Goal: Check status: Check status

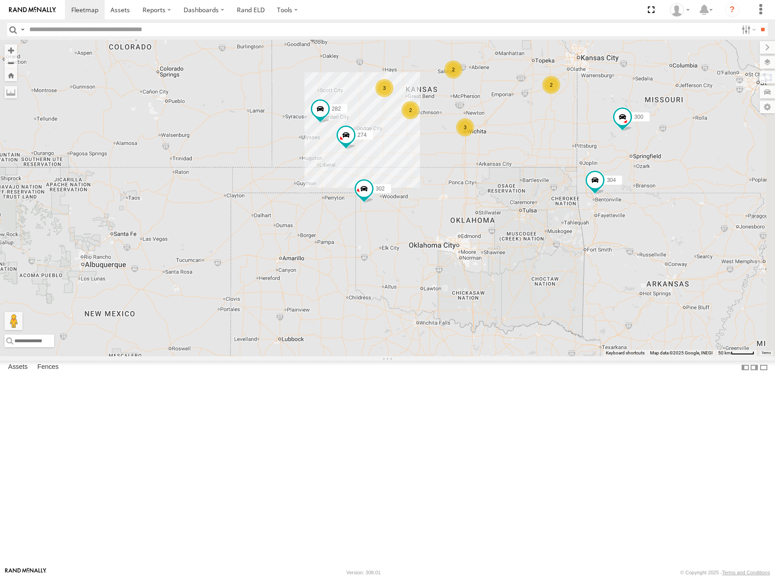
drag, startPoint x: 499, startPoint y: 157, endPoint x: 506, endPoint y: 185, distance: 28.8
click at [506, 185] on div "274 300 244 298 262 280 232 304 302 282 294 3 2 3 2 2" at bounding box center [387, 198] width 775 height 316
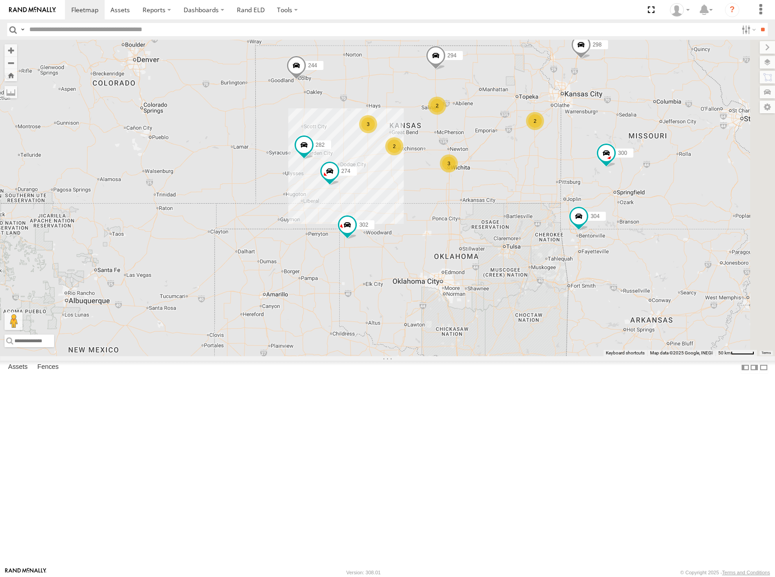
drag, startPoint x: 656, startPoint y: 182, endPoint x: 633, endPoint y: 183, distance: 23.5
click at [633, 183] on div "274 300 244 298 262 280 232 304 302 282 294 3 2 3 2 2" at bounding box center [387, 198] width 775 height 316
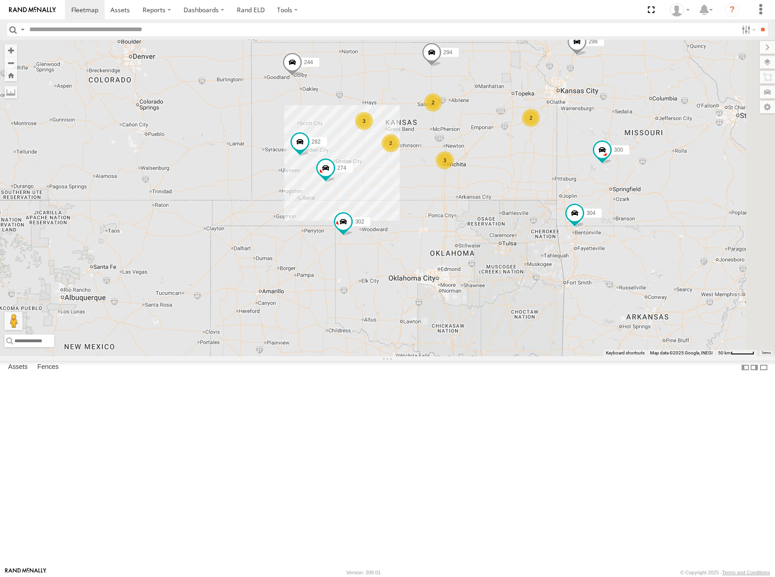
drag, startPoint x: 605, startPoint y: 195, endPoint x: 605, endPoint y: 190, distance: 5.0
click at [605, 190] on div "274 300 244 298 262 280 232 304 302 282 294 3 2 3 2 2" at bounding box center [387, 198] width 775 height 316
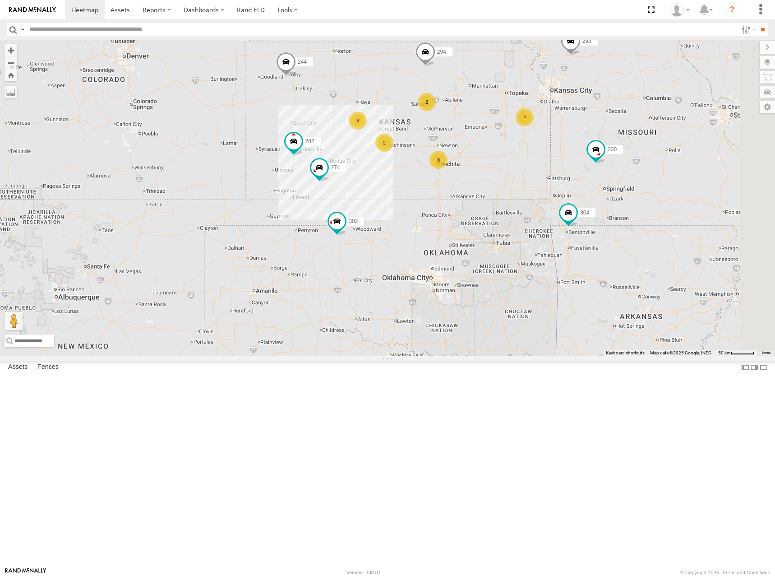
click at [641, 186] on div "274 300 244 298 262 280 232 304 302 282 294 3 2 3 2 2" at bounding box center [387, 198] width 775 height 316
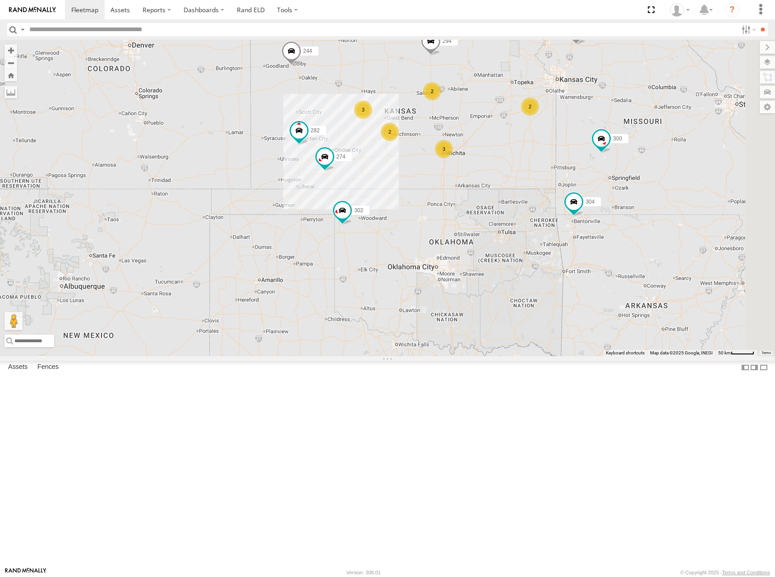
click at [597, 190] on div "274 300 244 298 262 280 232 304 302 282 294 3 2 3 2 2" at bounding box center [387, 198] width 775 height 316
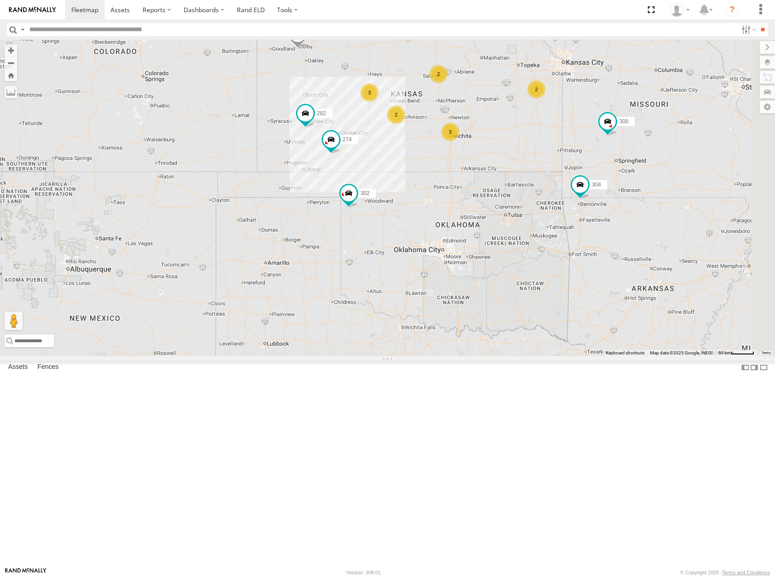
drag, startPoint x: 593, startPoint y: 222, endPoint x: 597, endPoint y: 209, distance: 13.1
click at [597, 209] on div "274 300 244 298 262 280 232 304 302 282 294 3 2 3 2 2" at bounding box center [387, 198] width 775 height 316
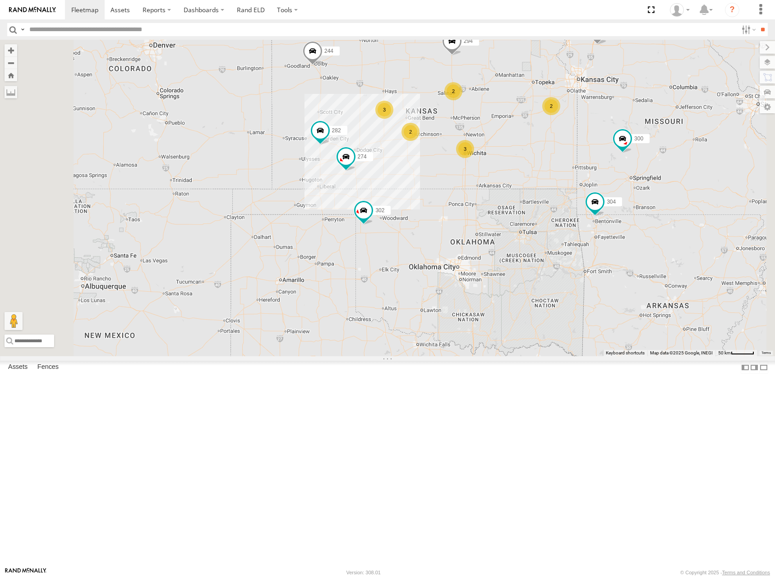
drag, startPoint x: 616, startPoint y: 180, endPoint x: 615, endPoint y: 201, distance: 21.2
click at [615, 185] on div "274 300 244 298 262 280 232 304 302 282 294 3 2 3 2 2" at bounding box center [387, 198] width 775 height 316
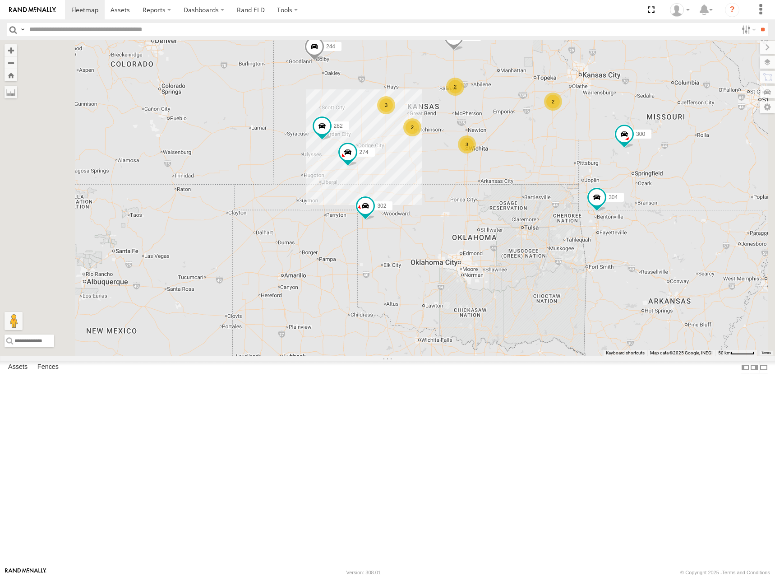
drag, startPoint x: 615, startPoint y: 220, endPoint x: 619, endPoint y: 208, distance: 13.3
click at [619, 208] on div "274 300 244 298 262 280 232 304 302 282 294 3 2 3 2 2" at bounding box center [387, 198] width 775 height 316
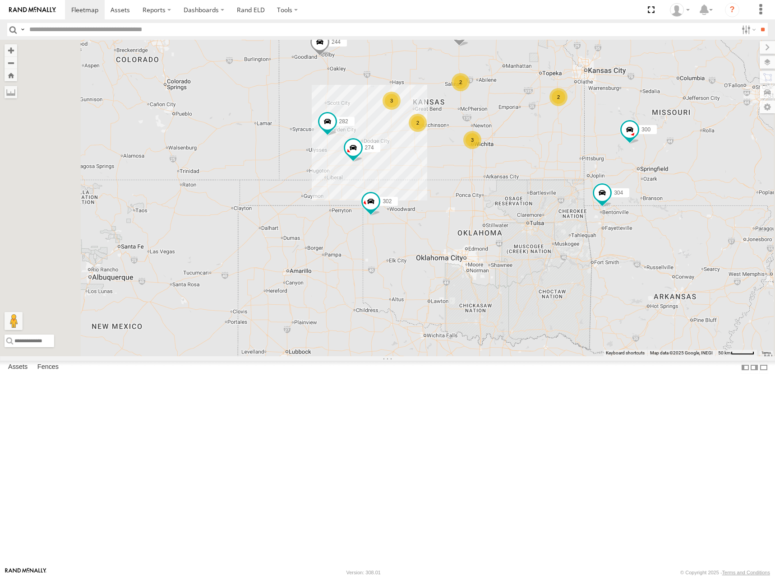
drag, startPoint x: 647, startPoint y: 145, endPoint x: 639, endPoint y: 155, distance: 12.9
click at [639, 155] on div "274 300 244 298 262 280 232 304 302 282 294 3 2 3 2 2" at bounding box center [387, 198] width 775 height 316
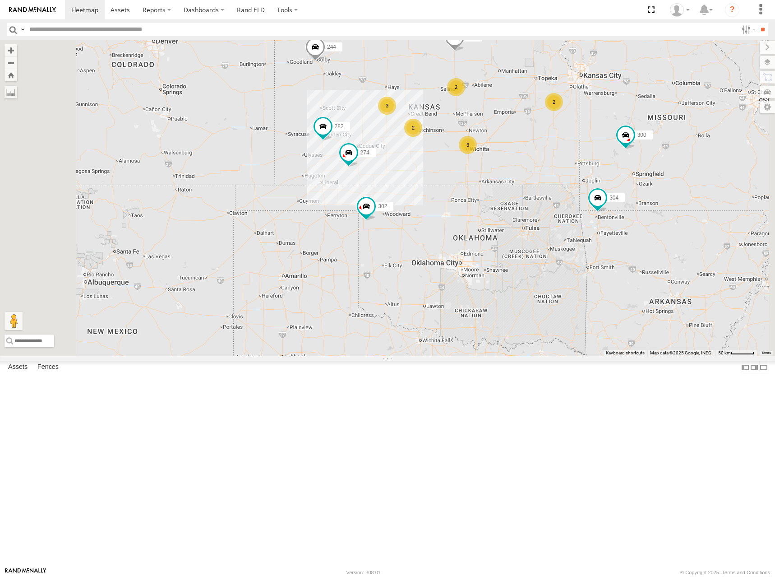
drag, startPoint x: 630, startPoint y: 161, endPoint x: 624, endPoint y: 168, distance: 9.4
click at [624, 168] on div "274 300 244 298 262 280 232 304 302 282 294 3 2 3 2 2" at bounding box center [387, 198] width 775 height 316
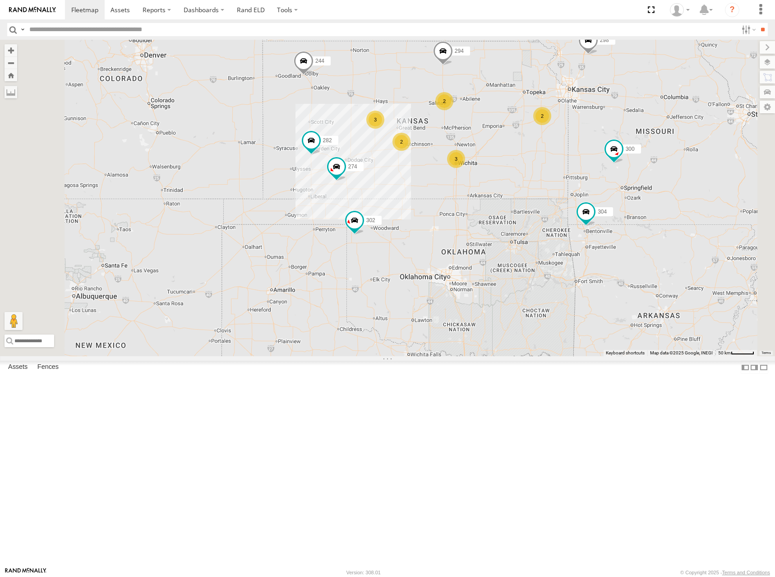
drag, startPoint x: 594, startPoint y: 232, endPoint x: 591, endPoint y: 239, distance: 7.5
click at [591, 239] on div "274 300 244 298 262 280 232 304 302 282 294 3 2 3 2 2" at bounding box center [387, 198] width 775 height 316
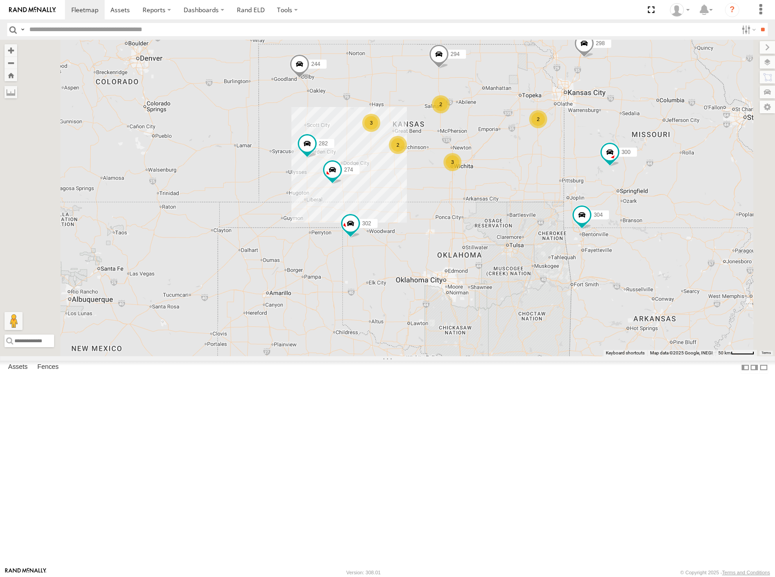
drag, startPoint x: 479, startPoint y: 255, endPoint x: 573, endPoint y: 226, distance: 98.7
click at [573, 226] on div "274 300 244 298 262 280 232 304 302 282 294 266 3 2 3 2 2" at bounding box center [387, 198] width 775 height 316
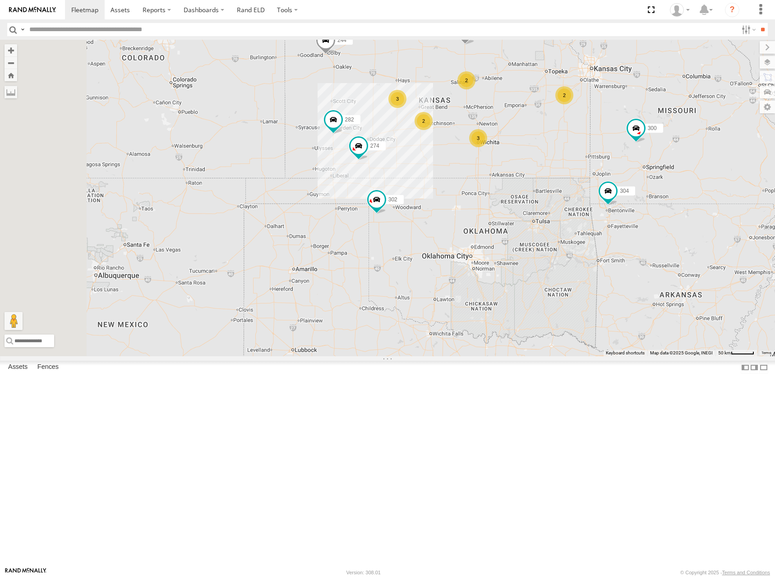
drag, startPoint x: 513, startPoint y: 277, endPoint x: 539, endPoint y: 254, distance: 34.5
click at [539, 254] on div "274 300 244 298 262 280 232 304 302 282 294 266 3 2 3 2 2" at bounding box center [387, 198] width 775 height 316
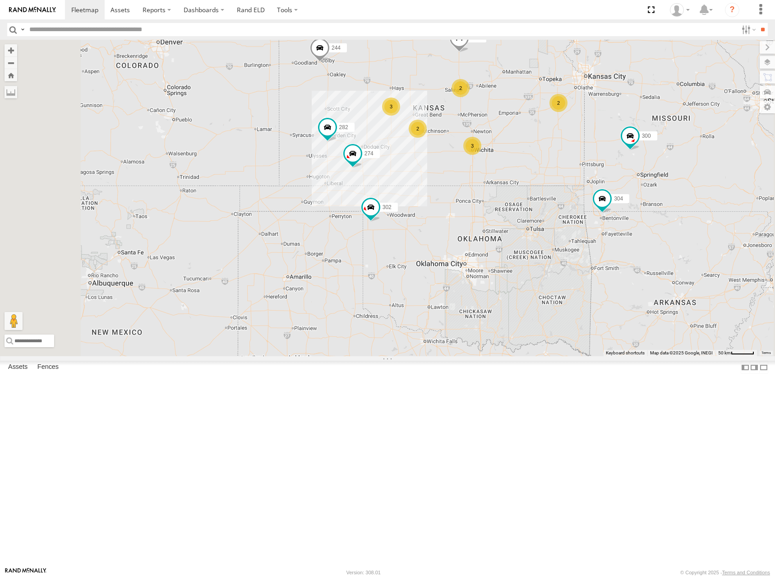
drag, startPoint x: 540, startPoint y: 174, endPoint x: 531, endPoint y: 185, distance: 13.9
click at [531, 185] on div "274 300 244 298 262 280 232 304 302 282 294 266 3 2 3 2 2" at bounding box center [387, 198] width 775 height 316
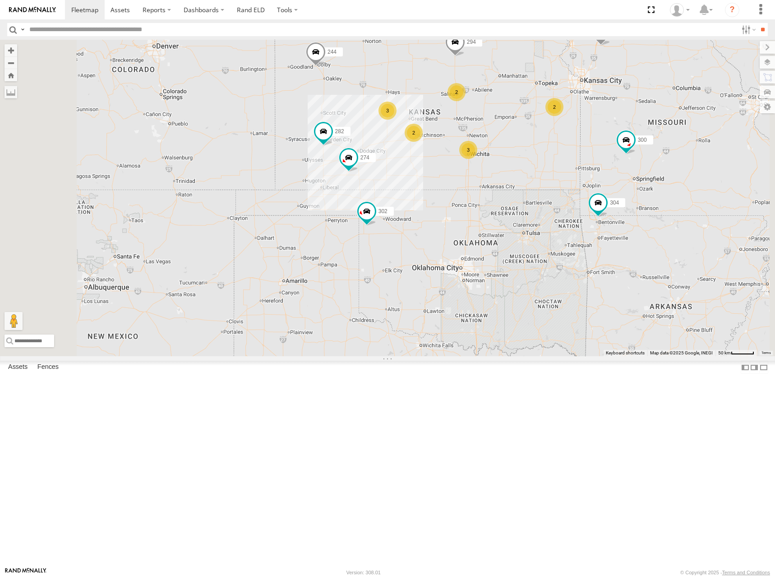
drag, startPoint x: 536, startPoint y: 177, endPoint x: 531, endPoint y: 182, distance: 7.7
click at [531, 182] on div "274 300 244 298 262 280 232 304 302 282 294 266 3 2 3 2 2" at bounding box center [387, 198] width 775 height 316
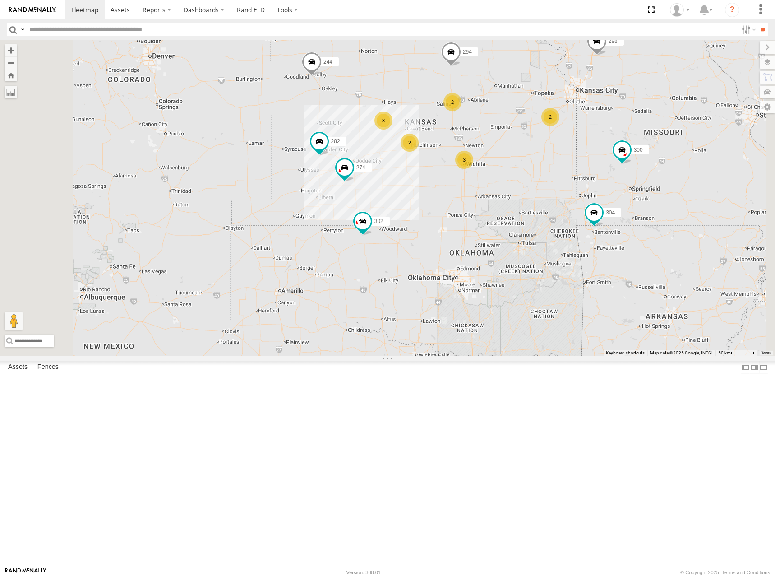
drag, startPoint x: 533, startPoint y: 192, endPoint x: 528, endPoint y: 202, distance: 11.5
click at [528, 202] on div "274 300 244 298 262 280 232 304 302 282 294 266 3 2 3 2 2" at bounding box center [387, 198] width 775 height 316
drag, startPoint x: 622, startPoint y: 179, endPoint x: 618, endPoint y: 186, distance: 8.5
click at [618, 186] on div "274 300 244 298 262 280 232 304 302 282 294 266 3 2 3 2 2" at bounding box center [387, 198] width 775 height 316
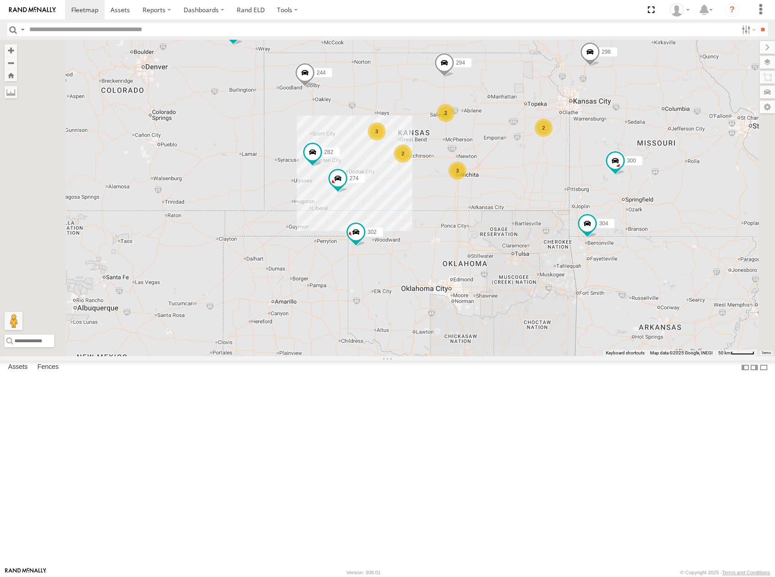
drag, startPoint x: 642, startPoint y: 167, endPoint x: 637, endPoint y: 174, distance: 8.3
click at [637, 174] on div "274 300 244 298 262 280 232 304 302 282 294 266 3 2 3 2 2" at bounding box center [387, 198] width 775 height 316
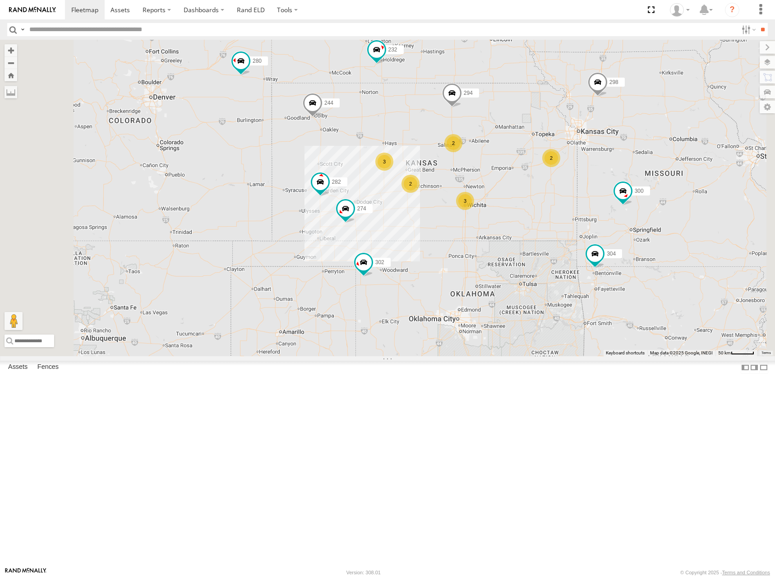
drag, startPoint x: 638, startPoint y: 195, endPoint x: 648, endPoint y: 223, distance: 30.3
click at [648, 223] on div "274 300 244 298 262 280 232 304 302 282 294 266 3 2 3 2 2" at bounding box center [387, 198] width 775 height 316
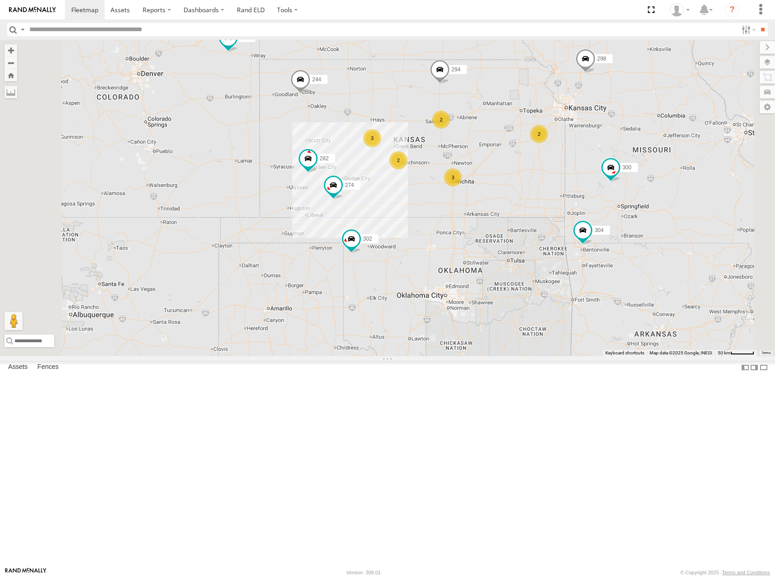
drag, startPoint x: 653, startPoint y: 234, endPoint x: 634, endPoint y: 187, distance: 51.2
click at [634, 187] on div "274 300 244 298 262 280 232 304 302 282 294 266 3 2 3 2 2" at bounding box center [387, 198] width 775 height 316
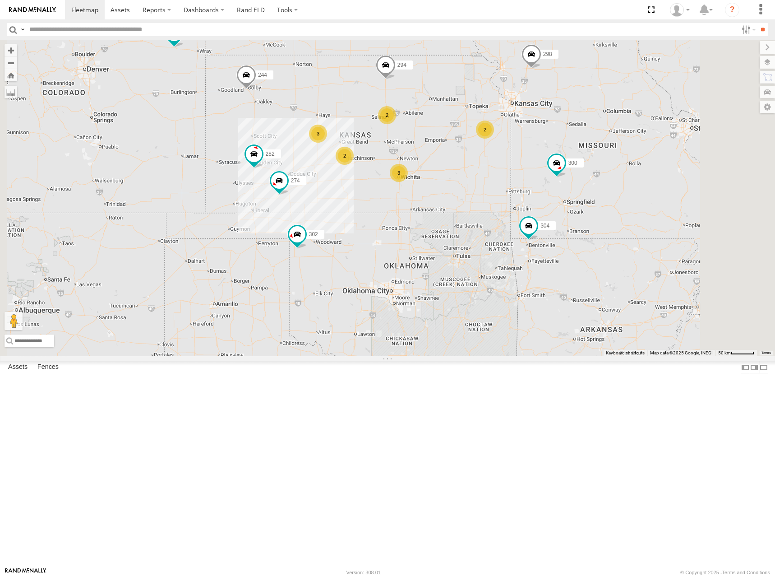
drag, startPoint x: 597, startPoint y: 204, endPoint x: 593, endPoint y: 208, distance: 6.1
click at [593, 208] on div "274 300 244 298 262 280 232 304 302 282 294 266 3 2 3 2 2" at bounding box center [387, 198] width 775 height 316
click at [564, 189] on div "274 300 244 298 262 280 232 304 302 282 294 266 3 2 3 2 2" at bounding box center [387, 198] width 775 height 316
drag, startPoint x: 553, startPoint y: 223, endPoint x: 556, endPoint y: 219, distance: 5.1
click at [556, 219] on div "274 300 244 298 262 280 232 304 302 282 294 266 3 2 3 2 2" at bounding box center [387, 198] width 775 height 316
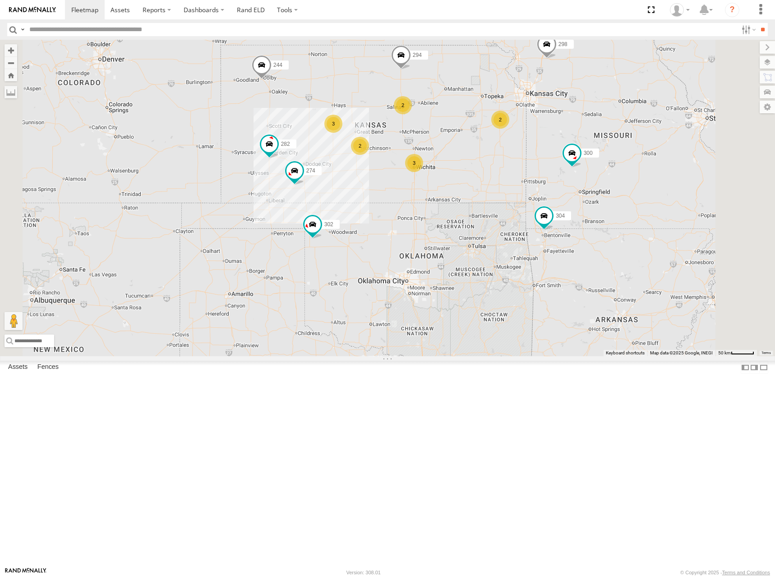
drag, startPoint x: 581, startPoint y: 186, endPoint x: 600, endPoint y: 185, distance: 18.5
click at [600, 185] on div "274 300 244 298 262 280 232 304 302 282 294 266 3 2 3 2 2" at bounding box center [387, 198] width 775 height 316
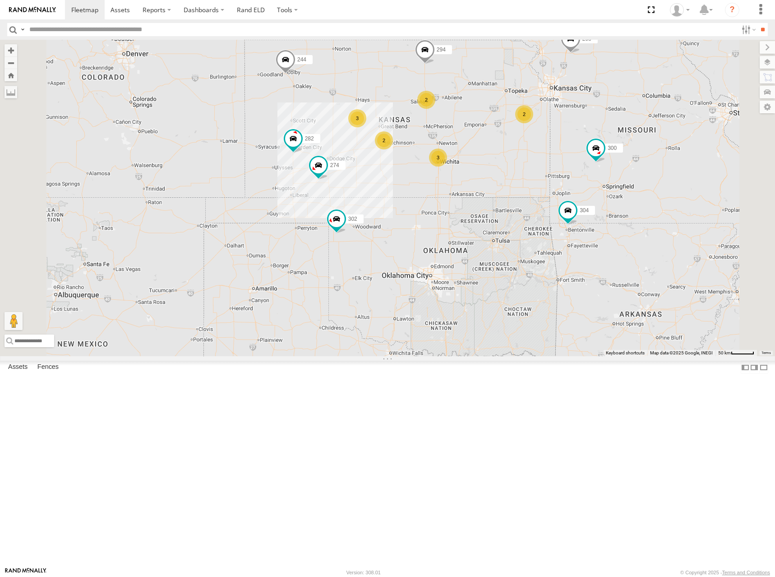
drag, startPoint x: 595, startPoint y: 191, endPoint x: 600, endPoint y: 185, distance: 9.0
click at [600, 185] on div "274 300 244 298 262 280 232 304 302 282 294 266 3 2 3 2 2" at bounding box center [387, 198] width 775 height 316
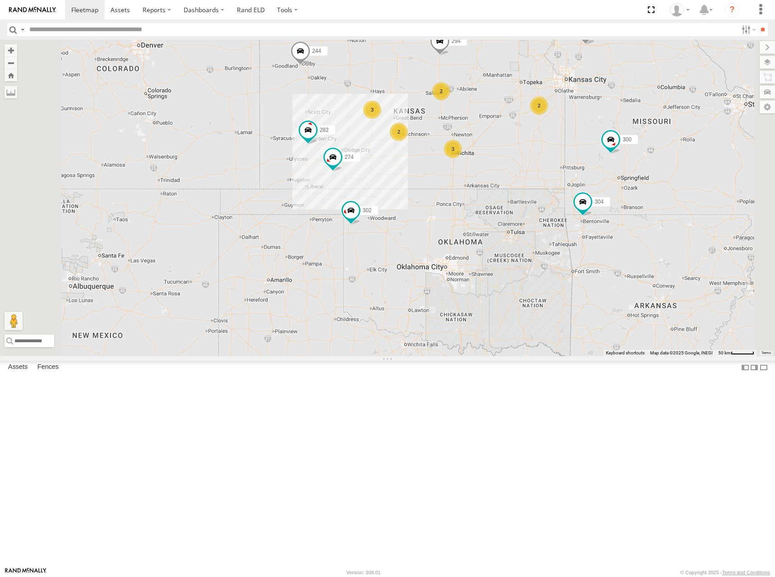
drag, startPoint x: 623, startPoint y: 175, endPoint x: 638, endPoint y: 170, distance: 16.6
click at [638, 170] on div "274 300 244 298 262 280 232 304 302 282 294 266 3 2 3 2 2" at bounding box center [387, 198] width 775 height 316
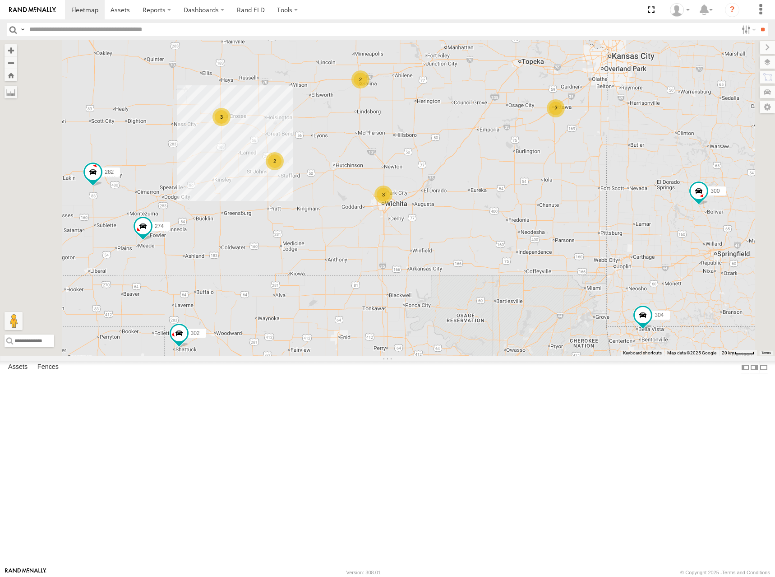
drag, startPoint x: 586, startPoint y: 255, endPoint x: 673, endPoint y: 192, distance: 106.8
click at [673, 192] on div "274 300 244 298 262 280 232 304 302 282 294 266 3 2 3 2 2" at bounding box center [387, 198] width 775 height 316
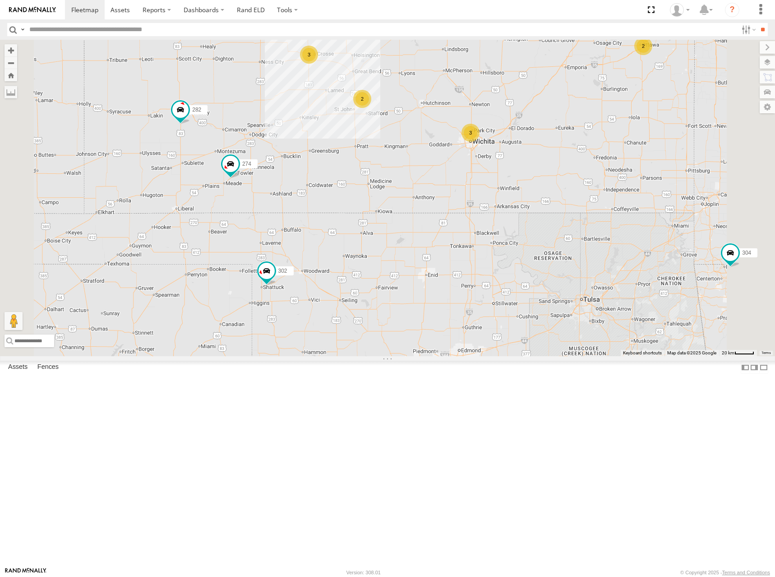
drag, startPoint x: 590, startPoint y: 151, endPoint x: 591, endPoint y: 169, distance: 18.5
click at [591, 169] on div "274 300 244 298 262 280 232 304 302 282 294 266 3 2 3 2 2" at bounding box center [387, 198] width 775 height 316
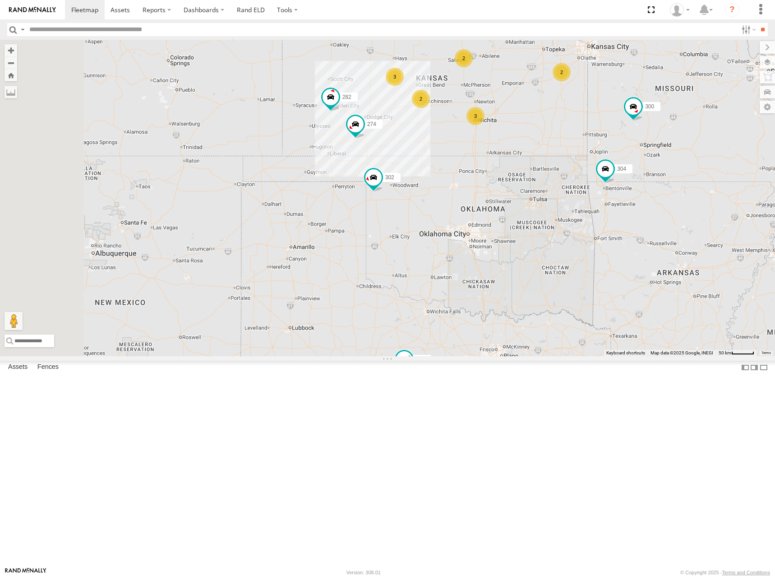
drag, startPoint x: 607, startPoint y: 137, endPoint x: 634, endPoint y: 145, distance: 28.3
click at [608, 157] on div "274 300 244 298 262 280 232 304 302 282 294 266 3 2 3 2 2" at bounding box center [387, 198] width 775 height 316
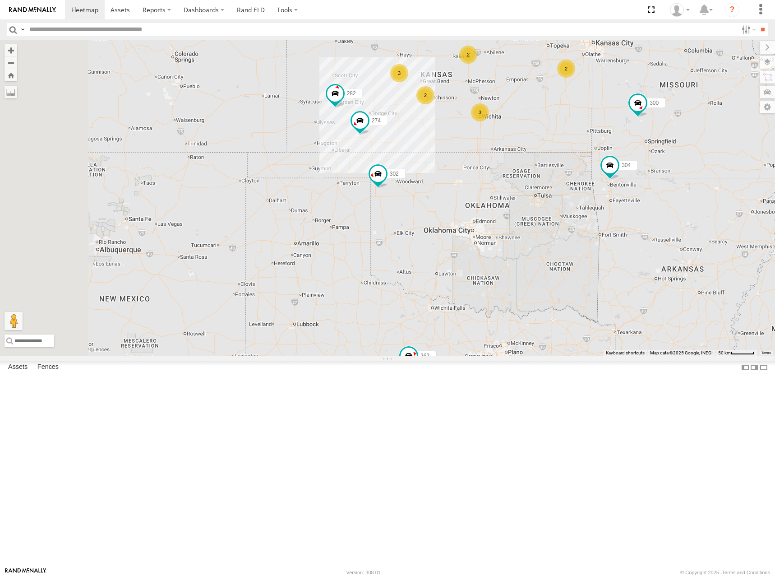
drag, startPoint x: 628, startPoint y: 187, endPoint x: 633, endPoint y: 174, distance: 14.3
click at [633, 174] on div "274 300 244 298 262 280 232 304 302 282 294 266 3 2 3 2 2" at bounding box center [387, 198] width 775 height 316
drag, startPoint x: 627, startPoint y: 174, endPoint x: 628, endPoint y: 187, distance: 13.1
click at [628, 187] on div "274 300 244 298 262 280 232 304 302 282 294 266 3 2 3 2 2" at bounding box center [387, 198] width 775 height 316
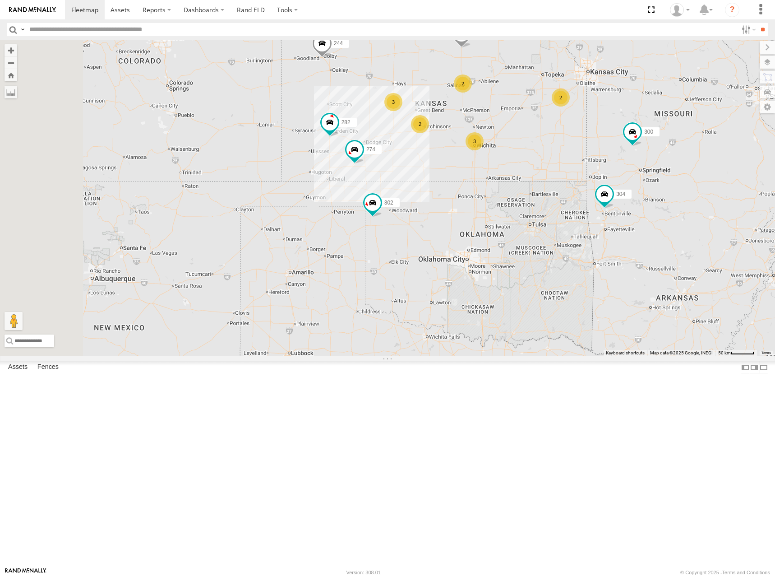
drag, startPoint x: 640, startPoint y: 148, endPoint x: 633, endPoint y: 168, distance: 21.4
click at [633, 168] on div "274 300 244 298 262 280 232 304 302 282 294 266 3 2 3 2 2" at bounding box center [387, 198] width 775 height 316
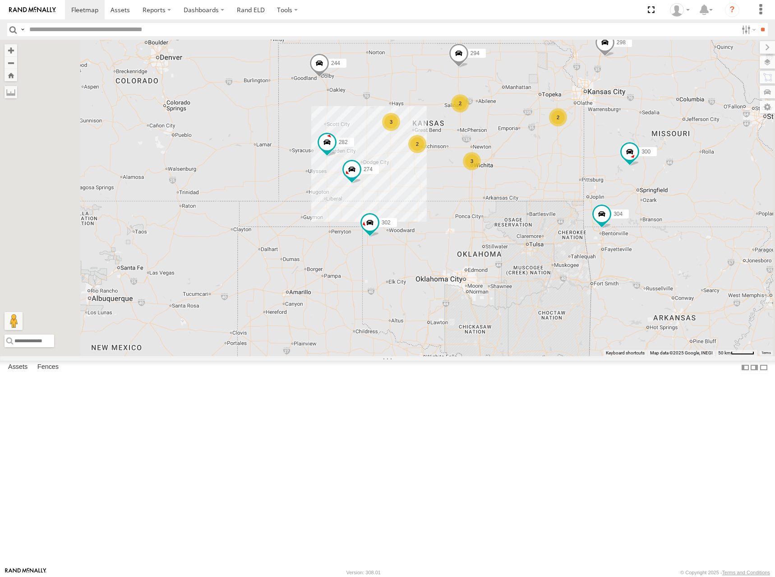
drag, startPoint x: 626, startPoint y: 186, endPoint x: 623, endPoint y: 203, distance: 17.7
click at [623, 203] on div "274 300 244 298 262 280 232 304 302 282 294 266 3 2 3 2 2" at bounding box center [387, 198] width 775 height 316
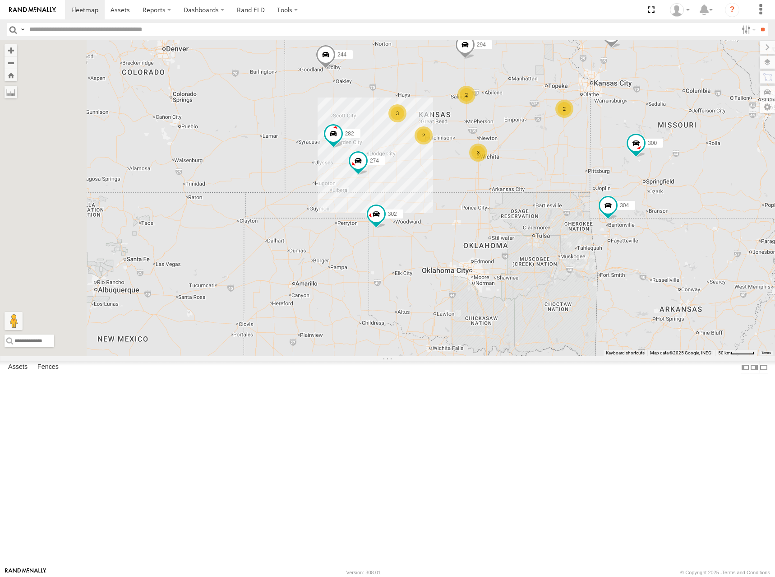
drag, startPoint x: 609, startPoint y: 226, endPoint x: 615, endPoint y: 216, distance: 12.4
click at [615, 216] on div "274 300 244 298 262 280 232 304 302 282 294 266 3 2 3 2 2" at bounding box center [387, 198] width 775 height 316
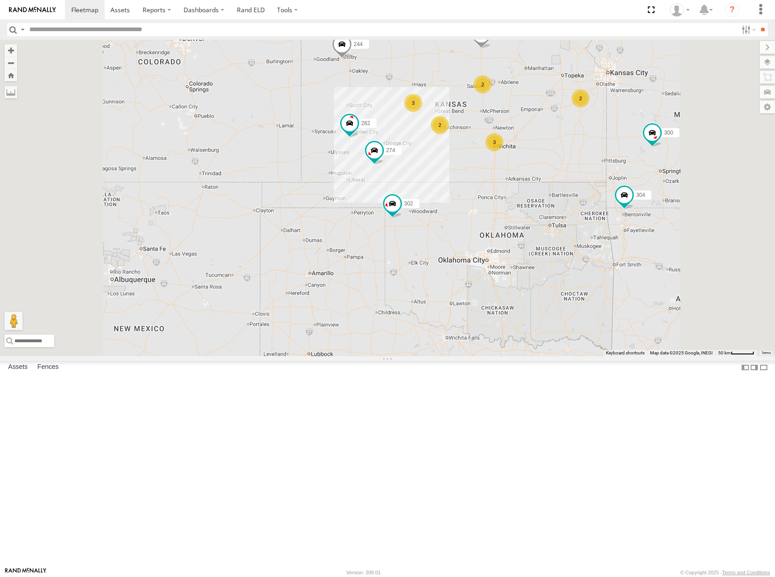
drag, startPoint x: 600, startPoint y: 226, endPoint x: 619, endPoint y: 213, distance: 22.0
click at [619, 213] on div "274 300 244 298 262 280 232 304 302 282 294 266 3 2 3 2 2" at bounding box center [387, 198] width 775 height 316
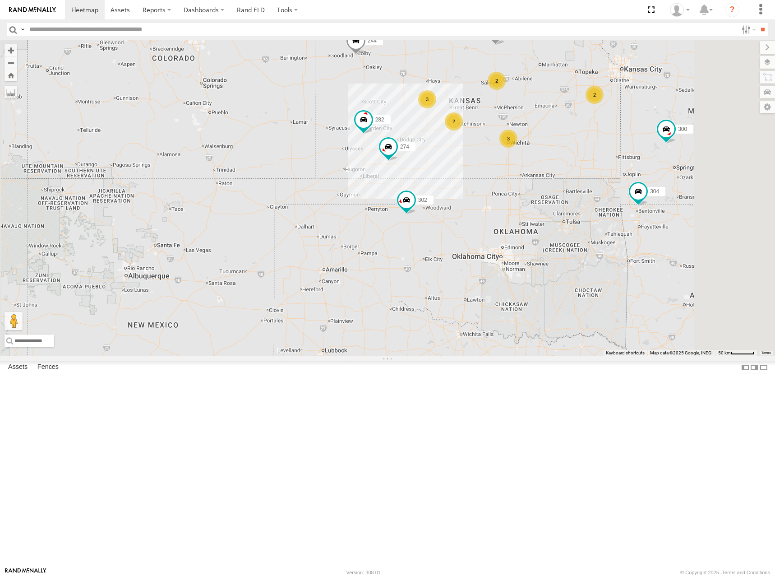
drag, startPoint x: 662, startPoint y: 189, endPoint x: 668, endPoint y: 200, distance: 13.3
click at [668, 200] on div "274 300 244 298 262 280 232 304 302 282 294 266 3 2 3 2 2" at bounding box center [387, 198] width 775 height 316
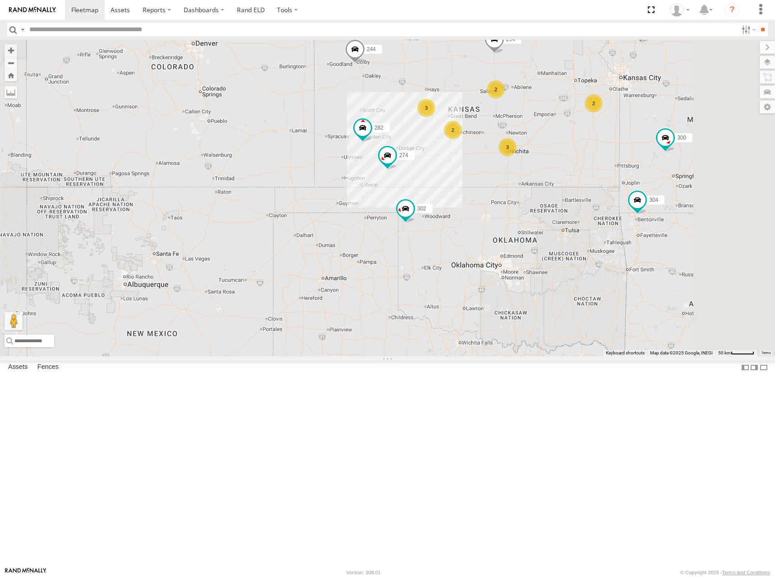
drag, startPoint x: 656, startPoint y: 213, endPoint x: 661, endPoint y: 195, distance: 18.7
click at [665, 198] on div "274 300 244 298 262 280 232 304 302 282 294 266 3 2 3 2 2" at bounding box center [387, 198] width 775 height 316
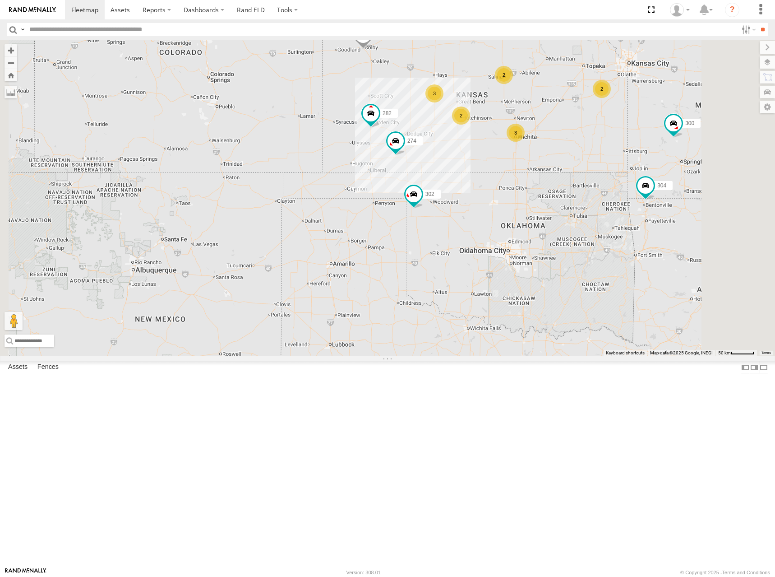
drag, startPoint x: 661, startPoint y: 199, endPoint x: 665, endPoint y: 193, distance: 6.9
click at [665, 193] on div "274 300 244 298 262 280 232 304 302 282 294 266 3 2 3 2 2" at bounding box center [387, 198] width 775 height 316
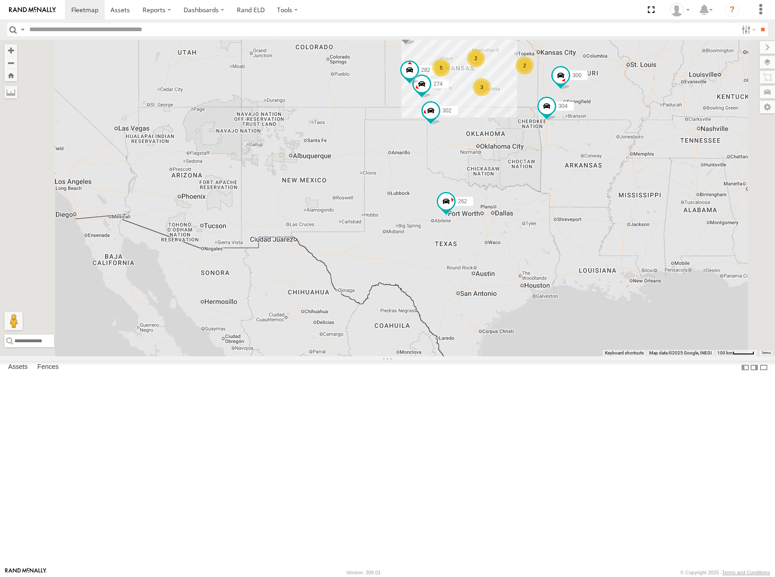
click at [574, 162] on div "274 300 244 298 262 280 232 304 302 282 294 266 5 3 2 2" at bounding box center [387, 198] width 775 height 316
drag, startPoint x: 624, startPoint y: 152, endPoint x: 624, endPoint y: 160, distance: 7.7
click at [624, 160] on div "274 300 244 298 262 280 232 304 302 282 294 266 5 3 2 2" at bounding box center [387, 198] width 775 height 316
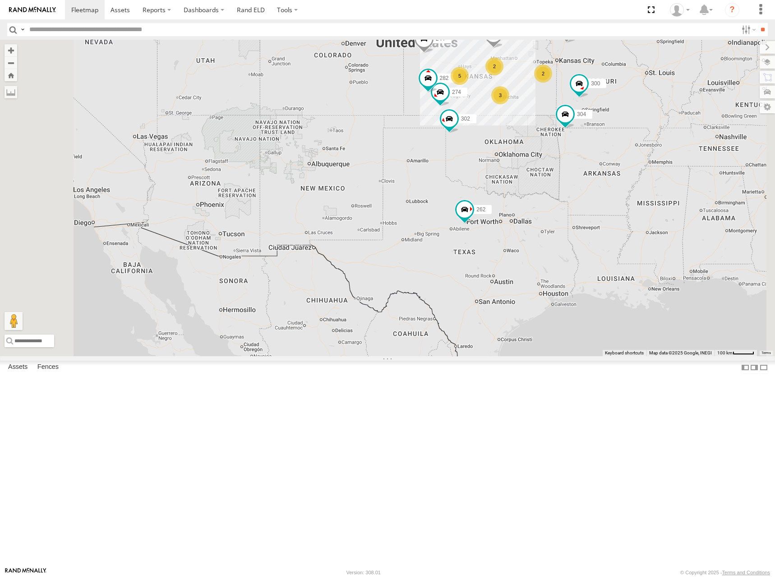
drag, startPoint x: 608, startPoint y: 162, endPoint x: 630, endPoint y: 171, distance: 23.7
click at [630, 167] on div "274 300 244 298 262 280 232 304 302 282 294 266 5 3 2 2" at bounding box center [387, 198] width 775 height 316
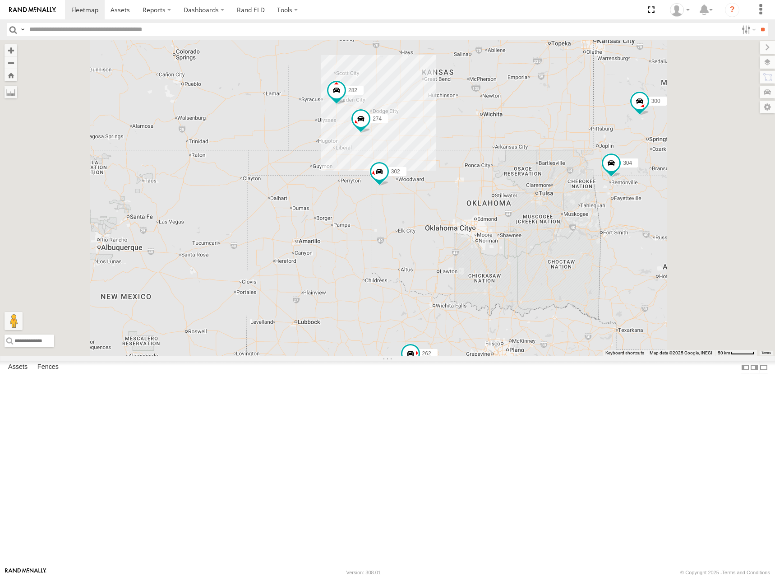
drag, startPoint x: 629, startPoint y: 116, endPoint x: 597, endPoint y: 186, distance: 76.9
click at [597, 186] on div "274 300 244 298 262 280 232 304 302 282 294 266" at bounding box center [387, 198] width 775 height 316
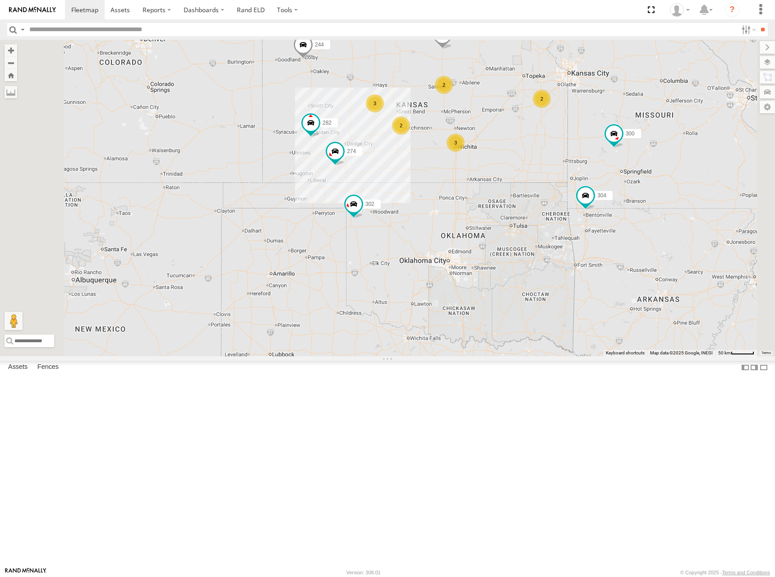
drag, startPoint x: 603, startPoint y: 132, endPoint x: 588, endPoint y: 129, distance: 15.5
click at [588, 129] on div "274 300 244 298 262 280 232 304 302 282 294 266 3 2 3 2 2" at bounding box center [387, 198] width 775 height 316
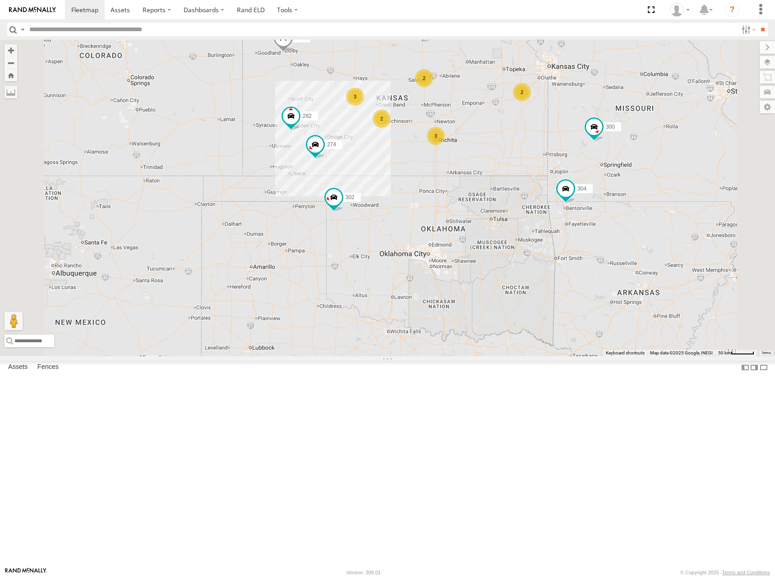
drag, startPoint x: 596, startPoint y: 189, endPoint x: 601, endPoint y: 186, distance: 5.9
click at [601, 186] on div "274 300 244 298 262 280 232 304 302 282 294 266 3 2 3 2 2" at bounding box center [387, 198] width 775 height 316
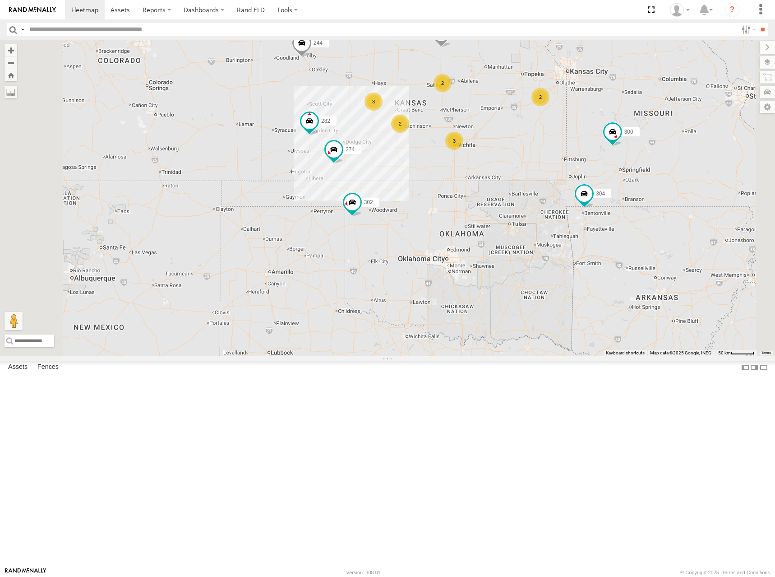
drag, startPoint x: 575, startPoint y: 208, endPoint x: 594, endPoint y: 214, distance: 20.1
click at [594, 214] on div "274 300 244 298 262 280 232 304 302 282 294 266 3 2 3 2 2" at bounding box center [387, 198] width 775 height 316
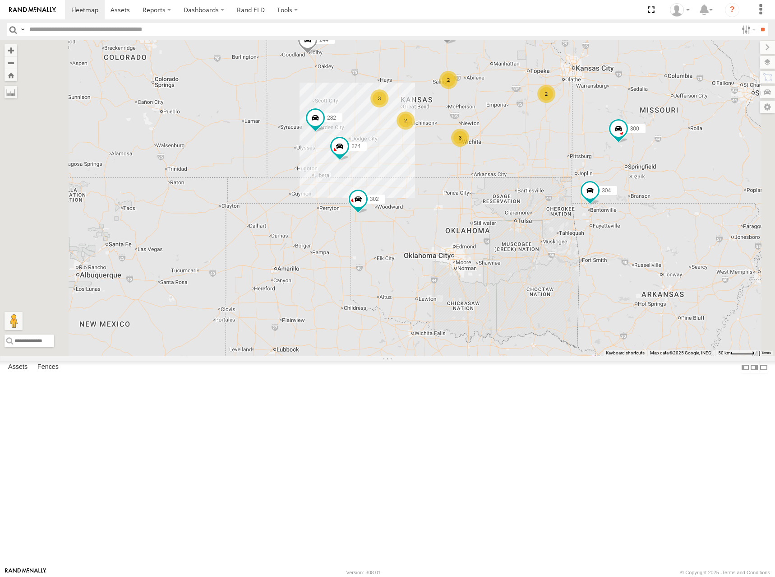
drag, startPoint x: 490, startPoint y: 263, endPoint x: 497, endPoint y: 259, distance: 7.5
click at [497, 259] on div "274 300 244 298 262 280 232 304 302 282 294 266 3 2 3 2 2" at bounding box center [387, 198] width 775 height 316
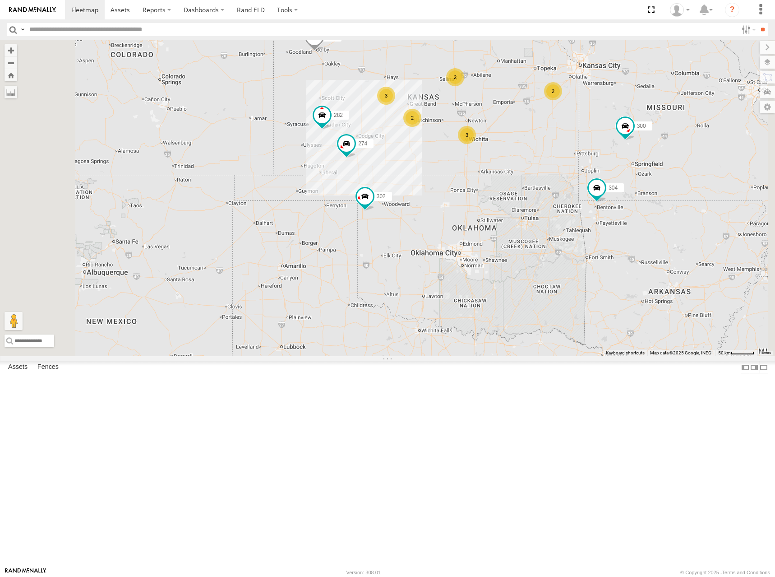
drag, startPoint x: 582, startPoint y: 215, endPoint x: 595, endPoint y: 212, distance: 12.9
click at [595, 212] on div "274 300 244 298 262 280 232 304 302 282 294 266 3 2 3 2 2" at bounding box center [387, 198] width 775 height 316
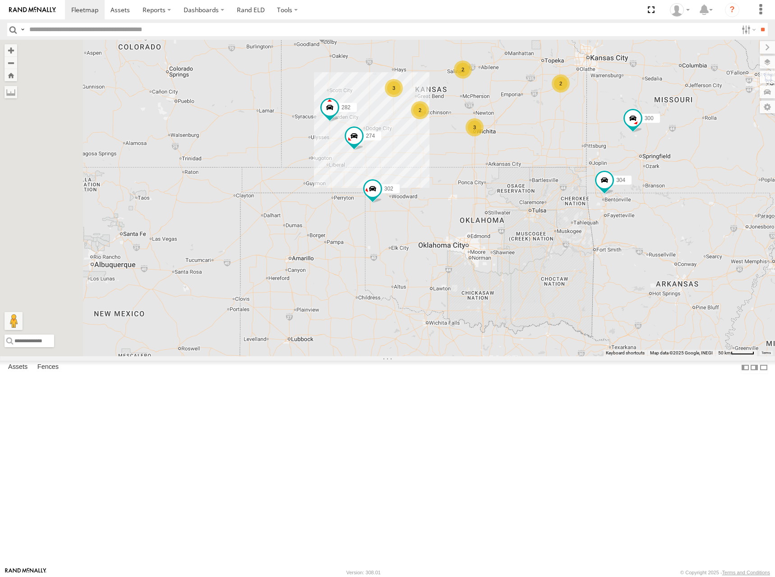
click at [601, 203] on div "274 300 244 298 262 280 232 304 302 282 294 266 3 2 3 2 2" at bounding box center [387, 198] width 775 height 316
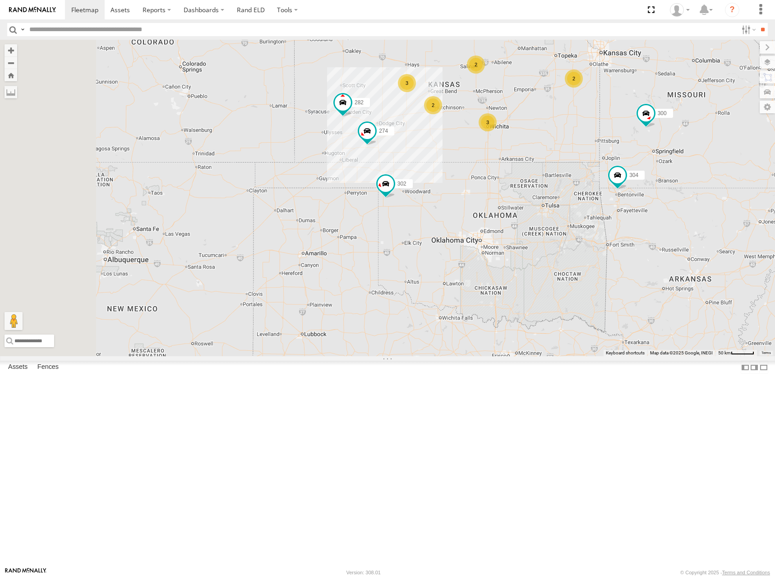
drag, startPoint x: 601, startPoint y: 205, endPoint x: 620, endPoint y: 198, distance: 20.7
click at [620, 198] on div "274 300 244 298 262 280 232 304 302 282 294 266 3 2 3 2 2" at bounding box center [387, 198] width 775 height 316
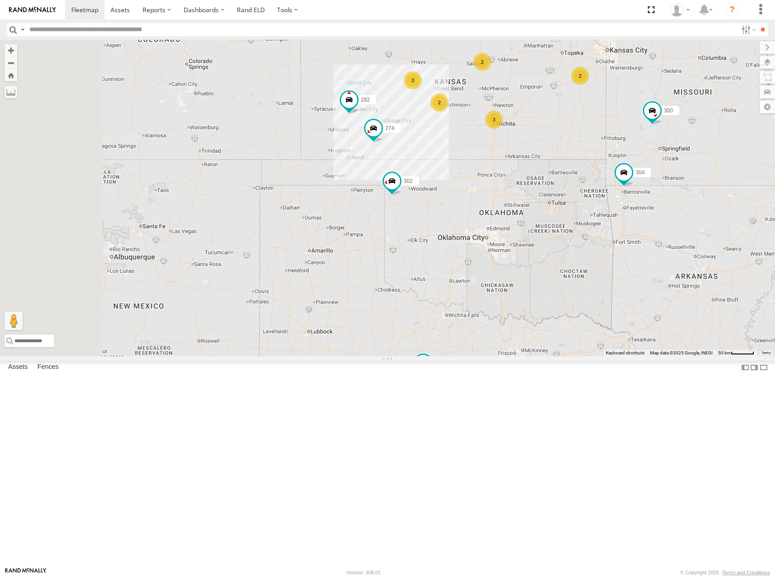
click at [657, 161] on div "274 300 244 298 262 280 232 304 302 282 294 266 3 2 3 2 2" at bounding box center [387, 198] width 775 height 316
drag, startPoint x: 652, startPoint y: 143, endPoint x: 660, endPoint y: 159, distance: 17.6
click at [660, 159] on div "274 300 244 298 262 280 232 304 302 282 294 266 3 2 3 2 2" at bounding box center [387, 198] width 775 height 316
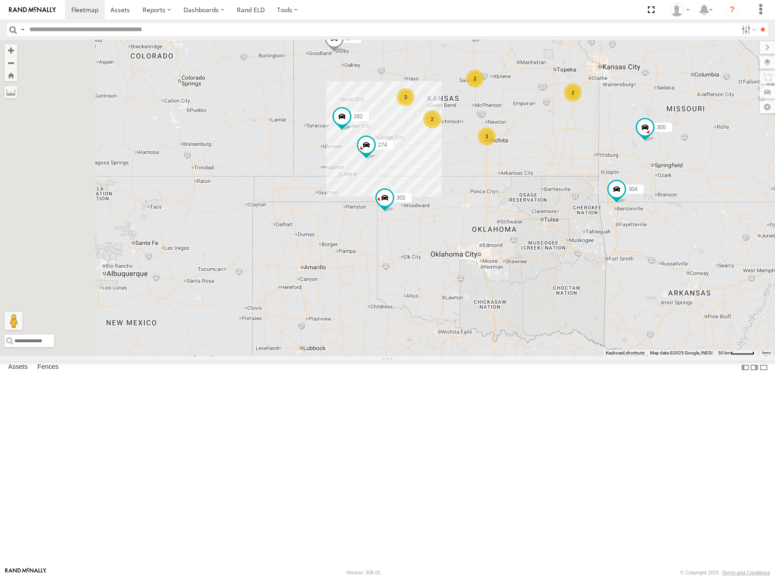
drag, startPoint x: 640, startPoint y: 152, endPoint x: 628, endPoint y: 158, distance: 14.3
click at [628, 158] on div "274 300 244 298 262 280 232 304 302 282 294 266 3 2 3 2 2" at bounding box center [387, 198] width 775 height 316
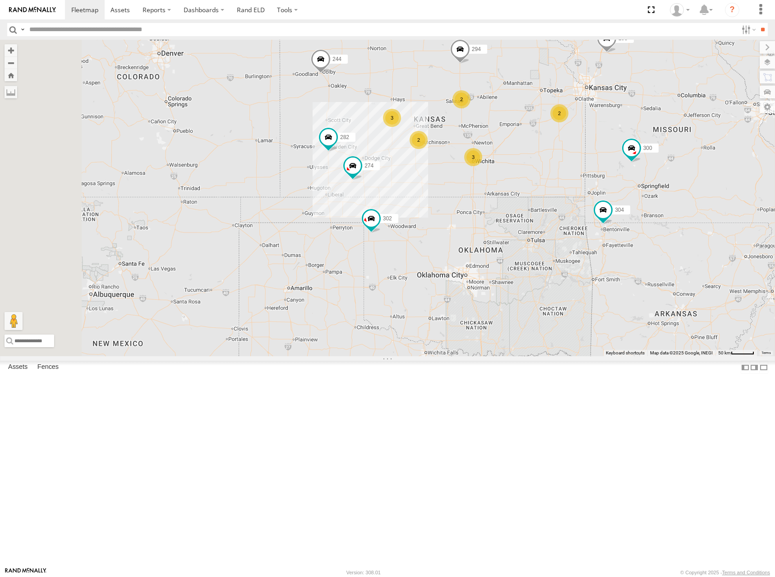
drag, startPoint x: 642, startPoint y: 189, endPoint x: 633, endPoint y: 203, distance: 16.6
click at [633, 203] on div "274 300 244 298 262 280 232 304 302 282 294 266 3 2 3 2 2" at bounding box center [387, 198] width 775 height 316
click at [630, 202] on div "274 300 244 298 262 280 232 304 302 282 294 266 3 2 3 2 2" at bounding box center [387, 198] width 775 height 316
drag, startPoint x: 621, startPoint y: 134, endPoint x: 620, endPoint y: 147, distance: 12.2
click at [620, 147] on div "274 300 244 298 262 280 232 304 302 282 294 266 3 2 3 2 2" at bounding box center [387, 198] width 775 height 316
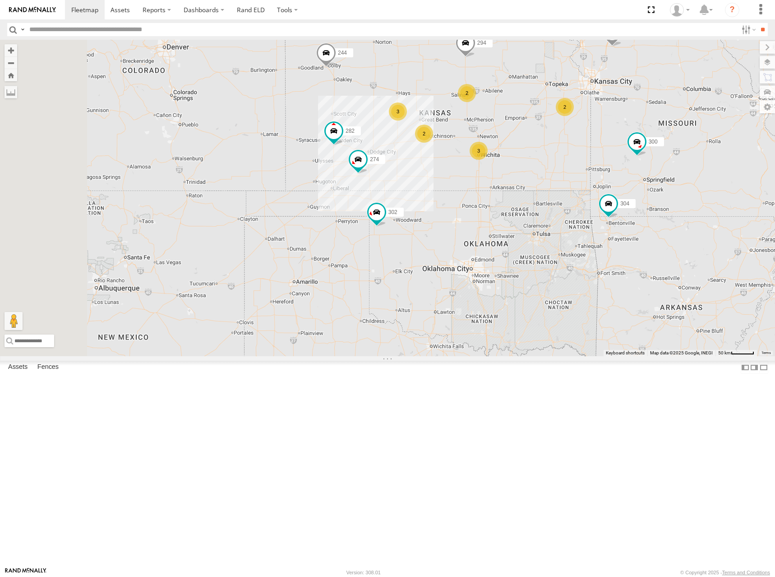
drag, startPoint x: 635, startPoint y: 195, endPoint x: 645, endPoint y: 182, distance: 16.1
click at [645, 182] on div "274 300 244 298 262 280 232 304 302 282 294 266 3 2 3 2 2" at bounding box center [387, 198] width 775 height 316
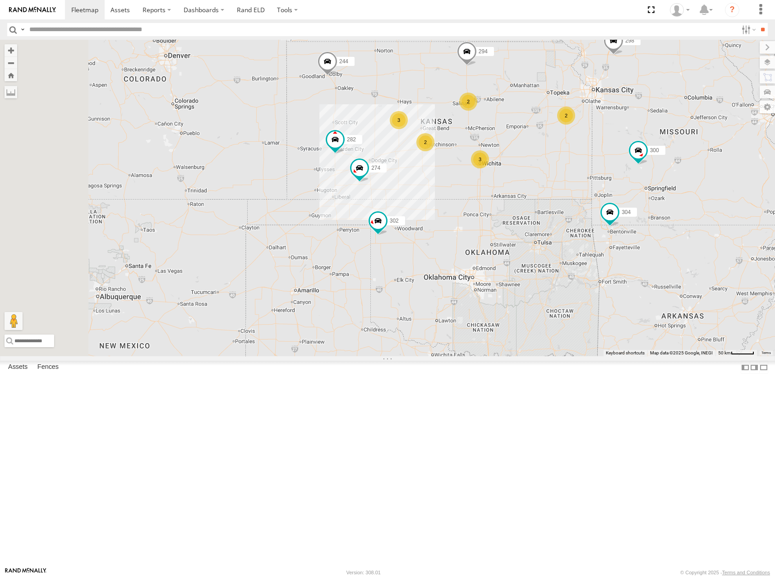
drag, startPoint x: 634, startPoint y: 180, endPoint x: 635, endPoint y: 190, distance: 10.0
click at [635, 190] on div "274 300 244 298 262 280 232 304 302 282 294 266 3 2 3 2 2" at bounding box center [387, 198] width 775 height 316
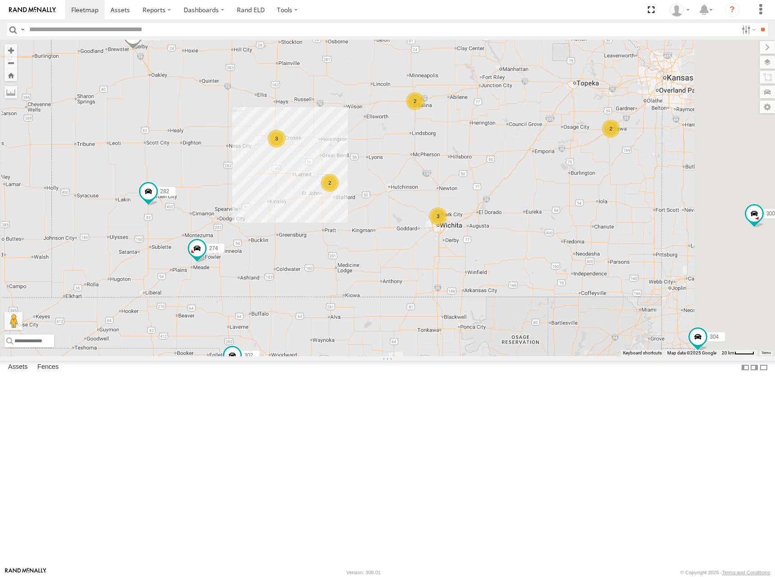
drag, startPoint x: 579, startPoint y: 204, endPoint x: 622, endPoint y: 182, distance: 47.8
click at [622, 182] on div "274 300 244 298 262 280 232 304 302 282 294 266 3 2 3 2 2" at bounding box center [387, 198] width 775 height 316
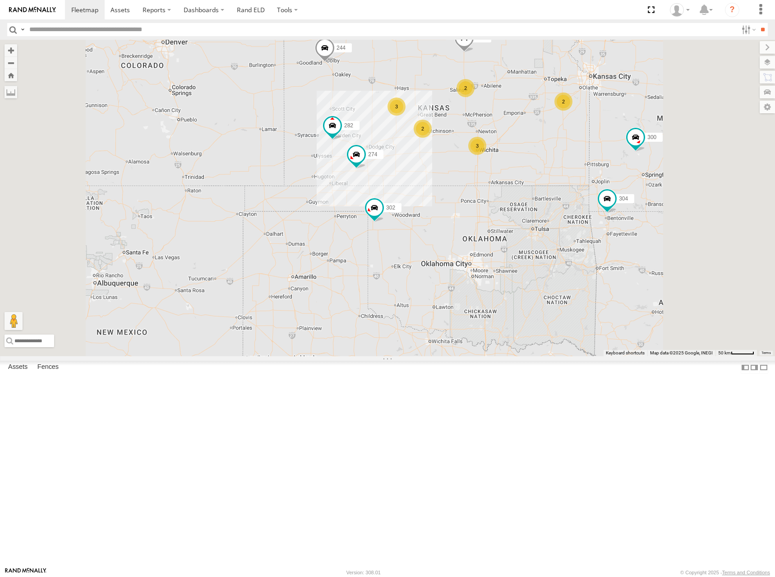
drag, startPoint x: 619, startPoint y: 155, endPoint x: 614, endPoint y: 167, distance: 13.3
click at [614, 167] on div "274 300 244 298 262 280 232 304 302 282 294 266 3 2 3 2 2" at bounding box center [387, 198] width 775 height 316
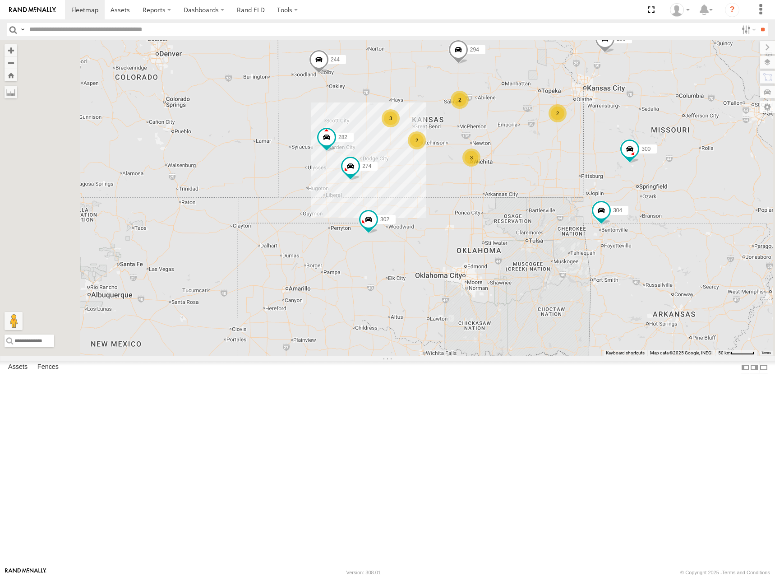
drag, startPoint x: 632, startPoint y: 166, endPoint x: 630, endPoint y: 171, distance: 5.1
click at [630, 171] on div "274 300 244 298 262 280 232 304 302 282 294 266 3 2 3 2 2" at bounding box center [387, 198] width 775 height 316
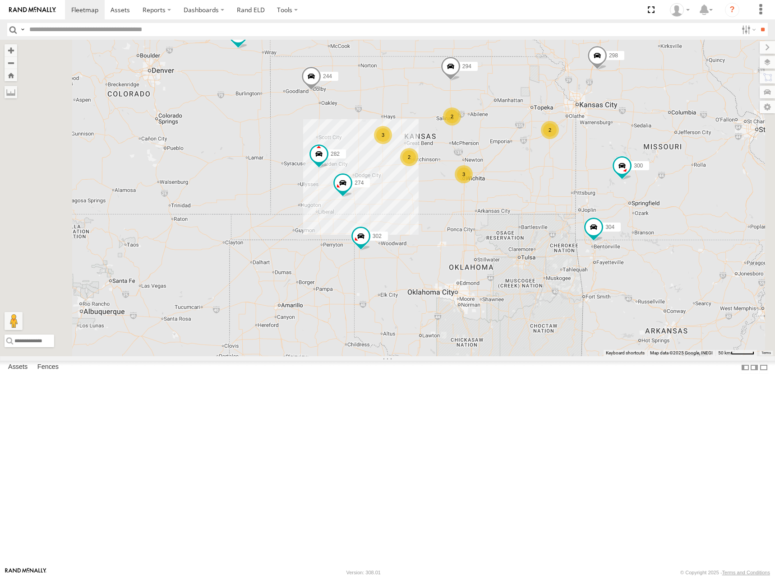
drag, startPoint x: 614, startPoint y: 220, endPoint x: 608, endPoint y: 232, distance: 13.7
click at [608, 232] on div "274 300 244 298 262 280 232 304 302 282 294 266 3 2 3 2 2" at bounding box center [387, 198] width 775 height 316
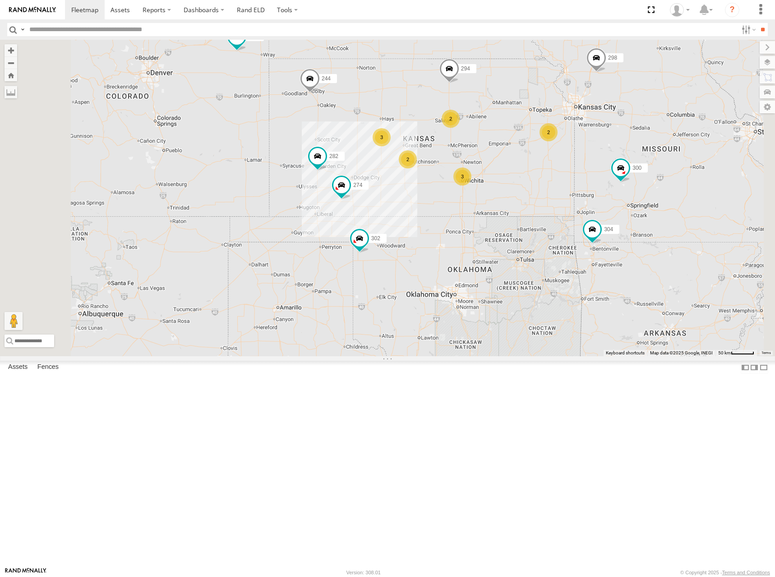
drag, startPoint x: 641, startPoint y: 268, endPoint x: 634, endPoint y: 275, distance: 10.2
click at [634, 275] on div "274 300 244 298 262 280 232 304 302 282 294 266 3 2 3 2 2" at bounding box center [387, 198] width 775 height 316
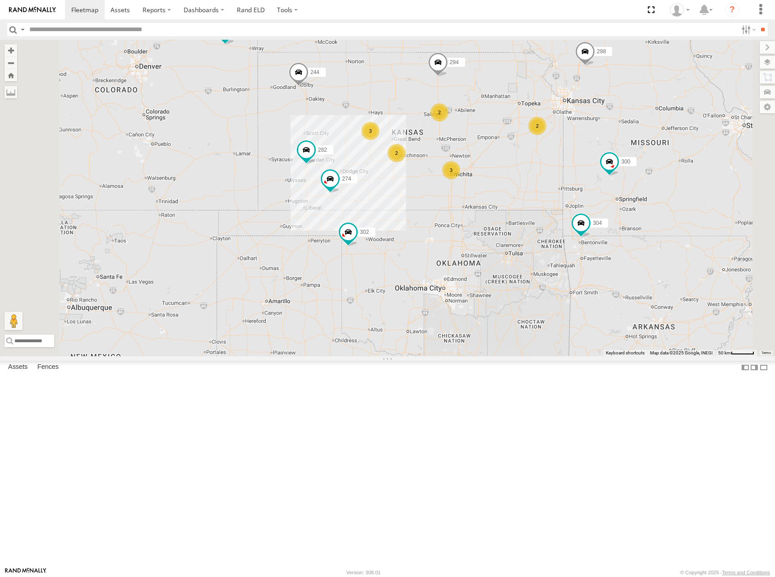
drag, startPoint x: 610, startPoint y: 293, endPoint x: 602, endPoint y: 268, distance: 26.1
click at [596, 265] on div "274 300 244 298 262 280 232 304 302 282 294 266 3 2 3 2 2" at bounding box center [387, 198] width 775 height 316
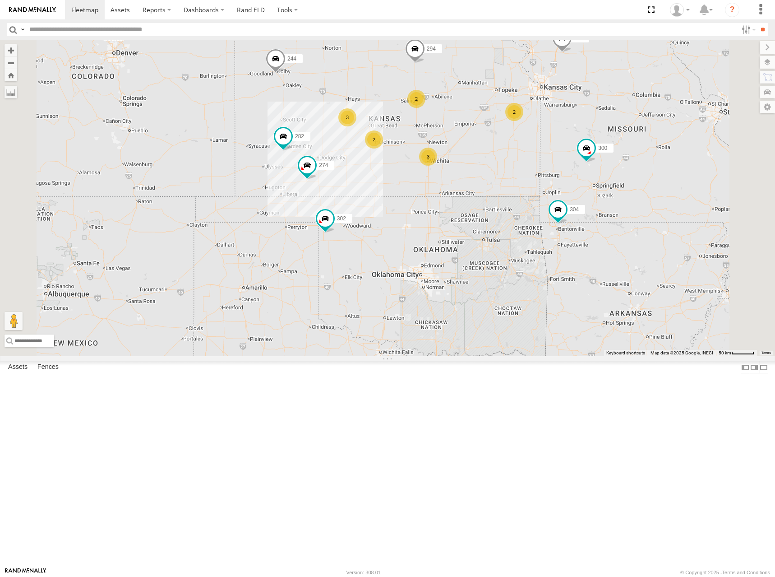
drag, startPoint x: 586, startPoint y: 125, endPoint x: 579, endPoint y: 196, distance: 71.6
click at [579, 196] on div "274 300 244 298 262 280 232 304 302 282 294 266 3 2 3 2 2" at bounding box center [387, 198] width 775 height 316
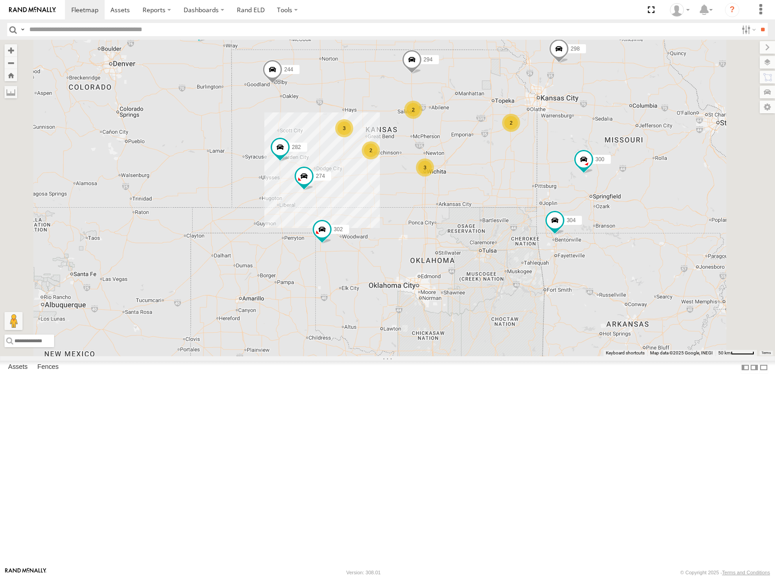
drag, startPoint x: 575, startPoint y: 154, endPoint x: 577, endPoint y: 164, distance: 9.7
click at [577, 164] on div "274 300 244 298 262 280 232 304 302 282 294 266 3 2 3 2 2" at bounding box center [387, 198] width 775 height 316
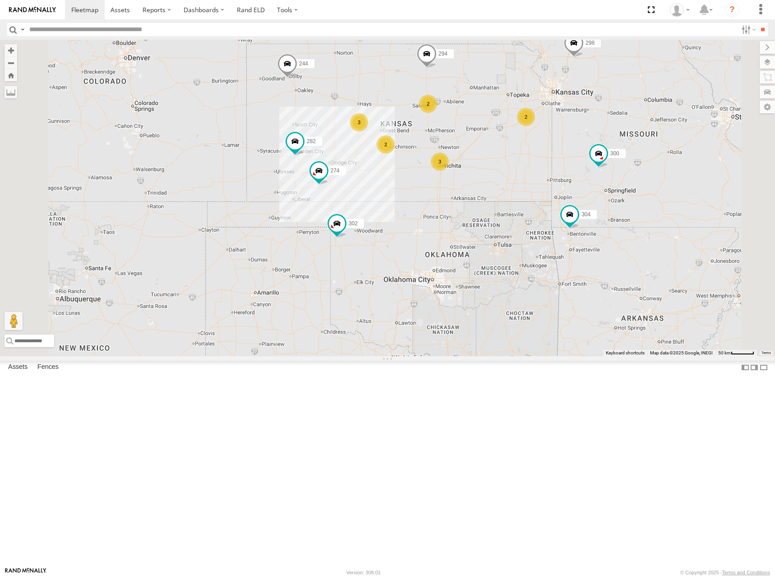
drag, startPoint x: 582, startPoint y: 179, endPoint x: 581, endPoint y: 193, distance: 14.5
click at [581, 193] on div "274 300 244 298 262 280 232 304 302 282 294 266 3 2 3 2 2" at bounding box center [387, 198] width 775 height 316
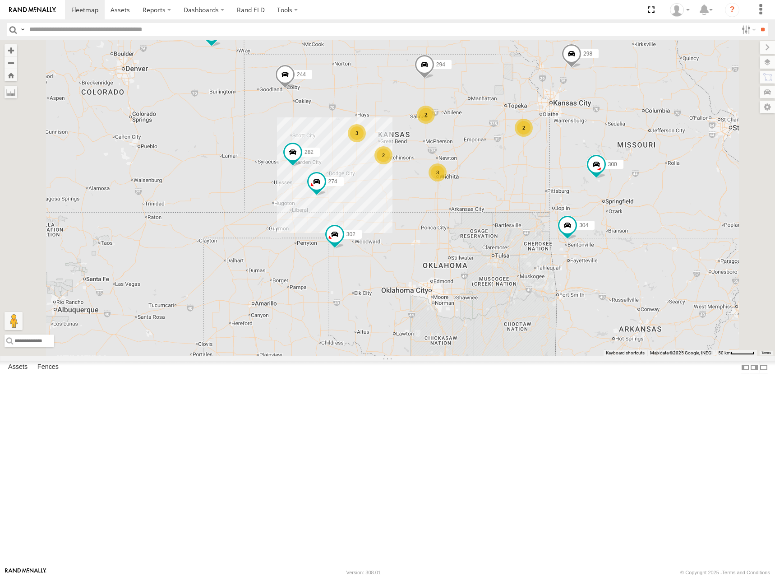
drag, startPoint x: 606, startPoint y: 165, endPoint x: 615, endPoint y: 171, distance: 11.3
click at [615, 171] on div "274 300 244 298 262 280 232 304 302 282 294 266 3 2 3 2 2" at bounding box center [387, 198] width 775 height 316
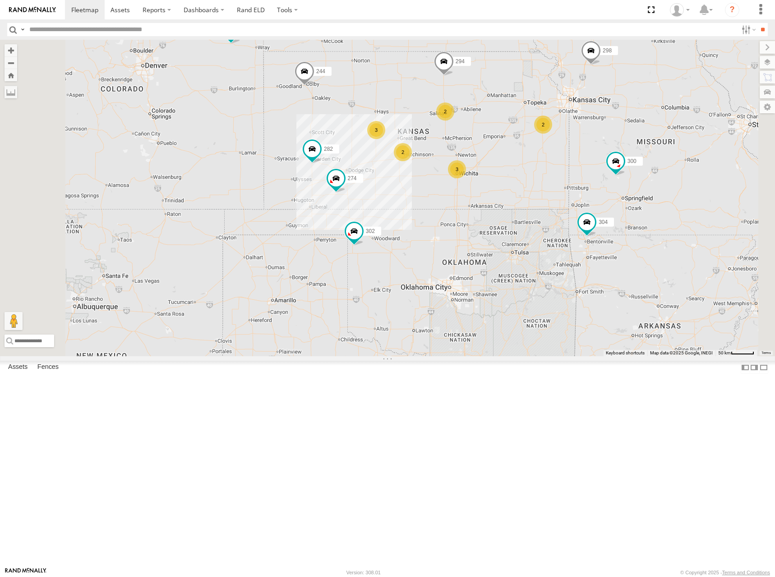
drag, startPoint x: 608, startPoint y: 196, endPoint x: 620, endPoint y: 186, distance: 15.7
click at [620, 186] on div "274 300 244 298 262 280 232 304 302 282 294 266 3 2 3 2 2" at bounding box center [387, 198] width 775 height 316
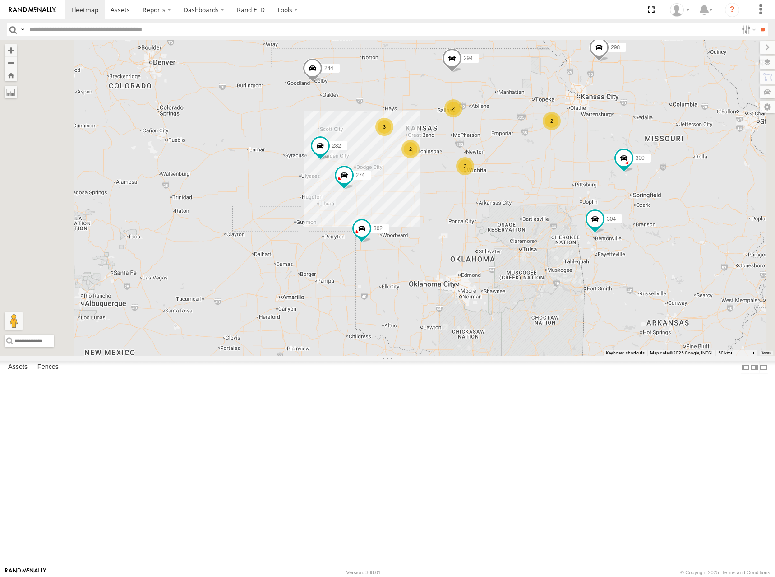
drag, startPoint x: 628, startPoint y: 184, endPoint x: 624, endPoint y: 189, distance: 6.8
click at [624, 189] on div "274 300 244 298 262 280 232 304 302 282 294 266 3 2 3 2 2" at bounding box center [387, 198] width 775 height 316
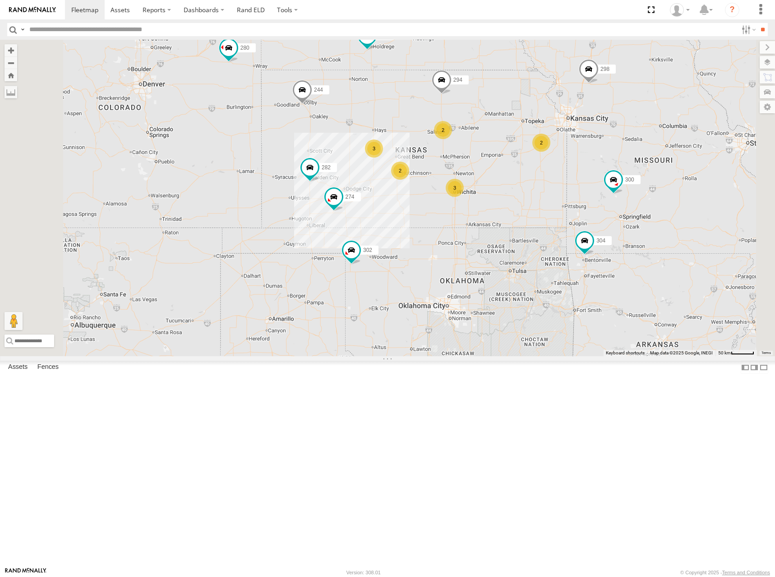
drag, startPoint x: 630, startPoint y: 177, endPoint x: 624, endPoint y: 194, distance: 17.1
click at [624, 194] on div "274 300 244 298 262 280 232 304 302 282 294 266 3 2 3 2 2" at bounding box center [387, 198] width 775 height 316
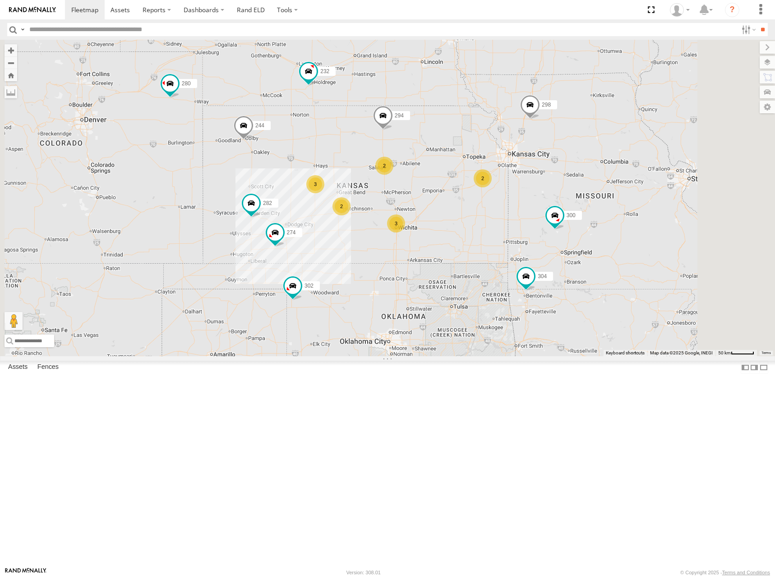
drag, startPoint x: 626, startPoint y: 162, endPoint x: 567, endPoint y: 194, distance: 67.7
click at [567, 194] on div "274 300 244 298 262 280 232 304 302 282 294 266 3 2 3 2 2" at bounding box center [387, 198] width 775 height 316
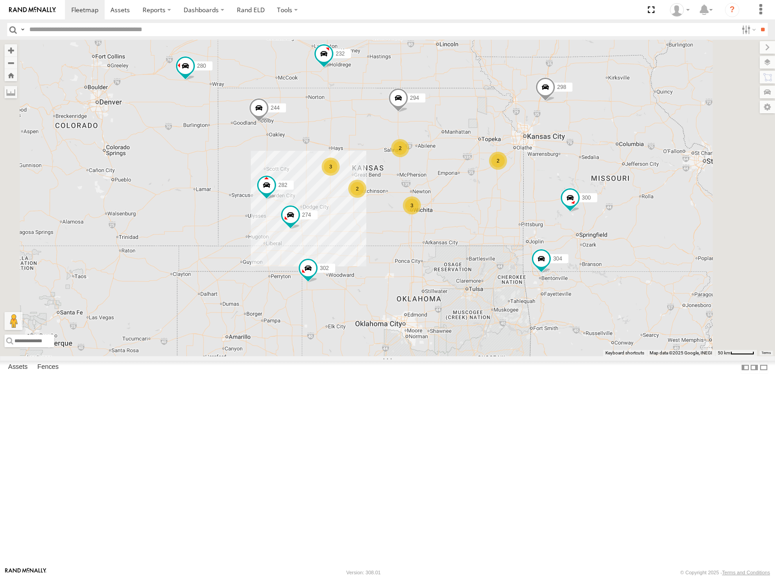
drag, startPoint x: 552, startPoint y: 252, endPoint x: 577, endPoint y: 223, distance: 38.0
click at [577, 223] on div "274 300 244 298 262 280 232 304 302 282 294 266 3 2 3 2 2" at bounding box center [387, 198] width 775 height 316
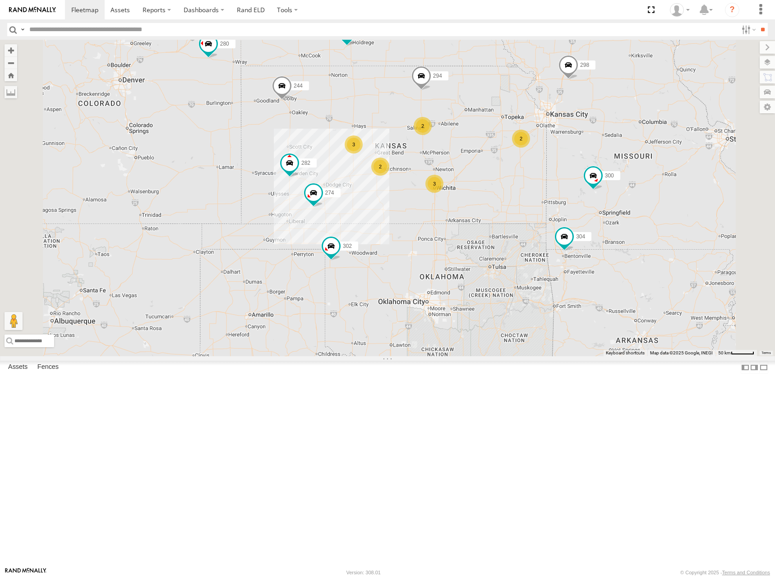
drag, startPoint x: 615, startPoint y: 215, endPoint x: 624, endPoint y: 208, distance: 10.9
click at [624, 208] on div "274 300 244 298 262 280 232 304 302 282 294 266 3 2 3 2 2" at bounding box center [387, 198] width 775 height 316
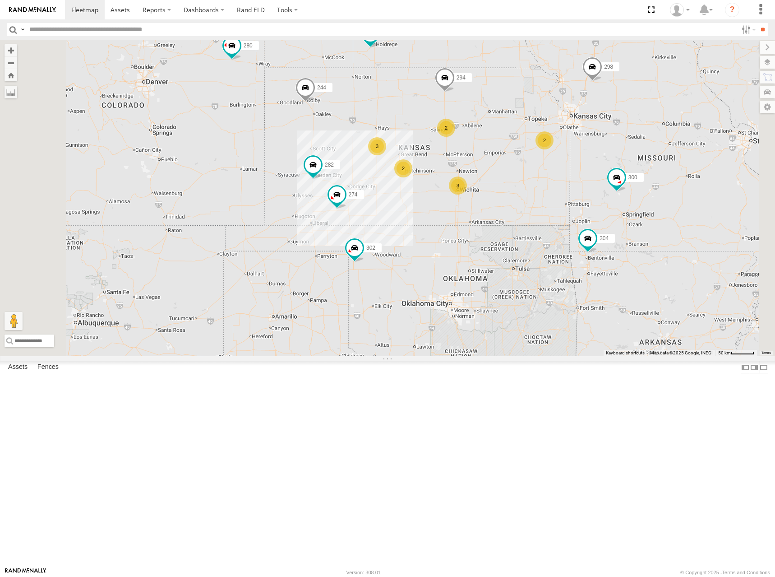
drag, startPoint x: 608, startPoint y: 208, endPoint x: 618, endPoint y: 193, distance: 17.6
click at [618, 193] on div "274 300 244 298 262 280 232 304 302 282 294 266 3 2 3 2 2" at bounding box center [387, 198] width 775 height 316
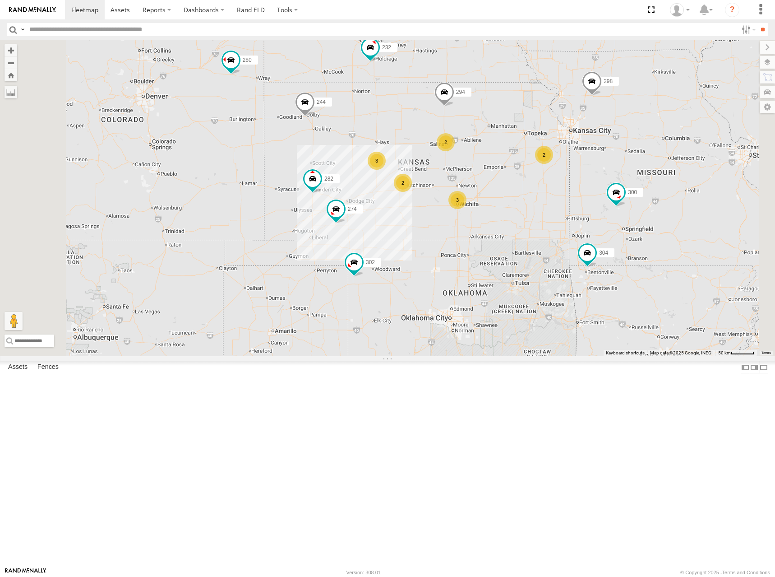
drag, startPoint x: 632, startPoint y: 155, endPoint x: 630, endPoint y: 163, distance: 7.9
click at [630, 163] on div "274 300 244 298 262 280 232 304 302 282 294 266 3 2 3 2 2" at bounding box center [387, 198] width 775 height 316
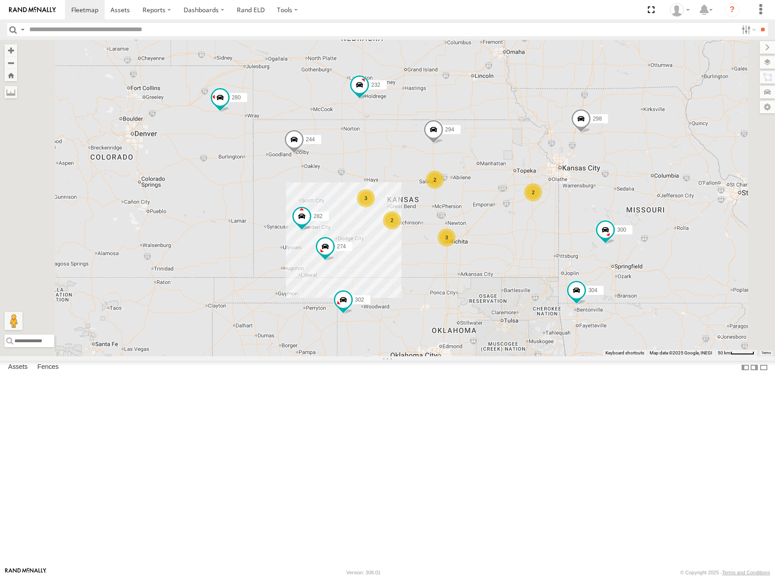
drag, startPoint x: 609, startPoint y: 184, endPoint x: 601, endPoint y: 213, distance: 30.1
click at [601, 213] on div "274 300 244 298 262 280 232 304 302 282 294 266 3 2 3 2 2" at bounding box center [387, 198] width 775 height 316
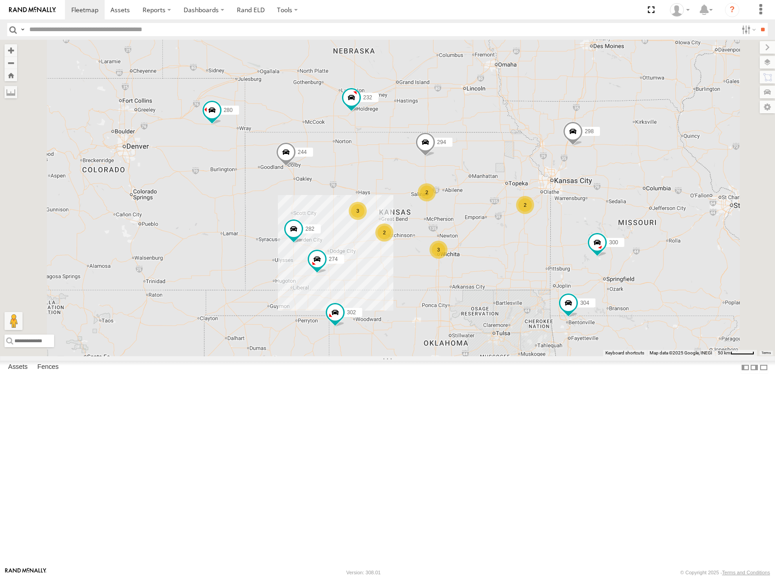
drag, startPoint x: 611, startPoint y: 216, endPoint x: 608, endPoint y: 224, distance: 8.5
click at [608, 224] on div "274 300 244 298 262 280 232 304 302 282 294 266 3 2 3 2 2" at bounding box center [387, 198] width 775 height 316
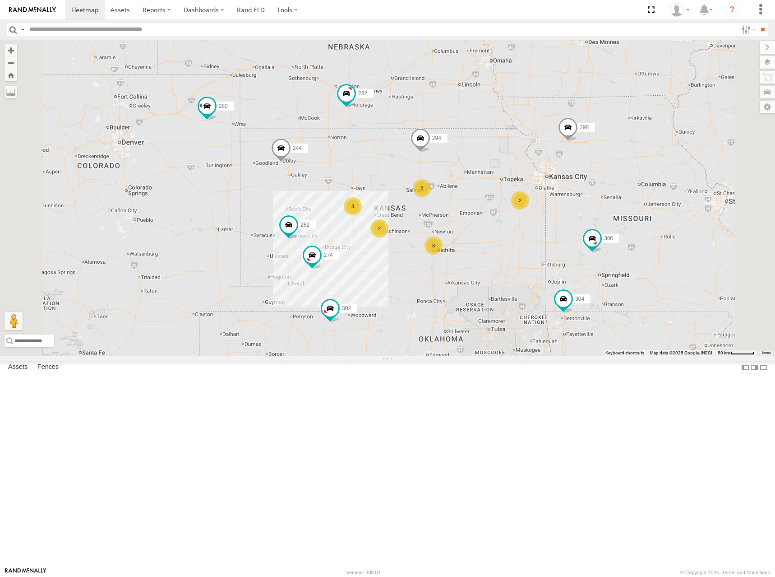
drag, startPoint x: 605, startPoint y: 260, endPoint x: 603, endPoint y: 245, distance: 14.5
click at [603, 245] on div "274 300 244 298 262 280 232 304 302 282 294 266 3 2 3 2 2" at bounding box center [387, 198] width 775 height 316
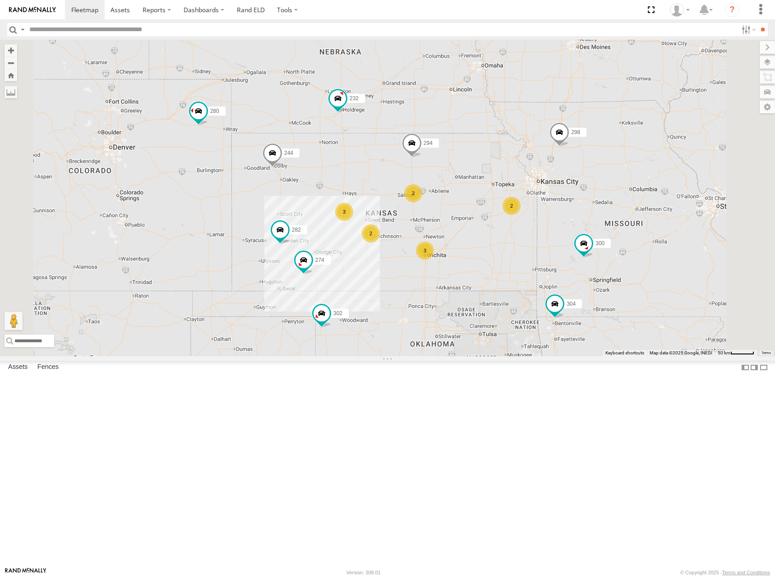
drag, startPoint x: 624, startPoint y: 196, endPoint x: 616, endPoint y: 203, distance: 11.2
click at [616, 203] on div "274 300 244 298 262 280 232 304 302 282 294 266 3 2 3 2 2" at bounding box center [387, 198] width 775 height 316
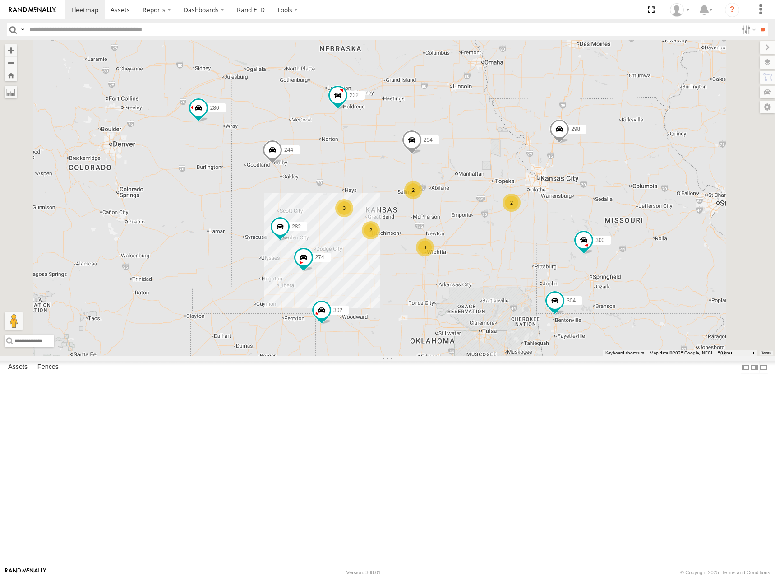
click at [606, 245] on div "274 300 244 298 262 280 232 304 302 282 294 266 3 2 3 2 2" at bounding box center [387, 198] width 775 height 316
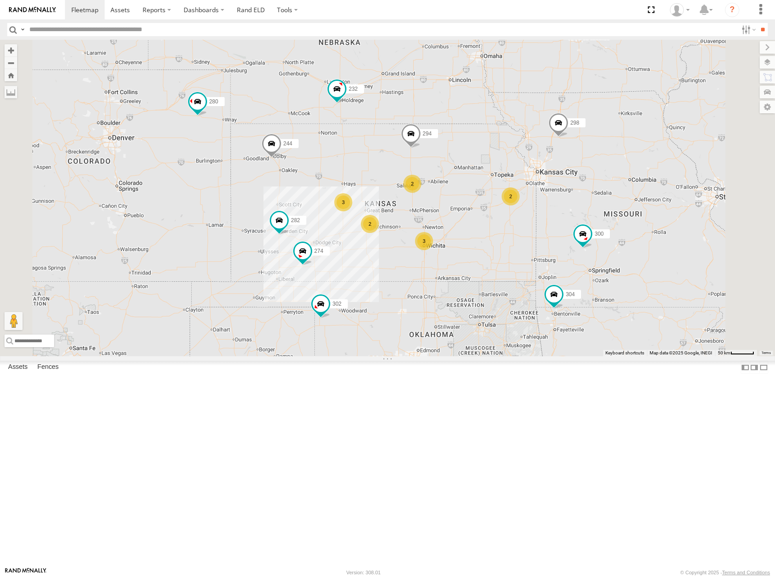
click at [587, 247] on div "274 300 244 298 262 280 232 304 302 282 294 266 3 2 3 2 2" at bounding box center [387, 198] width 775 height 316
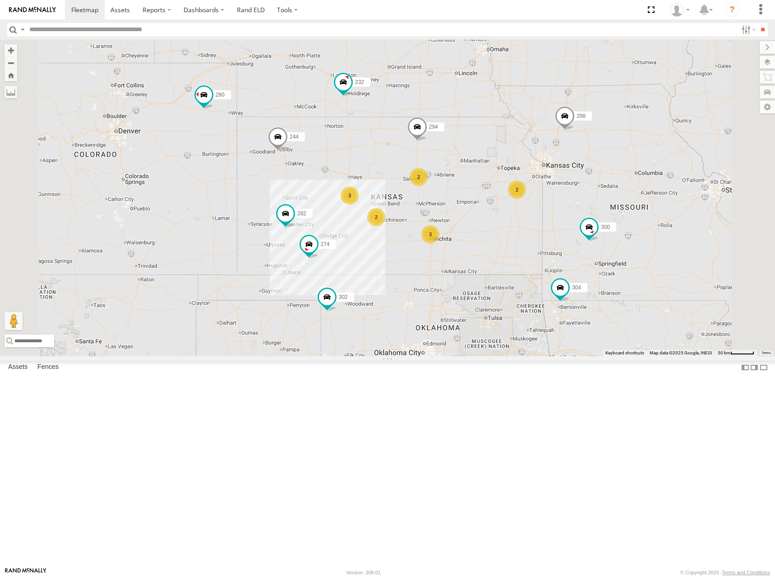
drag, startPoint x: 586, startPoint y: 224, endPoint x: 594, endPoint y: 219, distance: 9.4
click at [594, 219] on div "274 300 244 298 262 280 232 304 302 282 294 266 3 2 3 2 2" at bounding box center [387, 198] width 775 height 316
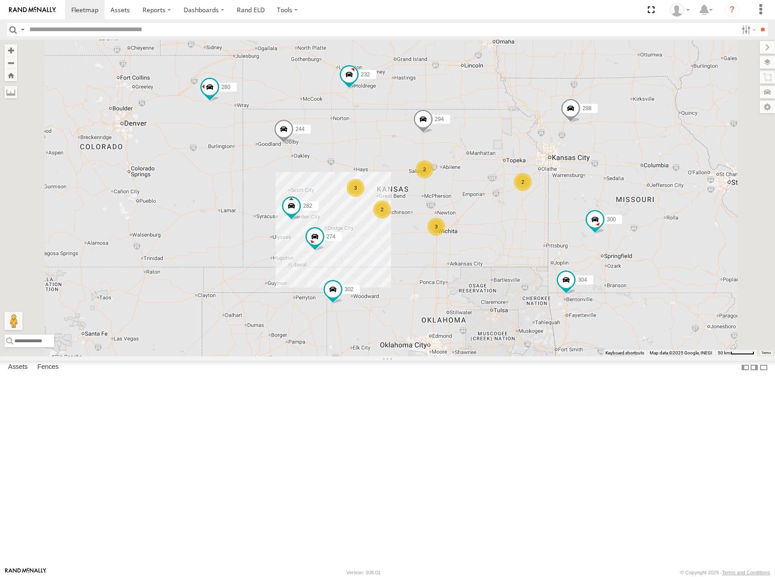
drag, startPoint x: 585, startPoint y: 245, endPoint x: 593, endPoint y: 235, distance: 12.5
click at [593, 235] on div "274 300 244 298 262 280 232 304 302 282 294 266 3 2 3 2 2" at bounding box center [387, 198] width 775 height 316
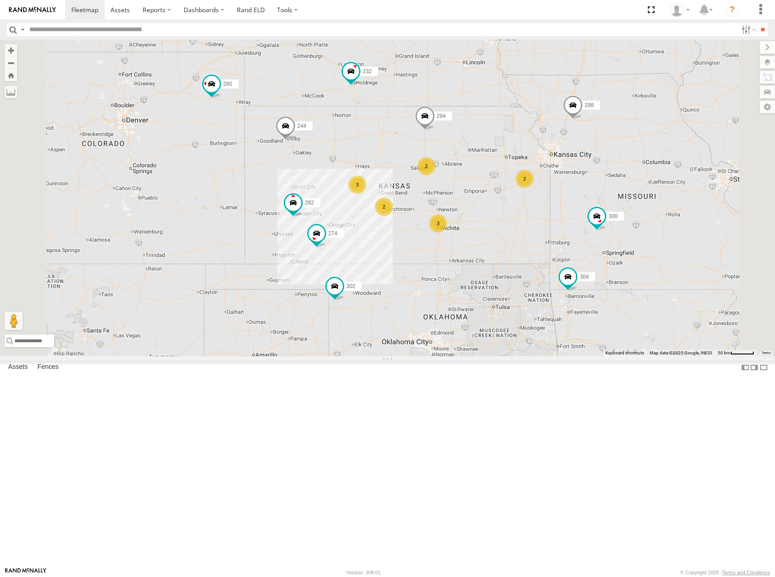
drag, startPoint x: 422, startPoint y: 258, endPoint x: 469, endPoint y: 234, distance: 52.7
click at [469, 234] on div "274 300 244 298 262 280 232 304 302 282 294 266 3 2 3 2 2" at bounding box center [387, 198] width 775 height 316
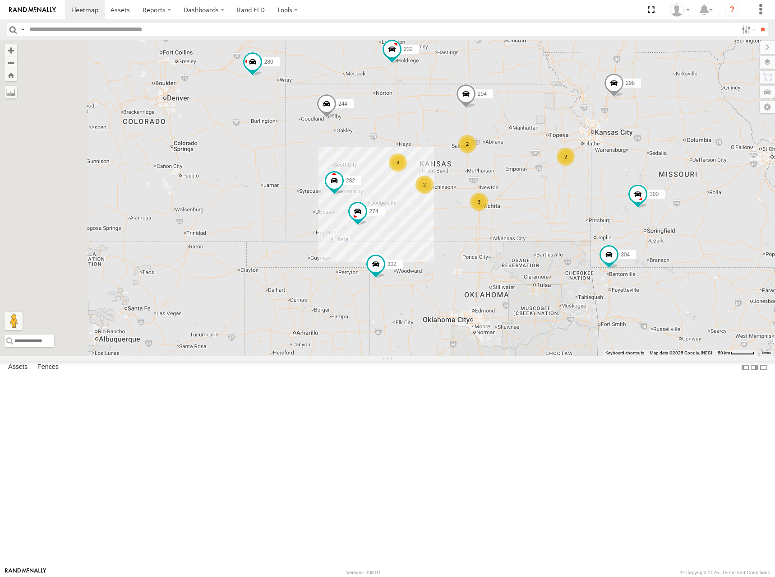
drag, startPoint x: 536, startPoint y: 213, endPoint x: 517, endPoint y: 218, distance: 19.6
click at [517, 218] on div "274 300 244 298 262 280 232 304 302 282 294 266 3 2 3 2 2" at bounding box center [387, 198] width 775 height 316
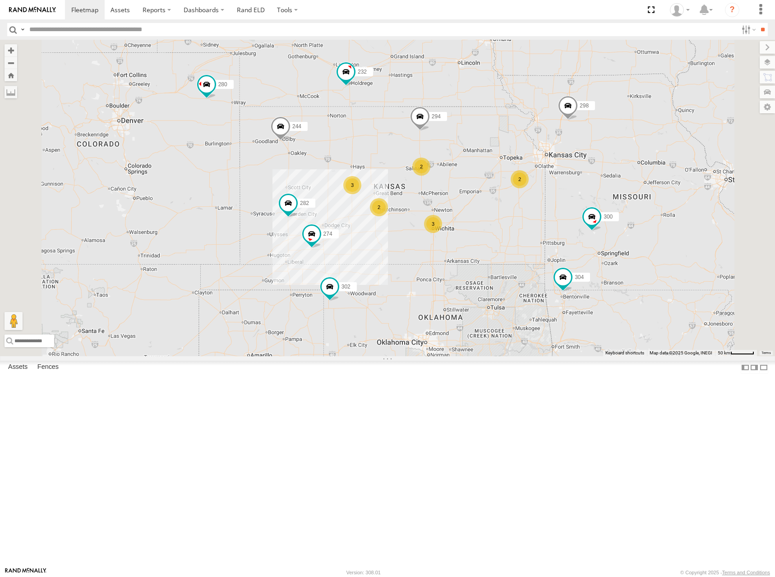
drag, startPoint x: 593, startPoint y: 241, endPoint x: 607, endPoint y: 197, distance: 46.8
click at [576, 255] on div "274 300 244 298 262 280 232 304 302 282 294 266 3 2 3 2 2" at bounding box center [387, 198] width 775 height 316
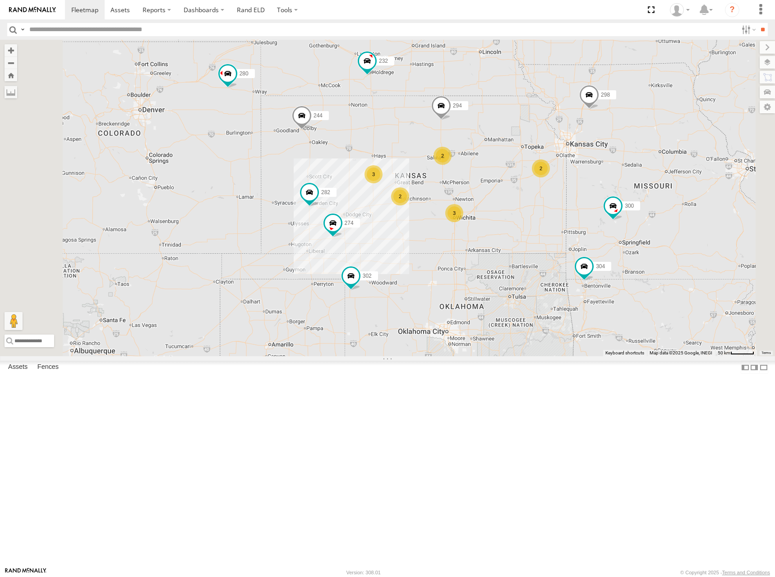
drag, startPoint x: 494, startPoint y: 241, endPoint x: 517, endPoint y: 230, distance: 26.4
click at [517, 230] on div "274 300 244 298 262 280 232 304 302 282 294 266 3 2 3 2 2" at bounding box center [387, 198] width 775 height 316
drag, startPoint x: 473, startPoint y: 236, endPoint x: 519, endPoint y: 234, distance: 46.1
click at [519, 234] on div "274 300 244 298 262 280 232 304 302 282 294 266 3 2 3 2 2" at bounding box center [387, 198] width 775 height 316
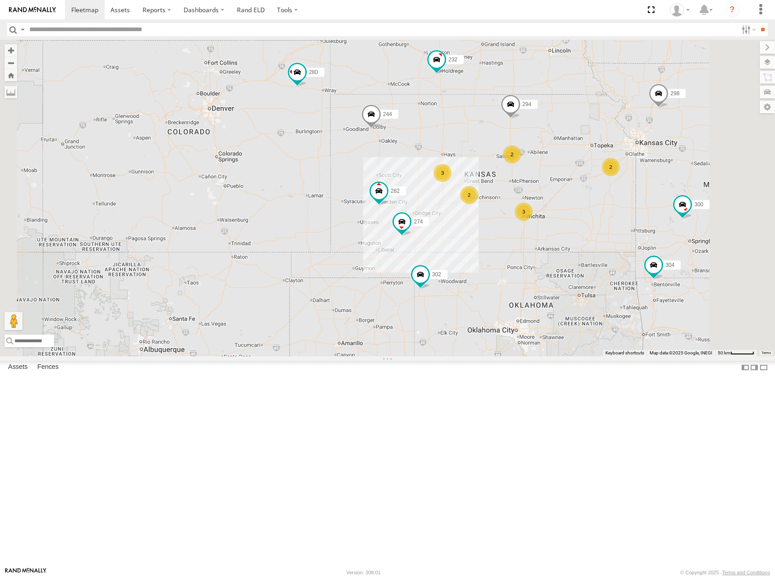
drag, startPoint x: 559, startPoint y: 232, endPoint x: 514, endPoint y: 225, distance: 46.1
click at [514, 225] on div "274 300 244 298 262 280 232 304 302 282 294 266 3 2 3 2 2" at bounding box center [387, 198] width 775 height 316
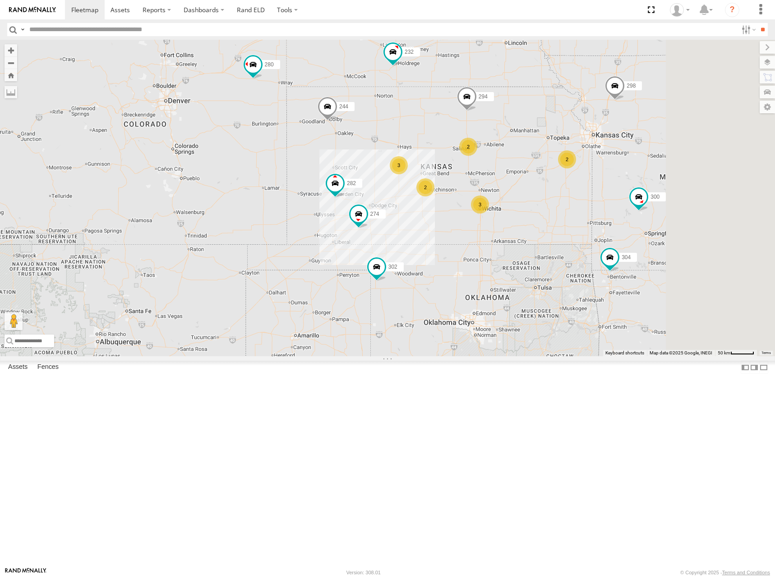
drag, startPoint x: 628, startPoint y: 222, endPoint x: 623, endPoint y: 211, distance: 12.5
click at [623, 211] on div "274 300 244 298 262 280 232 304 302 282 294 266 3 2 3 2 2" at bounding box center [387, 198] width 775 height 316
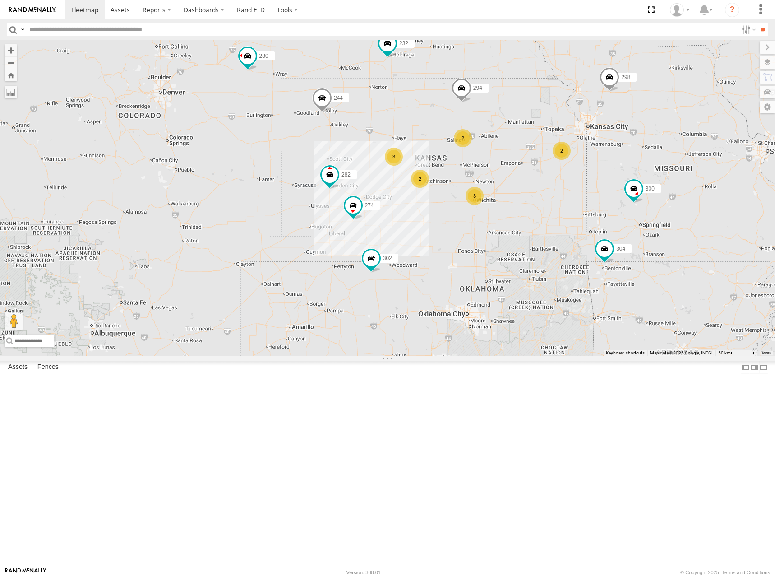
click at [613, 225] on div "274 300 244 298 262 280 232 304 302 282 294 266 3 2 3 2 2" at bounding box center [387, 198] width 775 height 316
click at [614, 220] on div "274 300 244 298 262 280 232 304 302 282 294 266 3 2 3 2 2" at bounding box center [387, 198] width 775 height 316
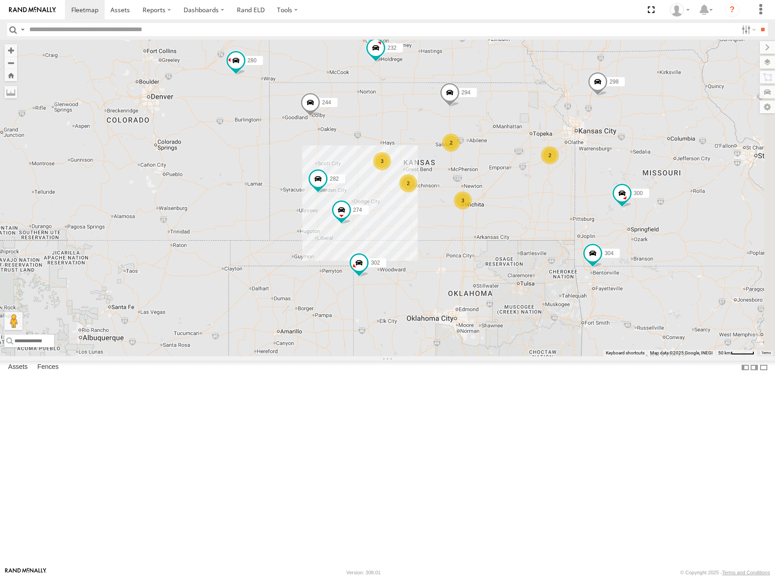
drag, startPoint x: 628, startPoint y: 198, endPoint x: 604, endPoint y: 211, distance: 27.4
click at [604, 211] on div "274 300 244 298 262 280 232 304 302 282 294 266 3 2 3 2 2" at bounding box center [387, 198] width 775 height 316
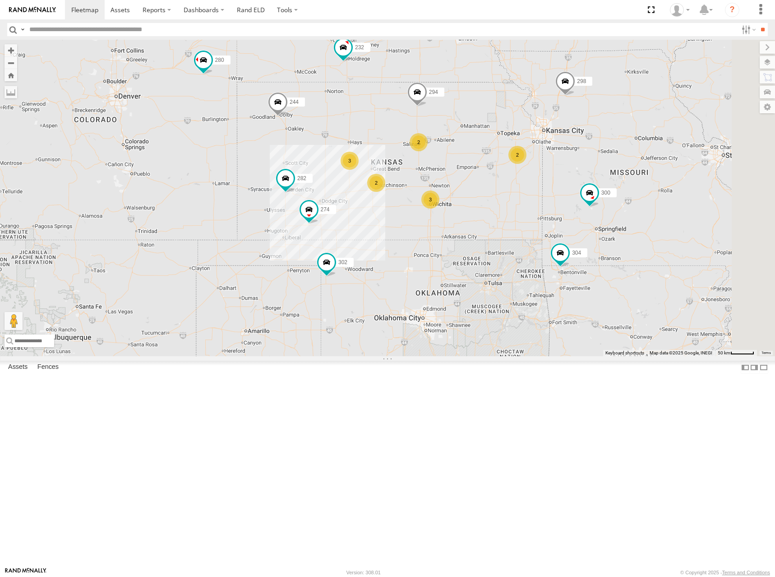
drag, startPoint x: 612, startPoint y: 241, endPoint x: 614, endPoint y: 214, distance: 27.1
click at [614, 214] on div "274 300 244 298 262 280 232 304 302 282 294 266 3 2 3 2 2" at bounding box center [387, 198] width 775 height 316
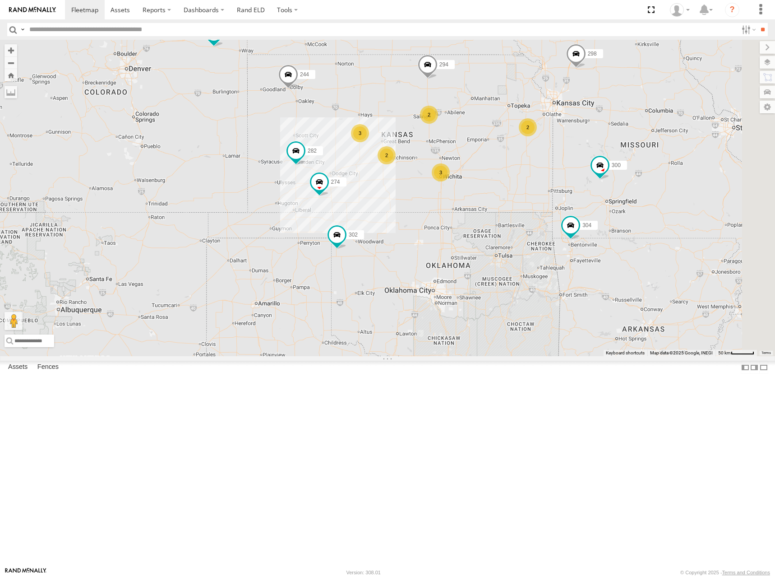
drag, startPoint x: 578, startPoint y: 223, endPoint x: 586, endPoint y: 212, distance: 14.3
click at [586, 212] on div "274 300 244 298 262 280 232 304 302 282 294 266 3 2 3 2 2" at bounding box center [387, 198] width 775 height 316
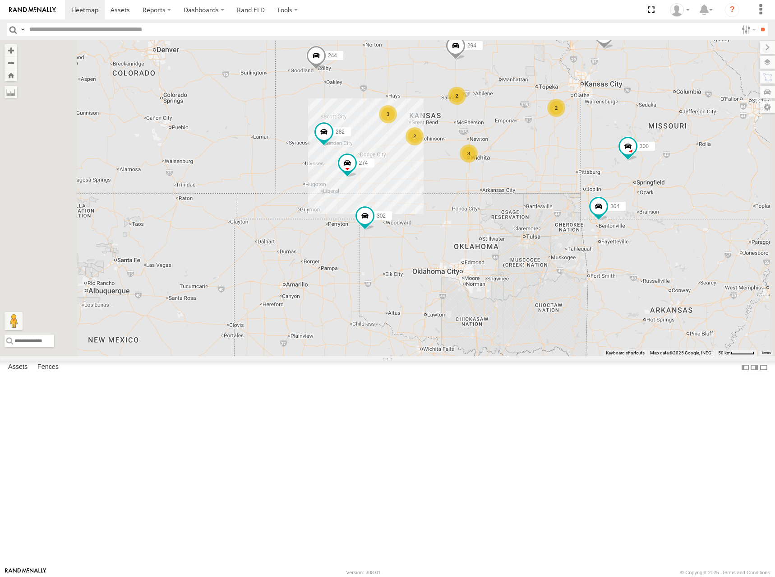
drag, startPoint x: 559, startPoint y: 220, endPoint x: 607, endPoint y: 201, distance: 51.4
click at [607, 201] on div "274 300 244 298 262 280 232 304 302 282 294 266 3 2 3 2 2" at bounding box center [387, 198] width 775 height 316
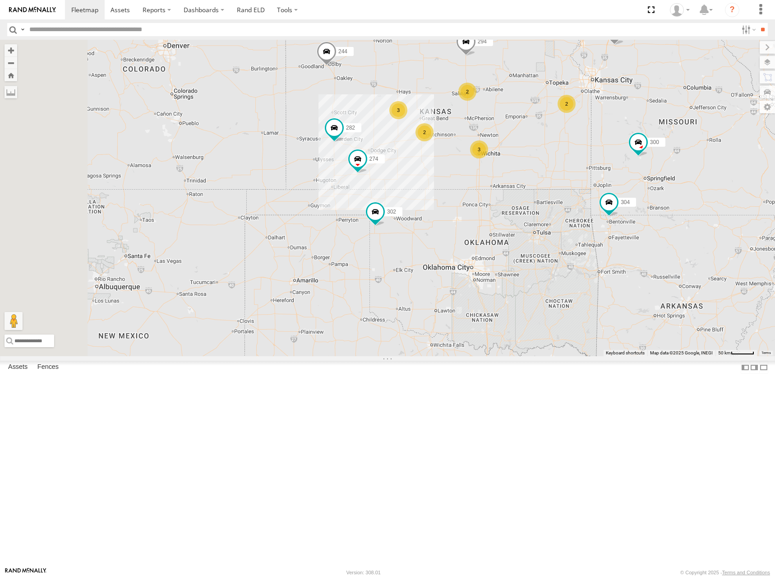
drag, startPoint x: 551, startPoint y: 438, endPoint x: 561, endPoint y: 433, distance: 11.5
click at [561, 356] on div "274 300 244 298 262 280 232 304 302 282 294 266 3 2 3 2 2" at bounding box center [387, 198] width 775 height 316
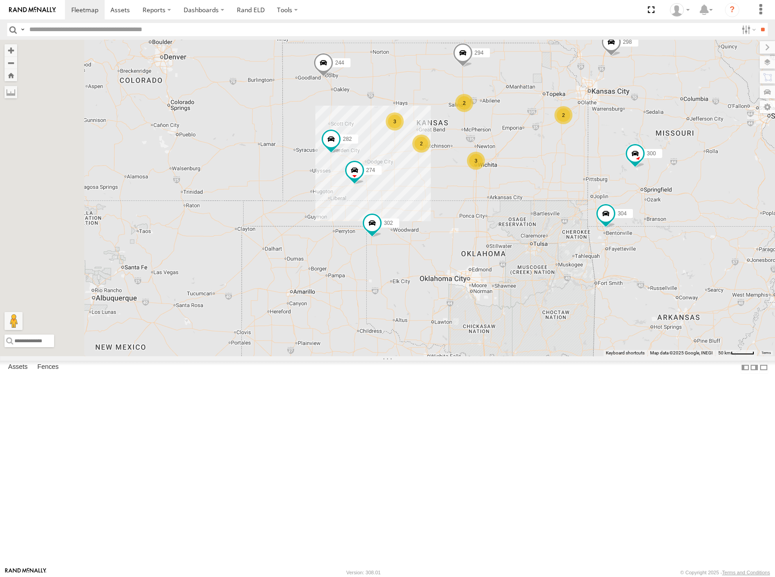
drag, startPoint x: 648, startPoint y: 151, endPoint x: 644, endPoint y: 165, distance: 14.6
click at [644, 165] on div "274 300 244 298 262 280 232 304 302 282 294 266 3 2 3 2 2" at bounding box center [387, 198] width 775 height 316
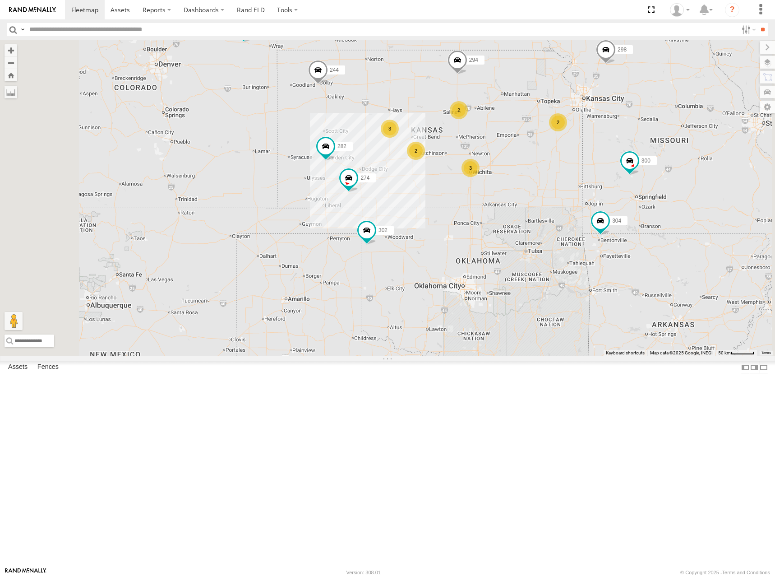
click at [618, 164] on div "274 300 244 298 262 280 232 304 302 282 294 266 3 2 3 2 2" at bounding box center [387, 198] width 775 height 316
click at [632, 186] on div "274 300 244 298 262 280 232 304 302 282 294 266 3 2 3 2 2" at bounding box center [387, 198] width 775 height 316
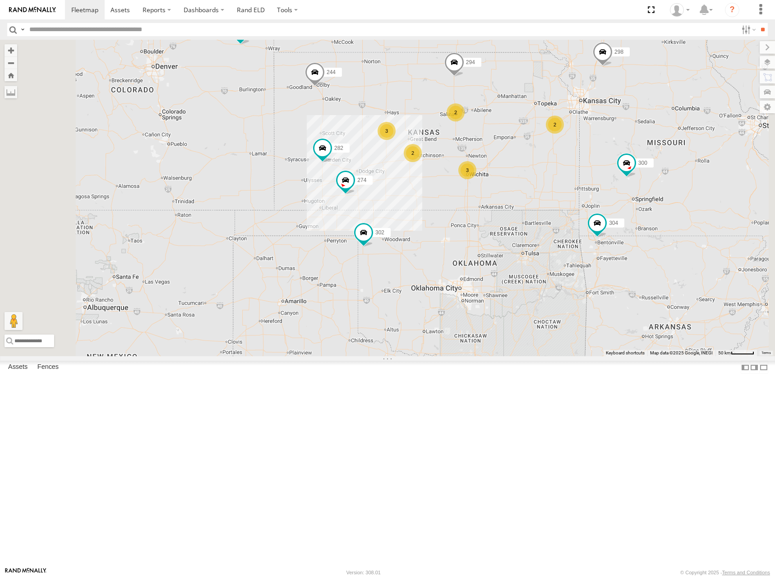
click at [629, 194] on div "274 300 244 298 262 280 232 304 302 282 294 266 3 2 3 2 2" at bounding box center [387, 198] width 775 height 316
drag, startPoint x: 642, startPoint y: 160, endPoint x: 644, endPoint y: 178, distance: 18.1
click at [644, 178] on div "274 300 244 298 262 280 232 304 302 282 294 266 3 2 3 2 2" at bounding box center [387, 198] width 775 height 316
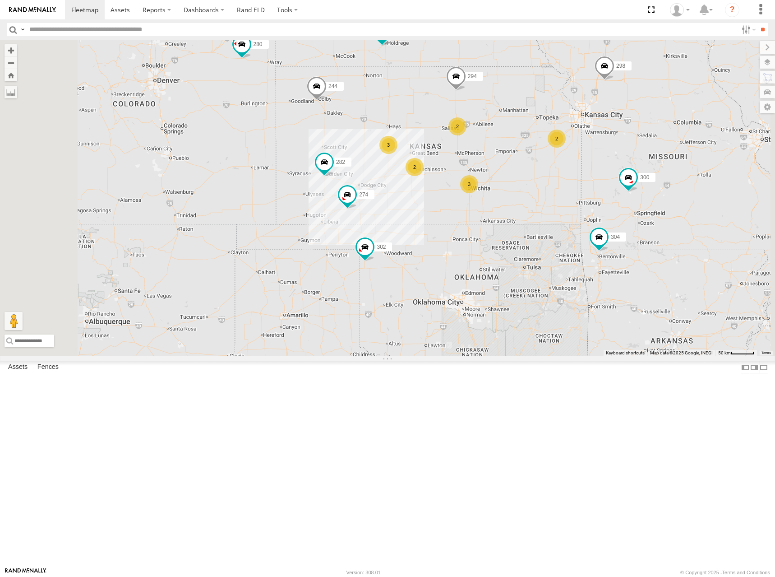
click at [642, 221] on div "274 300 244 298 262 280 232 304 302 282 294 266 3 2 3 2 2" at bounding box center [387, 198] width 775 height 316
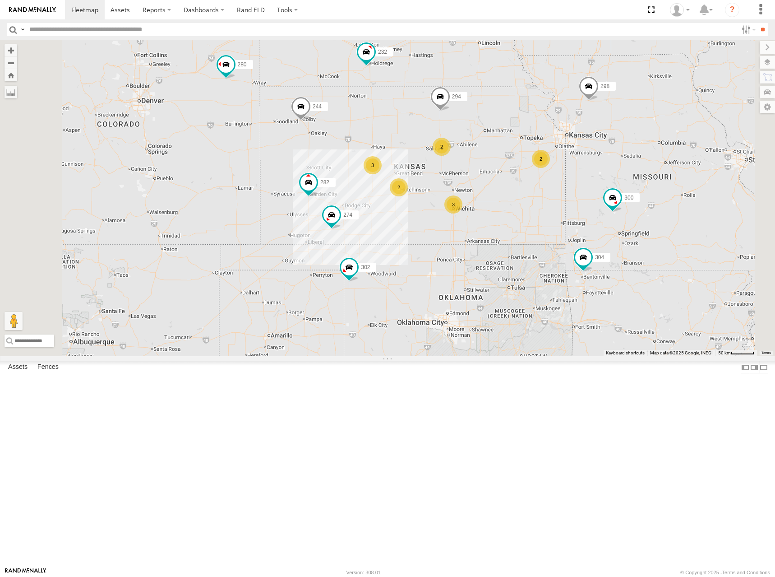
drag, startPoint x: 611, startPoint y: 152, endPoint x: 593, endPoint y: 173, distance: 27.6
click at [593, 173] on div "274 300 244 298 262 280 232 304 302 282 294 266 3 2 3 2 2" at bounding box center [387, 198] width 775 height 316
drag, startPoint x: 614, startPoint y: 188, endPoint x: 601, endPoint y: 172, distance: 20.2
click at [601, 172] on div "274 300 244 298 262 280 232 304 302 282 294 266 3 2 3 2 2" at bounding box center [387, 198] width 775 height 316
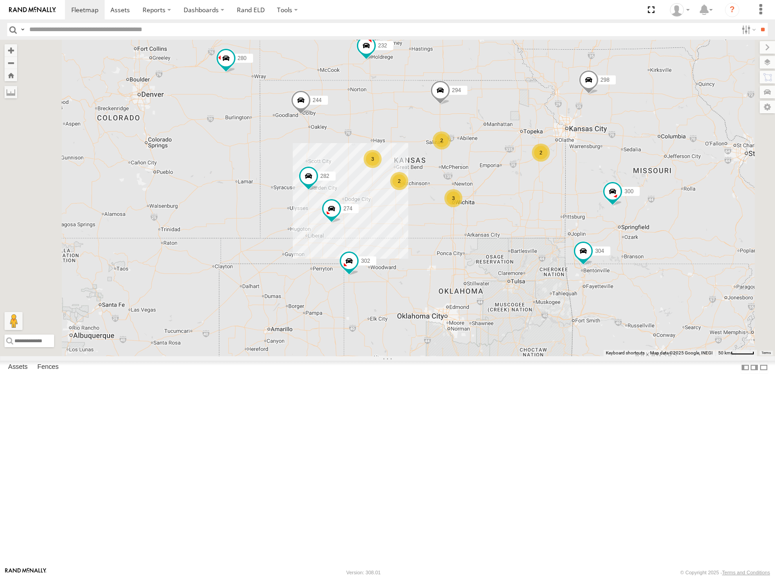
drag, startPoint x: 604, startPoint y: 194, endPoint x: 614, endPoint y: 205, distance: 15.3
click at [614, 205] on div "274 300 244 298 262 280 232 304 302 282 294 266 3 2 3 2 2" at bounding box center [387, 198] width 775 height 316
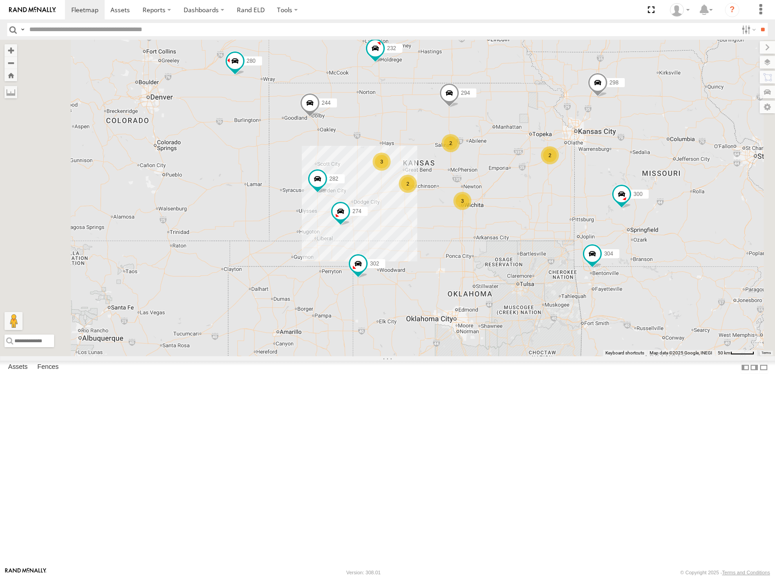
drag, startPoint x: 634, startPoint y: 203, endPoint x: 648, endPoint y: 203, distance: 14.0
click at [648, 203] on div "274 300 244 298 262 280 232 304 302 282 294 266 3 2 3 2 2" at bounding box center [387, 198] width 775 height 316
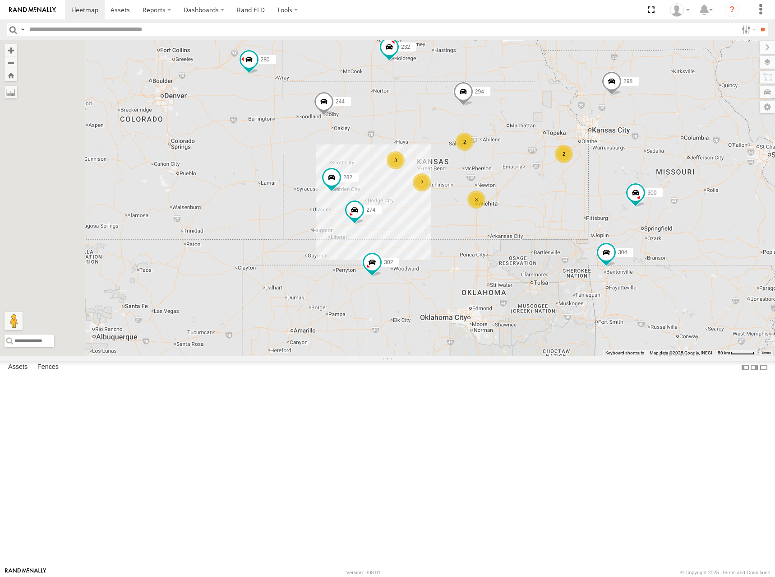
drag, startPoint x: 532, startPoint y: 221, endPoint x: 530, endPoint y: 217, distance: 4.6
click at [530, 217] on div "274 300 244 298 262 280 232 304 302 282 294 266 3 2 3 2 2" at bounding box center [387, 198] width 775 height 316
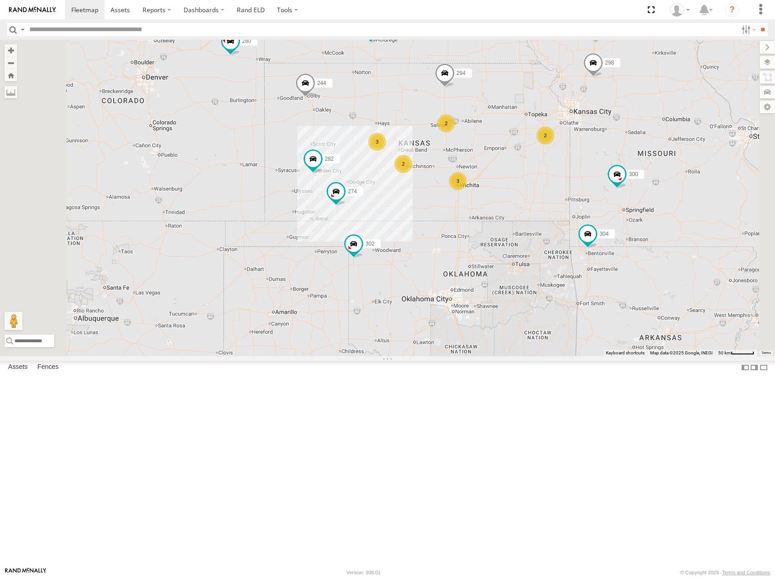
drag, startPoint x: 537, startPoint y: 209, endPoint x: 524, endPoint y: 197, distance: 18.2
click at [524, 197] on div "274 300 244 298 262 280 232 304 302 282 294 266 3 2 3 2 2" at bounding box center [387, 198] width 775 height 316
drag, startPoint x: 597, startPoint y: 206, endPoint x: 596, endPoint y: 212, distance: 6.8
click at [596, 212] on div "274 300 244 298 262 280 232 304 302 282 294 266 3 2 3 2 2" at bounding box center [387, 198] width 775 height 316
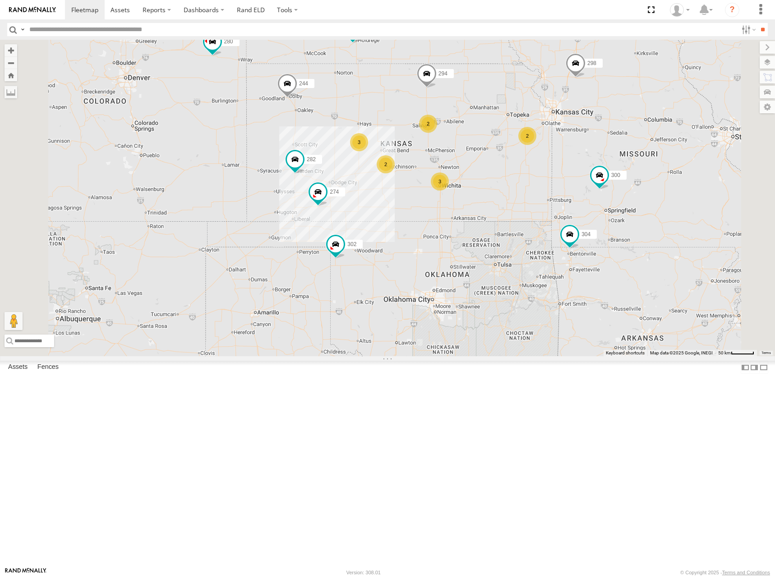
drag, startPoint x: 606, startPoint y: 203, endPoint x: 608, endPoint y: 197, distance: 5.6
click at [608, 197] on div "274 300 244 298 262 280 232 304 302 282 294 266 3 2 3 2 2" at bounding box center [387, 198] width 775 height 316
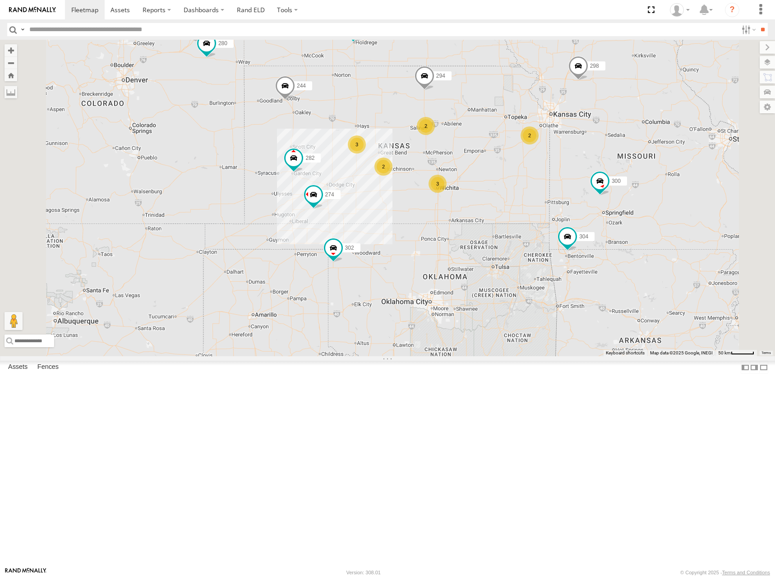
drag, startPoint x: 626, startPoint y: 172, endPoint x: 623, endPoint y: 178, distance: 6.7
click at [623, 178] on div "274 300 244 298 262 280 232 304 302 282 266 294 3 2 3 2 2" at bounding box center [387, 198] width 775 height 316
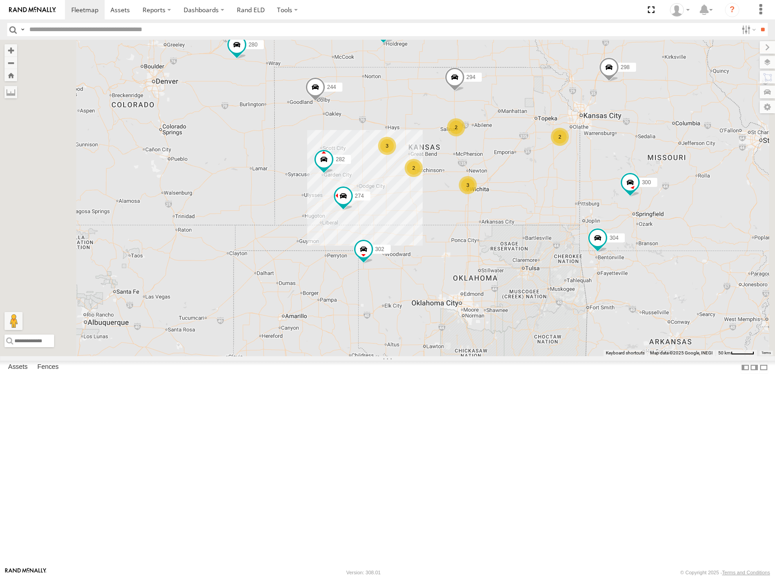
drag, startPoint x: 604, startPoint y: 205, endPoint x: 642, endPoint y: 203, distance: 38.9
click at [642, 203] on div "274 300 244 298 262 280 232 304 302 282 266 294 3 2 3 2 2" at bounding box center [387, 198] width 775 height 316
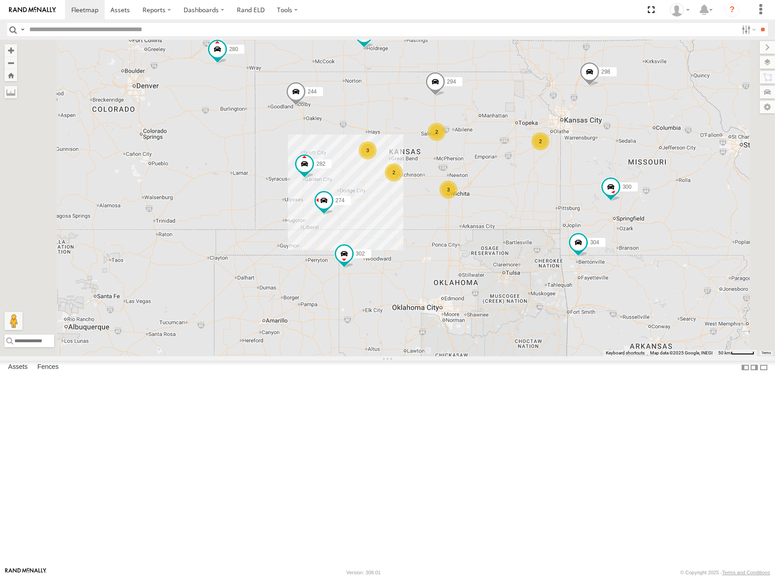
drag, startPoint x: 628, startPoint y: 189, endPoint x: 609, endPoint y: 192, distance: 19.7
click at [609, 192] on div "274 300 244 298 262 280 232 304 302 282 266 294 3 2 3 2 2" at bounding box center [387, 198] width 775 height 316
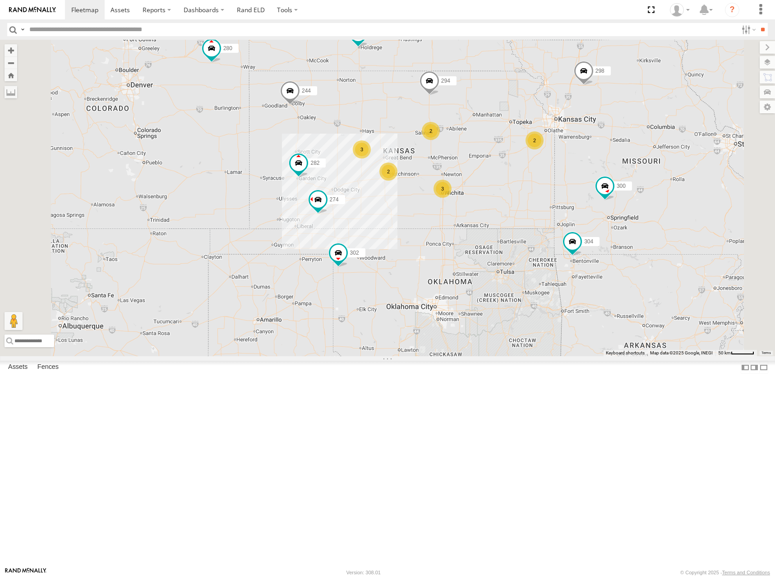
drag, startPoint x: 600, startPoint y: 196, endPoint x: 600, endPoint y: 185, distance: 11.3
click at [600, 185] on div "274 300 244 298 262 280 232 304 302 282 266 294 3 2 3 2 2" at bounding box center [387, 198] width 775 height 316
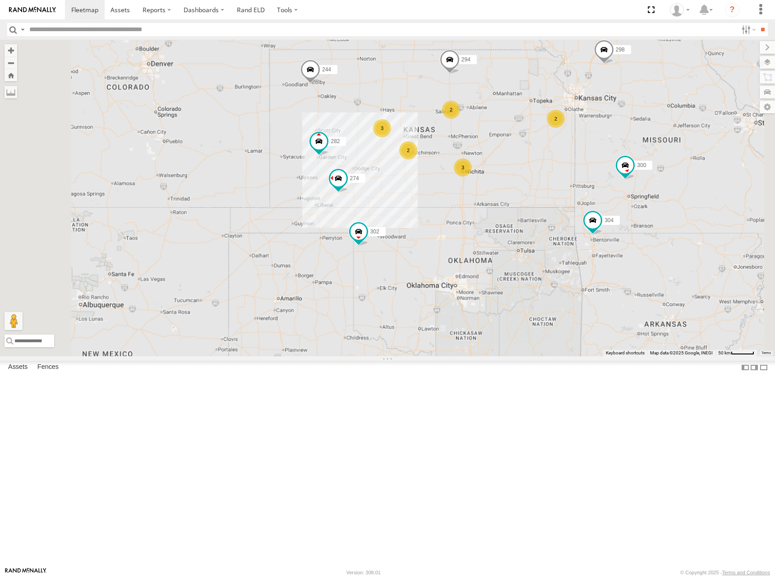
click at [596, 182] on div "274 300 244 298 262 280 232 304 302 282 266 294 3 2 3 2 2" at bounding box center [387, 198] width 775 height 316
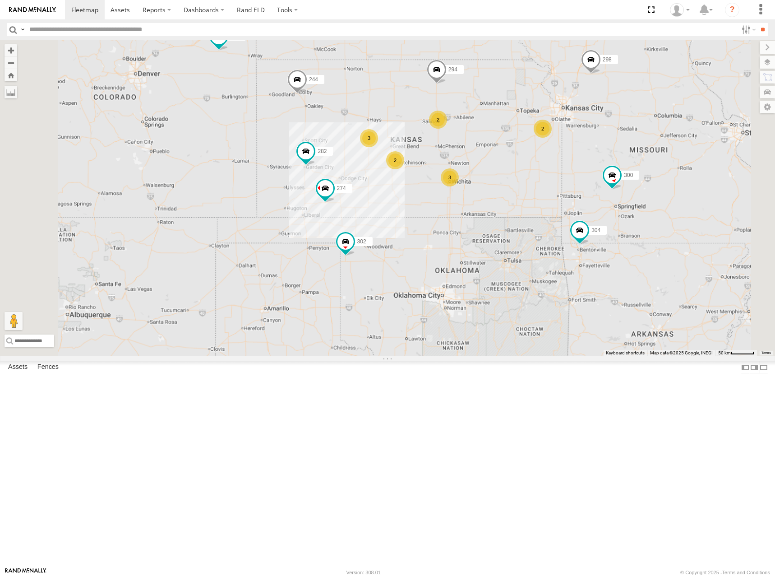
drag, startPoint x: 641, startPoint y: 183, endPoint x: 629, endPoint y: 191, distance: 13.6
click at [629, 191] on div "274 300 244 298 262 280 232 304 302 282 266 294 3 2 3 2 2" at bounding box center [387, 198] width 775 height 316
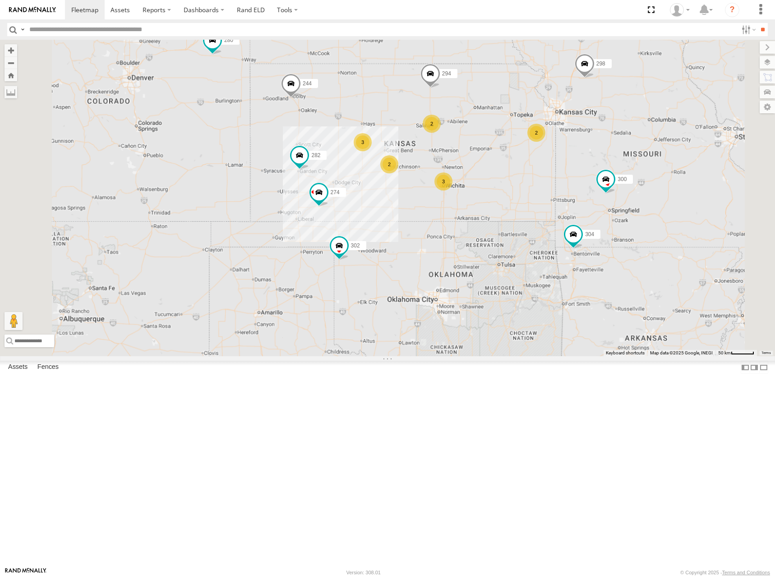
drag, startPoint x: 624, startPoint y: 191, endPoint x: 628, endPoint y: 174, distance: 17.4
click at [628, 174] on div "274 300 244 298 262 280 232 304 302 282 266 294 3 2 3 2 2" at bounding box center [387, 198] width 775 height 316
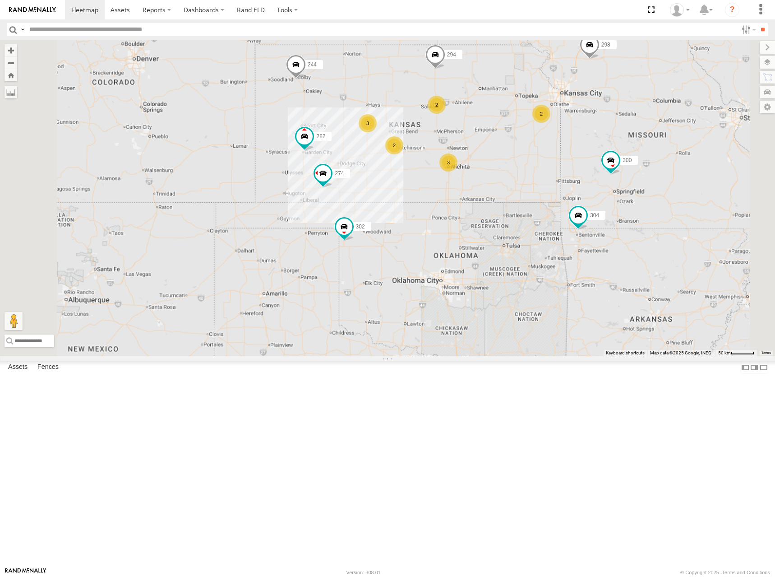
drag, startPoint x: 595, startPoint y: 166, endPoint x: 606, endPoint y: 151, distance: 19.3
click at [606, 151] on div "274 300 244 298 262 280 232 304 302 282 266 294 3 2 3 2 2" at bounding box center [387, 198] width 775 height 316
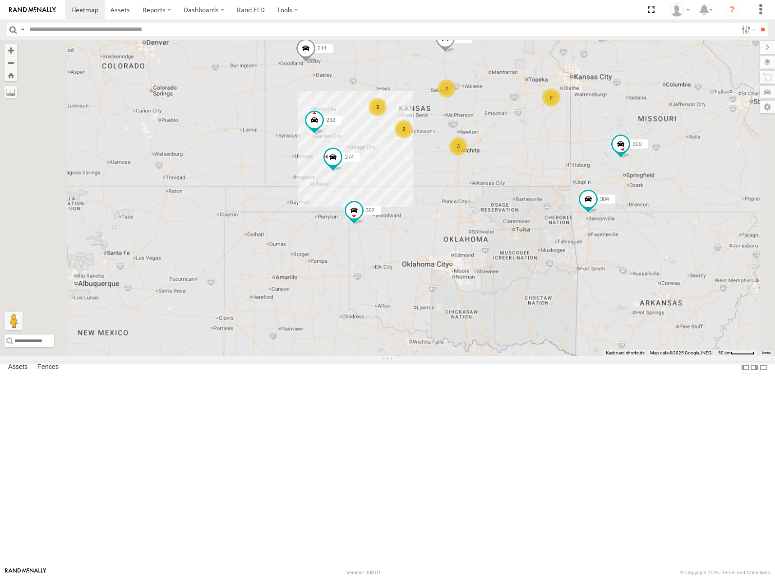
click at [622, 183] on div "274 300 244 298 262 280 232 304 302 282 266 294 3 2 3 2 2" at bounding box center [387, 198] width 775 height 316
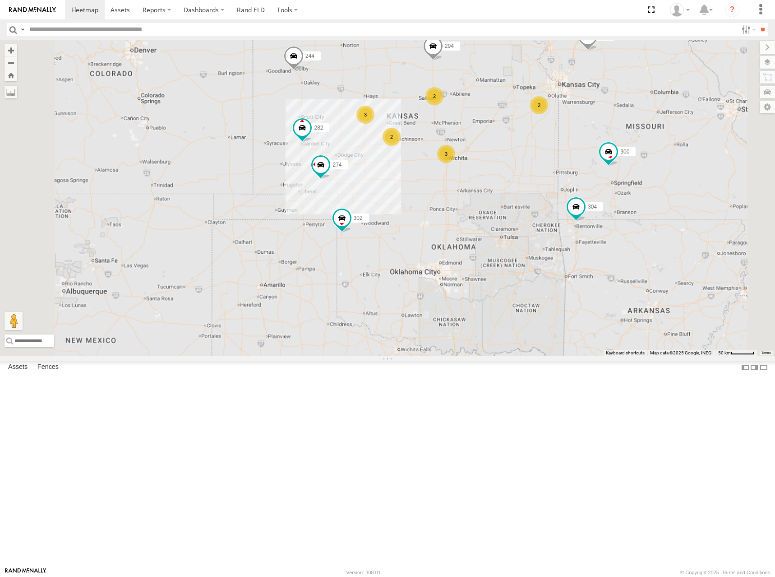
drag, startPoint x: 635, startPoint y: 167, endPoint x: 622, endPoint y: 175, distance: 15.4
click at [622, 175] on div "274 300 244 298 262 280 232 304 302 282 266 294 3 2 3 2 2" at bounding box center [387, 198] width 775 height 316
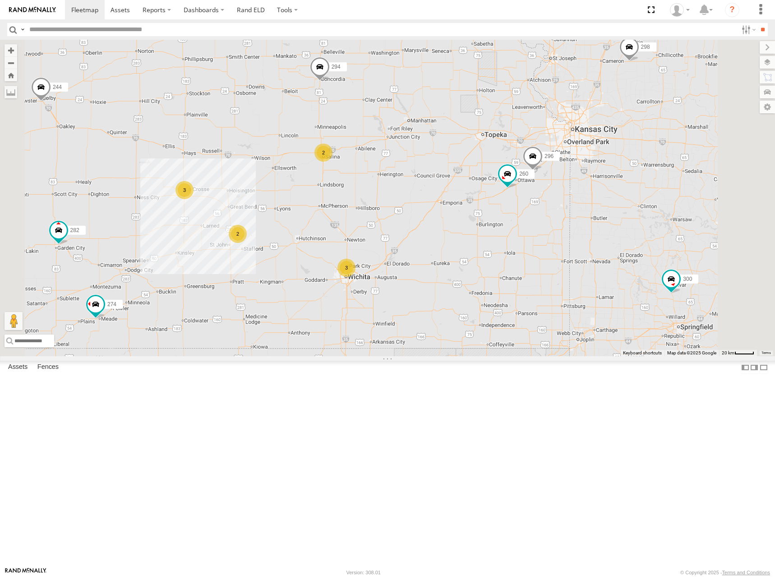
drag, startPoint x: 528, startPoint y: 160, endPoint x: 564, endPoint y: 157, distance: 35.7
click at [564, 157] on div "274 300 244 298 262 280 232 304 302 282 266 294 3 2 3 2 296 260" at bounding box center [387, 198] width 775 height 316
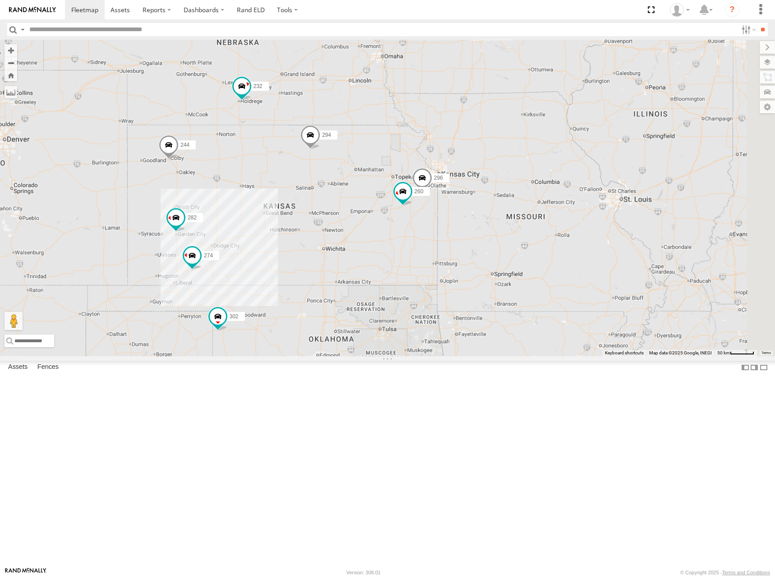
drag, startPoint x: 634, startPoint y: 98, endPoint x: 432, endPoint y: 255, distance: 255.6
click at [432, 255] on div "274 244 232 296 302 282 294 260" at bounding box center [387, 198] width 775 height 316
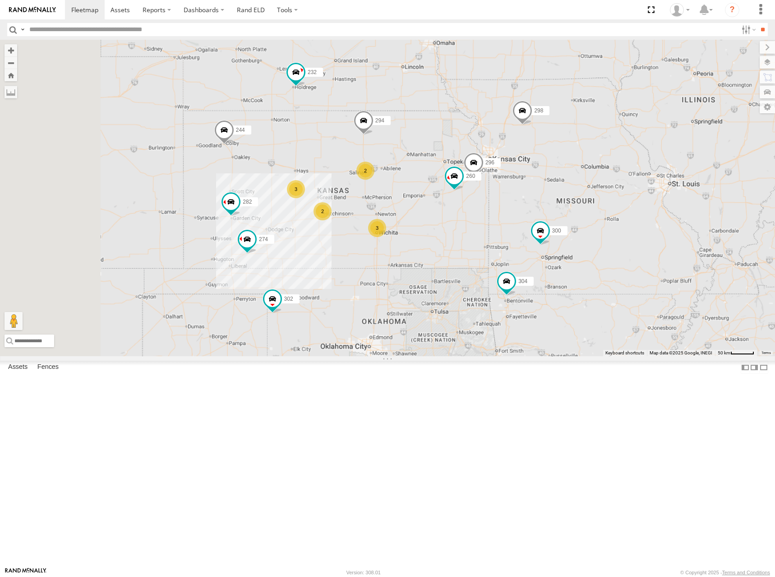
drag, startPoint x: 534, startPoint y: 170, endPoint x: 585, endPoint y: 177, distance: 51.6
click at [585, 177] on div "274 244 232 296 302 282 294 260 300 298 304 266 3 2 3 2" at bounding box center [387, 198] width 775 height 316
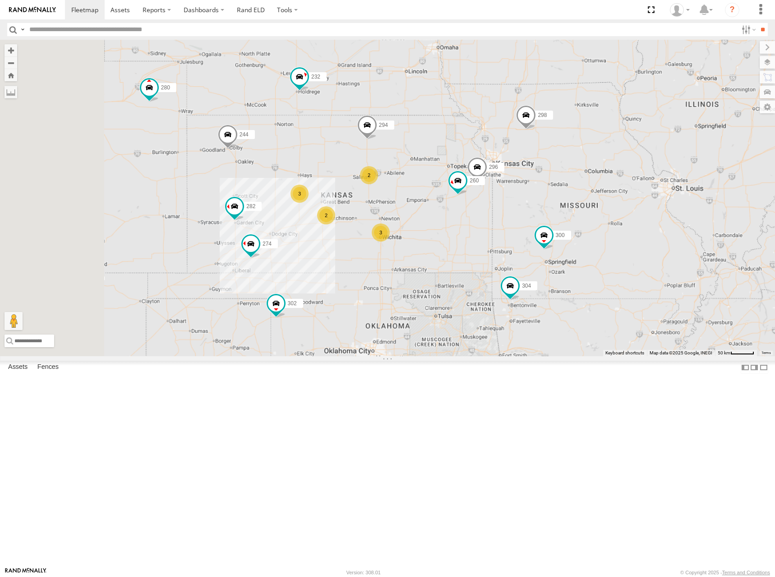
drag, startPoint x: 569, startPoint y: 182, endPoint x: 678, endPoint y: 160, distance: 111.5
click at [573, 186] on div "274 244 232 296 302 282 294 260 300 298 304 266 3 2 3 2 280" at bounding box center [387, 198] width 775 height 316
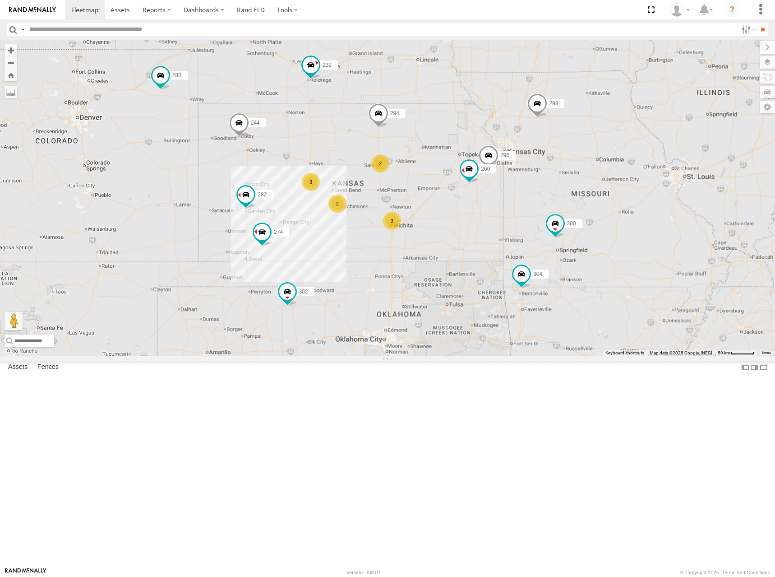
drag, startPoint x: 544, startPoint y: 254, endPoint x: 558, endPoint y: 241, distance: 19.2
click at [556, 240] on div "274 244 232 296 302 282 294 260 300 298 304 266 3 2 3 2 280" at bounding box center [387, 198] width 775 height 316
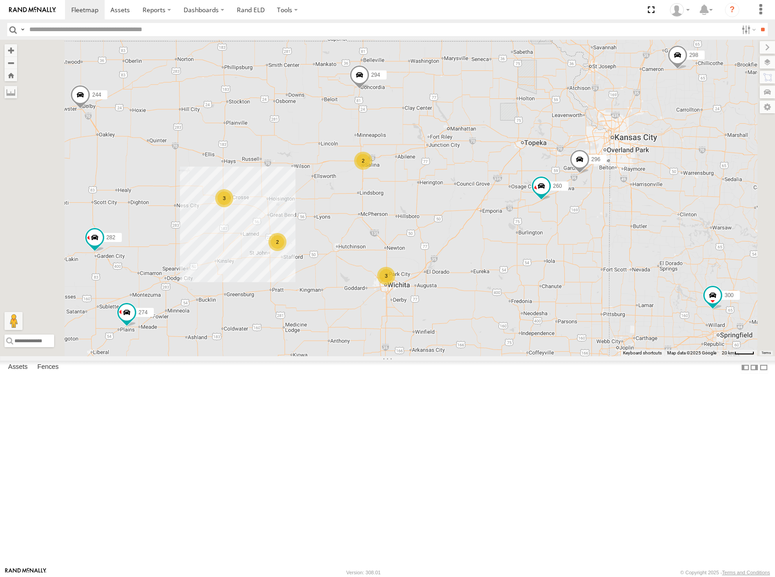
drag, startPoint x: 531, startPoint y: 258, endPoint x: 555, endPoint y: 248, distance: 25.9
click at [555, 248] on div "274 244 232 296 302 282 294 260 300 298 304 266 280 3 2 3 2" at bounding box center [387, 198] width 775 height 316
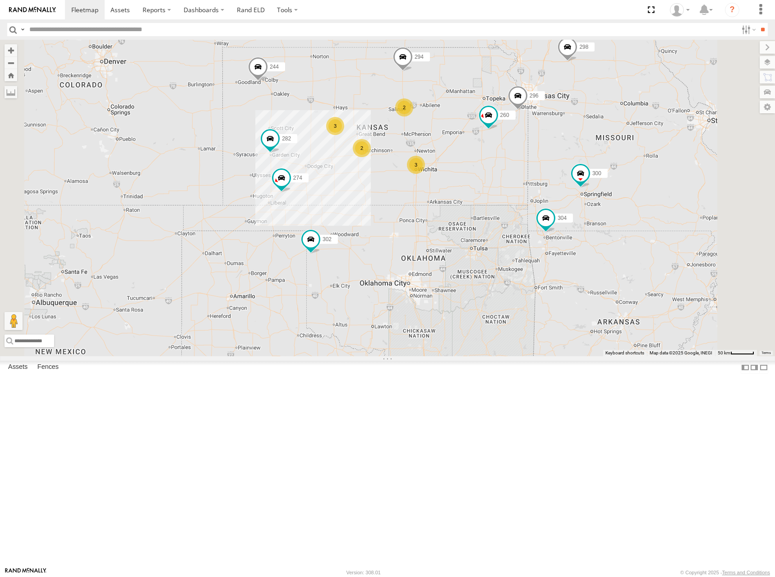
drag, startPoint x: 582, startPoint y: 197, endPoint x: 583, endPoint y: 150, distance: 46.9
click at [583, 150] on div "274 300 244 298 262 280 232 296 304 302 282 266 294 260 3 2 3 2" at bounding box center [387, 198] width 775 height 316
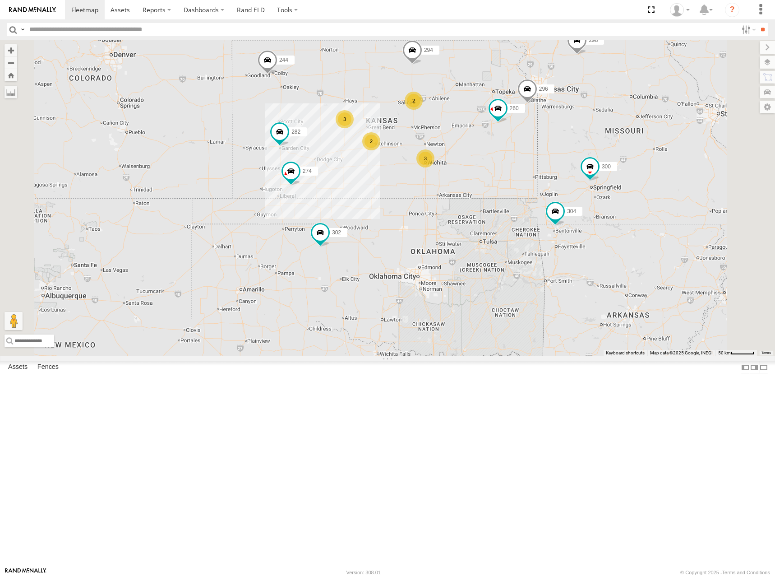
drag, startPoint x: 568, startPoint y: 163, endPoint x: 579, endPoint y: 153, distance: 15.4
click at [578, 155] on div "274 300 244 298 262 280 232 296 304 302 282 266 294 260 3 2 3 2" at bounding box center [387, 198] width 775 height 316
click at [579, 152] on div "274 300 244 298 262 280 232 296 304 302 282 266 294 260 3 2 3 2" at bounding box center [387, 198] width 775 height 316
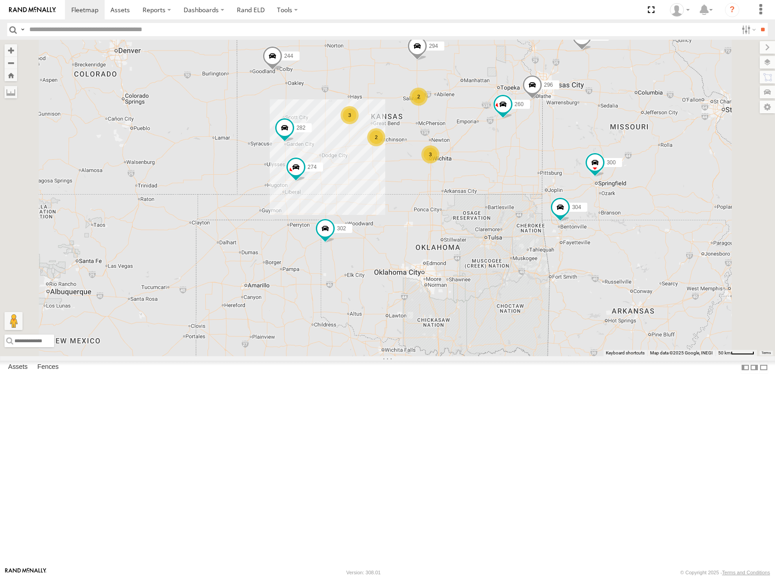
drag, startPoint x: 607, startPoint y: 137, endPoint x: 614, endPoint y: 121, distance: 17.0
click at [613, 122] on div "274 300 244 298 262 280 232 296 304 302 282 266 294 260 3 2 3 2" at bounding box center [387, 198] width 775 height 316
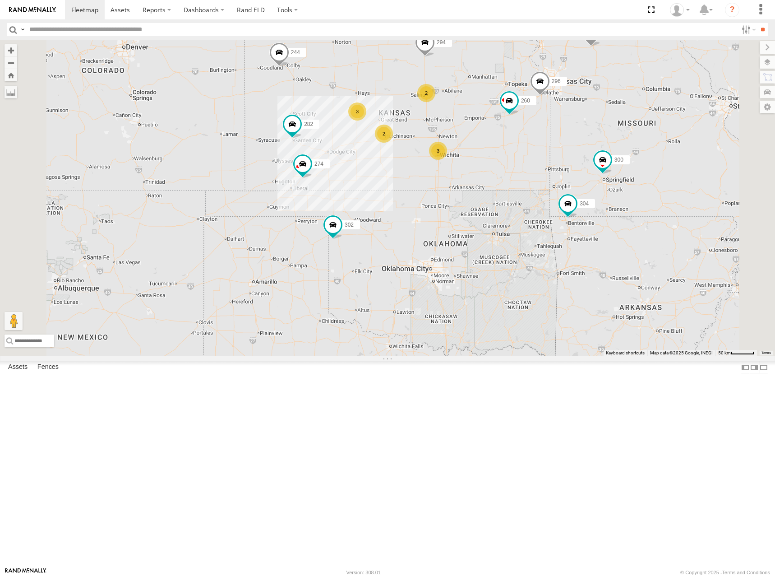
drag, startPoint x: 608, startPoint y: 133, endPoint x: 609, endPoint y: 148, distance: 15.4
click at [609, 148] on div "274 300 244 298 262 280 232 296 304 302 282 294 260 3 2 3 2" at bounding box center [387, 198] width 775 height 316
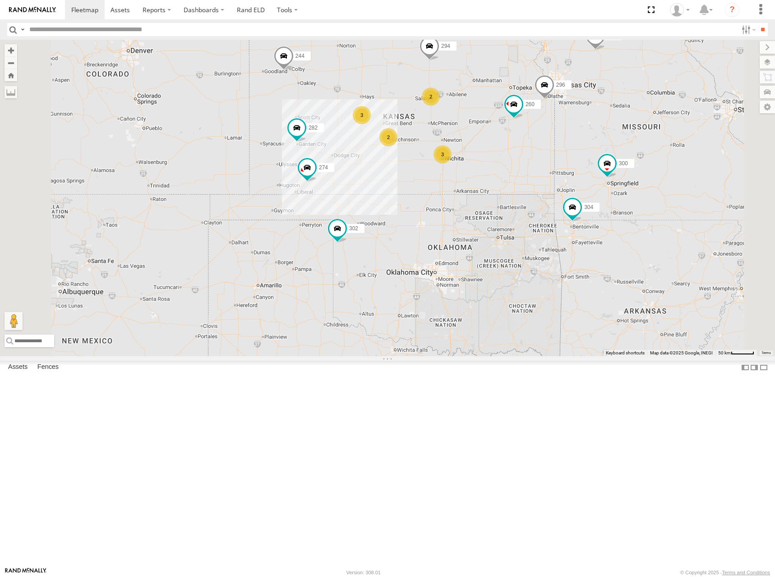
click at [613, 155] on div "274 300 244 298 262 280 232 296 304 302 282 294 260 3 2 3 2" at bounding box center [387, 198] width 775 height 316
drag, startPoint x: 602, startPoint y: 128, endPoint x: 602, endPoint y: 145, distance: 17.1
click at [602, 145] on div "274 300 244 298 262 280 232 296 304 302 282 294 260 3 2 3 2" at bounding box center [387, 198] width 775 height 316
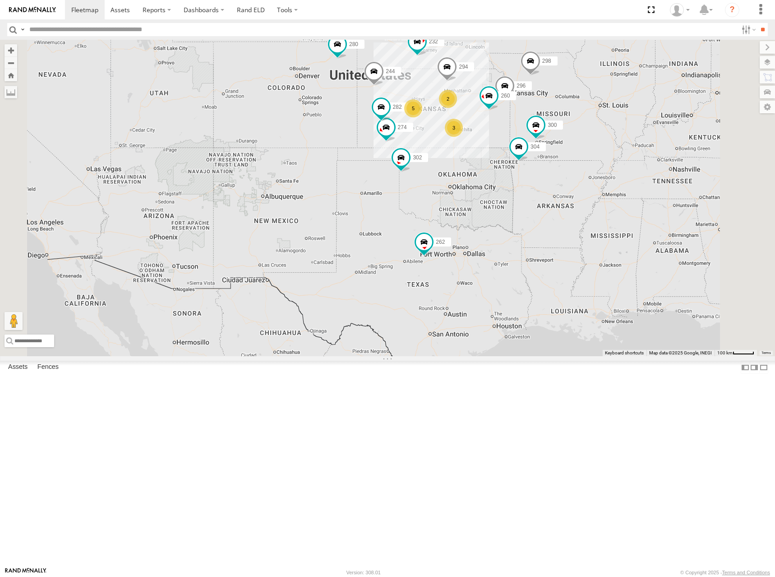
drag, startPoint x: 608, startPoint y: 125, endPoint x: 596, endPoint y: 143, distance: 22.5
click at [596, 143] on div "274 300 244 298 262 280 232 296 304 302 282 294 260 266 5 3 2 272" at bounding box center [387, 198] width 775 height 316
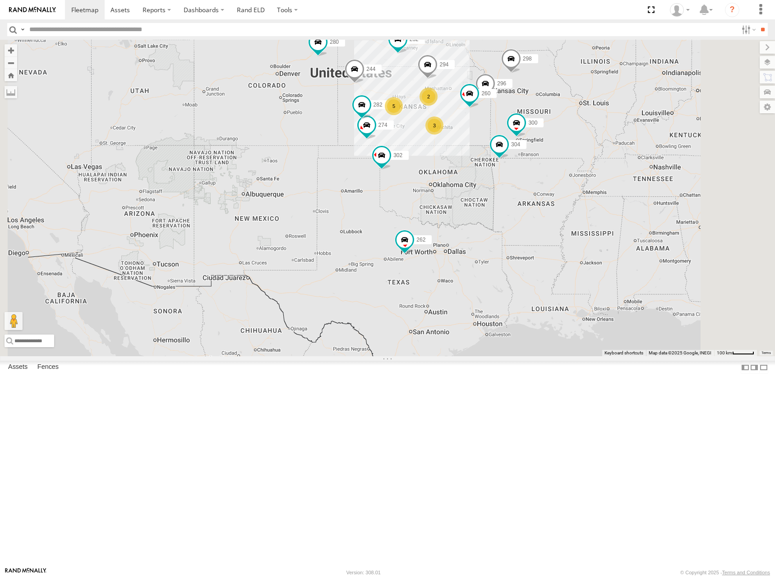
drag, startPoint x: 588, startPoint y: 157, endPoint x: 571, endPoint y: 149, distance: 19.0
click at [571, 149] on div "274 300 244 298 262 280 232 296 304 302 282 294 260 266 5 3 2 272" at bounding box center [387, 198] width 775 height 316
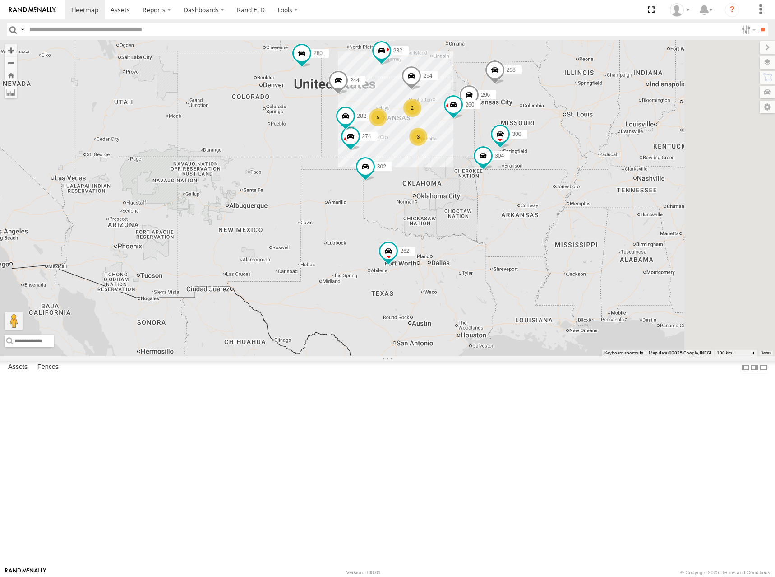
drag, startPoint x: 560, startPoint y: 134, endPoint x: 556, endPoint y: 136, distance: 5.0
click at [556, 136] on div "274 300 244 298 262 280 232 296 304 302 282 294 260 266 5 3 2 272" at bounding box center [387, 198] width 775 height 316
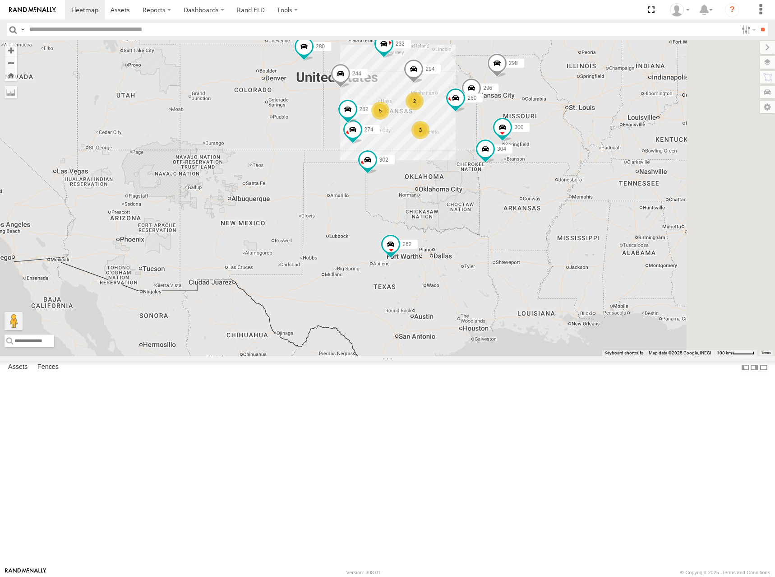
drag, startPoint x: 564, startPoint y: 166, endPoint x: 569, endPoint y: 156, distance: 10.5
click at [569, 156] on div "274 300 244 298 262 280 232 296 304 302 282 294 260 266 5 3 2 272" at bounding box center [387, 198] width 775 height 316
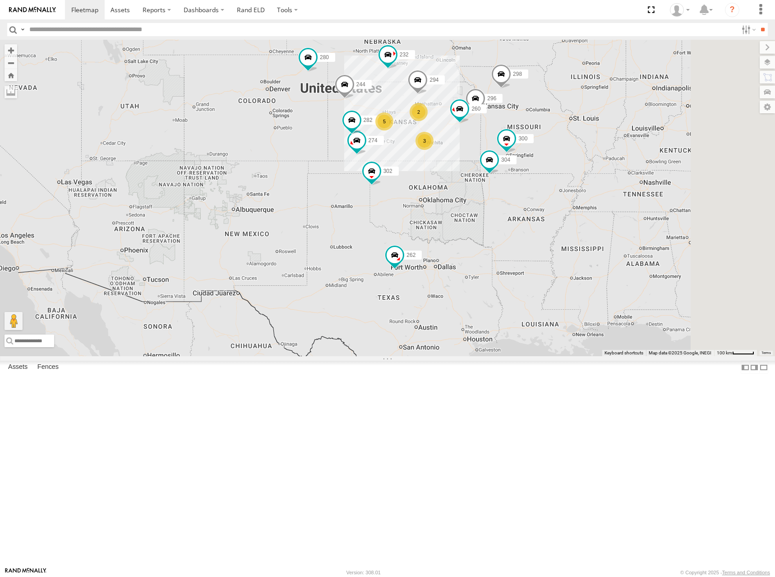
drag, startPoint x: 540, startPoint y: 142, endPoint x: 544, endPoint y: 154, distance: 13.3
click at [544, 154] on div "274 300 244 298 262 280 232 296 304 302 282 294 260 266 5 3 2 272" at bounding box center [387, 198] width 775 height 316
drag, startPoint x: 563, startPoint y: 162, endPoint x: 563, endPoint y: 168, distance: 6.3
click at [563, 168] on div "274 300 244 298 262 280 232 296 304 302 282 294 260 266 5 3 2 272" at bounding box center [387, 198] width 775 height 316
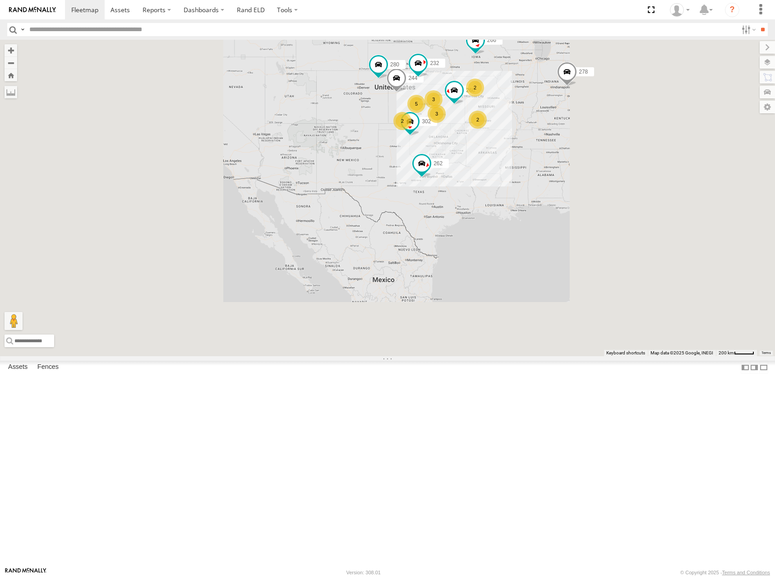
drag, startPoint x: 473, startPoint y: 126, endPoint x: 489, endPoint y: 217, distance: 92.1
click at [489, 217] on div "244 262 280 232 302 260 266 272 2 2 5 2 3 3 278" at bounding box center [387, 198] width 775 height 316
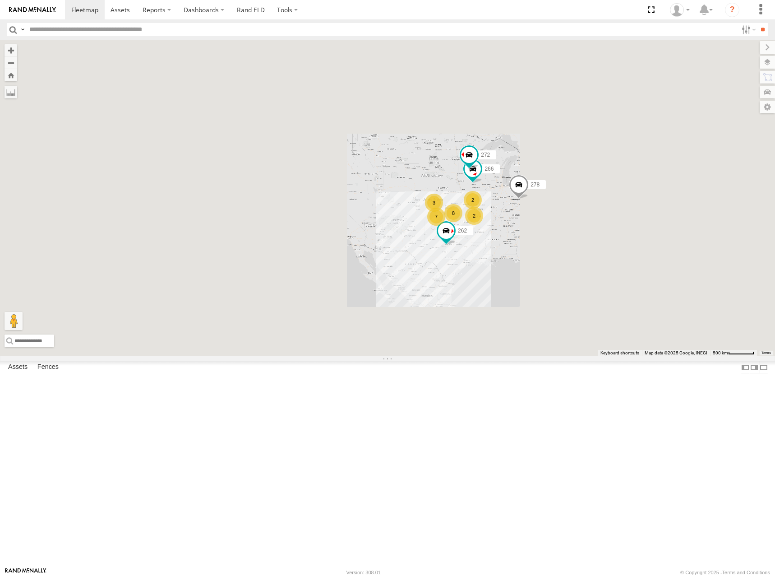
drag, startPoint x: 477, startPoint y: 211, endPoint x: 516, endPoint y: 265, distance: 66.6
click at [516, 265] on div "262 266 272 278 7 2 3 2 8" at bounding box center [387, 198] width 775 height 316
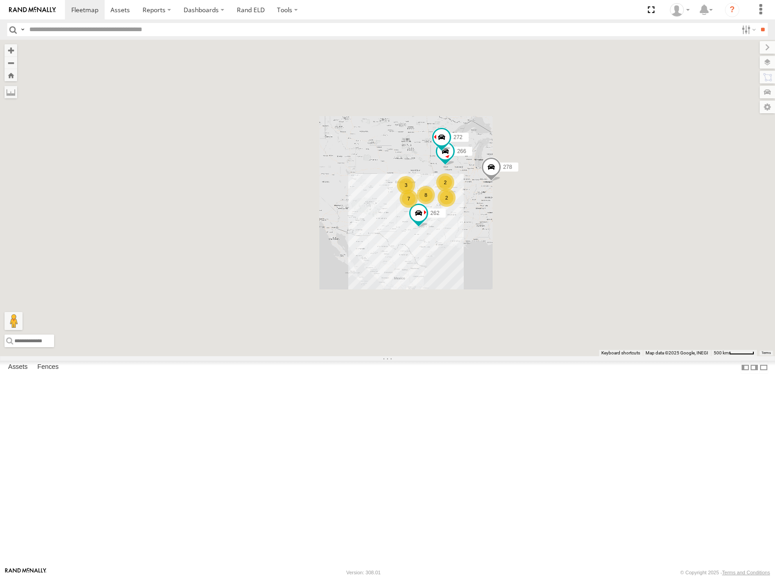
drag, startPoint x: 522, startPoint y: 265, endPoint x: 493, endPoint y: 245, distance: 35.3
click at [493, 245] on div "262 266 272 278 7 2 3 2 8" at bounding box center [387, 198] width 775 height 316
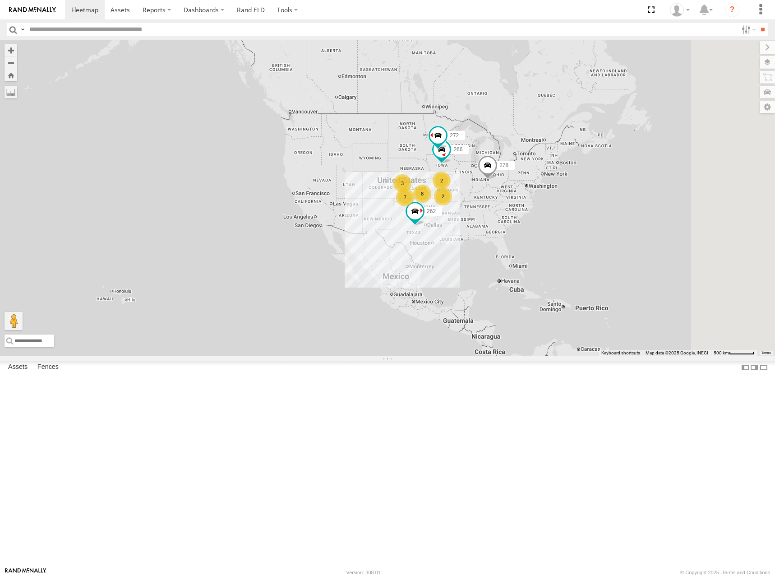
click at [443, 257] on div "262 266 272 278 7 2 3 2 8" at bounding box center [387, 198] width 775 height 316
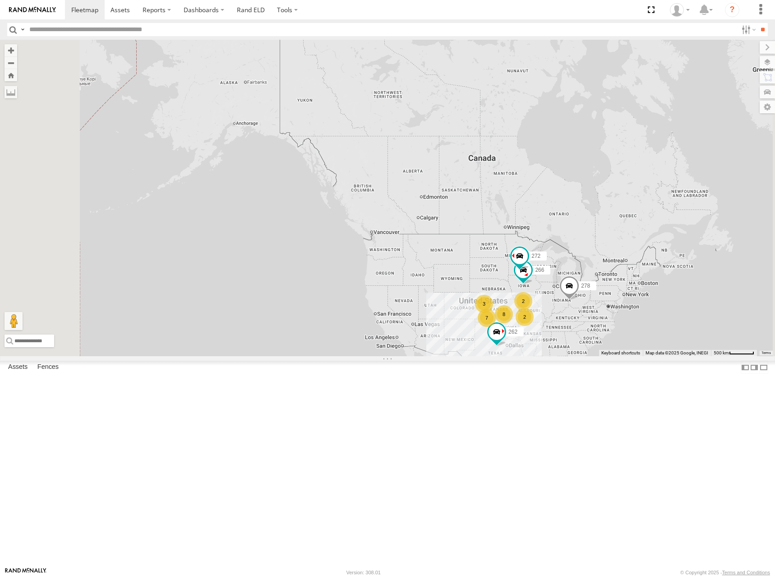
drag, startPoint x: 369, startPoint y: 133, endPoint x: 453, endPoint y: 254, distance: 146.9
click at [453, 254] on div "262 266 272 278 7 2 3 2 8" at bounding box center [387, 198] width 775 height 316
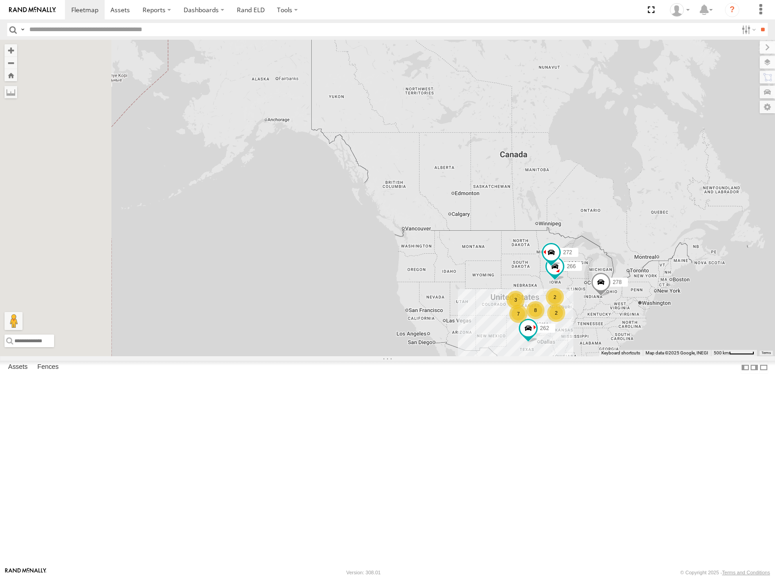
drag, startPoint x: 345, startPoint y: 236, endPoint x: 412, endPoint y: 225, distance: 68.2
click at [412, 226] on div "262 266 272 278 7 2 3 2 8" at bounding box center [387, 198] width 775 height 316
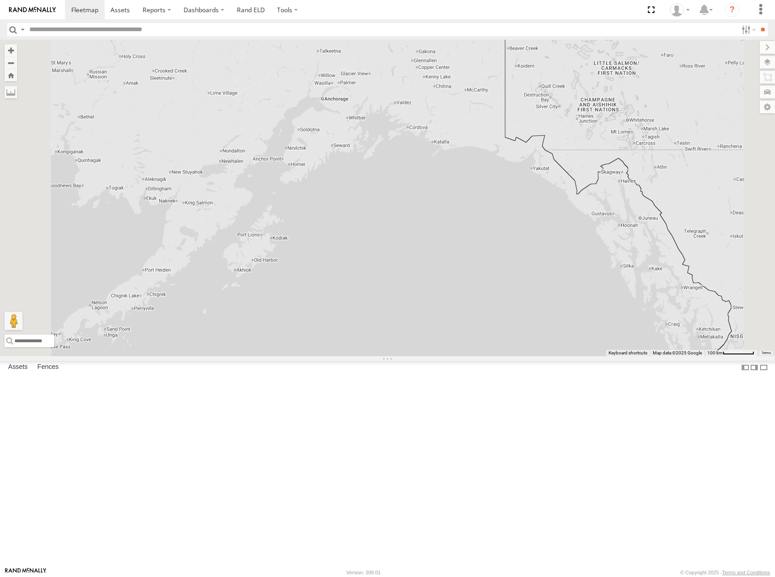
drag, startPoint x: 373, startPoint y: 221, endPoint x: 392, endPoint y: 215, distance: 19.8
click at [392, 215] on div "262 266 272 278" at bounding box center [387, 198] width 775 height 316
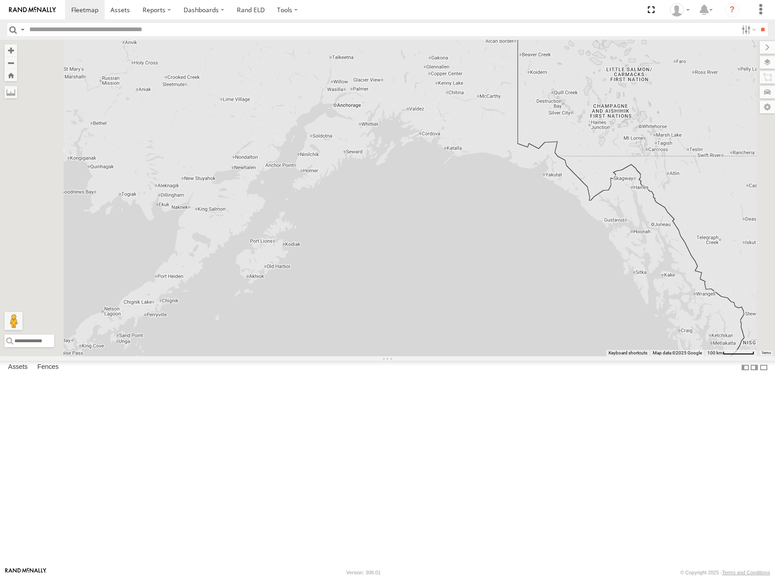
drag, startPoint x: 411, startPoint y: 230, endPoint x: 429, endPoint y: 238, distance: 20.2
click at [429, 238] on div "262 266 272 278" at bounding box center [387, 198] width 775 height 316
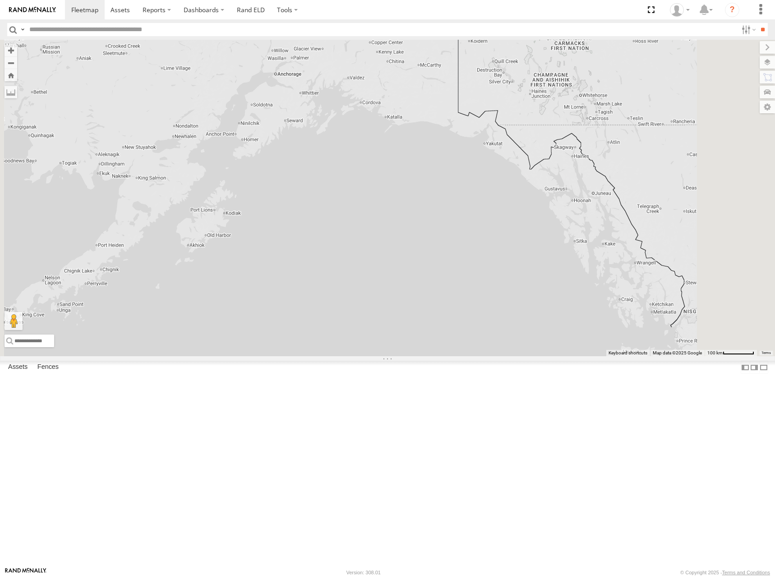
drag, startPoint x: 598, startPoint y: 292, endPoint x: 519, endPoint y: 249, distance: 89.7
click at [519, 249] on div "262 266 272 278" at bounding box center [387, 198] width 775 height 316
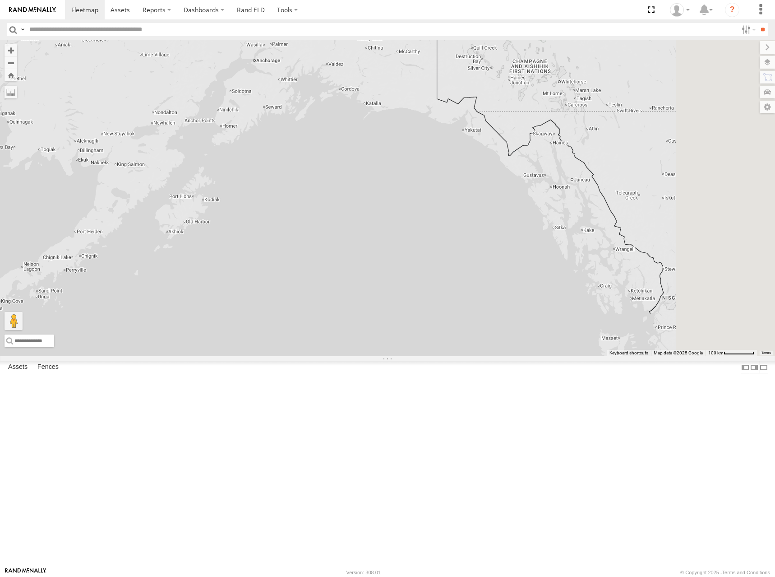
drag, startPoint x: 554, startPoint y: 270, endPoint x: 502, endPoint y: 249, distance: 55.5
click at [502, 249] on div "262 266 272 278" at bounding box center [387, 198] width 775 height 316
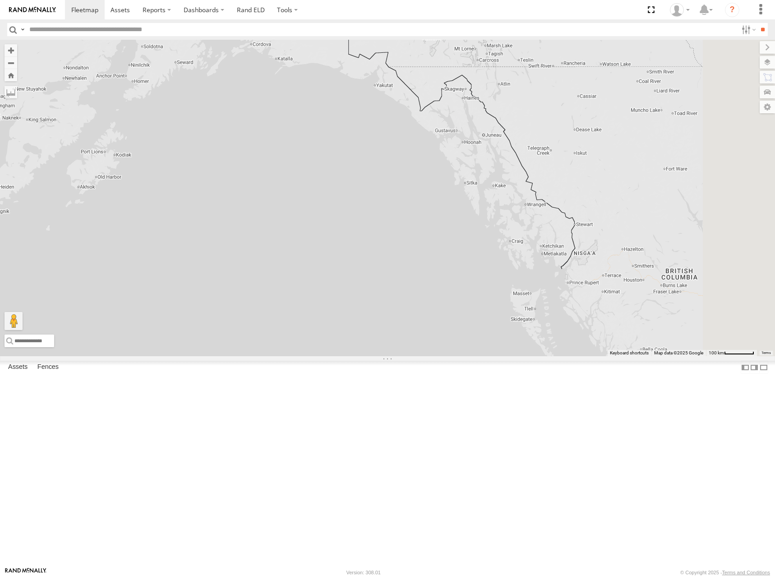
drag, startPoint x: 521, startPoint y: 264, endPoint x: 497, endPoint y: 249, distance: 28.6
click at [497, 249] on div "262 266 272 278" at bounding box center [387, 198] width 775 height 316
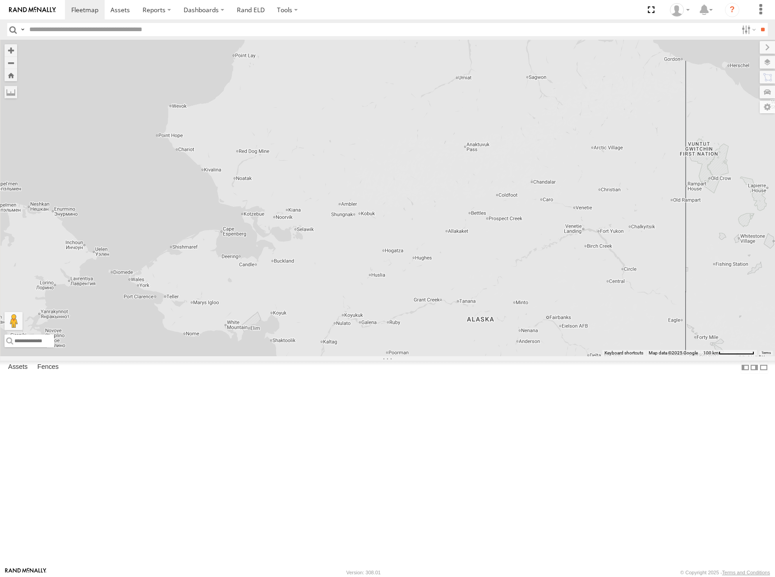
drag, startPoint x: 480, startPoint y: 156, endPoint x: 584, endPoint y: 345, distance: 216.1
click at [584, 345] on div "262 266 272 278" at bounding box center [387, 198] width 775 height 316
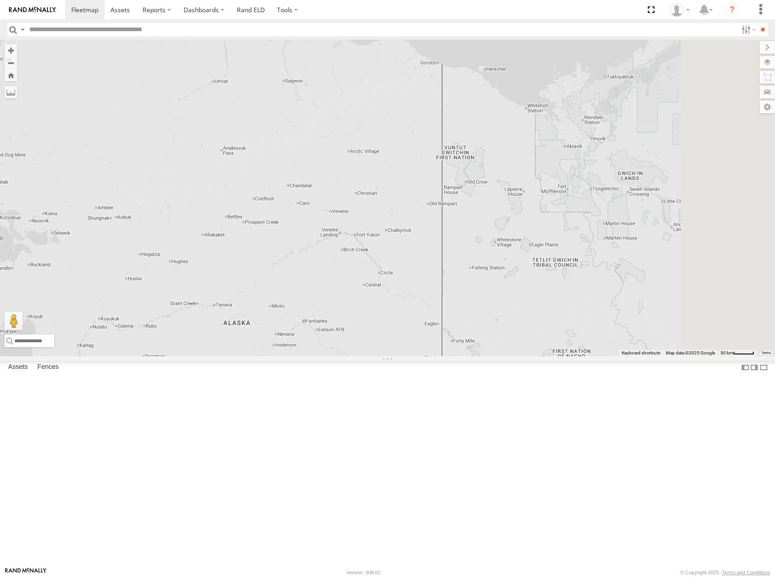
drag, startPoint x: 650, startPoint y: 299, endPoint x: 406, endPoint y: 303, distance: 243.6
click at [406, 303] on div "262 266 272 278" at bounding box center [387, 198] width 775 height 316
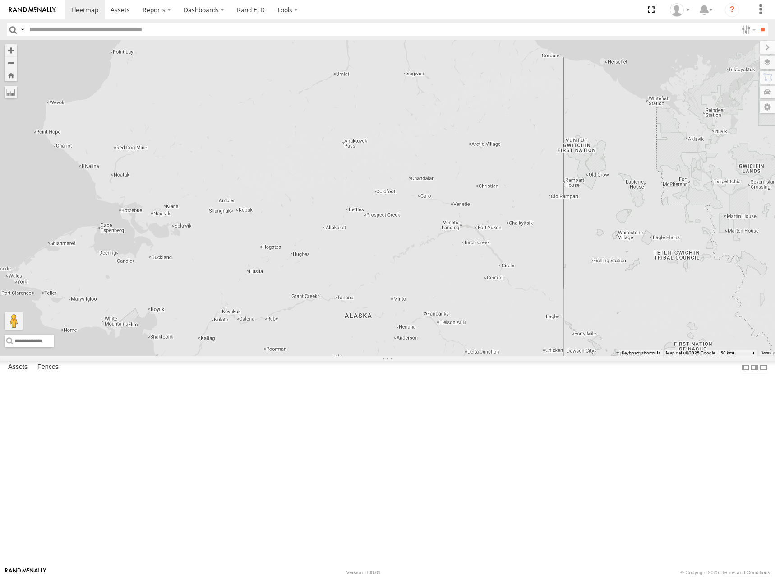
drag, startPoint x: 470, startPoint y: 287, endPoint x: 594, endPoint y: 280, distance: 124.3
click at [594, 280] on div "262 266 272 278" at bounding box center [387, 198] width 775 height 316
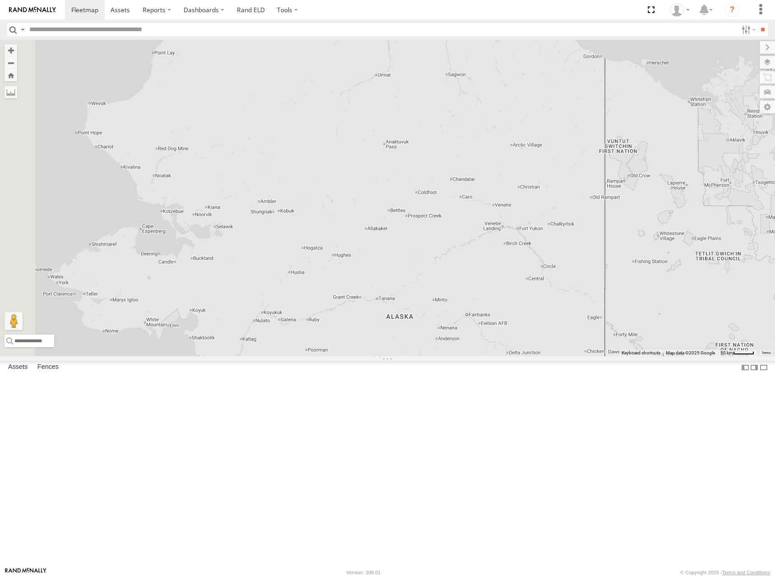
drag, startPoint x: 488, startPoint y: 230, endPoint x: 591, endPoint y: 232, distance: 102.9
click at [590, 232] on div "262 266 272 278" at bounding box center [387, 198] width 775 height 316
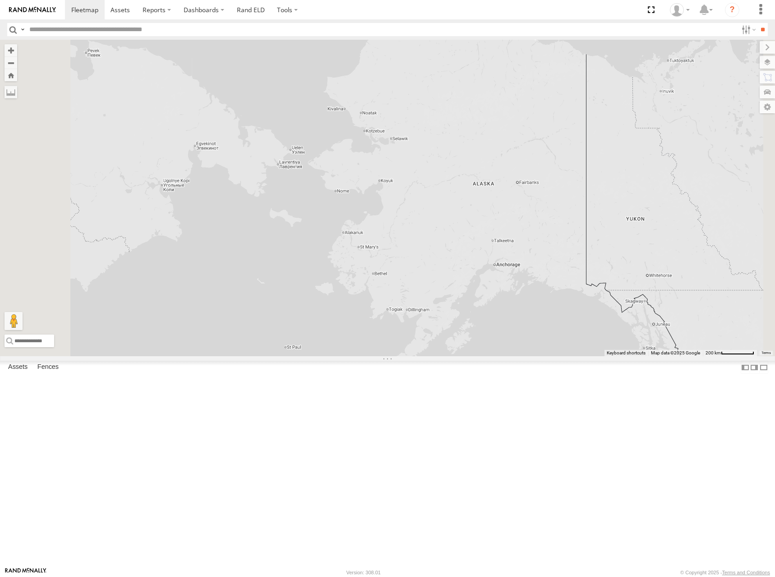
drag, startPoint x: 523, startPoint y: 278, endPoint x: 514, endPoint y: 213, distance: 65.5
click at [514, 213] on div "262 266 272 278" at bounding box center [387, 198] width 775 height 316
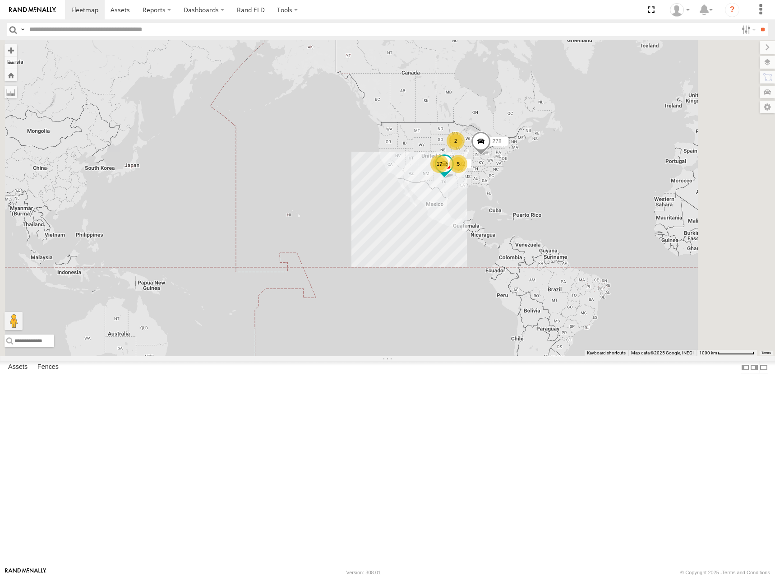
drag, startPoint x: 557, startPoint y: 193, endPoint x: 462, endPoint y: 125, distance: 116.8
click at [462, 125] on div "262 278 17 5 2" at bounding box center [387, 198] width 775 height 316
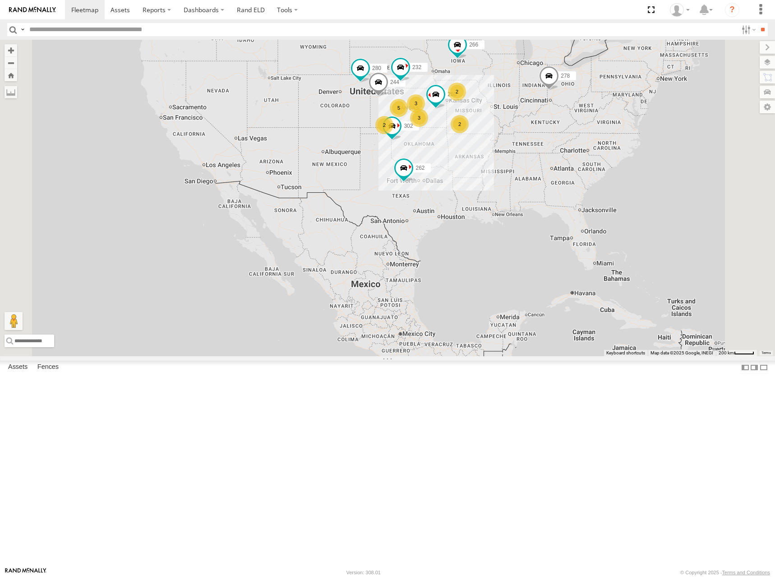
drag, startPoint x: 545, startPoint y: 222, endPoint x: 581, endPoint y: 264, distance: 55.1
click at [581, 264] on div "262 278 2 2 244 5 2 3 3 272 280 232 302 266 260" at bounding box center [387, 198] width 775 height 316
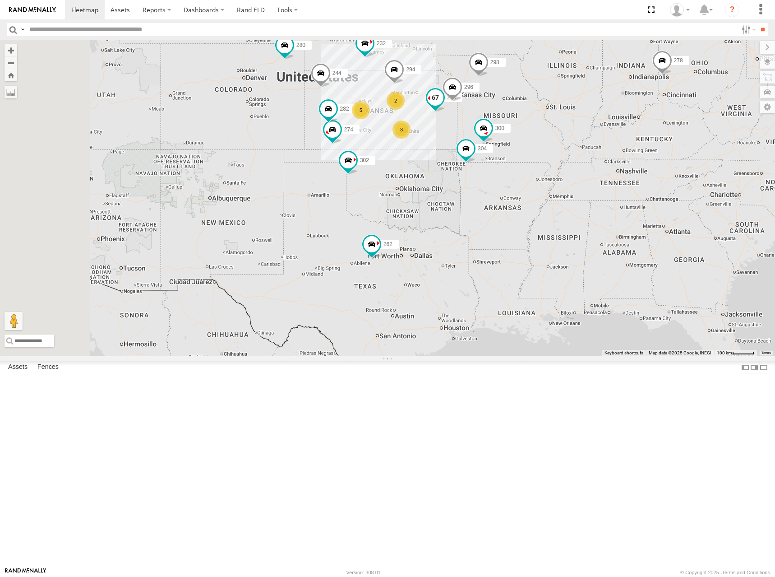
drag, startPoint x: 527, startPoint y: 218, endPoint x: 539, endPoint y: 214, distance: 12.4
click at [538, 214] on div "262 278 244 272 280 232 302 266 260 274 300 5 298 3 2 296 304 282 294" at bounding box center [387, 198] width 775 height 316
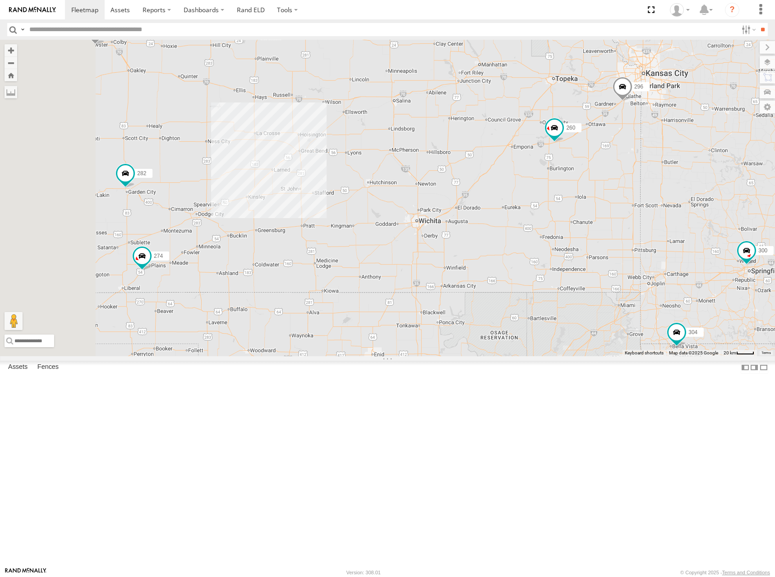
drag, startPoint x: 517, startPoint y: 217, endPoint x: 576, endPoint y: 248, distance: 66.0
click at [576, 248] on div "262 278 244 272 280 232 302 266 260 274 300 298 296 304 282 294" at bounding box center [387, 198] width 775 height 316
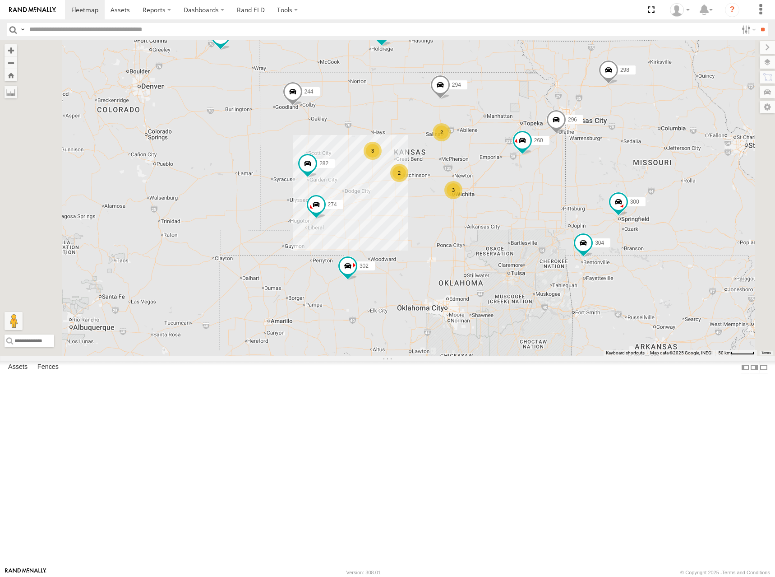
click at [606, 193] on div "262 278 244 272 280 232 302 266 260 274 300 298 296 304 282 294 3 2 3 2" at bounding box center [387, 198] width 775 height 316
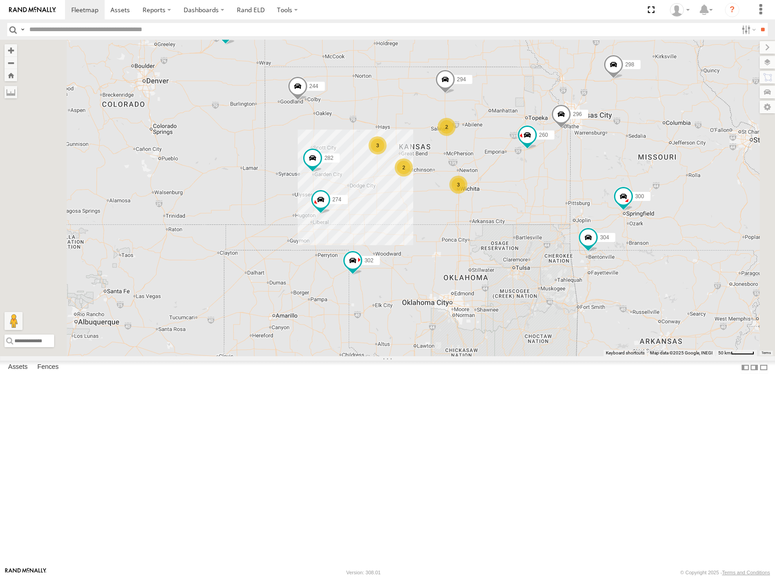
drag, startPoint x: 605, startPoint y: 220, endPoint x: 614, endPoint y: 212, distance: 11.5
click at [614, 212] on div "262 278 244 272 280 232 302 266 260 274 300 298 296 304 282 294 3 2 3 2" at bounding box center [387, 198] width 775 height 316
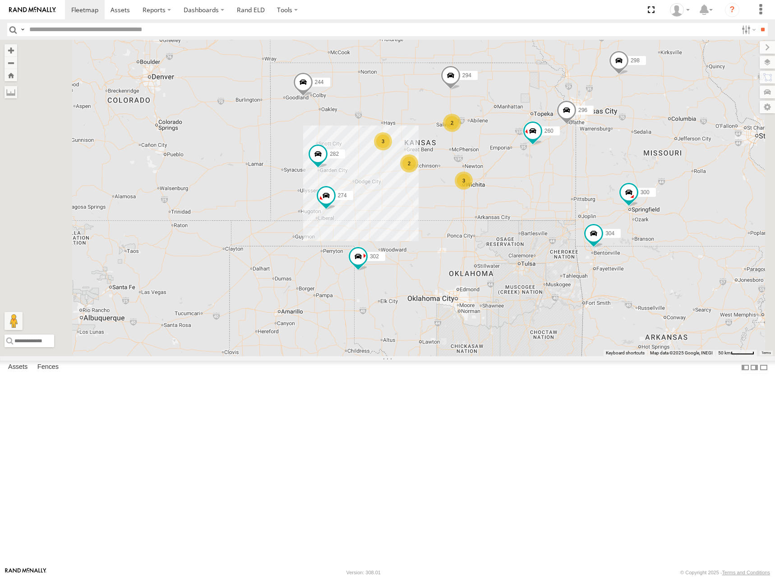
drag, startPoint x: 630, startPoint y: 178, endPoint x: 631, endPoint y: 164, distance: 14.0
click at [631, 164] on div "262 278 244 272 280 232 302 266 260 274 300 298 296 304 282 294 3 2 3 2" at bounding box center [387, 198] width 775 height 316
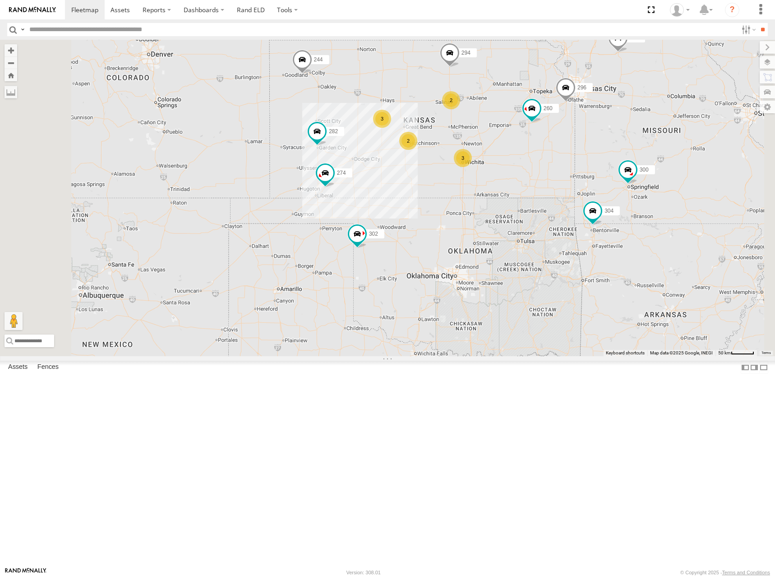
drag, startPoint x: 618, startPoint y: 212, endPoint x: 614, endPoint y: 199, distance: 13.3
click at [614, 199] on div "262 278 244 272 280 232 302 266 260 274 300 298 296 304 282 294 3 2 3 2" at bounding box center [387, 198] width 775 height 316
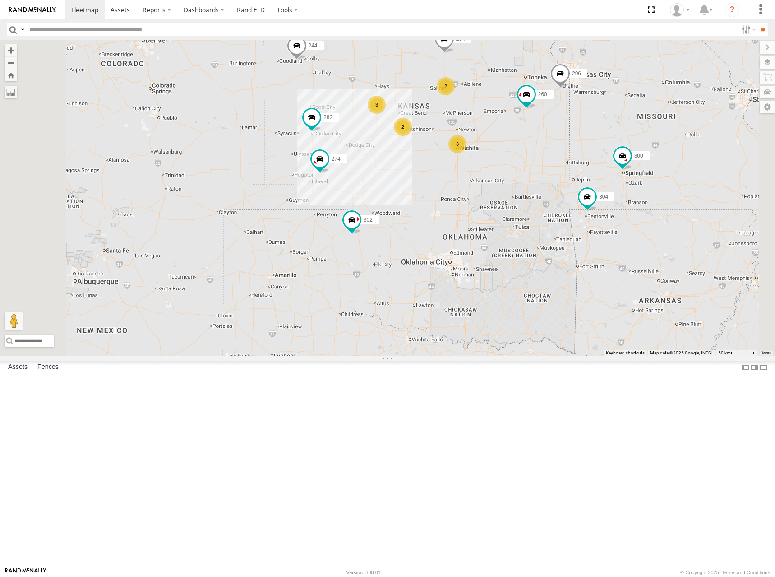
click at [595, 229] on div "262 278 244 272 280 232 302 266 260 274 300 298 296 304 282 294 3 2 3 2" at bounding box center [387, 198] width 775 height 316
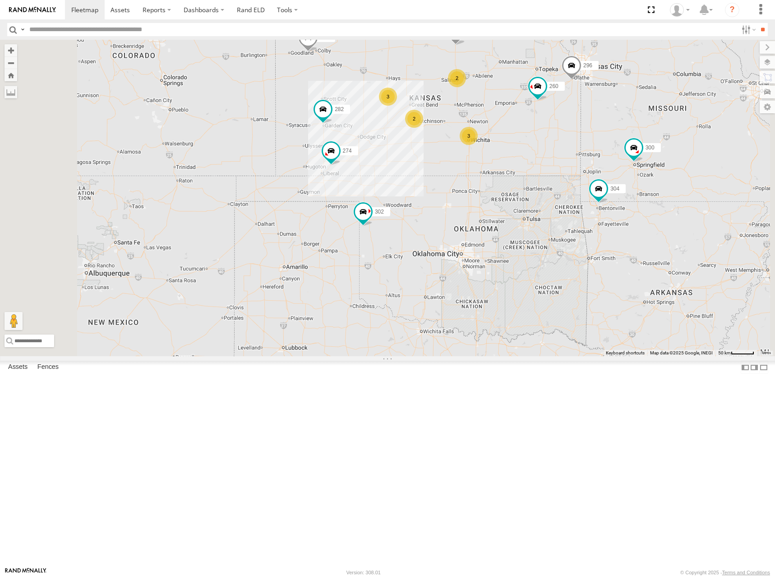
click at [627, 225] on div "262 278 244 272 280 232 302 266 260 274 300 298 296 304 282 294 3 2 3 2" at bounding box center [387, 198] width 775 height 316
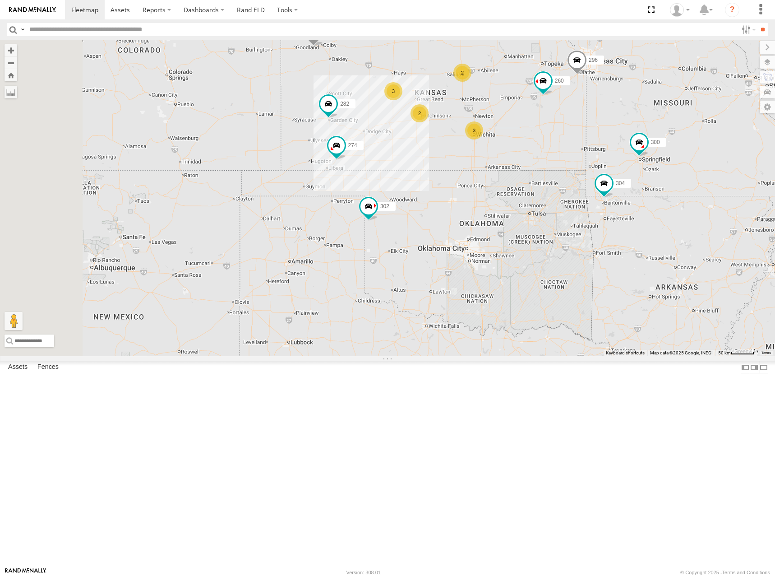
drag, startPoint x: 525, startPoint y: 291, endPoint x: 538, endPoint y: 276, distance: 20.5
click at [538, 276] on div "262 278 244 272 280 232 302 266 260 274 300 298 296 304 282 294 3 2 3 2" at bounding box center [387, 198] width 775 height 316
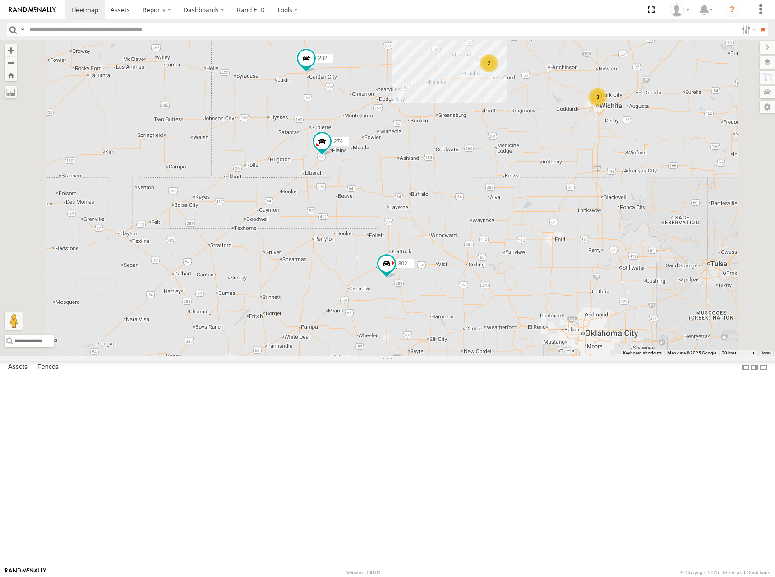
drag, startPoint x: 490, startPoint y: 252, endPoint x: 501, endPoint y: 241, distance: 15.0
click at [501, 241] on div "262 278 244 272 280 232 302 266 260 274 300 298 296 304 282 294 3 2 3 2" at bounding box center [387, 198] width 775 height 316
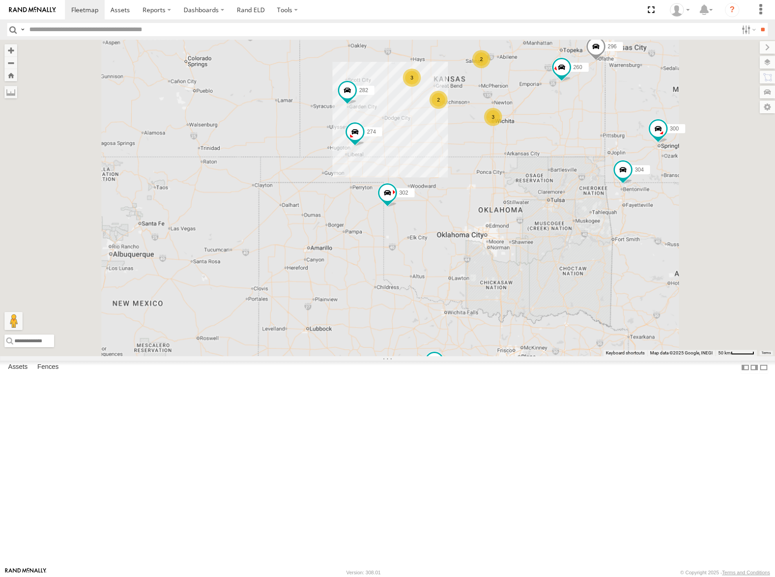
drag, startPoint x: 510, startPoint y: 232, endPoint x: 499, endPoint y: 249, distance: 20.1
click at [499, 249] on div "262 278 244 272 280 232 302 266 260 274 300 298 296 304 282 294 3 2 3 2" at bounding box center [387, 198] width 775 height 316
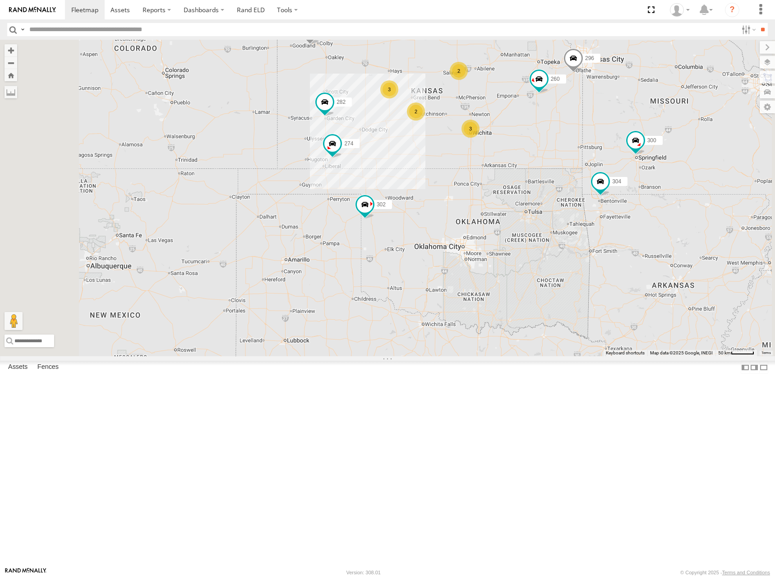
drag, startPoint x: 623, startPoint y: 180, endPoint x: 611, endPoint y: 181, distance: 12.3
click at [611, 181] on div "262 278 244 272 280 232 302 266 260 274 300 298 296 304 282 294 3 2 3 2" at bounding box center [387, 198] width 775 height 316
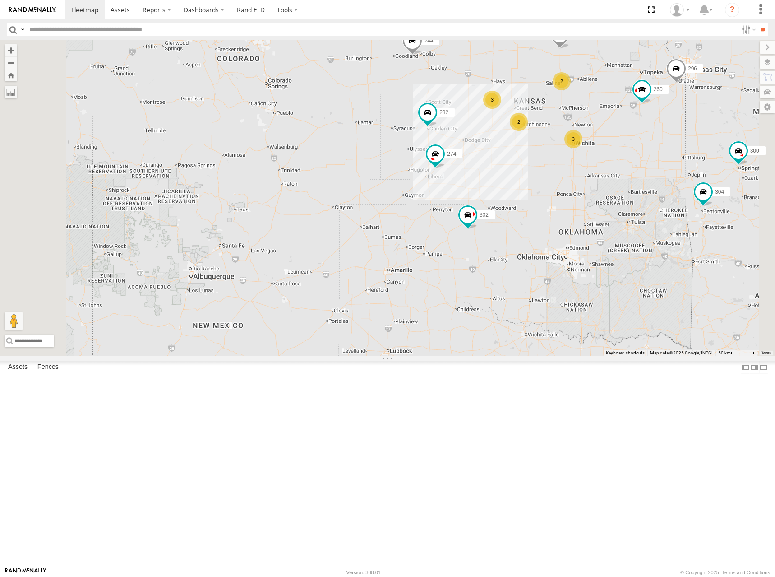
click at [702, 194] on div "262 278 244 272 280 232 302 266 260 274 300 298 296 304 282 294 3 2 3 2" at bounding box center [387, 198] width 775 height 316
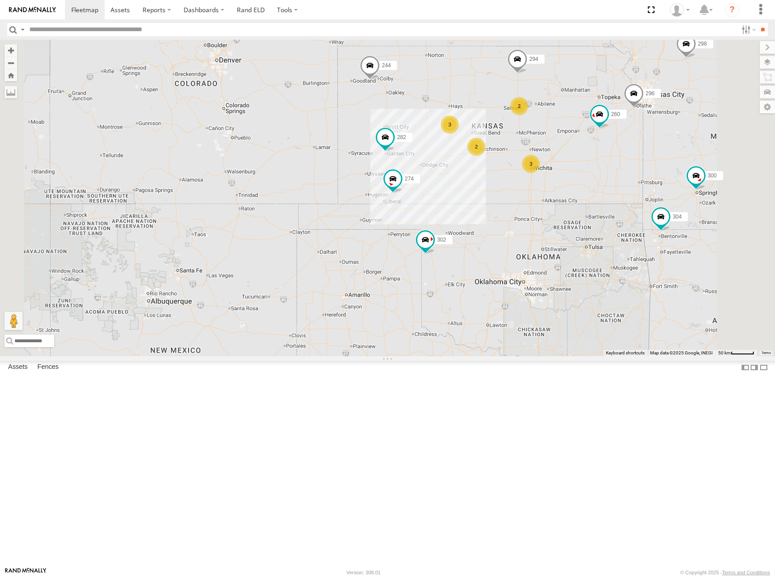
drag, startPoint x: 701, startPoint y: 169, endPoint x: 695, endPoint y: 173, distance: 7.5
click at [695, 173] on div "262 278 244 272 280 232 302 266 260 274 300 298 296 304 282 294 3 2 3 2" at bounding box center [387, 198] width 775 height 316
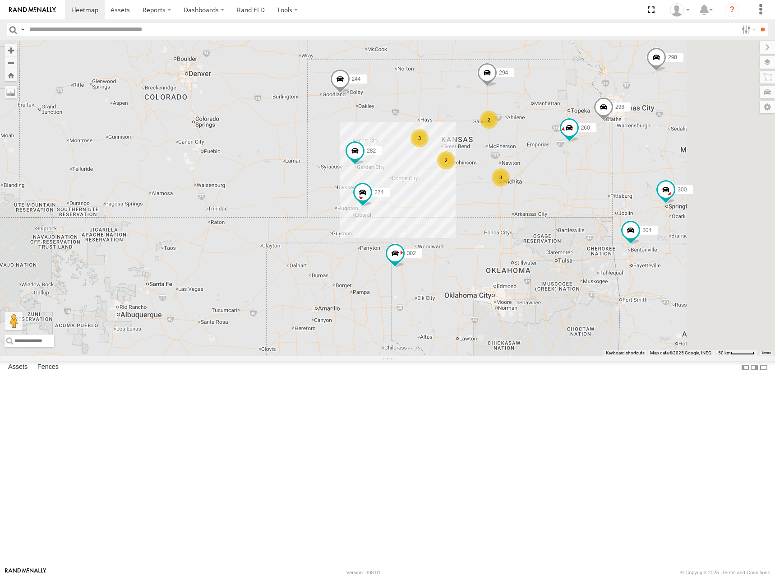
drag, startPoint x: 682, startPoint y: 171, endPoint x: 655, endPoint y: 181, distance: 29.0
click at [655, 181] on div "262 278 244 272 280 232 302 266 260 274 300 298 296 304 282 294 3 2 3 2" at bounding box center [387, 198] width 775 height 316
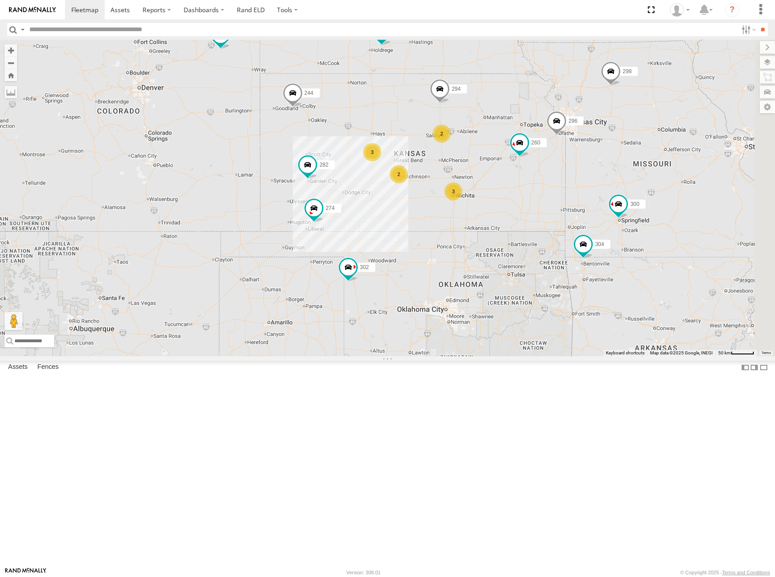
drag, startPoint x: 582, startPoint y: 168, endPoint x: 535, endPoint y: 183, distance: 49.8
click at [535, 183] on div "274 300 244 298 262 280 232 296 304 302 282 266 294 260 3 2 3 2" at bounding box center [387, 198] width 775 height 316
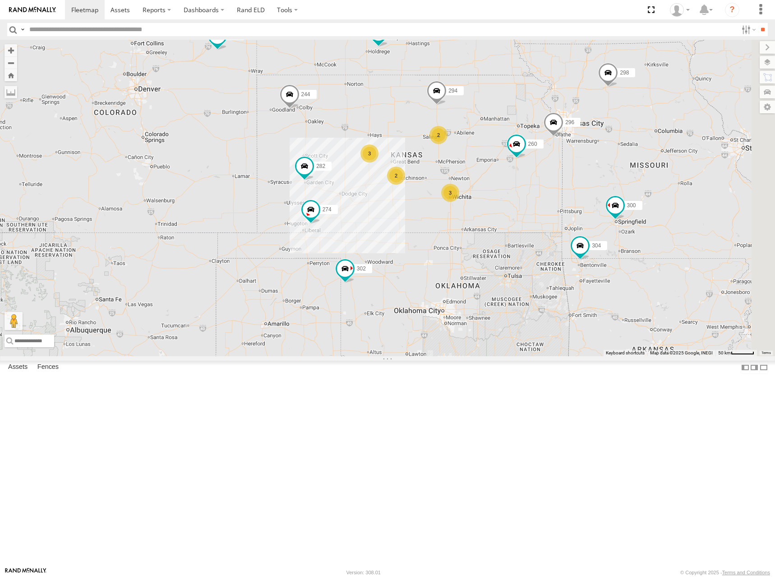
drag, startPoint x: 608, startPoint y: 152, endPoint x: 606, endPoint y: 161, distance: 8.8
click at [606, 161] on div "274 300 244 298 262 280 232 296 304 302 282 266 294 260 3 2 3 2" at bounding box center [387, 198] width 775 height 316
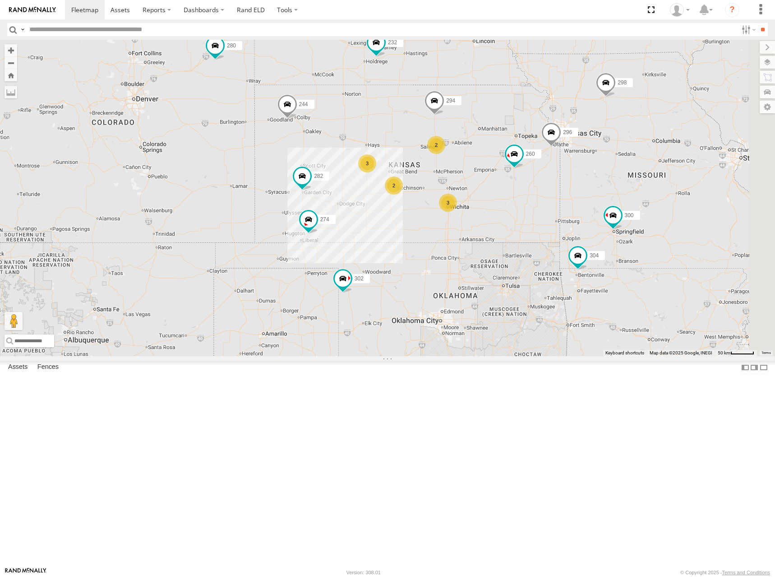
drag, startPoint x: 593, startPoint y: 152, endPoint x: 599, endPoint y: 165, distance: 13.5
click at [599, 165] on div "274 300 244 298 262 280 232 296 304 302 282 266 294 260 3 2 3 2" at bounding box center [387, 198] width 775 height 316
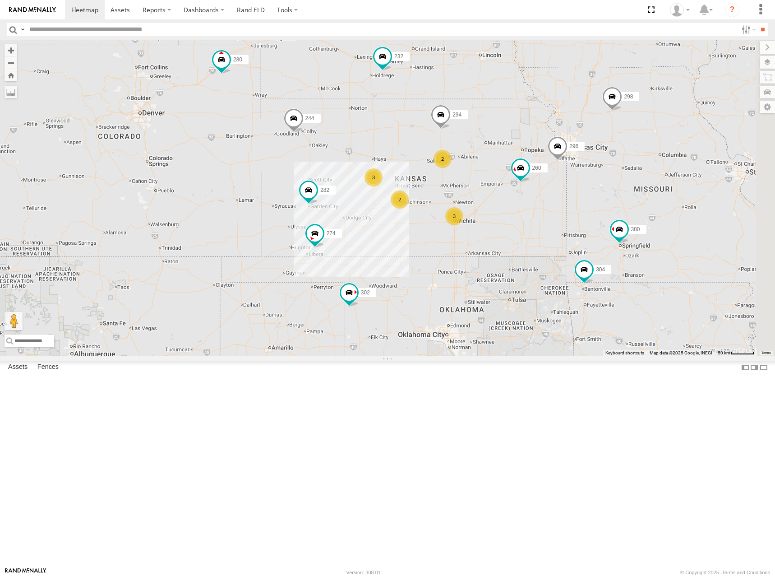
drag, startPoint x: 596, startPoint y: 180, endPoint x: 609, endPoint y: 170, distance: 16.4
click at [609, 170] on div "274 300 244 298 262 280 232 296 304 302 282 266 294 260 3 2 3 2" at bounding box center [387, 198] width 775 height 316
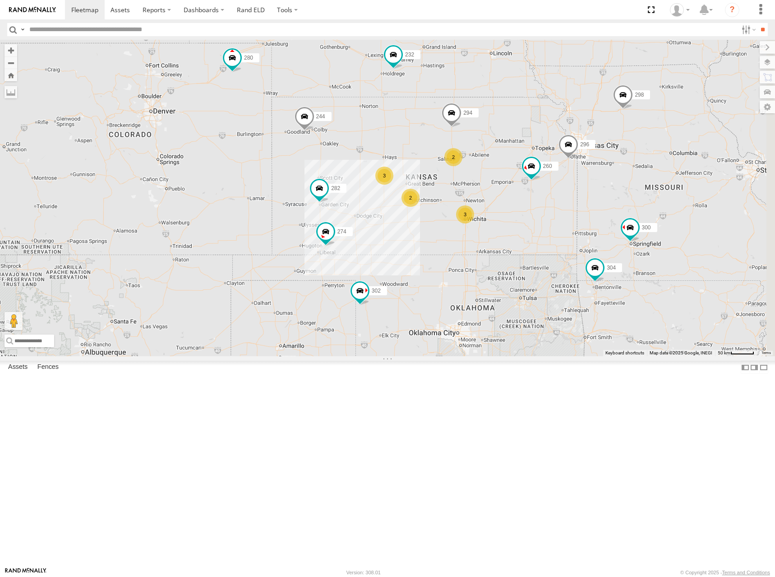
click at [606, 173] on div "274 300 244 298 262 280 232 296 304 302 282 266 294 260 3 2 3 2" at bounding box center [387, 198] width 775 height 316
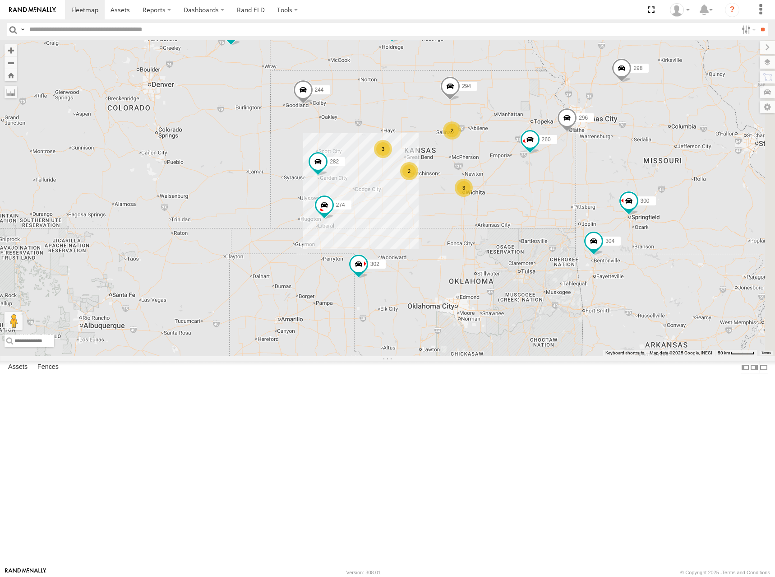
drag, startPoint x: 606, startPoint y: 181, endPoint x: 605, endPoint y: 161, distance: 20.3
click at [605, 161] on div "274 300 244 298 262 280 232 296 304 302 282 266 294 260 3 2 3 2" at bounding box center [387, 198] width 775 height 316
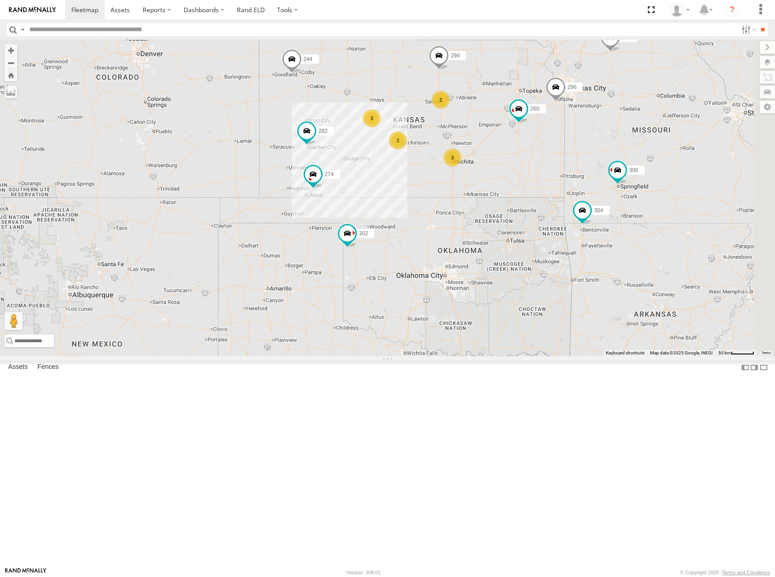
drag, startPoint x: 607, startPoint y: 200, endPoint x: 595, endPoint y: 166, distance: 36.2
click at [595, 166] on div "274 300 244 298 262 280 232 296 304 302 282 266 294 260 3 2 3 2" at bounding box center [387, 198] width 775 height 316
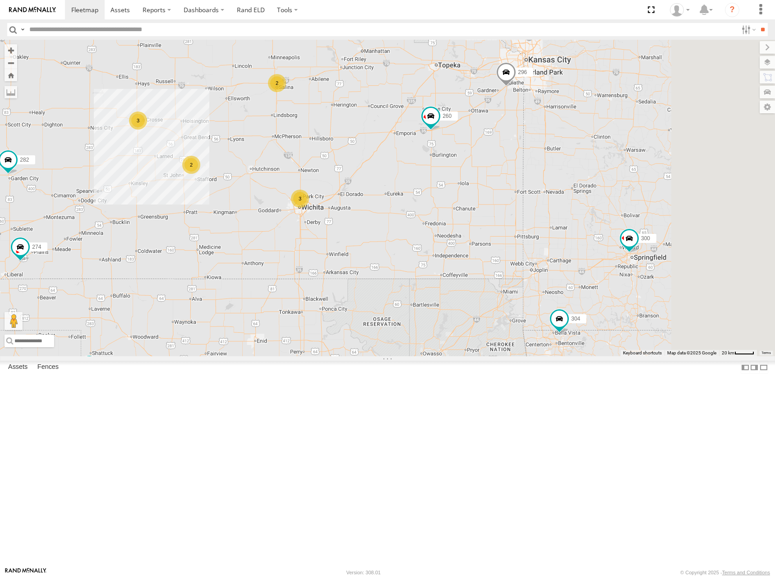
drag, startPoint x: 537, startPoint y: 260, endPoint x: 509, endPoint y: 284, distance: 36.8
click at [509, 284] on div "274 300 244 298 262 280 232 296 304 302 282 266 294 260 3 2 3 2" at bounding box center [387, 198] width 775 height 316
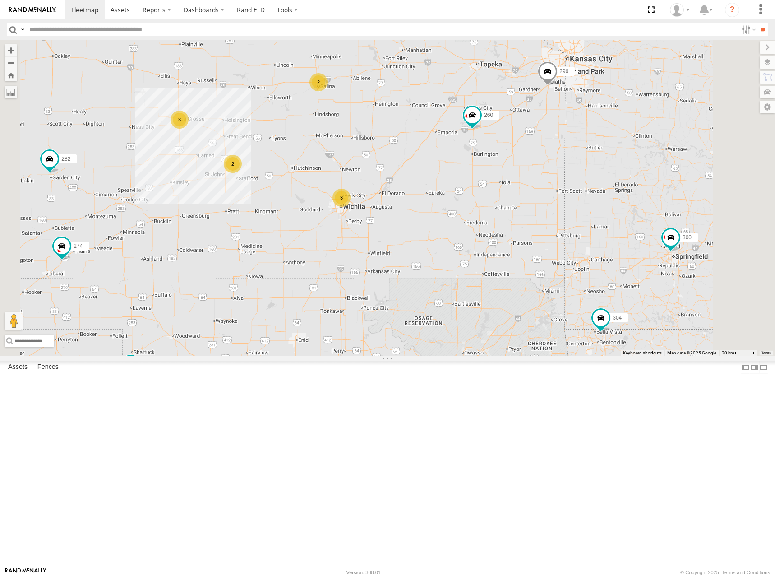
drag, startPoint x: 593, startPoint y: 235, endPoint x: 675, endPoint y: 231, distance: 82.2
click at [681, 231] on div "274 300 244 298 262 280 232 296 304 302 282 266 294 260 3 2 3 2" at bounding box center [387, 198] width 775 height 316
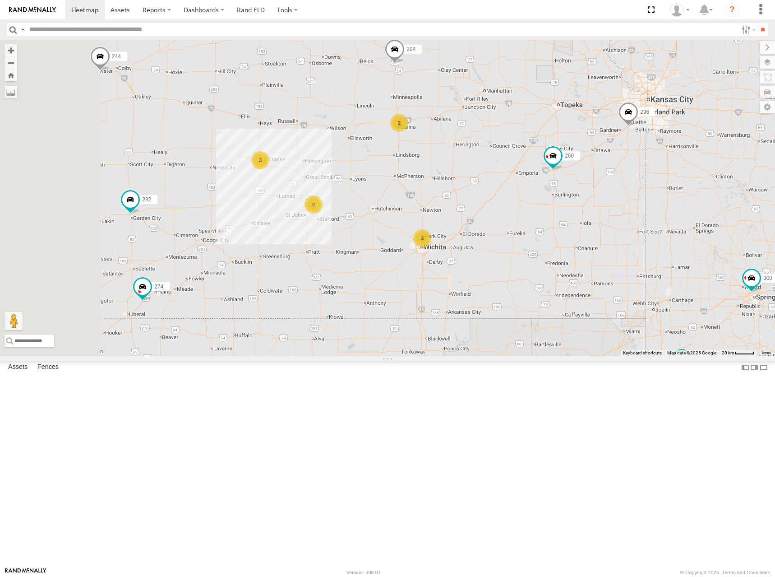
drag, startPoint x: 585, startPoint y: 146, endPoint x: 617, endPoint y: 194, distance: 57.3
click at [617, 194] on div "274 300 244 298 262 280 232 296 304 302 282 266 294 260 3 2 3 2" at bounding box center [387, 198] width 775 height 316
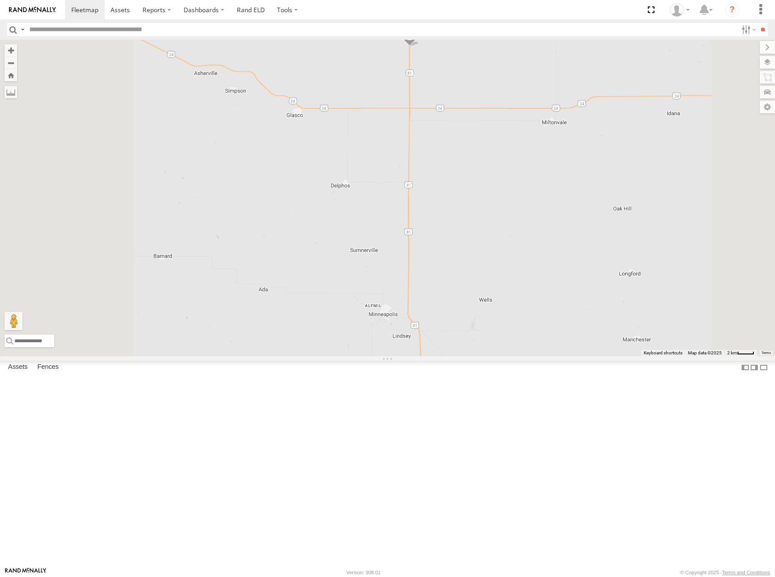
drag, startPoint x: 504, startPoint y: 168, endPoint x: 543, endPoint y: 245, distance: 87.0
click at [543, 245] on div "274 300 244 298 262 280 232 296 304 302 282 266 294 260 264" at bounding box center [387, 198] width 775 height 316
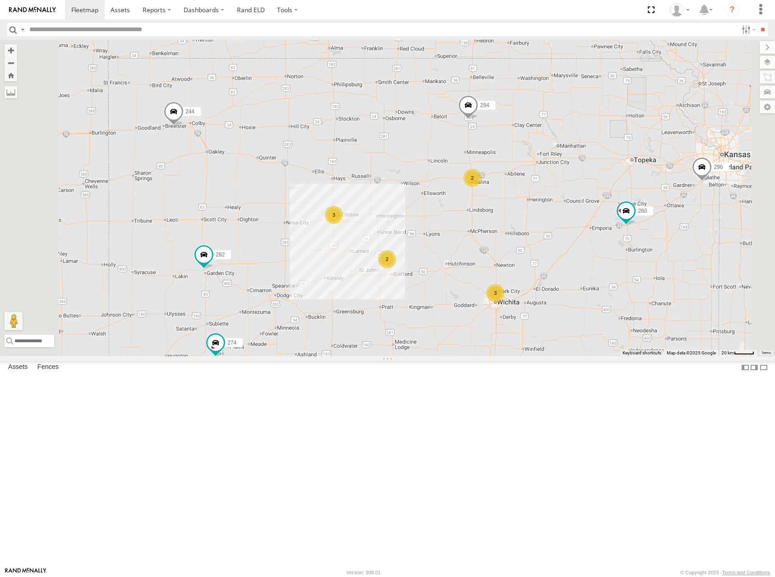
drag, startPoint x: 625, startPoint y: 196, endPoint x: 651, endPoint y: 194, distance: 26.3
click at [651, 194] on div "274 300 244 298 262 280 232 296 304 302 282 266 294 260 3 2 3 2" at bounding box center [387, 198] width 775 height 316
drag, startPoint x: 539, startPoint y: 216, endPoint x: 531, endPoint y: 192, distance: 25.3
click at [531, 192] on div "274 300 244 298 262 280 232 296 304 302 282 266 294 260 3 2 3 2" at bounding box center [387, 198] width 775 height 316
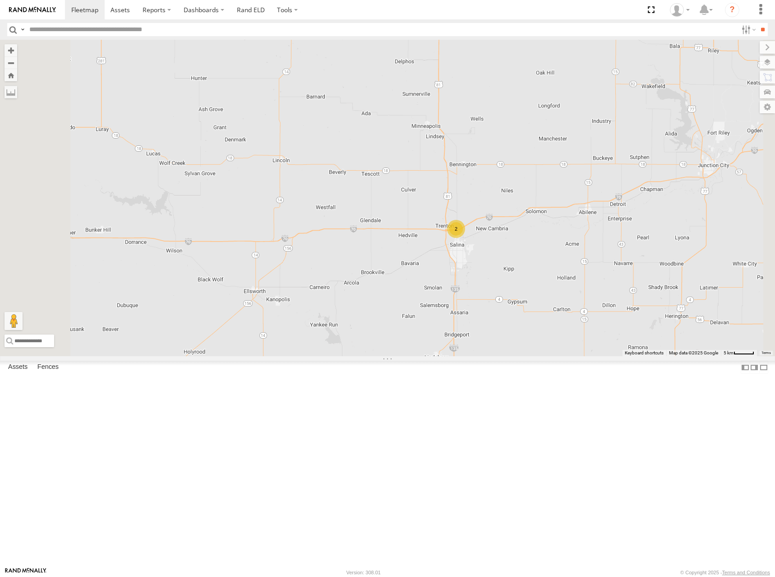
drag, startPoint x: 566, startPoint y: 164, endPoint x: 568, endPoint y: 228, distance: 64.6
click at [568, 228] on div "274 300 244 298 262 280 232 296 304 302 282 266 294 260 264 2" at bounding box center [387, 198] width 775 height 316
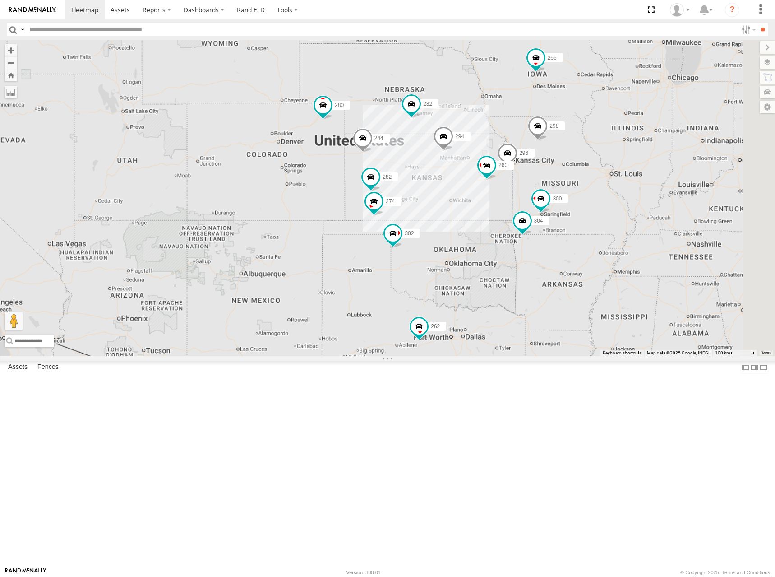
drag, startPoint x: 529, startPoint y: 270, endPoint x: 529, endPoint y: 260, distance: 10.4
click at [529, 260] on div "274 300 244 298 262 280 232 296 304 302 282 266 294 260" at bounding box center [387, 198] width 775 height 316
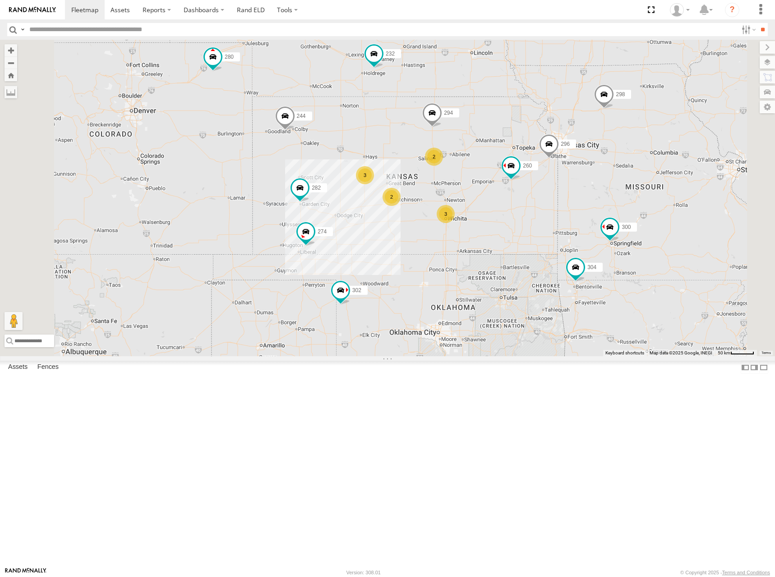
drag, startPoint x: 579, startPoint y: 263, endPoint x: 605, endPoint y: 240, distance: 34.8
click at [605, 240] on div "274 300 244 298 262 280 232 296 304 302 282 266 294 260 272 3 2 3 2" at bounding box center [387, 198] width 775 height 316
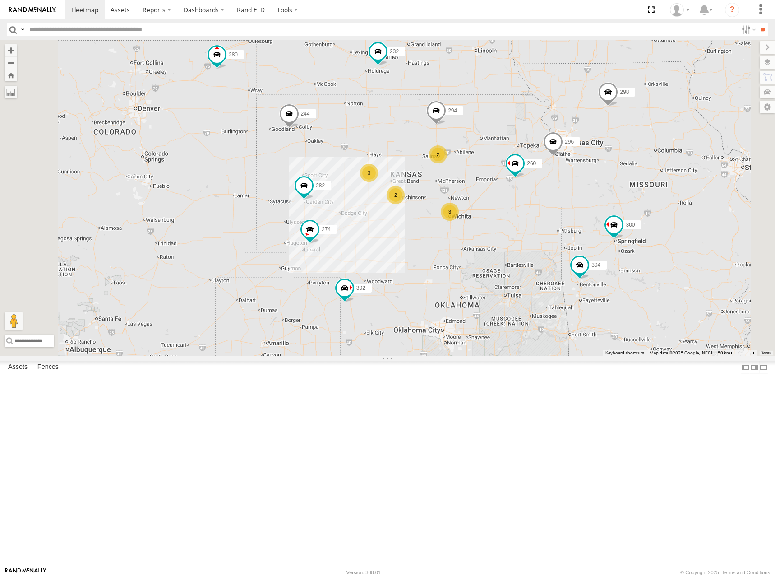
drag, startPoint x: 592, startPoint y: 216, endPoint x: 618, endPoint y: 194, distance: 34.5
click at [618, 194] on div "274 300 244 298 262 280 232 296 304 302 282 266 294 260 272 3 2 3 2" at bounding box center [387, 198] width 775 height 316
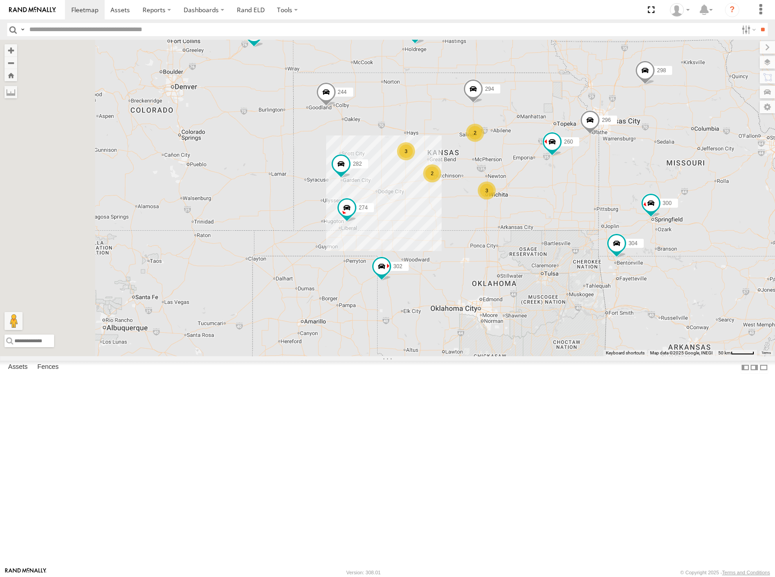
drag, startPoint x: 538, startPoint y: 217, endPoint x: 551, endPoint y: 216, distance: 13.7
click at [551, 216] on div "274 300 244 298 262 280 232 296 304 302 282 266 294 260 272 3 2 3 2" at bounding box center [387, 198] width 775 height 316
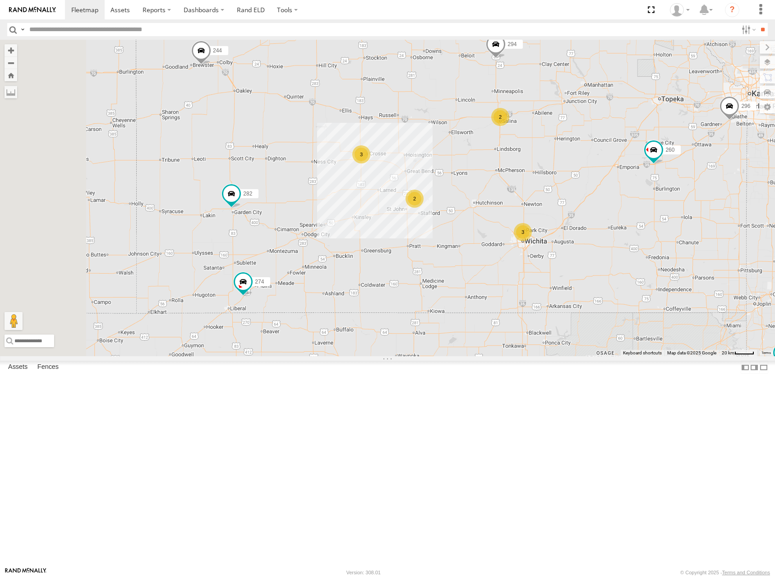
drag, startPoint x: 429, startPoint y: 217, endPoint x: 530, endPoint y: 223, distance: 101.2
click at [530, 223] on div "274 300 244 298 262 280 232 296 304 302 282 266 294 260 272 3 2 3 2" at bounding box center [387, 198] width 775 height 316
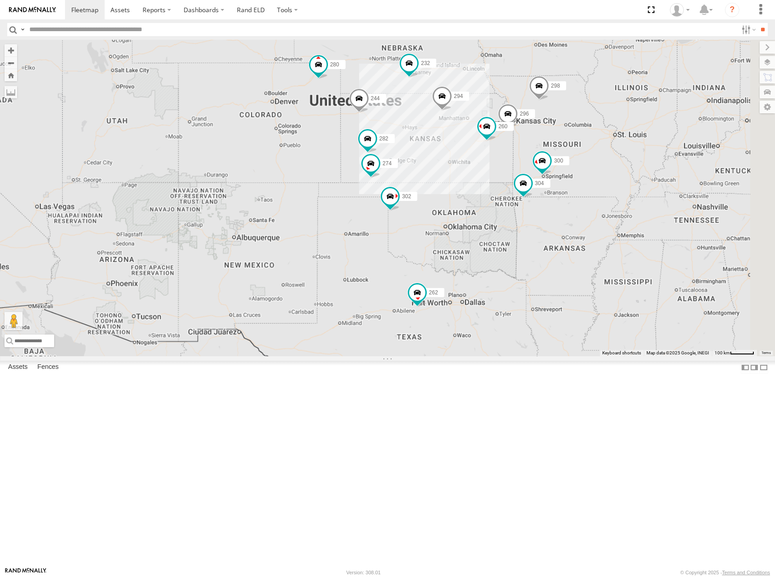
drag, startPoint x: 524, startPoint y: 190, endPoint x: 531, endPoint y: 201, distance: 12.5
click at [531, 201] on div "274 300 244 298 262 280 232 296 304 302 282 266 294 260 272" at bounding box center [387, 198] width 775 height 316
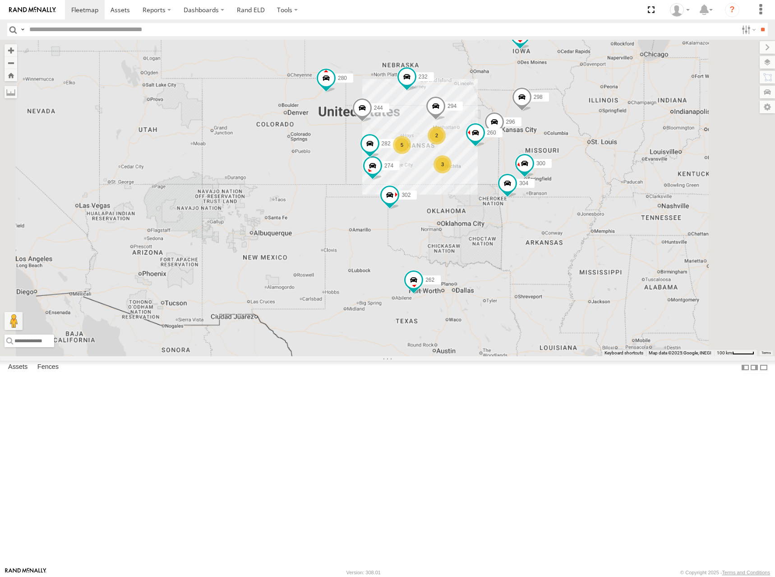
drag, startPoint x: 526, startPoint y: 224, endPoint x: 531, endPoint y: 203, distance: 21.3
click at [531, 203] on div "274 300 244 298 262 280 232 296 304 302 282 266 294 260 272 5 3 2" at bounding box center [387, 198] width 775 height 316
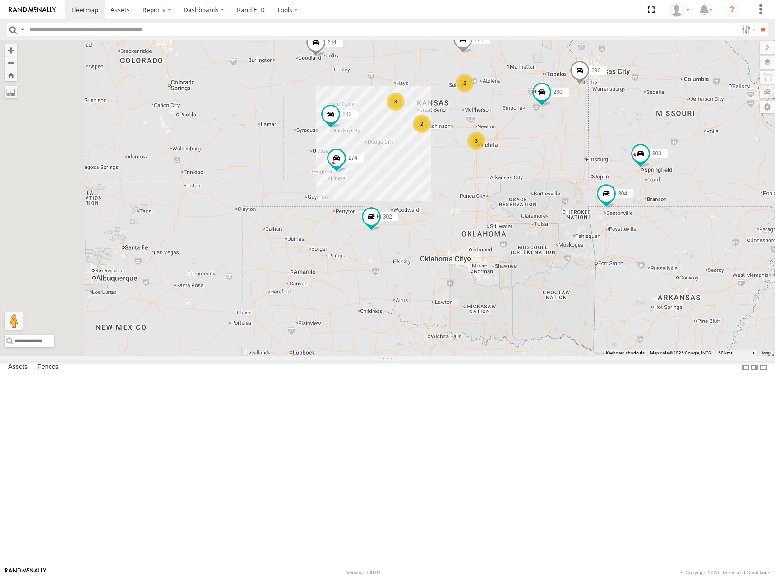
drag, startPoint x: 534, startPoint y: 255, endPoint x: 545, endPoint y: 249, distance: 12.7
click at [545, 249] on div "274 300 244 298 262 280 232 296 304 302 282 266 294 260 272 3 2 3 2" at bounding box center [387, 198] width 775 height 316
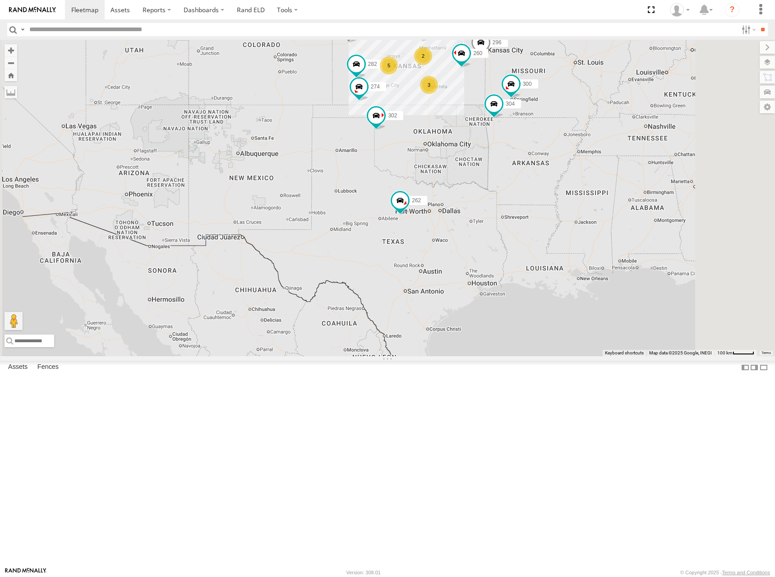
drag, startPoint x: 569, startPoint y: 267, endPoint x: 547, endPoint y: 252, distance: 26.3
click at [547, 252] on div "274 300 244 298 262 280 232 296 304 302 282 266 294 260 272 5 3 2" at bounding box center [387, 198] width 775 height 316
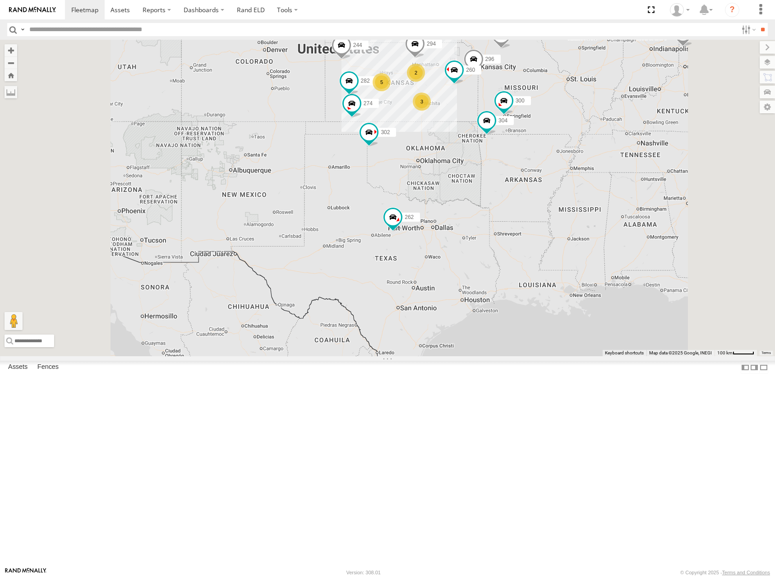
drag, startPoint x: 517, startPoint y: 204, endPoint x: 526, endPoint y: 235, distance: 32.1
click at [526, 235] on div "274 300 244 298 262 280 232 296 304 302 282 266 294 260 272 5 3 2" at bounding box center [387, 198] width 775 height 316
drag, startPoint x: 586, startPoint y: 121, endPoint x: 586, endPoint y: 128, distance: 6.8
click at [586, 128] on div "274 300 244 298 262 280 232 296 304 302 282 266 294 260 272 5 3 2" at bounding box center [387, 198] width 775 height 316
drag, startPoint x: 562, startPoint y: 143, endPoint x: 568, endPoint y: 138, distance: 8.0
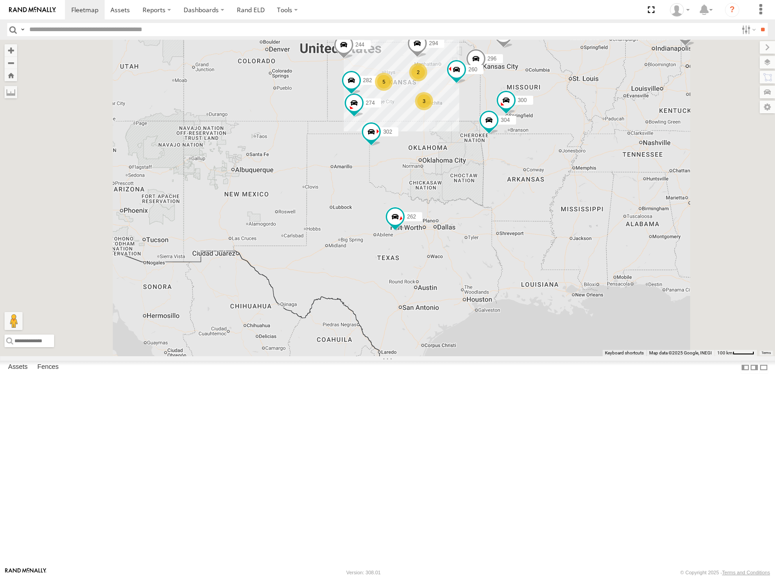
click at [568, 138] on div "274 300 244 298 262 280 232 296 304 302 282 266 294 260 272 5 3 2" at bounding box center [387, 198] width 775 height 316
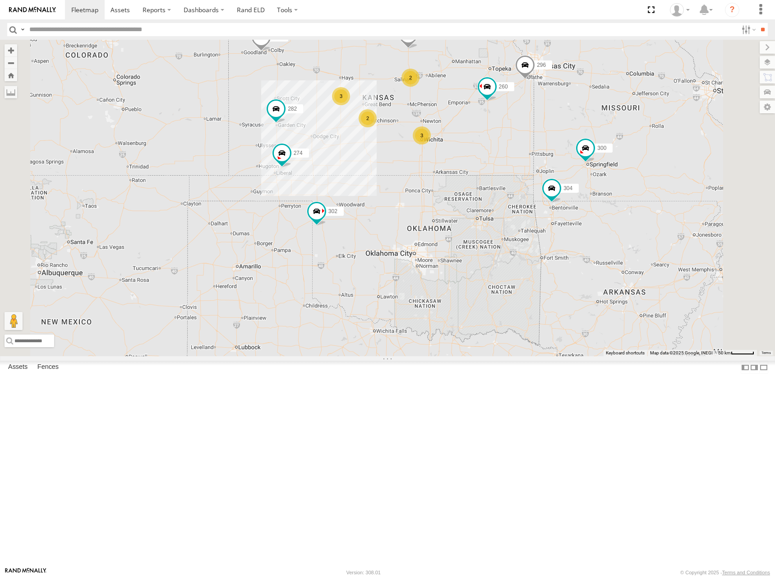
drag, startPoint x: 571, startPoint y: 163, endPoint x: 583, endPoint y: 164, distance: 11.8
click at [583, 164] on div "274 300 244 298 262 280 232 296 304 302 282 266 294 260 272 3 2 3 2" at bounding box center [387, 198] width 775 height 316
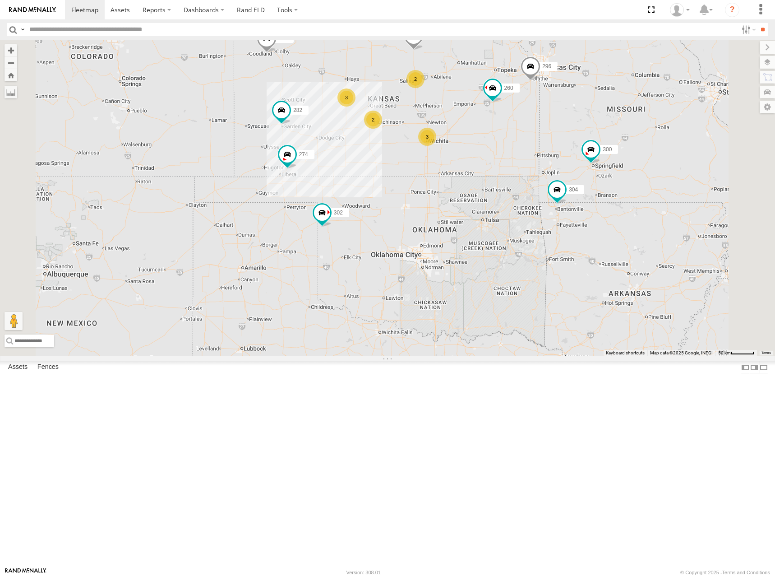
drag, startPoint x: 584, startPoint y: 149, endPoint x: 589, endPoint y: 155, distance: 7.4
click at [589, 155] on div "274 300 244 298 262 280 232 296 304 302 282 266 294 260 272 3 2 3 2" at bounding box center [387, 198] width 775 height 316
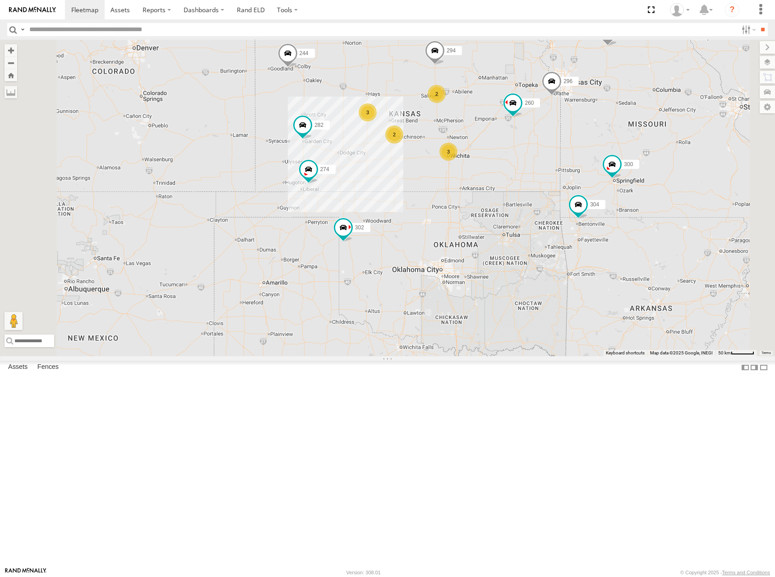
drag, startPoint x: 599, startPoint y: 143, endPoint x: 619, endPoint y: 155, distance: 23.2
click at [619, 155] on div "274 300 244 298 262 280 232 296 304 302 282 266 294 260 272 3 2 3 2" at bounding box center [387, 198] width 775 height 316
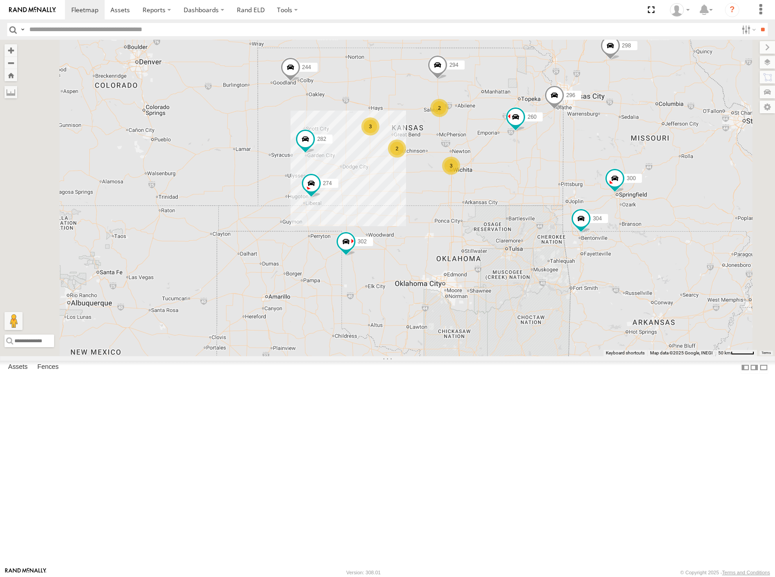
drag, startPoint x: 608, startPoint y: 156, endPoint x: 610, endPoint y: 166, distance: 9.7
click at [610, 166] on div "274 300 244 298 262 280 232 296 304 302 282 266 294 260 272 3 2 3 2" at bounding box center [387, 198] width 775 height 316
click at [613, 165] on div "274 300 244 298 262 280 232 296 304 302 282 266 294 260 272 3 2 3 2" at bounding box center [387, 198] width 775 height 316
click at [612, 163] on div "274 300 244 298 262 280 232 296 304 302 282 266 294 260 272 3 2 3 2" at bounding box center [387, 198] width 775 height 316
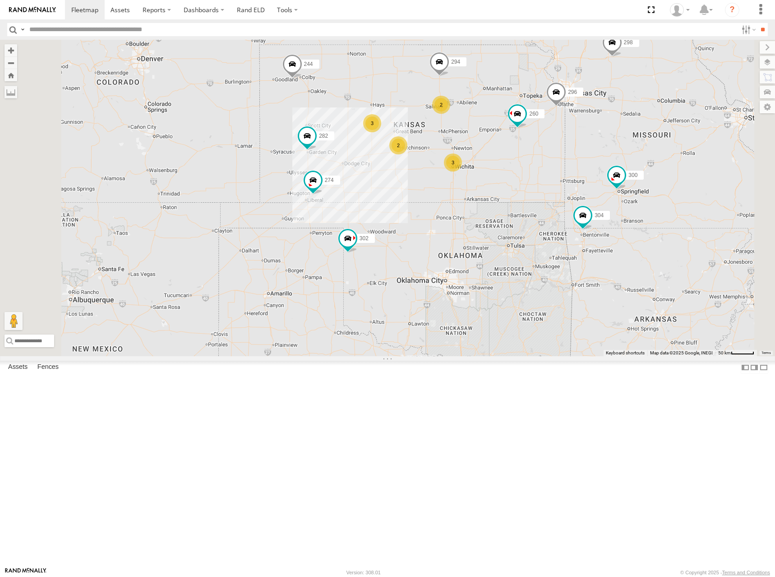
click at [613, 161] on div "274 300 244 298 262 280 232 296 304 302 282 266 294 260 272 3 2 3 2" at bounding box center [387, 198] width 775 height 316
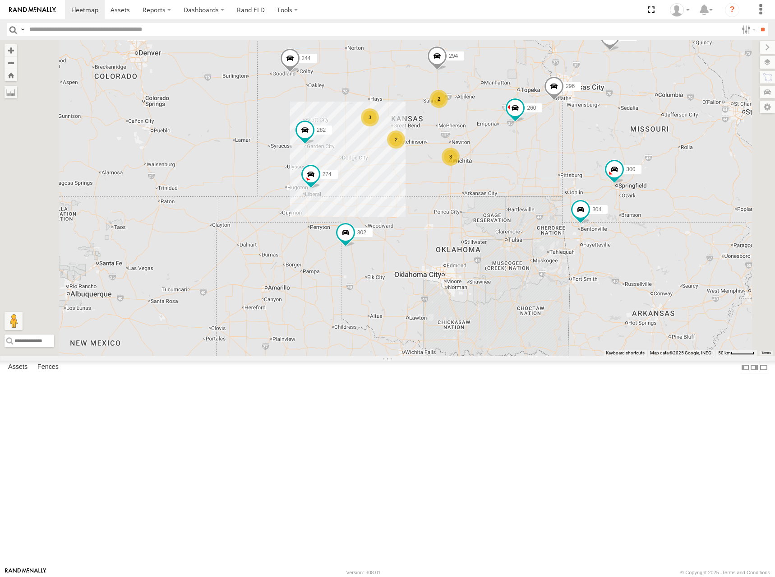
drag, startPoint x: 626, startPoint y: 164, endPoint x: 623, endPoint y: 159, distance: 5.7
click at [623, 159] on div "274 300 244 298 262 280 232 296 304 302 282 266 294 260 272 3 2 3 2" at bounding box center [387, 198] width 775 height 316
click at [612, 167] on div "274 300 244 298 262 280 232 296 304 302 282 266 294 260 272 3 2 3 2" at bounding box center [387, 198] width 775 height 316
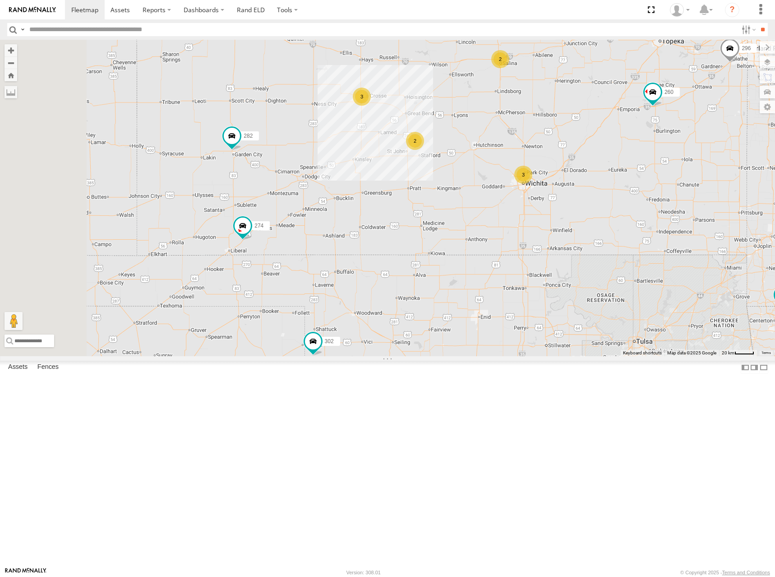
drag, startPoint x: 526, startPoint y: 221, endPoint x: 578, endPoint y: 245, distance: 56.5
click at [578, 245] on div "274 300 244 298 262 280 232 296 304 302 282 266 294 260 272 3 2 3 2" at bounding box center [387, 198] width 775 height 316
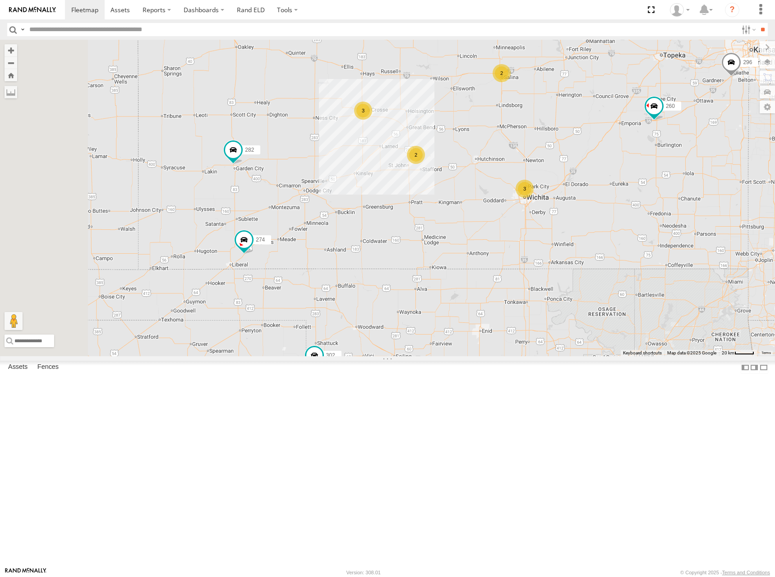
drag, startPoint x: 578, startPoint y: 212, endPoint x: 580, endPoint y: 227, distance: 15.9
click at [580, 227] on div "274 300 244 298 262 280 232 296 304 302 282 266 294 260 272 3 2 3 2" at bounding box center [387, 198] width 775 height 316
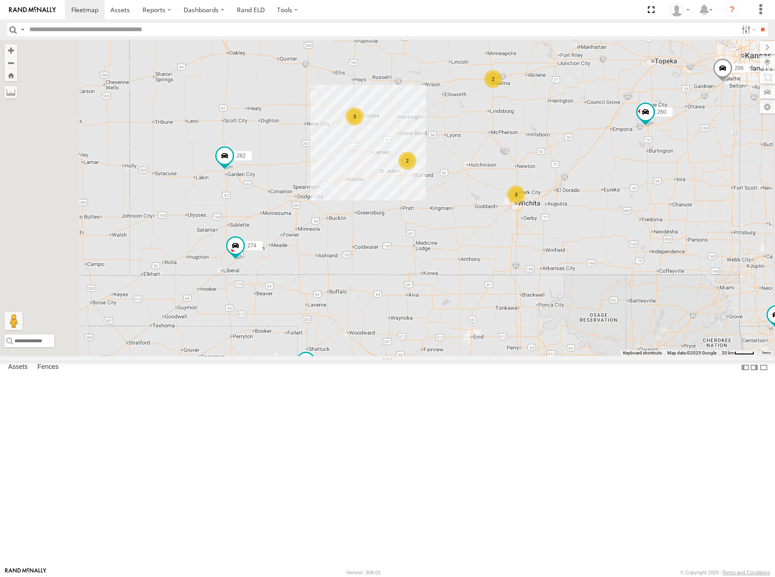
drag, startPoint x: 568, startPoint y: 230, endPoint x: 560, endPoint y: 233, distance: 8.5
click at [560, 233] on div "274 300 244 298 262 280 232 296 304 302 282 266 294 260 272 3 2 3 2" at bounding box center [387, 198] width 775 height 316
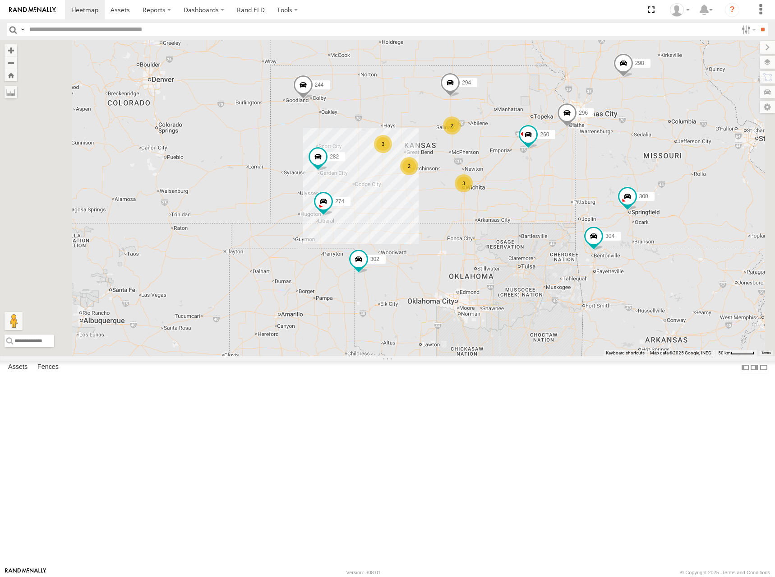
drag, startPoint x: 606, startPoint y: 182, endPoint x: 605, endPoint y: 188, distance: 6.1
click at [605, 188] on div "274 300 244 298 262 280 232 296 304 302 282 266 294 260 272 3 2 3 2" at bounding box center [387, 198] width 775 height 316
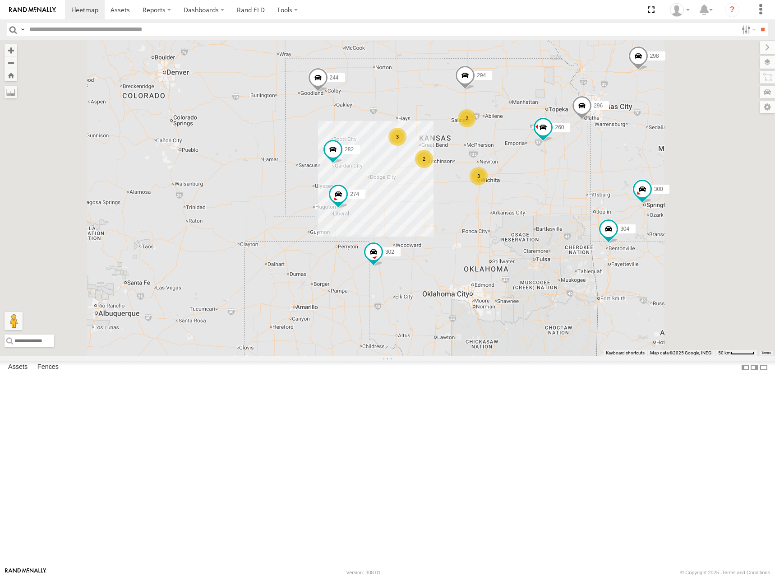
click at [630, 191] on div "274 300 244 298 262 280 232 296 304 302 282 266 294 260 272 3 2 3 2" at bounding box center [387, 198] width 775 height 316
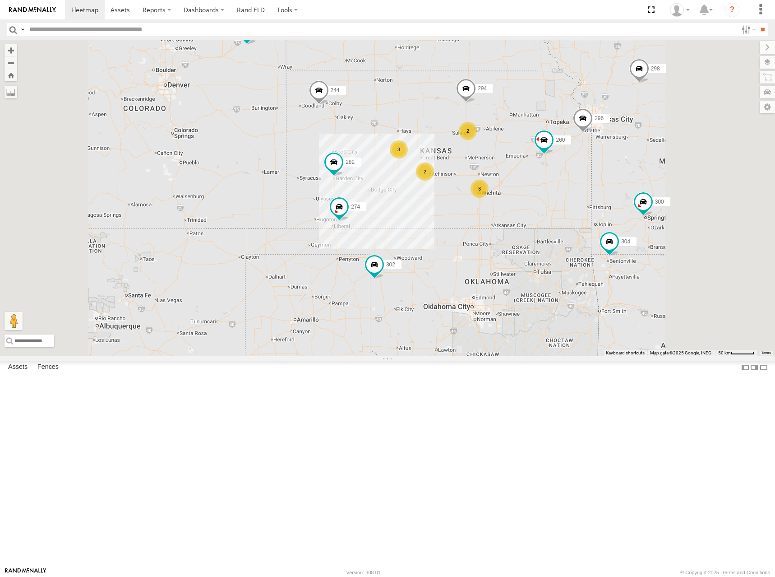
drag, startPoint x: 548, startPoint y: 227, endPoint x: 551, endPoint y: 242, distance: 15.1
click at [551, 242] on div "274 300 244 298 262 280 232 296 304 302 282 266 294 260 272 3 2 3 2" at bounding box center [387, 198] width 775 height 316
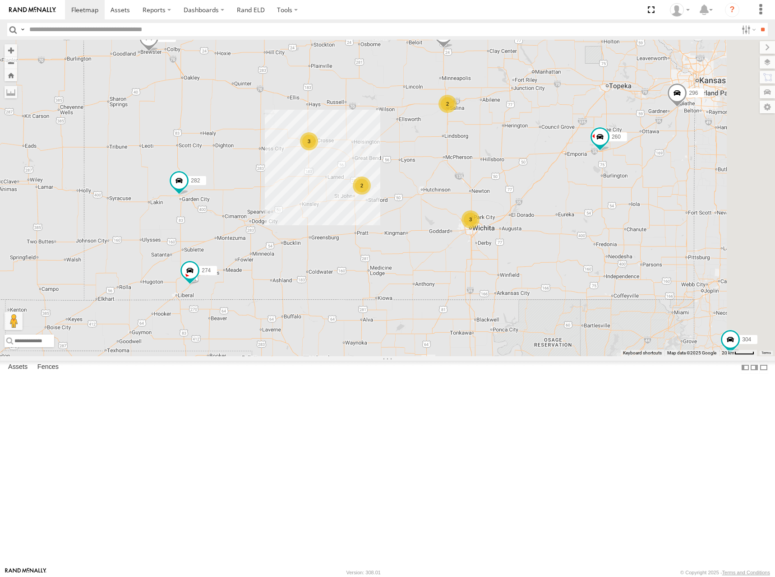
drag, startPoint x: 644, startPoint y: 240, endPoint x: 558, endPoint y: 255, distance: 87.8
click at [558, 255] on div "274 300 244 298 262 280 232 296 304 302 282 266 294 260 272 3 2 3 2" at bounding box center [387, 198] width 775 height 316
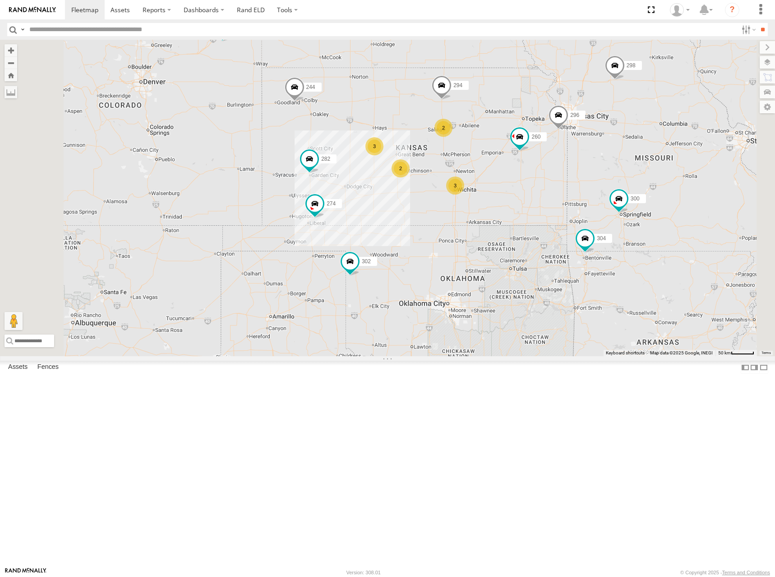
drag, startPoint x: 628, startPoint y: 196, endPoint x: 621, endPoint y: 199, distance: 7.9
click at [621, 199] on div "274 300 244 298 262 280 232 296 304 302 282 266 294 260 272 3 2 3 2" at bounding box center [387, 198] width 775 height 316
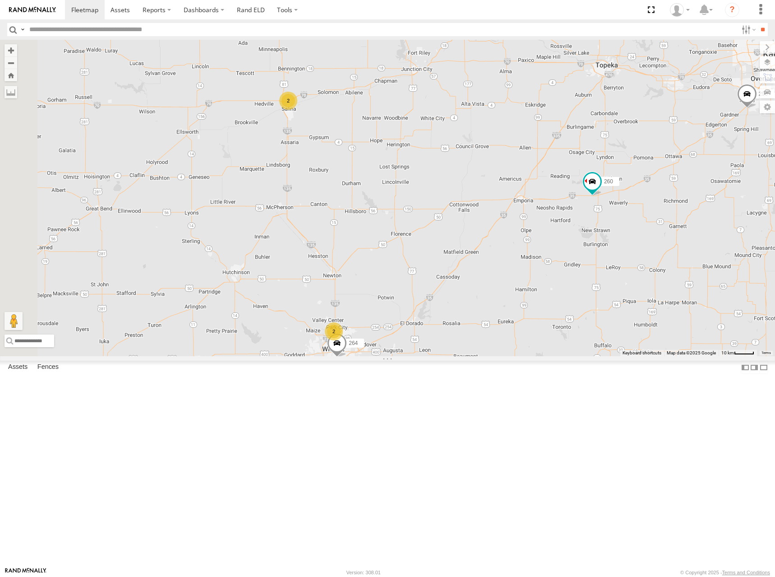
drag, startPoint x: 605, startPoint y: 244, endPoint x: 679, endPoint y: 273, distance: 80.2
click at [679, 273] on div "274 300 244 298 262 280 232 296 304 302 282 266 294 260 272 2 2 264" at bounding box center [387, 198] width 775 height 316
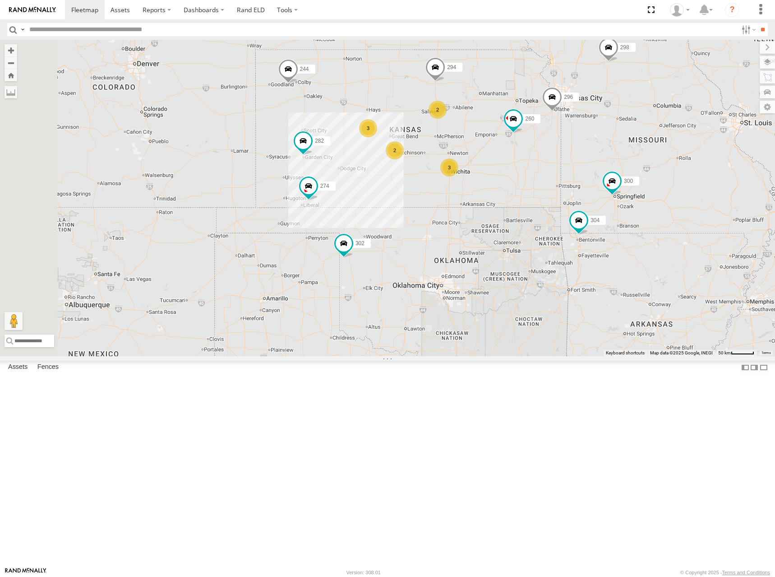
drag, startPoint x: 402, startPoint y: 163, endPoint x: 512, endPoint y: 184, distance: 112.5
click at [512, 184] on div "274 300 244 298 262 280 232 296 304 302 282 266 294 260 272 3 2 3 2" at bounding box center [387, 198] width 775 height 316
click at [540, 156] on div "274 300 244 298 262 280 232 296 304 302 282 266 294 260 3 2 3 2" at bounding box center [387, 198] width 775 height 316
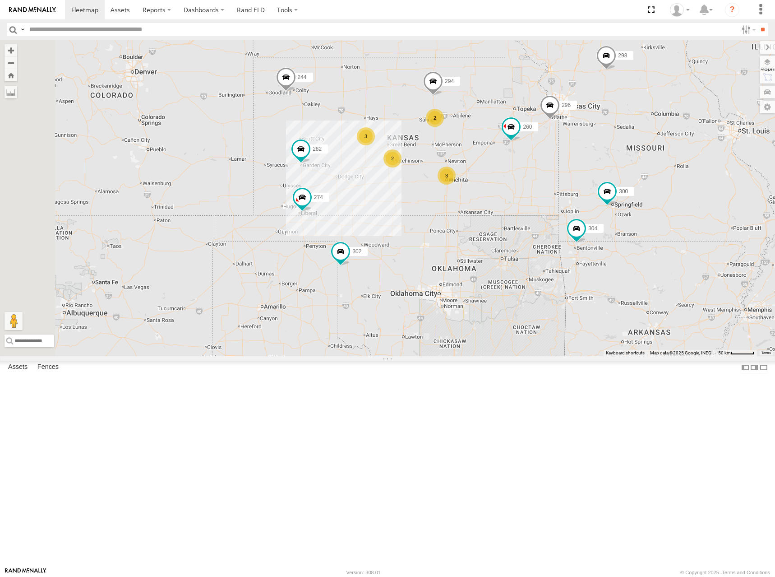
drag, startPoint x: 614, startPoint y: 157, endPoint x: 614, endPoint y: 166, distance: 8.6
click at [614, 166] on div "274 300 244 298 262 280 232 296 304 302 282 266 294 260 3 2 3 2" at bounding box center [387, 198] width 775 height 316
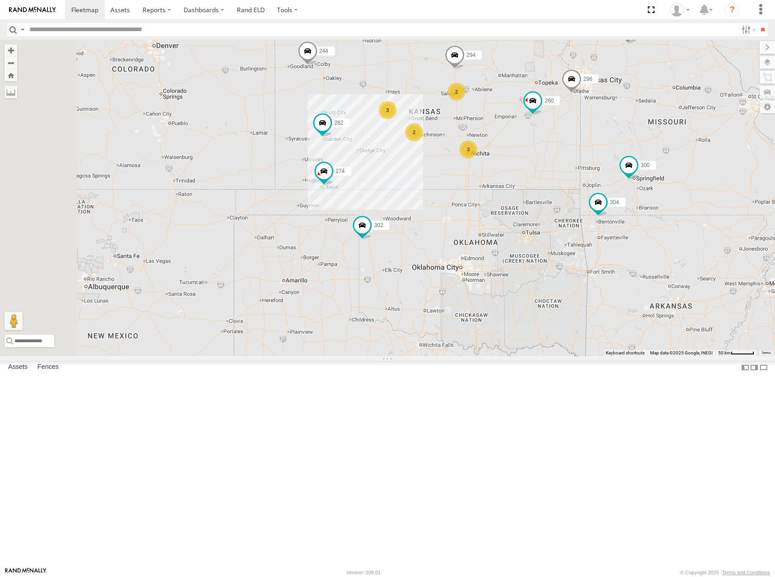
drag, startPoint x: 592, startPoint y: 189, endPoint x: 609, endPoint y: 165, distance: 29.4
click at [609, 165] on div "274 300 244 298 262 280 232 296 304 302 282 266 294 260 3 2 3 2" at bounding box center [387, 198] width 775 height 316
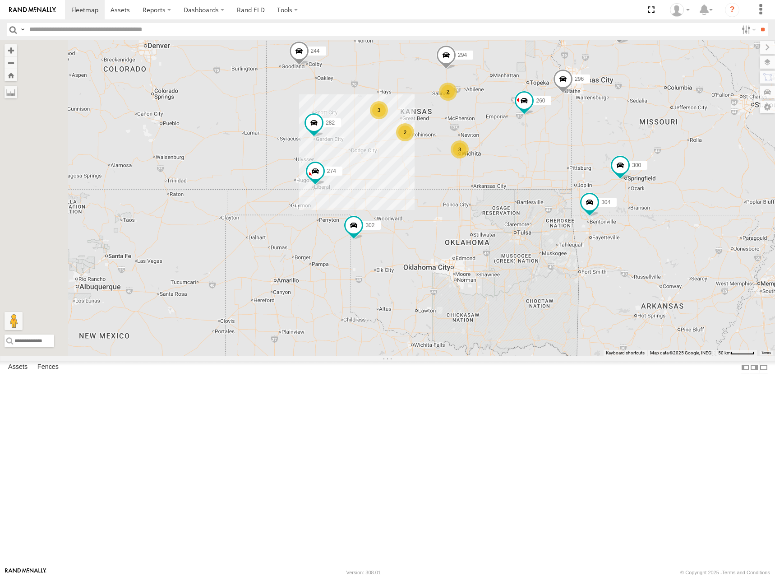
click at [605, 166] on div "274 300 244 298 262 280 232 296 304 302 282 266 294 260 3 2 3 2" at bounding box center [387, 198] width 775 height 316
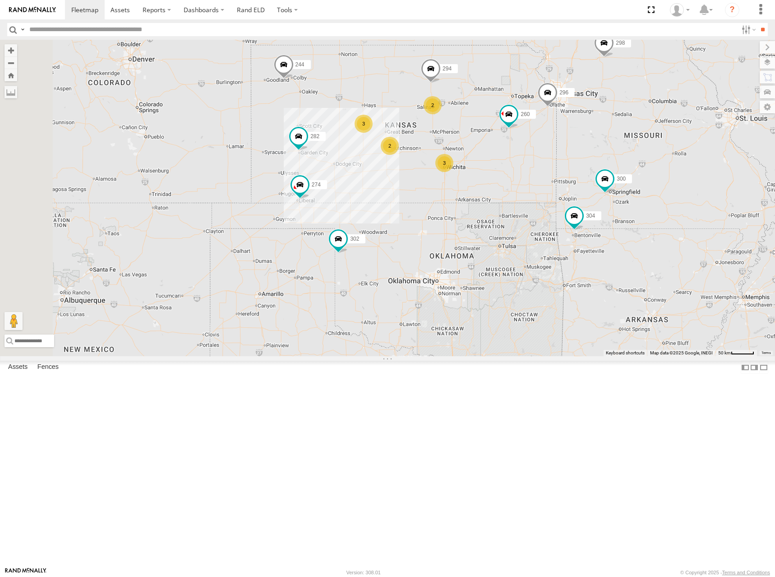
click at [620, 186] on div "274 300 244 298 262 280 232 296 304 302 282 266 294 260 3 2 3 2" at bounding box center [387, 198] width 775 height 316
drag, startPoint x: 628, startPoint y: 182, endPoint x: 639, endPoint y: 174, distance: 13.5
click at [639, 174] on div "274 300 244 298 262 280 232 296 304 302 282 266 294 260 3 2 3 2" at bounding box center [387, 198] width 775 height 316
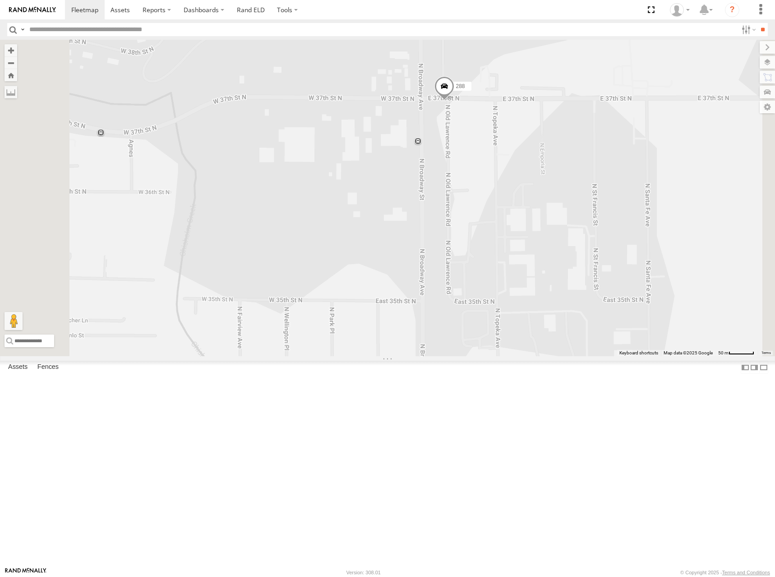
click at [454, 100] on span at bounding box center [444, 88] width 20 height 24
click at [640, 170] on div "274 300 244 298 262 280 232 296 304 302 282 266 294 260 264 288 286 288 All Ass…" at bounding box center [387, 198] width 775 height 316
click at [454, 100] on span at bounding box center [444, 88] width 20 height 24
click at [457, 90] on label at bounding box center [448, 86] width 18 height 6
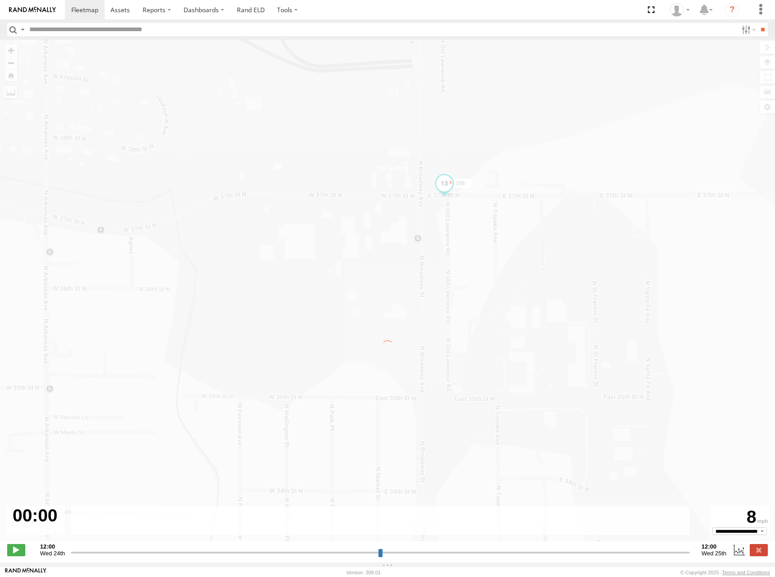
type input "**********"
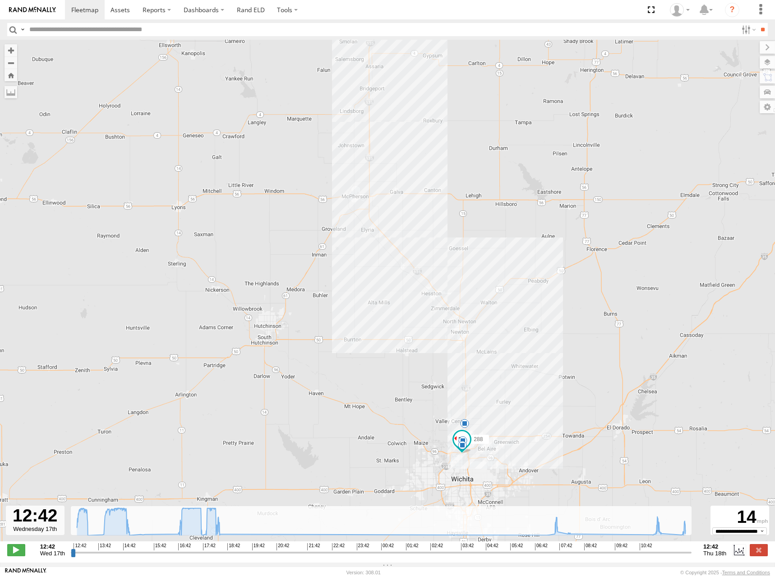
drag, startPoint x: 519, startPoint y: 253, endPoint x: 558, endPoint y: 147, distance: 112.6
click at [558, 147] on div "288 18:33 Wed 08:11 Thu 11:46 Thu" at bounding box center [387, 295] width 775 height 511
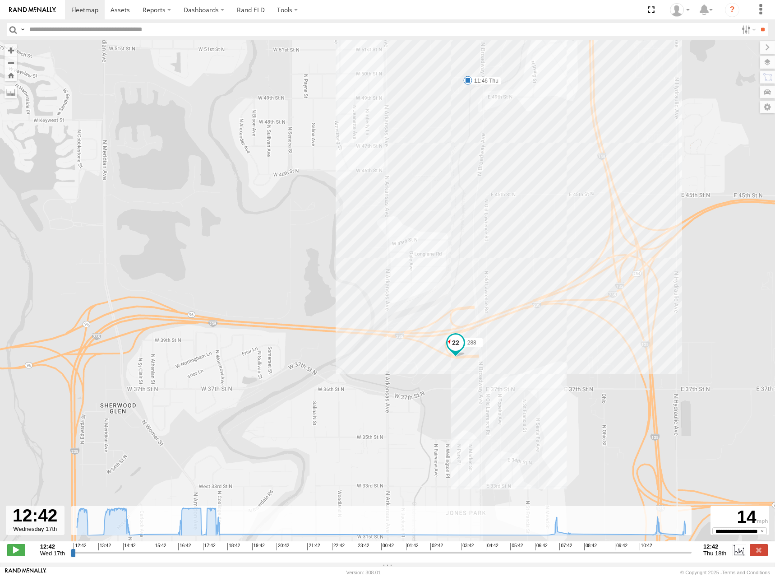
drag, startPoint x: 438, startPoint y: 384, endPoint x: 447, endPoint y: 245, distance: 140.2
click at [447, 245] on div "288 18:33 Wed 08:11 Thu 11:46 Thu" at bounding box center [387, 295] width 775 height 511
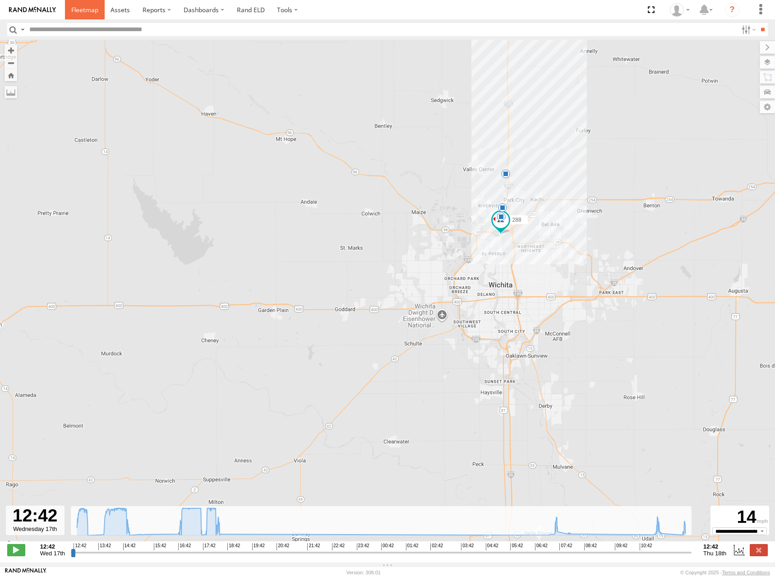
click at [93, 8] on span at bounding box center [84, 9] width 27 height 9
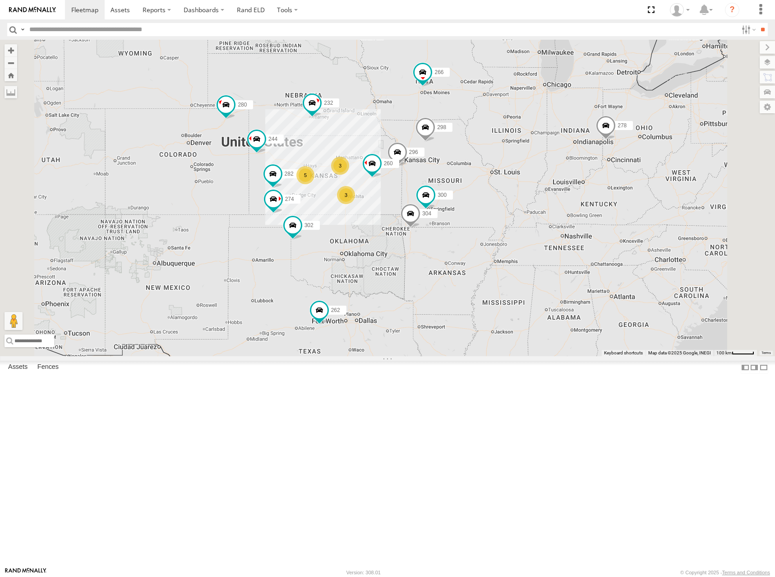
drag, startPoint x: 474, startPoint y: 237, endPoint x: 491, endPoint y: 225, distance: 20.7
click at [491, 225] on div "262 278 274 300 244 5 298 3 3 272 280 232 296 304 302 282 266 260" at bounding box center [387, 198] width 775 height 316
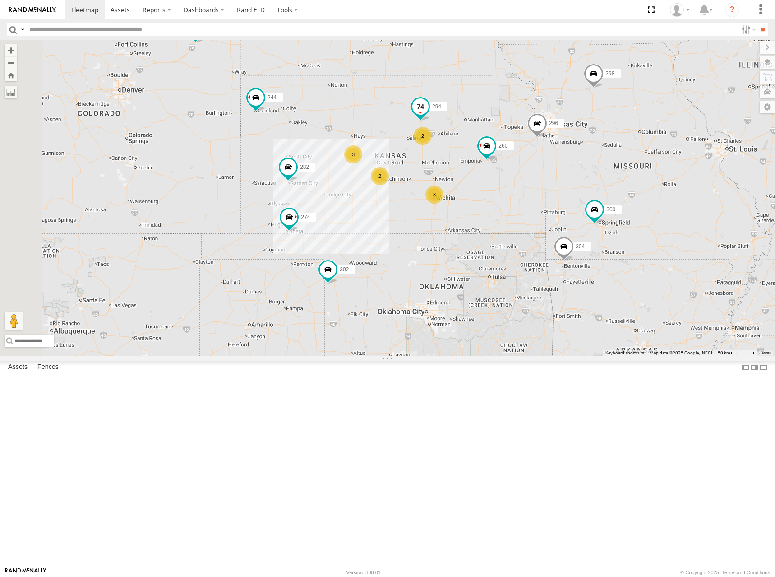
click at [448, 111] on label "294" at bounding box center [436, 106] width 23 height 9
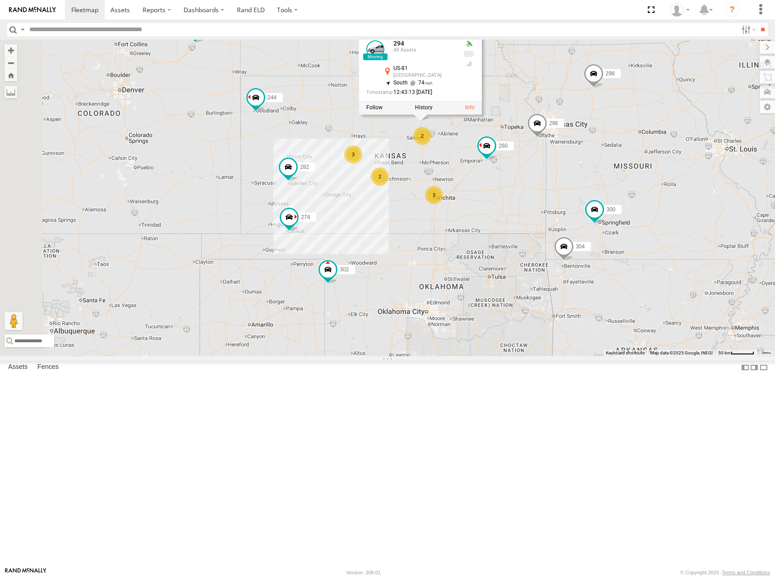
click at [444, 147] on div "262 278 274 300 244 298 272 280 232 296 304 302 282 266 260 3 2 3 2 294 294 All…" at bounding box center [387, 198] width 775 height 316
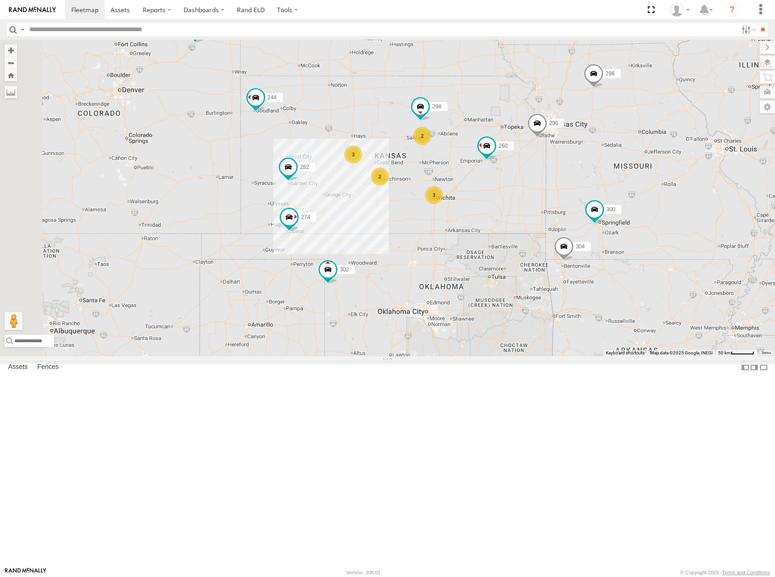
drag, startPoint x: 426, startPoint y: 195, endPoint x: 434, endPoint y: 168, distance: 28.6
click at [434, 168] on div "262 278 274 300 244 298 272 280 232 296 304 302 282 266 260 3 2 3 2 294" at bounding box center [387, 198] width 775 height 316
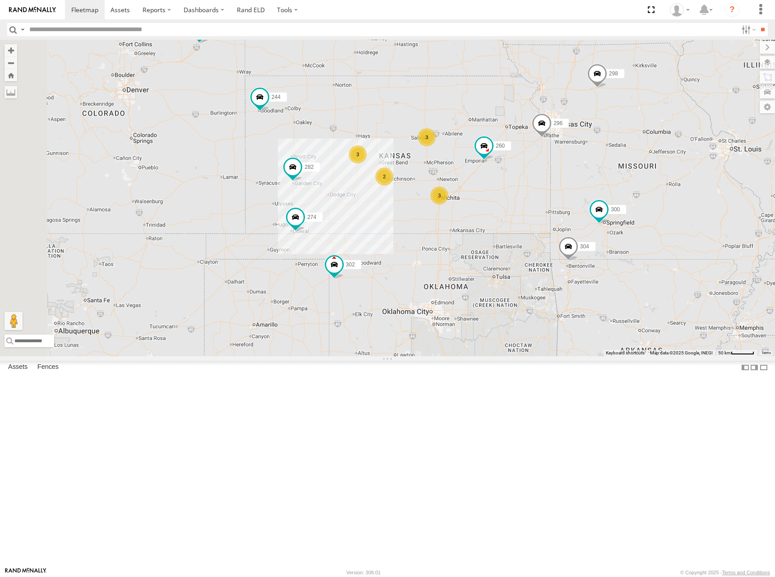
drag, startPoint x: 567, startPoint y: 134, endPoint x: 563, endPoint y: 154, distance: 20.7
click at [563, 154] on div "274 300 244 298 262 280 232 296 304 302 282 266 260 3 2 3 3" at bounding box center [387, 198] width 775 height 316
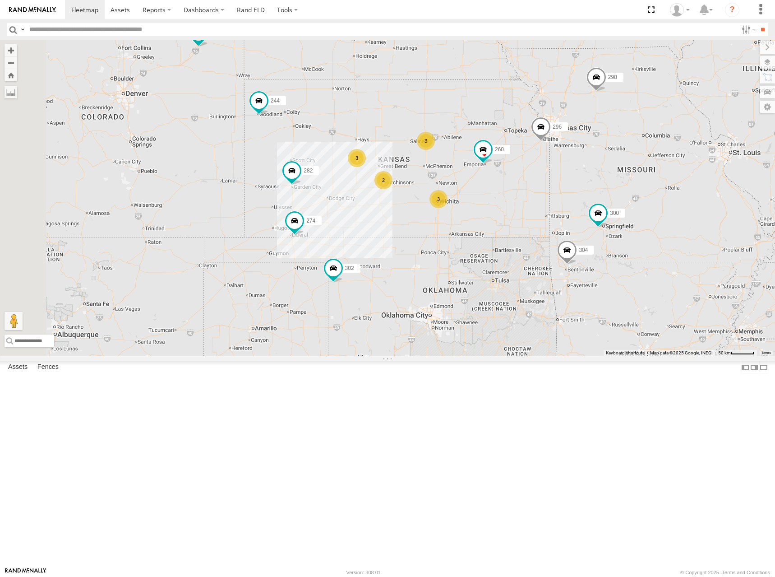
drag, startPoint x: 683, startPoint y: 156, endPoint x: 692, endPoint y: 166, distance: 12.8
click at [692, 166] on div "274 300 244 298 262 280 232 296 304 302 282 266 260 3 2 3 3" at bounding box center [387, 198] width 775 height 316
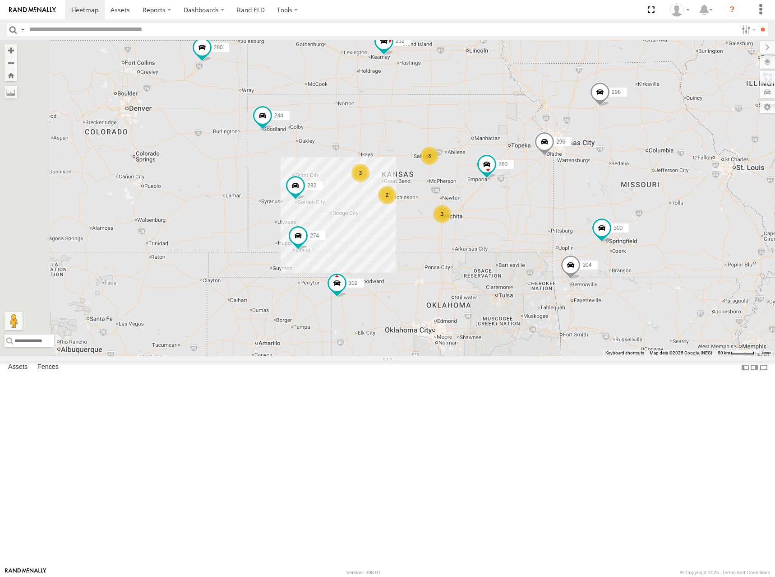
click at [722, 136] on div "274 300 244 298 262 280 232 296 304 302 282 266 260 3 2 3 3" at bounding box center [387, 198] width 775 height 316
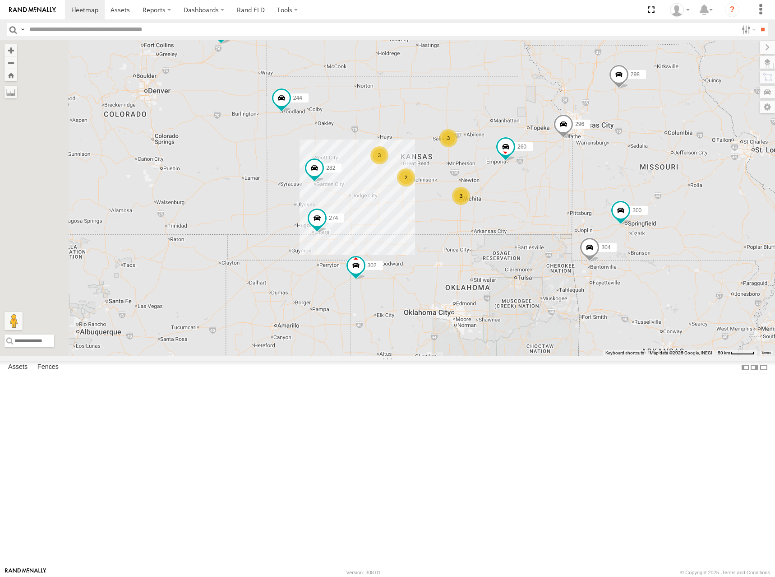
drag, startPoint x: 509, startPoint y: 236, endPoint x: 528, endPoint y: 220, distance: 25.0
click at [528, 220] on div "274 300 244 298 262 280 232 296 304 302 282 266 260 3 2 3 3" at bounding box center [387, 198] width 775 height 316
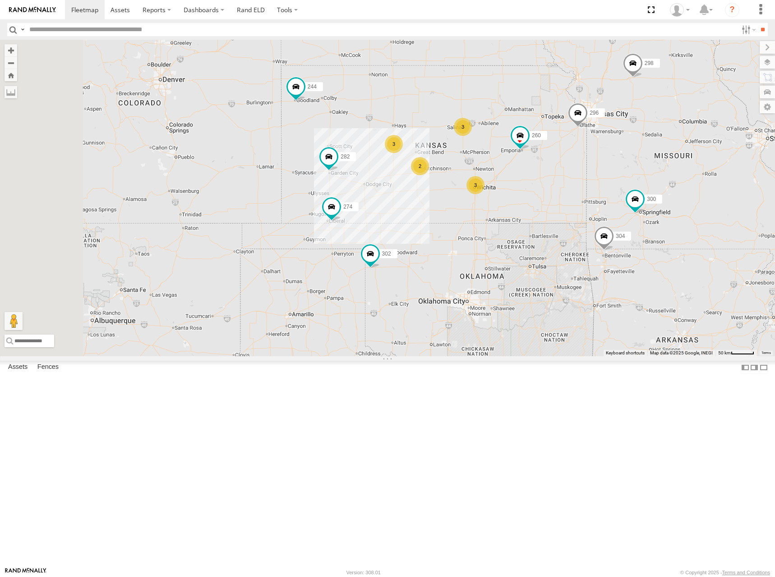
drag, startPoint x: 596, startPoint y: 202, endPoint x: 602, endPoint y: 197, distance: 8.0
click at [602, 197] on div "274 300 244 298 262 280 232 296 304 302 282 266 260 3 2 3 3" at bounding box center [387, 198] width 775 height 316
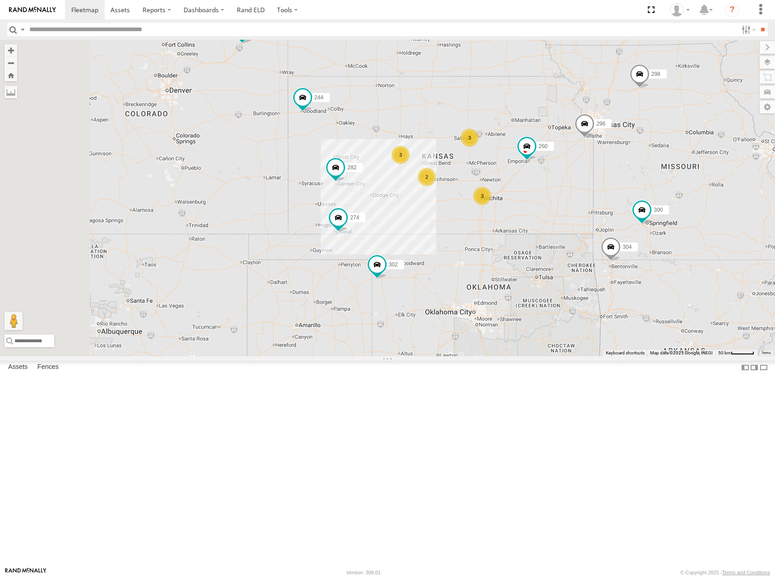
click at [626, 185] on div "274 300 244 298 262 280 232 296 304 302 282 266 260 3 2 3 3" at bounding box center [387, 198] width 775 height 316
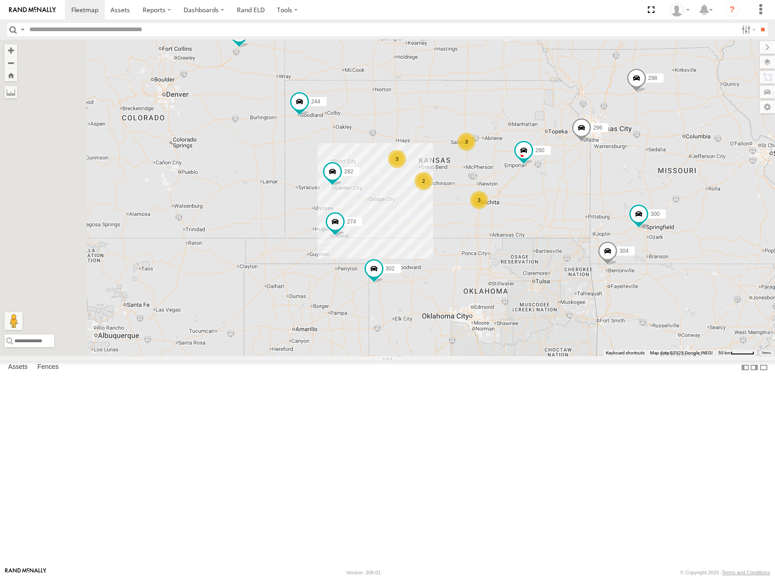
drag, startPoint x: 627, startPoint y: 184, endPoint x: 623, endPoint y: 188, distance: 5.1
click at [623, 188] on div "274 300 244 298 262 280 232 296 304 302 282 266 260 3 2 3 3" at bounding box center [387, 198] width 775 height 316
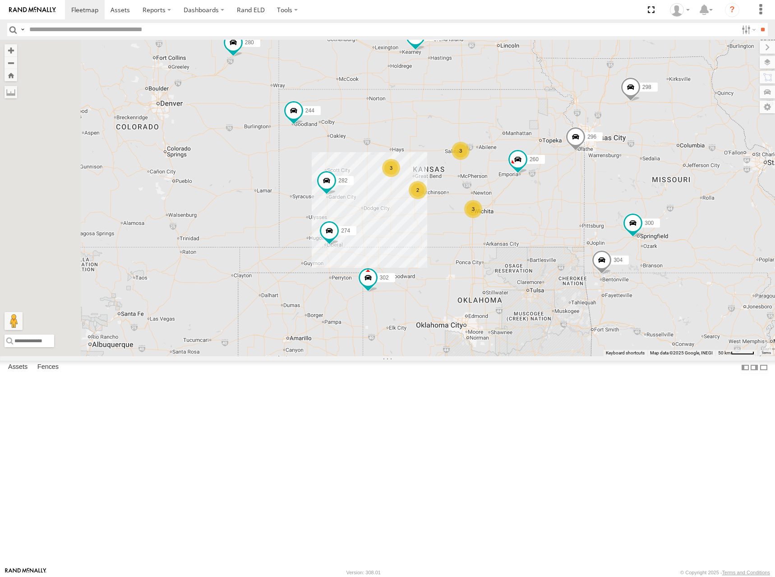
drag, startPoint x: 615, startPoint y: 188, endPoint x: 609, endPoint y: 199, distance: 11.9
click at [609, 199] on div "274 300 244 298 262 280 232 296 304 302 282 266 260 3 2 3 3" at bounding box center [387, 198] width 775 height 316
click at [606, 206] on div "274 300 244 298 262 280 232 296 304 302 282 266 260 3 2 3 3" at bounding box center [387, 198] width 775 height 316
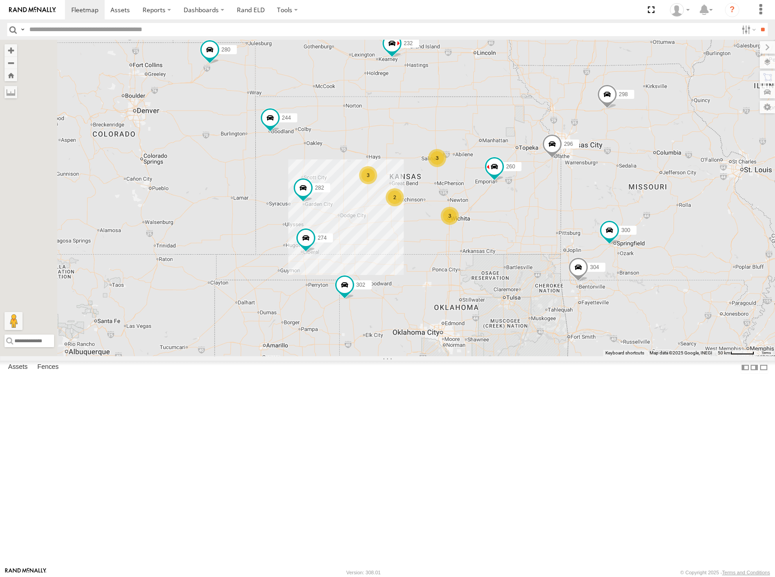
drag, startPoint x: 614, startPoint y: 187, endPoint x: 633, endPoint y: 176, distance: 20.8
click at [633, 176] on div "274 300 244 298 262 280 232 296 304 302 282 266 260 3 2 3 3" at bounding box center [387, 198] width 775 height 316
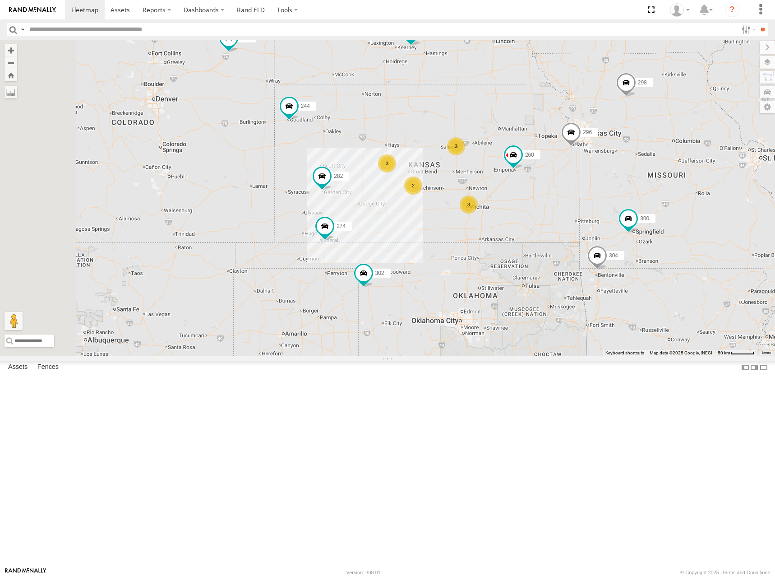
drag, startPoint x: 613, startPoint y: 181, endPoint x: 637, endPoint y: 153, distance: 36.8
click at [614, 180] on div "274 300 244 298 262 280 232 296 304 302 282 266 260 3 2 3 3" at bounding box center [387, 198] width 775 height 316
drag, startPoint x: 591, startPoint y: 181, endPoint x: 593, endPoint y: 171, distance: 9.7
click at [593, 171] on div "274 300 244 298 262 280 232 296 304 302 282 266 260 3 2 3 3" at bounding box center [387, 198] width 775 height 316
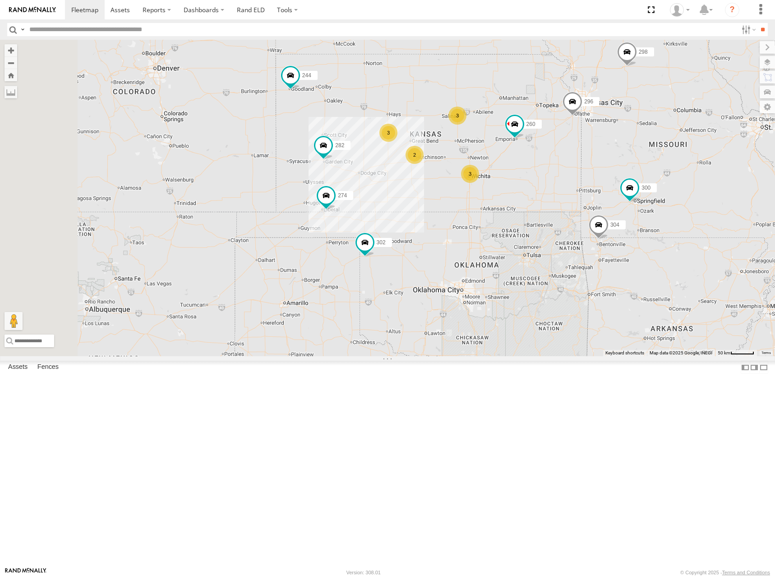
drag, startPoint x: 591, startPoint y: 194, endPoint x: 592, endPoint y: 162, distance: 31.6
click at [592, 162] on div "274 300 244 298 262 280 232 296 304 302 282 266 260 3 2 3 3" at bounding box center [387, 198] width 775 height 316
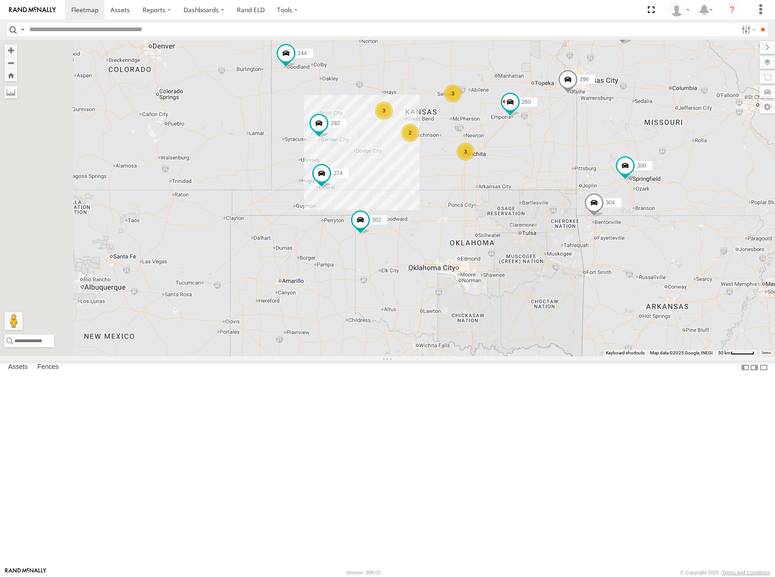
drag, startPoint x: 546, startPoint y: 183, endPoint x: 540, endPoint y: 165, distance: 19.4
click at [540, 165] on div "274 300 244 298 262 280 232 296 304 302 282 266 260 3 2 3 3" at bounding box center [387, 198] width 775 height 316
click at [512, 160] on div "274 300 244 298 262 280 232 296 304 302 282 266 260 3 2 3 3" at bounding box center [387, 198] width 775 height 316
drag, startPoint x: 558, startPoint y: 148, endPoint x: 550, endPoint y: 142, distance: 9.7
click at [550, 142] on div "274 300 244 298 262 280 232 296 304 302 282 266 260 3 2 3 3" at bounding box center [387, 198] width 775 height 316
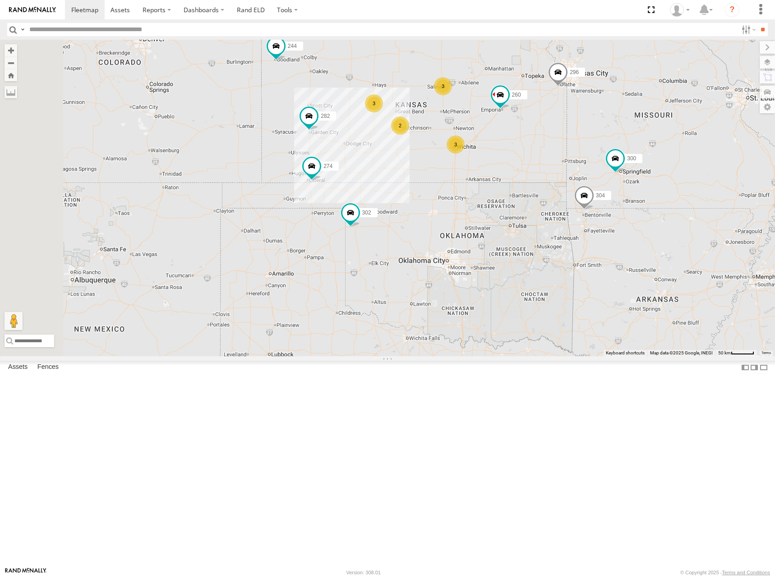
drag, startPoint x: 566, startPoint y: 152, endPoint x: 565, endPoint y: 142, distance: 10.0
click at [565, 142] on div "274 300 244 298 262 280 232 296 304 302 282 266 260 3 2 3 3" at bounding box center [387, 198] width 775 height 316
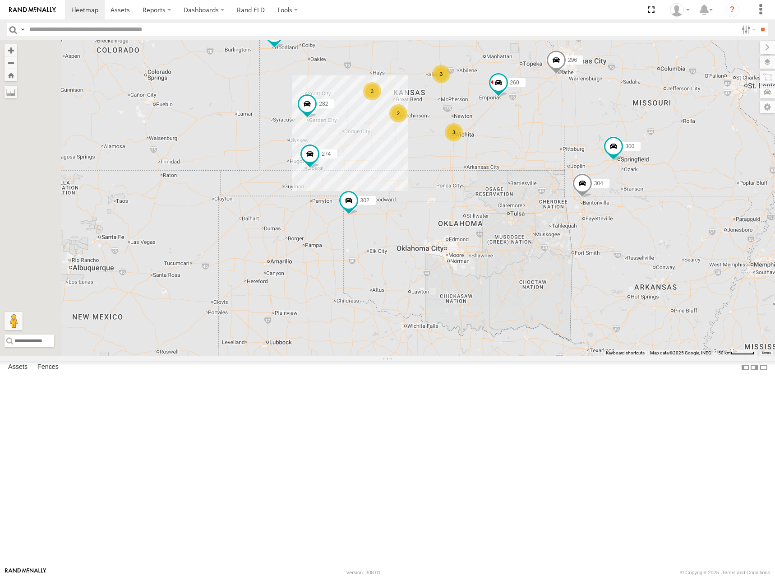
click at [575, 145] on div "274 300 244 298 262 280 232 296 304 302 282 266 260 3 2 3 3" at bounding box center [387, 198] width 775 height 316
click at [543, 154] on div "274 300 244 298 262 280 232 296 304 302 282 266 260 3 2 3 3" at bounding box center [387, 198] width 775 height 316
drag, startPoint x: 573, startPoint y: 153, endPoint x: 574, endPoint y: 157, distance: 4.9
click at [574, 157] on div "274 300 244 298 262 280 232 296 304 302 282 266 260 3 2 3 3" at bounding box center [387, 198] width 775 height 316
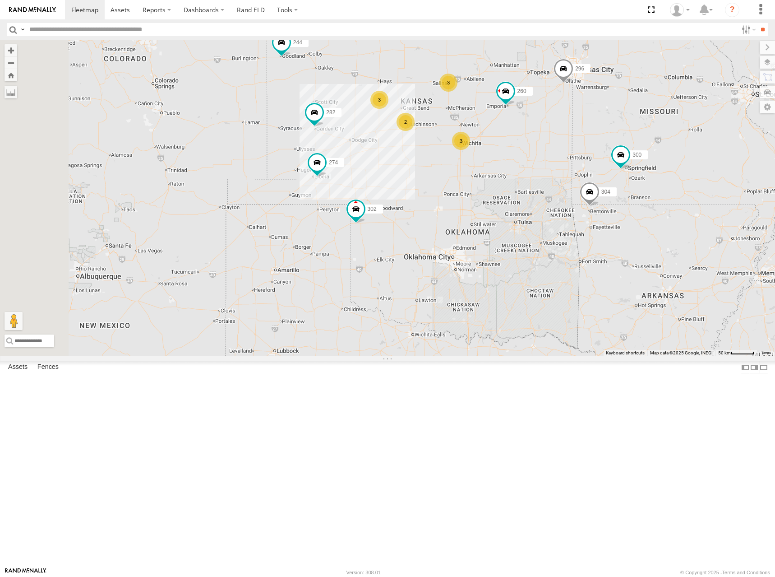
drag, startPoint x: 567, startPoint y: 138, endPoint x: 573, endPoint y: 141, distance: 6.7
click at [573, 141] on div "274 300 244 298 262 280 232 296 304 302 282 266 260 3 2 3 3" at bounding box center [387, 198] width 775 height 316
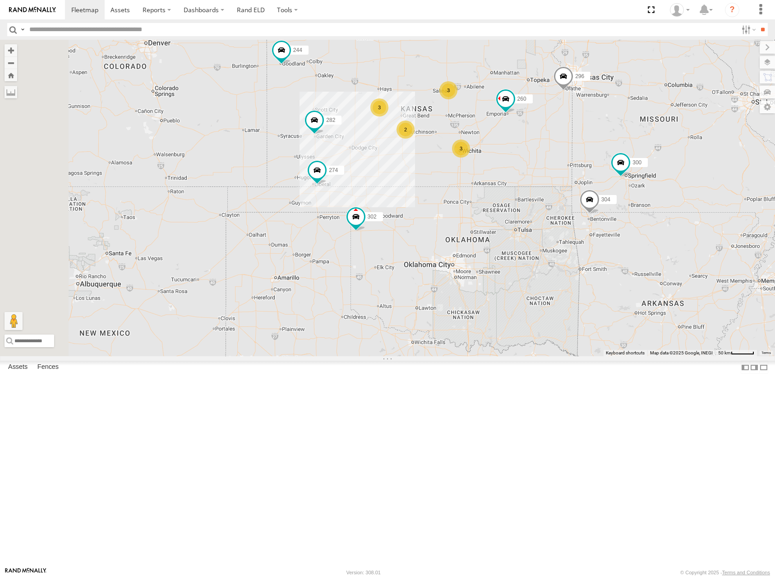
drag, startPoint x: 573, startPoint y: 141, endPoint x: 573, endPoint y: 150, distance: 9.0
click at [573, 150] on div "274 300 244 298 262 280 232 296 304 302 282 266 260 3 2 3 3" at bounding box center [387, 198] width 775 height 316
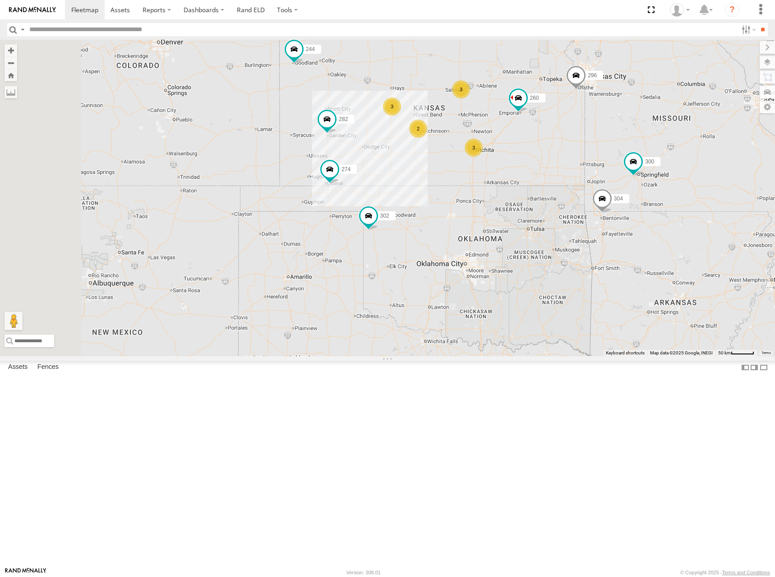
drag, startPoint x: 605, startPoint y: 160, endPoint x: 618, endPoint y: 157, distance: 12.8
click at [618, 157] on div "274 300 244 298 262 280 232 296 304 302 282 266 260 3 2 3 3" at bounding box center [387, 198] width 775 height 316
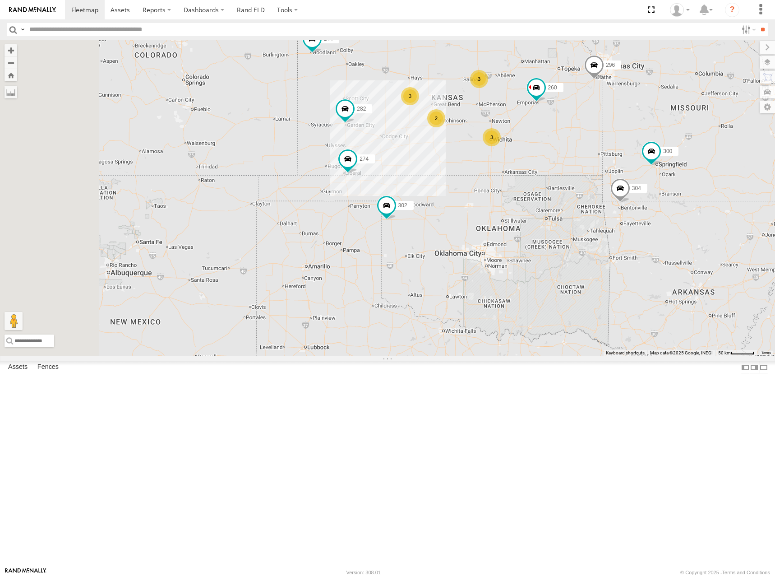
drag, startPoint x: 585, startPoint y: 159, endPoint x: 605, endPoint y: 148, distance: 22.6
click at [605, 148] on div "274 300 244 298 262 280 232 296 304 302 282 266 260 3 2 3 3" at bounding box center [387, 198] width 775 height 316
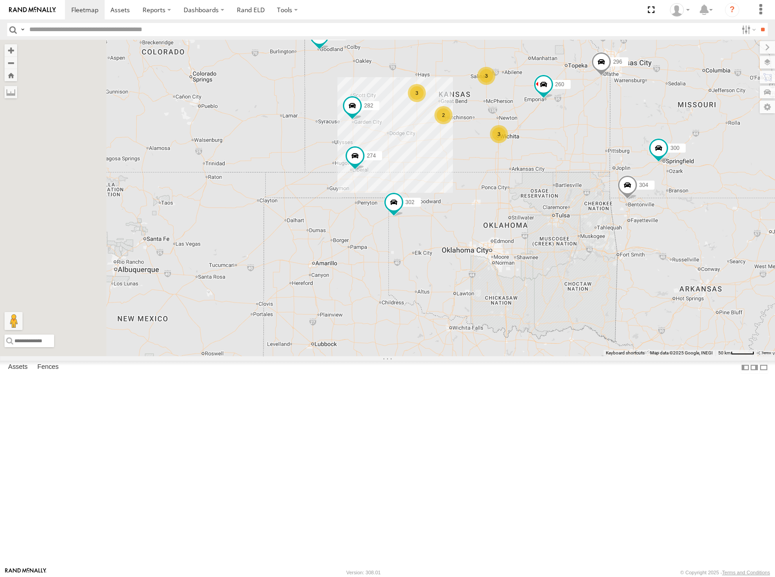
click at [603, 148] on div "274 300 244 298 262 280 232 296 304 302 282 266 260 3 2 3 3" at bounding box center [387, 198] width 775 height 316
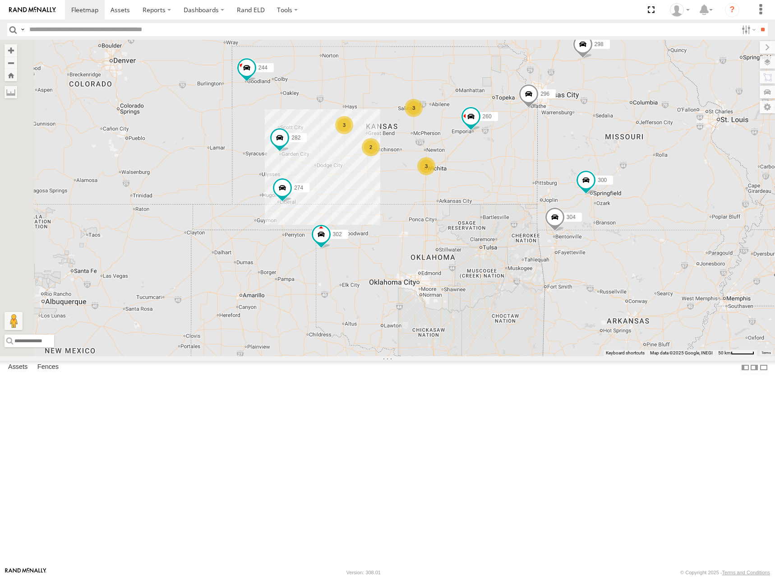
drag, startPoint x: 643, startPoint y: 155, endPoint x: 569, endPoint y: 189, distance: 81.8
click at [569, 189] on div "274 300 244 298 262 280 232 296 304 302 282 266 260 3 2 3 3" at bounding box center [387, 198] width 775 height 316
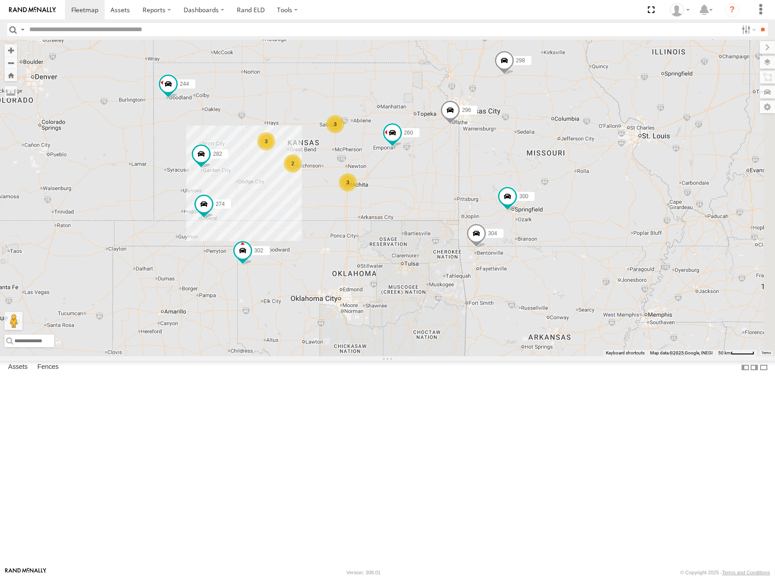
drag, startPoint x: 617, startPoint y: 172, endPoint x: 542, endPoint y: 165, distance: 74.7
click at [542, 165] on div "274 300 244 298 262 280 232 296 304 302 282 266 260 3 2 3 3" at bounding box center [387, 198] width 775 height 316
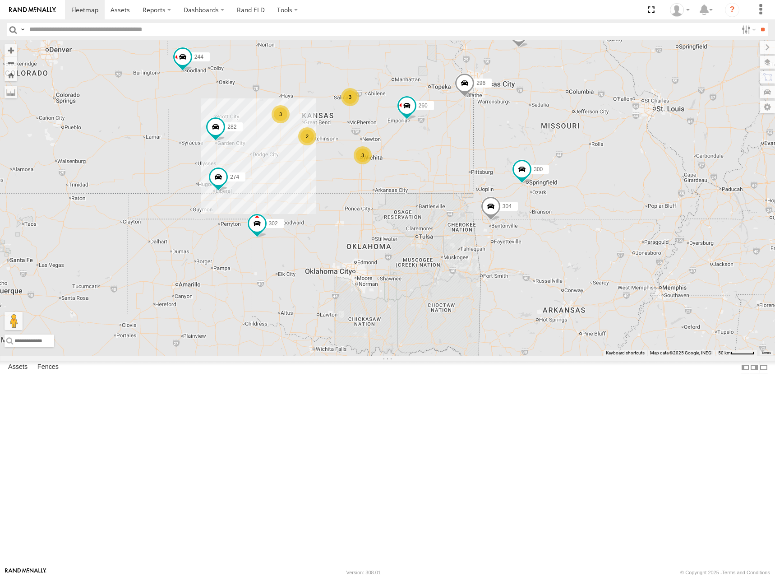
drag, startPoint x: 536, startPoint y: 153, endPoint x: 542, endPoint y: 147, distance: 8.6
click at [542, 147] on div "274 300 244 298 262 280 232 296 304 302 282 266 260 3 2 3 3" at bounding box center [387, 198] width 775 height 316
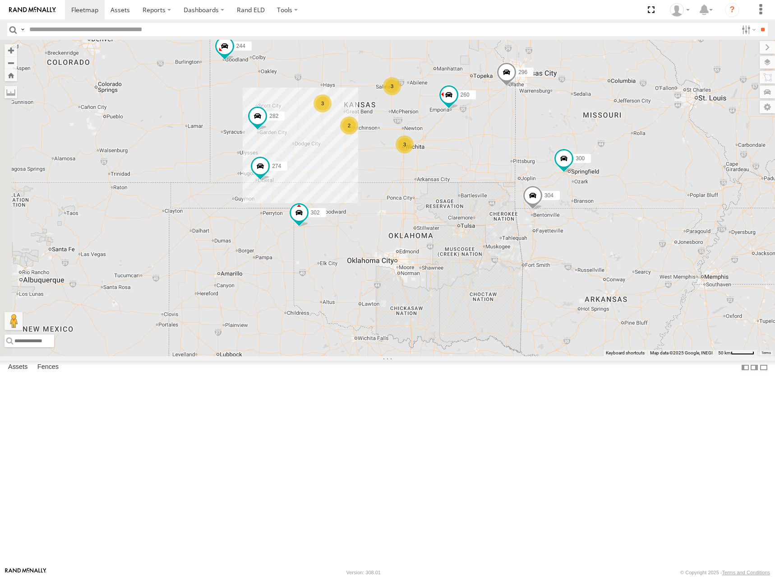
drag, startPoint x: 540, startPoint y: 161, endPoint x: 577, endPoint y: 154, distance: 38.0
click at [577, 154] on div "274 300 244 298 262 280 232 296 304 302 282 266 260 3 2 3 3" at bounding box center [387, 198] width 775 height 316
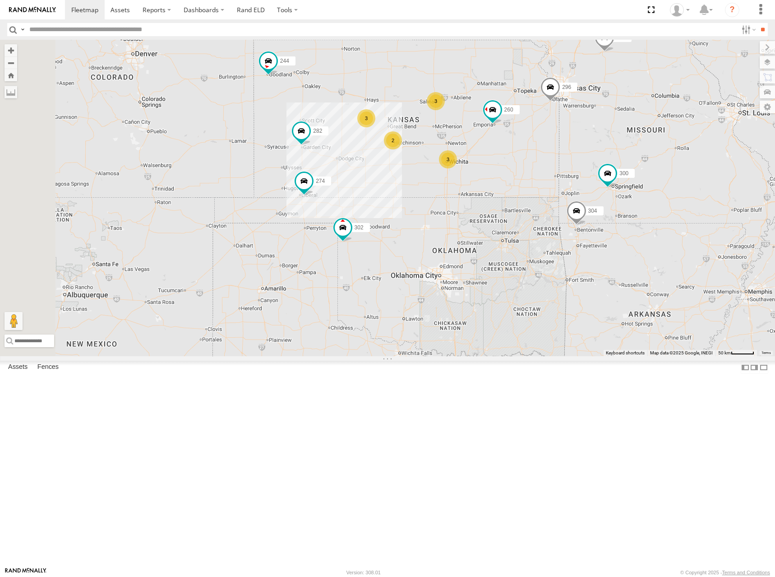
drag, startPoint x: 532, startPoint y: 161, endPoint x: 574, endPoint y: 174, distance: 43.9
click at [574, 174] on div "274 300 244 298 262 280 232 296 304 302 282 266 260 3 2 3 3" at bounding box center [387, 198] width 775 height 316
drag, startPoint x: 502, startPoint y: 272, endPoint x: 514, endPoint y: 266, distance: 13.9
click at [514, 266] on div "274 300 244 298 262 280 232 296 304 302 282 266 260 3 2 3 3" at bounding box center [387, 198] width 775 height 316
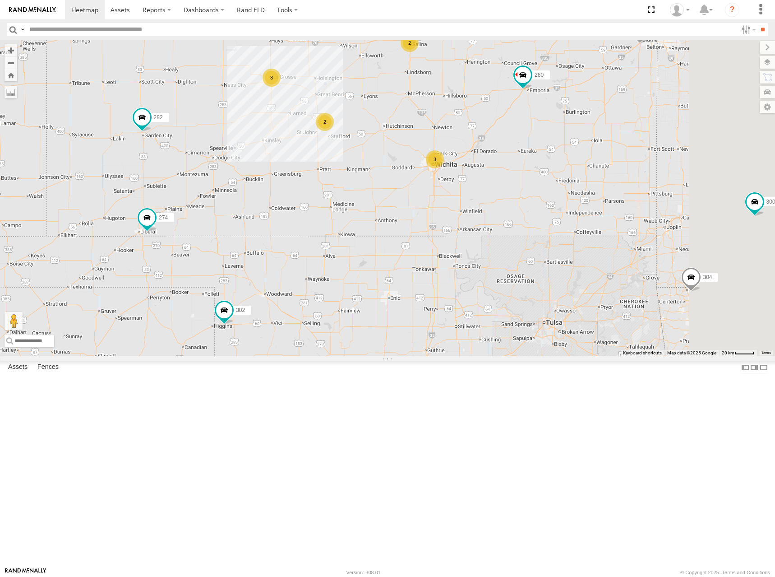
drag, startPoint x: 735, startPoint y: 120, endPoint x: 704, endPoint y: 140, distance: 37.0
click at [704, 140] on div "274 300 244 298 262 280 232 296 304 302 282 266 260 294 3 2 3 2" at bounding box center [387, 198] width 775 height 316
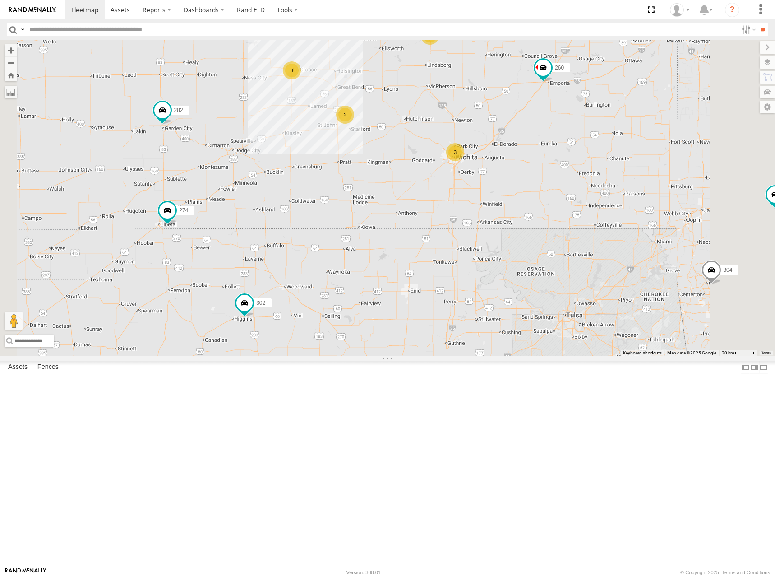
drag, startPoint x: 496, startPoint y: 205, endPoint x: 524, endPoint y: 194, distance: 30.6
click at [524, 194] on div "274 300 244 298 262 280 232 296 304 302 282 266 260 294 3 2 3 2" at bounding box center [387, 198] width 775 height 316
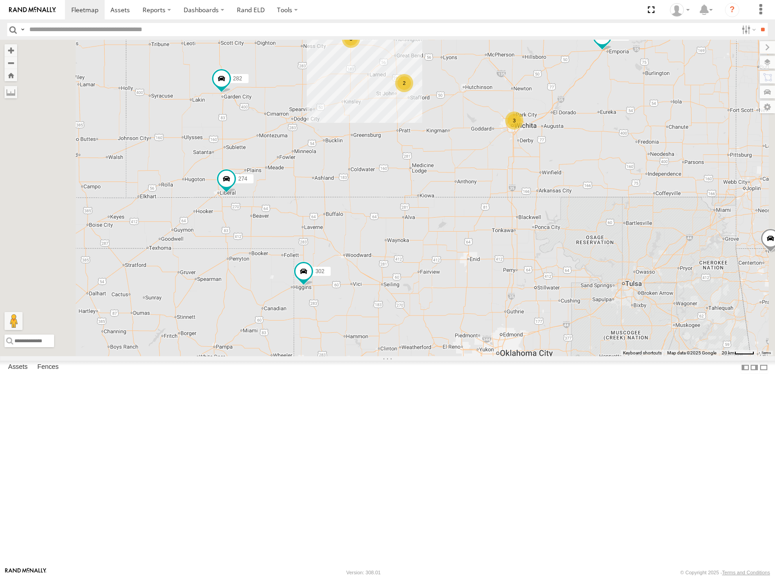
drag, startPoint x: 531, startPoint y: 214, endPoint x: 564, endPoint y: 194, distance: 38.2
click at [564, 194] on div "274 300 244 298 262 280 232 296 304 302 282 266 260 294 3 2 3 2" at bounding box center [387, 198] width 775 height 316
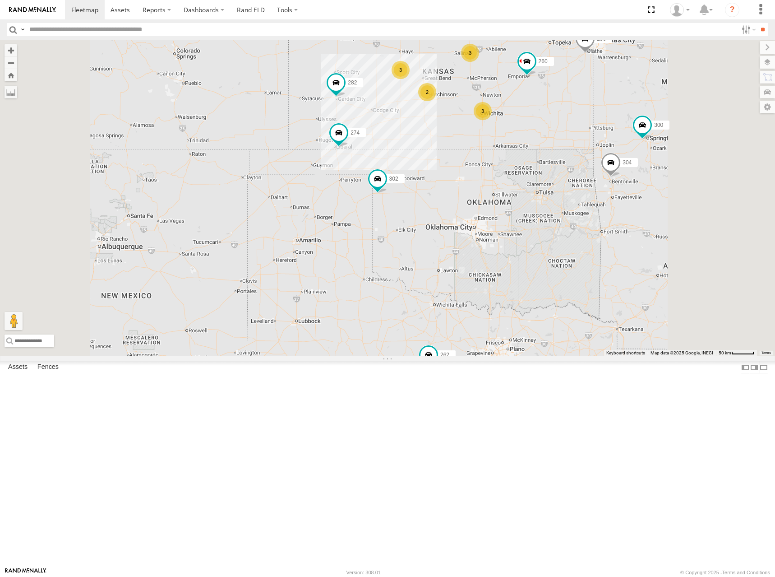
drag, startPoint x: 592, startPoint y: 182, endPoint x: 582, endPoint y: 200, distance: 21.0
click at [582, 200] on div "274 300 244 298 262 280 232 296 304 302 282 266 260 3 2 3 3" at bounding box center [387, 198] width 775 height 316
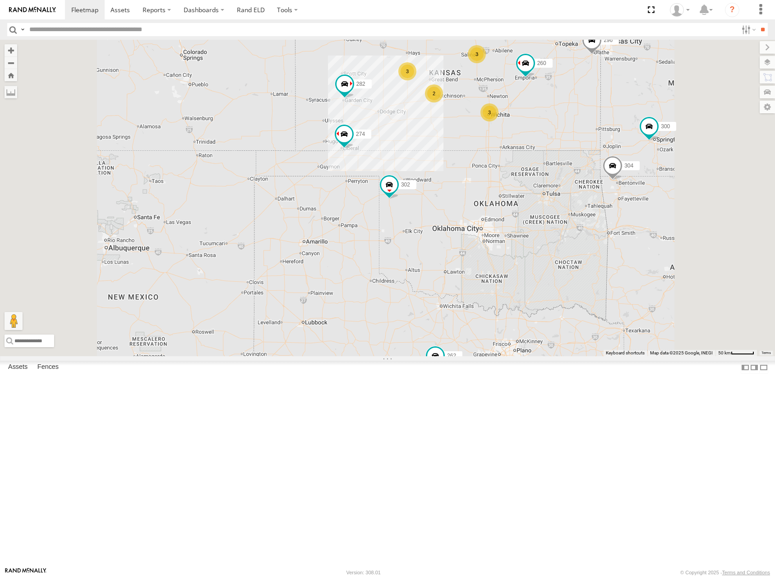
drag, startPoint x: 534, startPoint y: 120, endPoint x: 532, endPoint y: 129, distance: 8.8
click at [532, 129] on div "274 300 244 298 262 280 232 296 304 302 282 260 3 2 3 3" at bounding box center [387, 198] width 775 height 316
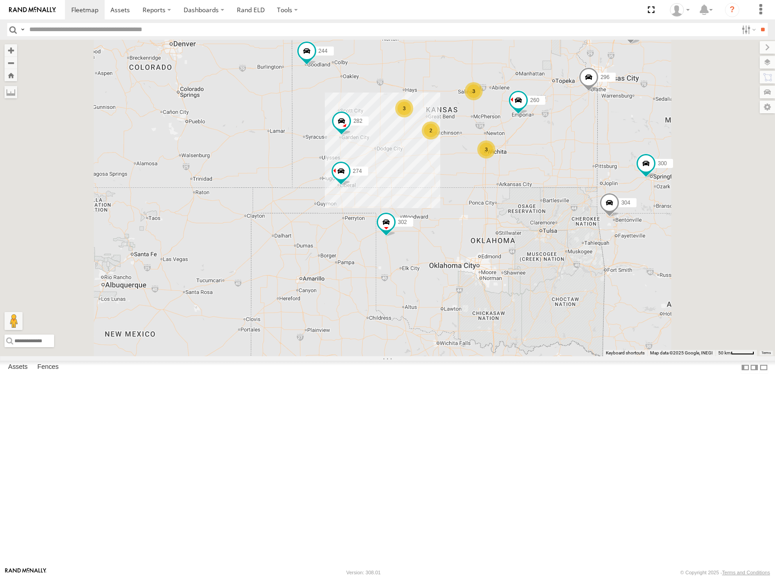
drag, startPoint x: 574, startPoint y: 113, endPoint x: 572, endPoint y: 143, distance: 29.4
click at [572, 143] on div "274 300 244 298 262 280 232 296 304 302 282 260 3 2 3 3" at bounding box center [387, 198] width 775 height 316
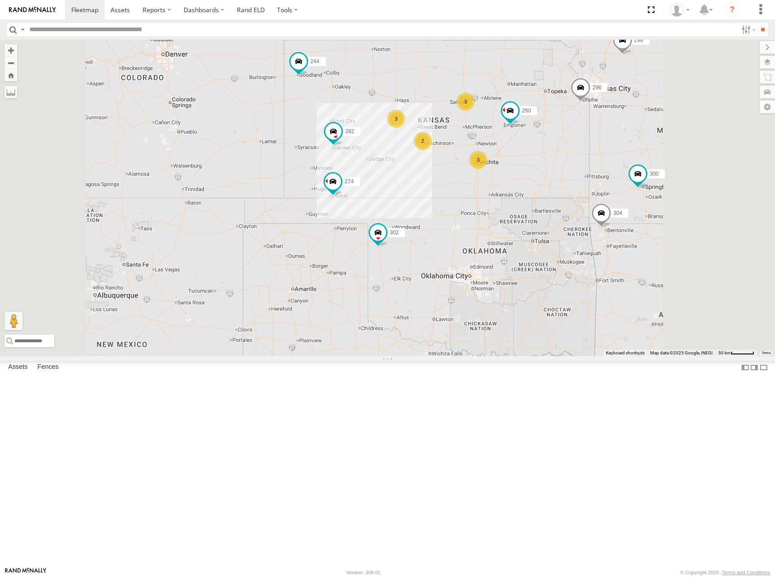
drag, startPoint x: 551, startPoint y: 147, endPoint x: 543, endPoint y: 157, distance: 12.2
click at [543, 157] on div "274 300 244 298 262 280 232 296 304 302 282 260 3 2 3 3 266" at bounding box center [387, 198] width 775 height 316
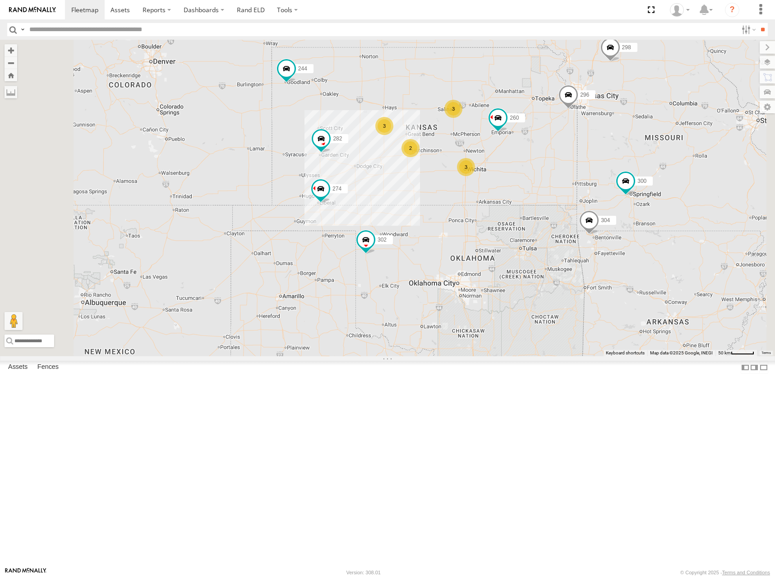
drag, startPoint x: 596, startPoint y: 158, endPoint x: 562, endPoint y: 175, distance: 37.9
click at [562, 175] on div "274 300 244 298 262 280 232 296 304 302 282 260 3 2 3 3 266" at bounding box center [387, 198] width 775 height 316
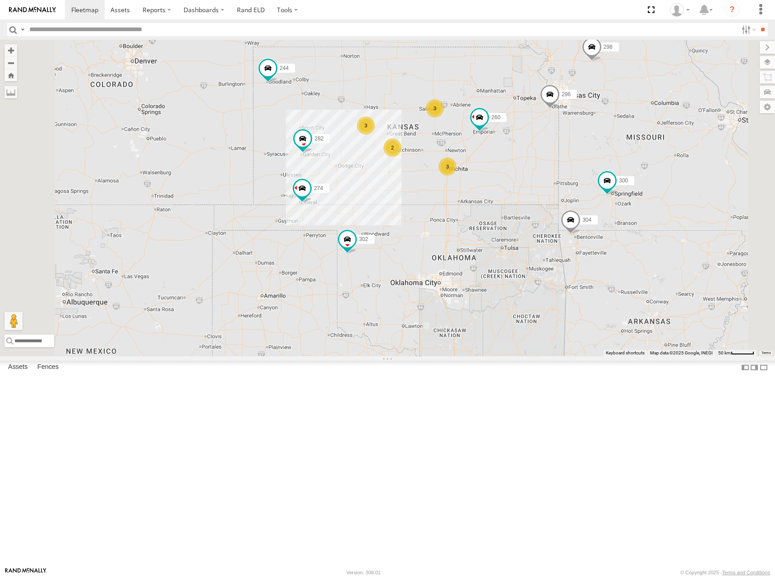
click at [549, 181] on div "274 300 244 298 262 280 232 296 304 302 282 260 3 2 3 3 266" at bounding box center [387, 198] width 775 height 316
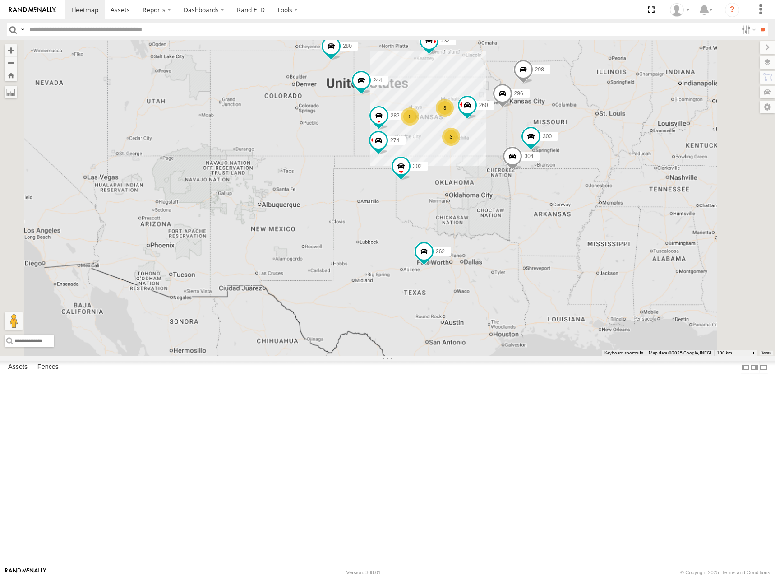
drag, startPoint x: 584, startPoint y: 162, endPoint x: 703, endPoint y: 133, distance: 122.0
click at [582, 174] on div "274 300 244 298 262 280 232 296 304 302 282 260 266 5 3 3 272" at bounding box center [387, 198] width 775 height 316
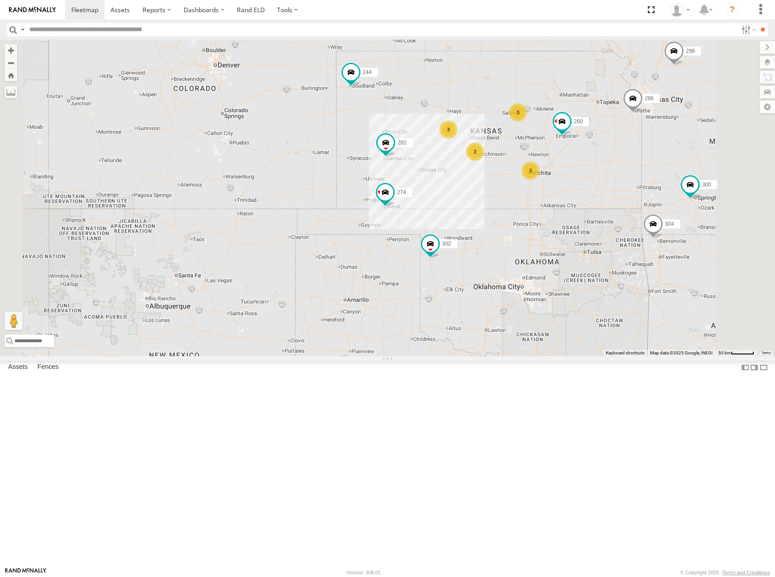
drag, startPoint x: 568, startPoint y: 204, endPoint x: 563, endPoint y: 208, distance: 5.7
click at [563, 208] on div "274 300 244 298 262 280 232 296 304 302 282 260 266 272 3 2 3 3" at bounding box center [387, 198] width 775 height 316
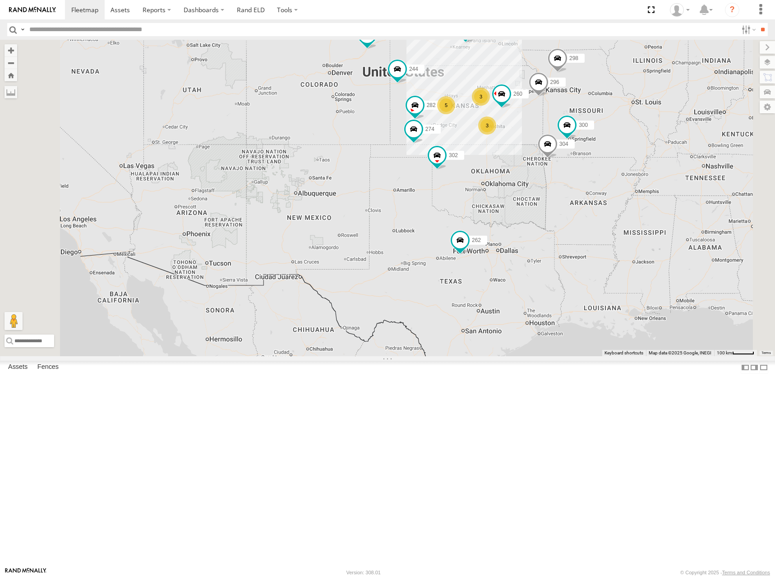
click at [580, 164] on div "274 300 244 298 262 272 280 232 296 304 302 282 266 260 5 3 3" at bounding box center [387, 198] width 775 height 316
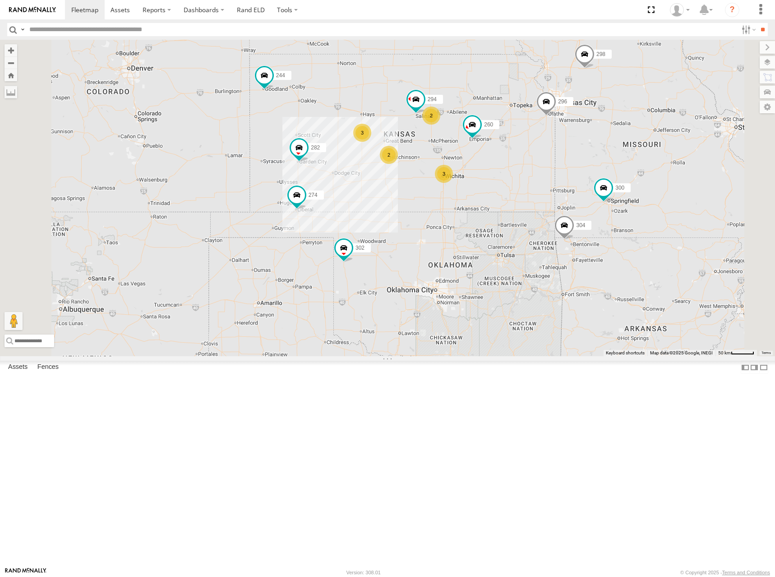
drag, startPoint x: 608, startPoint y: 181, endPoint x: 611, endPoint y: 171, distance: 10.4
click at [611, 171] on div "274 300 244 298 262 272 280 232 296 304 302 282 266 260 294 3 2 3 2" at bounding box center [387, 198] width 775 height 316
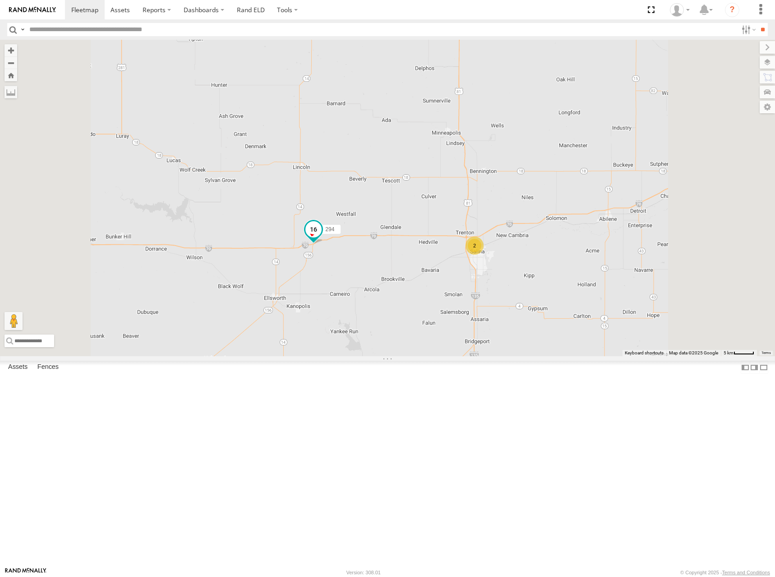
click at [322, 237] on span at bounding box center [313, 229] width 16 height 16
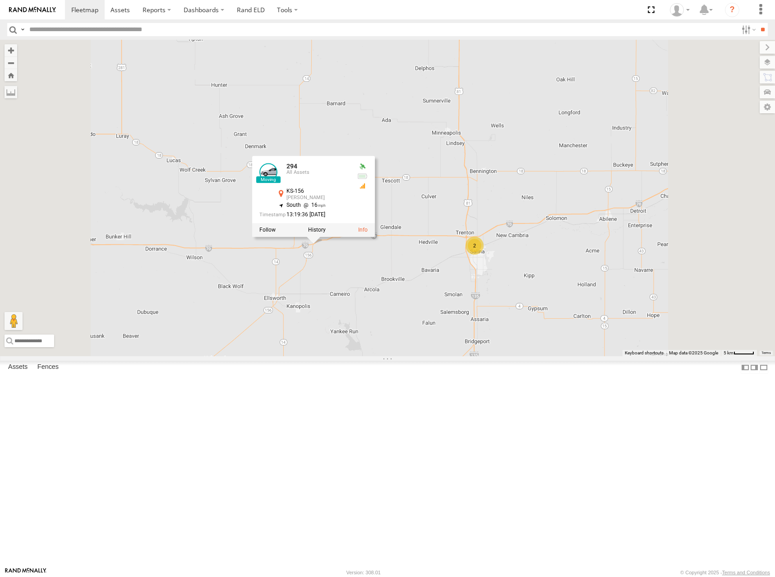
click at [487, 173] on div "274 300 244 298 262 280 232 296 304 302 282 266 294 260 270 284 264 2 294 All A…" at bounding box center [387, 198] width 775 height 316
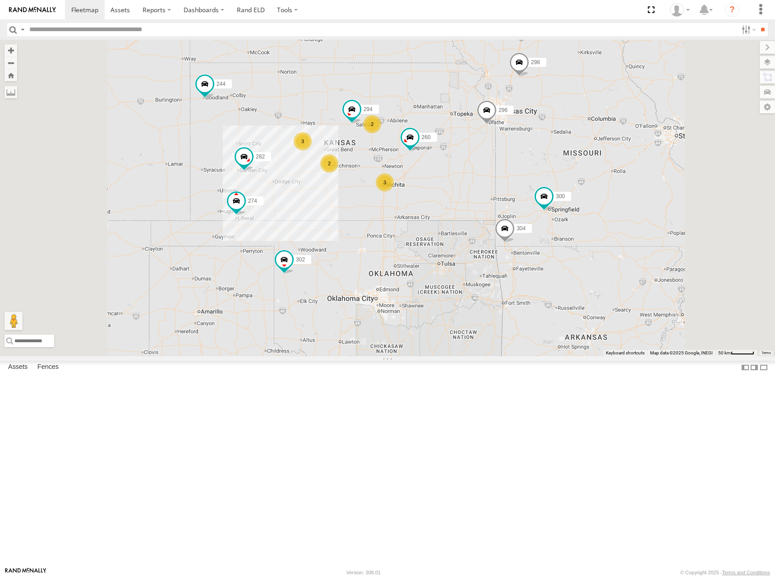
drag, startPoint x: 515, startPoint y: 193, endPoint x: 520, endPoint y: 185, distance: 10.1
click at [520, 185] on div "274 300 244 298 262 280 232 296 304 302 282 266 294 260 3 2 3 2" at bounding box center [387, 198] width 775 height 316
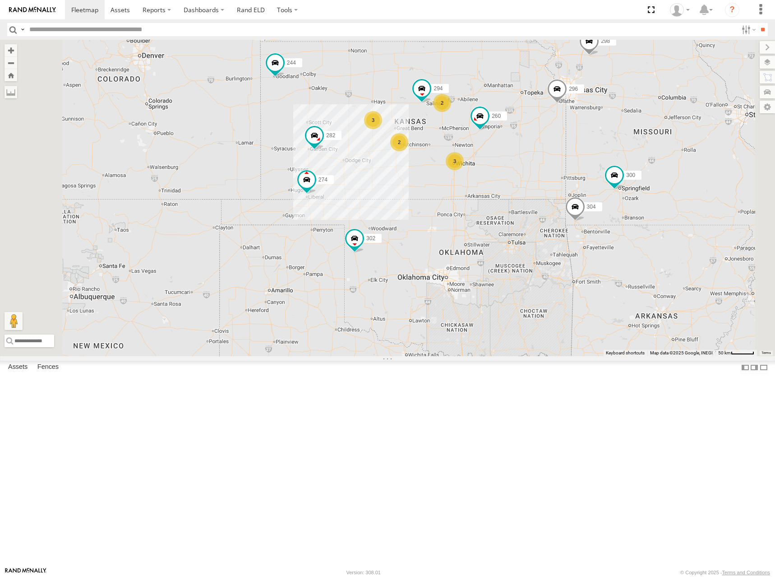
click at [606, 177] on div "274 300 244 298 262 280 232 296 304 302 282 266 294 260 3 2 3 2" at bounding box center [387, 198] width 775 height 316
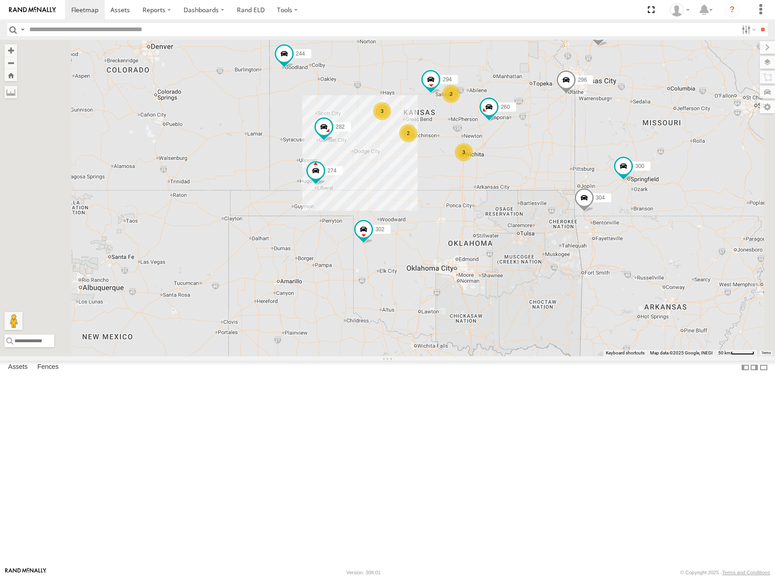
click at [615, 157] on div "274 300 244 298 262 280 232 296 304 302 282 266 294 260 3 2 3 2" at bounding box center [387, 198] width 775 height 316
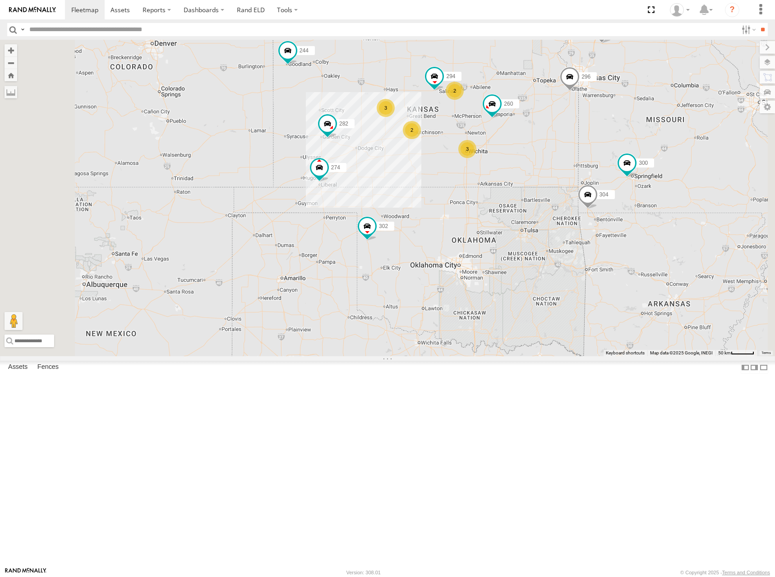
click at [605, 170] on div "274 300 244 298 262 280 232 296 304 302 282 266 294 260 3 2 3 2" at bounding box center [387, 198] width 775 height 316
click at [599, 175] on div "274 300 244 298 262 280 232 296 304 302 282 266 294 260 3 2 3 2" at bounding box center [387, 198] width 775 height 316
click at [596, 168] on div "274 300 244 298 262 280 232 296 304 302 282 266 294 260 3 2 3 2" at bounding box center [387, 198] width 775 height 316
drag, startPoint x: 628, startPoint y: 161, endPoint x: 627, endPoint y: 168, distance: 7.9
click at [627, 168] on div "274 300 244 298 262 280 232 296 304 302 282 266 294 260 3 2 3 2" at bounding box center [387, 198] width 775 height 316
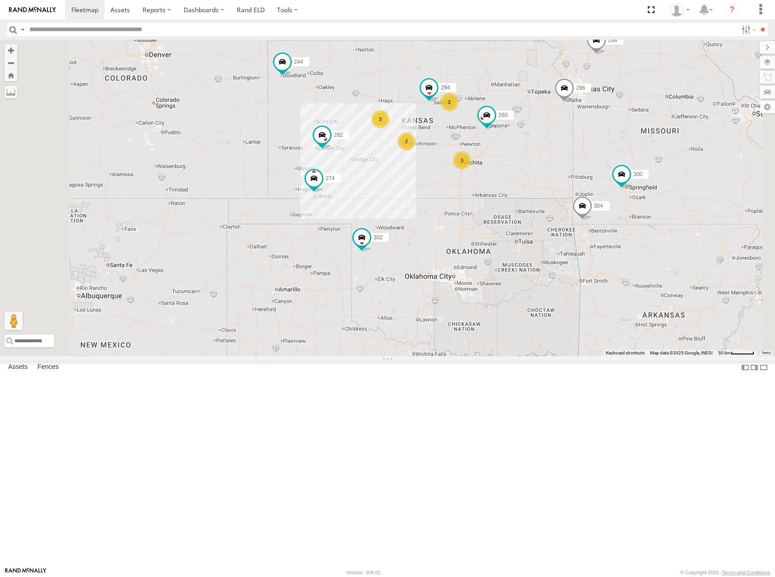
drag, startPoint x: 623, startPoint y: 185, endPoint x: 619, endPoint y: 191, distance: 7.7
click at [619, 191] on div "274 300 244 298 262 280 232 296 304 302 282 266 294 260 3 2 3 2" at bounding box center [387, 198] width 775 height 316
click at [619, 190] on div "274 300 244 298 262 280 232 296 304 302 282 266 294 260 3 2 3 2" at bounding box center [387, 198] width 775 height 316
drag, startPoint x: 619, startPoint y: 182, endPoint x: 607, endPoint y: 195, distance: 17.9
click at [607, 195] on div "274 300 244 298 262 280 232 296 304 302 282 266 294 260 3 2 3 2" at bounding box center [387, 198] width 775 height 316
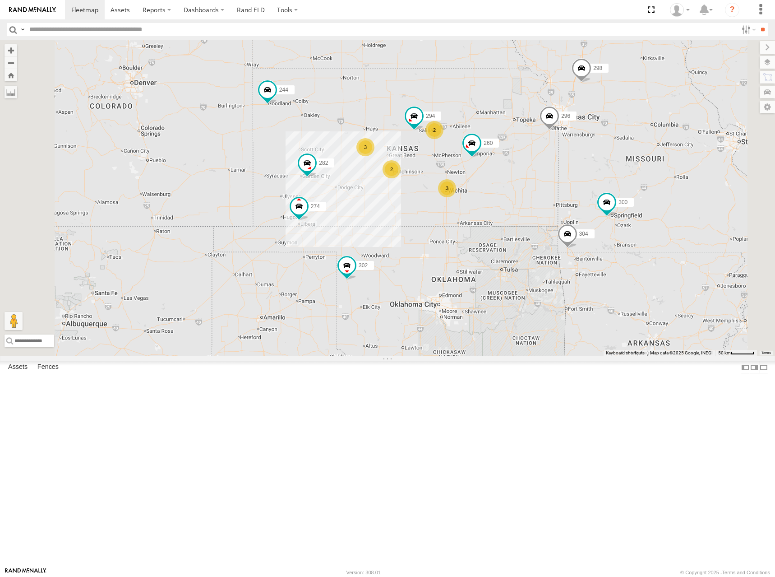
drag, startPoint x: 624, startPoint y: 172, endPoint x: 610, endPoint y: 199, distance: 29.9
click at [610, 199] on div "274 300 244 298 262 280 232 296 304 302 282 266 294 260 3 2 3 2" at bounding box center [387, 198] width 775 height 316
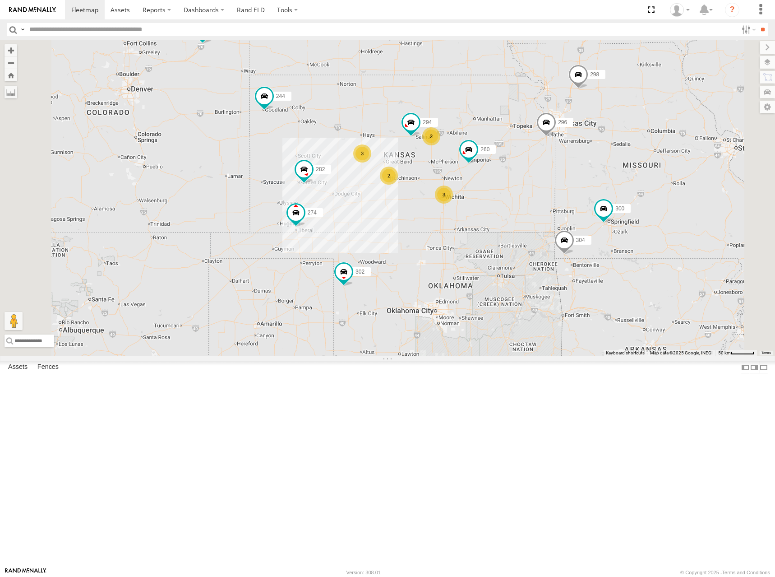
drag, startPoint x: 588, startPoint y: 180, endPoint x: 633, endPoint y: 151, distance: 54.2
click at [591, 177] on div "274 300 244 298 262 280 232 296 304 302 282 266 294 260 3 2 3 2" at bounding box center [387, 198] width 775 height 316
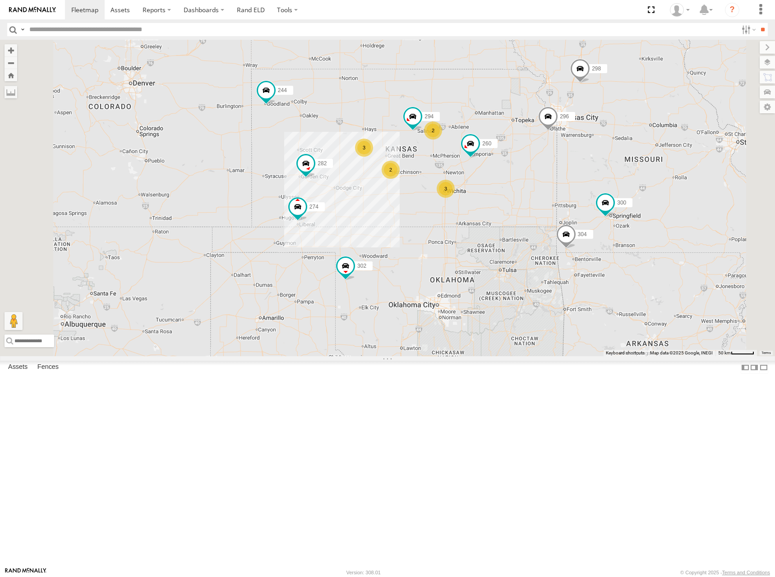
drag, startPoint x: 579, startPoint y: 184, endPoint x: 580, endPoint y: 176, distance: 7.8
click at [580, 176] on div "274 300 244 298 262 280 232 296 304 302 282 266 294 260 3 2 3 2" at bounding box center [387, 198] width 775 height 316
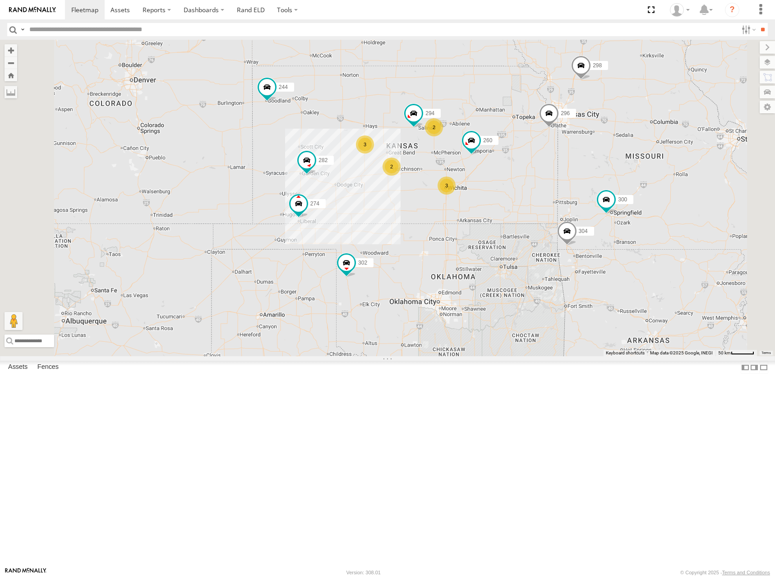
click at [582, 171] on div "274 300 244 298 262 280 232 296 304 302 282 266 294 260 3 2 3 2" at bounding box center [387, 198] width 775 height 316
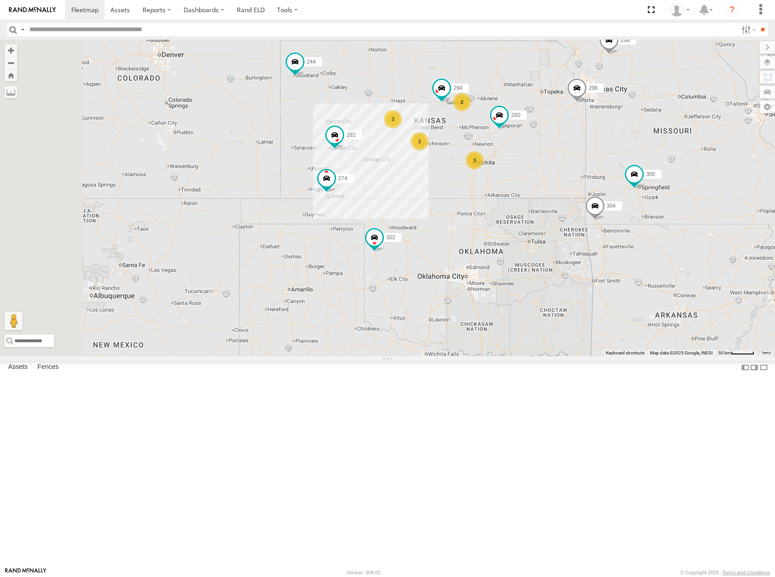
drag, startPoint x: 512, startPoint y: 175, endPoint x: 532, endPoint y: 158, distance: 25.6
click at [532, 158] on div "274 300 244 298 262 280 232 296 304 302 282 266 294 260 3 2 3 2" at bounding box center [387, 198] width 775 height 316
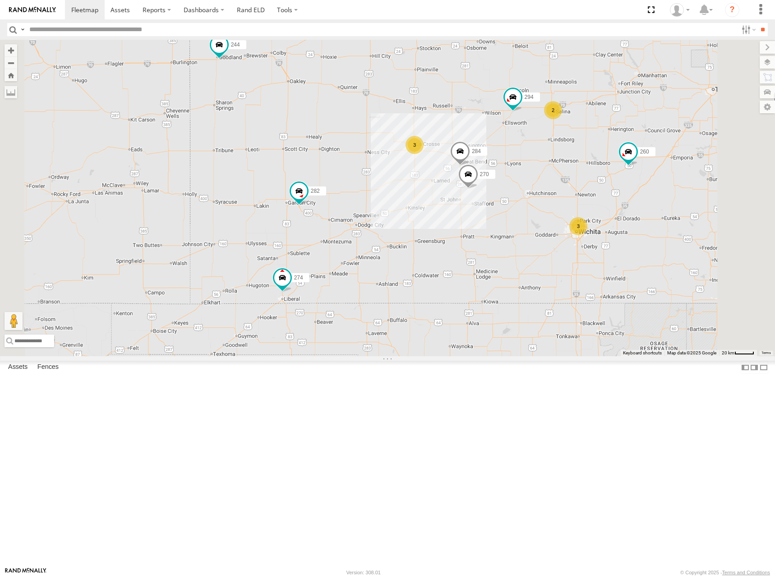
click at [469, 194] on div "274 300 244 298 262 280 232 296 304 302 282 266 294 260 270 284 3 3 2" at bounding box center [387, 198] width 775 height 316
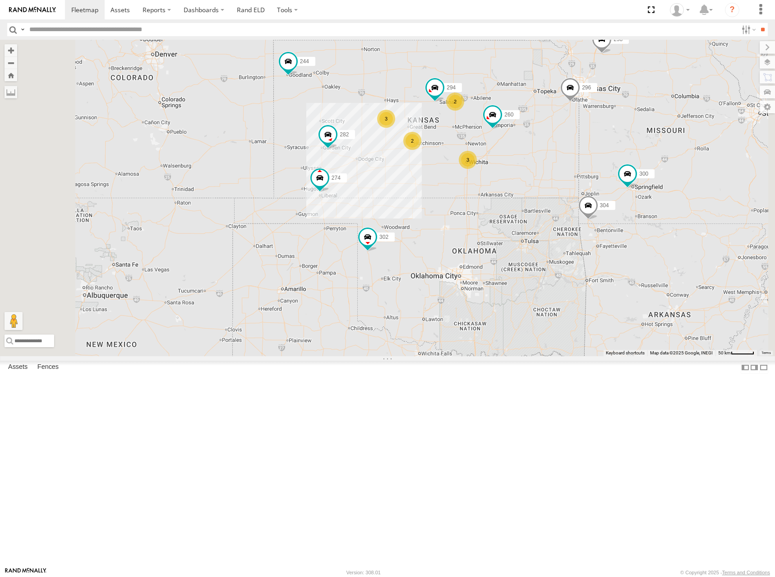
click at [492, 177] on div "274 300 244 298 262 280 232 296 304 302 282 266 294 260 3 2 3 2" at bounding box center [387, 198] width 775 height 316
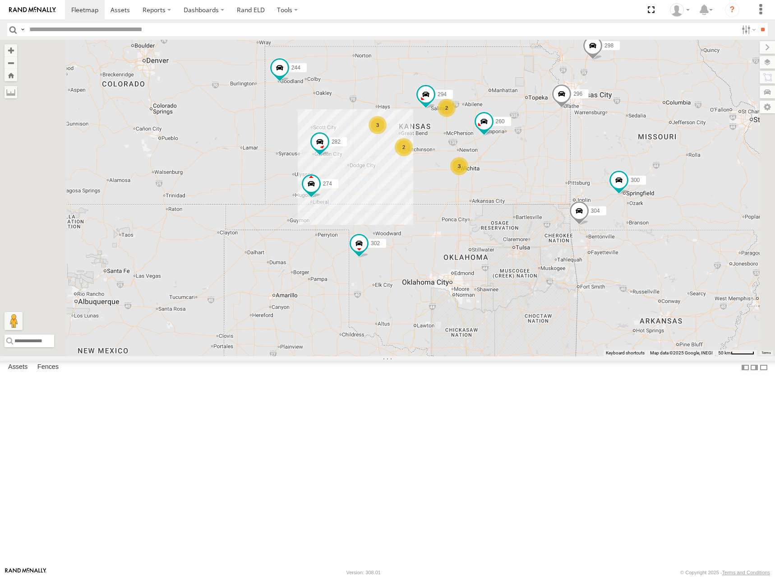
drag, startPoint x: 606, startPoint y: 125, endPoint x: 588, endPoint y: 156, distance: 35.6
click at [593, 166] on div "274 300 244 298 262 280 232 296 304 302 282 266 294 260 3 2 3 2" at bounding box center [387, 198] width 775 height 316
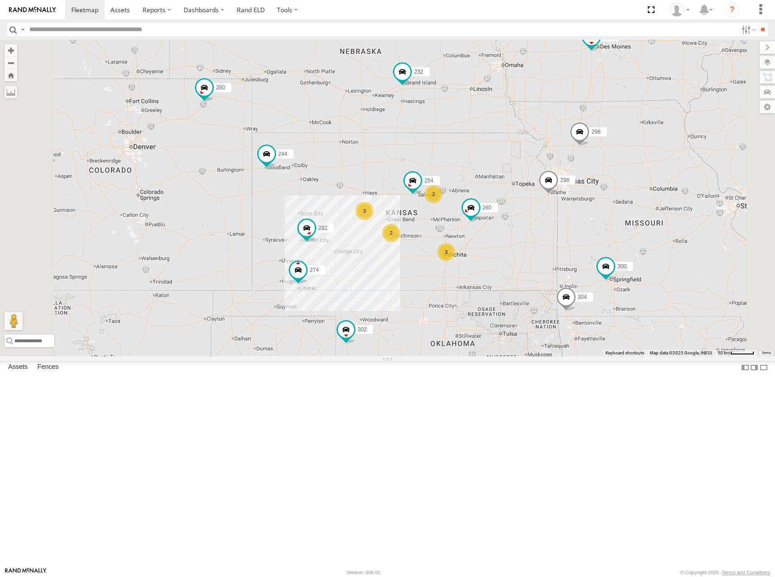
drag, startPoint x: 586, startPoint y: 171, endPoint x: 605, endPoint y: 164, distance: 20.7
click at [605, 164] on div "274 300 244 298 262 280 232 296 304 302 282 266 294 260 3 2 3 2" at bounding box center [387, 198] width 775 height 316
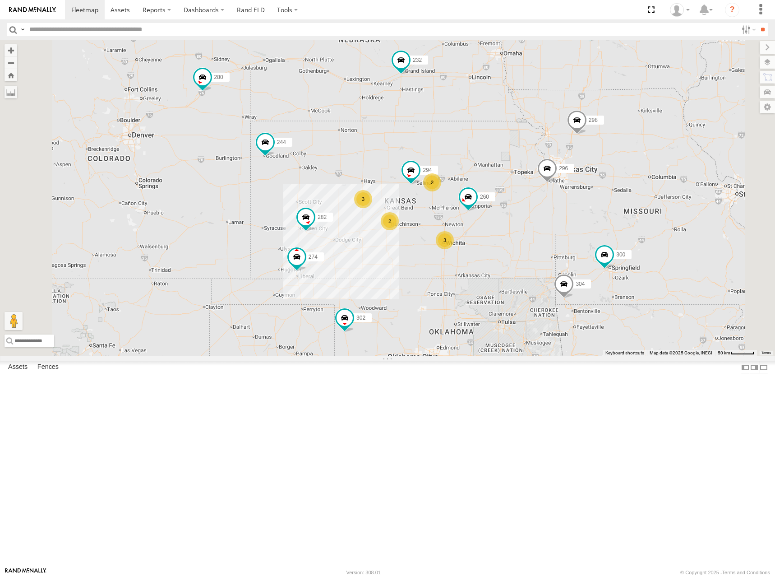
drag, startPoint x: 466, startPoint y: 159, endPoint x: 463, endPoint y: 143, distance: 16.8
click at [463, 143] on div "274 300 244 298 280 232 296 304 302 282 266 294 260 3 2 3 2" at bounding box center [387, 198] width 775 height 316
click at [91, 11] on span at bounding box center [84, 9] width 27 height 9
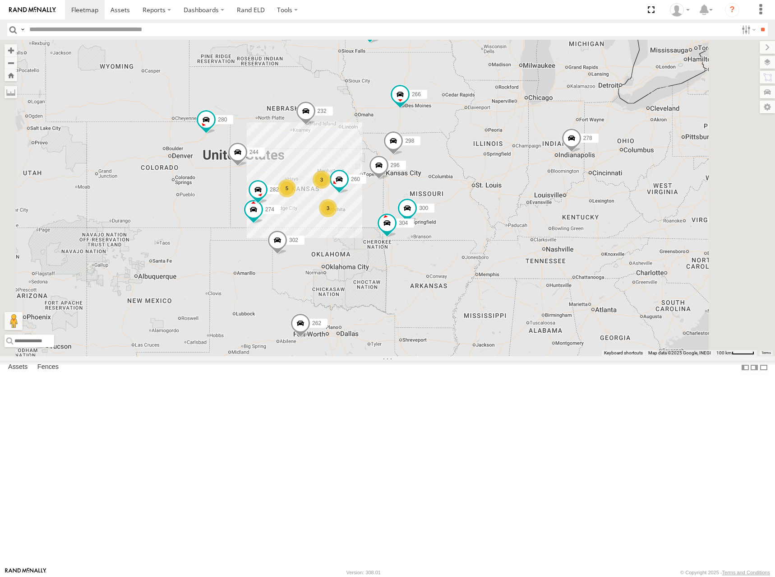
drag, startPoint x: 437, startPoint y: 272, endPoint x: 439, endPoint y: 261, distance: 10.6
click at [439, 261] on div "262 278 274 300 244 5 298 3 3 272 280 232 296 304 302 282 266 260" at bounding box center [387, 198] width 775 height 316
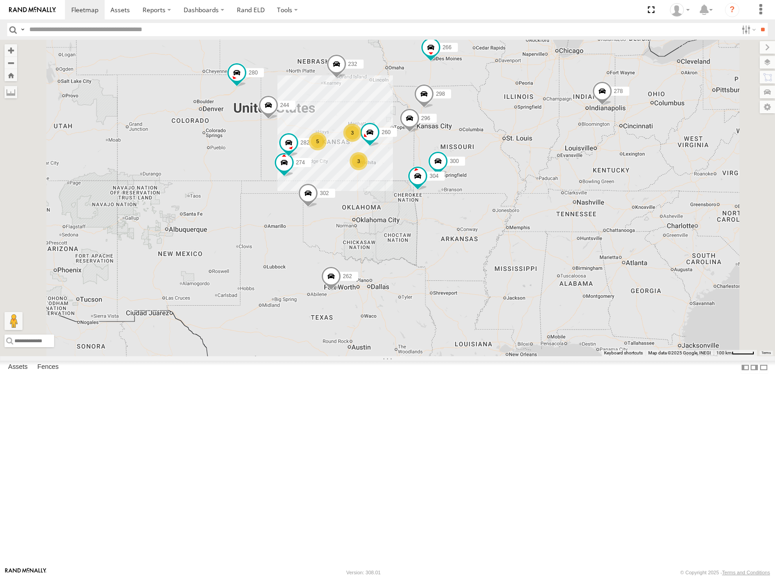
drag, startPoint x: 439, startPoint y: 255, endPoint x: 470, endPoint y: 206, distance: 57.8
click at [470, 206] on div "262 278 274 300 244 5 298 3 3 272 280 232 296 304 302 282 266 260" at bounding box center [387, 198] width 775 height 316
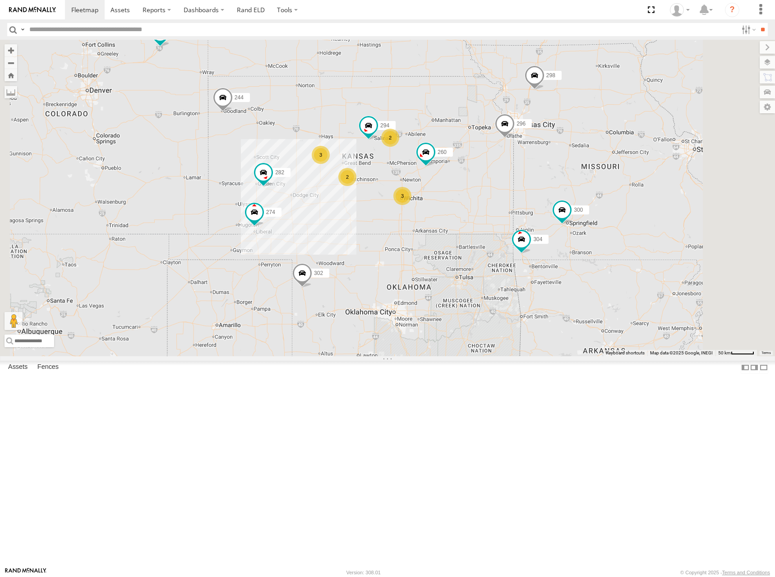
drag, startPoint x: 459, startPoint y: 208, endPoint x: 464, endPoint y: 211, distance: 6.1
click at [464, 211] on div "262 278 274 300 244 298 272 280 232 296 304 302 282 266 260 3 2 3 2 294" at bounding box center [387, 198] width 775 height 316
drag, startPoint x: 509, startPoint y: 186, endPoint x: 513, endPoint y: 185, distance: 4.6
click at [513, 185] on div "262 278 274 300 244 298 272 280 232 296 304 302 282 266 260 3 2 3 2 294" at bounding box center [387, 198] width 775 height 316
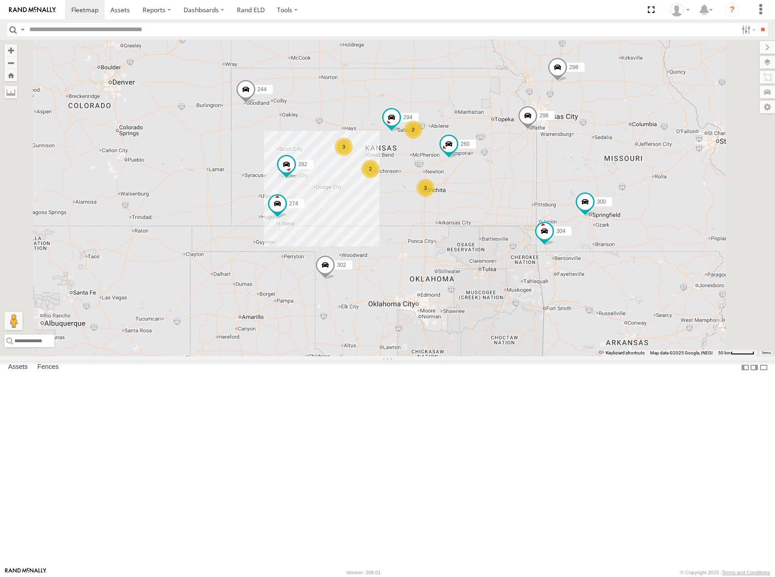
drag, startPoint x: 564, startPoint y: 183, endPoint x: 665, endPoint y: 148, distance: 107.3
click at [583, 176] on div "262 278 274 300 244 298 272 280 232 296 304 302 282 266 260 3 2 3 2 294" at bounding box center [387, 198] width 775 height 316
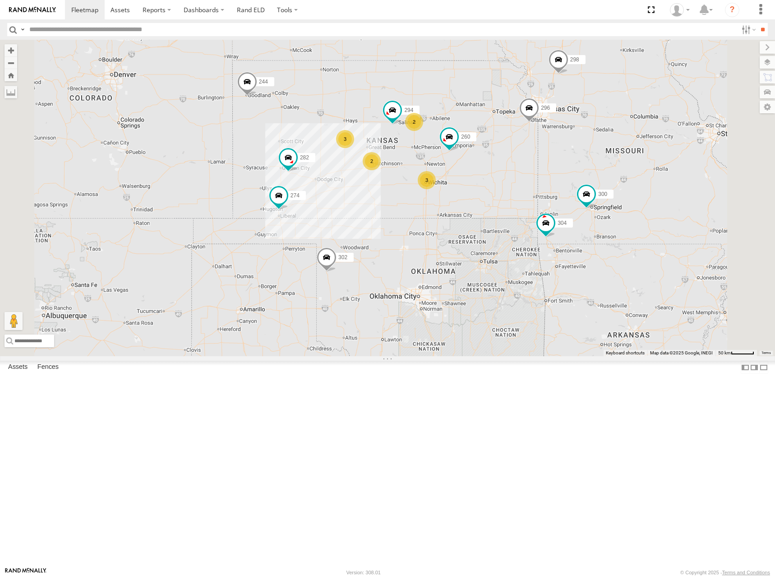
drag, startPoint x: 610, startPoint y: 189, endPoint x: 616, endPoint y: 170, distance: 19.3
click at [616, 170] on div "262 278 274 300 244 298 272 280 232 296 304 302 282 266 260 3 2 3 2 294" at bounding box center [387, 198] width 775 height 316
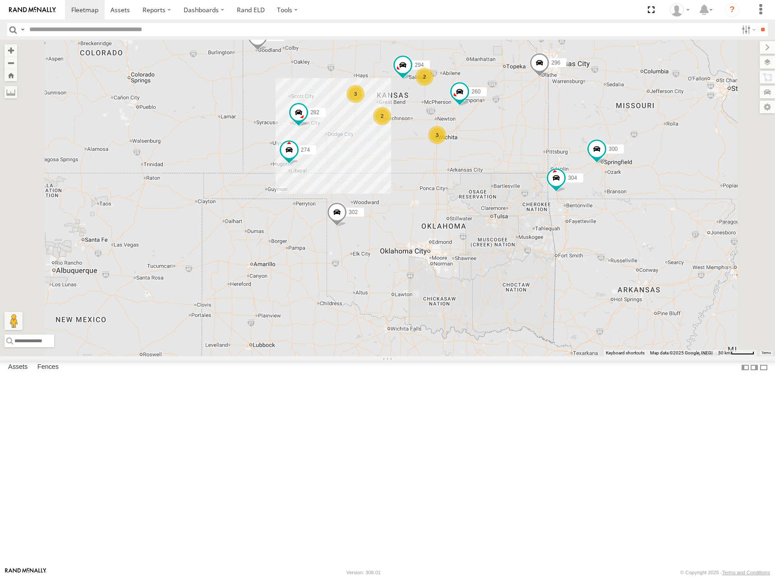
drag, startPoint x: 564, startPoint y: 390, endPoint x: 568, endPoint y: 364, distance: 26.5
click at [568, 356] on div "262 278 274 300 244 298 272 280 232 296 304 302 282 266 260 3 2 3 2 294" at bounding box center [387, 198] width 775 height 316
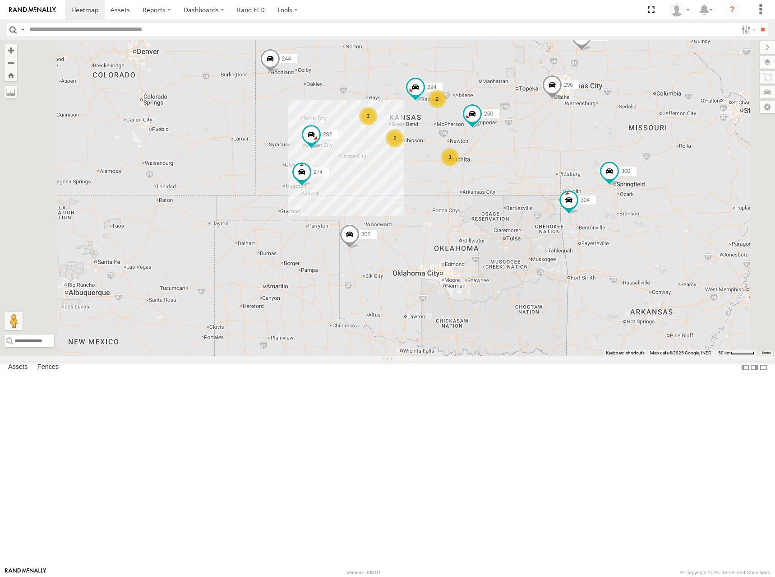
drag, startPoint x: 513, startPoint y: 277, endPoint x: 528, endPoint y: 302, distance: 29.7
click at [528, 302] on div "262 278 274 300 244 298 272 280 232 296 304 302 282 266 260 3 2 3 2 294" at bounding box center [387, 198] width 775 height 316
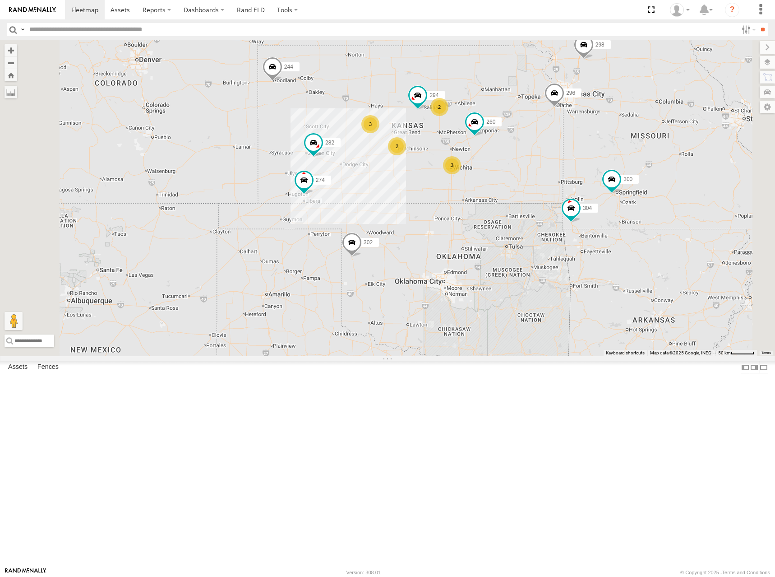
click at [602, 183] on div "262 278 274 300 244 298 272 280 232 296 304 302 282 266 260 3 2 3 2 294" at bounding box center [387, 198] width 775 height 316
drag, startPoint x: 620, startPoint y: 160, endPoint x: 610, endPoint y: 170, distance: 14.4
click at [610, 170] on div "262 278 274 300 244 298 272 280 232 296 304 302 282 266 260 3 2 3 2 294" at bounding box center [387, 198] width 775 height 316
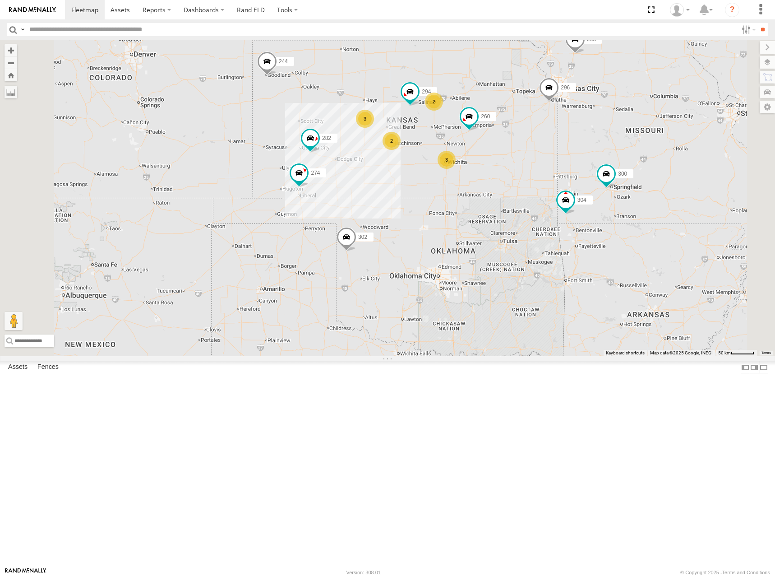
drag, startPoint x: 596, startPoint y: 199, endPoint x: 600, endPoint y: 186, distance: 13.6
click at [600, 186] on div "262 278 274 300 244 298 272 280 232 296 304 302 282 266 260 3 2 3 2 294" at bounding box center [387, 198] width 775 height 316
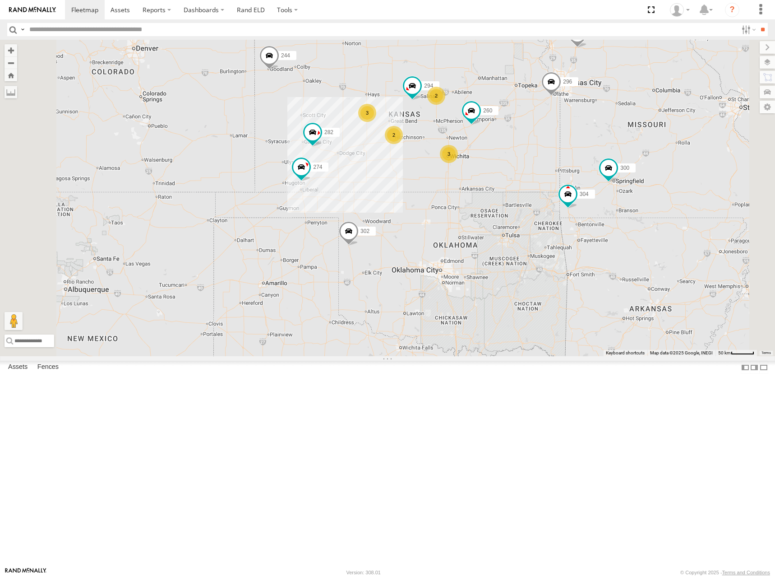
drag, startPoint x: 600, startPoint y: 188, endPoint x: 603, endPoint y: 182, distance: 6.1
click at [603, 182] on div "262 278 274 300 244 298 272 280 232 296 304 302 282 266 260 3 2 3 2 294" at bounding box center [387, 198] width 775 height 316
drag, startPoint x: 605, startPoint y: 185, endPoint x: 609, endPoint y: 178, distance: 8.3
click at [609, 178] on div "262 278 274 300 244 298 272 280 232 296 304 302 282 266 260 3 2 3 2 294" at bounding box center [387, 198] width 775 height 316
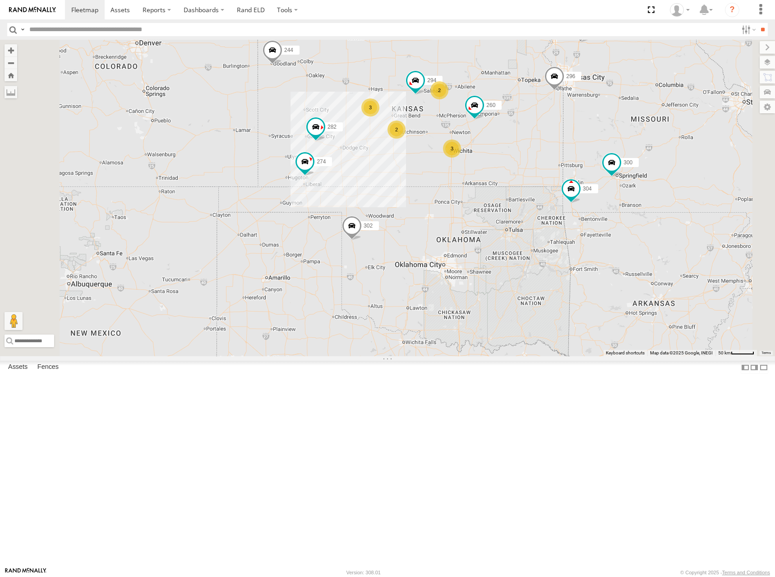
click at [608, 187] on div "262 278 274 300 244 298 272 280 232 296 304 302 282 266 260 3 2 3 2 294" at bounding box center [387, 198] width 775 height 316
click at [609, 186] on div "262 278 274 300 244 298 272 280 232 296 304 302 282 266 260 3 2 3 2 294" at bounding box center [387, 198] width 775 height 316
click at [608, 186] on div "262 278 274 300 244 298 272 280 232 296 304 302 282 266 260 3 2 3 2 294" at bounding box center [387, 198] width 775 height 316
click at [607, 169] on div "262 278 274 300 244 298 272 280 232 296 304 302 282 266 260 3 2 3 2 294" at bounding box center [387, 198] width 775 height 316
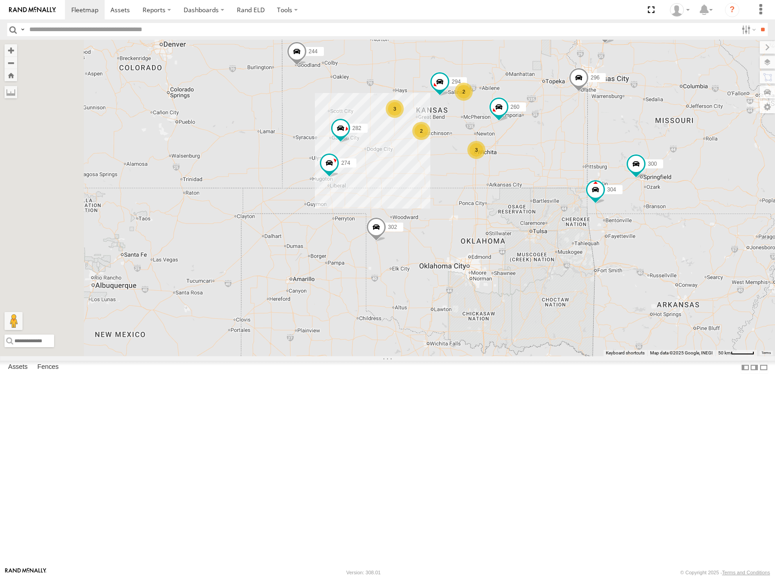
drag, startPoint x: 581, startPoint y: 173, endPoint x: 609, endPoint y: 174, distance: 28.9
click at [609, 174] on div "262 278 274 300 244 298 272 280 232 296 304 302 282 266 260 3 2 3 2 294" at bounding box center [387, 198] width 775 height 316
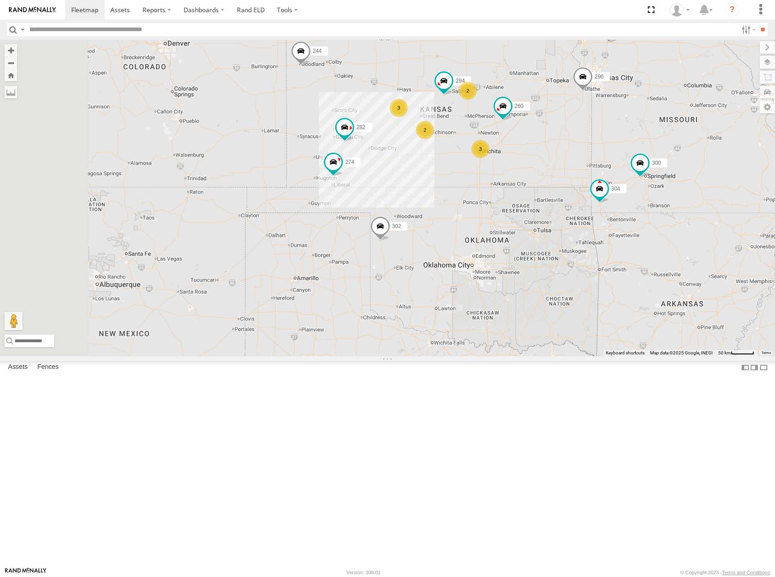
drag, startPoint x: 616, startPoint y: 172, endPoint x: 617, endPoint y: 192, distance: 19.4
click at [617, 172] on div "262 278 274 300 244 298 272 280 232 296 304 302 282 266 260 3 2 3 2 294" at bounding box center [387, 198] width 775 height 316
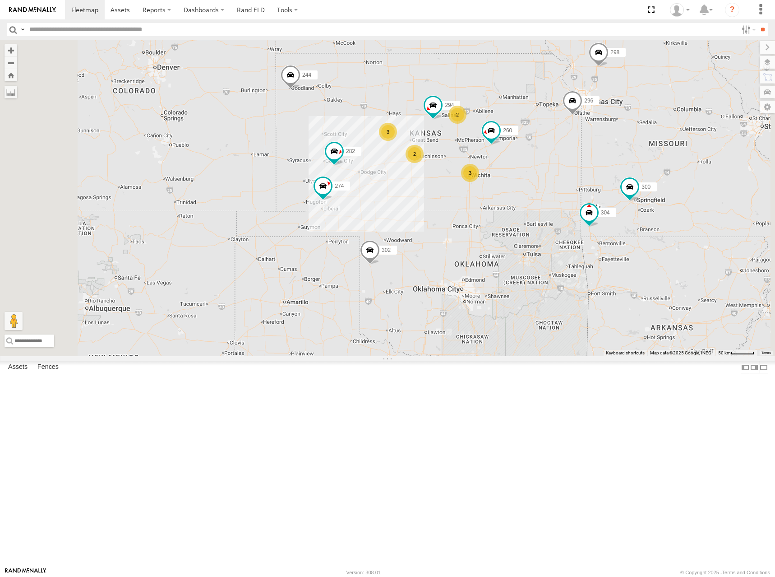
drag, startPoint x: 634, startPoint y: 161, endPoint x: 622, endPoint y: 188, distance: 29.7
click at [622, 188] on div "262 278 274 300 244 298 272 280 232 296 304 302 282 266 260 3 2 3 2 294" at bounding box center [387, 198] width 775 height 316
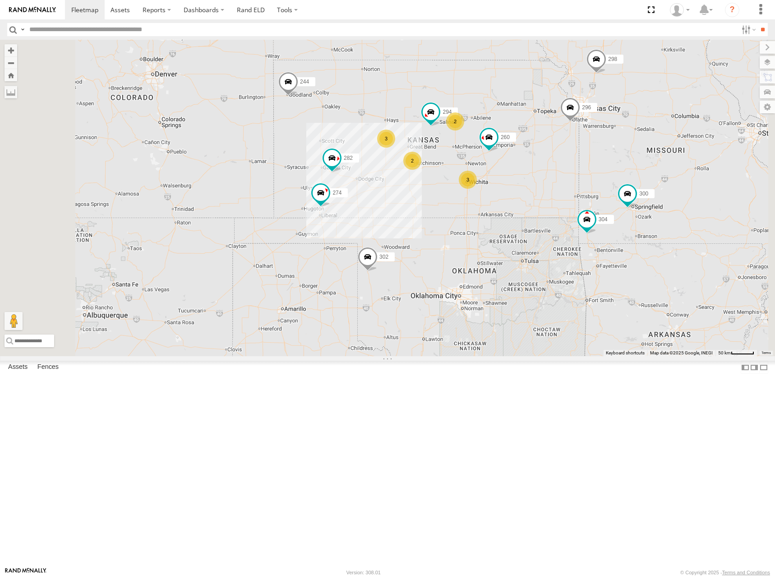
click at [619, 185] on div "262 278 274 300 244 298 272 280 232 296 304 302 282 266 260 3 2 3 2 294" at bounding box center [387, 198] width 775 height 316
click at [609, 195] on div "262 278 274 300 244 298 272 280 232 296 304 302 282 266 260 3 2 3 2 294" at bounding box center [387, 198] width 775 height 316
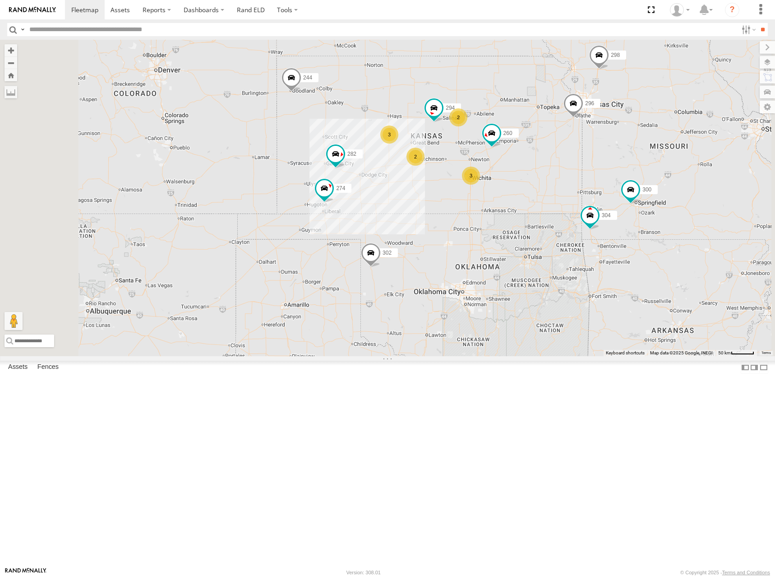
drag, startPoint x: 634, startPoint y: 200, endPoint x: 630, endPoint y: 188, distance: 12.7
click at [630, 188] on div "262 278 274 300 244 298 272 280 232 296 304 302 282 266 260 3 2 3 2 294" at bounding box center [387, 198] width 775 height 316
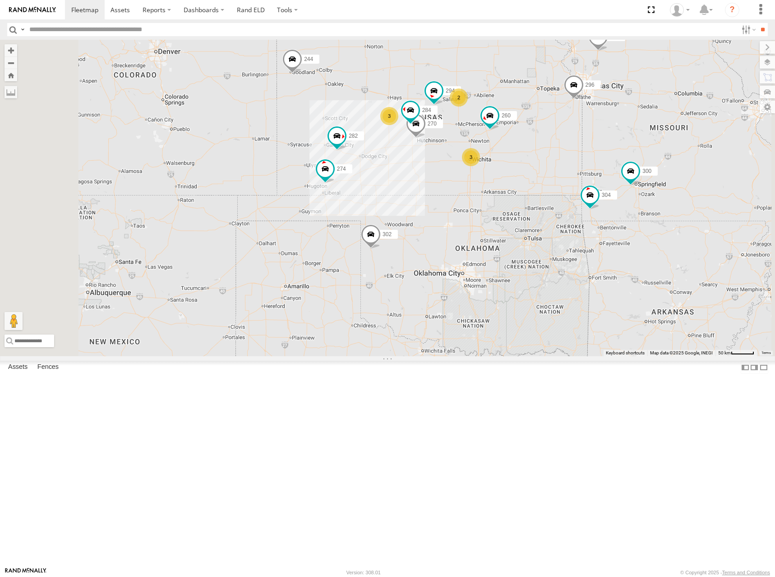
drag, startPoint x: 613, startPoint y: 171, endPoint x: 613, endPoint y: 161, distance: 10.8
click at [613, 161] on div "274 300 244 298 270 262 280 232 296 304 284 302 282 266 294 260 3 3 2" at bounding box center [387, 198] width 775 height 316
click at [600, 160] on div "274 300 244 298 270 262 280 232 296 304 284 302 282 266 294 260 3 3 2" at bounding box center [387, 198] width 775 height 316
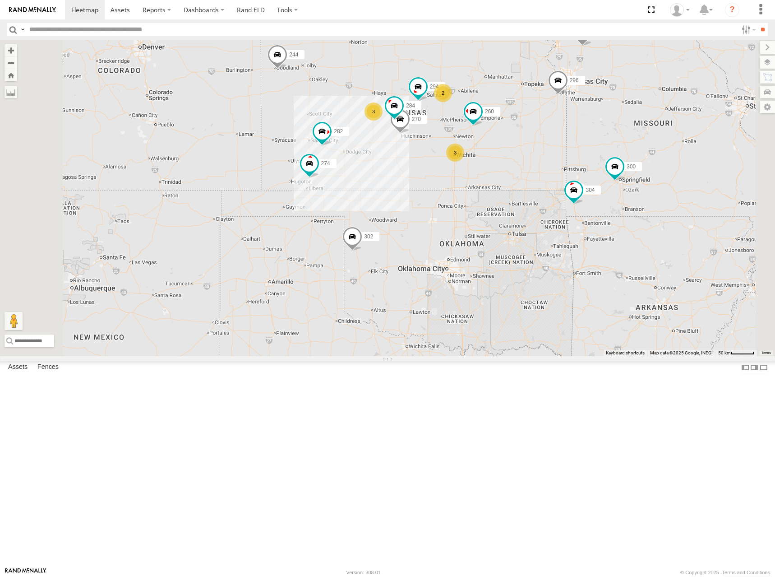
drag, startPoint x: 582, startPoint y: 145, endPoint x: 564, endPoint y: 146, distance: 17.6
click at [564, 146] on div "274 300 244 298 270 262 280 232 296 304 284 302 282 266 294 260 3 3 2" at bounding box center [387, 198] width 775 height 316
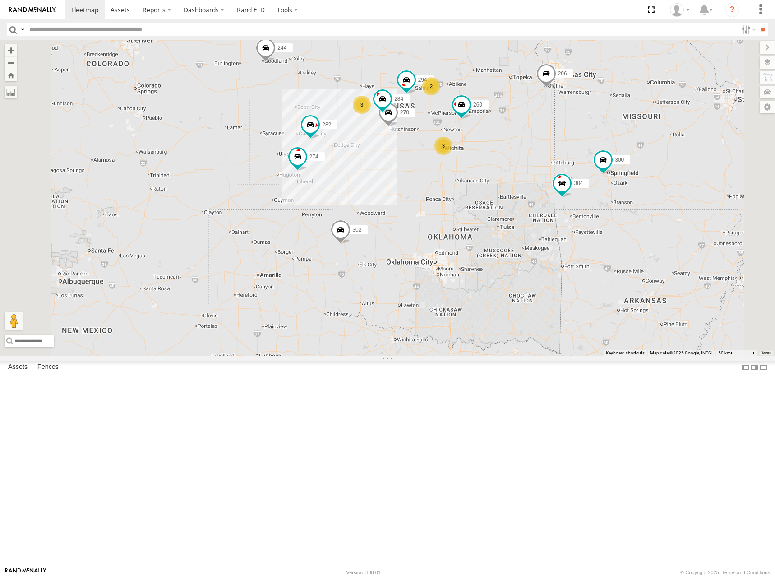
drag, startPoint x: 571, startPoint y: 166, endPoint x: 566, endPoint y: 156, distance: 11.5
click at [567, 156] on div "274 300 244 298 270 262 280 232 296 304 284 302 282 266 294 260 3 3 2" at bounding box center [387, 198] width 775 height 316
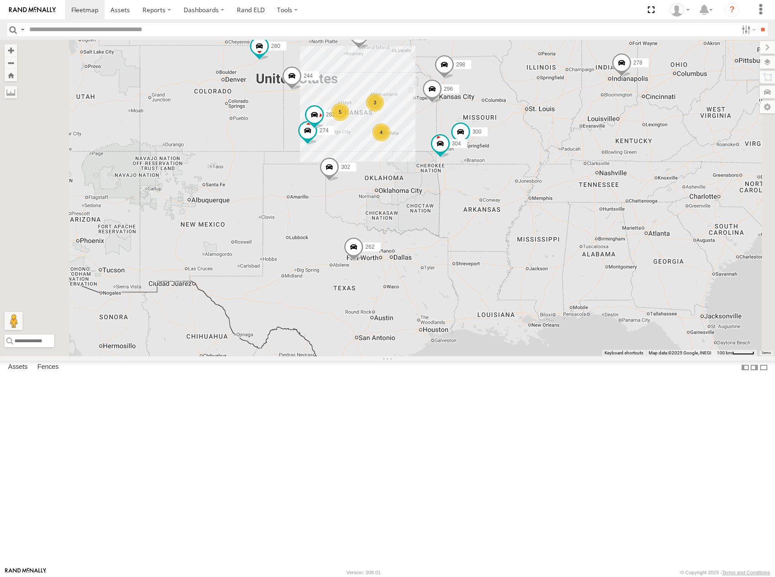
drag, startPoint x: 520, startPoint y: 189, endPoint x: 513, endPoint y: 187, distance: 7.0
click at [513, 187] on div "274 300 244 298 262 280 232 296 304 302 282 266 5 4 3 272 278" at bounding box center [387, 198] width 775 height 316
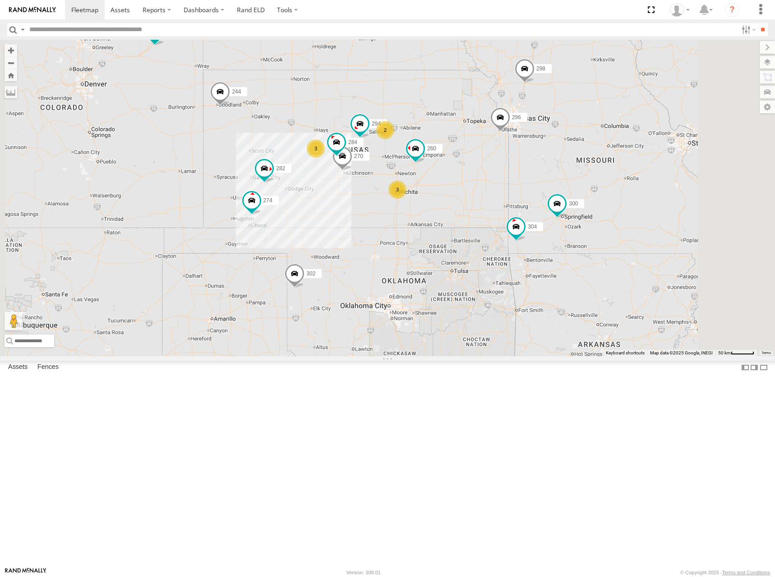
click at [469, 194] on div "274 300 244 298 262 280 232 296 304 302 282 266 272 278 3 270 3 2 284 294 260" at bounding box center [387, 198] width 775 height 316
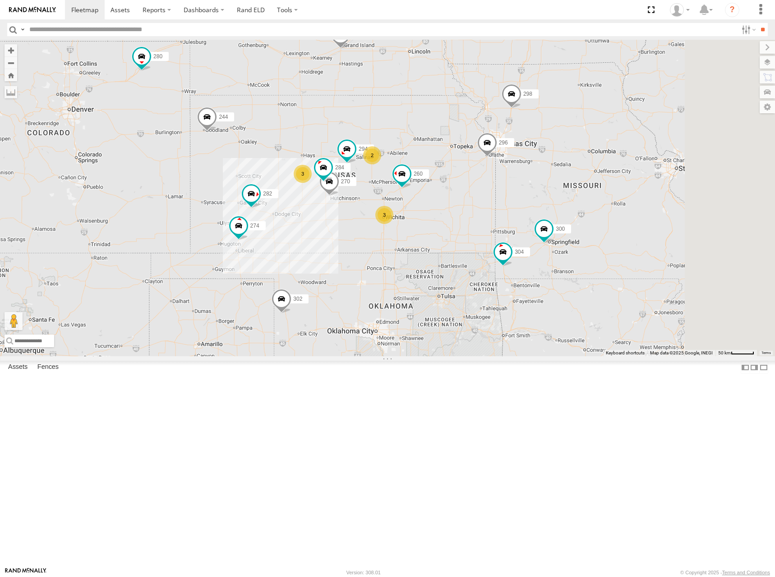
drag, startPoint x: 554, startPoint y: 163, endPoint x: 542, endPoint y: 184, distance: 24.2
click at [542, 184] on div "274 300 244 298 262 280 232 296 304 302 282 266 272 278 3 270 3 2 284 294 260" at bounding box center [387, 198] width 775 height 316
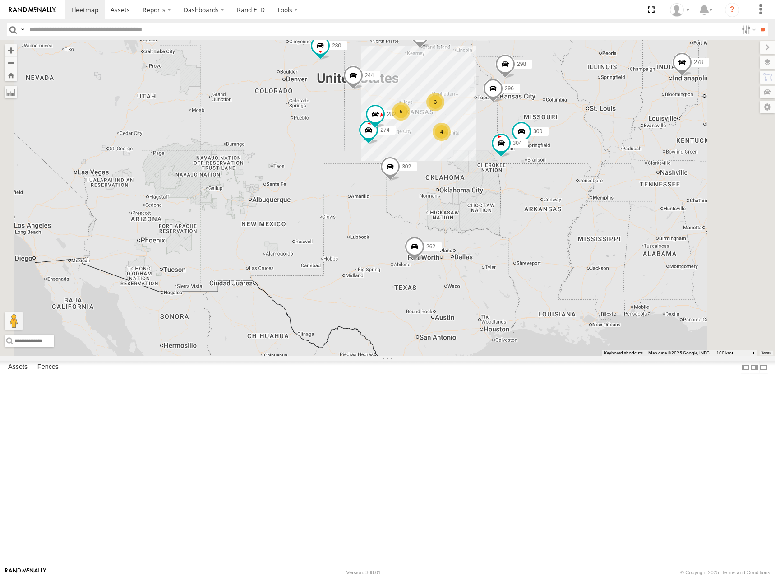
drag, startPoint x: 563, startPoint y: 205, endPoint x: 572, endPoint y: 144, distance: 61.5
click at [572, 144] on div "274 300 244 298 262 280 232 296 304 302 282 266 272 278 5 4 3" at bounding box center [387, 198] width 775 height 316
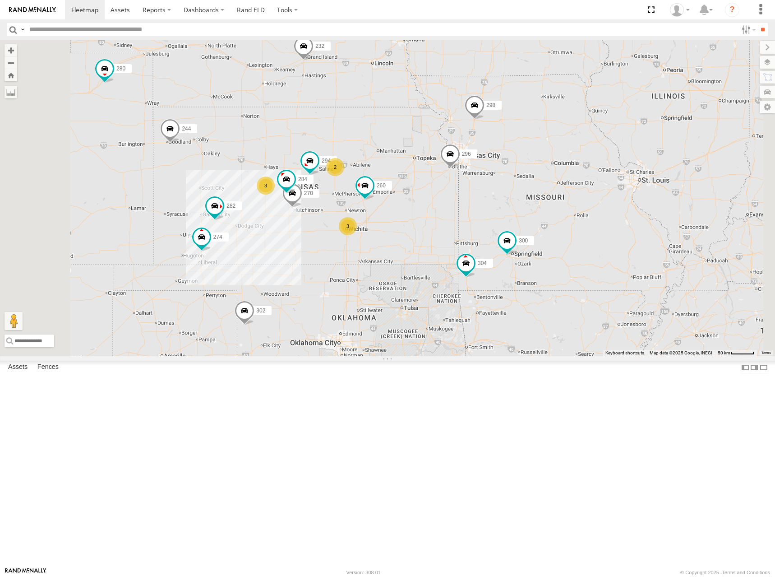
drag, startPoint x: 538, startPoint y: 210, endPoint x: 540, endPoint y: 201, distance: 9.6
click at [540, 201] on div "274 300 244 298 262 280 232 296 304 302 282 266 272 278 3 270 3 2 284 294 260" at bounding box center [387, 198] width 775 height 316
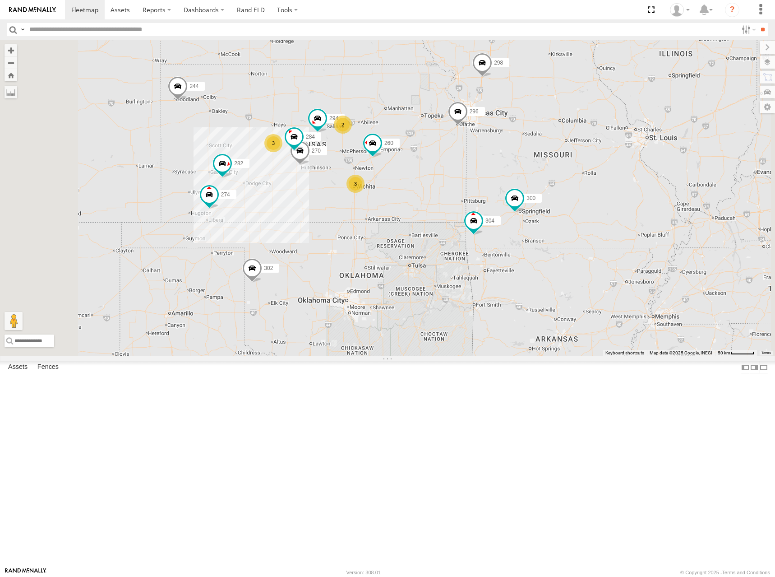
drag, startPoint x: 529, startPoint y: 211, endPoint x: 533, endPoint y: 177, distance: 34.1
click at [533, 179] on div "274 300 244 298 262 280 232 296 304 302 282 266 272 278 3 270 3 2 284 294 260" at bounding box center [387, 198] width 775 height 316
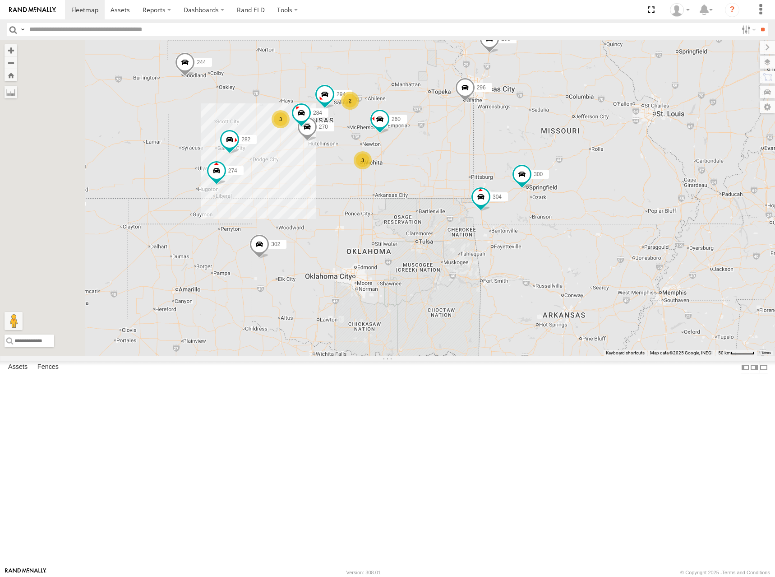
drag, startPoint x: 510, startPoint y: 213, endPoint x: 517, endPoint y: 190, distance: 24.1
click at [517, 190] on div "274 300 244 298 262 280 232 296 304 302 282 266 272 278 3 270 3 2 284 294 260" at bounding box center [387, 198] width 775 height 316
drag, startPoint x: 522, startPoint y: 201, endPoint x: 525, endPoint y: 189, distance: 11.7
click at [525, 189] on div "274 300 244 298 262 280 232 296 304 302 282 266 272 278 3 270 3 2 284 294 260" at bounding box center [387, 198] width 775 height 316
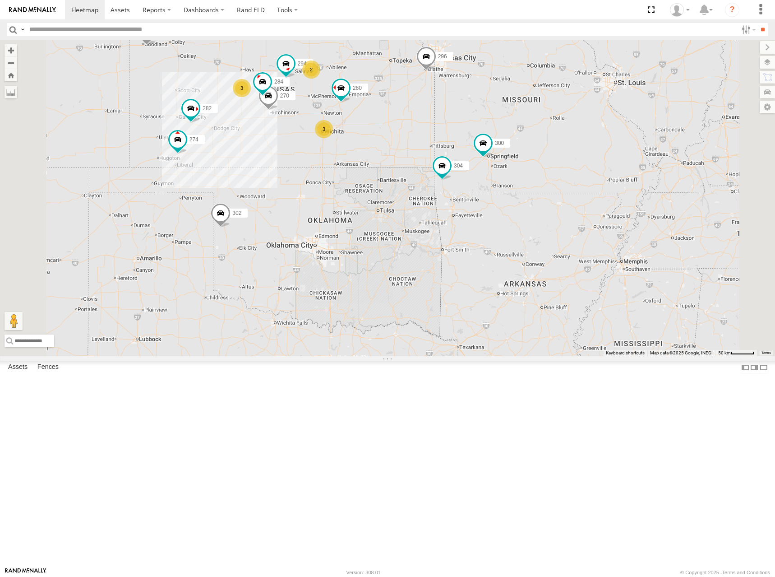
drag, startPoint x: 496, startPoint y: 245, endPoint x: 553, endPoint y: 278, distance: 65.5
click at [553, 278] on div "274 300 244 298 262 280 232 296 304 302 282 266 272 278 270 284 294 260 3 3 2" at bounding box center [387, 198] width 775 height 316
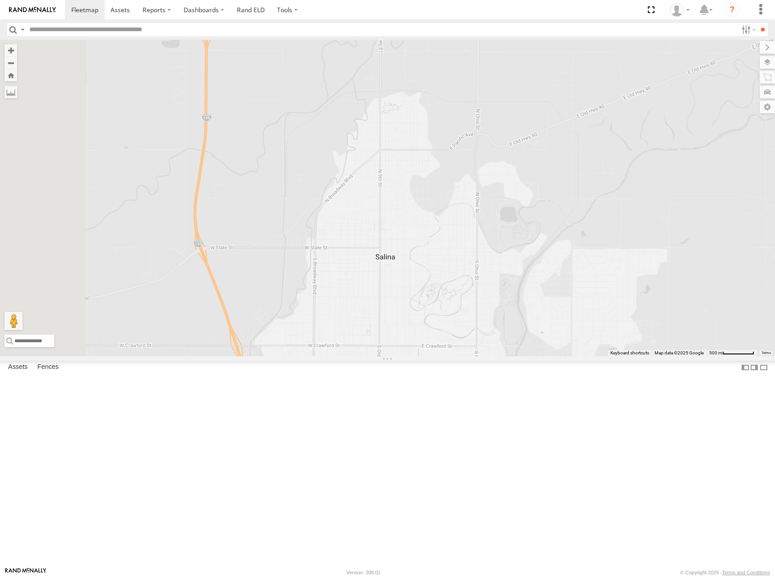
drag, startPoint x: 495, startPoint y: 134, endPoint x: 523, endPoint y: 223, distance: 93.2
click at [523, 223] on div "274 300 244 298 262 280 232 296 304 302 282 266 272 278 270 284 294 260 264 292…" at bounding box center [387, 198] width 775 height 316
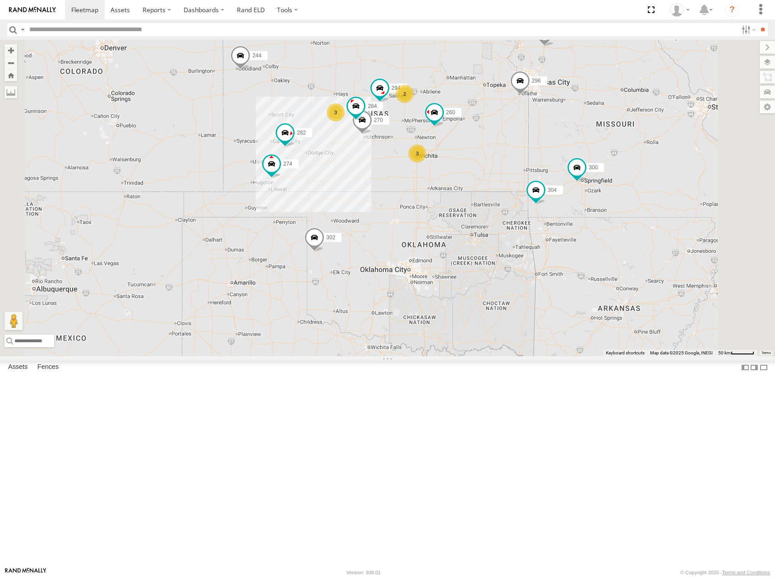
drag, startPoint x: 543, startPoint y: 175, endPoint x: 559, endPoint y: 182, distance: 17.2
click at [559, 182] on div "274 300 244 298 262 280 232 296 304 302 282 266 272 278 270 284 294 260 3 3 2" at bounding box center [387, 198] width 775 height 316
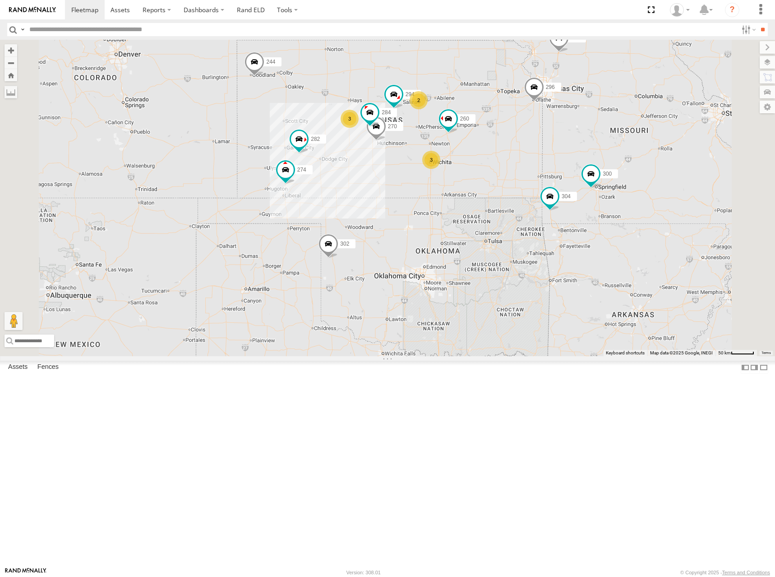
drag, startPoint x: 601, startPoint y: 184, endPoint x: 604, endPoint y: 163, distance: 20.9
click at [604, 163] on div "274 300 244 298 262 280 232 296 304 302 282 266 272 278 270 284 294 260 3 3 2" at bounding box center [387, 198] width 775 height 316
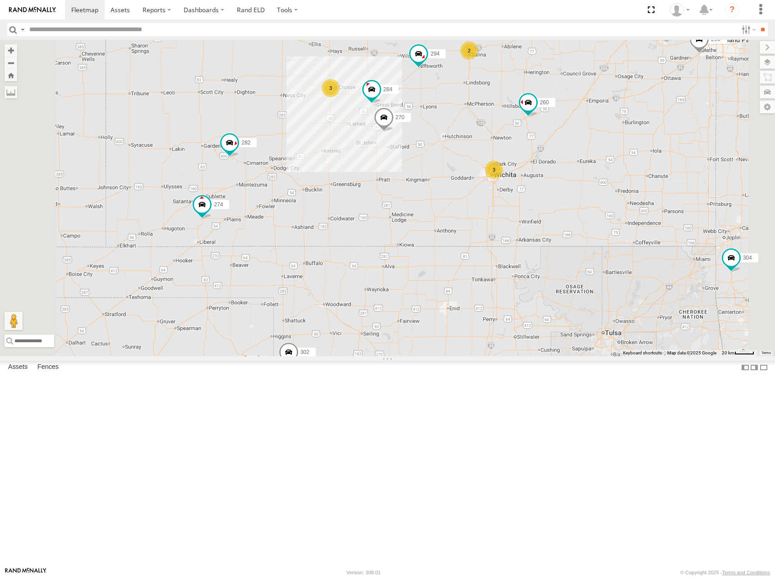
drag, startPoint x: 467, startPoint y: 154, endPoint x: 481, endPoint y: 163, distance: 16.6
click at [481, 163] on div "274 300 244 298 262 280 232 296 304 302 282 266 272 278 270 284 294 260 3 3 2" at bounding box center [387, 198] width 775 height 316
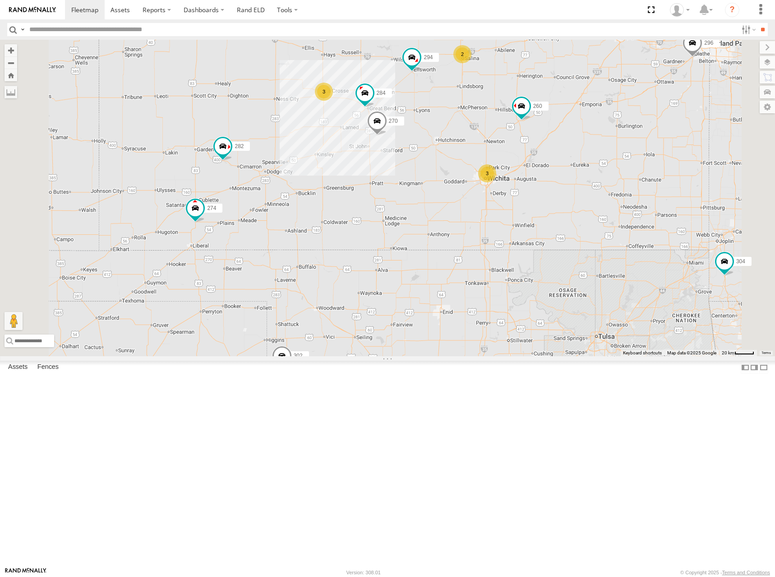
drag, startPoint x: 567, startPoint y: 223, endPoint x: 558, endPoint y: 226, distance: 9.1
click at [558, 226] on div "274 300 244 298 262 280 232 296 304 302 282 266 272 278 270 284 294 260 3 3 2" at bounding box center [387, 198] width 775 height 316
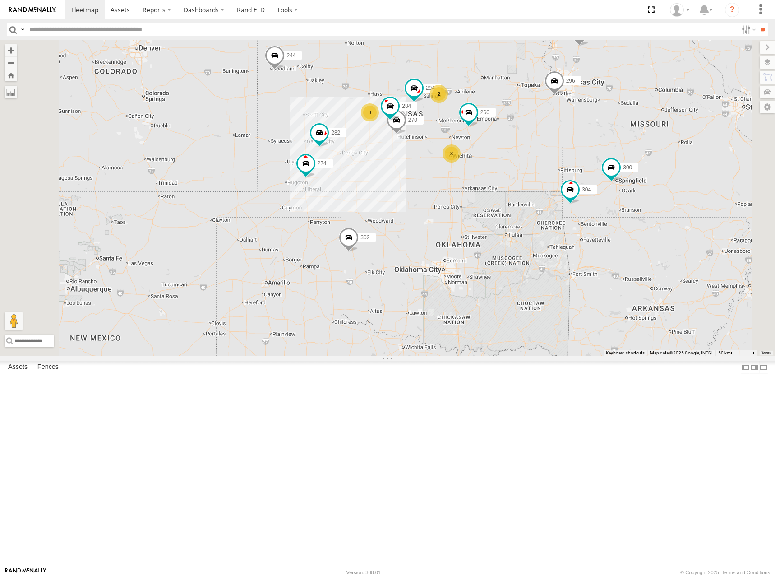
drag, startPoint x: 586, startPoint y: 175, endPoint x: 586, endPoint y: 181, distance: 5.9
click at [586, 181] on div "274 300 244 298 262 280 232 296 304 302 282 266 272 278 270 284 294 260 3 3 2" at bounding box center [387, 198] width 775 height 316
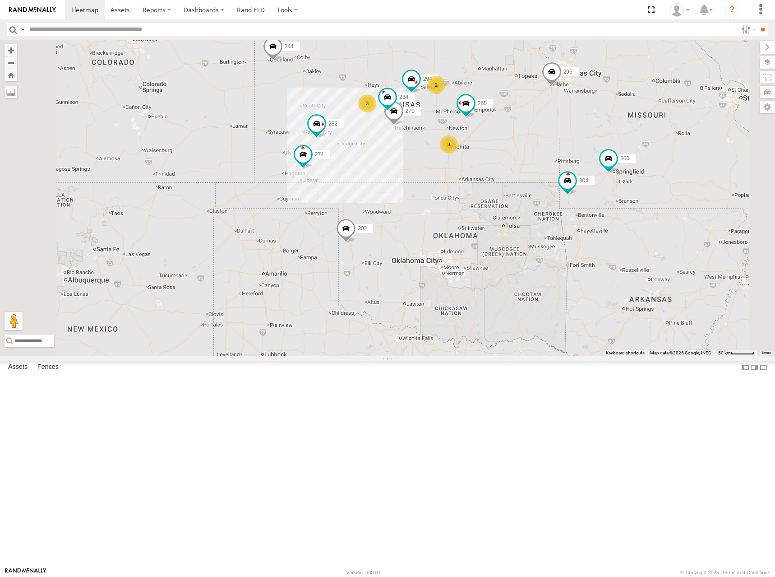
click at [623, 165] on div "274 300 244 298 262 280 232 296 304 302 282 266 272 278 270 284 294 260 3 3 2" at bounding box center [387, 198] width 775 height 316
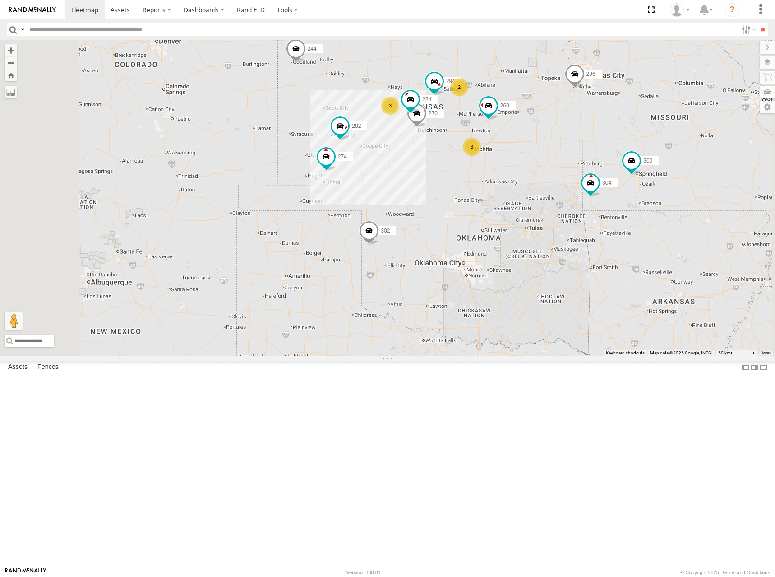
drag, startPoint x: 614, startPoint y: 162, endPoint x: 639, endPoint y: 164, distance: 24.5
click at [639, 164] on div "274 300 244 298 262 280 232 296 304 302 282 266 272 278 270 284 294 260 3 3 2" at bounding box center [387, 198] width 775 height 316
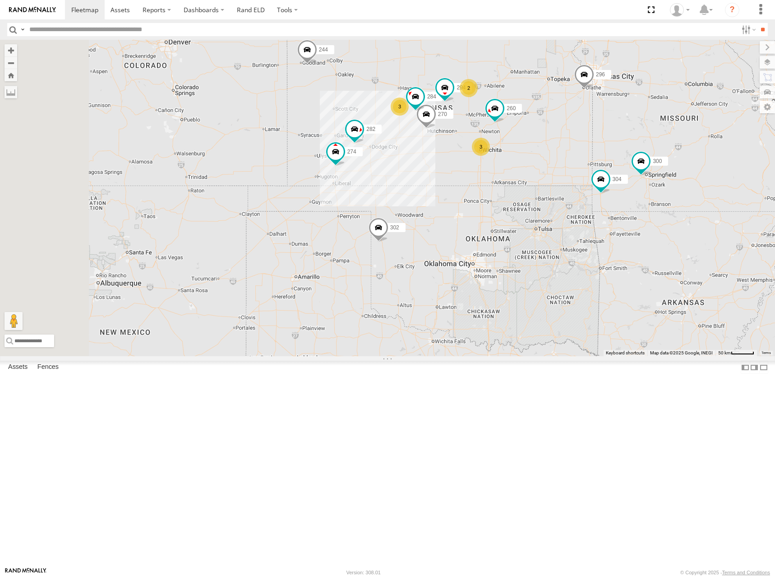
drag, startPoint x: 615, startPoint y: 149, endPoint x: 626, endPoint y: 150, distance: 10.9
click at [626, 150] on div "274 300 244 298 270 262 280 232 296 304 284 302 282 266 294 260 3 3 2" at bounding box center [387, 198] width 775 height 316
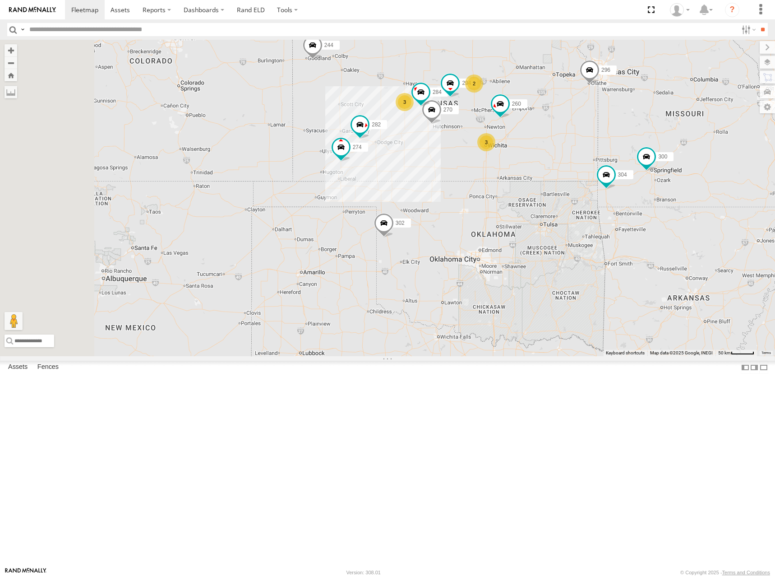
click at [623, 156] on div "274 300 244 298 270 262 280 232 296 304 284 302 282 266 294 260 3 3 2" at bounding box center [387, 198] width 775 height 316
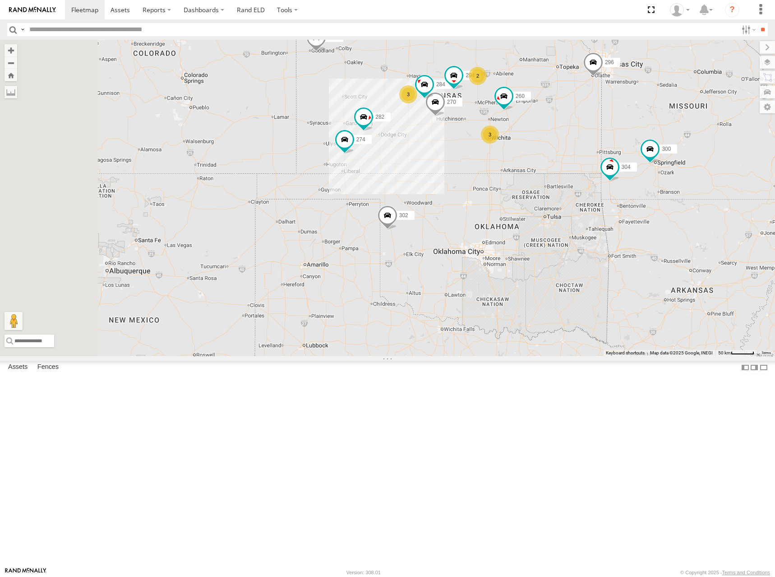
drag, startPoint x: 593, startPoint y: 137, endPoint x: 598, endPoint y: 124, distance: 13.6
click at [598, 124] on div "274 300 244 298 270 262 280 232 296 304 284 302 282 266 294 260 3 3 2" at bounding box center [387, 198] width 775 height 316
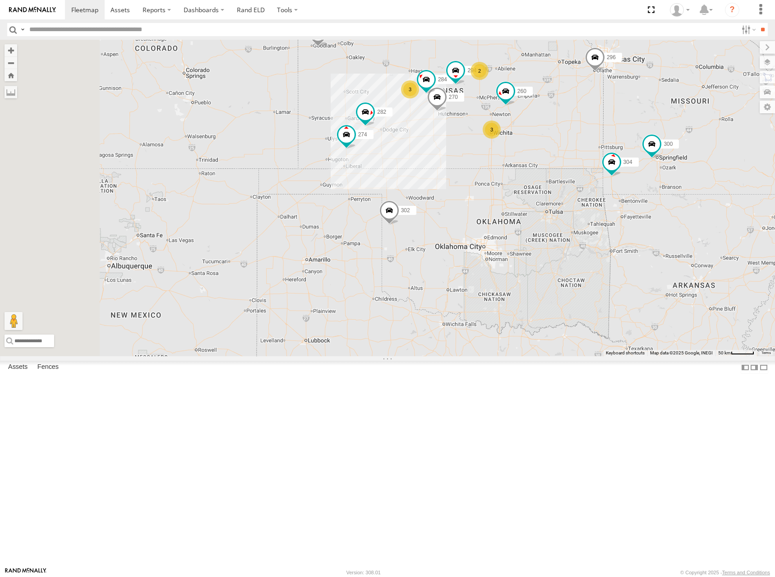
click at [615, 141] on div "274 300 244 298 270 262 280 232 296 304 284 302 282 266 294 260 3 3 2" at bounding box center [387, 198] width 775 height 316
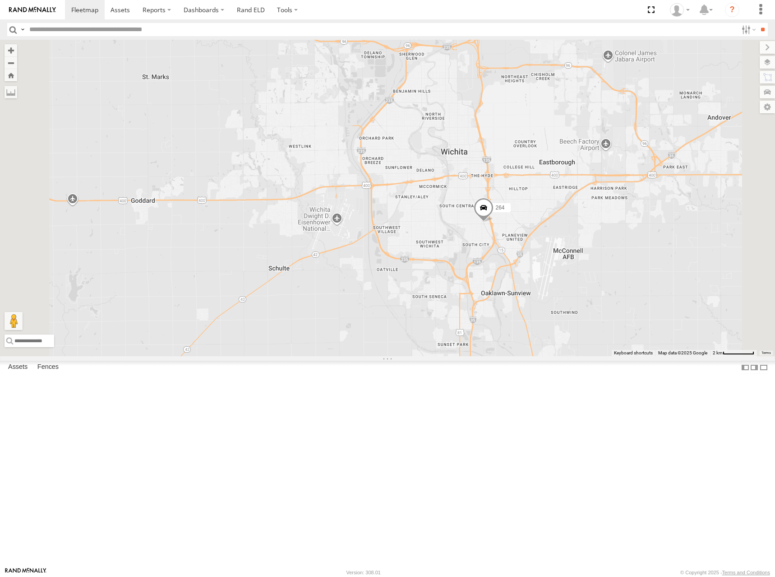
drag, startPoint x: 582, startPoint y: 293, endPoint x: 582, endPoint y: 268, distance: 24.4
click at [582, 268] on div "274 300 244 298 270 262 280 232 296 304 284 302 282 266 294 260 264 288 286" at bounding box center [387, 198] width 775 height 316
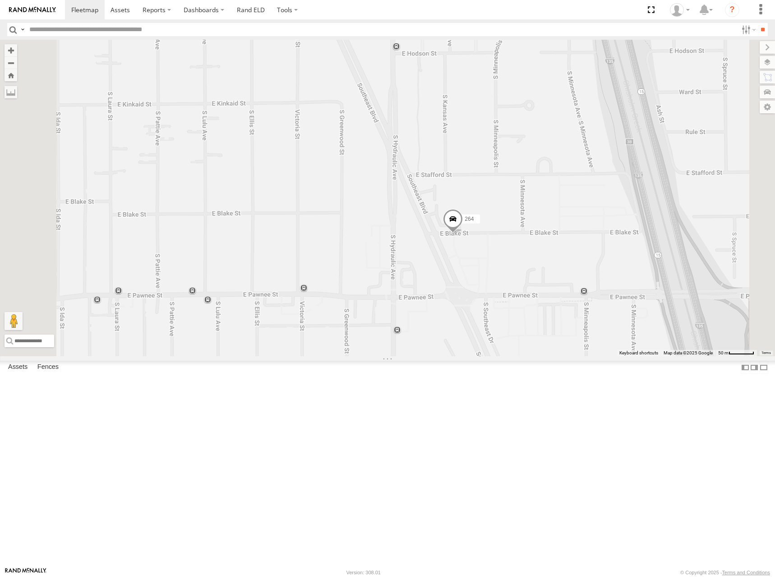
click at [463, 233] on span at bounding box center [453, 221] width 20 height 24
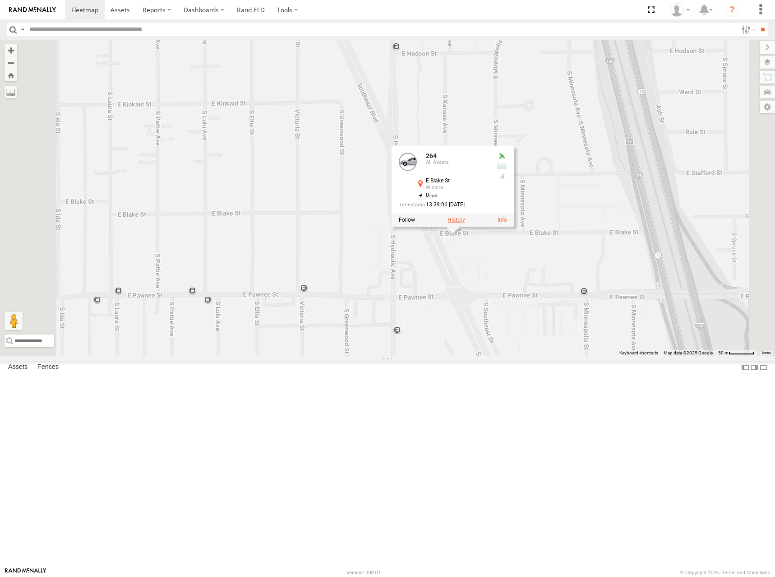
click at [465, 223] on label at bounding box center [457, 220] width 18 height 6
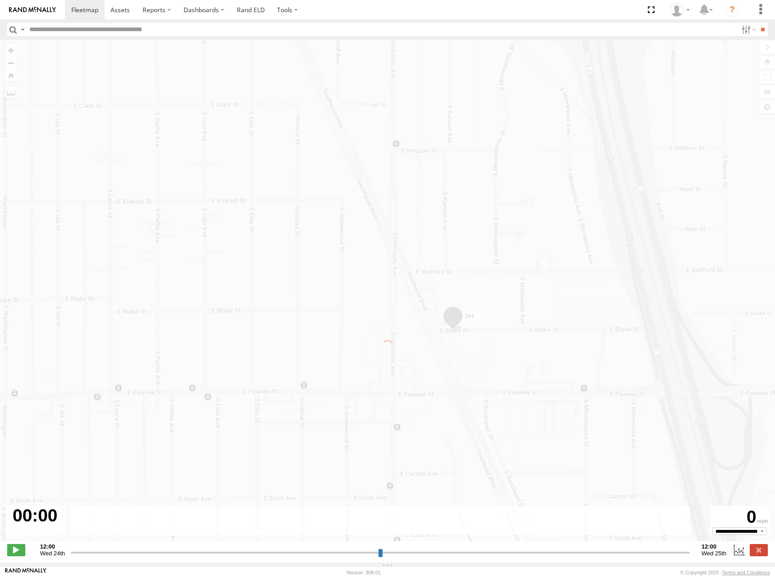
type input "**********"
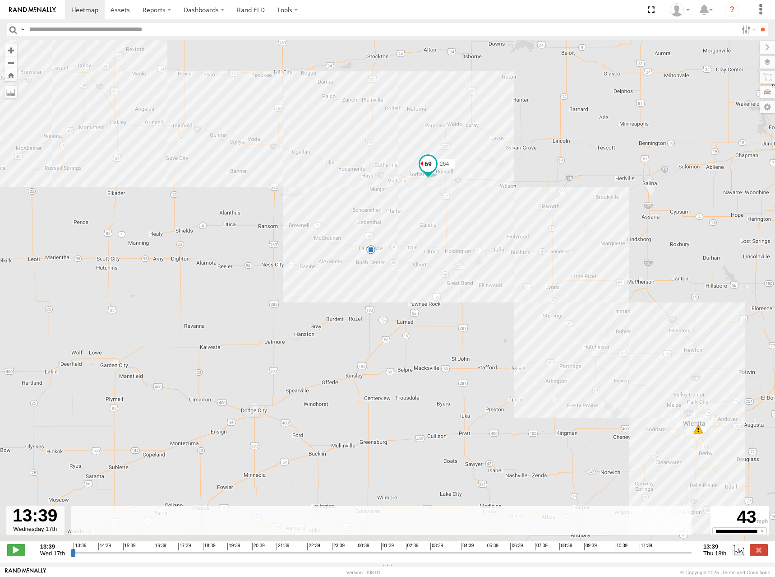
drag, startPoint x: 561, startPoint y: 333, endPoint x: 521, endPoint y: 301, distance: 51.4
click at [521, 301] on div "264 21:19 Wed 07:32 Thu 11:46 Thu" at bounding box center [387, 295] width 775 height 511
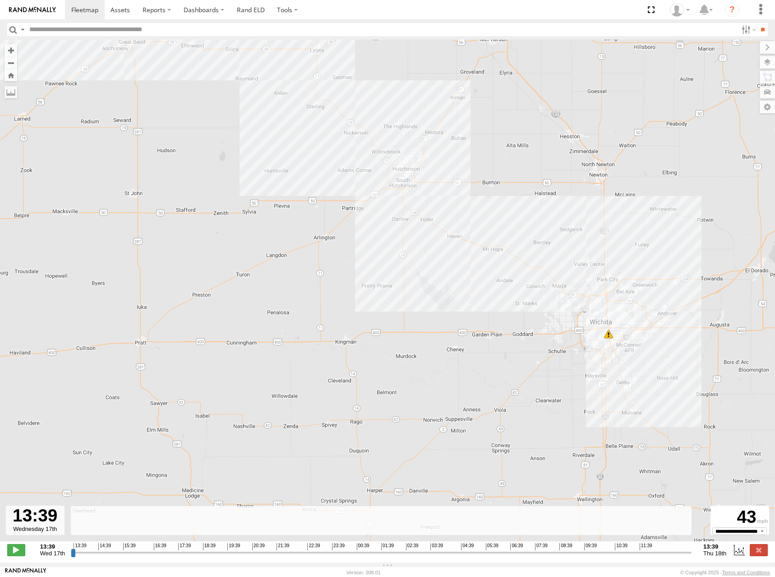
drag, startPoint x: 613, startPoint y: 317, endPoint x: 585, endPoint y: 279, distance: 46.7
click at [585, 280] on div "264 21:19 Wed 07:32 Thu 11:46 Thu" at bounding box center [387, 295] width 775 height 511
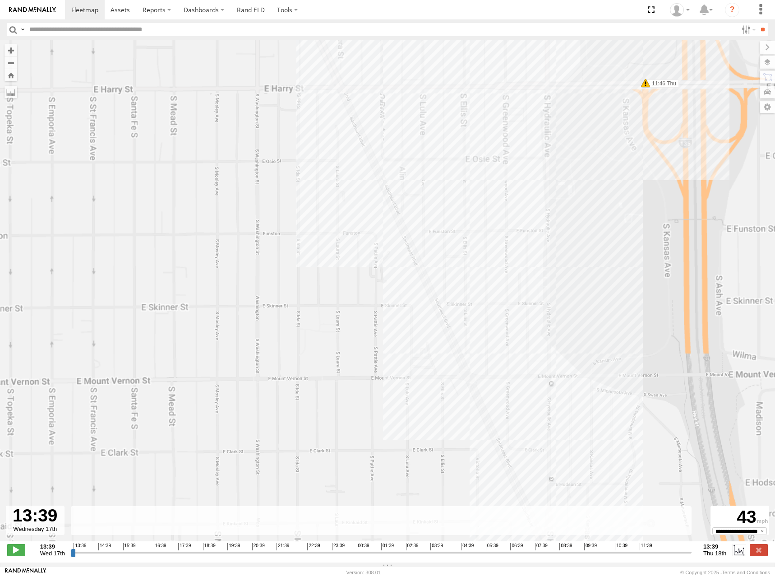
drag, startPoint x: 530, startPoint y: 188, endPoint x: 552, endPoint y: 295, distance: 109.6
click at [552, 295] on div "264 21:19 Wed 07:32 Thu 11:46 Thu" at bounding box center [387, 295] width 775 height 511
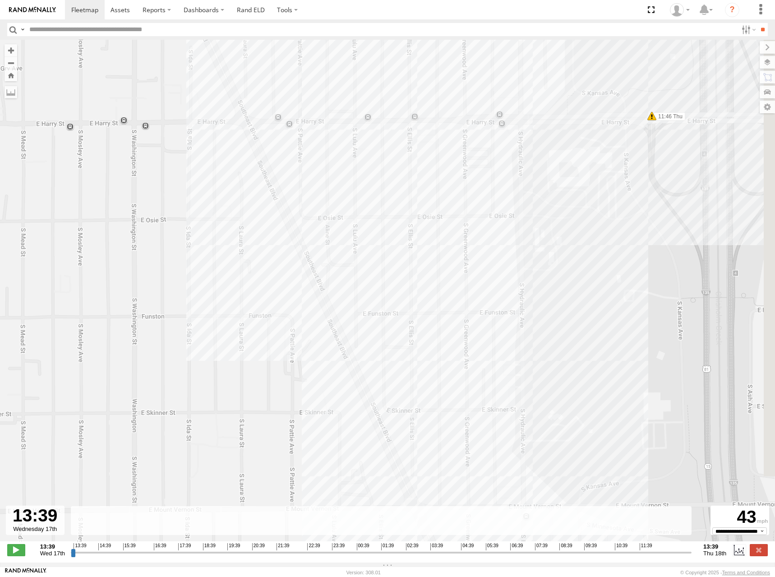
drag, startPoint x: 528, startPoint y: 242, endPoint x: 516, endPoint y: 287, distance: 46.7
click at [516, 287] on div "264 21:19 Wed 07:32 Thu 11:46 Thu" at bounding box center [387, 295] width 775 height 511
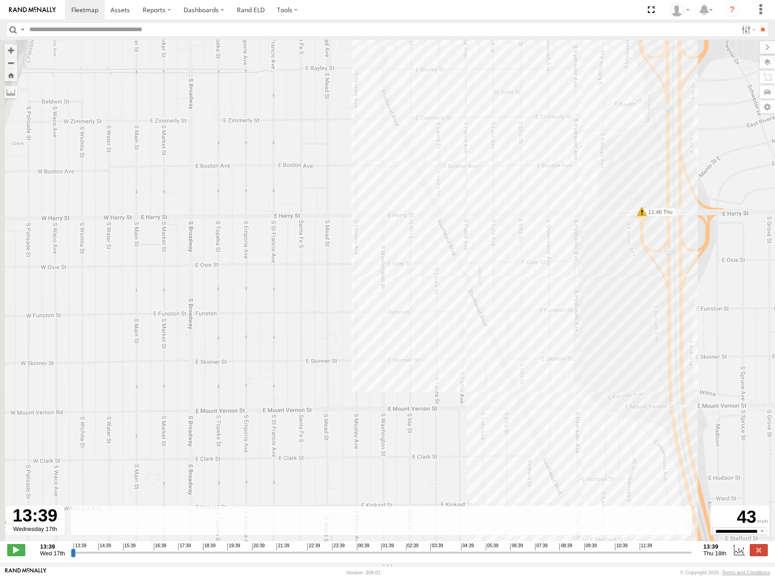
drag, startPoint x: 513, startPoint y: 281, endPoint x: 582, endPoint y: 260, distance: 71.5
click at [582, 260] on div "264 21:19 Wed 07:32 Thu 11:46 Thu" at bounding box center [387, 295] width 775 height 511
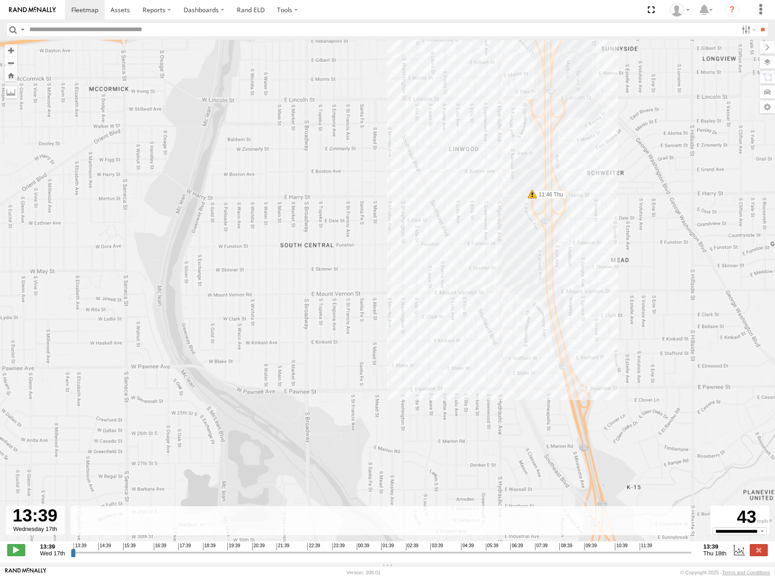
drag, startPoint x: 501, startPoint y: 310, endPoint x: 492, endPoint y: 269, distance: 42.4
click at [492, 269] on div "264 21:19 Wed 07:32 Thu 11:46 Thu" at bounding box center [387, 295] width 775 height 511
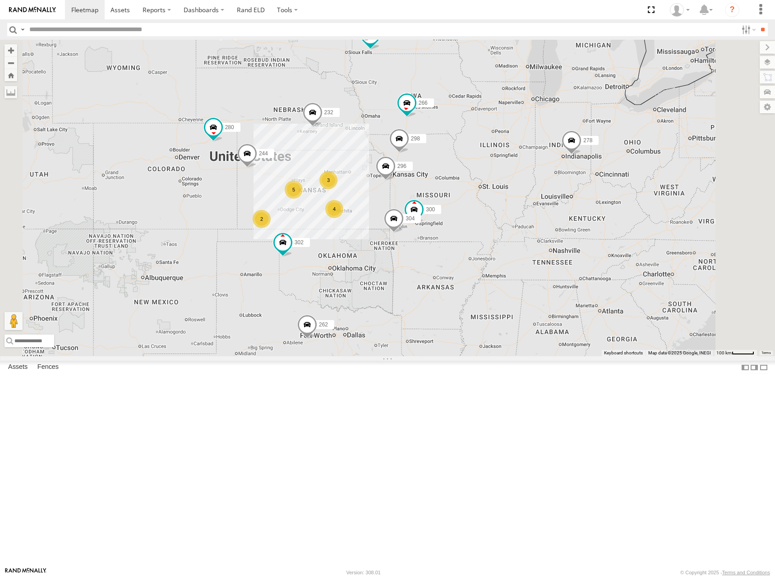
drag, startPoint x: 548, startPoint y: 263, endPoint x: 602, endPoint y: 233, distance: 61.8
click at [602, 233] on div "262 278 2 300 244 5 298 4 3 272 280 232 296 304 302 266" at bounding box center [387, 198] width 775 height 316
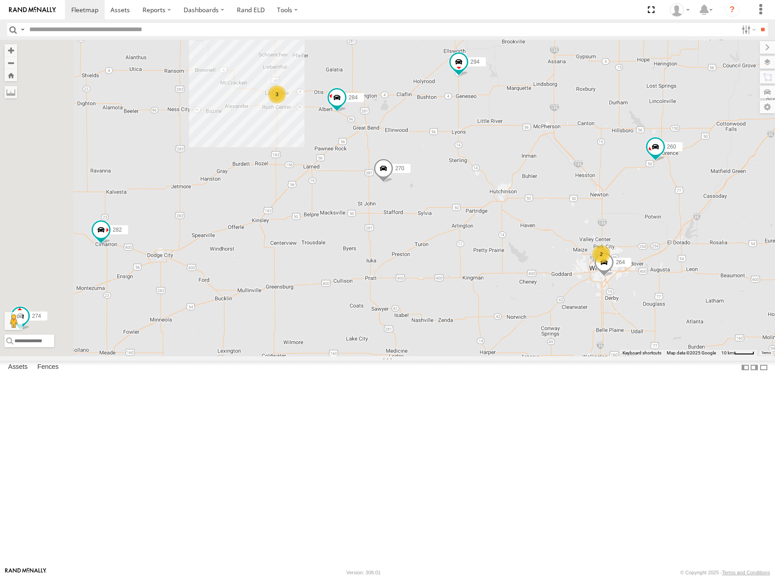
drag, startPoint x: 475, startPoint y: 276, endPoint x: 639, endPoint y: 222, distance: 173.2
click at [639, 222] on div "262 278 300 244 298 272 280 232 296 304 302 266 274 270 284 282 294 260 3 2 2 2…" at bounding box center [387, 198] width 775 height 316
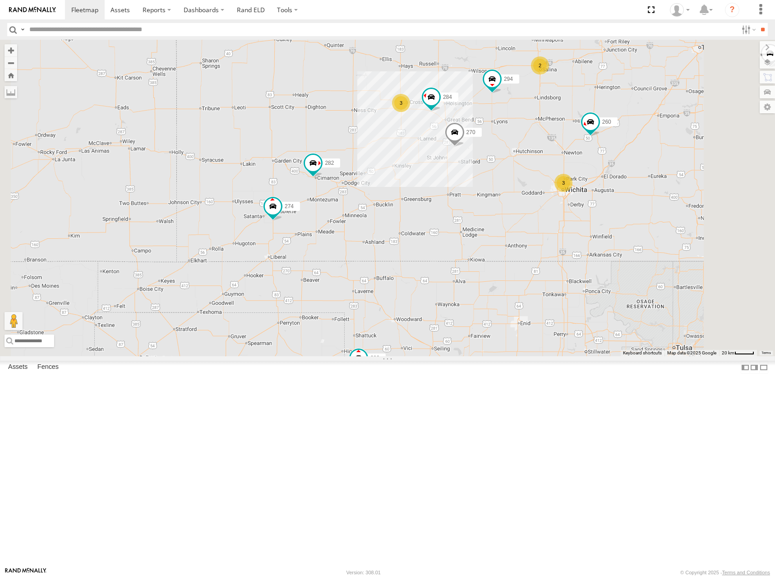
drag, startPoint x: 704, startPoint y: 179, endPoint x: 687, endPoint y: 190, distance: 20.8
click at [687, 190] on div "262 278 300 244 298 272 280 232 296 304 302 266 274 270 284 282 294 260 3 3 2" at bounding box center [387, 198] width 775 height 316
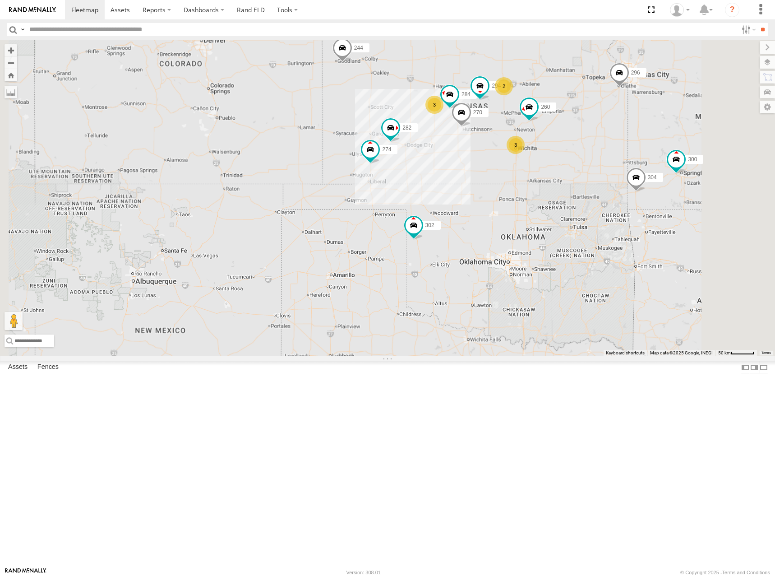
drag, startPoint x: 657, startPoint y: 152, endPoint x: 591, endPoint y: 178, distance: 70.5
click at [591, 178] on div "262 278 300 244 298 272 280 232 296 304 302 266 274 270 284 282 294 260 3 3 2" at bounding box center [387, 198] width 775 height 316
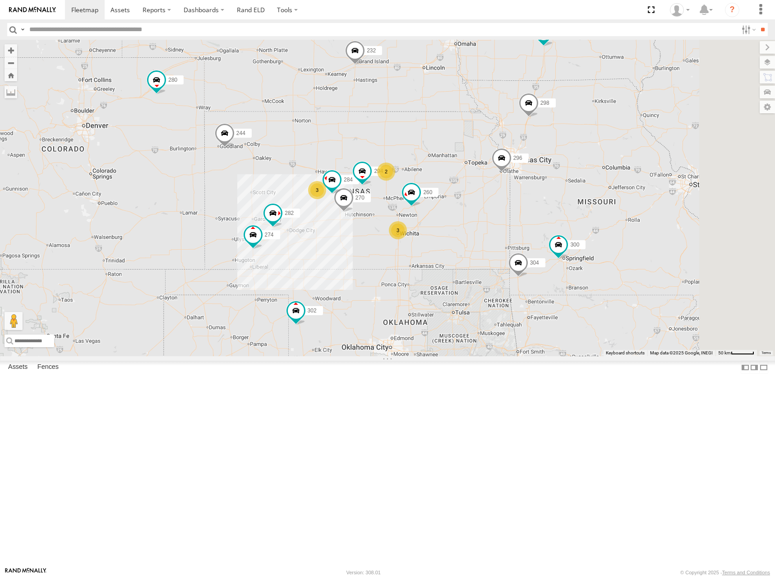
drag, startPoint x: 621, startPoint y: 146, endPoint x: 560, endPoint y: 209, distance: 87.1
click at [560, 209] on div "262 278 300 244 298 272 280 232 296 304 302 266 274 270 284 282 294 260 3 3 2" at bounding box center [387, 198] width 775 height 316
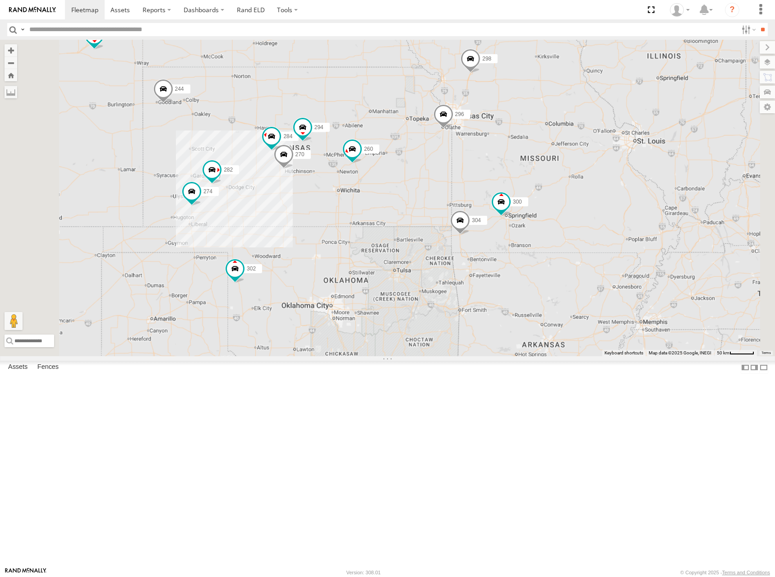
drag, startPoint x: 489, startPoint y: 222, endPoint x: 504, endPoint y: 191, distance: 34.5
click at [504, 191] on div "262 278 300 244 298 272 280 232 296 304 302 266 274 270 284 282 294 260" at bounding box center [387, 198] width 775 height 316
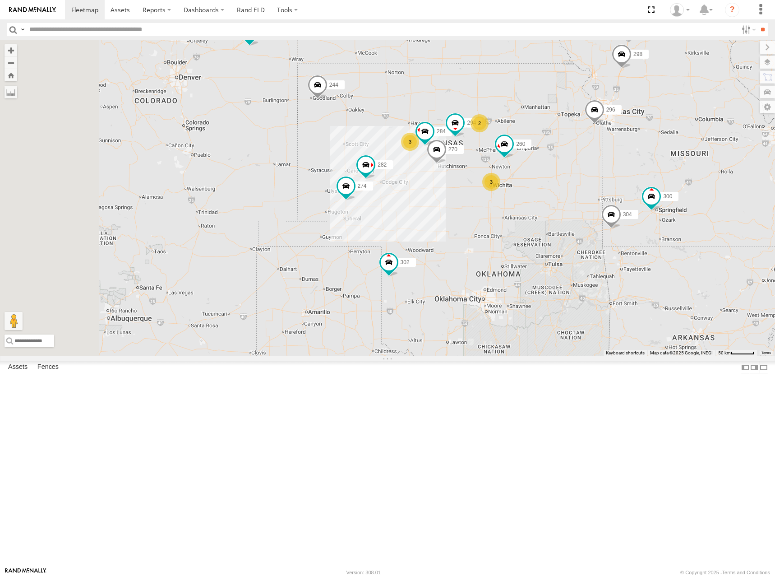
drag, startPoint x: 548, startPoint y: 197, endPoint x: 700, endPoint y: 191, distance: 152.1
click at [700, 191] on div "262 278 300 244 298 272 280 232 296 304 302 266 274 270 284 282 294 260 3 3 2" at bounding box center [387, 198] width 775 height 316
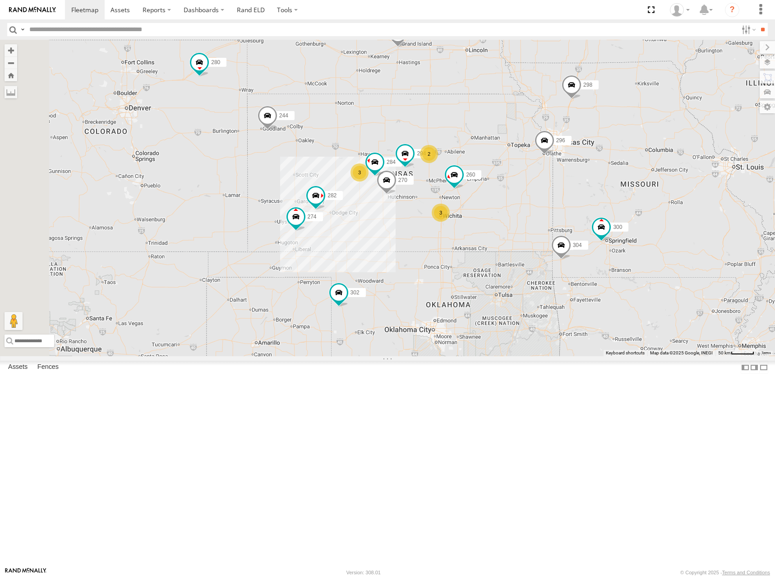
drag, startPoint x: 552, startPoint y: 136, endPoint x: 500, endPoint y: 169, distance: 61.8
click at [500, 169] on div "262 278 300 244 298 272 280 232 296 304 302 266 274 270 284 282 294 260 3 3 2" at bounding box center [387, 198] width 775 height 316
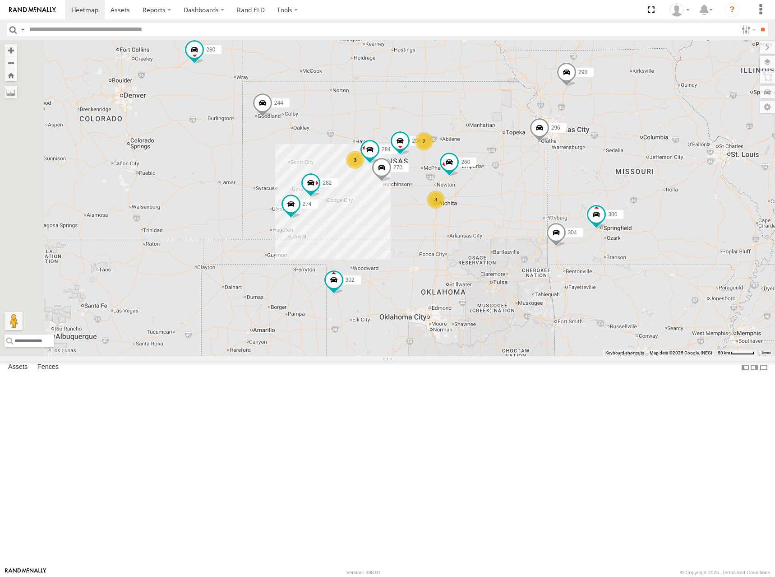
drag, startPoint x: 601, startPoint y: 196, endPoint x: 598, endPoint y: 173, distance: 23.3
click at [598, 173] on div "262 278 300 244 298 272 280 232 296 304 302 266 274 270 284 282 294 260 3 3 2" at bounding box center [387, 198] width 775 height 316
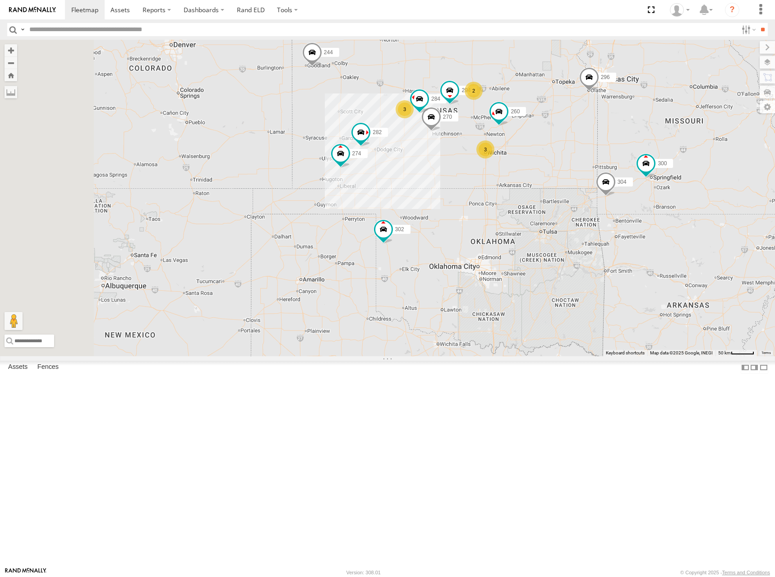
drag, startPoint x: 555, startPoint y: 215, endPoint x: 608, endPoint y: 171, distance: 68.6
click at [608, 171] on div "262 278 300 244 298 272 280 232 296 304 302 266 274 270 284 282 294 260 3 3 2" at bounding box center [387, 198] width 775 height 316
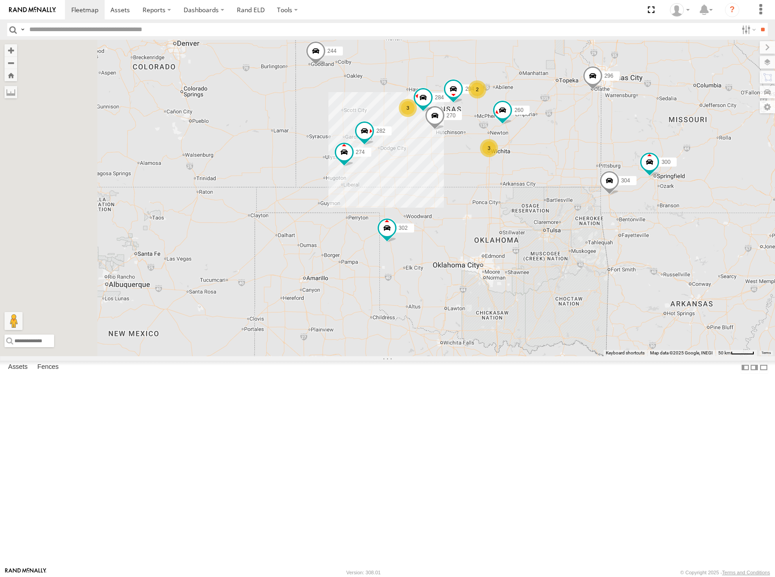
drag, startPoint x: 674, startPoint y: 235, endPoint x: 670, endPoint y: 229, distance: 6.9
click at [670, 229] on div "262 278 300 244 298 272 280 232 296 304 302 266 274 270 284 282 294 260 3 3 2" at bounding box center [387, 198] width 775 height 316
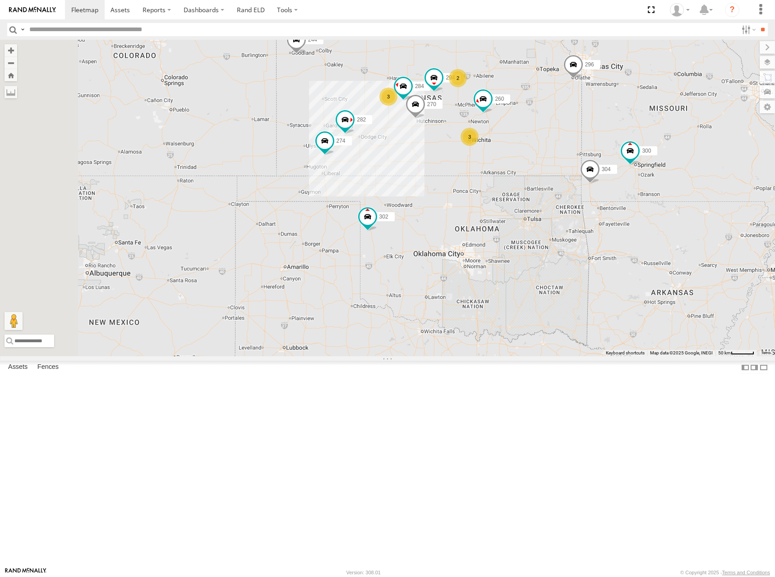
drag, startPoint x: 667, startPoint y: 216, endPoint x: 656, endPoint y: 214, distance: 10.5
click at [656, 214] on div "262 278 300 244 298 272 280 232 296 304 302 266 274 270 284 282 294 260 3 3 2" at bounding box center [387, 198] width 775 height 316
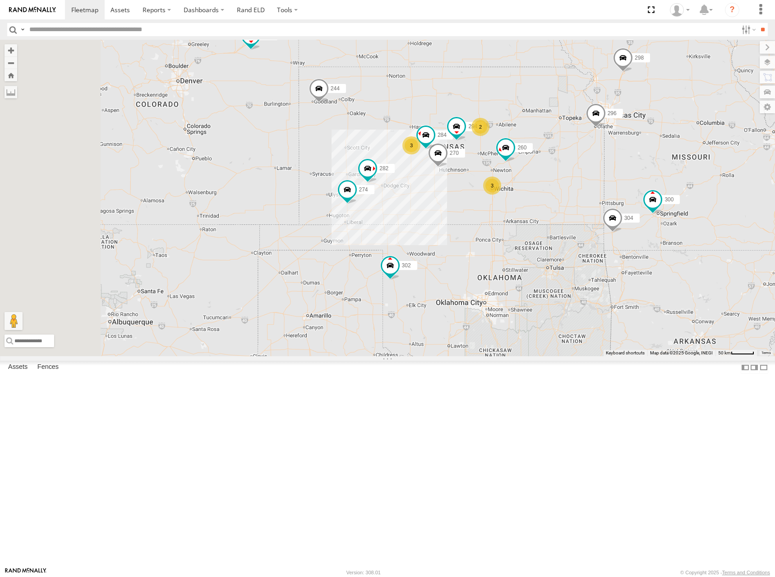
drag, startPoint x: 632, startPoint y: 175, endPoint x: 654, endPoint y: 226, distance: 56.0
click at [654, 226] on div "262 278 300 244 298 272 280 232 296 304 302 266 274 270 284 282 294 260 3 3 2" at bounding box center [387, 198] width 775 height 316
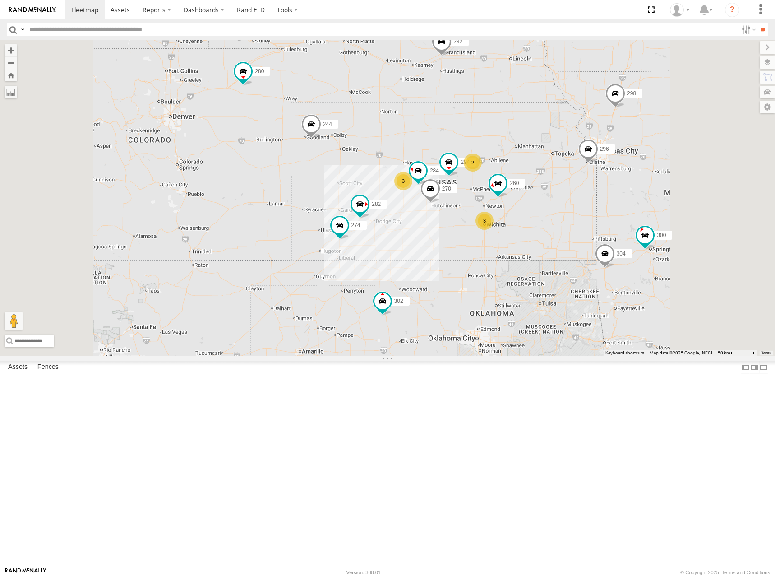
drag, startPoint x: 620, startPoint y: 237, endPoint x: 617, endPoint y: 166, distance: 70.9
click at [617, 166] on div "262 278 300 244 298 272 280 232 296 304 302 266 274 270 284 282 294 260 3 3 2" at bounding box center [387, 198] width 775 height 316
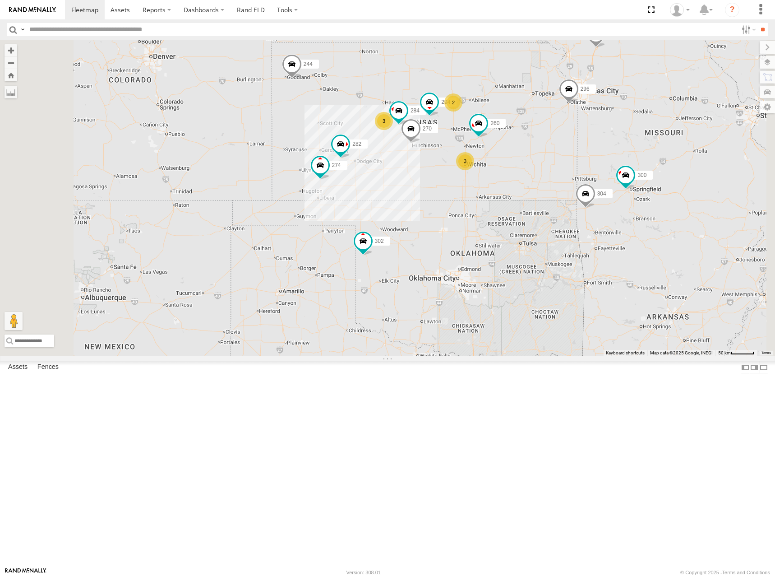
drag, startPoint x: 638, startPoint y: 190, endPoint x: 620, endPoint y: 181, distance: 20.4
click at [621, 181] on div "262 278 300 244 298 272 280 232 296 304 302 266 274 270 284 282 294 260 3 3 2" at bounding box center [387, 198] width 775 height 316
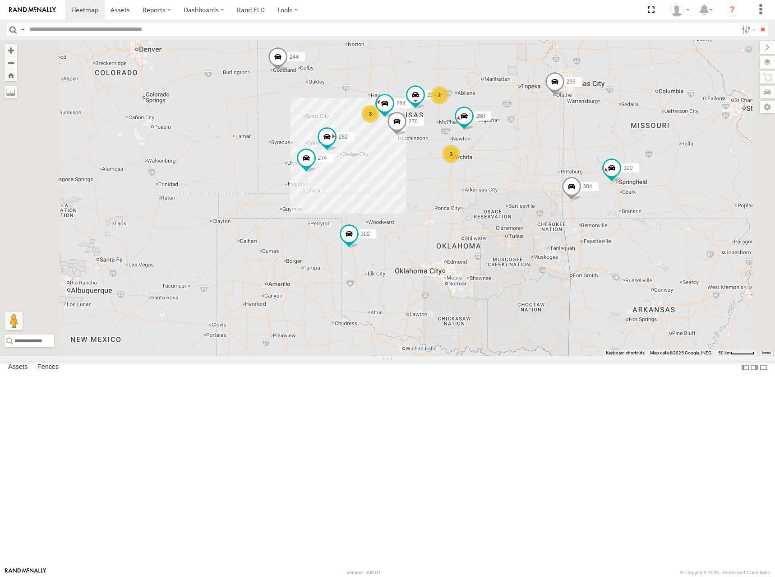
click at [554, 158] on div "262 278 300 244 298 272 280 232 296 304 302 266 274 270 284 282 294 260 3 3 2" at bounding box center [387, 198] width 775 height 316
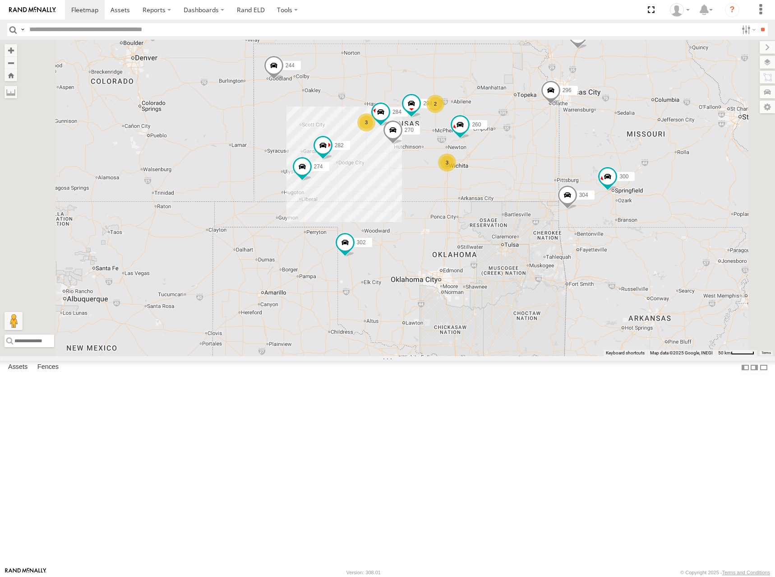
drag, startPoint x: 555, startPoint y: 161, endPoint x: 554, endPoint y: 169, distance: 8.2
click at [554, 169] on div "262 278 300 244 298 272 280 232 296 304 302 266 274 270 284 282 294 260 3 3 2" at bounding box center [387, 198] width 775 height 316
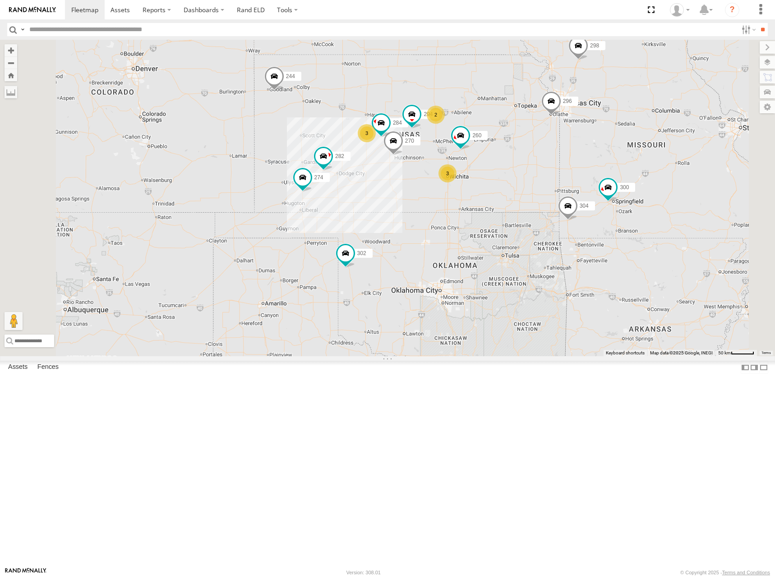
drag, startPoint x: 541, startPoint y: 159, endPoint x: 541, endPoint y: 174, distance: 14.9
click at [541, 174] on div "262 278 300 244 298 272 280 232 296 304 302 266 274 270 284 282 294 260 3 3 2" at bounding box center [387, 198] width 775 height 316
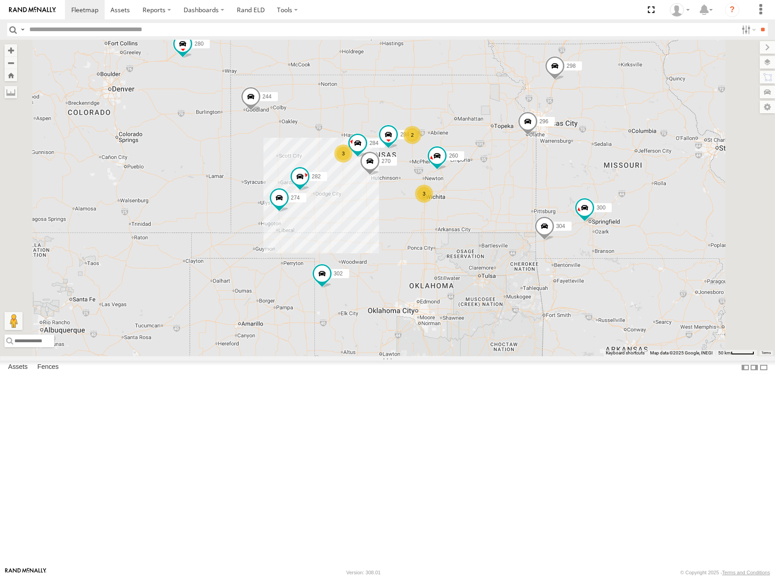
drag, startPoint x: 566, startPoint y: 185, endPoint x: 545, endPoint y: 202, distance: 27.2
click at [545, 202] on div "262 278 300 244 298 272 280 232 296 304 302 266 274 270 284 282 294 260 3 3 2" at bounding box center [387, 198] width 775 height 316
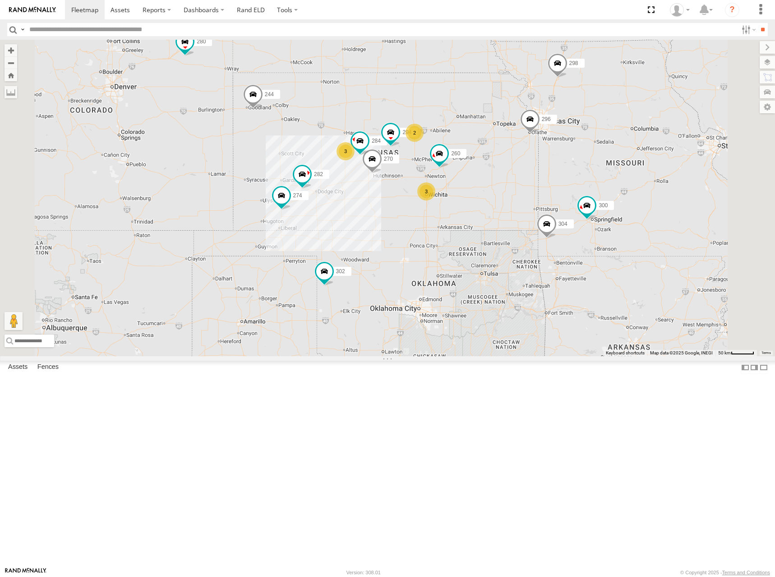
click at [500, 213] on div "262 278 300 244 298 272 280 232 296 304 302 266 274 270 284 282 294 260 3 3 2" at bounding box center [387, 198] width 775 height 316
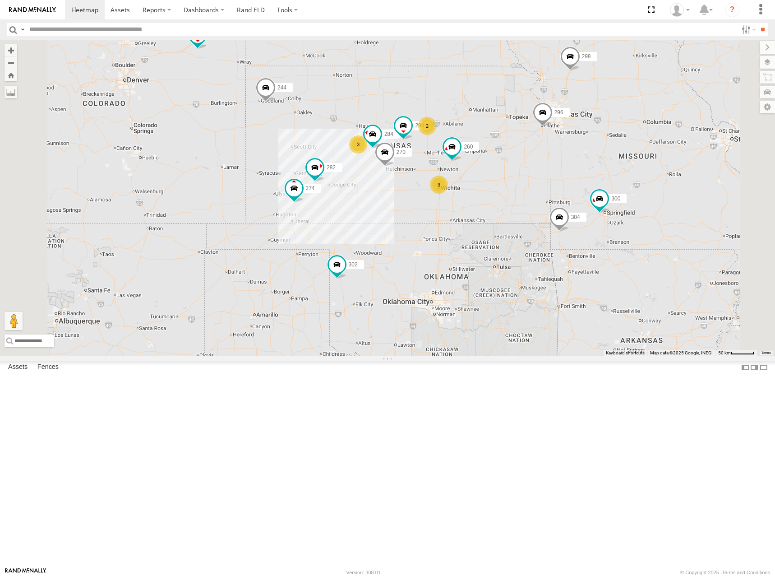
drag, startPoint x: 492, startPoint y: 203, endPoint x: 507, endPoint y: 191, distance: 19.9
click at [507, 191] on div "262 278 300 244 298 272 280 232 296 304 302 266 274 270 284 282 294 260 3 3 2" at bounding box center [387, 198] width 775 height 316
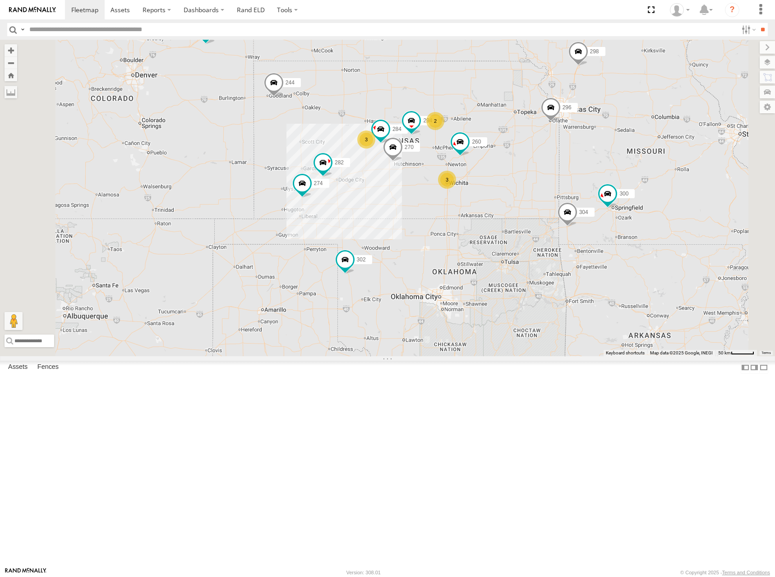
drag, startPoint x: 529, startPoint y: 199, endPoint x: 540, endPoint y: 193, distance: 12.5
click at [540, 193] on div "262 278 300 244 298 272 280 232 296 304 302 266 274 270 284 282 294 260 3 3 2" at bounding box center [387, 198] width 775 height 316
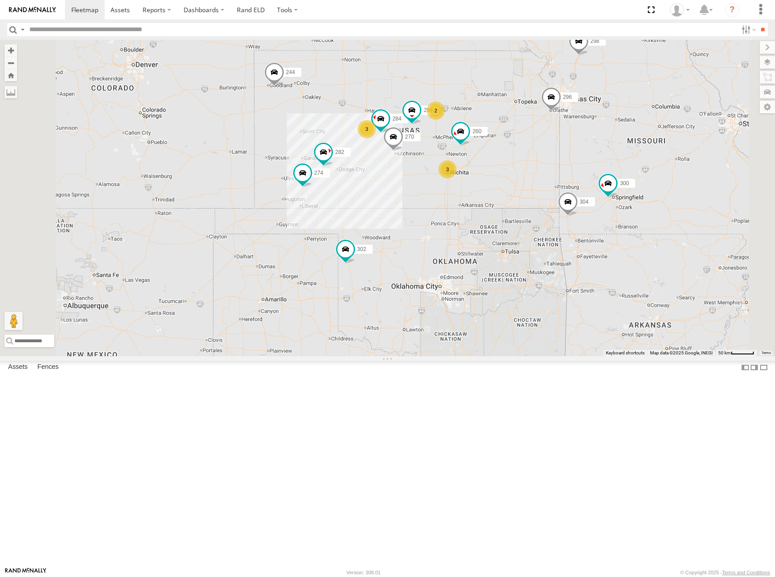
drag, startPoint x: 531, startPoint y: 180, endPoint x: 531, endPoint y: 168, distance: 11.7
click at [531, 168] on div "262 278 300 244 298 272 280 232 296 304 302 266 274 270 284 282 294 260 3 3 2" at bounding box center [387, 198] width 775 height 316
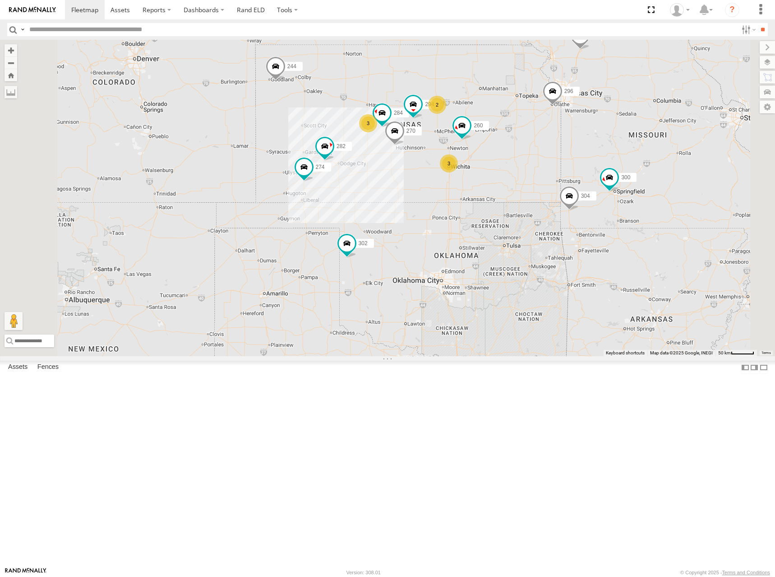
click at [499, 183] on div "262 278 300 244 298 272 280 232 296 304 302 266 274 270 284 282 294 260 3 3 2" at bounding box center [387, 198] width 775 height 316
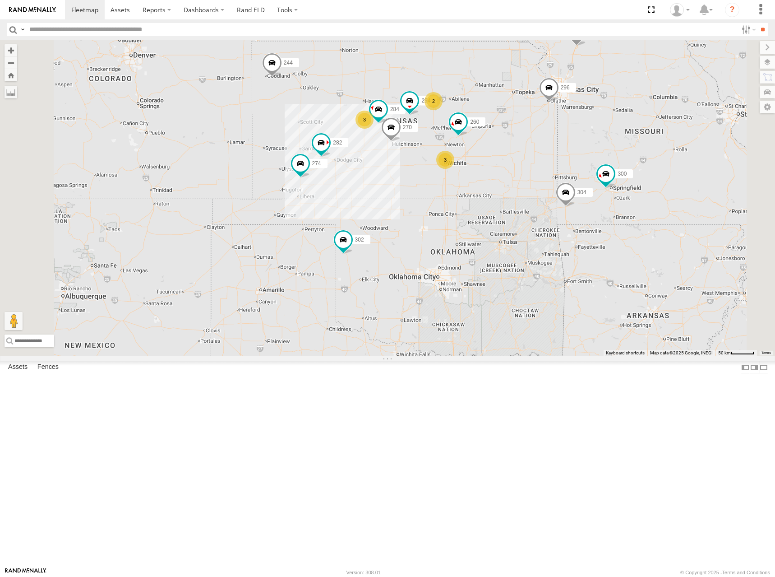
drag, startPoint x: 596, startPoint y: 185, endPoint x: 591, endPoint y: 180, distance: 5.7
click at [591, 180] on div "262 278 300 244 298 272 280 232 296 304 302 266 274 270 284 282 294 260 3 3 2" at bounding box center [387, 198] width 775 height 316
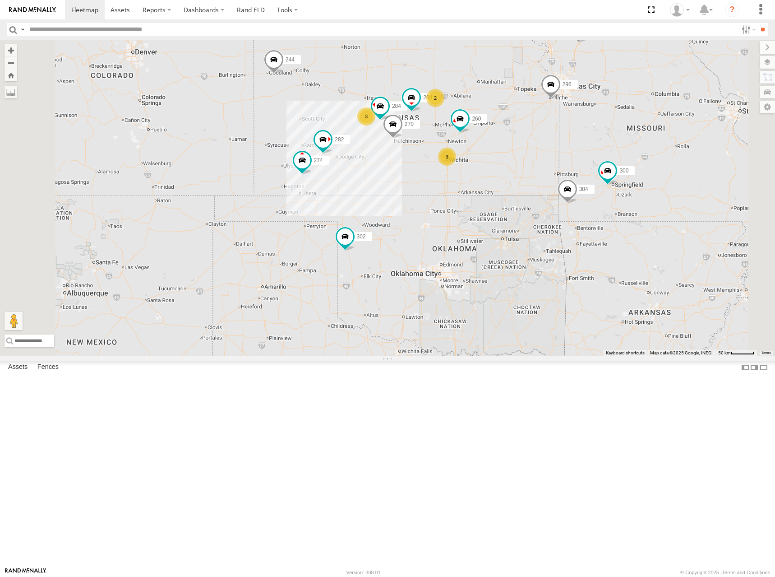
drag, startPoint x: 567, startPoint y: 171, endPoint x: 574, endPoint y: 165, distance: 9.3
click at [574, 165] on div "262 278 300 244 298 272 280 232 296 304 302 266 274 270 284 282 294 260 3 3 2" at bounding box center [387, 198] width 775 height 316
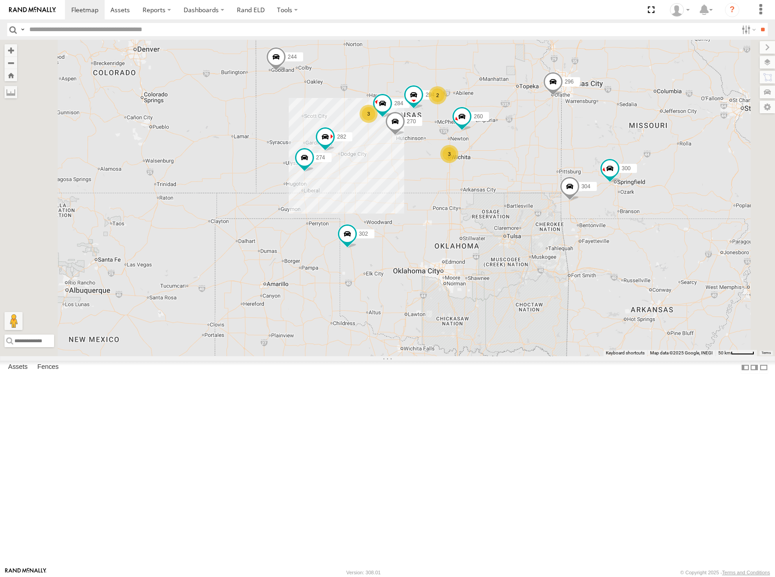
drag, startPoint x: 554, startPoint y: 175, endPoint x: 545, endPoint y: 174, distance: 9.6
click at [545, 174] on div "262 278 300 244 298 272 280 232 296 304 302 266 274 270 284 282 294 260 3 3 2" at bounding box center [387, 198] width 775 height 316
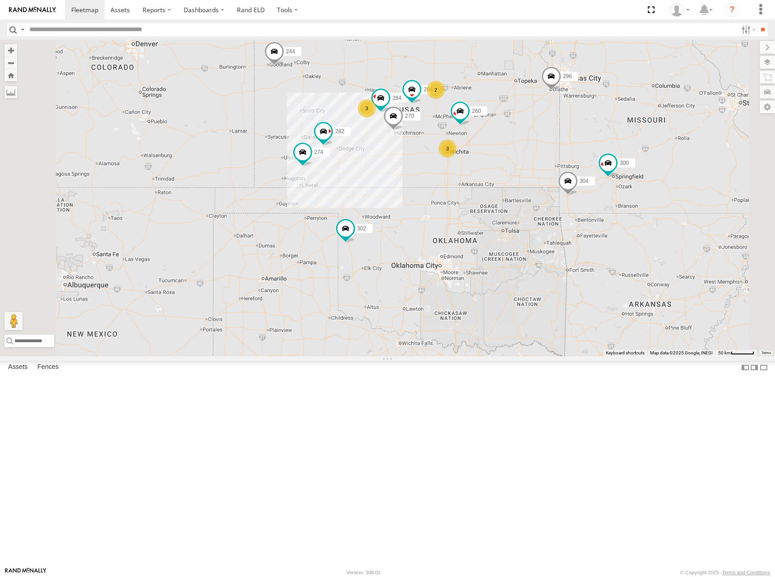
drag, startPoint x: 549, startPoint y: 173, endPoint x: 553, endPoint y: 167, distance: 6.9
click at [553, 167] on div "262 278 300 244 298 272 280 232 296 304 302 266 274 270 284 282 294 260 3 3 2" at bounding box center [387, 198] width 775 height 316
drag, startPoint x: 555, startPoint y: 155, endPoint x: 542, endPoint y: 167, distance: 17.9
click at [542, 167] on div "262 278 300 244 298 272 280 232 296 304 302 266 274 270 284 282 294 260 3 3 2" at bounding box center [387, 198] width 775 height 316
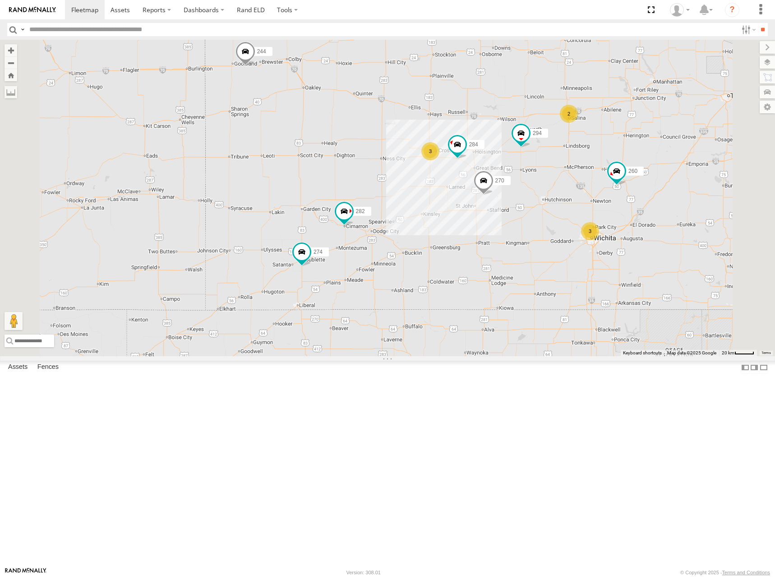
drag, startPoint x: 427, startPoint y: 207, endPoint x: 480, endPoint y: 202, distance: 53.4
click at [480, 202] on div "262 278 300 244 298 272 280 232 296 304 302 266 274 270 284 282 294 260 3 3 2" at bounding box center [387, 198] width 775 height 316
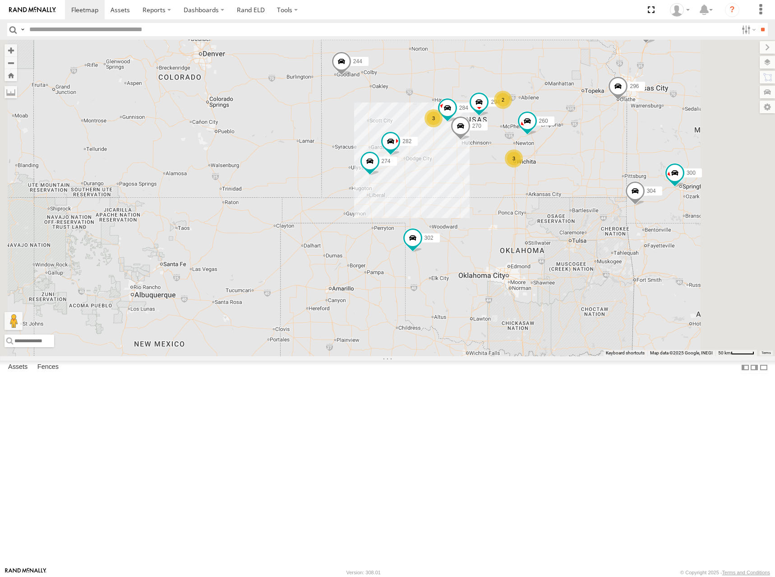
drag, startPoint x: 528, startPoint y: 152, endPoint x: 489, endPoint y: 152, distance: 38.8
click at [489, 152] on div "262 278 300 244 298 272 280 232 296 304 302 266 274 270 284 282 294 260 3 3 2" at bounding box center [387, 198] width 775 height 316
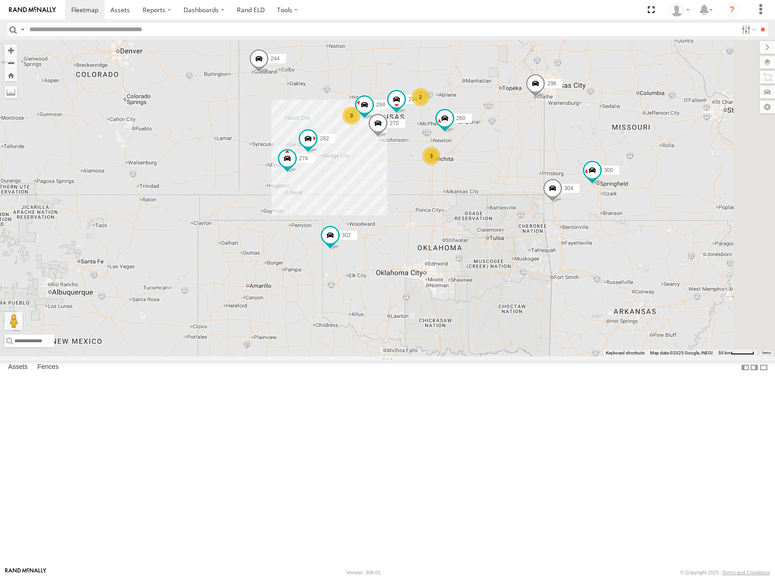
drag, startPoint x: 602, startPoint y: 163, endPoint x: 566, endPoint y: 161, distance: 35.7
click at [566, 161] on div "262 278 300 244 298 272 280 232 296 304 302 266 274 270 284 282 294 260 3 3 2" at bounding box center [387, 198] width 775 height 316
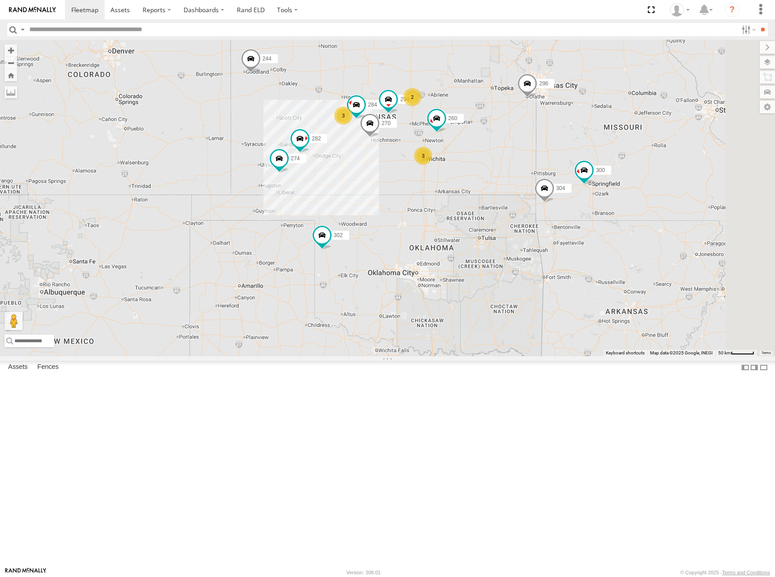
drag, startPoint x: 531, startPoint y: 141, endPoint x: 545, endPoint y: 134, distance: 15.7
click at [545, 134] on div "262 278 300 244 298 272 280 232 296 304 302 266 274 270 284 282 294 260 3 3 2" at bounding box center [387, 198] width 775 height 316
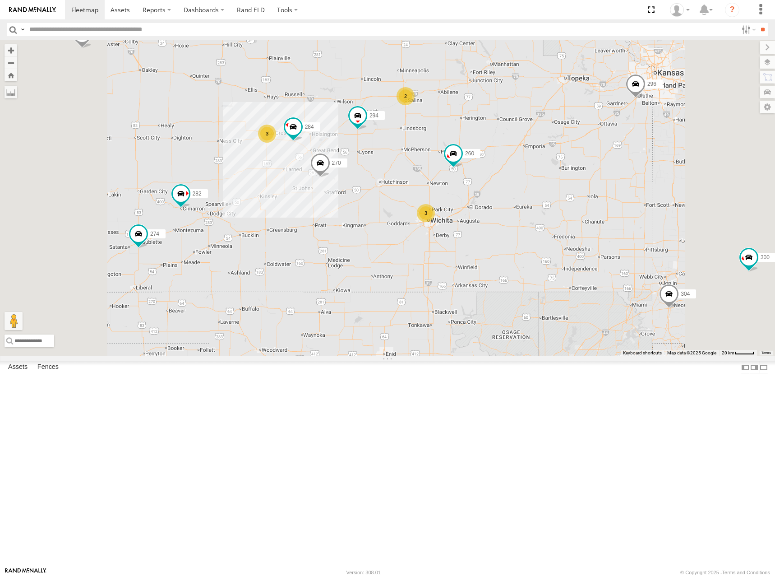
drag, startPoint x: 557, startPoint y: 198, endPoint x: 589, endPoint y: 181, distance: 36.3
click at [589, 181] on div "262 278 300 244 298 272 280 232 296 304 302 266 274 270 284 282 294 260 3 3 2" at bounding box center [387, 198] width 775 height 316
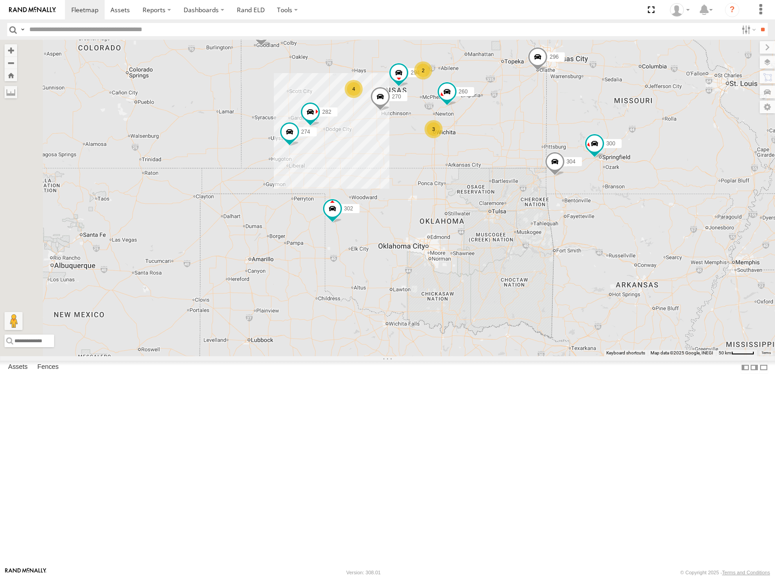
drag, startPoint x: 401, startPoint y: 98, endPoint x: 480, endPoint y: 134, distance: 86.6
click at [480, 134] on div "262 278 300 244 298 272 280 232 296 304 302 266 274 270 282 294 260 4 3 2" at bounding box center [387, 198] width 775 height 316
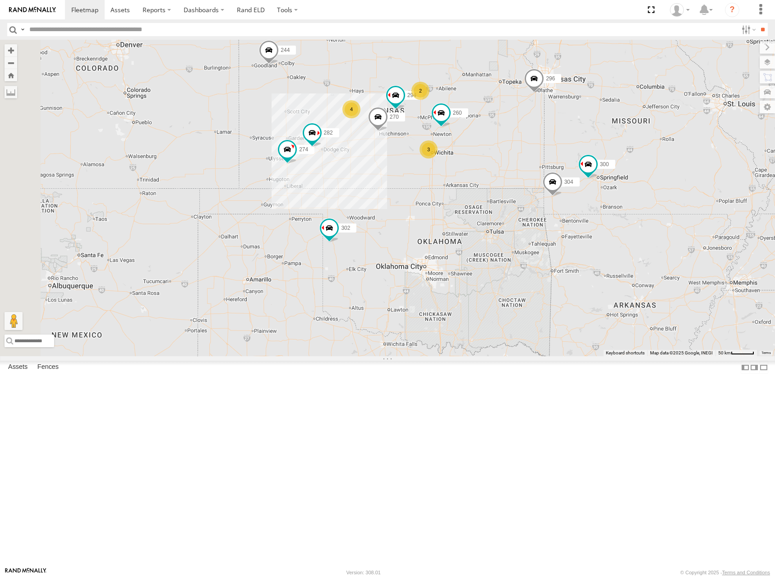
drag, startPoint x: 582, startPoint y: 149, endPoint x: 574, endPoint y: 156, distance: 10.5
click at [574, 156] on div "274 300 244 298 270 262 280 232 296 304 302 282 266 294 260 4 3 2" at bounding box center [387, 198] width 775 height 316
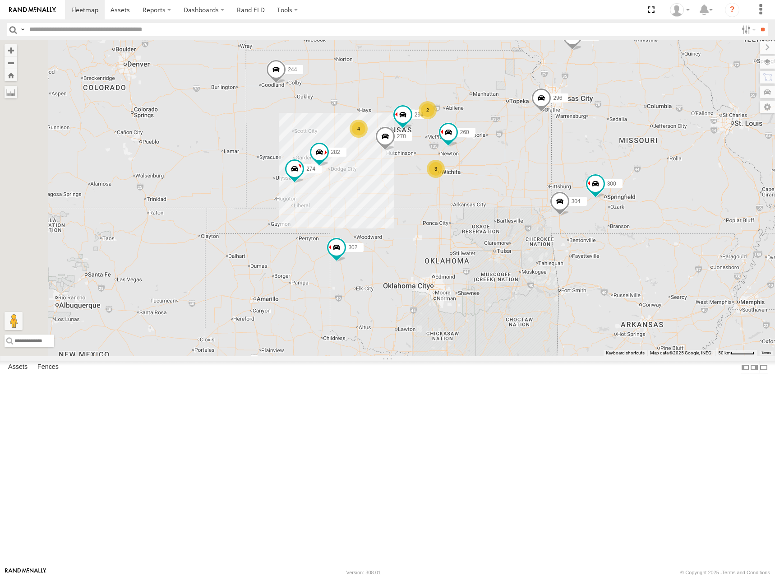
drag, startPoint x: 532, startPoint y: 152, endPoint x: 540, endPoint y: 174, distance: 23.3
click at [540, 174] on div "274 300 244 298 270 262 280 232 296 304 302 282 266 294 260 4 3 2" at bounding box center [387, 198] width 775 height 316
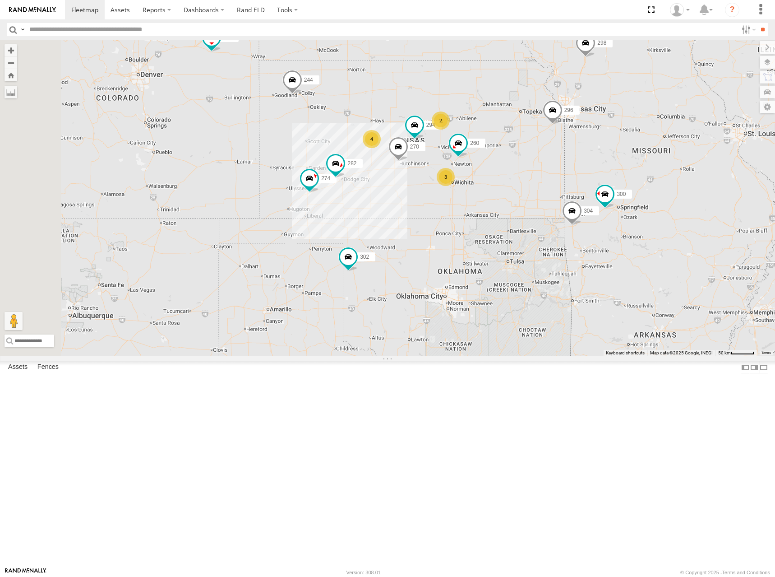
drag, startPoint x: 525, startPoint y: 189, endPoint x: 538, endPoint y: 199, distance: 16.7
click at [538, 199] on div "274 300 244 298 270 262 280 232 296 304 302 282 266 294 260 4 3 2" at bounding box center [387, 198] width 775 height 316
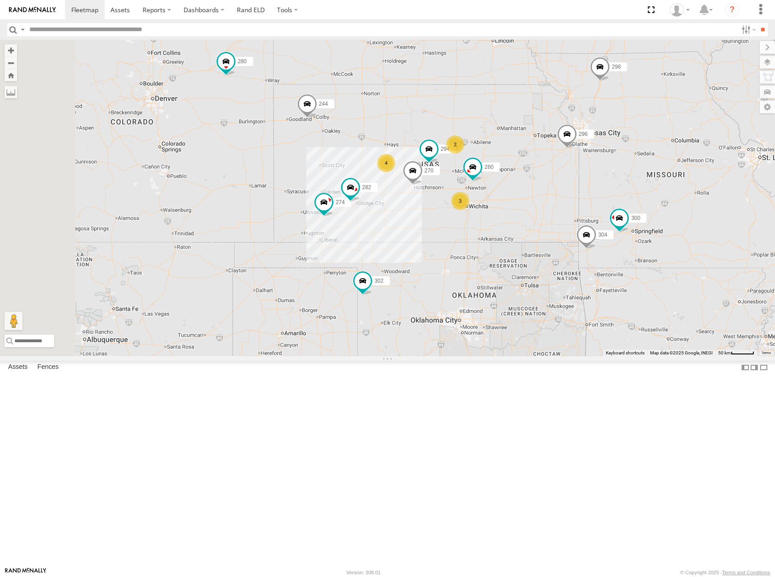
drag, startPoint x: 560, startPoint y: 180, endPoint x: 572, endPoint y: 190, distance: 15.7
click at [572, 190] on div "274 300 244 298 270 262 280 232 296 304 302 282 266 294 260 4 3 2" at bounding box center [387, 198] width 775 height 316
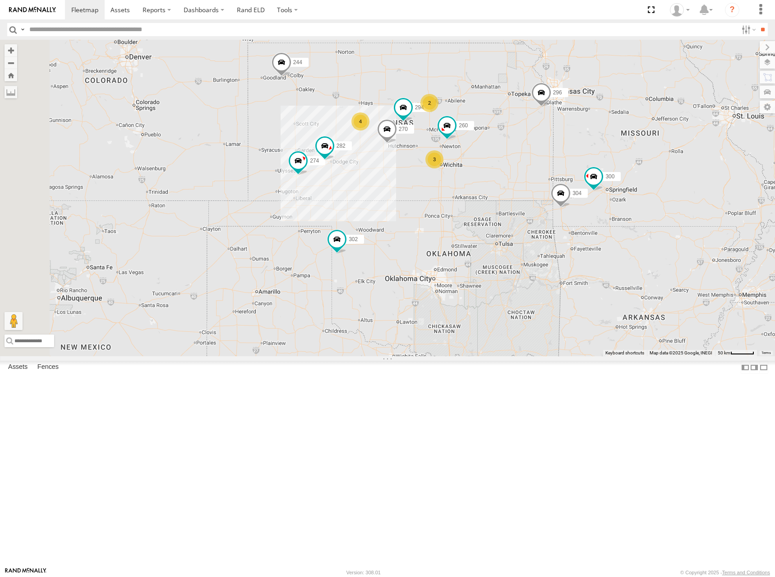
drag, startPoint x: 620, startPoint y: 175, endPoint x: 594, endPoint y: 135, distance: 47.8
click at [594, 135] on div "274 300 244 298 270 262 280 232 296 304 302 282 266 294 260 4 3 2" at bounding box center [387, 198] width 775 height 316
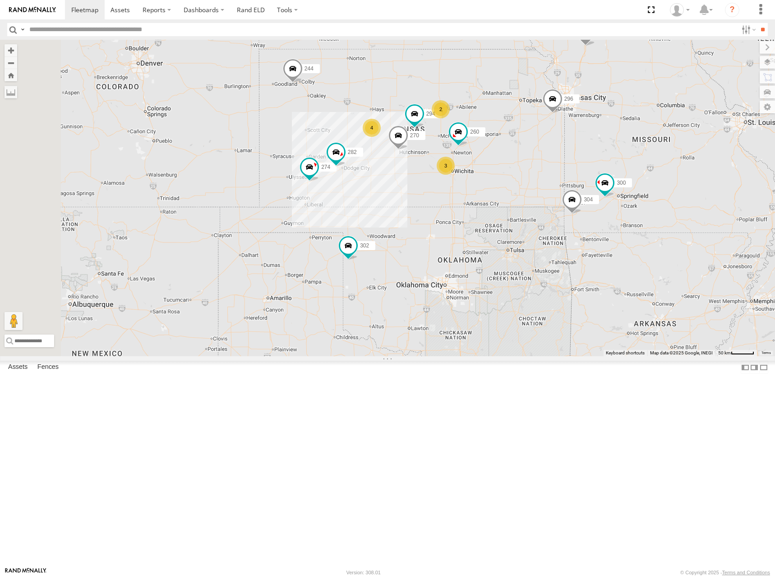
drag, startPoint x: 587, startPoint y: 178, endPoint x: 595, endPoint y: 184, distance: 10.0
click at [595, 184] on div "274 300 244 298 270 262 280 232 296 304 302 282 266 294 260 4 3 2" at bounding box center [387, 198] width 775 height 316
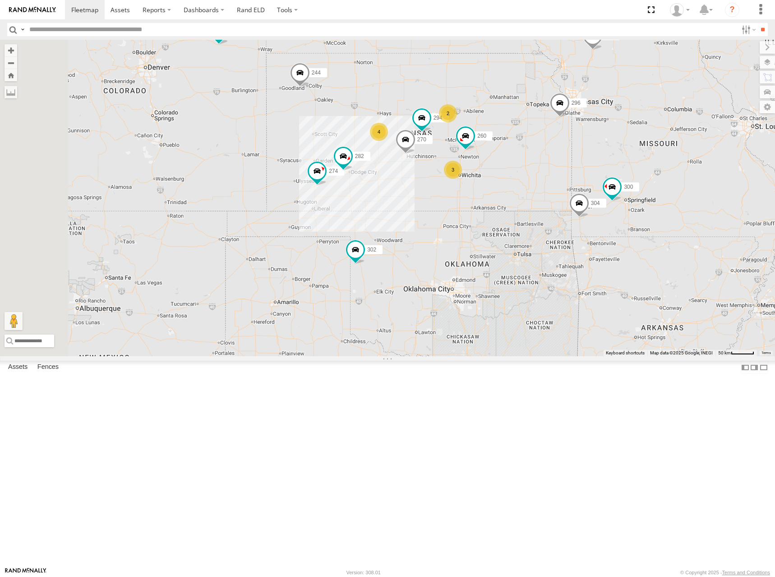
drag, startPoint x: 634, startPoint y: 143, endPoint x: 654, endPoint y: 153, distance: 22.2
click at [654, 153] on div "274 300 244 298 270 262 280 232 296 304 302 282 266 294 260 4 3 2" at bounding box center [387, 198] width 775 height 316
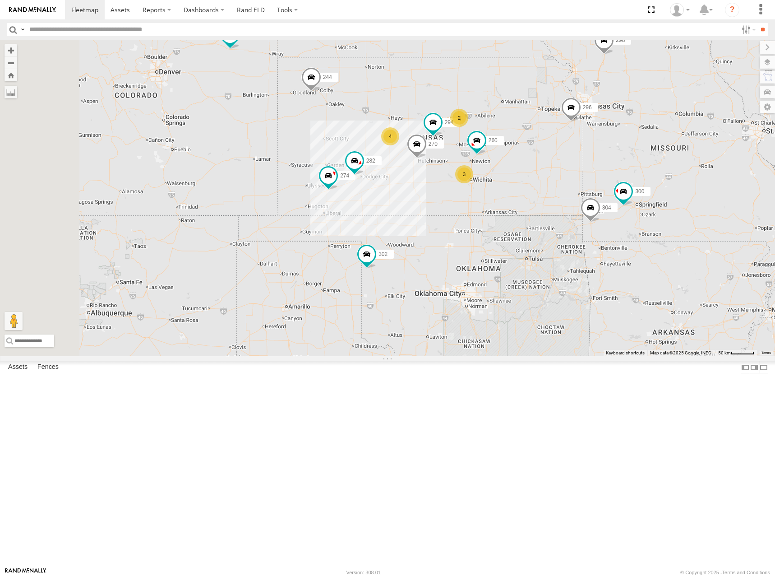
click at [628, 173] on div "274 300 244 298 270 262 280 232 296 304 302 282 266 294 260 4 3 2" at bounding box center [387, 198] width 775 height 316
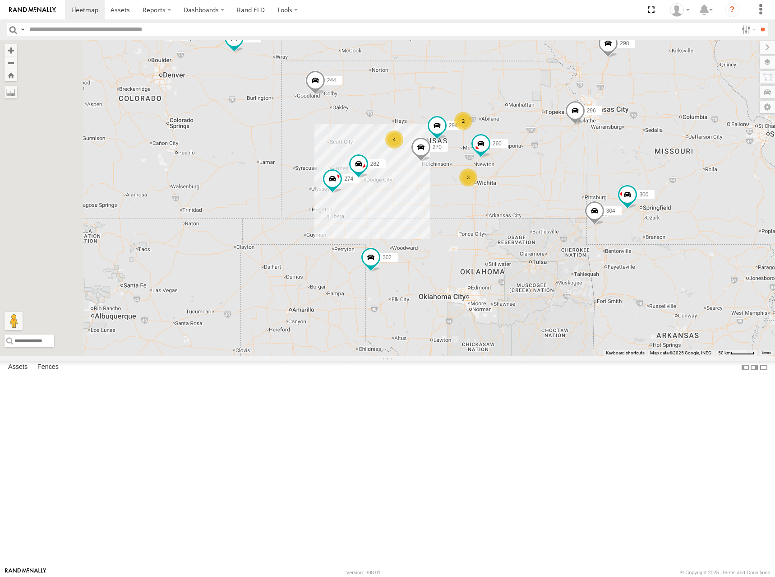
drag, startPoint x: 582, startPoint y: 175, endPoint x: 582, endPoint y: 185, distance: 9.9
click at [582, 185] on div "274 300 244 298 270 262 280 232 296 304 302 282 266 294 260 4 3 2" at bounding box center [387, 198] width 775 height 316
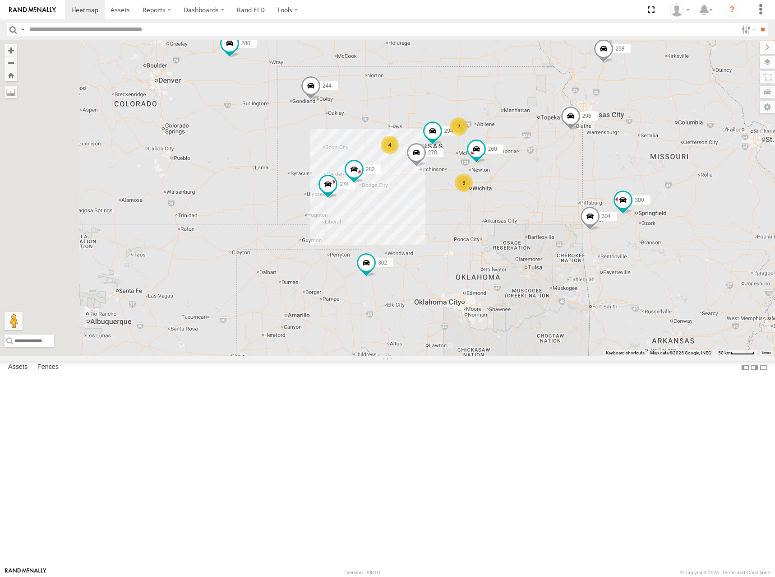
drag, startPoint x: 593, startPoint y: 156, endPoint x: 586, endPoint y: 158, distance: 6.6
click at [586, 158] on div "274 300 244 298 270 262 280 232 296 304 302 282 266 294 260 4 3 2" at bounding box center [387, 198] width 775 height 316
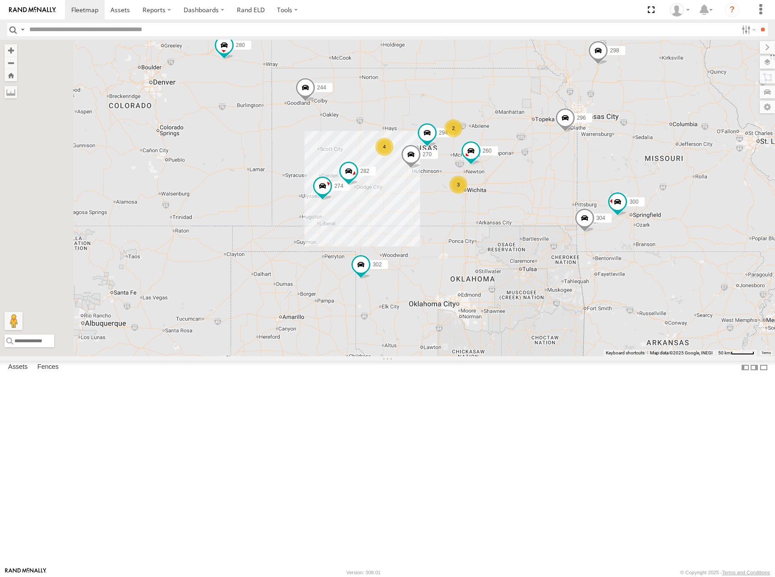
drag, startPoint x: 636, startPoint y: 199, endPoint x: 623, endPoint y: 202, distance: 12.9
click at [623, 202] on div "274 300 244 298 270 262 280 232 296 304 302 282 266 294 260 4 3 2" at bounding box center [387, 198] width 775 height 316
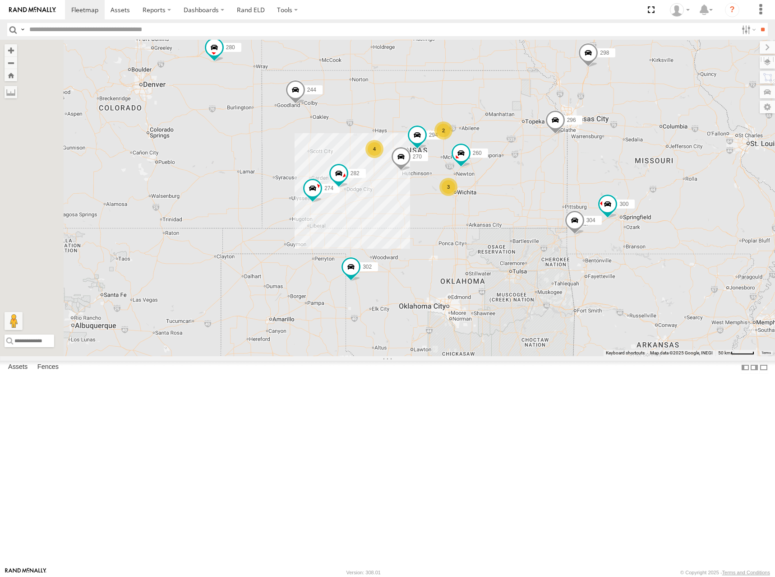
click at [590, 203] on div "274 300 244 298 270 262 280 232 296 304 302 282 266 294 260 4 3 2" at bounding box center [387, 198] width 775 height 316
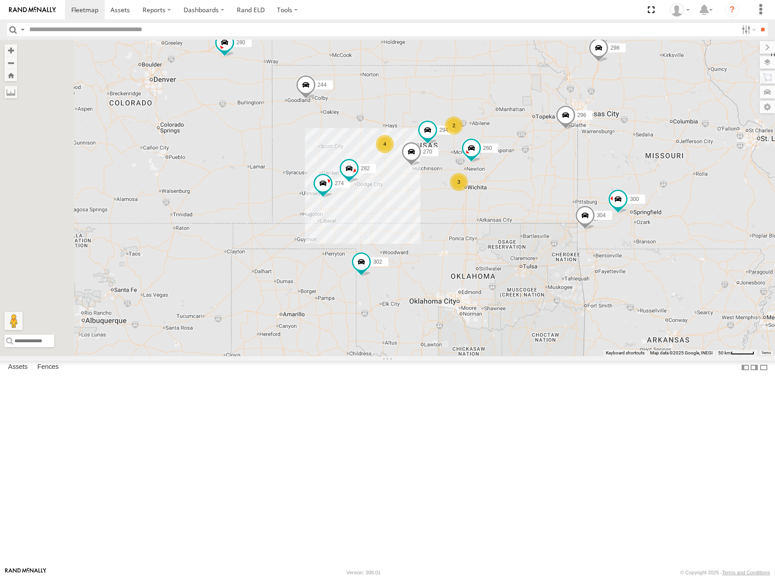
click at [600, 188] on div "274 300 244 298 270 262 280 232 296 304 302 282 266 294 260 4 3 2" at bounding box center [387, 198] width 775 height 316
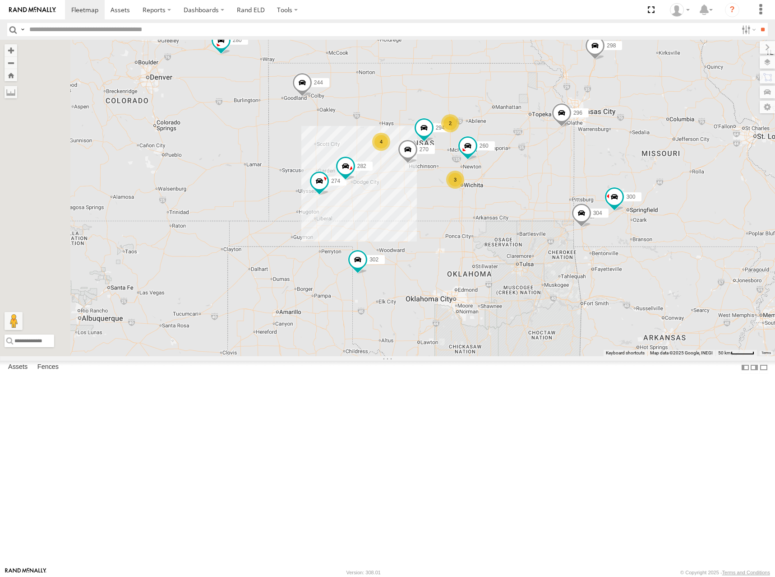
click at [593, 183] on div "274 300 244 298 270 262 280 232 296 304 302 282 266 294 260 4 3 2" at bounding box center [387, 198] width 775 height 316
click at [609, 191] on div "274 300 244 298 270 262 280 232 296 304 302 282 266 294 260 4 3 2" at bounding box center [387, 198] width 775 height 316
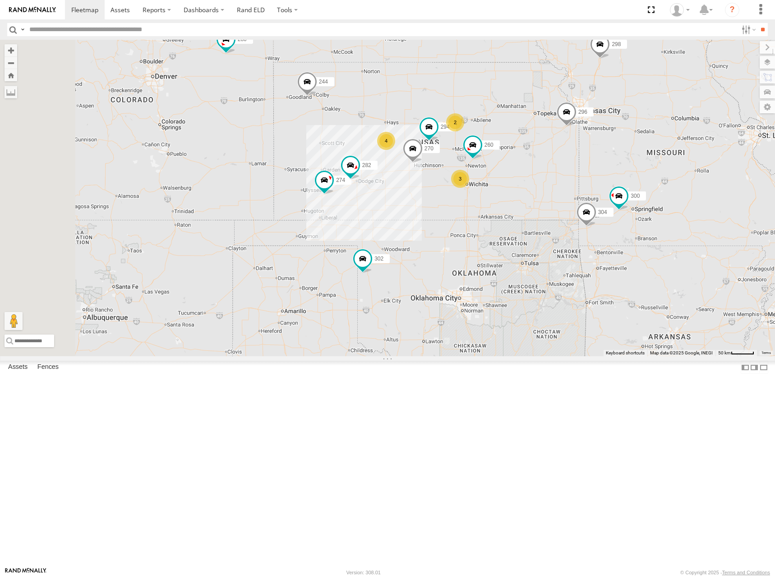
drag, startPoint x: 603, startPoint y: 185, endPoint x: 608, endPoint y: 191, distance: 7.4
click at [608, 191] on div "274 300 244 298 270 262 280 232 296 304 302 282 266 294 260 4 3 2" at bounding box center [387, 198] width 775 height 316
click at [611, 185] on div "274 300 244 298 270 262 280 232 296 304 302 282 266 294 260 4 3 2" at bounding box center [387, 198] width 775 height 316
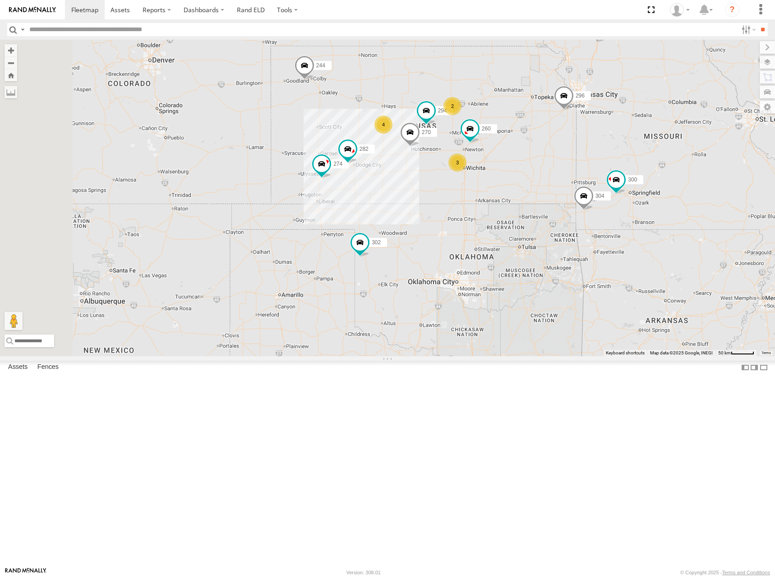
drag, startPoint x: 611, startPoint y: 185, endPoint x: 607, endPoint y: 172, distance: 13.7
click at [607, 172] on div "274 300 244 298 270 262 280 232 296 304 302 282 266 294 260 4 3 2" at bounding box center [387, 198] width 775 height 316
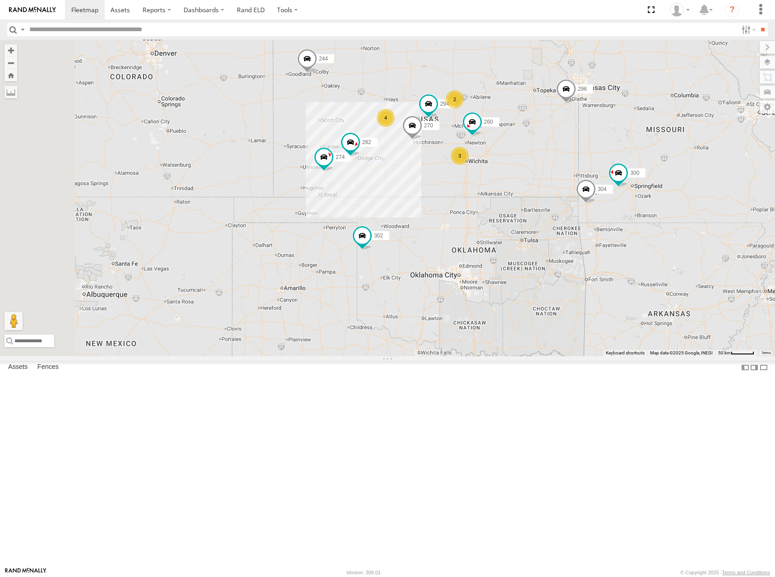
drag, startPoint x: 590, startPoint y: 160, endPoint x: 592, endPoint y: 153, distance: 7.6
click at [592, 153] on div "274 300 244 298 270 262 280 232 296 304 302 282 266 294 260 4 3 2" at bounding box center [387, 198] width 775 height 316
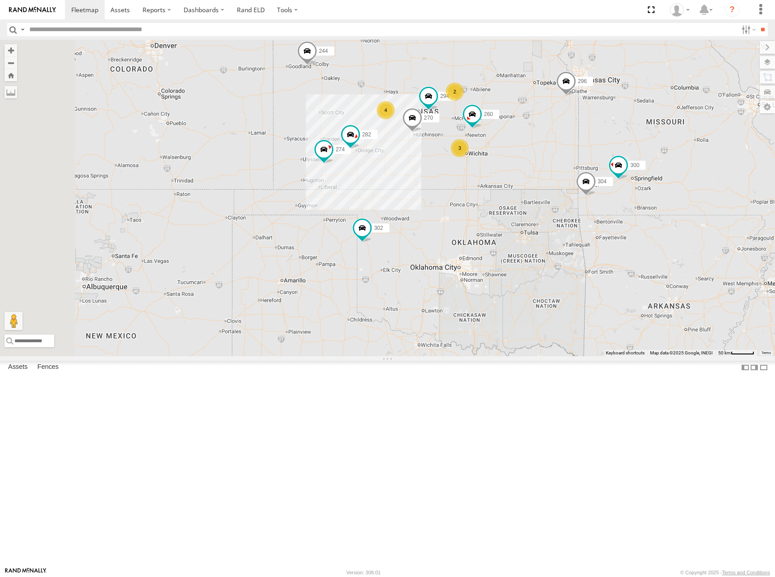
drag, startPoint x: 594, startPoint y: 157, endPoint x: 594, endPoint y: 147, distance: 10.4
click at [594, 147] on div "274 300 244 298 270 262 280 232 296 304 302 282 266 294 260 4 3 2" at bounding box center [387, 198] width 775 height 316
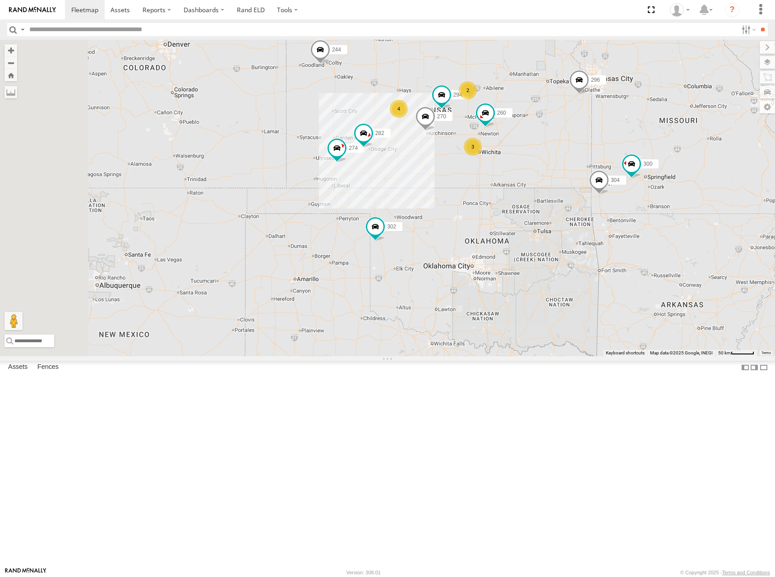
drag, startPoint x: 619, startPoint y: 163, endPoint x: 633, endPoint y: 166, distance: 14.2
click at [633, 166] on div "274 300 244 298 270 262 280 232 296 304 302 282 266 294 260 4 3 2" at bounding box center [387, 198] width 775 height 316
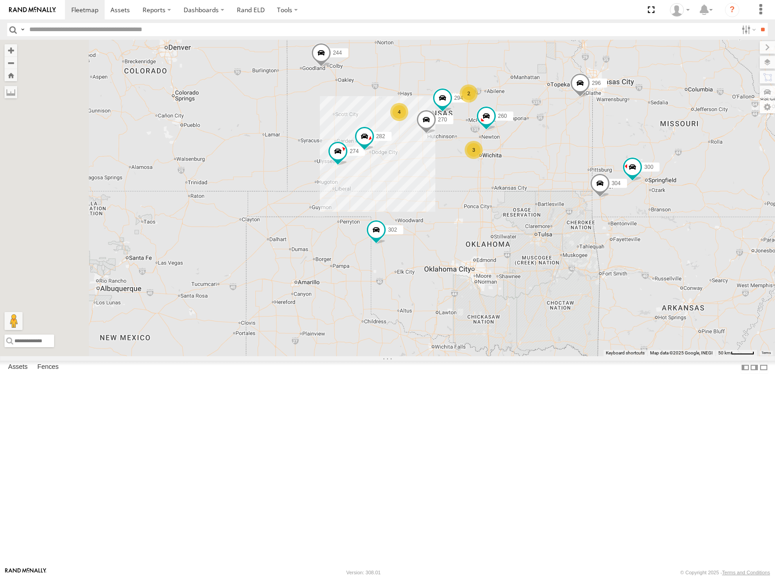
drag, startPoint x: 619, startPoint y: 166, endPoint x: 621, endPoint y: 170, distance: 5.3
click at [621, 170] on div "274 300 244 298 270 262 280 232 296 304 302 282 266 294 260 4 3 2" at bounding box center [387, 198] width 775 height 316
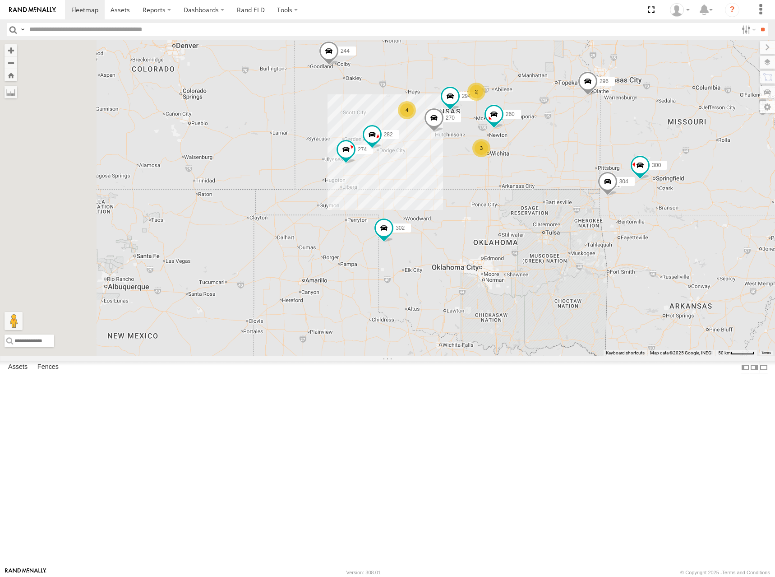
click at [626, 170] on div "274 300 244 298 270 262 280 232 296 304 302 282 266 294 260 4 3 2" at bounding box center [387, 198] width 775 height 316
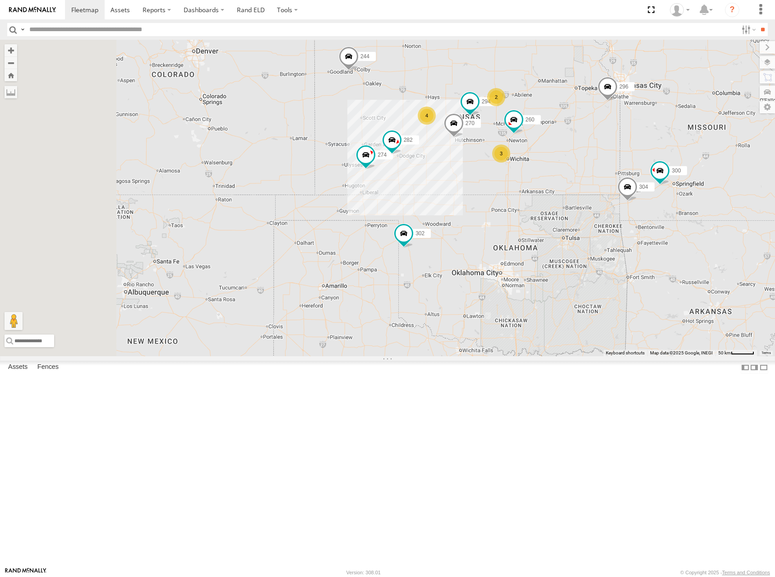
drag, startPoint x: 617, startPoint y: 162, endPoint x: 634, endPoint y: 169, distance: 19.0
click at [634, 169] on div "274 300 244 298 270 262 280 232 296 304 302 282 266 294 260 4 3 2" at bounding box center [387, 198] width 775 height 316
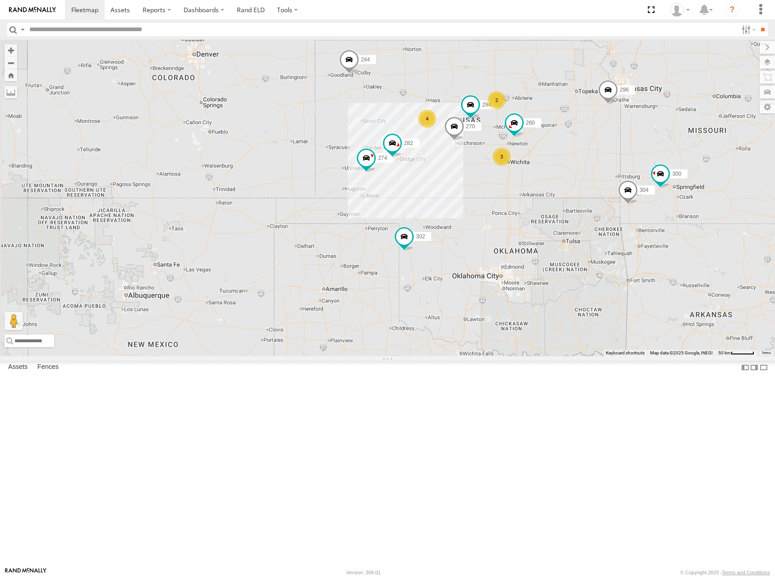
click at [614, 184] on div "274 300 244 298 270 262 280 232 296 304 302 282 266 294 260 4 3 2" at bounding box center [387, 198] width 775 height 316
click at [600, 184] on div "274 300 244 298 270 262 280 232 296 304 302 282 266 294 260 4 3 2" at bounding box center [387, 198] width 775 height 316
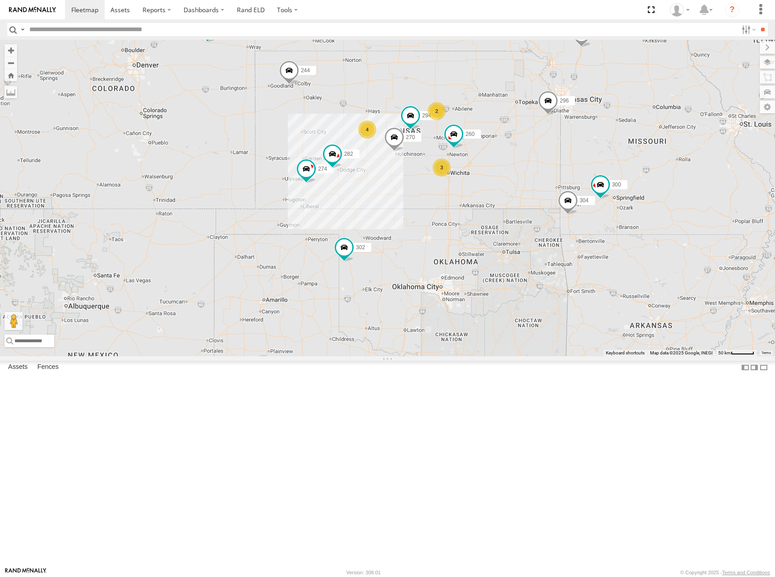
drag, startPoint x: 628, startPoint y: 168, endPoint x: 570, endPoint y: 175, distance: 57.8
click at [570, 175] on div "274 300 244 298 270 262 280 232 296 304 302 282 266 294 260 4 3 2" at bounding box center [387, 198] width 775 height 316
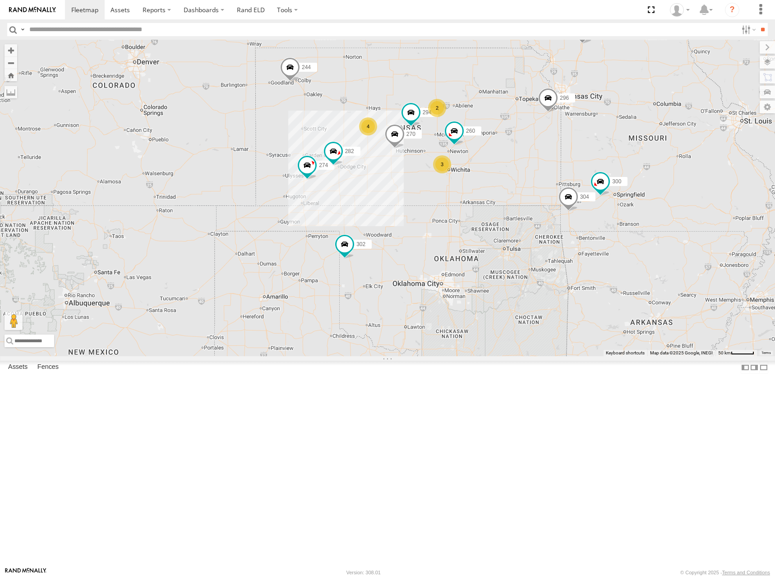
drag, startPoint x: 603, startPoint y: 182, endPoint x: 605, endPoint y: 177, distance: 5.5
click at [605, 177] on div "274 300 244 298 270 262 280 232 296 304 302 282 266 294 260 4 3 2" at bounding box center [387, 198] width 775 height 316
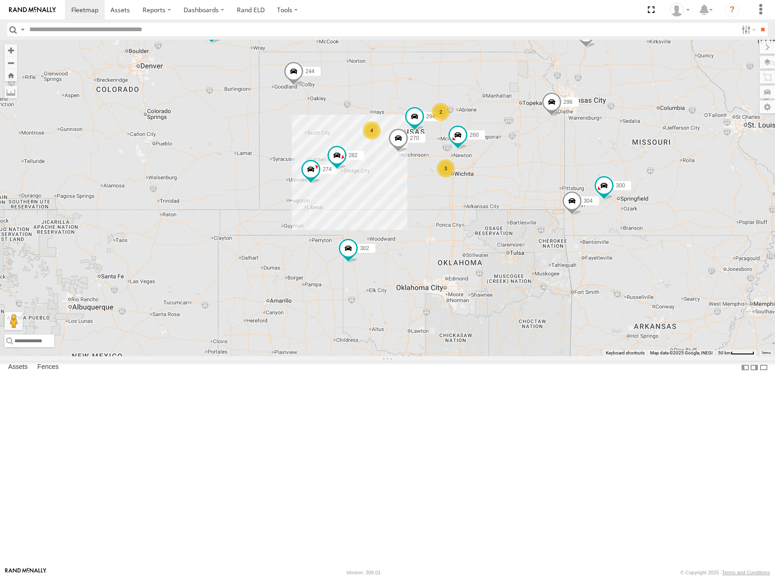
click at [603, 161] on div "274 300 244 298 270 262 280 232 296 304 302 282 266 294 260 4 3 2" at bounding box center [387, 198] width 775 height 316
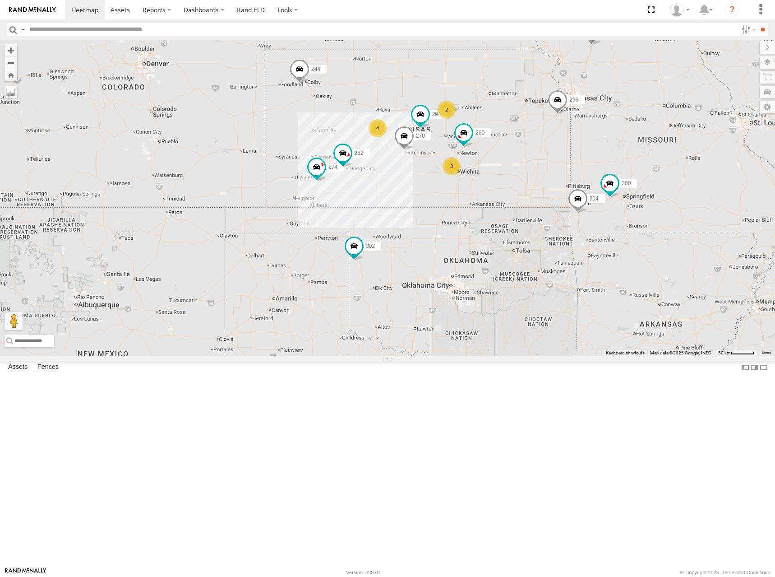
drag, startPoint x: 562, startPoint y: 165, endPoint x: 573, endPoint y: 161, distance: 12.0
click at [573, 161] on div "274 300 244 298 270 262 280 232 296 304 302 282 266 294 260 4 3 2" at bounding box center [387, 198] width 775 height 316
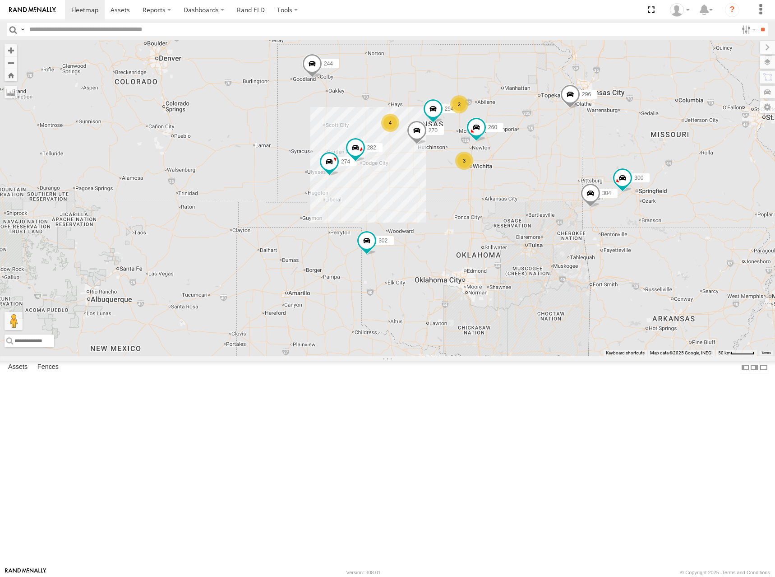
click at [588, 162] on div "274 300 244 298 270 262 280 232 296 304 302 282 266 294 260 4 3 2" at bounding box center [387, 198] width 775 height 316
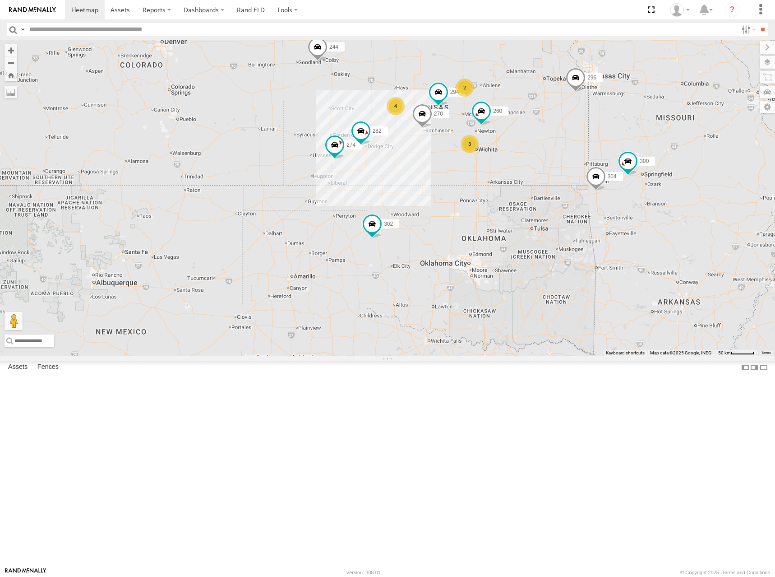
drag, startPoint x: 612, startPoint y: 184, endPoint x: 618, endPoint y: 164, distance: 20.7
click at [615, 161] on div "274 300 244 298 270 262 280 232 296 304 302 282 266 294 260 4 3 2" at bounding box center [387, 198] width 775 height 316
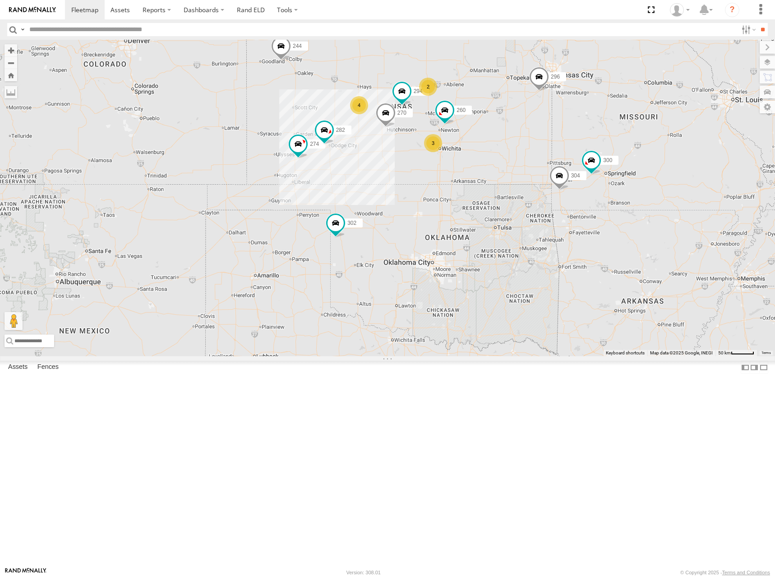
drag, startPoint x: 639, startPoint y: 244, endPoint x: 633, endPoint y: 249, distance: 7.7
click at [635, 249] on div "274 300 244 298 270 262 280 232 296 304 302 282 266 294 260 4 3 2" at bounding box center [387, 198] width 775 height 316
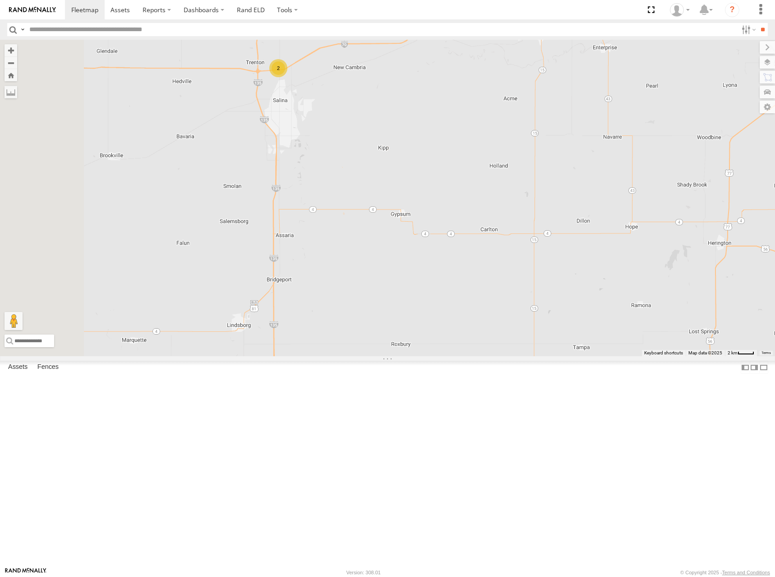
drag, startPoint x: 507, startPoint y: 212, endPoint x: 563, endPoint y: 270, distance: 80.7
click at [563, 270] on div "274 300 244 298 270 262 280 232 296 304 302 282 266 294 260 288 284 264 286 2" at bounding box center [387, 198] width 775 height 316
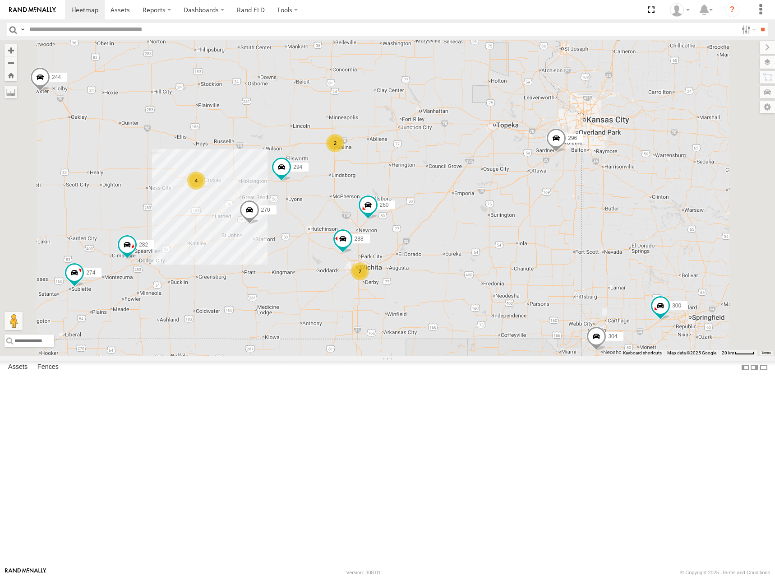
drag, startPoint x: 532, startPoint y: 226, endPoint x: 580, endPoint y: 212, distance: 49.8
click at [580, 212] on div "274 300 244 298 270 262 280 232 296 304 302 282 266 294 260 288 4 2 2" at bounding box center [387, 198] width 775 height 316
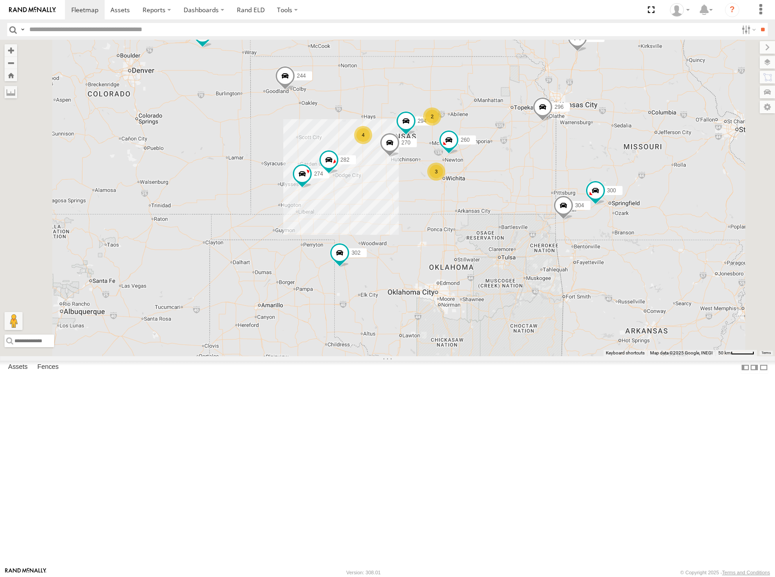
click at [591, 209] on div "274 300 244 298 270 262 280 232 296 304 302 282 266 294 260 4 3 2" at bounding box center [387, 198] width 775 height 316
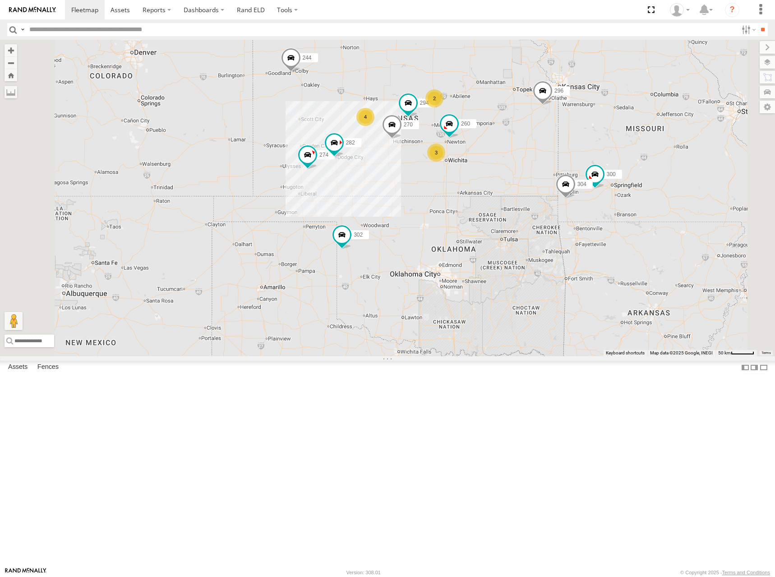
drag, startPoint x: 580, startPoint y: 174, endPoint x: 582, endPoint y: 154, distance: 20.0
click at [582, 154] on div "274 300 244 298 270 262 280 232 296 304 302 282 266 294 260 4 3 2" at bounding box center [387, 198] width 775 height 316
click at [590, 163] on div "274 300 244 298 270 262 280 232 296 304 302 282 266 294 260 4 3 2" at bounding box center [387, 198] width 775 height 316
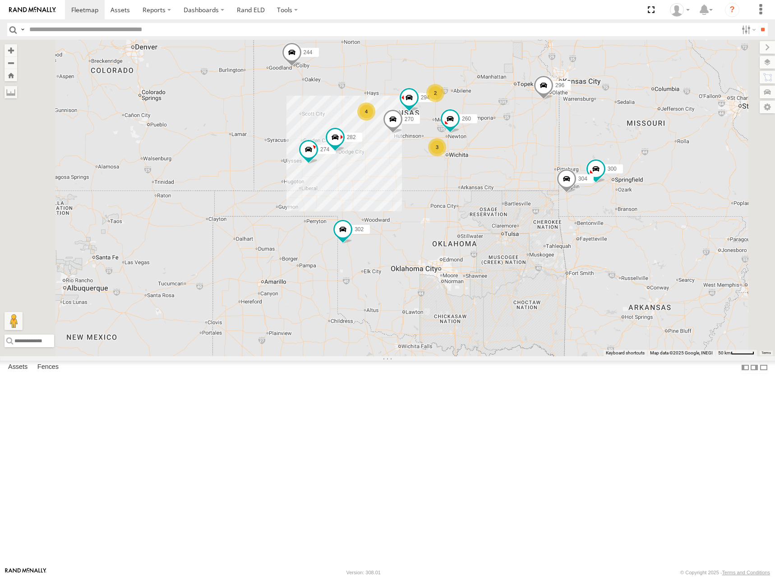
click at [602, 151] on div "274 300 244 298 270 262 280 232 296 304 302 282 266 294 260 4 3 2" at bounding box center [387, 198] width 775 height 316
click at [549, 162] on div "274 300 244 298 270 262 280 232 296 304 302 282 266 294 260 4 3 2" at bounding box center [387, 198] width 775 height 316
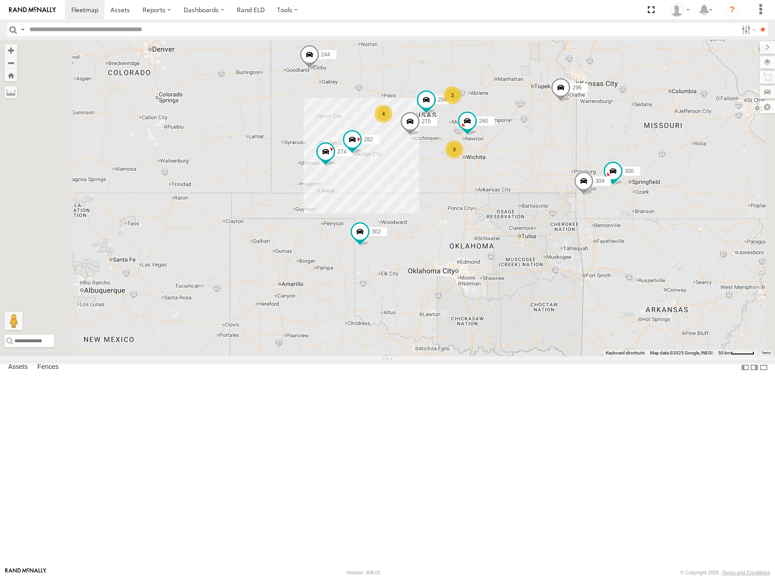
drag, startPoint x: 533, startPoint y: 166, endPoint x: 550, endPoint y: 169, distance: 17.4
click at [550, 169] on div "274 300 244 298 270 262 280 232 296 304 302 282 266 294 260 4 3 2" at bounding box center [387, 198] width 775 height 316
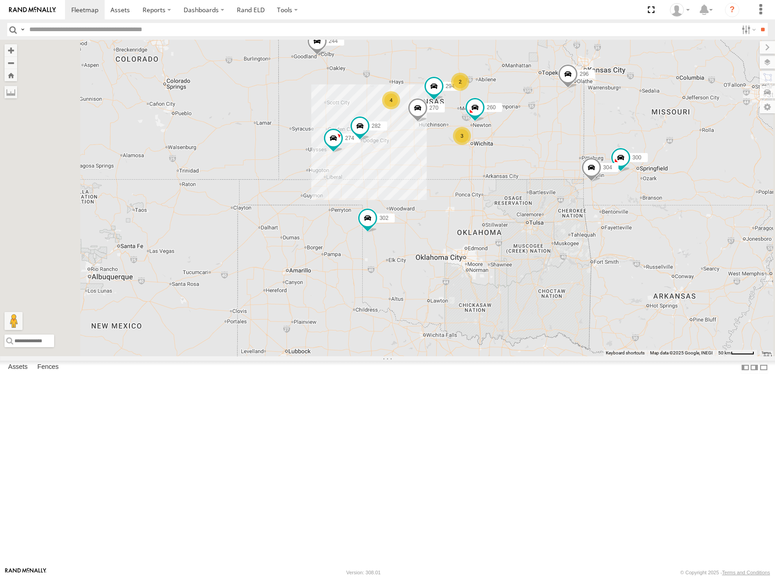
drag, startPoint x: 595, startPoint y: 151, endPoint x: 600, endPoint y: 146, distance: 7.3
click at [599, 146] on div "274 300 244 298 270 262 280 232 296 304 302 282 266 294 260 4 3 2" at bounding box center [387, 198] width 775 height 316
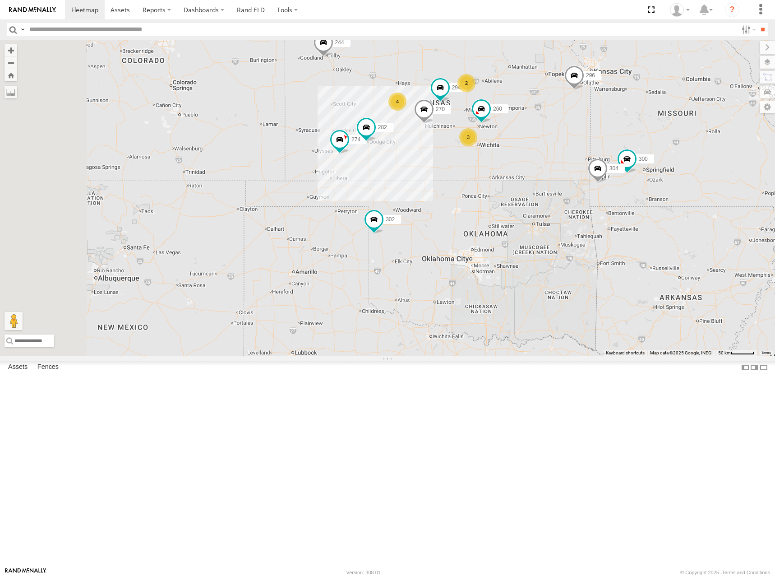
drag, startPoint x: 541, startPoint y: 152, endPoint x: 544, endPoint y: 163, distance: 11.5
click at [544, 163] on div "274 300 244 298 270 262 280 232 296 304 302 282 266 294 260 4 3 2" at bounding box center [387, 198] width 775 height 316
click at [614, 144] on div "274 300 244 298 270 262 280 232 296 304 302 282 266 294 260 4 3 2" at bounding box center [387, 198] width 775 height 316
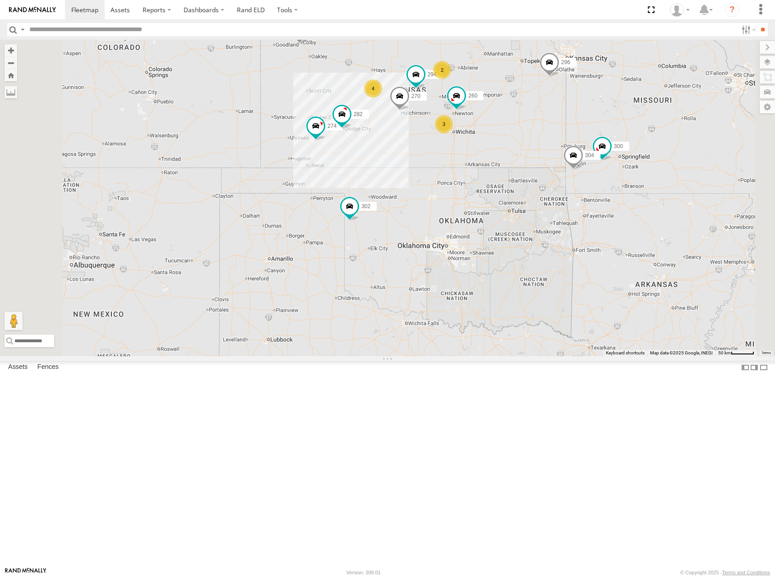
drag, startPoint x: 512, startPoint y: 146, endPoint x: 500, endPoint y: 130, distance: 19.3
click at [487, 132] on div "274 300 244 298 270 262 280 232 296 304 302 282 266 294 260 4 3 2" at bounding box center [387, 198] width 775 height 316
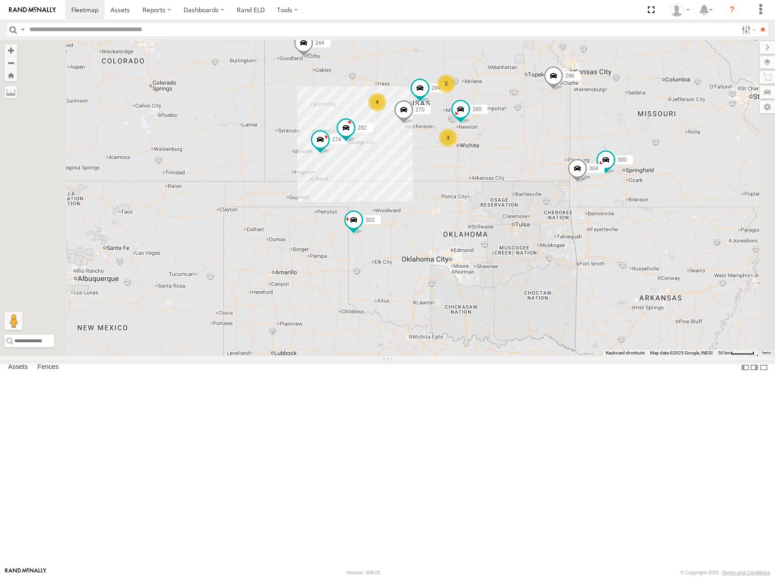
drag, startPoint x: 558, startPoint y: 128, endPoint x: 563, endPoint y: 139, distance: 11.3
click at [563, 139] on div "274 300 244 298 270 262 280 232 296 304 302 282 266 294 260 4 3 2" at bounding box center [387, 198] width 775 height 316
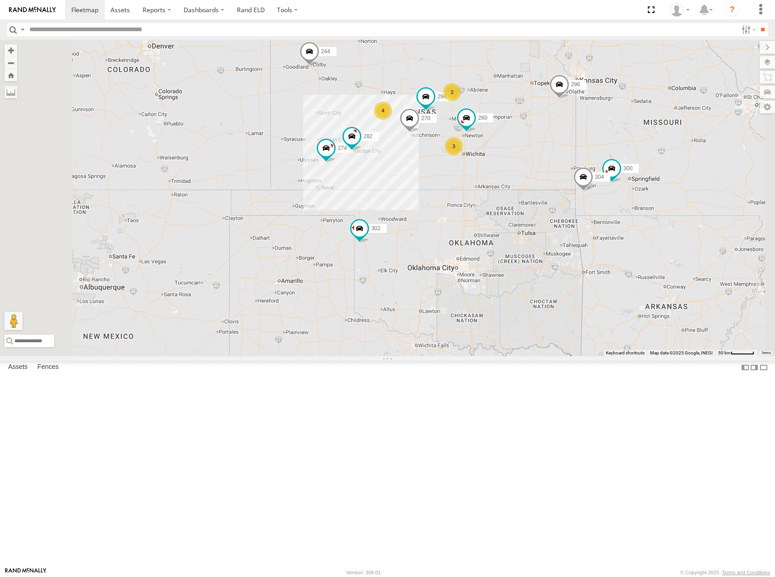
click at [586, 149] on div "274 300 244 298 270 262 280 232 296 304 302 282 266 294 260 4 3 2" at bounding box center [387, 198] width 775 height 316
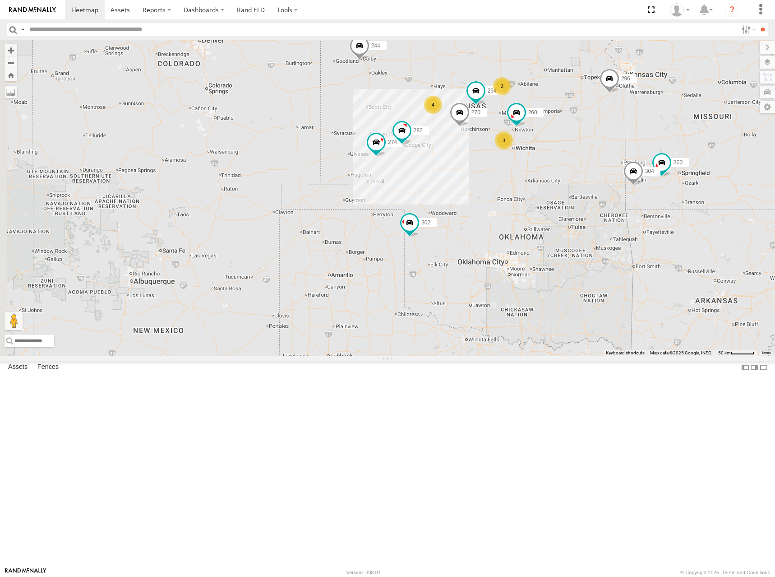
drag, startPoint x: 590, startPoint y: 148, endPoint x: 645, endPoint y: 139, distance: 55.8
click at [645, 139] on div "274 300 244 298 270 262 280 232 296 304 302 282 266 294 260 4 3 2" at bounding box center [387, 198] width 775 height 316
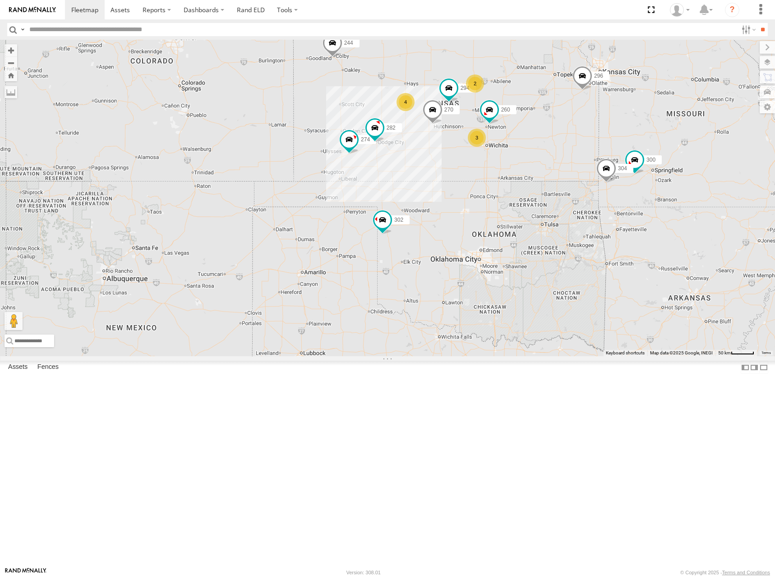
drag, startPoint x: 601, startPoint y: 136, endPoint x: 591, endPoint y: 136, distance: 10.8
click at [591, 136] on div "274 300 244 298 270 262 280 232 296 304 302 282 266 294 260 4 3 2" at bounding box center [387, 198] width 775 height 316
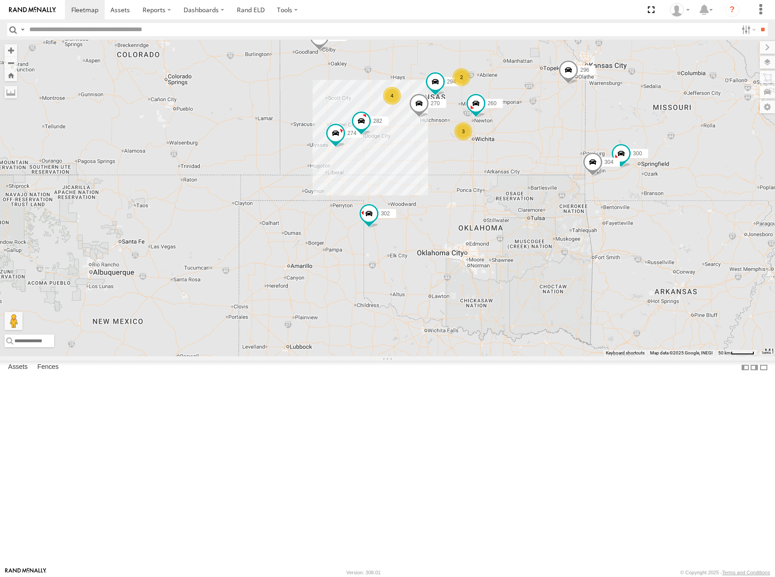
click at [610, 151] on div "274 300 244 298 270 262 280 232 296 304 302 282 266 294 260 4 3 2" at bounding box center [387, 198] width 775 height 316
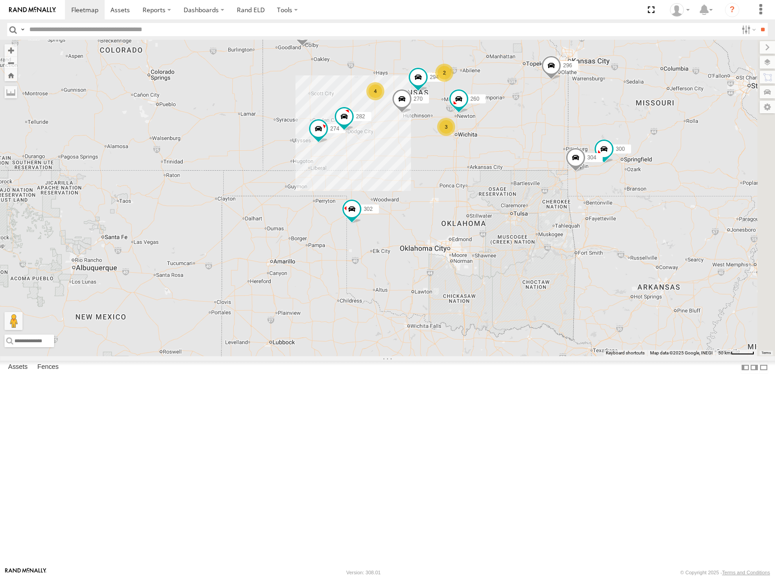
drag, startPoint x: 599, startPoint y: 164, endPoint x: 581, endPoint y: 159, distance: 18.7
click at [581, 159] on div "274 300 244 298 270 262 280 232 296 304 302 282 266 294 260 4 3 2" at bounding box center [387, 198] width 775 height 316
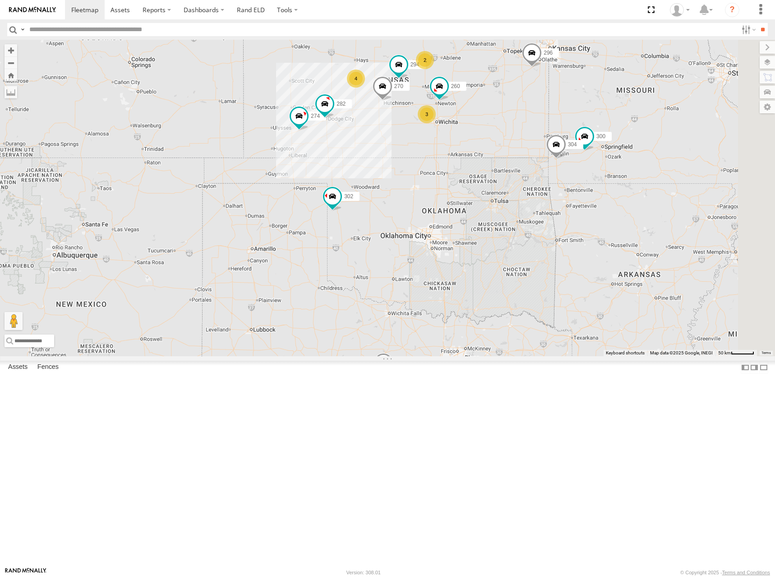
drag, startPoint x: 558, startPoint y: 139, endPoint x: 544, endPoint y: 132, distance: 15.6
click at [544, 132] on div "274 300 244 298 270 262 280 232 296 304 302 282 266 294 260 4 3 2" at bounding box center [387, 198] width 775 height 316
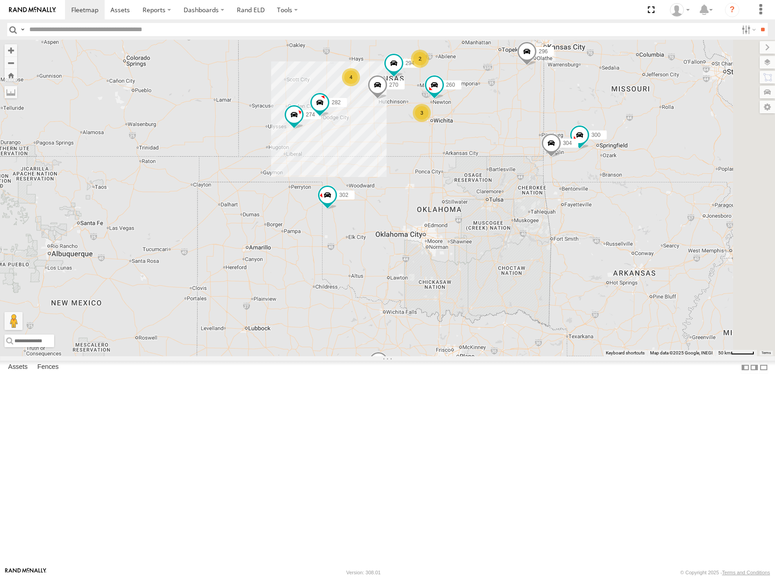
click at [586, 152] on div "274 300 244 298 270 262 280 232 296 304 302 282 266 294 260 4 3 2" at bounding box center [387, 198] width 775 height 316
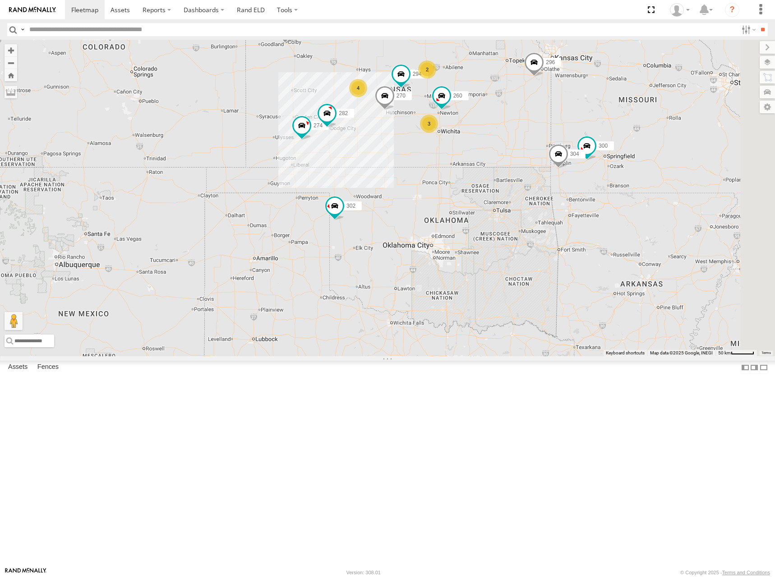
drag, startPoint x: 563, startPoint y: 115, endPoint x: 570, endPoint y: 128, distance: 14.2
click at [570, 128] on div "274 300 244 298 270 262 280 232 296 304 302 282 266 294 260 4 3 2" at bounding box center [387, 198] width 775 height 316
drag, startPoint x: 575, startPoint y: 146, endPoint x: 588, endPoint y: 139, distance: 15.3
click at [588, 139] on div "274 300 244 298 270 262 280 232 296 304 302 282 266 294 260 4 3 2" at bounding box center [387, 198] width 775 height 316
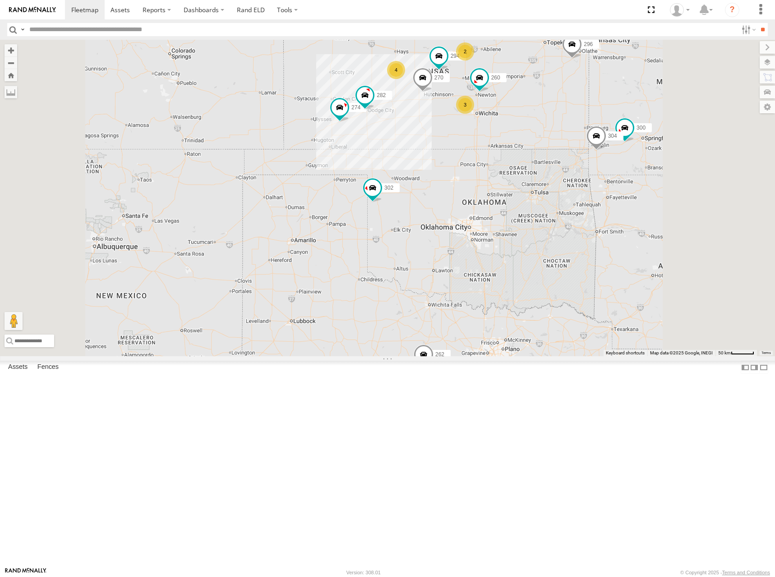
drag, startPoint x: 636, startPoint y: 116, endPoint x: 622, endPoint y: 116, distance: 14.0
click at [622, 116] on div "274 300 244 298 270 262 280 232 296 304 302 282 266 294 260 4 3 2" at bounding box center [387, 198] width 775 height 316
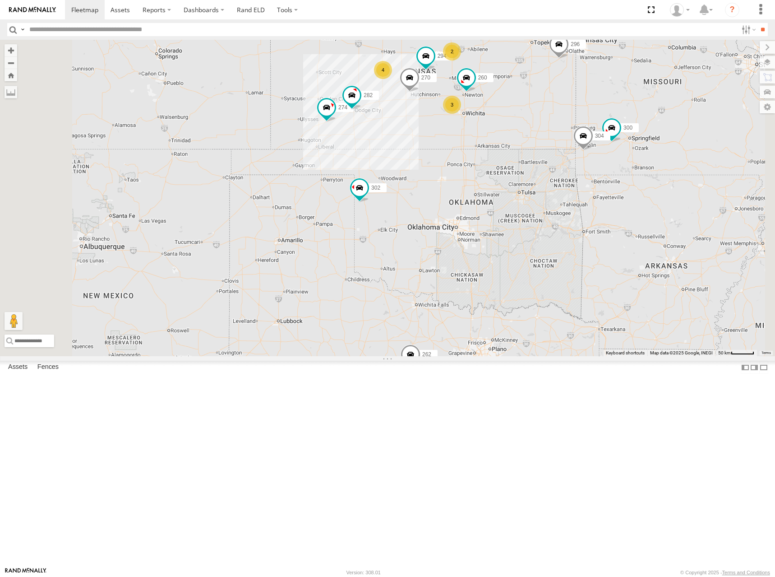
click at [609, 115] on div "274 300 244 298 270 262 280 232 296 304 302 282 266 294 260 4 3 2" at bounding box center [387, 198] width 775 height 316
drag, startPoint x: 585, startPoint y: 129, endPoint x: 582, endPoint y: 122, distance: 7.6
click at [582, 122] on div "274 300 244 298 270 262 280 232 296 304 302 282 266 294 260 4 3 2" at bounding box center [387, 198] width 775 height 316
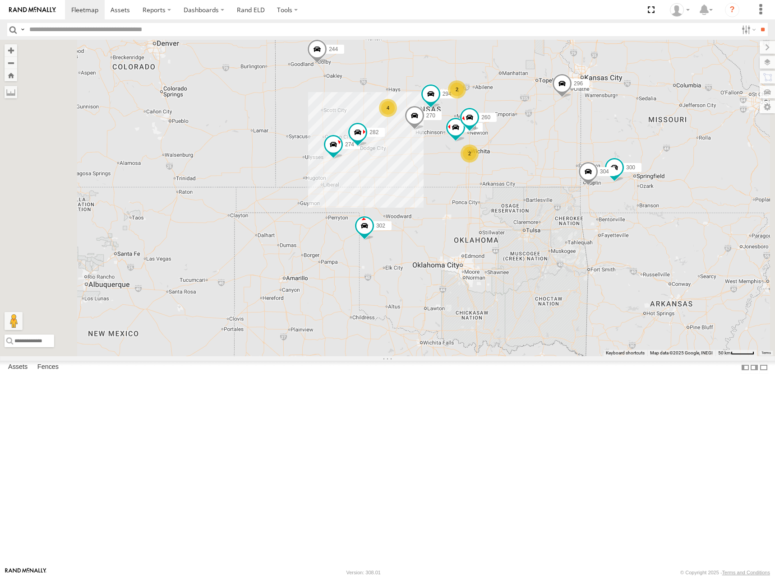
drag, startPoint x: 560, startPoint y: 85, endPoint x: 566, endPoint y: 148, distance: 62.9
click at [566, 148] on div "274 300 244 298 270 262 288 280 232 296 304 302 282 266 294 260 4 2 2" at bounding box center [387, 198] width 775 height 316
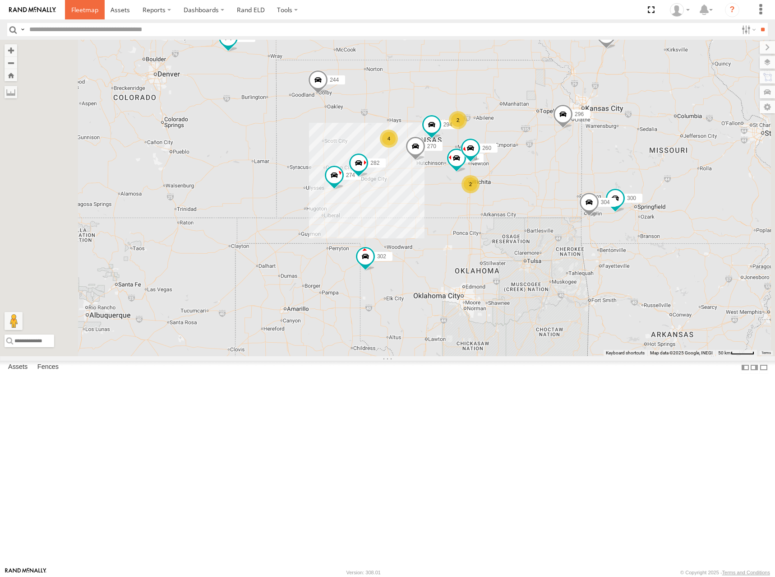
click at [80, 15] on link at bounding box center [85, 9] width 40 height 19
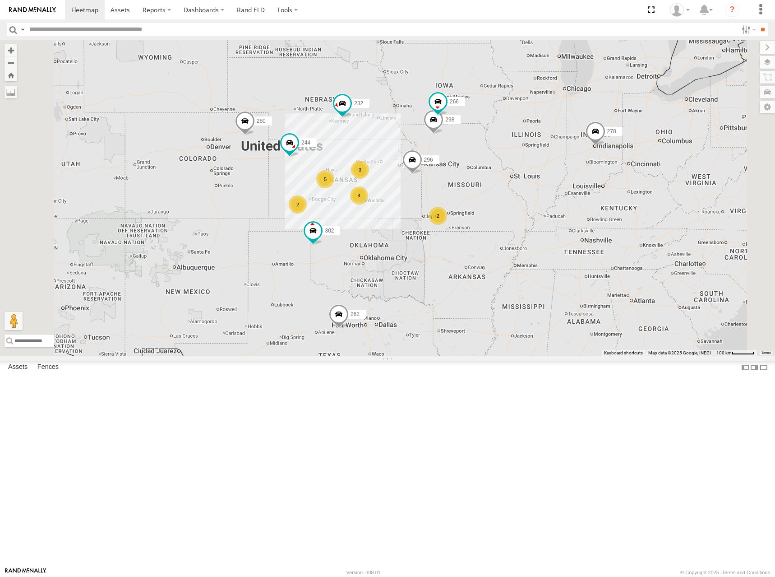
drag, startPoint x: 452, startPoint y: 256, endPoint x: 466, endPoint y: 250, distance: 15.8
click at [466, 250] on div "262 278 2 2 244 5 298 4 3 272 280 232 296 302 266" at bounding box center [387, 198] width 775 height 316
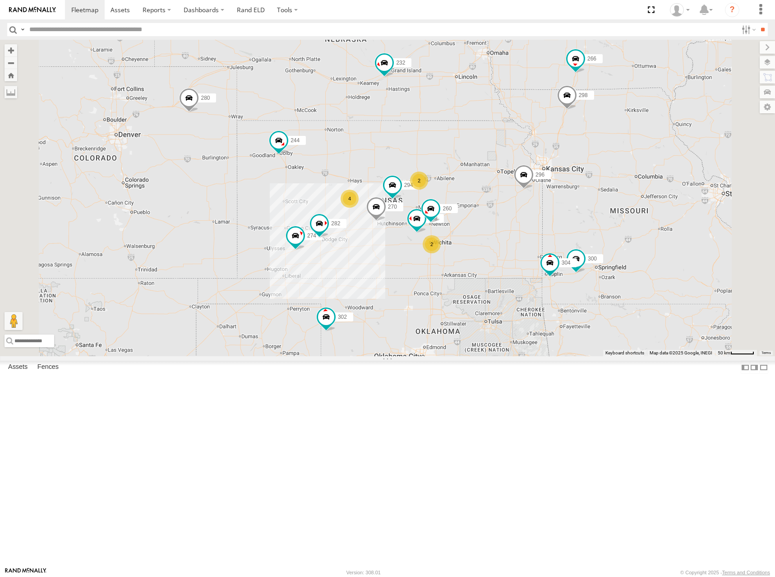
drag, startPoint x: 455, startPoint y: 251, endPoint x: 502, endPoint y: 242, distance: 47.9
click at [502, 242] on div "262 278 244 298 272 280 232 296 302 266 274 300 4 270 288 2 304 2 282 294 260" at bounding box center [387, 198] width 775 height 316
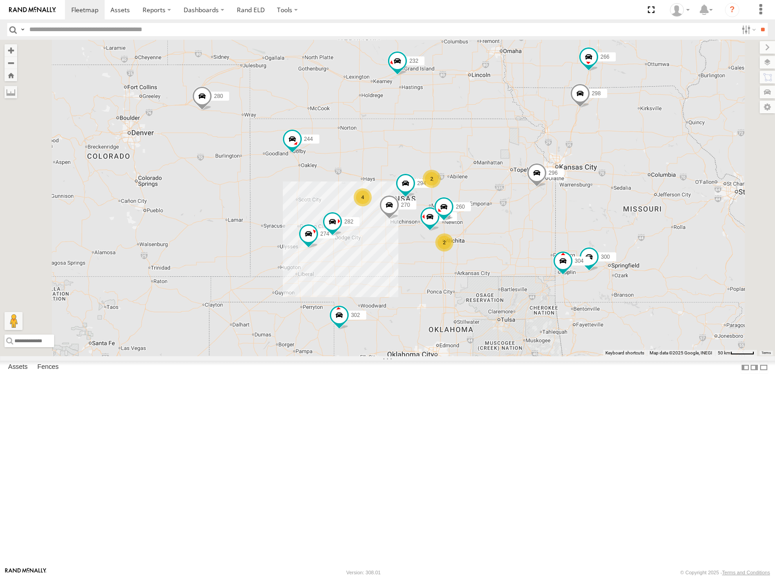
drag, startPoint x: 489, startPoint y: 245, endPoint x: 506, endPoint y: 242, distance: 17.4
click at [505, 244] on div "262 278 244 298 272 280 232 296 302 266 274 300 4 270 288 2 304 2 282 294 260" at bounding box center [387, 198] width 775 height 316
click at [484, 234] on div "262 278 244 298 272 280 232 296 302 266 274 300 4 270 288 2 304 2 282 294 260" at bounding box center [387, 198] width 775 height 316
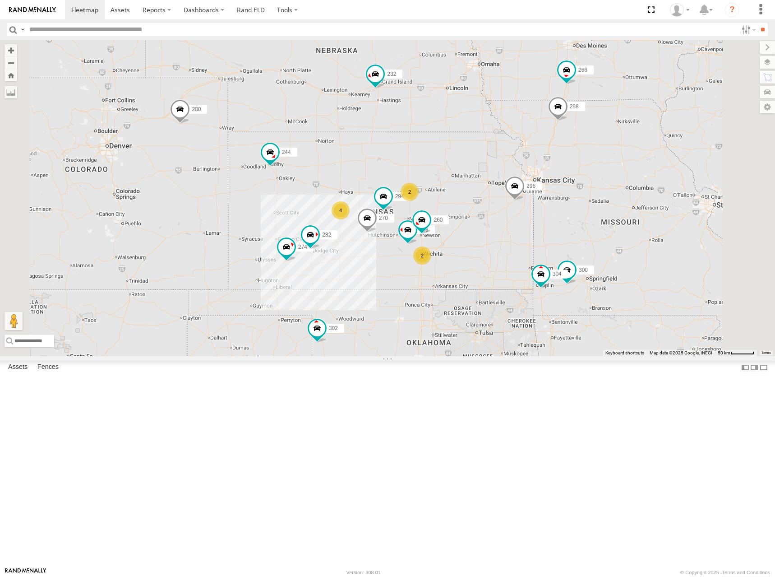
drag, startPoint x: 497, startPoint y: 232, endPoint x: 476, endPoint y: 243, distance: 23.0
click at [476, 243] on div "262 278 244 298 272 280 232 296 302 266 274 300 4 270 288 2 304 2 282 294 260" at bounding box center [387, 198] width 775 height 316
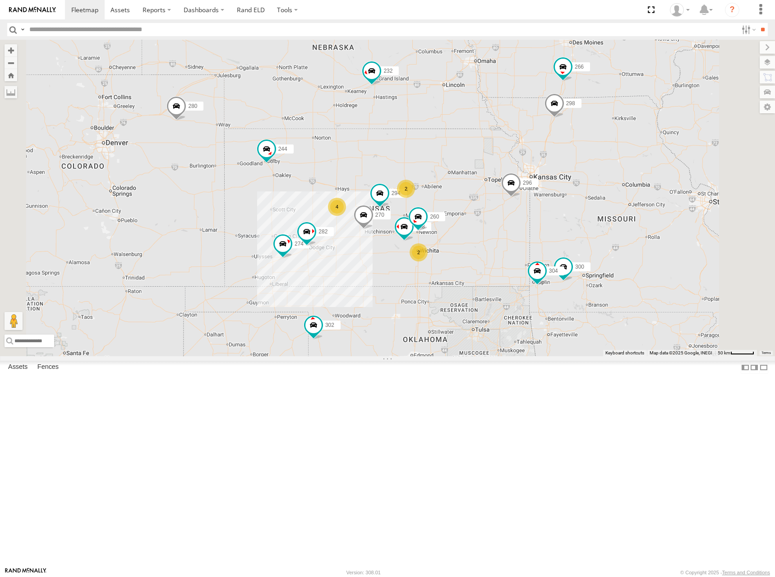
click at [456, 220] on div "262 278 244 298 272 280 232 296 302 266 274 300 4 270 288 2 304 2 282 294 260" at bounding box center [387, 198] width 775 height 316
click at [487, 226] on div "262 278 244 298 272 280 232 296 302 266 274 300 4 270 288 2 304 2 282 294 260" at bounding box center [387, 198] width 775 height 316
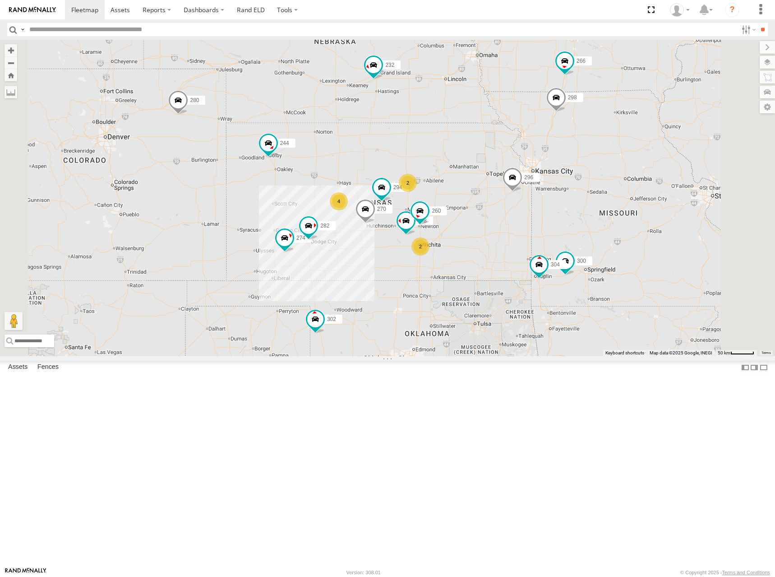
drag, startPoint x: 494, startPoint y: 241, endPoint x: 497, endPoint y: 229, distance: 12.0
click at [497, 229] on div "262 278 244 298 272 280 232 296 302 266 274 300 4 270 288 2 304 2 282 294 260" at bounding box center [387, 198] width 775 height 316
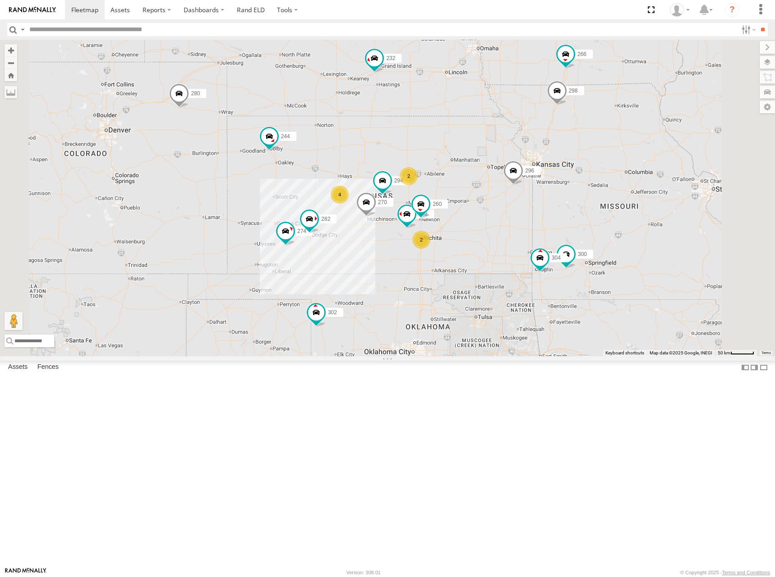
click at [498, 228] on div "262 278 244 298 272 280 232 296 302 266 274 300 4 270 288 2 304 2 282 294 260" at bounding box center [387, 198] width 775 height 316
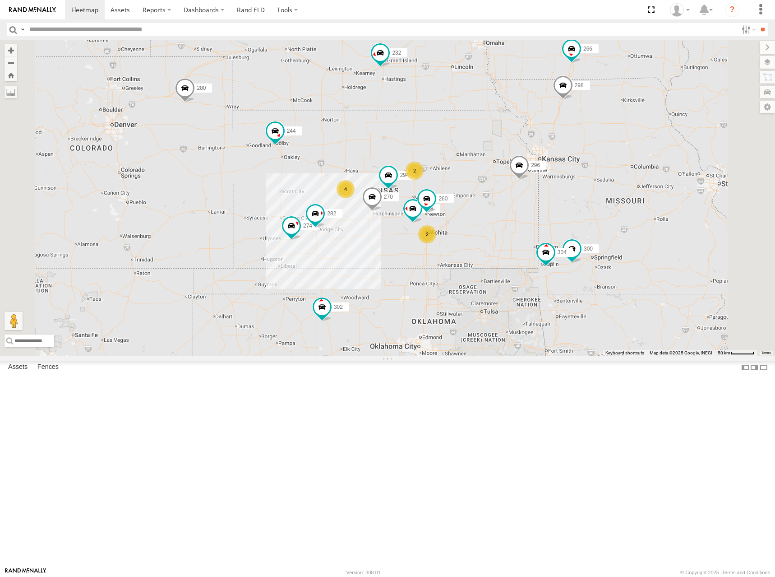
click at [509, 231] on div "262 278 244 298 272 280 232 296 302 266 274 300 4 270 288 2 304 2 282 294 260" at bounding box center [387, 198] width 775 height 316
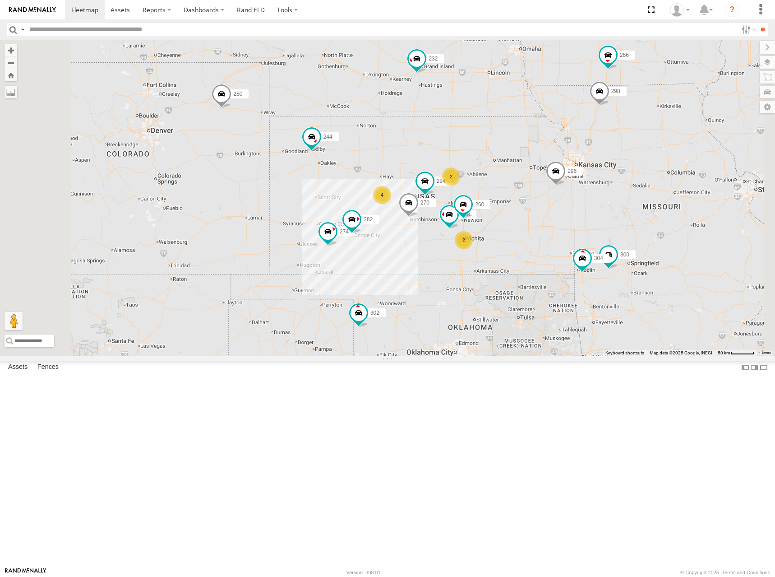
drag, startPoint x: 514, startPoint y: 231, endPoint x: 552, endPoint y: 236, distance: 37.9
click at [552, 236] on div "262 278 244 298 272 280 232 296 302 266 274 300 4 270 288 2 304 2 282 294 260" at bounding box center [387, 198] width 775 height 316
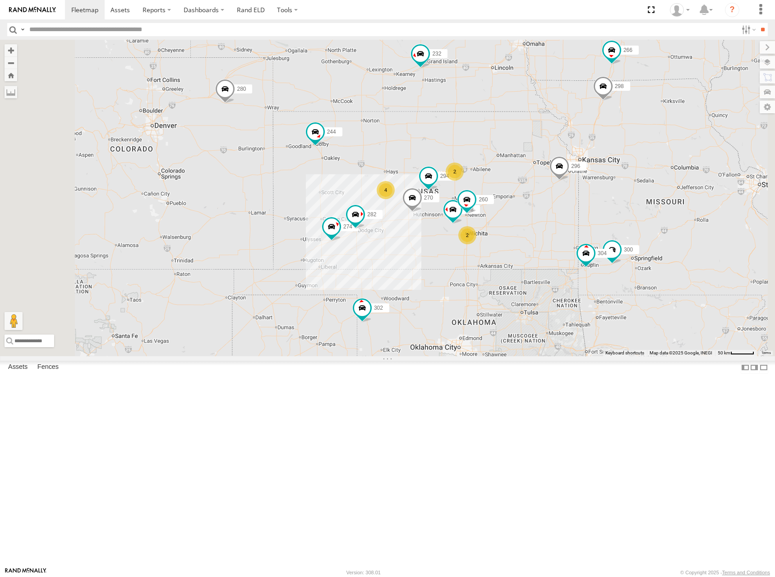
drag, startPoint x: 559, startPoint y: 240, endPoint x: 562, endPoint y: 236, distance: 5.3
click at [562, 236] on div "262 278 244 298 272 280 232 296 302 266 274 300 4 270 288 2 304 2 282 294 260" at bounding box center [387, 198] width 775 height 316
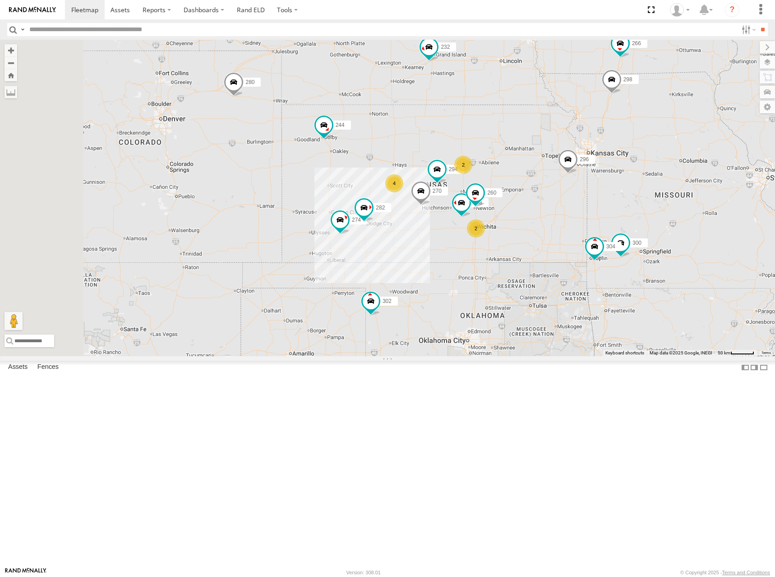
drag, startPoint x: 561, startPoint y: 235, endPoint x: 567, endPoint y: 235, distance: 5.9
click at [567, 235] on div "262 278 244 298 272 280 232 296 302 266 274 300 4 270 288 2 304 2 282 294 260" at bounding box center [387, 198] width 775 height 316
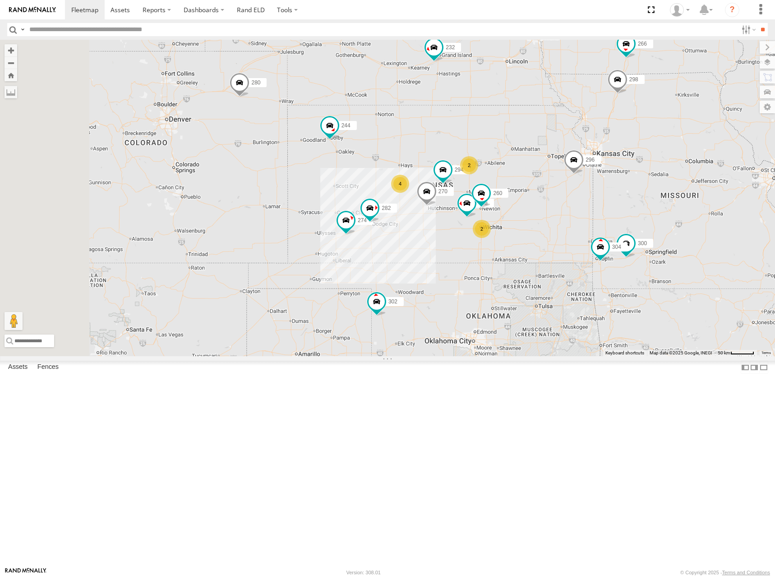
drag, startPoint x: 572, startPoint y: 213, endPoint x: 578, endPoint y: 213, distance: 6.8
click at [578, 213] on div "262 278 244 298 272 280 232 296 302 266 274 300 4 270 288 2 304 2 282 294 260" at bounding box center [387, 198] width 775 height 316
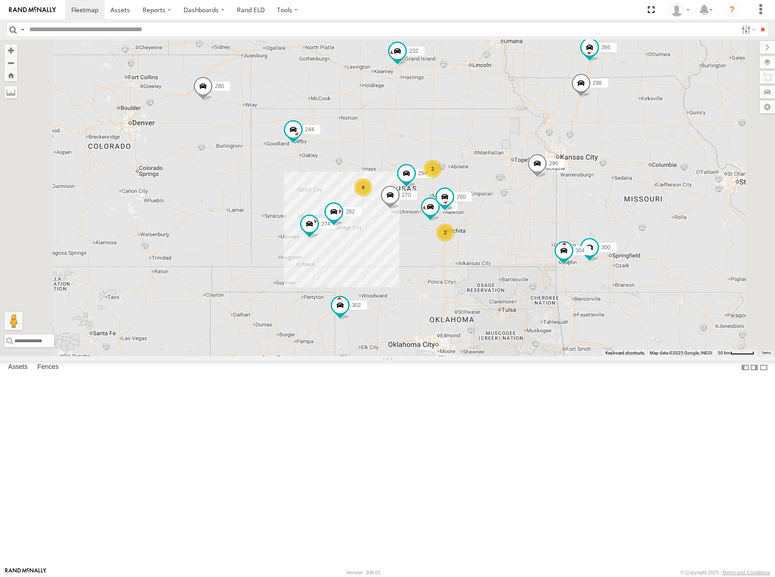
drag, startPoint x: 534, startPoint y: 241, endPoint x: 525, endPoint y: 240, distance: 9.1
click at [526, 240] on div "262 278 244 298 272 280 232 296 302 266 274 300 4 270 288 2 304 2 282 294 260" at bounding box center [387, 198] width 775 height 316
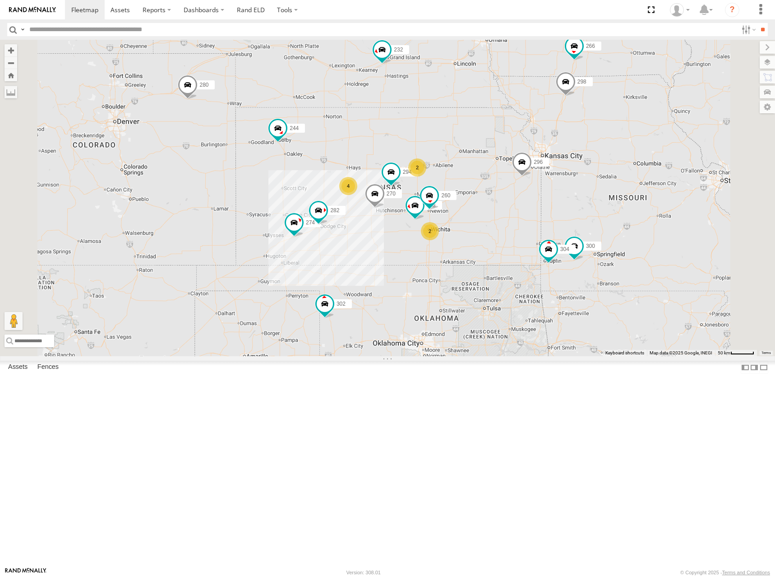
drag, startPoint x: 520, startPoint y: 237, endPoint x: 508, endPoint y: 237, distance: 12.2
click at [508, 237] on div "262 278 244 298 272 280 232 296 302 266 274 300 4 270 288 2 304 2 282 294 260" at bounding box center [387, 198] width 775 height 316
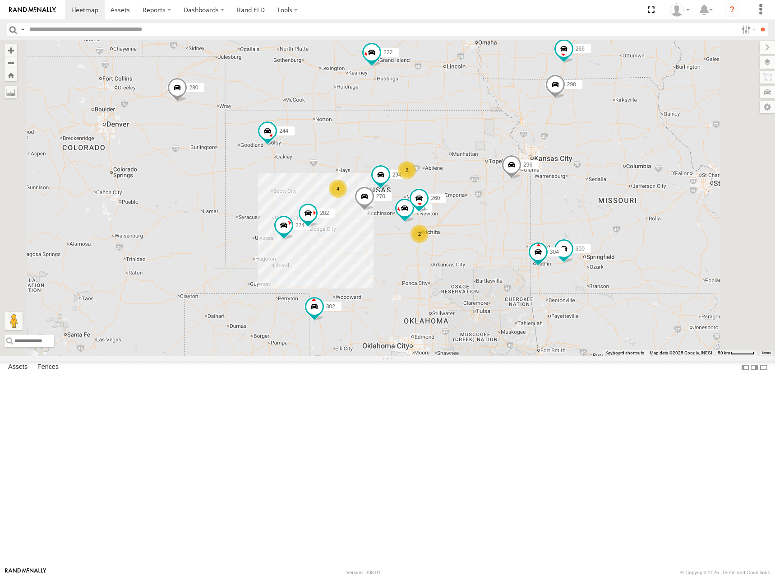
click at [492, 241] on div "262 278 244 298 272 280 232 296 302 266 274 300 4 270 288 2 304 2 282 294 260" at bounding box center [387, 198] width 775 height 316
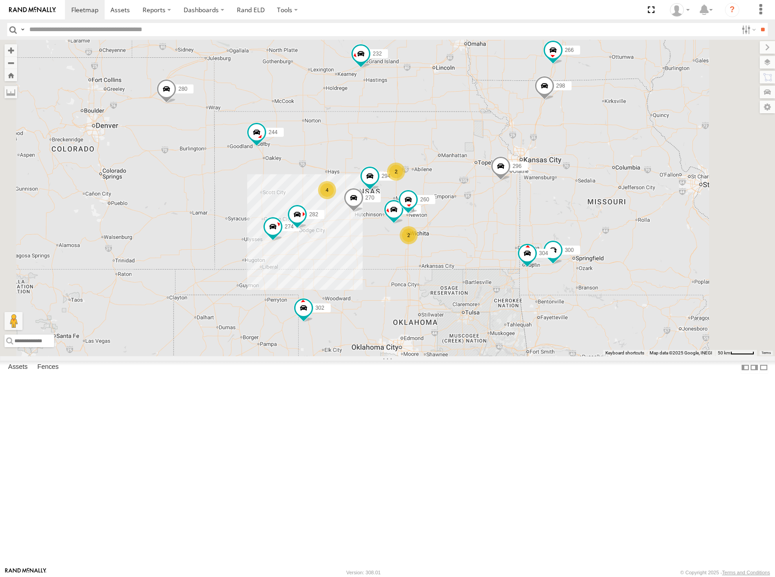
drag, startPoint x: 490, startPoint y: 241, endPoint x: 480, endPoint y: 242, distance: 10.4
click at [480, 242] on div "262 278 244 298 272 280 232 296 302 266 274 300 4 270 288 2 304 2 282 294 260" at bounding box center [387, 198] width 775 height 316
drag, startPoint x: 488, startPoint y: 248, endPoint x: 502, endPoint y: 248, distance: 13.5
click at [502, 248] on div "262 278 244 298 272 280 232 296 302 266 274 300 4 270 288 2 304 2 282 294 260" at bounding box center [387, 198] width 775 height 316
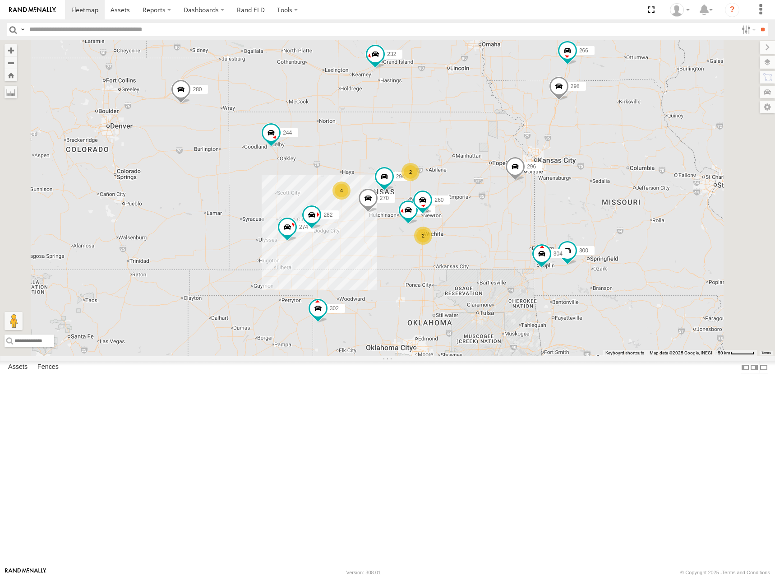
click at [517, 246] on div "262 278 244 298 272 280 232 296 302 266 274 300 4 270 288 2 304 2 282 294 260" at bounding box center [387, 198] width 775 height 316
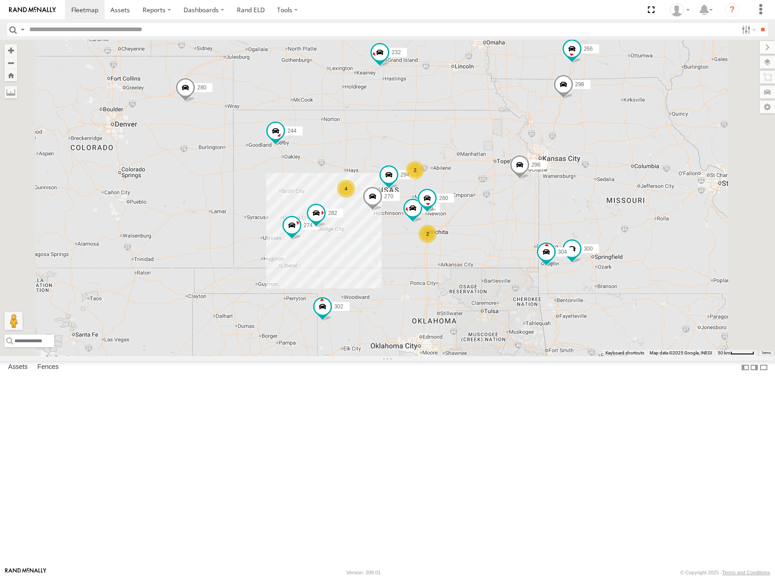
click at [531, 244] on div "262 278 244 298 272 280 232 296 302 266 274 300 4 270 288 2 304 2 282 294 260" at bounding box center [387, 198] width 775 height 316
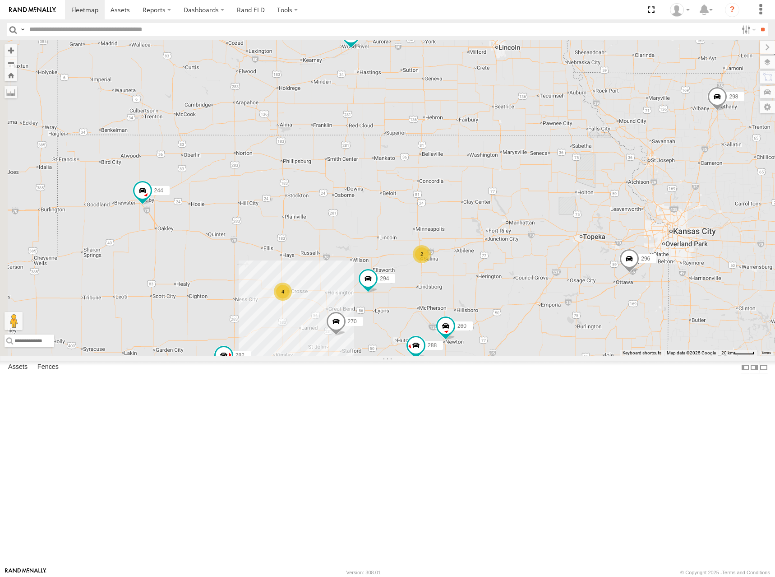
drag, startPoint x: 574, startPoint y: 230, endPoint x: 646, endPoint y: 216, distance: 74.0
click at [646, 216] on div "262 278 244 298 272 280 232 296 302 266 274 300 270 288 304 282 294 260 4 2 2" at bounding box center [387, 198] width 775 height 316
drag, startPoint x: 604, startPoint y: 222, endPoint x: 609, endPoint y: 220, distance: 4.9
click at [609, 220] on div "262 278 244 298 272 280 232 296 302 266 274 300 270 288 304 282 294 260 4 2 2" at bounding box center [387, 198] width 775 height 316
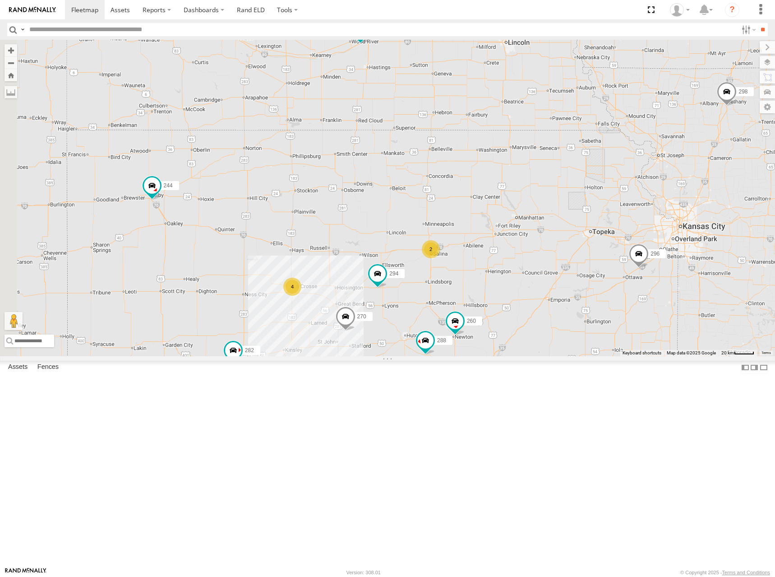
drag, startPoint x: 606, startPoint y: 219, endPoint x: 610, endPoint y: 213, distance: 7.4
click at [610, 213] on div "262 278 244 298 272 280 232 296 302 266 274 300 270 288 304 282 294 260 4 2 2" at bounding box center [387, 198] width 775 height 316
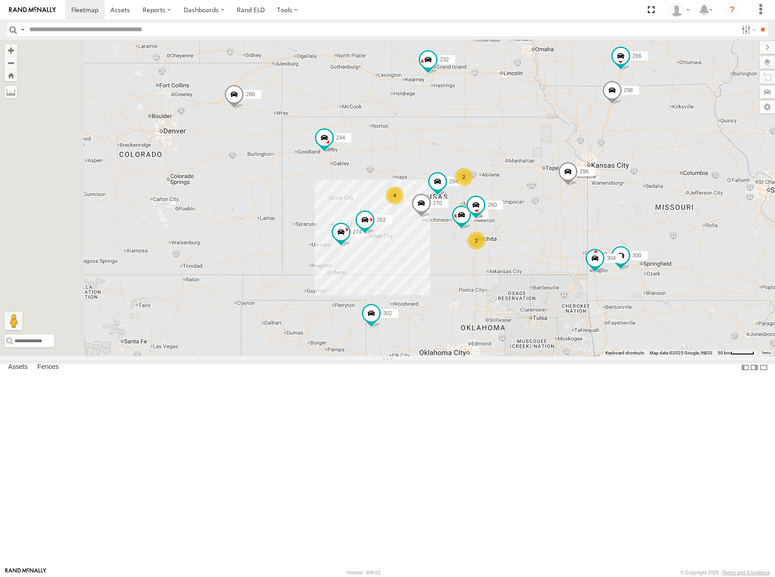
click at [584, 194] on div "262 278 244 298 272 280 232 296 302 266 274 300 270 288 304 282 294 260 4 2 2" at bounding box center [387, 198] width 775 height 316
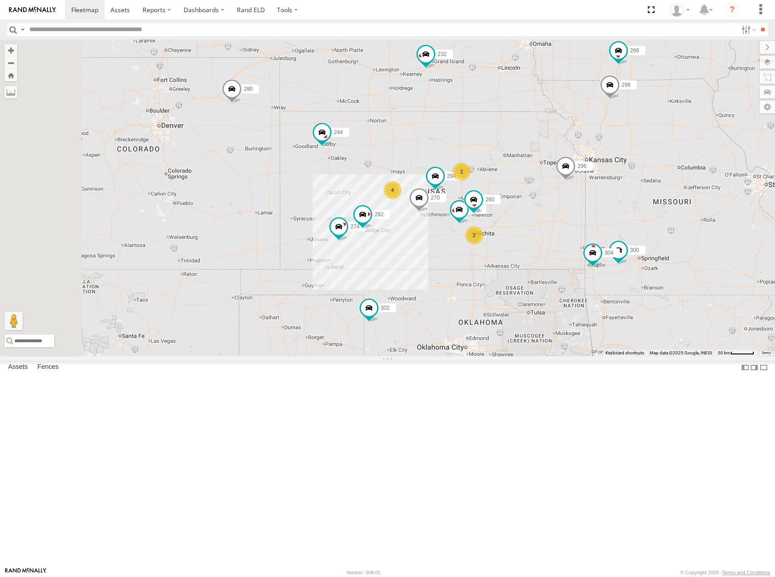
drag, startPoint x: 567, startPoint y: 217, endPoint x: 557, endPoint y: 209, distance: 12.2
click at [563, 210] on div "262 278 244 298 272 280 232 296 302 266 274 300 270 288 304 282 294 260 4 2 2" at bounding box center [387, 198] width 775 height 316
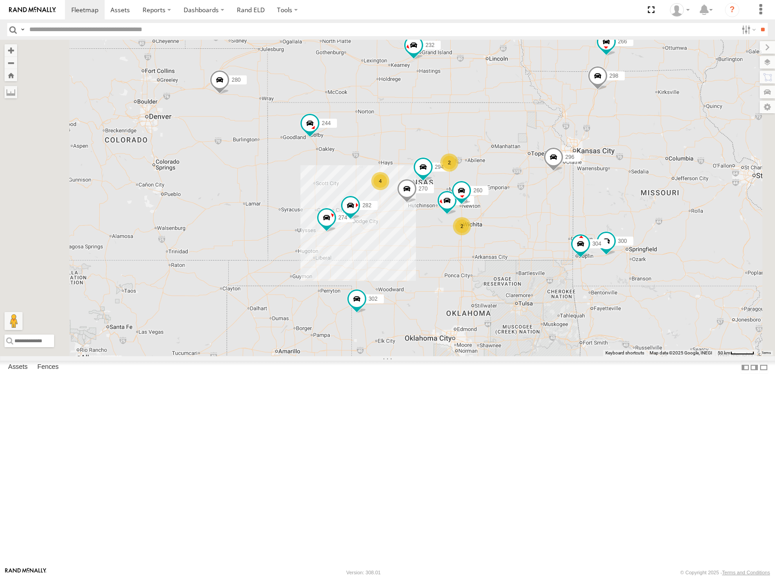
drag, startPoint x: 521, startPoint y: 217, endPoint x: 511, endPoint y: 209, distance: 12.5
click at [511, 209] on div "262 278 244 298 272 280 232 296 302 266 274 300 270 288 304 282 294 260 4 2 2" at bounding box center [387, 198] width 775 height 316
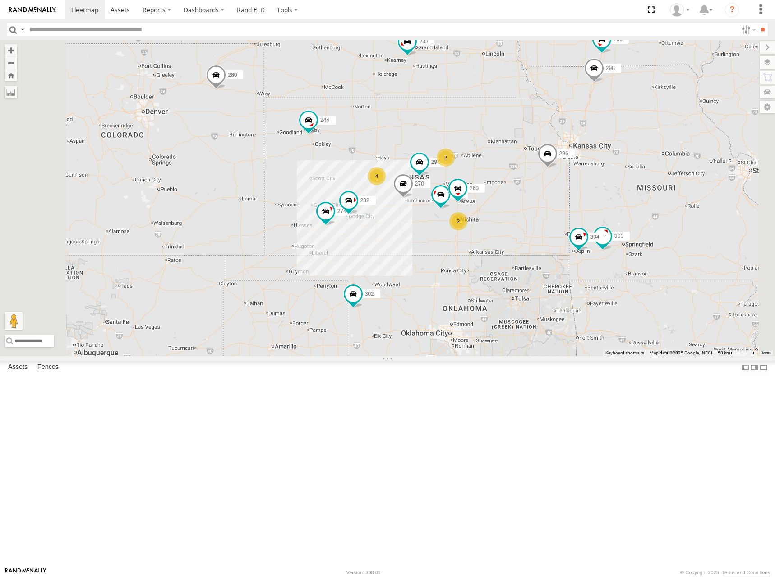
drag, startPoint x: 569, startPoint y: 232, endPoint x: 564, endPoint y: 222, distance: 10.9
click at [564, 225] on div "262 278 244 298 272 280 232 296 302 266 274 300 270 288 304 282 294 260 4 2 2" at bounding box center [387, 198] width 775 height 316
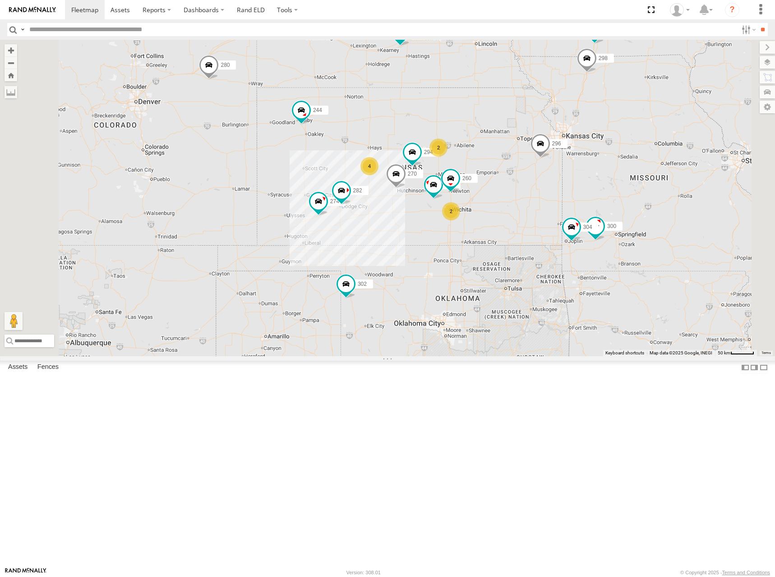
drag, startPoint x: 567, startPoint y: 222, endPoint x: 563, endPoint y: 215, distance: 8.9
click at [563, 215] on div "262 278 244 298 272 280 232 296 302 266 274 300 270 288 304 282 294 260 4 2 2" at bounding box center [387, 198] width 775 height 316
drag, startPoint x: 595, startPoint y: 235, endPoint x: 591, endPoint y: 234, distance: 4.5
click at [591, 234] on div "262 278 244 298 272 280 232 296 302 266 274 300 270 288 304 282 294 260 4 2 2" at bounding box center [387, 198] width 775 height 316
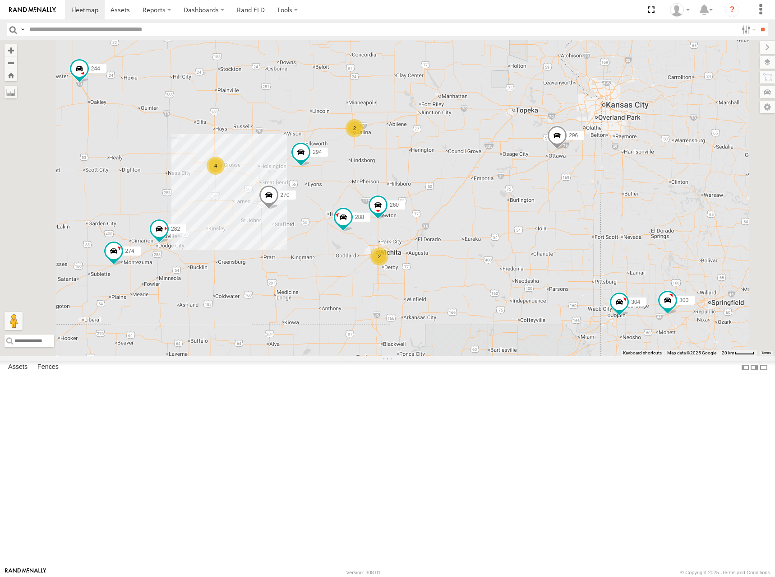
drag, startPoint x: 607, startPoint y: 222, endPoint x: 612, endPoint y: 215, distance: 9.0
click at [612, 215] on div "262 278 244 298 272 280 232 296 302 266 274 300 270 288 304 282 294 260 4 2 2" at bounding box center [387, 198] width 775 height 316
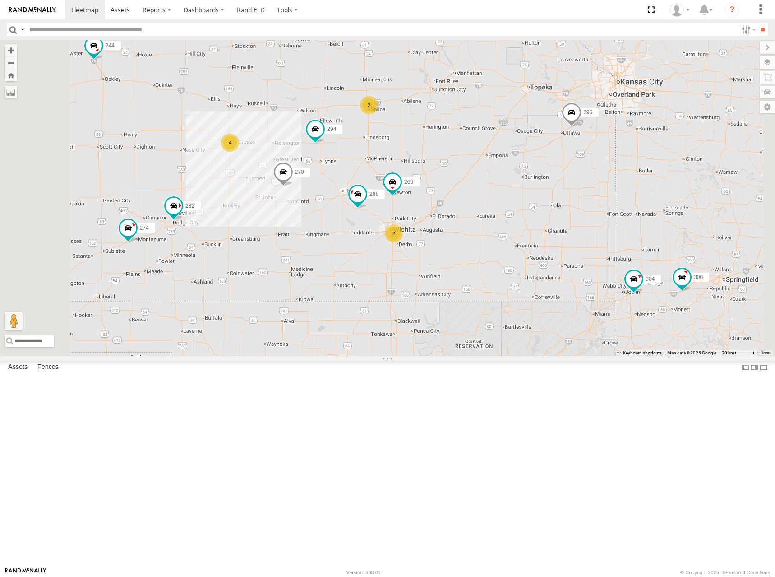
drag, startPoint x: 573, startPoint y: 249, endPoint x: 588, endPoint y: 225, distance: 28.8
click at [588, 225] on div "262 278 244 298 272 280 232 296 302 266 274 300 270 288 304 282 294 260 4 2 2" at bounding box center [387, 198] width 775 height 316
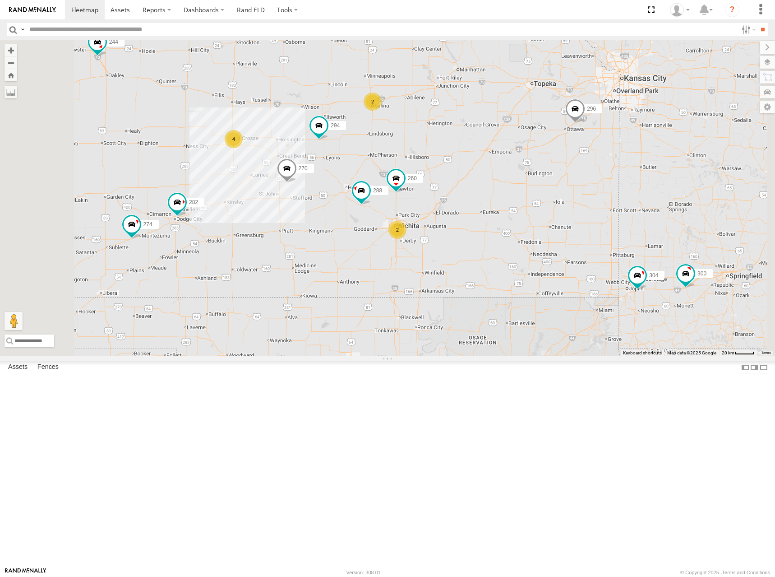
drag, startPoint x: 558, startPoint y: 240, endPoint x: 563, endPoint y: 234, distance: 7.4
click at [563, 234] on div "262 278 244 298 272 280 232 296 302 266 274 300 270 288 304 282 294 260 4 2 2" at bounding box center [387, 198] width 775 height 316
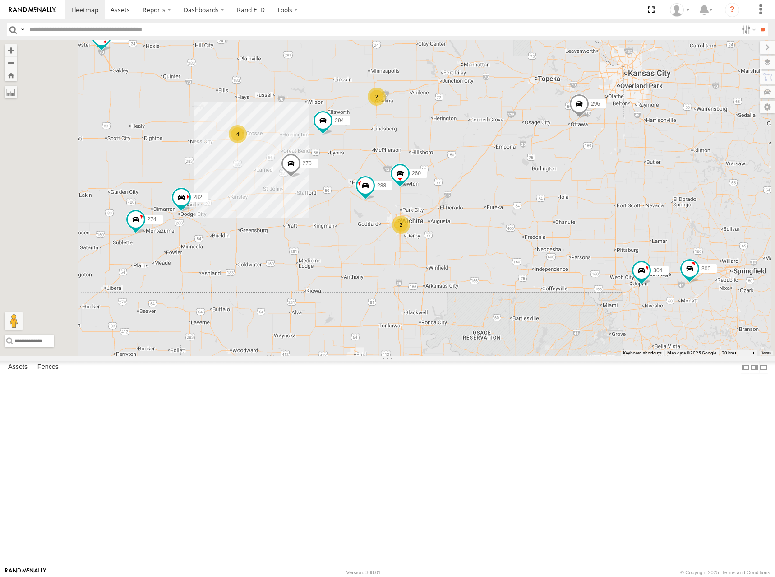
drag, startPoint x: 563, startPoint y: 234, endPoint x: 567, endPoint y: 229, distance: 6.4
click at [567, 229] on div "262 278 244 298 272 280 232 296 302 266 274 300 270 288 304 282 294 260 4 2 2" at bounding box center [387, 198] width 775 height 316
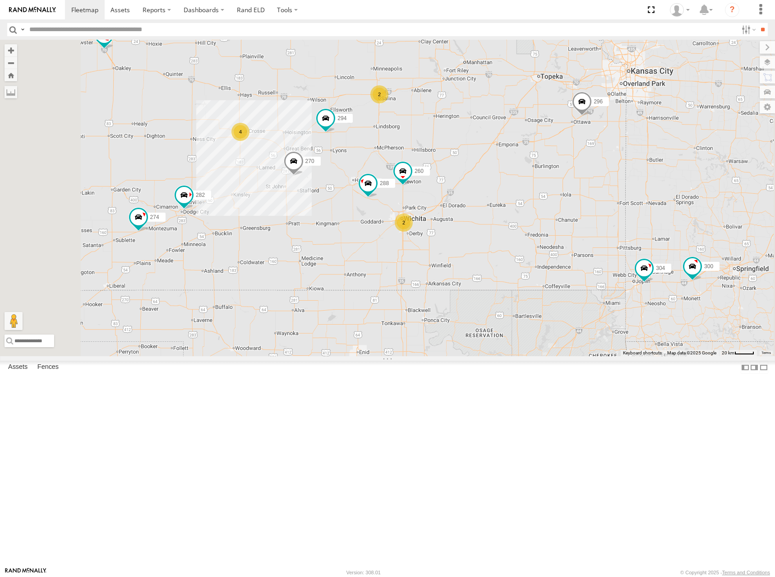
click at [563, 236] on div "262 278 244 298 272 280 232 296 302 266 274 300 270 288 304 282 294 260 4 2 2" at bounding box center [387, 198] width 775 height 316
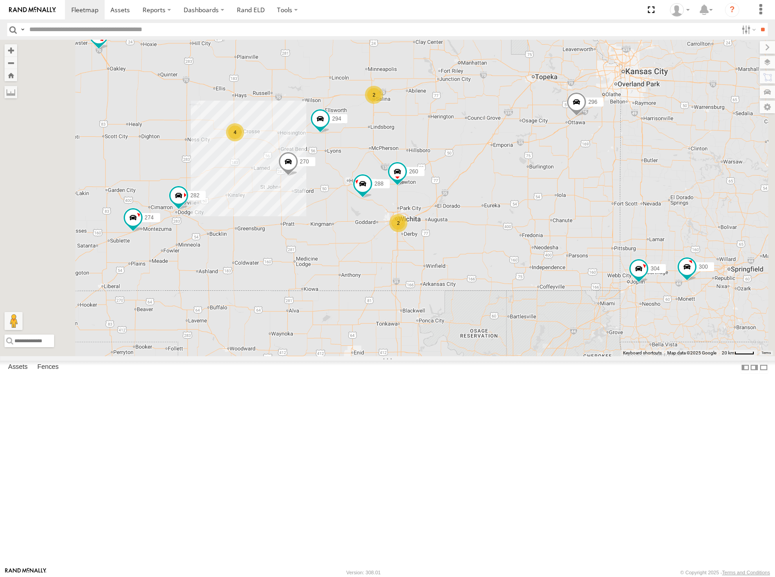
drag, startPoint x: 563, startPoint y: 233, endPoint x: 556, endPoint y: 234, distance: 6.8
click at [556, 234] on div "262 278 244 298 272 280 232 296 302 266 274 300 270 288 304 282 294 260 4 2 2" at bounding box center [387, 198] width 775 height 316
click at [554, 230] on div "262 278 244 298 272 280 232 296 302 266 274 300 270 288 304 282 294 260 4 2 2" at bounding box center [387, 198] width 775 height 316
click at [559, 223] on div "262 278 244 298 272 280 232 296 302 266 274 300 270 288 304 282 294 260 4 2 2" at bounding box center [387, 198] width 775 height 316
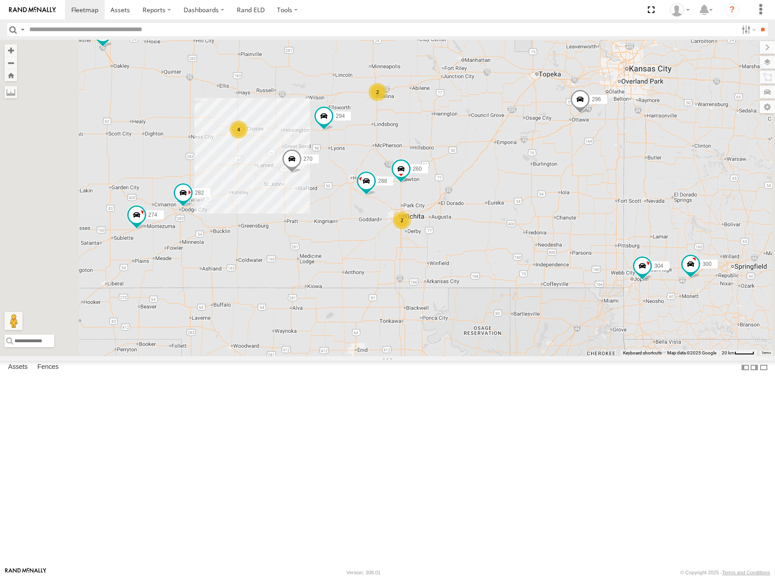
drag, startPoint x: 544, startPoint y: 210, endPoint x: 553, endPoint y: 206, distance: 10.1
click at [553, 206] on div "262 278 244 298 272 280 232 296 302 266 274 300 270 288 304 282 294 260 4 2 2" at bounding box center [387, 198] width 775 height 316
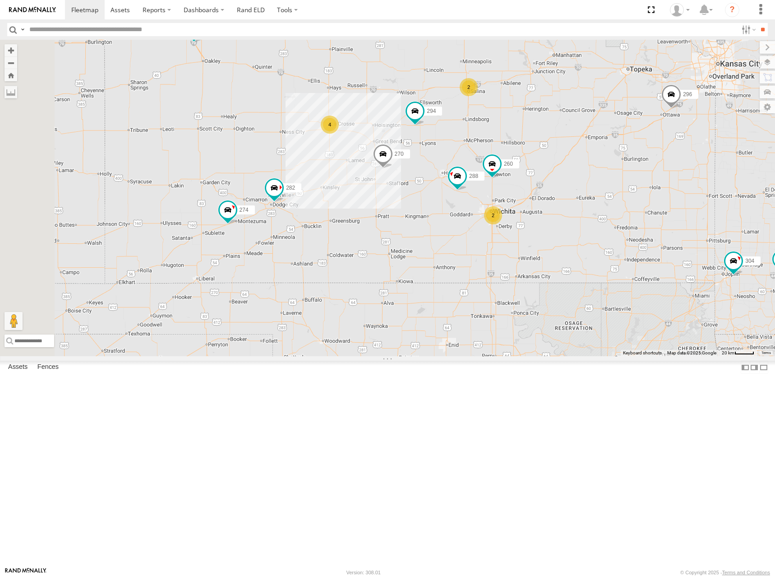
drag, startPoint x: 569, startPoint y: 207, endPoint x: 637, endPoint y: 204, distance: 67.7
click at [639, 204] on div "262 278 244 298 272 280 232 296 302 266 274 300 270 288 304 282 294 260 4 2 2" at bounding box center [387, 198] width 775 height 316
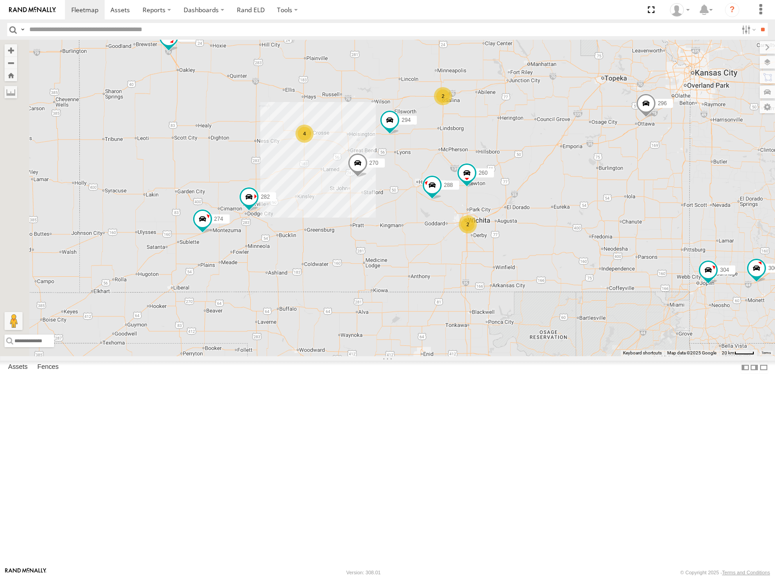
drag, startPoint x: 634, startPoint y: 205, endPoint x: 604, endPoint y: 214, distance: 32.1
click at [604, 214] on div "262 278 244 298 272 280 232 296 302 266 274 300 270 288 304 282 294 260 4 2 2" at bounding box center [387, 198] width 775 height 316
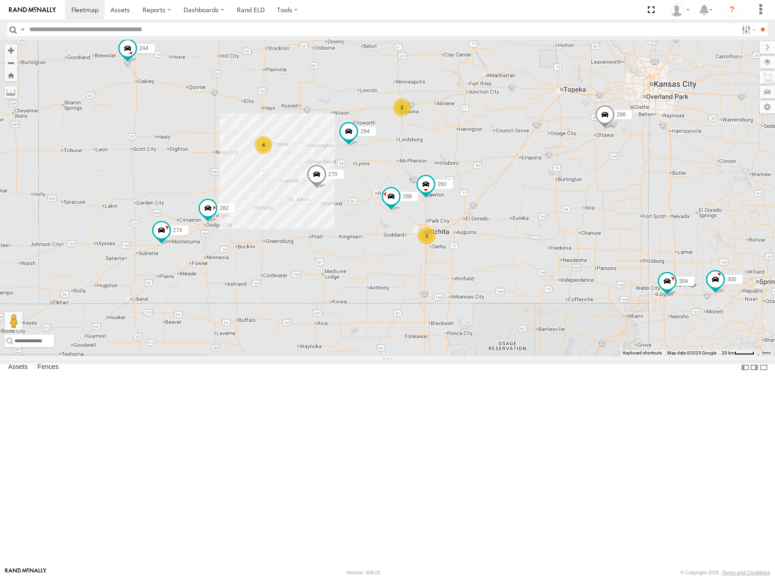
drag, startPoint x: 597, startPoint y: 210, endPoint x: 571, endPoint y: 218, distance: 27.0
click at [571, 218] on div "262 278 244 298 272 280 232 296 302 266 274 300 270 288 304 282 294 260 4 2 2" at bounding box center [387, 198] width 775 height 316
click at [585, 222] on div "262 278 244 298 272 280 232 296 302 266 274 300 270 288 304 282 294 260 4 2 2" at bounding box center [387, 198] width 775 height 316
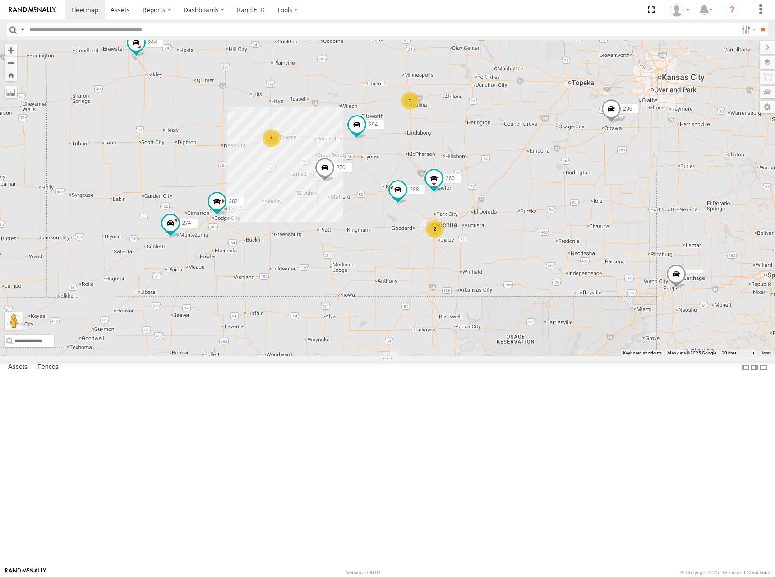
drag, startPoint x: 600, startPoint y: 200, endPoint x: 607, endPoint y: 198, distance: 6.7
click at [607, 198] on div "274 244 270 288 296 302 282 294 260 4 2 2" at bounding box center [387, 198] width 775 height 316
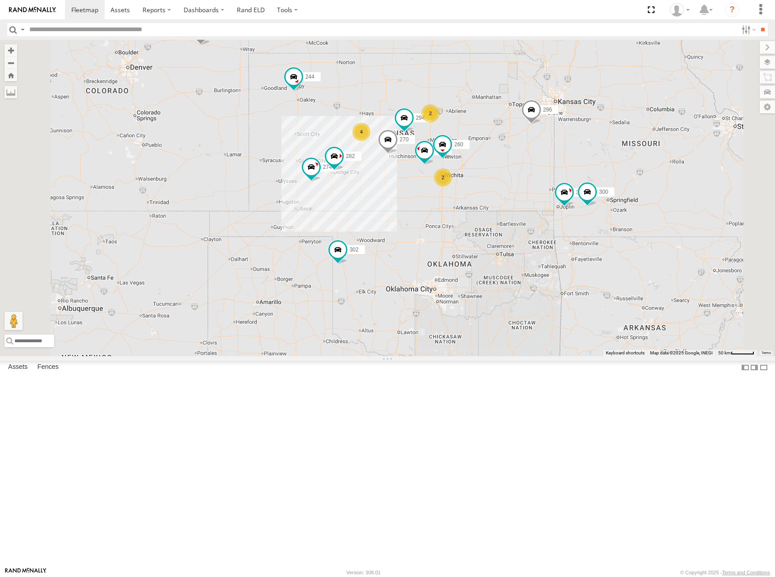
drag, startPoint x: 609, startPoint y: 170, endPoint x: 586, endPoint y: 188, distance: 29.5
click at [586, 188] on div "274 244 270 288 296 304 302 282 294 260 300 4 298 262 2 280 232 2 266" at bounding box center [387, 198] width 775 height 316
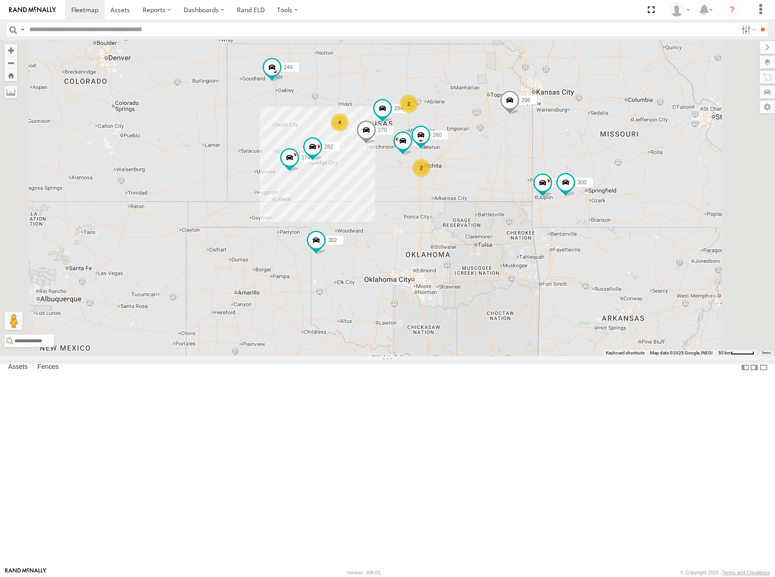
drag, startPoint x: 620, startPoint y: 247, endPoint x: 623, endPoint y: 268, distance: 21.0
click at [623, 268] on div "274 244 270 288 296 304 302 282 294 260 300 298 262 280 232 266 4 2 2" at bounding box center [387, 198] width 775 height 316
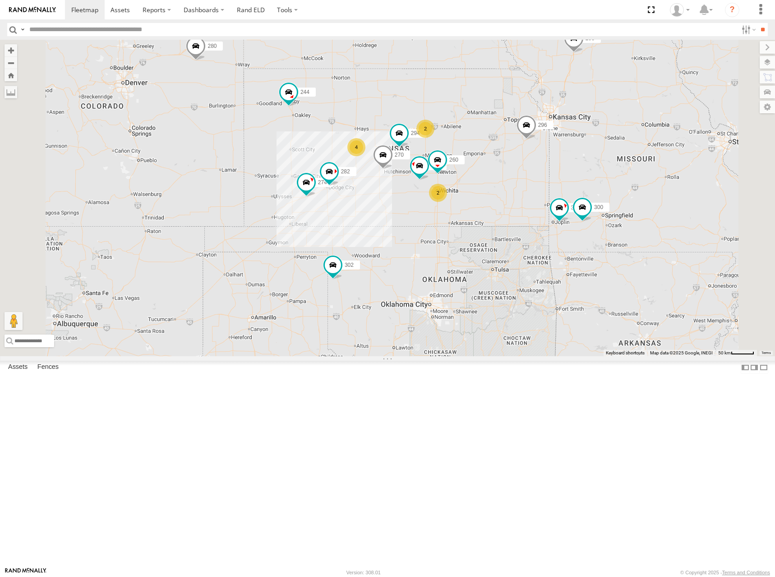
click at [555, 212] on div "274 244 270 288 296 304 302 282 294 260 300 298 262 280 232 266 4 2 2" at bounding box center [387, 198] width 775 height 316
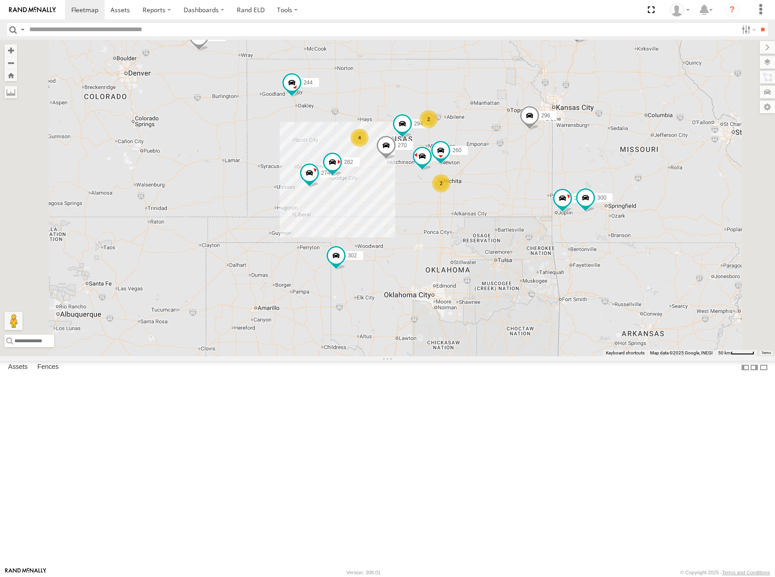
drag, startPoint x: 564, startPoint y: 189, endPoint x: 566, endPoint y: 185, distance: 5.3
click at [566, 185] on div "274 244 270 288 296 304 302 282 294 260 300 298 262 280 232 266 4 2 2" at bounding box center [387, 198] width 775 height 316
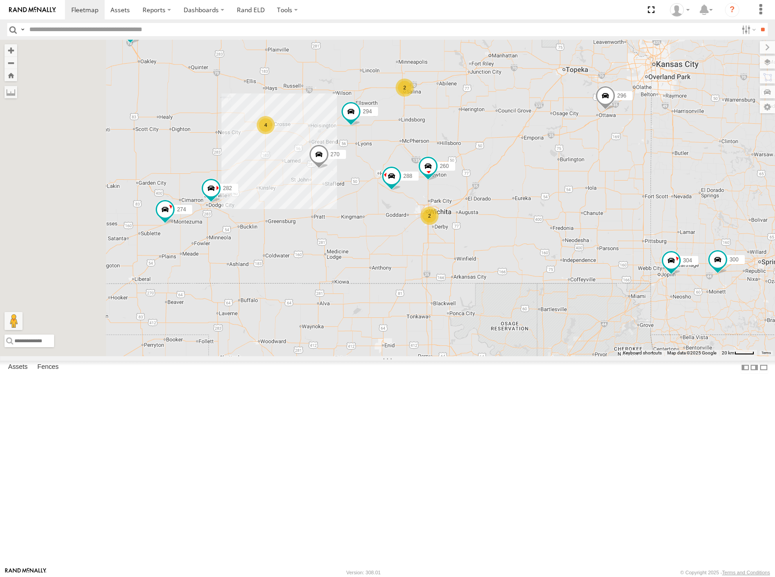
drag, startPoint x: 577, startPoint y: 198, endPoint x: 635, endPoint y: 207, distance: 58.8
click at [635, 207] on div "274 244 270 288 296 304 302 282 294 260 300 298 262 280 232 266 4 2 2" at bounding box center [387, 198] width 775 height 316
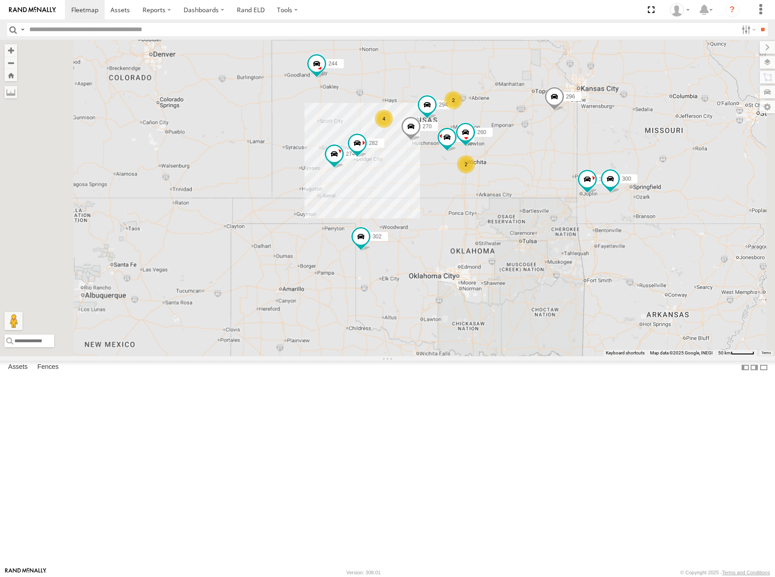
drag, startPoint x: 635, startPoint y: 207, endPoint x: 600, endPoint y: 210, distance: 34.4
click at [600, 210] on div "274 244 270 288 296 304 302 282 294 260 300 298 262 280 232 266 4 2 2" at bounding box center [387, 198] width 775 height 316
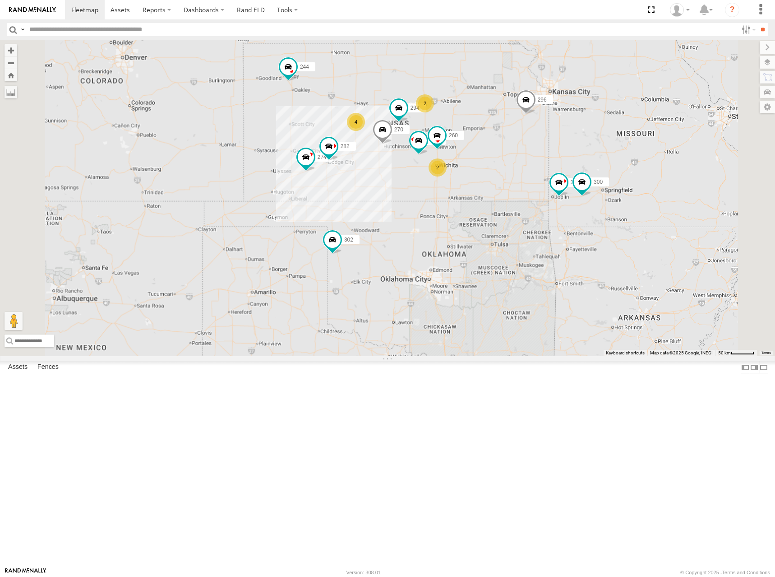
drag, startPoint x: 602, startPoint y: 210, endPoint x: 580, endPoint y: 213, distance: 22.3
click at [580, 213] on div "274 244 270 288 296 304 302 282 294 260 300 298 262 280 232 266 4 2 2" at bounding box center [387, 198] width 775 height 316
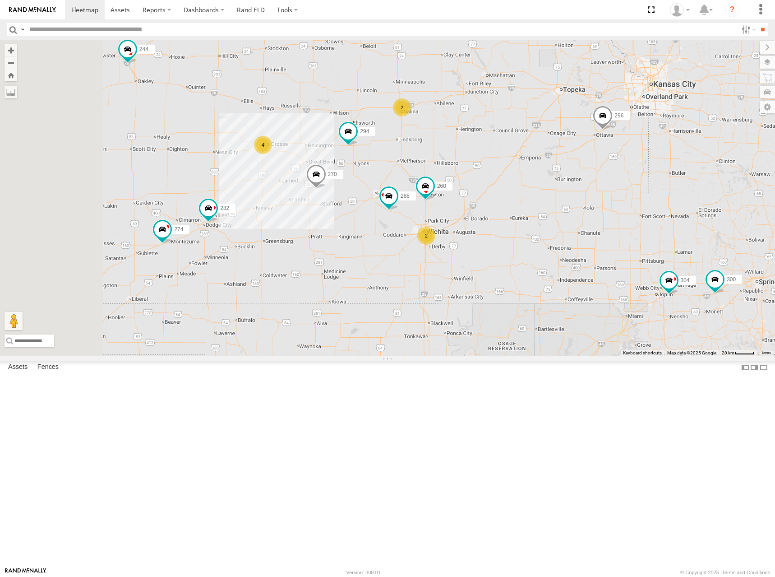
drag, startPoint x: 596, startPoint y: 220, endPoint x: 633, endPoint y: 222, distance: 38.0
click at [633, 222] on div "274 244 270 288 296 304 302 282 294 260 300 298 262 280 232 266 4 2 2" at bounding box center [387, 198] width 775 height 316
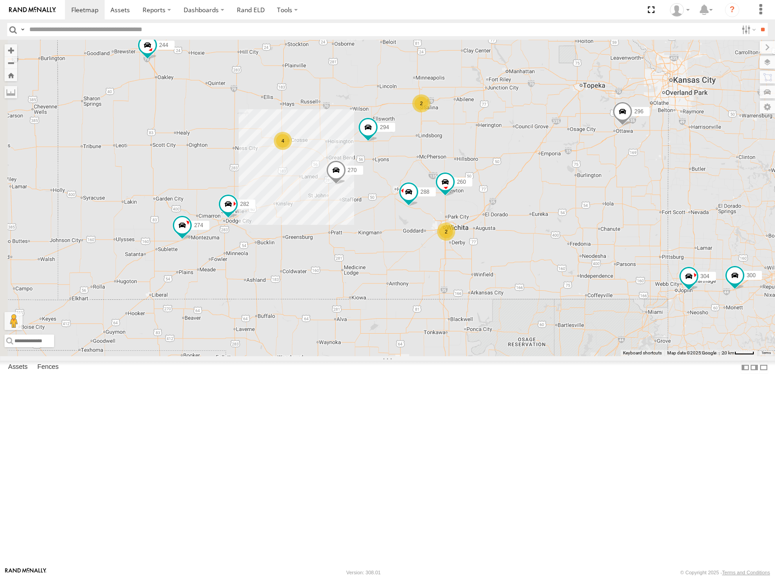
drag, startPoint x: 410, startPoint y: 327, endPoint x: 425, endPoint y: 315, distance: 19.7
click at [425, 315] on div "274 244 270 288 296 304 302 282 294 260 300 298 262 280 232 266 4 2 2" at bounding box center [387, 198] width 775 height 316
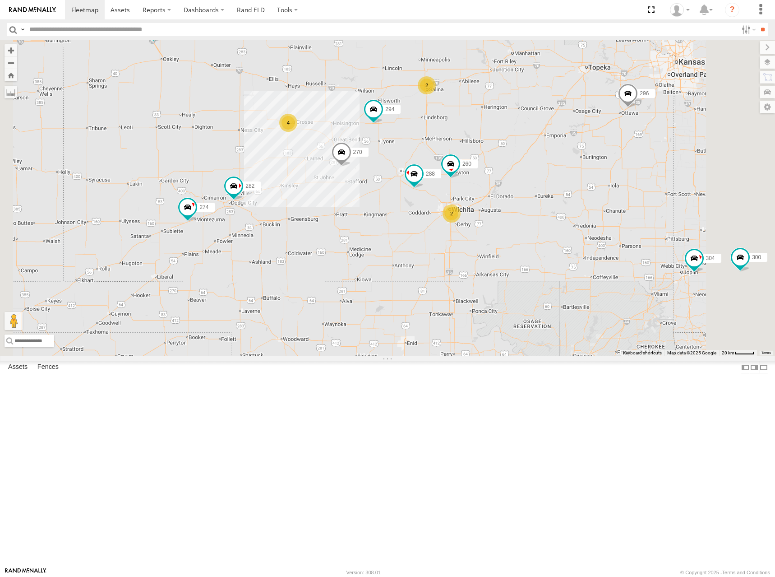
drag, startPoint x: 587, startPoint y: 194, endPoint x: 596, endPoint y: 203, distance: 13.1
click at [596, 203] on div "274 244 270 288 296 304 302 282 294 260 300 298 262 280 232 266 4 2 2" at bounding box center [387, 198] width 775 height 316
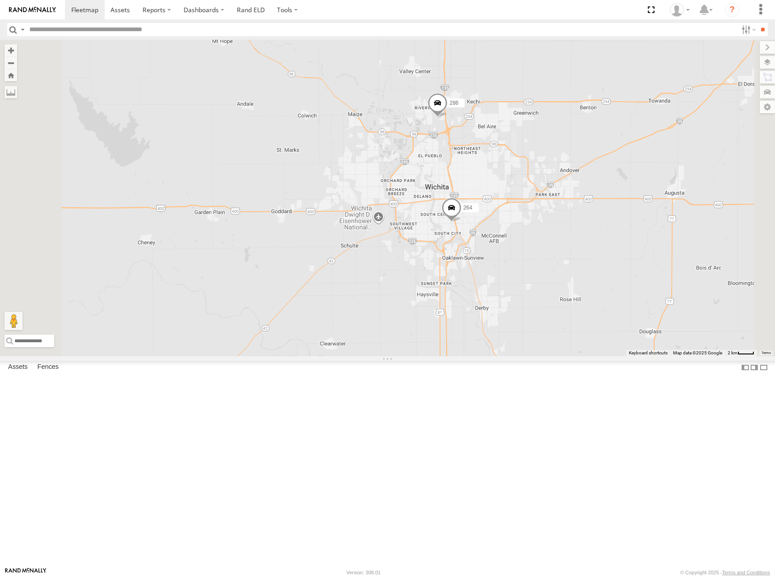
drag, startPoint x: 453, startPoint y: 160, endPoint x: 497, endPoint y: 252, distance: 101.9
click at [497, 252] on div "274 244 270 288 296 304 302 282 294 260 300 298 262 280 232 266 264 286" at bounding box center [387, 198] width 775 height 316
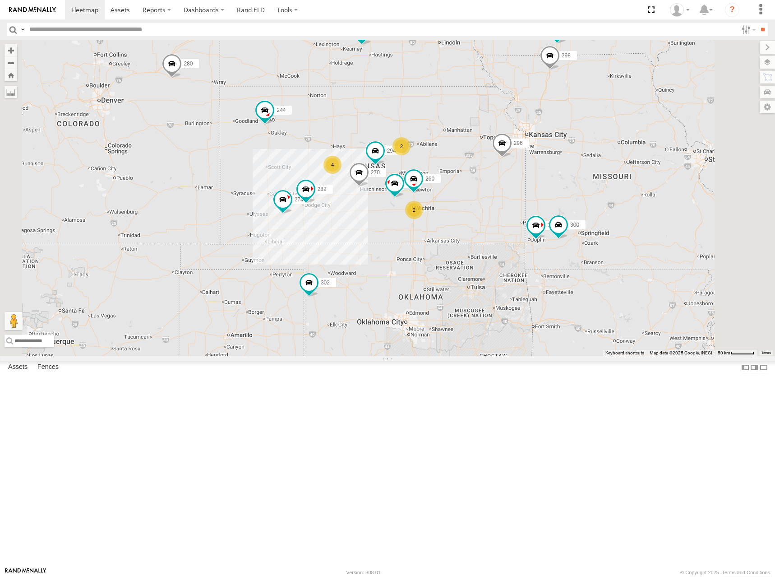
click at [554, 249] on div "274 244 270 288 296 304 302 282 294 260 300 298 262 280 232 266 4 2 2" at bounding box center [387, 198] width 775 height 316
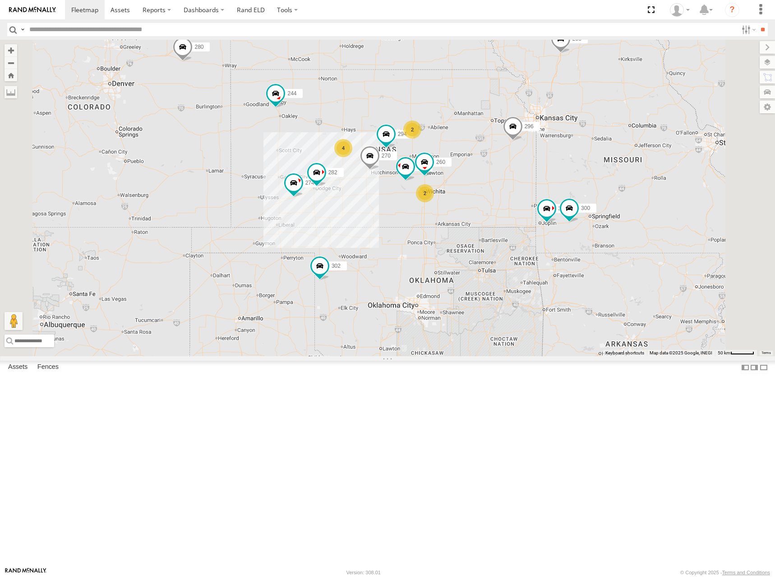
drag, startPoint x: 545, startPoint y: 239, endPoint x: 557, endPoint y: 222, distance: 20.8
click at [557, 222] on div "274 244 270 288 296 304 302 282 294 260 300 298 262 280 232 266 4 2 2" at bounding box center [387, 198] width 775 height 316
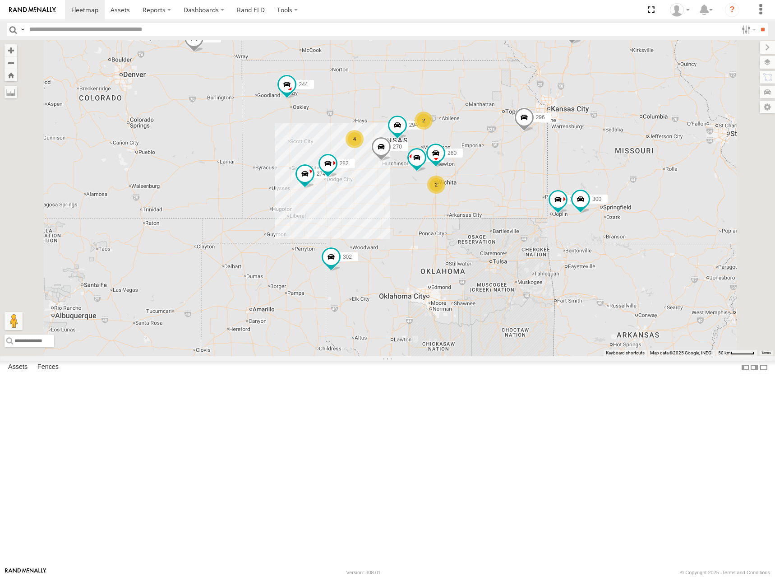
drag, startPoint x: 566, startPoint y: 217, endPoint x: 570, endPoint y: 215, distance: 4.7
click at [568, 215] on div "274 244 270 288 296 304 302 282 294 260 300 298 262 280 232 266 4 2 2" at bounding box center [387, 198] width 775 height 316
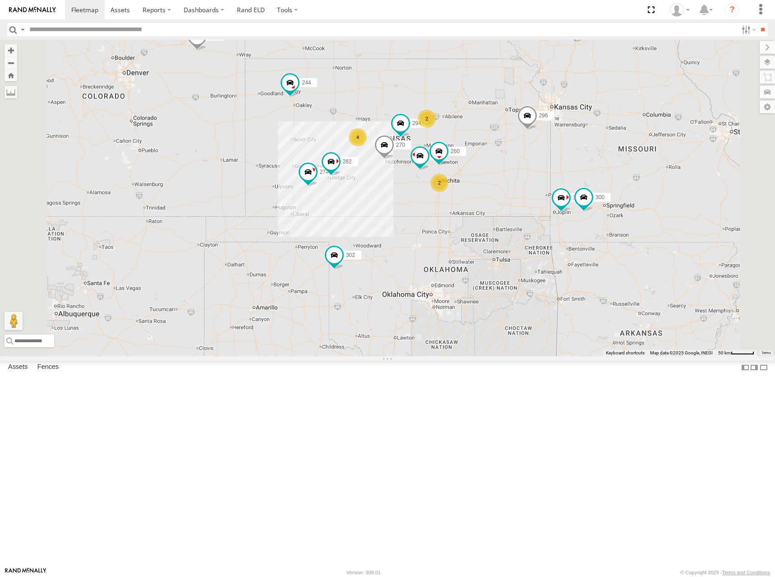
drag, startPoint x: 580, startPoint y: 211, endPoint x: 590, endPoint y: 208, distance: 10.6
click at [590, 208] on div "274 244 270 288 296 304 302 282 294 260 300 298 262 280 232 266 4 2 2" at bounding box center [387, 198] width 775 height 316
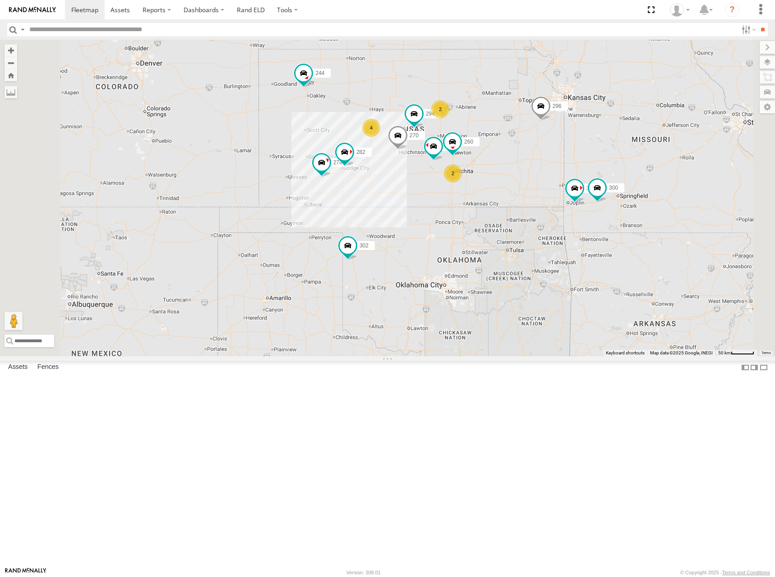
click at [589, 194] on div "274 244 270 288 296 304 302 282 294 260 300 298 262 280 232 266 4 2 2" at bounding box center [387, 198] width 775 height 316
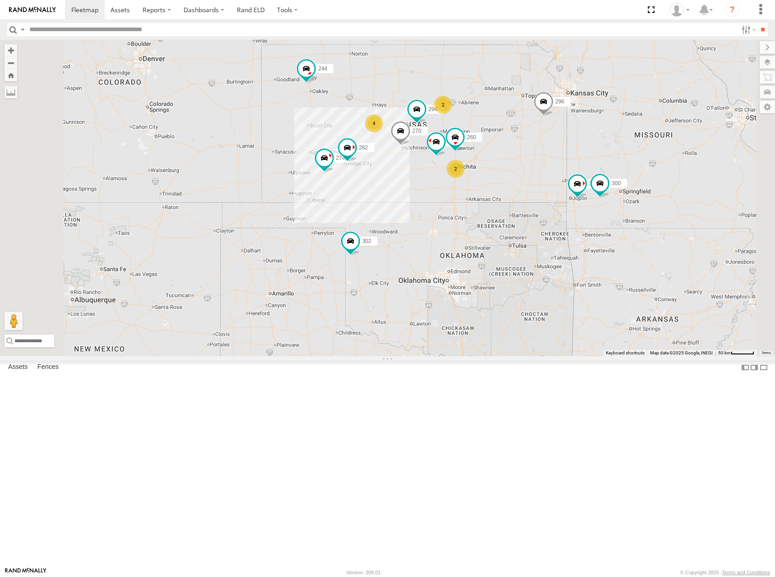
click at [600, 227] on div "274 244 270 288 296 304 302 282 294 260 300 298 262 280 232 266 4 2 2" at bounding box center [387, 198] width 775 height 316
click at [600, 217] on div "274 244 270 288 296 304 302 282 294 260 300 298 262 280 232 266 4 2 2" at bounding box center [387, 198] width 775 height 316
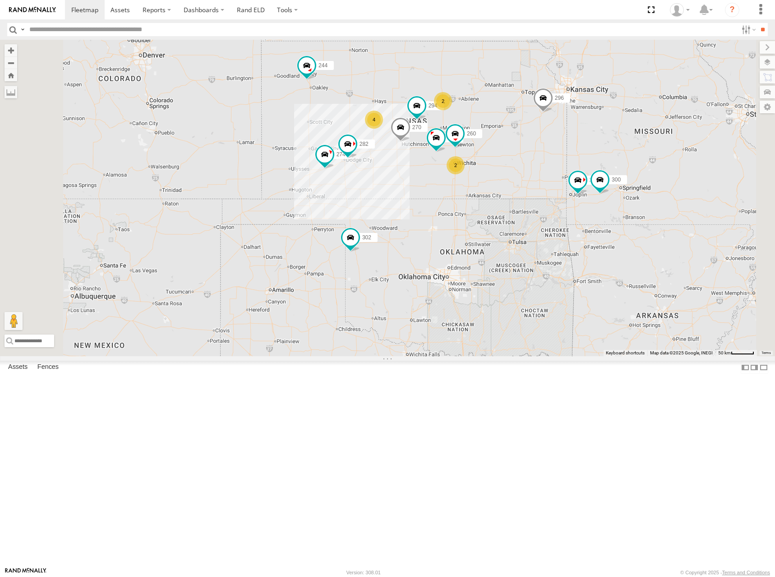
drag, startPoint x: 516, startPoint y: 170, endPoint x: 522, endPoint y: 170, distance: 5.9
click at [522, 170] on div "274 244 270 288 296 304 302 282 294 260 300 298 262 280 232 266 4 2 2" at bounding box center [387, 198] width 775 height 316
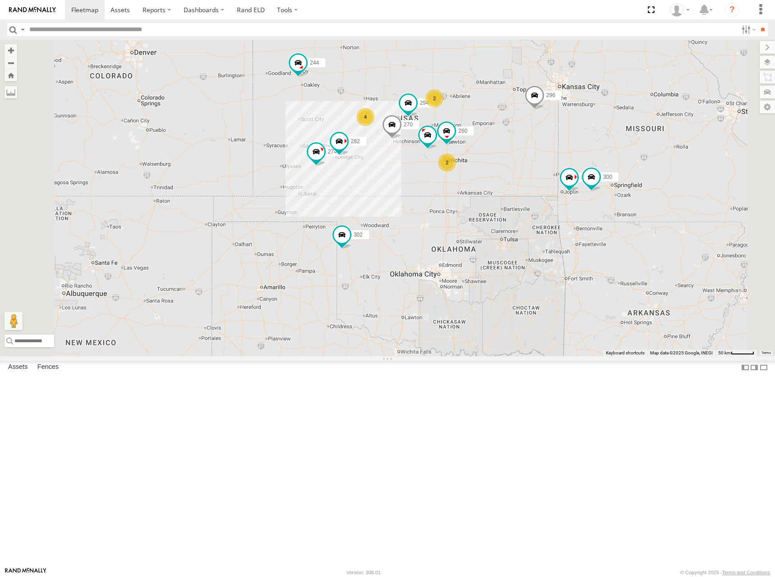
click at [504, 175] on div "274 244 270 288 296 304 302 282 294 260 300 298 262 280 232 266 4 2 2" at bounding box center [387, 198] width 775 height 316
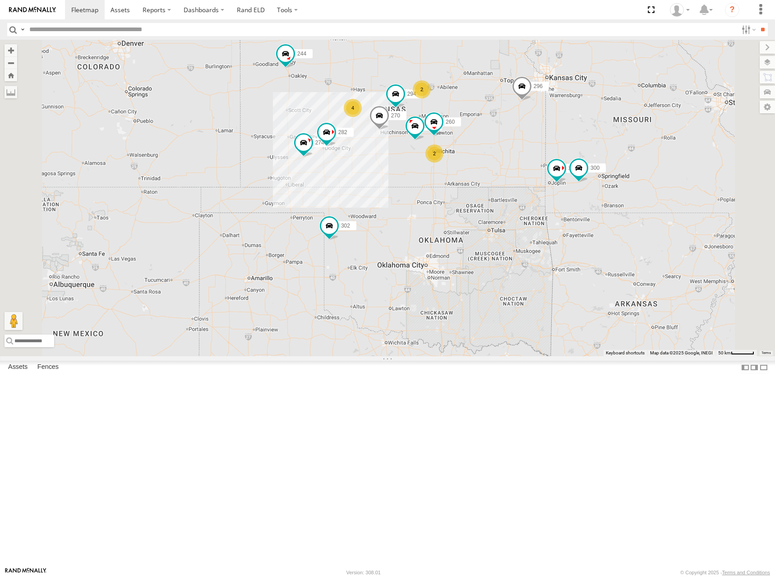
drag, startPoint x: 518, startPoint y: 175, endPoint x: 505, endPoint y: 164, distance: 17.1
click at [505, 164] on div "274 244 270 288 296 304 302 282 294 260 300 298 262 280 232 266 4 2 2" at bounding box center [387, 198] width 775 height 316
drag, startPoint x: 515, startPoint y: 168, endPoint x: 504, endPoint y: 162, distance: 12.7
click at [504, 162] on div "274 244 270 288 296 304 302 282 294 260 300 298 262 280 232 266 4 2 2" at bounding box center [387, 198] width 775 height 316
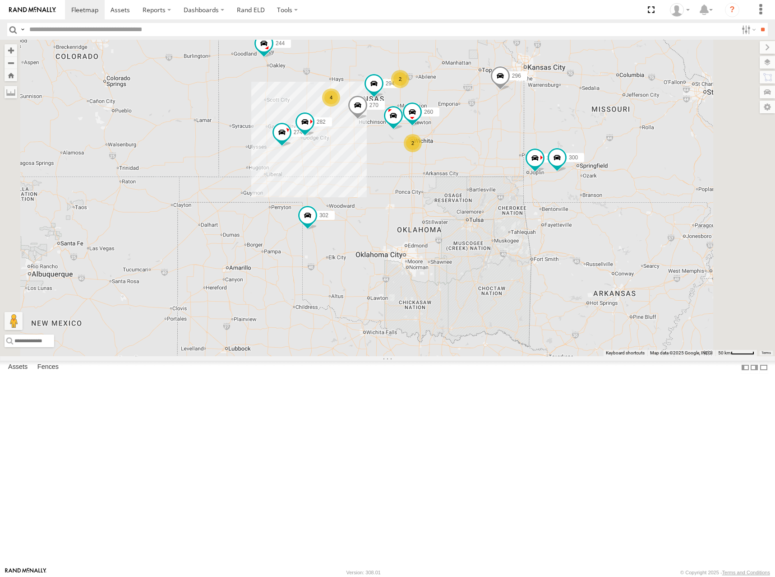
drag, startPoint x: 584, startPoint y: 156, endPoint x: 571, endPoint y: 149, distance: 14.7
click at [571, 149] on div "274 244 270 288 296 304 302 282 294 260 300 298 262 280 232 266 4 2 2" at bounding box center [387, 198] width 775 height 316
click at [568, 147] on div "274 244 270 288 296 304 302 282 294 260 300 298 262 280 232 266 4 2 2" at bounding box center [387, 198] width 775 height 316
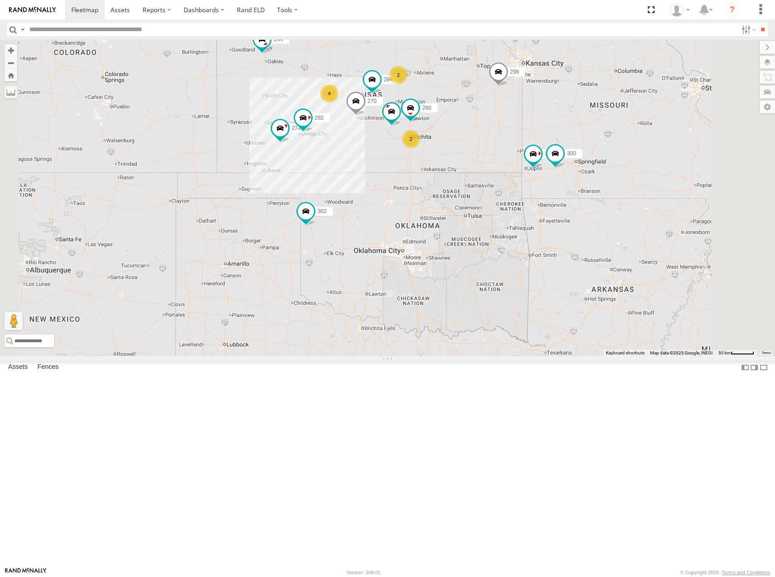
click at [570, 173] on div "274 244 270 288 296 304 302 282 294 260 300 298 262 280 232 266 4 2 2" at bounding box center [387, 198] width 775 height 316
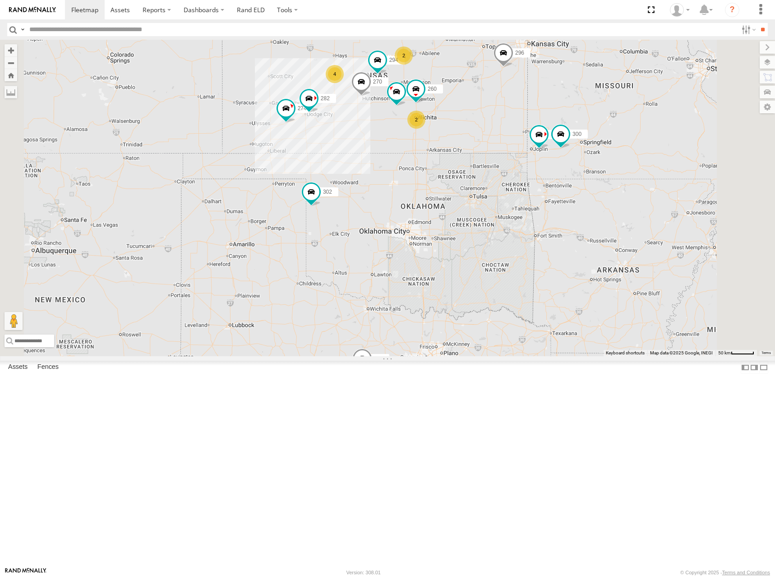
drag, startPoint x: 571, startPoint y: 151, endPoint x: 577, endPoint y: 135, distance: 16.7
click at [577, 135] on div "274 244 270 288 296 304 302 282 294 260 300 298 262 280 232 266 4 2 2" at bounding box center [387, 198] width 775 height 316
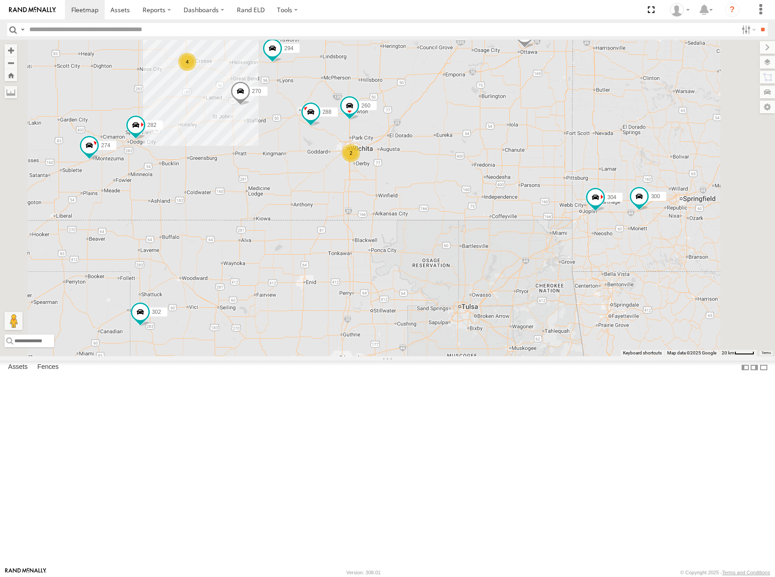
drag, startPoint x: 591, startPoint y: 157, endPoint x: 591, endPoint y: 169, distance: 11.7
click at [591, 169] on div "274 244 270 288 296 304 302 282 294 260 300 298 262 280 232 266 4 2 2" at bounding box center [387, 198] width 775 height 316
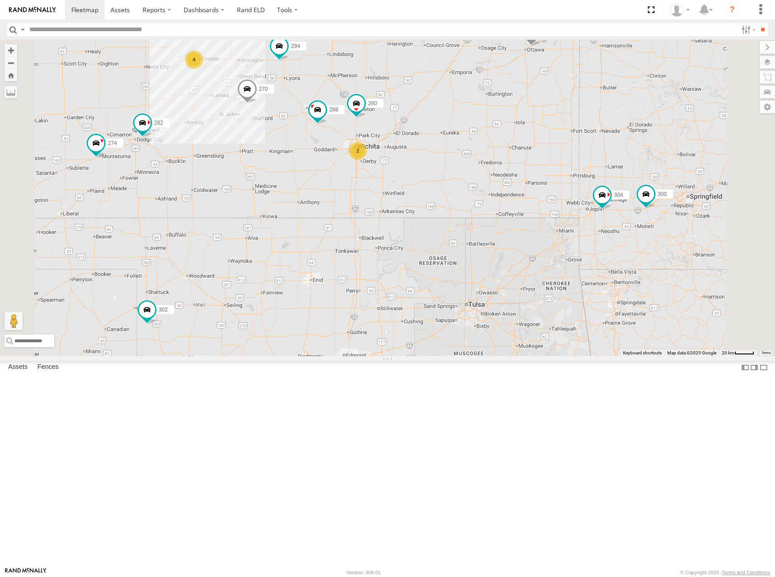
drag, startPoint x: 527, startPoint y: 172, endPoint x: 536, endPoint y: 169, distance: 9.3
click at [536, 169] on div "274 244 270 288 296 304 302 282 294 260 300 298 262 280 232 266 4 2 2" at bounding box center [387, 198] width 775 height 316
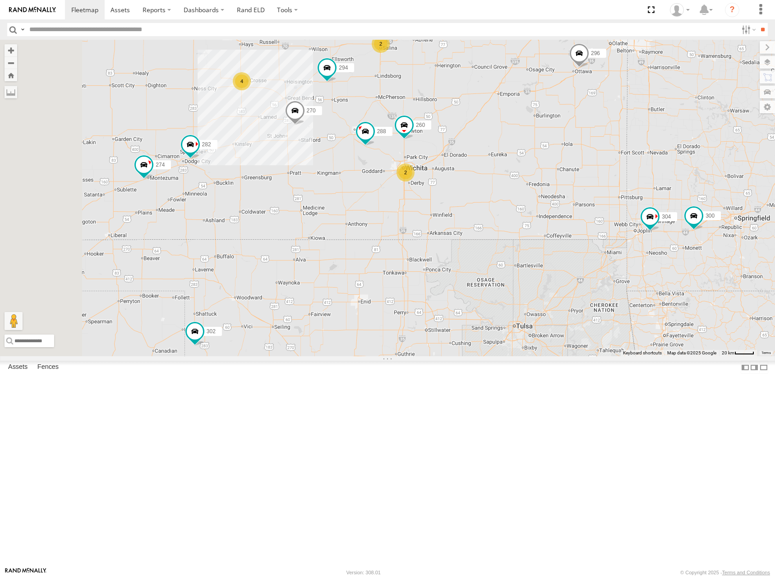
drag, startPoint x: 536, startPoint y: 171, endPoint x: 594, endPoint y: 205, distance: 66.8
click at [594, 205] on div "274 244 270 288 296 304 302 282 294 260 300 298 262 280 232 266 4 2 2" at bounding box center [387, 198] width 775 height 316
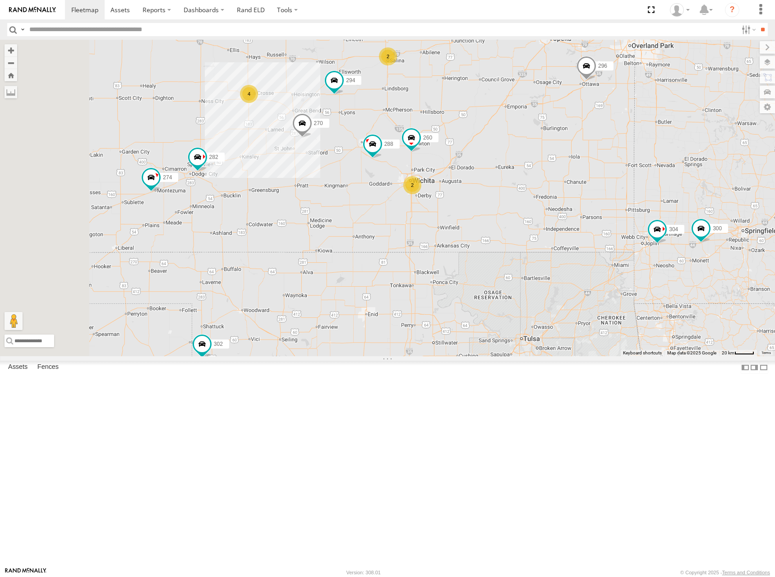
drag, startPoint x: 575, startPoint y: 208, endPoint x: 584, endPoint y: 199, distance: 12.1
click at [584, 199] on div "274 244 270 288 296 304 302 282 294 260 300 298 262 280 232 266 4 2 2" at bounding box center [387, 198] width 775 height 316
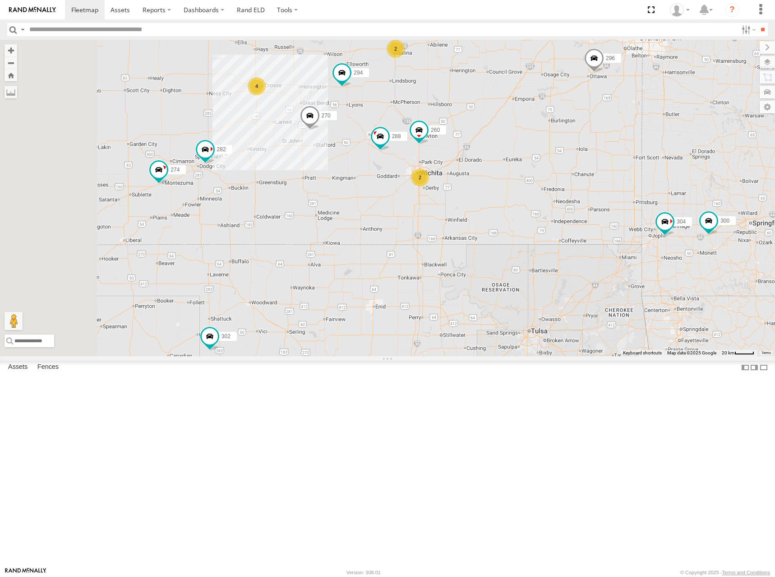
click at [586, 198] on div "274 244 270 288 296 304 302 282 294 260 300 298 262 280 232 266 4 2 2" at bounding box center [387, 198] width 775 height 316
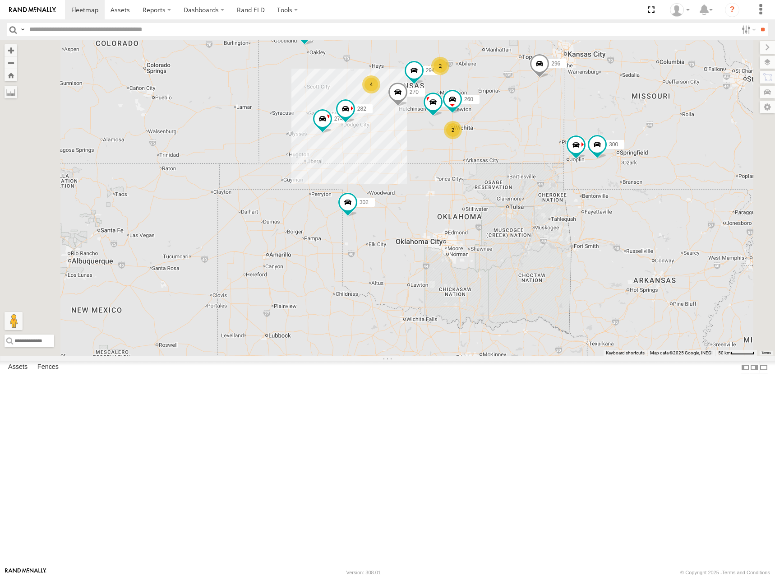
drag, startPoint x: 584, startPoint y: 172, endPoint x: 592, endPoint y: 166, distance: 10.6
click at [592, 166] on div "274 244 270 288 296 304 302 282 294 260 300 298 262 280 232 266 4 2 2" at bounding box center [387, 198] width 775 height 316
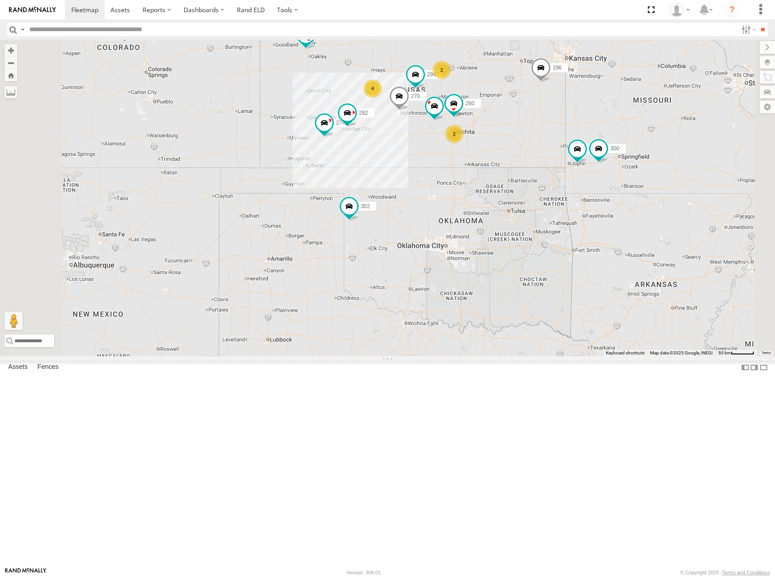
drag, startPoint x: 600, startPoint y: 181, endPoint x: 602, endPoint y: 190, distance: 9.1
click at [602, 190] on div "274 244 270 288 296 304 302 282 294 260 300 298 262 280 232 266 4 2 2" at bounding box center [387, 198] width 775 height 316
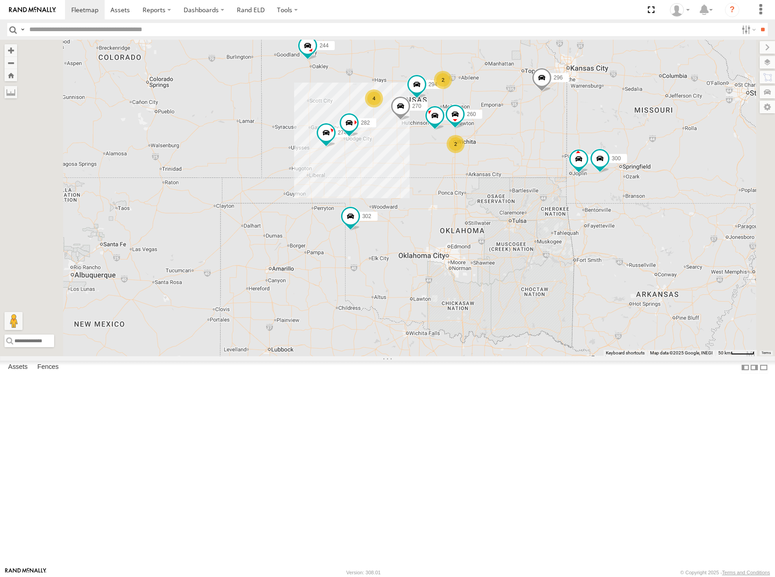
click at [599, 139] on div "274 244 270 288 296 304 302 282 294 260 300 298 262 280 232 266 4 2 2" at bounding box center [387, 198] width 775 height 316
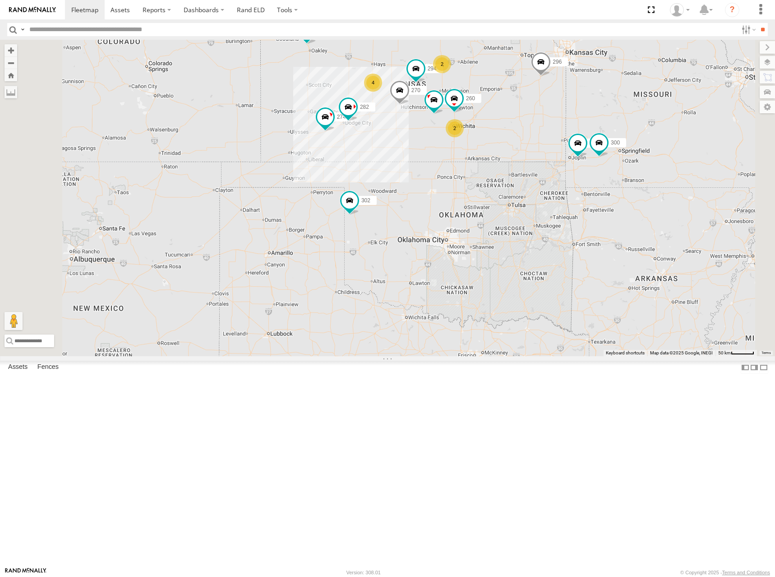
drag, startPoint x: 585, startPoint y: 148, endPoint x: 583, endPoint y: 153, distance: 6.1
click at [583, 153] on div "274 244 270 288 296 304 302 282 294 260 300 298 262 280 232 266 4 2 2" at bounding box center [387, 198] width 775 height 316
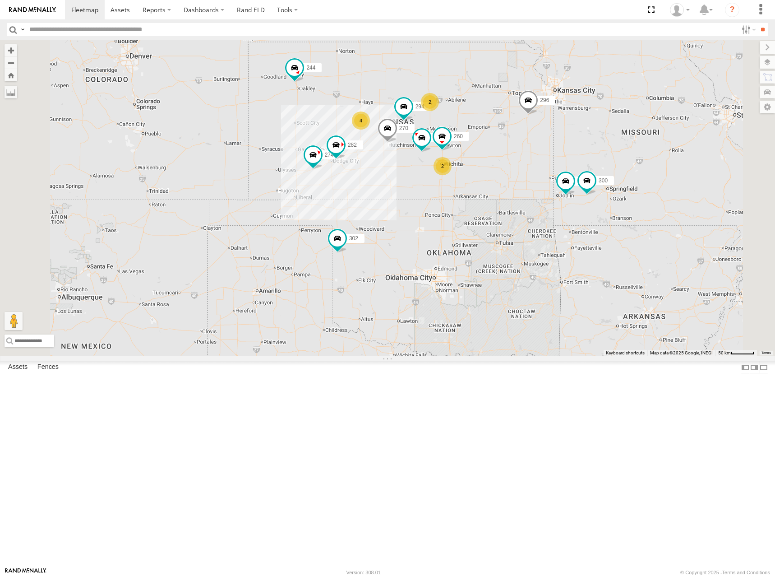
drag, startPoint x: 608, startPoint y: 131, endPoint x: 600, endPoint y: 157, distance: 27.4
click at [600, 157] on div "274 244 270 288 296 304 302 282 294 260 300 298 262 280 232 266 4 2 2" at bounding box center [387, 198] width 775 height 316
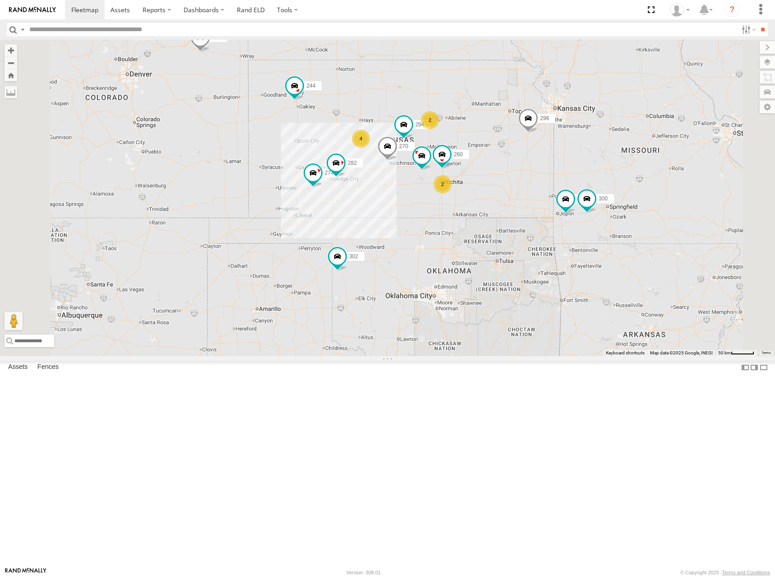
drag, startPoint x: 604, startPoint y: 181, endPoint x: 603, endPoint y: 202, distance: 20.3
click at [603, 202] on div "274 244 270 288 296 304 302 282 294 260 300 298 262 280 232 266 4 2 2" at bounding box center [387, 198] width 775 height 316
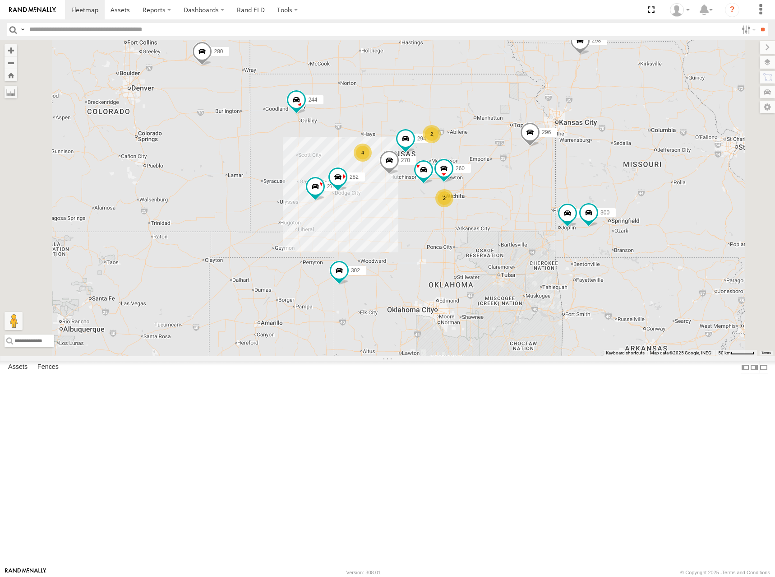
click at [636, 297] on div "274 244 270 288 296 304 302 282 294 260 300 298 262 280 232 266 4 2 2" at bounding box center [387, 198] width 775 height 316
click at [635, 290] on div "274 244 270 288 296 304 302 282 294 260 300 298 262 280 232 266 4 2 2" at bounding box center [387, 198] width 775 height 316
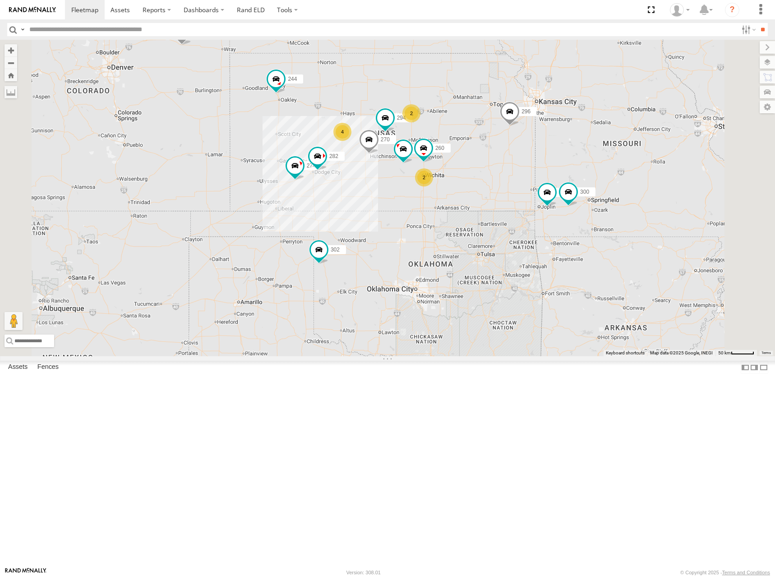
click at [596, 270] on div "274 244 270 288 296 304 302 282 294 260 300 298 262 280 232 266 4 2 2" at bounding box center [387, 198] width 775 height 316
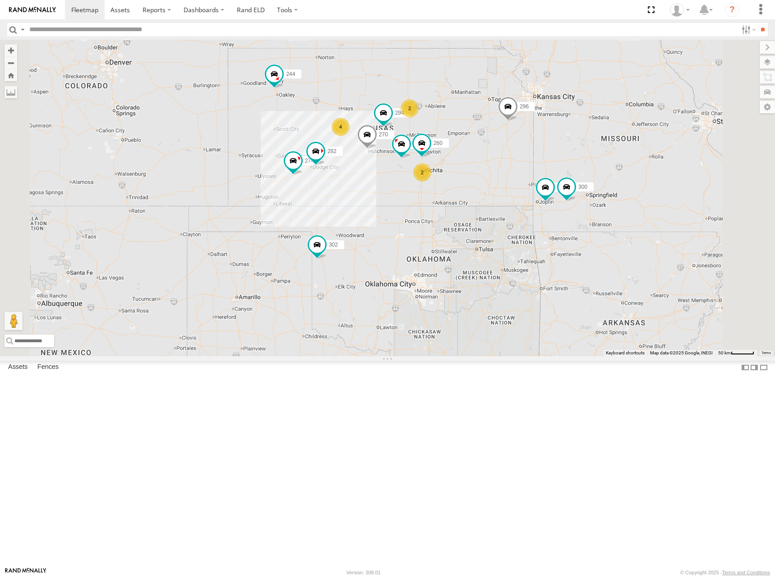
drag, startPoint x: 594, startPoint y: 270, endPoint x: 593, endPoint y: 263, distance: 7.3
click at [593, 263] on div "274 244 270 288 296 304 302 282 294 260 300 298 262 280 232 266 4 2 2" at bounding box center [387, 198] width 775 height 316
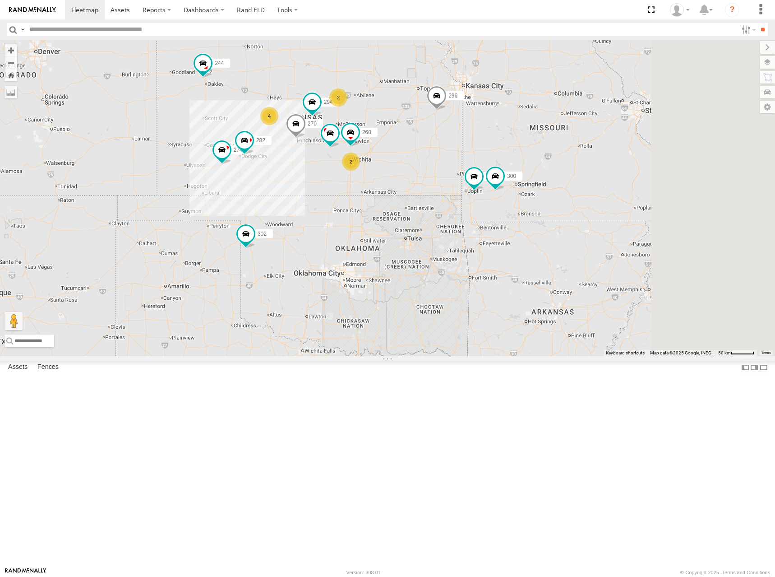
drag, startPoint x: 563, startPoint y: 251, endPoint x: 504, endPoint y: 250, distance: 59.1
click at [504, 250] on div "274 244 270 288 296 304 302 282 294 260 300 298 262 280 232 266 4 2 2" at bounding box center [387, 198] width 775 height 316
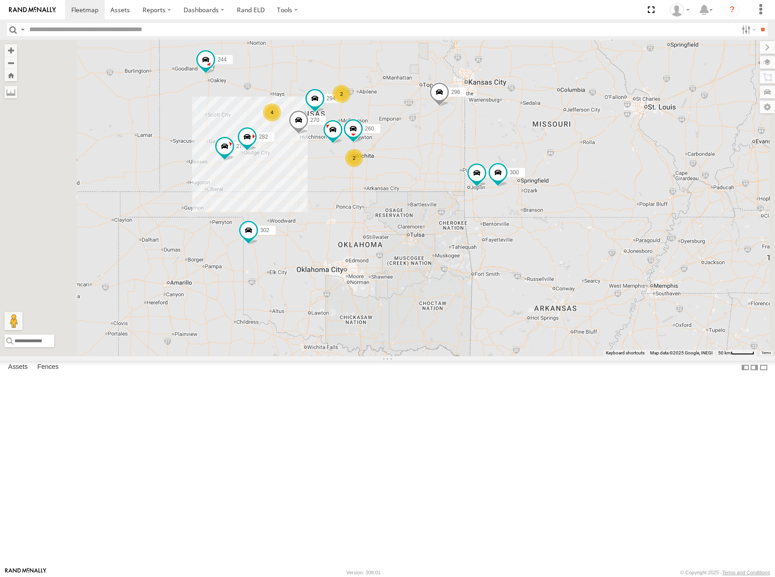
drag, startPoint x: 464, startPoint y: 146, endPoint x: 509, endPoint y: 183, distance: 58.6
click at [509, 183] on div "274 244 270 288 296 304 302 282 294 260 300 298 262 280 232 266 4 2 2" at bounding box center [387, 198] width 775 height 316
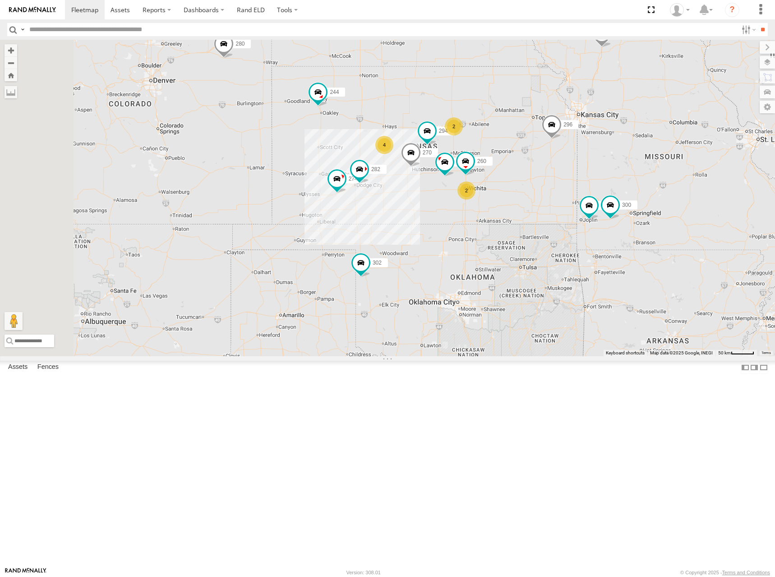
drag, startPoint x: 504, startPoint y: 190, endPoint x: 594, endPoint y: 207, distance: 90.9
click at [594, 207] on div "274 244 270 288 296 304 302 282 294 260 300 298 262 280 232 266 4 2 2" at bounding box center [387, 198] width 775 height 316
click at [593, 205] on div "274 244 270 288 296 304 302 282 294 260 300 298 262 280 232 266 4 2 2" at bounding box center [387, 198] width 775 height 316
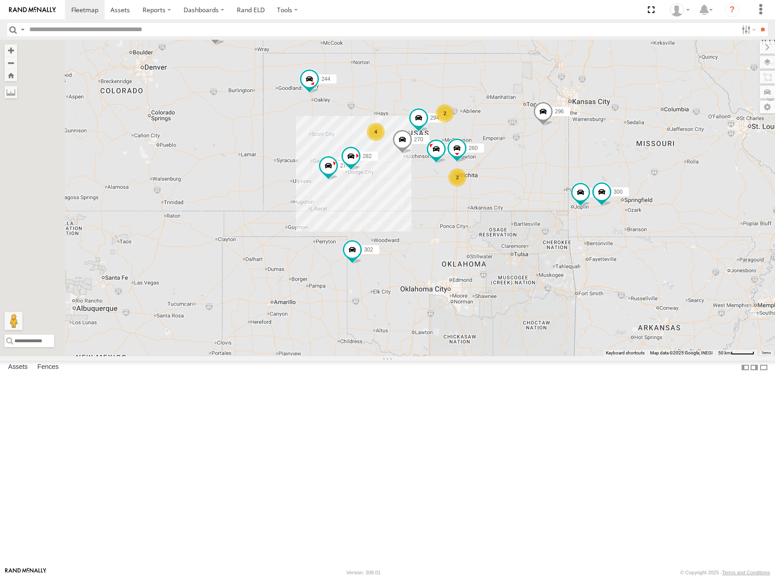
drag, startPoint x: 582, startPoint y: 194, endPoint x: 575, endPoint y: 186, distance: 10.6
click at [575, 185] on div "274 244 270 288 296 304 302 282 294 260 300 298 262 280 232 266 4 2 2" at bounding box center [387, 198] width 775 height 316
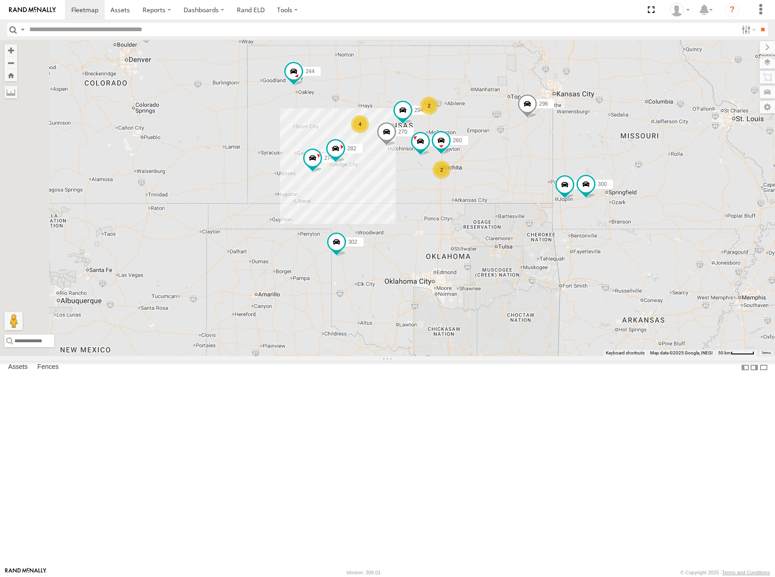
drag, startPoint x: 582, startPoint y: 188, endPoint x: 578, endPoint y: 185, distance: 4.8
click at [579, 185] on div "274 244 270 288 296 304 302 282 294 260 300 298 262 280 232 266 4 2 2" at bounding box center [387, 198] width 775 height 316
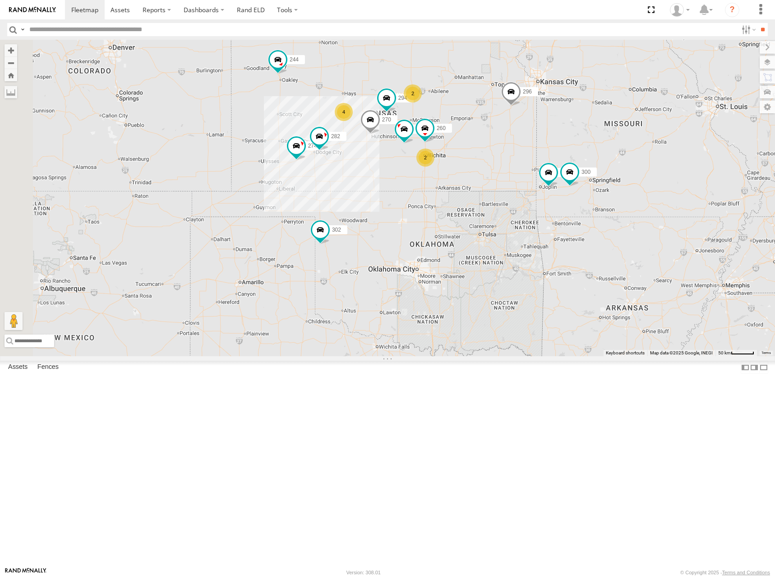
drag, startPoint x: 568, startPoint y: 183, endPoint x: 558, endPoint y: 176, distance: 12.0
click at [558, 176] on div "274 244 270 288 296 304 302 282 294 260 300 298 262 280 232 266 4 2 2" at bounding box center [387, 198] width 775 height 316
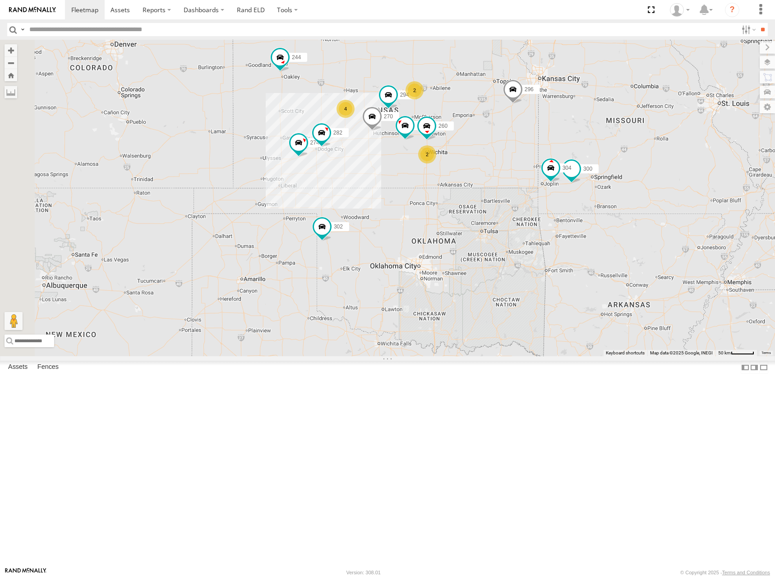
drag, startPoint x: 537, startPoint y: 167, endPoint x: 550, endPoint y: 158, distance: 16.0
click at [550, 158] on div "274 300 244 298 270 262 288 280 232 296 304 302 282 266 294 260 4 2 2" at bounding box center [387, 198] width 775 height 316
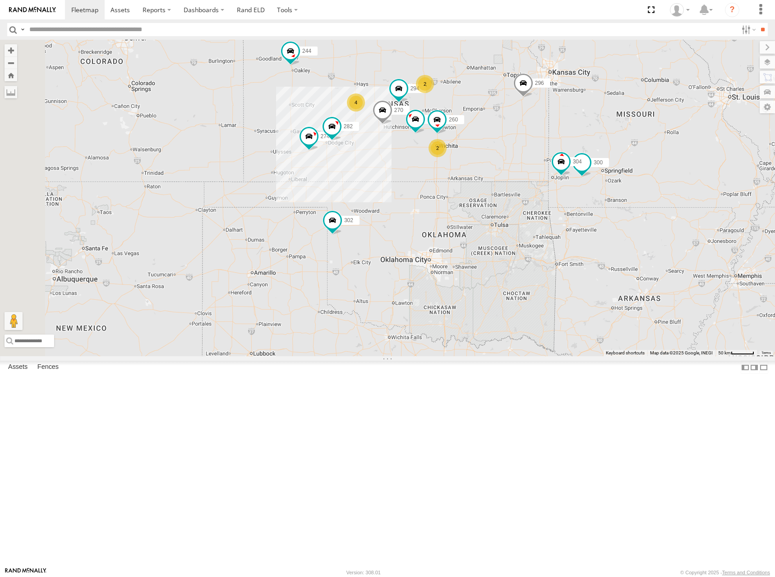
drag, startPoint x: 549, startPoint y: 157, endPoint x: 554, endPoint y: 153, distance: 5.8
click at [554, 153] on div "274 300 244 298 270 262 288 280 232 296 304 302 282 266 294 260 4 2 2" at bounding box center [387, 198] width 775 height 316
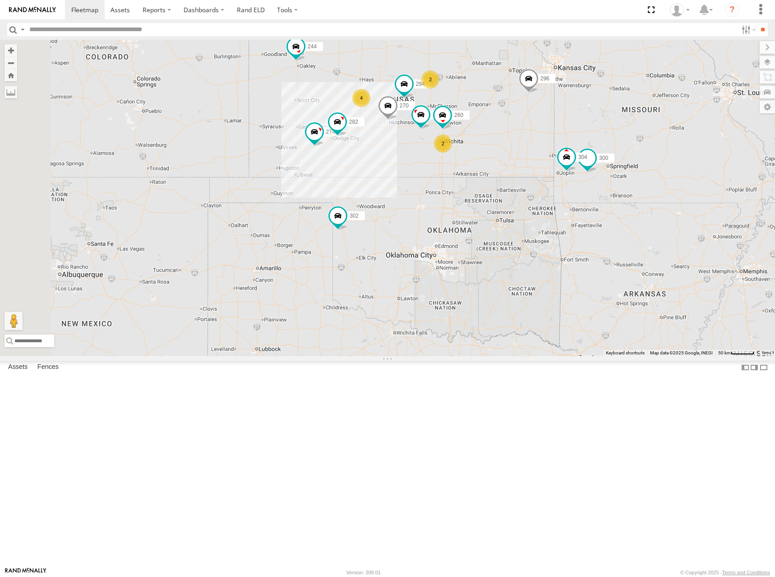
click at [584, 157] on div "274 300 244 298 270 262 288 280 232 296 304 302 282 266 294 260 4 2 2" at bounding box center [387, 198] width 775 height 316
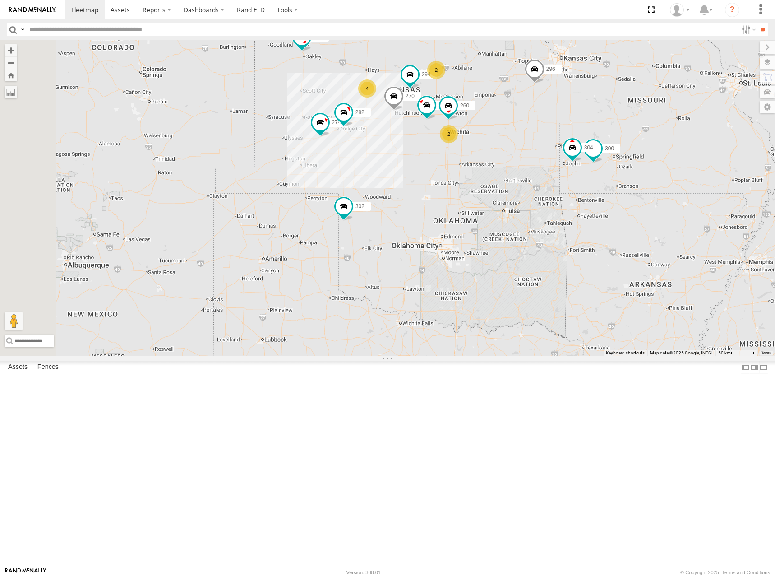
drag, startPoint x: 578, startPoint y: 154, endPoint x: 585, endPoint y: 146, distance: 10.6
click at [585, 146] on div "274 300 244 298 270 262 288 280 232 296 304 302 282 266 294 260 4 2 2" at bounding box center [387, 198] width 775 height 316
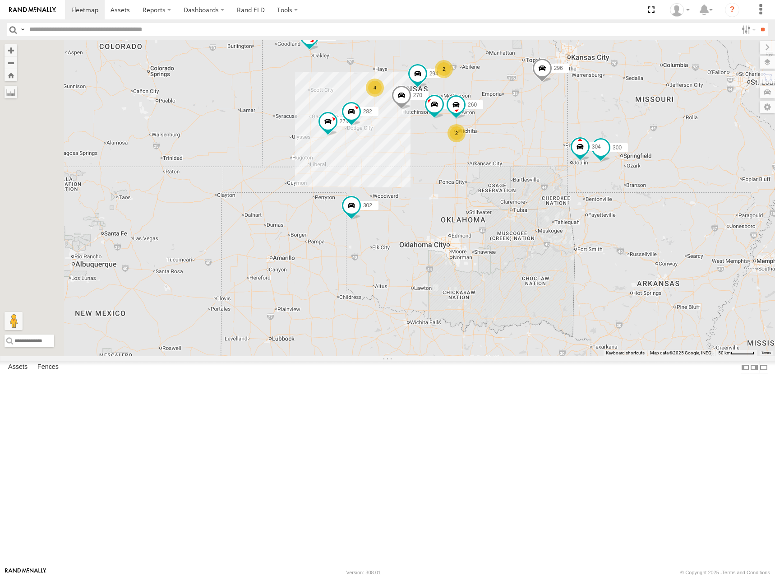
drag, startPoint x: 515, startPoint y: 154, endPoint x: 522, endPoint y: 155, distance: 6.8
click at [522, 155] on div "274 300 244 298 270 262 288 280 232 296 304 302 282 266 294 260 4 2 2" at bounding box center [387, 198] width 775 height 316
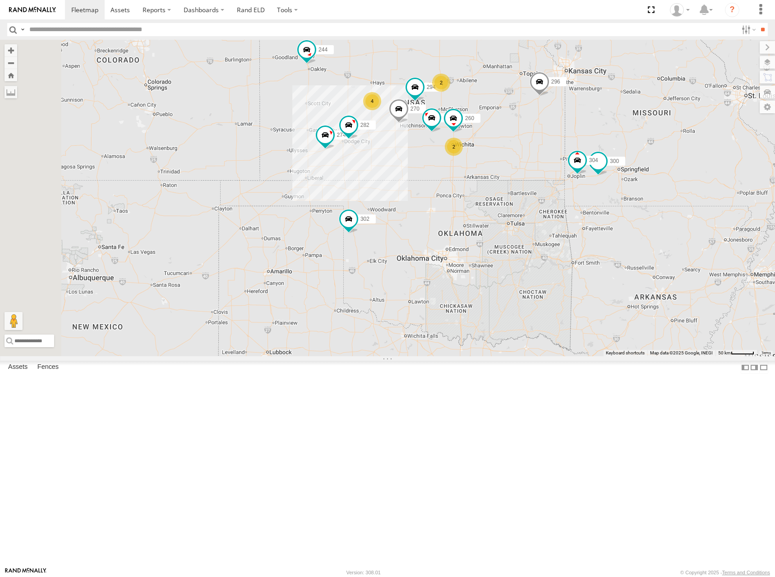
drag, startPoint x: 636, startPoint y: 160, endPoint x: 631, endPoint y: 172, distance: 12.7
click at [631, 172] on div "274 300 244 298 270 262 288 280 232 296 304 302 282 266 294 260 4 2 2" at bounding box center [387, 198] width 775 height 316
click at [579, 134] on div "274 300 244 298 270 262 288 280 232 296 304 302 282 266 294 260 4 2 2" at bounding box center [387, 198] width 775 height 316
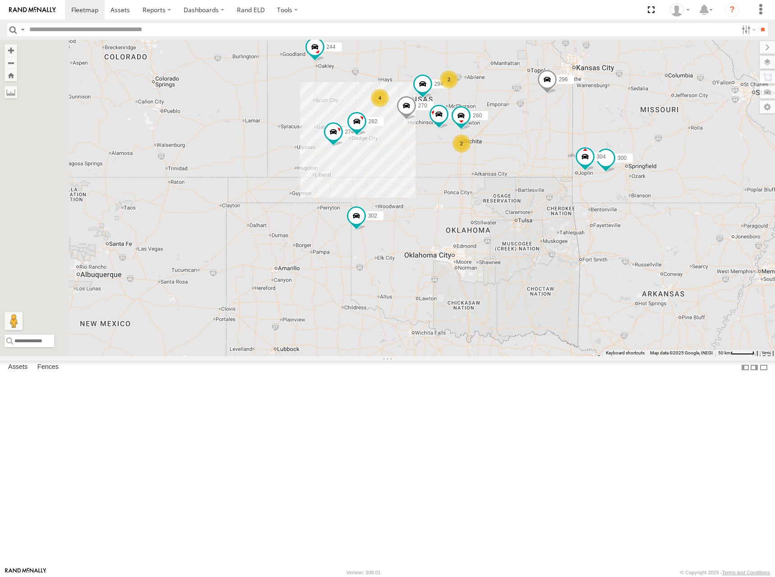
click at [588, 127] on div "274 300 244 298 270 262 288 280 232 296 304 302 282 266 294 260 4 2 2" at bounding box center [387, 198] width 775 height 316
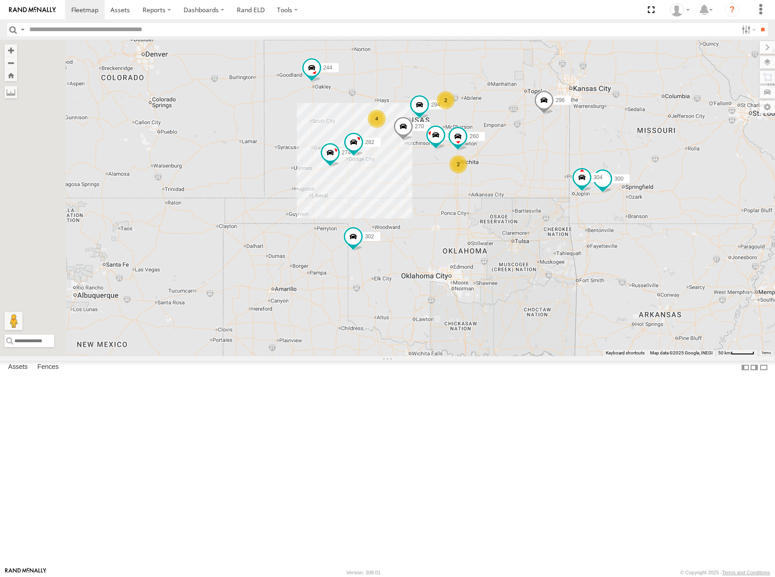
drag, startPoint x: 600, startPoint y: 117, endPoint x: 596, endPoint y: 142, distance: 24.8
click at [596, 142] on div "274 300 244 298 270 262 288 280 232 296 304 302 282 266 294 260 4 2 2" at bounding box center [387, 198] width 775 height 316
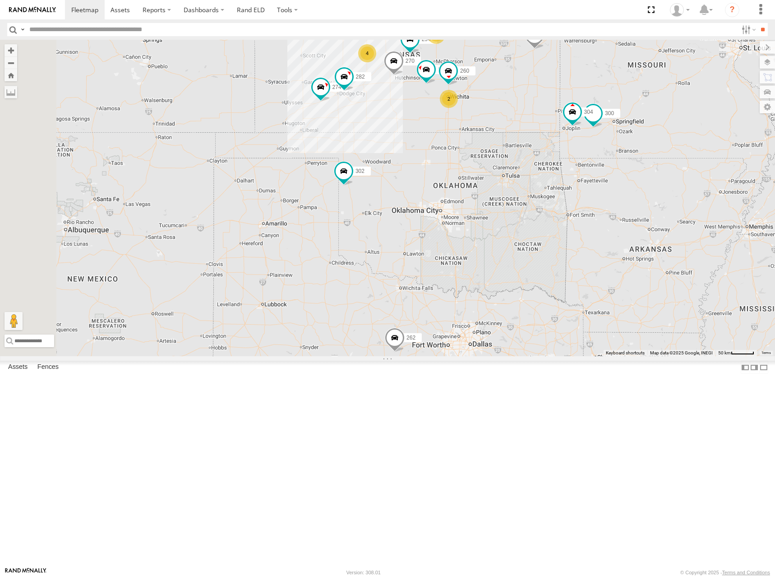
drag, startPoint x: 529, startPoint y: 342, endPoint x: 529, endPoint y: 319, distance: 23.0
click at [529, 319] on div "274 300 244 298 270 262 288 280 232 296 304 302 282 266 294 260 4 2 2" at bounding box center [387, 198] width 775 height 316
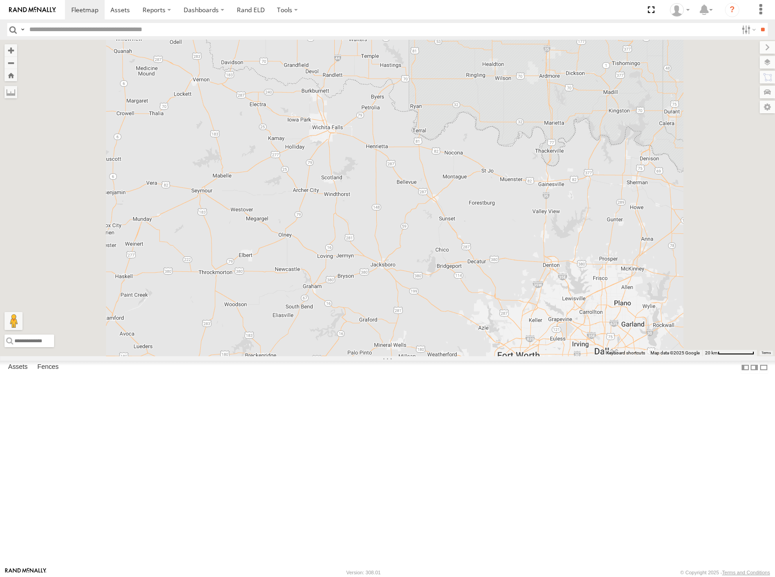
drag, startPoint x: 582, startPoint y: 294, endPoint x: 577, endPoint y: 307, distance: 13.8
click at [577, 307] on div "274 300 244 298 270 262 288 280 232 296 304 302 282 266 294 260" at bounding box center [387, 198] width 775 height 316
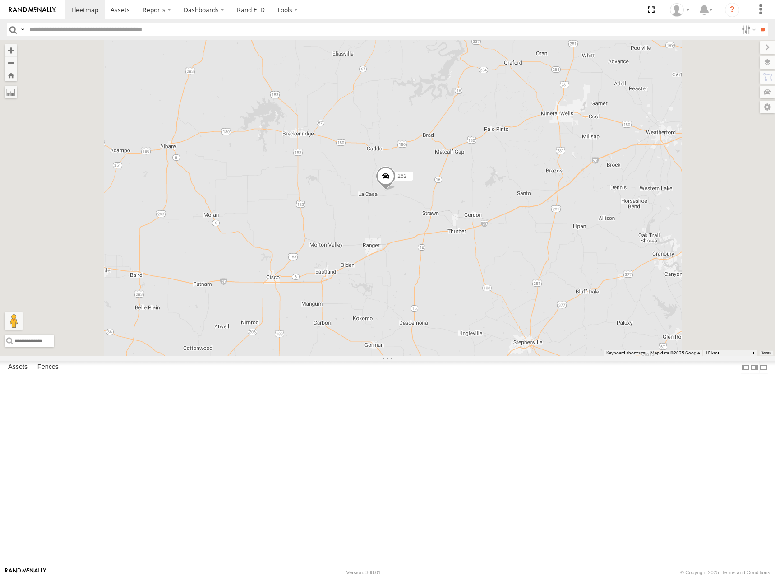
drag, startPoint x: 568, startPoint y: 279, endPoint x: 570, endPoint y: 271, distance: 8.0
click at [570, 271] on div "274 300 244 298 270 262 288 280 232 296 304 302 282 266 294 260" at bounding box center [387, 198] width 775 height 316
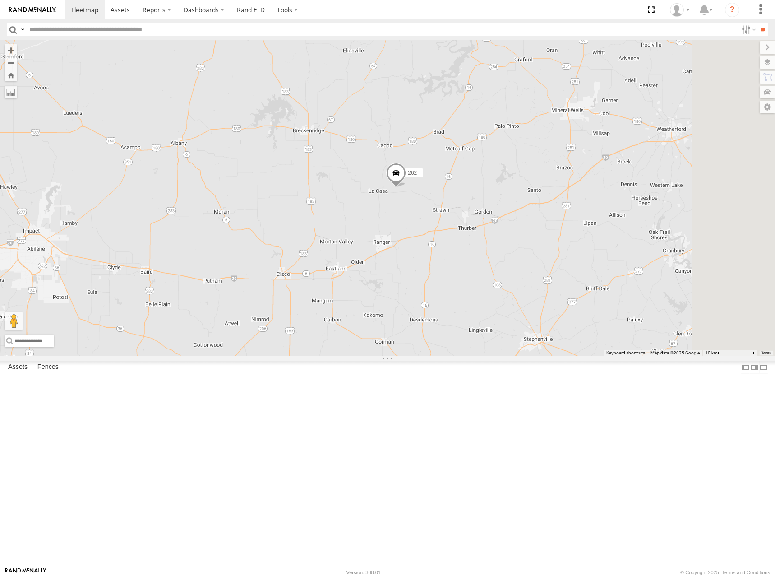
drag, startPoint x: 605, startPoint y: 264, endPoint x: 590, endPoint y: 270, distance: 16.7
click at [586, 270] on div "274 300 244 298 270 262 288 280 232 296 304 302 282 266 294 260" at bounding box center [387, 198] width 775 height 316
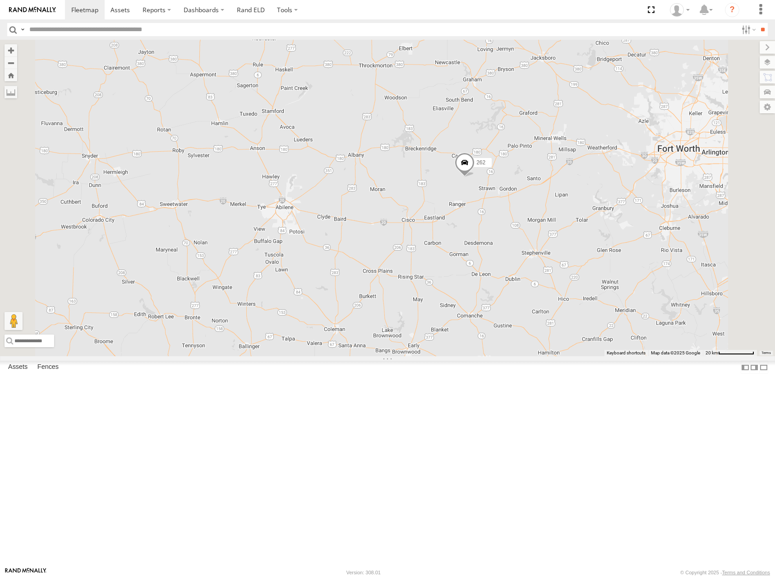
drag, startPoint x: 601, startPoint y: 294, endPoint x: 630, endPoint y: 294, distance: 28.9
click at [630, 294] on div "274 300 244 298 270 262 288 280 232 296 304 302 282 266 294 260" at bounding box center [387, 198] width 775 height 316
drag, startPoint x: 628, startPoint y: 305, endPoint x: 630, endPoint y: 301, distance: 4.9
click at [632, 302] on div "274 300 244 298 270 262 288 280 232 296 304 302 282 266 294 260" at bounding box center [387, 198] width 775 height 316
drag, startPoint x: 567, startPoint y: 328, endPoint x: 570, endPoint y: 335, distance: 7.1
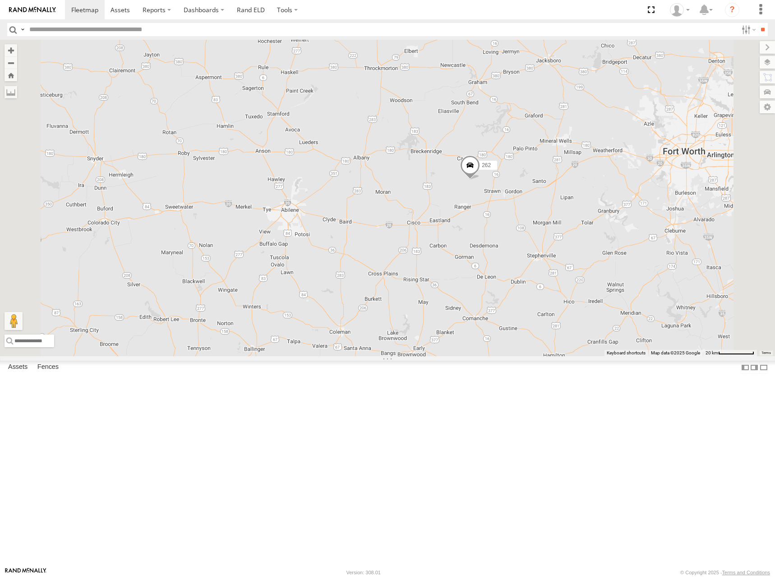
click at [570, 335] on div "274 300 244 298 270 262 288 280 232 296 304 302 282 266 294 260" at bounding box center [387, 198] width 775 height 316
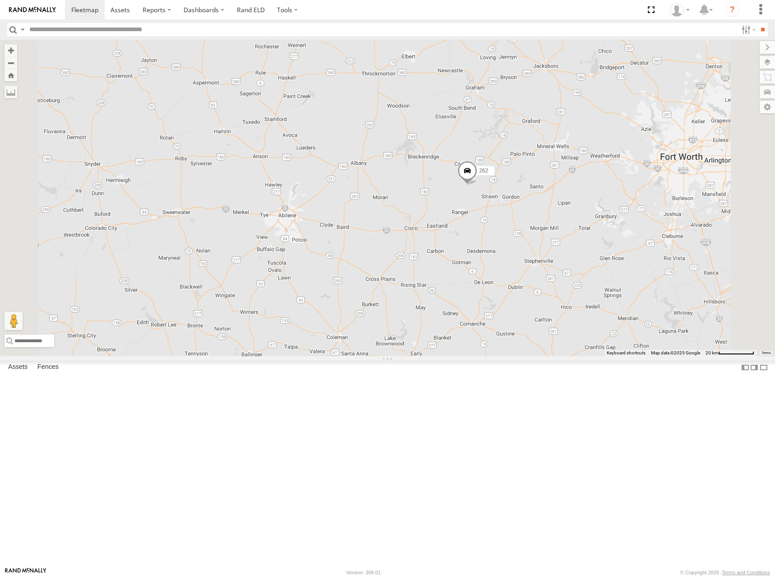
click at [554, 323] on div "274 300 244 298 270 262 288 280 232 296 304 302 282 266 294 260" at bounding box center [387, 198] width 775 height 316
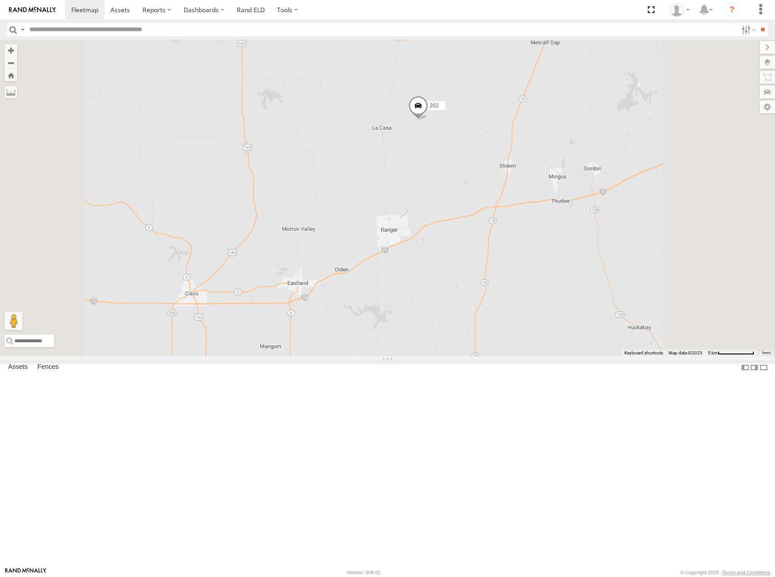
drag, startPoint x: 555, startPoint y: 268, endPoint x: 540, endPoint y: 270, distance: 14.9
click at [552, 289] on div "274 300 244 298 270 262 288 280 232 296 304 302 282 266 294" at bounding box center [387, 198] width 775 height 316
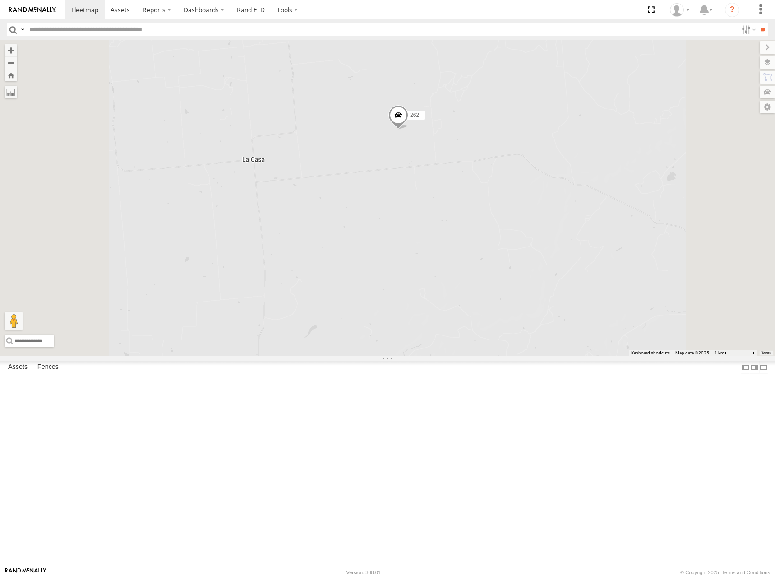
drag, startPoint x: 475, startPoint y: 260, endPoint x: 449, endPoint y: 263, distance: 26.4
click at [449, 263] on div "274 300 244 298 270 262 288 280 232 296 304 302 282 266 294" at bounding box center [387, 198] width 775 height 316
drag, startPoint x: 445, startPoint y: 232, endPoint x: 448, endPoint y: 243, distance: 11.6
click at [448, 243] on div "274 300 244 298 270 262 288 280 232 296 304 302 282 266 294" at bounding box center [387, 198] width 775 height 316
drag, startPoint x: 383, startPoint y: 280, endPoint x: 396, endPoint y: 276, distance: 14.3
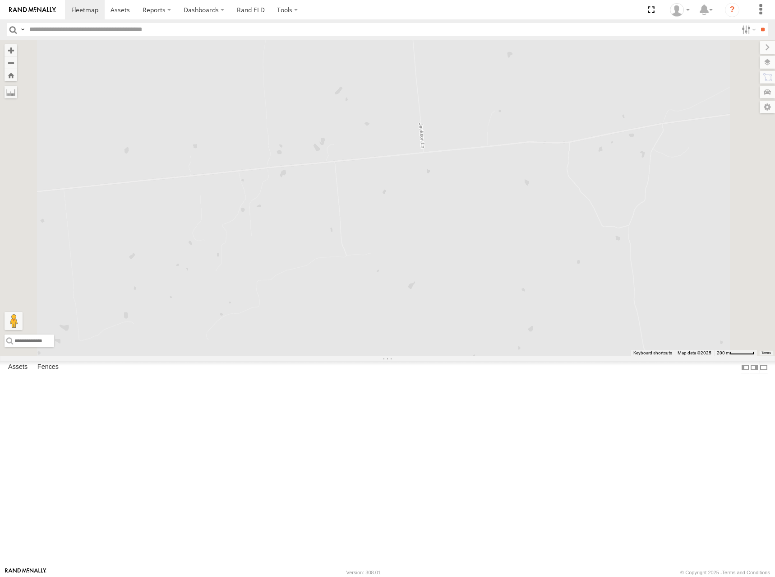
click at [397, 276] on div "274 300 244 298 270 262 288 280 232 296 304 302 282 266 294" at bounding box center [387, 198] width 775 height 316
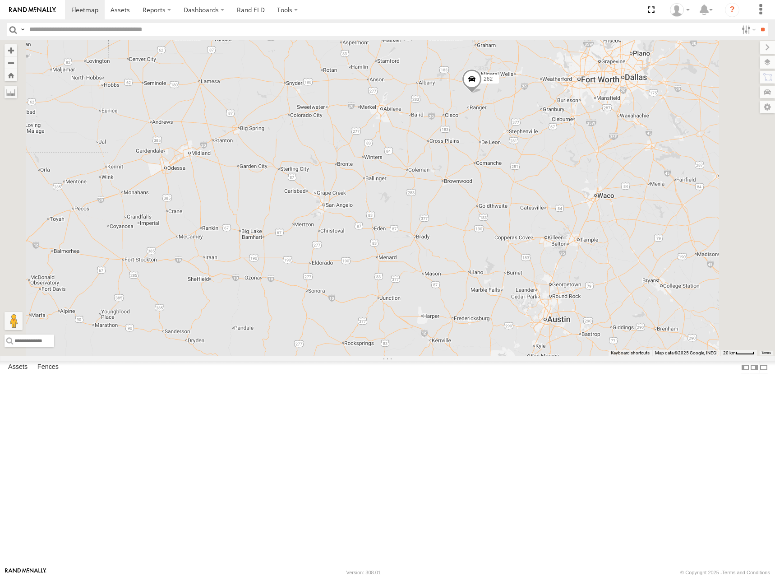
drag, startPoint x: 503, startPoint y: 333, endPoint x: 453, endPoint y: 359, distance: 55.7
click at [453, 356] on div "262" at bounding box center [387, 198] width 775 height 316
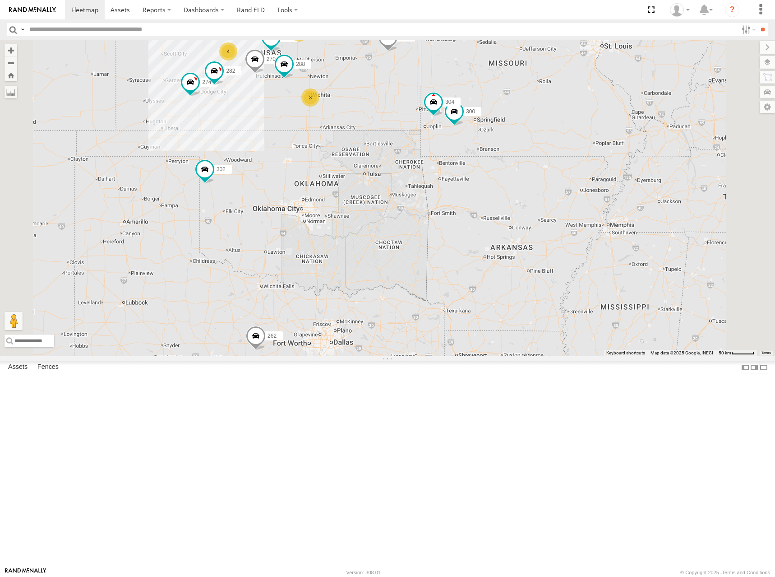
drag, startPoint x: 449, startPoint y: 293, endPoint x: 497, endPoint y: 373, distance: 93.1
click at [499, 356] on div "262 274 300 244 4 270 288 2 296 304 3 302 282 294" at bounding box center [387, 198] width 775 height 316
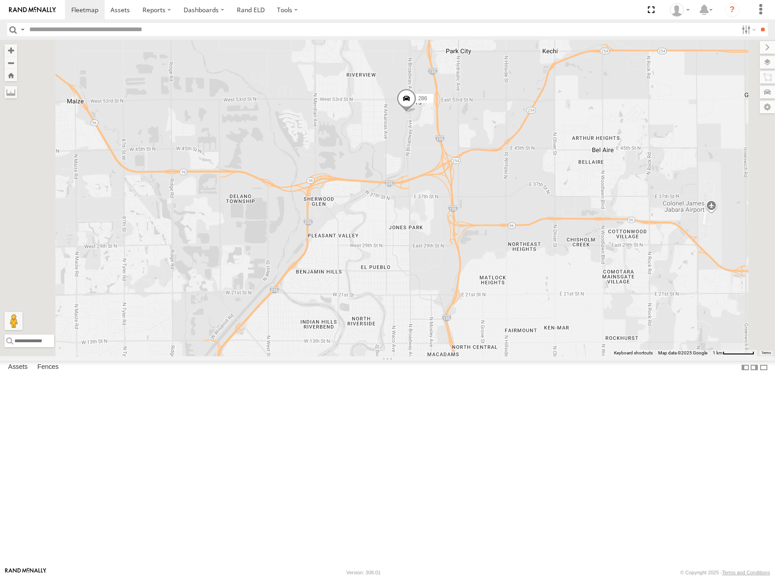
drag, startPoint x: 569, startPoint y: 135, endPoint x: 564, endPoint y: 294, distance: 158.4
click at [564, 294] on div "262 274 300 244 270 288 296 304 302 282 294 280 232 264 286 260" at bounding box center [387, 198] width 775 height 316
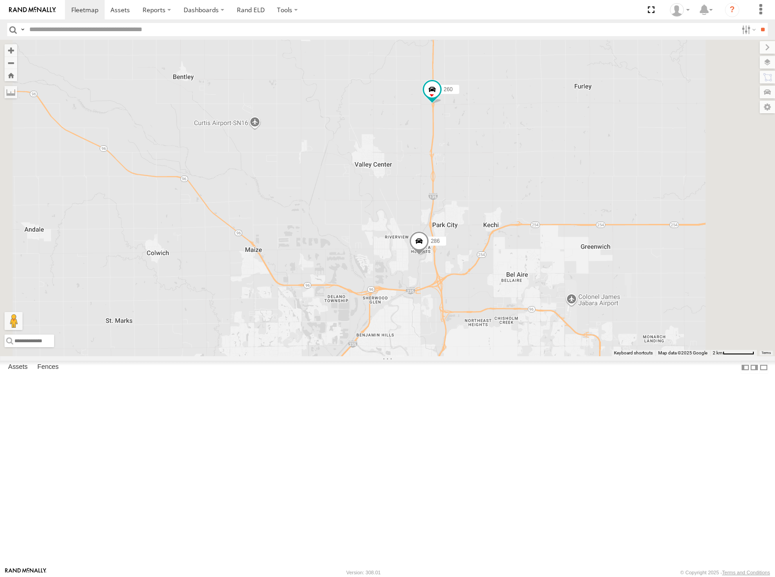
drag, startPoint x: 579, startPoint y: 228, endPoint x: 573, endPoint y: 242, distance: 15.9
click at [573, 242] on div "262 274 300 244 270 288 296 304 302 282 294 280 232 264 286 260" at bounding box center [387, 198] width 775 height 316
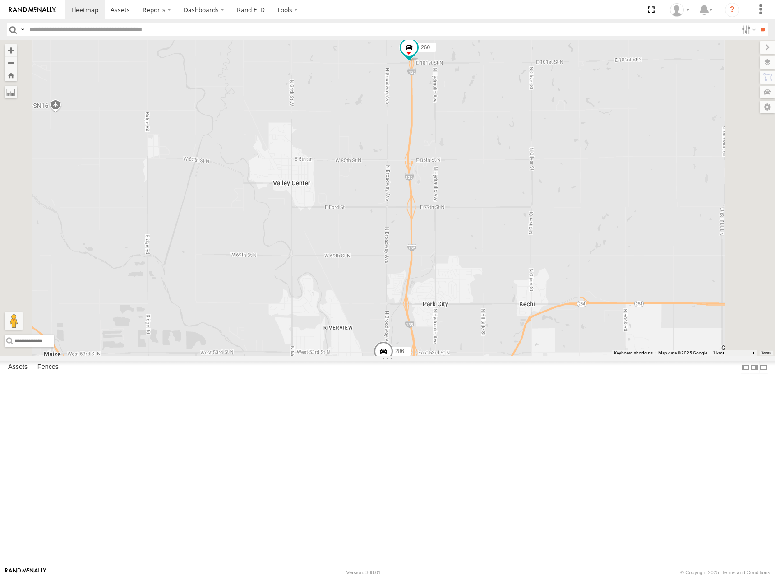
drag, startPoint x: 540, startPoint y: 301, endPoint x: 554, endPoint y: 248, distance: 54.6
click at [554, 250] on div "262 274 300 244 270 288 296 304 302 282 294 280 232 264 286 260" at bounding box center [387, 198] width 775 height 316
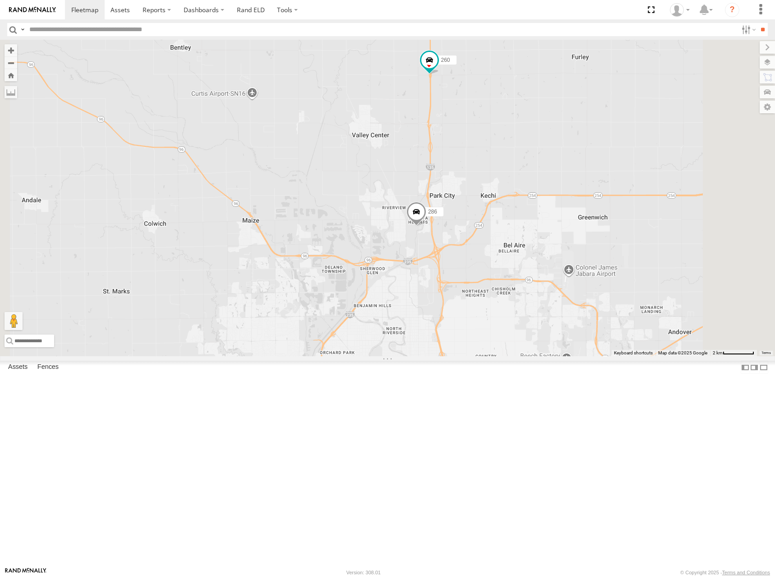
drag, startPoint x: 568, startPoint y: 261, endPoint x: 572, endPoint y: 235, distance: 25.9
click at [572, 235] on div "262 274 300 244 270 288 296 304 302 282 294 280 232 264 286 260" at bounding box center [387, 198] width 775 height 316
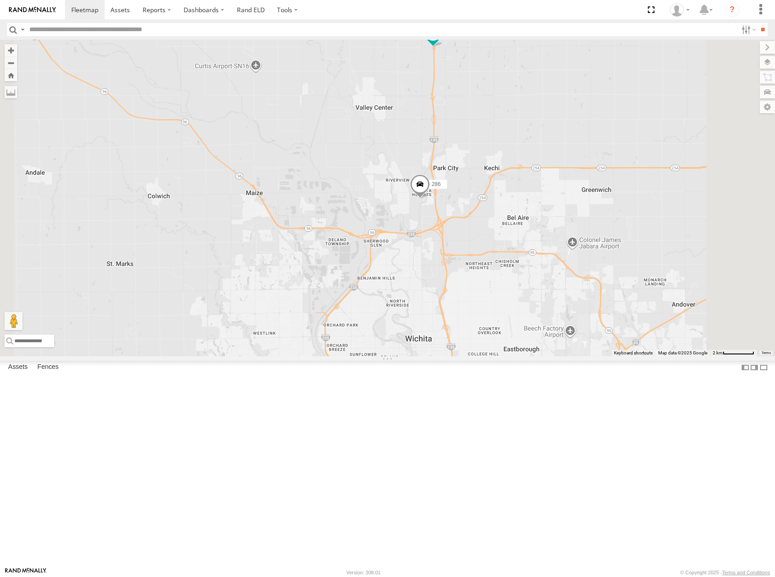
drag, startPoint x: 580, startPoint y: 273, endPoint x: 581, endPoint y: 268, distance: 5.4
click at [581, 268] on div "262 274 300 244 270 288 296 304 302 282 294 280 232 264 286 260" at bounding box center [387, 198] width 775 height 316
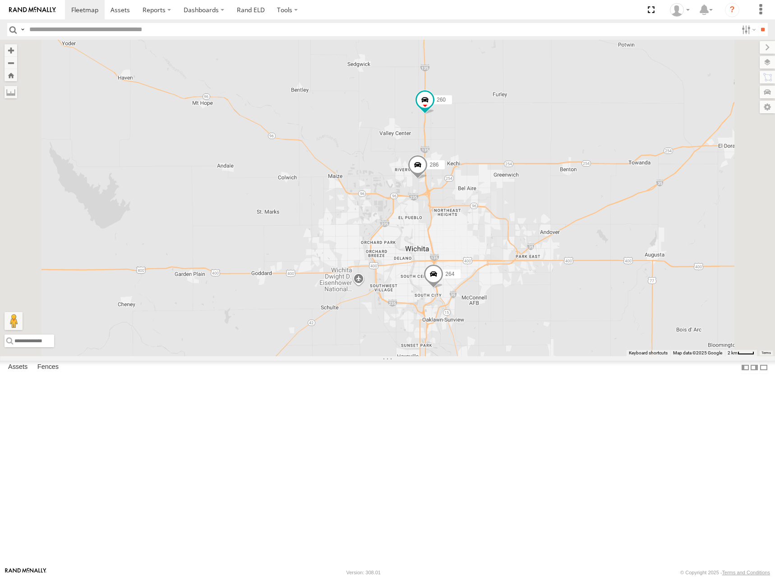
drag, startPoint x: 614, startPoint y: 156, endPoint x: 570, endPoint y: 212, distance: 71.7
click at [570, 212] on div "262 274 300 244 270 288 296 304 302 282 294 280 232 264 286 260" at bounding box center [387, 198] width 775 height 316
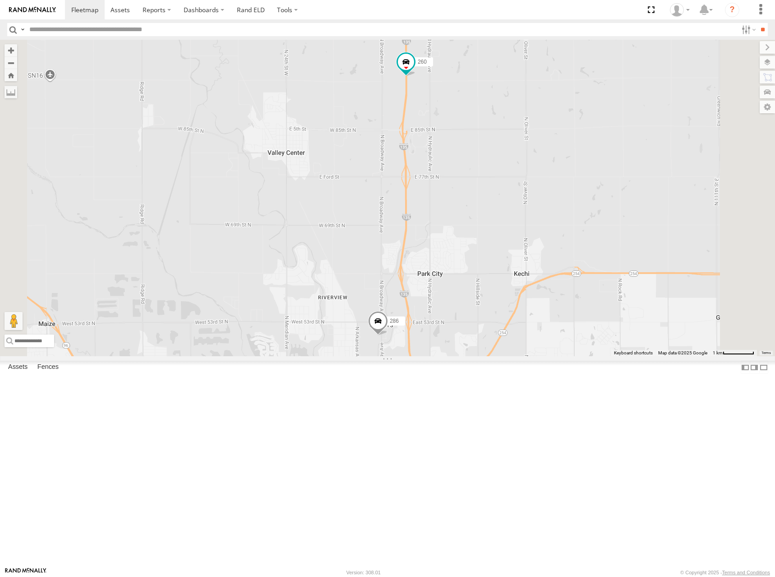
drag, startPoint x: 553, startPoint y: 269, endPoint x: 554, endPoint y: 213, distance: 55.9
click at [554, 213] on div "262 274 300 244 270 288 296 304 302 282 294 280 232 264 286 260" at bounding box center [387, 198] width 775 height 316
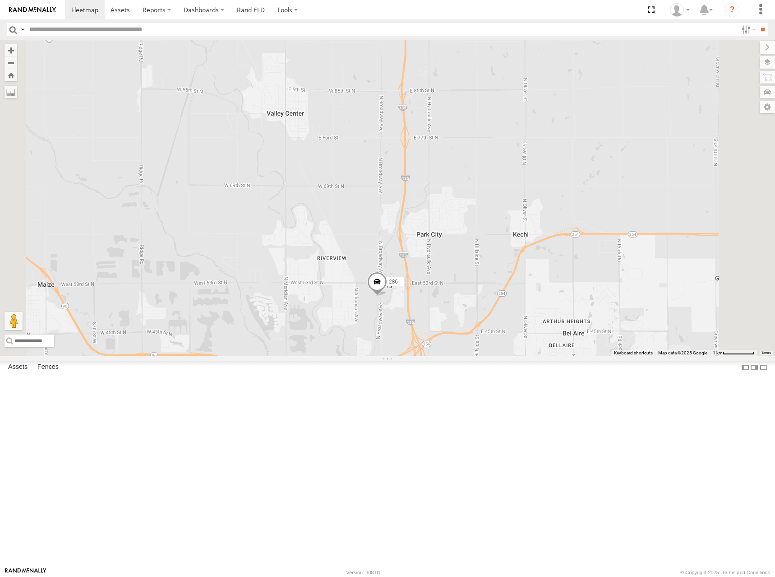
drag, startPoint x: 561, startPoint y: 261, endPoint x: 559, endPoint y: 230, distance: 31.2
click at [559, 230] on div "262 274 300 244 270 288 296 304 302 282 294 280 232 264 286 260" at bounding box center [387, 198] width 775 height 316
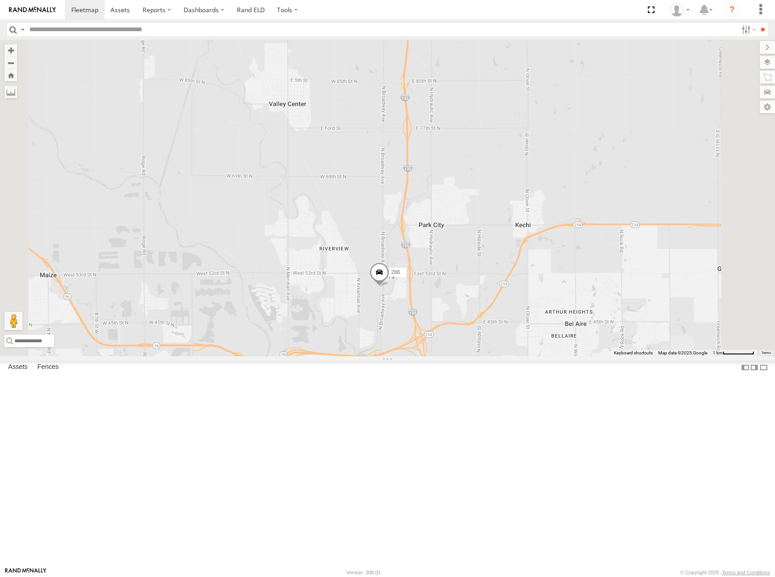
drag, startPoint x: 558, startPoint y: 226, endPoint x: 560, endPoint y: 215, distance: 10.6
click at [560, 215] on div "262 274 300 244 270 288 296 304 302 282 294 280 232 264 286 260" at bounding box center [387, 198] width 775 height 316
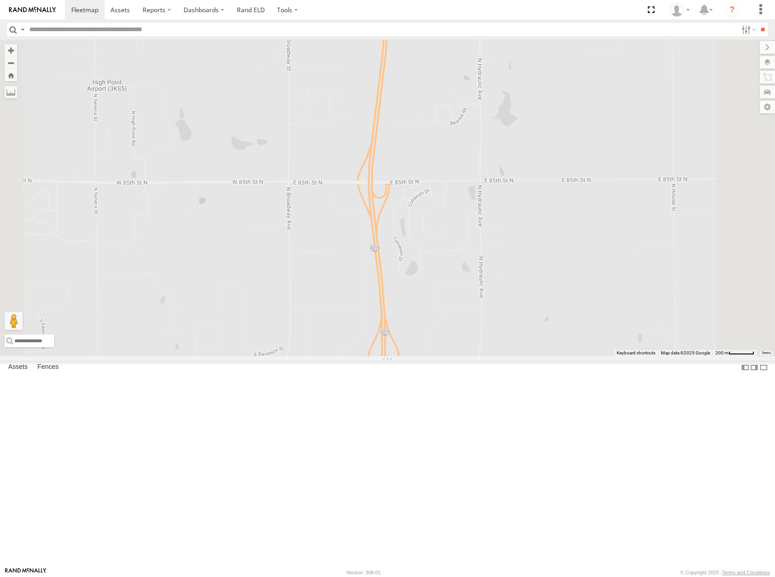
drag, startPoint x: 526, startPoint y: 150, endPoint x: 525, endPoint y: 161, distance: 10.9
click at [525, 161] on div "262 274 300 244 270 288 296 304 302 282 294 280 232 264 286 260" at bounding box center [387, 198] width 775 height 316
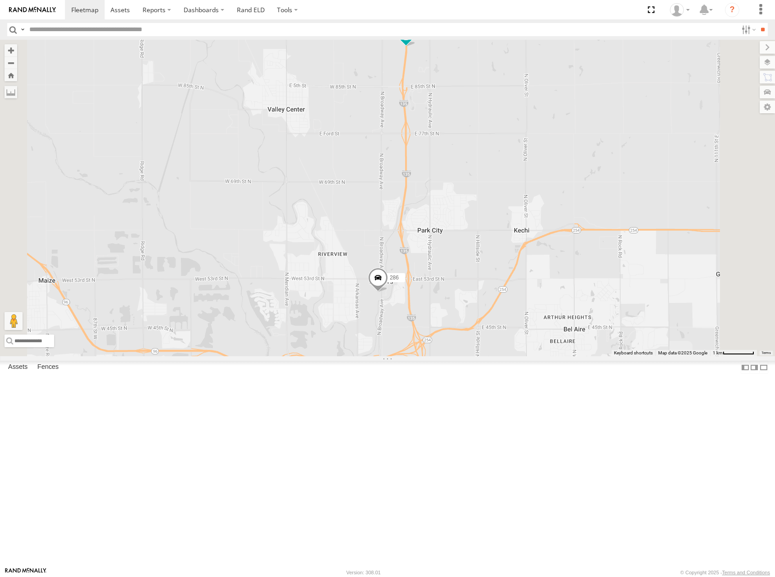
click at [533, 186] on div "262 274 300 244 270 288 296 304 302 282 294 280 232 264 286 260" at bounding box center [387, 198] width 775 height 316
drag, startPoint x: 558, startPoint y: 205, endPoint x: 559, endPoint y: 200, distance: 4.6
click at [559, 200] on div "262 274 300 244 270 288 296 304 302 282 294 280 232 264 286 260" at bounding box center [387, 198] width 775 height 316
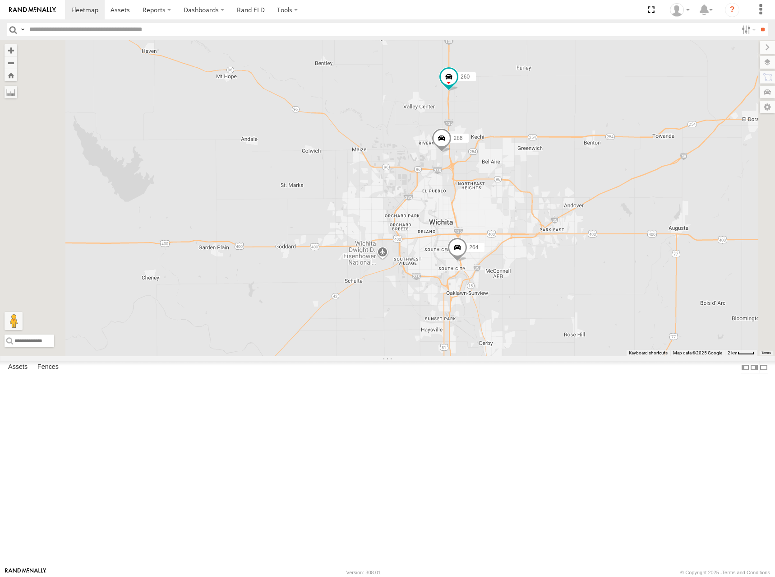
click at [625, 117] on div "262 274 300 244 270 288 296 304 302 282 294 280 232 264 286 260" at bounding box center [387, 198] width 775 height 316
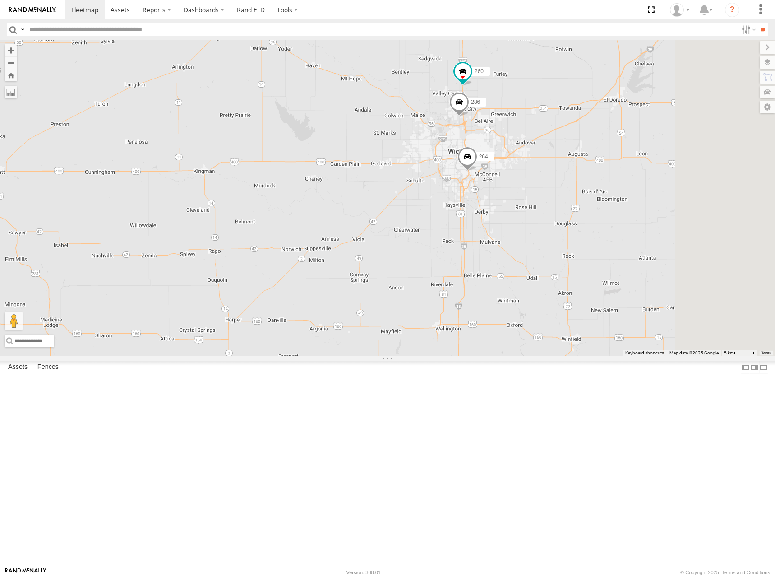
drag, startPoint x: 635, startPoint y: 90, endPoint x: 604, endPoint y: 143, distance: 61.7
click at [604, 143] on div "262 274 300 244 270 288 296 304 302 282 294 280 232 264 286 260" at bounding box center [387, 198] width 775 height 316
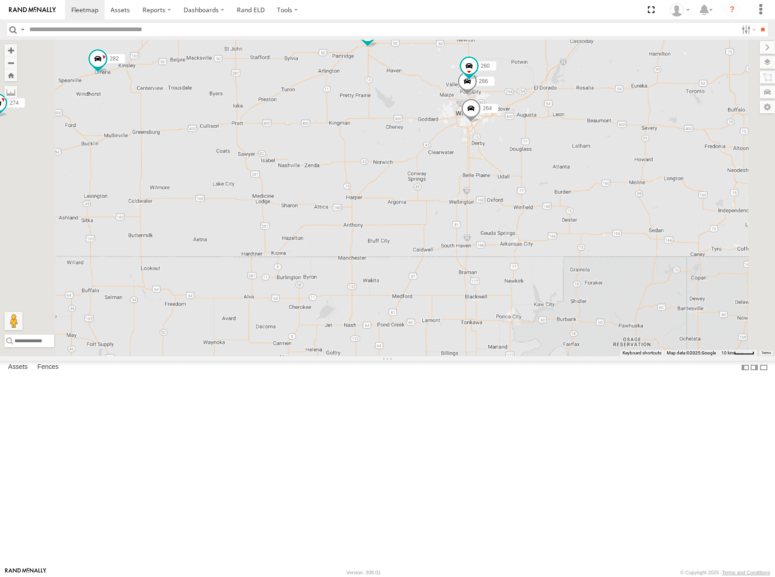
drag, startPoint x: 613, startPoint y: 110, endPoint x: 602, endPoint y: 143, distance: 35.5
click at [602, 143] on div "262 274 300 244 270 288 296 304 302 282 294 280 232 264 286 260" at bounding box center [387, 198] width 775 height 316
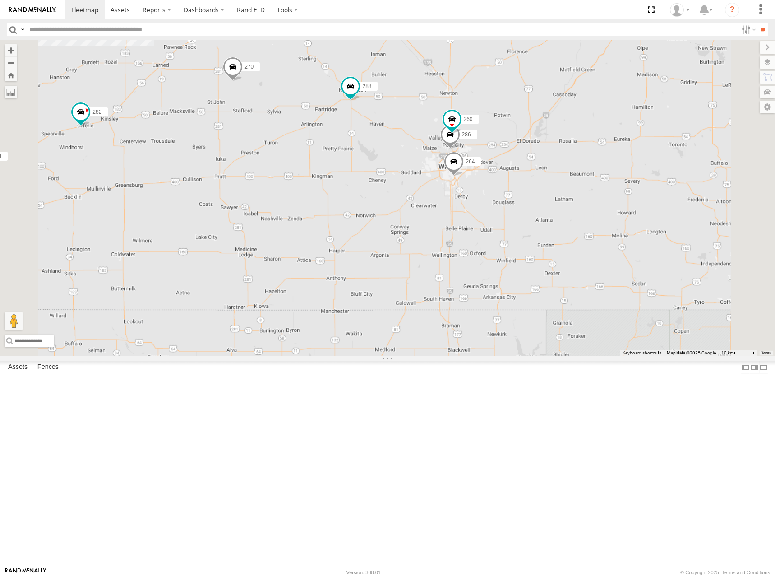
drag, startPoint x: 611, startPoint y: 116, endPoint x: 607, endPoint y: 125, distance: 8.9
click at [607, 125] on div "262 274 300 244 270 288 296 304 302 282 294 280 232 264 286 260 4" at bounding box center [387, 198] width 775 height 316
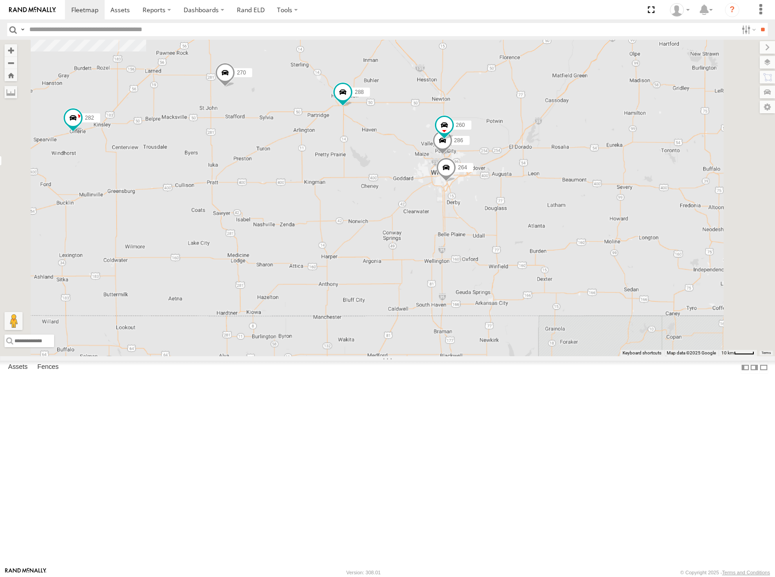
drag, startPoint x: 573, startPoint y: 143, endPoint x: 563, endPoint y: 151, distance: 11.8
click at [563, 151] on div "262 274 300 244 270 288 296 304 302 282 294 280 232 264 286 260 4" at bounding box center [387, 198] width 775 height 316
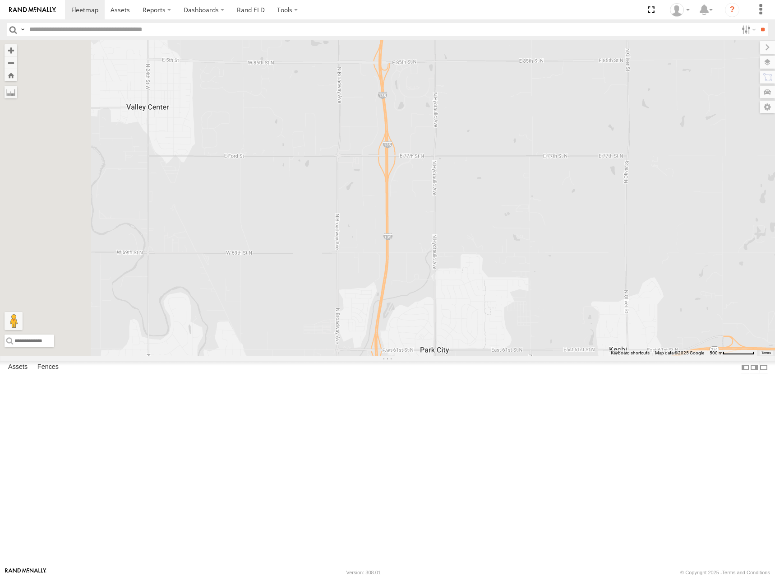
drag, startPoint x: 527, startPoint y: 404, endPoint x: 536, endPoint y: 324, distance: 80.8
click at [536, 324] on div "286 260" at bounding box center [387, 198] width 775 height 316
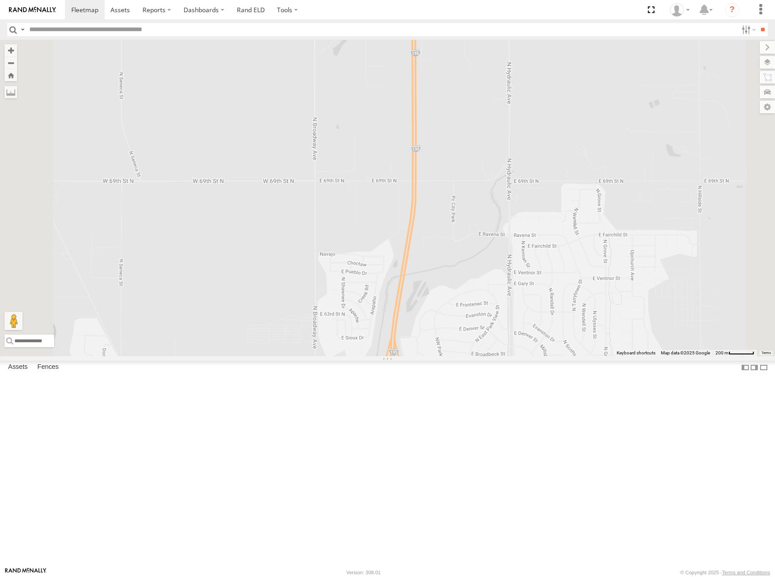
drag, startPoint x: 542, startPoint y: 316, endPoint x: 572, endPoint y: 249, distance: 73.1
click at [572, 249] on div "286 260" at bounding box center [387, 198] width 775 height 316
drag, startPoint x: 566, startPoint y: 415, endPoint x: 589, endPoint y: 371, distance: 49.4
click at [589, 356] on div "286 260" at bounding box center [387, 198] width 775 height 316
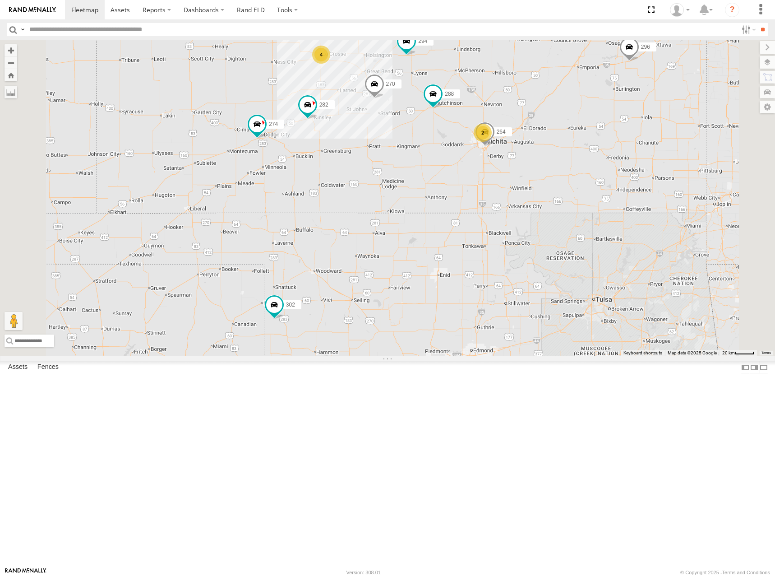
drag, startPoint x: 660, startPoint y: 107, endPoint x: 612, endPoint y: 211, distance: 114.0
click at [612, 211] on div "270 288 264 282 274 4 292 256 296 302 294 2" at bounding box center [387, 198] width 775 height 316
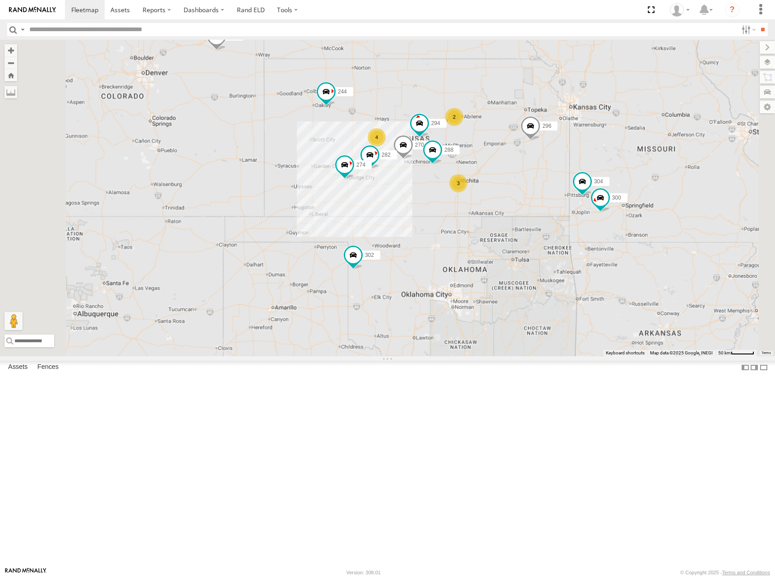
click at [642, 176] on div "270 288 282 274 296 302 294 300 244 4 298 262 2 280 232 304 3 266" at bounding box center [387, 198] width 775 height 316
drag, startPoint x: 630, startPoint y: 183, endPoint x: 612, endPoint y: 171, distance: 22.0
click at [612, 171] on div "270 288 282 274 296 302 294 300 244 4 298 262 2 280 232 304 3 266" at bounding box center [387, 198] width 775 height 316
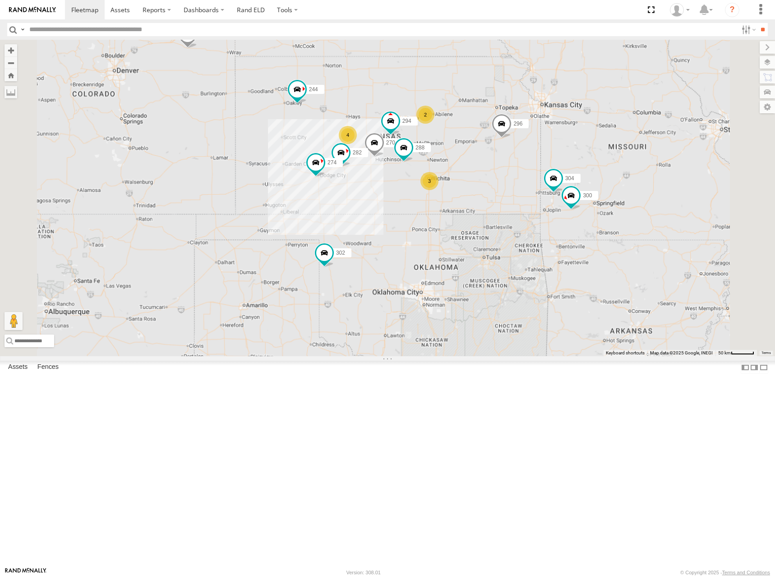
drag, startPoint x: 580, startPoint y: 173, endPoint x: 572, endPoint y: 184, distance: 13.9
click at [572, 184] on div "270 288 282 274 296 302 294 300 244 4 298 262 2 280 232 304 3 266" at bounding box center [387, 198] width 775 height 316
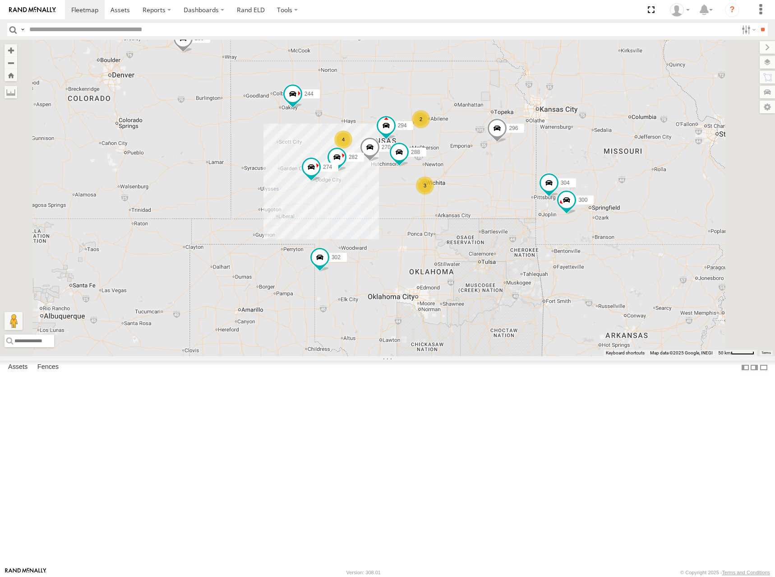
click at [584, 177] on div "270 288 282 274 296 302 294 300 244 298 262 280 232 304 266 4 2 3" at bounding box center [387, 198] width 775 height 316
click at [522, 161] on div "270 288 282 274 296 302 294 300 244 298 262 280 232 304 266 4 2 3" at bounding box center [387, 198] width 775 height 316
drag, startPoint x: 579, startPoint y: 190, endPoint x: 571, endPoint y: 185, distance: 10.1
click at [571, 185] on div "270 288 282 274 296 302 294 300 244 298 262 280 232 304 266 4 2 3" at bounding box center [387, 198] width 775 height 316
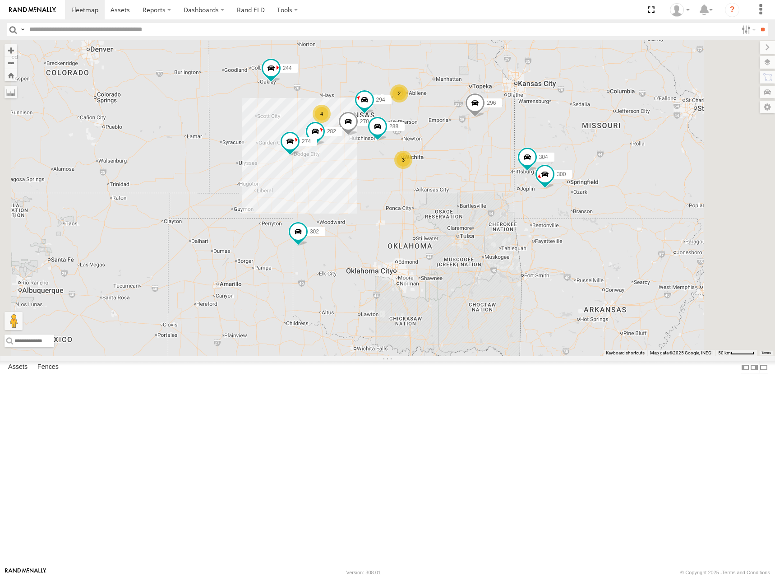
drag, startPoint x: 577, startPoint y: 192, endPoint x: 567, endPoint y: 176, distance: 18.3
click at [567, 177] on div "270 288 282 274 296 302 294 300 244 298 262 280 232 304 266 4 2 3" at bounding box center [387, 198] width 775 height 316
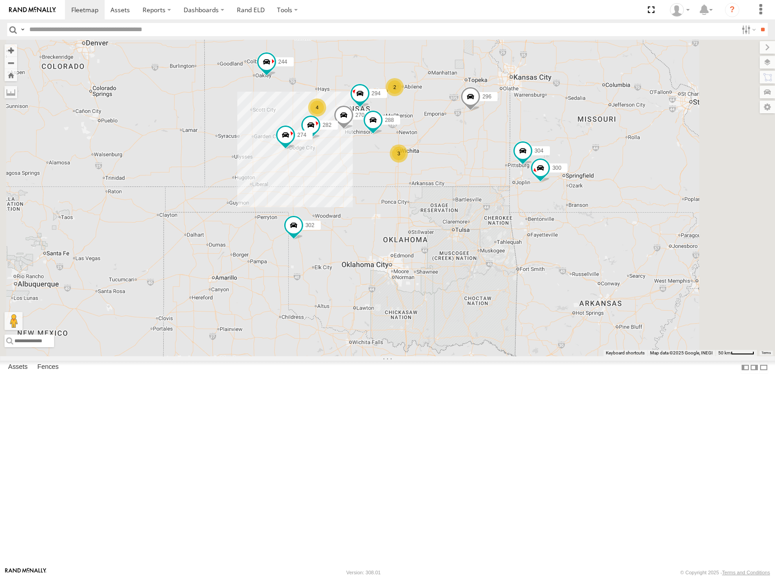
drag, startPoint x: 573, startPoint y: 164, endPoint x: 570, endPoint y: 158, distance: 6.7
click at [570, 158] on div "270 288 282 274 296 302 294 300 244 298 262 280 232 304 266 4 2 3" at bounding box center [387, 198] width 775 height 316
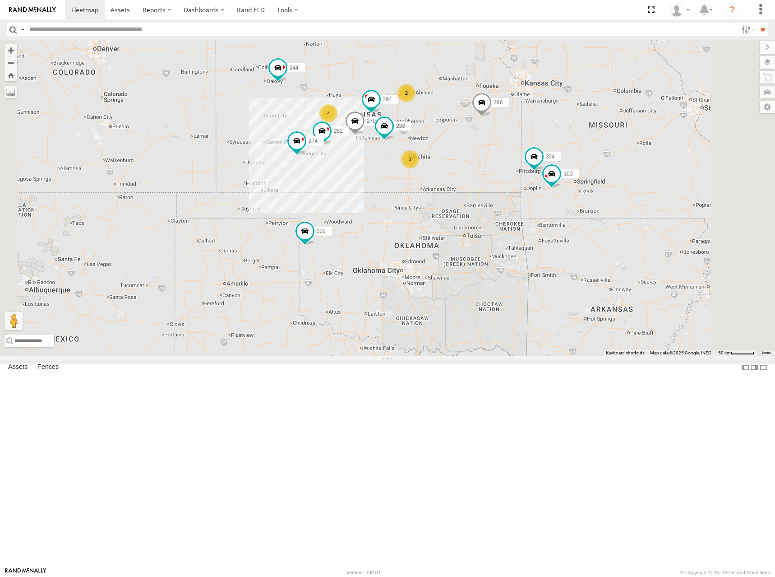
drag, startPoint x: 577, startPoint y: 154, endPoint x: 587, endPoint y: 169, distance: 18.1
click at [587, 169] on div "270 288 282 274 296 302 294 300 244 298 262 280 232 304 266 4 2 3" at bounding box center [387, 198] width 775 height 316
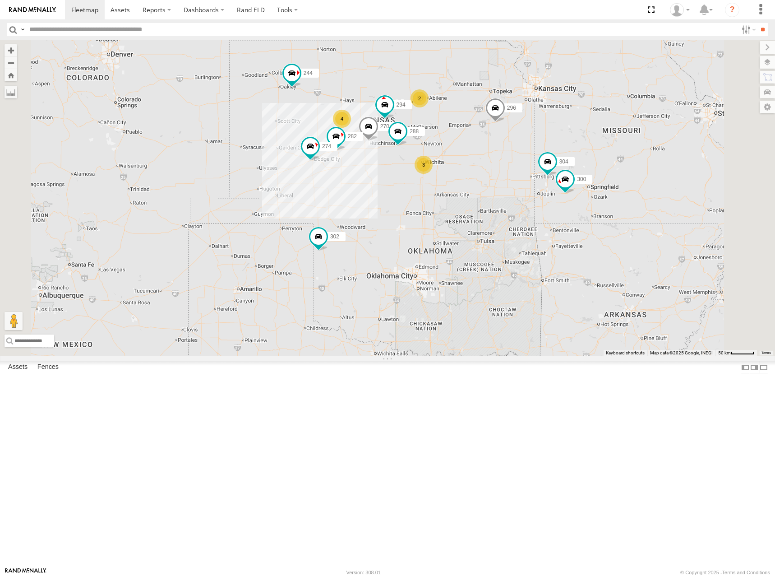
drag, startPoint x: 597, startPoint y: 164, endPoint x: 618, endPoint y: 170, distance: 21.1
click at [618, 170] on div "270 288 282 274 296 302 294 300 244 298 262 280 232 304 266 4 2 3" at bounding box center [387, 198] width 775 height 316
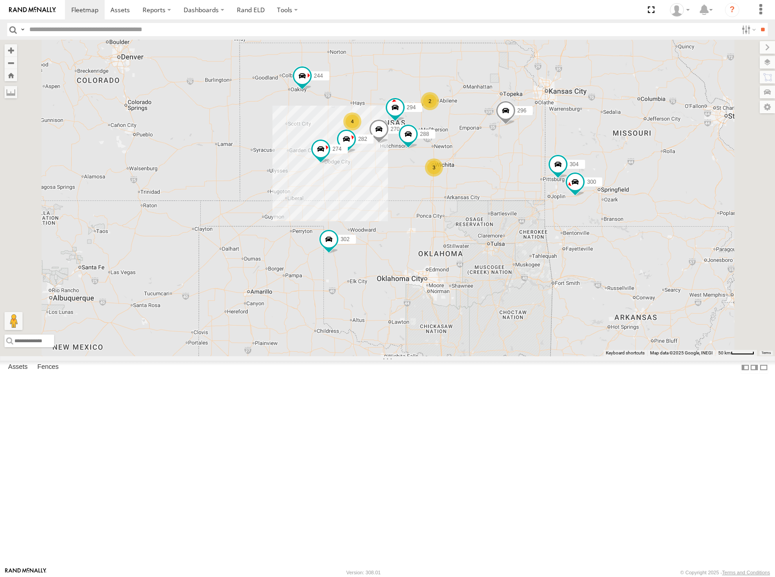
drag, startPoint x: 572, startPoint y: 161, endPoint x: 591, endPoint y: 163, distance: 19.0
click at [591, 163] on div "270 288 282 274 296 302 294 300 244 298 262 280 232 304 266 4 2 3" at bounding box center [387, 198] width 775 height 316
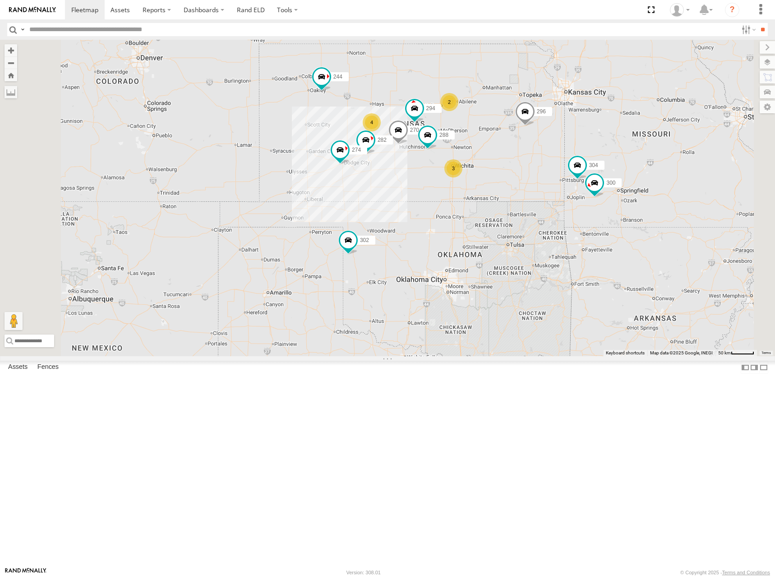
drag, startPoint x: 589, startPoint y: 165, endPoint x: 592, endPoint y: 159, distance: 6.1
click at [592, 159] on div "270 288 282 274 296 302 294 300 244 298 262 280 232 304 266 4 2 3" at bounding box center [387, 198] width 775 height 316
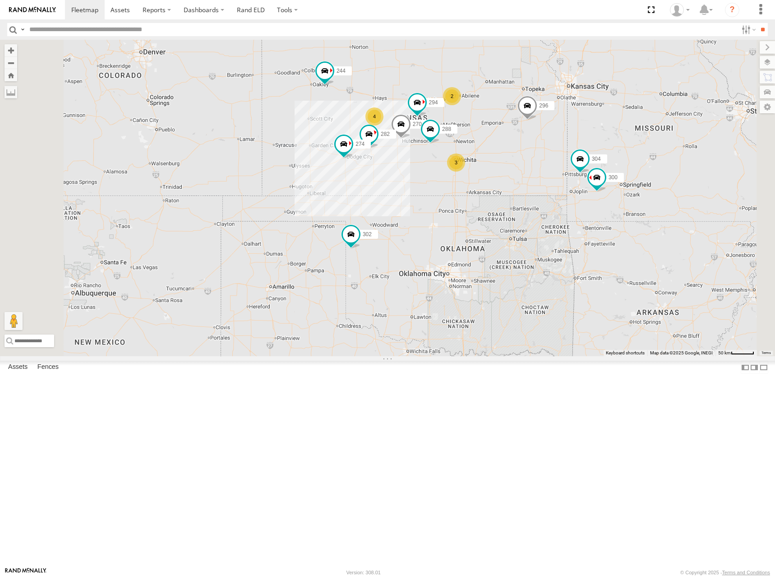
click at [621, 155] on div "270 288 282 274 296 302 294 300 244 298 262 280 232 304 266 4 2 3" at bounding box center [387, 198] width 775 height 316
drag, startPoint x: 606, startPoint y: 153, endPoint x: 612, endPoint y: 166, distance: 14.2
click at [612, 166] on div "270 288 282 274 296 302 294 300 244 298 262 280 232 304 266 4 2 3" at bounding box center [387, 198] width 775 height 316
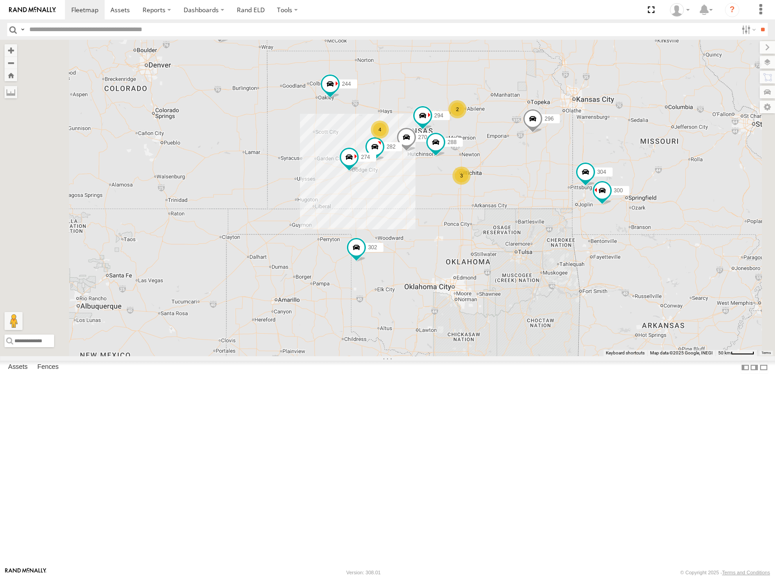
drag, startPoint x: 614, startPoint y: 147, endPoint x: 610, endPoint y: 152, distance: 7.4
click at [610, 152] on div "270 288 282 274 296 302 294 300 244 298 262 280 232 304 266 4 2 3" at bounding box center [387, 198] width 775 height 316
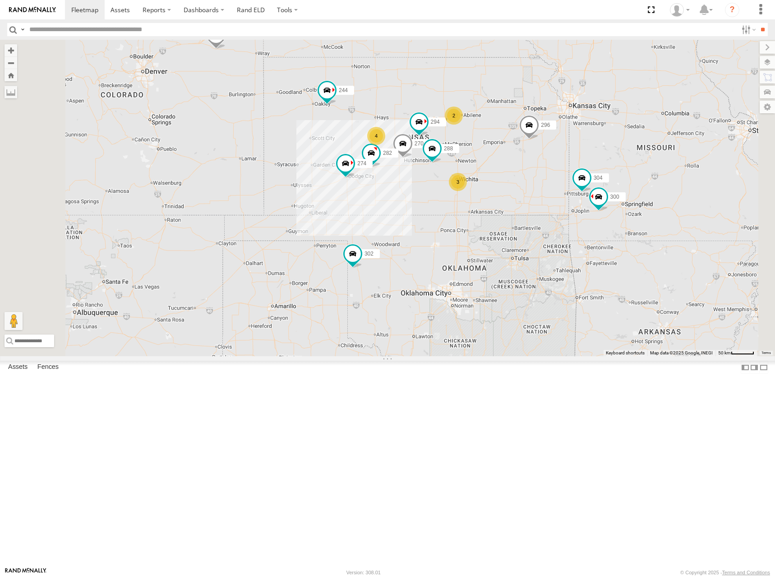
drag, startPoint x: 604, startPoint y: 132, endPoint x: 603, endPoint y: 118, distance: 13.6
click at [603, 118] on div "270 288 282 274 296 302 294 300 244 298 262 280 232 304 266 4 2 3" at bounding box center [387, 198] width 775 height 316
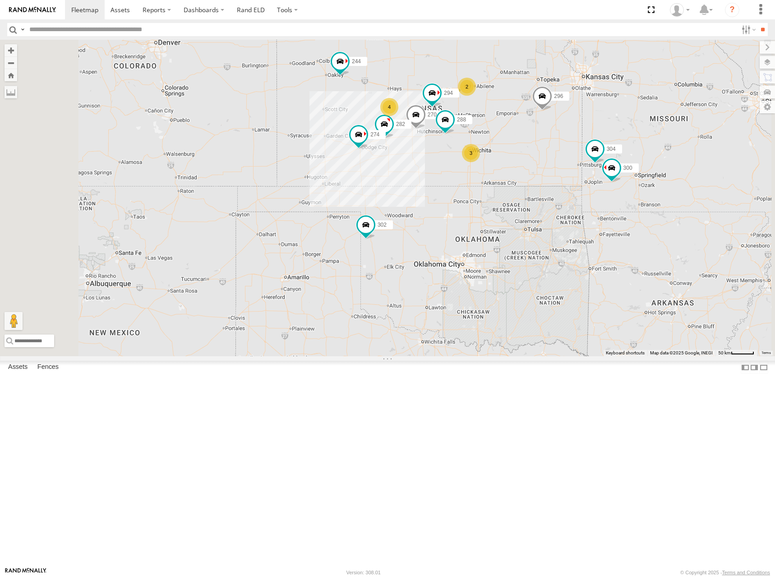
drag, startPoint x: 579, startPoint y: 155, endPoint x: 583, endPoint y: 152, distance: 5.3
click at [583, 152] on div "270 288 282 274 296 302 294 300 244 298 262 280 232 304 266 4 2 3" at bounding box center [387, 198] width 775 height 316
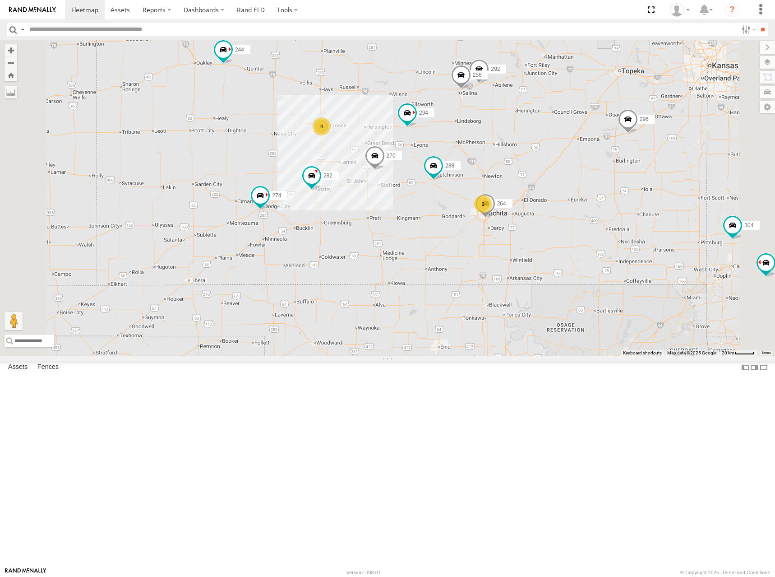
drag, startPoint x: 609, startPoint y: 166, endPoint x: 600, endPoint y: 165, distance: 9.1
click at [600, 165] on div "270 288 282 274 296 302 294 300 244 298 262 280 232 304 266 4 292 256 264 2" at bounding box center [387, 198] width 775 height 316
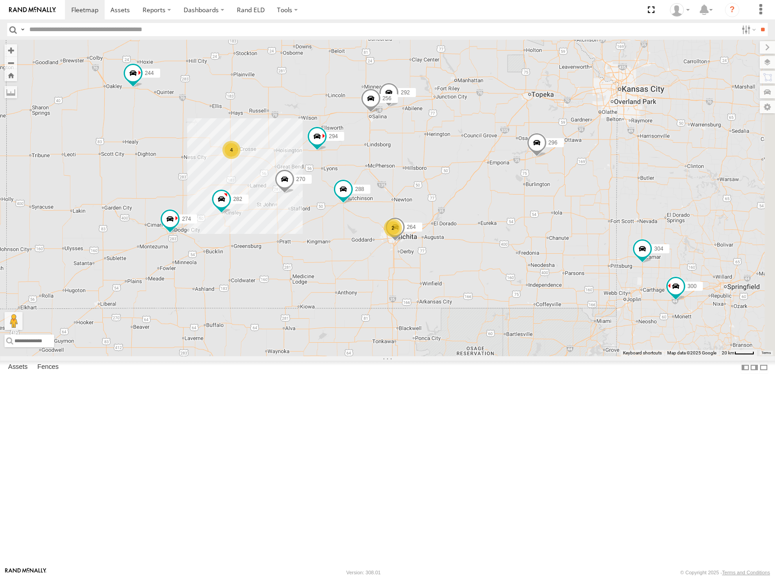
drag, startPoint x: 626, startPoint y: 225, endPoint x: 564, endPoint y: 272, distance: 77.3
click at [564, 272] on div "270 288 282 274 296 302 294 300 244 298 262 280 232 304 266 292 256 264 4 2" at bounding box center [387, 198] width 775 height 316
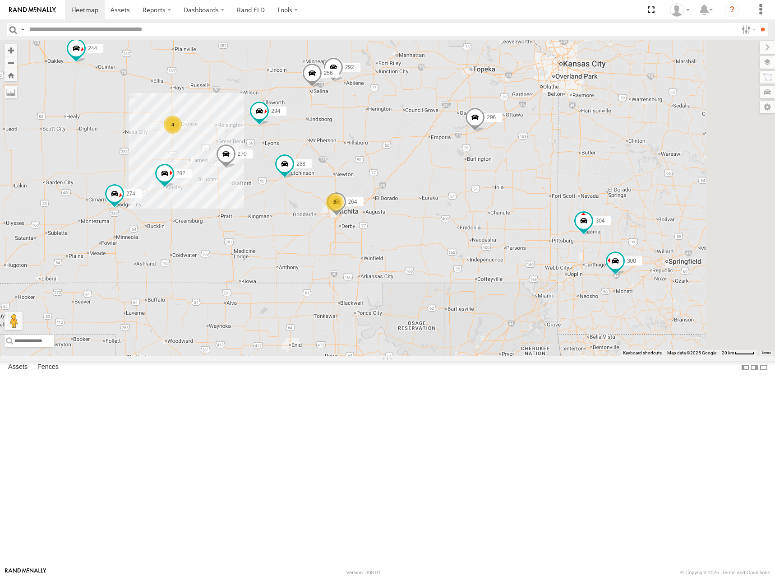
drag, startPoint x: 646, startPoint y: 354, endPoint x: 629, endPoint y: 346, distance: 19.0
click at [629, 346] on div "270 288 282 274 296 302 294 300 244 298 262 280 232 304 266 292 256 264 4 2" at bounding box center [387, 198] width 775 height 316
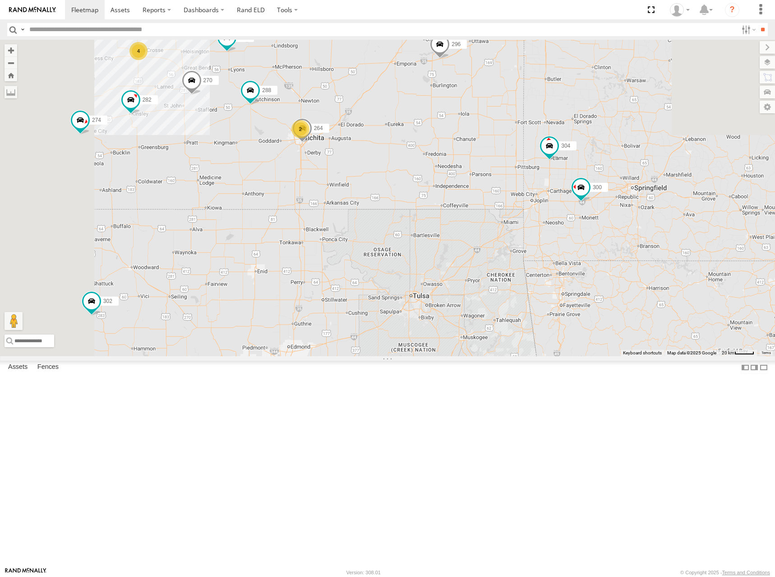
drag, startPoint x: 520, startPoint y: 187, endPoint x: 544, endPoint y: 213, distance: 35.1
click at [544, 213] on div "270 288 282 274 296 302 294 300 244 298 262 280 232 304 266 292 256 264 4 2" at bounding box center [387, 198] width 775 height 316
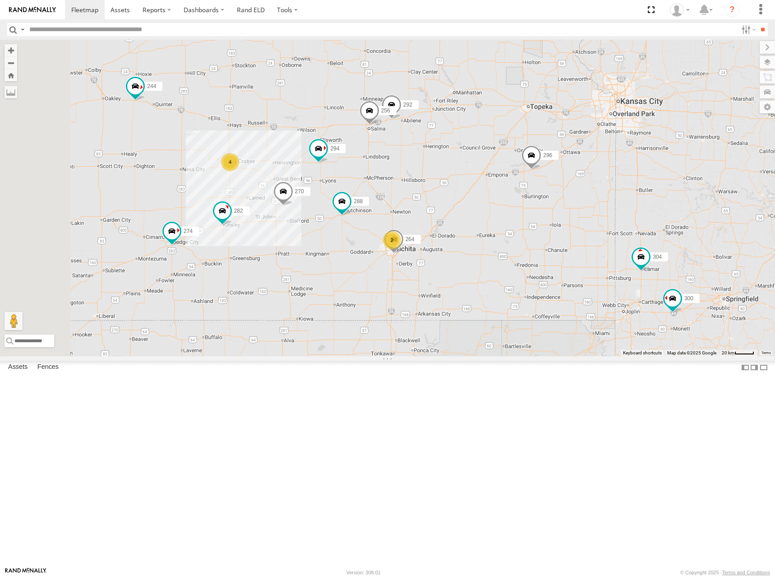
drag, startPoint x: 471, startPoint y: 161, endPoint x: 569, endPoint y: 280, distance: 153.9
click at [568, 280] on div "270 288 282 274 296 302 294 300 244 298 262 280 232 304 266 292 256 264 4 2" at bounding box center [387, 198] width 775 height 316
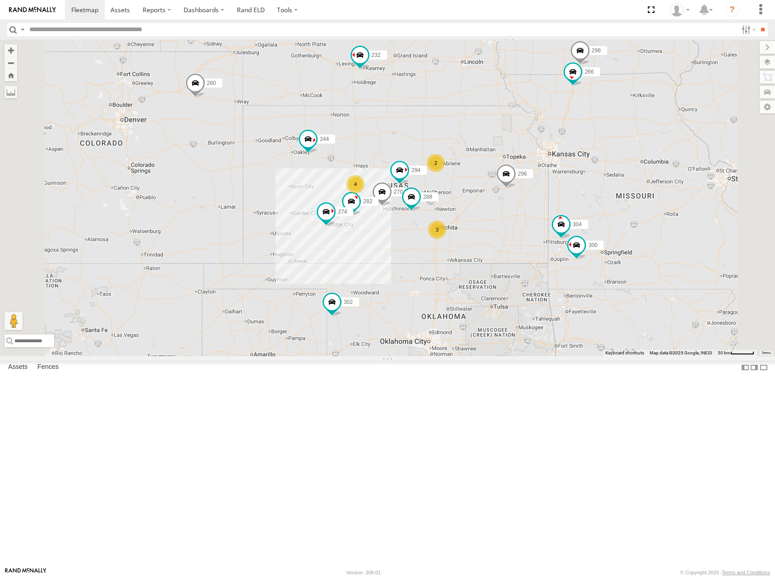
drag, startPoint x: 448, startPoint y: 207, endPoint x: 466, endPoint y: 203, distance: 18.3
click at [450, 204] on div "270 288 282 274 296 302 294 300 244 298 262 280 232 304 266 4 2 3" at bounding box center [387, 198] width 775 height 316
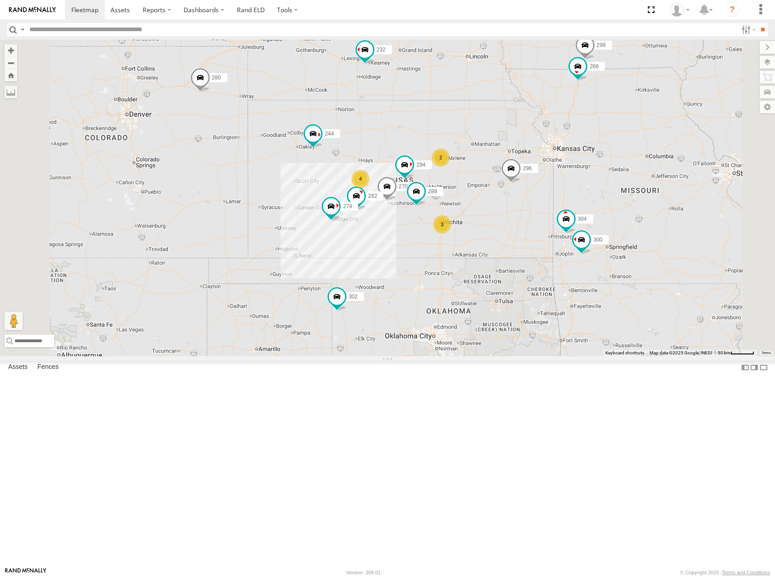
drag, startPoint x: 526, startPoint y: 208, endPoint x: 530, endPoint y: 203, distance: 6.4
click at [530, 203] on div "270 288 282 274 296 302 294 300 244 298 262 280 232 304 266 4 2 3" at bounding box center [387, 198] width 775 height 316
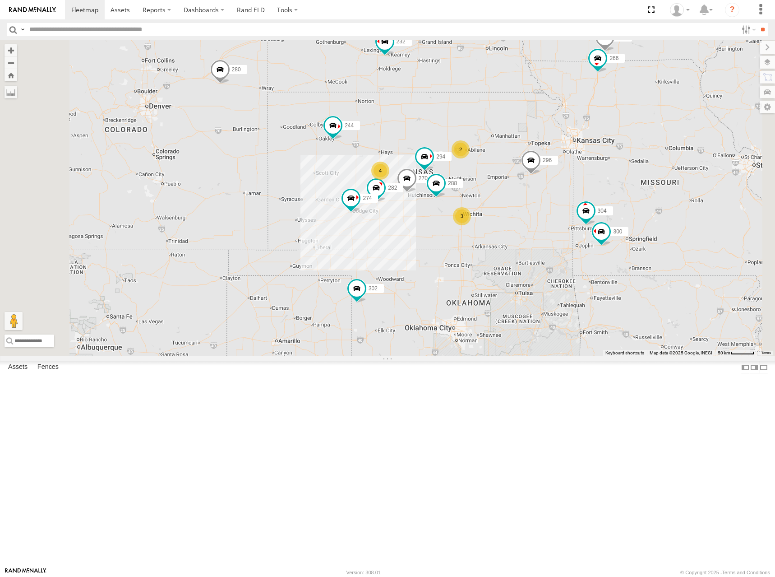
click at [536, 185] on div "270 288 282 274 296 302 294 300 244 298 262 280 232 304 266 4 2 3" at bounding box center [387, 198] width 775 height 316
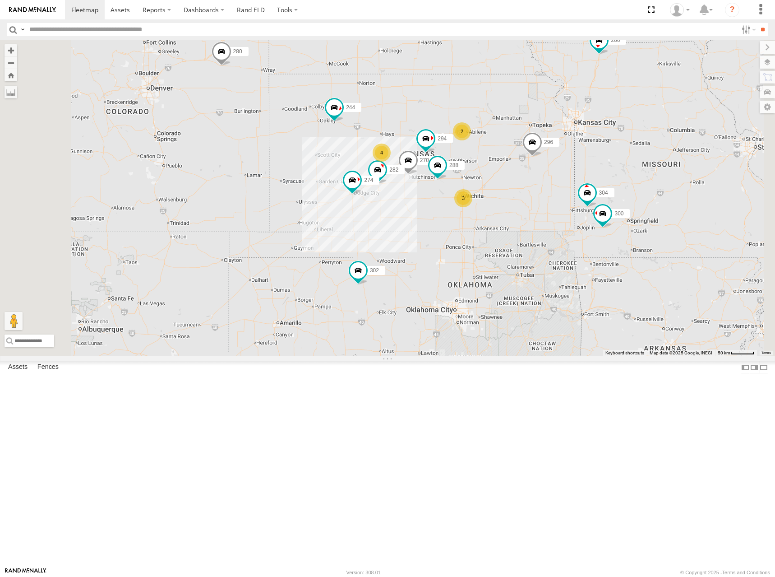
drag, startPoint x: 537, startPoint y: 186, endPoint x: 537, endPoint y: 166, distance: 20.8
click at [537, 166] on div "270 288 282 274 296 302 294 300 244 298 262 280 232 304 266 4 2 3" at bounding box center [387, 198] width 775 height 316
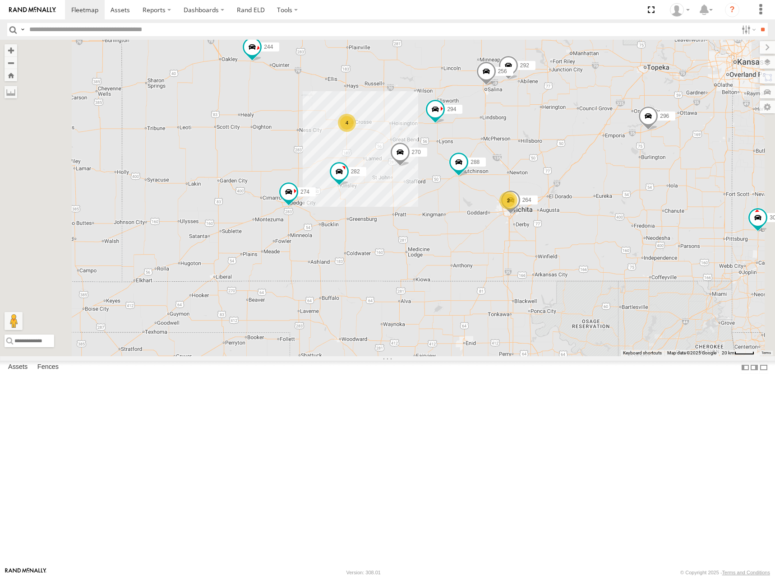
drag, startPoint x: 505, startPoint y: 251, endPoint x: 507, endPoint y: 228, distance: 22.6
click at [507, 228] on div "270 288 282 274 296 302 294 300 244 298 262 280 232 304 266 4 292 256 264 2" at bounding box center [387, 198] width 775 height 316
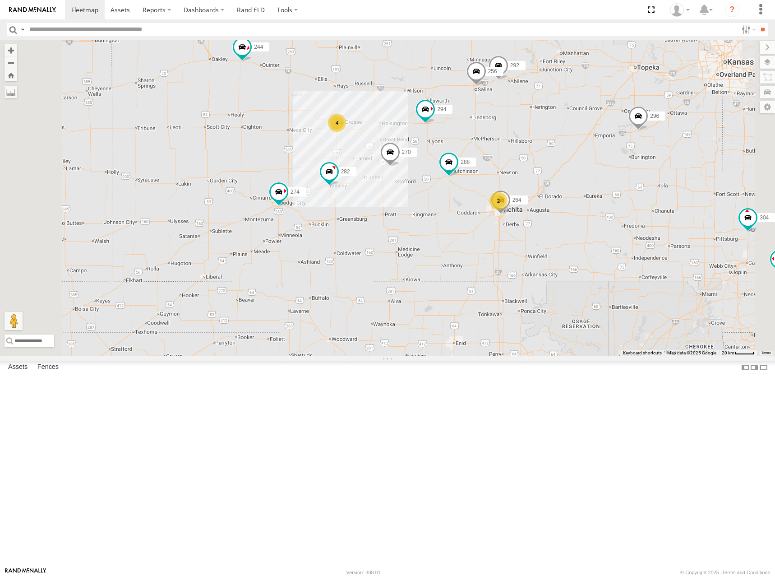
click at [498, 311] on div "270 288 282 274 296 302 294 300 244 298 262 280 232 304 266 4 292 256 264 2" at bounding box center [387, 198] width 775 height 316
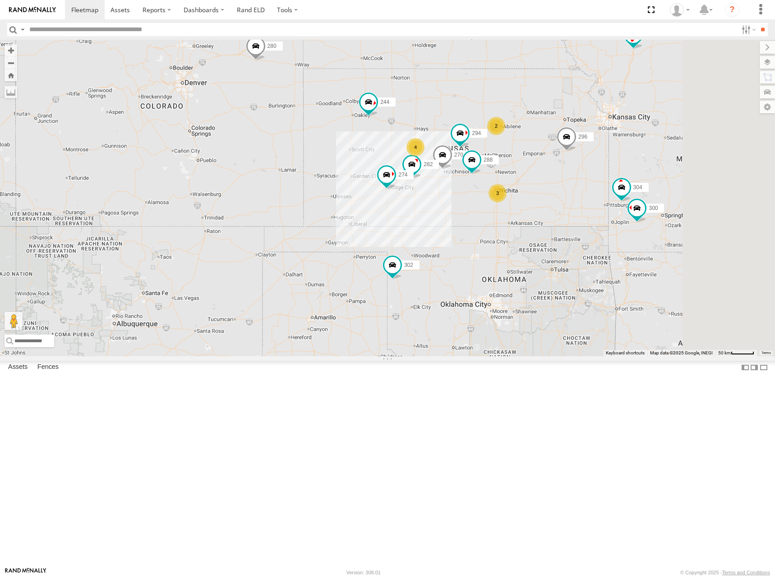
drag, startPoint x: 673, startPoint y: 203, endPoint x: 648, endPoint y: 228, distance: 34.8
click at [648, 228] on div "270 288 282 274 296 302 294 300 244 298 262 280 232 304 266 4 2 3" at bounding box center [387, 198] width 775 height 316
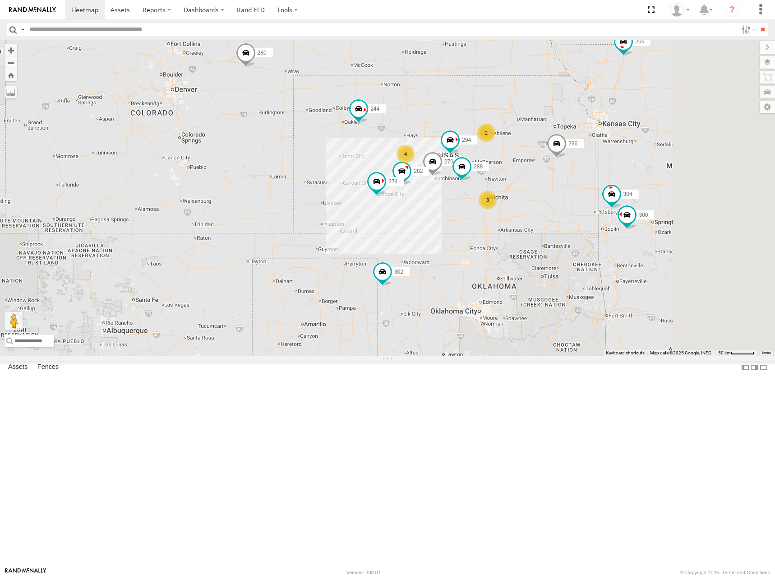
drag, startPoint x: 662, startPoint y: 190, endPoint x: 639, endPoint y: 199, distance: 24.6
click at [639, 199] on div "270 288 282 274 296 302 294 300 244 298 262 280 232 304 266 4 2 3" at bounding box center [387, 198] width 775 height 316
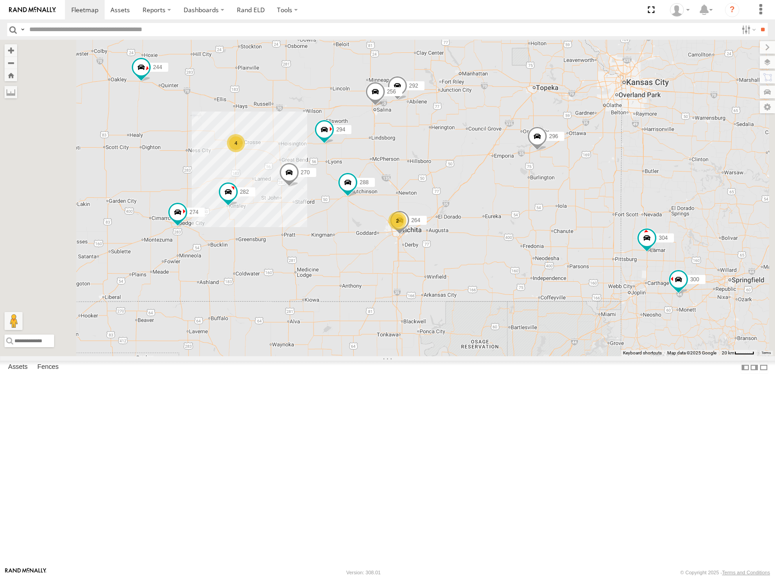
drag, startPoint x: 605, startPoint y: 278, endPoint x: 603, endPoint y: 285, distance: 6.7
click at [603, 285] on div "270 288 282 274 296 302 294 300 244 298 262 280 232 304 266 4 292 256 264 2" at bounding box center [387, 198] width 775 height 316
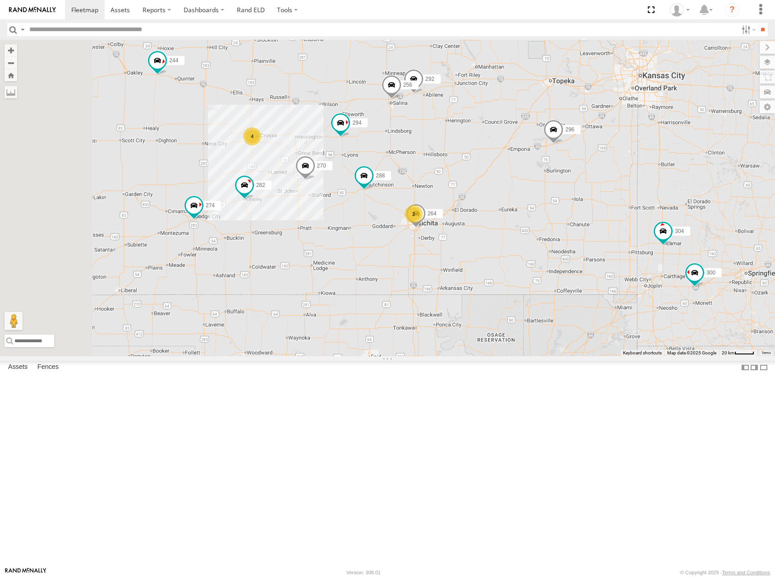
drag, startPoint x: 586, startPoint y: 276, endPoint x: 603, endPoint y: 268, distance: 18.6
click at [603, 268] on div "270 288 282 274 296 302 294 300 244 298 262 280 232 304 266 4 292 256 264 2" at bounding box center [387, 198] width 775 height 316
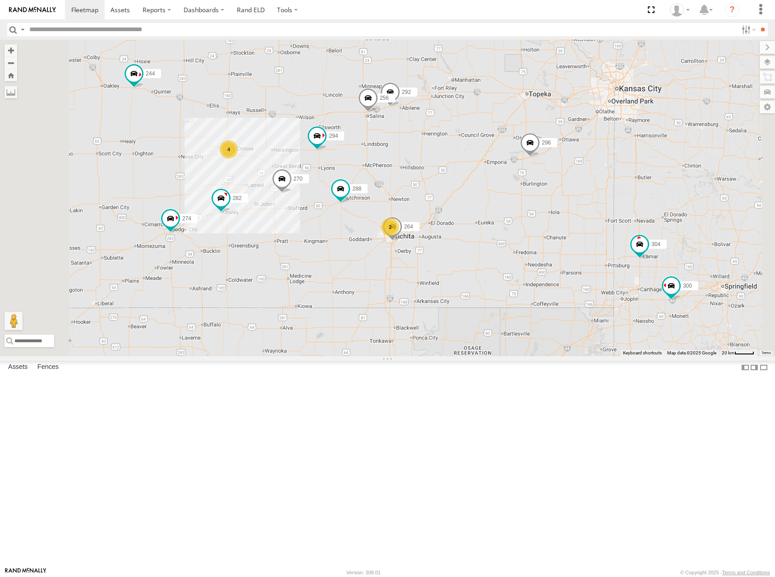
drag, startPoint x: 548, startPoint y: 275, endPoint x: 549, endPoint y: 285, distance: 10.0
click at [549, 285] on div "270 288 282 274 296 302 294 300 244 298 262 280 232 304 266 4 292 256 264 2" at bounding box center [387, 198] width 775 height 316
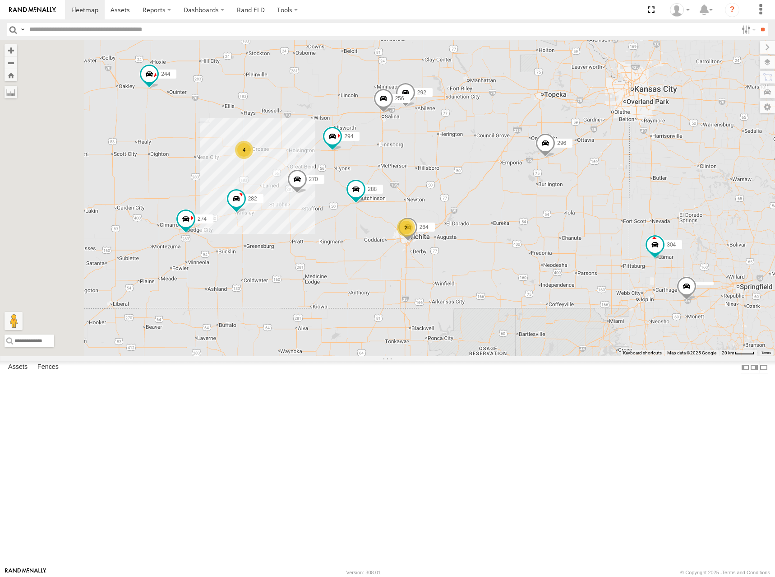
drag, startPoint x: 575, startPoint y: 119, endPoint x: 630, endPoint y: 126, distance: 55.1
click at [630, 126] on div "274 244 270 288 292 256 296 304 264 302 282 294 4 2" at bounding box center [387, 198] width 775 height 316
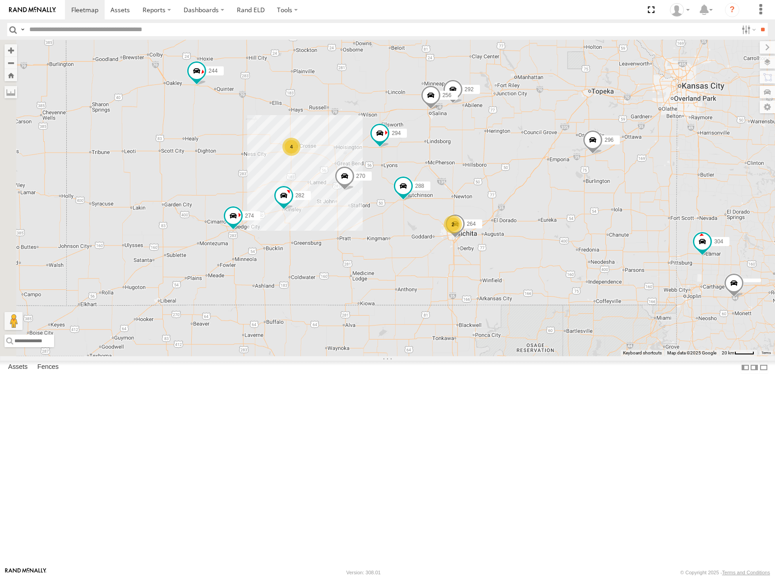
drag, startPoint x: 600, startPoint y: 118, endPoint x: 617, endPoint y: 126, distance: 19.0
click at [618, 121] on div "274 244 270 288 292 256 296 304 264 302 282 294 4 2" at bounding box center [387, 198] width 775 height 316
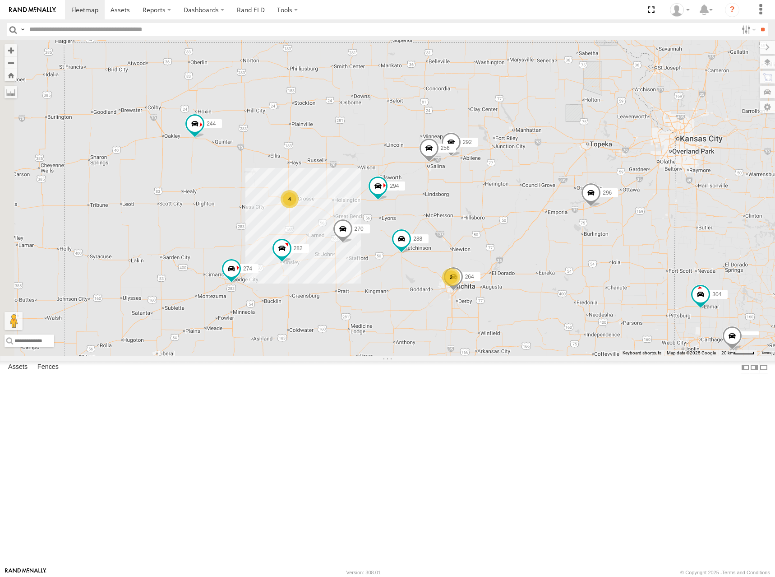
drag, startPoint x: 609, startPoint y: 203, endPoint x: 614, endPoint y: 119, distance: 85.0
click at [614, 119] on div "274 244 270 288 292 256 296 304 264 302 282 294 4 2 232" at bounding box center [387, 198] width 775 height 316
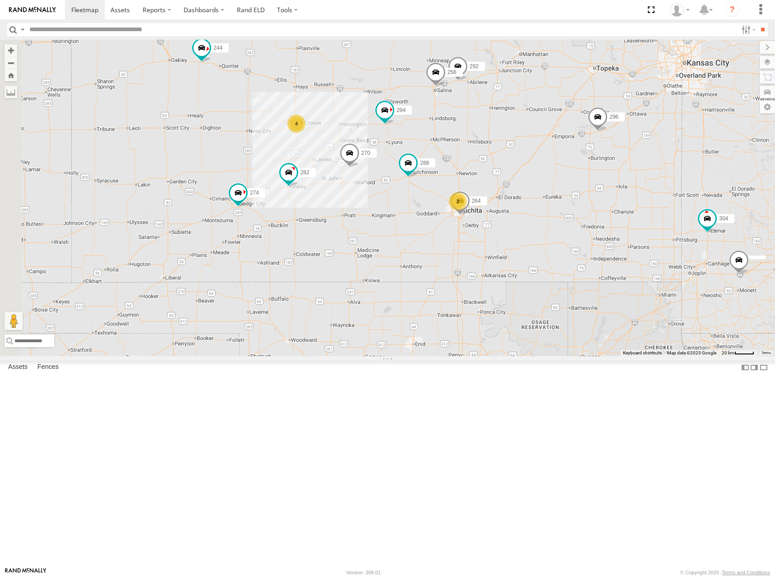
drag, startPoint x: 625, startPoint y: 328, endPoint x: 626, endPoint y: 282, distance: 45.6
click at [626, 282] on div "274 244 270 288 292 256 296 304 264 302 282 294 4 2 232" at bounding box center [387, 198] width 775 height 316
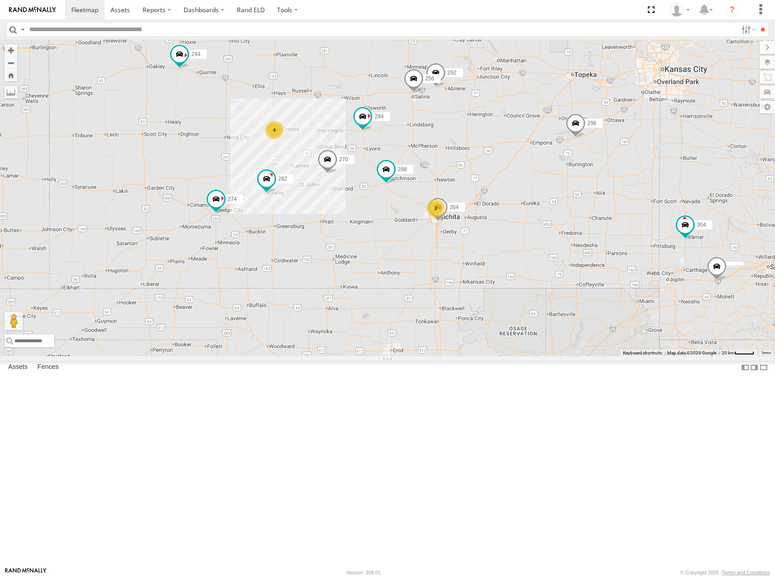
drag, startPoint x: 628, startPoint y: 236, endPoint x: 605, endPoint y: 243, distance: 24.5
click at [605, 243] on div "274 244 270 288 292 256 296 304 264 302 282 294 4 2 232" at bounding box center [387, 198] width 775 height 316
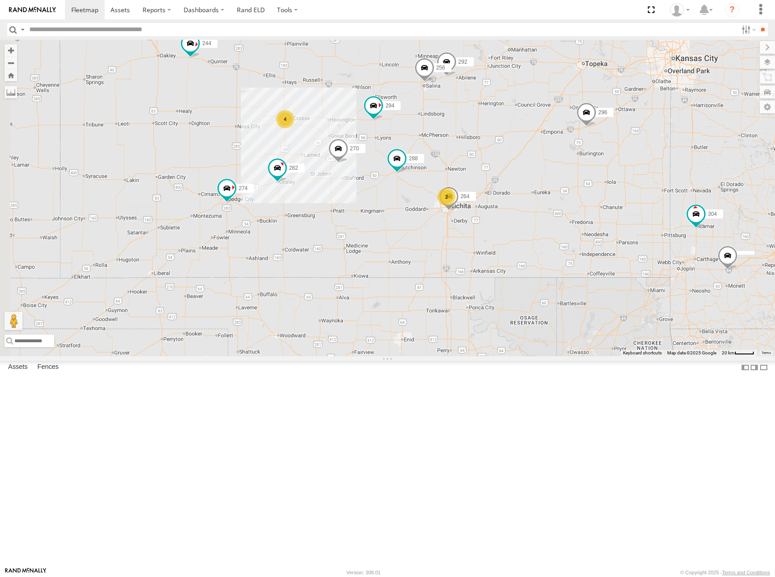
drag, startPoint x: 578, startPoint y: 246, endPoint x: 591, endPoint y: 233, distance: 18.2
click at [591, 233] on div "274 244 270 288 292 256 296 304 264 302 282 294 4 2 232" at bounding box center [387, 198] width 775 height 316
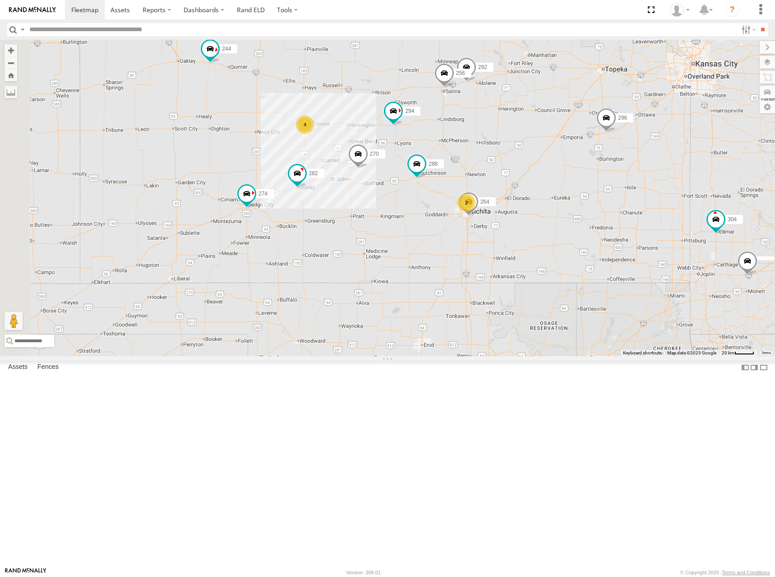
drag, startPoint x: 596, startPoint y: 222, endPoint x: 617, endPoint y: 228, distance: 21.9
click at [617, 228] on div "274 244 270 288 292 256 296 304 264 302 282 294 4 2 232" at bounding box center [387, 198] width 775 height 316
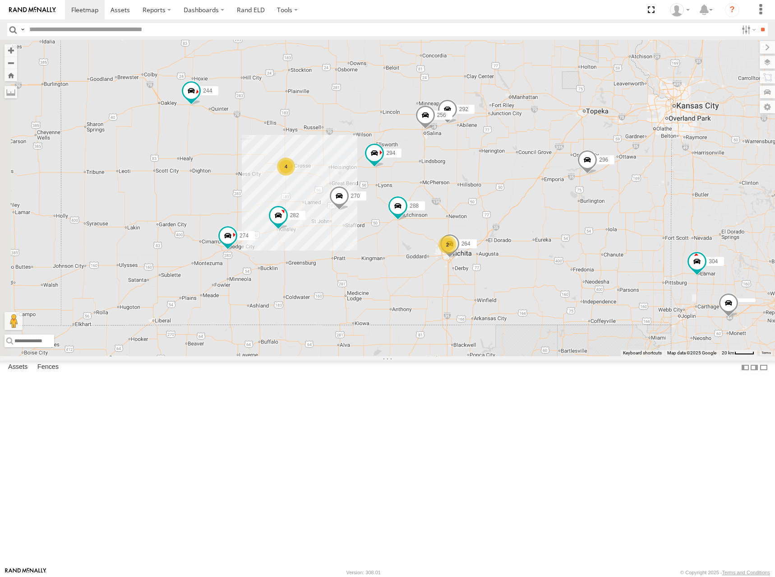
drag, startPoint x: 607, startPoint y: 220, endPoint x: 598, endPoint y: 255, distance: 36.3
click at [598, 255] on div "274 244 270 288 292 256 296 304 264 302 282 294 4 2 232" at bounding box center [387, 198] width 775 height 316
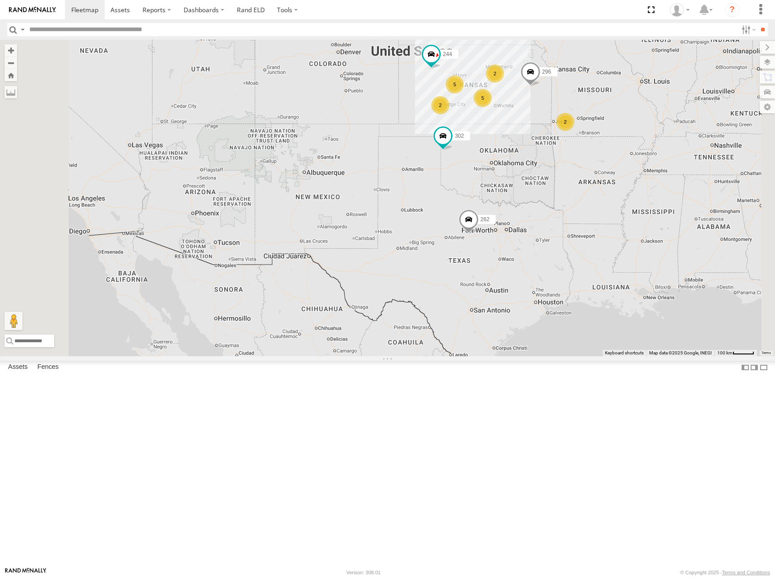
drag, startPoint x: 607, startPoint y: 89, endPoint x: 610, endPoint y: 103, distance: 14.3
click at [610, 103] on div "244 296 302 232 2 2 5 2 262 5 2 272 280" at bounding box center [387, 198] width 775 height 316
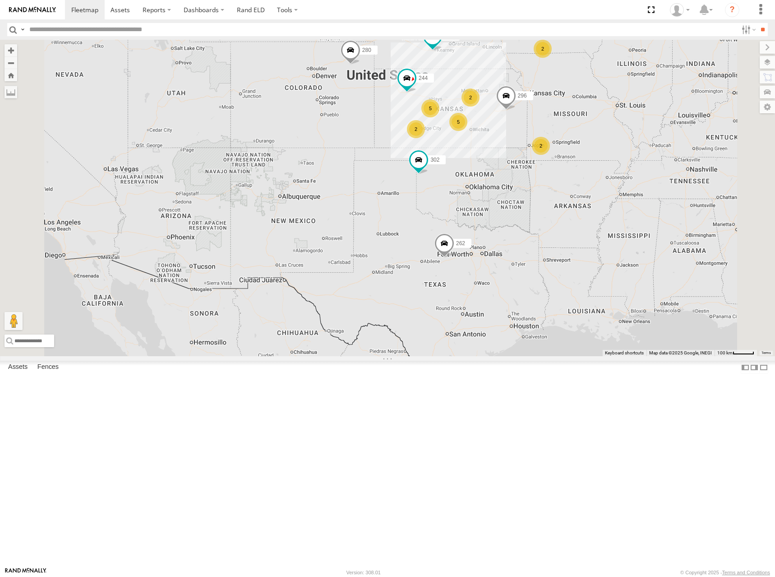
drag, startPoint x: 632, startPoint y: 84, endPoint x: 606, endPoint y: 103, distance: 31.9
click at [606, 103] on div "244 296 302 232 2 2 5 2 262 5 2 272 280" at bounding box center [387, 198] width 775 height 316
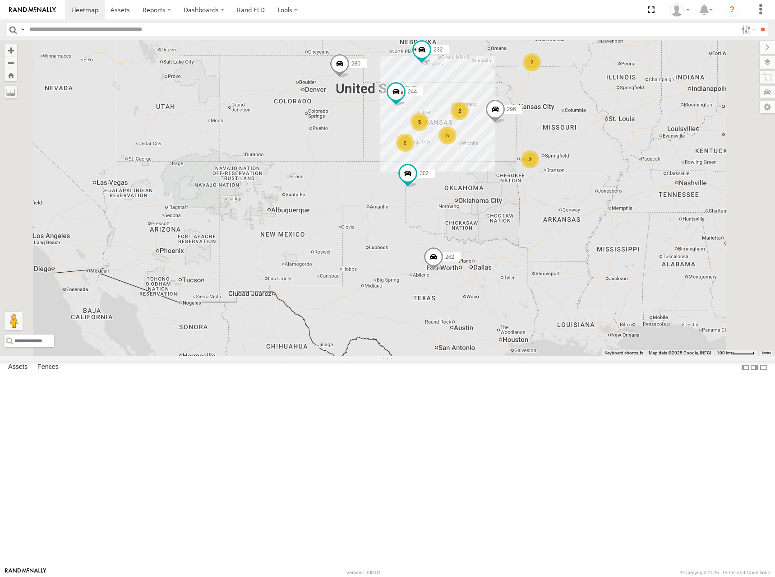
drag, startPoint x: 596, startPoint y: 98, endPoint x: 585, endPoint y: 113, distance: 19.0
click at [585, 113] on div "244 296 302 232 2 2 5 2 262 5 2 272 280" at bounding box center [387, 198] width 775 height 316
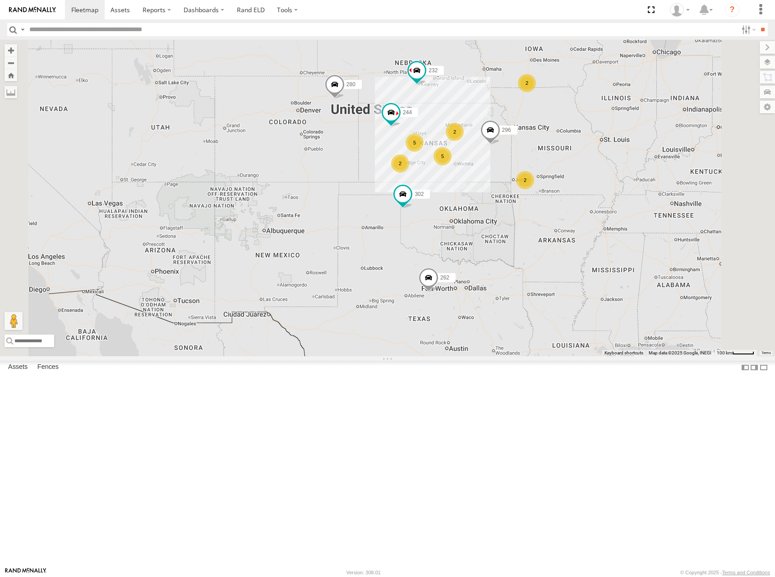
drag, startPoint x: 580, startPoint y: 141, endPoint x: 576, endPoint y: 163, distance: 22.6
click at [576, 163] on div "244 296 302 232 2 2 5 2 262 5 2 272 280" at bounding box center [387, 198] width 775 height 316
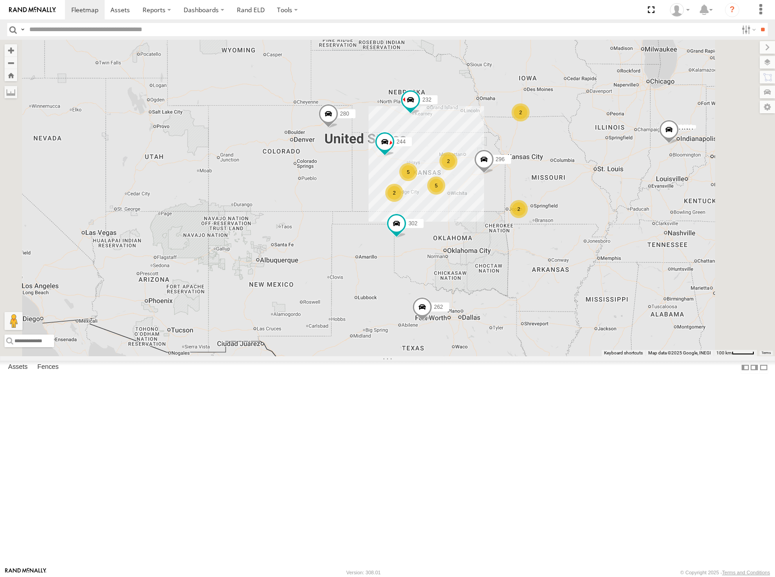
drag, startPoint x: 590, startPoint y: 162, endPoint x: 587, endPoint y: 153, distance: 9.4
click at [589, 153] on div "244 296 302 232 2 2 5 2 262 5 2 272 280" at bounding box center [387, 198] width 775 height 316
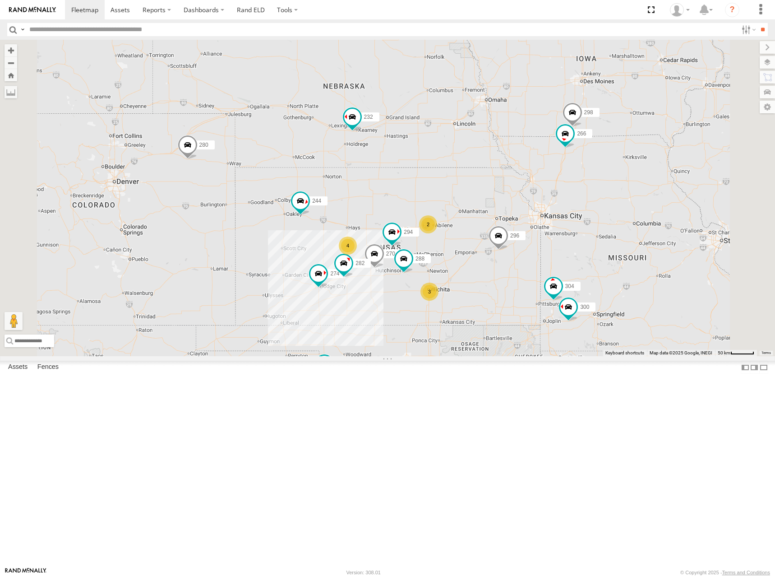
drag, startPoint x: 481, startPoint y: 148, endPoint x: 498, endPoint y: 150, distance: 16.3
click at [498, 150] on div "244 296 302 232 262 272 280 274 300 4 298 270 288 2 304 3 282 266 294" at bounding box center [387, 198] width 775 height 316
click at [505, 187] on div "244 296 302 232 262 272 280 274 300 4 298 270 288 2 304 3 282 266 294" at bounding box center [387, 198] width 775 height 316
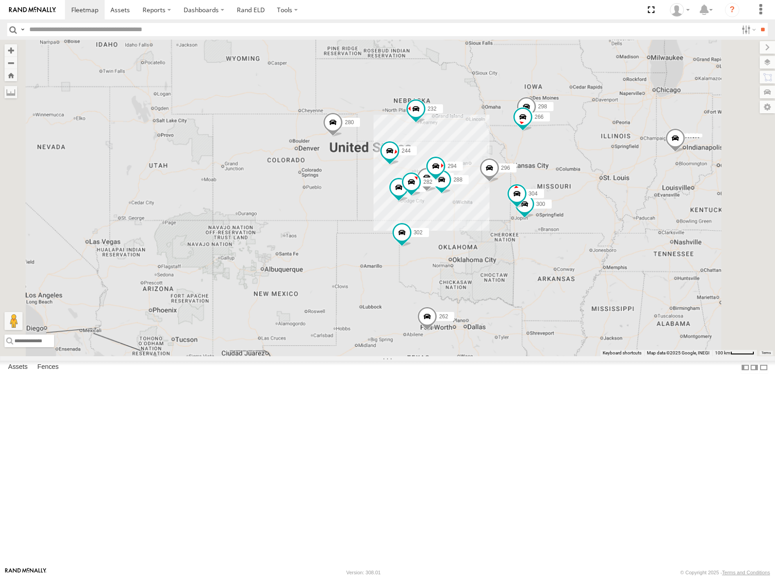
click at [573, 220] on div "244 296 302 232 262 272 280 274 300 298 270 288 304 282 266 294" at bounding box center [387, 198] width 775 height 316
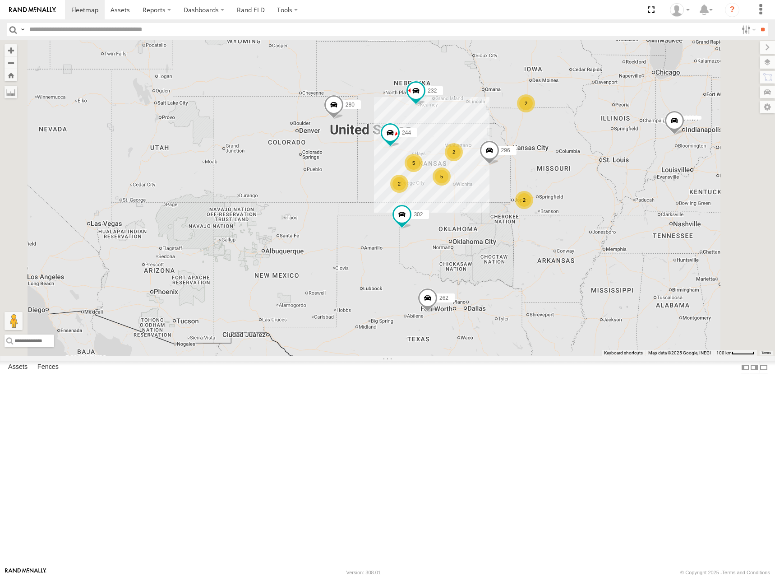
drag, startPoint x: 570, startPoint y: 248, endPoint x: 570, endPoint y: 231, distance: 17.6
click at [570, 225] on div "244 296 302 232 262 272 280 2 2 5 2 5 2" at bounding box center [387, 198] width 775 height 316
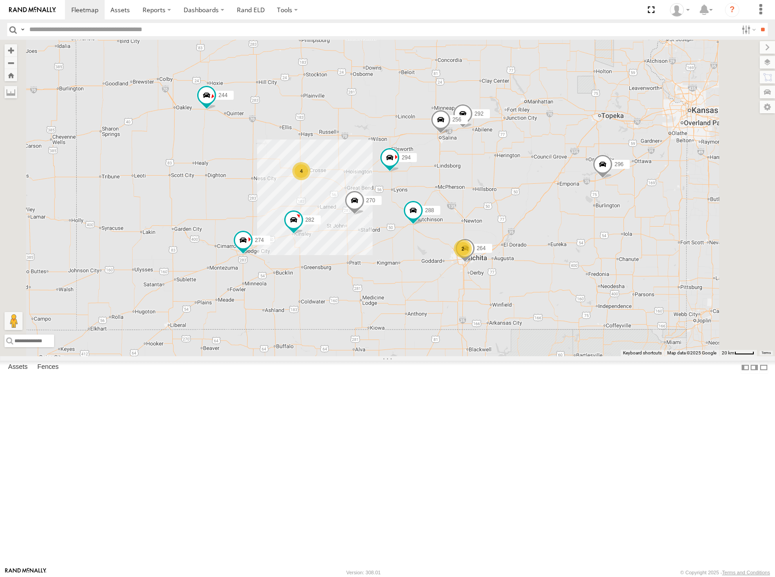
drag, startPoint x: 563, startPoint y: 240, endPoint x: 581, endPoint y: 211, distance: 33.7
click at [581, 211] on div "244 296 302 232 262 272 280 274 4 270 288 292 256 264 282 294 2" at bounding box center [387, 198] width 775 height 316
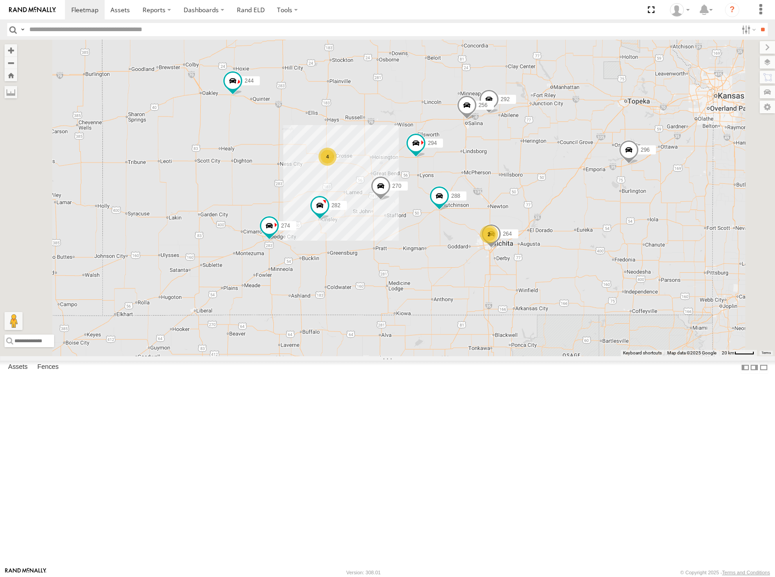
drag, startPoint x: 499, startPoint y: 179, endPoint x: 524, endPoint y: 165, distance: 28.1
click at [524, 165] on div "244 296 302 232 262 272 280 274 4 270 288 292 256 264 282 294 2" at bounding box center [387, 198] width 775 height 316
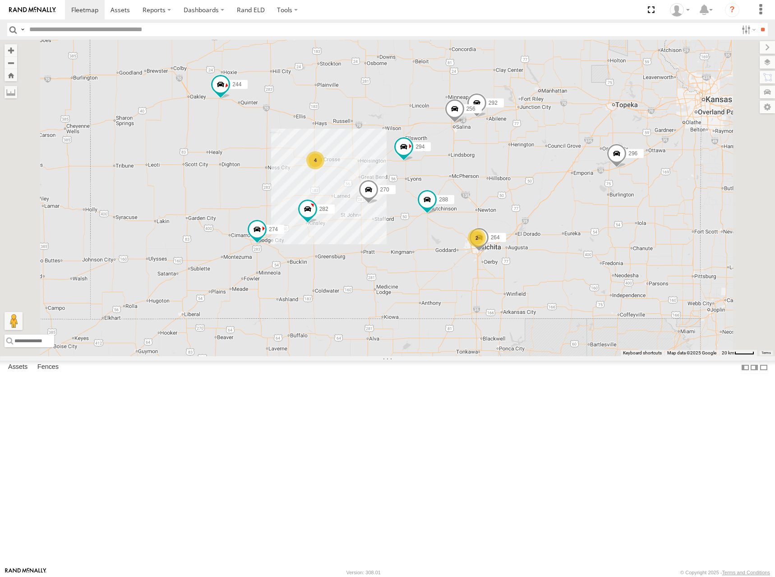
drag, startPoint x: 581, startPoint y: 154, endPoint x: 570, endPoint y: 157, distance: 11.4
click at [570, 157] on div "244 296 302 232 262 272 280 274 4 270 288 292 256 264 282 294 2" at bounding box center [387, 198] width 775 height 316
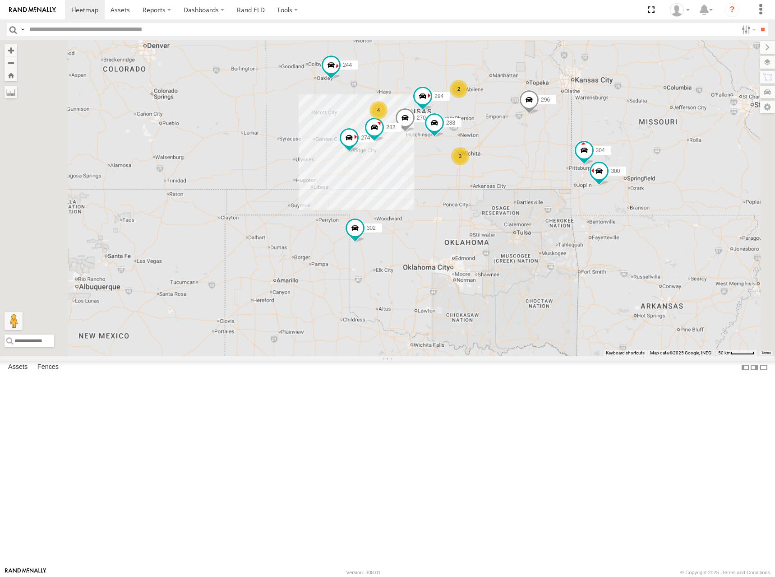
drag, startPoint x: 615, startPoint y: 146, endPoint x: 609, endPoint y: 153, distance: 10.2
click at [603, 157] on div "244 296 302 232 262 272 280 274 270 288 282 294 300 4 298 2 304 3 266" at bounding box center [387, 198] width 775 height 316
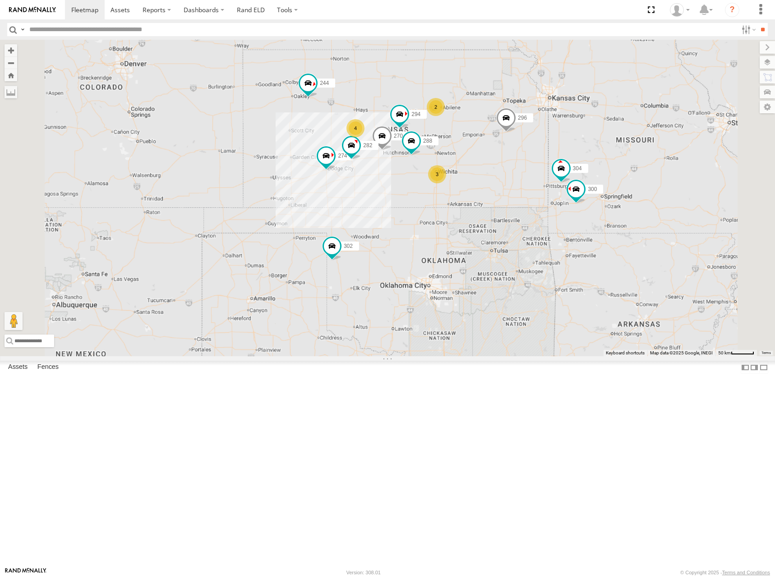
click at [550, 182] on div "244 296 302 232 262 272 280 274 270 288 282 294 300 4 298 2 304 3 266" at bounding box center [387, 198] width 775 height 316
drag, startPoint x: 573, startPoint y: 171, endPoint x: 586, endPoint y: 163, distance: 14.4
click at [586, 163] on div "244 296 302 232 262 272 280 274 270 288 282 294 300 4 298 2 304 3 266" at bounding box center [387, 198] width 775 height 316
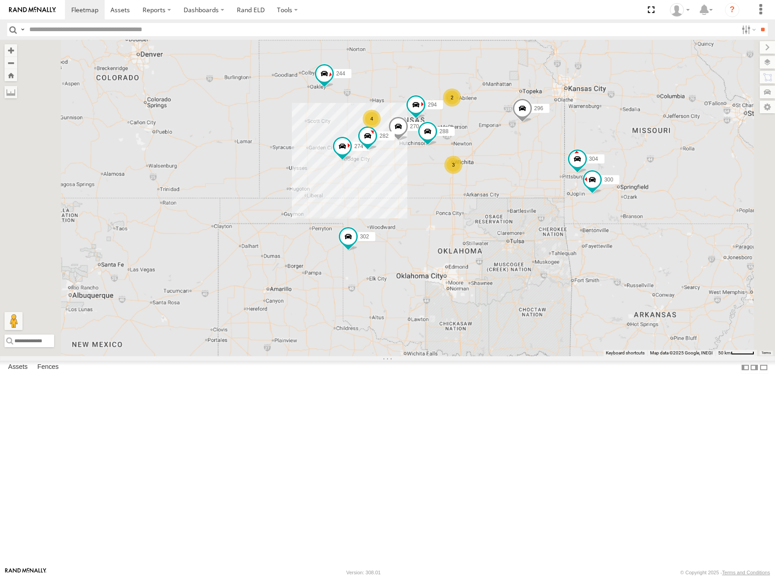
click at [567, 179] on div "244 296 302 232 262 272 280 274 270 288 282 294 300 4 298 2 304 3 266" at bounding box center [387, 198] width 775 height 316
click at [577, 172] on div "244 296 302 232 262 272 280 274 270 288 282 294 300 4 298 2 304 3 266" at bounding box center [387, 198] width 775 height 316
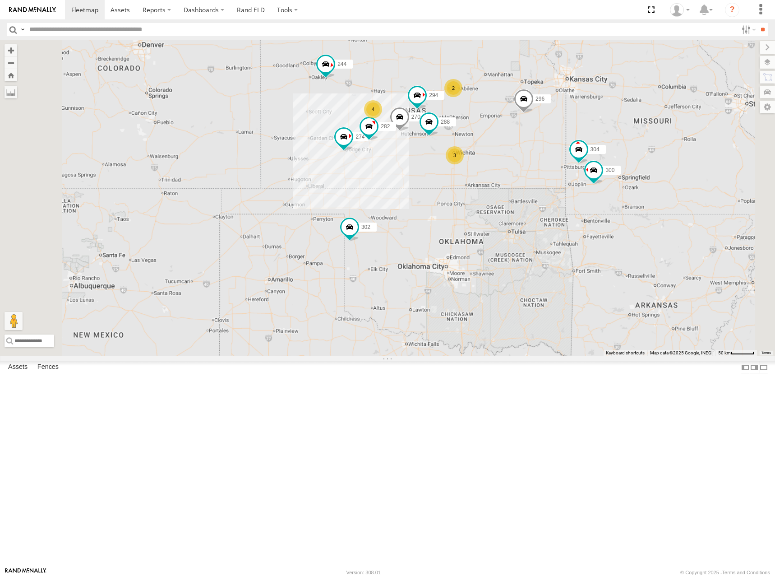
click at [570, 160] on div "244 296 302 232 262 272 280 274 270 288 282 294 300 4 298 2 304 3 266" at bounding box center [387, 198] width 775 height 316
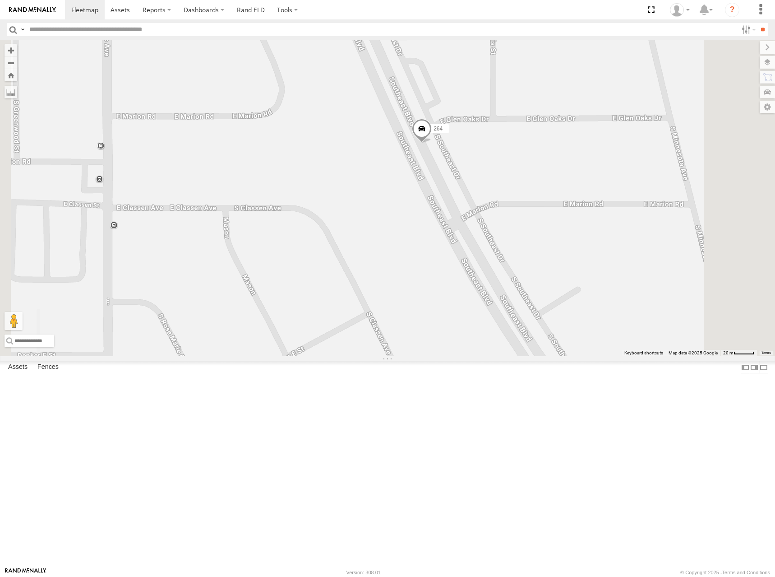
click at [432, 143] on span at bounding box center [422, 131] width 20 height 24
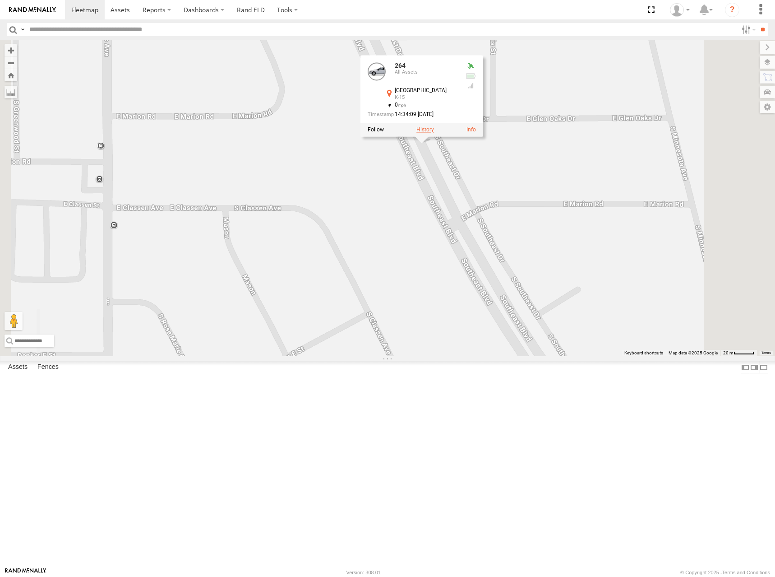
click at [434, 133] on label at bounding box center [425, 129] width 18 height 6
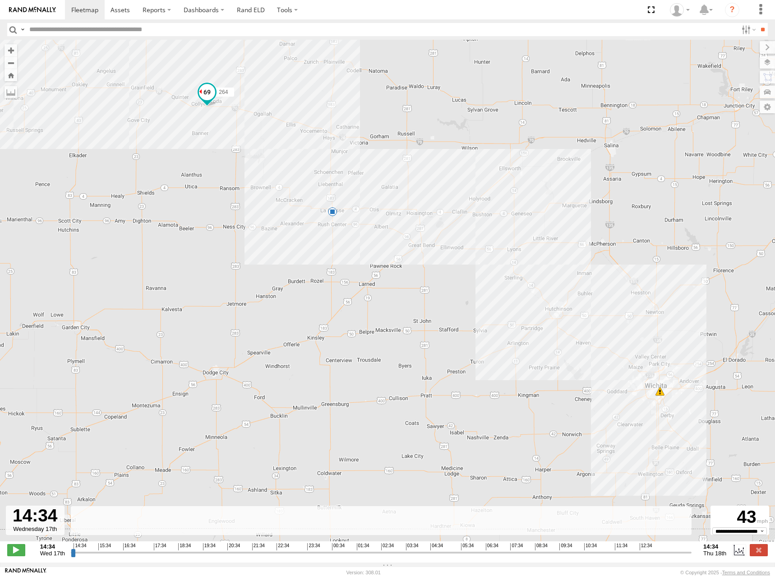
drag, startPoint x: 637, startPoint y: 400, endPoint x: 549, endPoint y: 319, distance: 119.7
click at [549, 319] on div "264 21:19 Wed 07:32 Thu 11:46 Thu" at bounding box center [387, 295] width 775 height 511
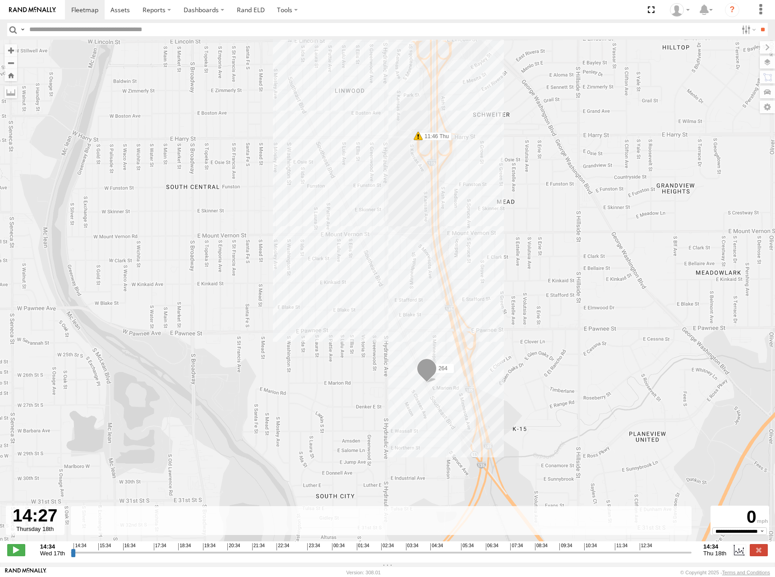
drag, startPoint x: 74, startPoint y: 558, endPoint x: 686, endPoint y: 554, distance: 611.8
type input "**********"
click at [686, 554] on input "range" at bounding box center [381, 552] width 621 height 9
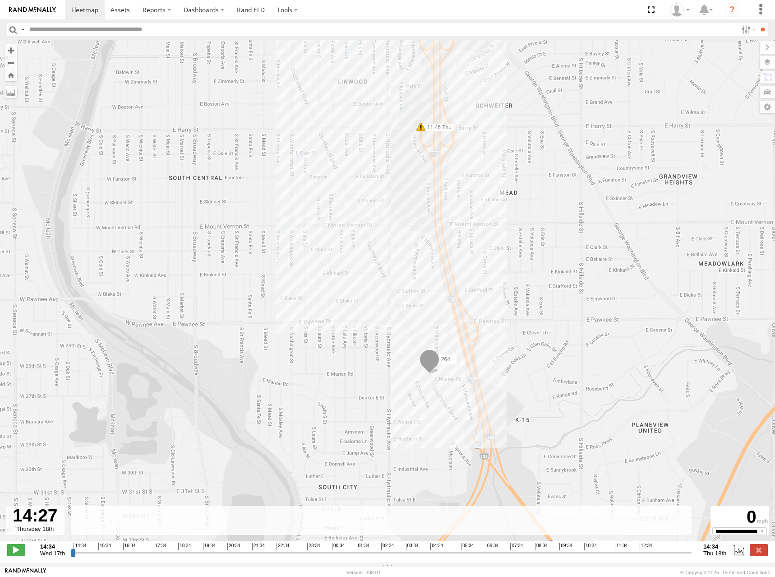
drag, startPoint x: 537, startPoint y: 458, endPoint x: 553, endPoint y: 412, distance: 48.7
click at [553, 412] on div "264 21:19 Wed 07:32 Thu 11:46 Thu" at bounding box center [387, 295] width 775 height 511
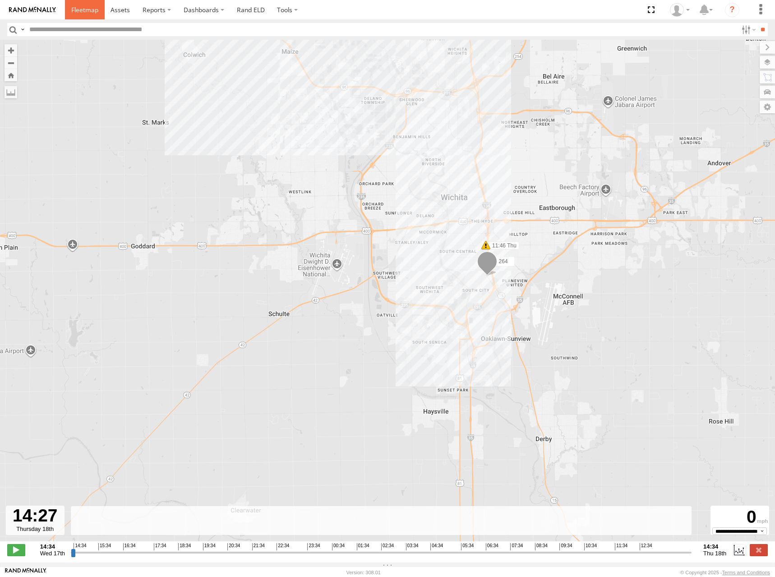
click at [86, 14] on span at bounding box center [84, 9] width 27 height 9
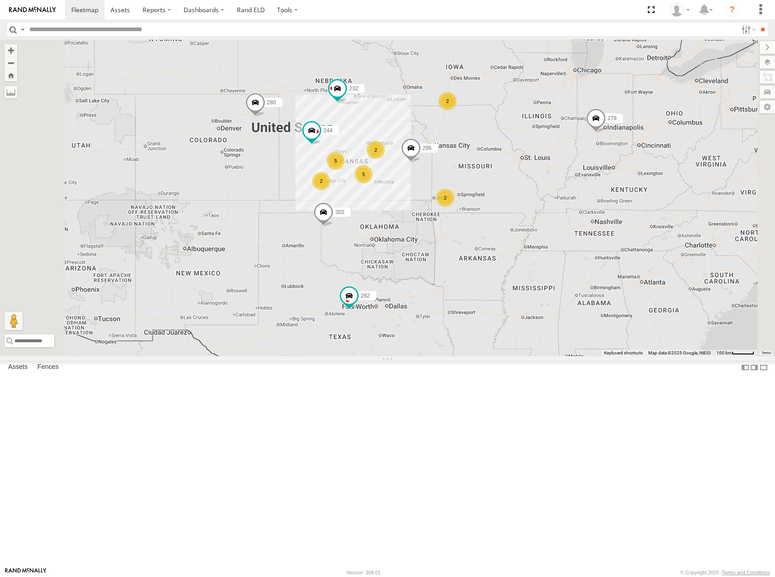
drag, startPoint x: 454, startPoint y: 265, endPoint x: 493, endPoint y: 231, distance: 52.1
click at [493, 231] on div "262 272 278 2 2 244 5 2 5 2 280 232 296 302" at bounding box center [387, 198] width 775 height 316
drag, startPoint x: 492, startPoint y: 217, endPoint x: 517, endPoint y: 191, distance: 36.7
click at [517, 191] on div "262 272 278 2 2 244 5 2 5 2 280 232 296 302" at bounding box center [387, 198] width 775 height 316
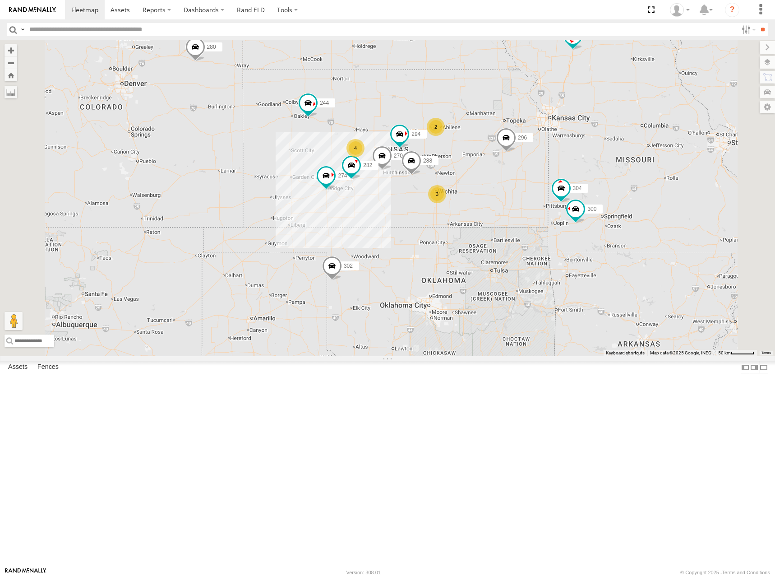
drag, startPoint x: 516, startPoint y: 214, endPoint x: 531, endPoint y: 209, distance: 15.7
click at [531, 209] on div "262 272 278 244 280 232 296 302 274 300 4 298 270 288 2 304 3 282 266 294" at bounding box center [387, 198] width 775 height 316
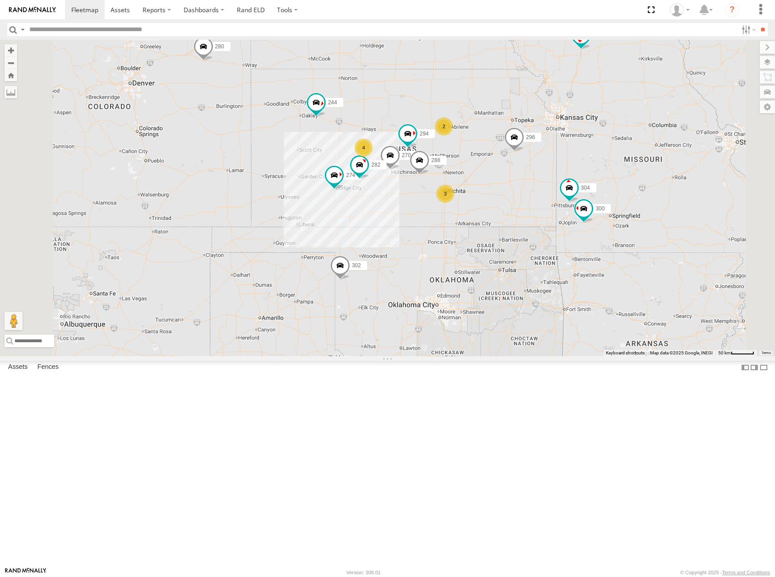
drag, startPoint x: 608, startPoint y: 178, endPoint x: 608, endPoint y: 171, distance: 6.3
click at [608, 171] on div "262 272 278 244 280 232 296 302 274 300 4 298 270 288 2 304 3 282 266 294" at bounding box center [387, 198] width 775 height 316
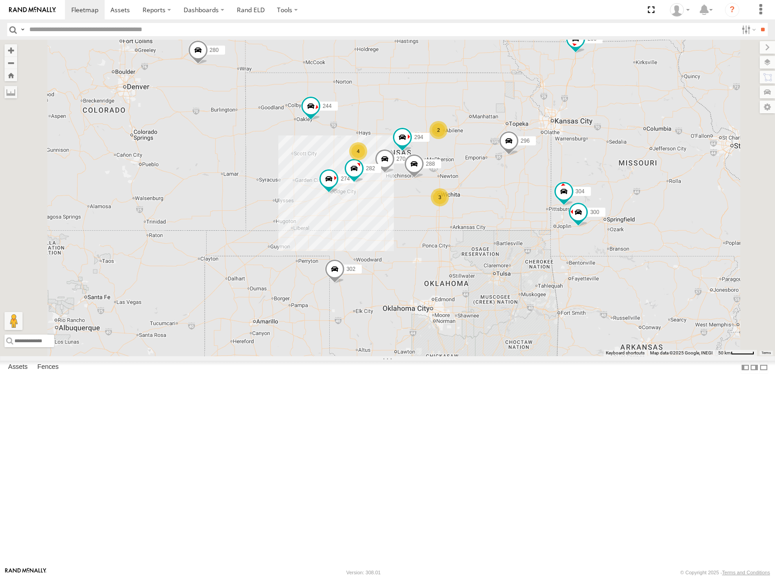
click at [563, 203] on div "262 272 278 244 280 232 296 302 274 300 4 298 270 288 2 304 3 282 266 294" at bounding box center [387, 198] width 775 height 316
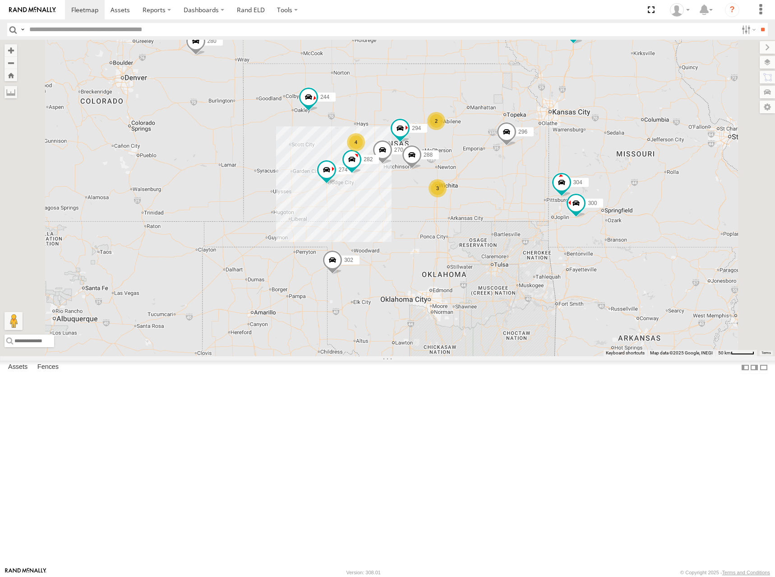
drag, startPoint x: 574, startPoint y: 211, endPoint x: 768, endPoint y: 120, distance: 214.5
click at [575, 197] on div "262 272 278 244 280 232 296 302 274 300 4 298 270 288 2 304 3 282 266 294" at bounding box center [387, 198] width 775 height 316
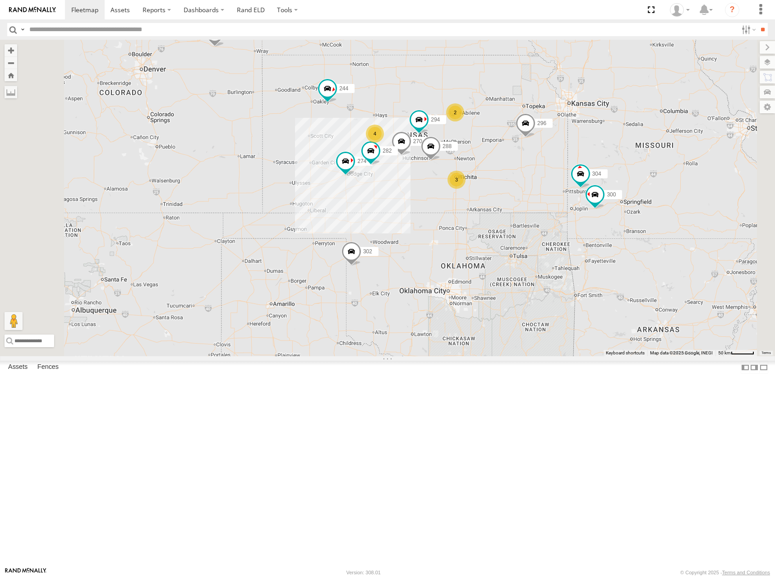
drag, startPoint x: 571, startPoint y: 187, endPoint x: 580, endPoint y: 186, distance: 9.1
click at [573, 187] on div "262 272 278 244 280 232 296 302 274 300 4 298 270 288 2 304 3 282 266 294" at bounding box center [387, 198] width 775 height 316
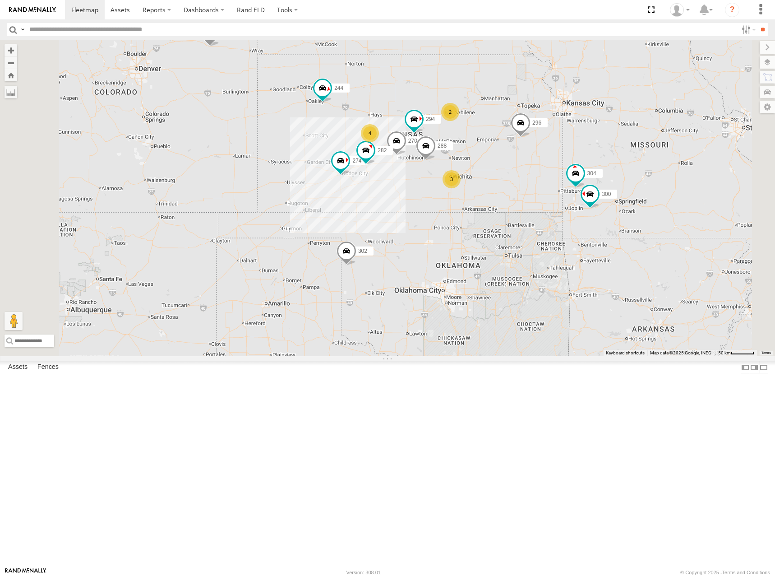
drag, startPoint x: 605, startPoint y: 175, endPoint x: 595, endPoint y: 175, distance: 9.9
click at [595, 175] on div "262 272 278 244 280 232 296 302 274 300 4 298 270 288 2 304 3 282 266 294" at bounding box center [387, 198] width 775 height 316
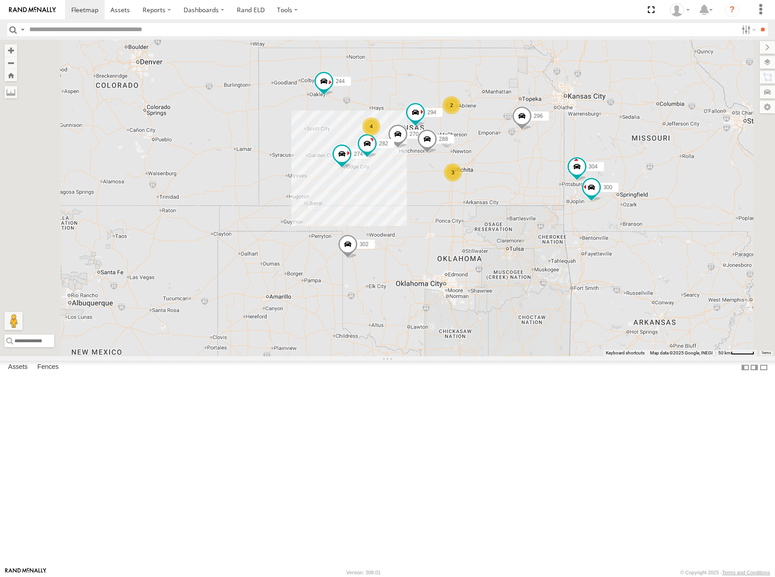
drag, startPoint x: 589, startPoint y: 187, endPoint x: 591, endPoint y: 196, distance: 9.4
click at [591, 179] on div "262 272 278 244 280 232 296 302 274 300 4 298 270 288 2 304 3 282 266 294" at bounding box center [387, 198] width 775 height 316
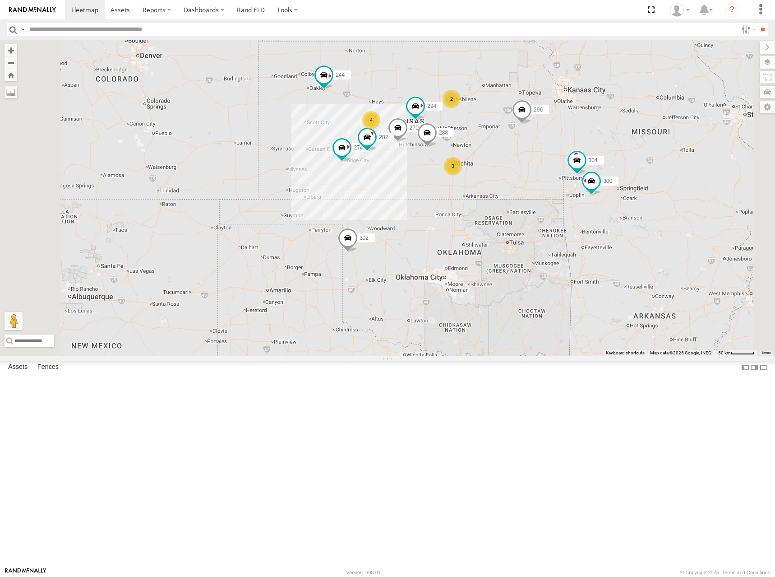
click at [653, 169] on div "262 272 278 244 280 232 296 302 274 300 298 270 288 304 282 266 294 4 2 3" at bounding box center [387, 198] width 775 height 316
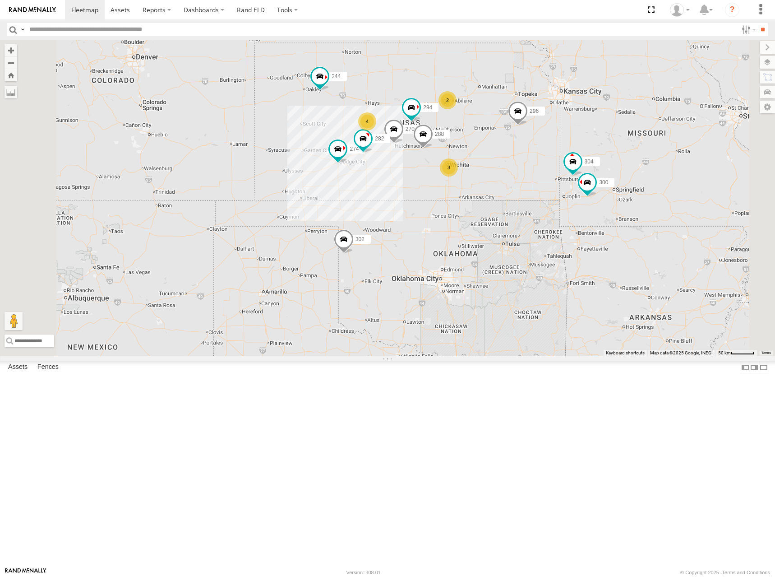
click at [552, 186] on div "262 272 278 244 280 232 296 302 274 300 298 270 288 304 282 266 294 4 2 3" at bounding box center [387, 198] width 775 height 316
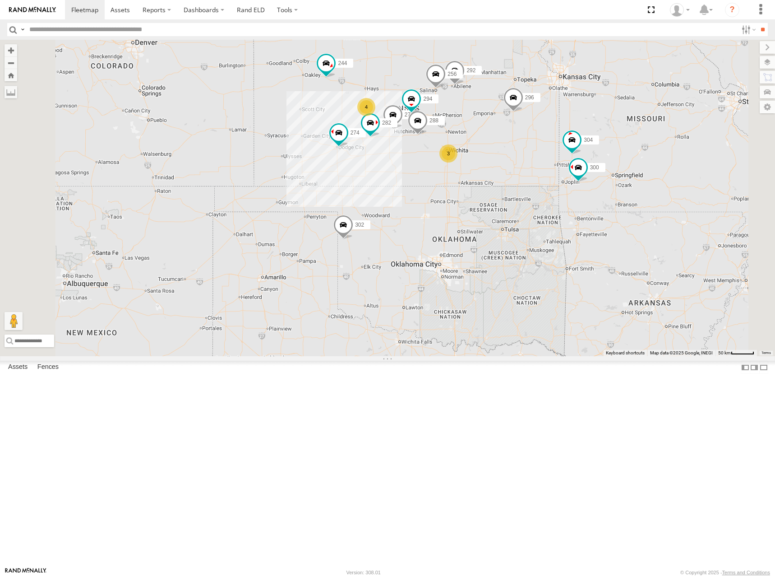
drag, startPoint x: 440, startPoint y: 287, endPoint x: 452, endPoint y: 265, distance: 25.0
click at [442, 264] on div "274 300 244 298 270 262 288 292 280 256 232 296 304 302 282 266 294 4 3" at bounding box center [387, 198] width 775 height 316
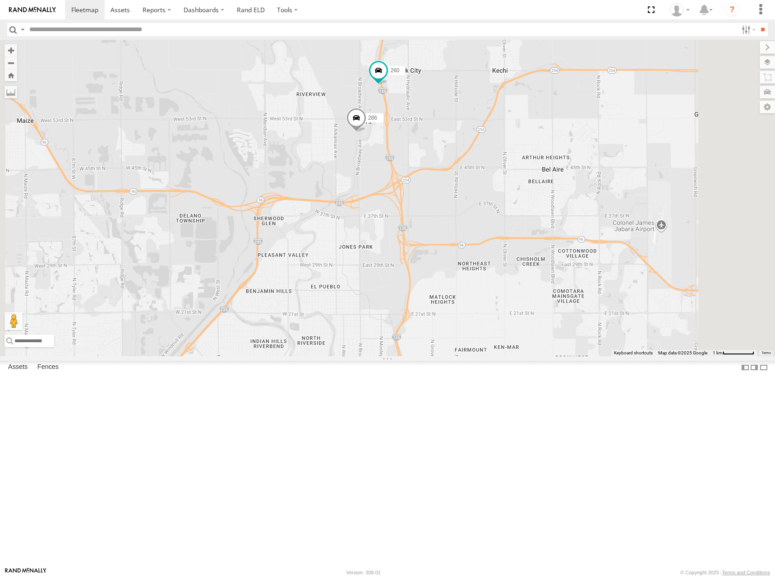
drag, startPoint x: 490, startPoint y: 183, endPoint x: 494, endPoint y: 219, distance: 36.8
click at [494, 219] on div "274 300 244 298 270 262 288 292 280 256 232 296 304 302 282 266 294 264 286 260" at bounding box center [387, 198] width 775 height 316
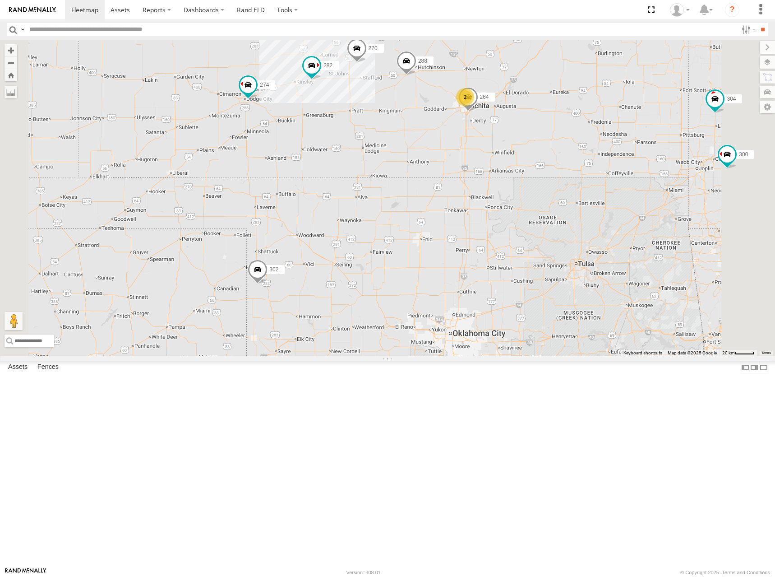
drag, startPoint x: 416, startPoint y: 238, endPoint x: 436, endPoint y: 274, distance: 41.8
click at [436, 274] on div "274 262 280 232 296 302 272 278 300 244 270 288 292 256 304 282 266 294 4 264 2" at bounding box center [387, 198] width 775 height 316
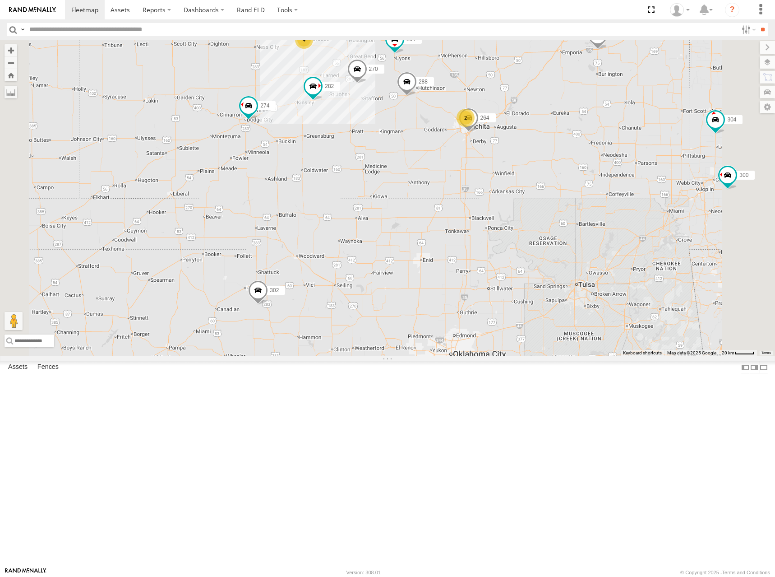
drag, startPoint x: 600, startPoint y: 159, endPoint x: 600, endPoint y: 166, distance: 7.7
click at [600, 166] on div "274 262 280 232 296 302 272 278 300 244 270 288 292 256 304 282 266 294 4 264 2" at bounding box center [387, 198] width 775 height 316
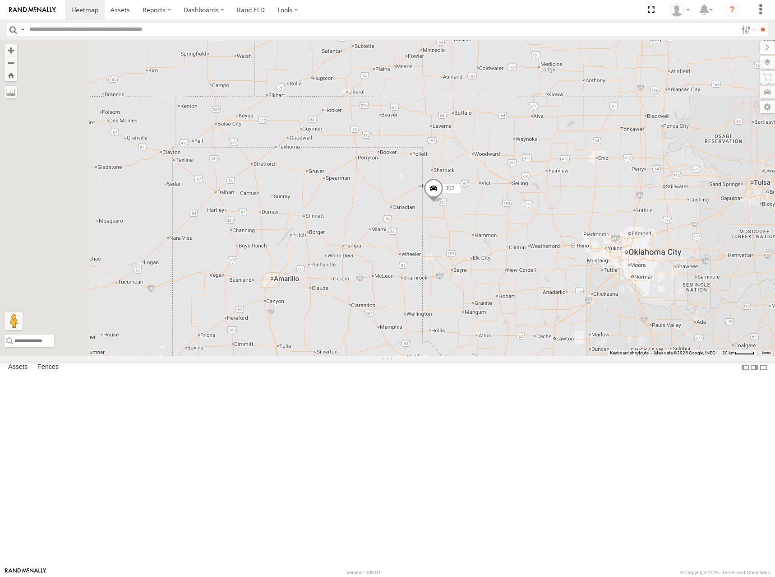
drag, startPoint x: 429, startPoint y: 293, endPoint x: 445, endPoint y: 272, distance: 26.8
click at [445, 272] on div "274 262 280 232 296 302 272 278 300 244 270 288 292 256 304 282 266 294 4 264 2" at bounding box center [387, 198] width 775 height 316
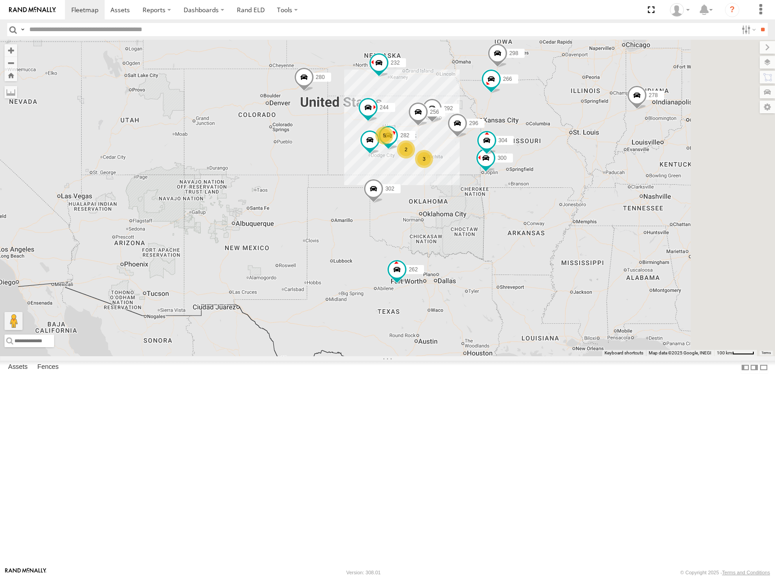
drag, startPoint x: 460, startPoint y: 144, endPoint x: 449, endPoint y: 136, distance: 13.5
click at [449, 136] on div "274 300 244 298 262 272 280 232 296 304 302 282 266 278 5 2 292 256 3" at bounding box center [387, 198] width 775 height 316
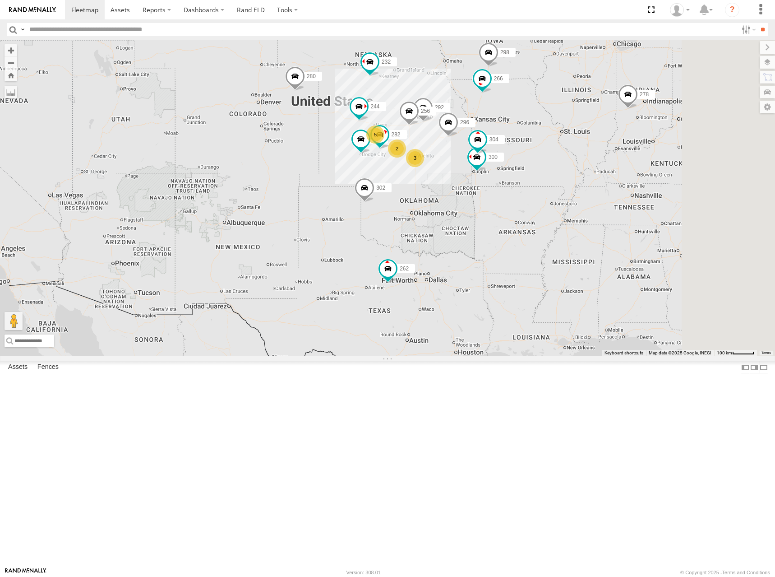
click at [544, 174] on div "274 300 244 298 262 272 280 232 296 304 302 282 266 278 5 2 292 256 3" at bounding box center [387, 198] width 775 height 316
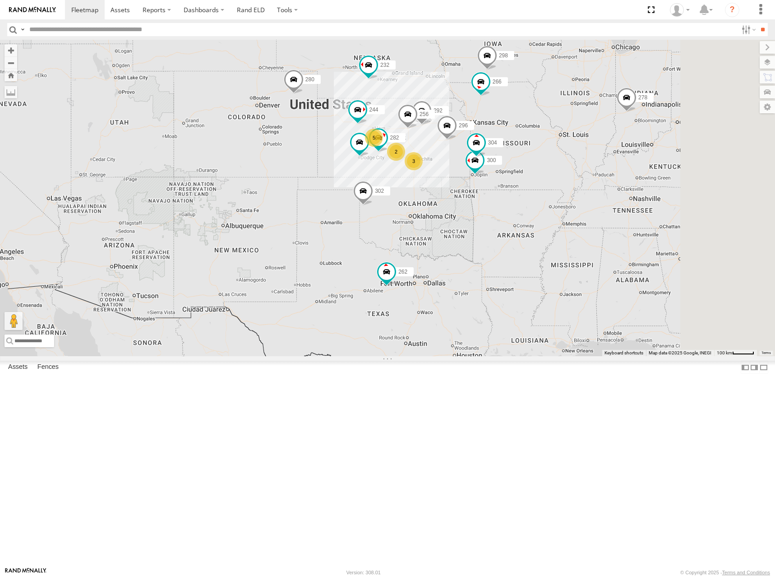
drag, startPoint x: 541, startPoint y: 149, endPoint x: 540, endPoint y: 154, distance: 5.5
click at [540, 154] on div "274 300 244 298 262 272 280 232 296 304 302 282 266 278 5 2 292 256 3" at bounding box center [387, 198] width 775 height 316
drag, startPoint x: 532, startPoint y: 164, endPoint x: 535, endPoint y: 153, distance: 11.5
click at [535, 153] on div "274 300 244 298 262 272 280 232 296 304 302 282 266 278 5 2 292 256 3" at bounding box center [387, 198] width 775 height 316
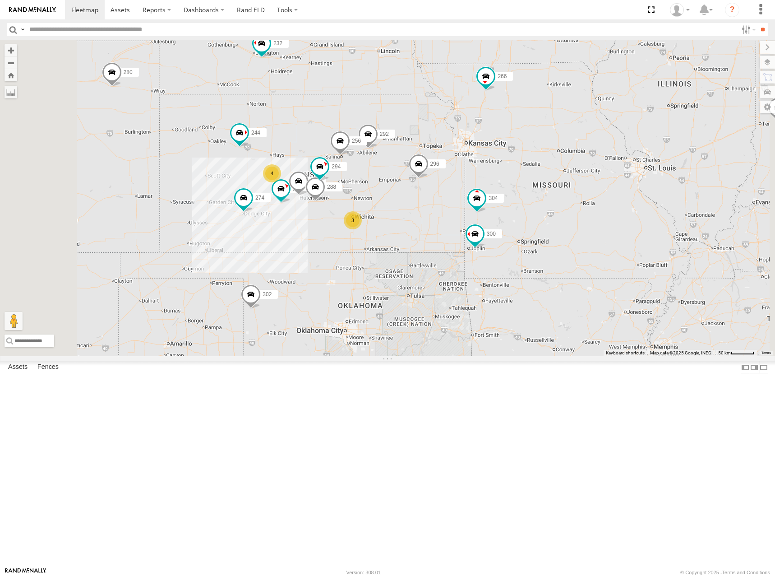
drag, startPoint x: 558, startPoint y: 182, endPoint x: 572, endPoint y: 212, distance: 32.5
click at [572, 212] on div "274 300 244 298 262 272 280 232 296 304 302 282 266 278 292 256 4 270 288 3 294" at bounding box center [387, 198] width 775 height 316
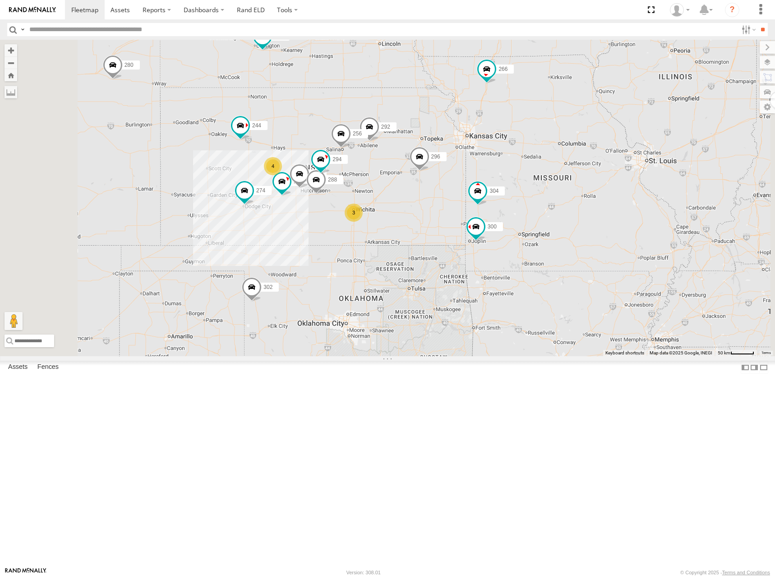
click at [559, 199] on div "274 300 244 298 262 272 280 232 296 304 302 282 266 278 292 256 4 270 288 3 294" at bounding box center [387, 198] width 775 height 316
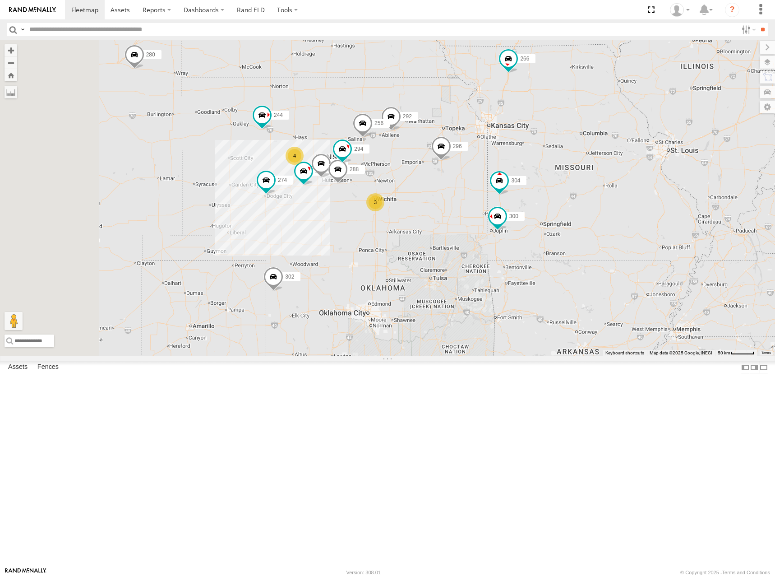
drag, startPoint x: 553, startPoint y: 208, endPoint x: 577, endPoint y: 195, distance: 27.7
click at [577, 195] on div "274 300 244 298 262 272 280 232 296 304 302 282 266 278 292 256 4 270 288 3 294" at bounding box center [387, 198] width 775 height 316
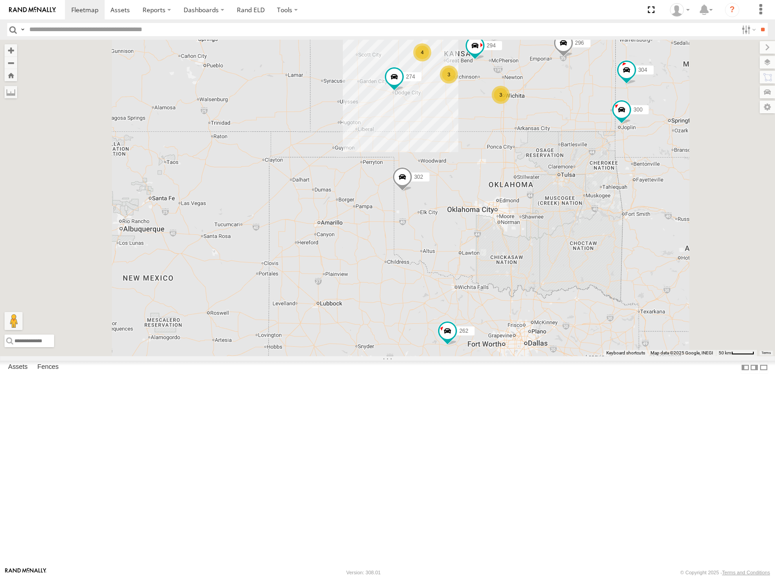
drag, startPoint x: 544, startPoint y: 210, endPoint x: 508, endPoint y: 244, distance: 49.8
click at [508, 249] on div "274 300 244 262 292 280 256 296 304 302 266 294 4 3 3" at bounding box center [387, 198] width 775 height 316
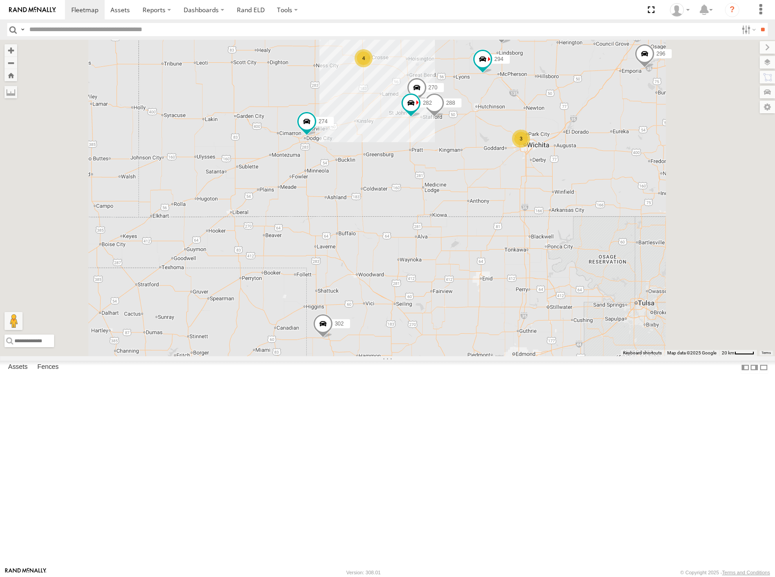
drag, startPoint x: 573, startPoint y: 134, endPoint x: 558, endPoint y: 144, distance: 18.8
click at [558, 144] on div "270 288 282 294 274 244 4 292 256 296 3 302" at bounding box center [387, 198] width 775 height 316
click at [89, 12] on span at bounding box center [84, 9] width 27 height 9
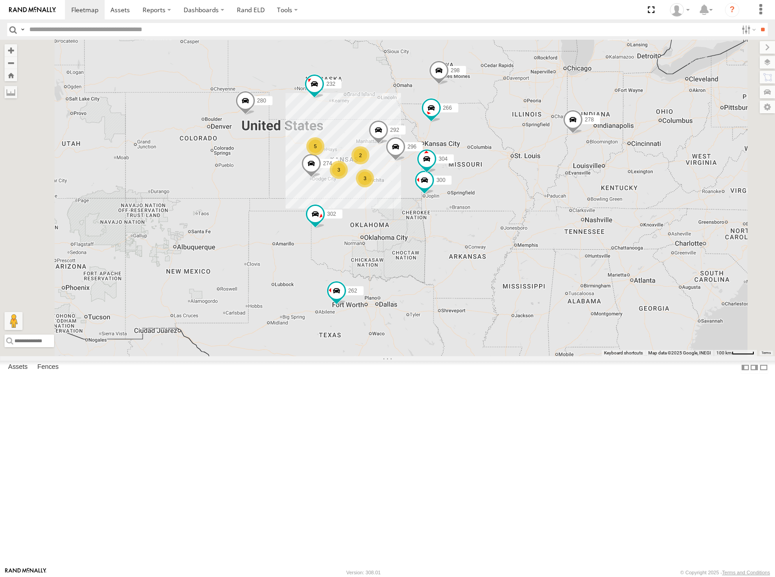
drag, startPoint x: 460, startPoint y: 250, endPoint x: 476, endPoint y: 229, distance: 26.2
click at [476, 229] on div "262 278 274 300 5 298 3 292 272 280 2 232 296 304 3 302 266" at bounding box center [387, 198] width 775 height 316
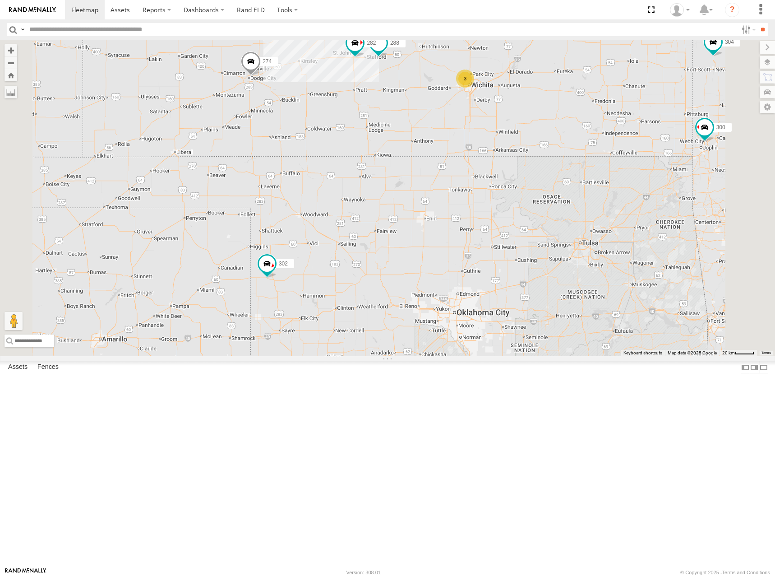
drag, startPoint x: 447, startPoint y: 167, endPoint x: 461, endPoint y: 204, distance: 40.0
click at [461, 204] on div "262 278 274 300 298 292 272 280 232 296 304 302 266 4 270 288 256 3 282 294" at bounding box center [387, 198] width 775 height 316
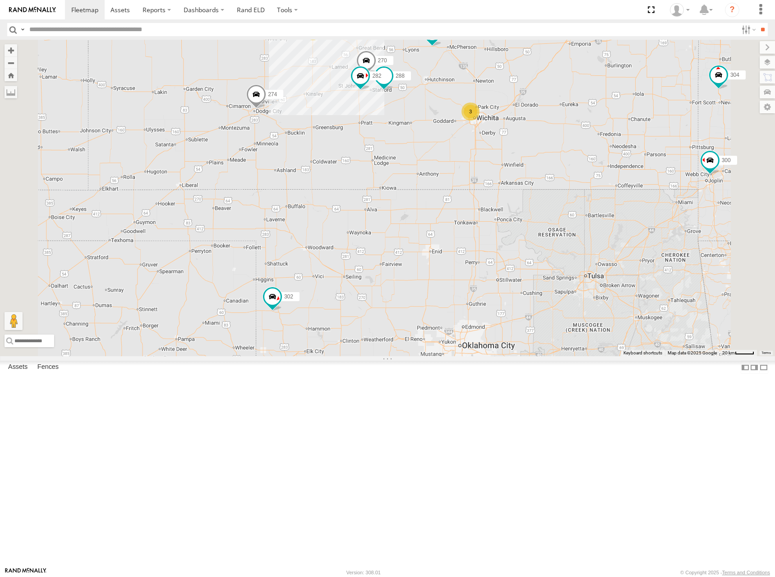
click at [511, 127] on div "262 278 274 300 298 292 272 280 232 296 304 302 266 270 288 256 282 294 244 4 3" at bounding box center [387, 198] width 775 height 316
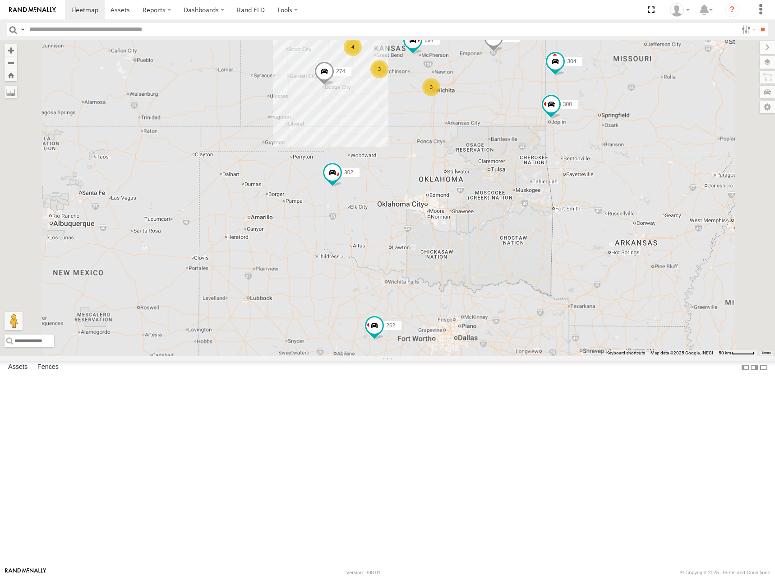
drag, startPoint x: 503, startPoint y: 89, endPoint x: 501, endPoint y: 106, distance: 16.7
click at [501, 106] on div "262 278 274 300 298 292 272 280 232 296 304 302 266 256 294 244 4 3 3" at bounding box center [387, 198] width 775 height 316
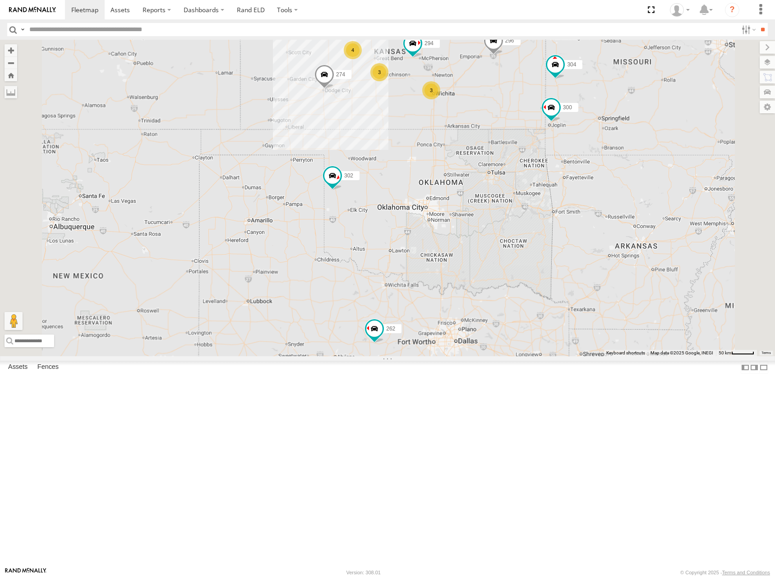
drag, startPoint x: 567, startPoint y: 82, endPoint x: 565, endPoint y: 97, distance: 16.0
click at [565, 97] on div "262 278 274 300 298 292 272 280 232 296 304 302 266 256 294 244 4 3 3" at bounding box center [387, 198] width 775 height 316
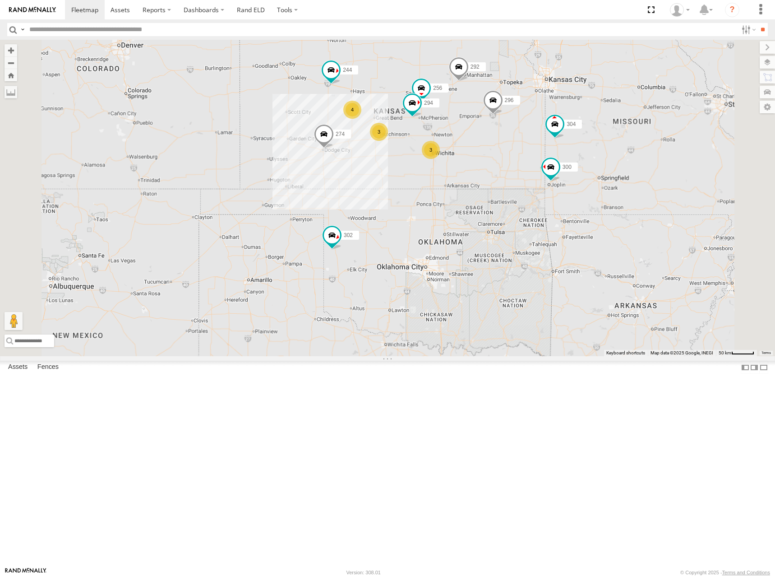
drag, startPoint x: 604, startPoint y: 113, endPoint x: 606, endPoint y: 142, distance: 29.0
click at [606, 142] on div "262 278 274 300 298 292 272 280 232 296 304 302 266 256 294 244 4 3 3" at bounding box center [387, 198] width 775 height 316
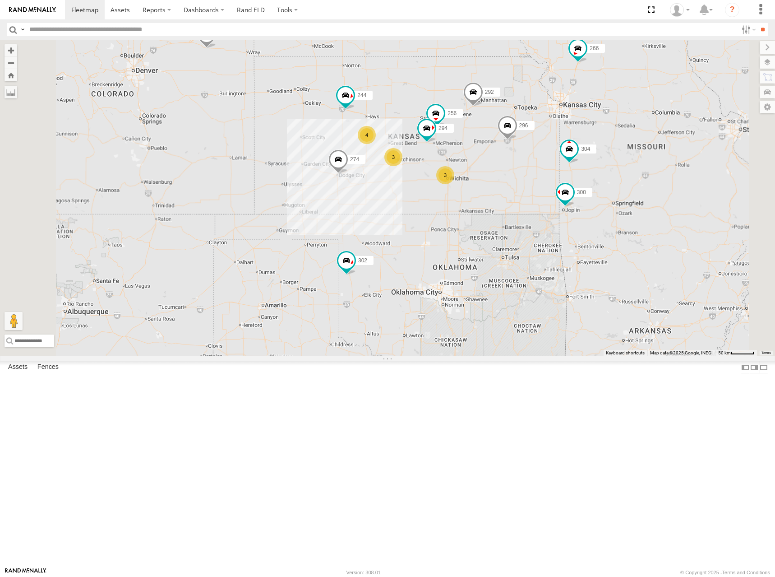
drag, startPoint x: 547, startPoint y: 105, endPoint x: 563, endPoint y: 132, distance: 32.2
click at [563, 132] on div "262 278 274 300 298 292 272 280 232 296 304 302 266 256 294 244 4 3 3" at bounding box center [387, 198] width 775 height 316
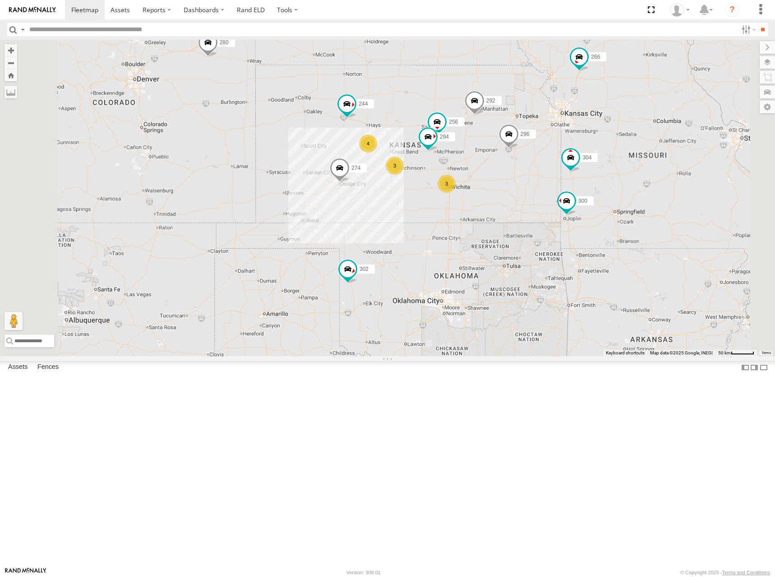
drag, startPoint x: 557, startPoint y: 127, endPoint x: 559, endPoint y: 135, distance: 8.8
click at [559, 135] on div "262 278 274 300 298 292 272 280 232 296 304 302 266 256 294 244 4 3 3" at bounding box center [387, 198] width 775 height 316
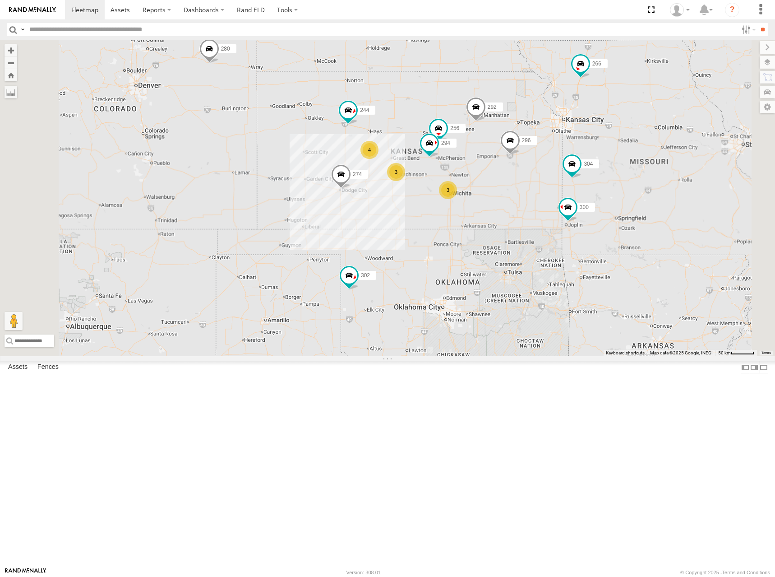
drag, startPoint x: 576, startPoint y: 154, endPoint x: 563, endPoint y: 160, distance: 14.2
click at [563, 160] on div "262 278 274 300 298 292 272 280 232 296 304 302 266 256 294 244 4 3 3" at bounding box center [387, 198] width 775 height 316
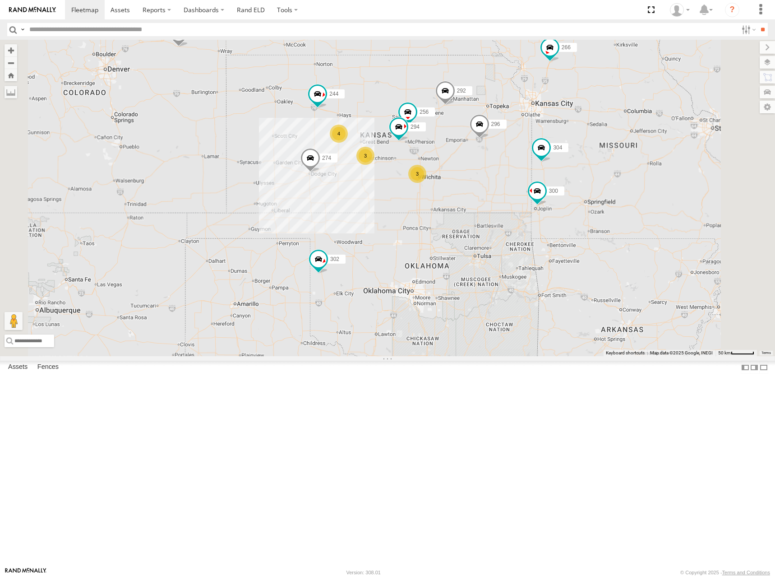
drag, startPoint x: 595, startPoint y: 171, endPoint x: 575, endPoint y: 149, distance: 29.7
click at [575, 149] on div "262 278 274 300 298 292 272 280 232 296 304 302 266 256 294 244 4 3 3" at bounding box center [387, 198] width 775 height 316
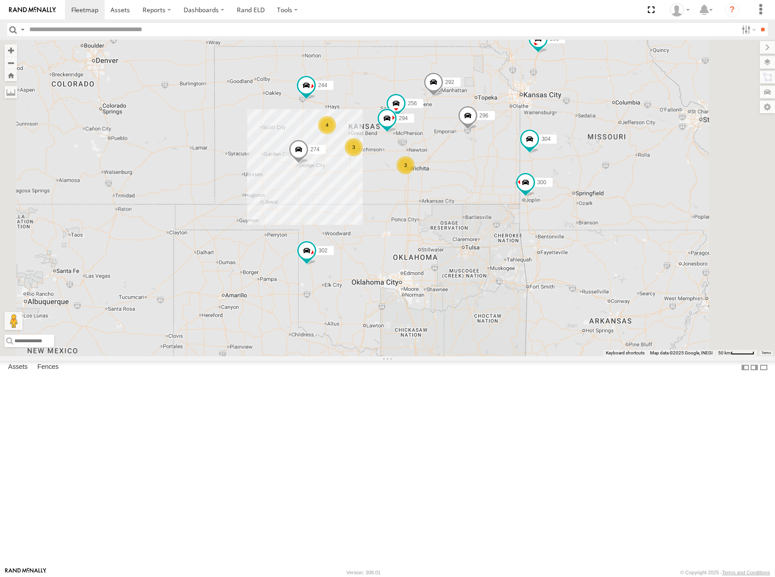
drag, startPoint x: 615, startPoint y: 138, endPoint x: 602, endPoint y: 131, distance: 14.3
click at [602, 131] on div "262 278 274 300 298 292 272 280 232 296 304 302 266 256 294 244 4 3 3" at bounding box center [387, 198] width 775 height 316
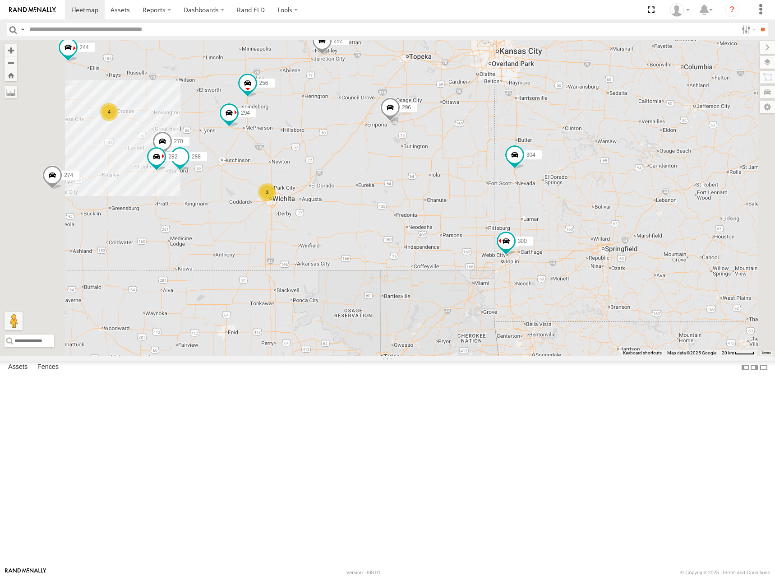
drag, startPoint x: 581, startPoint y: 237, endPoint x: 581, endPoint y: 232, distance: 5.0
click at [581, 232] on div "262 278 274 300 298 292 272 280 232 296 304 302 266 256 294 244 4 270 288 3 282" at bounding box center [387, 198] width 775 height 316
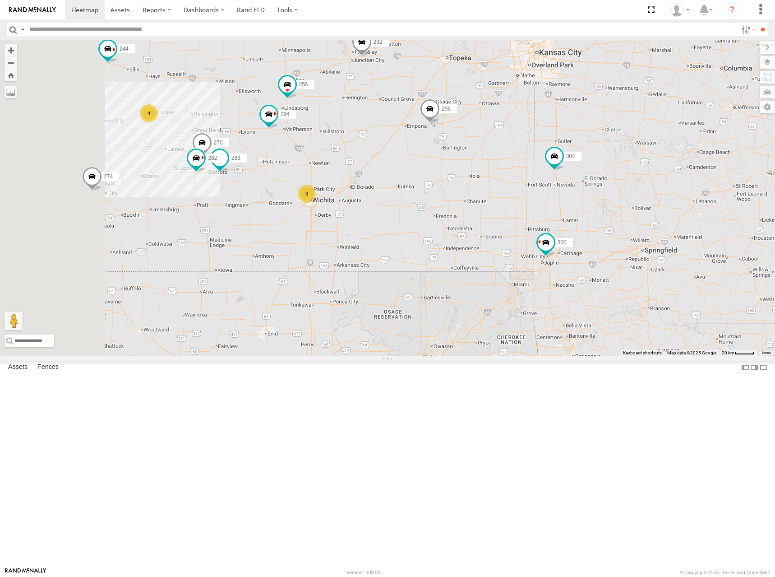
drag, startPoint x: 545, startPoint y: 236, endPoint x: 615, endPoint y: 238, distance: 70.0
click at [615, 238] on div "262 278 274 300 298 292 272 280 232 296 304 302 266 256 294 244 4 270 288 3 282" at bounding box center [387, 198] width 775 height 316
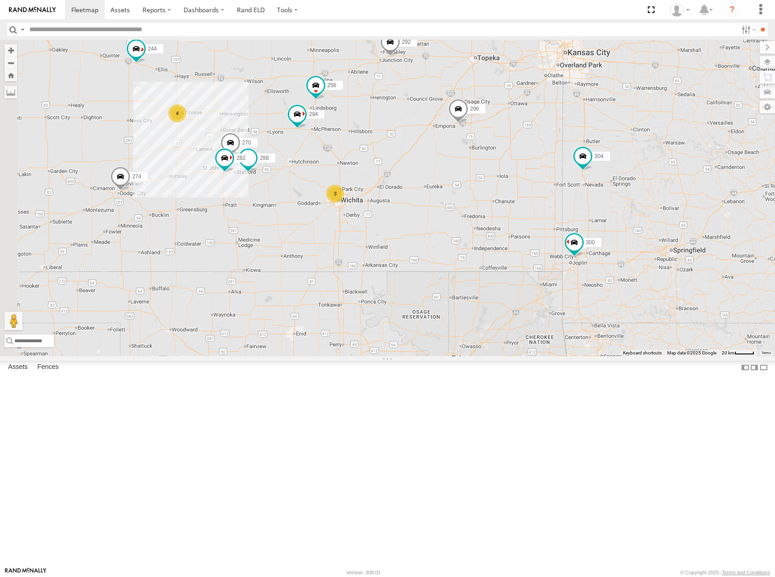
click at [559, 146] on div "262 278 274 300 298 292 272 280 232 296 304 302 266 256 294 244 4 270 288 3 282" at bounding box center [387, 198] width 775 height 316
drag, startPoint x: 564, startPoint y: 155, endPoint x: 571, endPoint y: 154, distance: 6.8
click at [571, 154] on div "262 278 274 300 298 292 272 280 232 296 304 302 266 256 294 244 4 270 288 3 282" at bounding box center [387, 198] width 775 height 316
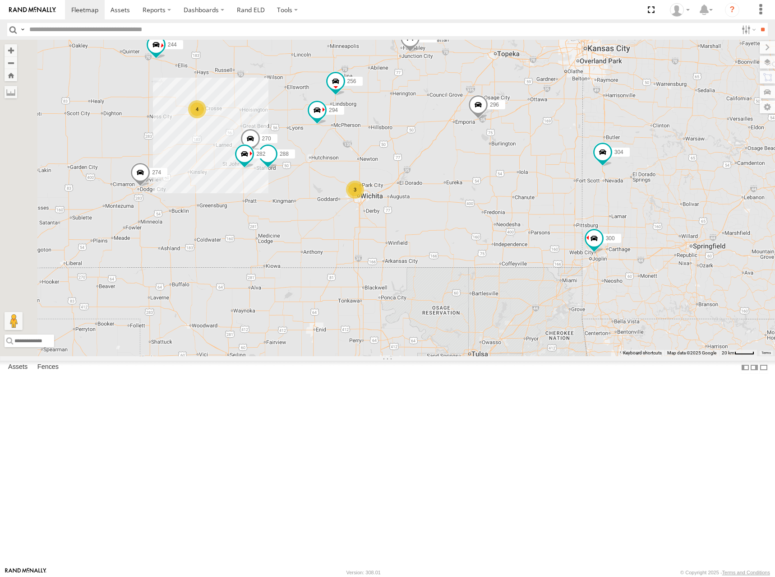
drag, startPoint x: 582, startPoint y: 156, endPoint x: 588, endPoint y: 155, distance: 6.8
click at [588, 155] on div "262 278 274 300 298 292 272 280 232 296 304 302 266 256 294 244 4 270 288 3 282" at bounding box center [387, 198] width 775 height 316
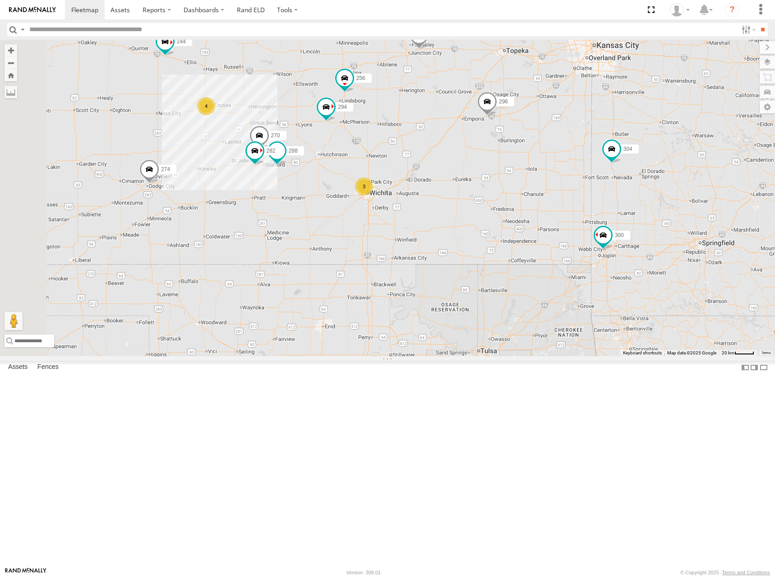
click at [583, 181] on div "262 278 274 300 298 292 272 280 232 296 304 302 266 256 294 244 4 270 288 3 282" at bounding box center [387, 198] width 775 height 316
click at [578, 180] on div "262 278 274 300 298 292 272 280 232 296 304 302 266 256 294 244 4 270 288 3 282" at bounding box center [387, 198] width 775 height 316
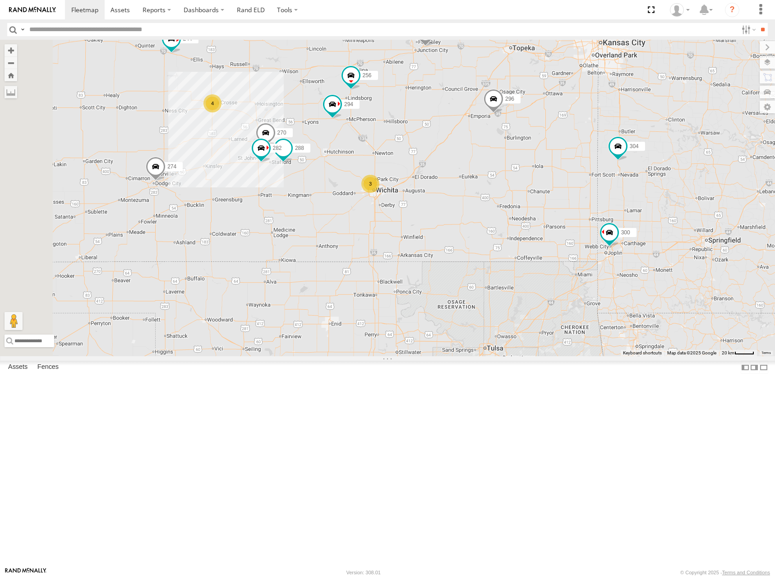
click at [529, 202] on div "262 278 274 300 298 292 272 280 232 296 304 302 266 256 294 244 4 270 288 3 282" at bounding box center [387, 198] width 775 height 316
drag, startPoint x: 526, startPoint y: 201, endPoint x: 542, endPoint y: 194, distance: 17.8
click at [542, 194] on div "262 278 274 300 298 292 272 280 232 296 304 302 266 256 294 244 4 270 288 3 282" at bounding box center [387, 198] width 775 height 316
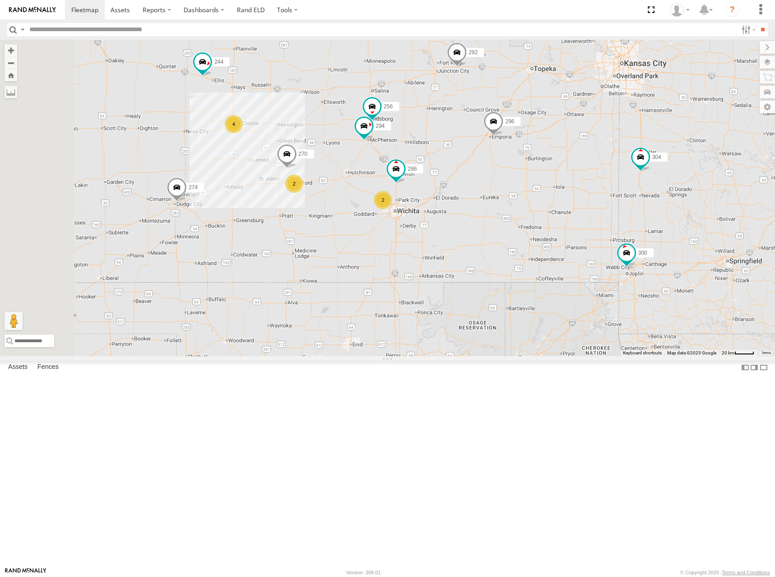
drag, startPoint x: 462, startPoint y: 109, endPoint x: 465, endPoint y: 122, distance: 13.9
click at [465, 122] on div "274 300 244 270 292 256 296 304 302 266 294 286 4 2 2" at bounding box center [387, 198] width 775 height 316
drag, startPoint x: 530, startPoint y: 232, endPoint x: 549, endPoint y: 228, distance: 20.3
click at [549, 228] on div "274 300 244 270 292 256 296 304 302 266 294 286 4 2 2" at bounding box center [387, 198] width 775 height 316
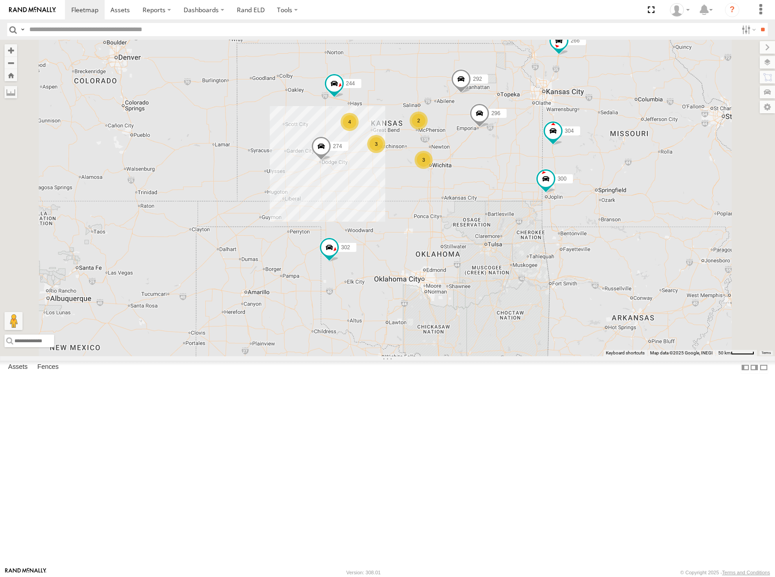
drag, startPoint x: 543, startPoint y: 184, endPoint x: 559, endPoint y: 180, distance: 17.0
click at [559, 180] on div "274 300 244 292 296 304 302 266 4 298 3 262 280 2 232 3" at bounding box center [387, 198] width 775 height 316
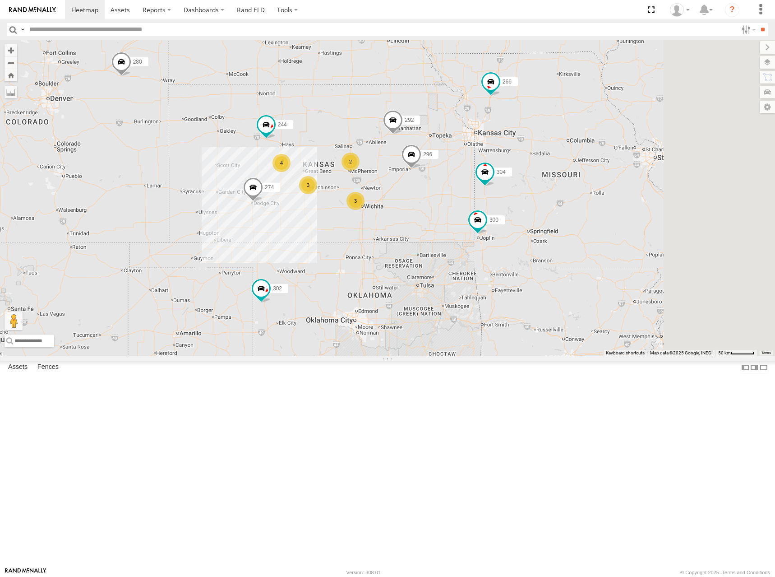
drag, startPoint x: 650, startPoint y: 203, endPoint x: 564, endPoint y: 249, distance: 97.1
click at [564, 249] on div "274 300 244 292 296 304 302 266 4 298 3 262 280 2 232 3" at bounding box center [387, 198] width 775 height 316
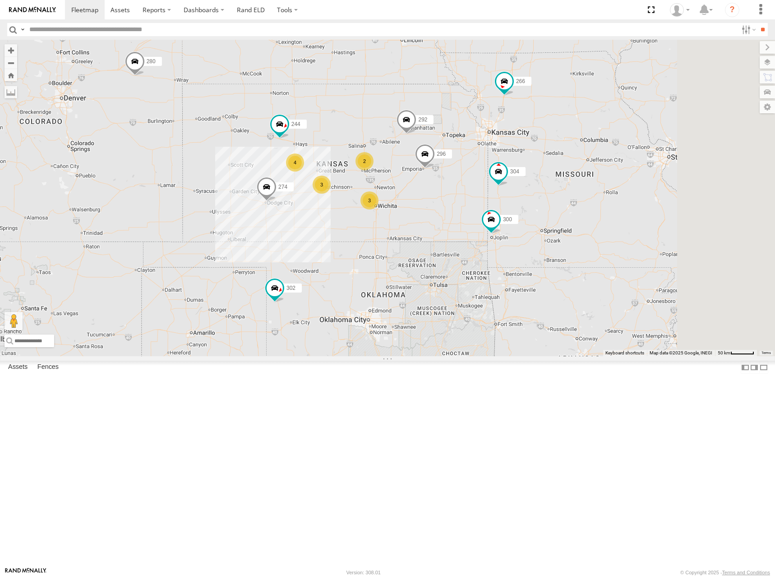
drag, startPoint x: 561, startPoint y: 206, endPoint x: 577, endPoint y: 205, distance: 15.4
click at [577, 205] on div "274 300 244 292 296 304 302 266 4 298 3 262 280 2 232 3" at bounding box center [387, 198] width 775 height 316
drag, startPoint x: 572, startPoint y: 205, endPoint x: 577, endPoint y: 203, distance: 5.9
click at [577, 203] on div "274 300 244 292 296 304 302 266 4 298 3 262 280 2 232 3" at bounding box center [387, 198] width 775 height 316
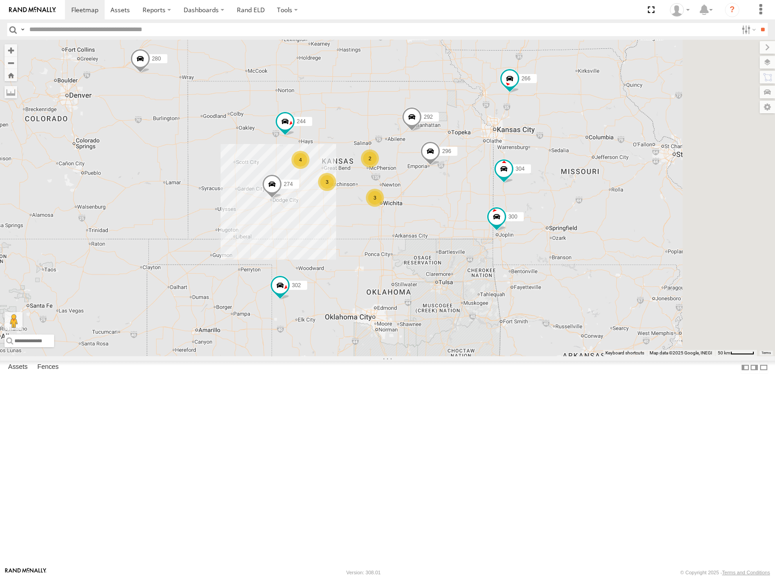
drag, startPoint x: 557, startPoint y: 206, endPoint x: 564, endPoint y: 200, distance: 9.6
click at [564, 200] on div "274 300 244 292 296 304 302 266 4 298 3 262 280 2 232 3" at bounding box center [387, 198] width 775 height 316
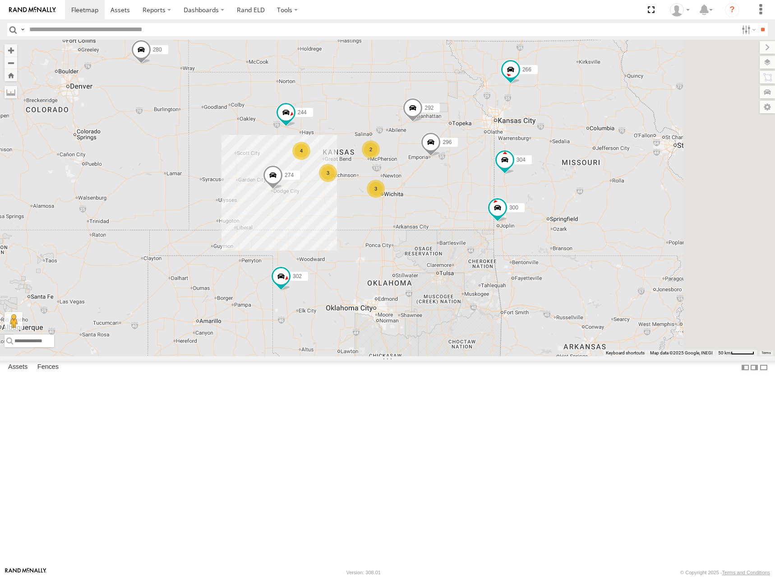
drag, startPoint x: 635, startPoint y: 228, endPoint x: 625, endPoint y: 227, distance: 9.9
click at [625, 227] on div "274 300 244 292 296 304 302 266 4 298 3 262 280 2 232 3" at bounding box center [387, 198] width 775 height 316
drag, startPoint x: 645, startPoint y: 234, endPoint x: 632, endPoint y: 234, distance: 13.1
click at [632, 234] on div "274 300 244 292 296 304 302 266 4 298 3 262 280 2 232 3" at bounding box center [387, 198] width 775 height 316
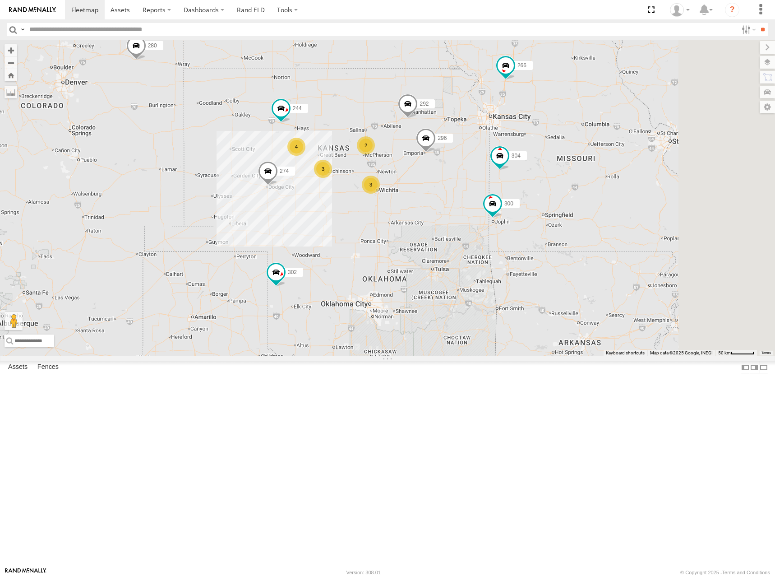
drag, startPoint x: 466, startPoint y: 216, endPoint x: 621, endPoint y: 153, distance: 166.8
click at [478, 211] on div "274 300 244 292 296 304 302 266 4 298 3 262 280 2 232 3" at bounding box center [387, 198] width 775 height 316
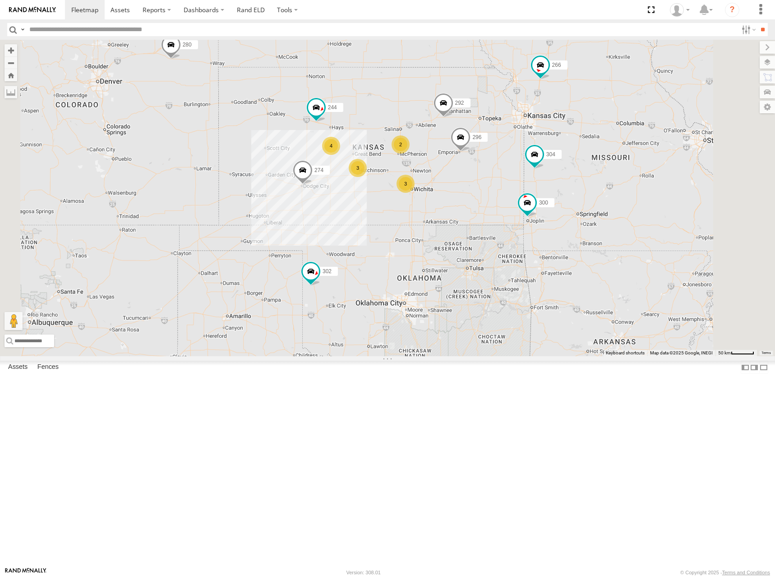
drag, startPoint x: 539, startPoint y: 178, endPoint x: 577, endPoint y: 178, distance: 37.4
click at [577, 178] on div "274 300 244 292 296 304 302 266 4 298 3 262 280 2 232 3" at bounding box center [387, 198] width 775 height 316
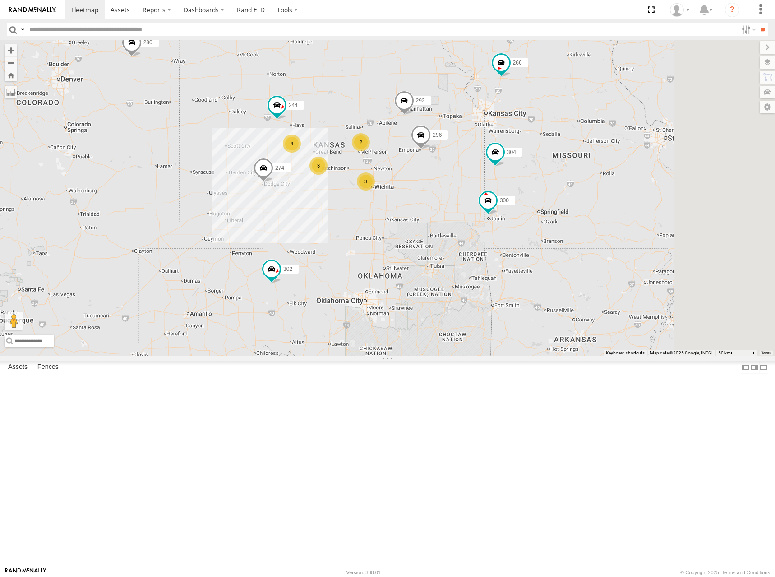
drag, startPoint x: 559, startPoint y: 176, endPoint x: 516, endPoint y: 174, distance: 42.9
click at [516, 174] on div "274 300 244 292 296 304 302 266 4 298 3 262 280 2 232 3" at bounding box center [387, 198] width 775 height 316
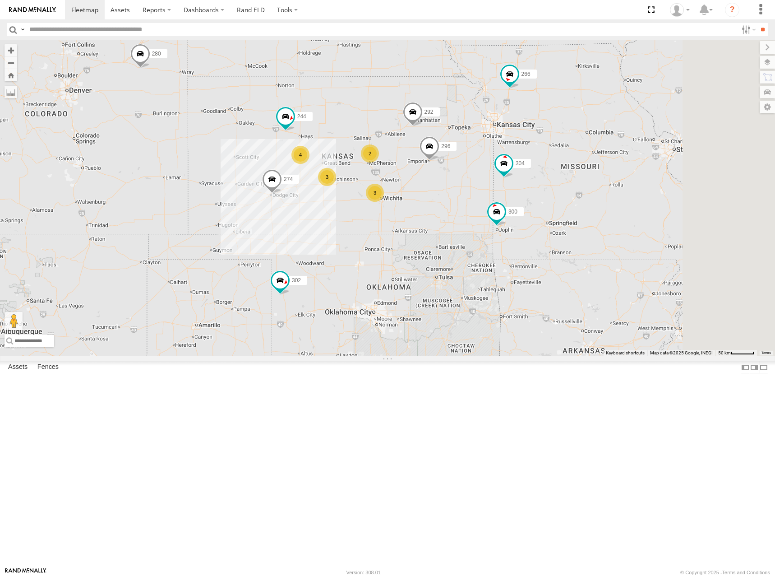
drag, startPoint x: 522, startPoint y: 182, endPoint x: 532, endPoint y: 195, distance: 16.7
click at [532, 195] on div "274 300 244 292 296 304 302 266 4 298 3 262 280 2 232 3" at bounding box center [387, 198] width 775 height 316
drag, startPoint x: 517, startPoint y: 184, endPoint x: 517, endPoint y: 178, distance: 6.3
click at [517, 178] on div "274 300 244 292 296 304 302 266 4 298 3 262 280 2 232 3" at bounding box center [387, 198] width 775 height 316
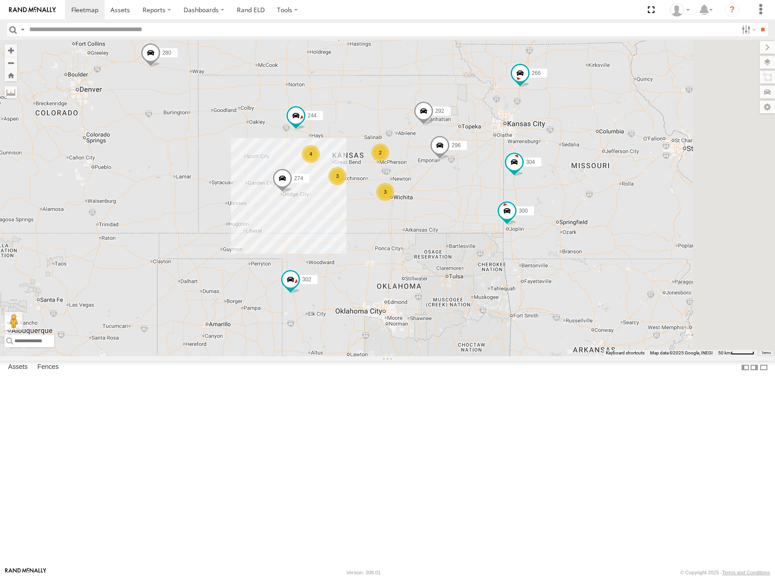
drag, startPoint x: 549, startPoint y: 181, endPoint x: 561, endPoint y: 185, distance: 12.8
click at [561, 185] on div "274 300 244 292 296 304 302 266 4 298 3 262 280 2 232 3" at bounding box center [387, 198] width 775 height 316
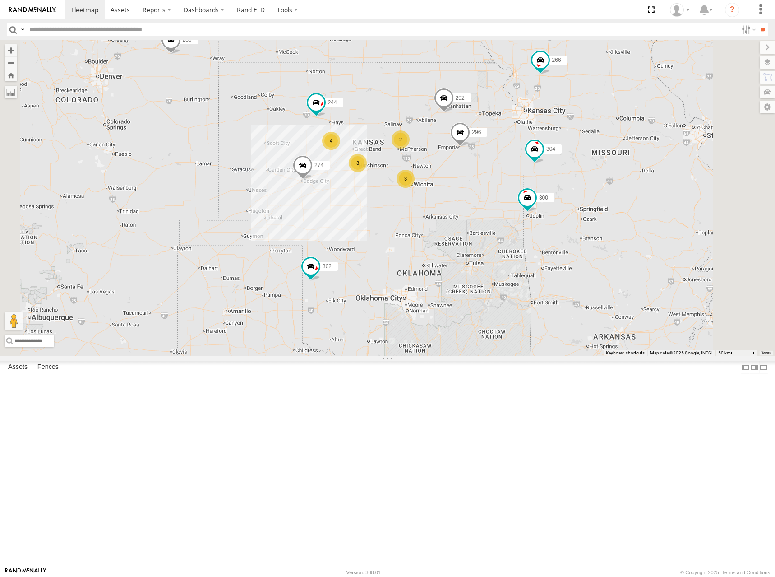
drag, startPoint x: 554, startPoint y: 178, endPoint x: 559, endPoint y: 175, distance: 6.3
click at [559, 175] on div "274 300 244 292 296 304 302 266 4 298 3 262 280 2 232 3" at bounding box center [387, 198] width 775 height 316
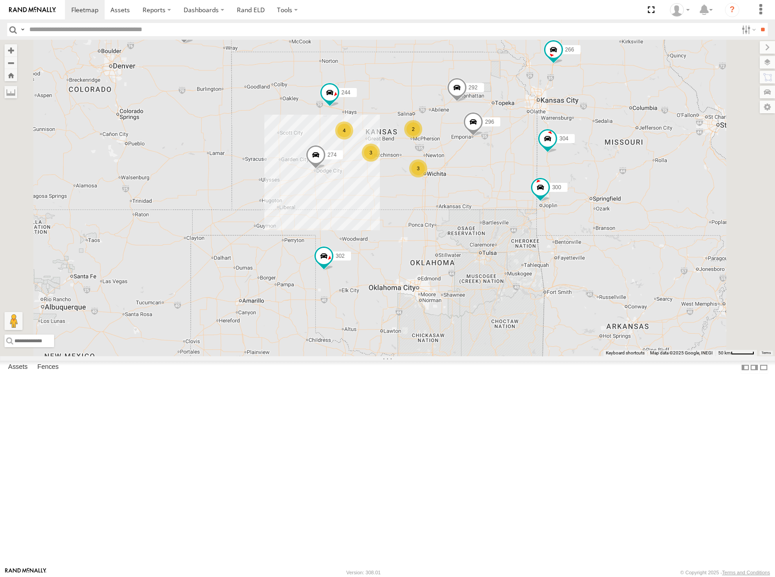
drag, startPoint x: 526, startPoint y: 190, endPoint x: 543, endPoint y: 178, distance: 20.9
click at [543, 178] on div "274 300 244 292 296 304 302 266 4 298 3 262 280 2 232 3" at bounding box center [387, 198] width 775 height 316
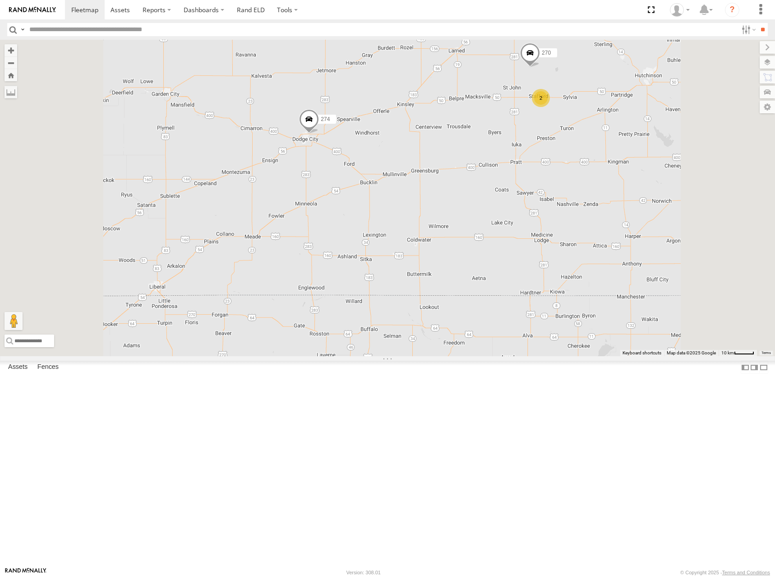
drag, startPoint x: 526, startPoint y: 230, endPoint x: 492, endPoint y: 251, distance: 39.9
click at [492, 251] on div "274 300 244 292 296 304 302 266 298 262 280 232 4 270 2" at bounding box center [387, 198] width 775 height 316
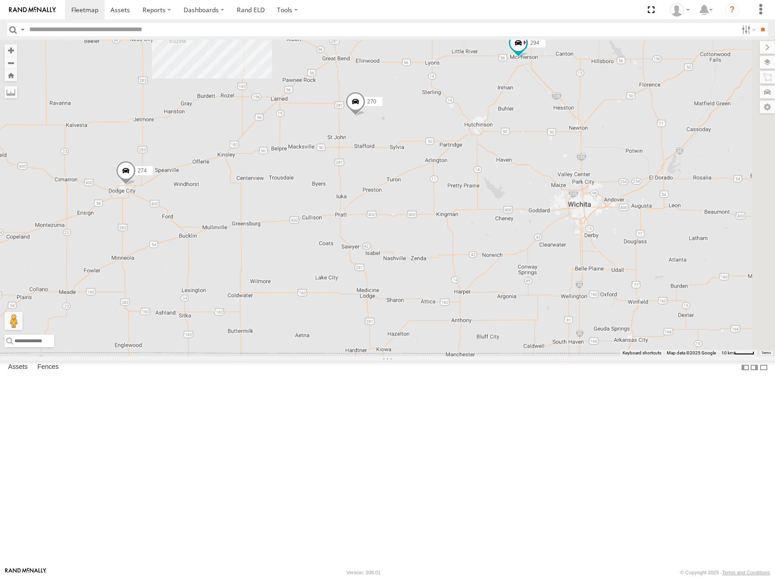
drag, startPoint x: 487, startPoint y: 262, endPoint x: 360, endPoint y: 288, distance: 129.4
click at [360, 288] on div "274 300 244 292 296 304 302 266 298 262 280 232 270 256 294" at bounding box center [387, 198] width 775 height 316
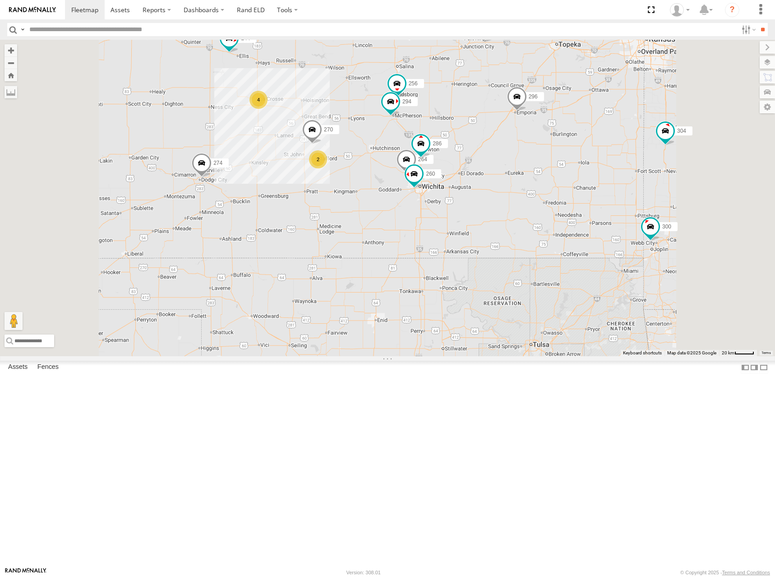
drag, startPoint x: 448, startPoint y: 202, endPoint x: 454, endPoint y: 199, distance: 7.3
click at [454, 199] on div "274 300 244 292 296 304 302 266 298 262 280 232 270 256 294 264 286 260 4 2" at bounding box center [387, 198] width 775 height 316
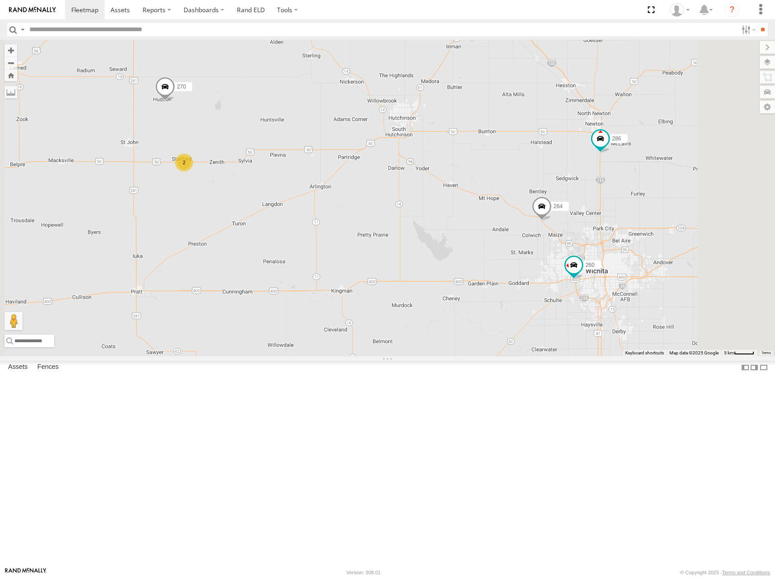
drag, startPoint x: 477, startPoint y: 252, endPoint x: 396, endPoint y: 256, distance: 81.3
click at [396, 256] on div "274 300 244 292 296 304 302 266 298 262 280 232 270 256 294 264 286 260 2" at bounding box center [387, 198] width 775 height 316
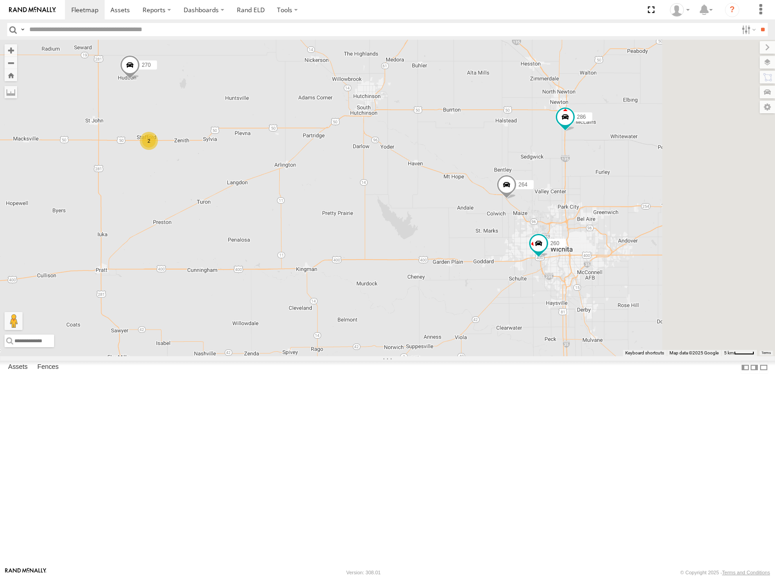
drag, startPoint x: 409, startPoint y: 241, endPoint x: 383, endPoint y: 226, distance: 29.9
click at [383, 226] on div "274 300 244 292 296 304 302 266 298 262 280 232 270 256 294 264 286 260 2" at bounding box center [387, 198] width 775 height 316
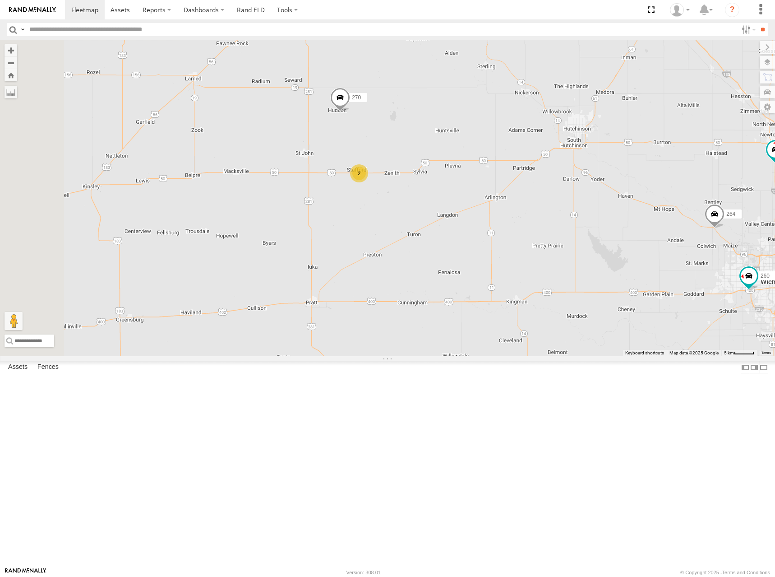
drag, startPoint x: 531, startPoint y: 248, endPoint x: 743, endPoint y: 323, distance: 224.9
click at [748, 327] on div "274 300 244 292 296 304 302 266 298 262 280 232 270 256 294 264 286 260 2" at bounding box center [387, 198] width 775 height 316
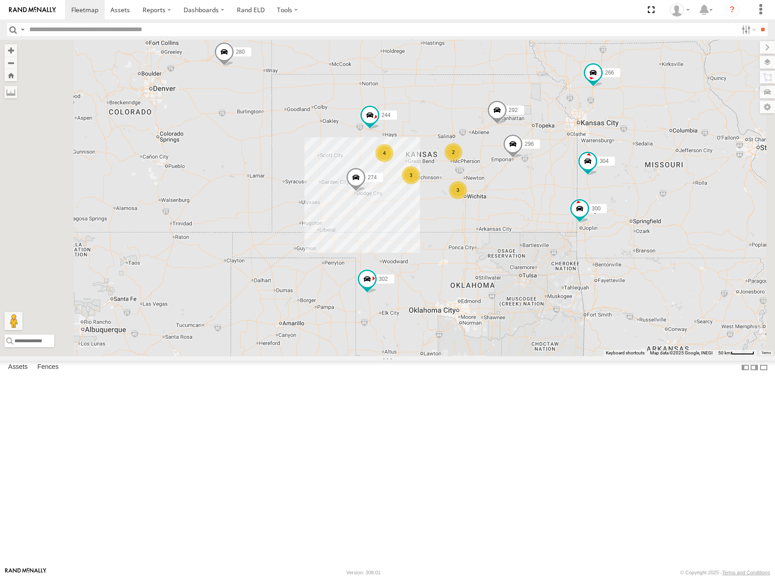
drag, startPoint x: 532, startPoint y: 215, endPoint x: 527, endPoint y: 218, distance: 5.8
click at [527, 218] on div "274 300 244 292 296 304 302 266 298 262 280 232 4 3 2 3" at bounding box center [387, 198] width 775 height 316
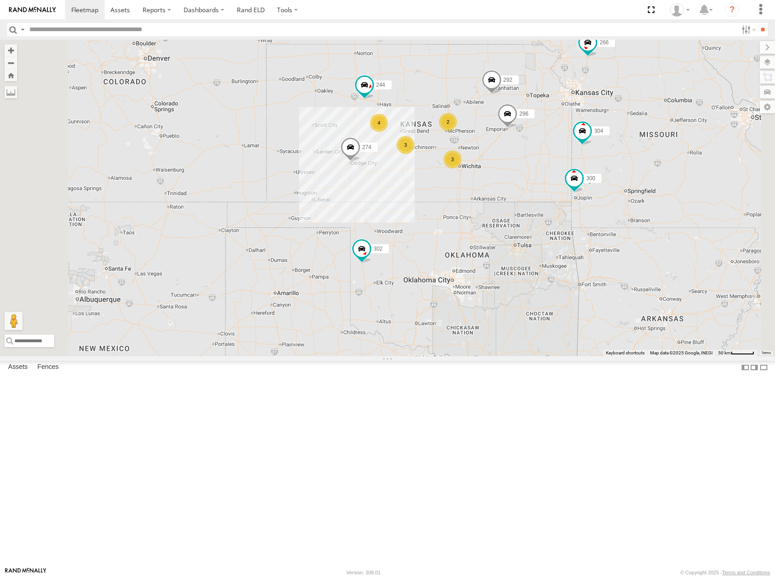
drag, startPoint x: 564, startPoint y: 151, endPoint x: 557, endPoint y: 161, distance: 11.9
click at [557, 161] on div "274 300 244 292 296 304 302 266 298 262 280 232 4 3 2 3" at bounding box center [387, 198] width 775 height 316
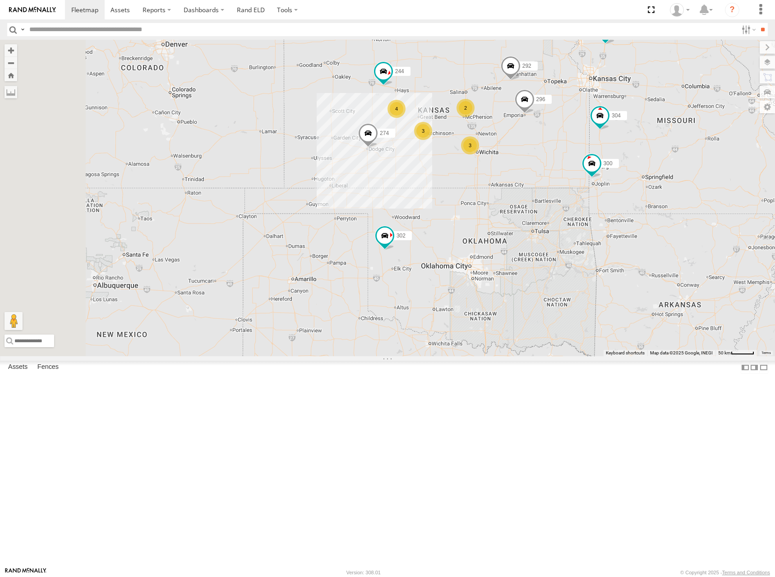
drag, startPoint x: 540, startPoint y: 177, endPoint x: 566, endPoint y: 156, distance: 33.6
click at [566, 156] on div "274 300 244 292 296 304 302 266 298 262 280 232 4 3 2 3" at bounding box center [387, 198] width 775 height 316
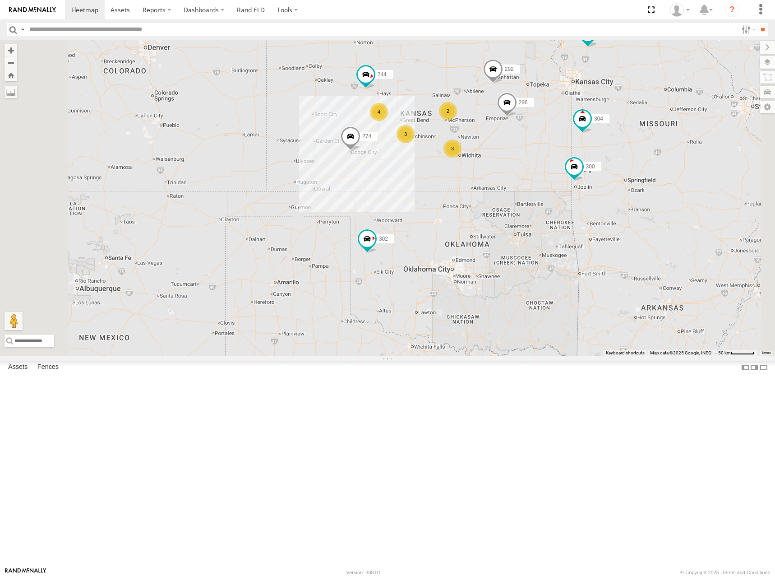
drag, startPoint x: 624, startPoint y: 148, endPoint x: 605, endPoint y: 153, distance: 19.4
click at [605, 153] on div "274 300 244 292 296 304 302 266 298 262 280 232 4 3 2 3" at bounding box center [387, 198] width 775 height 316
drag, startPoint x: 586, startPoint y: 143, endPoint x: 579, endPoint y: 146, distance: 7.1
click at [578, 146] on div "274 300 244 292 296 304 302 266 298 262 280 232 4 3 2 3" at bounding box center [387, 198] width 775 height 316
drag, startPoint x: 556, startPoint y: 157, endPoint x: 568, endPoint y: 151, distance: 13.1
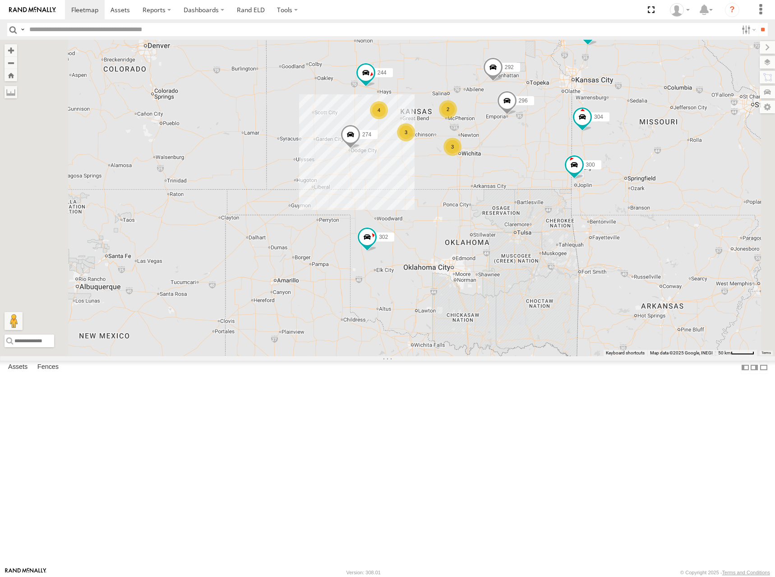
click at [568, 151] on div "274 300 244 292 296 304 302 266 298 262 280 232 4 3 2 3" at bounding box center [387, 198] width 775 height 316
drag, startPoint x: 561, startPoint y: 152, endPoint x: 555, endPoint y: 152, distance: 5.4
click at [555, 152] on div "274 300 244 292 296 304 302 266 298 262 280 232 4 3 2 3" at bounding box center [387, 198] width 775 height 316
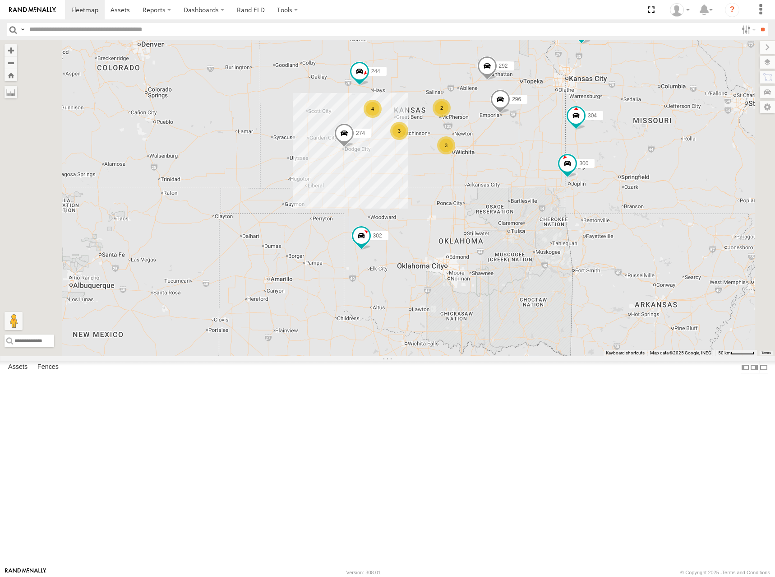
click at [527, 152] on div "274 300 244 292 296 304 302 266 298 262 280 232 4 3 2 3" at bounding box center [387, 198] width 775 height 316
click at [591, 140] on div "274 300 244 292 296 304 302 266 298 262 280 232 4 3 2 3" at bounding box center [387, 198] width 775 height 316
click at [605, 156] on div "274 300 244 292 296 304 302 266 298 262 280 232 4 3 2 3" at bounding box center [387, 198] width 775 height 316
drag, startPoint x: 569, startPoint y: 155, endPoint x: 573, endPoint y: 164, distance: 9.9
click at [573, 164] on div "274 300 244 292 296 304 302 266 298 262 280 232 4 3 2 3" at bounding box center [387, 198] width 775 height 316
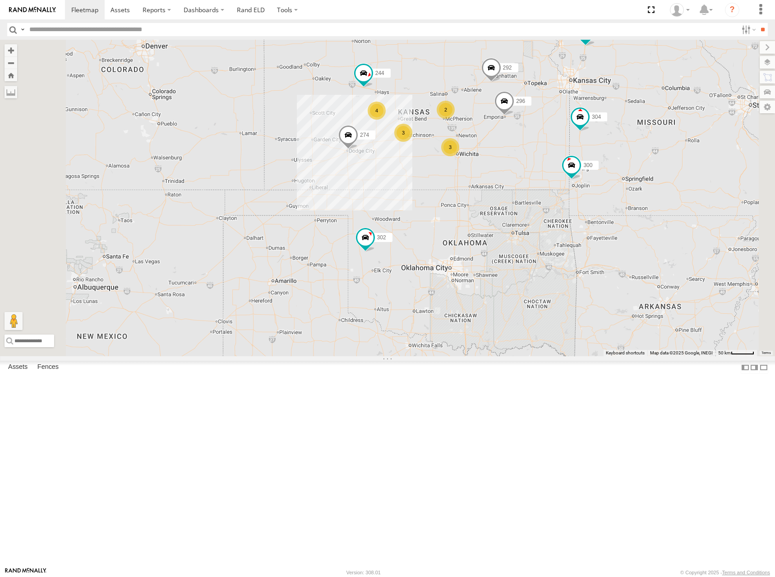
drag, startPoint x: 572, startPoint y: 161, endPoint x: 570, endPoint y: 155, distance: 6.1
click at [570, 155] on div "274 300 244 292 296 304 302 266 298 262 280 232 4 3 2 3" at bounding box center [387, 198] width 775 height 316
click at [562, 152] on div "274 300 244 292 296 304 302 266 298 262 280 232 4 3 2 3" at bounding box center [387, 198] width 775 height 316
click at [563, 155] on div "274 300 244 292 296 304 302 266 298 262 280 232 4 3 2 3" at bounding box center [387, 198] width 775 height 316
click at [569, 146] on div "274 300 244 292 296 304 302 266 298 262 280 232 4 3 2 3" at bounding box center [387, 198] width 775 height 316
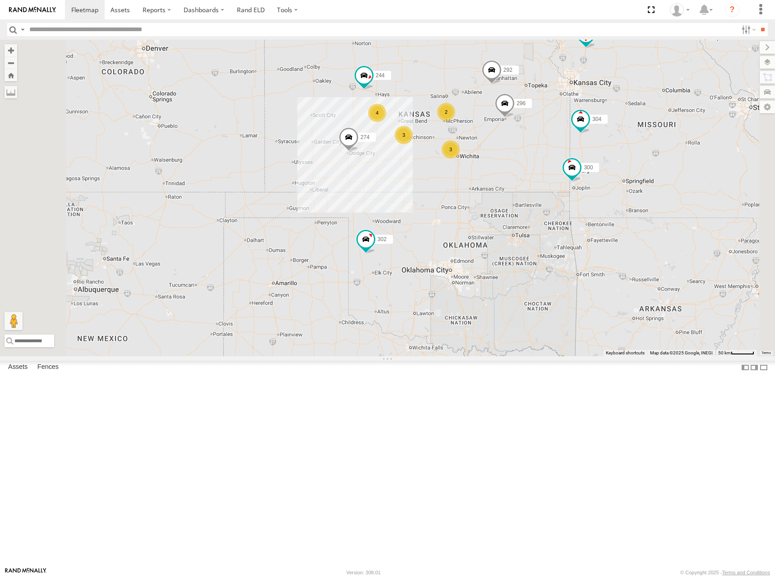
click at [573, 154] on div "274 300 244 292 296 304 302 266 298 262 280 232 4 3 2 3" at bounding box center [387, 198] width 775 height 316
click at [571, 156] on div "274 300 244 292 296 304 302 266 298 262 280 232 4 3 2 3" at bounding box center [387, 198] width 775 height 316
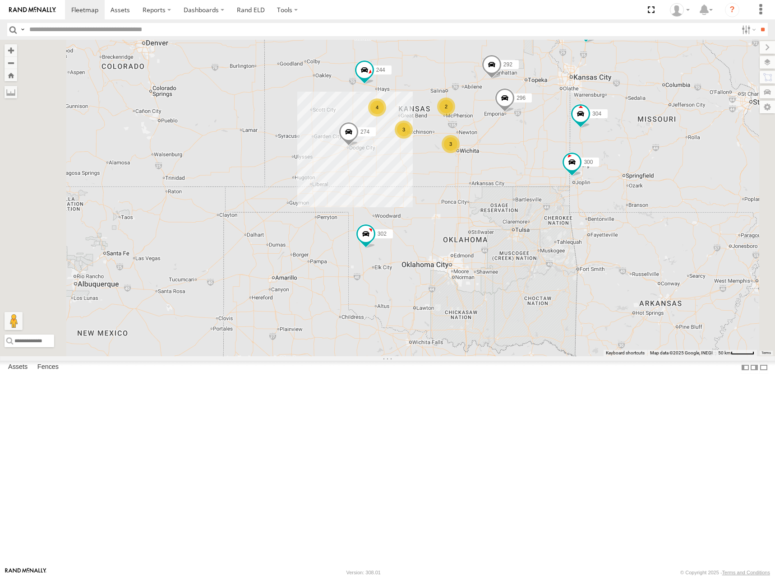
drag, startPoint x: 573, startPoint y: 150, endPoint x: 573, endPoint y: 144, distance: 5.4
click at [573, 144] on div "274 300 244 292 296 304 302 266 298 262 280 232 4 3 2 3" at bounding box center [387, 198] width 775 height 316
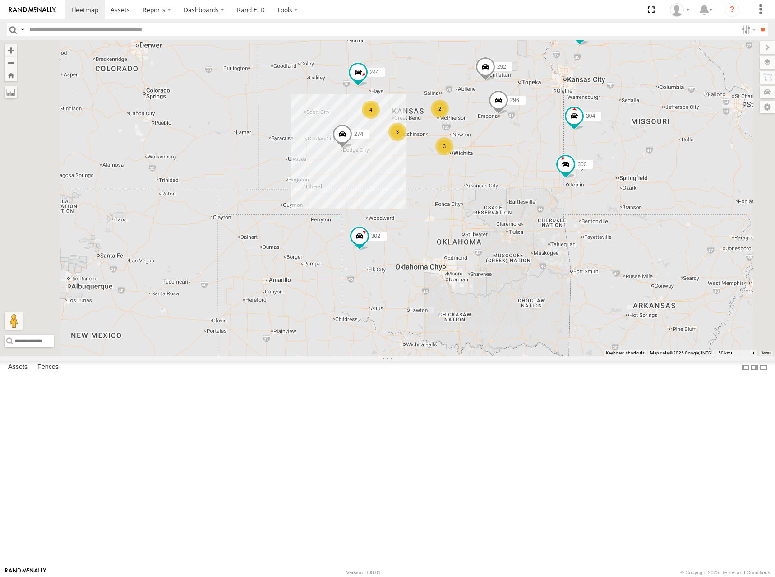
drag, startPoint x: 611, startPoint y: 150, endPoint x: 605, endPoint y: 153, distance: 6.9
click at [605, 153] on div "274 300 244 292 296 304 302 266 298 262 280 232 4 3 2 3" at bounding box center [387, 198] width 775 height 316
click at [595, 154] on div "274 300 244 292 296 304 302 266 298 262 280 232 4 3 2 3" at bounding box center [387, 198] width 775 height 316
click at [600, 152] on div "274 300 244 292 296 304 302 266 298 262 280 232 4 3 2 3" at bounding box center [387, 198] width 775 height 316
click at [596, 153] on div "274 300 244 292 296 304 302 266 298 262 280 232 4 3 2 3" at bounding box center [387, 198] width 775 height 316
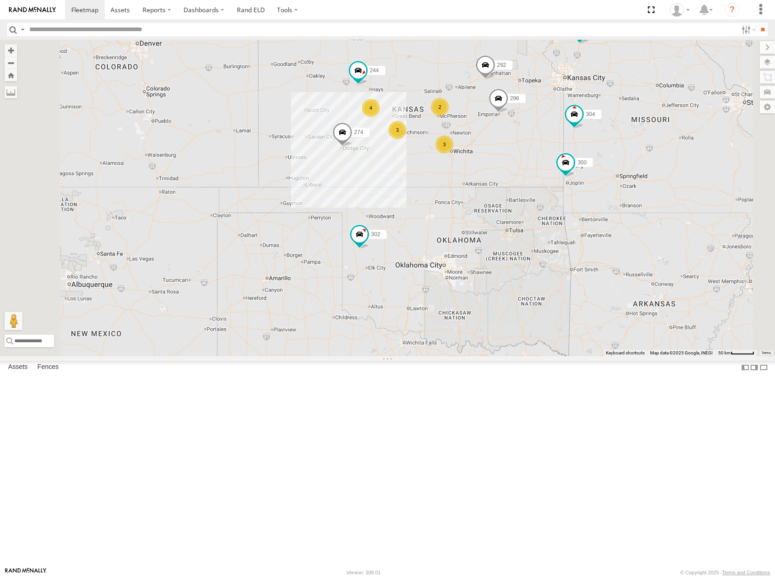
click at [595, 141] on div "274 300 244 292 296 304 302 266 298 262 280 232 4 3 2 3" at bounding box center [387, 198] width 775 height 316
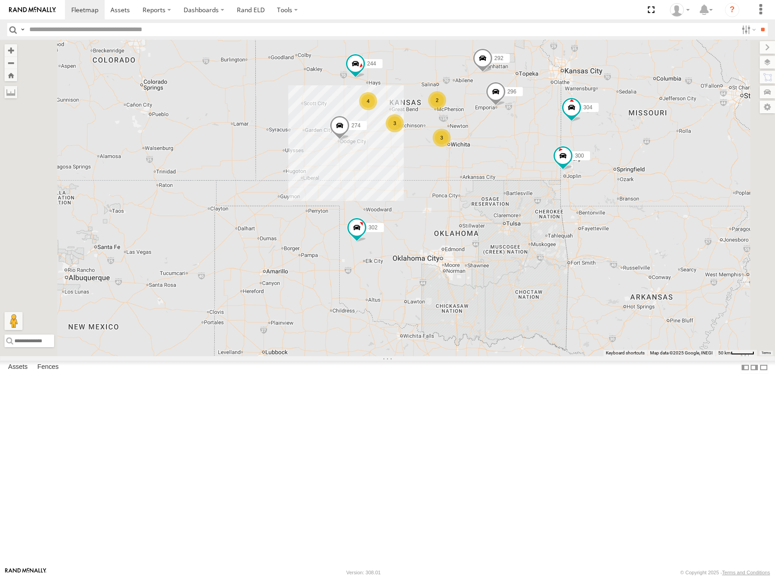
drag, startPoint x: 573, startPoint y: 146, endPoint x: 571, endPoint y: 139, distance: 8.0
click at [571, 139] on div "274 300 244 292 296 304 302 266 298 262 280 232 4 3 2 3" at bounding box center [387, 198] width 775 height 316
click at [571, 142] on div "274 300 244 292 296 304 302 266 298 262 280 232 4 3 2 3" at bounding box center [387, 198] width 775 height 316
click at [568, 147] on div "274 300 244 292 296 304 302 266 298 262 280 232 4 3 2 3" at bounding box center [387, 198] width 775 height 316
click at [562, 143] on div "274 300 244 292 296 304 302 266 298 262 280 232 4 3 2 3" at bounding box center [387, 198] width 775 height 316
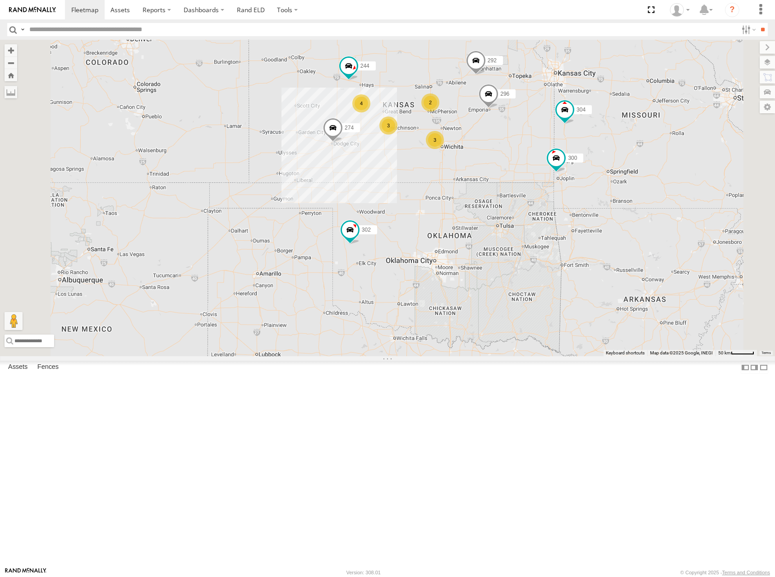
click at [549, 145] on div "274 300 244 292 296 304 302 266 298 262 280 232 4 3 2 3" at bounding box center [387, 198] width 775 height 316
drag, startPoint x: 549, startPoint y: 146, endPoint x: 522, endPoint y: 173, distance: 37.6
click at [0, 0] on label at bounding box center [0, 0] width 0 height 0
click at [549, 159] on div "274 300 244 298 262 292 280 232 296 304 302 266 4 3 2 3" at bounding box center [387, 198] width 775 height 316
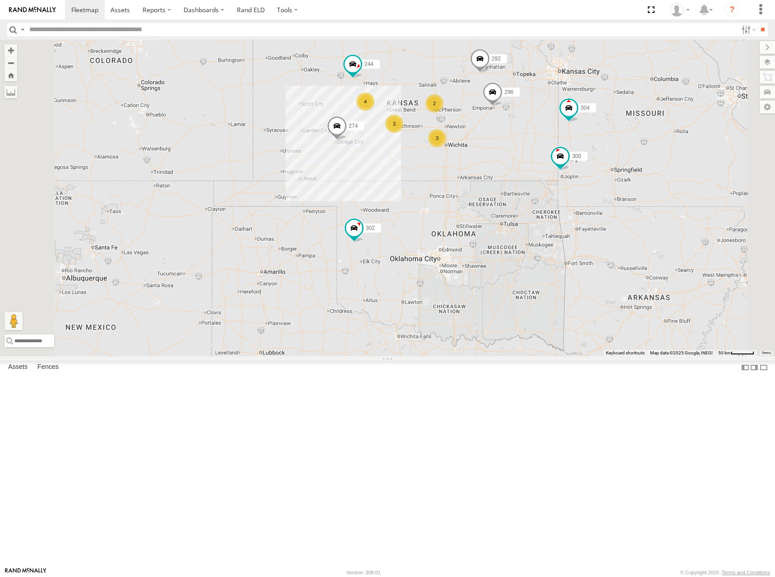
drag, startPoint x: 549, startPoint y: 159, endPoint x: 553, endPoint y: 154, distance: 6.5
click at [553, 154] on div "274 300 244 298 262 292 280 232 296 304 302 266 4 3 2 3" at bounding box center [387, 198] width 775 height 316
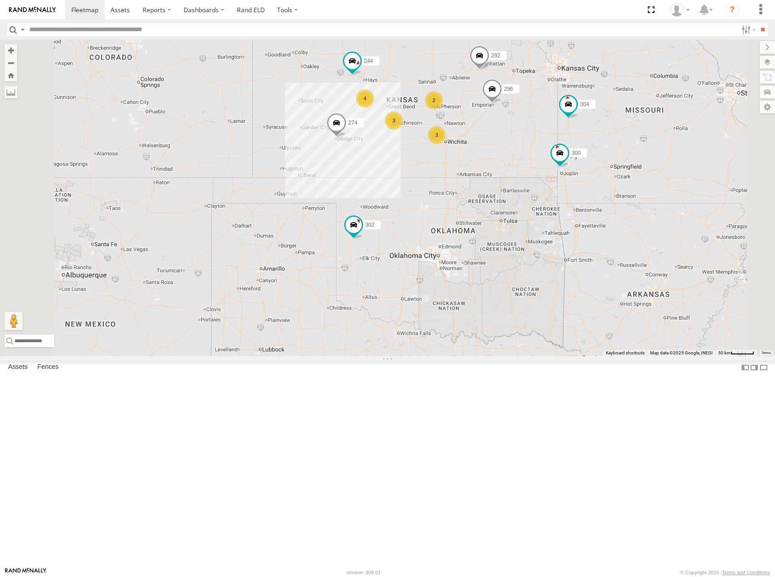
drag, startPoint x: 553, startPoint y: 152, endPoint x: 551, endPoint y: 146, distance: 6.0
click at [551, 146] on div "274 300 244 298 262 292 280 232 296 304 302 266 4 3 2 3" at bounding box center [387, 198] width 775 height 316
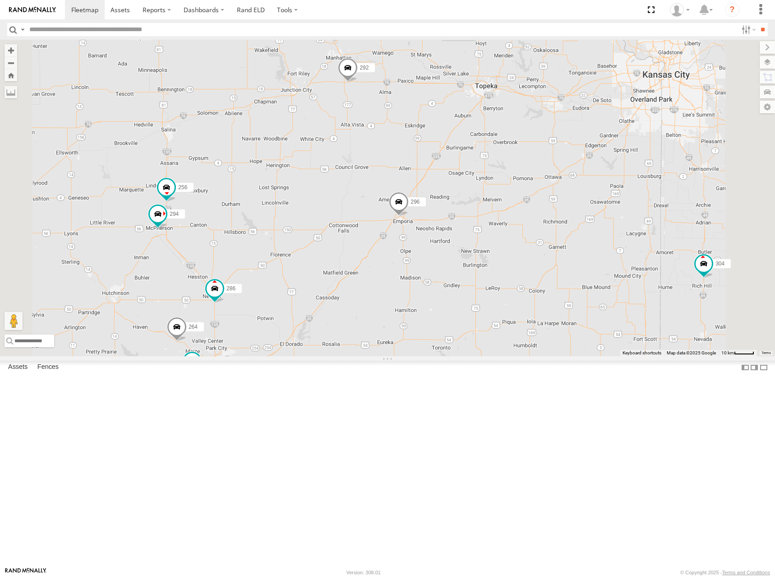
click at [605, 203] on div "274 300 244 298 262 292 280 232 296 304 302 266 256 264 294 286 260" at bounding box center [387, 198] width 775 height 316
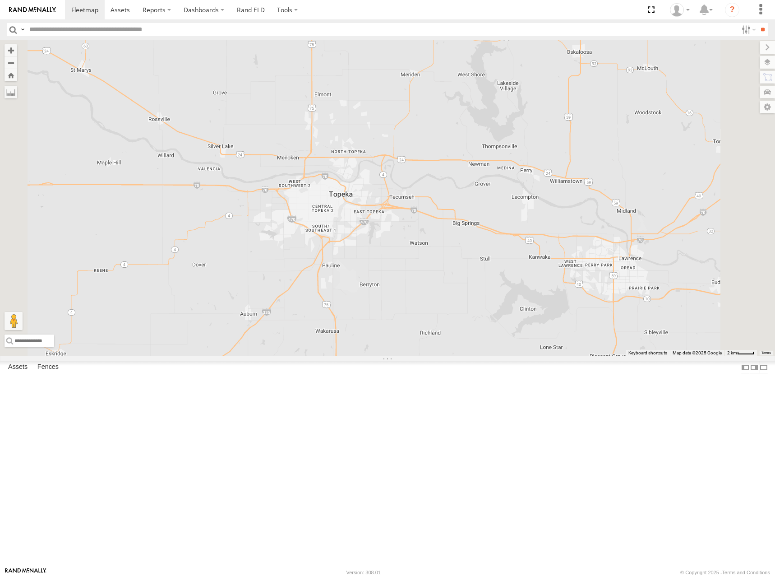
drag, startPoint x: 573, startPoint y: 175, endPoint x: 562, endPoint y: 218, distance: 44.3
click at [562, 218] on div "274 300 244 298 262 292 280 232 296 304 302 266 256 264 294 286 260" at bounding box center [387, 198] width 775 height 316
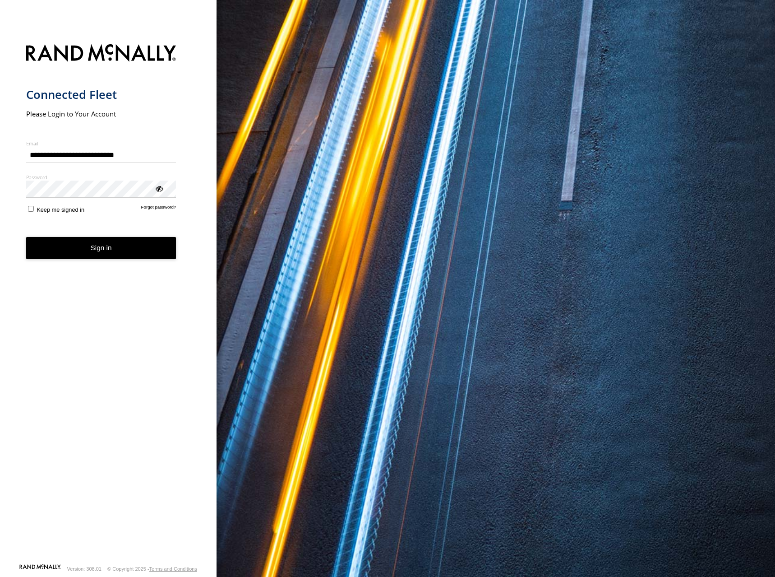
click at [522, 200] on div "You are using a web browser that is not supported by this application. This web…" at bounding box center [496, 288] width 559 height 577
click at [107, 252] on button "Sign in" at bounding box center [101, 248] width 150 height 22
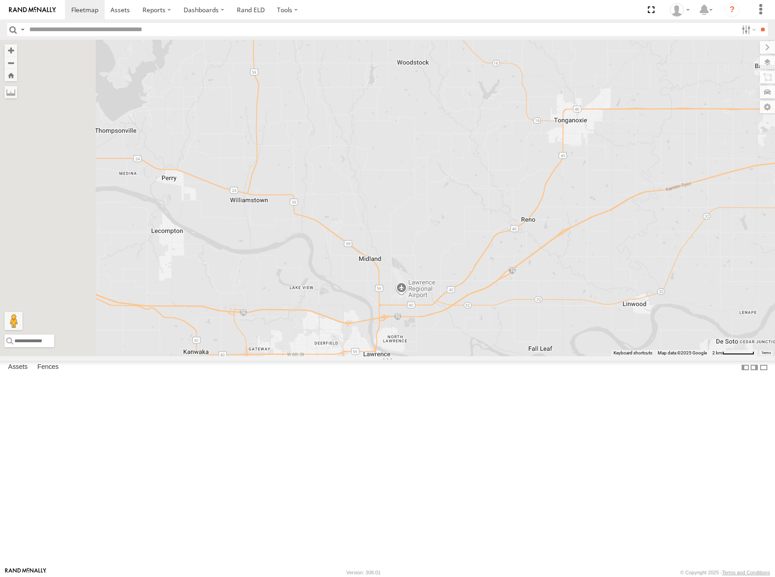
drag, startPoint x: 433, startPoint y: 213, endPoint x: 469, endPoint y: 298, distance: 92.0
click at [469, 298] on div "262 278 274 300 298 292 272 280 232 296 304 302 266 244" at bounding box center [387, 198] width 775 height 316
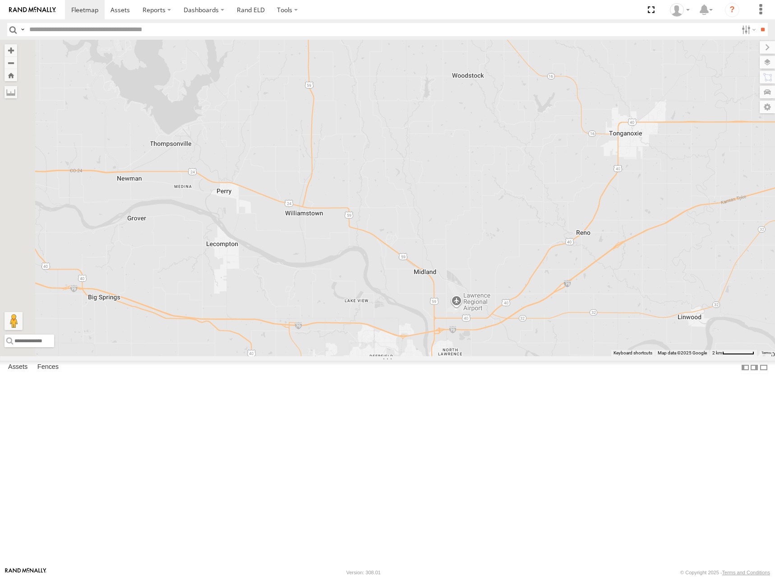
drag, startPoint x: 440, startPoint y: 253, endPoint x: 498, endPoint y: 268, distance: 59.2
click at [498, 268] on div "262 278 274 300 298 292 272 280 232 296 304 302 266 244" at bounding box center [387, 198] width 775 height 316
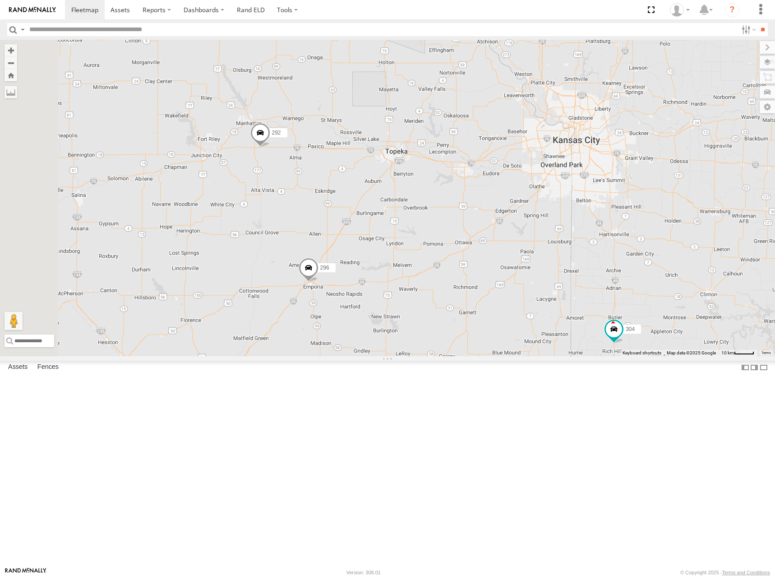
drag, startPoint x: 350, startPoint y: 220, endPoint x: 482, endPoint y: 224, distance: 132.2
click at [482, 224] on div "262 278 274 300 298 292 272 280 232 296 304 302 266 244" at bounding box center [387, 198] width 775 height 316
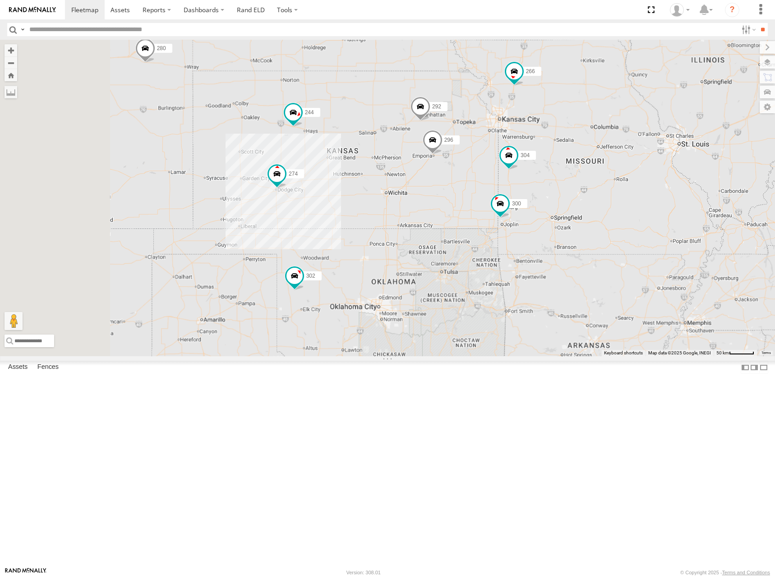
drag, startPoint x: 422, startPoint y: 211, endPoint x: 474, endPoint y: 206, distance: 52.6
click at [474, 206] on div "262 278 274 300 298 292 272 280 232 296 304 302 266 244" at bounding box center [387, 198] width 775 height 316
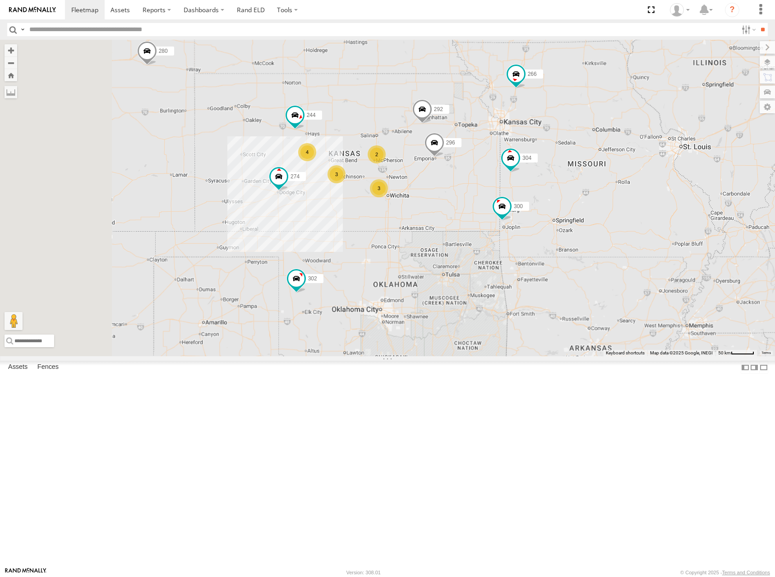
drag, startPoint x: 468, startPoint y: 207, endPoint x: 474, endPoint y: 217, distance: 11.9
click at [474, 217] on div "262 278 274 300 298 292 272 280 232 296 304 302 266 244 4 3 2 3" at bounding box center [387, 198] width 775 height 316
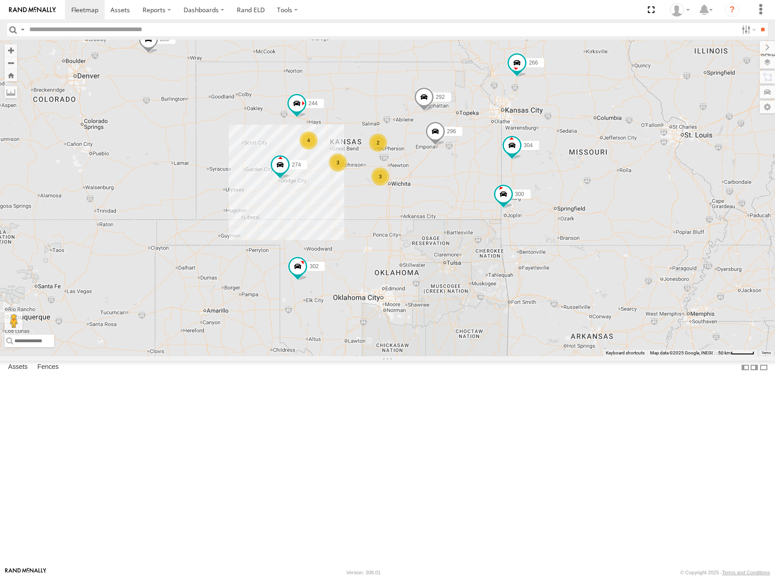
drag, startPoint x: 477, startPoint y: 212, endPoint x: 475, endPoint y: 188, distance: 24.0
click at [475, 188] on div "262 278 274 300 298 292 272 280 232 296 304 302 266 244 4 3 2 3" at bounding box center [387, 198] width 775 height 316
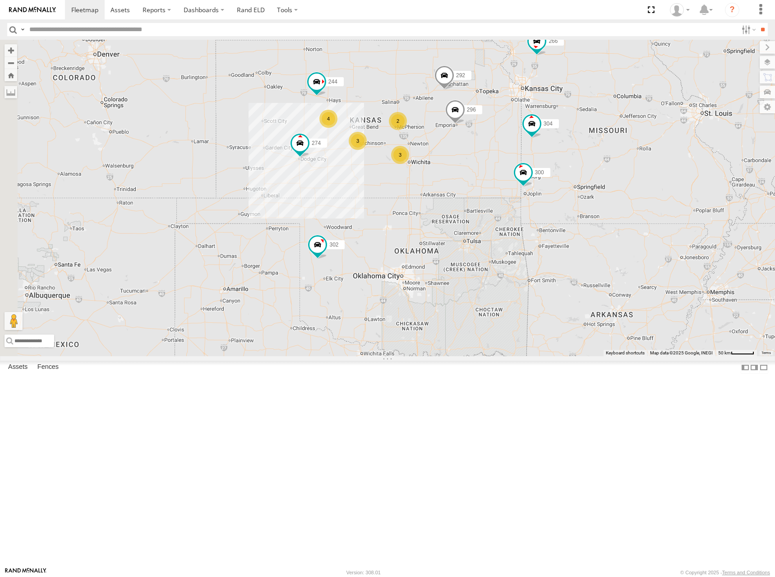
drag, startPoint x: 480, startPoint y: 169, endPoint x: 502, endPoint y: 157, distance: 24.6
click at [502, 157] on div "262 278 274 300 298 292 272 280 232 296 304 302 266 244 4 3 2 3" at bounding box center [387, 198] width 775 height 316
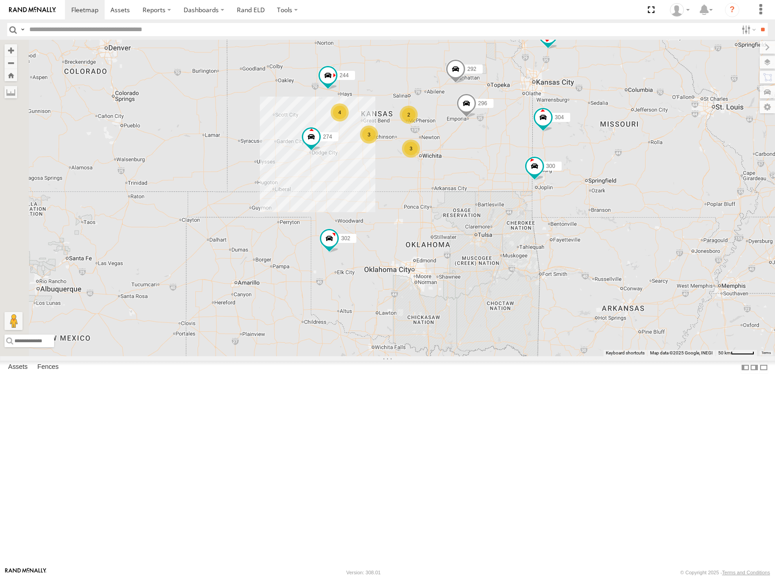
drag, startPoint x: 512, startPoint y: 163, endPoint x: 525, endPoint y: 156, distance: 14.2
click at [525, 156] on div "262 278 274 300 298 292 272 280 232 296 304 302 266 244 4 3 2 3" at bounding box center [387, 198] width 775 height 316
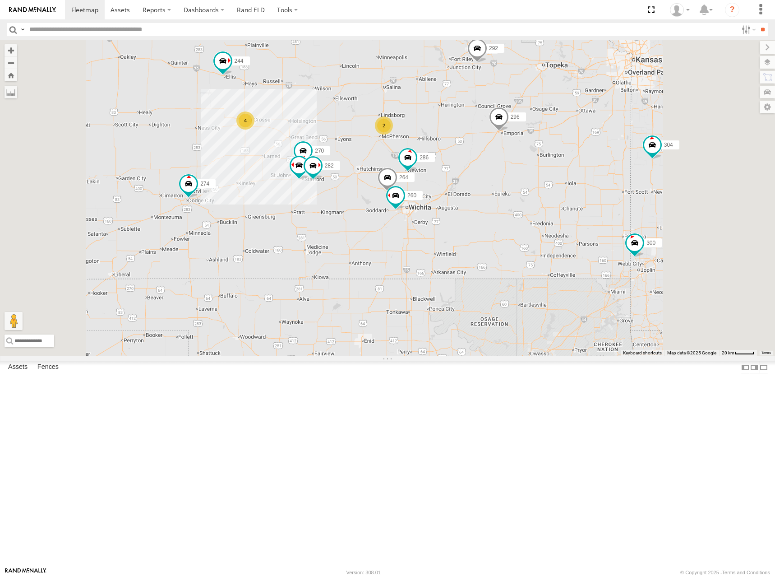
drag, startPoint x: 544, startPoint y: 177, endPoint x: 538, endPoint y: 176, distance: 6.0
click at [538, 176] on div "262 278 274 300 298 292 272 280 232 296 304 302 266 244 4 270 288 2 264 282 286…" at bounding box center [387, 198] width 775 height 316
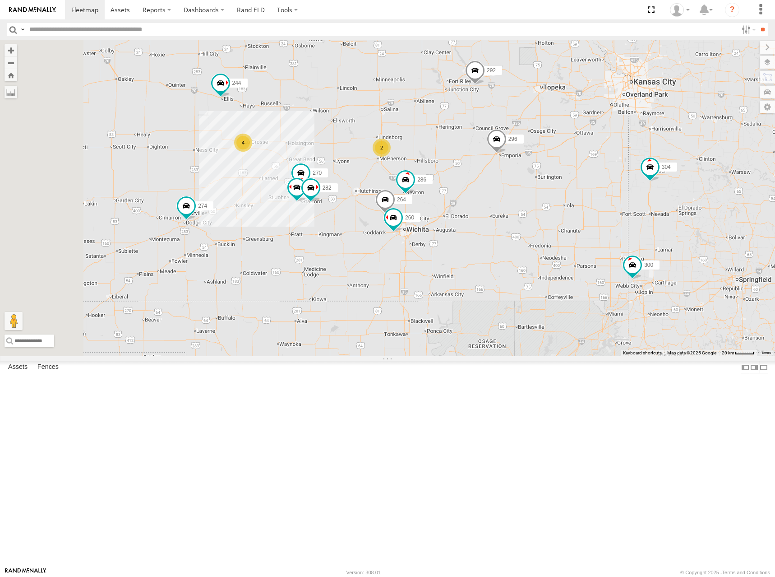
drag, startPoint x: 539, startPoint y: 177, endPoint x: 536, endPoint y: 198, distance: 20.9
click at [536, 198] on div "262 278 274 300 298 292 272 280 232 296 304 302 266 244 4 270 288 2 264 282 286…" at bounding box center [387, 198] width 775 height 316
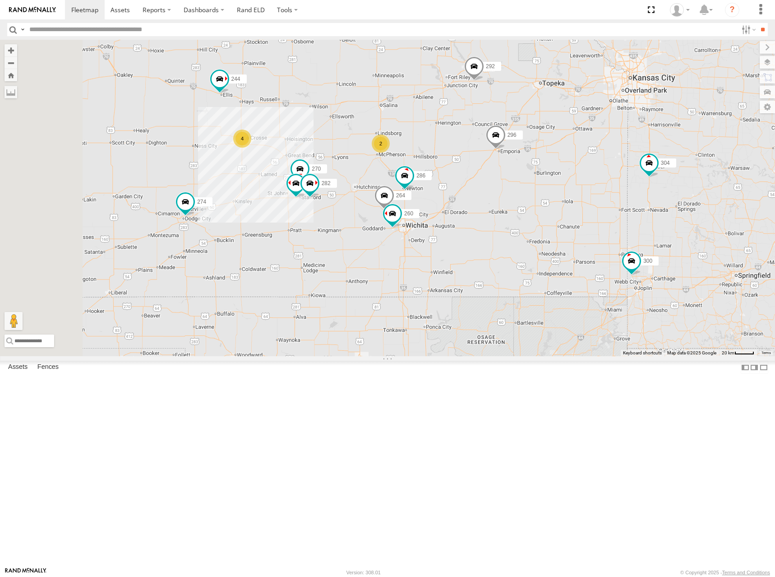
click at [524, 186] on div "262 278 274 300 298 292 272 280 232 296 304 302 266 244 4 270 288 2 264 282 286…" at bounding box center [387, 198] width 775 height 316
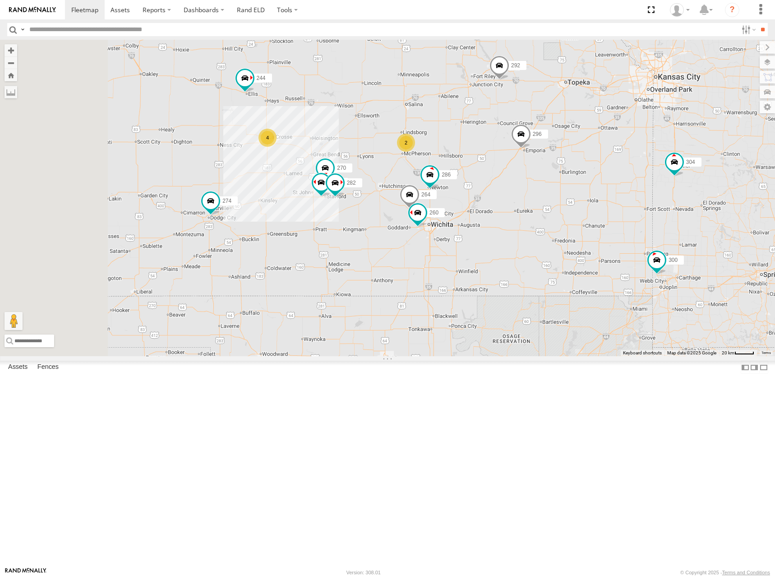
drag, startPoint x: 521, startPoint y: 182, endPoint x: 551, endPoint y: 180, distance: 29.9
click at [551, 180] on div "262 278 274 300 298 292 272 280 232 296 304 302 266 244 4 270 288 2 264 282 286…" at bounding box center [387, 198] width 775 height 316
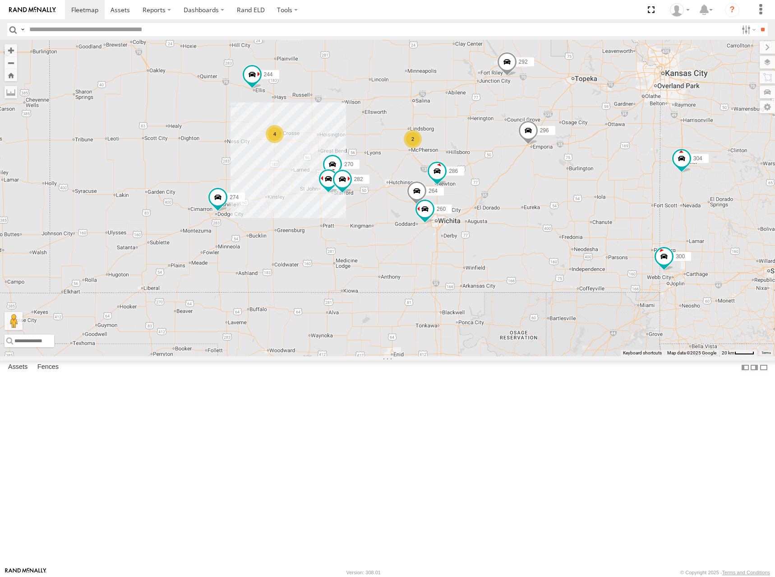
drag, startPoint x: 537, startPoint y: 175, endPoint x: 545, endPoint y: 171, distance: 8.3
click at [545, 171] on div "262 278 274 300 298 292 272 280 232 296 304 302 266 244 4 270 288 2 264 282 286…" at bounding box center [387, 198] width 775 height 316
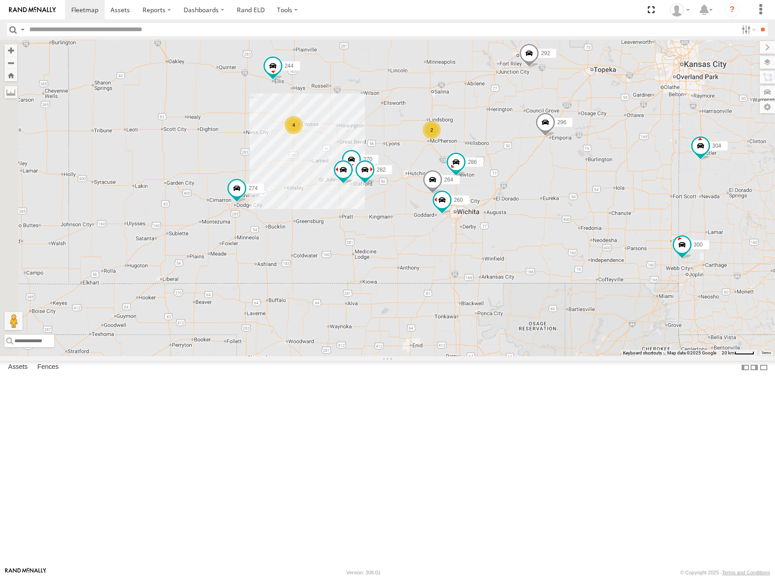
drag, startPoint x: 527, startPoint y: 148, endPoint x: 546, endPoint y: 138, distance: 21.8
click at [546, 138] on div "262 278 274 300 298 292 272 280 232 296 304 302 266 244 4 270 288 2 264 282 286…" at bounding box center [387, 198] width 775 height 316
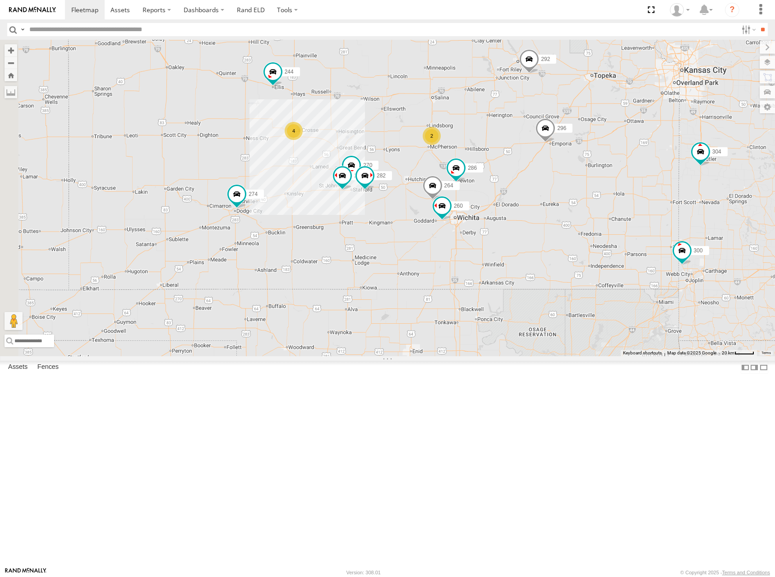
drag, startPoint x: 488, startPoint y: 149, endPoint x: 488, endPoint y: 159, distance: 9.9
click at [488, 159] on div "262 278 274 300 298 292 272 280 232 296 304 302 266 244 4 270 288 2 264 282 286…" at bounding box center [387, 198] width 775 height 316
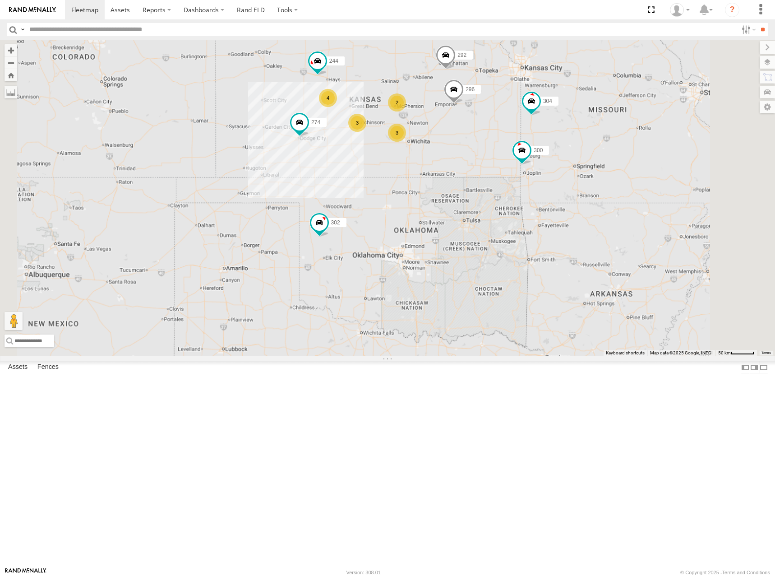
click at [489, 163] on div "262 278 274 300 298 292 272 280 232 296 304 302 266 244 4 3 2 3" at bounding box center [387, 198] width 775 height 316
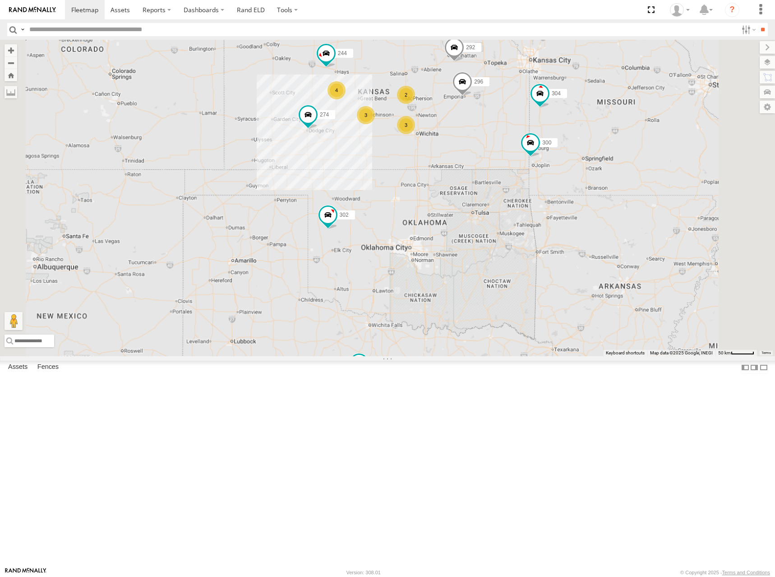
drag, startPoint x: 473, startPoint y: 162, endPoint x: 484, endPoint y: 152, distance: 14.4
click at [484, 152] on div "262 278 274 300 298 292 272 280 232 296 304 302 266 244 4 3 2 3" at bounding box center [387, 198] width 775 height 316
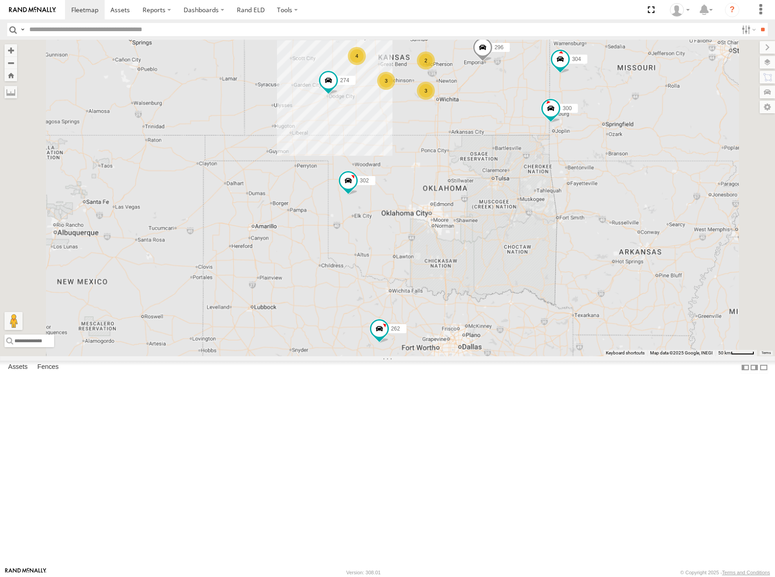
drag, startPoint x: 512, startPoint y: 432, endPoint x: 534, endPoint y: 395, distance: 43.5
click at [534, 356] on div "262 278 274 300 298 292 272 280 232 296 304 302 266 244 4 3 2 3" at bounding box center [387, 198] width 775 height 316
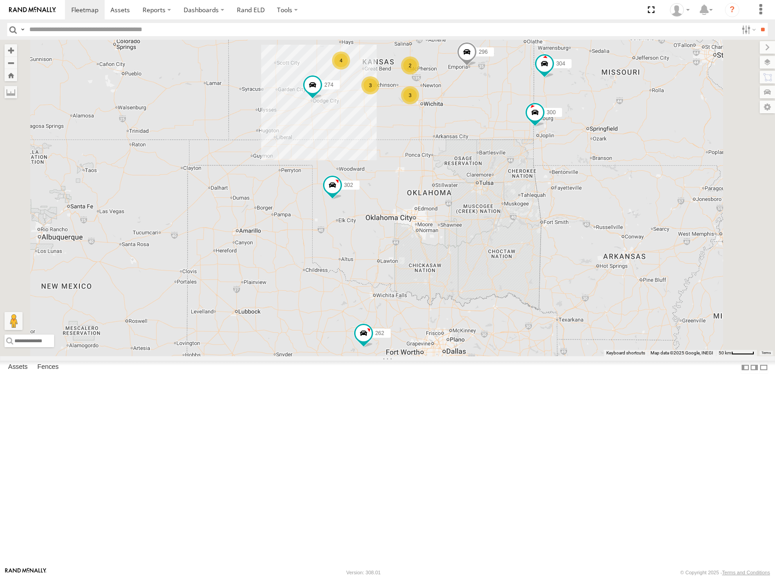
drag, startPoint x: 619, startPoint y: 206, endPoint x: 591, endPoint y: 250, distance: 52.1
click at [593, 249] on div "262 278 274 300 298 292 272 280 232 296 304 302 266 244 4 3 2 3" at bounding box center [387, 198] width 775 height 316
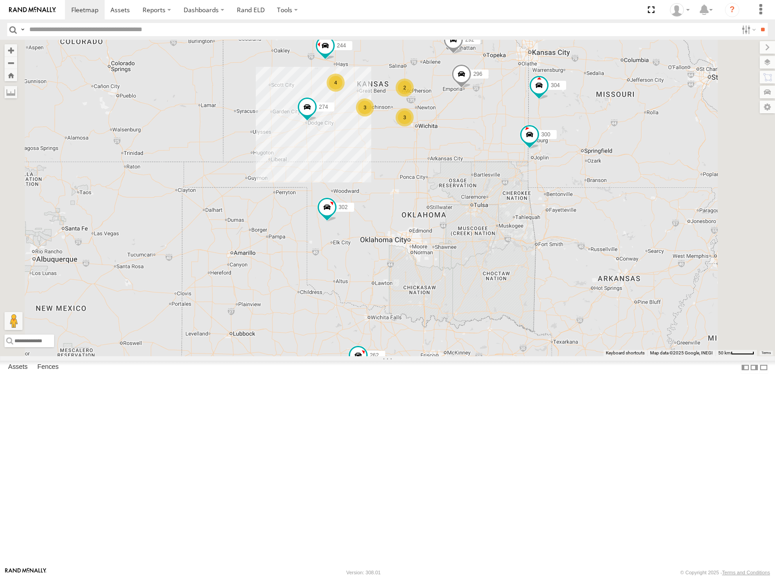
drag, startPoint x: 540, startPoint y: 127, endPoint x: 540, endPoint y: 142, distance: 14.9
click at [540, 142] on div "262 278 274 300 298 292 272 280 232 296 304 302 266 244 4 3 2 3" at bounding box center [387, 198] width 775 height 316
drag, startPoint x: 549, startPoint y: 119, endPoint x: 549, endPoint y: 124, distance: 5.0
click at [549, 124] on div "262 278 274 300 298 292 272 280 232 296 304 302 266 244 4 3 2 3" at bounding box center [387, 198] width 775 height 316
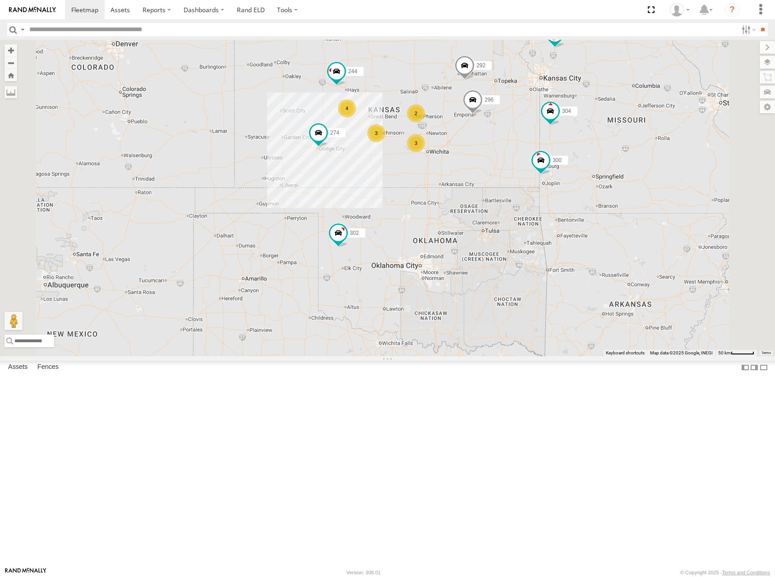
drag, startPoint x: 542, startPoint y: 121, endPoint x: 554, endPoint y: 150, distance: 30.7
click at [554, 150] on div "262 278 274 300 298 292 272 280 232 296 304 302 266 244 4 3 2 3" at bounding box center [387, 198] width 775 height 316
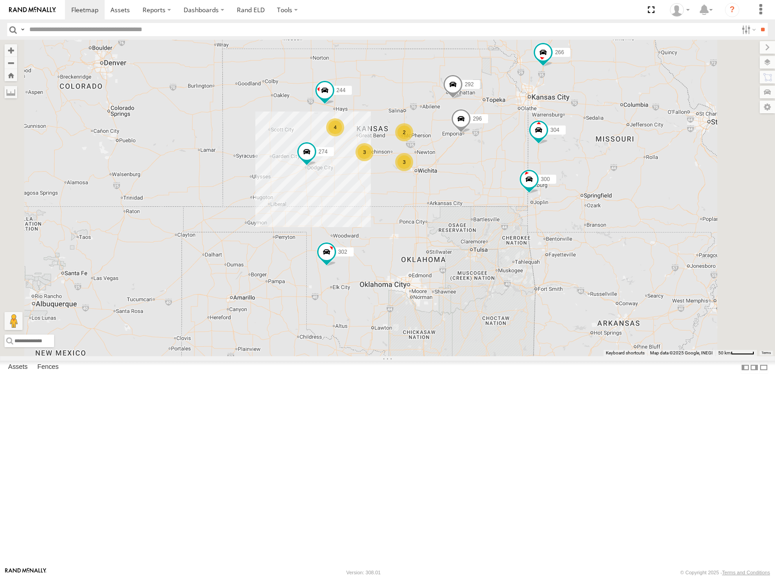
drag, startPoint x: 561, startPoint y: 139, endPoint x: 547, endPoint y: 156, distance: 22.5
click at [547, 156] on div "262 278 274 300 298 292 272 280 232 296 304 302 266 244 4 3 2 3" at bounding box center [387, 198] width 775 height 316
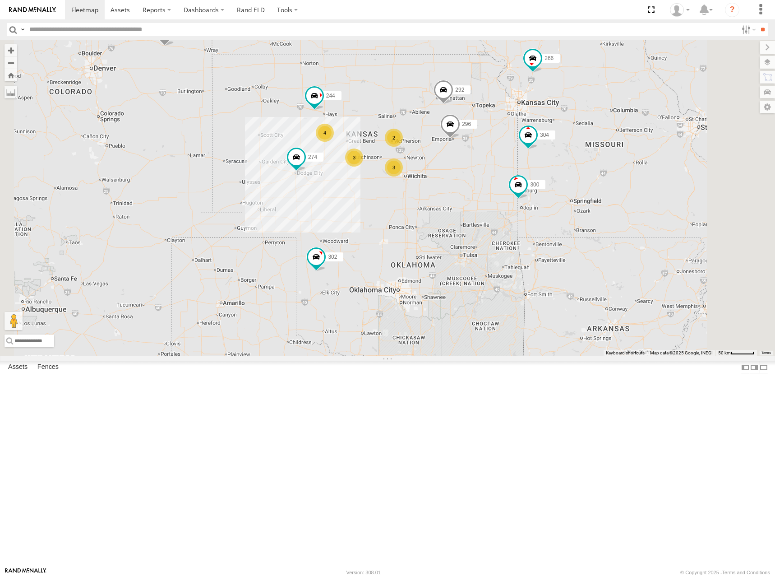
drag, startPoint x: 528, startPoint y: 150, endPoint x: 514, endPoint y: 155, distance: 14.4
click at [514, 155] on div "262 278 274 300 298 292 272 280 232 296 304 302 266 244 4 3 2 3" at bounding box center [387, 198] width 775 height 316
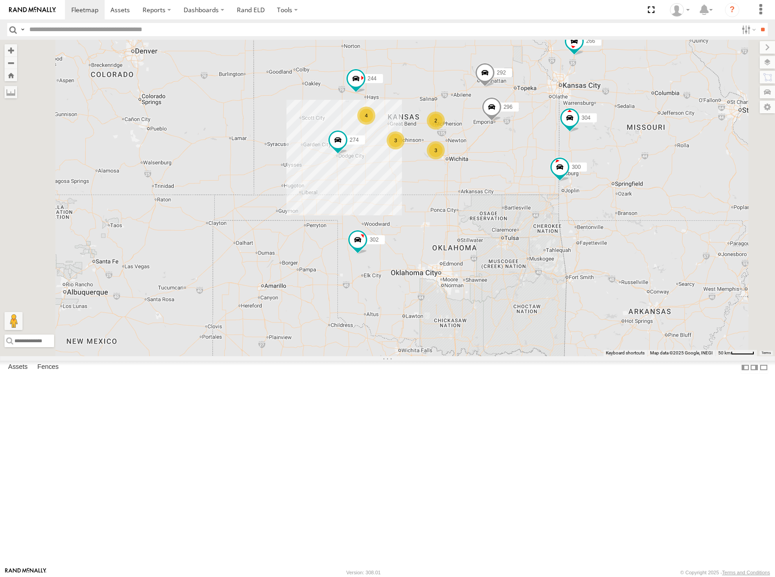
drag, startPoint x: 534, startPoint y: 155, endPoint x: 577, endPoint y: 136, distance: 46.4
click at [577, 136] on div "262 278 274 300 298 292 272 280 232 296 304 302 266 244 4 3 2 3" at bounding box center [387, 198] width 775 height 316
drag, startPoint x: 521, startPoint y: 165, endPoint x: 518, endPoint y: 147, distance: 18.2
click at [518, 147] on div "262 278 274 300 298 292 272 280 232 296 304 302 266 244 4 3 2 3" at bounding box center [387, 198] width 775 height 316
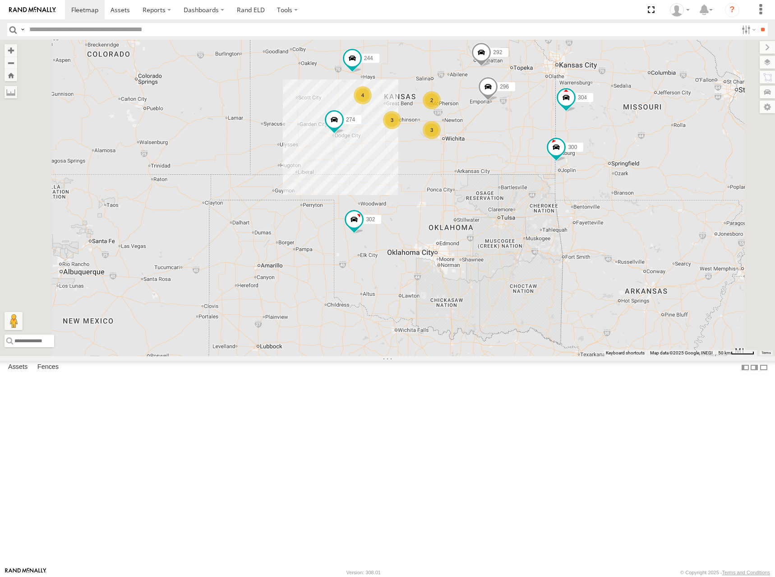
drag, startPoint x: 600, startPoint y: 252, endPoint x: 595, endPoint y: 265, distance: 14.0
click at [595, 265] on div "262 278 274 300 298 292 272 280 232 296 304 302 266 244 4 3 2 3" at bounding box center [387, 198] width 775 height 316
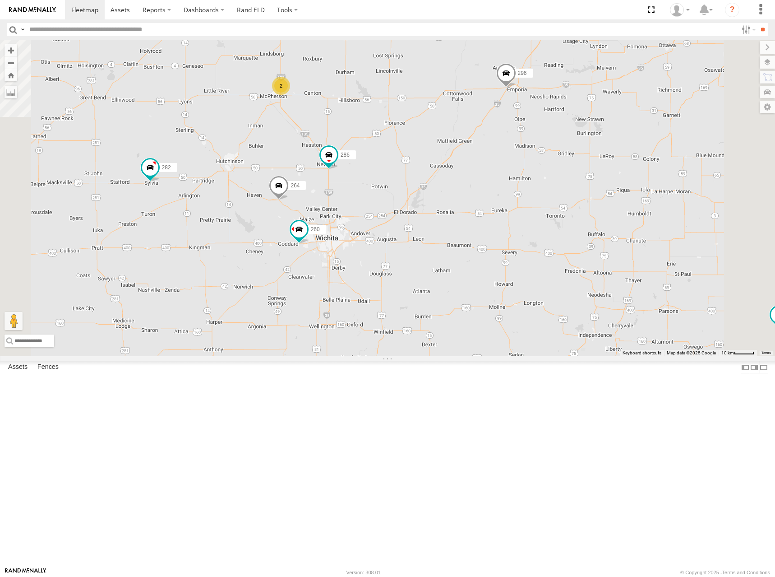
drag, startPoint x: 504, startPoint y: 190, endPoint x: 548, endPoint y: 274, distance: 95.0
click at [548, 274] on div "262 278 274 300 298 292 272 280 232 296 304 302 266 244 2 264 282 286 260" at bounding box center [387, 198] width 775 height 316
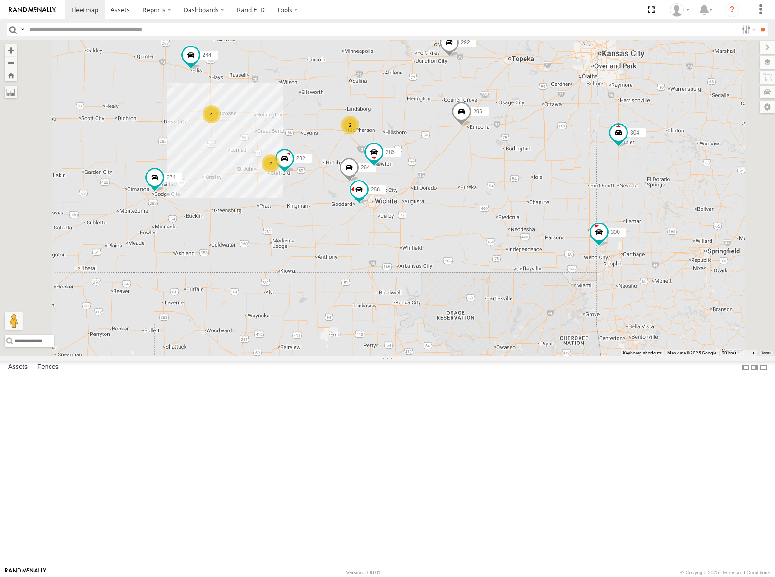
drag, startPoint x: 411, startPoint y: 267, endPoint x: 504, endPoint y: 217, distance: 106.4
click at [504, 217] on div "262 278 274 300 298 292 272 280 232 296 304 302 266 244 264 282 286 260 4 2 2" at bounding box center [387, 198] width 775 height 316
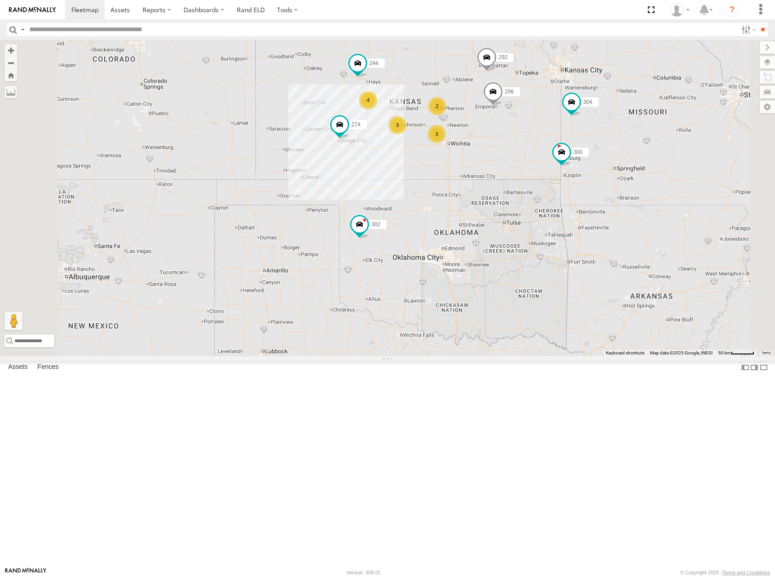
drag, startPoint x: 528, startPoint y: 159, endPoint x: 530, endPoint y: 171, distance: 11.4
click at [525, 171] on div "262 278 274 300 298 292 272 280 232 296 304 302 266 244 4 3 2 3" at bounding box center [387, 198] width 775 height 316
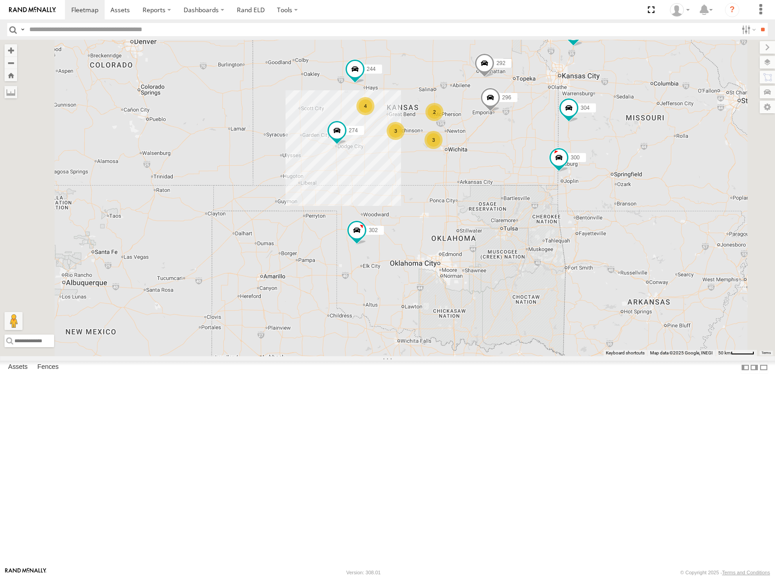
click at [566, 152] on div "274 300 244 298 262 292 280 232 296 304 302 266 4 3 2 3" at bounding box center [387, 198] width 775 height 316
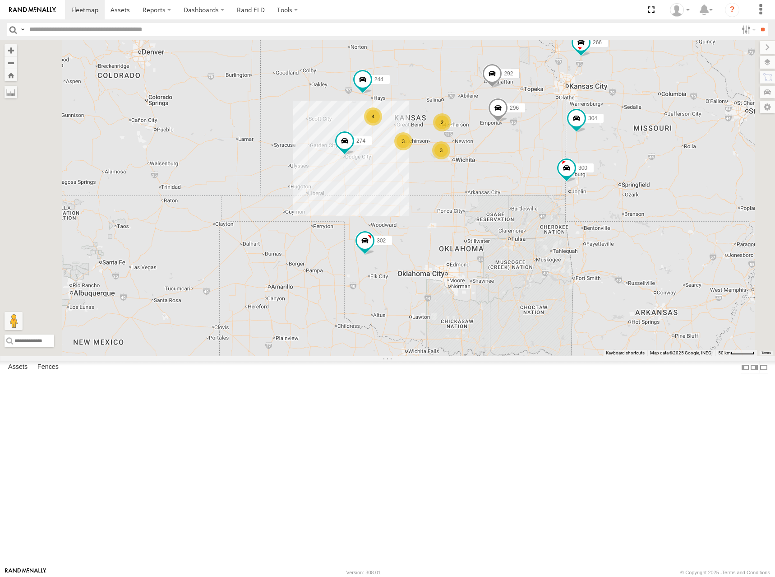
drag, startPoint x: 528, startPoint y: 153, endPoint x: 537, endPoint y: 165, distance: 15.4
click at [537, 165] on div "274 300 244 298 262 292 280 232 296 304 302 266 4 3 2 3" at bounding box center [387, 198] width 775 height 316
click at [558, 174] on div "274 300 244 298 262 292 280 232 296 304 302 266 4 3 2 3" at bounding box center [387, 198] width 775 height 316
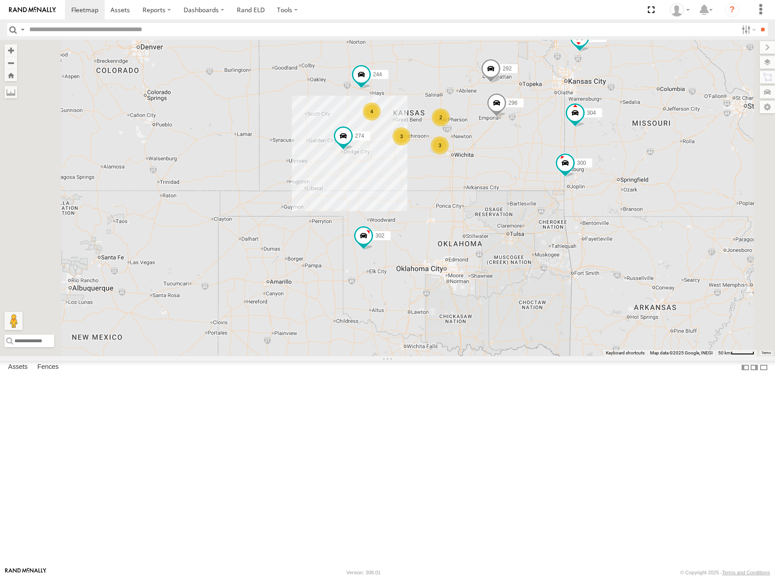
drag, startPoint x: 586, startPoint y: 163, endPoint x: 586, endPoint y: 155, distance: 8.6
click at [586, 155] on div "274 300 244 298 262 292 280 232 296 304 302 266 4 3 2 3" at bounding box center [387, 198] width 775 height 316
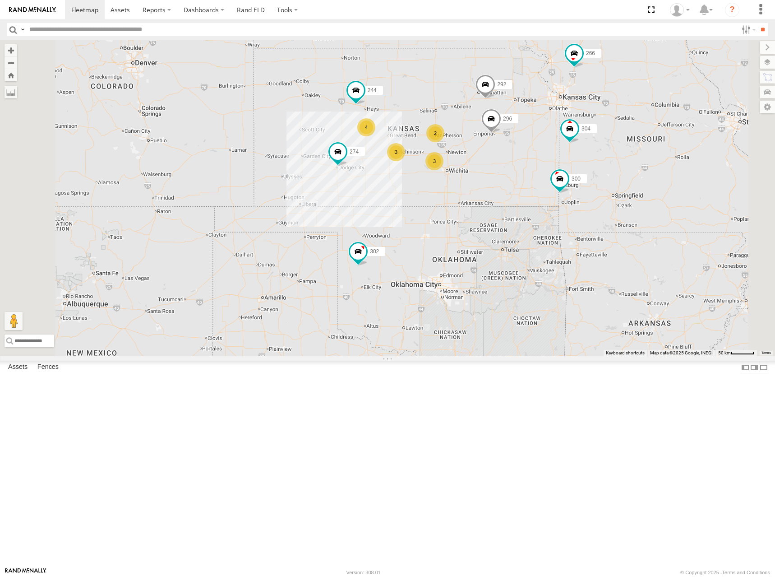
drag, startPoint x: 531, startPoint y: 159, endPoint x: 525, endPoint y: 185, distance: 26.2
click at [525, 185] on div "274 300 244 298 262 292 280 232 296 304 302 266 4 3 2 3" at bounding box center [387, 198] width 775 height 316
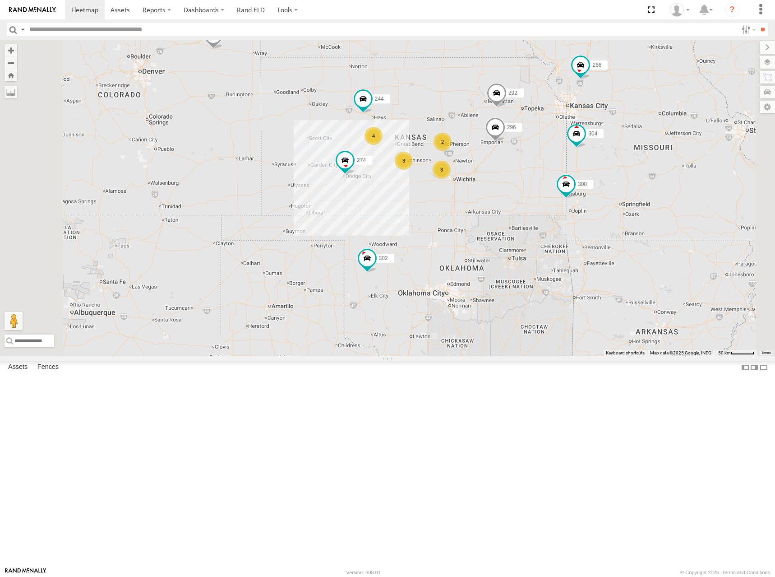
drag, startPoint x: 556, startPoint y: 142, endPoint x: 717, endPoint y: 127, distance: 161.3
click at [565, 146] on div "274 300 244 298 262 292 280 232 296 304 302 266 4 3 2 3" at bounding box center [387, 198] width 775 height 316
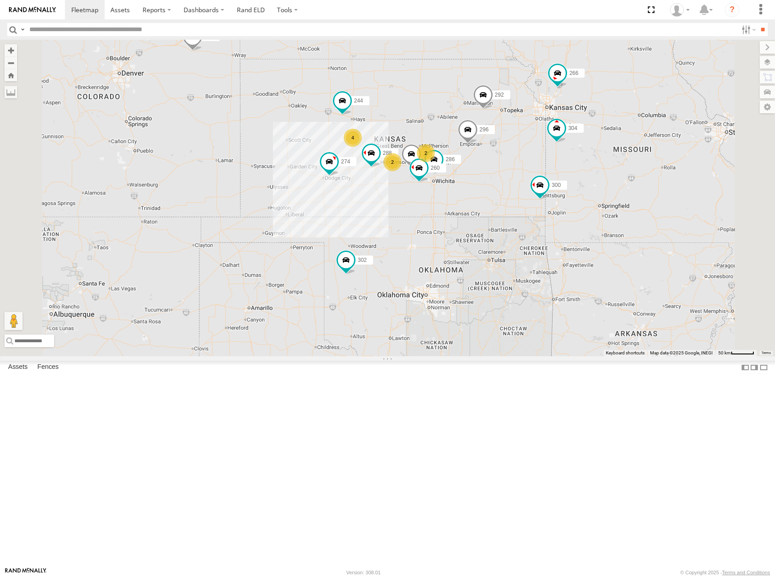
drag, startPoint x: 550, startPoint y: 147, endPoint x: 669, endPoint y: 116, distance: 123.4
click at [523, 148] on div "274 300 244 298 262 288 292 280 232 296 304 302 266 286 4 2 2 264 260" at bounding box center [387, 198] width 775 height 316
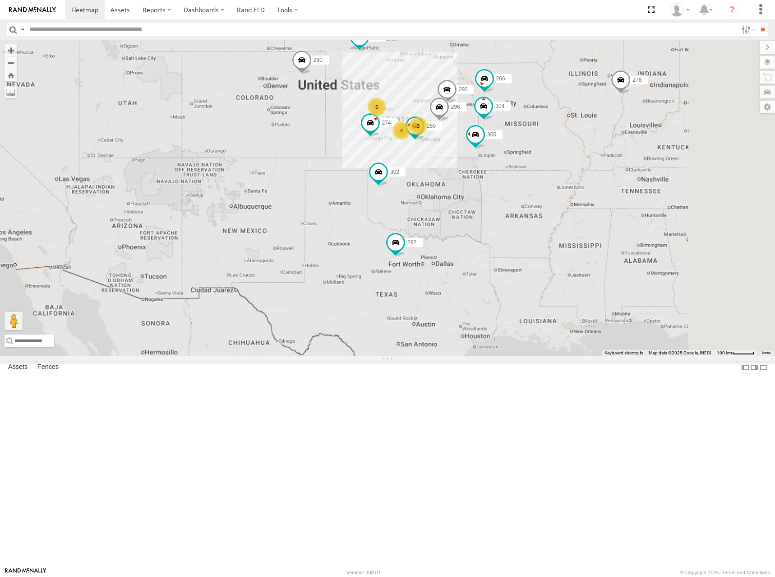
click at [504, 194] on div "274 300 298 262 292 280 232 296 304 302 266 260 5 4 272 3 278" at bounding box center [387, 198] width 775 height 316
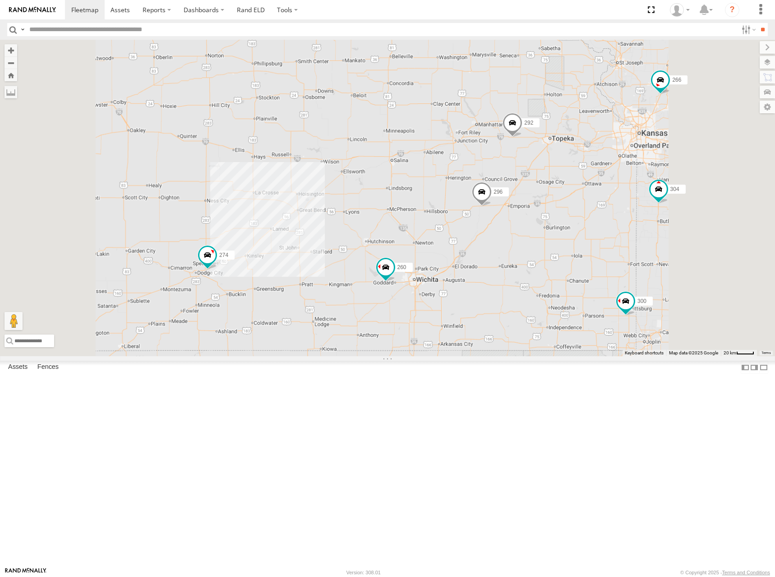
drag, startPoint x: 530, startPoint y: 194, endPoint x: 527, endPoint y: 185, distance: 9.9
click at [527, 185] on div "274 300 298 262 292 280 232 296 304 302 266 260 272 278" at bounding box center [387, 198] width 775 height 316
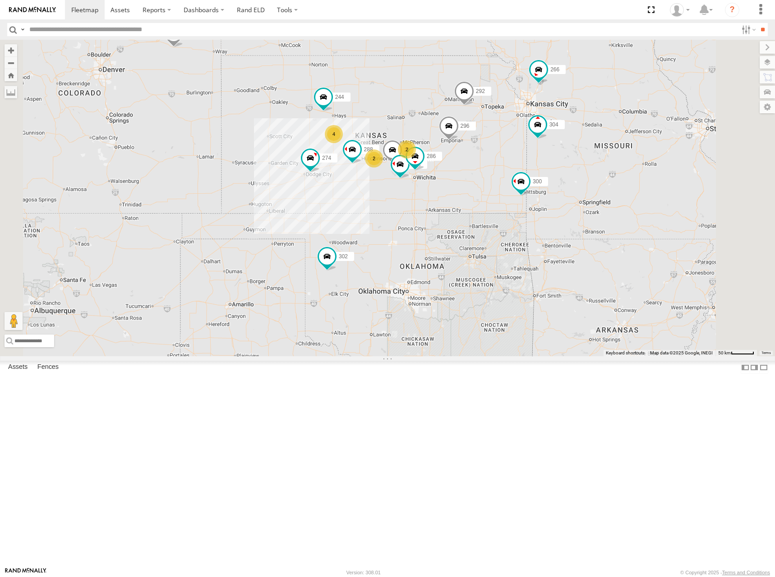
drag, startPoint x: 529, startPoint y: 180, endPoint x: 545, endPoint y: 173, distance: 18.2
click at [545, 173] on div "274 300 298 262 292 280 232 296 304 302 266 260 272 278 244 288 264 286 4 2 2" at bounding box center [387, 198] width 775 height 316
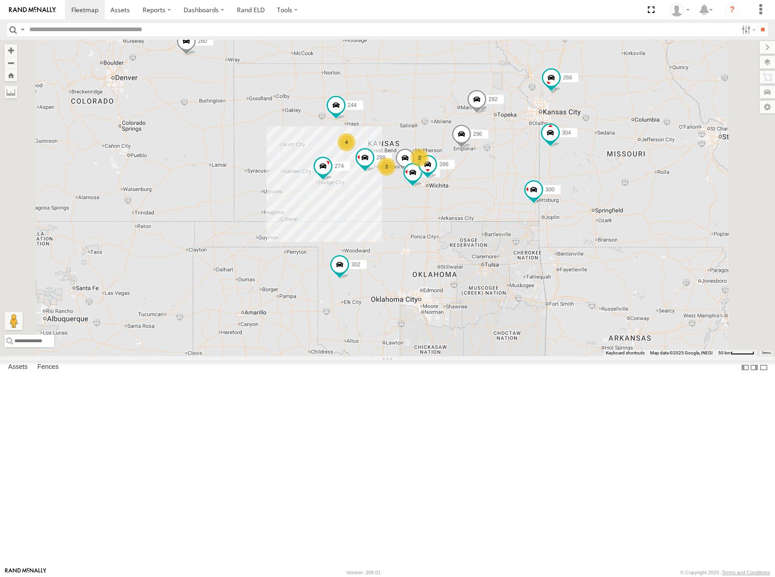
drag, startPoint x: 585, startPoint y: 148, endPoint x: 575, endPoint y: 164, distance: 19.0
click at [575, 164] on div "274 300 298 262 292 280 232 296 304 302 266 260 272 278 244 288 264 286 4 2 2" at bounding box center [387, 198] width 775 height 316
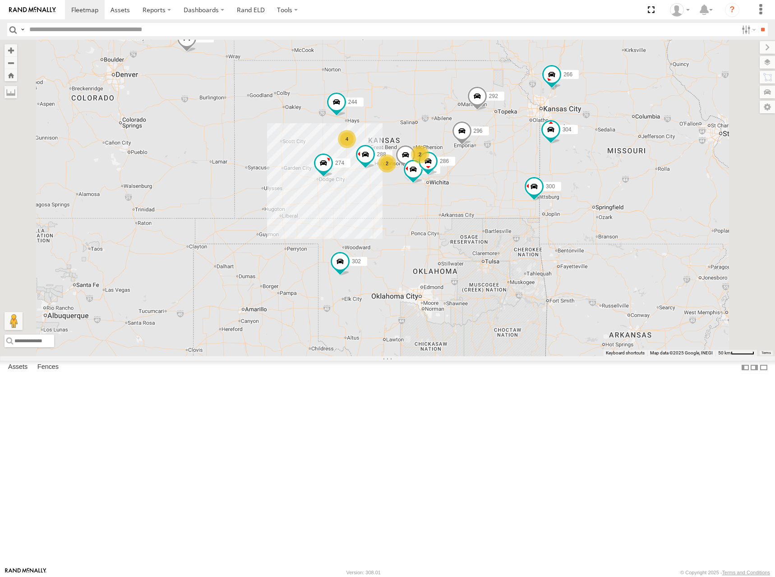
drag, startPoint x: 504, startPoint y: 200, endPoint x: 506, endPoint y: 190, distance: 10.6
click at [506, 190] on div "274 300 298 262 292 280 232 296 304 302 266 260 272 278 244 288 264 286 4 2 2" at bounding box center [387, 198] width 775 height 316
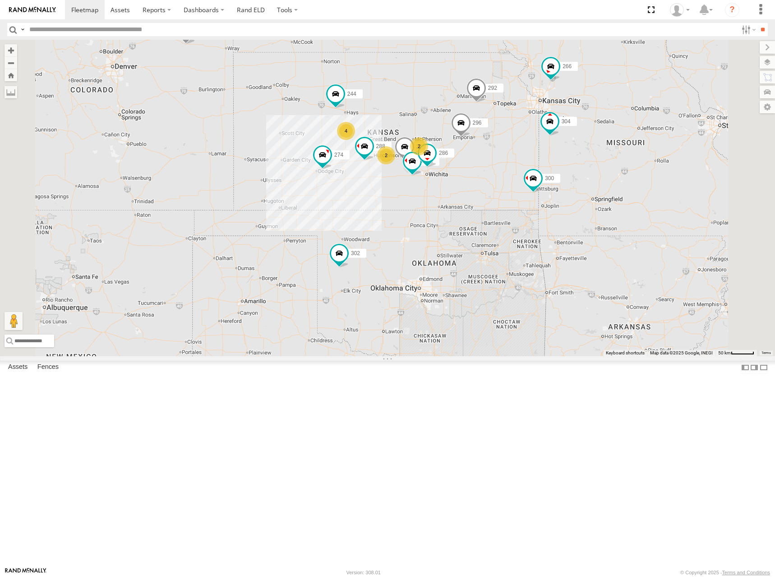
drag, startPoint x: 567, startPoint y: 162, endPoint x: 544, endPoint y: 163, distance: 23.0
click at [544, 163] on div "274 300 298 262 292 280 232 296 304 302 266 260 272 278 244 288 264 286 4 2 2" at bounding box center [387, 198] width 775 height 316
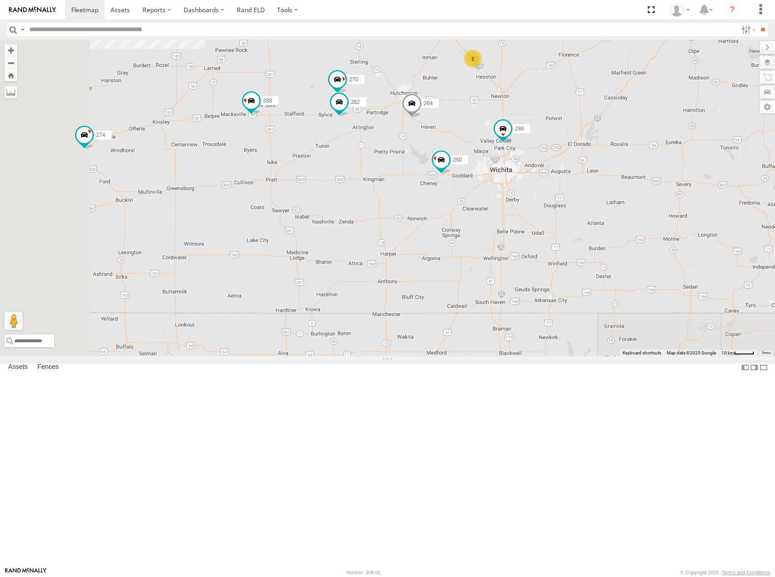
drag, startPoint x: 391, startPoint y: 269, endPoint x: 482, endPoint y: 278, distance: 91.6
click at [482, 278] on div "274 300 298 262 292 280 232 296 304 302 266 260 272 278 244 288 264 286 270 282…" at bounding box center [387, 198] width 775 height 316
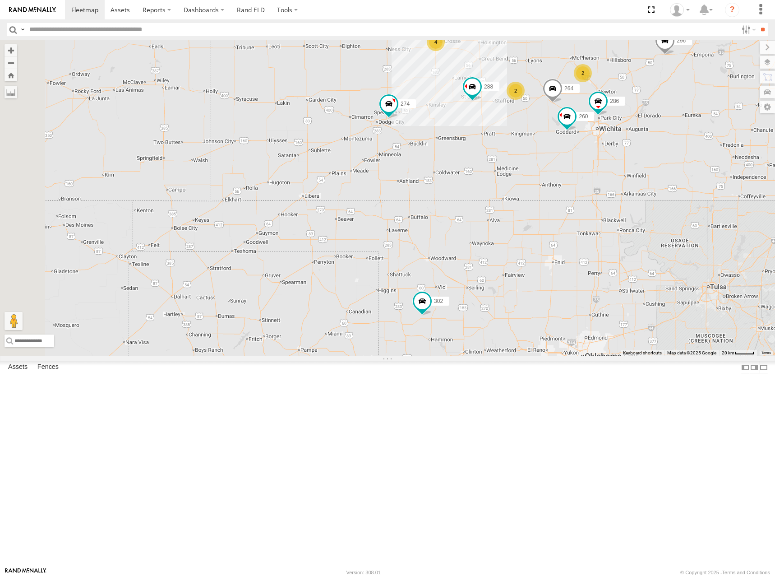
drag, startPoint x: 448, startPoint y: 315, endPoint x: 617, endPoint y: 272, distance: 174.7
click at [617, 272] on div "274 300 298 262 292 280 232 296 304 302 266 260 272 278 244 288 264 286 4 2 2" at bounding box center [387, 198] width 775 height 316
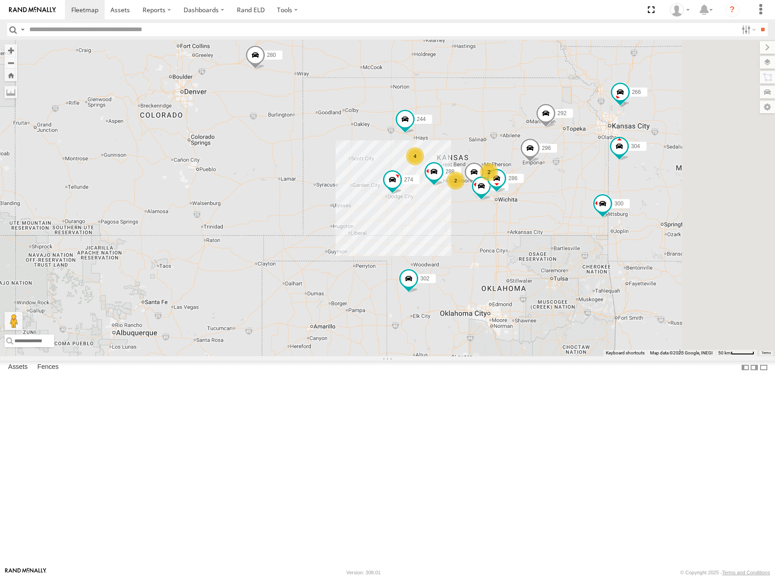
drag, startPoint x: 561, startPoint y: 323, endPoint x: 527, endPoint y: 329, distance: 34.3
click at [527, 329] on div "274 300 298 262 292 280 232 296 304 302 266 260 272 278 244 288 264 286 4 2 2" at bounding box center [387, 198] width 775 height 316
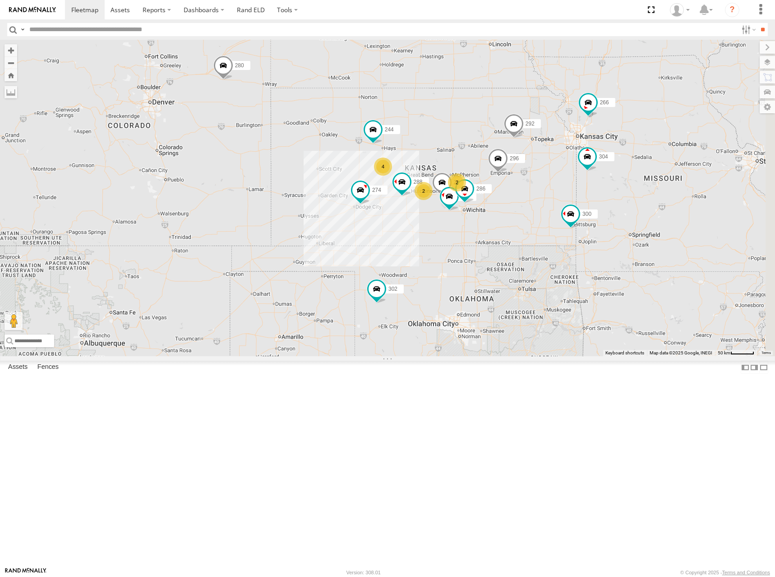
click at [557, 346] on div "274 300 298 262 292 280 232 296 304 302 266 260 272 278 244 288 264 286 4 2 2" at bounding box center [387, 198] width 775 height 316
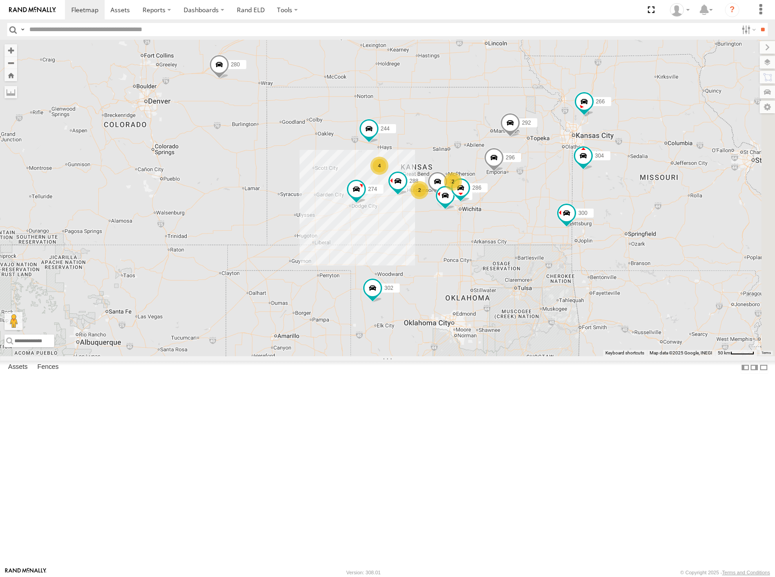
drag, startPoint x: 567, startPoint y: 218, endPoint x: 562, endPoint y: 217, distance: 5.5
click at [562, 214] on div "274 300 298 262 292 280 232 296 304 302 266 260 272 278 244 288 264 286 4 2 2" at bounding box center [387, 198] width 775 height 316
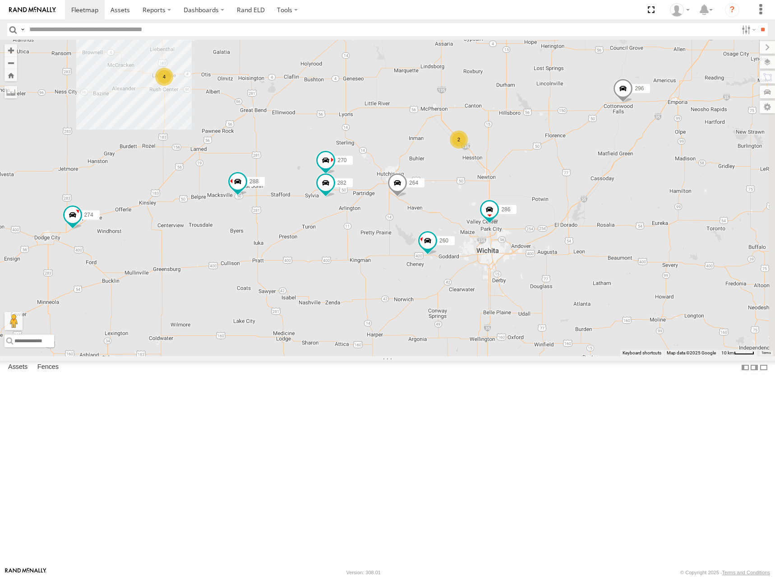
drag, startPoint x: 542, startPoint y: 345, endPoint x: 492, endPoint y: 331, distance: 51.9
click at [492, 331] on div "274 300 298 262 292 280 232 296 304 302 266 260 272 278 244 288 264 286 4 270 2…" at bounding box center [387, 198] width 775 height 316
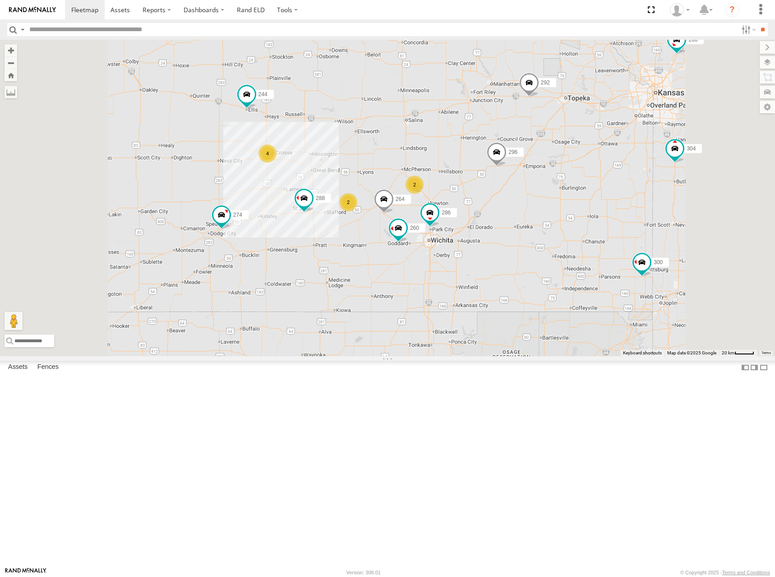
drag, startPoint x: 485, startPoint y: 222, endPoint x: 488, endPoint y: 229, distance: 6.9
click at [488, 229] on div "274 300 298 262 292 280 232 296 304 302 266 260 272 278 244 288 264 286 4 2 2" at bounding box center [387, 198] width 775 height 316
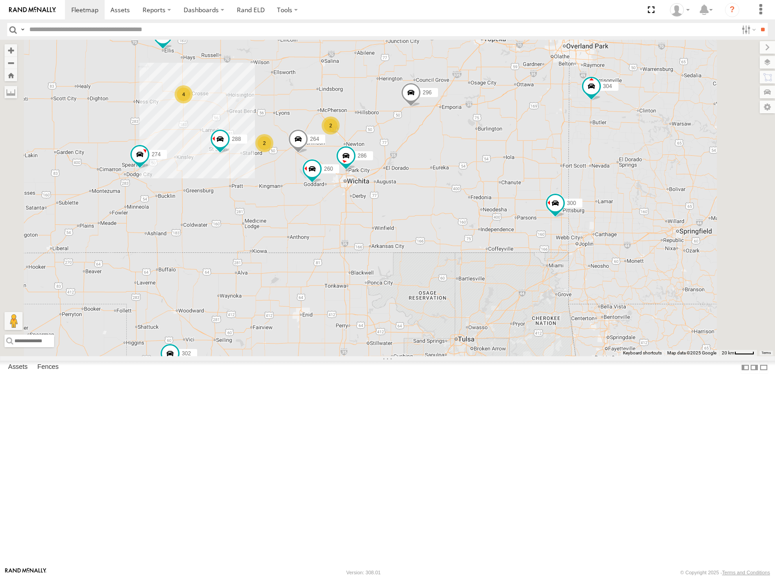
drag, startPoint x: 542, startPoint y: 213, endPoint x: 466, endPoint y: 157, distance: 94.8
click at [466, 157] on div "274 300 298 262 292 280 232 296 304 302 266 260 272 278 244 288 264 286 4 2 2" at bounding box center [387, 198] width 775 height 316
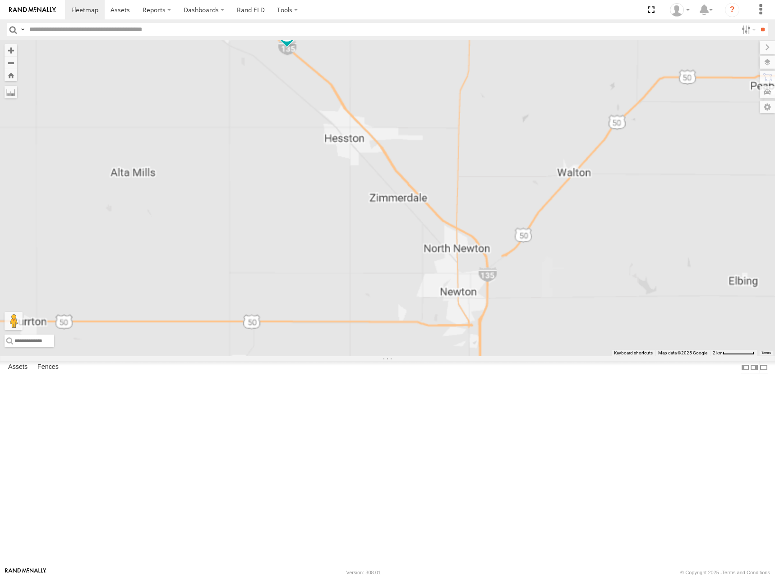
drag, startPoint x: 418, startPoint y: 179, endPoint x: 425, endPoint y: 195, distance: 17.6
click at [425, 195] on div "274 300 298 262 292 280 232 296 304 302 266 260 272 278 244 288 264 286 256 294" at bounding box center [387, 198] width 775 height 316
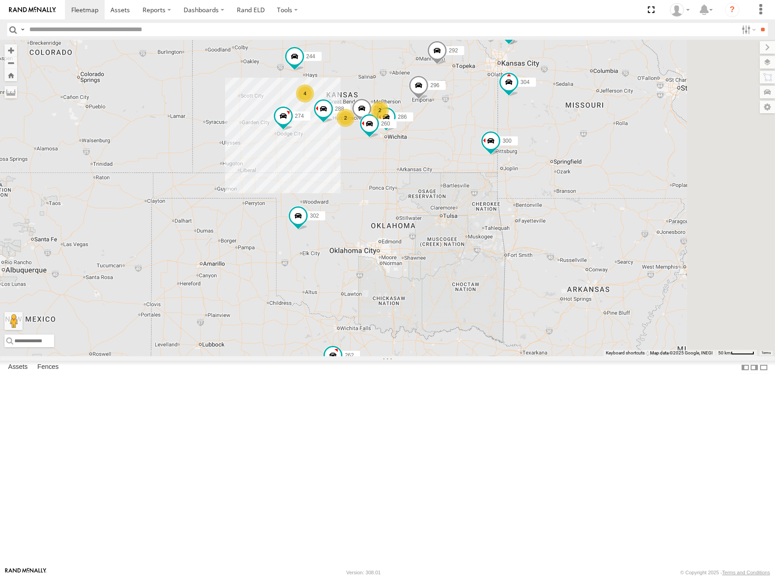
click at [562, 227] on div "274 300 244 262 288 292 280 232 296 304 264 302 266 286 260 4 2 2" at bounding box center [387, 198] width 775 height 316
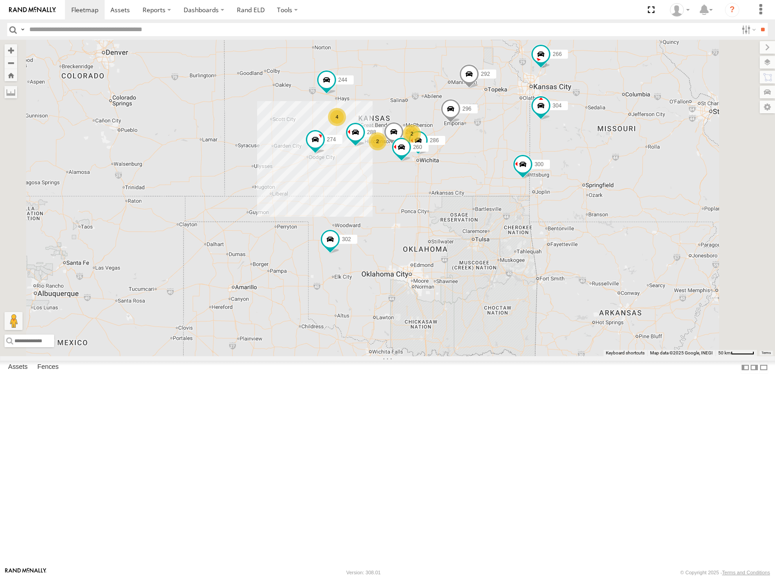
drag, startPoint x: 483, startPoint y: 147, endPoint x: 517, endPoint y: 167, distance: 39.8
click at [517, 167] on div "274 300 244 262 288 292 280 232 296 304 264 302 266 286 260 4 2 2 298" at bounding box center [387, 198] width 775 height 316
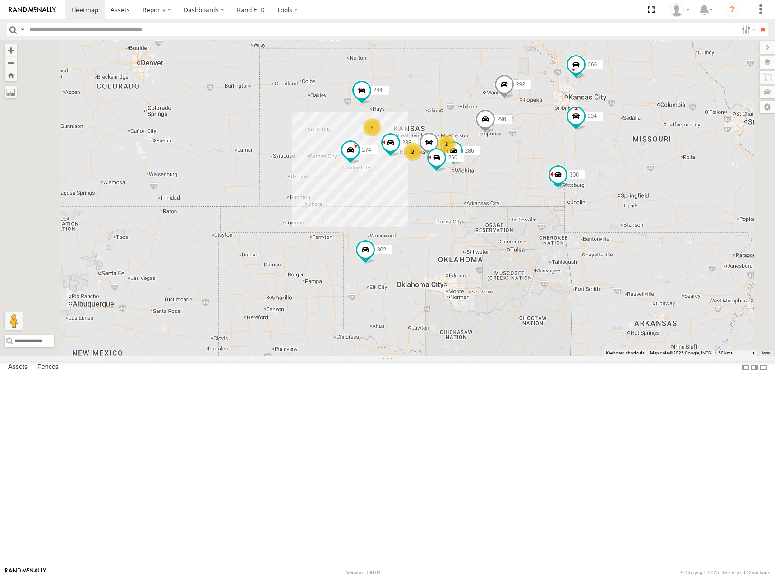
drag, startPoint x: 523, startPoint y: 173, endPoint x: 562, endPoint y: 183, distance: 40.6
click at [562, 183] on div "274 300 244 262 288 292 280 232 296 304 264 302 266 286 260 4 2 2 298" at bounding box center [387, 198] width 775 height 316
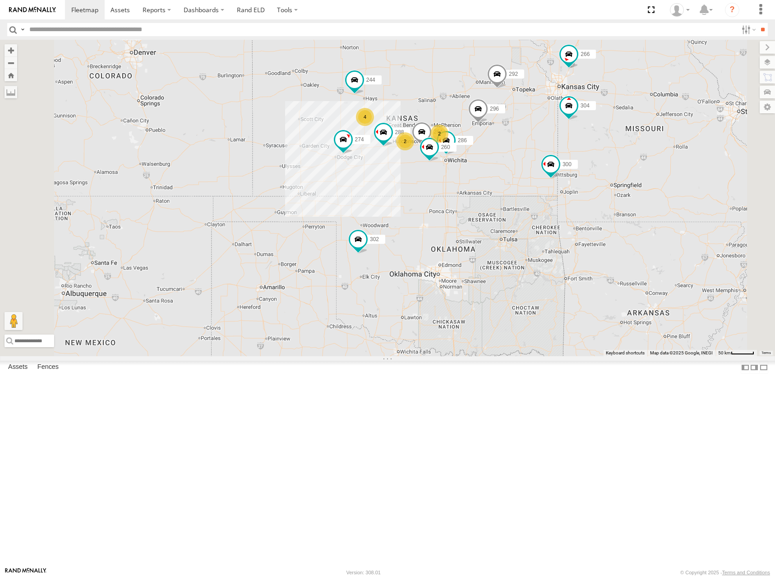
drag, startPoint x: 557, startPoint y: 159, endPoint x: 549, endPoint y: 149, distance: 12.6
click at [549, 149] on div "274 300 244 262 288 292 280 232 296 304 264 302 266 286 260 4 2 2 298" at bounding box center [387, 198] width 775 height 316
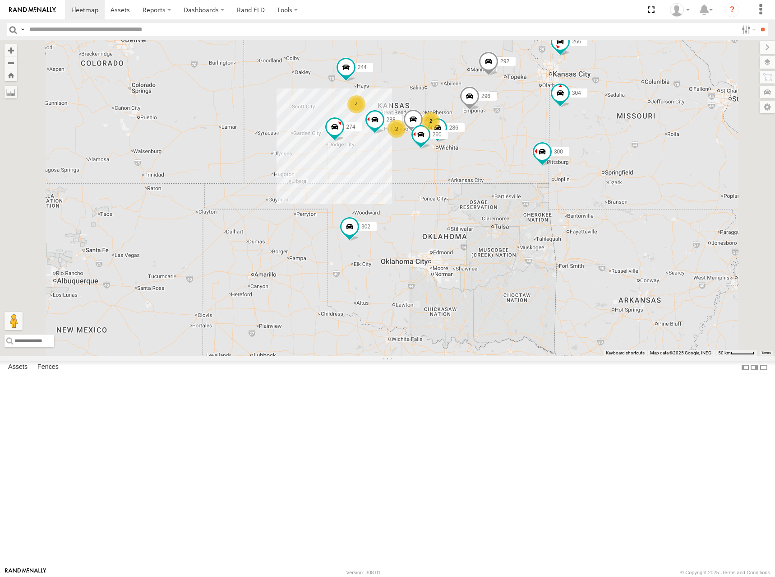
drag, startPoint x: 549, startPoint y: 150, endPoint x: 540, endPoint y: 140, distance: 13.7
click at [540, 140] on div "274 300 244 262 288 292 280 232 296 304 264 302 266 286 260 4 2 2 298" at bounding box center [387, 198] width 775 height 316
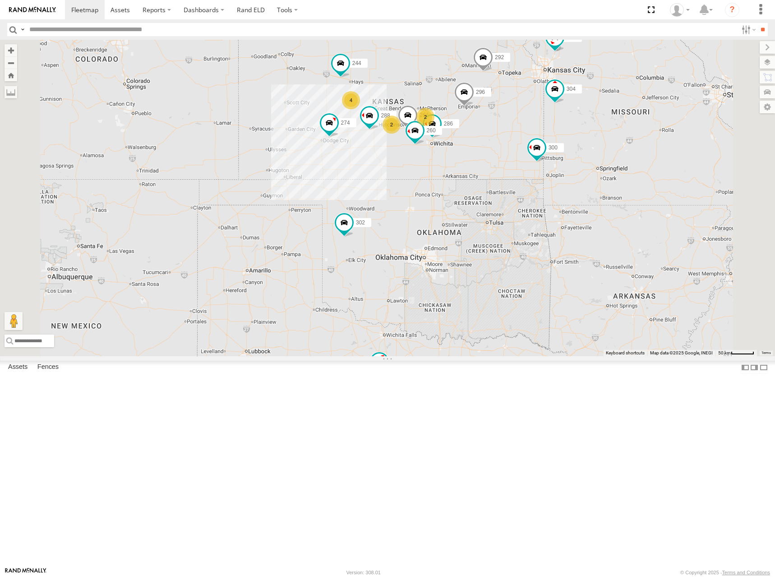
click at [562, 137] on div "274 300 244 262 288 292 280 232 296 304 264 302 266 286 260 4 2 2 298" at bounding box center [387, 198] width 775 height 316
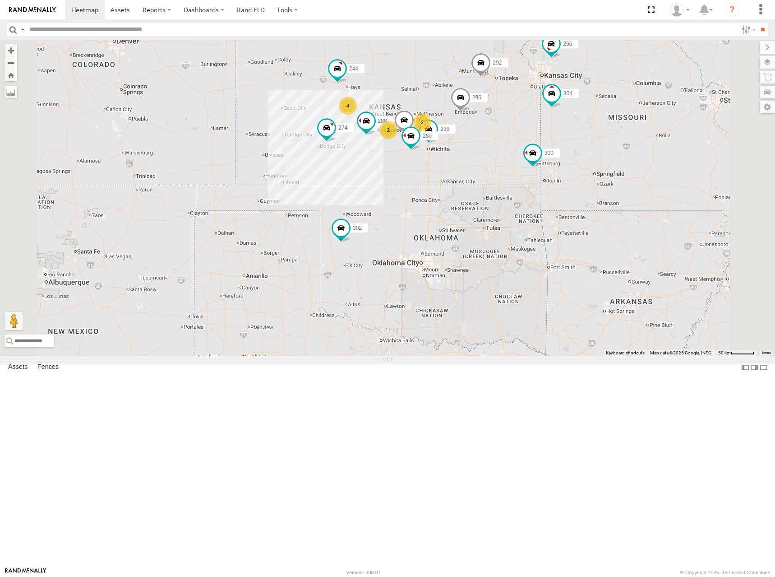
drag, startPoint x: 555, startPoint y: 157, endPoint x: 613, endPoint y: 130, distance: 63.8
click at [555, 162] on div "274 300 244 262 288 292 280 232 296 304 264 302 266 286 260 4 2 2 298" at bounding box center [387, 198] width 775 height 316
click at [541, 170] on div "274 300 244 262 288 292 280 232 296 304 264 302 266 286 260 4 2 2 298" at bounding box center [387, 198] width 775 height 316
click at [548, 153] on div "274 300 244 262 288 292 280 232 296 304 264 302 266 286 260 4 2 2 298" at bounding box center [387, 198] width 775 height 316
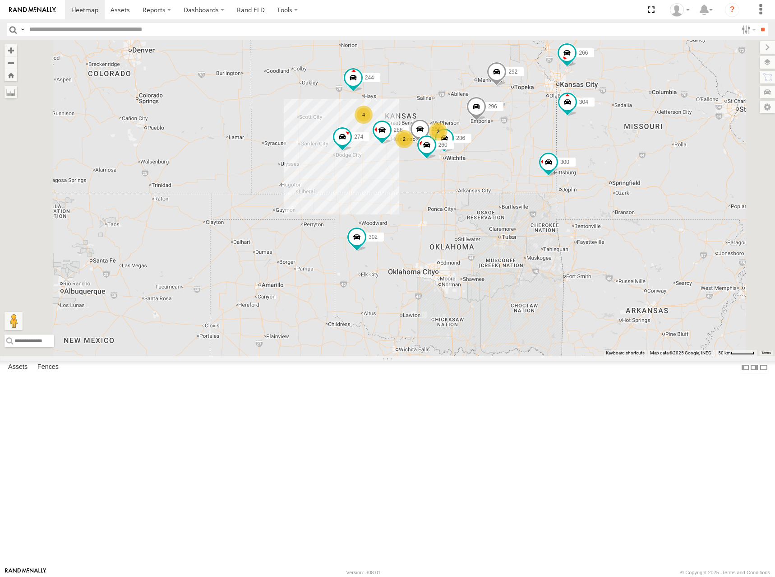
drag, startPoint x: 536, startPoint y: 163, endPoint x: 550, endPoint y: 168, distance: 14.4
click at [550, 168] on div "274 300 244 262 288 292 280 232 296 304 264 302 266 286 260 4 2 2 298" at bounding box center [387, 198] width 775 height 316
click at [545, 165] on div "274 300 244 262 288 292 280 232 296 304 264 302 266 286 260 4 2 2 298" at bounding box center [387, 198] width 775 height 316
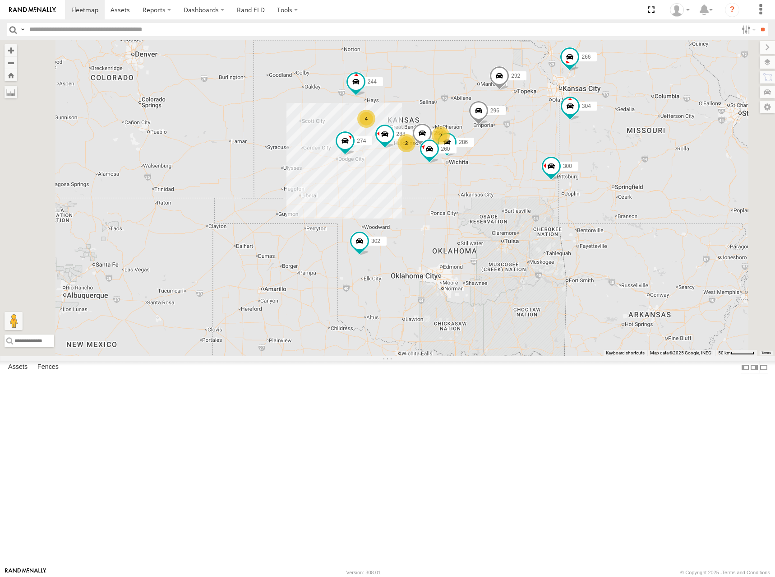
drag, startPoint x: 552, startPoint y: 179, endPoint x: 556, endPoint y: 185, distance: 7.5
click at [556, 185] on div "274 300 244 262 288 292 280 232 296 304 264 302 266 286 260 4 2 2 298" at bounding box center [387, 198] width 775 height 316
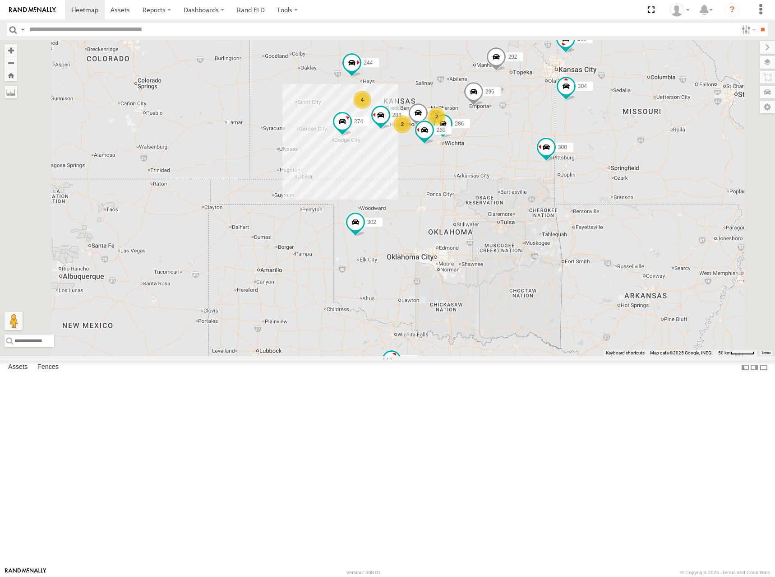
click at [515, 163] on div "274 300 244 262 288 292 280 232 296 304 264 302 266 286 260 4 2 2 298" at bounding box center [387, 198] width 775 height 316
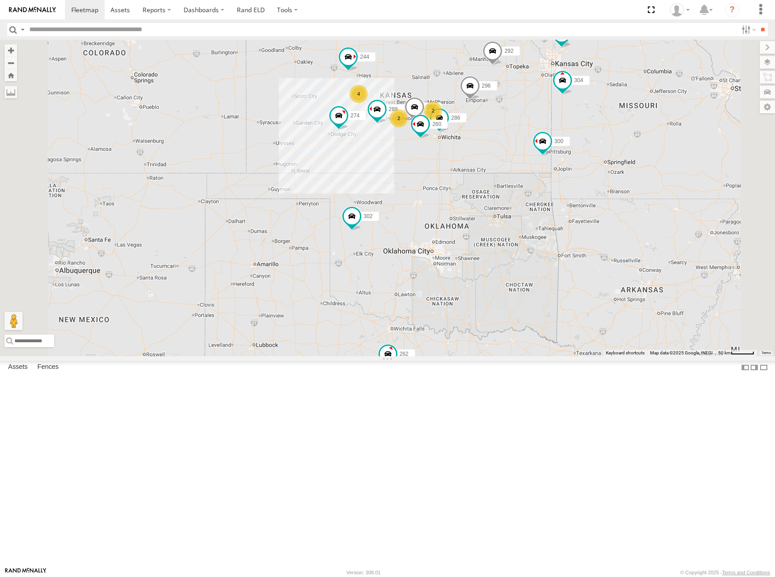
click at [561, 140] on div "274 300 244 262 288 292 280 232 296 304 264 302 266 286 260 4 2 2 298" at bounding box center [387, 198] width 775 height 316
drag, startPoint x: 550, startPoint y: 148, endPoint x: 558, endPoint y: 146, distance: 7.9
click at [558, 146] on div "274 300 244 262 288 292 280 232 296 304 264 302 266 286 260 4 2 2 298" at bounding box center [387, 198] width 775 height 316
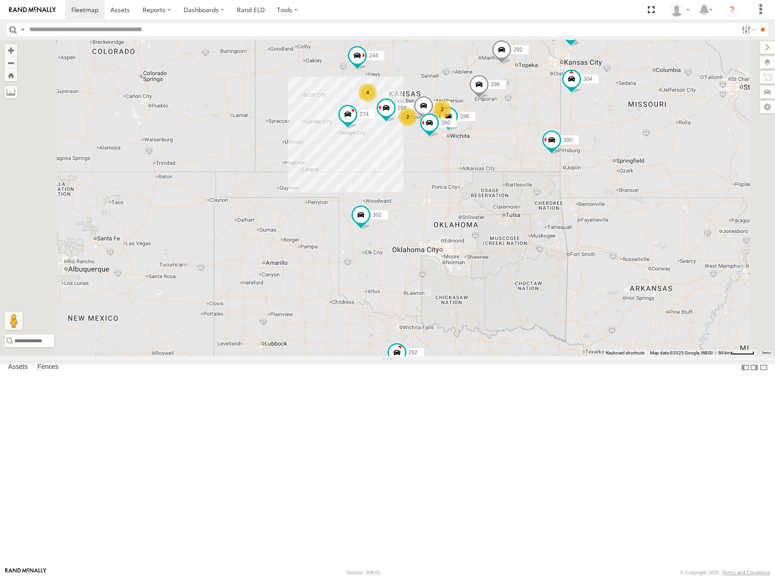
click at [562, 134] on div "274 300 244 262 288 292 280 232 296 304 264 302 266 286 260 4 2 2 298" at bounding box center [387, 198] width 775 height 316
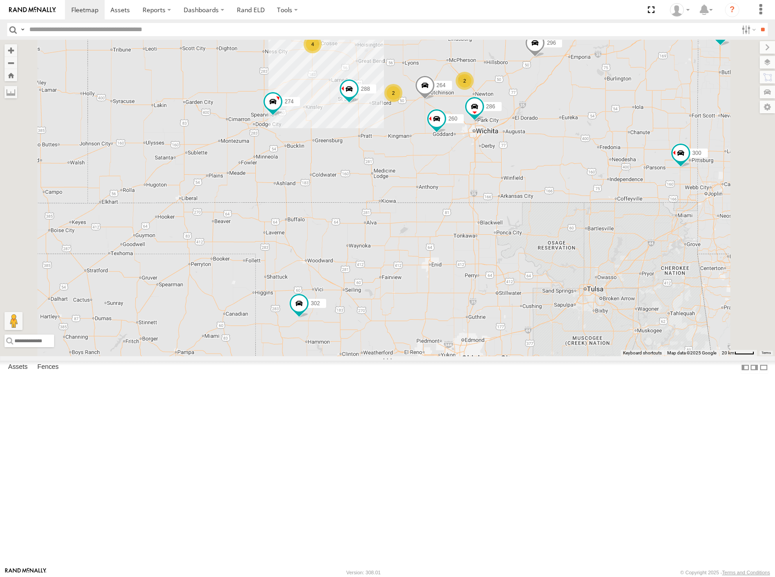
drag, startPoint x: 574, startPoint y: 229, endPoint x: 628, endPoint y: 233, distance: 53.4
click at [628, 233] on div "274 300 244 262 288 292 280 232 296 304 264 302 266 286 260 298 4 2 2" at bounding box center [387, 198] width 775 height 316
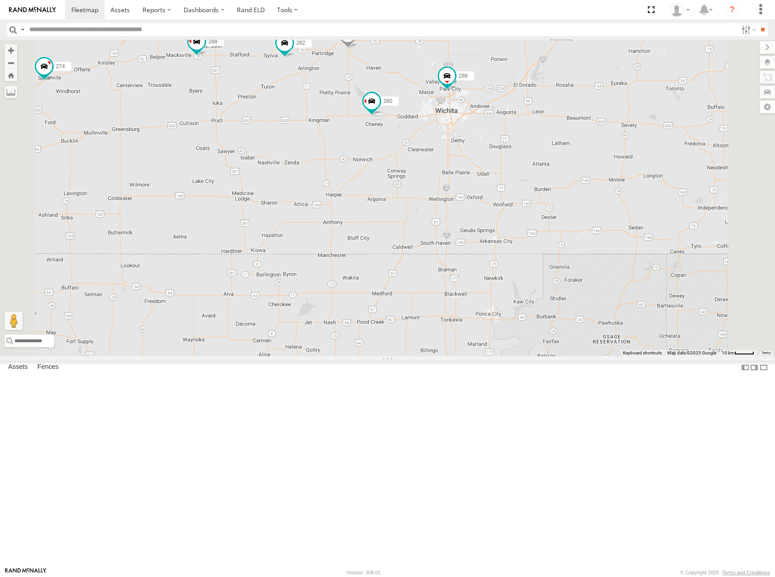
click at [624, 236] on div "274 300 244 262 288 292 280 232 296 304 264 302 266 286 260 298 4 270 2 282" at bounding box center [387, 198] width 775 height 316
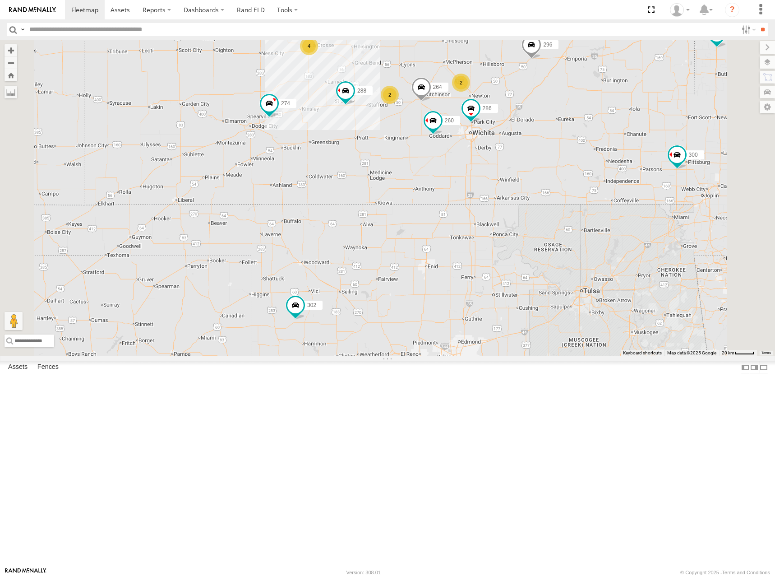
drag, startPoint x: 578, startPoint y: 115, endPoint x: 573, endPoint y: 142, distance: 26.7
click at [573, 142] on div "274 300 244 262 288 292 280 232 296 304 264 302 266 286 260 298 4 2 2" at bounding box center [387, 198] width 775 height 316
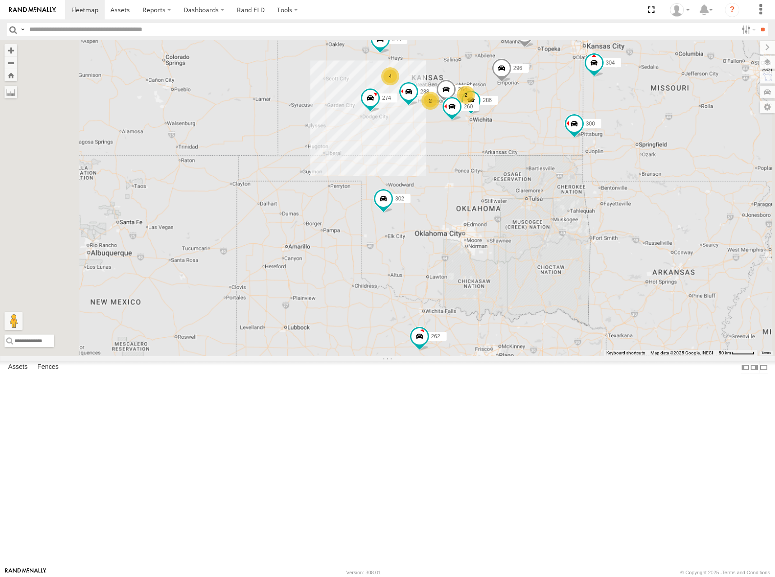
drag, startPoint x: 548, startPoint y: 115, endPoint x: 632, endPoint y: 110, distance: 84.1
click at [552, 134] on div "274 300 244 262 288 292 280 232 296 304 264 302 266 286 260 298 4 2 2" at bounding box center [387, 198] width 775 height 316
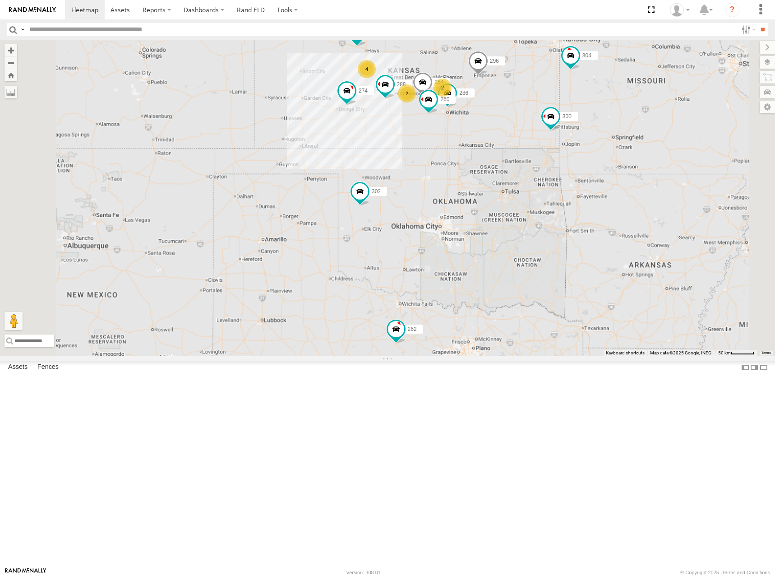
drag, startPoint x: 603, startPoint y: 123, endPoint x: 596, endPoint y: 134, distance: 13.0
click at [594, 119] on div "274 300 244 262 288 292 280 232 296 304 264 302 266 286 260 298 4 2 2" at bounding box center [387, 198] width 775 height 316
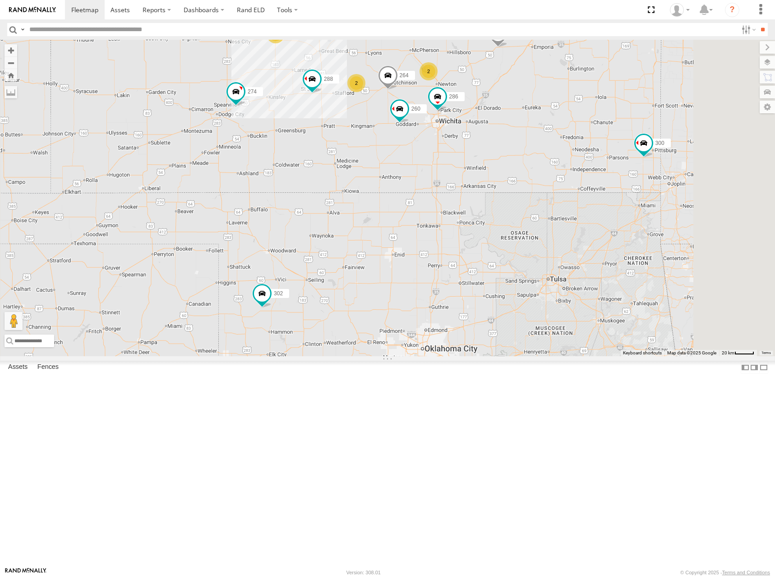
drag, startPoint x: 539, startPoint y: 114, endPoint x: 545, endPoint y: 148, distance: 34.0
click at [545, 148] on div "274 300 244 262 288 292 280 232 296 304 264 302 266 286 260 298 4 2 2" at bounding box center [387, 198] width 775 height 316
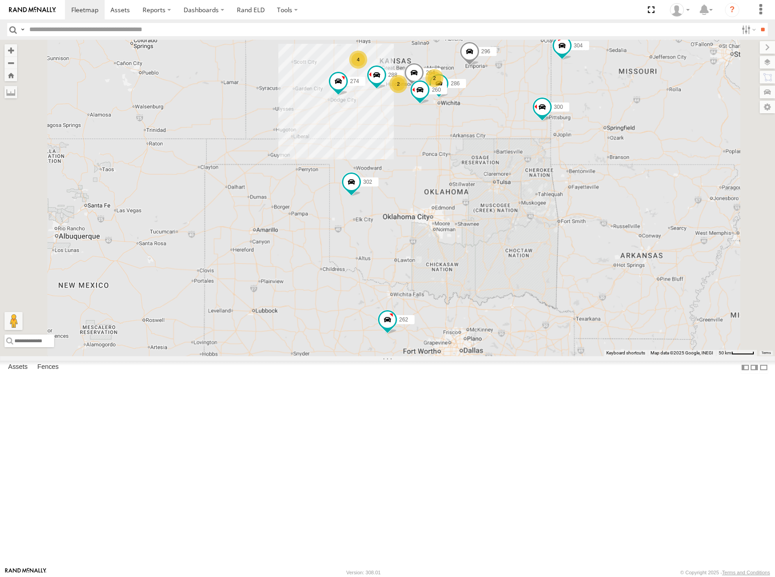
drag, startPoint x: 538, startPoint y: 133, endPoint x: 540, endPoint y: 151, distance: 17.8
click at [540, 151] on div "274 300 244 262 288 292 280 232 296 304 264 302 266 286 260 298 4 2 2" at bounding box center [387, 198] width 775 height 316
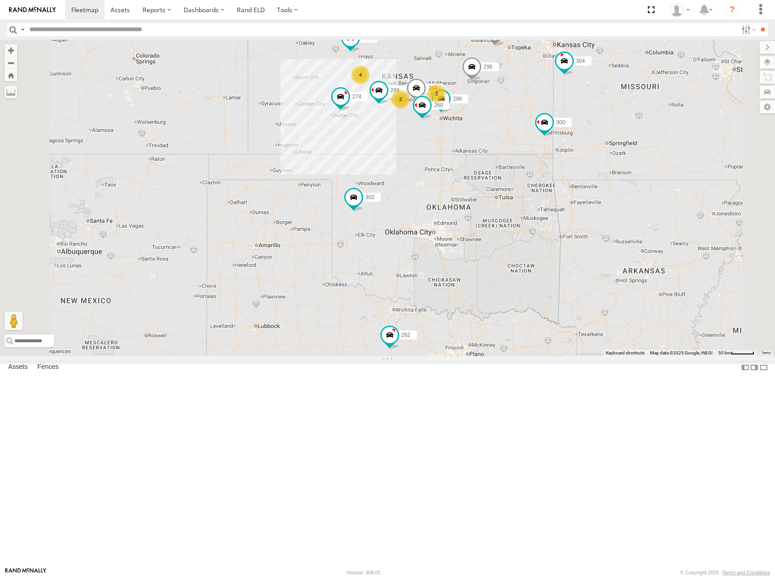
click at [547, 154] on div "274 300 244 262 288 292 280 232 296 304 264 302 266 286 260 298 4 2 2" at bounding box center [387, 198] width 775 height 316
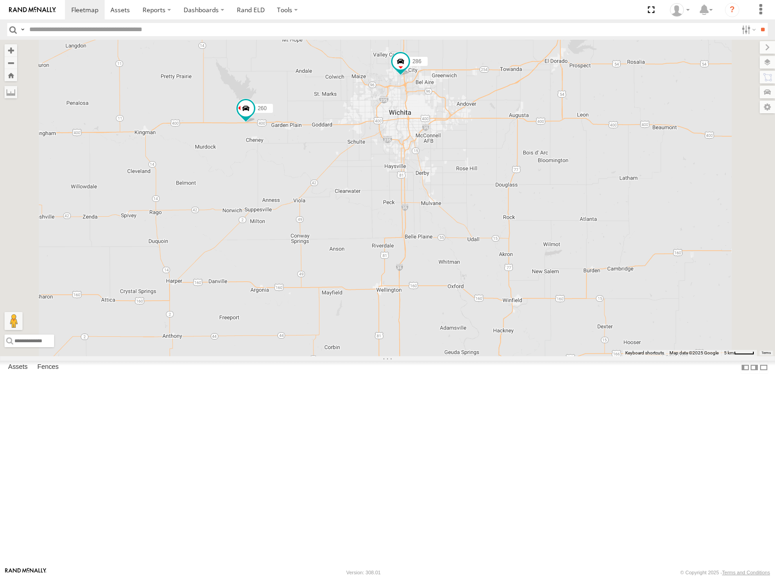
drag, startPoint x: 552, startPoint y: 121, endPoint x: 579, endPoint y: 138, distance: 31.7
click at [579, 138] on div "274 300 244 262 288 292 280 232 296 304 264 302 266 286 260 298 270 282" at bounding box center [387, 198] width 775 height 316
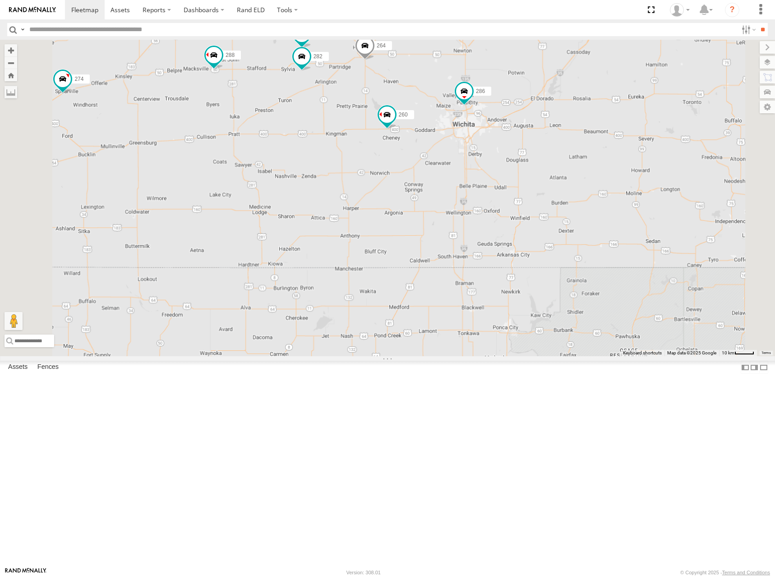
drag, startPoint x: 568, startPoint y: 117, endPoint x: 611, endPoint y: 194, distance: 87.9
click at [611, 194] on div "274 300 244 262 288 292 280 232 296 304 264 302 266 286 260 298 270 282 2" at bounding box center [387, 198] width 775 height 316
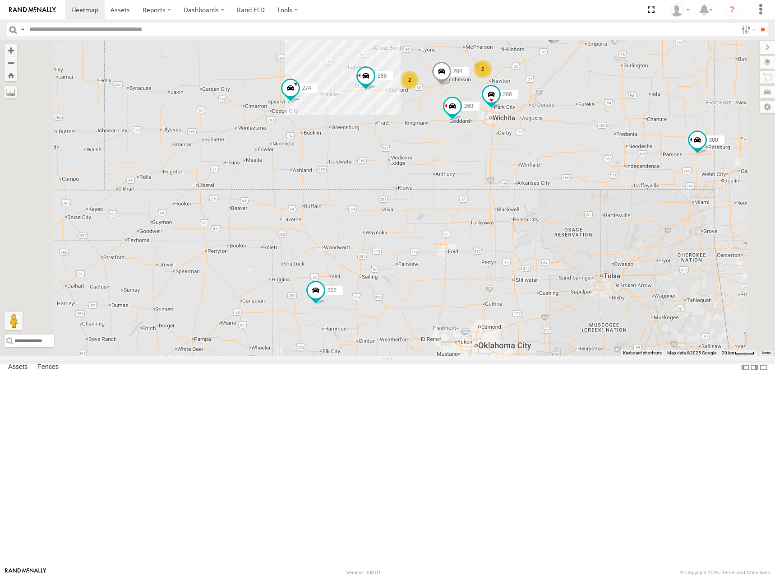
drag, startPoint x: 608, startPoint y: 152, endPoint x: 609, endPoint y: 171, distance: 19.5
click at [609, 171] on div "274 300 244 262 288 292 280 232 296 304 264 302 266 286 260 298 4 2 2" at bounding box center [387, 198] width 775 height 316
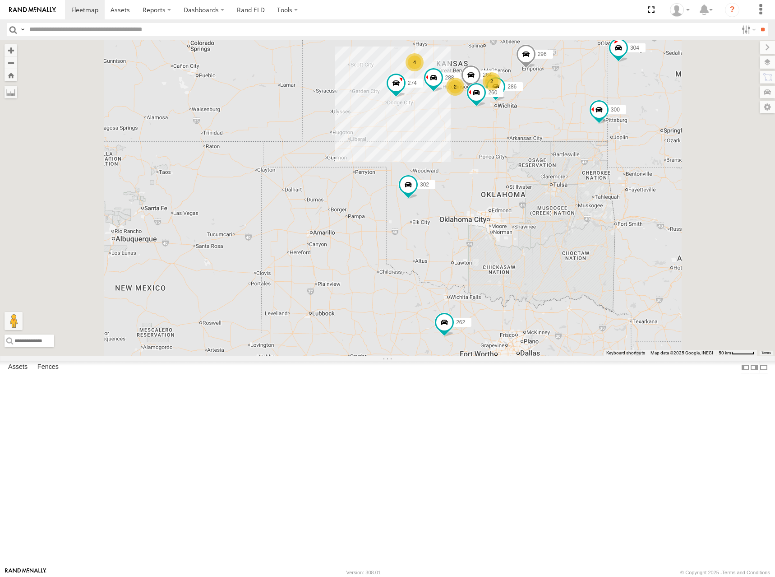
drag, startPoint x: 646, startPoint y: 205, endPoint x: 645, endPoint y: 211, distance: 6.0
click at [645, 211] on div "274 300 244 262 288 292 280 232 296 304 264 302 266 286 260 298 4 2 2" at bounding box center [387, 198] width 775 height 316
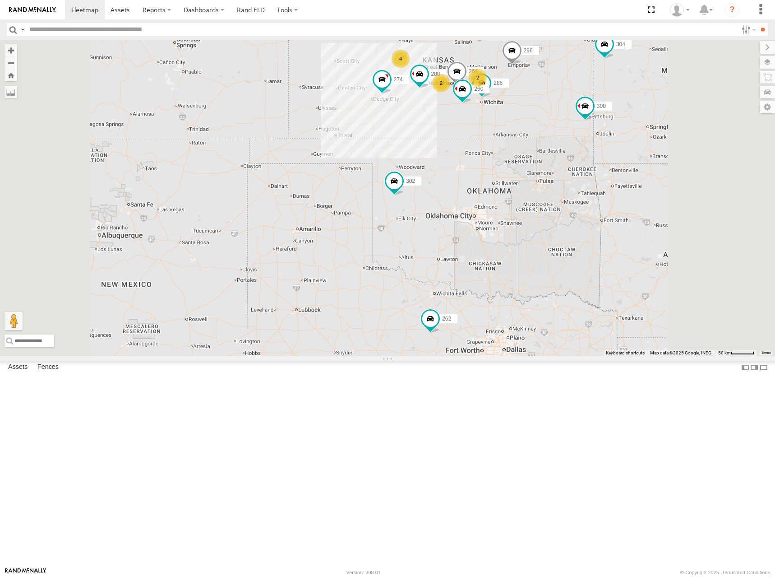
drag, startPoint x: 594, startPoint y: 127, endPoint x: 597, endPoint y: 139, distance: 11.7
click at [591, 125] on div "274 300 244 262 288 292 280 232 296 304 264 302 266 286 260 298 4 2 2" at bounding box center [387, 198] width 775 height 316
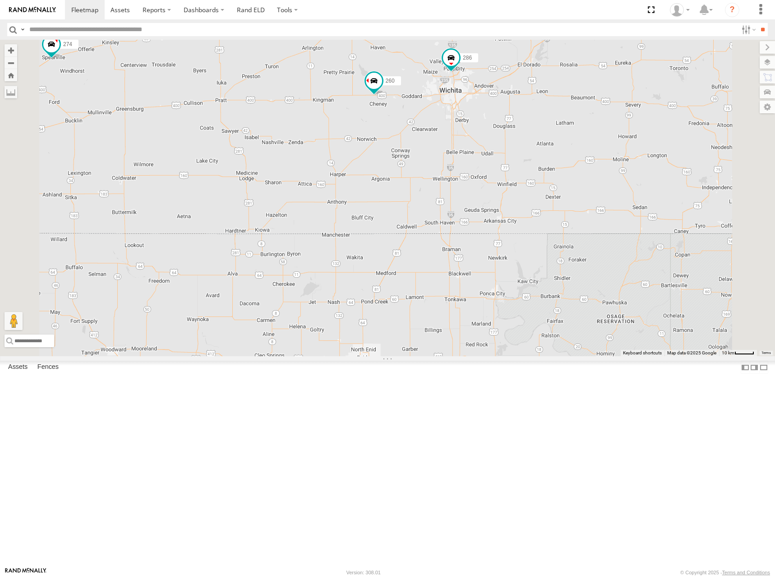
drag, startPoint x: 595, startPoint y: 198, endPoint x: 592, endPoint y: 225, distance: 26.8
click at [592, 225] on div "274 300 244 262 288 292 280 232 296 304 264 302 266 286 260 298 270 2 282" at bounding box center [387, 198] width 775 height 316
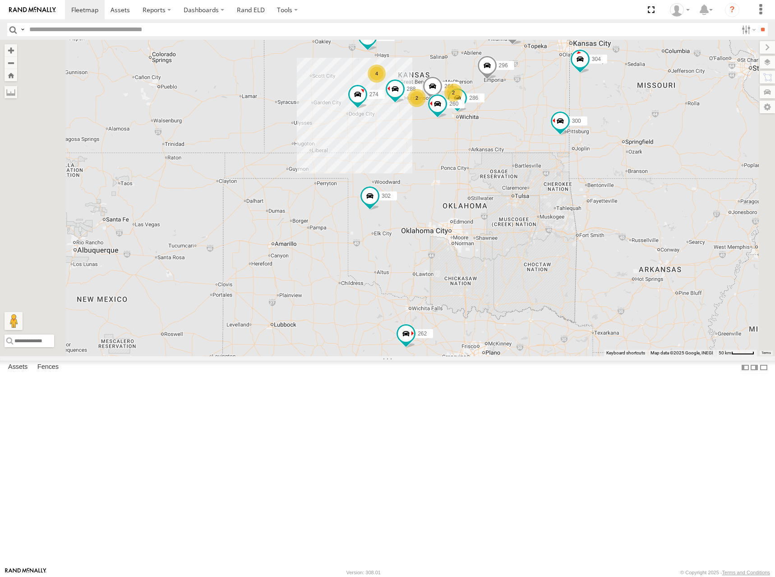
drag, startPoint x: 574, startPoint y: 159, endPoint x: 571, endPoint y: 162, distance: 4.8
click at [571, 162] on div "274 300 244 262 288 292 280 232 296 304 264 302 266 286 260 298 4 2 2" at bounding box center [387, 198] width 775 height 316
drag, startPoint x: 551, startPoint y: 142, endPoint x: 550, endPoint y: 148, distance: 5.5
click at [550, 148] on div "274 300 244 262 288 292 280 232 296 304 264 302 266 286 260 298 4 2 2" at bounding box center [387, 198] width 775 height 316
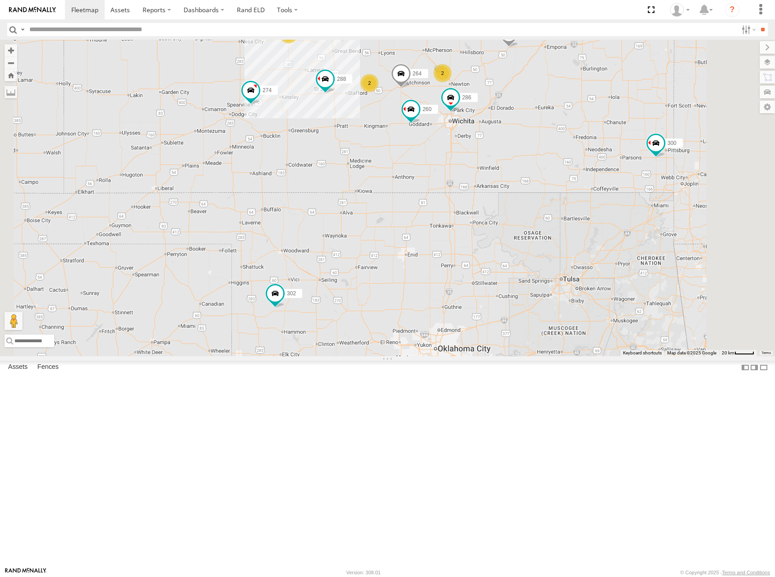
drag, startPoint x: 624, startPoint y: 180, endPoint x: 629, endPoint y: 188, distance: 9.8
click at [629, 188] on div "274 300 244 262 288 292 280 232 296 304 264 302 266 286 260 298 4 2 2" at bounding box center [387, 198] width 775 height 316
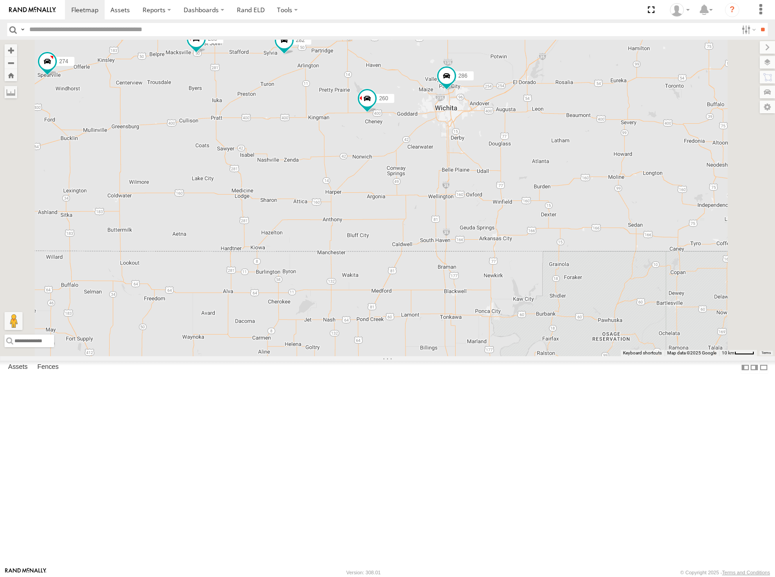
drag, startPoint x: 598, startPoint y: 218, endPoint x: 595, endPoint y: 231, distance: 12.7
click at [595, 231] on div "274 300 244 262 288 292 280 232 296 304 264 302 266 286 260 298 282 4 270 2" at bounding box center [387, 198] width 775 height 316
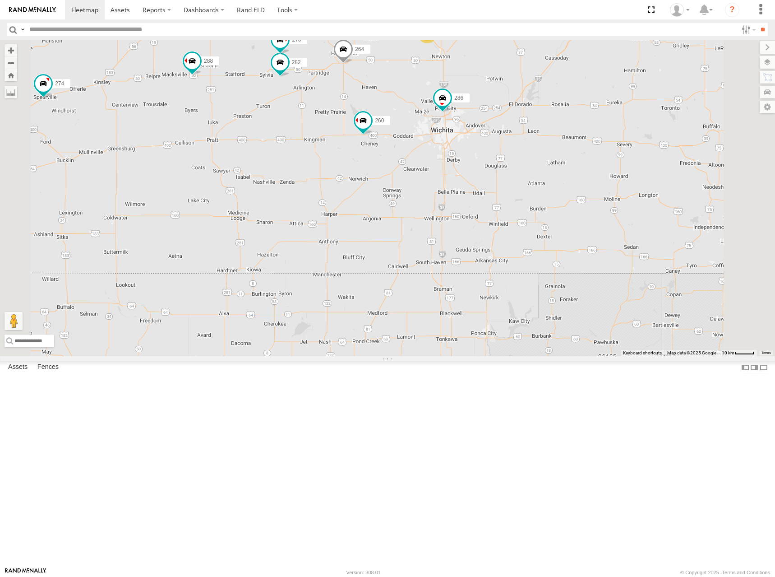
drag, startPoint x: 604, startPoint y: 207, endPoint x: 603, endPoint y: 217, distance: 10.8
click at [603, 217] on div "274 300 244 262 288 292 280 232 296 304 264 302 266 286 260 298 282 4 270 2" at bounding box center [387, 198] width 775 height 316
drag, startPoint x: 615, startPoint y: 199, endPoint x: 614, endPoint y: 206, distance: 7.2
click at [614, 206] on div "274 300 244 262 288 292 280 232 296 304 264 302 266 286 260 298 282 4 270 2" at bounding box center [387, 198] width 775 height 316
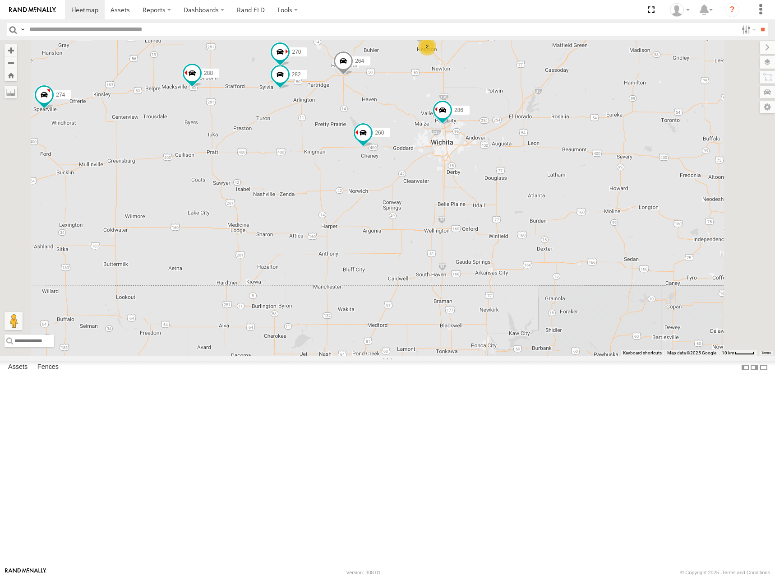
click at [594, 139] on div "274 300 244 262 288 292 280 232 296 304 264 302 266 286 260 298 282 4 270 2" at bounding box center [387, 198] width 775 height 316
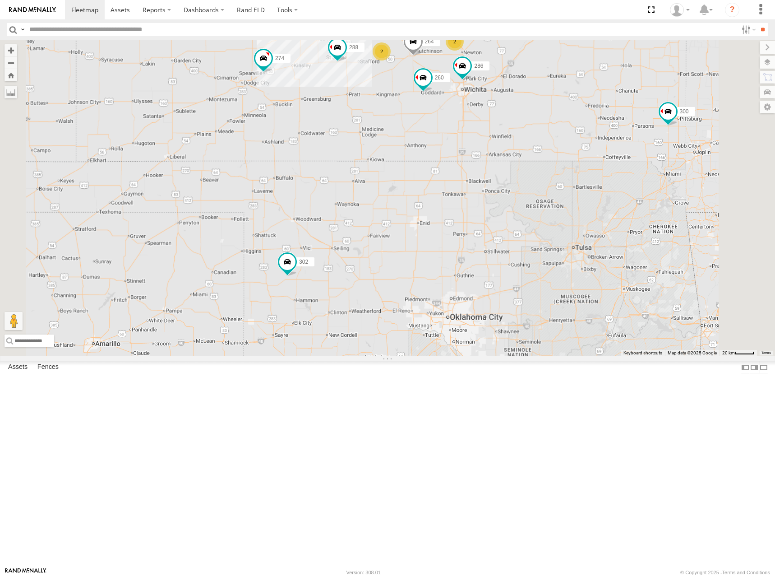
drag, startPoint x: 566, startPoint y: 94, endPoint x: 565, endPoint y: 115, distance: 20.3
click at [565, 115] on div "274 300 244 262 288 292 280 232 296 304 264 302 266 286 260 298 4 2 2" at bounding box center [387, 198] width 775 height 316
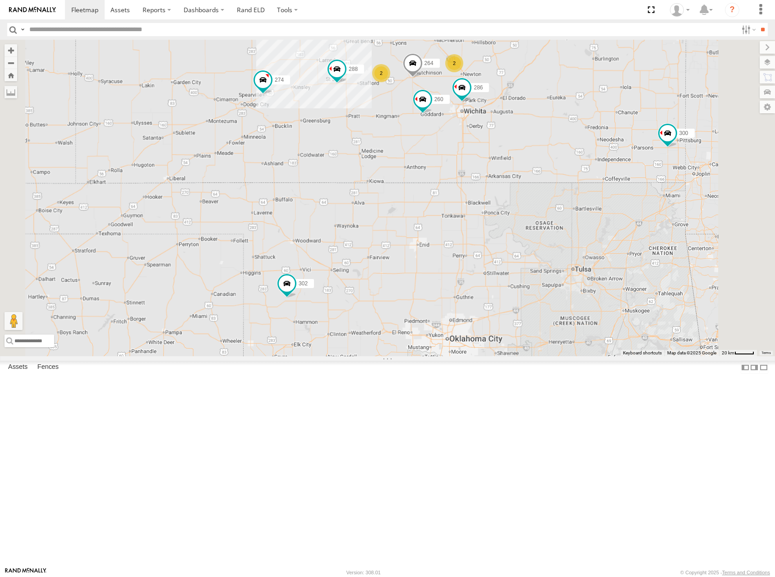
drag, startPoint x: 564, startPoint y: 93, endPoint x: 569, endPoint y: 121, distance: 28.4
click at [569, 121] on div "274 300 244 262 288 292 280 232 296 304 264 302 266 286 260 298 4 2 2" at bounding box center [387, 198] width 775 height 316
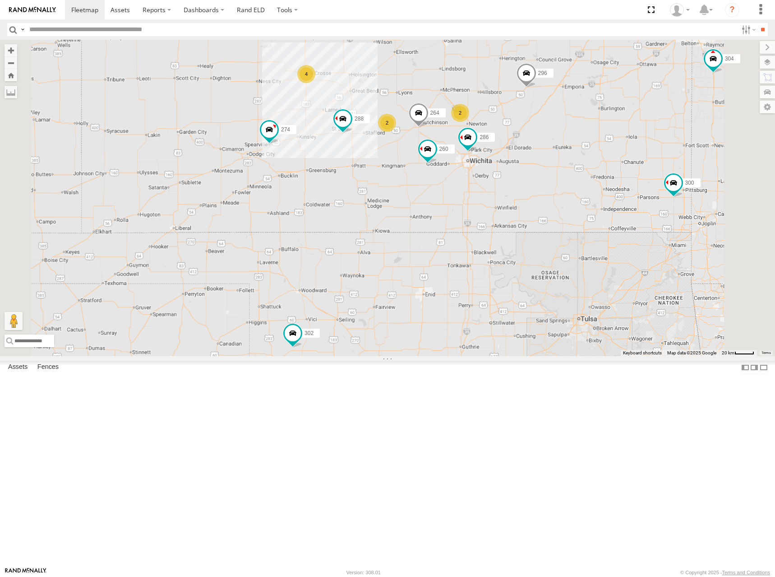
drag, startPoint x: 594, startPoint y: 102, endPoint x: 595, endPoint y: 125, distance: 23.0
click at [595, 125] on div "274 300 244 262 288 292 280 232 296 304 264 302 266 286 260 298 4 2 2" at bounding box center [387, 198] width 775 height 316
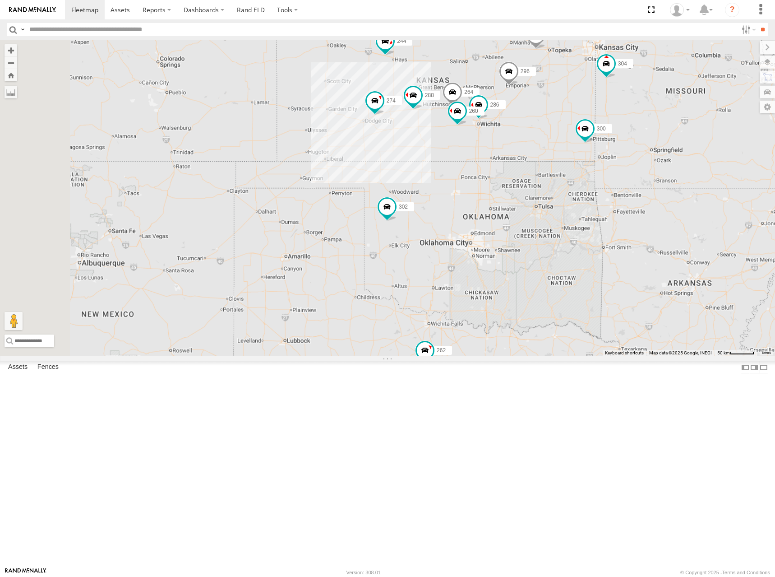
drag, startPoint x: 595, startPoint y: 103, endPoint x: 599, endPoint y: 129, distance: 26.5
click at [599, 129] on div "274 300 244 262 288 292 280 232 296 304 264 302 266 286 260 298" at bounding box center [387, 198] width 775 height 316
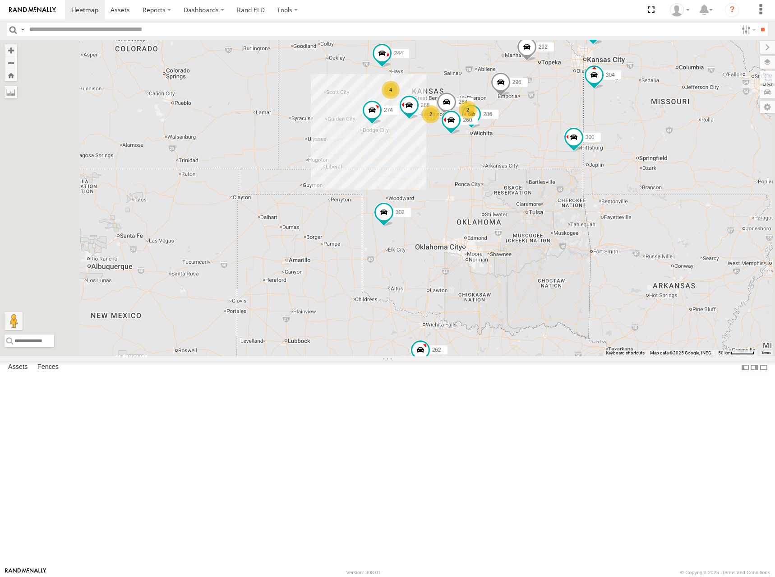
drag, startPoint x: 605, startPoint y: 129, endPoint x: 600, endPoint y: 129, distance: 5.0
click at [600, 129] on div "274 300 244 262 288 292 280 232 296 304 264 302 266 286 260 298 4 2 2" at bounding box center [387, 198] width 775 height 316
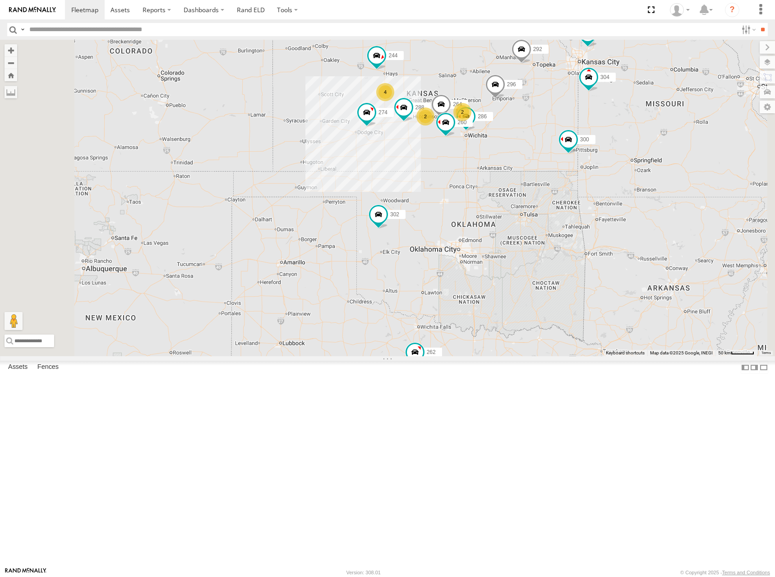
drag, startPoint x: 602, startPoint y: 133, endPoint x: 596, endPoint y: 135, distance: 6.5
click at [596, 135] on div "274 300 244 262 288 292 280 232 296 304 264 302 266 286 260 298 4 2 2" at bounding box center [387, 198] width 775 height 316
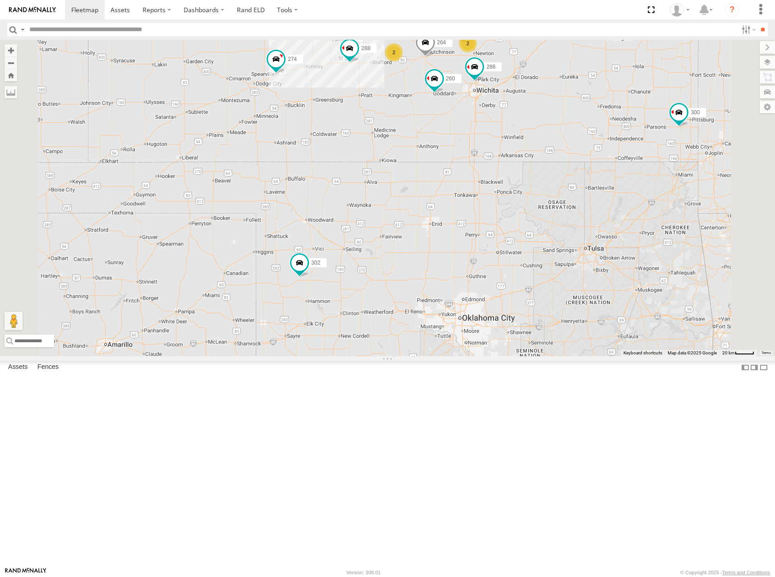
click at [593, 116] on div "274 300 244 262 288 292 280 232 296 304 264 302 266 286 260 298 4 2 2" at bounding box center [387, 198] width 775 height 316
click at [590, 115] on div "274 300 244 262 288 292 280 232 296 304 264 302 266 286 260 298 4 2 2" at bounding box center [387, 198] width 775 height 316
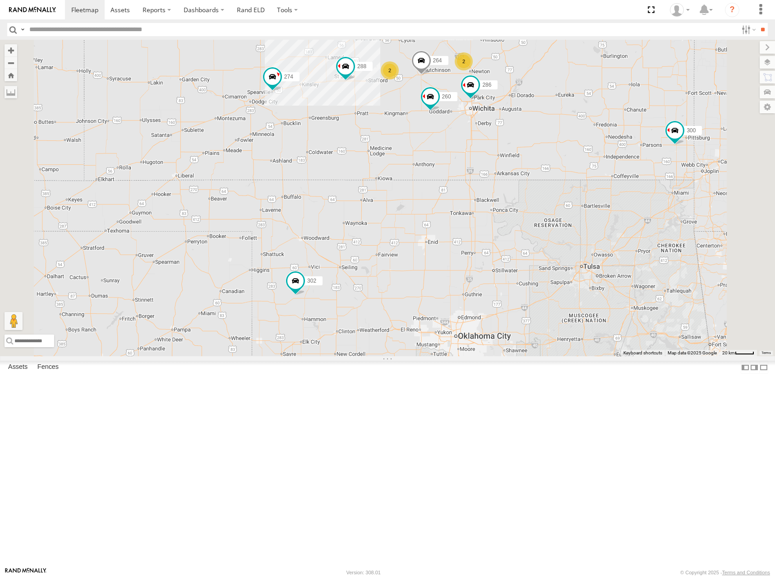
drag, startPoint x: 587, startPoint y: 82, endPoint x: 583, endPoint y: 102, distance: 19.8
click at [583, 102] on div "274 300 244 262 288 292 280 232 296 304 264 302 266 286 260 298 4 2 2" at bounding box center [387, 198] width 775 height 316
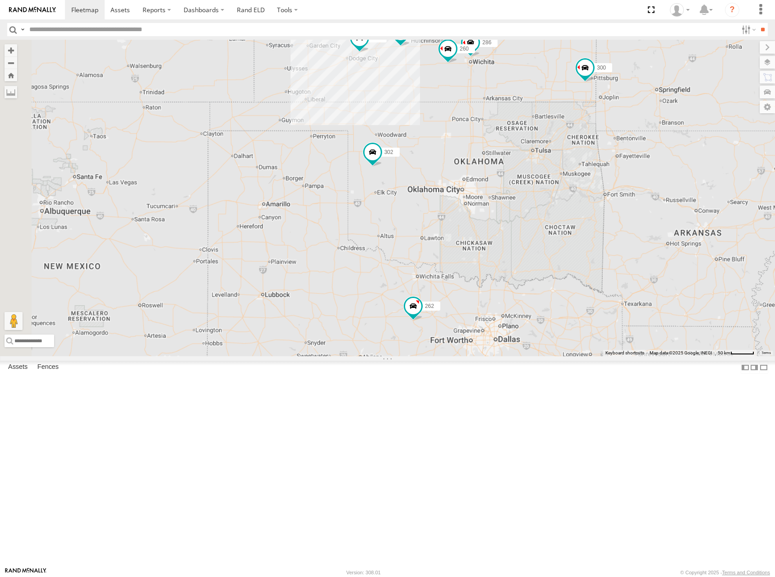
drag, startPoint x: 583, startPoint y: 106, endPoint x: 580, endPoint y: 121, distance: 15.2
click at [580, 121] on div "274 300 244 262 288 292 280 232 296 304 264 302 266 286 260 298" at bounding box center [387, 198] width 775 height 316
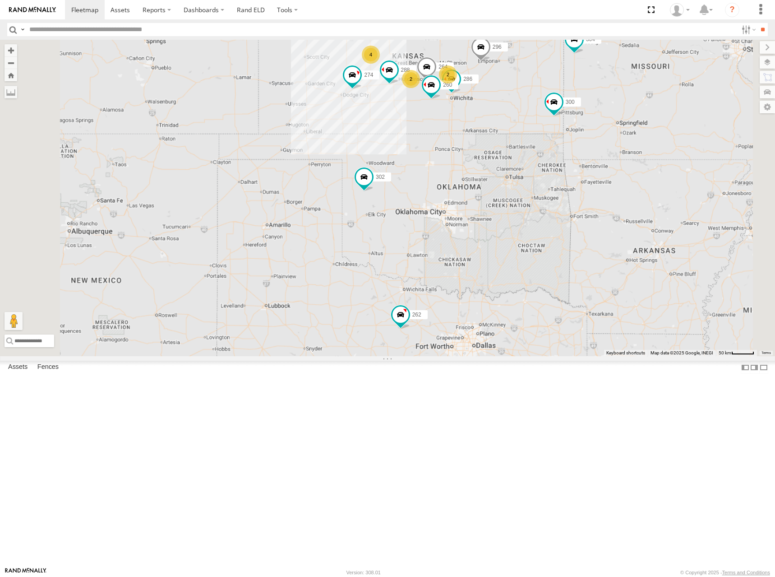
drag, startPoint x: 584, startPoint y: 94, endPoint x: 574, endPoint y: 105, distance: 14.7
click at [574, 105] on div "274 300 244 262 288 292 280 232 296 304 264 302 266 286 260 298 4 2 2" at bounding box center [387, 198] width 775 height 316
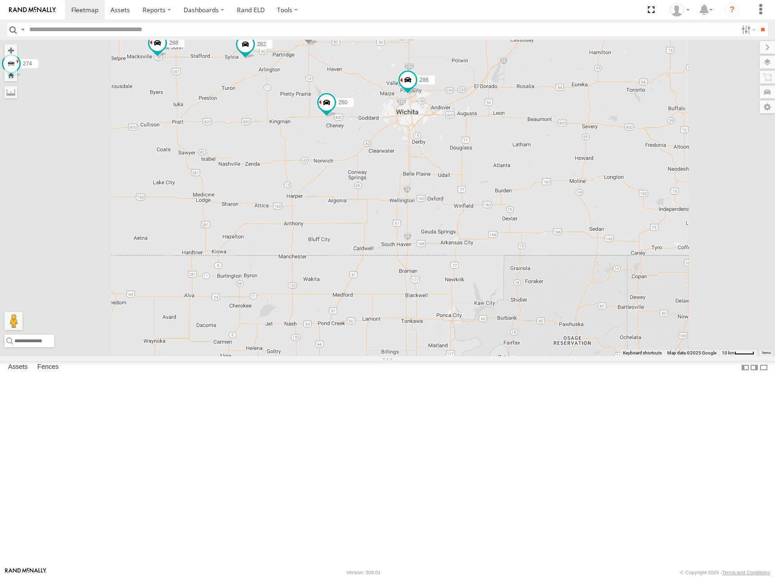
click at [541, 120] on div "274 300 244 262 288 292 280 232 296 304 264 302 266 286 260 298 270 2 282" at bounding box center [387, 198] width 775 height 316
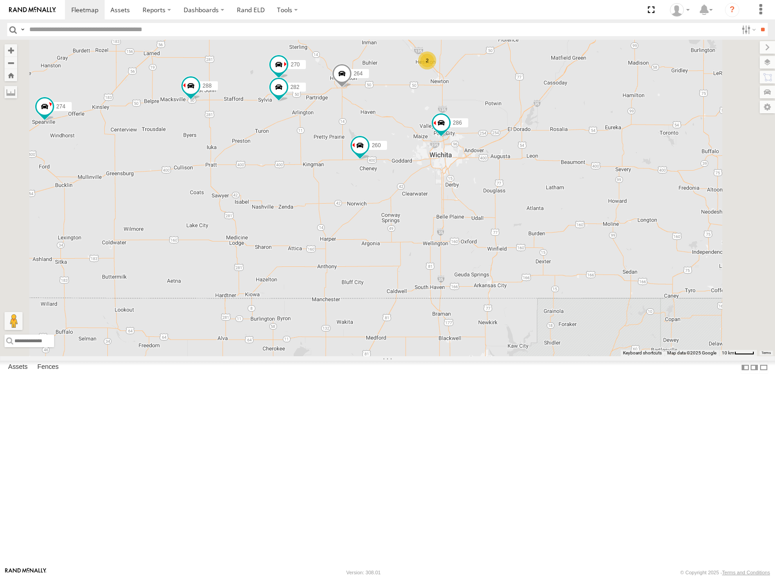
drag, startPoint x: 510, startPoint y: 86, endPoint x: 539, endPoint y: 116, distance: 42.1
click at [539, 116] on div "274 300 244 262 288 292 280 232 296 304 264 302 266 286 260 298 270 2 282" at bounding box center [387, 198] width 775 height 316
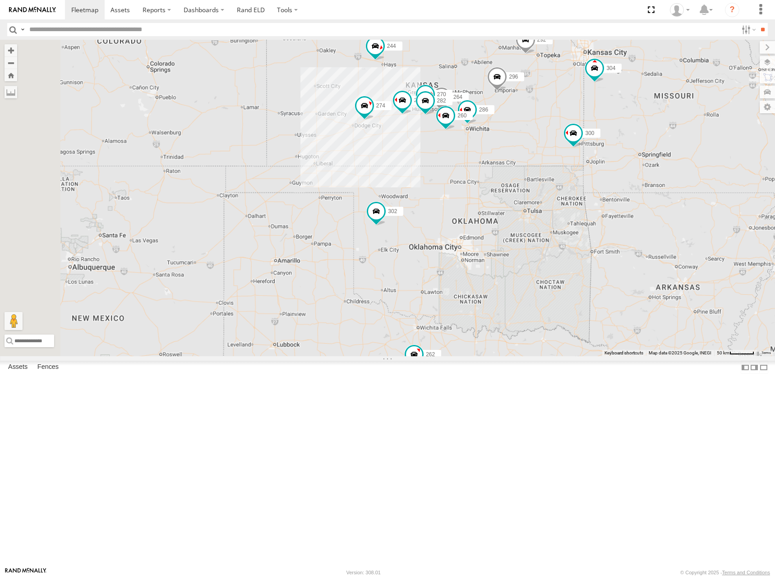
drag, startPoint x: 478, startPoint y: 80, endPoint x: 516, endPoint y: 160, distance: 88.8
click at [516, 160] on div "274 300 244 262 288 292 280 232 296 304 264 302 266 286 260 298 270 282" at bounding box center [387, 198] width 775 height 316
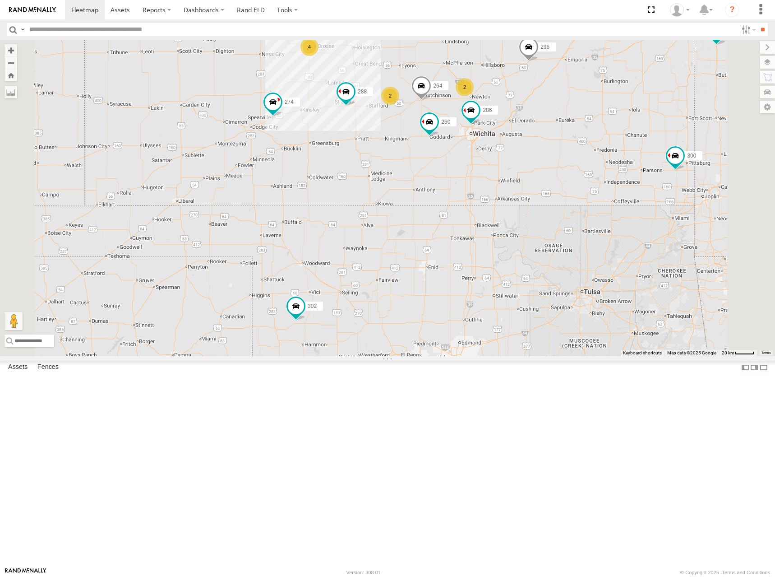
drag, startPoint x: 567, startPoint y: 143, endPoint x: 564, endPoint y: 152, distance: 10.0
click at [564, 152] on div "274 300 244 262 288 292 280 232 296 304 264 302 266 286 260 4 2 2" at bounding box center [387, 198] width 775 height 316
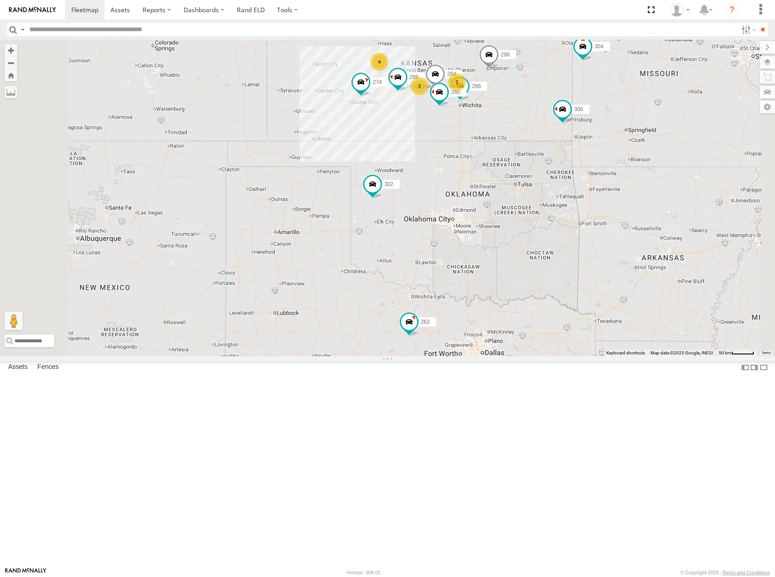
drag, startPoint x: 561, startPoint y: 118, endPoint x: 561, endPoint y: 131, distance: 12.6
click at [561, 131] on div "274 300 244 262 288 292 280 232 296 304 264 302 266 286 260 4 2 2" at bounding box center [387, 198] width 775 height 316
click at [580, 117] on div "274 300 244 262 288 292 280 232 296 304 264 302 266 286 260 4 2 2" at bounding box center [387, 198] width 775 height 316
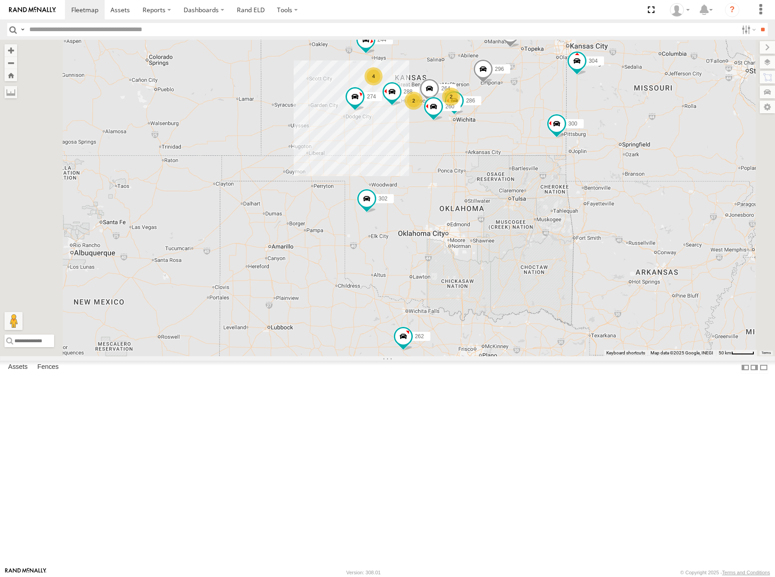
drag, startPoint x: 569, startPoint y: 122, endPoint x: 605, endPoint y: 126, distance: 35.4
click at [563, 135] on div "274 300 244 262 288 292 280 232 296 304 264 302 266 286 260 4 2 2" at bounding box center [387, 198] width 775 height 316
drag, startPoint x: 567, startPoint y: 114, endPoint x: 564, endPoint y: 120, distance: 6.3
click at [564, 120] on div "274 300 244 262 288 292 280 232 296 304 264 302 266 286 260 4 2 2" at bounding box center [387, 198] width 775 height 316
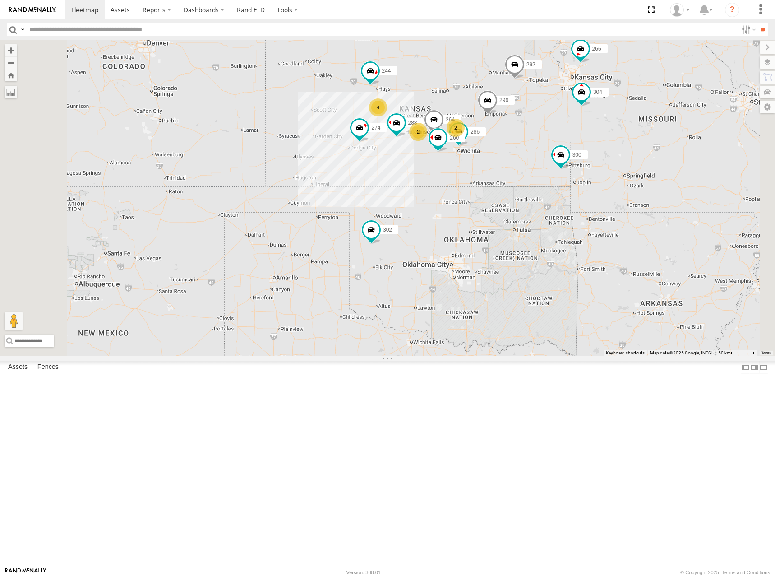
drag, startPoint x: 590, startPoint y: 121, endPoint x: 598, endPoint y: 147, distance: 27.0
click at [598, 147] on div "274 300 244 298 262 288 292 280 232 296 304 264 302 266 286 260 4 2 2" at bounding box center [387, 198] width 775 height 316
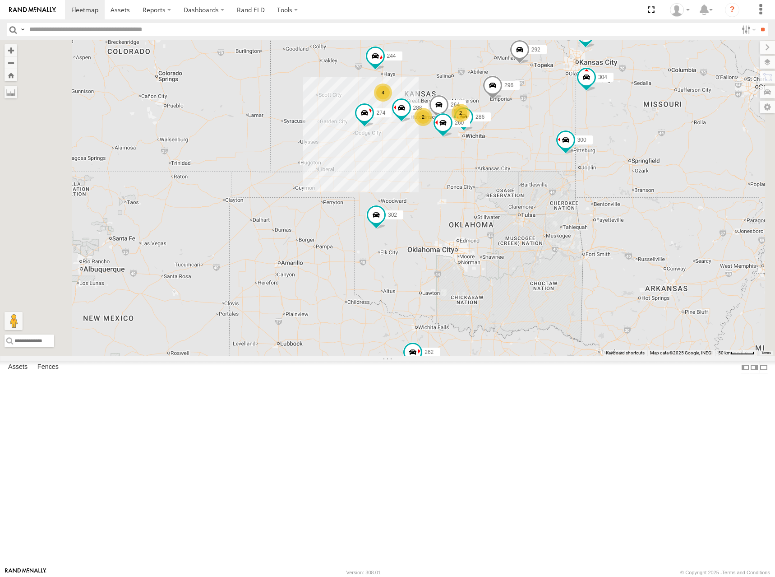
drag, startPoint x: 585, startPoint y: 169, endPoint x: 590, endPoint y: 152, distance: 17.0
click at [590, 152] on div "274 300 244 298 262 288 292 280 232 296 304 264 302 266 286 260 4 2 2" at bounding box center [387, 198] width 775 height 316
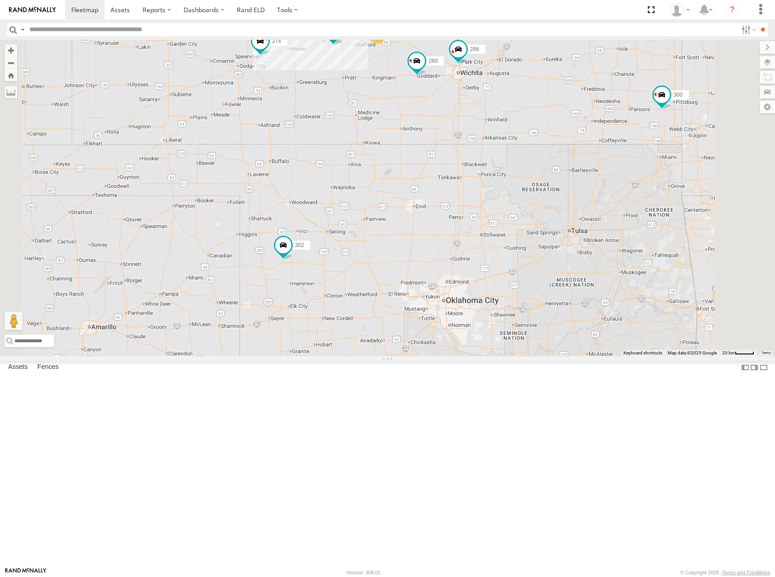
drag, startPoint x: 587, startPoint y: 71, endPoint x: 592, endPoint y: 104, distance: 33.8
click at [592, 104] on div "274 300 244 298 262 288 292 280 232 296 304 264 302 266 286 260 4 2 2" at bounding box center [387, 198] width 775 height 316
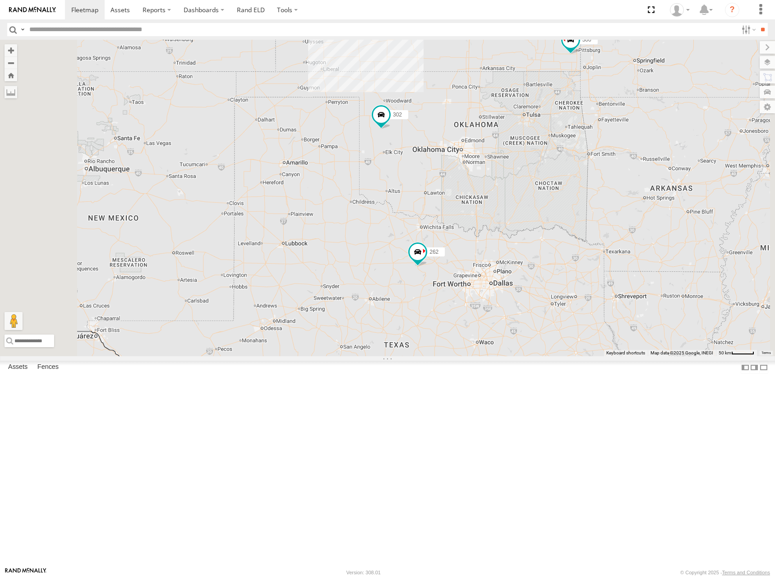
drag, startPoint x: 580, startPoint y: 78, endPoint x: 577, endPoint y: 104, distance: 25.8
click at [577, 104] on div "274 300 244 298 262 288 292 280 232 296 304 264 302 266 286 260 4 2 2" at bounding box center [387, 198] width 775 height 316
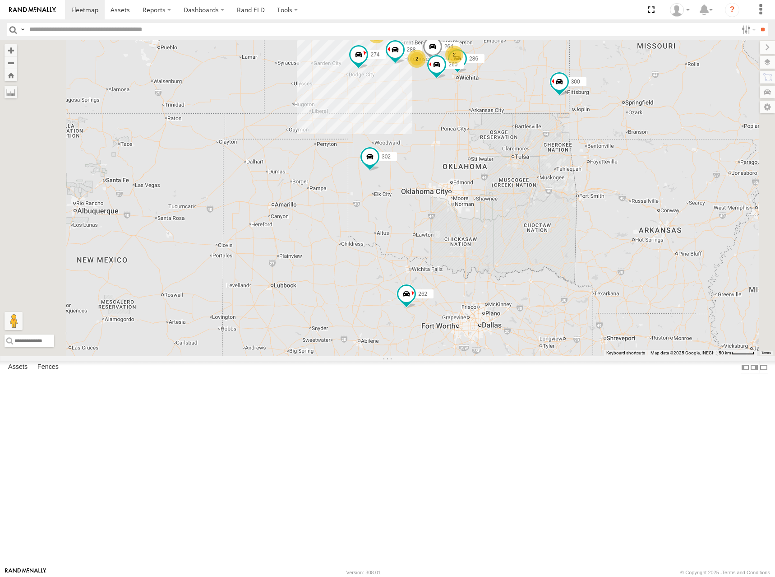
drag, startPoint x: 585, startPoint y: 74, endPoint x: 569, endPoint y: 139, distance: 66.9
click at [569, 139] on div "274 300 244 298 262 288 292 280 232 296 304 264 302 266 286 260 4 2 2" at bounding box center [387, 198] width 775 height 316
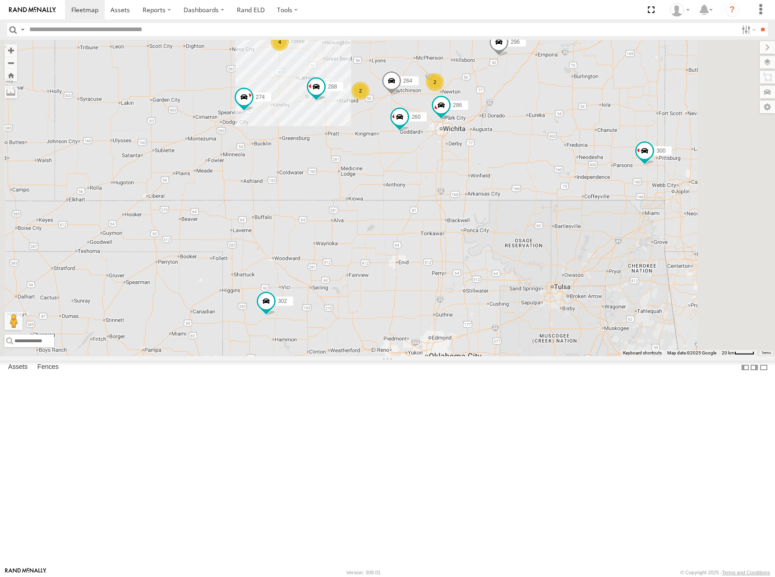
click at [588, 225] on div "274 300 244 298 262 288 292 280 232 296 304 264 302 266 286 260 4 2 2" at bounding box center [387, 198] width 775 height 316
drag, startPoint x: 529, startPoint y: 119, endPoint x: 540, endPoint y: 119, distance: 10.8
click at [529, 121] on div "274 300 244 298 262 288 292 280 232 296 304 264 302 266 286 260 4 2 2" at bounding box center [387, 198] width 775 height 316
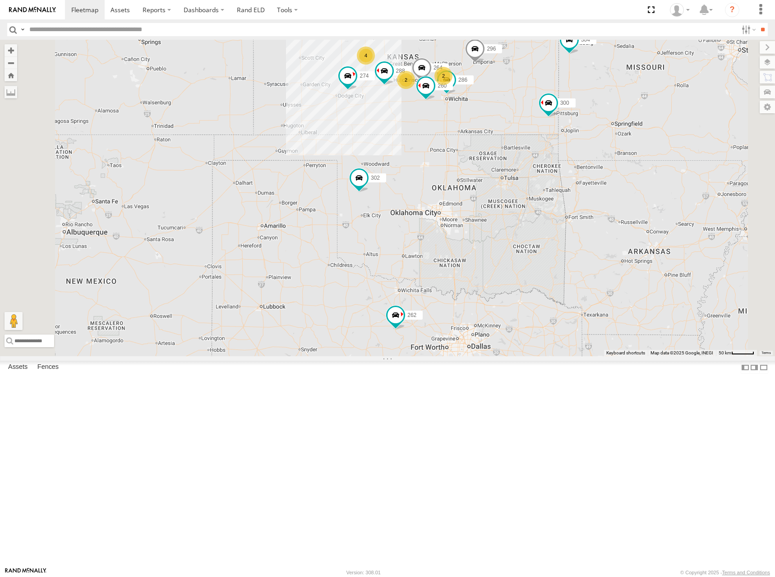
drag, startPoint x: 536, startPoint y: 124, endPoint x: 536, endPoint y: 147, distance: 22.6
click at [536, 147] on div "274 300 244 298 262 288 292 280 232 296 304 264 302 266 286 260 4 2 2" at bounding box center [387, 198] width 775 height 316
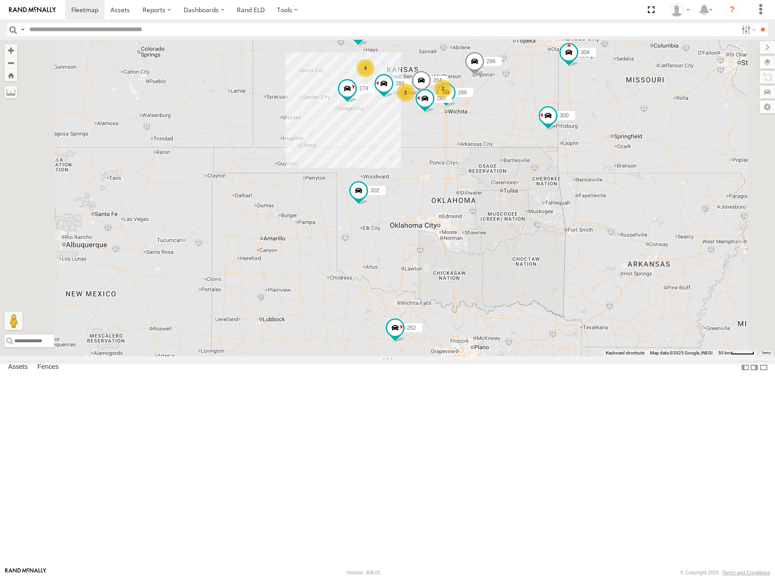
click at [570, 115] on div "274 300 244 298 262 288 292 280 232 296 304 264 302 266 286 260 4 2 2" at bounding box center [387, 198] width 775 height 316
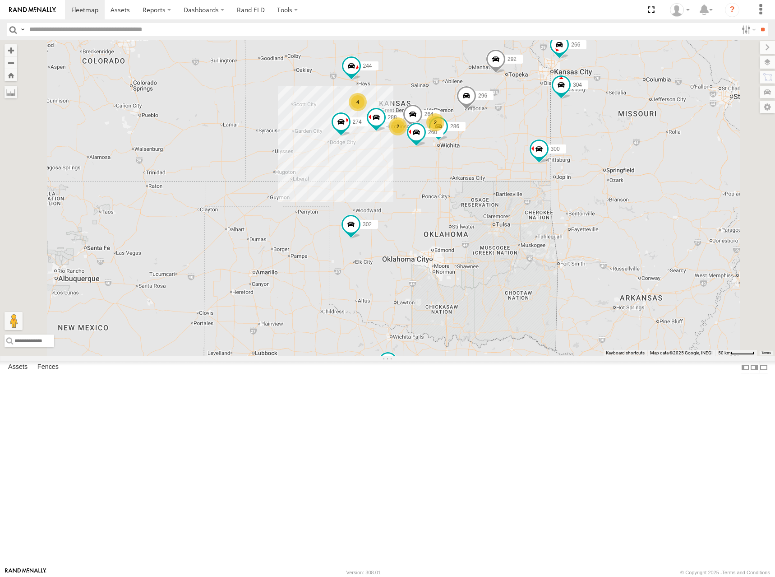
drag, startPoint x: 585, startPoint y: 101, endPoint x: 573, endPoint y: 151, distance: 51.6
click at [573, 151] on div "274 300 244 298 262 288 292 280 232 296 304 264 302 266 286 260 4 2 2" at bounding box center [387, 198] width 775 height 316
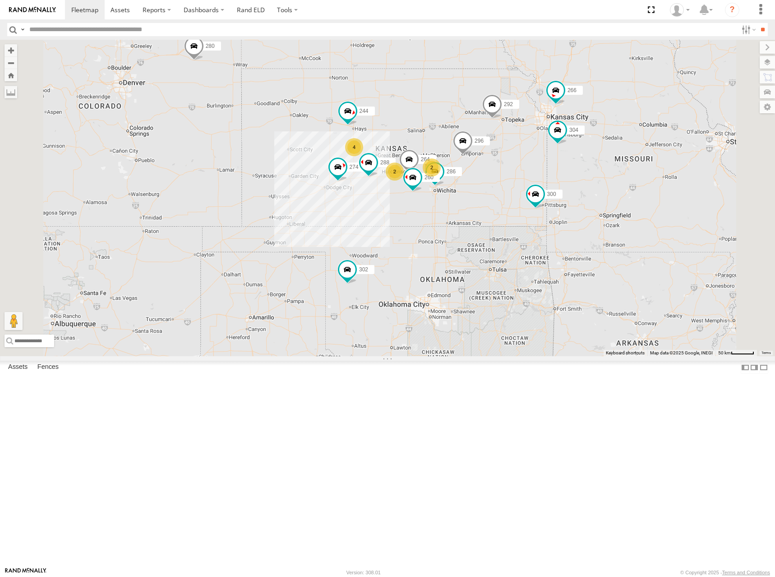
drag, startPoint x: 577, startPoint y: 134, endPoint x: 585, endPoint y: 172, distance: 38.8
click at [585, 172] on div "274 300 244 298 262 288 292 280 232 296 304 264 302 266 286 260 4 2 2" at bounding box center [387, 198] width 775 height 316
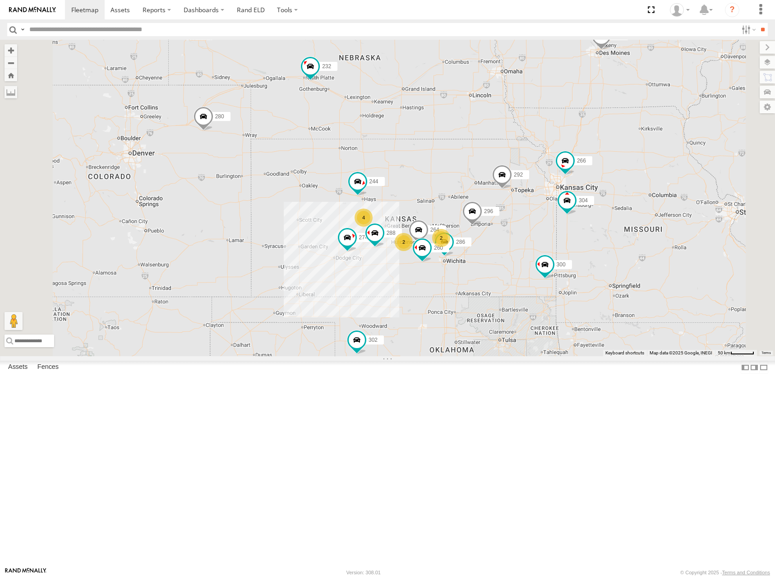
drag, startPoint x: 543, startPoint y: 116, endPoint x: 550, endPoint y: 160, distance: 44.4
click at [550, 160] on div "274 300 244 298 262 288 292 280 232 296 304 264 302 266 286 260 4 2 2" at bounding box center [387, 198] width 775 height 316
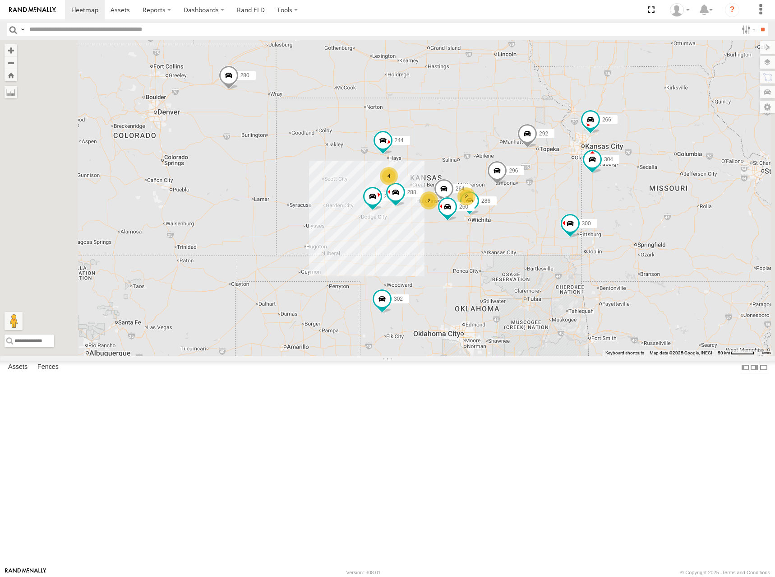
drag, startPoint x: 547, startPoint y: 213, endPoint x: 582, endPoint y: 161, distance: 62.9
click at [582, 161] on div "274 300 244 298 262 288 292 280 232 296 304 264 302 266 286 260 4 2 2 272" at bounding box center [387, 198] width 775 height 316
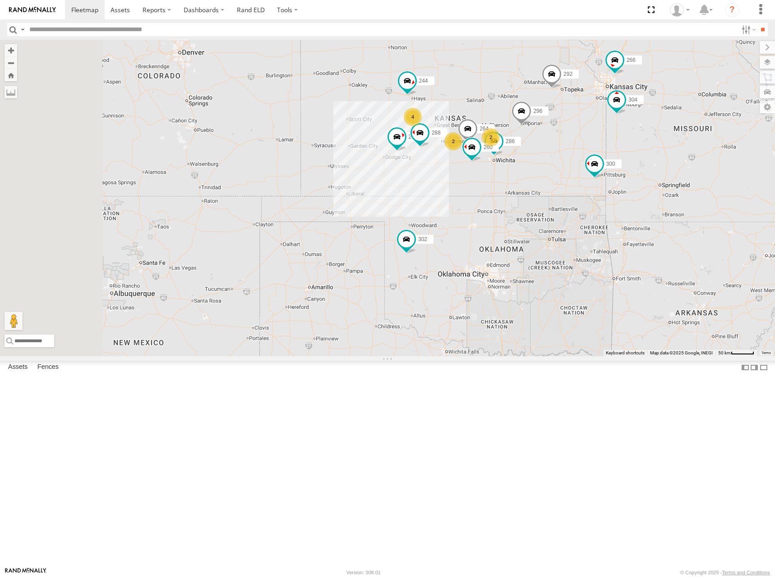
drag, startPoint x: 544, startPoint y: 212, endPoint x: 547, endPoint y: 190, distance: 22.3
click at [547, 190] on div "274 300 244 298 262 288 292 280 232 296 304 264 302 266 286 260 4 2 2 272" at bounding box center [387, 198] width 775 height 316
drag, startPoint x: 615, startPoint y: 153, endPoint x: 616, endPoint y: 147, distance: 6.4
click at [614, 152] on div "274 300 244 298 262 288 292 280 232 296 304 264 302 266 286 260 4 2 2 272" at bounding box center [387, 198] width 775 height 316
drag, startPoint x: 628, startPoint y: 150, endPoint x: 622, endPoint y: 135, distance: 15.4
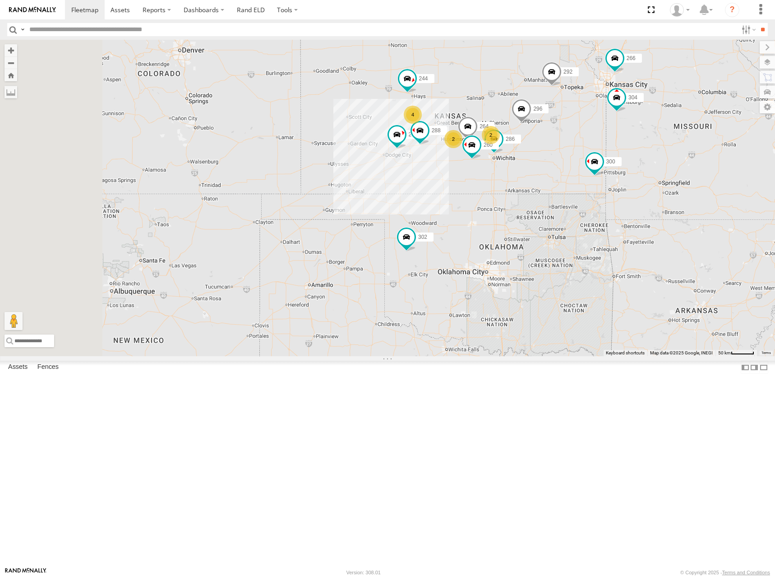
click at [622, 135] on div "274 300 244 298 262 288 292 280 232 296 304 264 302 266 286 260 4 2 2 272" at bounding box center [387, 198] width 775 height 316
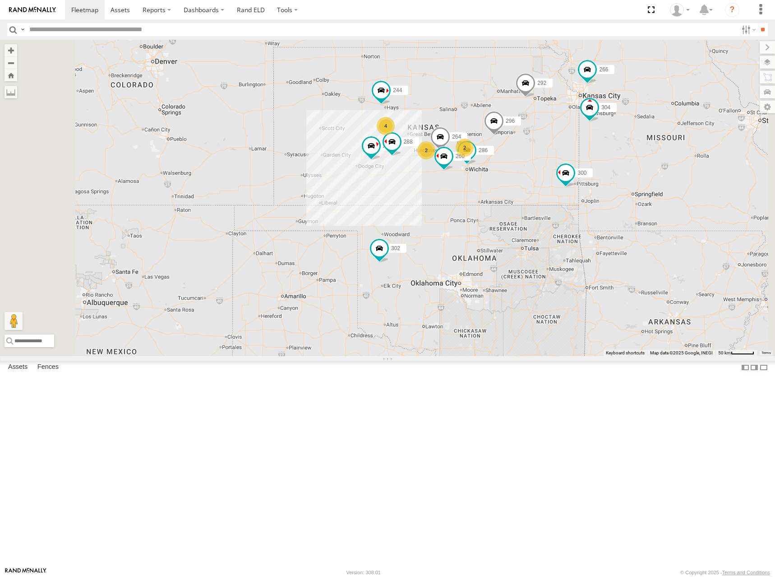
drag, startPoint x: 614, startPoint y: 142, endPoint x: 585, endPoint y: 154, distance: 31.8
click at [585, 154] on div "274 300 244 298 262 288 292 280 232 296 304 264 302 266 286 260 272 4 2 2" at bounding box center [387, 198] width 775 height 316
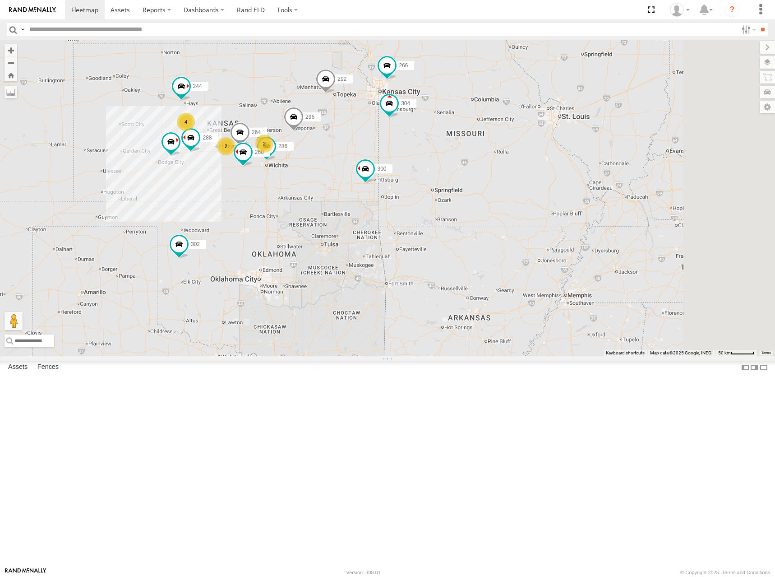
drag, startPoint x: 590, startPoint y: 155, endPoint x: 389, endPoint y: 151, distance: 200.3
click at [389, 151] on div "274 300 244 298 262 288 292 280 232 296 304 264 302 266 286 260 272 4 2 2" at bounding box center [387, 198] width 775 height 316
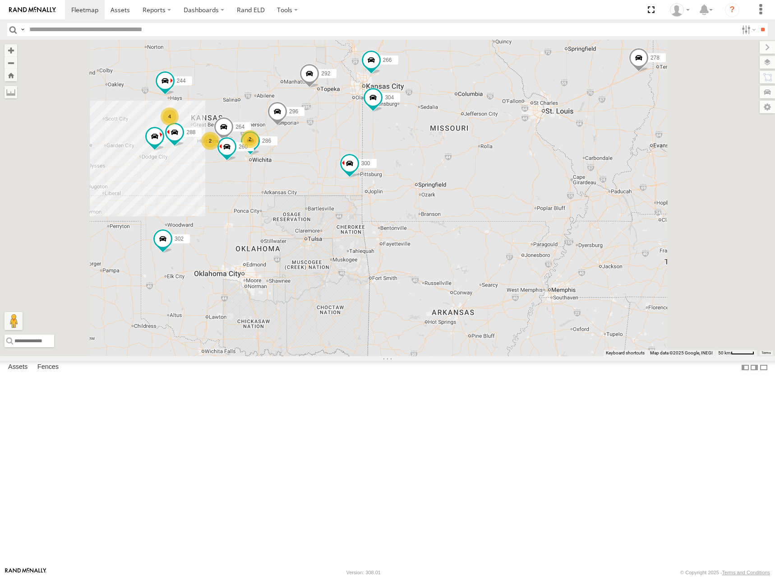
drag, startPoint x: 577, startPoint y: 185, endPoint x: 594, endPoint y: 175, distance: 20.0
click at [594, 175] on div "274 300 244 298 262 288 292 280 232 296 304 264 302 266 286 260 272 278 4 2 2" at bounding box center [387, 198] width 775 height 316
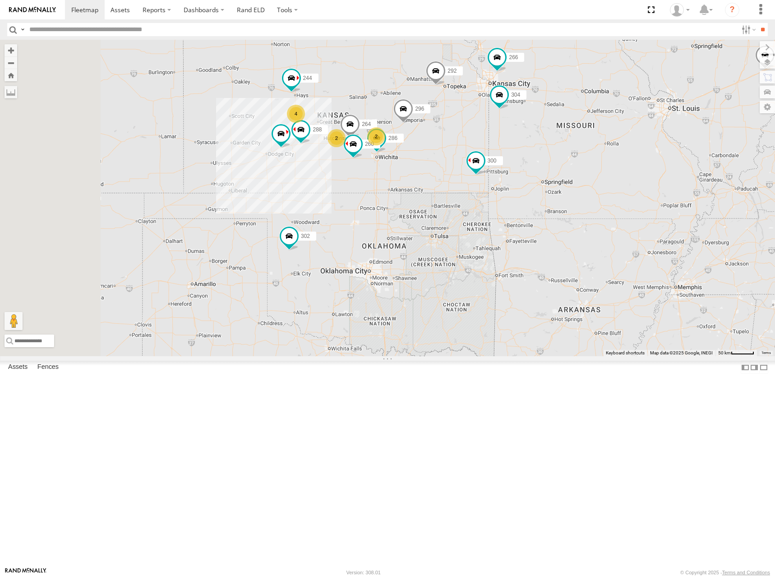
drag, startPoint x: 383, startPoint y: 148, endPoint x: 475, endPoint y: 164, distance: 92.9
click at [475, 164] on div "274 300 244 298 262 288 292 280 232 296 304 264 302 266 286 260 272 278 4 2 2" at bounding box center [387, 198] width 775 height 316
drag, startPoint x: 483, startPoint y: 162, endPoint x: 513, endPoint y: 153, distance: 32.1
click at [513, 153] on div "274 300 244 298 262 288 292 280 232 296 304 264 302 266 286 260 272 278 4 2 2" at bounding box center [387, 198] width 775 height 316
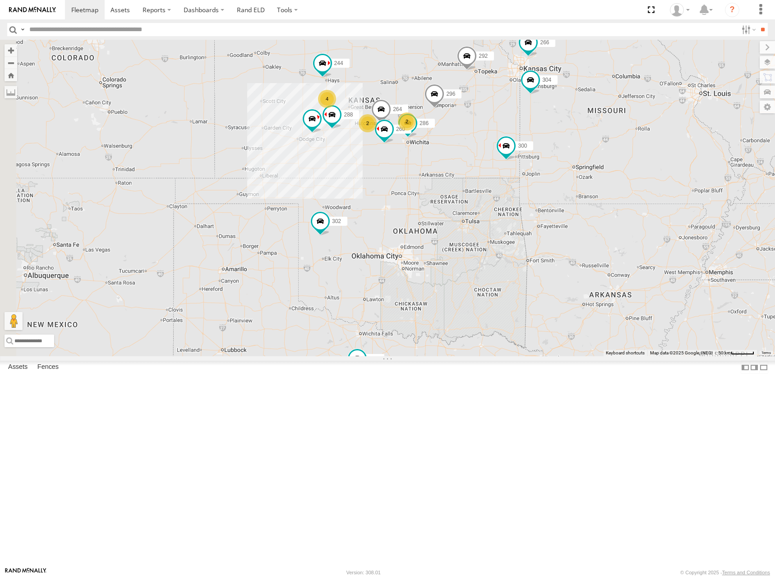
drag, startPoint x: 508, startPoint y: 168, endPoint x: 510, endPoint y: 160, distance: 7.8
click at [510, 160] on div "274 300 244 298 262 288 292 280 232 296 304 264 302 266 286 260 272 278 4 2 2" at bounding box center [387, 198] width 775 height 316
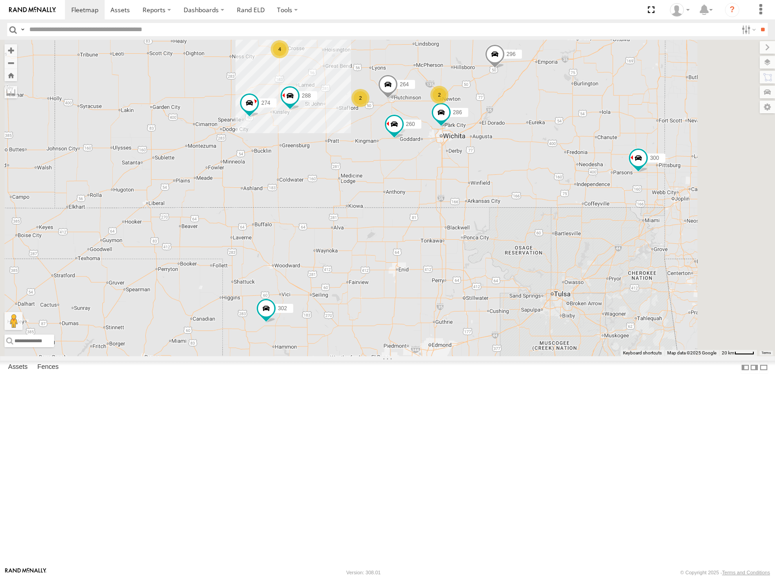
drag, startPoint x: 485, startPoint y: 157, endPoint x: 499, endPoint y: 157, distance: 14.0
click at [499, 157] on div "274 300 244 298 262 288 292 280 232 296 304 264 302 266 286 260 272 278 4 2 2" at bounding box center [387, 198] width 775 height 316
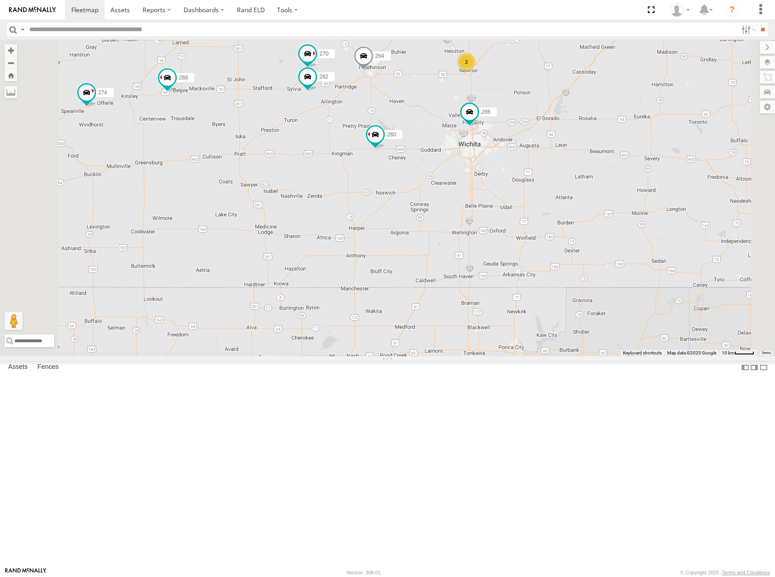
drag, startPoint x: 502, startPoint y: 186, endPoint x: 508, endPoint y: 196, distance: 11.9
click at [508, 196] on div "274 300 244 298 262 288 292 280 232 296 304 264 302 266 286 260 272 278 4 270 2…" at bounding box center [387, 198] width 775 height 316
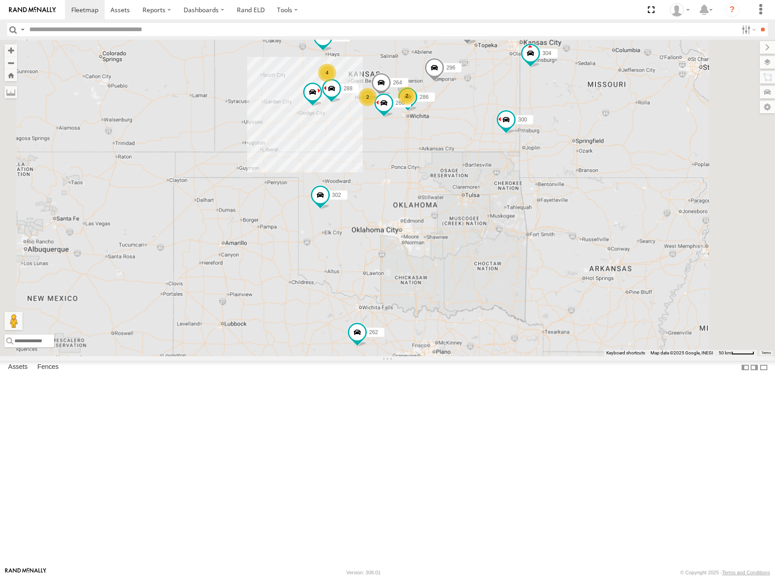
drag, startPoint x: 496, startPoint y: 93, endPoint x: 505, endPoint y: 143, distance: 51.4
click at [505, 143] on div "274 300 244 298 262 288 292 280 232 296 304 264 302 266 286 260 272 278 4 2 2" at bounding box center [387, 198] width 775 height 316
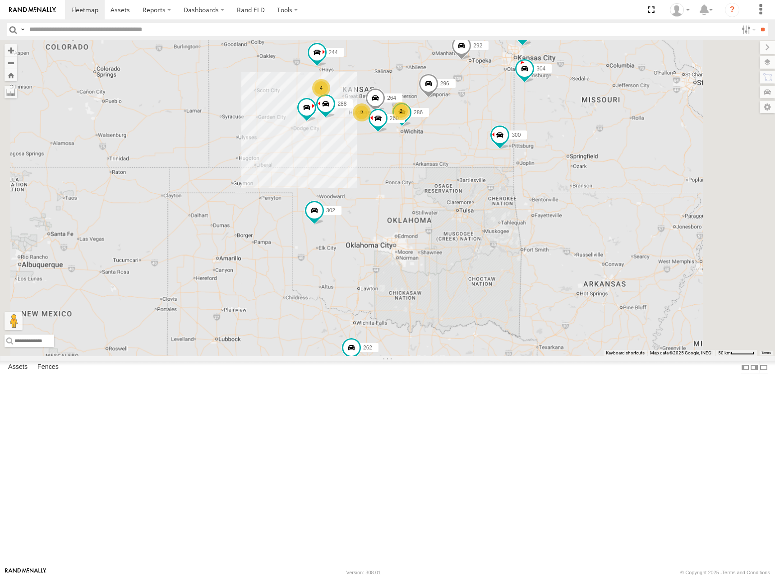
drag, startPoint x: 520, startPoint y: 158, endPoint x: 514, endPoint y: 173, distance: 16.0
click at [514, 173] on div "274 300 244 298 262 288 292 280 232 296 304 264 302 266 286 260 272 278 4 2 2" at bounding box center [387, 198] width 775 height 316
drag, startPoint x: 504, startPoint y: 167, endPoint x: 509, endPoint y: 170, distance: 5.7
click at [509, 170] on div "274 300 244 298 262 288 292 280 232 296 304 264 302 266 286 260 272 278 4 2 2" at bounding box center [387, 198] width 775 height 316
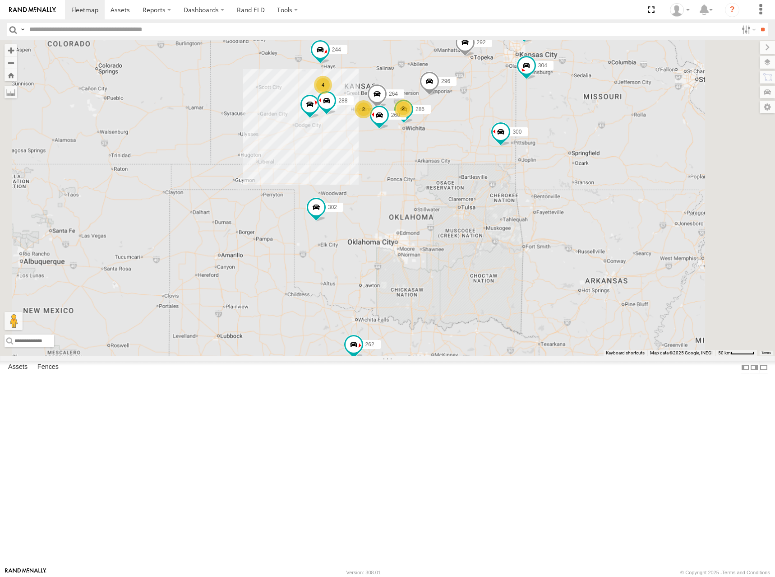
drag, startPoint x: 500, startPoint y: 151, endPoint x: 499, endPoint y: 142, distance: 8.7
click at [499, 142] on div "274 300 244 262 288 292 280 232 296 304 264 302 266 286 260 4 2 2" at bounding box center [387, 198] width 775 height 316
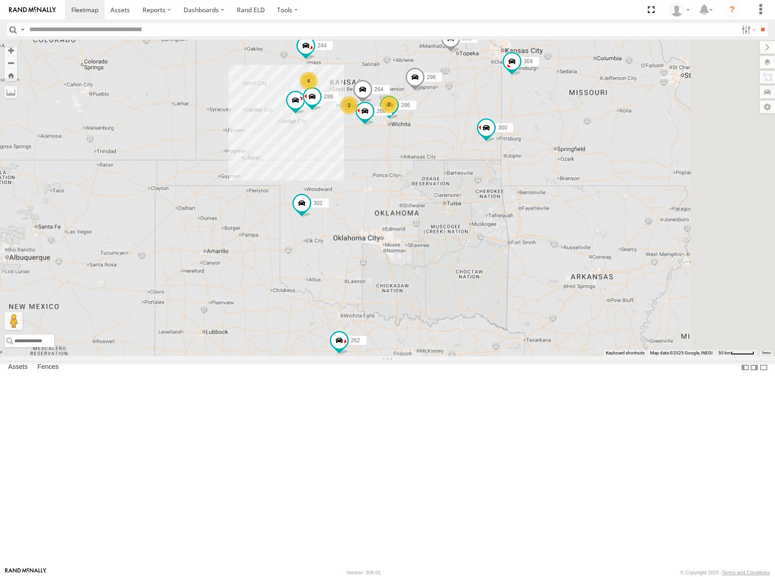
drag, startPoint x: 513, startPoint y: 143, endPoint x: 498, endPoint y: 144, distance: 14.9
click at [498, 144] on div "274 300 244 262 288 292 280 232 296 304 264 302 266 286 260 4 2 2" at bounding box center [387, 198] width 775 height 316
click at [502, 143] on div "274 300 244 262 288 292 280 232 296 304 264 302 266 286 260 4 2 2" at bounding box center [387, 198] width 775 height 316
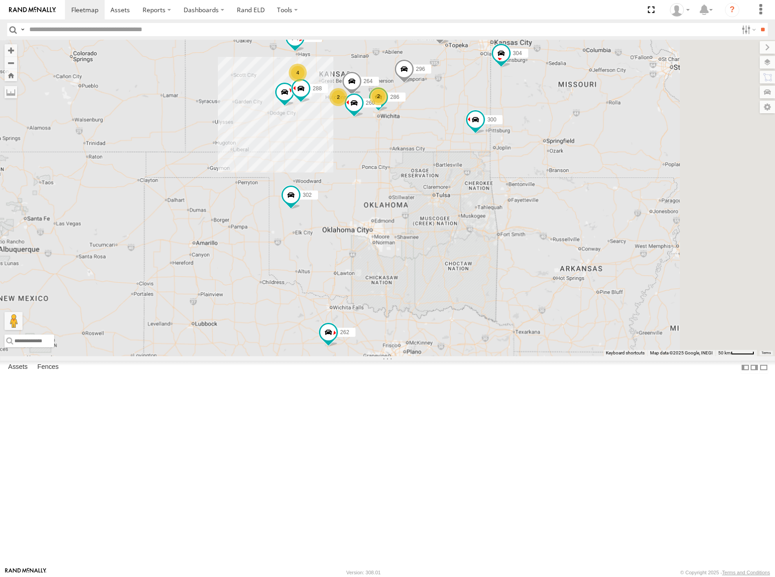
drag, startPoint x: 500, startPoint y: 118, endPoint x: 492, endPoint y: 110, distance: 11.8
click at [492, 110] on div "274 300 244 262 288 292 280 232 296 304 264 302 266 286 260 4 2 2" at bounding box center [387, 198] width 775 height 316
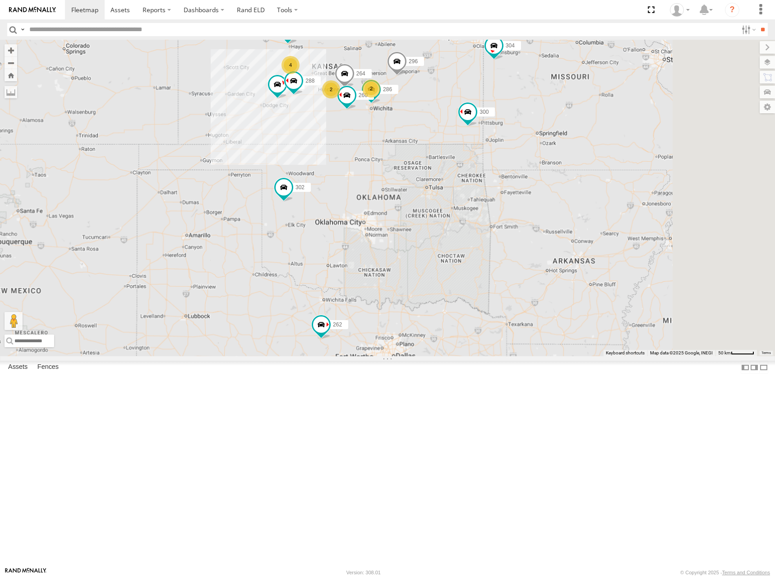
click at [486, 100] on div "274 300 244 262 288 292 280 232 296 304 264 302 266 286 260 4 2 2" at bounding box center [387, 198] width 775 height 316
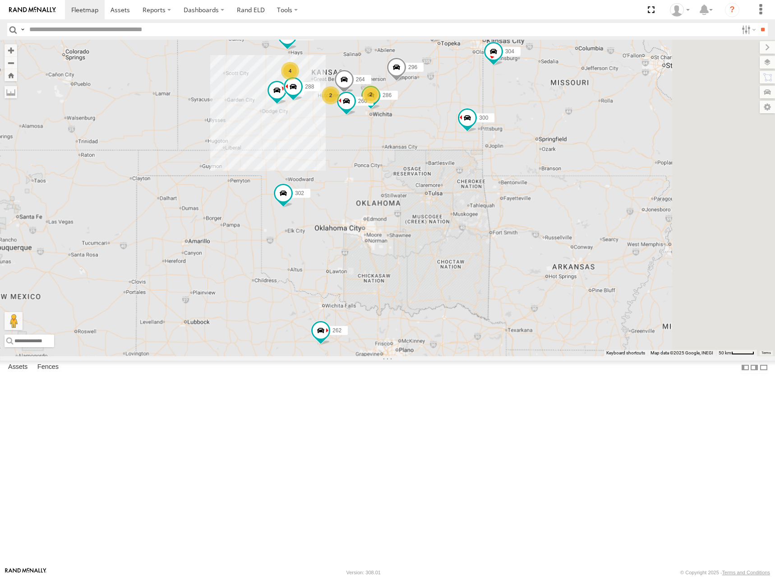
drag, startPoint x: 485, startPoint y: 108, endPoint x: 485, endPoint y: 117, distance: 8.6
click at [485, 117] on div "274 300 244 262 288 292 280 232 296 304 264 302 266 286 260 4 2 2" at bounding box center [387, 198] width 775 height 316
click at [487, 116] on div "274 300 244 262 288 292 280 232 296 304 264 302 266 286 260 4 2 2" at bounding box center [387, 198] width 775 height 316
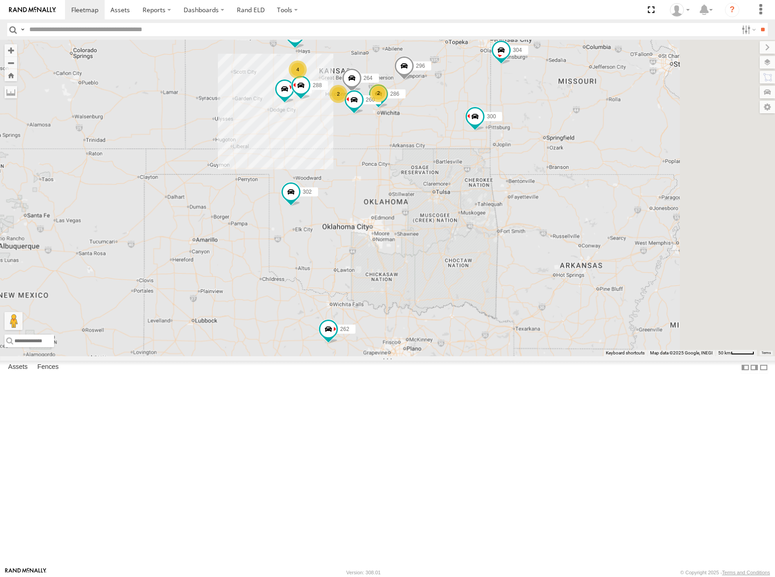
drag, startPoint x: 488, startPoint y: 114, endPoint x: 494, endPoint y: 115, distance: 5.9
click at [494, 115] on div "274 300 244 262 288 292 280 232 296 304 264 302 266 286 260 4 2 2" at bounding box center [387, 198] width 775 height 316
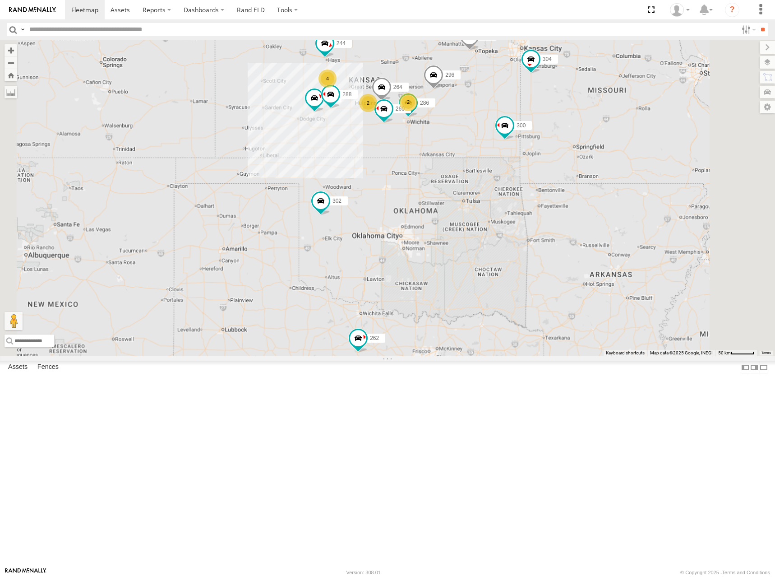
drag, startPoint x: 486, startPoint y: 118, endPoint x: 520, endPoint y: 128, distance: 34.8
click at [520, 128] on div "274 300 244 262 288 292 280 232 296 304 264 302 266 286 260 4 2 2" at bounding box center [387, 198] width 775 height 316
click at [520, 129] on div "274 300 244 262 288 292 280 232 296 304 264 302 266 286 260 4 2 2" at bounding box center [387, 198] width 775 height 316
drag, startPoint x: 515, startPoint y: 178, endPoint x: 515, endPoint y: 173, distance: 5.0
click at [515, 173] on div "274 300 244 262 288 292 280 232 296 304 264 302 266 286 260 4 2 2" at bounding box center [387, 198] width 775 height 316
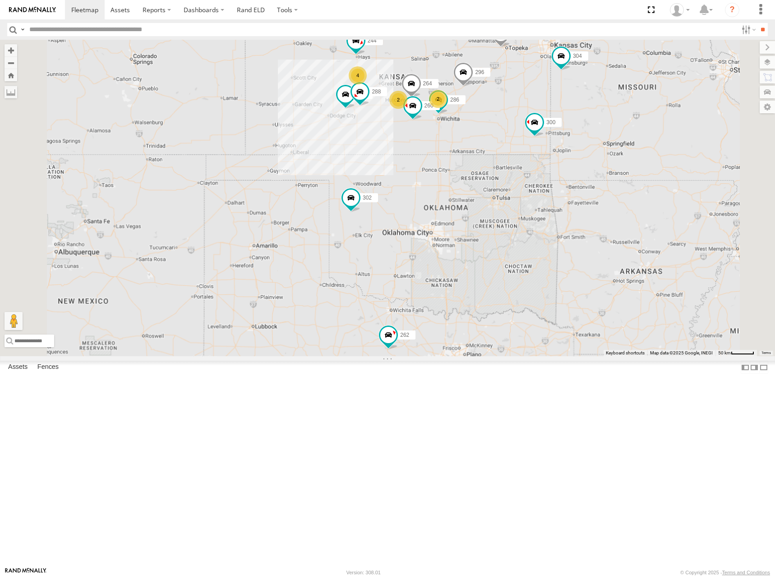
drag, startPoint x: 515, startPoint y: 125, endPoint x: 577, endPoint y: 116, distance: 62.8
click at [547, 122] on div "274 300 244 262 288 292 280 232 296 304 264 302 266 286 260 4 2 2" at bounding box center [387, 198] width 775 height 316
drag, startPoint x: 556, startPoint y: 128, endPoint x: 574, endPoint y: 125, distance: 18.2
click at [574, 125] on div "274 300 244 262 288 292 280 232 296 304 264 302 266 286 260 4 2 2" at bounding box center [387, 198] width 775 height 316
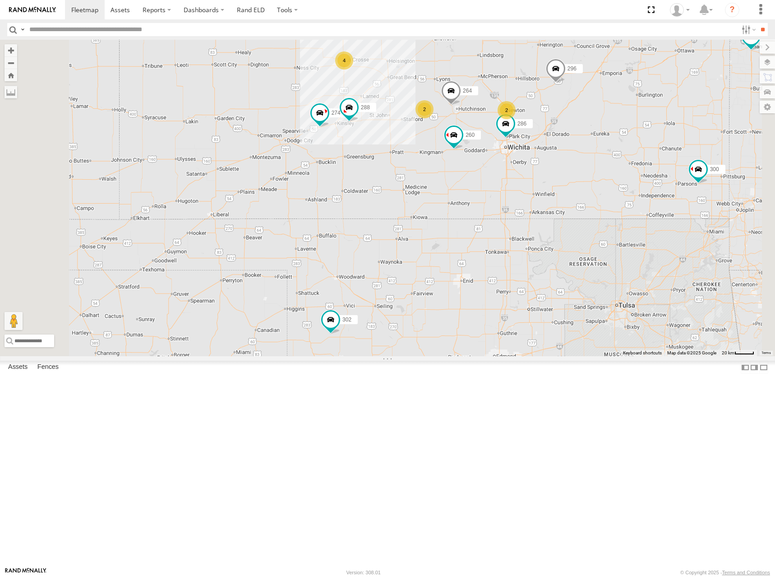
drag, startPoint x: 533, startPoint y: 161, endPoint x: 535, endPoint y: 171, distance: 10.1
click at [535, 171] on div "274 300 244 262 288 292 280 232 296 304 264 302 266 286 260 4 2 2" at bounding box center [387, 198] width 775 height 316
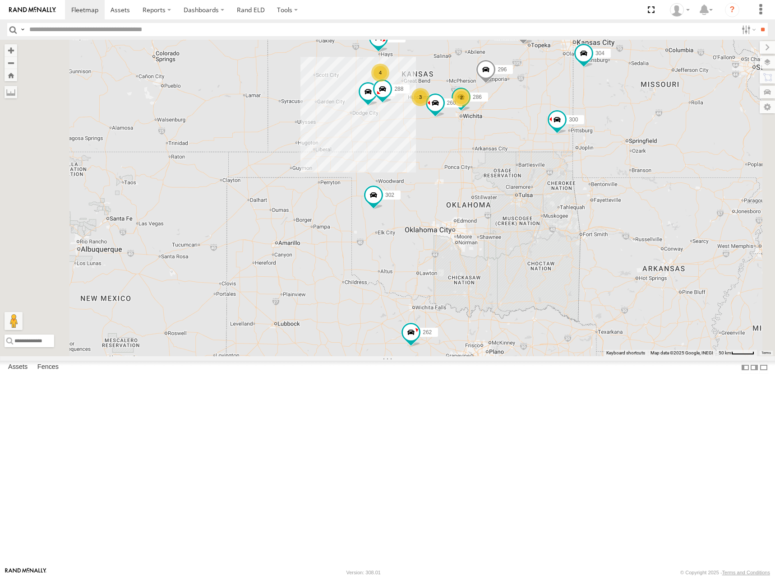
drag, startPoint x: 542, startPoint y: 147, endPoint x: 540, endPoint y: 153, distance: 6.5
click at [540, 153] on div "274 300 244 262 288 292 280 232 296 304 302 266 286 260 4 3 2" at bounding box center [387, 198] width 775 height 316
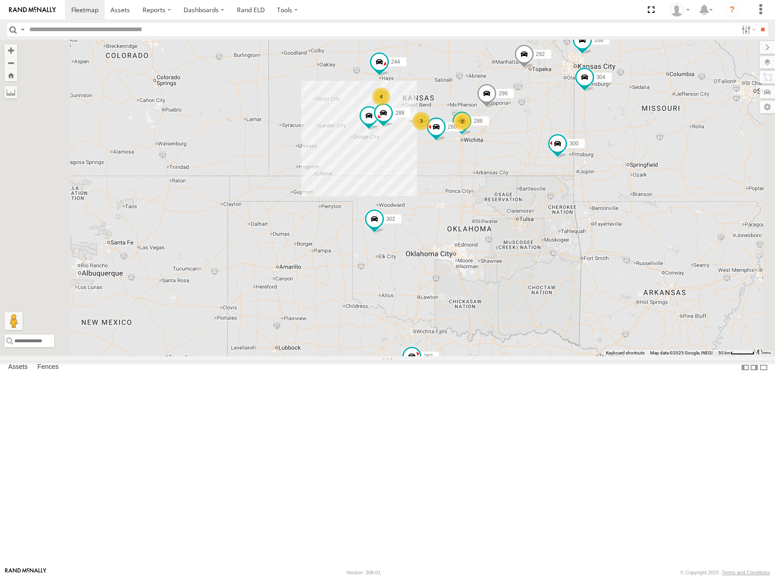
drag, startPoint x: 583, startPoint y: 115, endPoint x: 585, endPoint y: 140, distance: 24.9
click at [585, 140] on div "274 300 244 262 288 292 280 232 296 304 302 266 286 260 4 3 2" at bounding box center [387, 198] width 775 height 316
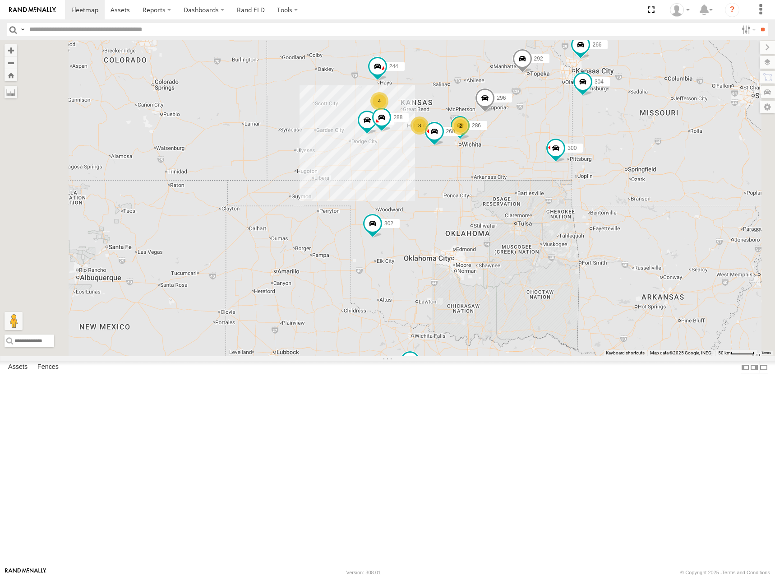
drag, startPoint x: 567, startPoint y: 139, endPoint x: 757, endPoint y: 106, distance: 193.3
click at [564, 144] on div "274 300 244 262 288 292 280 232 296 304 302 266 286 260 4 3 2" at bounding box center [387, 198] width 775 height 316
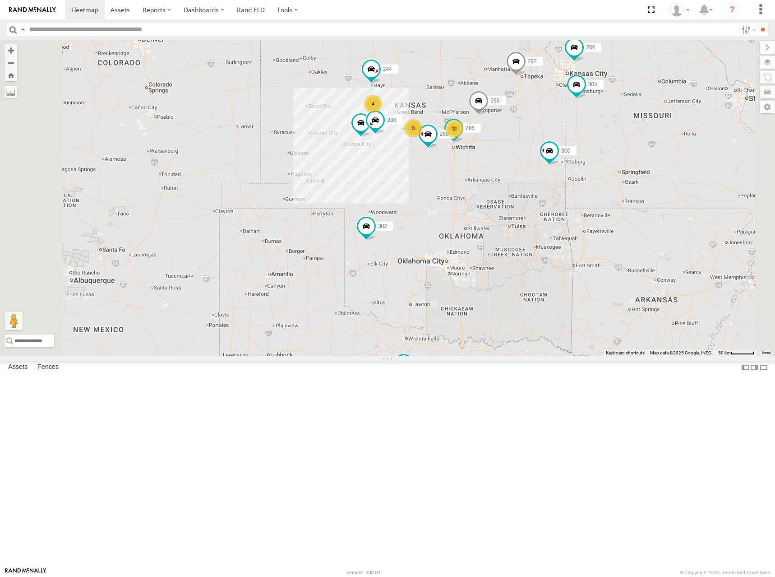
drag, startPoint x: 540, startPoint y: 157, endPoint x: 533, endPoint y: 159, distance: 7.4
click at [533, 159] on div "274 300 244 298 262 288 292 280 232 296 304 302 266 286 260 4 3 2" at bounding box center [387, 198] width 775 height 316
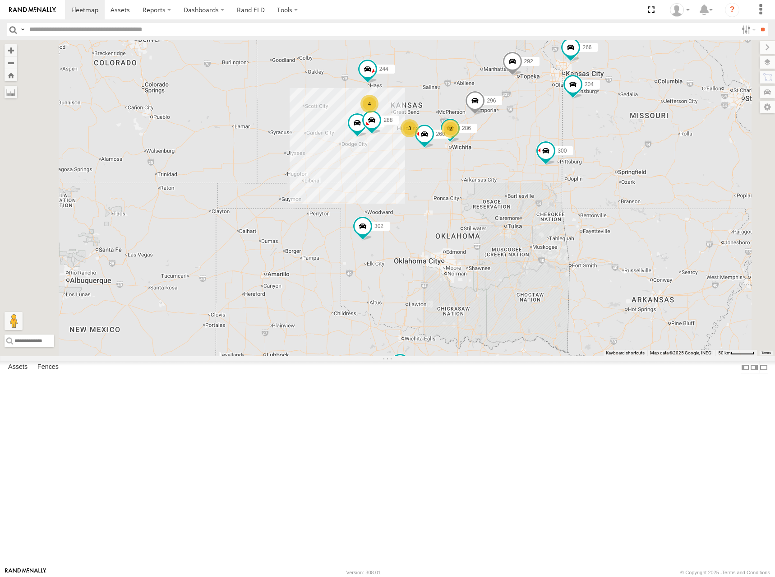
drag, startPoint x: 559, startPoint y: 159, endPoint x: 555, endPoint y: 153, distance: 6.8
click at [555, 153] on div "274 300 244 298 262 288 292 280 232 296 304 302 266 286 260 4 3 2" at bounding box center [387, 198] width 775 height 316
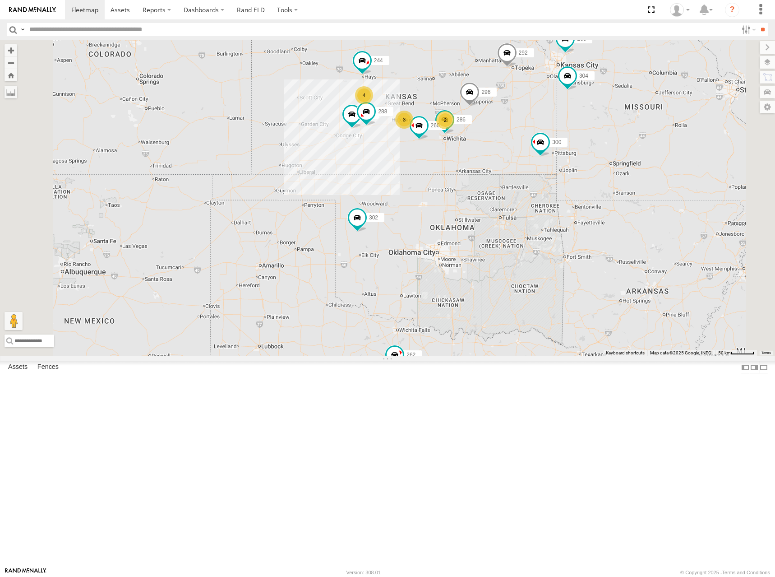
click at [549, 159] on div "274 300 244 298 262 288 292 280 232 296 304 302 266 286 260 4 3 2" at bounding box center [387, 198] width 775 height 316
click at [594, 146] on div "274 300 244 298 262 288 292 280 232 296 304 302 266 286 260 4 3 2" at bounding box center [387, 198] width 775 height 316
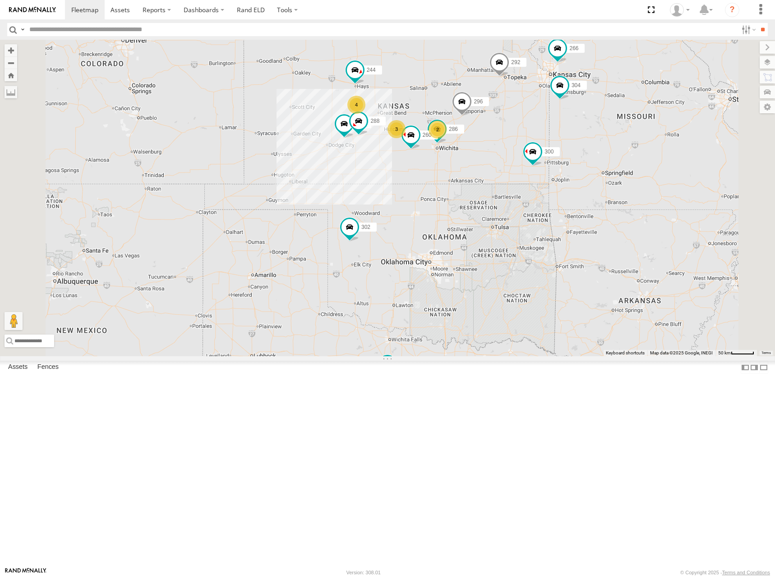
drag, startPoint x: 573, startPoint y: 132, endPoint x: 565, endPoint y: 142, distance: 12.2
click at [565, 142] on div "274 300 244 298 262 288 292 280 232 296 304 302 266 286 260 4 3 2" at bounding box center [387, 198] width 775 height 316
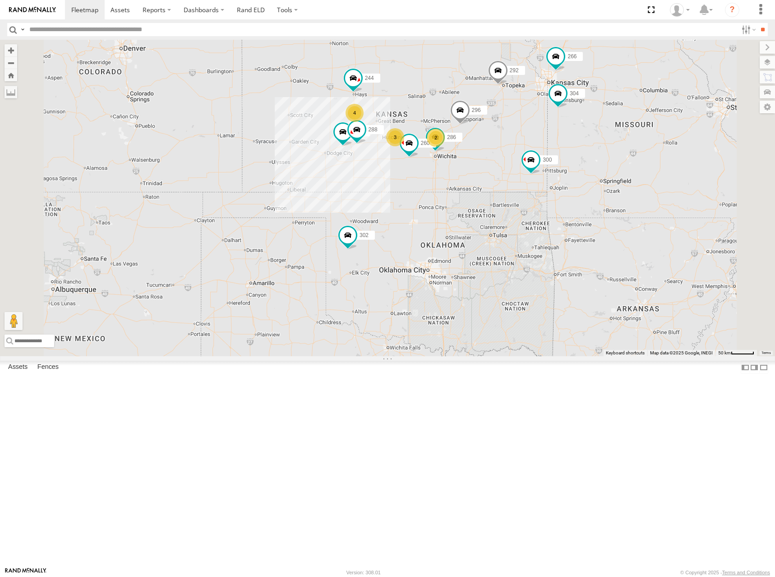
drag, startPoint x: 574, startPoint y: 154, endPoint x: 573, endPoint y: 164, distance: 9.6
click at [573, 164] on div "274 300 244 298 262 288 292 280 232 296 304 302 266 286 260 4 3 2" at bounding box center [387, 198] width 775 height 316
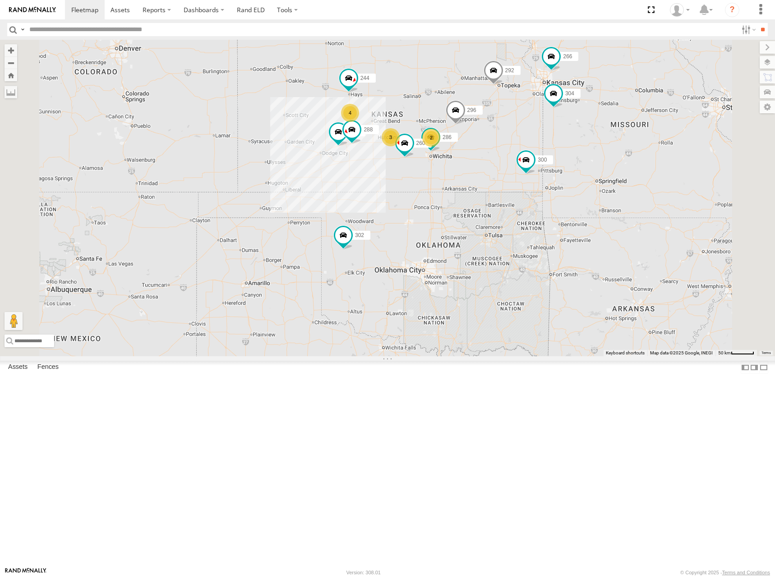
drag, startPoint x: 517, startPoint y: 207, endPoint x: 512, endPoint y: 204, distance: 4.9
click at [512, 204] on div "274 300 244 298 262 288 292 280 232 296 304 302 266 286 260 4 3 2" at bounding box center [387, 198] width 775 height 316
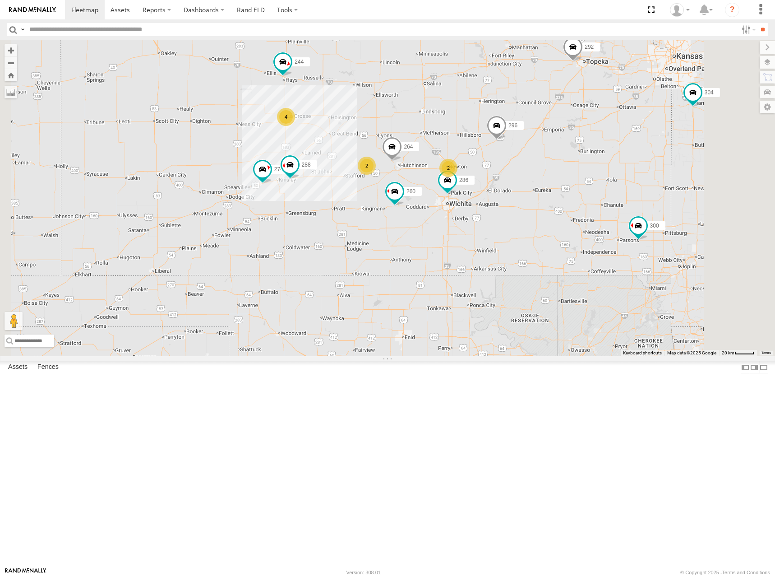
drag, startPoint x: 561, startPoint y: 204, endPoint x: 555, endPoint y: 208, distance: 6.7
click at [555, 208] on div "274 300 244 298 262 288 292 280 232 296 304 302 266 286 260 4 2 2 264" at bounding box center [387, 198] width 775 height 316
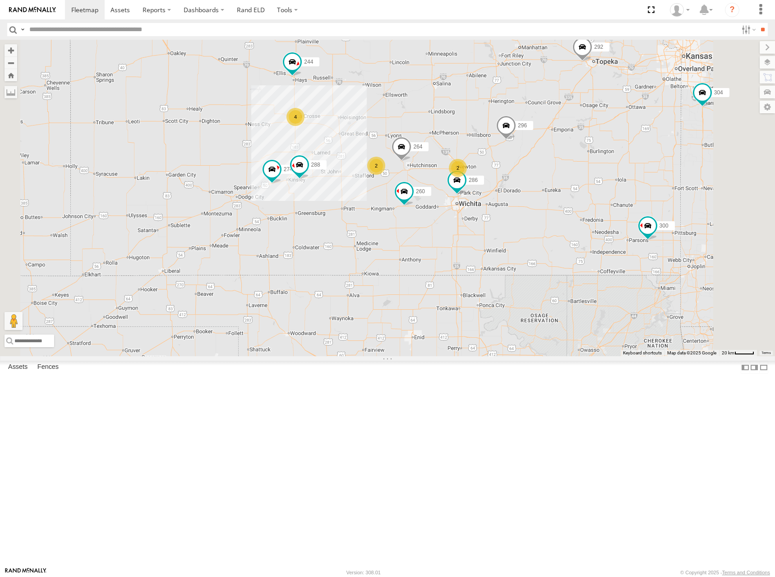
drag, startPoint x: 583, startPoint y: 188, endPoint x: 594, endPoint y: 186, distance: 11.1
click at [594, 186] on div "274 300 244 298 262 288 292 280 232 296 304 302 266 286 260 4 2 2 264" at bounding box center [387, 198] width 775 height 316
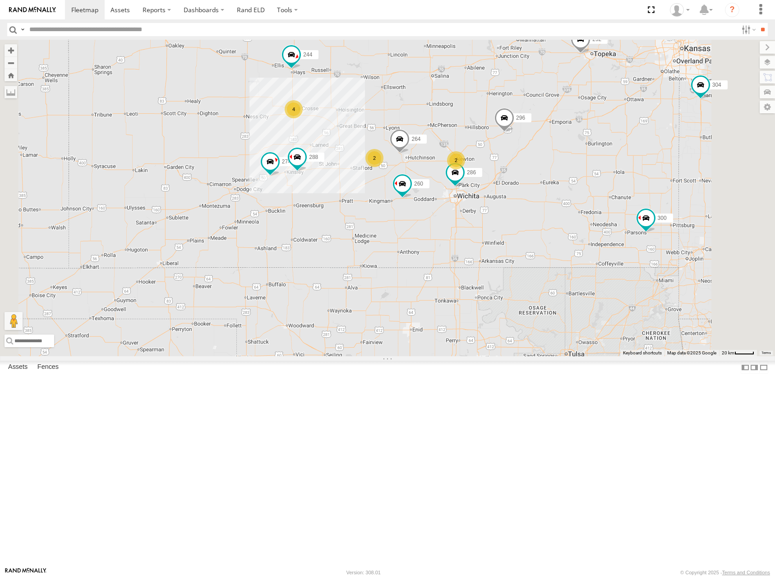
click at [591, 175] on div "274 300 244 298 262 288 292 280 232 296 304 302 266 286 260 4 2 2 264" at bounding box center [387, 198] width 775 height 316
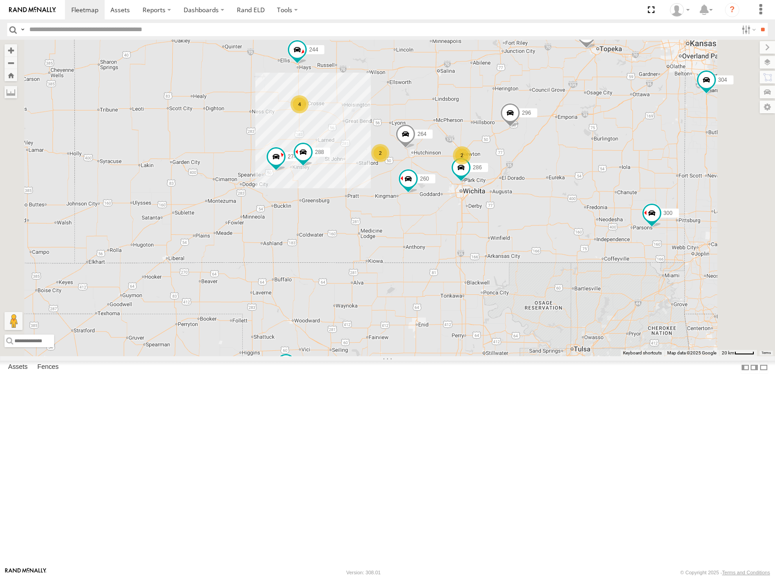
drag, startPoint x: 586, startPoint y: 185, endPoint x: 592, endPoint y: 180, distance: 8.6
click at [592, 180] on div "274 300 244 298 262 288 292 280 232 296 304 302 266 286 260 4 2 2 264" at bounding box center [387, 198] width 775 height 316
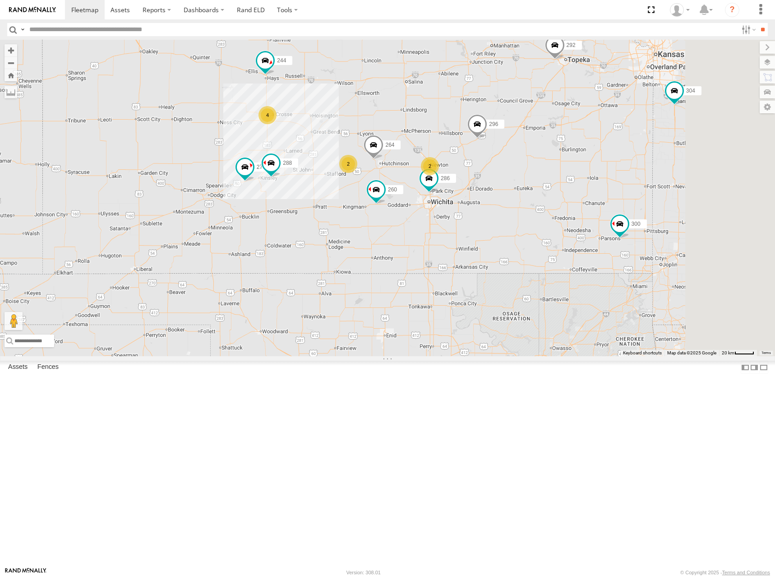
drag, startPoint x: 589, startPoint y: 185, endPoint x: 558, endPoint y: 197, distance: 33.5
click at [558, 197] on div "274 300 244 298 262 288 292 280 232 296 304 302 266 286 260 4 2 2 264" at bounding box center [387, 198] width 775 height 316
click at [554, 197] on div "274 300 244 298 262 288 292 280 232 296 304 302 266 286 260 4 2 2 264" at bounding box center [387, 198] width 775 height 316
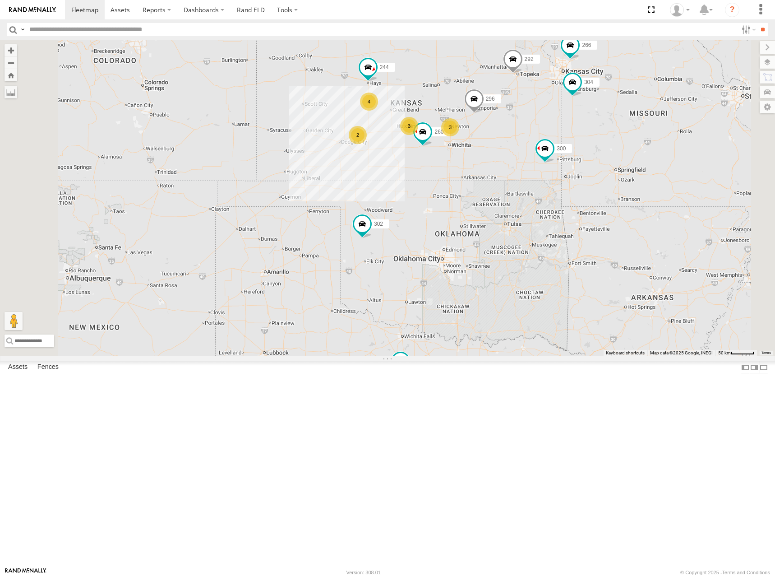
click at [581, 155] on div "300 244 298 262 292 280 232 296 304 302 266 260 2 4 3 3" at bounding box center [387, 198] width 775 height 316
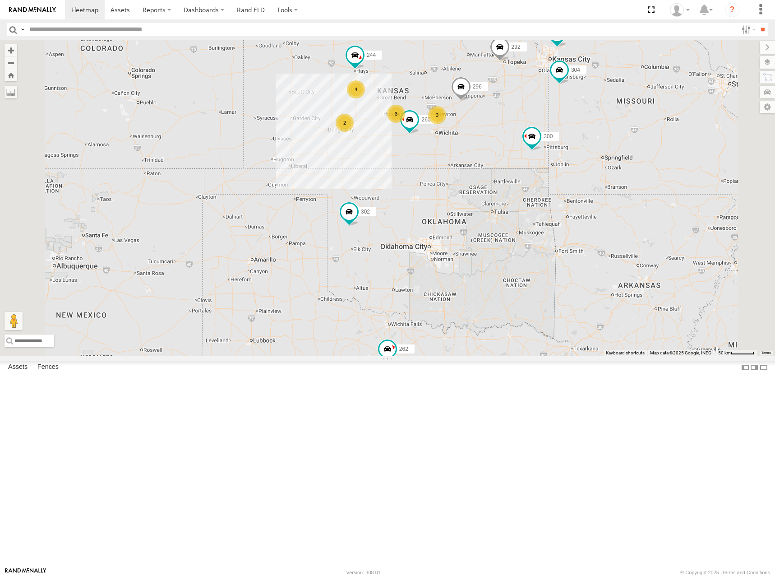
drag, startPoint x: 558, startPoint y: 156, endPoint x: 553, endPoint y: 149, distance: 8.4
click at [553, 149] on div "300 244 298 262 292 280 232 296 304 302 266 260 2 4 3 3" at bounding box center [387, 198] width 775 height 316
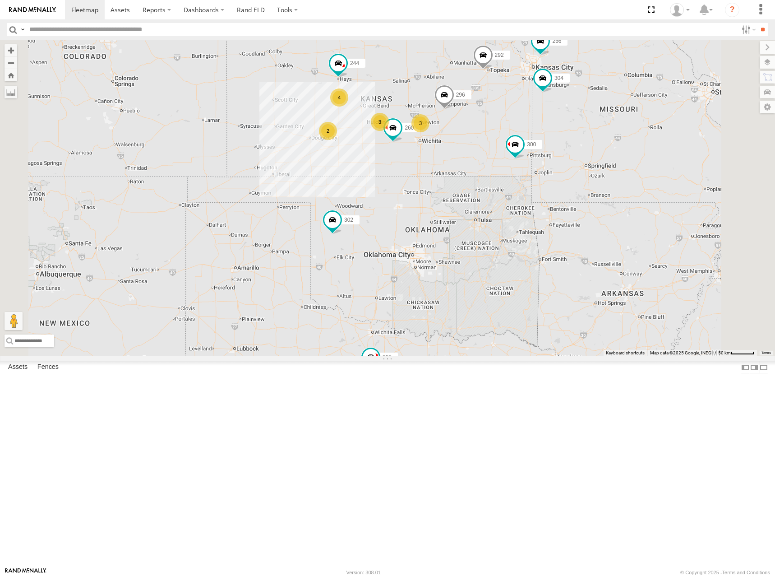
click at [527, 135] on div "300 244 298 262 292 280 232 296 304 302 266 260 2 4 3 3" at bounding box center [387, 198] width 775 height 316
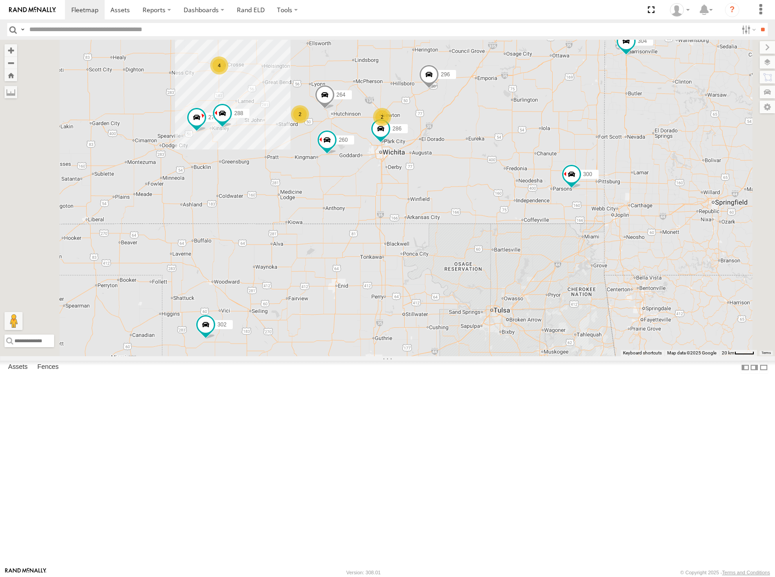
drag, startPoint x: 510, startPoint y: 171, endPoint x: 540, endPoint y: 148, distance: 38.3
click at [540, 148] on div "300 244 298 262 292 280 232 296 304 302 266 260 274 4 2 288 2 264 286" at bounding box center [387, 198] width 775 height 316
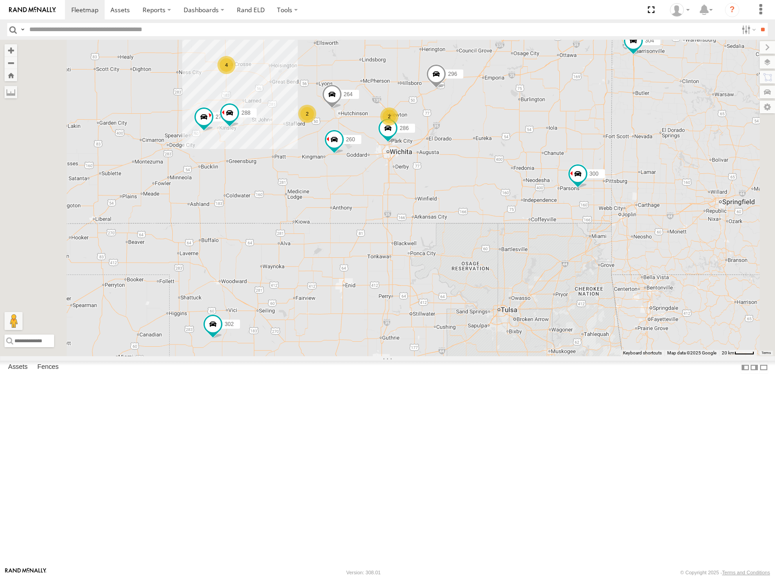
drag, startPoint x: 490, startPoint y: 167, endPoint x: 492, endPoint y: 174, distance: 7.3
click at [492, 174] on div "300 244 298 262 292 280 232 296 304 302 266 260 274 4 2 288 2 264 286" at bounding box center [387, 198] width 775 height 316
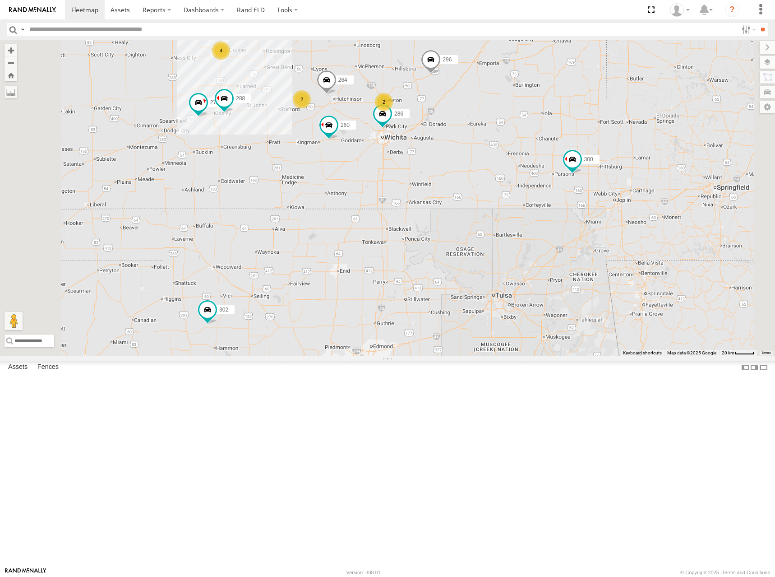
drag, startPoint x: 487, startPoint y: 159, endPoint x: 483, endPoint y: 150, distance: 9.9
click at [483, 150] on div "300 244 298 262 292 280 232 296 304 302 266 260 274 4 2 288 2 264 286" at bounding box center [387, 198] width 775 height 316
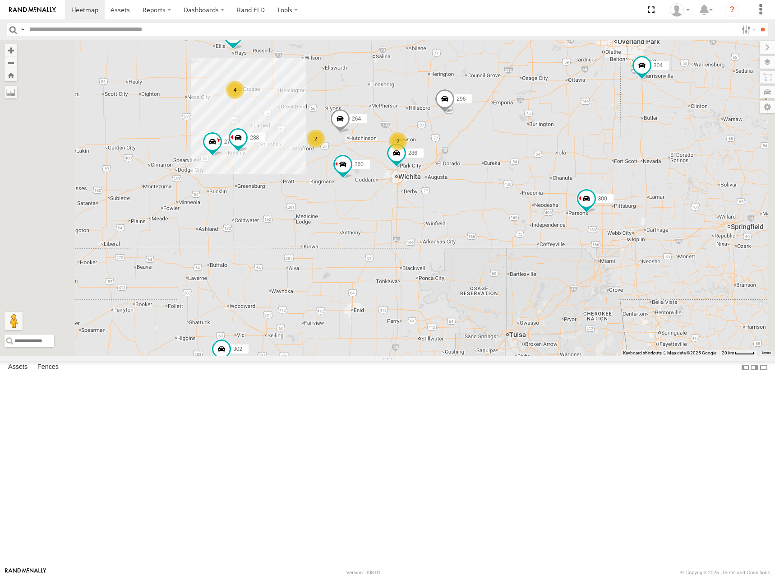
drag, startPoint x: 511, startPoint y: 136, endPoint x: 526, endPoint y: 177, distance: 43.2
click at [526, 177] on div "300 244 298 262 292 280 232 296 304 302 266 260 274 4 2 288 2 264 286" at bounding box center [387, 198] width 775 height 316
click at [530, 173] on div "300 244 298 262 292 280 232 296 304 302 266 260 274 4 2 288 2 264 286" at bounding box center [387, 198] width 775 height 316
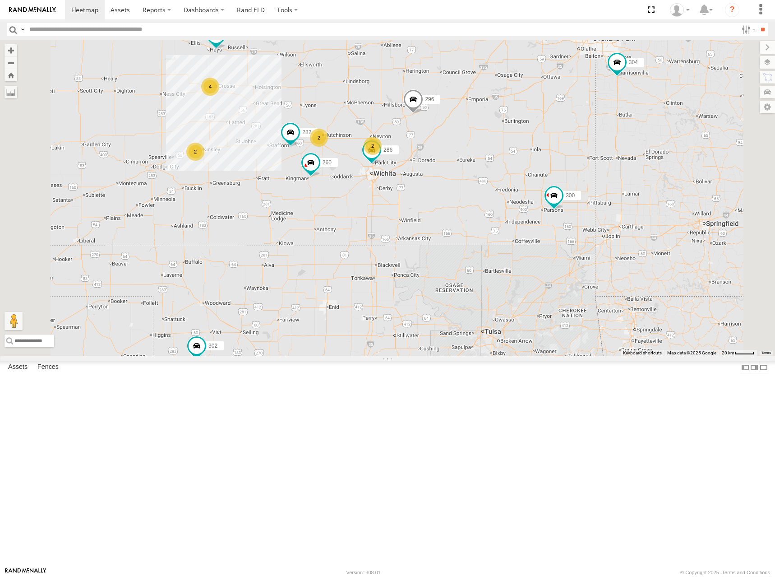
drag, startPoint x: 583, startPoint y: 310, endPoint x: 577, endPoint y: 309, distance: 6.9
click at [577, 309] on div "300 244 292 296 304 302 266 286 260 2 4 2 2 282" at bounding box center [387, 198] width 775 height 316
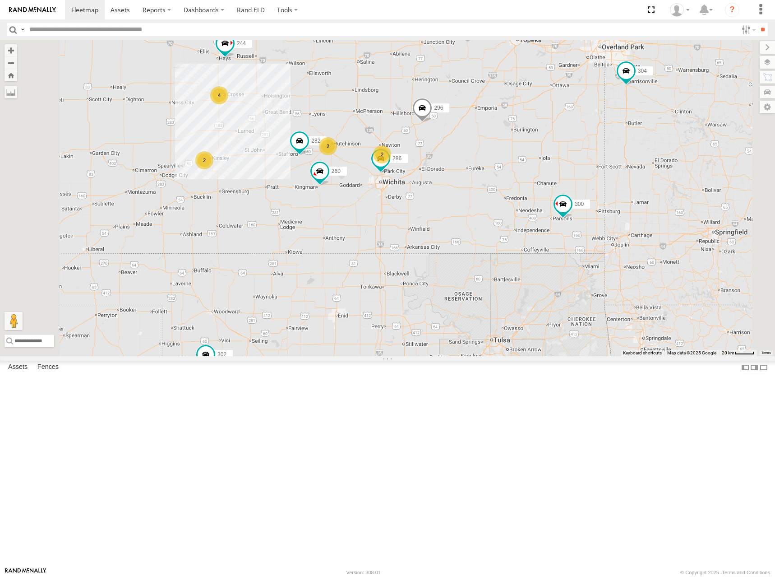
click at [569, 278] on div "300 244 292 296 304 302 266 286 260 2 4 2 2 282" at bounding box center [387, 198] width 775 height 316
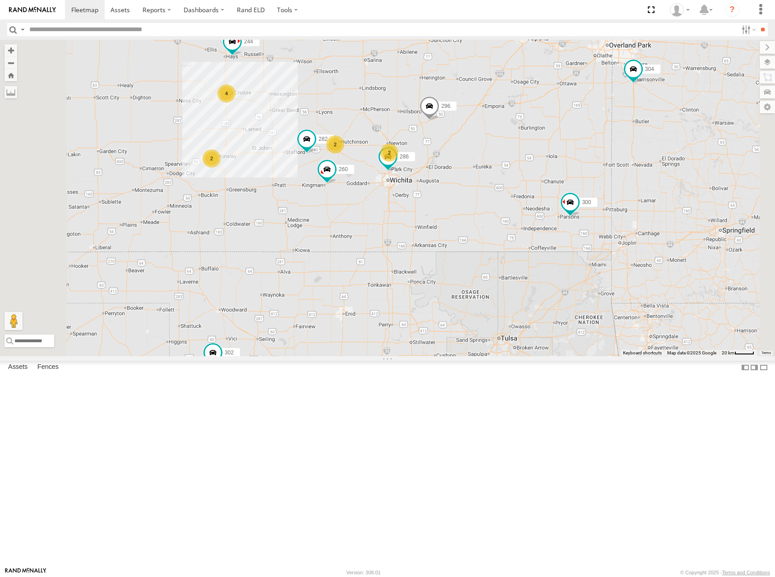
drag, startPoint x: 563, startPoint y: 272, endPoint x: 568, endPoint y: 268, distance: 6.4
click at [568, 268] on div "300 244 292 296 304 302 266 286 260 2 4 2 2 282" at bounding box center [387, 198] width 775 height 316
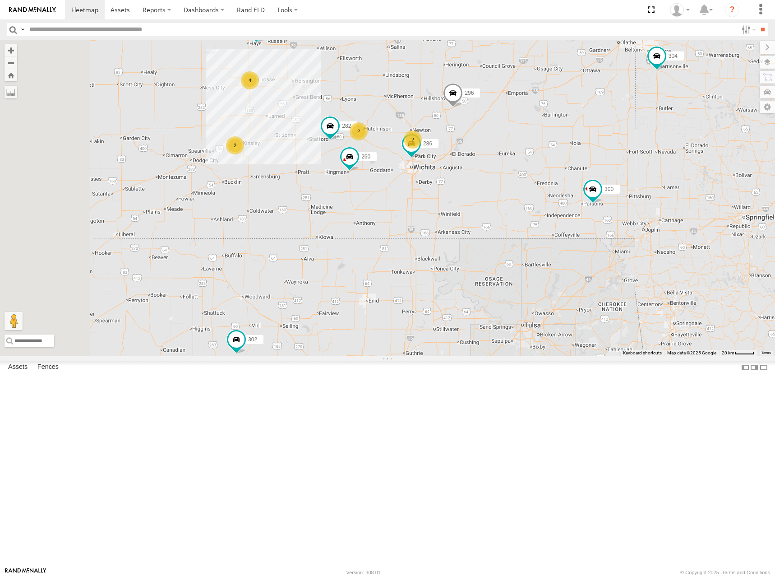
drag, startPoint x: 571, startPoint y: 258, endPoint x: 592, endPoint y: 248, distance: 23.4
click at [592, 248] on div "300 244 292 296 304 302 266 286 260 2 4 2 2 282" at bounding box center [387, 198] width 775 height 316
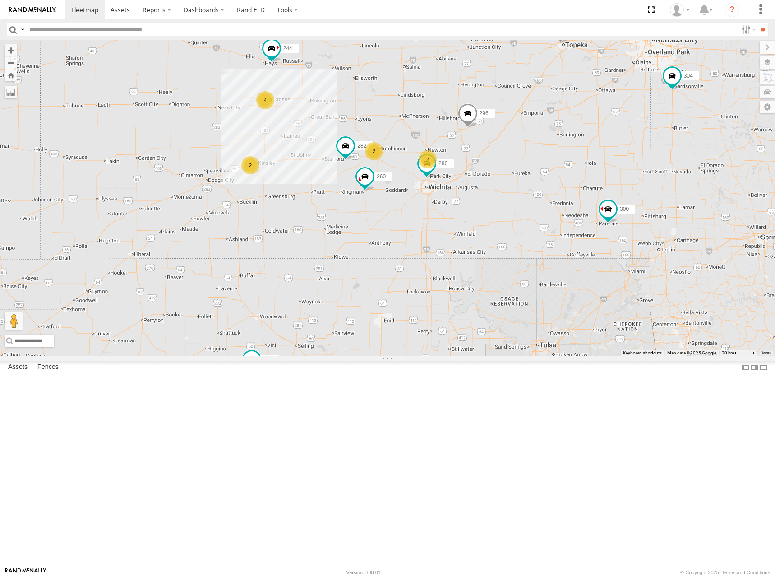
drag, startPoint x: 587, startPoint y: 254, endPoint x: 603, endPoint y: 275, distance: 26.7
click at [603, 275] on div "300 244 292 296 304 302 266 286 260 2 4 2 2 282" at bounding box center [387, 198] width 775 height 316
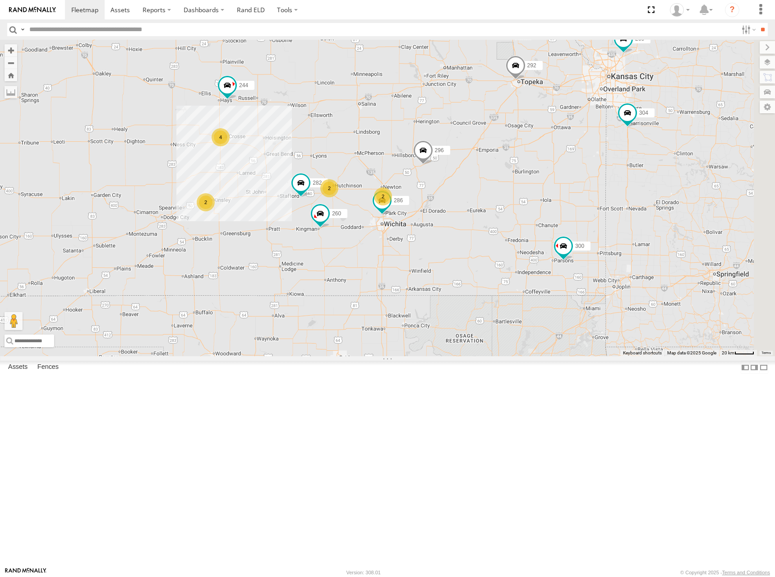
drag, startPoint x: 624, startPoint y: 211, endPoint x: 601, endPoint y: 248, distance: 43.4
click at [601, 248] on div "300 244 292 296 304 302 266 286 260 2 4 2 2 282" at bounding box center [387, 198] width 775 height 316
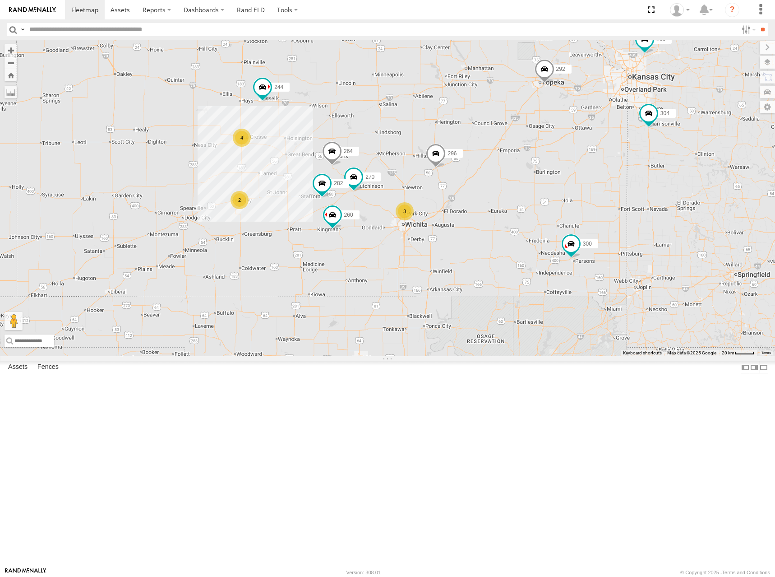
drag, startPoint x: 555, startPoint y: 171, endPoint x: 581, endPoint y: 168, distance: 26.4
click at [581, 168] on div "300 244 270 292 296 304 264 302 282 266 260 2 4 3" at bounding box center [387, 198] width 775 height 316
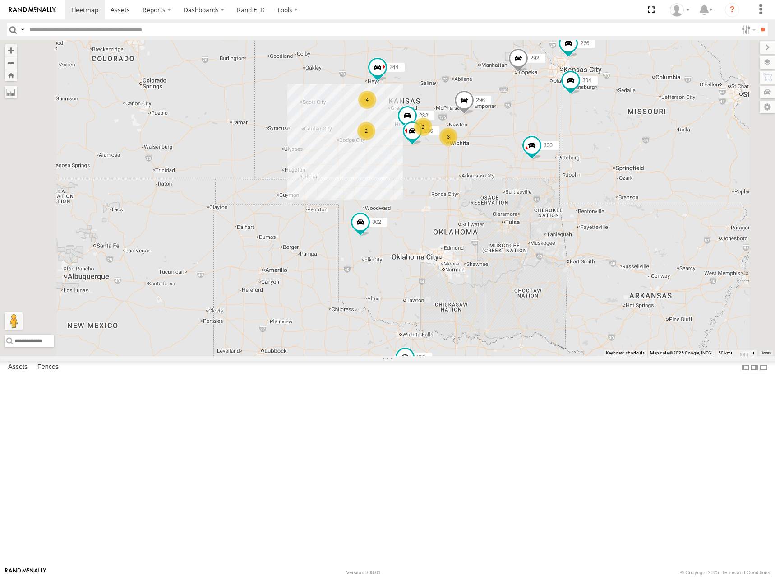
drag, startPoint x: 562, startPoint y: 149, endPoint x: 553, endPoint y: 154, distance: 10.1
click at [553, 154] on div "300 244 292 296 304 302 282 266 260 2 4 2 262 280 3 232" at bounding box center [387, 198] width 775 height 316
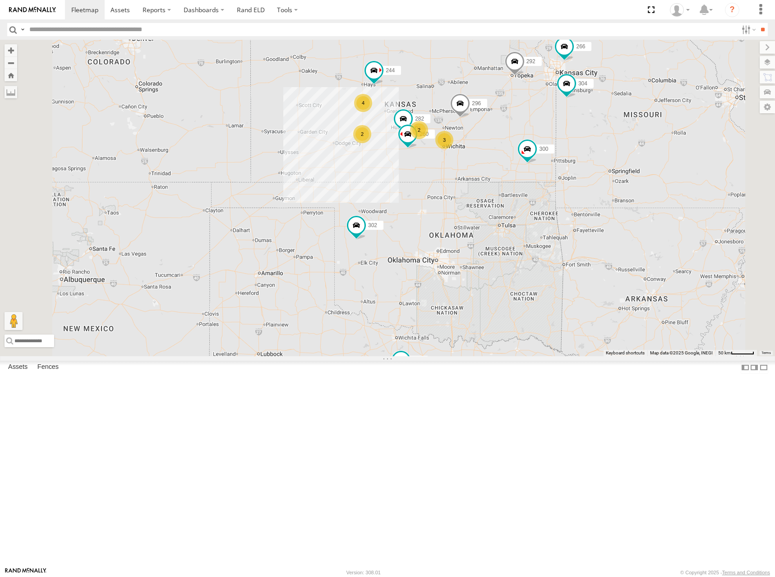
drag, startPoint x: 576, startPoint y: 140, endPoint x: 578, endPoint y: 135, distance: 5.3
click at [578, 135] on div "300 244 292 296 304 302 282 266 260 2 4 298 2 262 280 3 232" at bounding box center [387, 198] width 775 height 316
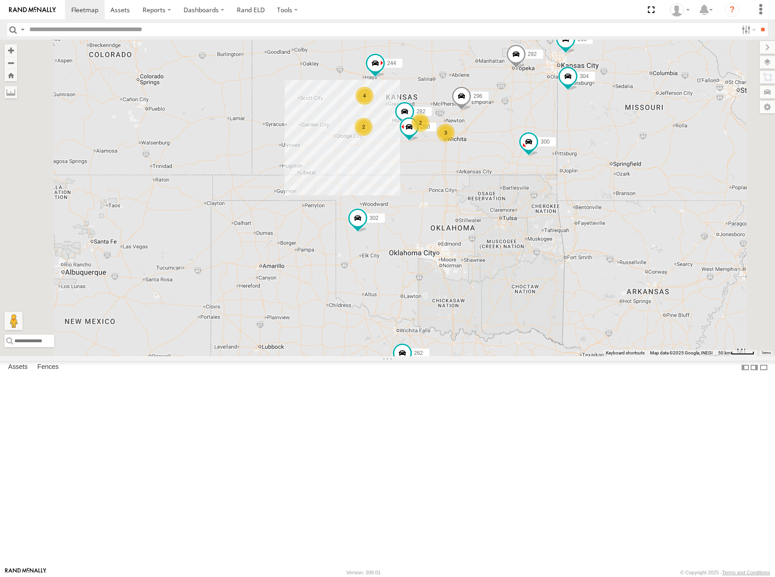
drag, startPoint x: 572, startPoint y: 156, endPoint x: 572, endPoint y: 149, distance: 6.3
click at [572, 149] on div "300 244 292 296 304 302 282 266 260 2 4 298 2 262 280 3 232" at bounding box center [387, 198] width 775 height 316
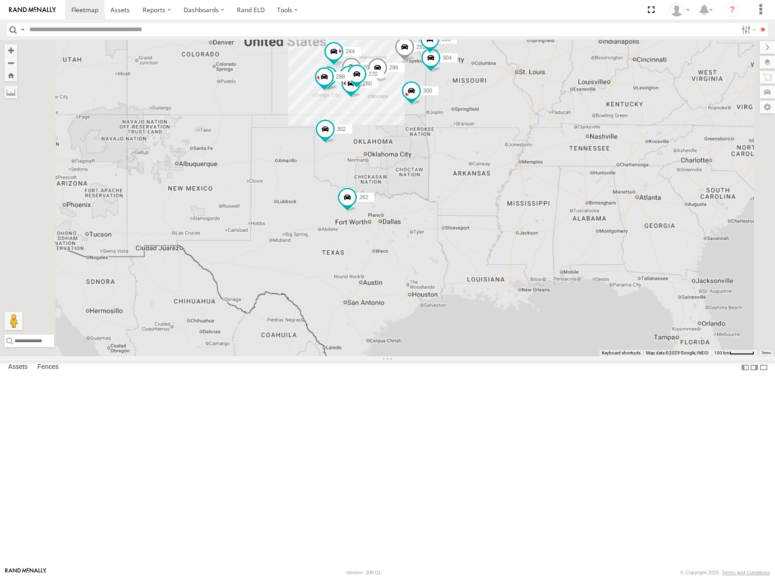
drag, startPoint x: 415, startPoint y: 144, endPoint x: 435, endPoint y: 145, distance: 19.9
click at [435, 145] on div "300 244 292 296 304 302 282 266 260 298 262 280 232 274 270 288 264" at bounding box center [387, 198] width 775 height 316
click at [85, 11] on span at bounding box center [84, 9] width 27 height 9
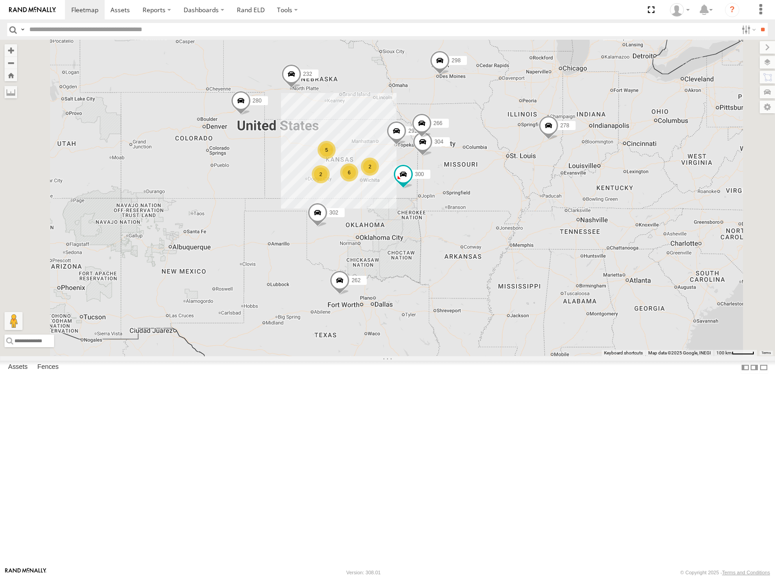
drag, startPoint x: 461, startPoint y: 256, endPoint x: 475, endPoint y: 186, distance: 71.3
click at [475, 186] on div "262 278 2 300 5 298 6 292 272 280 232 2 304 302 266" at bounding box center [387, 198] width 775 height 316
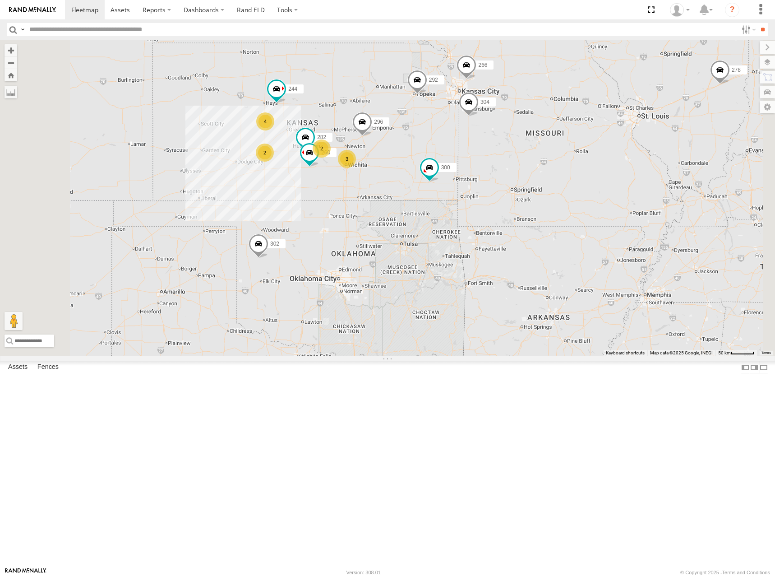
drag, startPoint x: 431, startPoint y: 172, endPoint x: 438, endPoint y: 165, distance: 9.9
click at [438, 165] on div "262 278 300 298 292 272 280 232 304 302 266 244 296 282 260 2 4 2 3" at bounding box center [387, 198] width 775 height 316
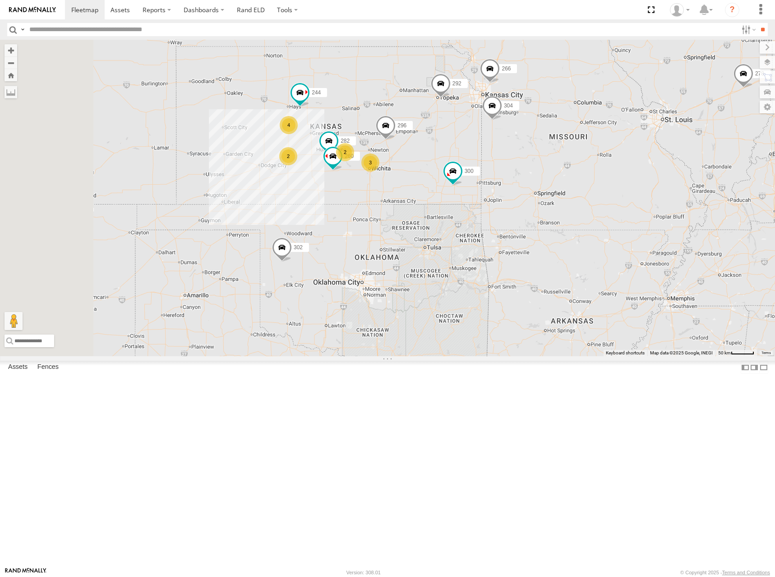
drag, startPoint x: 509, startPoint y: 207, endPoint x: 529, endPoint y: 221, distance: 24.0
click at [529, 221] on div "262 278 300 298 292 272 280 232 304 302 266 244 296 282 260 2 4 2 3" at bounding box center [387, 198] width 775 height 316
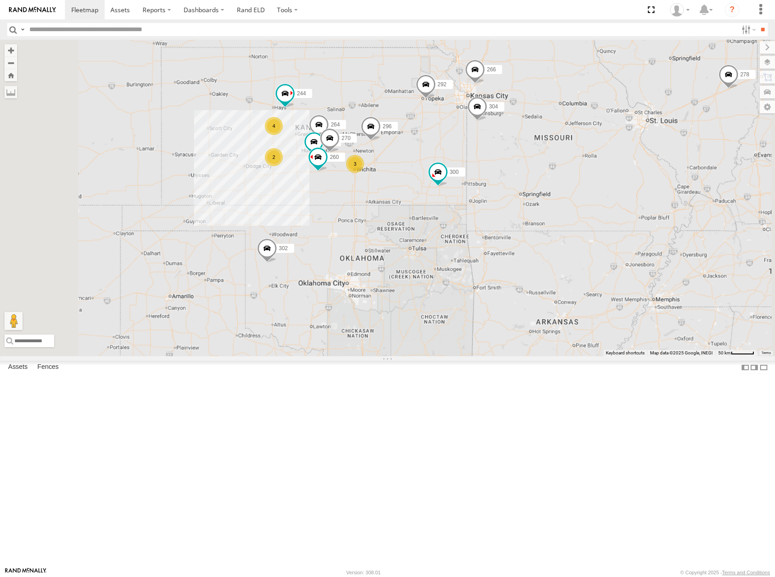
drag, startPoint x: 453, startPoint y: 177, endPoint x: 478, endPoint y: 173, distance: 25.1
click at [478, 173] on div "262 278 300 298 292 272 280 232 304 302 266 244 296 282 260 2 4 270 3 264" at bounding box center [387, 198] width 775 height 316
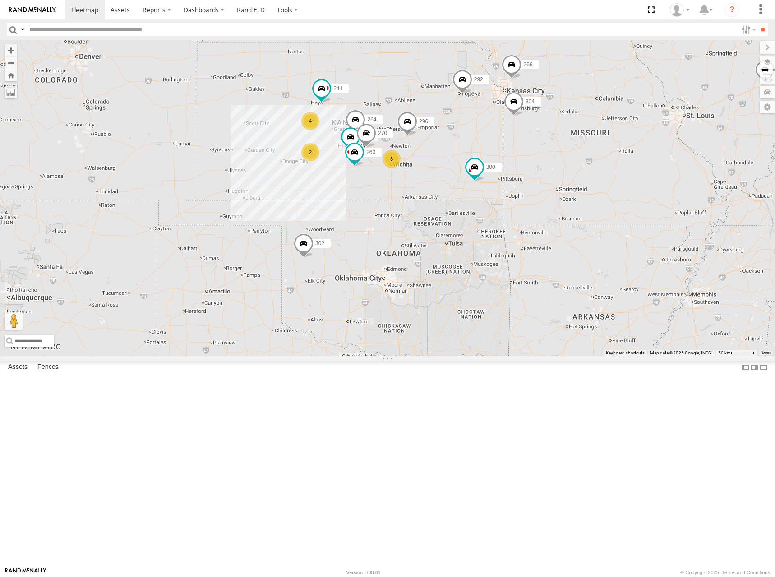
click at [492, 166] on div "262 278 300 298 292 272 280 232 304 302 266 244 296 282 260 2 4 270 3 264" at bounding box center [387, 198] width 775 height 316
drag, startPoint x: 544, startPoint y: 165, endPoint x: 554, endPoint y: 161, distance: 11.0
click at [554, 161] on div "262 278 300 298 292 272 280 232 304 302 266 244 296 282 260 2 4 270 3 264" at bounding box center [387, 198] width 775 height 316
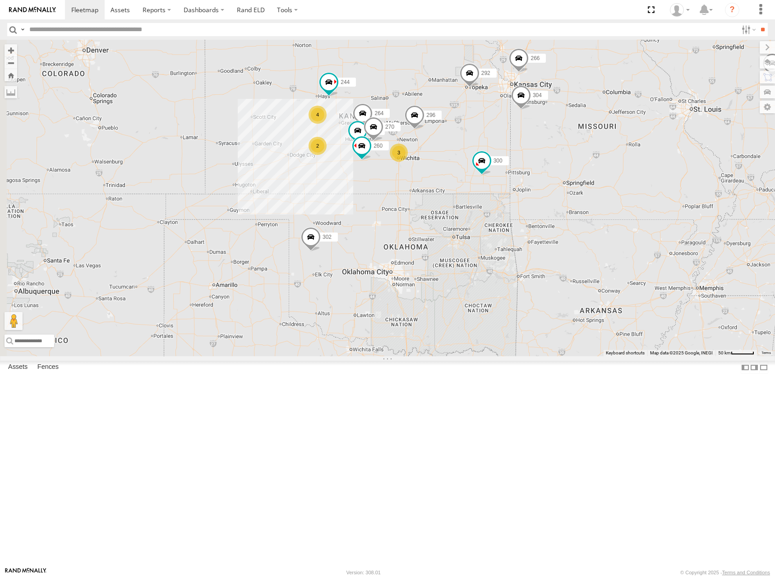
drag, startPoint x: 517, startPoint y: 181, endPoint x: 524, endPoint y: 175, distance: 9.6
click at [524, 175] on div "262 278 300 298 292 272 280 232 304 302 266 244 296 282 260 2 4 270 3 264" at bounding box center [387, 198] width 775 height 316
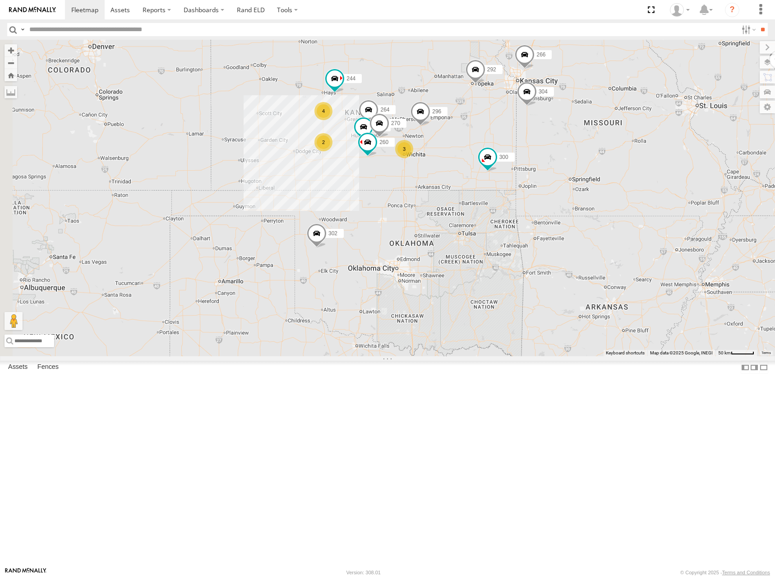
drag, startPoint x: 511, startPoint y: 176, endPoint x: 516, endPoint y: 171, distance: 7.3
click at [516, 171] on div "262 278 300 298 292 272 280 232 304 302 266 244 296 282 260 2 4 270 3 264" at bounding box center [387, 198] width 775 height 316
drag, startPoint x: 482, startPoint y: 166, endPoint x: 504, endPoint y: 157, distance: 24.3
click at [504, 157] on div "262 278 300 298 292 272 280 232 304 302 266 244 296 282 260 2 4 270 3 264" at bounding box center [387, 198] width 775 height 316
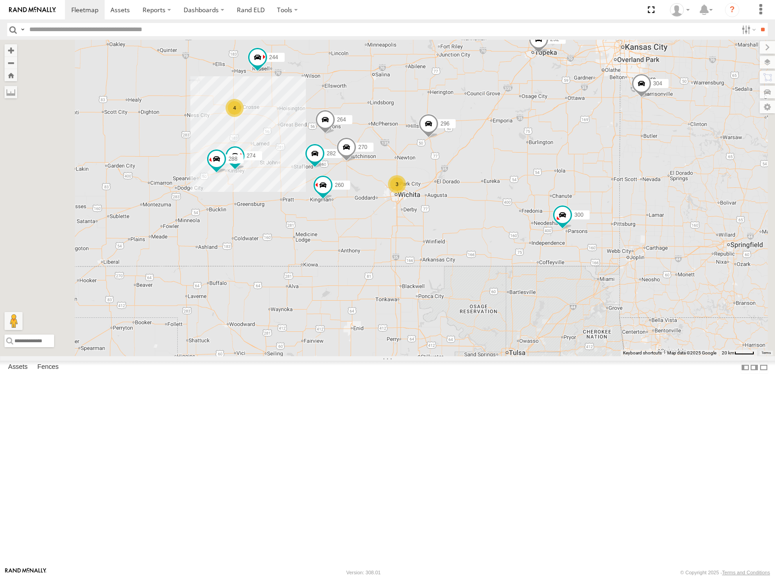
drag, startPoint x: 563, startPoint y: 195, endPoint x: 569, endPoint y: 186, distance: 11.0
click at [569, 186] on div "262 278 300 298 292 272 280 232 304 302 266 244 296 282 260 270 264 274 4 288 3" at bounding box center [387, 198] width 775 height 316
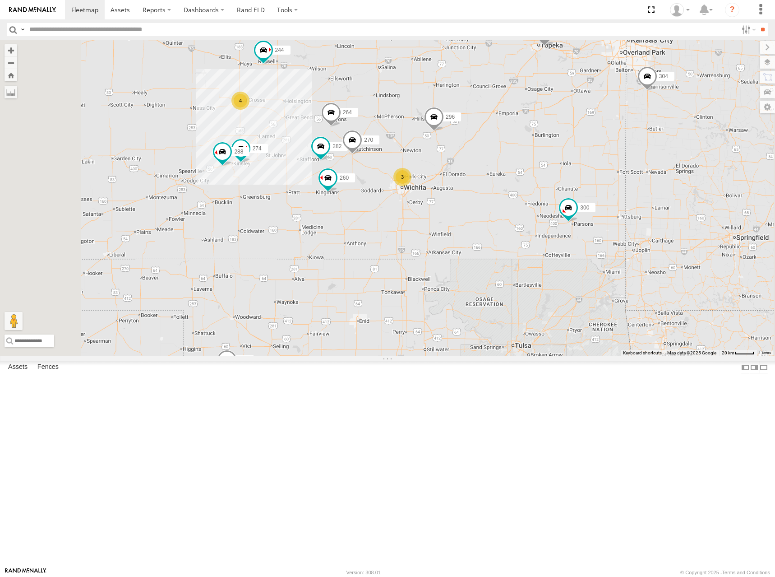
click at [640, 209] on div "262 278 300 298 292 272 280 232 304 302 266 244 296 282 260 270 264 274 4 288 3" at bounding box center [387, 198] width 775 height 316
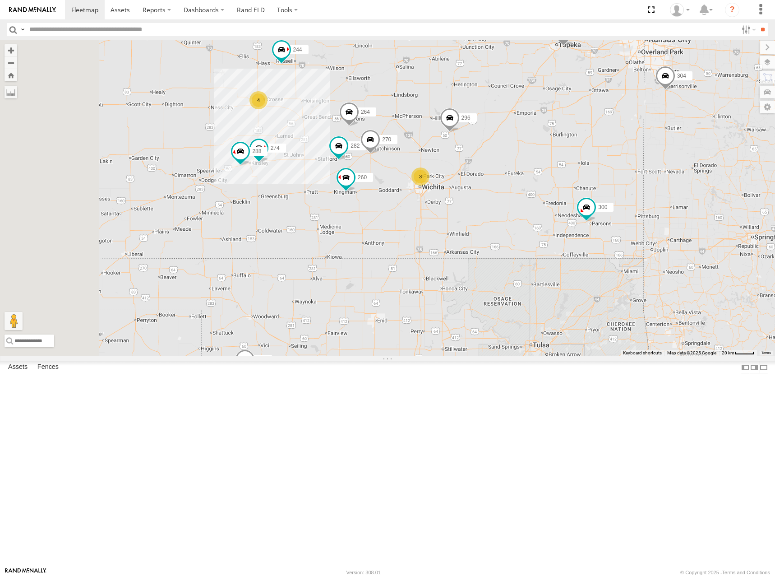
drag, startPoint x: 507, startPoint y: 209, endPoint x: 522, endPoint y: 209, distance: 14.9
click at [522, 209] on div "262 278 300 298 292 272 280 232 304 302 266 244 296 282 260 270 264 274 4 288 3" at bounding box center [387, 198] width 775 height 316
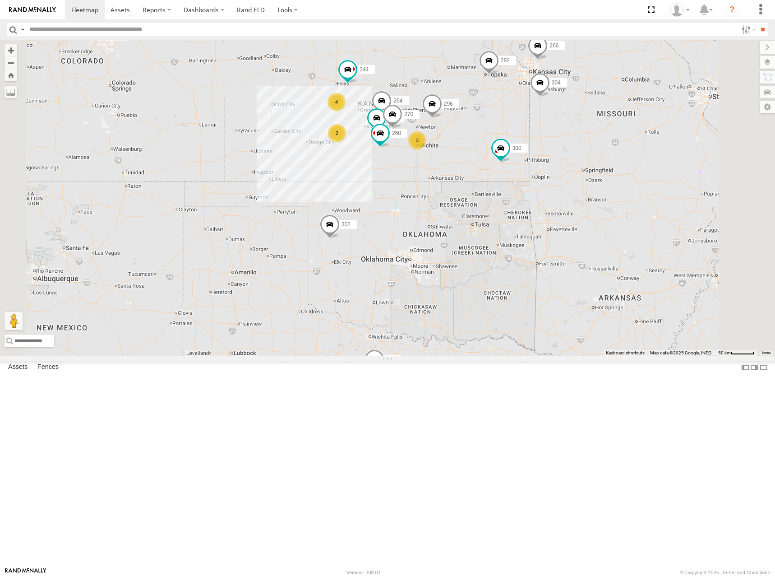
click at [545, 162] on div "262 278 300 298 292 272 280 232 304 302 266 244 296 282 260 270 264 2 4 3" at bounding box center [387, 198] width 775 height 316
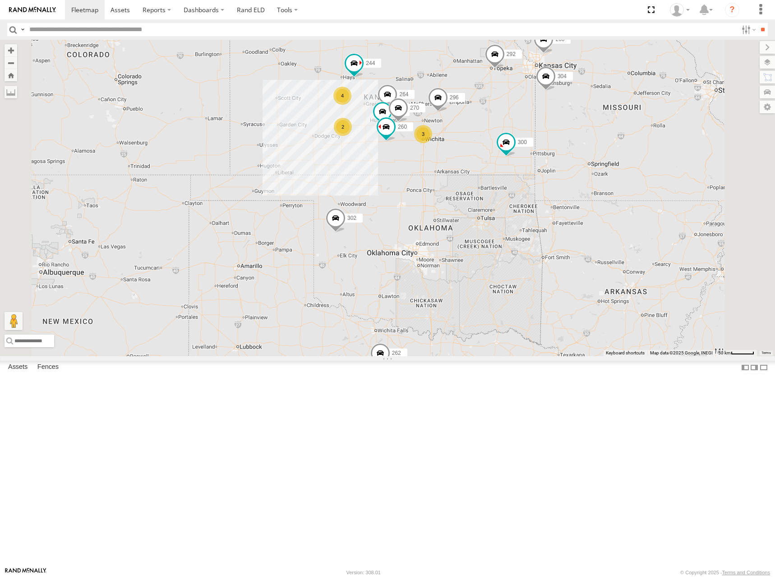
drag, startPoint x: 541, startPoint y: 153, endPoint x: 547, endPoint y: 145, distance: 9.8
click at [547, 145] on div "262 278 300 298 292 272 280 232 304 302 266 244 296 282 260 270 264 2 4 3" at bounding box center [387, 198] width 775 height 316
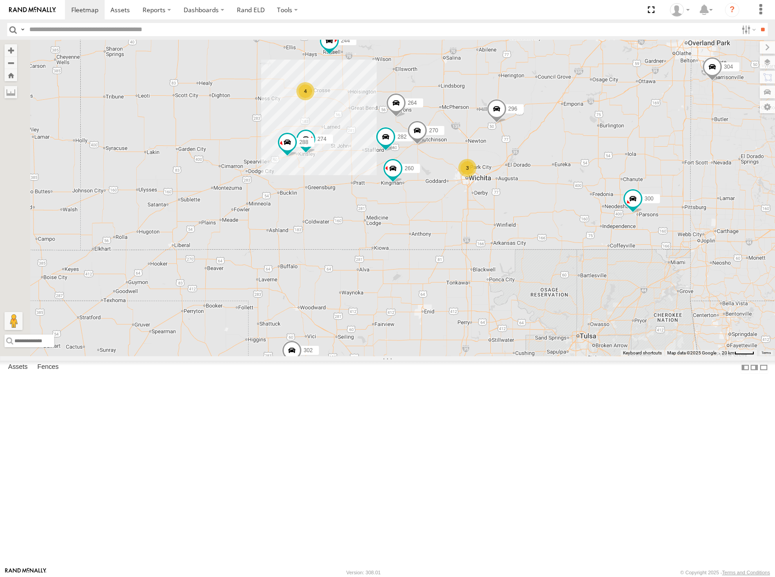
drag, startPoint x: 546, startPoint y: 184, endPoint x: 609, endPoint y: 258, distance: 97.3
click at [609, 258] on div "262 278 300 298 292 272 280 232 304 302 266 244 296 282 260 270 264 274 4 288 3" at bounding box center [387, 198] width 775 height 316
drag, startPoint x: 593, startPoint y: 159, endPoint x: 582, endPoint y: 155, distance: 11.6
click at [582, 155] on div "262 278 300 298 292 272 280 232 304 302 266 244 296 282 260 270 264 274 4 288 3" at bounding box center [387, 198] width 775 height 316
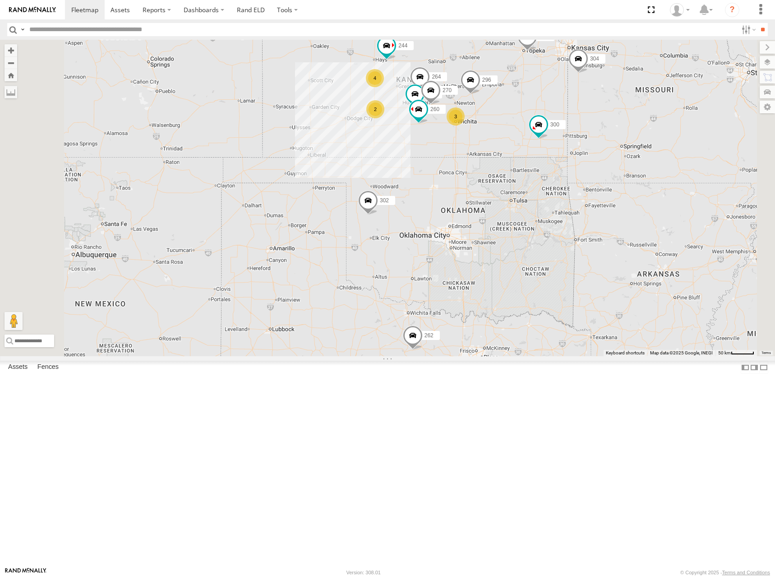
drag, startPoint x: 597, startPoint y: 140, endPoint x: 584, endPoint y: 156, distance: 20.2
click at [584, 156] on div "262 278 300 298 292 272 280 232 304 302 266 244 296 282 260 270 264 2 4 3" at bounding box center [387, 198] width 775 height 316
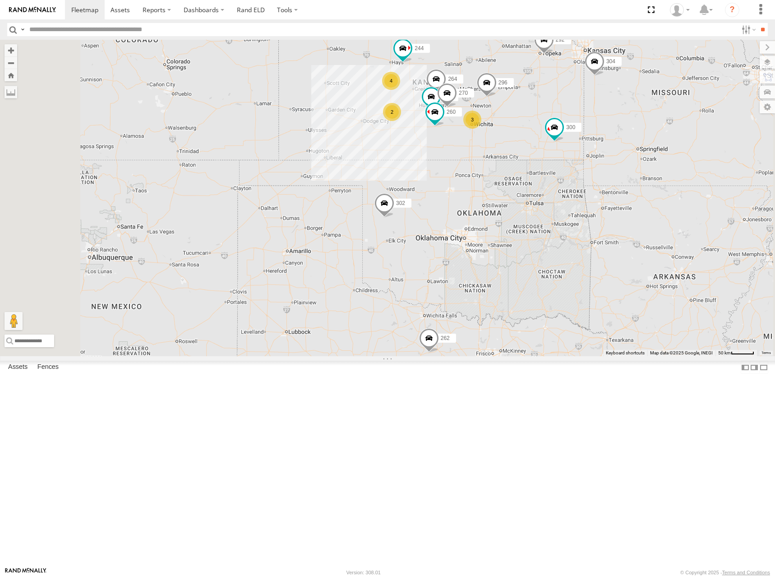
drag, startPoint x: 607, startPoint y: 142, endPoint x: 606, endPoint y: 151, distance: 9.1
click at [606, 151] on div "262 278 300 298 292 272 280 232 304 302 266 244 296 282 260 270 264 2 4 3" at bounding box center [387, 198] width 775 height 316
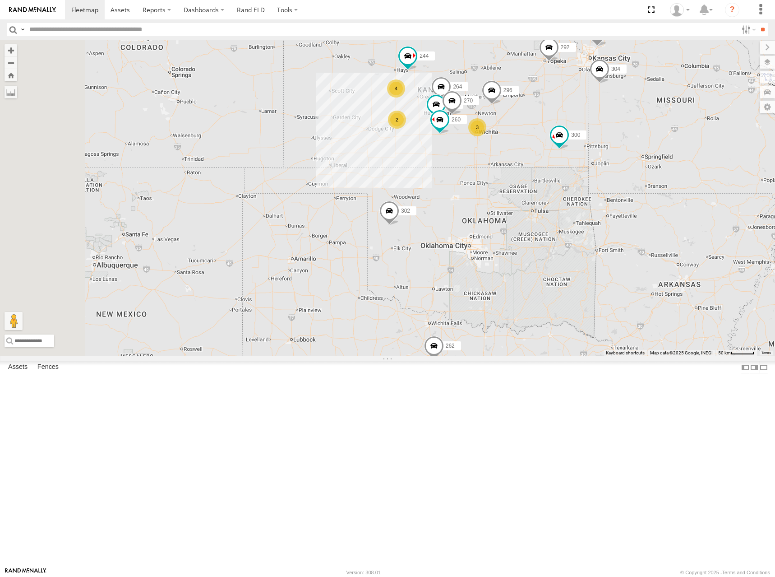
drag, startPoint x: 543, startPoint y: 122, endPoint x: 549, endPoint y: 130, distance: 10.3
click at [549, 130] on div "262 278 300 298 292 272 280 232 304 302 266 244 296 282 260 270 264 2 4 3" at bounding box center [387, 198] width 775 height 316
click at [559, 136] on div "262 278 300 298 292 272 280 232 304 302 266 244 296 282 260 270 264 2 4 3" at bounding box center [387, 198] width 775 height 316
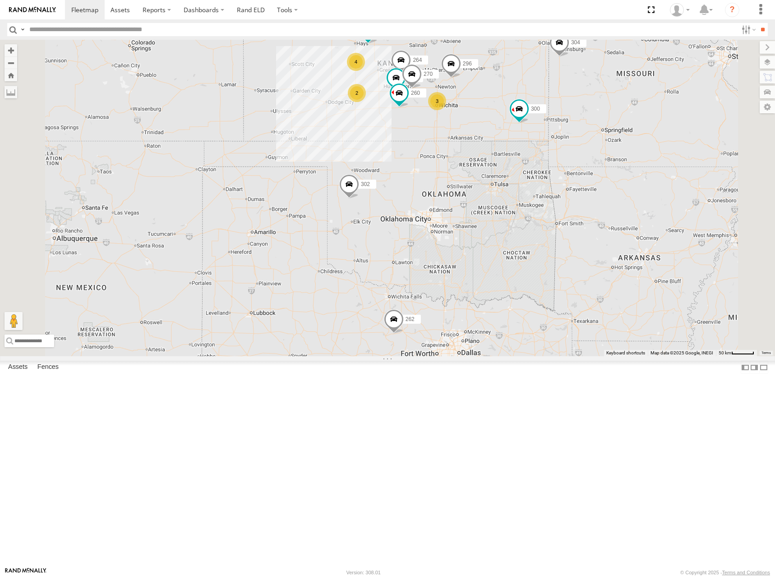
drag, startPoint x: 525, startPoint y: 110, endPoint x: 523, endPoint y: 117, distance: 7.6
click at [523, 117] on div "262 278 300 298 292 272 280 232 304 302 266 244 296 282 260 270 264 2 4 3" at bounding box center [387, 198] width 775 height 316
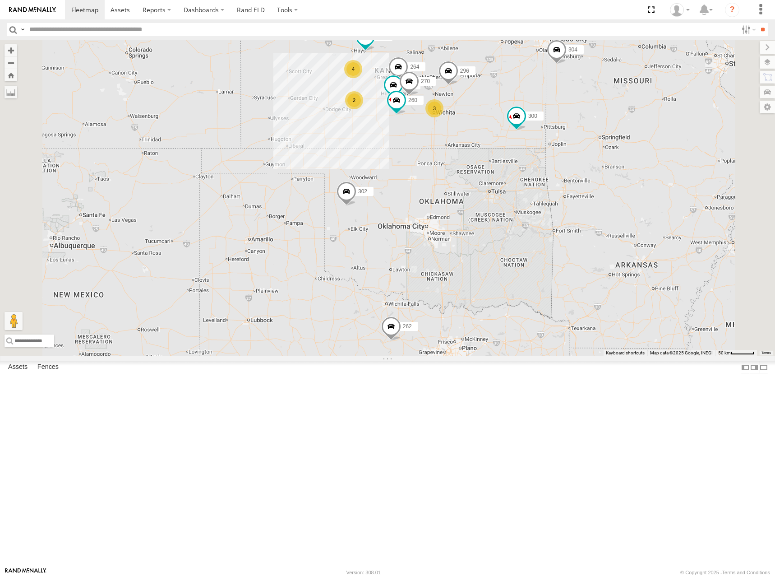
click at [531, 133] on div "262 278 300 298 292 272 280 232 304 302 266 244 296 282 260 270 264 2 4 3" at bounding box center [387, 198] width 775 height 316
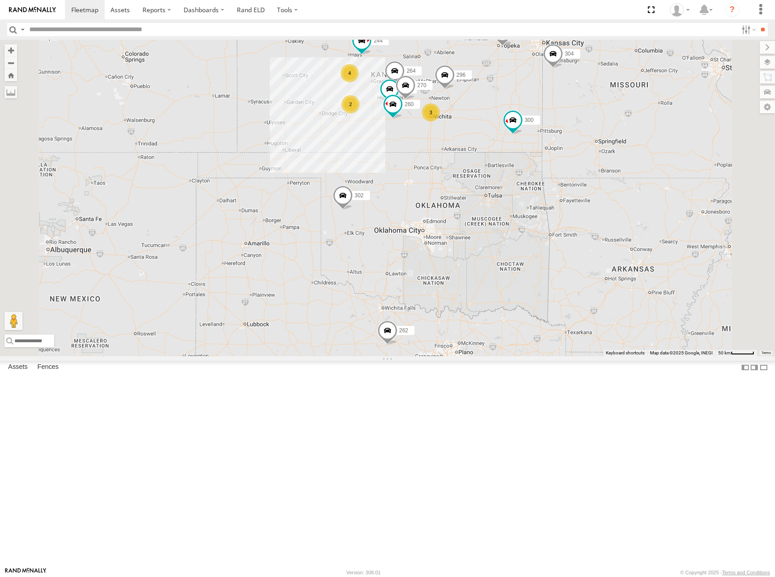
drag, startPoint x: 556, startPoint y: 122, endPoint x: 549, endPoint y: 126, distance: 7.9
click at [549, 126] on div "262 278 300 298 292 272 280 232 304 302 266 244 296 282 260 270 264 2 4 3" at bounding box center [387, 198] width 775 height 316
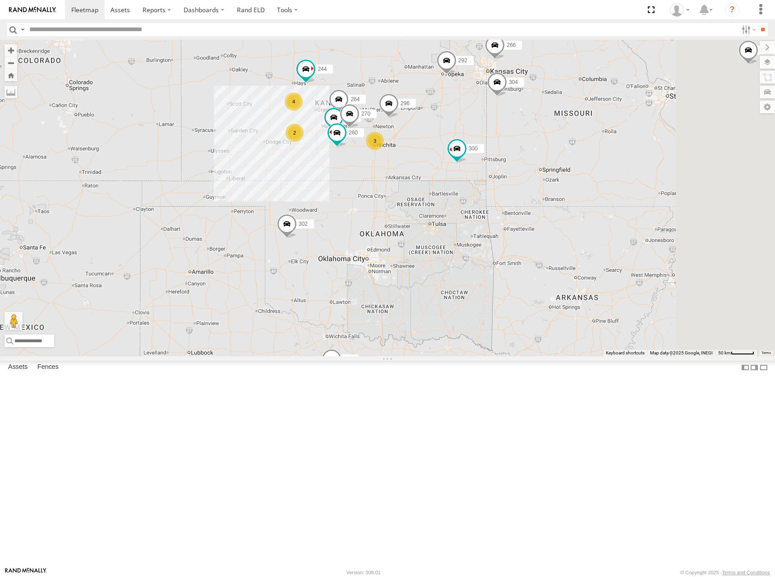
drag, startPoint x: 720, startPoint y: 130, endPoint x: 675, endPoint y: 152, distance: 50.6
click at [675, 152] on div "262 278 300 298 292 272 280 232 304 302 266 244 296 282 260 270 264 2 4 3" at bounding box center [387, 198] width 775 height 316
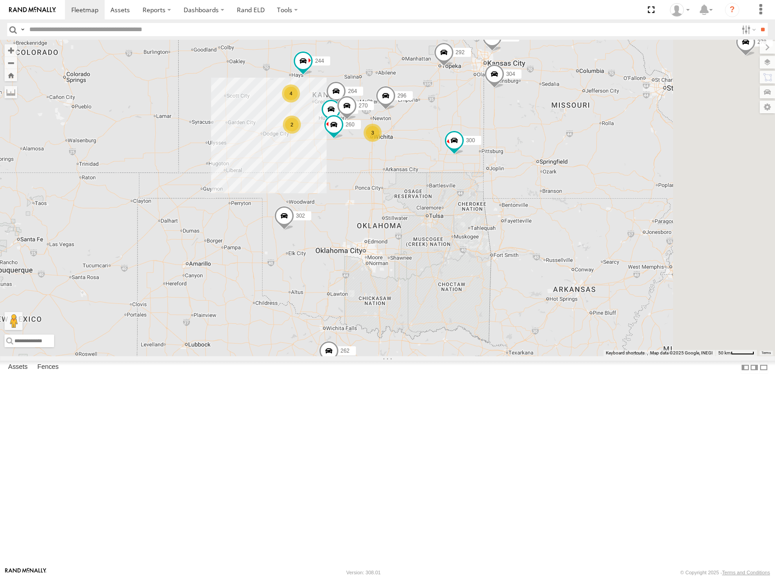
drag, startPoint x: 706, startPoint y: 158, endPoint x: 707, endPoint y: 148, distance: 10.0
click at [707, 148] on div "262 278 300 298 292 272 280 232 304 302 266 244 296 282 260 270 264 2 4 3" at bounding box center [387, 198] width 775 height 316
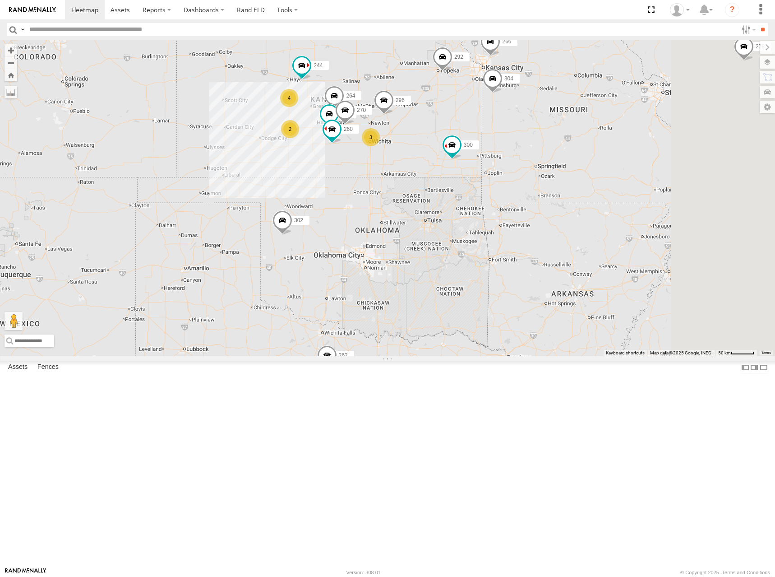
drag, startPoint x: 686, startPoint y: 145, endPoint x: 670, endPoint y: 162, distance: 22.7
click at [670, 162] on div "262 278 300 298 292 272 280 232 304 302 266 244 296 282 260 270 264 2 4 3" at bounding box center [387, 198] width 775 height 316
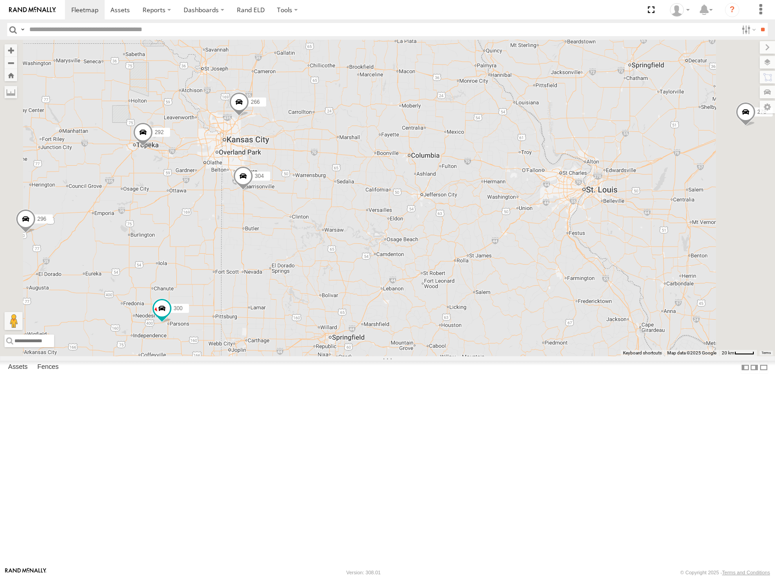
drag, startPoint x: 452, startPoint y: 271, endPoint x: 507, endPoint y: 251, distance: 58.9
click at [507, 251] on div "262 278 300 298 292 272 280 232 304 302 266 244 296 282 260 270 264" at bounding box center [387, 198] width 775 height 316
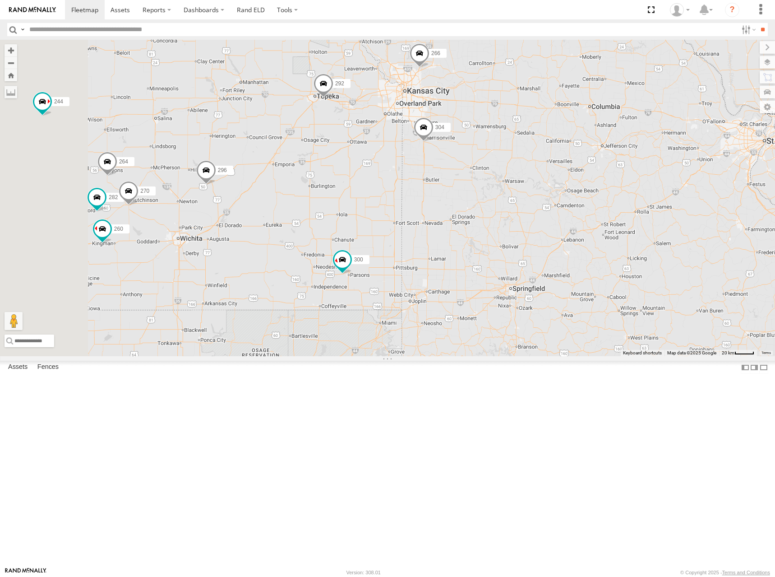
drag, startPoint x: 384, startPoint y: 288, endPoint x: 478, endPoint y: 273, distance: 95.5
click at [478, 273] on div "262 278 300 298 292 272 280 232 304 302 266 244 296 282 260 270 264" at bounding box center [387, 198] width 775 height 316
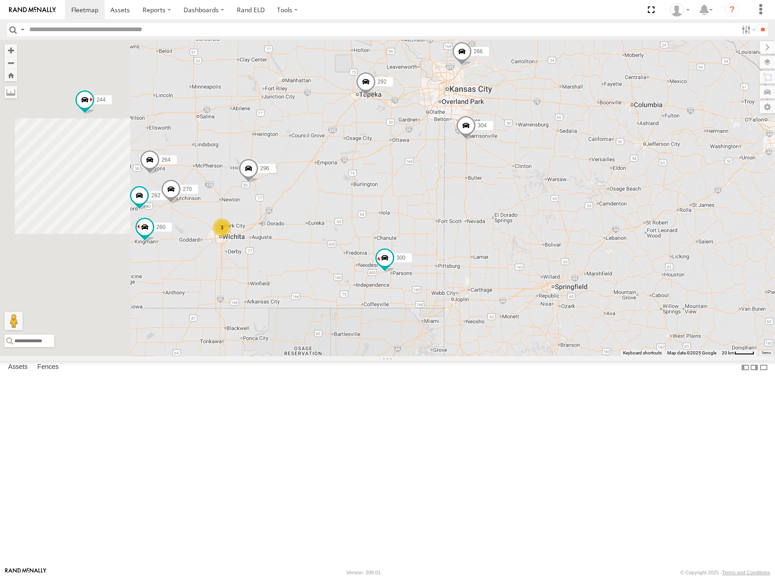
drag, startPoint x: 403, startPoint y: 285, endPoint x: 495, endPoint y: 273, distance: 92.8
click at [495, 273] on div "262 278 300 298 292 272 280 232 304 302 266 244 296 282 260 270 264 3" at bounding box center [387, 198] width 775 height 316
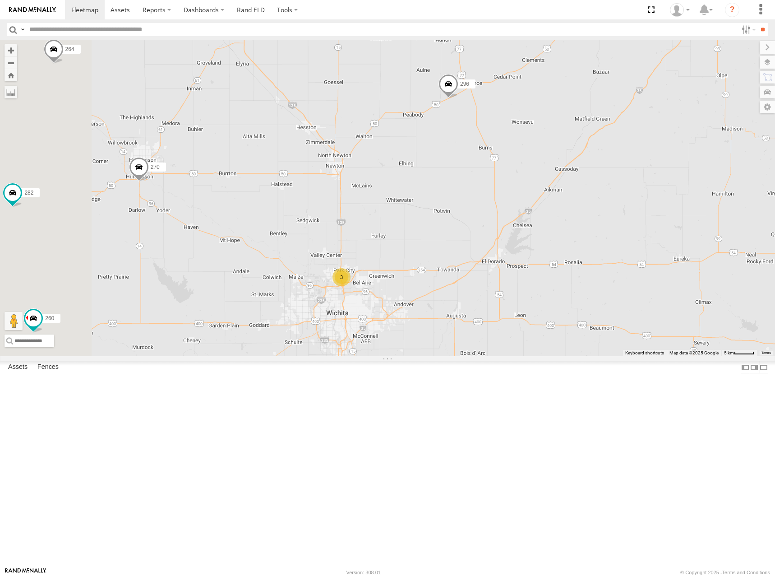
drag, startPoint x: 399, startPoint y: 295, endPoint x: 437, endPoint y: 277, distance: 42.4
click at [426, 267] on div "262 278 300 298 292 272 280 232 304 302 266 244 296 282 260 270 264 3" at bounding box center [387, 198] width 775 height 316
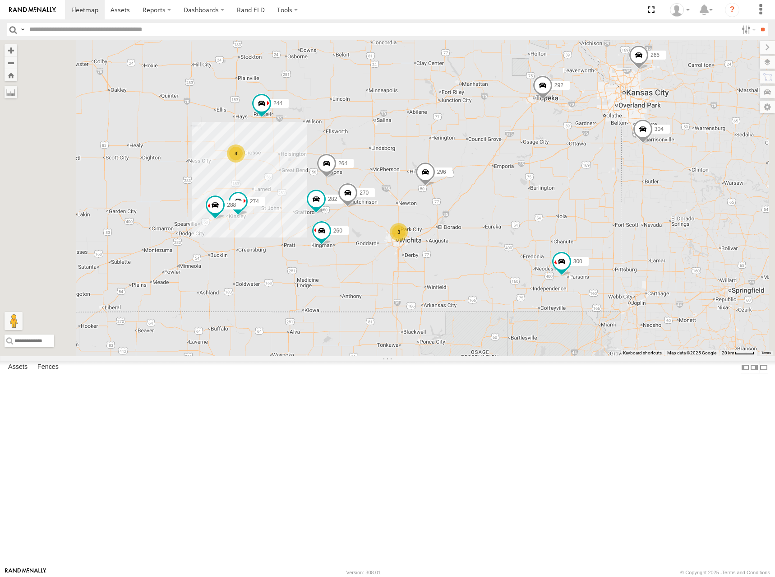
drag, startPoint x: 487, startPoint y: 254, endPoint x: 570, endPoint y: 242, distance: 83.8
click at [569, 243] on div "262 278 300 298 292 272 280 232 304 302 266 244 296 282 260 270 264 274 4 288 3" at bounding box center [387, 198] width 775 height 316
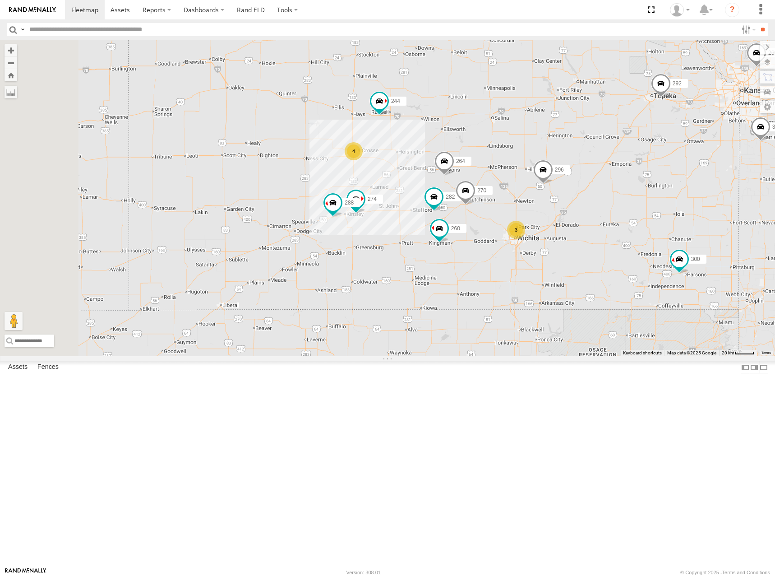
drag, startPoint x: 452, startPoint y: 325, endPoint x: 489, endPoint y: 336, distance: 38.5
click at [489, 336] on div "262 278 300 298 292 272 280 232 304 302 266 244 296 282 260 270 264 274 4 288 3" at bounding box center [387, 198] width 775 height 316
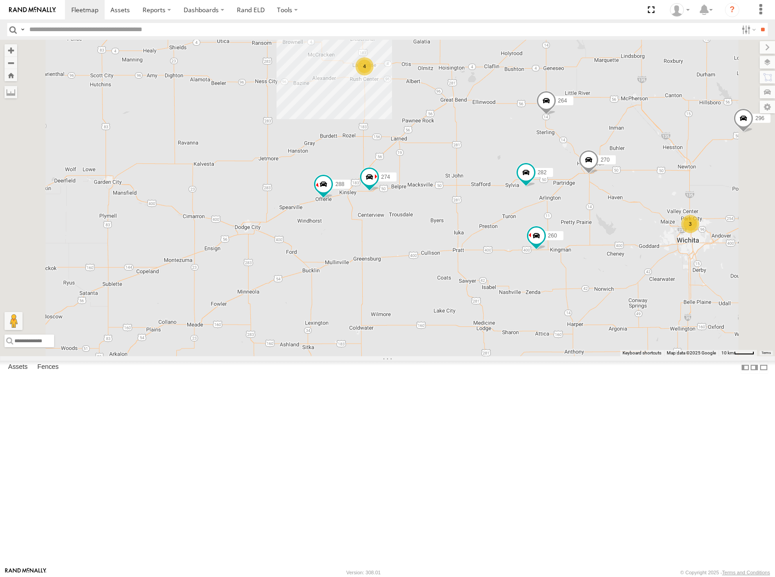
drag, startPoint x: 489, startPoint y: 348, endPoint x: 530, endPoint y: 356, distance: 41.4
click at [530, 356] on div "262 278 300 298 292 272 280 232 304 302 266 244 296 282 260 270 264 274 288 4 3" at bounding box center [387, 198] width 775 height 316
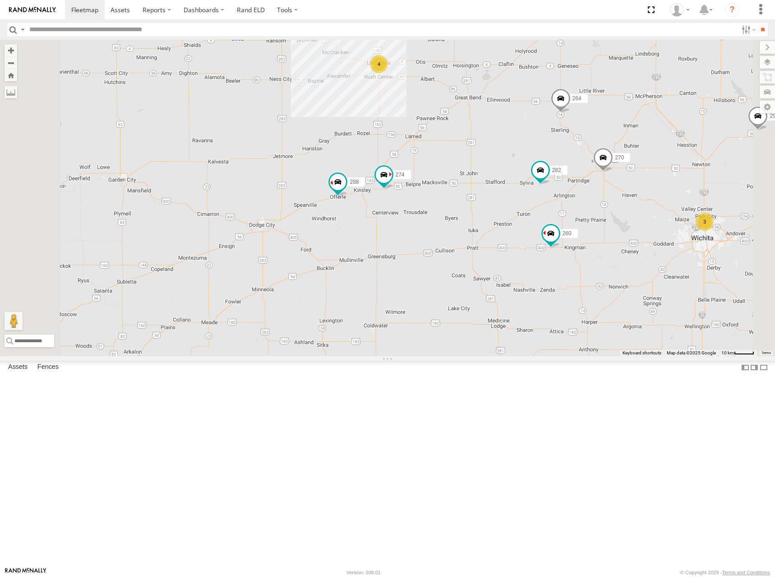
drag, startPoint x: 526, startPoint y: 356, endPoint x: 543, endPoint y: 353, distance: 16.4
click at [543, 353] on div "262 278 300 298 292 272 280 232 304 302 266 244 296 282 260 270 264 274 288 4 3" at bounding box center [387, 198] width 775 height 316
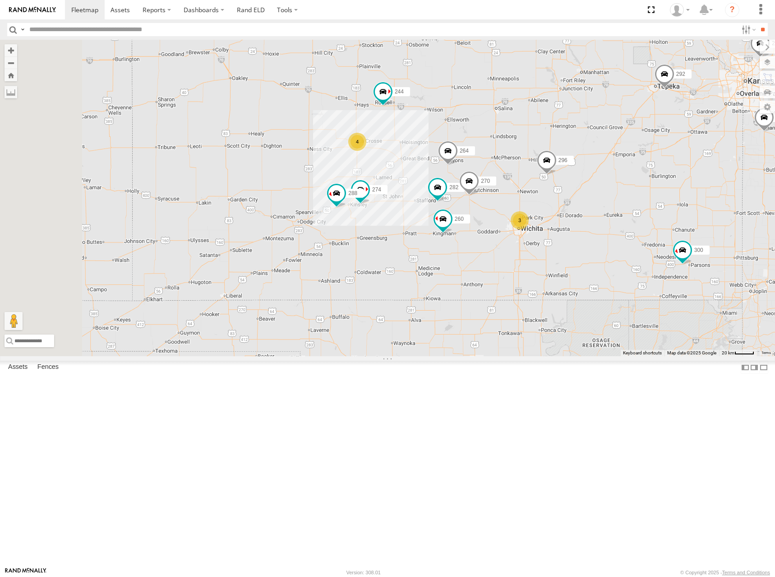
drag, startPoint x: 538, startPoint y: 228, endPoint x: 543, endPoint y: 239, distance: 11.9
click at [543, 239] on div "262 278 300 298 292 272 280 232 304 302 266 244 296 282 260 270 264 274 288 4 3" at bounding box center [387, 198] width 775 height 316
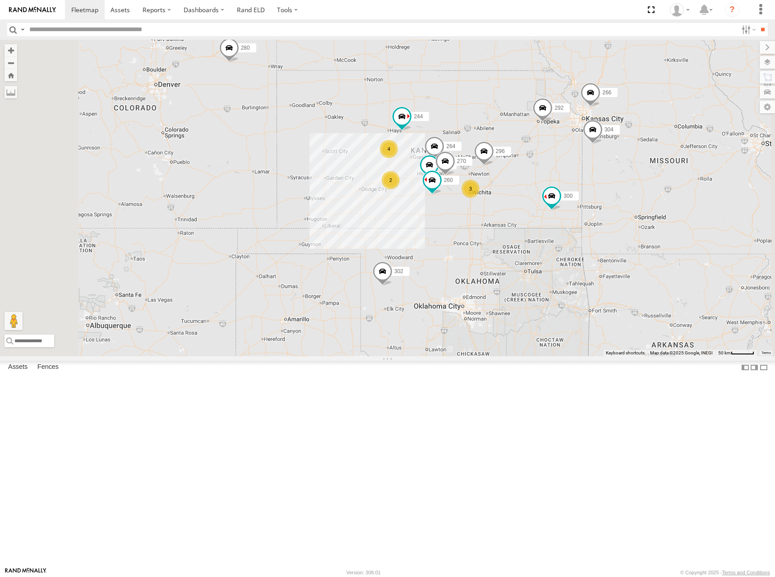
drag, startPoint x: 595, startPoint y: 204, endPoint x: 586, endPoint y: 208, distance: 9.7
click at [586, 208] on div "262 278 300 298 292 272 280 232 304 302 266 244 296 282 260 270 264 2 4 3" at bounding box center [387, 198] width 775 height 316
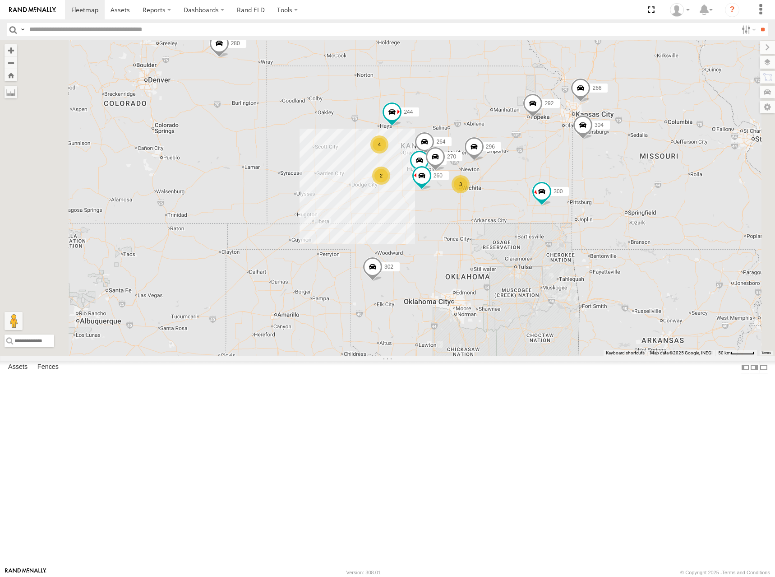
drag, startPoint x: 602, startPoint y: 205, endPoint x: 596, endPoint y: 198, distance: 9.7
click at [596, 198] on div "262 278 300 298 292 272 280 232 304 302 266 244 296 282 260 270 264 2 4 3" at bounding box center [387, 198] width 775 height 316
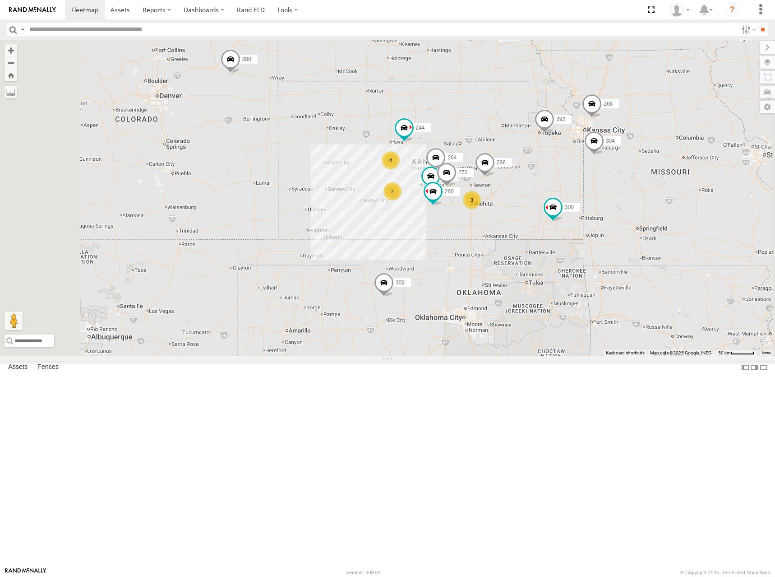
drag, startPoint x: 588, startPoint y: 177, endPoint x: 601, endPoint y: 196, distance: 23.7
click at [601, 196] on div "262 278 300 298 292 272 280 232 304 302 266 244 296 282 260 270 264 2 4 3" at bounding box center [387, 198] width 775 height 316
drag, startPoint x: 601, startPoint y: 201, endPoint x: 620, endPoint y: 188, distance: 23.0
click at [620, 188] on div "262 278 300 298 292 272 280 232 304 302 266 244 296 282 260 270 264 2 4 3" at bounding box center [387, 198] width 775 height 316
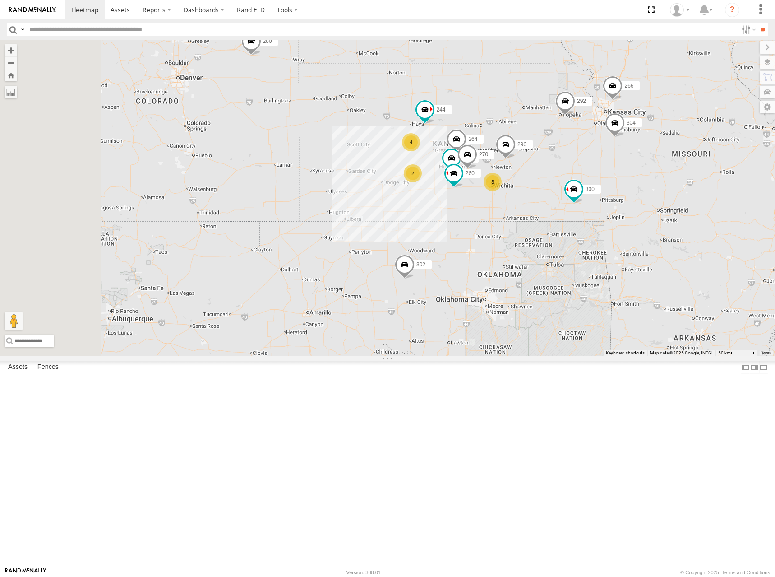
click at [635, 197] on div "262 278 300 298 292 272 280 232 304 302 266 244 296 282 260 270 264 2 4 3" at bounding box center [387, 198] width 775 height 316
click at [621, 181] on div "262 278 300 298 292 272 280 232 304 302 266 244 296 282 260 270 264 2 4 3" at bounding box center [387, 198] width 775 height 316
click at [618, 191] on div "262 278 300 298 292 272 280 232 304 302 266 244 296 282 260 270 264 2 4 3" at bounding box center [387, 198] width 775 height 316
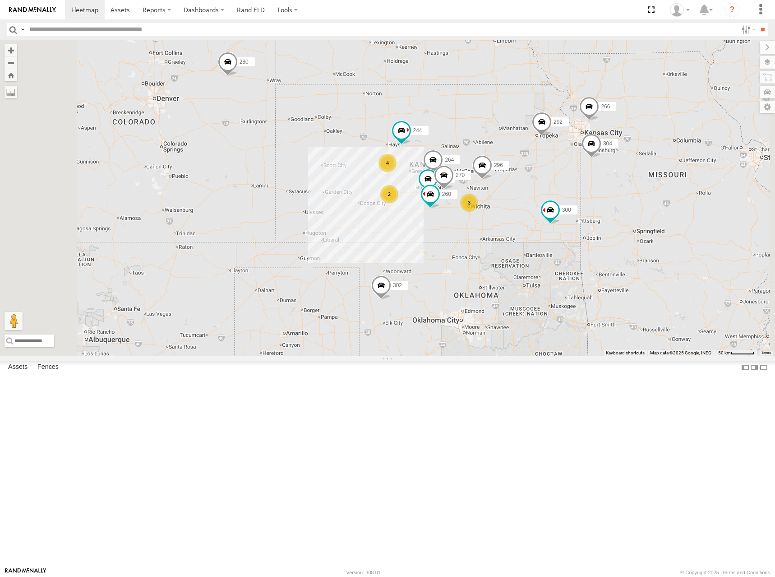
drag, startPoint x: 656, startPoint y: 155, endPoint x: 630, endPoint y: 176, distance: 33.6
click at [630, 176] on div "262 278 300 298 292 272 280 232 304 302 266 244 296 282 260 270 264 2 4 3" at bounding box center [387, 198] width 775 height 316
drag, startPoint x: 580, startPoint y: 199, endPoint x: 581, endPoint y: 194, distance: 4.7
click at [581, 194] on div "262 278 300 298 292 272 280 232 304 302 266 244 296 282 260 270 264 2 4 3" at bounding box center [387, 198] width 775 height 316
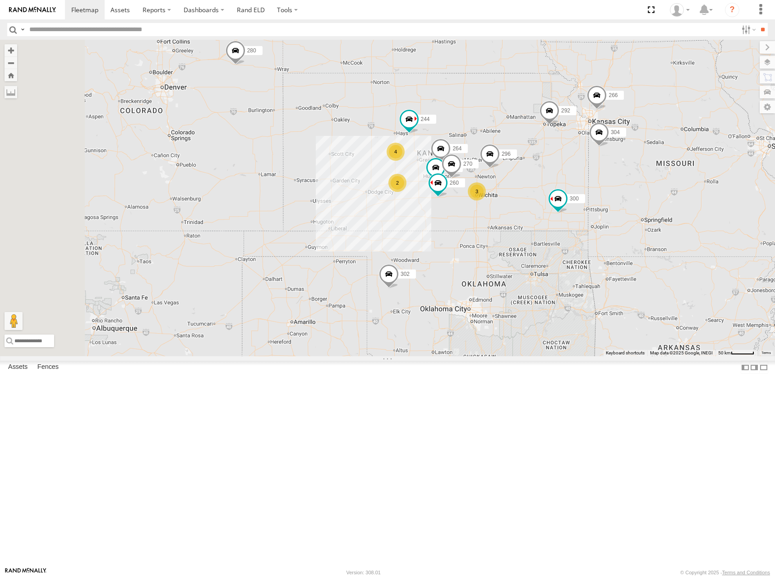
drag, startPoint x: 612, startPoint y: 165, endPoint x: 619, endPoint y: 160, distance: 8.4
click at [619, 160] on div "262 278 300 298 292 272 280 232 304 302 266 244 296 282 260 270 264 2 4 3" at bounding box center [387, 198] width 775 height 316
drag, startPoint x: 617, startPoint y: 182, endPoint x: 620, endPoint y: 178, distance: 4.9
click at [620, 178] on div "262 278 300 298 292 272 280 232 304 302 266 244 296 282 260 270 264 2 4 3" at bounding box center [387, 198] width 775 height 316
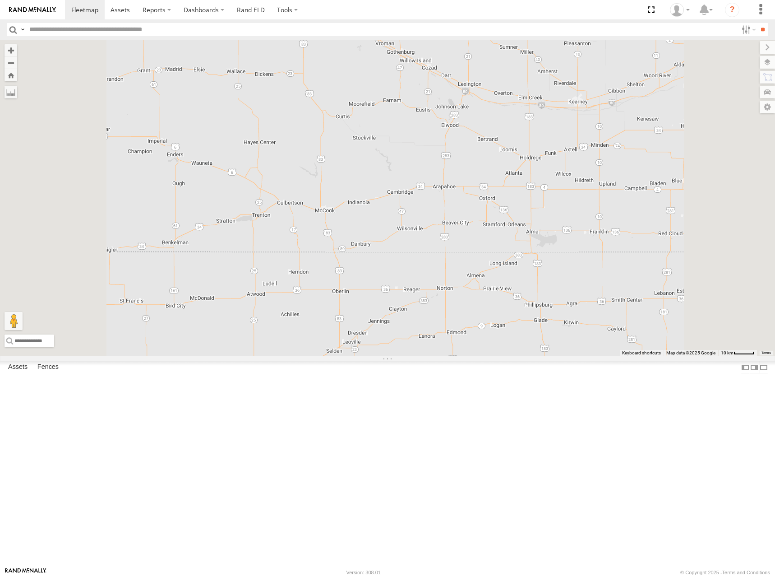
drag, startPoint x: 450, startPoint y: 122, endPoint x: 451, endPoint y: 135, distance: 13.2
click at [451, 135] on div "274 300 244 298 270 262 288 292 280 232 296 304 264 302 282 266 260" at bounding box center [387, 198] width 775 height 316
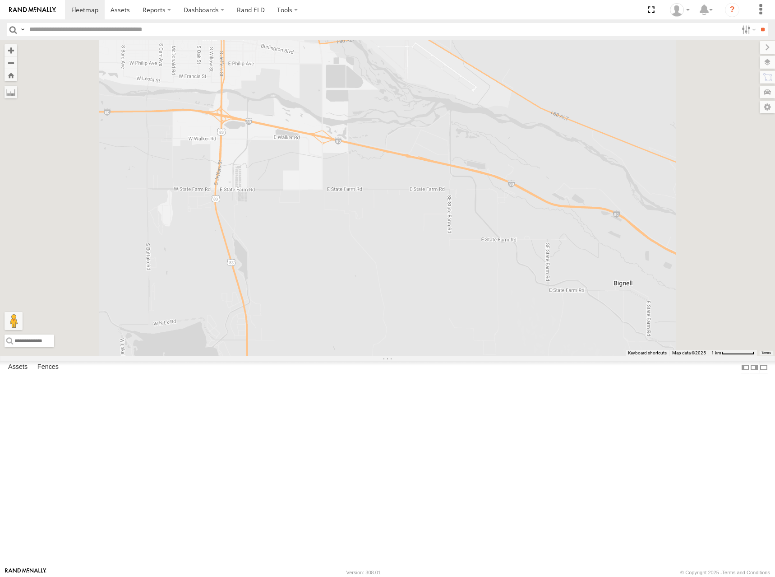
drag, startPoint x: 385, startPoint y: 132, endPoint x: 416, endPoint y: 149, distance: 34.5
click at [415, 148] on div "274 300 244 298 270 262 288 292 280 232 296 304 264 302 282 266 260" at bounding box center [387, 198] width 775 height 316
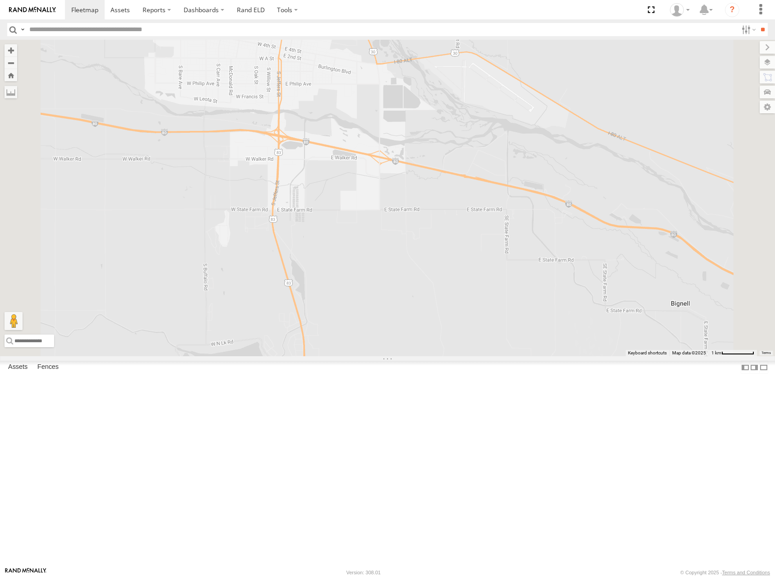
drag, startPoint x: 443, startPoint y: 145, endPoint x: 454, endPoint y: 146, distance: 11.8
click at [454, 146] on div "274 300 244 298 270 262 288 292 280 232 296 304 264 302 282 266 260" at bounding box center [387, 198] width 775 height 316
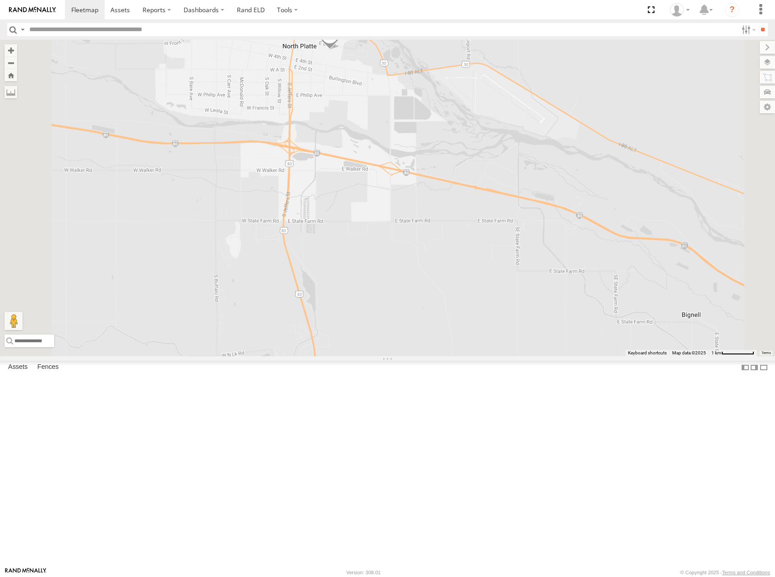
drag, startPoint x: 408, startPoint y: 165, endPoint x: 416, endPoint y: 150, distance: 16.3
click at [416, 173] on div "274 300 244 298 270 262 288 292 280 232 296 304 264 302 282 266 260" at bounding box center [387, 198] width 775 height 316
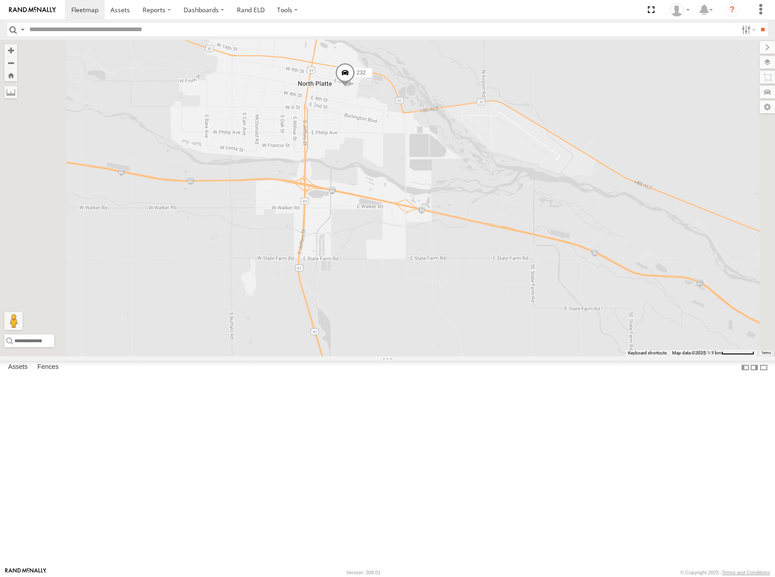
drag, startPoint x: 406, startPoint y: 147, endPoint x: 420, endPoint y: 185, distance: 40.6
click at [420, 185] on div "274 300 244 298 270 262 288 292 280 232 296 304 264 302 282 266 260" at bounding box center [387, 198] width 775 height 316
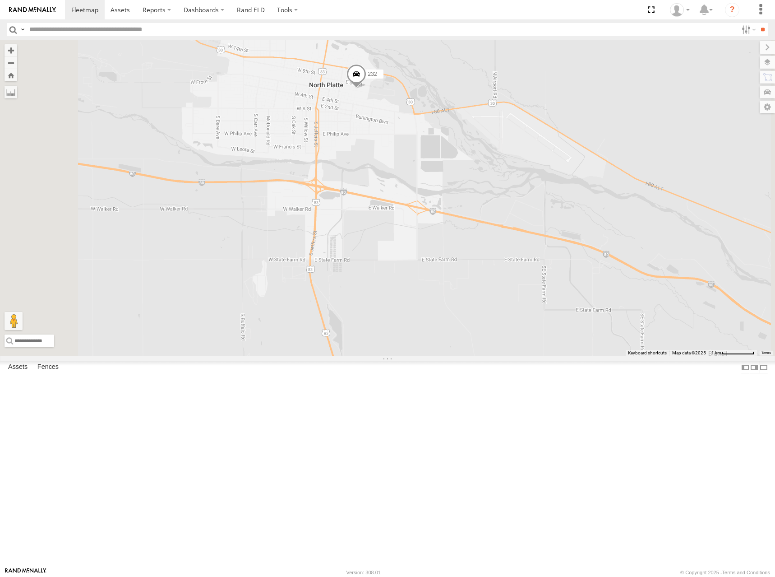
drag, startPoint x: 409, startPoint y: 189, endPoint x: 424, endPoint y: 192, distance: 15.1
click at [424, 192] on div "274 300 244 298 270 262 288 292 280 232 296 304 264 302 282 266 260" at bounding box center [387, 198] width 775 height 316
click at [76, 13] on span at bounding box center [84, 9] width 27 height 9
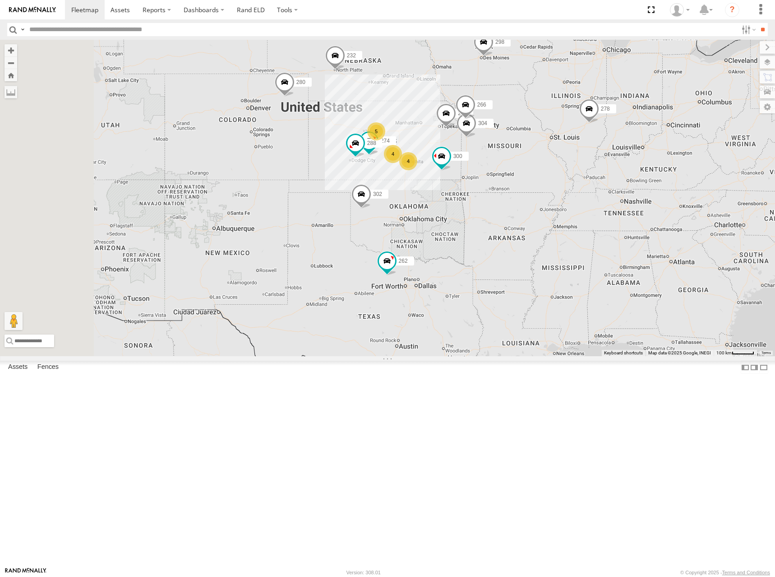
drag, startPoint x: 473, startPoint y: 244, endPoint x: 539, endPoint y: 175, distance: 94.8
click at [539, 175] on div "262 274 300 5 298 4 288 292 272 280 4 232 304 302 266 278" at bounding box center [387, 198] width 775 height 316
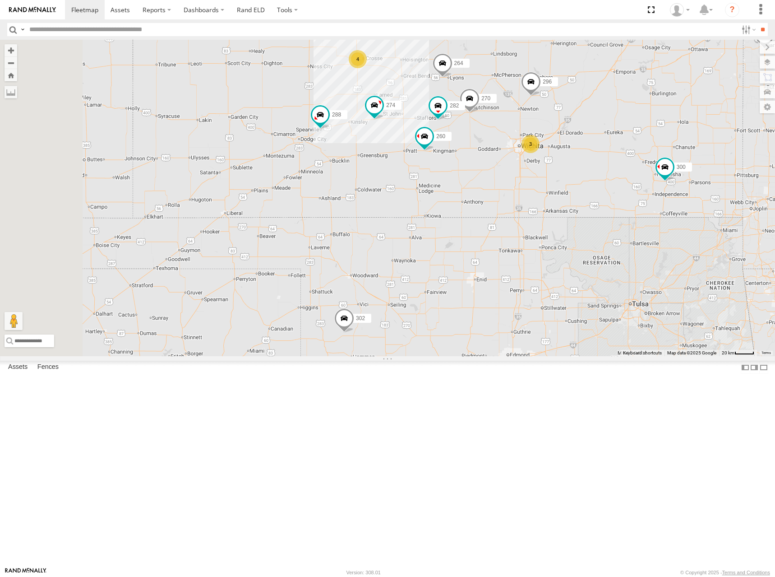
drag, startPoint x: 622, startPoint y: 138, endPoint x: 619, endPoint y: 148, distance: 10.7
click at [619, 148] on div "262 274 300 298 288 292 272 280 232 304 302 266 278 244 4 270 3 296 264 282 260" at bounding box center [387, 198] width 775 height 316
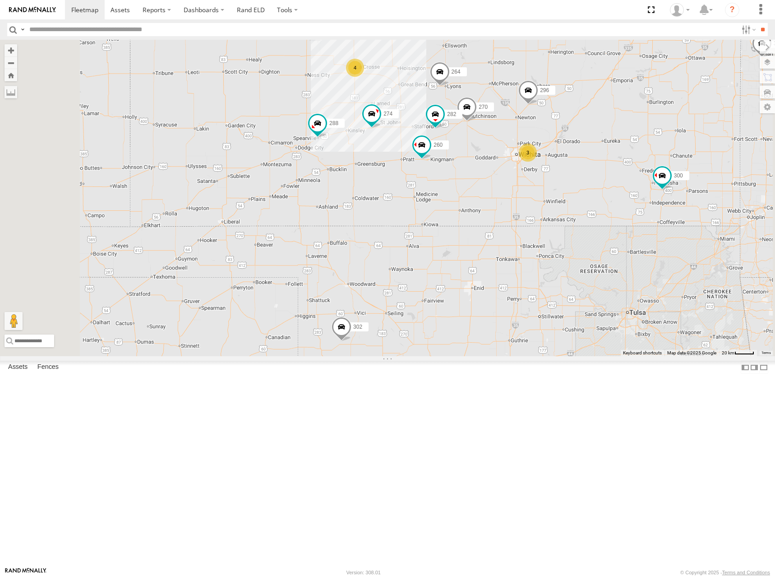
drag, startPoint x: 614, startPoint y: 111, endPoint x: 616, endPoint y: 126, distance: 14.9
click at [616, 126] on div "262 274 300 298 288 292 272 280 232 304 302 266 278 244 4 270 3 296 264 282 260" at bounding box center [387, 198] width 775 height 316
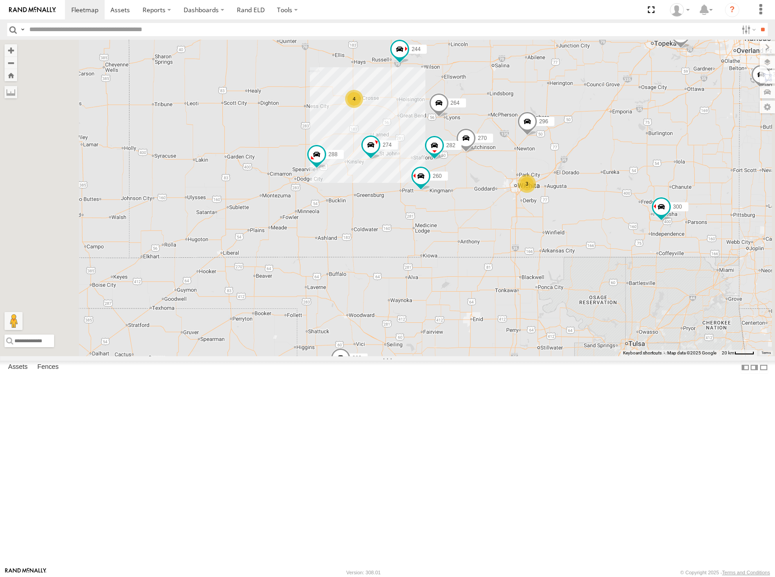
drag, startPoint x: 623, startPoint y: 120, endPoint x: 621, endPoint y: 126, distance: 5.9
click at [621, 126] on div "262 274 300 298 288 292 272 280 232 304 302 266 278 244 4 270 3 296 264 282 260" at bounding box center [387, 198] width 775 height 316
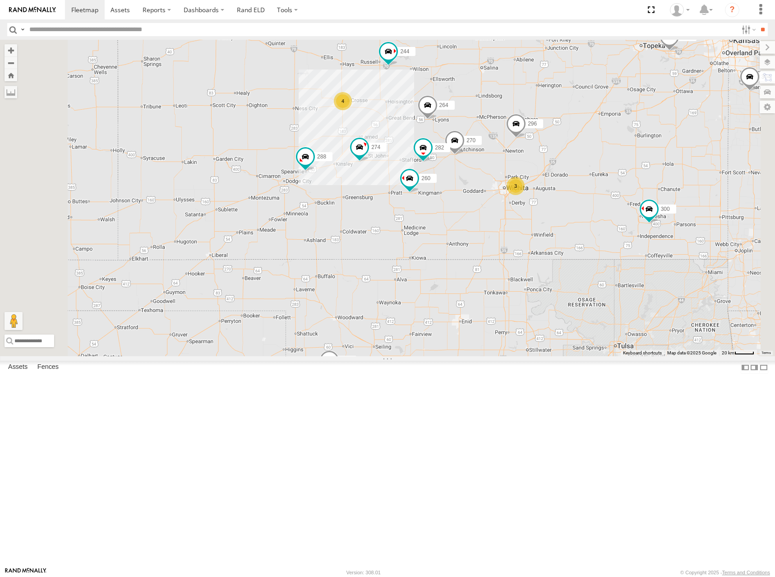
drag, startPoint x: 652, startPoint y: 134, endPoint x: 642, endPoint y: 136, distance: 10.0
click at [642, 136] on div "262 274 300 298 288 292 272 280 232 304 302 266 278 244 4 270 3 296 264 282 260" at bounding box center [387, 198] width 775 height 316
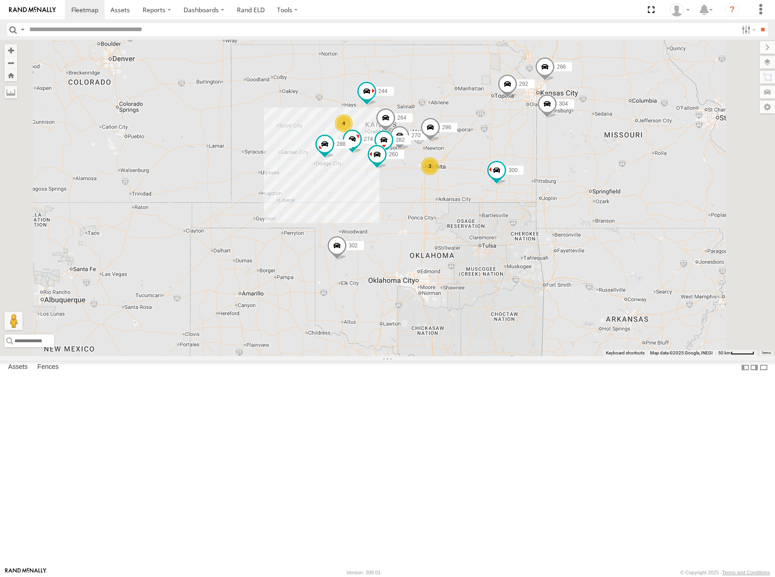
drag, startPoint x: 577, startPoint y: 165, endPoint x: 589, endPoint y: 159, distance: 12.9
click at [589, 159] on div "262 274 300 298 288 292 272 280 232 304 302 266 278 244 270 296 264 282 260 4 3" at bounding box center [387, 198] width 775 height 316
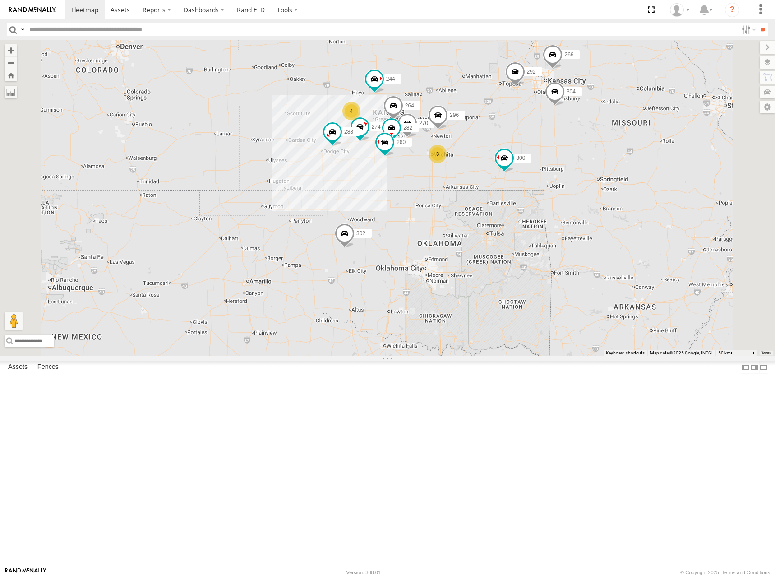
drag, startPoint x: 549, startPoint y: 167, endPoint x: 558, endPoint y: 152, distance: 18.0
click at [558, 152] on div "262 274 300 298 288 292 272 280 232 304 302 266 278 244 270 296 264 282 260 4 3" at bounding box center [387, 198] width 775 height 316
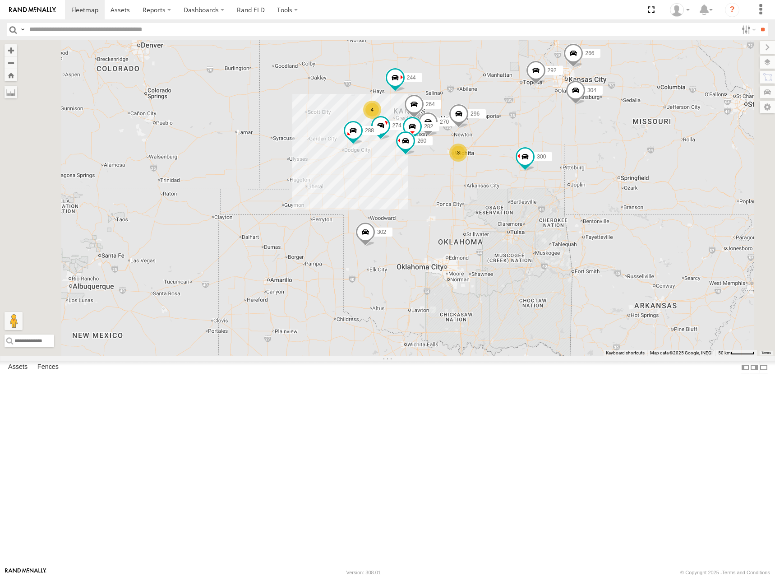
drag, startPoint x: 544, startPoint y: 163, endPoint x: 564, endPoint y: 163, distance: 20.8
click at [564, 163] on div "262 274 300 298 288 292 272 280 232 304 302 266 278 244 270 296 264 282 260 4 3" at bounding box center [387, 198] width 775 height 316
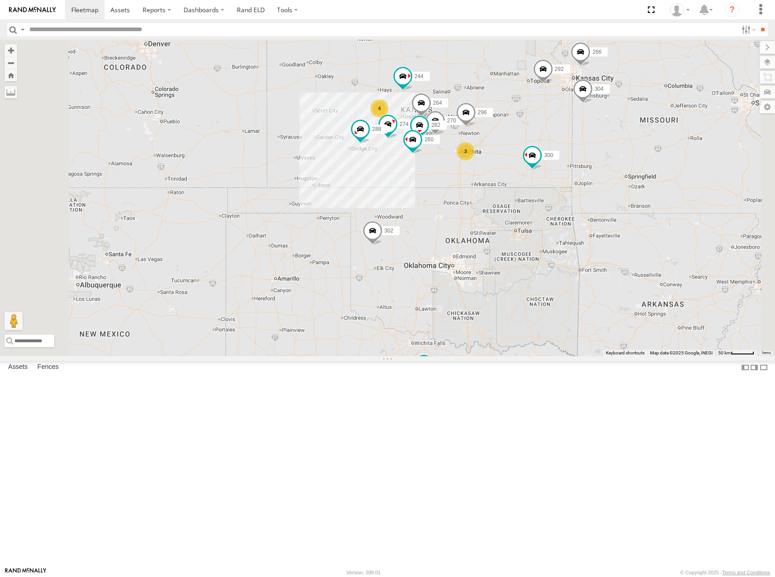
drag, startPoint x: 602, startPoint y: 147, endPoint x: 609, endPoint y: 145, distance: 6.5
click at [609, 145] on div "262 274 300 298 288 292 272 280 232 304 302 266 278 244 270 296 264 282 260 4 3" at bounding box center [387, 198] width 775 height 316
drag, startPoint x: 592, startPoint y: 153, endPoint x: 588, endPoint y: 149, distance: 6.1
click at [588, 149] on div "262 274 300 298 288 292 272 280 232 304 302 266 278 244 270 296 264 282 260 4 3" at bounding box center [387, 198] width 775 height 316
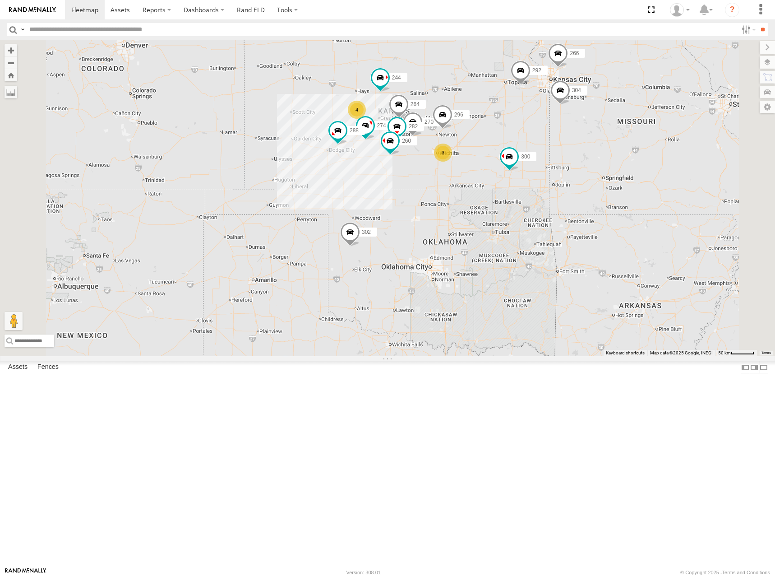
drag, startPoint x: 624, startPoint y: 131, endPoint x: 605, endPoint y: 137, distance: 19.8
click at [605, 137] on div "262 274 300 298 288 292 272 280 232 304 302 266 278 244 270 296 264 282 260 4 3" at bounding box center [387, 198] width 775 height 316
click at [563, 166] on div "262 274 300 298 288 292 272 280 232 304 302 266 278 244 270 296 264 282 260 4 3" at bounding box center [387, 198] width 775 height 316
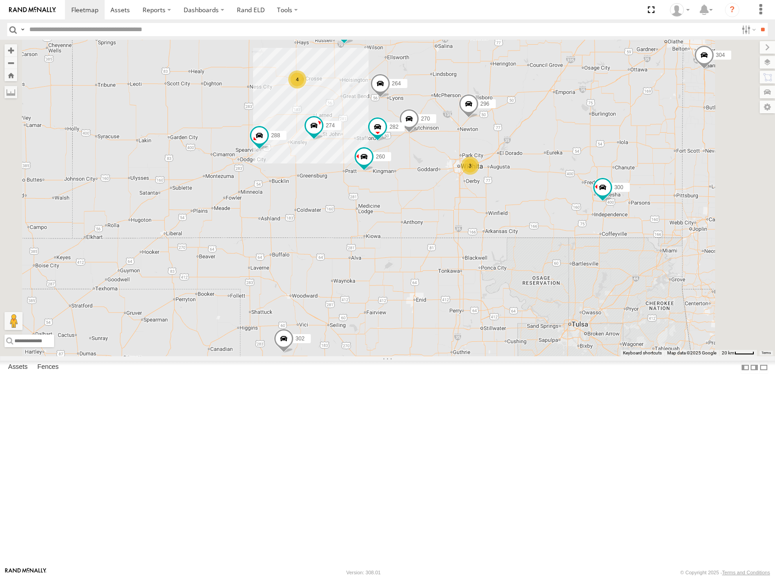
drag, startPoint x: 541, startPoint y: 200, endPoint x: 550, endPoint y: 184, distance: 18.8
click at [550, 184] on div "262 274 300 298 288 292 272 280 232 304 302 266 278 244 270 296 264 282 260 4 3" at bounding box center [387, 198] width 775 height 316
click at [553, 179] on div "262 274 300 298 288 292 272 280 232 304 302 266 278 244 270 296 264 282 260 4 3" at bounding box center [387, 198] width 775 height 316
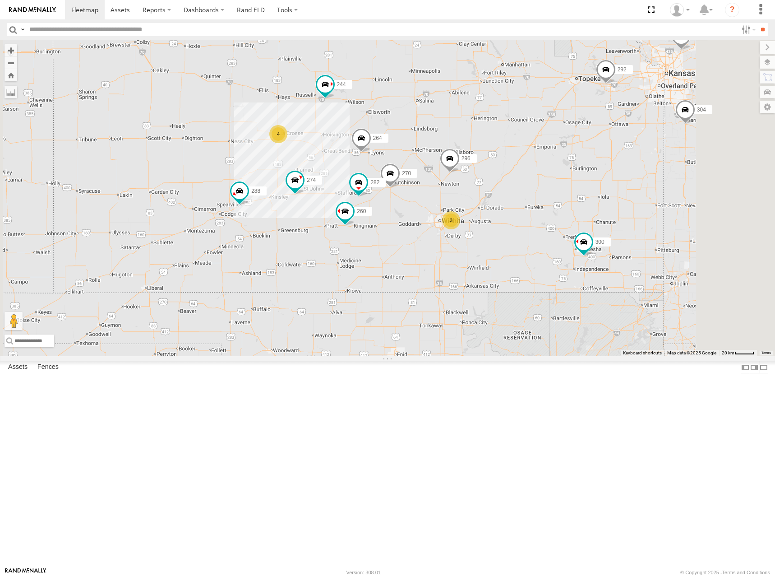
drag, startPoint x: 614, startPoint y: 120, endPoint x: 593, endPoint y: 184, distance: 67.2
click at [593, 183] on div "262 274 300 298 288 292 272 280 232 304 302 266 278 244 270 296 264 282 260 4 3" at bounding box center [387, 198] width 775 height 316
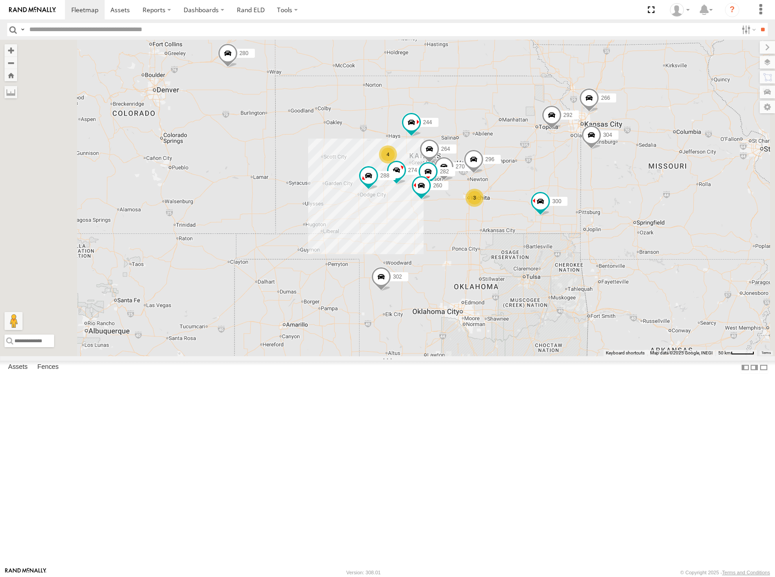
drag, startPoint x: 558, startPoint y: 151, endPoint x: 577, endPoint y: 210, distance: 61.5
click at [577, 210] on div "262 274 300 298 288 292 272 280 232 304 302 266 278 244 270 296 264 282 260 4 3" at bounding box center [387, 198] width 775 height 316
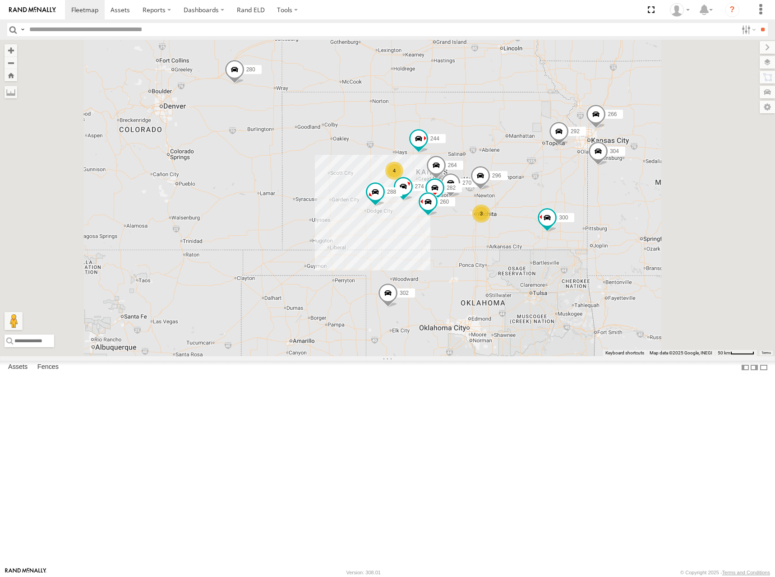
drag, startPoint x: 526, startPoint y: 180, endPoint x: 510, endPoint y: 165, distance: 22.3
click at [510, 165] on div "262 274 300 298 288 292 272 280 232 304 302 266 278 244 270 296 264 282 260 4 3" at bounding box center [387, 198] width 775 height 316
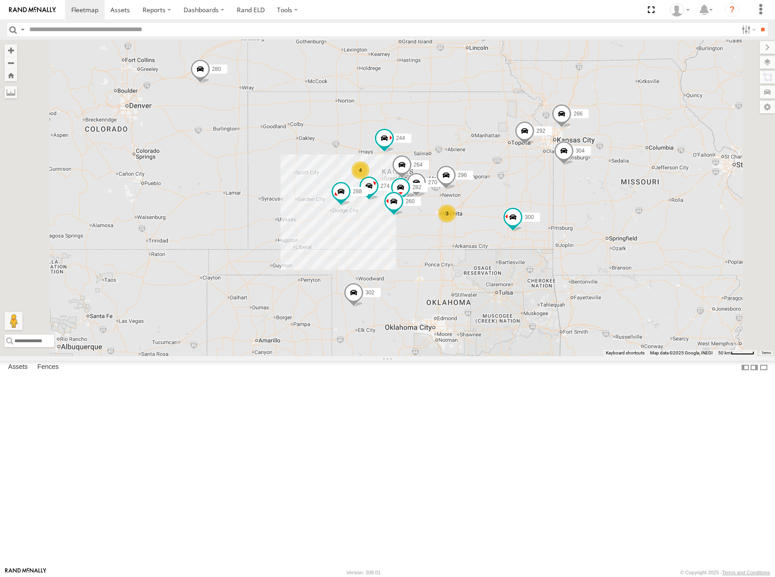
drag, startPoint x: 561, startPoint y: 193, endPoint x: 540, endPoint y: 210, distance: 26.9
click at [540, 210] on div "262 274 300 298 288 292 272 280 232 304 302 266 278 244 270 296 264 282 260 4 3" at bounding box center [387, 198] width 775 height 316
drag, startPoint x: 572, startPoint y: 192, endPoint x: 561, endPoint y: 202, distance: 15.3
click at [561, 202] on div "262 274 300 298 288 292 272 280 232 304 302 266 278 244 270 296 264 282 260 4 3" at bounding box center [387, 198] width 775 height 316
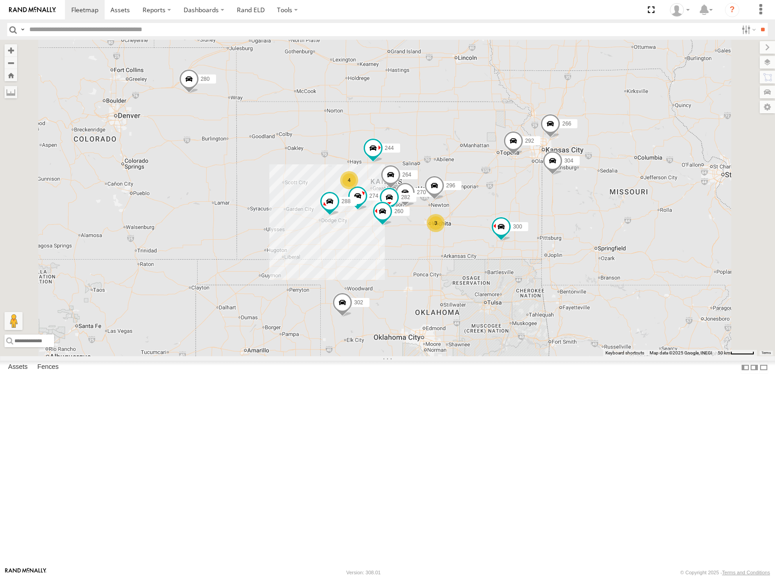
drag, startPoint x: 578, startPoint y: 239, endPoint x: 581, endPoint y: 235, distance: 5.0
click at [581, 235] on div "262 274 300 298 288 292 272 280 232 304 302 266 278 244 270 296 264 282 260 4 3" at bounding box center [387, 198] width 775 height 316
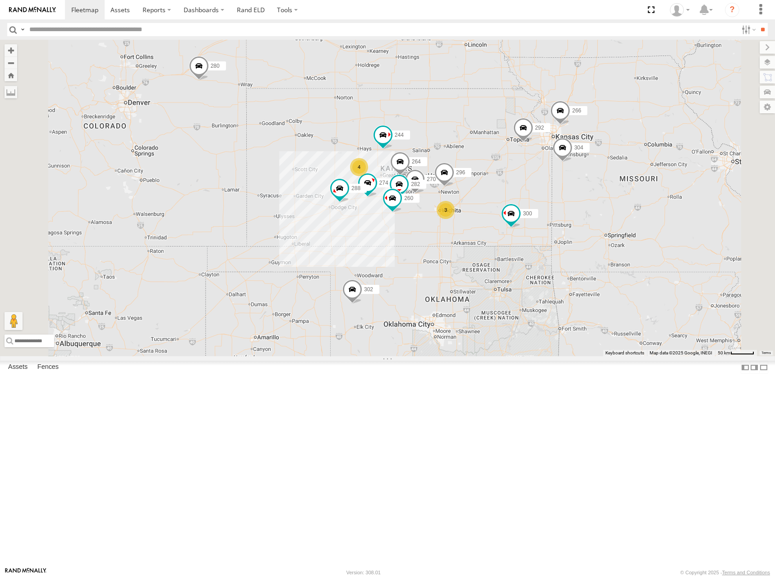
drag, startPoint x: 587, startPoint y: 229, endPoint x: 596, endPoint y: 215, distance: 17.3
click at [596, 215] on div "262 274 300 298 288 292 272 280 232 304 302 266 278 244 270 296 264 282 260 4 3" at bounding box center [387, 198] width 775 height 316
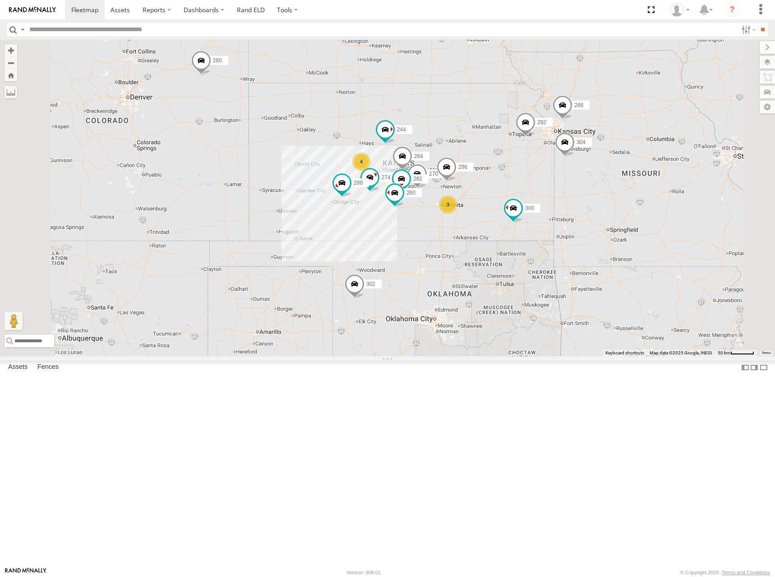
click at [582, 212] on div "262 274 300 298 288 292 272 280 232 304 302 266 278 244 270 296 264 282 260 4 3" at bounding box center [387, 198] width 775 height 316
click at [588, 210] on div "262 274 300 298 288 292 272 280 232 304 302 266 278 244 270 296 264 282 260 4 3" at bounding box center [387, 198] width 775 height 316
click at [589, 208] on div "262 274 300 298 288 292 272 280 232 304 302 266 278 244 270 296 264 282 260 4 3" at bounding box center [387, 198] width 775 height 316
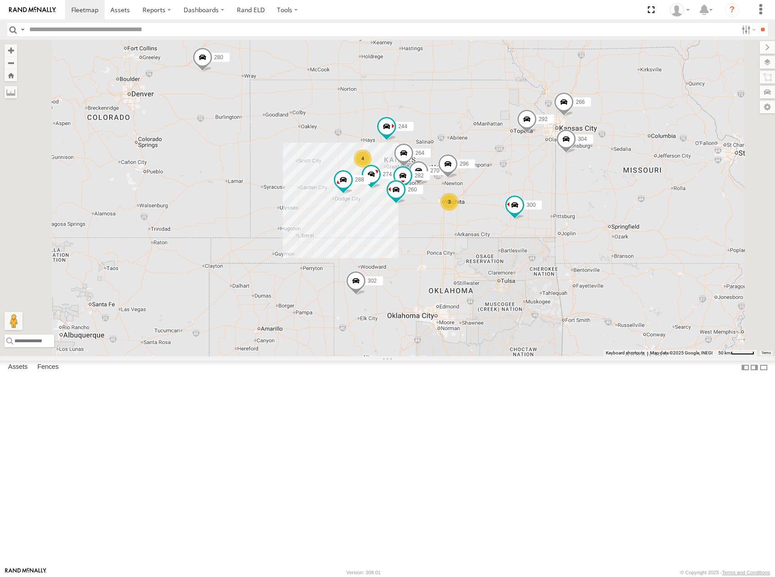
click at [589, 208] on div "262 274 300 298 288 292 272 280 232 304 302 266 278 244 270 296 264 282 260 4 3" at bounding box center [387, 198] width 775 height 316
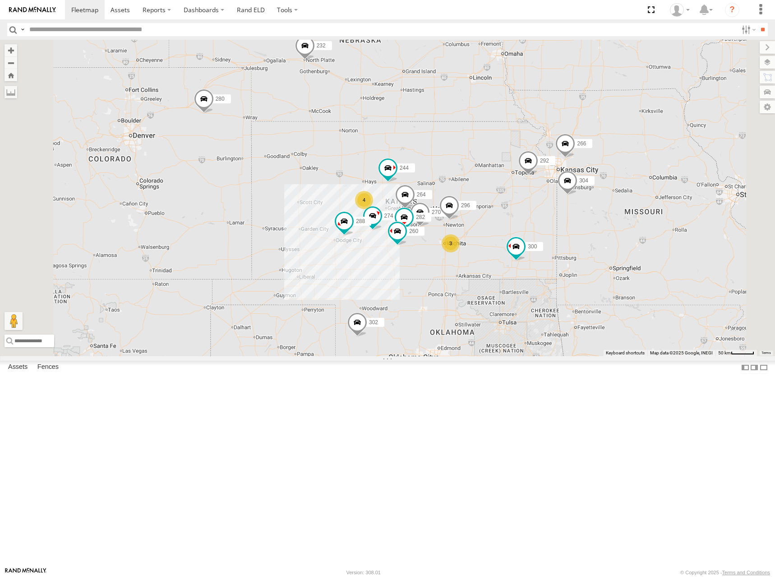
drag, startPoint x: 566, startPoint y: 214, endPoint x: 568, endPoint y: 257, distance: 42.4
click at [568, 257] on div "262 274 300 298 288 292 272 280 232 304 302 266 278 244 270 296 264 282 260 4 3" at bounding box center [387, 198] width 775 height 316
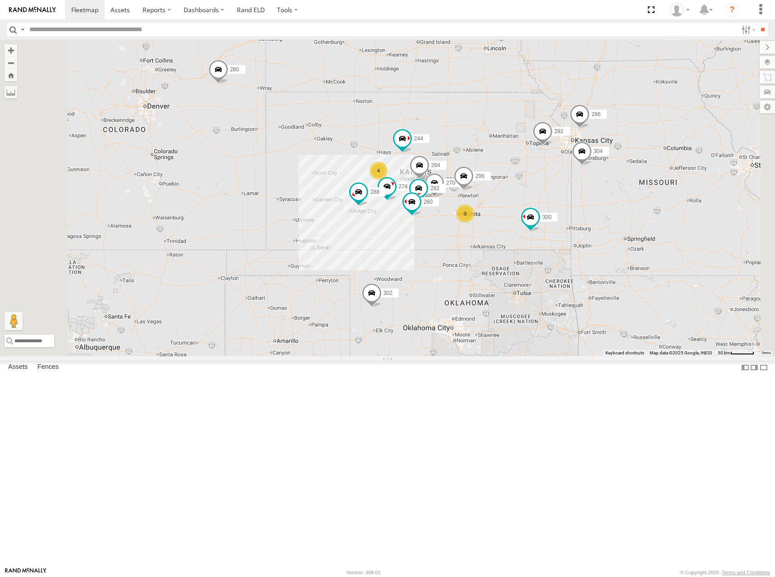
drag, startPoint x: 590, startPoint y: 250, endPoint x: 601, endPoint y: 225, distance: 28.3
click at [601, 225] on div "262 274 300 298 288 292 272 280 232 304 302 266 278 244 270 296 264 282 260 4 3" at bounding box center [387, 198] width 775 height 316
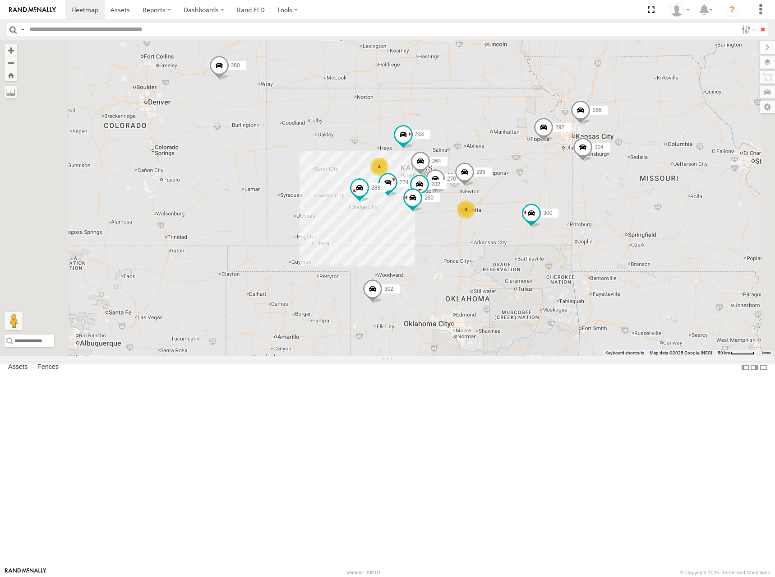
drag, startPoint x: 592, startPoint y: 245, endPoint x: 593, endPoint y: 240, distance: 4.6
click at [593, 240] on div "262 274 300 298 288 292 272 280 232 304 302 266 278 244 270 296 264 282 260 4 3" at bounding box center [387, 198] width 775 height 316
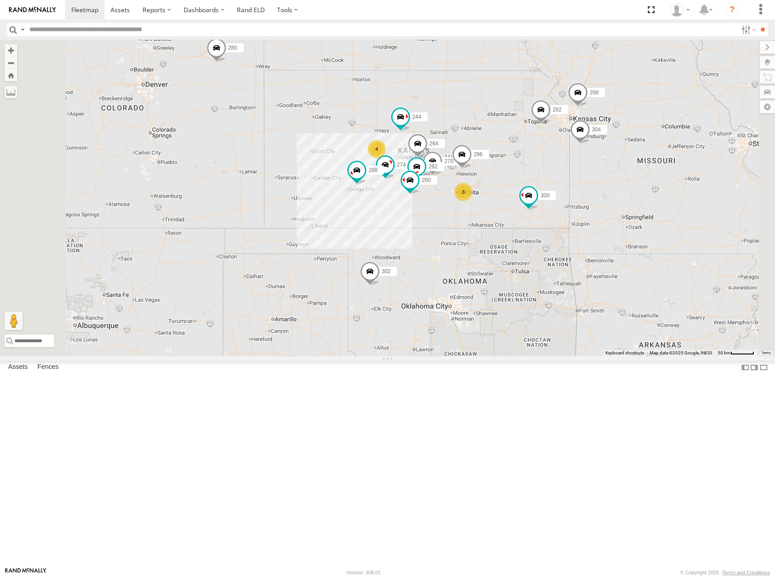
drag, startPoint x: 598, startPoint y: 228, endPoint x: 596, endPoint y: 216, distance: 12.8
click at [596, 216] on div "262 274 300 298 288 292 272 280 232 304 302 266 278 244 270 296 264 282 260 4 3" at bounding box center [387, 198] width 775 height 316
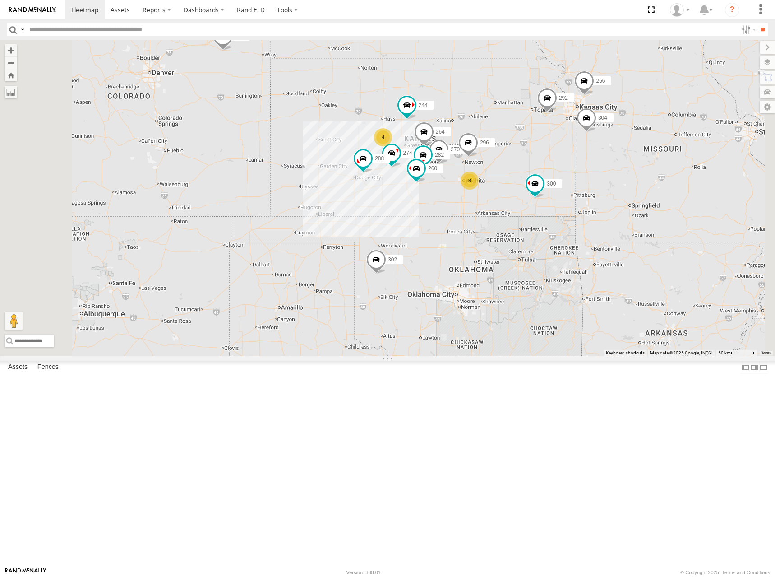
drag, startPoint x: 591, startPoint y: 220, endPoint x: 598, endPoint y: 208, distance: 13.9
click at [598, 208] on div "262 274 300 298 288 292 272 280 232 304 302 266 278 244 270 296 264 282 260 4 3" at bounding box center [387, 198] width 775 height 316
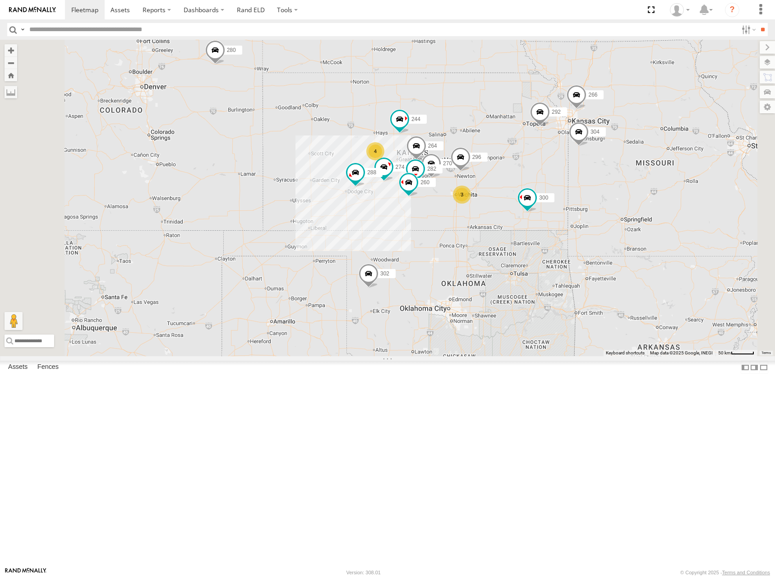
drag, startPoint x: 591, startPoint y: 175, endPoint x: 582, endPoint y: 189, distance: 17.0
click at [582, 189] on div "262 274 300 298 288 292 272 280 232 304 302 266 278 244 270 296 264 282 260 4 3" at bounding box center [387, 198] width 775 height 316
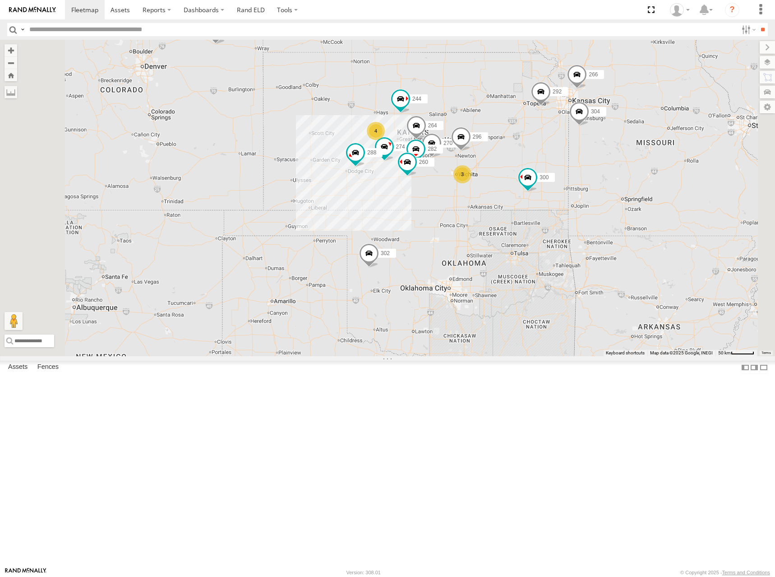
drag, startPoint x: 615, startPoint y: 235, endPoint x: 616, endPoint y: 207, distance: 28.0
click at [616, 207] on div "262 274 300 298 288 292 272 280 232 304 302 266 278 244 270 296 264 282 260 4 3" at bounding box center [387, 198] width 775 height 316
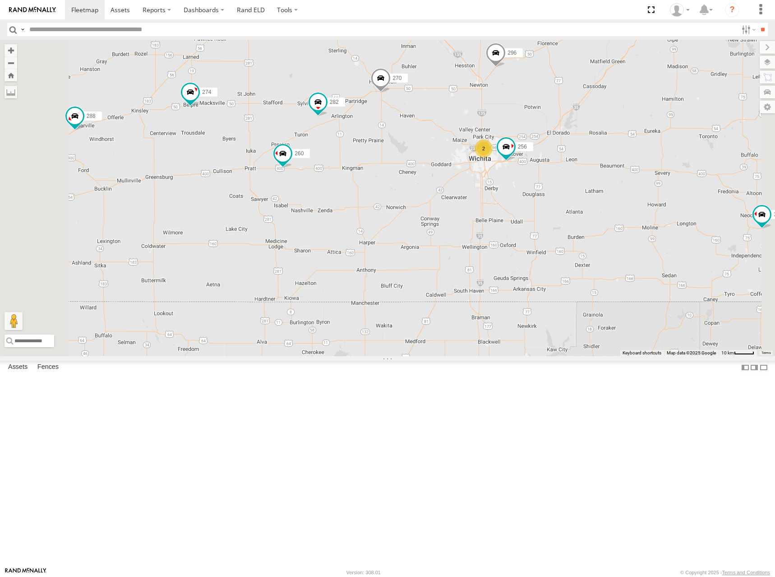
drag, startPoint x: 441, startPoint y: 268, endPoint x: 520, endPoint y: 269, distance: 79.0
click at [520, 269] on div "262 274 300 298 288 292 272 280 232 304 302 266 278 244 270 296 264 282 260 256…" at bounding box center [387, 198] width 775 height 316
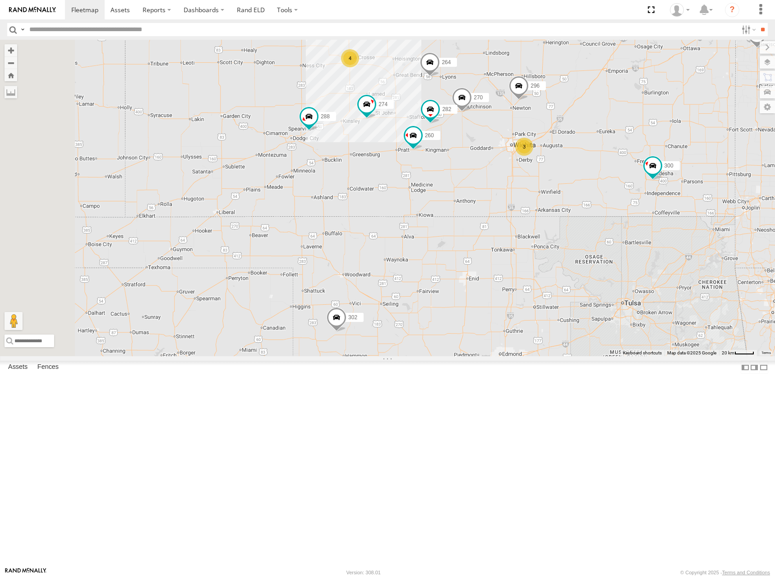
drag, startPoint x: 375, startPoint y: 158, endPoint x: 530, endPoint y: 187, distance: 157.9
click at [530, 187] on div "262 274 300 298 288 292 272 280 232 304 302 266 278 244 270 296 264 282 260 4 3" at bounding box center [387, 198] width 775 height 316
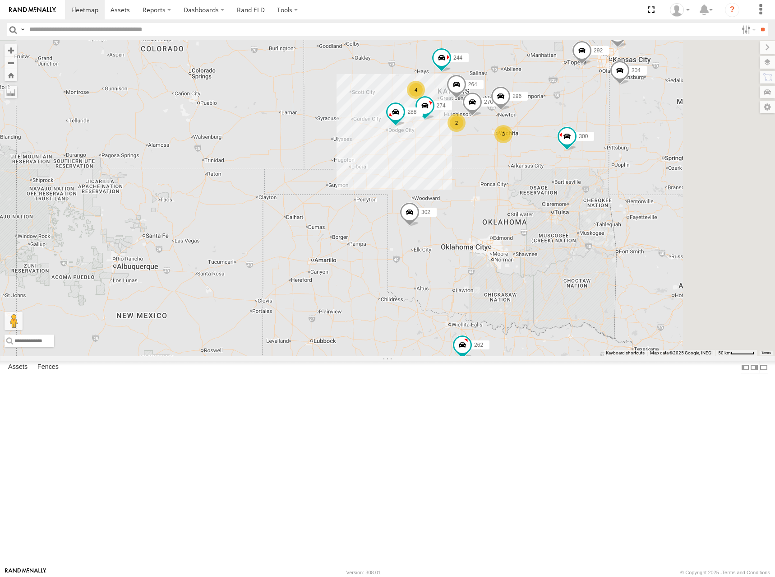
drag, startPoint x: 646, startPoint y: 144, endPoint x: 632, endPoint y: 160, distance: 20.8
click at [632, 160] on div "262 274 300 298 288 292 272 280 232 304 302 266 278 244 270 296 264 4 3 2" at bounding box center [387, 198] width 775 height 316
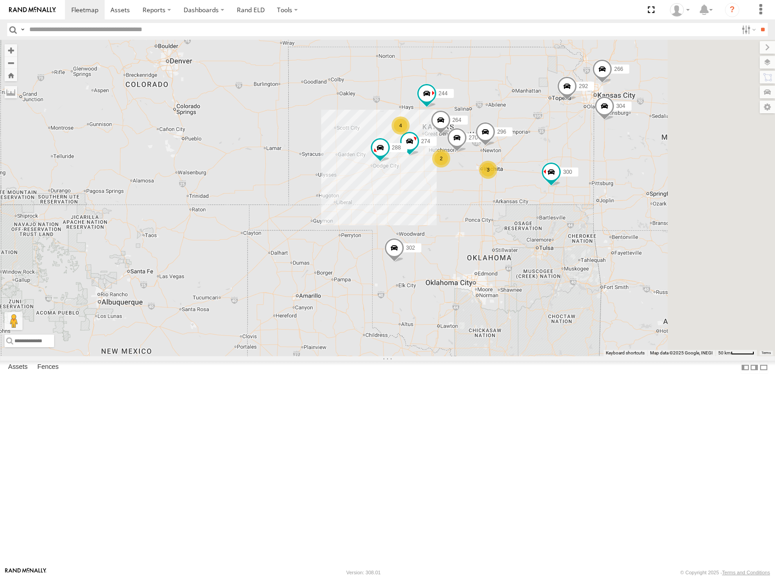
drag, startPoint x: 629, startPoint y: 122, endPoint x: 607, endPoint y: 165, distance: 48.6
click at [607, 165] on div "262 274 300 298 288 292 272 280 232 304 302 266 278 244 270 296 264 4 3 2" at bounding box center [387, 198] width 775 height 316
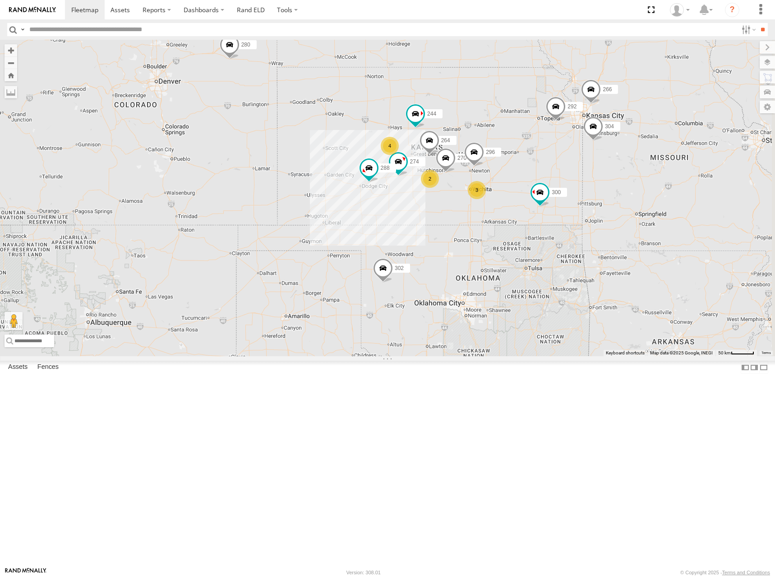
drag, startPoint x: 637, startPoint y: 145, endPoint x: 635, endPoint y: 158, distance: 13.4
click at [635, 158] on div "262 274 300 298 288 292 272 280 232 304 302 266 278 244 270 296 264 4 3 2" at bounding box center [387, 198] width 775 height 316
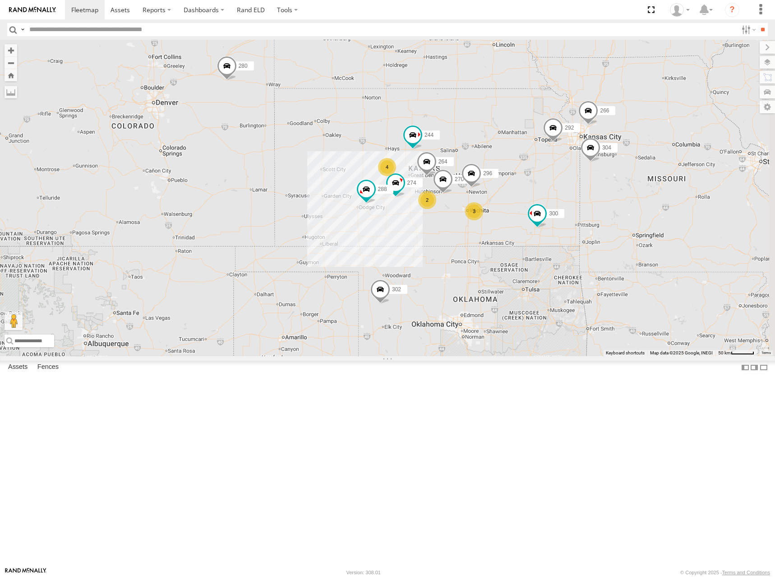
drag, startPoint x: 619, startPoint y: 155, endPoint x: 609, endPoint y: 168, distance: 16.8
click at [617, 178] on div "262 274 300 298 288 292 272 280 232 304 302 266 278 244 270 296 264 4 3 2" at bounding box center [387, 198] width 775 height 316
drag, startPoint x: 610, startPoint y: 174, endPoint x: 607, endPoint y: 183, distance: 10.0
click at [607, 183] on div "262 274 300 298 288 292 272 280 232 304 302 266 278 244 270 296 264 4 3 2" at bounding box center [387, 198] width 775 height 316
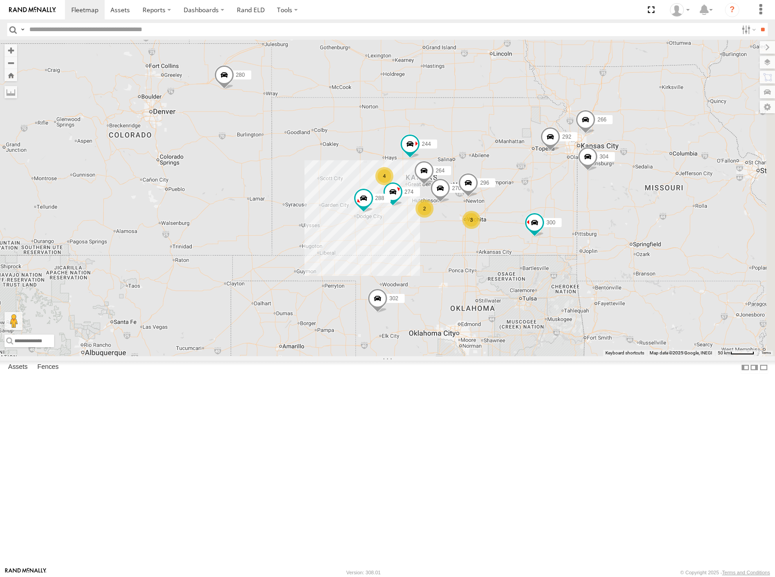
click at [674, 170] on div "262 274 300 298 288 292 272 280 232 304 302 266 278 244 270 296 264 4 3 2" at bounding box center [387, 198] width 775 height 316
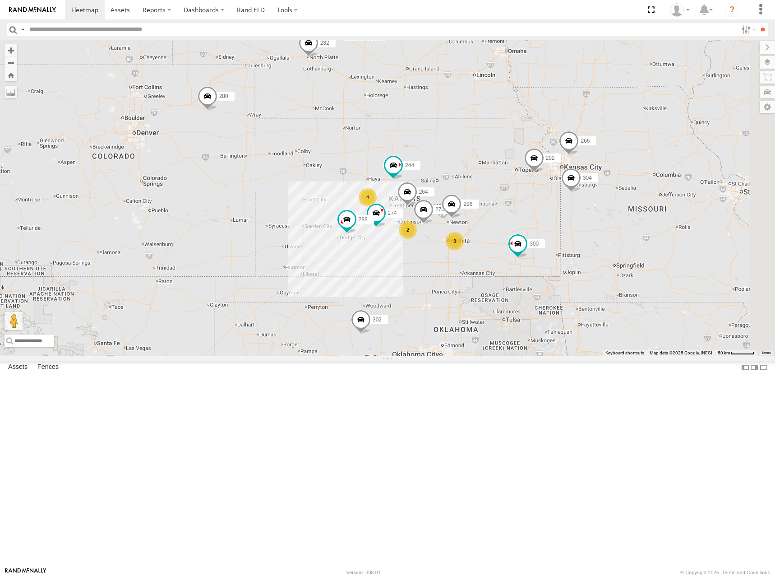
drag, startPoint x: 699, startPoint y: 154, endPoint x: 674, endPoint y: 164, distance: 26.6
click at [681, 176] on div "262 274 300 298 288 292 272 280 232 304 302 266 278 244 270 296 264 4 3 2" at bounding box center [387, 198] width 775 height 316
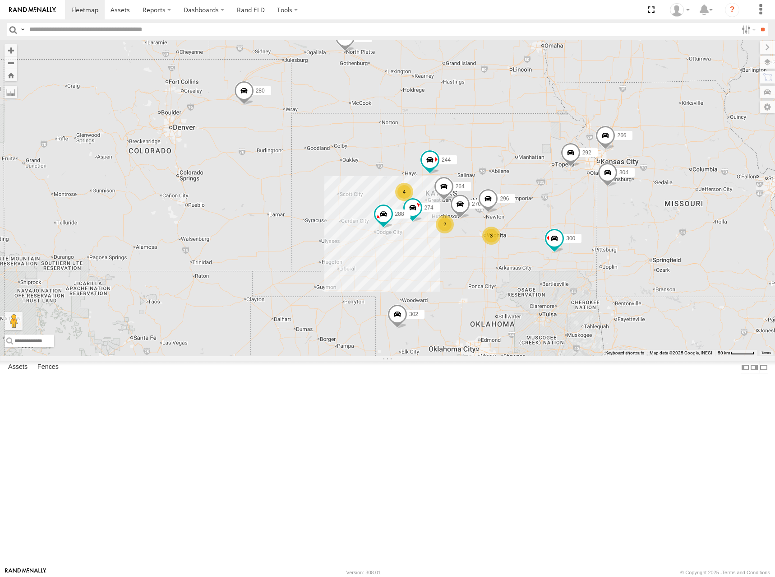
drag, startPoint x: 628, startPoint y: 213, endPoint x: 678, endPoint y: 204, distance: 50.8
click at [678, 204] on div "262 274 300 298 288 292 272 280 232 304 302 266 278 244 270 296 264 4 3 2" at bounding box center [387, 198] width 775 height 316
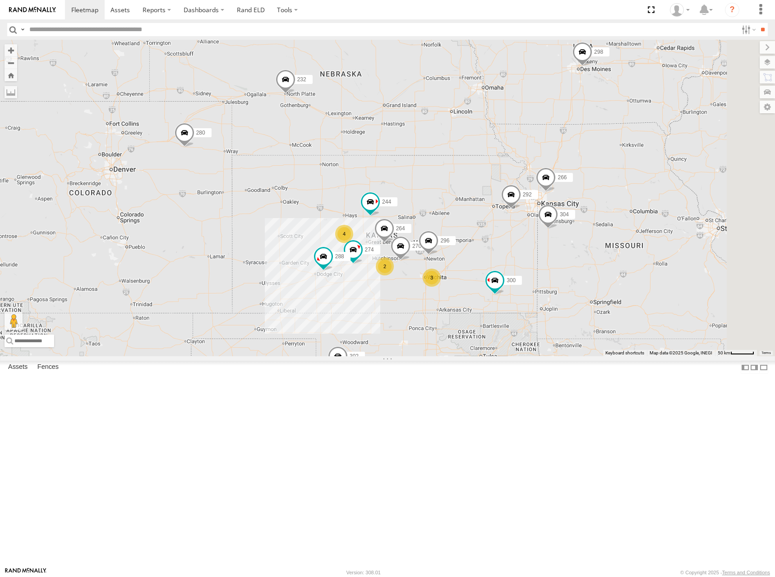
drag, startPoint x: 700, startPoint y: 157, endPoint x: 645, endPoint y: 192, distance: 65.1
click at [645, 192] on div "262 274 300 298 288 292 272 280 232 304 302 266 278 244 270 296 264 4 3 2" at bounding box center [387, 198] width 775 height 316
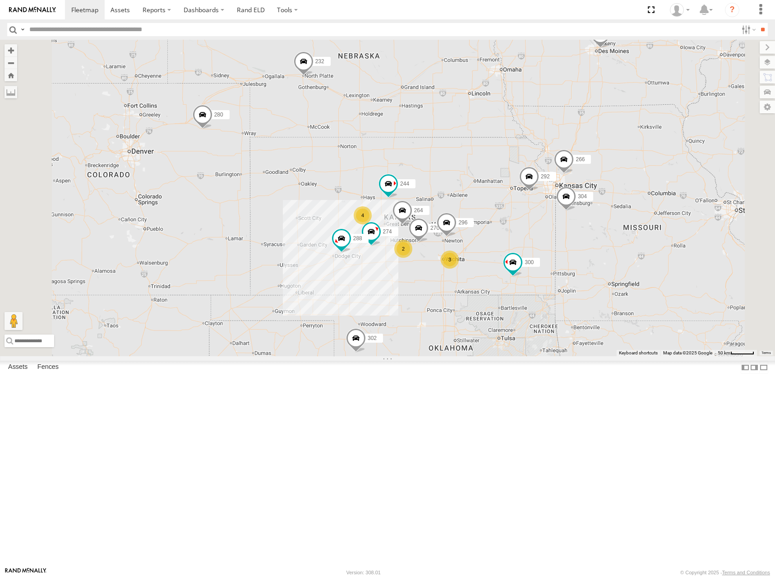
drag, startPoint x: 614, startPoint y: 257, endPoint x: 631, endPoint y: 248, distance: 20.0
click at [631, 248] on div "262 274 300 298 288 292 272 280 232 304 302 266 278 244 270 296 264 4 3 2" at bounding box center [387, 198] width 775 height 316
drag, startPoint x: 615, startPoint y: 249, endPoint x: 624, endPoint y: 237, distance: 14.4
click at [624, 237] on div "262 274 300 298 288 292 272 280 232 304 302 266 278 244 270 296 264 4 3 2" at bounding box center [387, 198] width 775 height 316
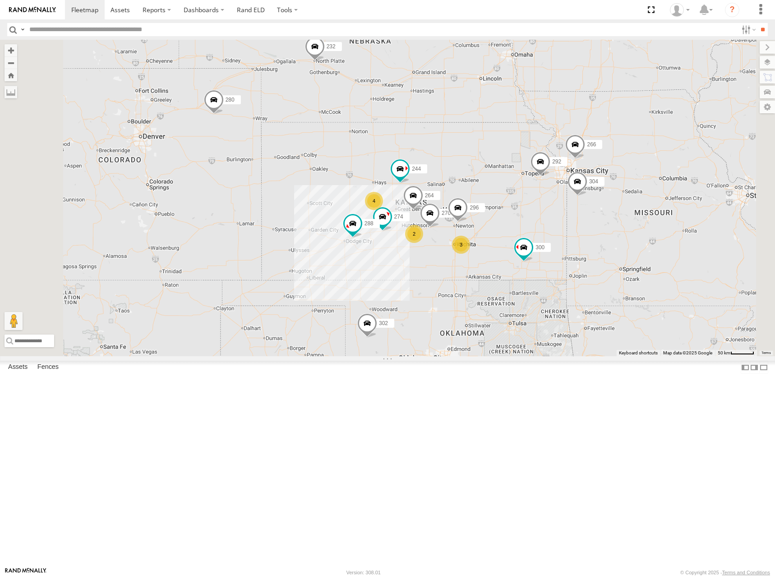
drag, startPoint x: 623, startPoint y: 245, endPoint x: 626, endPoint y: 240, distance: 6.3
click at [626, 240] on div "262 274 300 298 288 292 272 280 232 304 302 266 278 244 270 296 264 4 3 2" at bounding box center [387, 198] width 775 height 316
click at [602, 232] on div "262 274 300 298 288 292 272 280 232 304 302 266 278 244 270 296 264 4 3 2" at bounding box center [387, 198] width 775 height 316
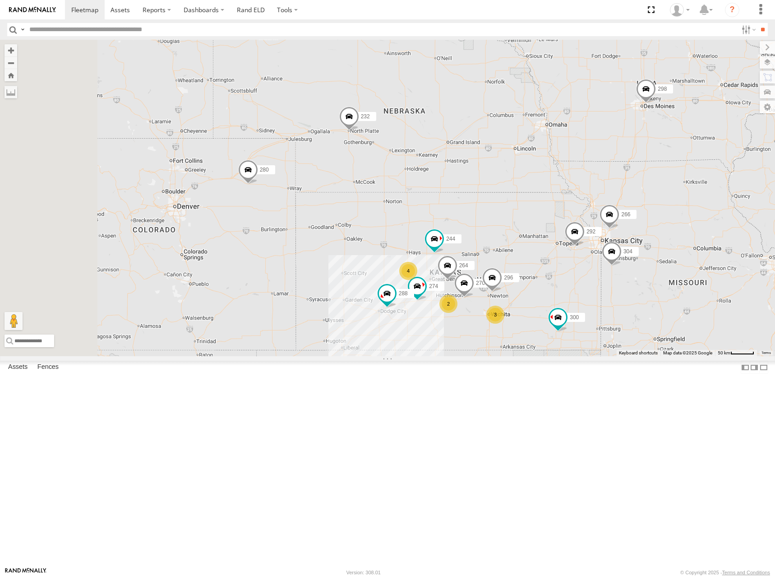
drag, startPoint x: 537, startPoint y: 180, endPoint x: 567, endPoint y: 249, distance: 75.6
click at [567, 249] on div "262 274 300 298 288 292 272 280 232 304 302 266 278 244 270 296 264 4 3 2" at bounding box center [387, 198] width 775 height 316
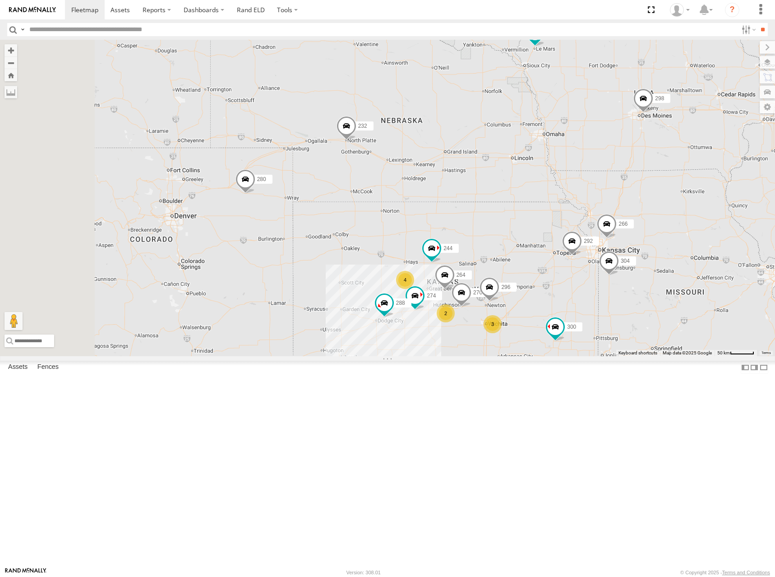
click at [554, 190] on div "262 274 300 298 288 292 272 280 232 304 302 266 278 244 270 296 264 4 3 2" at bounding box center [387, 198] width 775 height 316
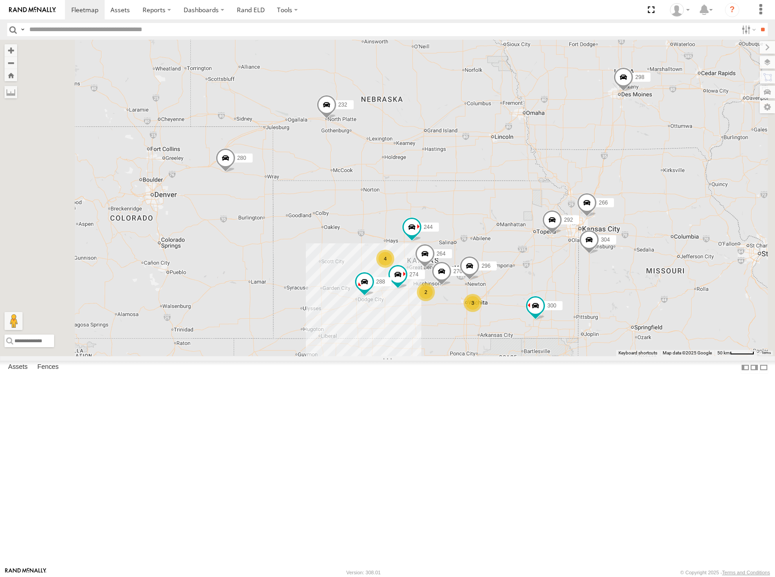
drag, startPoint x: 630, startPoint y: 237, endPoint x: 612, endPoint y: 212, distance: 30.7
click at [612, 212] on div "262 274 300 298 288 292 272 280 232 304 302 266 278 244 270 296 264 4 3 2" at bounding box center [387, 198] width 775 height 316
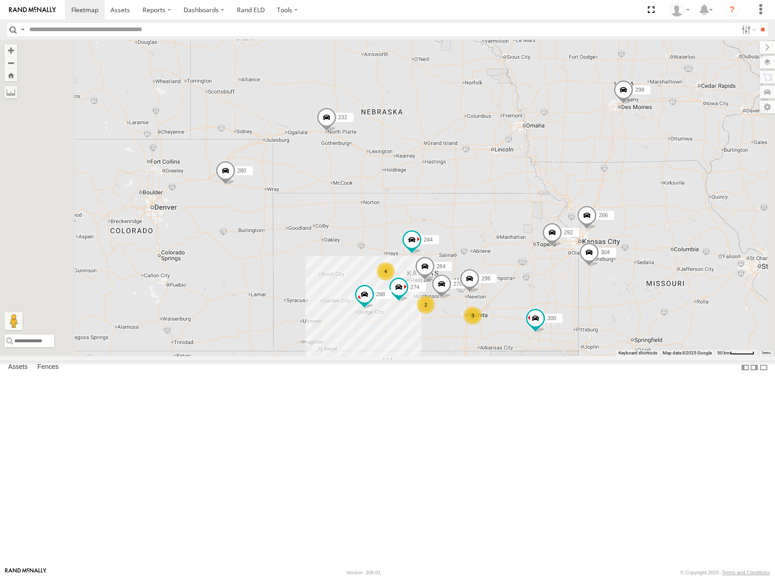
drag, startPoint x: 536, startPoint y: 198, endPoint x: 536, endPoint y: 214, distance: 15.8
click at [536, 214] on div "262 274 300 298 288 292 272 280 232 304 302 266 278 244 270 296 264 4 3 2" at bounding box center [387, 198] width 775 height 316
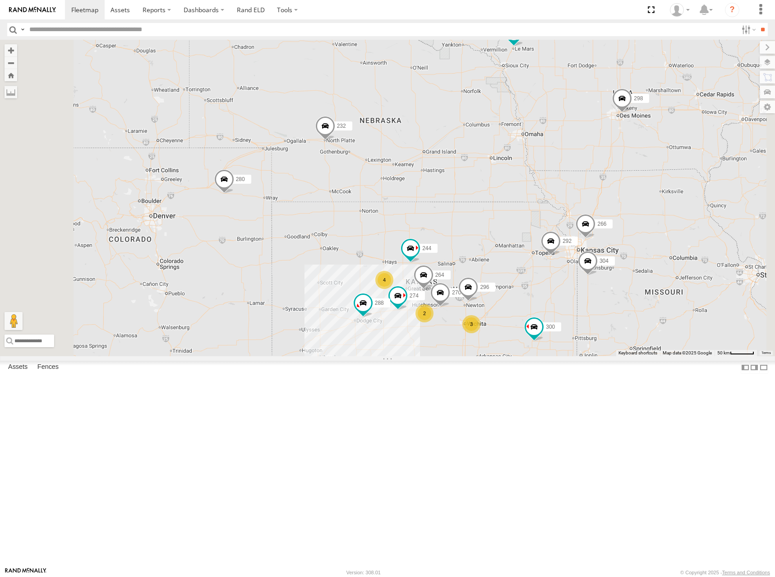
drag, startPoint x: 539, startPoint y: 201, endPoint x: 537, endPoint y: 213, distance: 12.3
click at [537, 213] on div "262 274 300 298 288 292 272 280 232 304 302 266 278 244 270 296 264 4 3 2" at bounding box center [387, 198] width 775 height 316
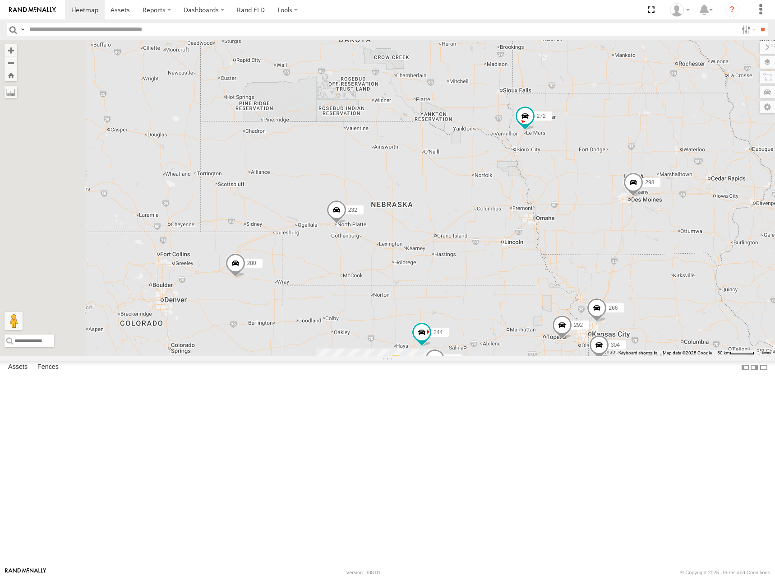
drag, startPoint x: 523, startPoint y: 189, endPoint x: 536, endPoint y: 258, distance: 70.2
click at [536, 258] on div "262 274 300 298 288 292 272 280 232 304 302 266 278 244 270 296 264 4 3 2" at bounding box center [387, 198] width 775 height 316
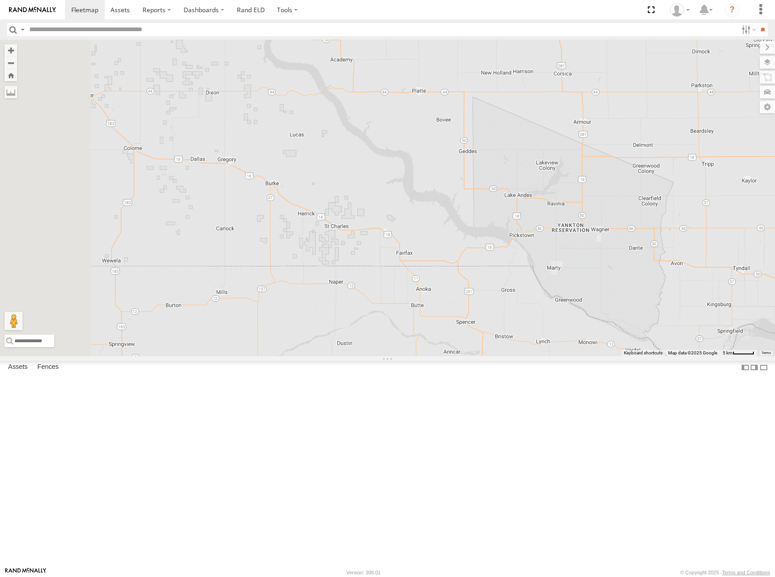
drag, startPoint x: 523, startPoint y: 227, endPoint x: 527, endPoint y: 236, distance: 9.5
click at [527, 236] on div "262 274 300 298 288 292 272 280 232 304 302 266 278 244 270 296 264" at bounding box center [387, 198] width 775 height 316
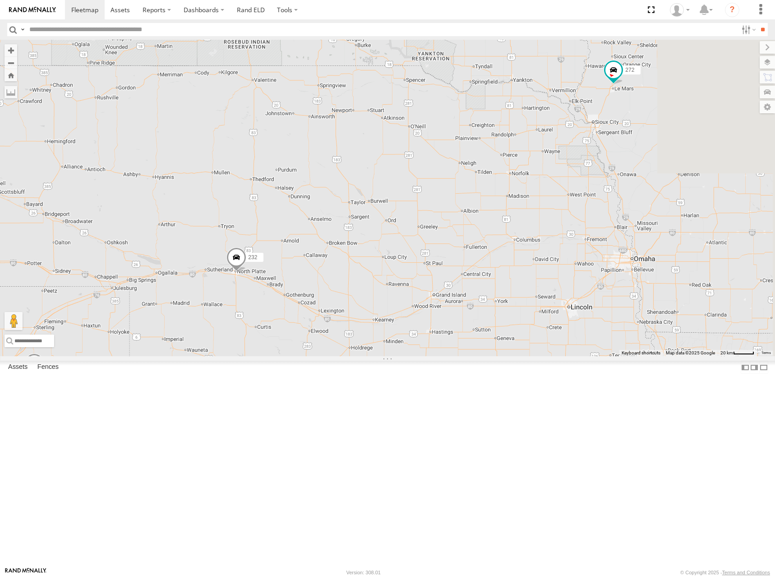
drag, startPoint x: 575, startPoint y: 282, endPoint x: 557, endPoint y: 223, distance: 61.2
click at [557, 224] on div "262 274 300 298 288 292 272 280 232 304 302 266 278 244 270 296 264" at bounding box center [387, 198] width 775 height 316
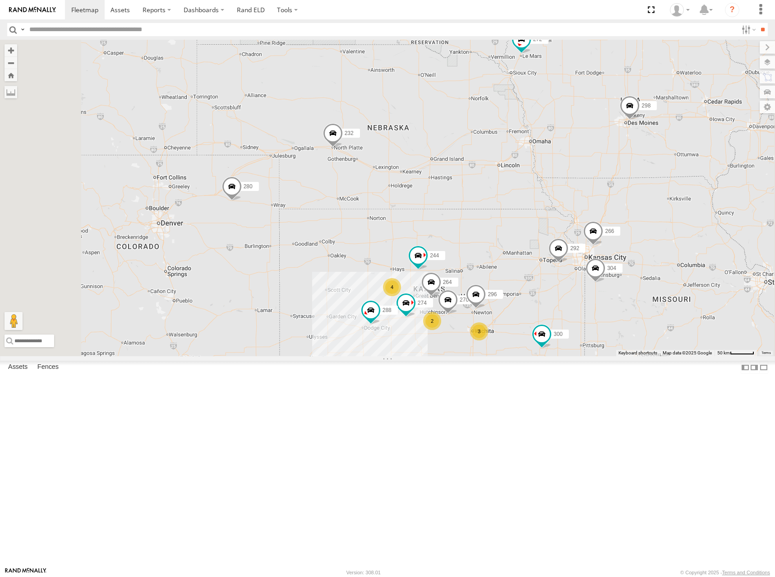
drag, startPoint x: 554, startPoint y: 226, endPoint x: 554, endPoint y: 207, distance: 18.9
click at [554, 207] on div "262 274 300 298 288 292 272 280 232 304 302 266 278 244 270 296 264 4 3 2" at bounding box center [387, 198] width 775 height 316
click at [555, 222] on div "262 274 300 298 288 292 272 280 232 304 302 266 278 244 270 296 264 4 3 2" at bounding box center [387, 198] width 775 height 316
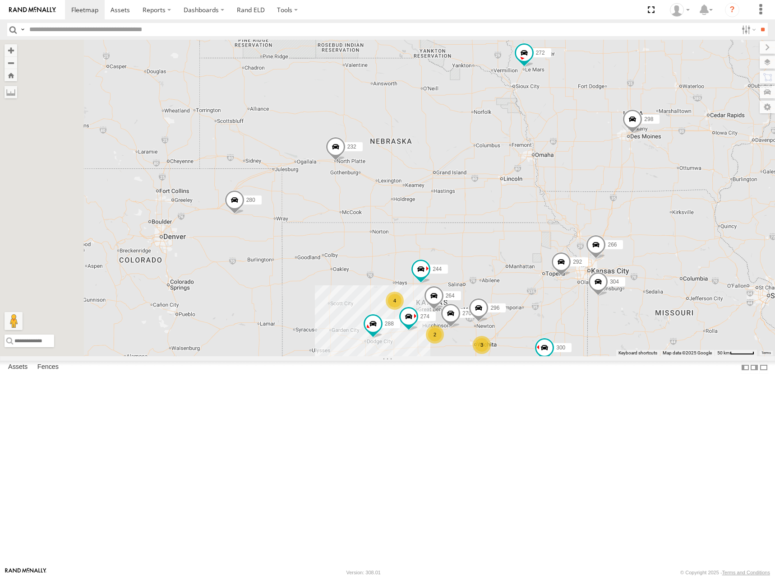
drag, startPoint x: 545, startPoint y: 160, endPoint x: 545, endPoint y: 169, distance: 9.0
click at [545, 169] on div "262 274 300 298 288 292 272 280 232 304 302 266 278 244 270 296 264 4 3 2" at bounding box center [387, 198] width 775 height 316
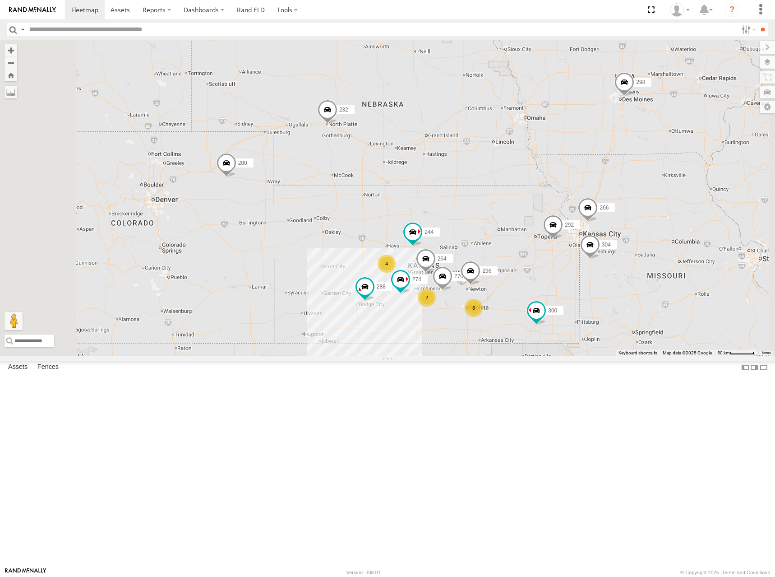
drag, startPoint x: 569, startPoint y: 252, endPoint x: 560, endPoint y: 210, distance: 42.9
click at [560, 210] on div "262 274 300 298 288 292 272 280 232 304 302 266 278 244 270 296 264 4 3 2" at bounding box center [387, 198] width 775 height 316
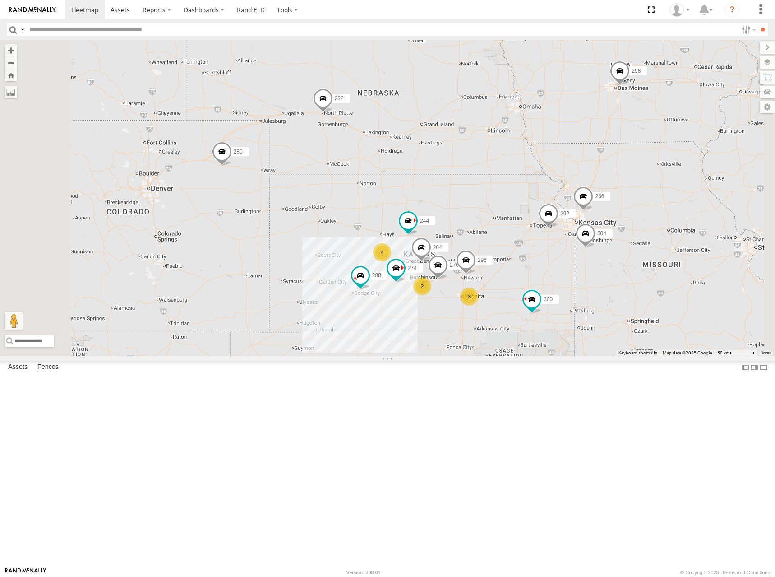
drag, startPoint x: 594, startPoint y: 303, endPoint x: 590, endPoint y: 293, distance: 11.1
click at [590, 293] on div "262 274 300 298 288 292 272 280 232 304 302 266 278 244 270 296 264 4 3 2" at bounding box center [387, 198] width 775 height 316
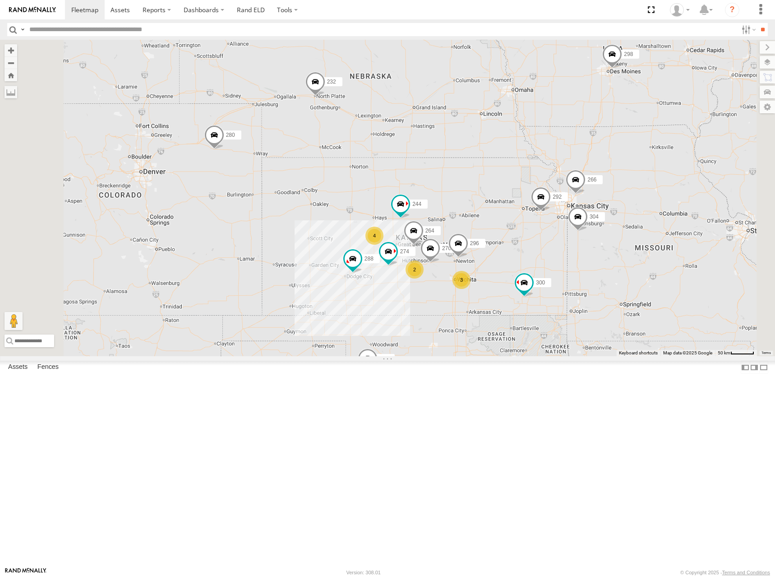
click at [582, 264] on div "262 274 300 298 288 292 272 280 232 304 302 266 278 244 270 296 264 4 3 2" at bounding box center [387, 198] width 775 height 316
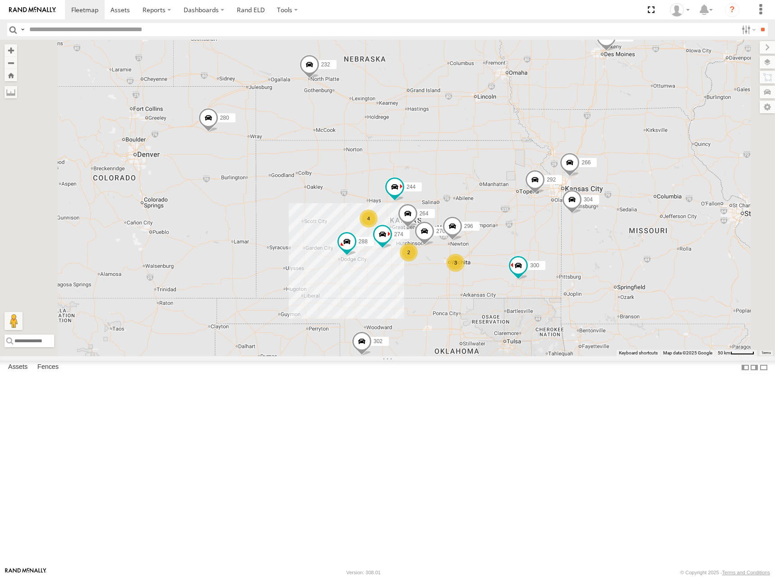
click at [571, 237] on div "262 274 300 298 288 292 272 280 232 304 302 266 278 244 270 296 264 4 3 2" at bounding box center [387, 198] width 775 height 316
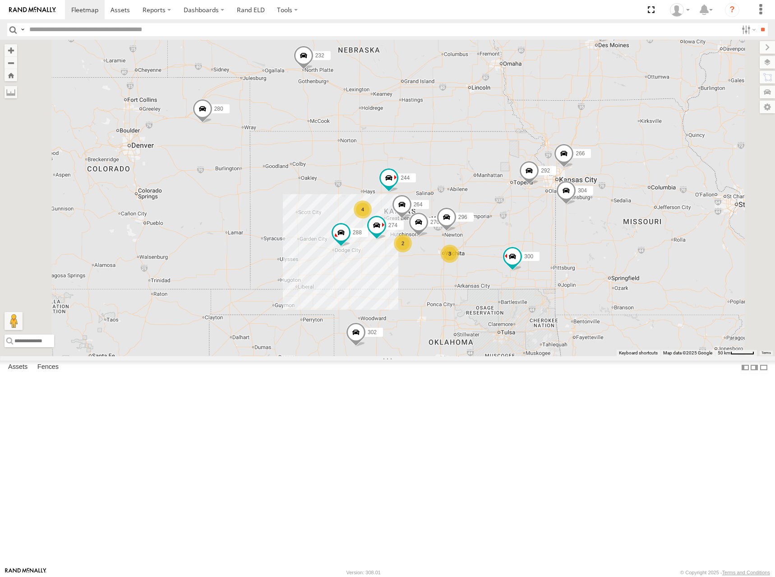
click at [551, 221] on div "262 274 300 298 288 292 272 280 232 304 302 266 278 244 270 296 264 4 3 2" at bounding box center [387, 198] width 775 height 316
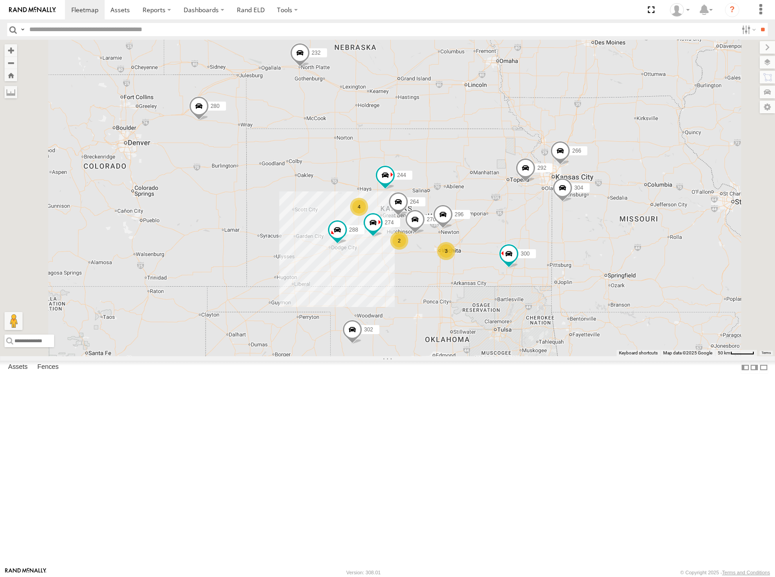
click at [571, 240] on div "262 274 300 298 288 292 272 280 232 304 302 266 278 244 270 296 264 4 3 2" at bounding box center [387, 198] width 775 height 316
click at [559, 240] on div "262 274 300 298 288 292 272 280 232 304 302 266 278 244 270 296 264 4 3 2" at bounding box center [387, 198] width 775 height 316
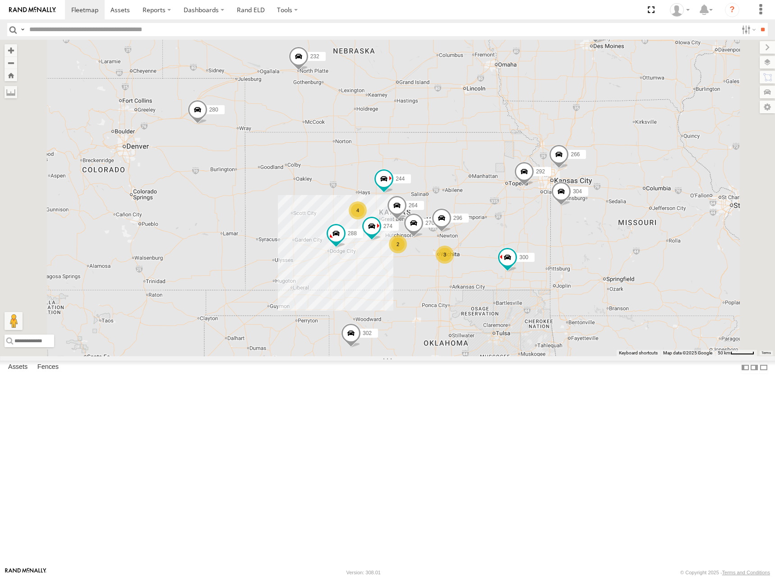
click at [581, 246] on div "262 274 300 298 288 292 272 280 232 304 302 266 278 244 270 296 264 4 3 2" at bounding box center [387, 198] width 775 height 316
click at [91, 11] on span at bounding box center [84, 9] width 27 height 9
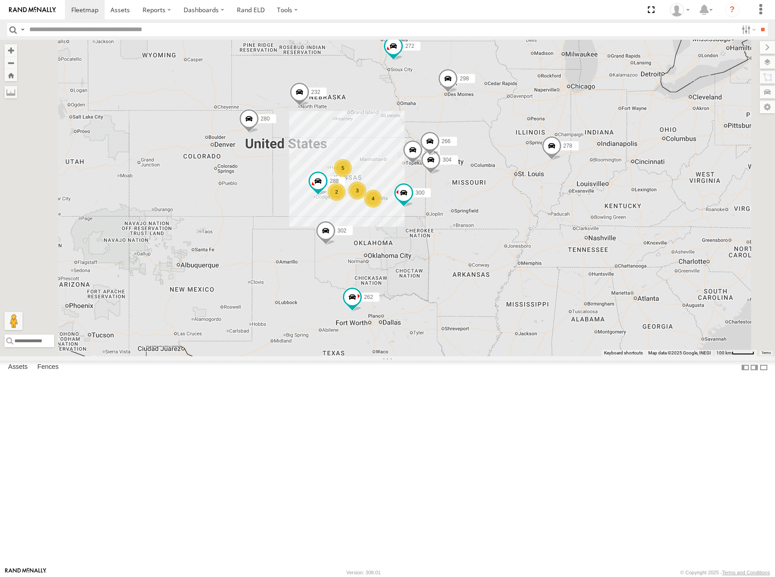
drag, startPoint x: 497, startPoint y: 244, endPoint x: 510, endPoint y: 230, distance: 19.2
click at [510, 230] on div "262 2 300 5 298 3 288 292 272 280 4 232 304 302 266 278" at bounding box center [387, 198] width 775 height 316
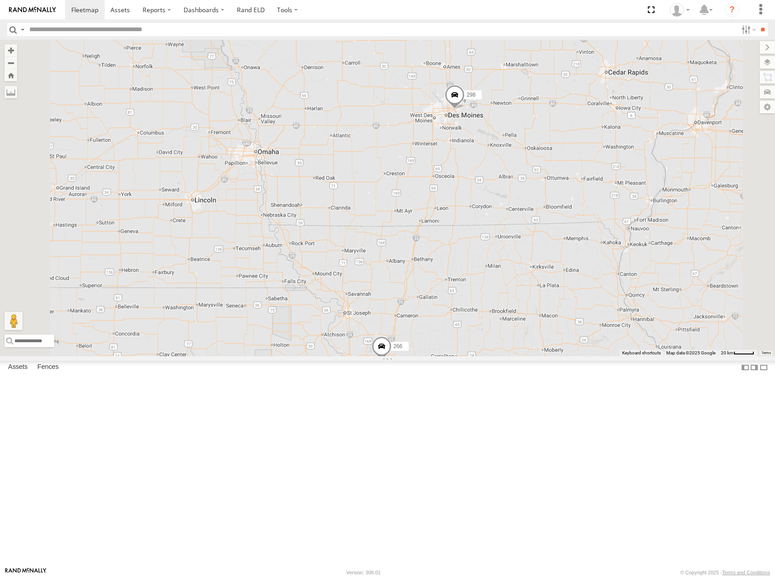
drag, startPoint x: 561, startPoint y: 204, endPoint x: 567, endPoint y: 240, distance: 37.0
click at [567, 240] on div "262 300 298 288 292 272 280 232 304 302 266 278 296" at bounding box center [387, 198] width 775 height 316
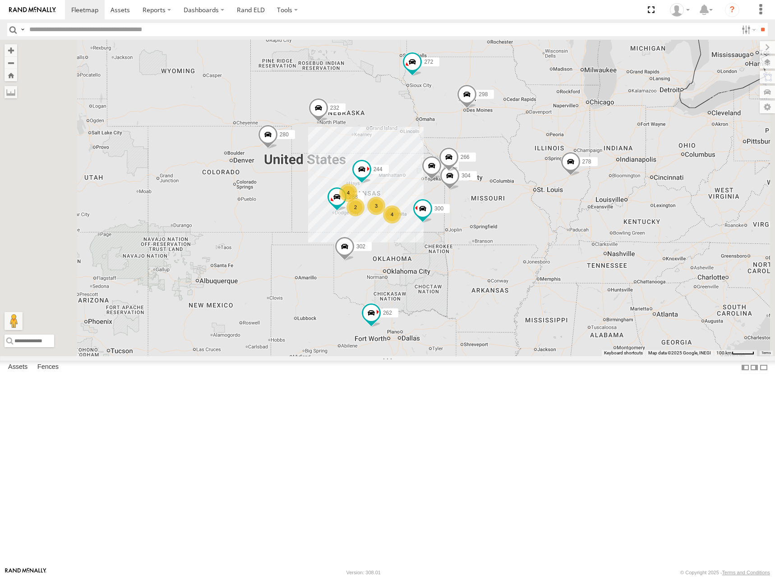
drag, startPoint x: 463, startPoint y: 265, endPoint x: 481, endPoint y: 259, distance: 19.3
click at [481, 259] on div "262 300 298 288 292 272 280 232 304 302 266 278 2 244 4 3 4" at bounding box center [387, 198] width 775 height 316
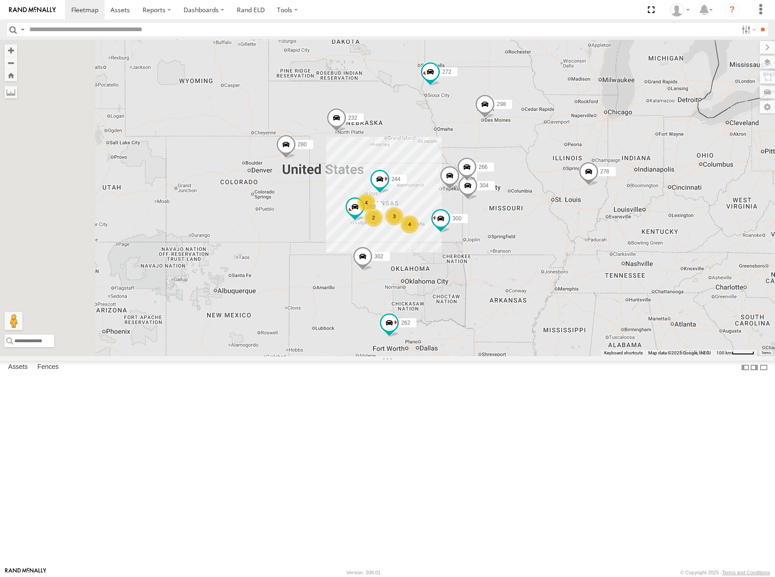
drag, startPoint x: 495, startPoint y: 226, endPoint x: 506, endPoint y: 241, distance: 18.4
click at [506, 241] on div "262 300 298 288 292 272 280 232 304 302 266 278 2 244 4 3 4" at bounding box center [387, 198] width 775 height 316
click at [592, 231] on div "262 300 298 288 292 272 280 232 304 302 266 278 2 244 4 3 4" at bounding box center [387, 198] width 775 height 316
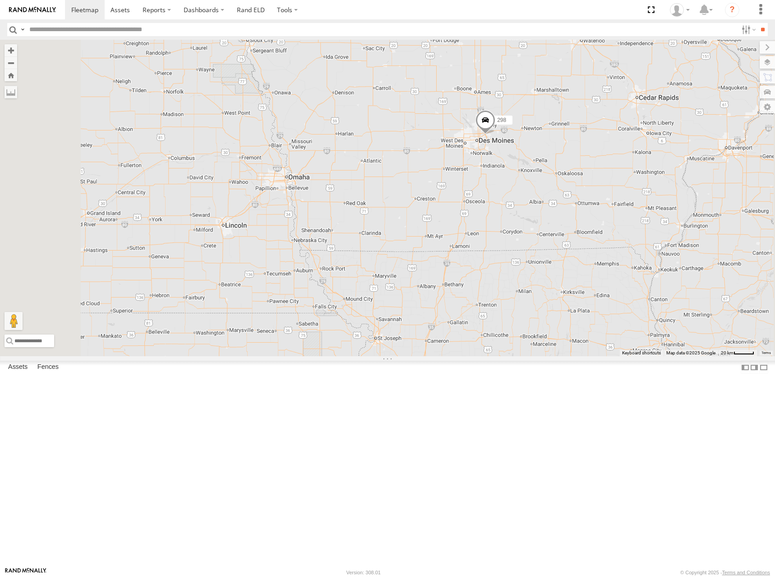
drag, startPoint x: 589, startPoint y: 225, endPoint x: 603, endPoint y: 263, distance: 41.2
click at [603, 263] on div "262 300 298 288 292 272 280 232 304 302 266 278 244" at bounding box center [387, 198] width 775 height 316
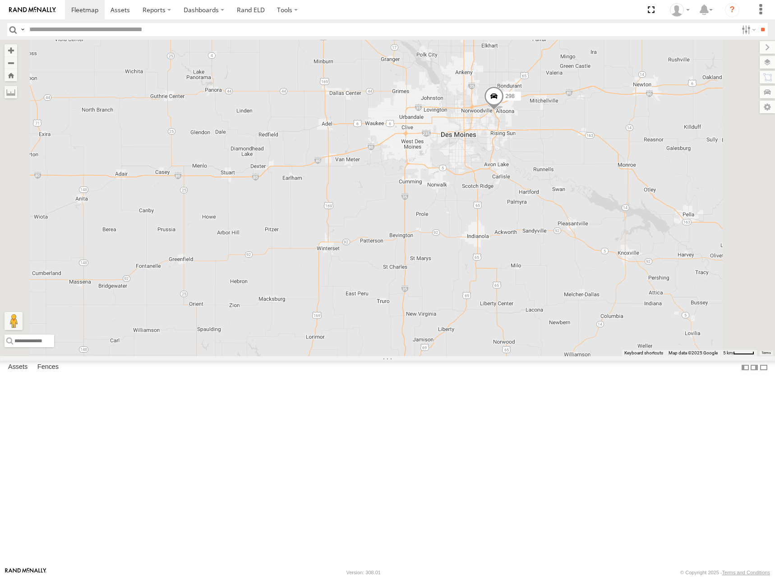
drag, startPoint x: 581, startPoint y: 265, endPoint x: 600, endPoint y: 245, distance: 28.1
click at [600, 246] on div "262 300 298 288 292 272 280 232 304 302 266 278 244" at bounding box center [387, 198] width 775 height 316
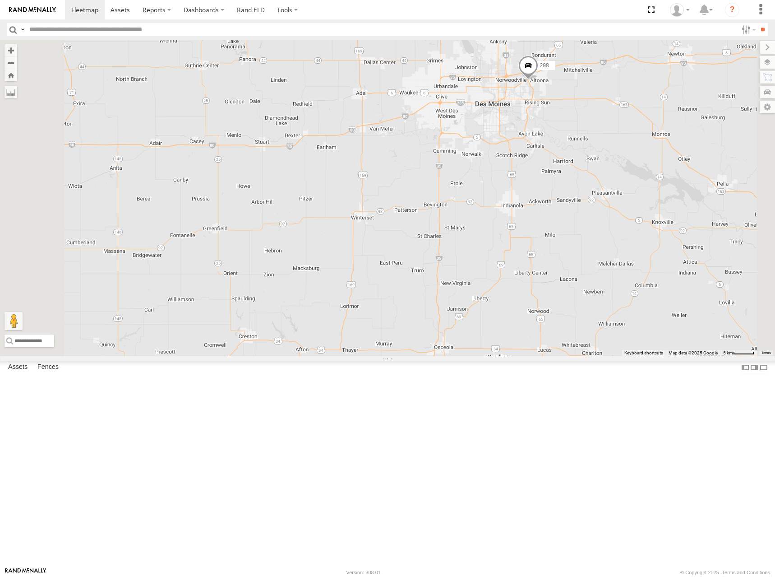
drag, startPoint x: 560, startPoint y: 275, endPoint x: 591, endPoint y: 237, distance: 48.8
click at [588, 239] on div "262 300 298 288 292 272 280 232 304 302 266 278 244" at bounding box center [387, 198] width 775 height 316
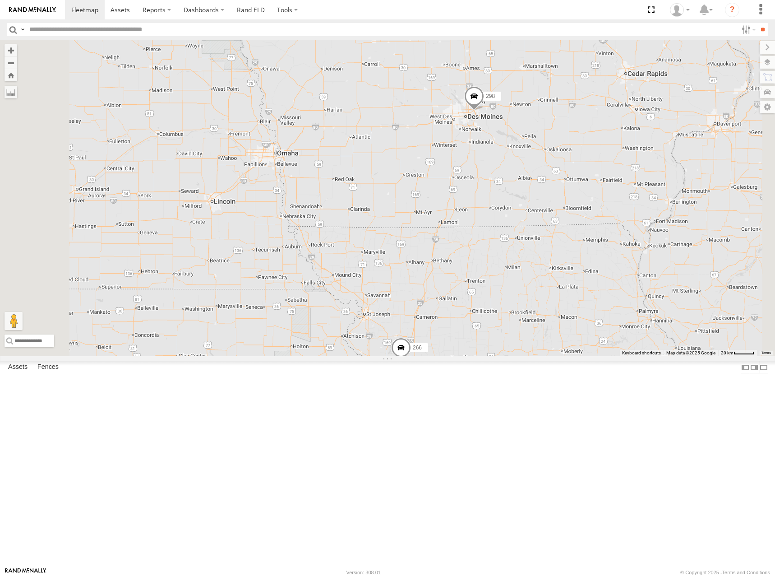
drag, startPoint x: 482, startPoint y: 291, endPoint x: 506, endPoint y: 263, distance: 37.2
click at [506, 263] on div "262 300 298 288 292 272 280 232 304 302 266 278 244" at bounding box center [387, 198] width 775 height 316
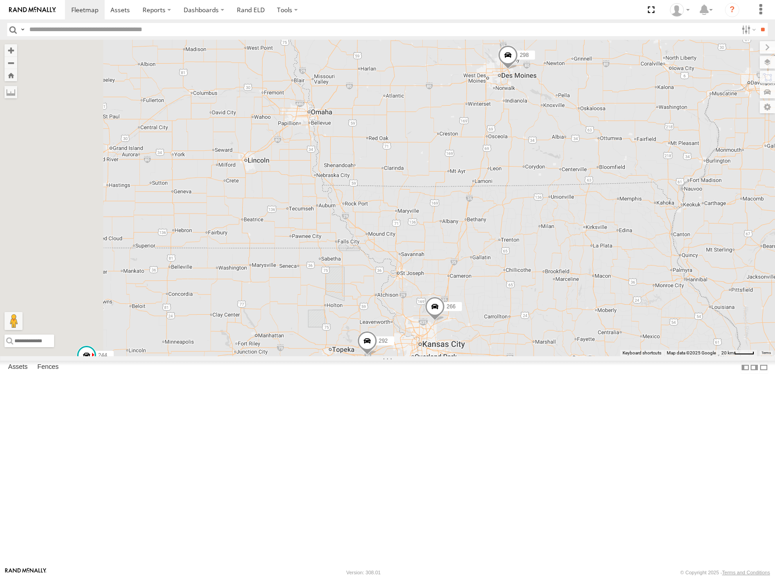
drag, startPoint x: 462, startPoint y: 294, endPoint x: 498, endPoint y: 263, distance: 48.0
click at [498, 263] on div "262 300 298 288 292 272 280 232 304 302 266 278 244 270 296" at bounding box center [387, 198] width 775 height 316
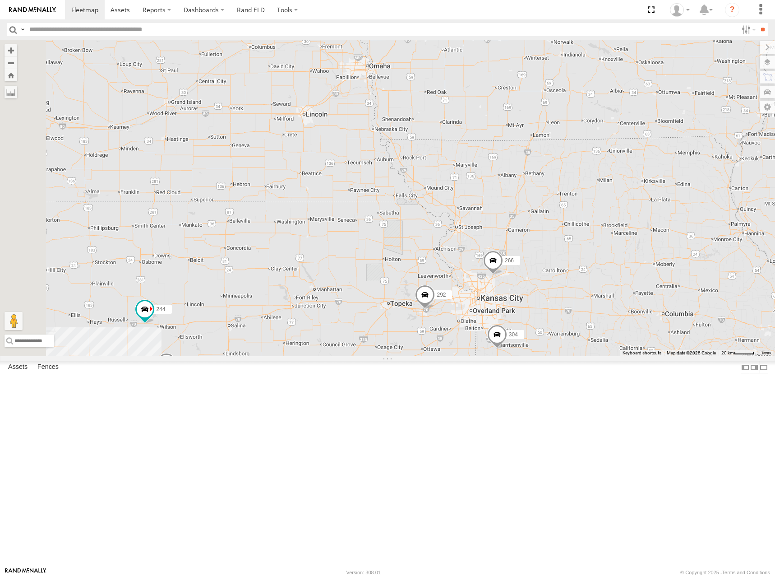
drag, startPoint x: 462, startPoint y: 288, endPoint x: 536, endPoint y: 228, distance: 94.9
click at [536, 228] on div "262 300 298 288 292 272 280 232 304 302 266 278 244 270 296 264 282 274 2 286 2…" at bounding box center [387, 198] width 775 height 316
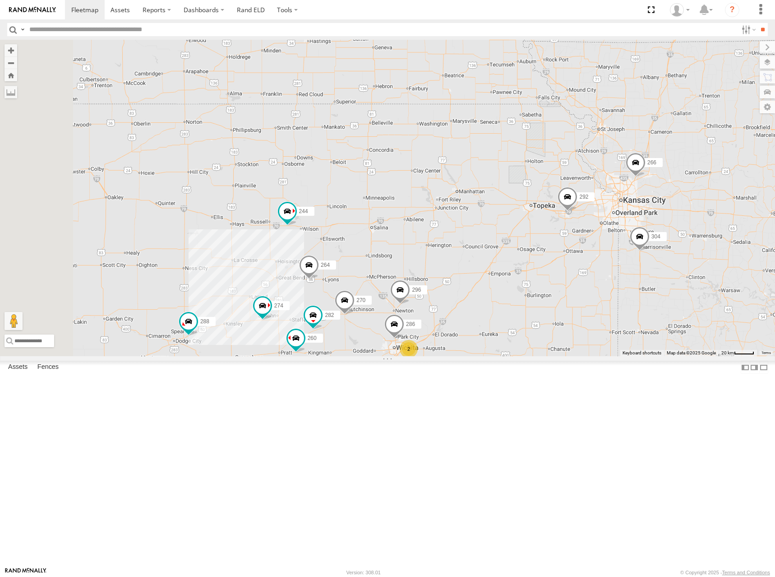
drag, startPoint x: 491, startPoint y: 250, endPoint x: 545, endPoint y: 224, distance: 60.3
click at [545, 224] on div "262 300 298 288 292 272 280 232 304 302 266 278 244 270 296 264 282 274 2 286 2…" at bounding box center [387, 198] width 775 height 316
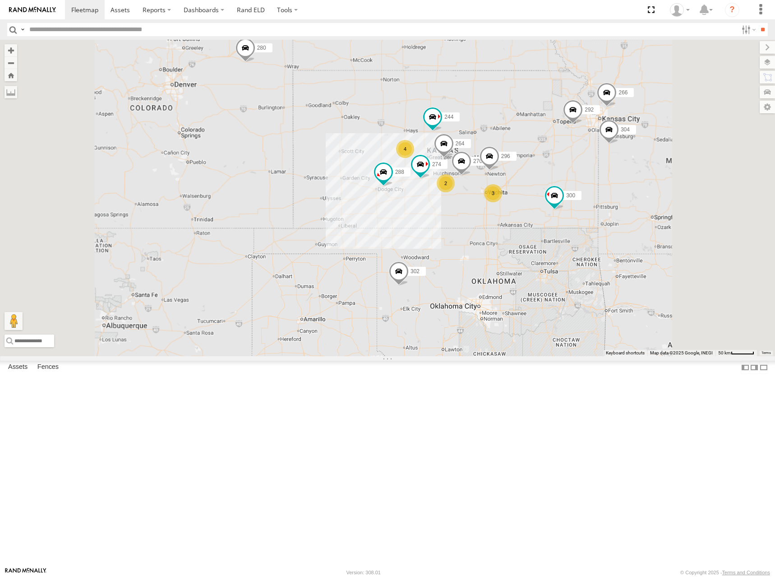
drag, startPoint x: 584, startPoint y: 189, endPoint x: 579, endPoint y: 198, distance: 9.9
click at [579, 198] on div "262 300 298 288 292 272 280 232 304 302 266 278 244 270 296 264 274 4 3 2" at bounding box center [387, 198] width 775 height 316
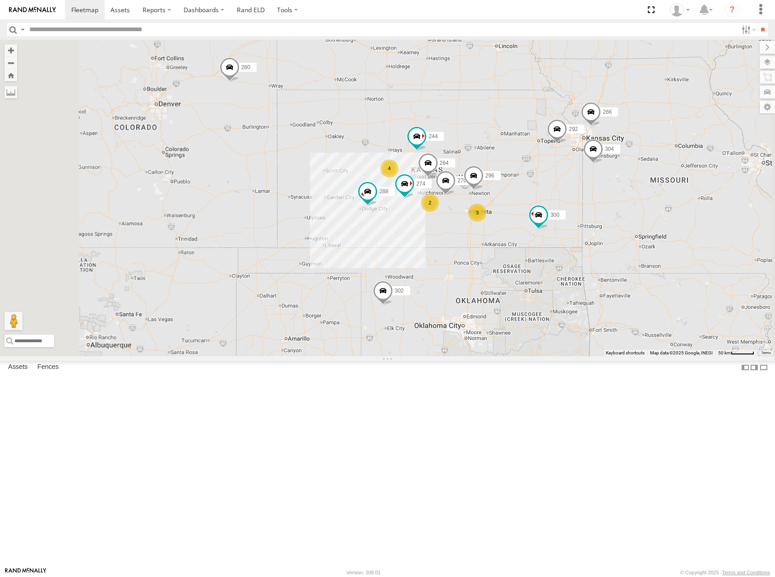
drag, startPoint x: 613, startPoint y: 163, endPoint x: 594, endPoint y: 176, distance: 22.7
click at [594, 176] on div "262 300 298 288 292 272 280 232 304 302 266 278 244 270 296 264 274 4 3 2" at bounding box center [387, 198] width 775 height 316
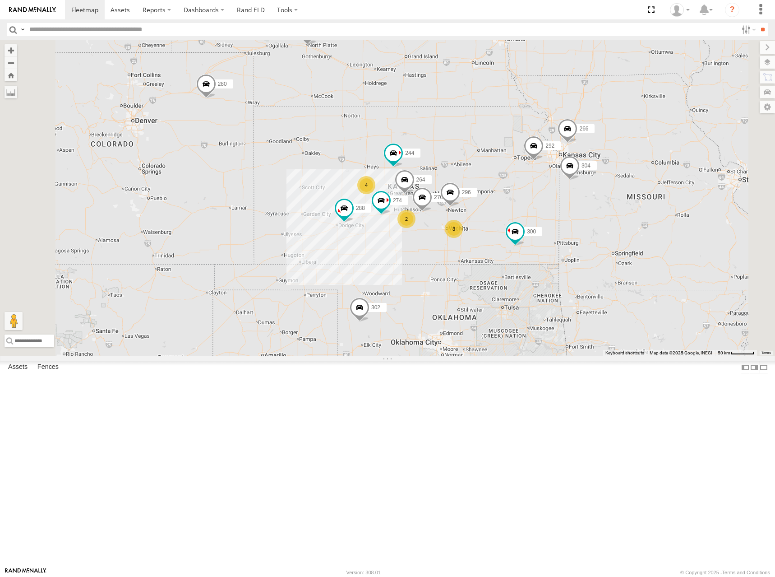
click at [605, 174] on div "262 300 298 288 292 272 280 232 304 302 266 278 244 270 296 264 274 4 3 2" at bounding box center [387, 198] width 775 height 316
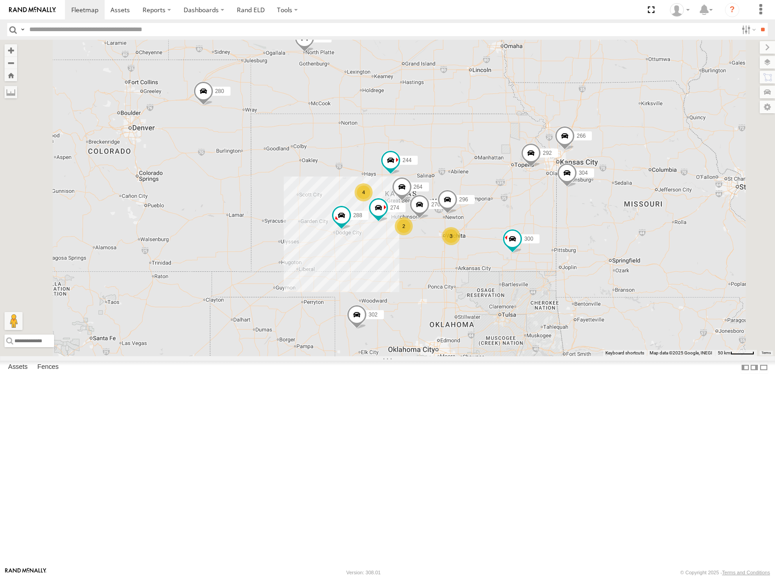
drag, startPoint x: 548, startPoint y: 157, endPoint x: 545, endPoint y: 167, distance: 10.0
click at [545, 167] on div "262 300 298 288 292 272 280 232 304 302 266 278 244 270 296 264 274 4 3 2" at bounding box center [387, 198] width 775 height 316
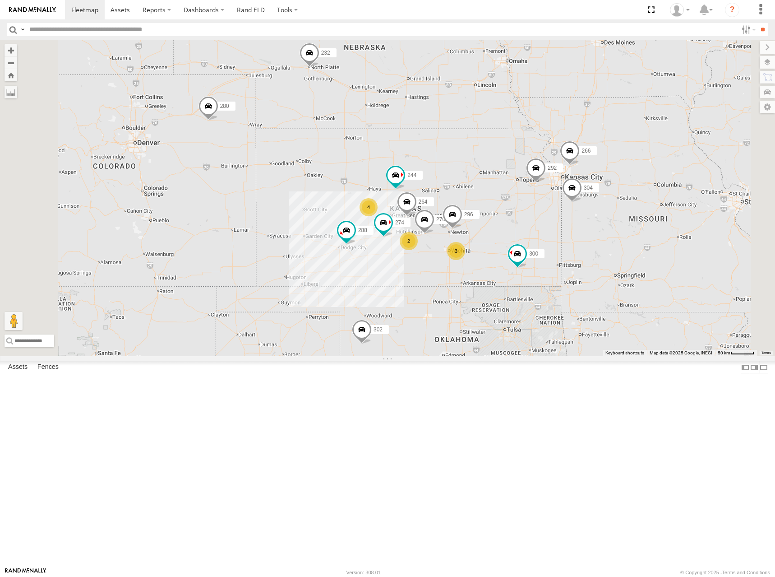
drag, startPoint x: 558, startPoint y: 169, endPoint x: 557, endPoint y: 179, distance: 10.0
click at [557, 179] on div "262 300 298 288 292 272 280 232 304 302 266 278 244 270 296 264 274 4 3 2" at bounding box center [387, 198] width 775 height 316
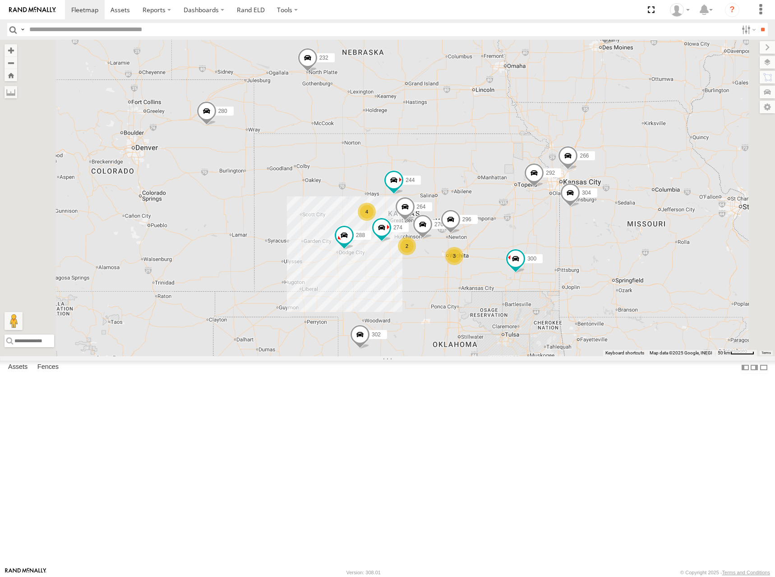
drag, startPoint x: 630, startPoint y: 155, endPoint x: 618, endPoint y: 161, distance: 13.7
click at [618, 161] on div "262 300 298 288 292 272 280 232 304 302 266 278 244 270 296 264 274 4 3 2" at bounding box center [387, 198] width 775 height 316
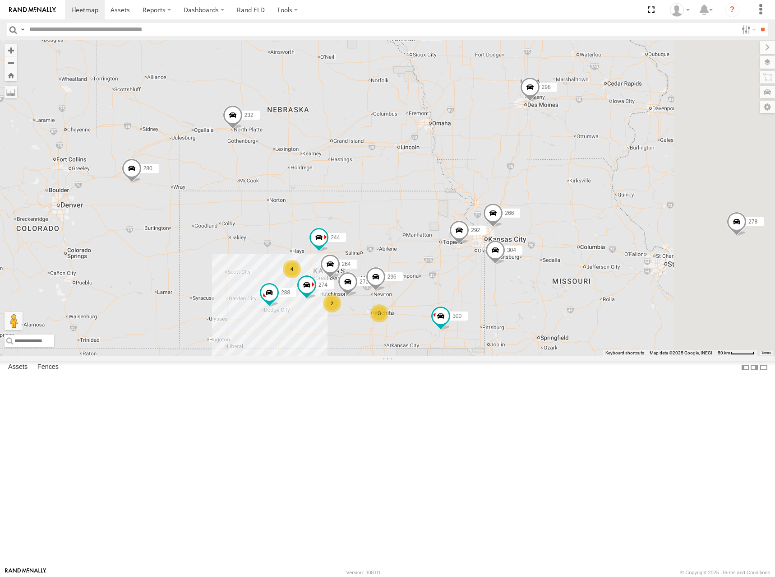
drag, startPoint x: 608, startPoint y: 151, endPoint x: 543, endPoint y: 203, distance: 82.8
click at [543, 203] on div "262 300 298 288 292 272 280 232 304 302 266 278 244 270 296 264 274 4 3 2" at bounding box center [387, 198] width 775 height 316
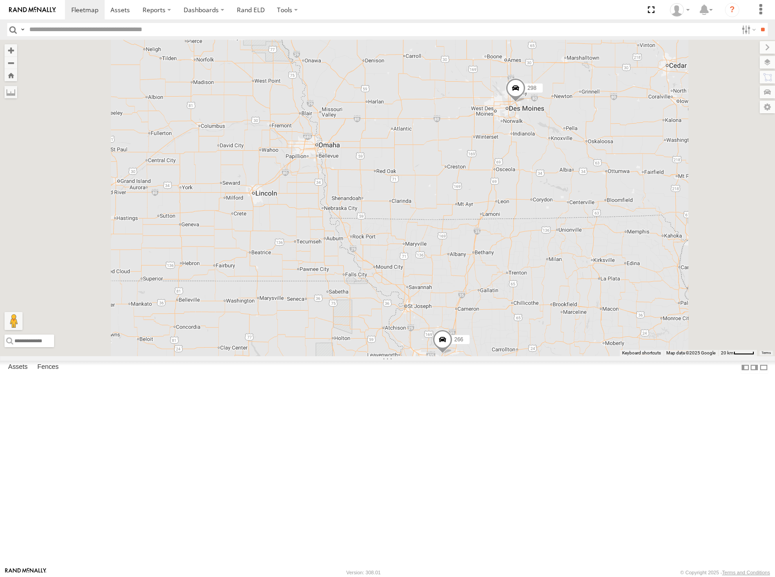
drag, startPoint x: 523, startPoint y: 271, endPoint x: 564, endPoint y: 247, distance: 47.7
click at [566, 243] on div "262 300 298 288 292 272 280 232 304 302 266 278 244 270 296 264 274" at bounding box center [387, 198] width 775 height 316
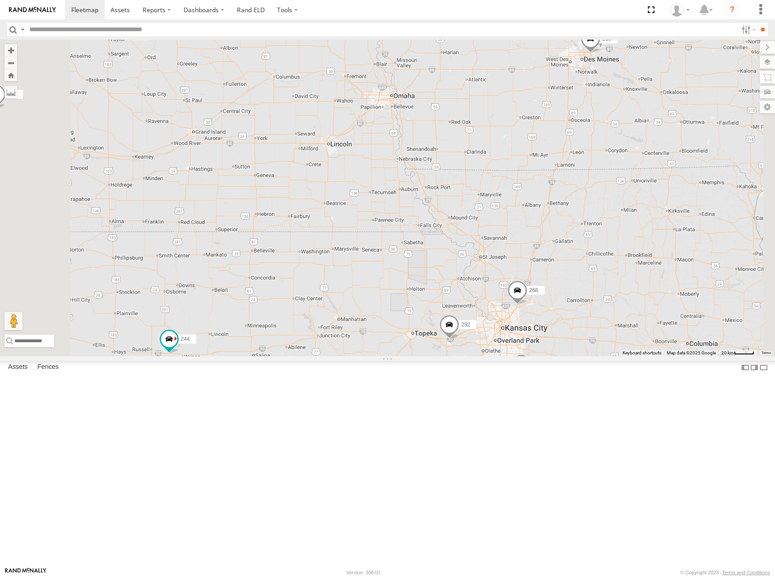
drag, startPoint x: 489, startPoint y: 290, endPoint x: 529, endPoint y: 264, distance: 47.5
click at [528, 264] on div "262 300 298 288 292 272 280 232 304 302 266 278 244 270 296 264 274 4" at bounding box center [387, 198] width 775 height 316
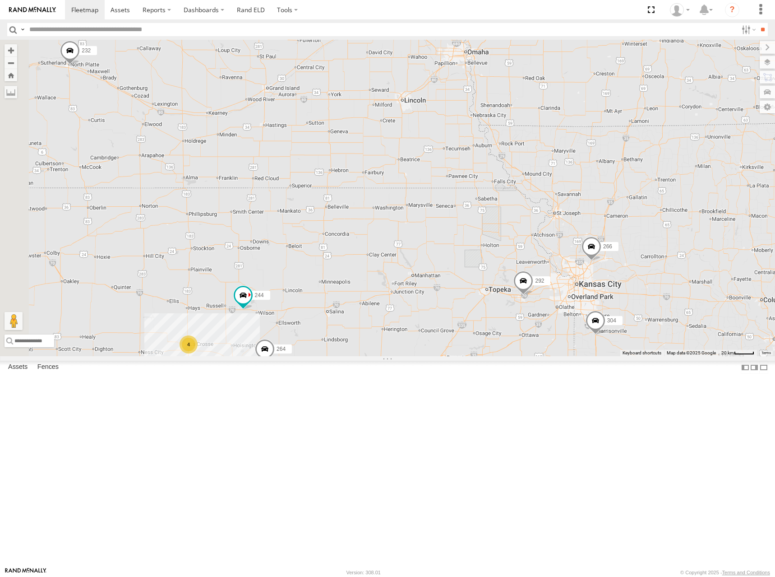
click at [508, 273] on div "262 300 298 288 292 272 280 232 304 302 266 278 244 270 296 264 274 4 282 286" at bounding box center [387, 198] width 775 height 316
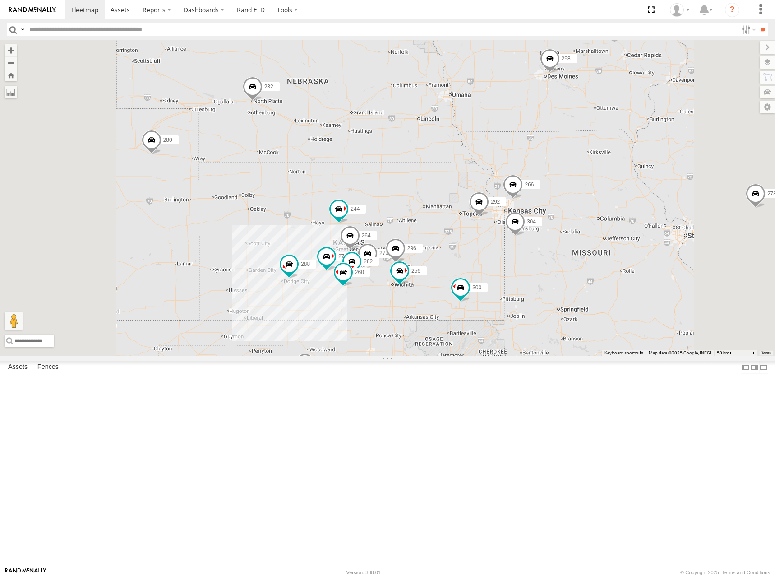
drag, startPoint x: 509, startPoint y: 271, endPoint x: 535, endPoint y: 255, distance: 30.2
click at [535, 255] on div "262 300 298 288 292 272 280 232 304 302 266 278 244 270 296 264 274 282 256 260" at bounding box center [387, 198] width 775 height 316
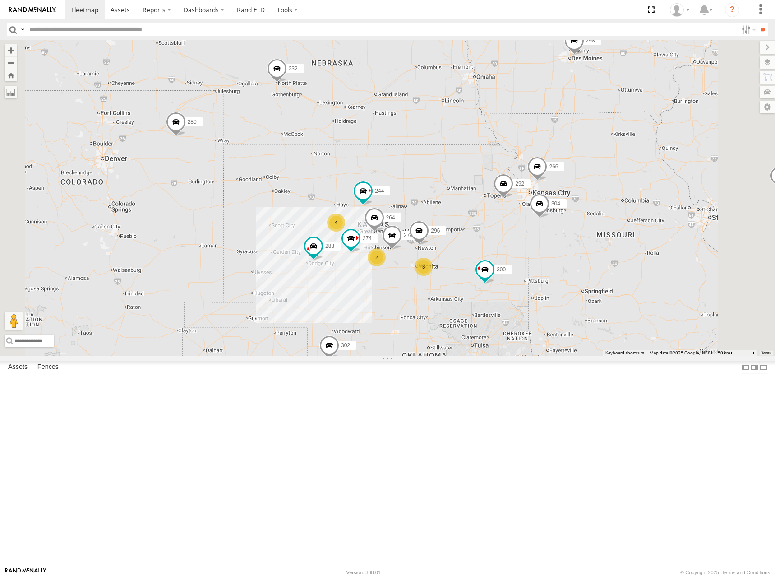
drag, startPoint x: 524, startPoint y: 217, endPoint x: 525, endPoint y: 212, distance: 5.1
click at [525, 212] on div "262 300 298 288 292 272 280 232 304 302 266 278 244 270 296 264 274 4 3 2" at bounding box center [387, 198] width 775 height 316
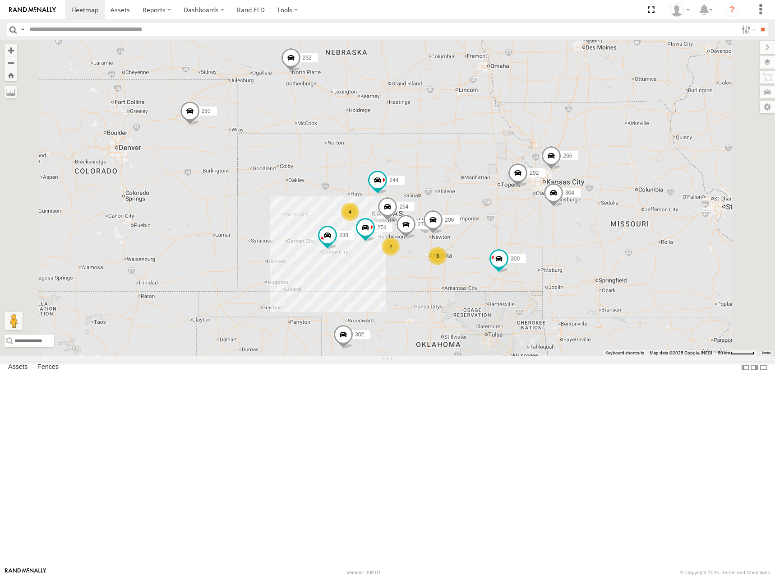
drag, startPoint x: 507, startPoint y: 246, endPoint x: 521, endPoint y: 236, distance: 17.1
click at [521, 236] on div "262 300 298 288 292 272 280 232 304 302 266 278 244 270 296 264 274 4 3 2" at bounding box center [387, 198] width 775 height 316
click at [531, 254] on div "262 300 298 288 292 272 280 232 304 302 266 278 244 270 296 264 274 4 3 2" at bounding box center [387, 198] width 775 height 316
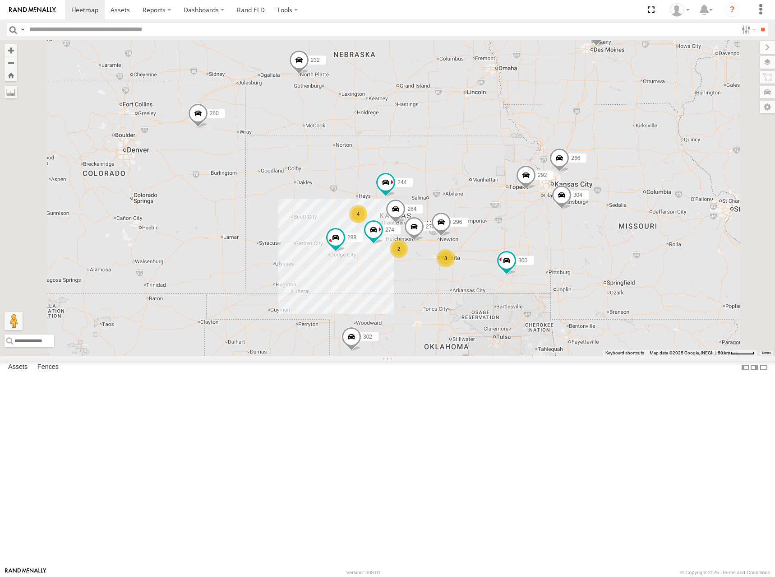
click at [534, 239] on div "262 300 298 288 292 272 280 232 304 302 266 278 244 270 296 264 274 4 3 2" at bounding box center [387, 198] width 775 height 316
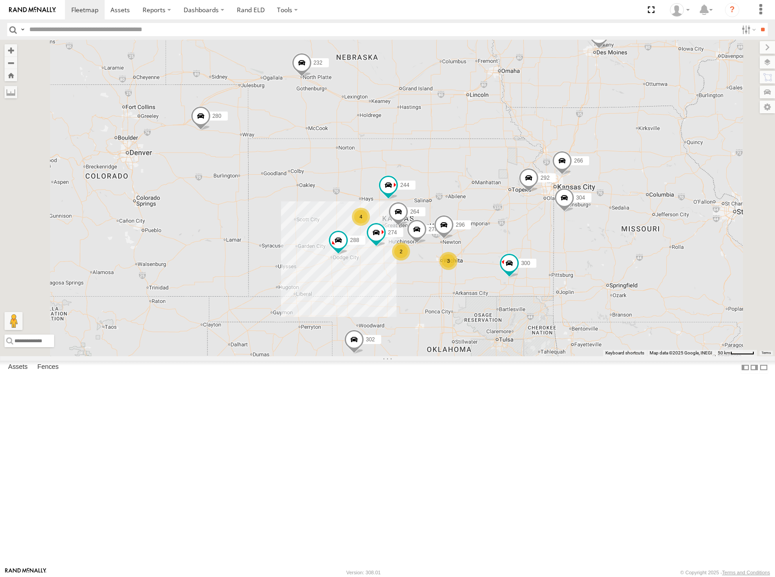
drag, startPoint x: 548, startPoint y: 251, endPoint x: 654, endPoint y: 183, distance: 126.3
click at [549, 257] on div "262 300 298 288 292 272 280 232 304 302 266 278 244 270 296 264 274 4 3 2" at bounding box center [387, 198] width 775 height 316
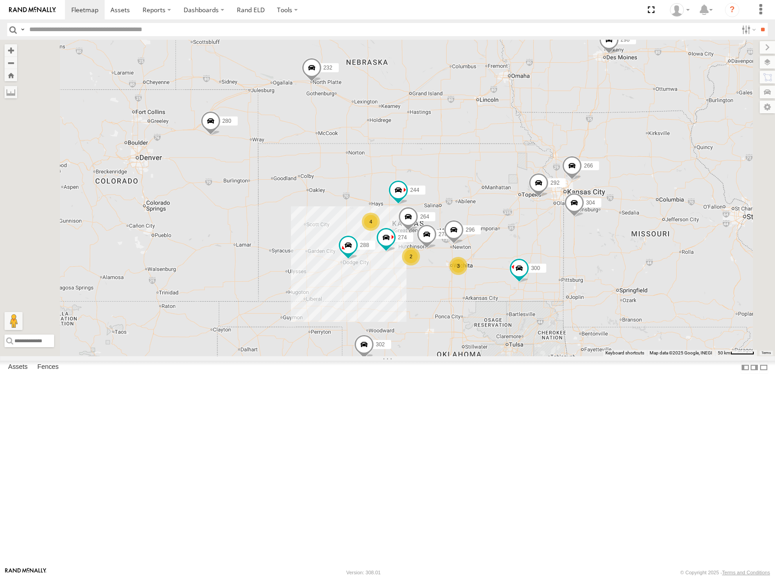
drag, startPoint x: 523, startPoint y: 221, endPoint x: 535, endPoint y: 225, distance: 12.4
click at [535, 225] on div "262 300 298 288 292 272 280 232 304 302 266 278 244 270 296 264 274 4 3 2" at bounding box center [387, 198] width 775 height 316
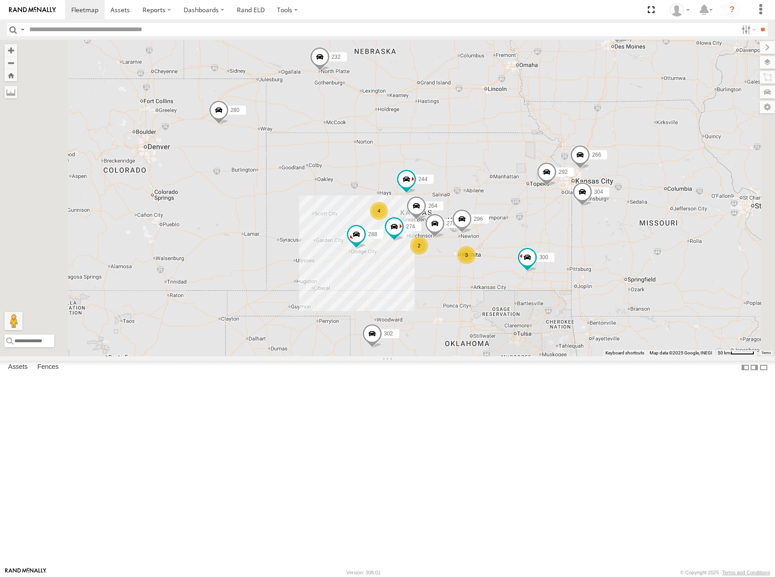
click at [562, 239] on div "262 300 298 288 292 272 280 232 304 302 266 278 244 270 296 264 274 4 3 2" at bounding box center [387, 198] width 775 height 316
click at [559, 233] on div "262 300 298 288 292 272 280 232 304 302 266 278 244 270 296 264 274 4 3 2" at bounding box center [387, 198] width 775 height 316
click at [564, 210] on div "262 300 298 288 292 272 280 232 304 302 266 278 244 270 296 264 274 4 3 2" at bounding box center [387, 198] width 775 height 316
click at [569, 264] on div "262 300 298 288 292 272 280 232 304 302 266 278 244 270 296 264 274 4 3 2" at bounding box center [387, 198] width 775 height 316
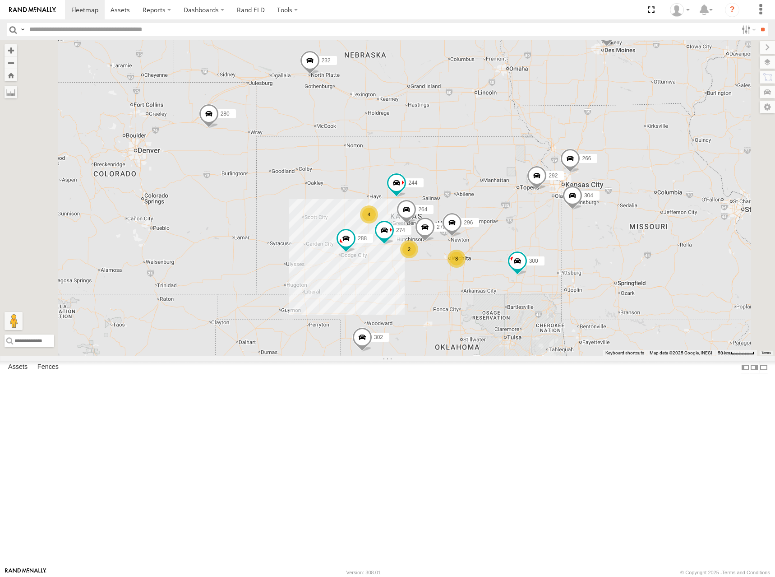
drag, startPoint x: 614, startPoint y: 250, endPoint x: 608, endPoint y: 255, distance: 8.4
click at [608, 255] on div "262 300 298 288 292 272 280 232 304 302 266 278 244 270 296 264 274 4 3 2" at bounding box center [387, 198] width 775 height 316
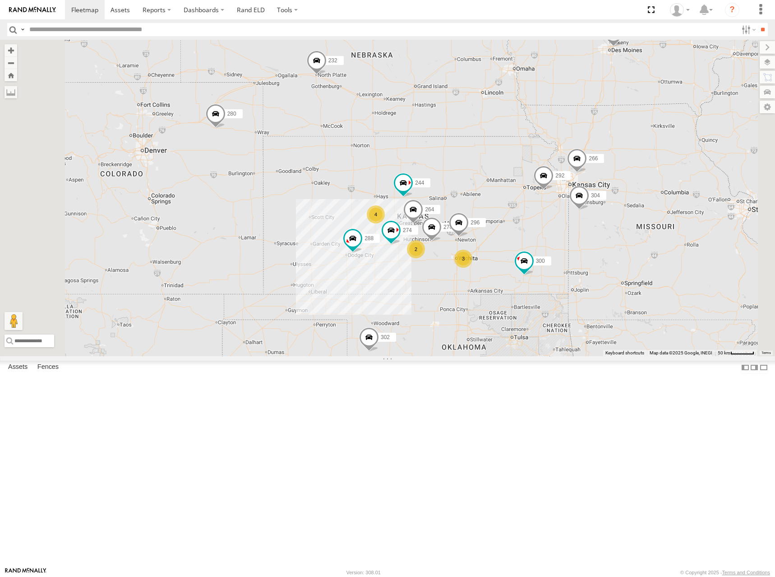
drag, startPoint x: 590, startPoint y: 246, endPoint x: 599, endPoint y: 243, distance: 9.4
click at [599, 243] on div "262 300 298 288 292 272 280 232 304 302 266 278 244 270 296 264 274 4 3 2" at bounding box center [387, 198] width 775 height 316
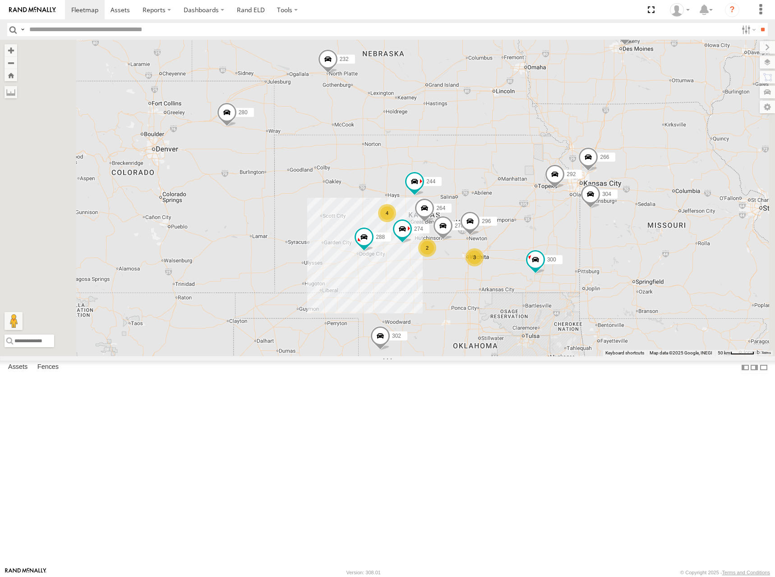
click at [570, 228] on div "262 300 298 288 292 272 280 232 304 302 266 278 244 270 296 264 274 4 3 2" at bounding box center [387, 198] width 775 height 316
click at [643, 203] on div "262 300 298 288 292 272 280 232 304 302 266 278 244 270 296 264 274 4 3 2" at bounding box center [387, 198] width 775 height 316
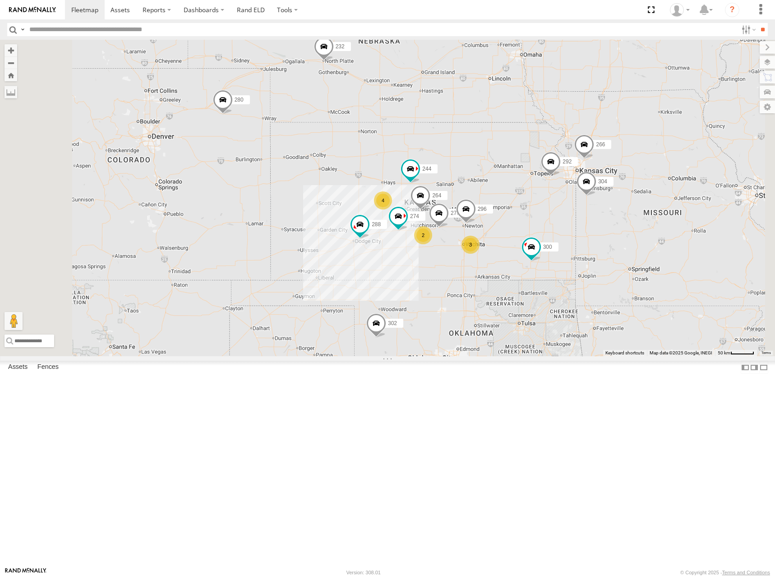
drag, startPoint x: 608, startPoint y: 226, endPoint x: 612, endPoint y: 217, distance: 9.9
click at [612, 217] on div "262 300 298 288 292 272 280 232 304 302 266 278 244 270 296 264 274 4 3 2" at bounding box center [387, 198] width 775 height 316
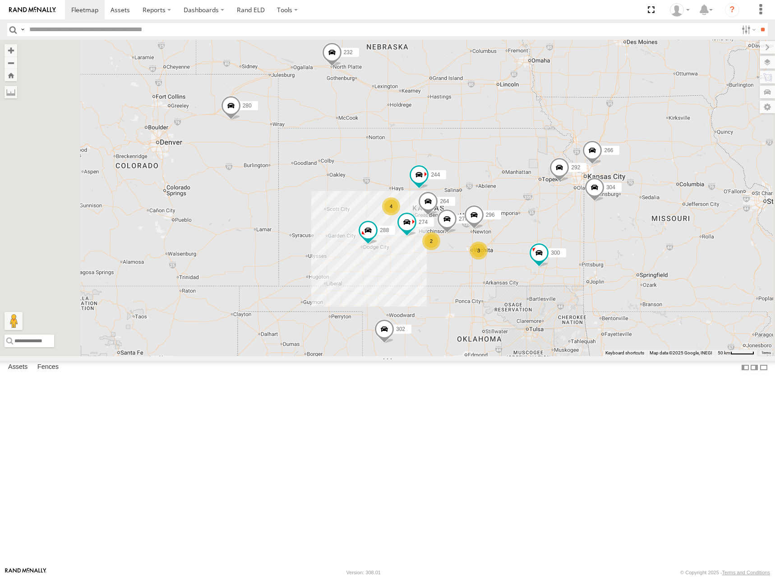
drag, startPoint x: 594, startPoint y: 252, endPoint x: 605, endPoint y: 246, distance: 12.3
click at [605, 246] on div "262 300 298 288 292 272 280 232 304 302 266 278 244 270 296 264 274 4 3 2" at bounding box center [387, 198] width 775 height 316
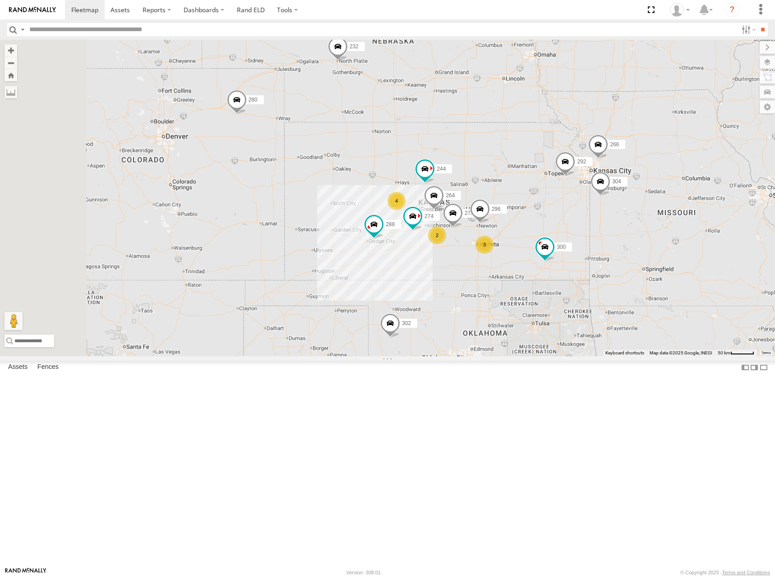
drag, startPoint x: 618, startPoint y: 215, endPoint x: 601, endPoint y: 226, distance: 20.1
click at [601, 226] on div "262 300 298 288 292 272 280 232 304 302 266 278 244 270 296 264 274 4 3 2" at bounding box center [387, 198] width 775 height 316
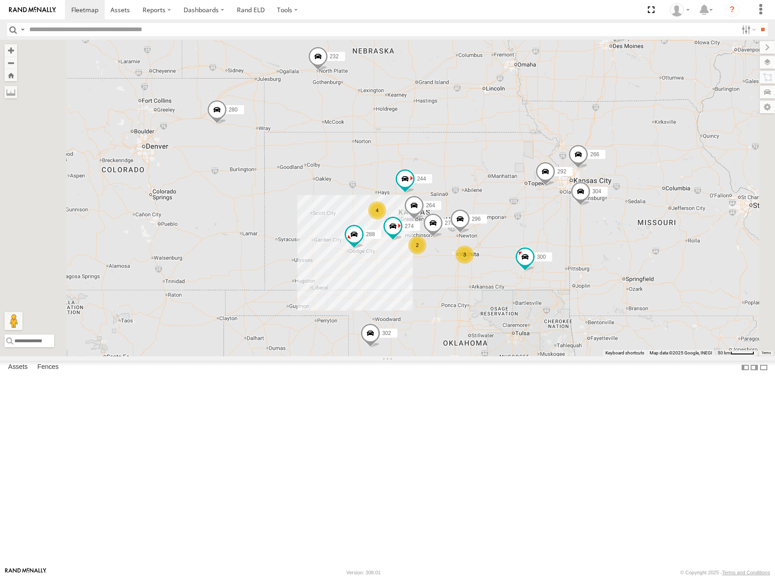
drag, startPoint x: 588, startPoint y: 254, endPoint x: 585, endPoint y: 244, distance: 10.6
click at [585, 244] on div "262 300 298 288 292 272 280 232 304 302 266 278 244 270 296 264 274 4 3 2" at bounding box center [387, 198] width 775 height 316
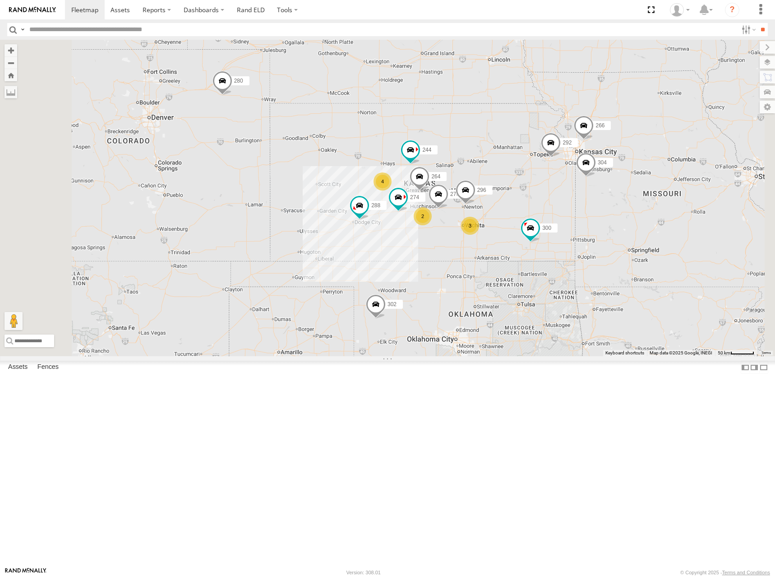
click at [608, 251] on div "262 300 298 288 292 272 280 232 304 302 266 278 244 270 296 264 274 4 3 2" at bounding box center [387, 198] width 775 height 316
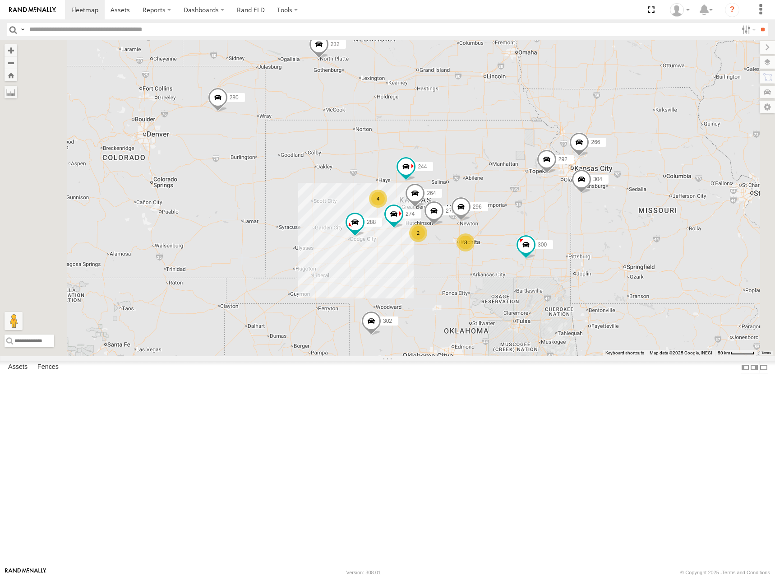
click at [629, 218] on div "262 300 298 288 292 272 280 232 304 302 266 278 244 270 296 264 274 4 3 2" at bounding box center [387, 198] width 775 height 316
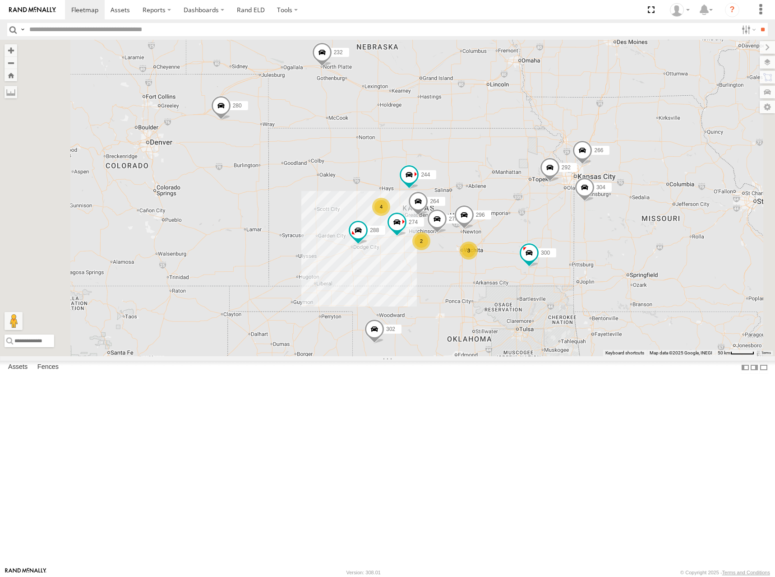
drag, startPoint x: 616, startPoint y: 217, endPoint x: 619, endPoint y: 227, distance: 10.6
click at [619, 227] on div "262 300 298 288 292 272 280 232 304 302 266 278 244 270 296 264 274 4 3 2" at bounding box center [387, 198] width 775 height 316
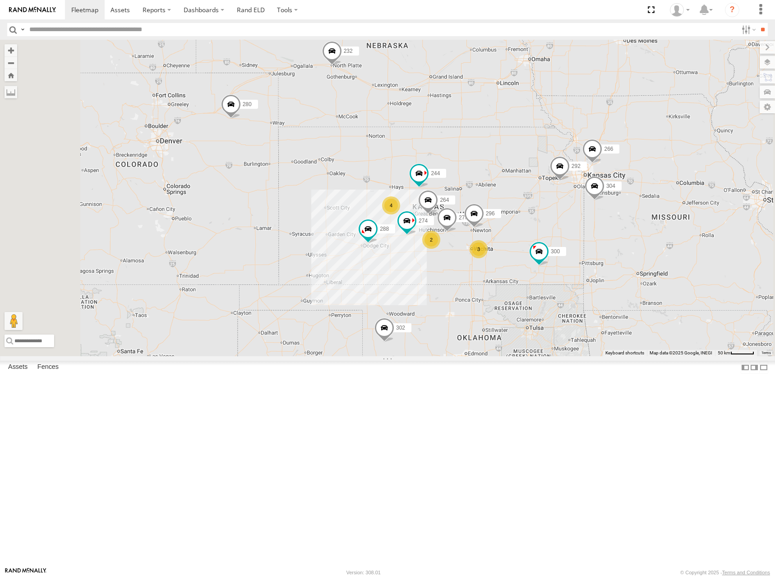
drag, startPoint x: 646, startPoint y: 222, endPoint x: 658, endPoint y: 219, distance: 12.5
click at [658, 219] on div "262 300 298 288 292 272 280 232 304 302 266 278 244 270 296 264 274 4 3 2" at bounding box center [387, 198] width 775 height 316
click at [653, 225] on div "262 300 298 288 292 272 280 232 304 302 266 278 244 270 296 264 274 4 3 2" at bounding box center [387, 198] width 775 height 316
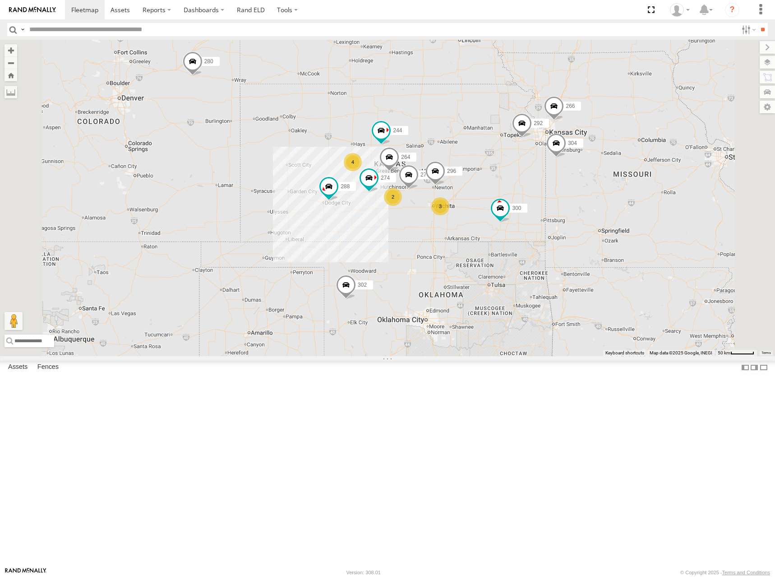
drag, startPoint x: 620, startPoint y: 242, endPoint x: 582, endPoint y: 194, distance: 61.9
click at [582, 194] on div "262 300 298 288 292 272 280 232 304 302 266 278 244 270 296 264 274 4 3 2" at bounding box center [387, 198] width 775 height 316
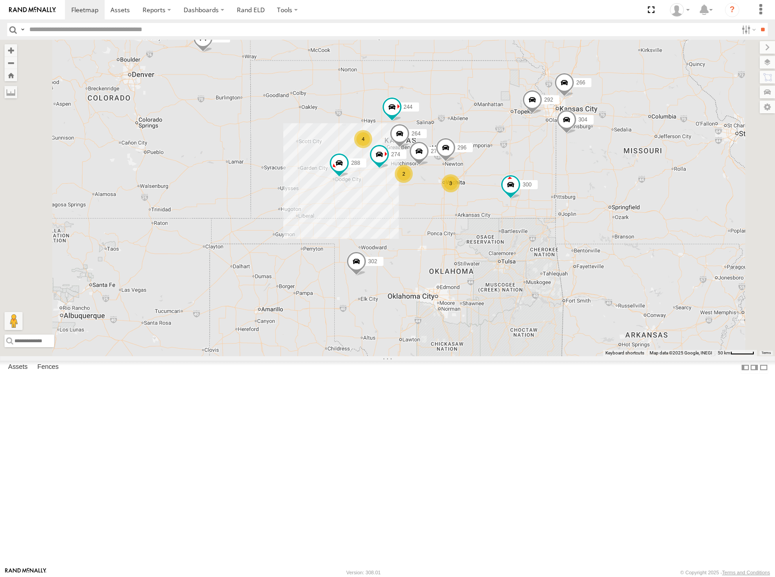
drag, startPoint x: 551, startPoint y: 196, endPoint x: 559, endPoint y: 183, distance: 15.8
click at [559, 183] on div "262 300 298 288 292 272 280 232 304 302 266 278 244 270 296 264 274 4 3 2" at bounding box center [387, 198] width 775 height 316
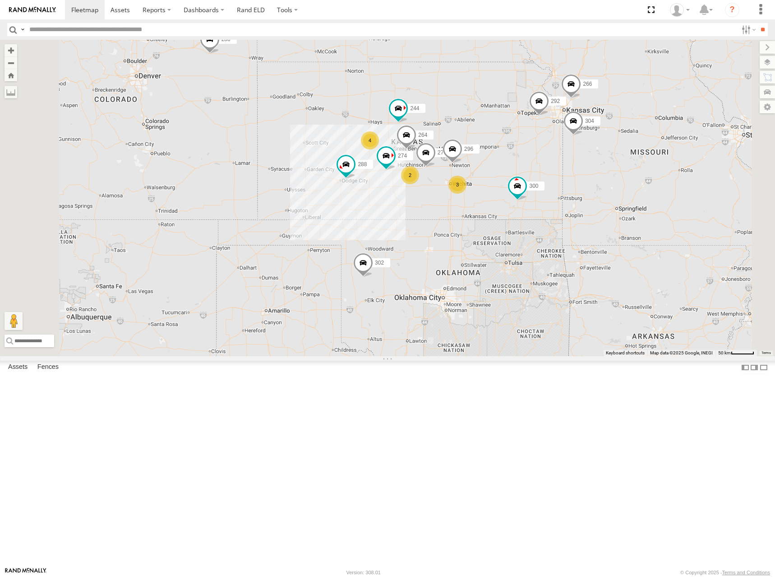
click at [596, 188] on div "262 300 298 288 292 272 280 232 304 302 266 278 244 270 296 264 274 4 3 2" at bounding box center [387, 198] width 775 height 316
drag, startPoint x: 592, startPoint y: 179, endPoint x: 601, endPoint y: 162, distance: 19.2
click at [601, 163] on div "262 300 298 288 292 272 280 232 304 302 266 278 244 270 296 264 274 4 3 2" at bounding box center [387, 198] width 775 height 316
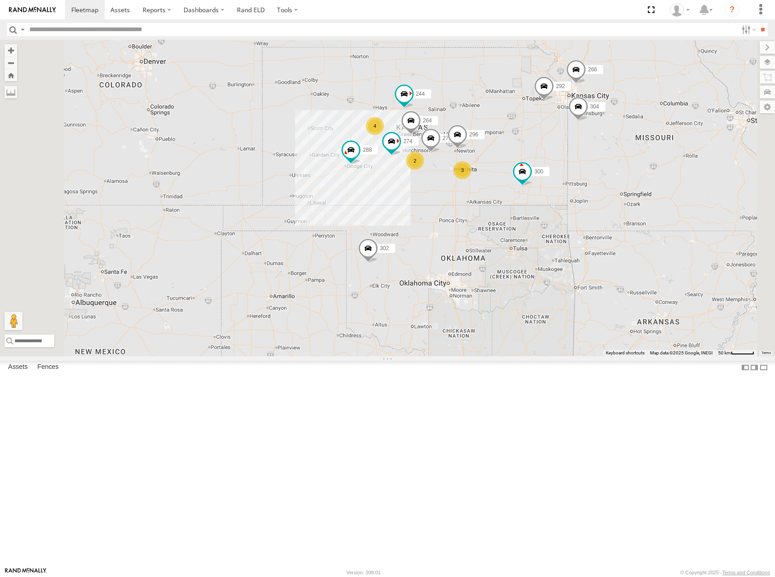
drag, startPoint x: 583, startPoint y: 150, endPoint x: 577, endPoint y: 154, distance: 8.1
click at [577, 154] on div "262 300 298 288 292 272 280 232 304 302 266 278 244 270 296 264 274 4 3 2" at bounding box center [387, 198] width 775 height 316
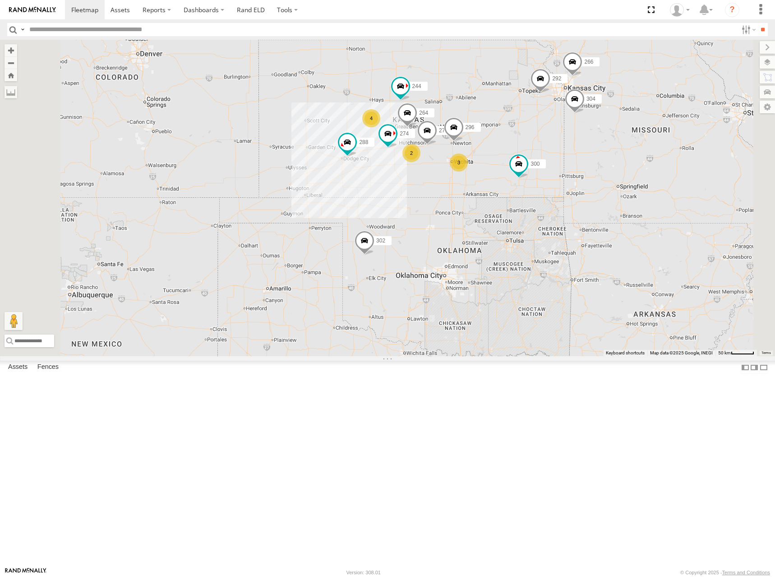
drag, startPoint x: 593, startPoint y: 171, endPoint x: 590, endPoint y: 164, distance: 8.3
click at [590, 164] on div "262 300 298 288 292 272 280 232 304 302 266 278 244 270 296 264 274 4 3 2" at bounding box center [387, 198] width 775 height 316
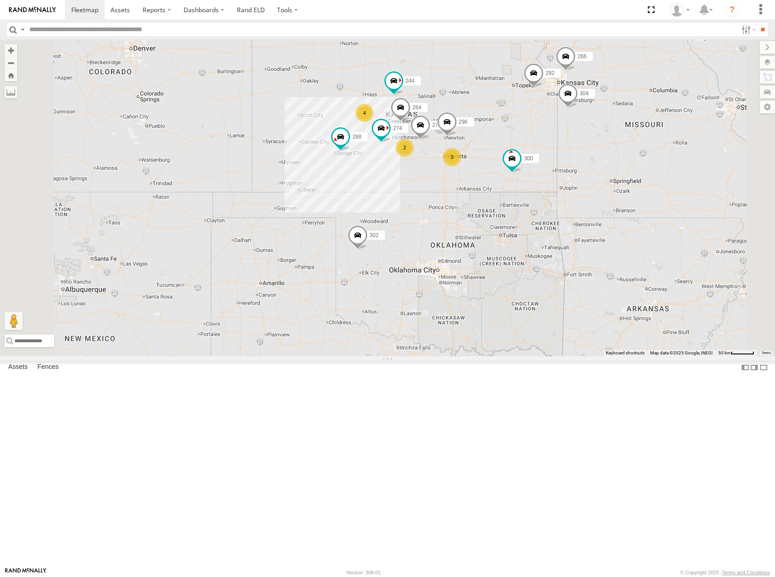
drag, startPoint x: 608, startPoint y: 204, endPoint x: 602, endPoint y: 205, distance: 6.0
click at [602, 205] on div "262 300 298 288 292 272 280 232 304 302 266 278 244 270 296 264 274 4 3 2" at bounding box center [387, 198] width 775 height 316
click at [587, 173] on div "262 300 298 288 292 272 280 232 304 302 266 278 244 270 296 264 274 4 3 2" at bounding box center [387, 198] width 775 height 316
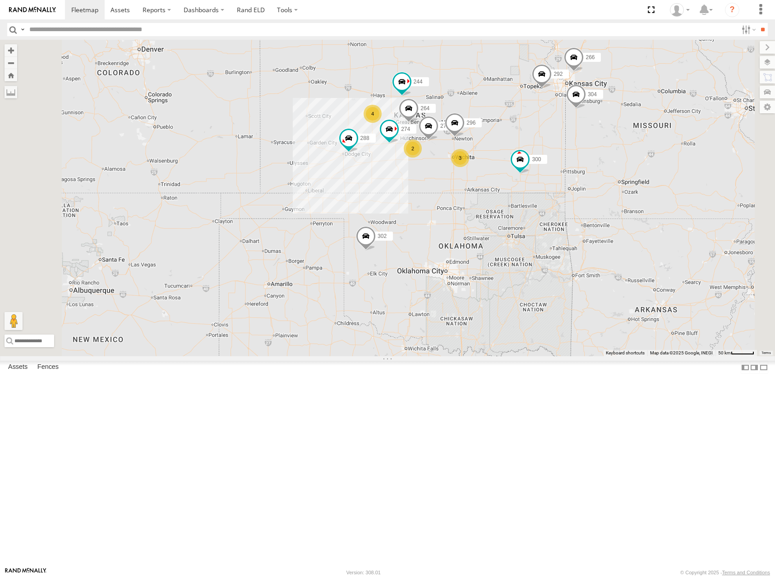
drag, startPoint x: 583, startPoint y: 153, endPoint x: 601, endPoint y: 152, distance: 17.6
click at [600, 152] on div "262 300 298 288 292 272 280 232 304 302 266 278 244 270 296 264 274 4 3 2" at bounding box center [387, 198] width 775 height 316
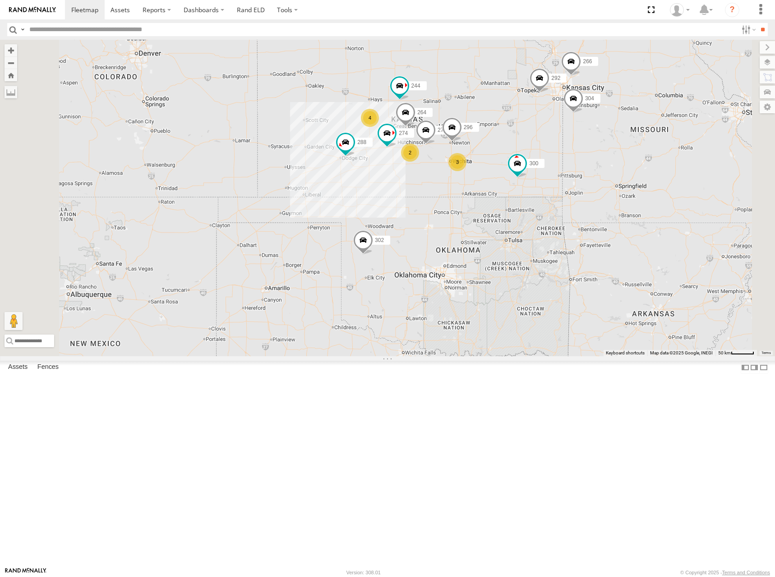
drag, startPoint x: 582, startPoint y: 139, endPoint x: 571, endPoint y: 144, distance: 11.9
click at [571, 144] on div "262 300 298 288 292 272 280 232 304 302 266 278 244 270 296 264 274 4 3 2" at bounding box center [387, 198] width 775 height 316
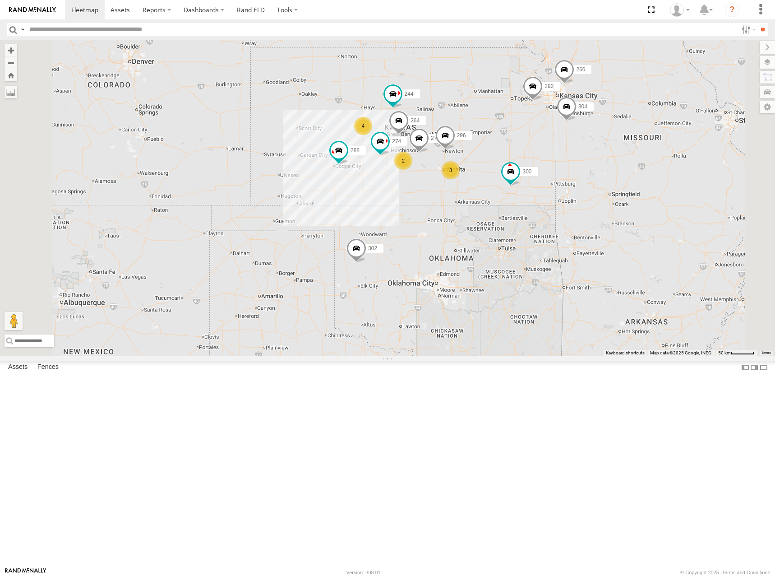
drag, startPoint x: 586, startPoint y: 165, endPoint x: 580, endPoint y: 173, distance: 10.0
click at [580, 173] on div "262 300 298 288 292 272 280 232 304 302 266 278 244 270 296 264 274 4 3 2" at bounding box center [387, 198] width 775 height 316
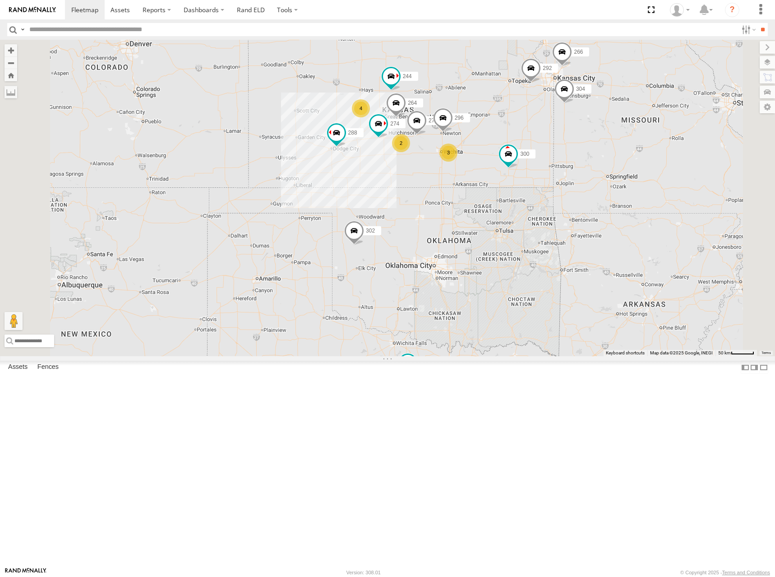
drag, startPoint x: 660, startPoint y: 199, endPoint x: 657, endPoint y: 181, distance: 18.6
click at [657, 181] on div "262 300 298 288 292 272 280 232 304 302 266 278 244 270 296 264 274 4 3 2" at bounding box center [387, 198] width 775 height 316
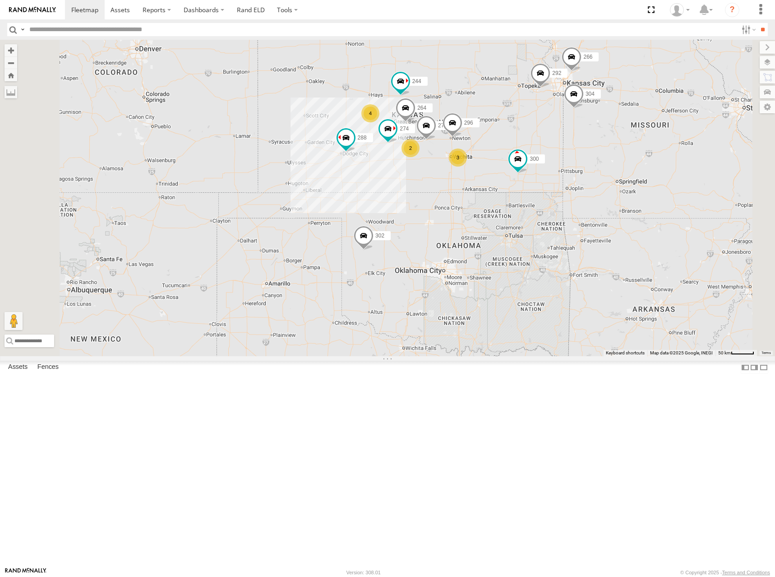
drag, startPoint x: 542, startPoint y: 164, endPoint x: 548, endPoint y: 167, distance: 7.1
click at [548, 167] on div "262 300 298 288 292 272 280 232 304 302 266 278 244 270 296 264 274 4 3 2" at bounding box center [387, 198] width 775 height 316
drag, startPoint x: 591, startPoint y: 155, endPoint x: 585, endPoint y: 156, distance: 6.8
click at [585, 156] on div "262 300 298 288 292 272 280 232 304 302 266 278 244 270 296 264 274 4 3 2" at bounding box center [387, 198] width 775 height 316
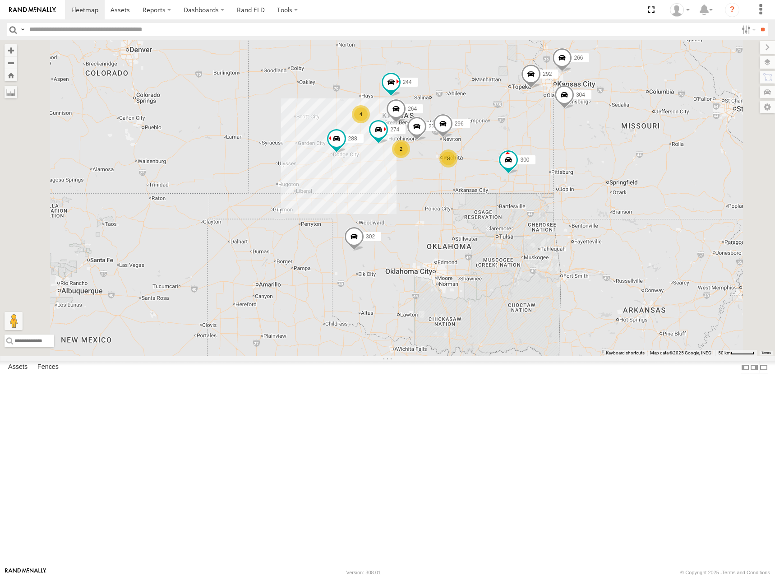
drag, startPoint x: 547, startPoint y: 148, endPoint x: 554, endPoint y: 147, distance: 7.0
click at [554, 147] on div "262 300 298 288 292 272 280 232 304 302 266 278 244 270 296 264 274 4 3 2" at bounding box center [387, 198] width 775 height 316
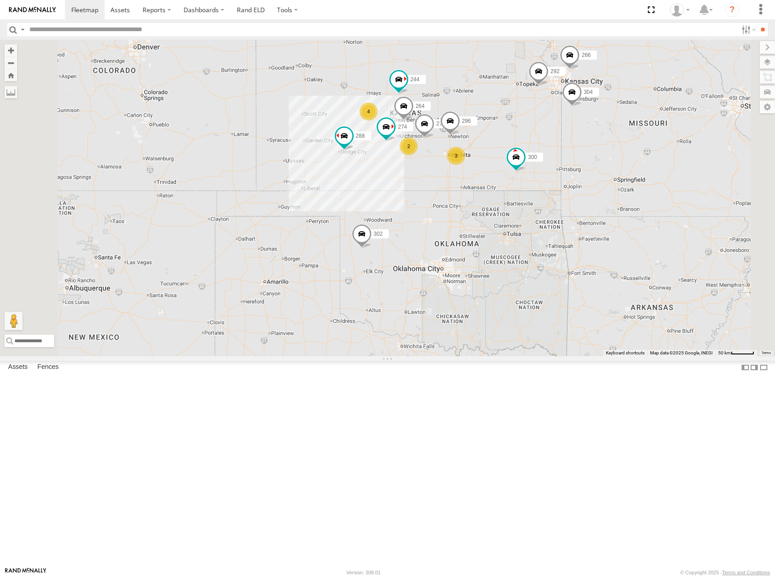
click at [614, 157] on div "262 300 298 288 292 272 280 232 304 302 266 278 244 270 296 264 274 4 3 2" at bounding box center [387, 198] width 775 height 316
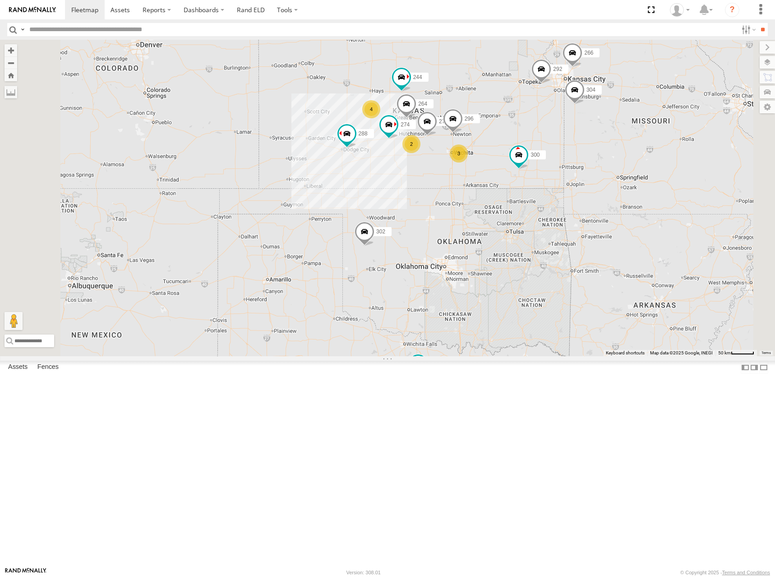
drag, startPoint x: 587, startPoint y: 166, endPoint x: 603, endPoint y: 155, distance: 19.1
click at [603, 155] on div "262 300 298 288 292 272 280 232 304 302 266 278 244 270 296 264 274 4 3 2" at bounding box center [387, 198] width 775 height 316
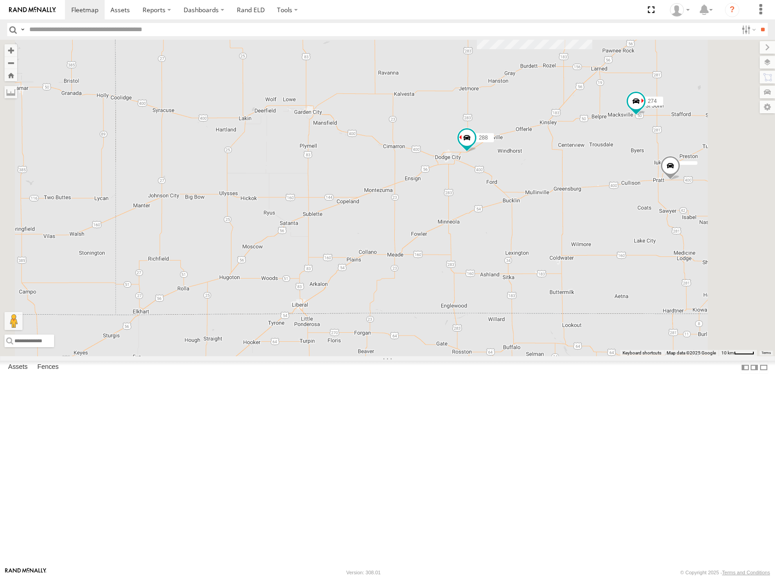
click at [467, 228] on div "262 300 298 288 292 272 280 232 304 302 266 278 244 270 296 264 274 4" at bounding box center [387, 198] width 775 height 316
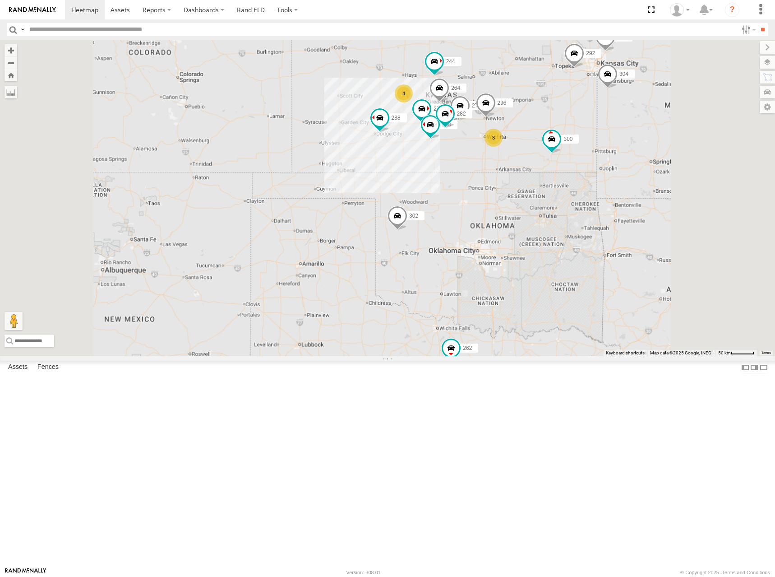
drag, startPoint x: 479, startPoint y: 193, endPoint x: 474, endPoint y: 198, distance: 6.7
click at [474, 198] on div "262 300 298 288 292 272 280 232 304 302 266 278 244 270 296 264 274 260 4 3 282" at bounding box center [387, 198] width 775 height 316
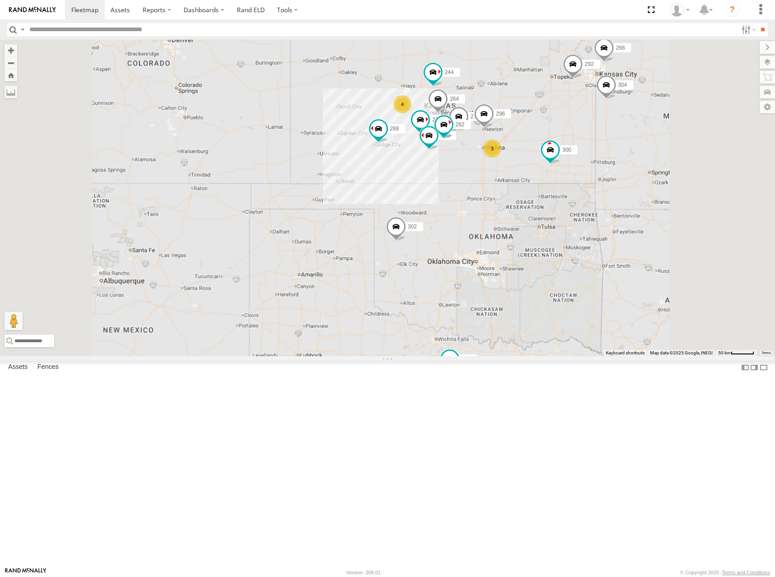
drag, startPoint x: 497, startPoint y: 155, endPoint x: 497, endPoint y: 166, distance: 10.4
click at [497, 166] on div "262 300 298 288 292 272 280 232 304 302 266 278 244 270 296 264 274 260 4 3 282" at bounding box center [387, 198] width 775 height 316
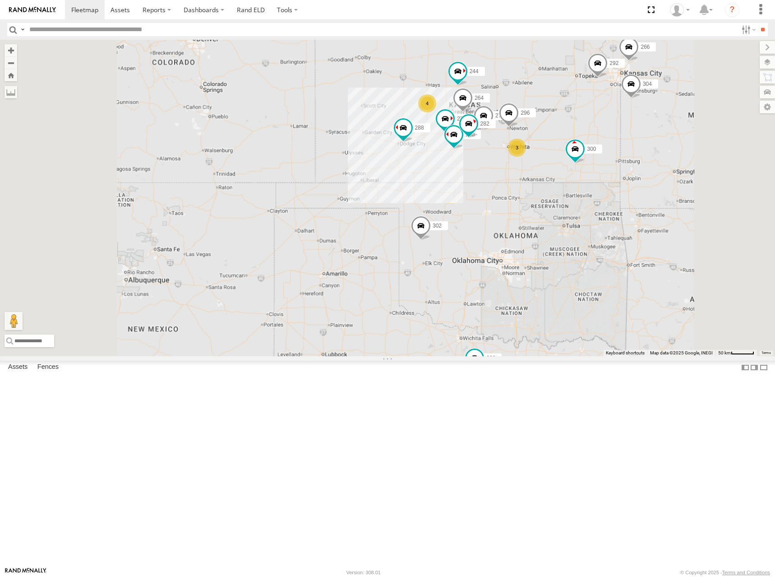
drag, startPoint x: 601, startPoint y: 157, endPoint x: 626, endPoint y: 155, distance: 24.4
click at [626, 155] on div "262 300 298 288 292 272 280 232 304 302 266 278 244 270 296 264 274 260 4 3 282" at bounding box center [387, 198] width 775 height 316
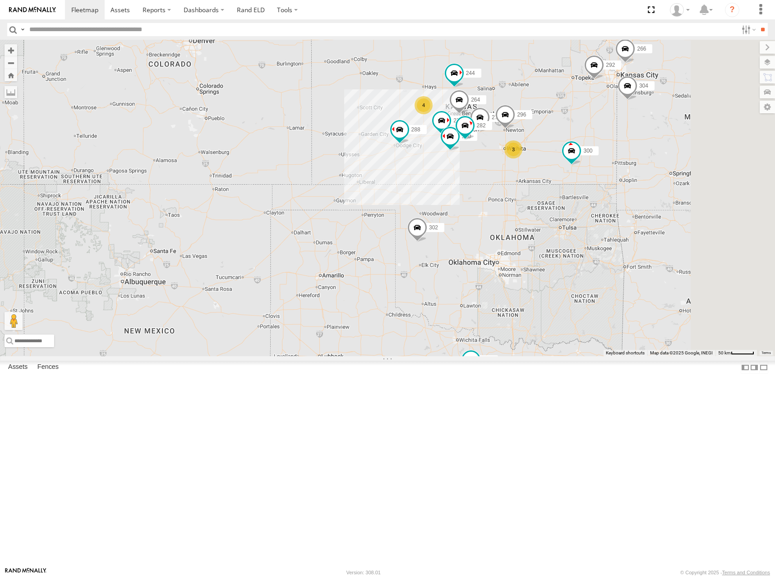
drag, startPoint x: 676, startPoint y: 138, endPoint x: 668, endPoint y: 140, distance: 8.9
click at [668, 140] on div "262 300 298 288 292 272 280 232 304 302 266 278 244 270 296 264 274 260 4 3 282" at bounding box center [387, 198] width 775 height 316
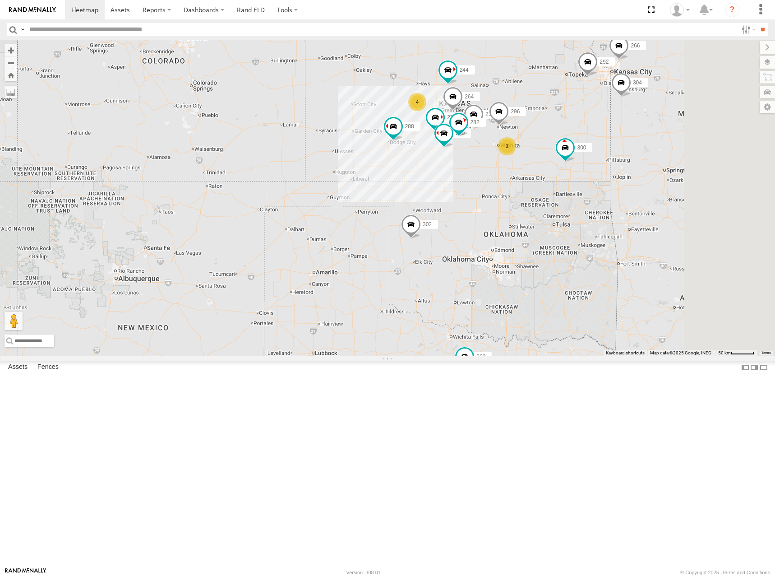
drag, startPoint x: 655, startPoint y: 157, endPoint x: 653, endPoint y: 152, distance: 5.3
click at [653, 152] on div "262 300 298 288 292 272 280 232 304 302 266 278 244 270 296 264 274 260 4 3 282" at bounding box center [387, 198] width 775 height 316
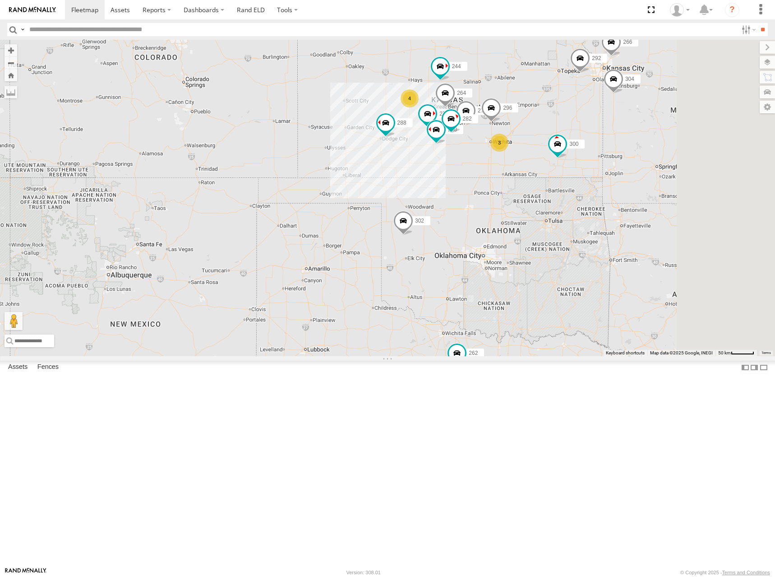
click at [638, 148] on div "262 300 298 288 292 272 280 232 304 302 266 278 244 270 296 264 274 260 4 3 282" at bounding box center [387, 198] width 775 height 316
click at [628, 143] on div "262 300 298 288 292 272 280 232 304 302 266 278 244 270 296 264 274 260 4 3 282" at bounding box center [387, 198] width 775 height 316
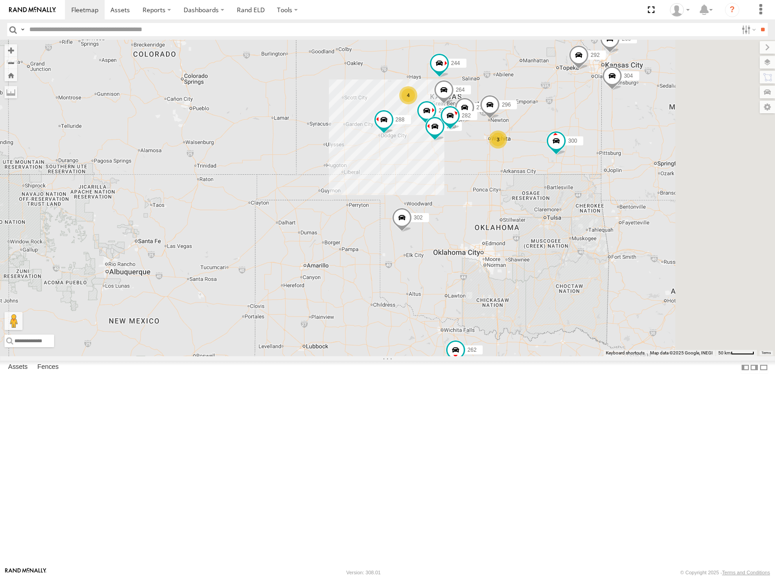
drag, startPoint x: 605, startPoint y: 144, endPoint x: 609, endPoint y: 147, distance: 5.3
click at [609, 147] on div "262 300 298 288 292 272 280 232 304 302 266 278 244 270 296 264 274 260 4 3 282" at bounding box center [387, 198] width 775 height 316
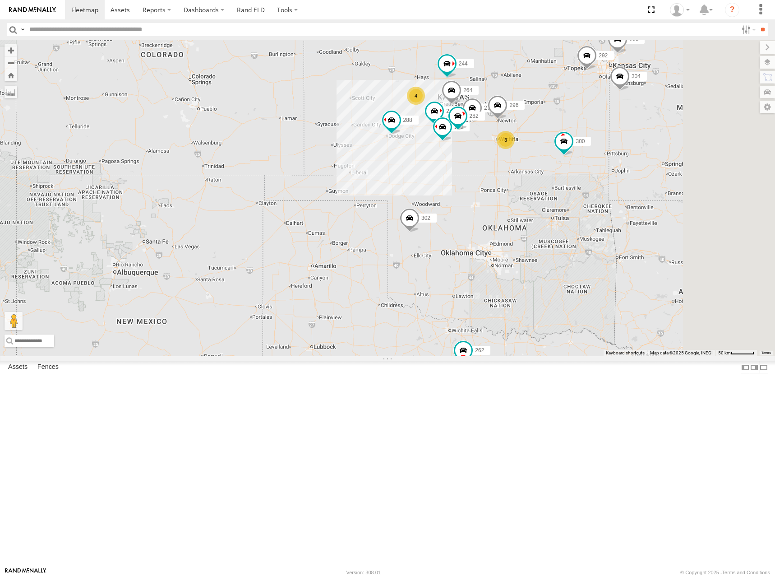
click at [615, 148] on div "262 300 298 288 292 272 280 232 304 302 266 278 244 270 296 264 274 260 4 3 282" at bounding box center [387, 198] width 775 height 316
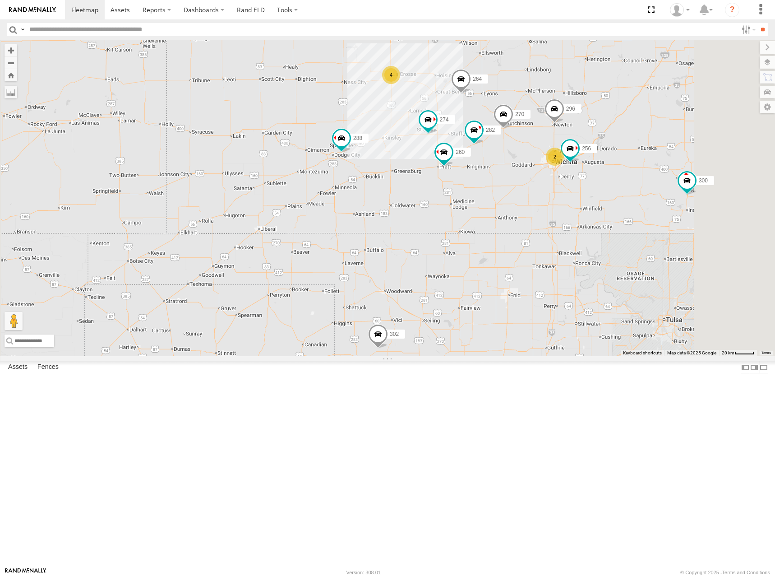
drag, startPoint x: 685, startPoint y: 140, endPoint x: 595, endPoint y: 168, distance: 94.9
click at [595, 168] on div "262 300 298 288 292 272 280 232 304 302 266 278 244 270 296 264 274 260 282 4 2…" at bounding box center [387, 198] width 775 height 316
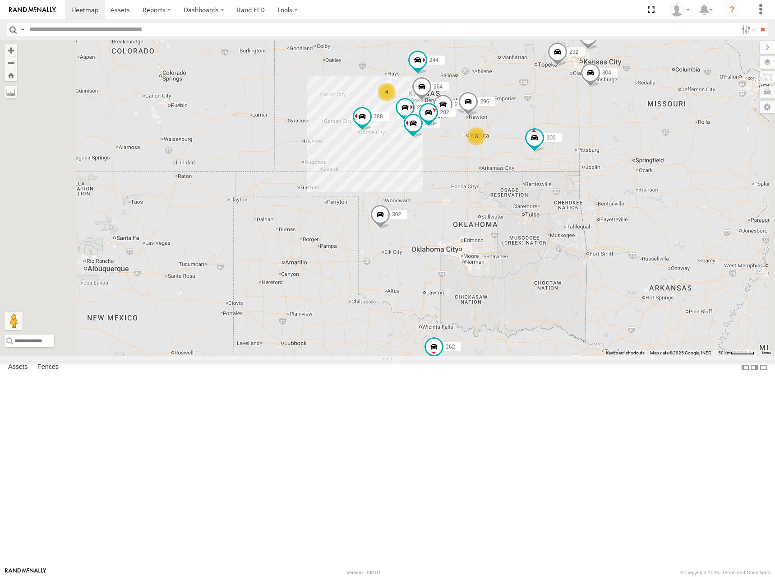
drag, startPoint x: 612, startPoint y: 135, endPoint x: 596, endPoint y: 153, distance: 23.9
click at [596, 153] on div "262 300 298 288 292 272 280 232 304 302 266 278 244 270 296 264 274 260 282 4 3" at bounding box center [387, 198] width 775 height 316
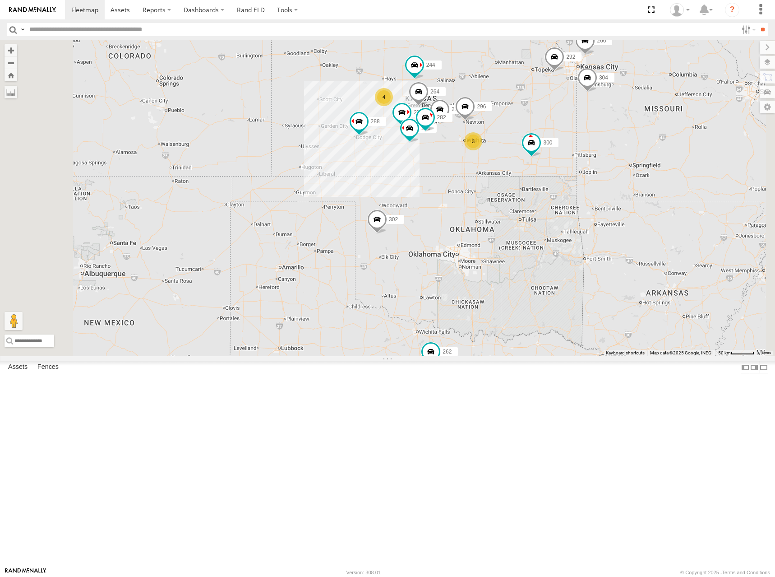
click at [598, 136] on div "262 300 298 288 292 272 280 232 304 302 266 278 244 270 296 264 274 260 282 4 3" at bounding box center [387, 198] width 775 height 316
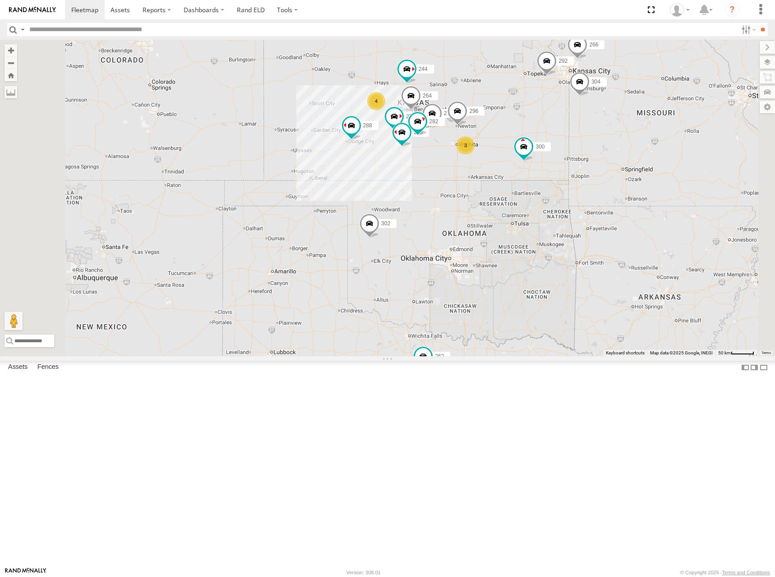
click at [610, 138] on div "262 300 298 288 292 272 280 232 304 302 266 278 244 270 296 264 274 260 282 4 3" at bounding box center [387, 198] width 775 height 316
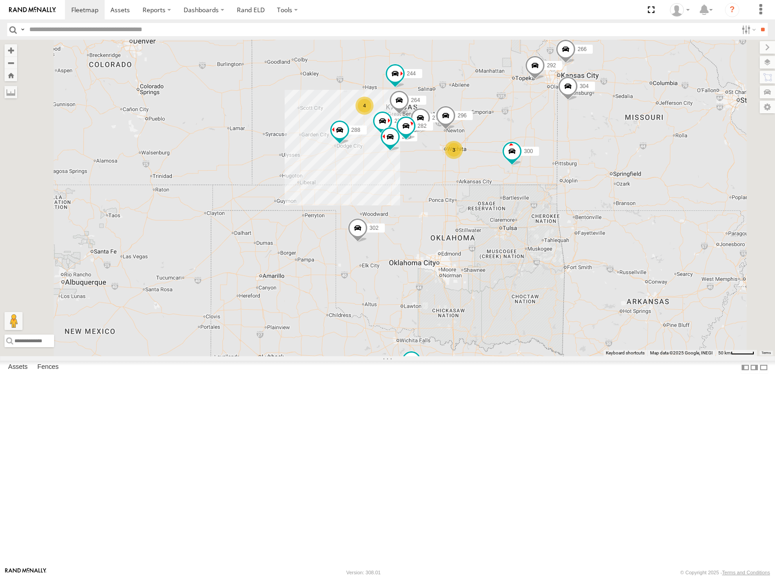
drag, startPoint x: 596, startPoint y: 144, endPoint x: 590, endPoint y: 144, distance: 6.3
click at [590, 144] on div "262 300 298 288 292 272 280 232 304 302 266 278 244 270 296 264 274 260 282 4 3" at bounding box center [387, 198] width 775 height 316
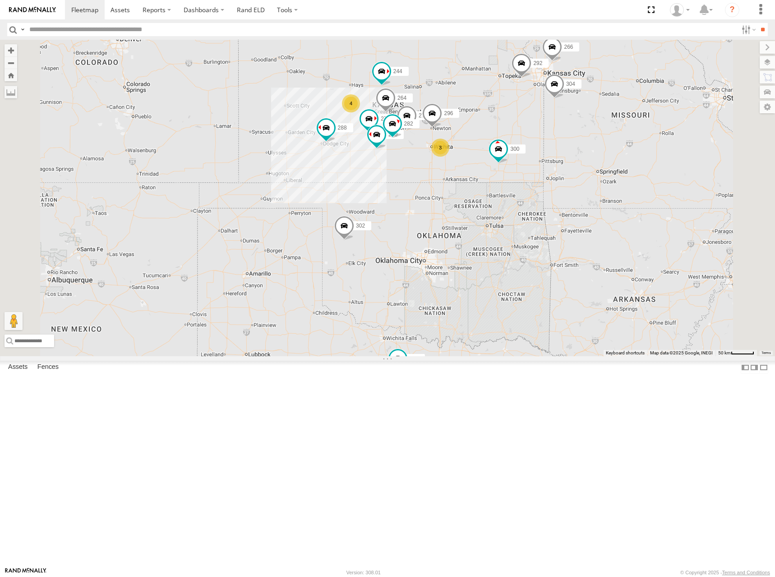
click at [553, 138] on div "262 300 298 288 292 272 280 232 304 302 266 278 244 270 296 264 274 260 282 4 3" at bounding box center [387, 198] width 775 height 316
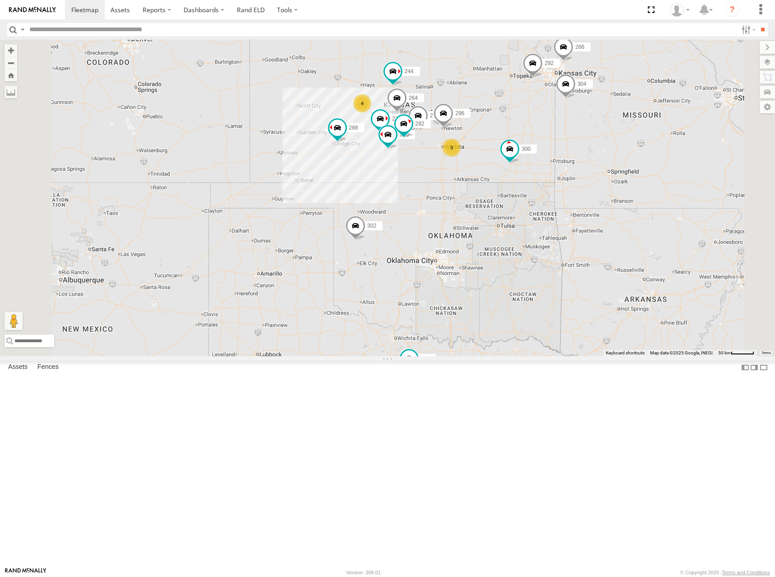
drag, startPoint x: 582, startPoint y: 163, endPoint x: 596, endPoint y: 162, distance: 14.5
click at [596, 162] on div "262 300 298 288 292 272 280 232 304 302 266 278 244 270 296 264 274 260 282 4 3" at bounding box center [387, 198] width 775 height 316
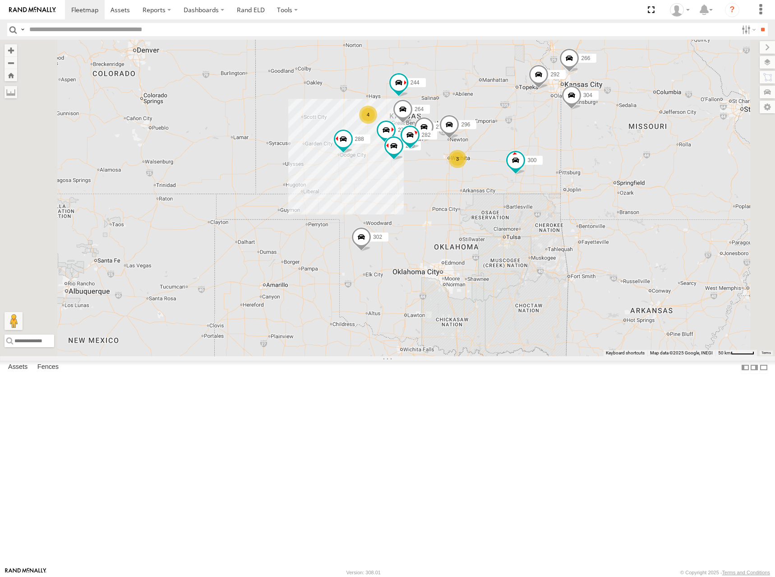
drag, startPoint x: 569, startPoint y: 157, endPoint x: 573, endPoint y: 171, distance: 14.9
click at [573, 171] on div "262 300 298 288 292 272 280 232 304 302 266 278 244 270 296 264 274 260 282 4 3" at bounding box center [387, 198] width 775 height 316
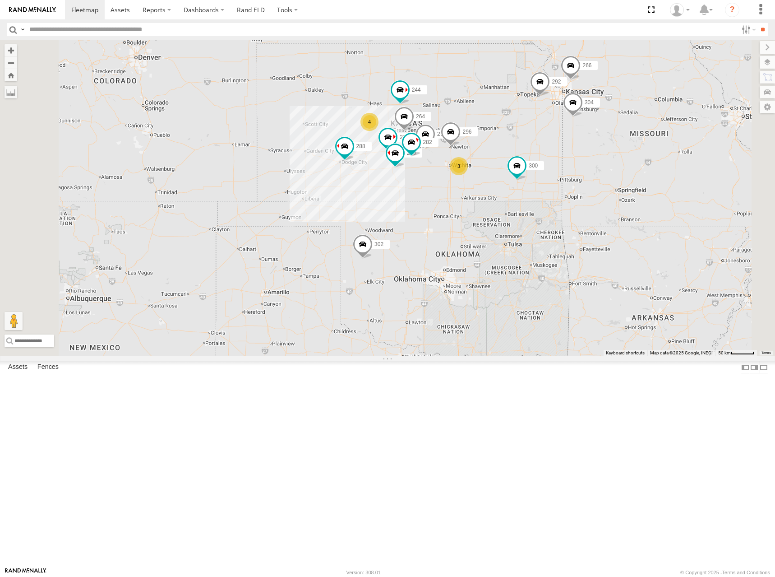
drag, startPoint x: 597, startPoint y: 164, endPoint x: 597, endPoint y: 171, distance: 7.2
click at [597, 171] on div "262 300 298 288 292 272 280 232 304 302 266 278 244 270 296 264 274 260 282 4 3" at bounding box center [387, 198] width 775 height 316
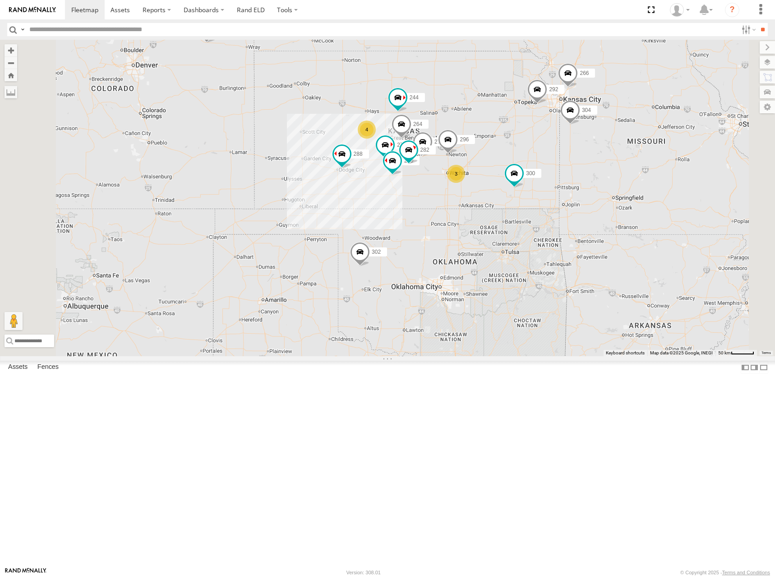
click at [591, 184] on div "262 300 298 288 292 272 280 232 304 302 266 278 244 270 296 264 274 260 282 4 3" at bounding box center [387, 198] width 775 height 316
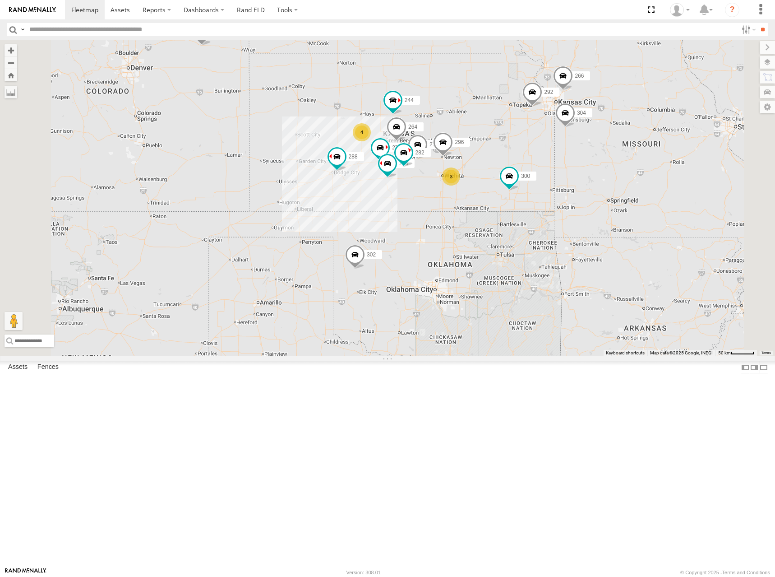
drag, startPoint x: 619, startPoint y: 170, endPoint x: 609, endPoint y: 175, distance: 10.9
click at [609, 175] on div "262 300 298 288 292 272 280 232 304 302 266 278 244 270 296 264 274 260 282 4 3" at bounding box center [387, 198] width 775 height 316
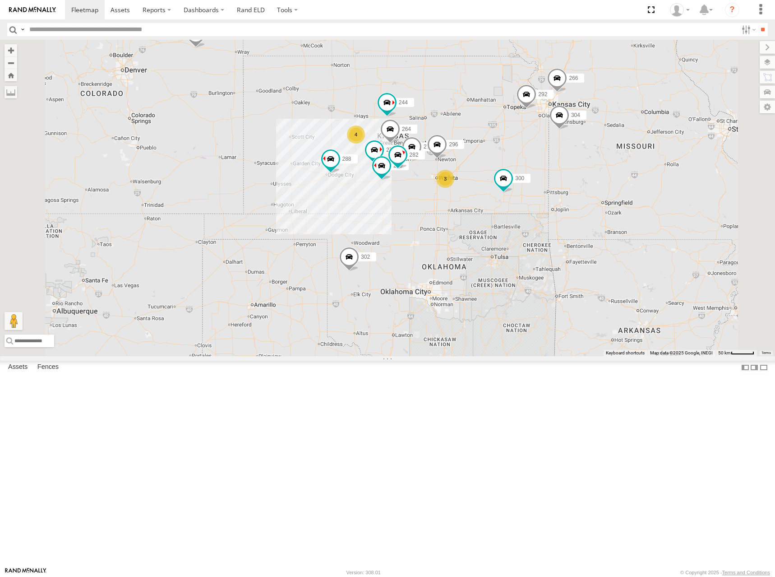
drag, startPoint x: 601, startPoint y: 177, endPoint x: 603, endPoint y: 185, distance: 7.4
click at [603, 185] on div "262 300 298 288 292 272 280 232 304 302 266 278 244 270 296 264 274 260 282 4 3" at bounding box center [387, 198] width 775 height 316
drag, startPoint x: 609, startPoint y: 173, endPoint x: 609, endPoint y: 167, distance: 5.9
click at [609, 167] on div "262 300 298 288 292 272 280 232 304 302 266 278 244 270 296 264 274 260 282 4 3" at bounding box center [387, 198] width 775 height 316
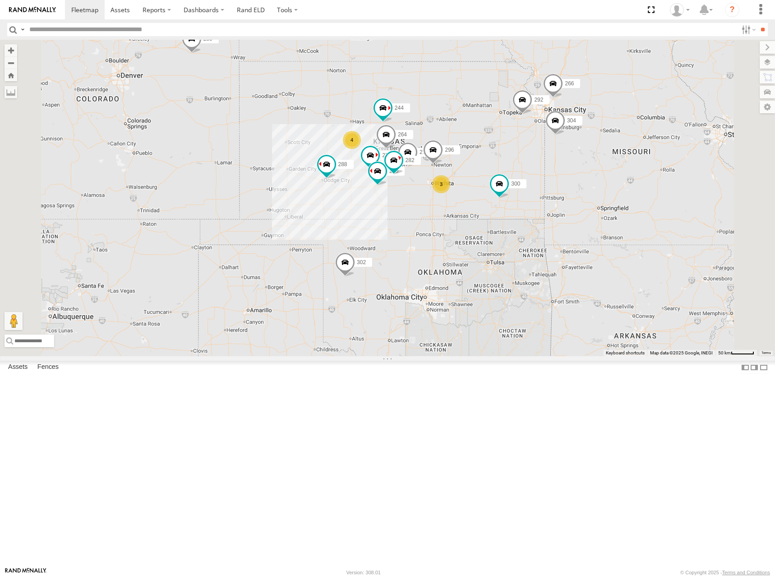
drag, startPoint x: 555, startPoint y: 171, endPoint x: 548, endPoint y: 181, distance: 12.3
click at [548, 181] on div "262 300 298 288 292 272 280 232 304 302 266 278 244 270 296 264 274 260 282 4 3" at bounding box center [387, 198] width 775 height 316
drag, startPoint x: 545, startPoint y: 188, endPoint x: 552, endPoint y: 183, distance: 8.1
click at [545, 188] on div "262 300 298 288 292 272 280 232 304 302 266 278 244 270 296 264 274 260 282 4 3" at bounding box center [387, 198] width 775 height 316
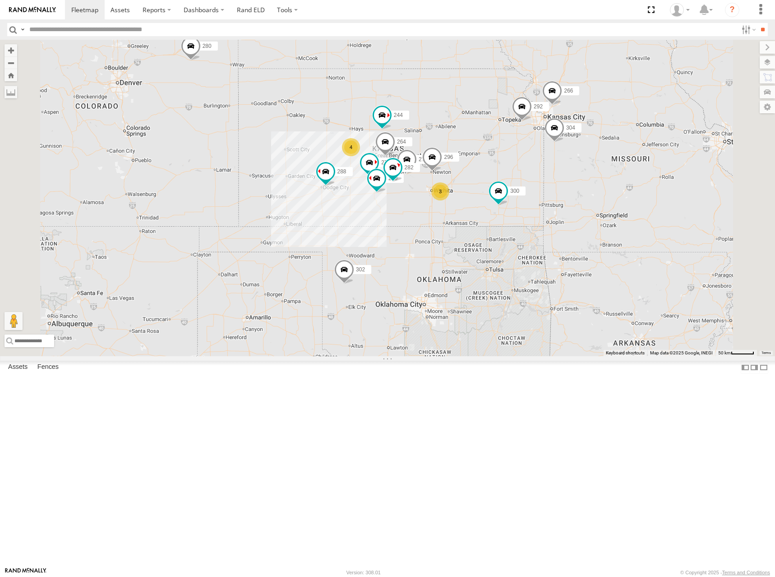
drag, startPoint x: 532, startPoint y: 152, endPoint x: 531, endPoint y: 157, distance: 5.4
click at [531, 157] on div "262 300 298 288 292 272 280 232 304 302 266 278 244 270 296 264 274 260 282 4 3" at bounding box center [387, 198] width 775 height 316
click at [590, 164] on div "262 300 298 288 292 272 280 232 304 302 266 278 244 270 296 264 274 260 282 4 3" at bounding box center [387, 198] width 775 height 316
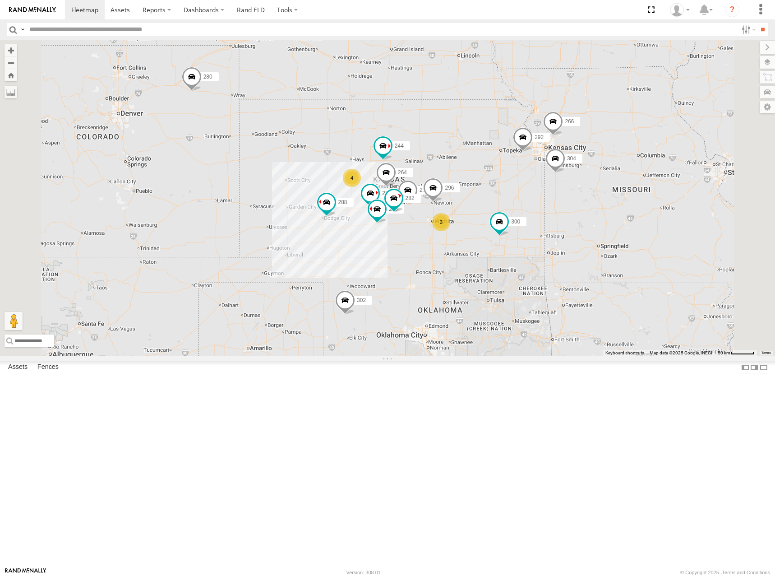
drag, startPoint x: 542, startPoint y: 170, endPoint x: 543, endPoint y: 187, distance: 17.2
click at [543, 187] on div "262 300 298 288 292 272 280 232 304 302 266 278 244 270 296 264 274 260 282 4 3" at bounding box center [387, 198] width 775 height 316
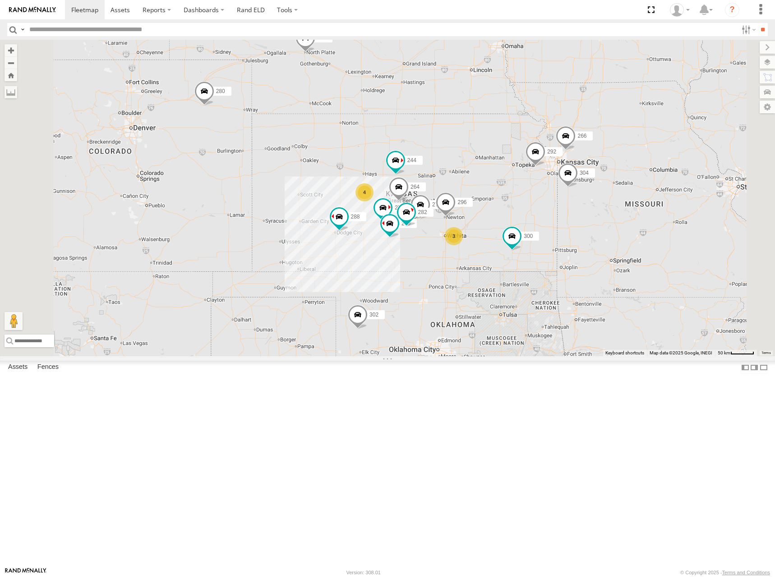
drag, startPoint x: 540, startPoint y: 201, endPoint x: 551, endPoint y: 215, distance: 18.0
click at [551, 215] on div "262 300 298 288 292 272 280 232 304 302 266 278 244 270 296 264 274 260 282 4 3" at bounding box center [387, 198] width 775 height 316
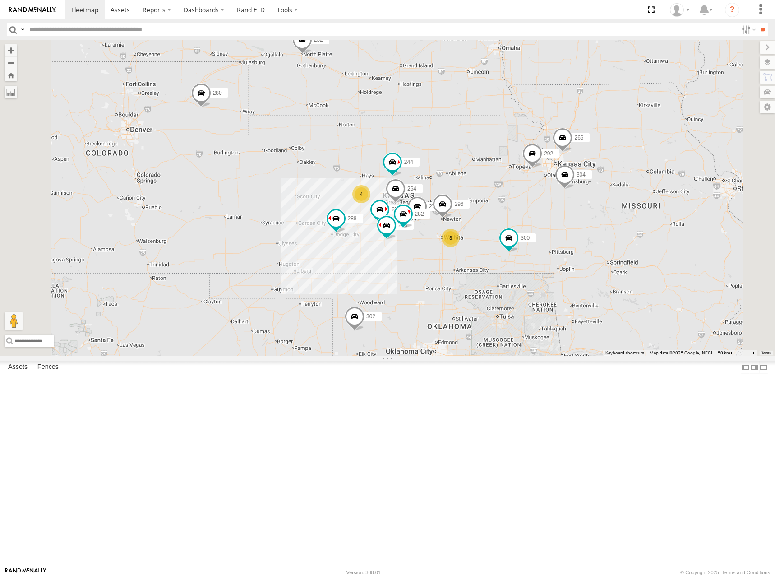
drag, startPoint x: 564, startPoint y: 184, endPoint x: 577, endPoint y: 203, distance: 23.0
click at [577, 203] on div "262 300 298 288 292 272 280 232 304 302 266 278 244 270 296 264 274 260 282 4 3" at bounding box center [387, 198] width 775 height 316
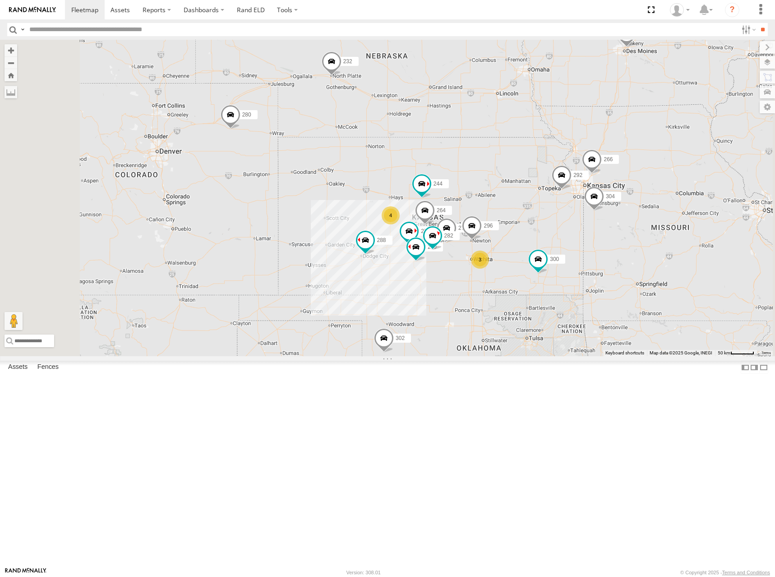
drag, startPoint x: 568, startPoint y: 235, endPoint x: 582, endPoint y: 232, distance: 15.1
click at [582, 232] on div "262 300 298 288 292 272 280 232 304 302 266 278 244 270 296 264 274 260 282 4 3" at bounding box center [387, 198] width 775 height 316
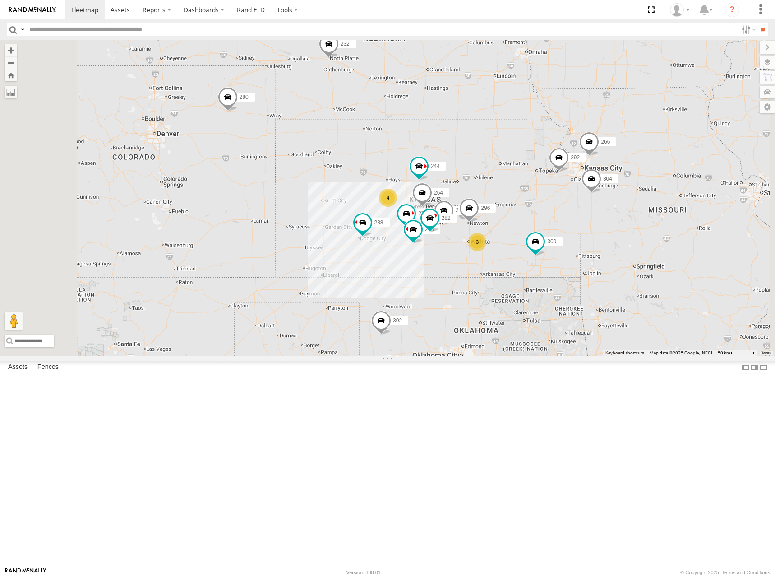
drag, startPoint x: 538, startPoint y: 256, endPoint x: 535, endPoint y: 240, distance: 16.9
click at [535, 240] on div "262 300 298 288 292 272 280 232 304 302 266 278 244 270 296 264 274 260 282 4 3" at bounding box center [387, 198] width 775 height 316
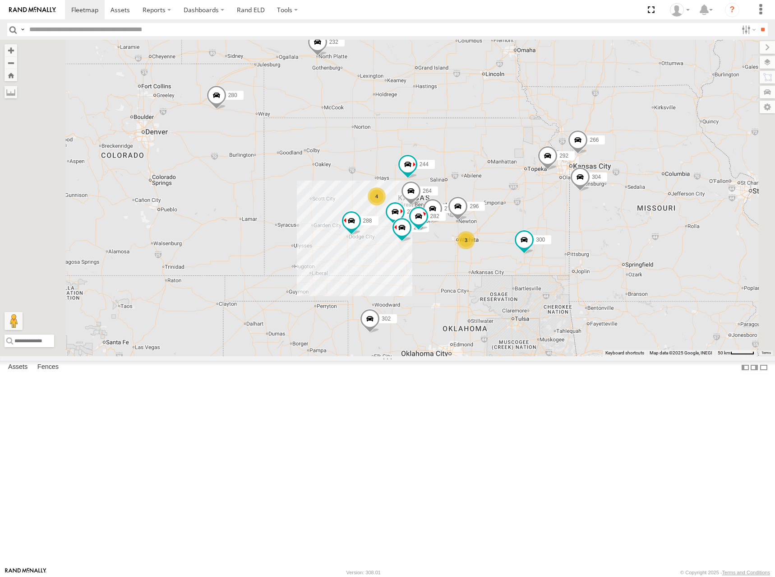
drag, startPoint x: 591, startPoint y: 228, endPoint x: 583, endPoint y: 227, distance: 7.7
click at [583, 227] on div "262 300 298 288 292 272 280 232 304 302 266 278 244 270 296 264 274 260 282 4 3" at bounding box center [387, 198] width 775 height 316
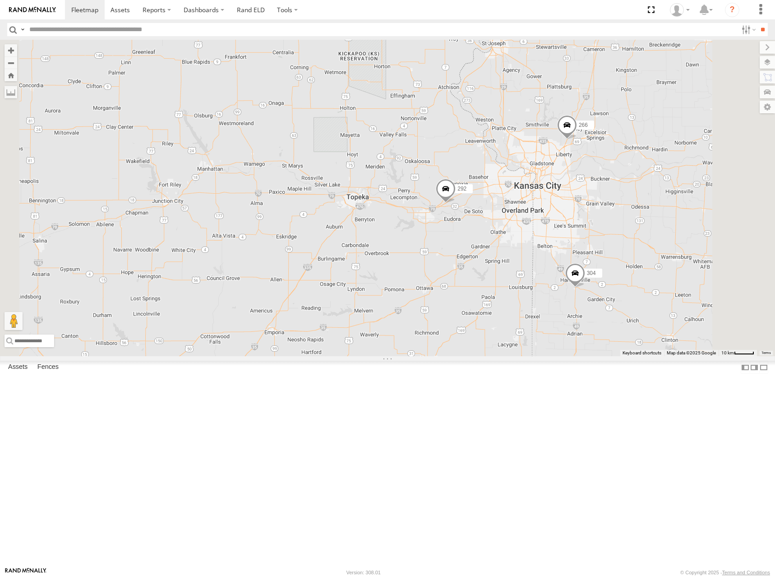
drag, startPoint x: 680, startPoint y: 235, endPoint x: 645, endPoint y: 237, distance: 35.7
click at [645, 237] on div "274 300 244 298 270 288 292 272 280 232 296 304 264 302 282 266 260 2" at bounding box center [387, 198] width 775 height 316
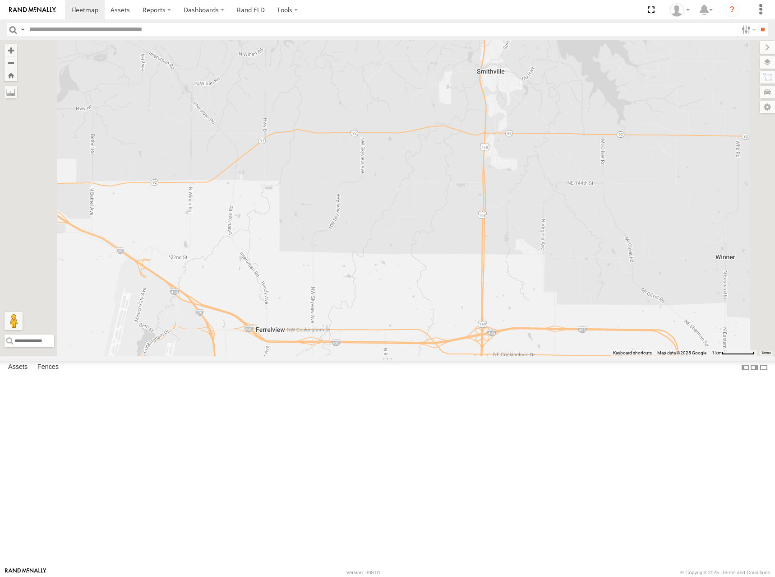
drag, startPoint x: 624, startPoint y: 244, endPoint x: 572, endPoint y: 260, distance: 54.8
click at [572, 260] on div "274 300 244 298 270 288 292 272 280 232 296 304 264 302 282 266 260" at bounding box center [387, 198] width 775 height 316
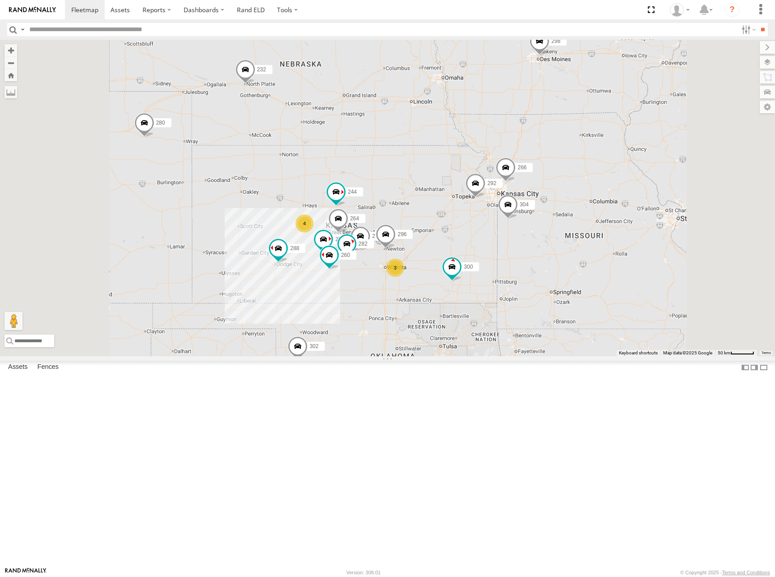
drag, startPoint x: 550, startPoint y: 265, endPoint x: 573, endPoint y: 244, distance: 30.6
click at [573, 244] on div "274 300 244 298 270 288 292 272 280 232 296 304 264 302 282 266 260 4 3" at bounding box center [387, 198] width 775 height 316
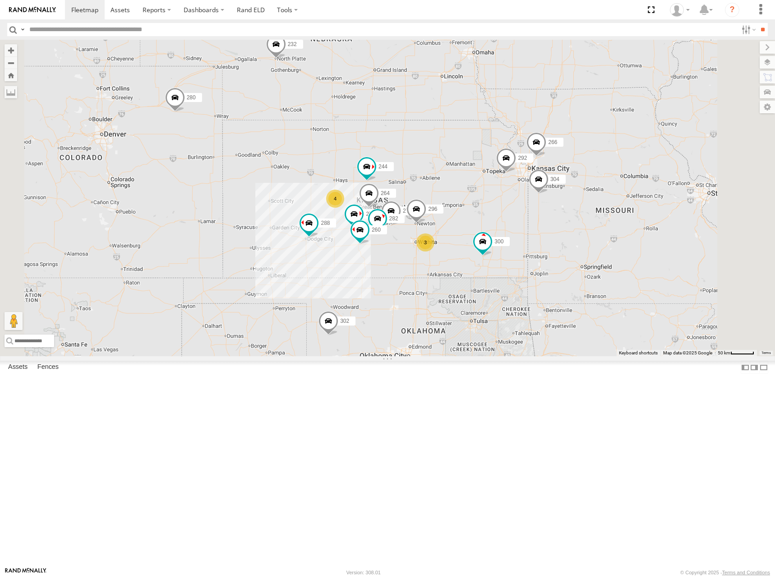
drag, startPoint x: 570, startPoint y: 246, endPoint x: 580, endPoint y: 234, distance: 15.7
click at [580, 235] on div "274 300 244 298 270 288 292 272 280 232 296 304 264 302 282 266 260 4 3" at bounding box center [387, 198] width 775 height 316
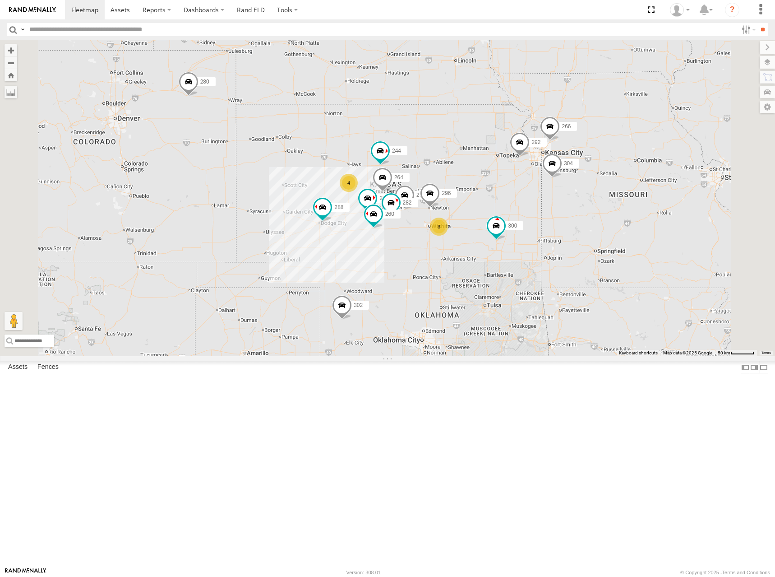
drag, startPoint x: 577, startPoint y: 224, endPoint x: 594, endPoint y: 221, distance: 17.4
click at [594, 221] on div "274 300 244 298 270 262 288 292 272 280 232 296 304 264 302 282 266 260 4 3" at bounding box center [387, 198] width 775 height 316
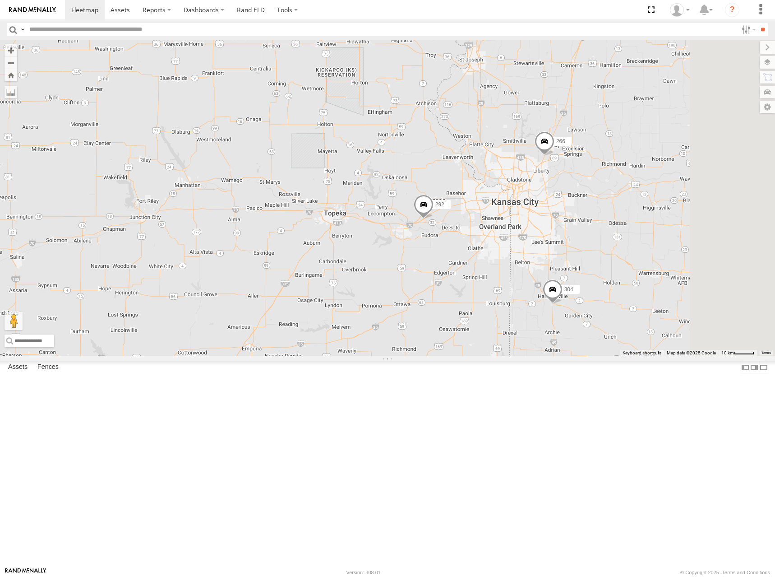
drag, startPoint x: 677, startPoint y: 244, endPoint x: 625, endPoint y: 244, distance: 51.4
click at [625, 244] on div "274 300 244 298 270 262 288 292 272 280 232 296 304 264 302 282 266 260" at bounding box center [387, 198] width 775 height 316
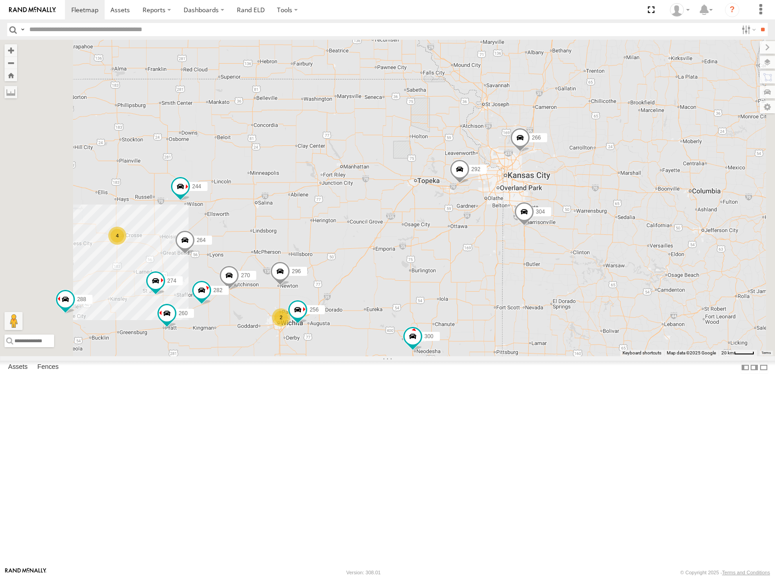
drag, startPoint x: 476, startPoint y: 252, endPoint x: 507, endPoint y: 245, distance: 31.2
click at [507, 245] on div "274 300 244 298 270 262 288 292 272 280 232 296 304 264 302 282 266 260 4 256 2" at bounding box center [387, 198] width 775 height 316
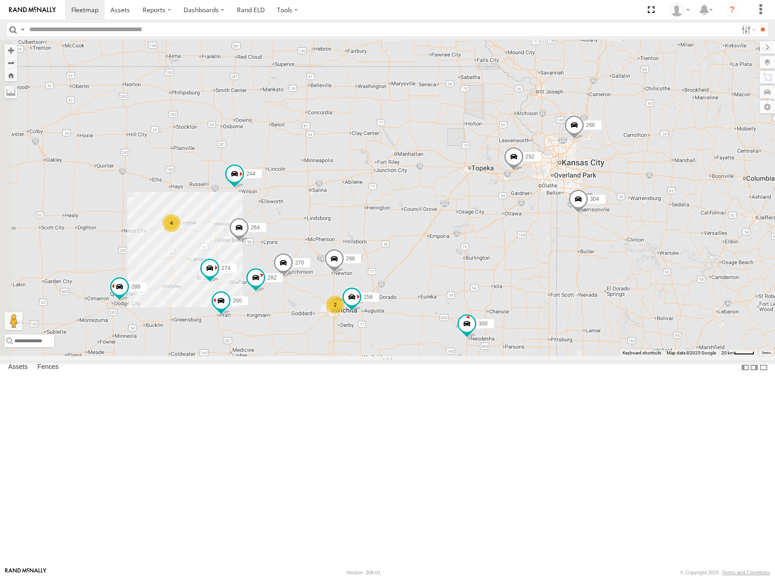
drag, startPoint x: 491, startPoint y: 236, endPoint x: 538, endPoint y: 231, distance: 47.6
click at [538, 231] on div "274 300 244 298 270 262 288 292 272 280 232 296 304 264 302 282 266 260 4 256 2" at bounding box center [387, 198] width 775 height 316
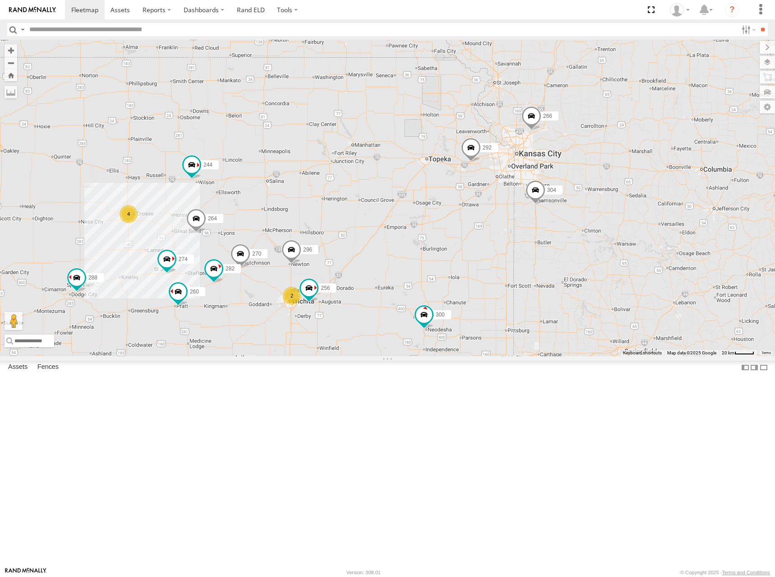
drag, startPoint x: 586, startPoint y: 233, endPoint x: 521, endPoint y: 233, distance: 65.4
click at [521, 233] on div "274 300 244 298 270 262 288 292 272 280 232 296 304 264 302 282 266 260 4 256 2" at bounding box center [387, 198] width 775 height 316
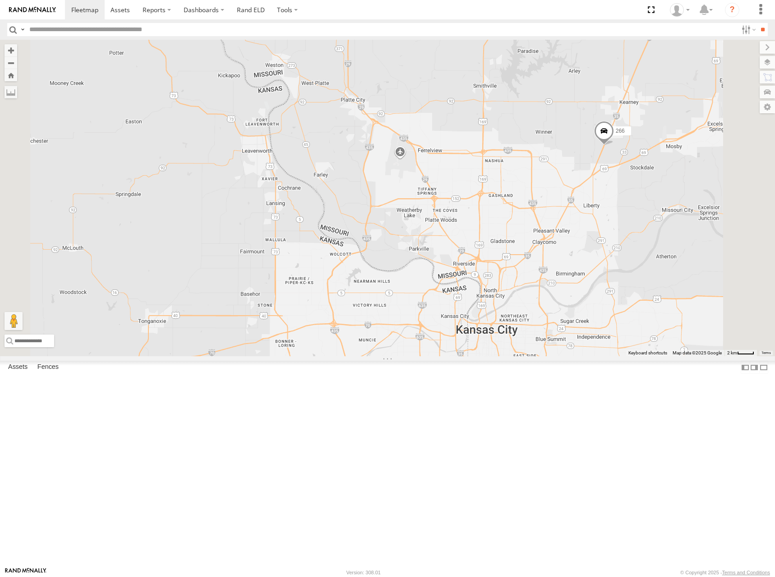
drag, startPoint x: 607, startPoint y: 223, endPoint x: 609, endPoint y: 232, distance: 8.8
click at [609, 232] on div "274 300 244 298 270 262 288 292 272 280 232 296 304 264 302 282 266 260 256" at bounding box center [387, 198] width 775 height 316
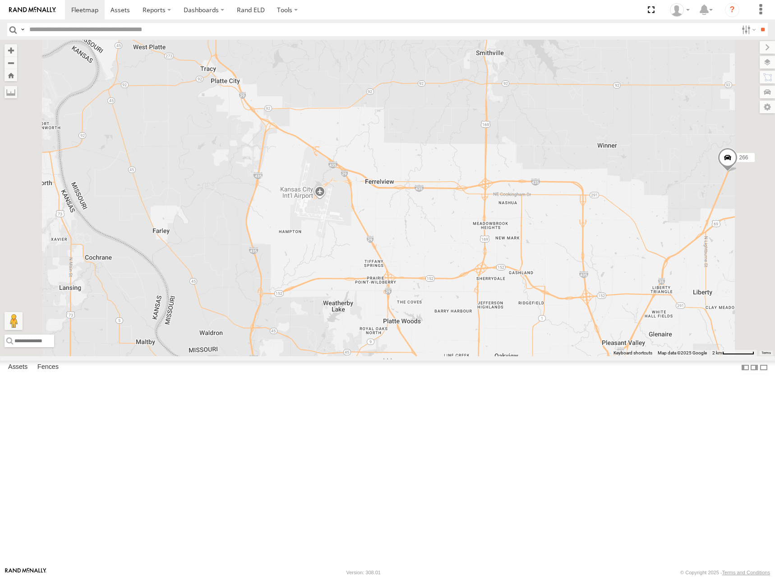
click at [611, 212] on div "274 300 244 298 270 262 288 292 272 280 232 296 304 264 302 282 266 260 256" at bounding box center [387, 198] width 775 height 316
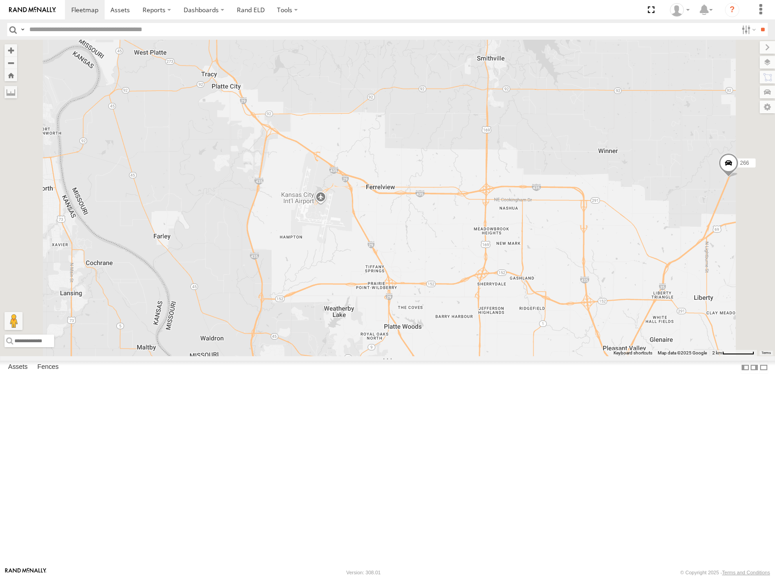
drag, startPoint x: 612, startPoint y: 208, endPoint x: 613, endPoint y: 214, distance: 6.4
click at [613, 214] on div "274 300 244 298 270 262 288 292 272 280 232 296 304 264 302 282 266 260 256" at bounding box center [387, 198] width 775 height 316
drag, startPoint x: 614, startPoint y: 209, endPoint x: 614, endPoint y: 218, distance: 9.5
click at [614, 218] on div "274 300 244 298 270 262 288 292 272 280 232 296 304 264 302 282 266 260 256" at bounding box center [387, 198] width 775 height 316
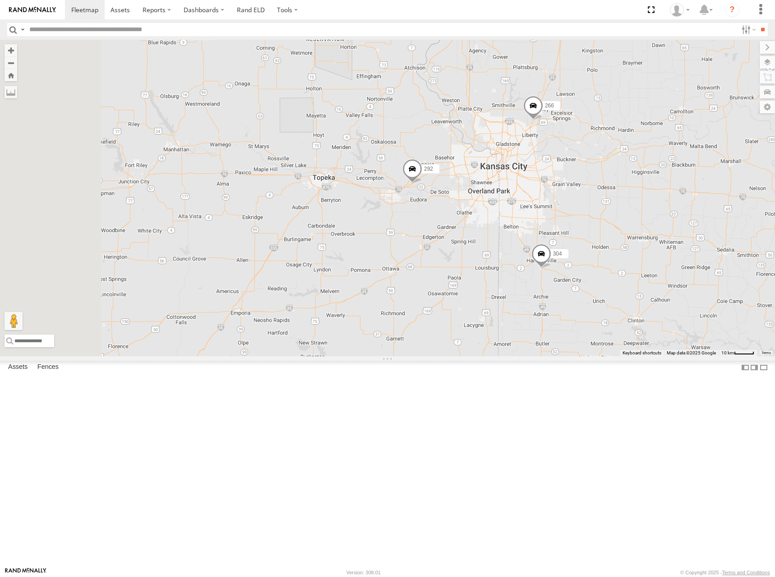
drag, startPoint x: 383, startPoint y: 224, endPoint x: 555, endPoint y: 214, distance: 172.2
click at [555, 214] on div "274 300 244 298 270 262 288 292 272 280 232 296 304 264 302 282 266 260 256" at bounding box center [387, 198] width 775 height 316
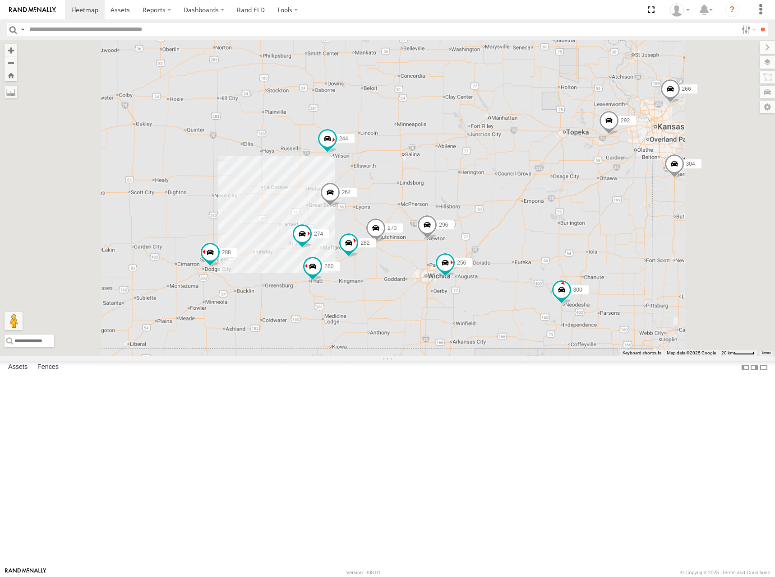
drag, startPoint x: 480, startPoint y: 207, endPoint x: 512, endPoint y: 205, distance: 32.1
click at [512, 205] on div "274 300 244 298 270 262 288 292 272 280 232 296 304 264 302 282 266 260 256" at bounding box center [387, 198] width 775 height 316
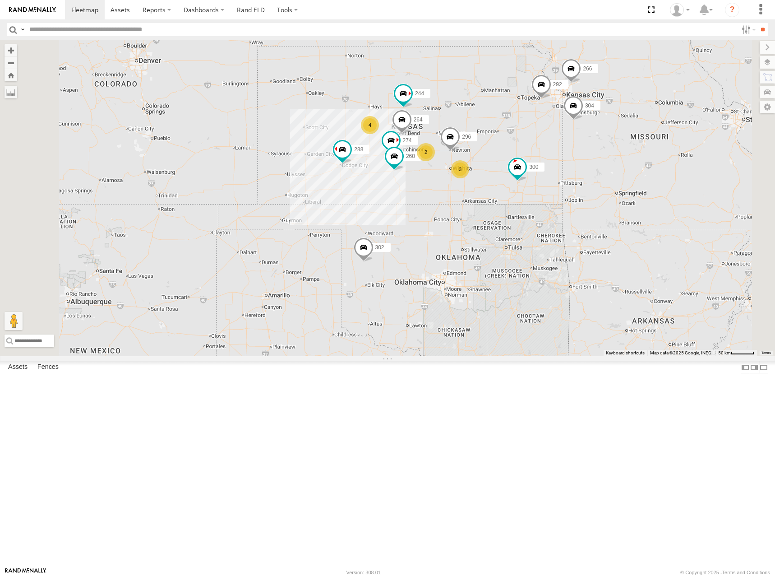
drag, startPoint x: 463, startPoint y: 165, endPoint x: 469, endPoint y: 154, distance: 12.3
click at [469, 154] on div "274 300 244 298 262 288 292 272 280 232 296 304 264 302 266 260 4 2 3" at bounding box center [387, 198] width 775 height 316
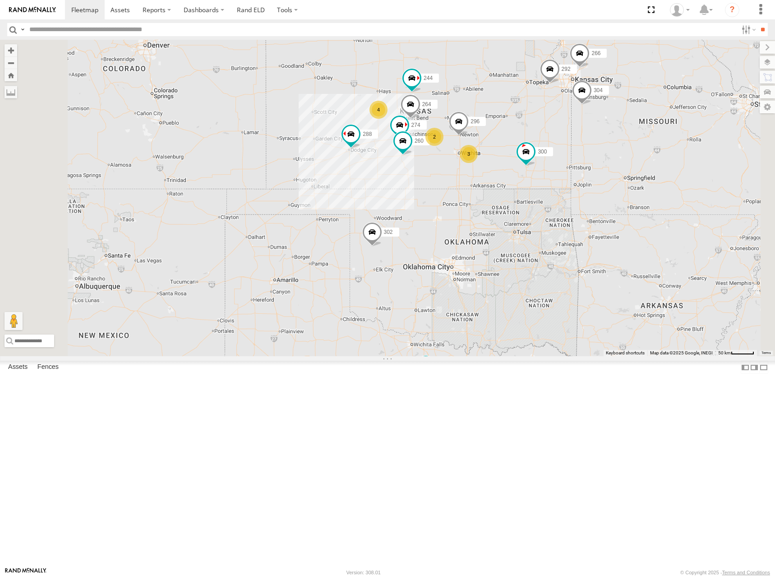
drag, startPoint x: 567, startPoint y: 179, endPoint x: 577, endPoint y: 158, distance: 23.4
click at [577, 158] on div "274 300 244 298 262 288 292 272 280 232 296 304 264 302 266 260 4 2 3" at bounding box center [387, 198] width 775 height 316
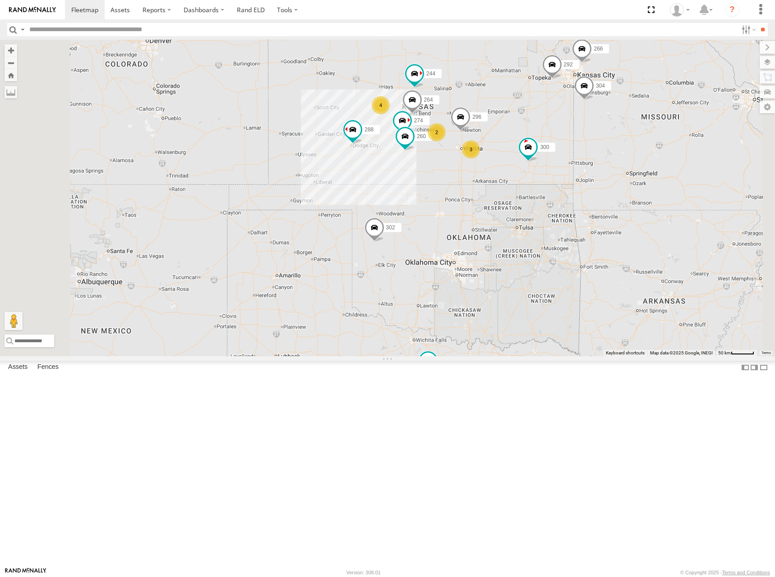
drag, startPoint x: 593, startPoint y: 156, endPoint x: 591, endPoint y: 137, distance: 18.6
click at [591, 137] on div "274 300 244 298 262 288 292 272 280 232 296 304 264 302 266 260 4 2 3" at bounding box center [387, 198] width 775 height 316
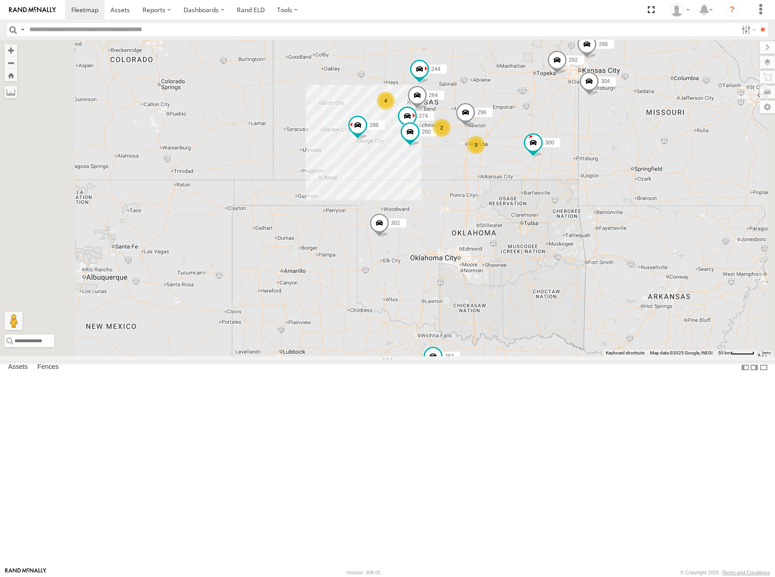
drag, startPoint x: 577, startPoint y: 144, endPoint x: 585, endPoint y: 161, distance: 18.0
click at [585, 161] on div "274 300 244 298 262 288 292 272 280 232 296 304 264 302 266 260 4 2 3" at bounding box center [387, 198] width 775 height 316
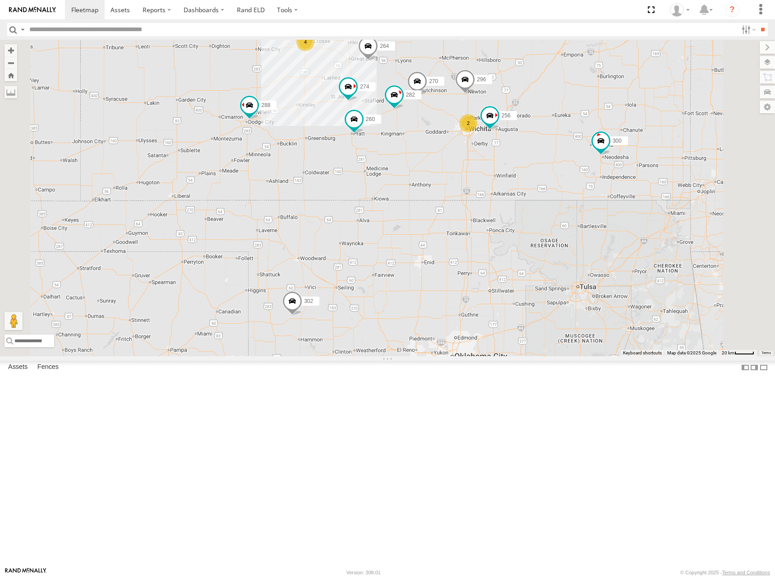
drag, startPoint x: 602, startPoint y: 224, endPoint x: 570, endPoint y: 295, distance: 78.7
click at [570, 295] on div "274 300 244 298 262 288 292 272 280 232 296 304 264 302 266 260 4 270 256 282 2" at bounding box center [387, 198] width 775 height 316
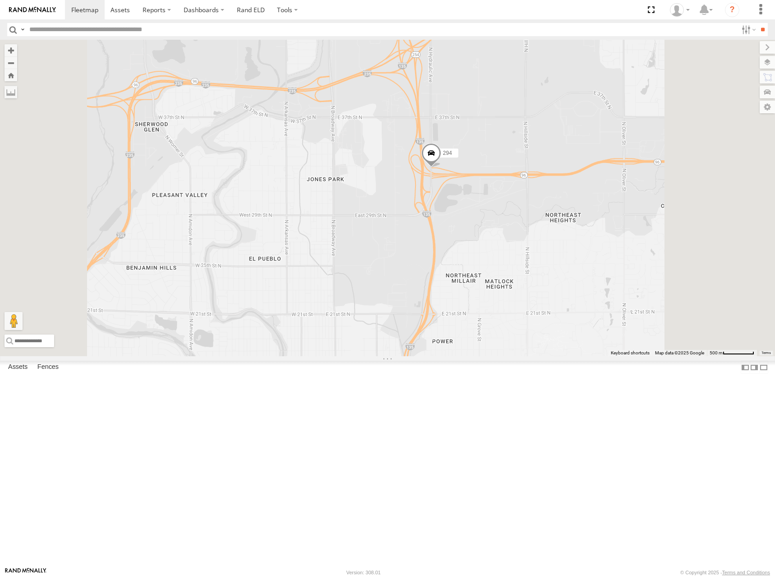
click at [441, 167] on span at bounding box center [431, 155] width 20 height 24
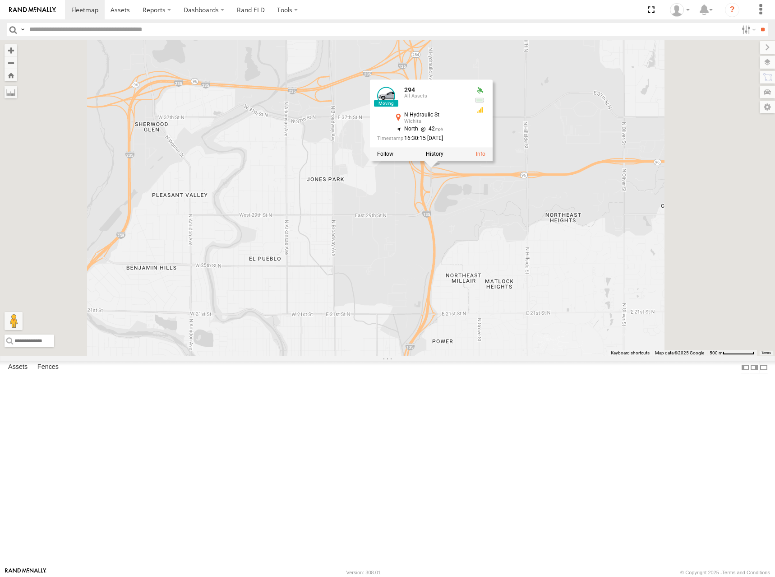
click at [658, 261] on div "274 300 244 298 262 288 292 272 280 232 296 304 264 302 266 260 270 256 282 294…" at bounding box center [387, 198] width 775 height 316
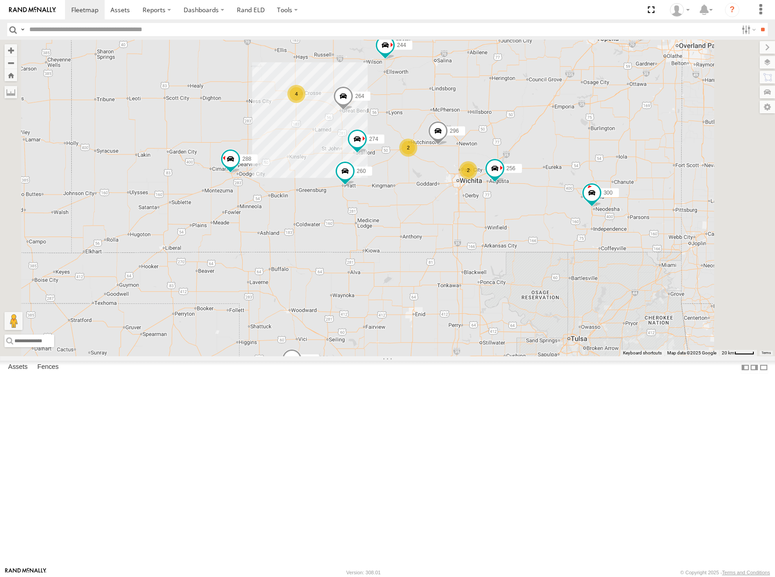
drag, startPoint x: 551, startPoint y: 111, endPoint x: 551, endPoint y: 118, distance: 6.3
click at [551, 118] on div "274 300 244 288 292 256 296 264 302 260 4 2 2" at bounding box center [387, 198] width 775 height 316
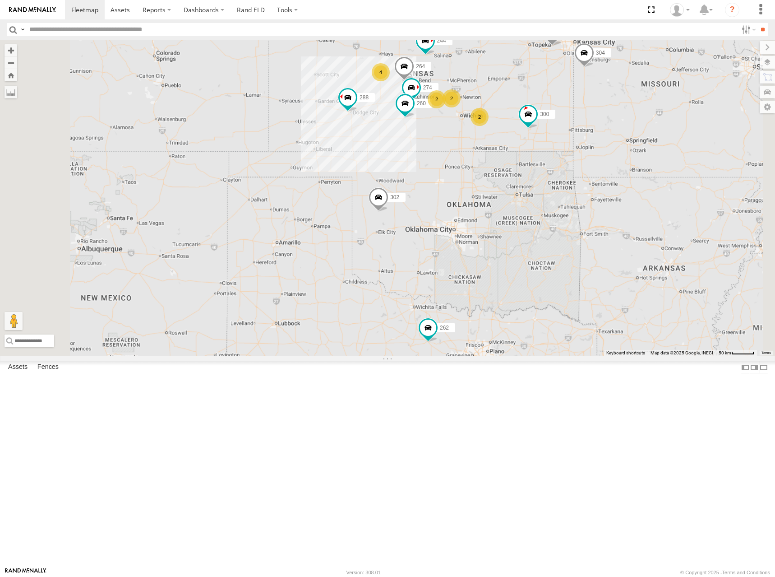
drag, startPoint x: 551, startPoint y: 101, endPoint x: 567, endPoint y: 120, distance: 24.3
click at [567, 120] on div "274 300 244 288 292 264 302 260 4 2 262 280 2 2 304 266" at bounding box center [387, 198] width 775 height 316
drag, startPoint x: 557, startPoint y: 118, endPoint x: 561, endPoint y: 116, distance: 4.9
click at [561, 116] on div "274 300 244 288 292 264 302 260 4 2 262 280 2 2 304 266" at bounding box center [387, 198] width 775 height 316
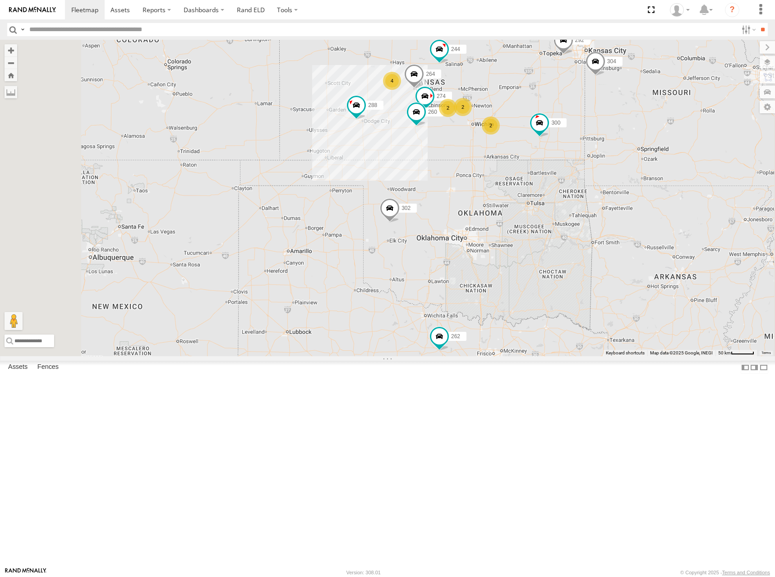
drag, startPoint x: 586, startPoint y: 111, endPoint x: 590, endPoint y: 124, distance: 14.1
click at [590, 124] on div "274 300 244 288 292 264 302 260 4 2 262 280 2 2 304 266 232" at bounding box center [387, 198] width 775 height 316
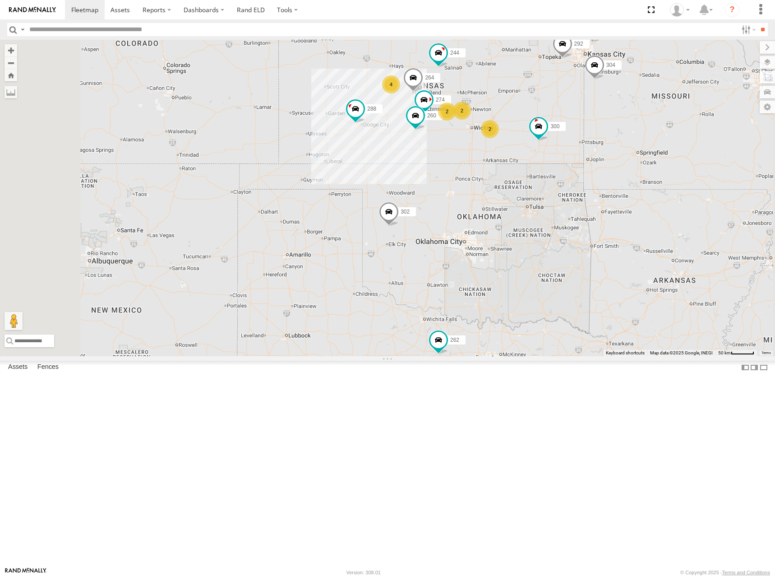
click at [594, 120] on div "274 300 244 288 292 264 302 260 4 2 262 280 2 2 304 266 232" at bounding box center [387, 198] width 775 height 316
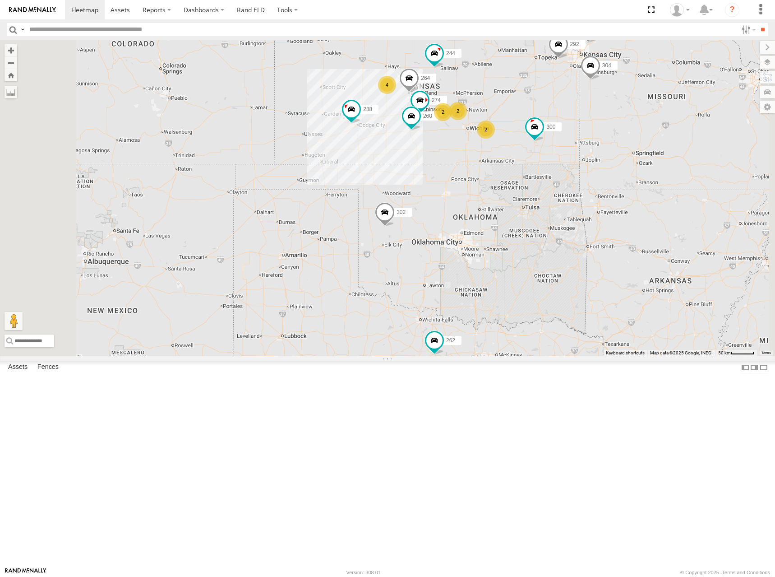
drag, startPoint x: 593, startPoint y: 128, endPoint x: 588, endPoint y: 128, distance: 5.4
click at [588, 128] on div "274 300 244 288 292 264 302 260 4 2 262 280 2 2 304 266 232" at bounding box center [387, 198] width 775 height 316
drag, startPoint x: 612, startPoint y: 136, endPoint x: 596, endPoint y: 140, distance: 16.7
click at [596, 140] on div "274 300 244 288 292 264 302 260 4 2 262 280 2 2 304 266 232" at bounding box center [387, 198] width 775 height 316
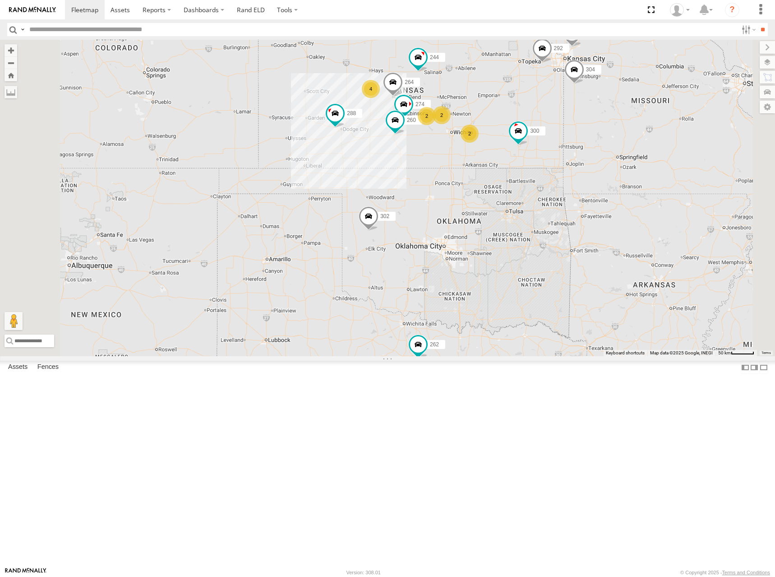
click at [585, 147] on div "274 300 244 288 292 264 302 260 4 2 262 280 2 2 304 266 232" at bounding box center [387, 198] width 775 height 316
drag, startPoint x: 577, startPoint y: 146, endPoint x: 570, endPoint y: 145, distance: 6.8
click at [570, 145] on div "274 300 244 288 292 264 302 260 4 2 262 280 2 2 304 266 232" at bounding box center [387, 198] width 775 height 316
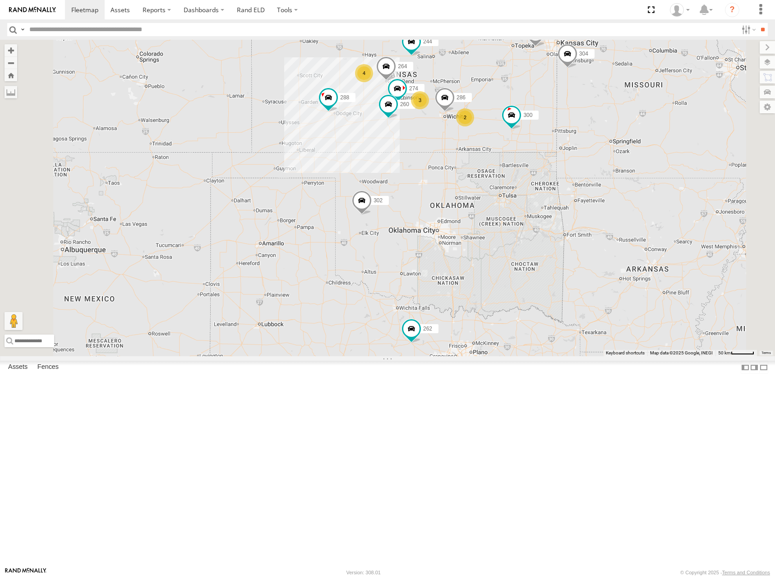
drag, startPoint x: 592, startPoint y: 134, endPoint x: 591, endPoint y: 142, distance: 7.3
click at [591, 142] on div "274 300 244 288 292 264 302 260 262 280 304 266 232 286 4 3 2" at bounding box center [387, 198] width 775 height 316
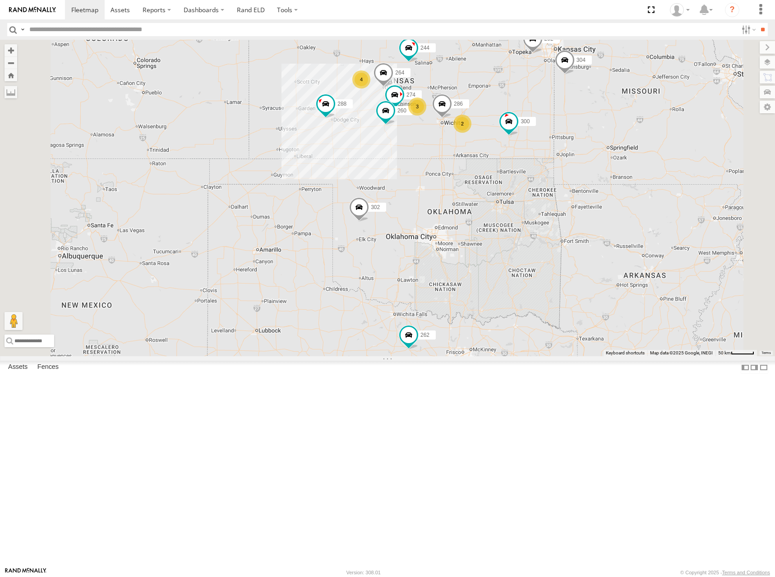
click at [605, 157] on div "274 300 244 288 292 264 302 260 262 280 304 266 232 286 4 3 2" at bounding box center [387, 198] width 775 height 316
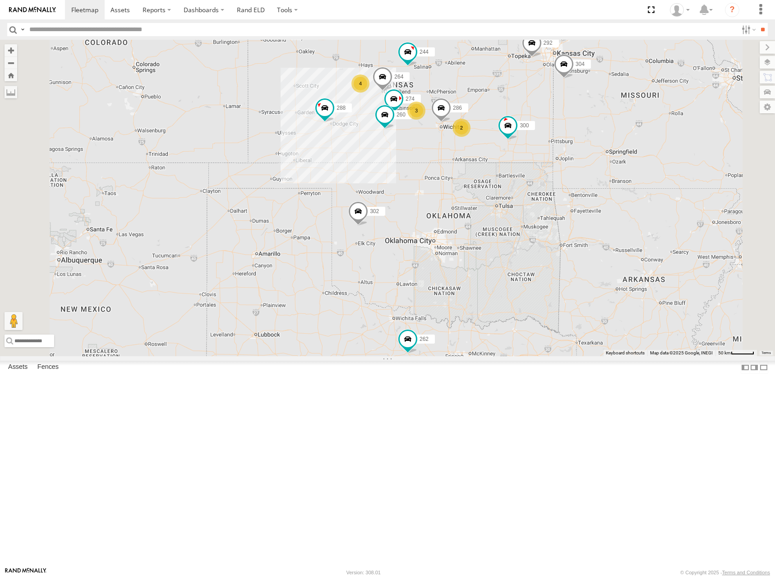
drag, startPoint x: 569, startPoint y: 120, endPoint x: 563, endPoint y: 139, distance: 20.7
click at [563, 139] on div "274 300 244 288 292 264 302 260 262 280 304 266 232 286 4 3 2" at bounding box center [387, 198] width 775 height 316
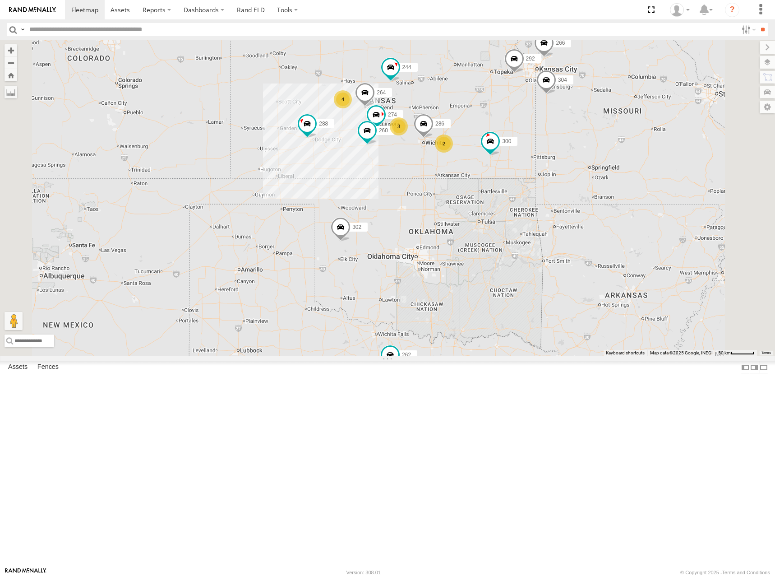
drag, startPoint x: 578, startPoint y: 133, endPoint x: 571, endPoint y: 136, distance: 7.3
click at [571, 136] on div "274 300 244 288 292 264 302 260 262 280 304 266 232 298 286 4 3 2" at bounding box center [387, 198] width 775 height 316
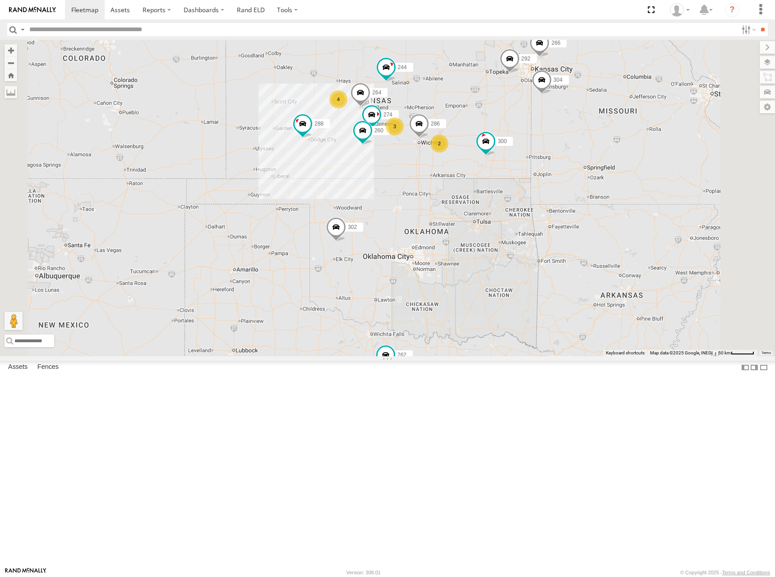
click at [577, 145] on div "274 300 244 288 292 264 302 260 262 280 304 266 232 298 286 4 3 2" at bounding box center [387, 198] width 775 height 316
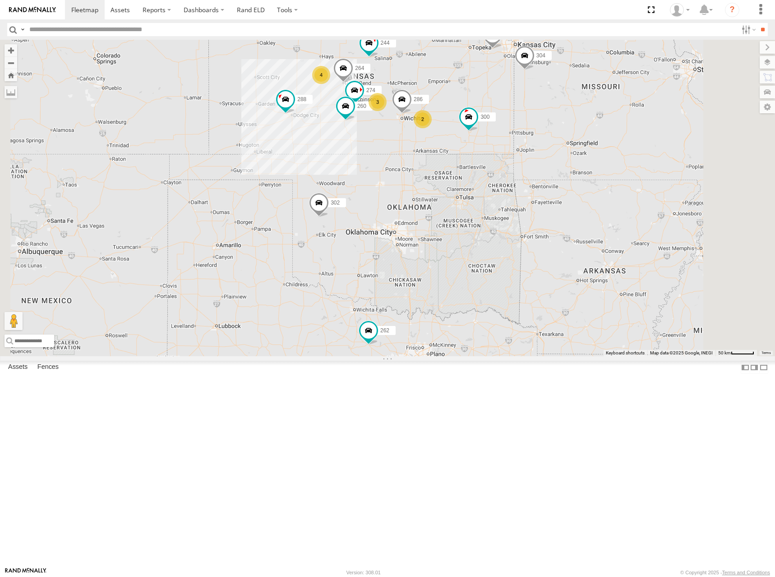
drag, startPoint x: 549, startPoint y: 153, endPoint x: 569, endPoint y: 153, distance: 19.9
click at [569, 153] on div "274 300 244 288 292 264 302 260 262 280 304 266 232 298 286 4 3 2" at bounding box center [387, 198] width 775 height 316
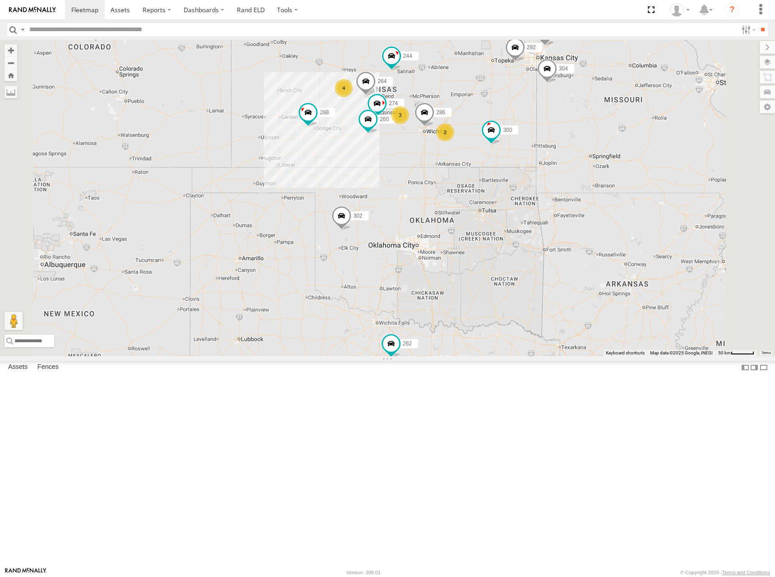
drag, startPoint x: 575, startPoint y: 122, endPoint x: 580, endPoint y: 136, distance: 15.3
click at [580, 136] on div "274 300 244 288 292 264 302 260 262 280 304 266 232 298 286 4 3 2" at bounding box center [387, 198] width 775 height 316
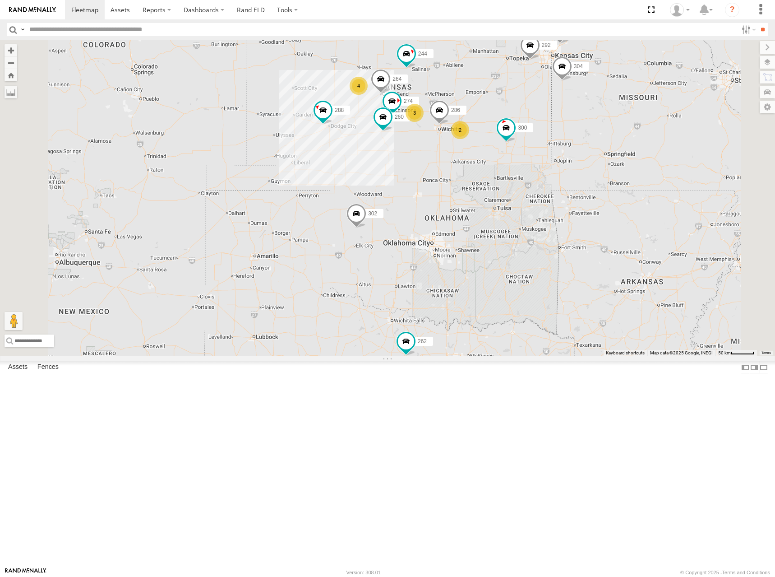
drag, startPoint x: 563, startPoint y: 169, endPoint x: 578, endPoint y: 166, distance: 15.1
click at [578, 166] on div "274 300 244 288 292 264 302 260 262 280 304 266 232 298 286 4 3 2" at bounding box center [387, 198] width 775 height 316
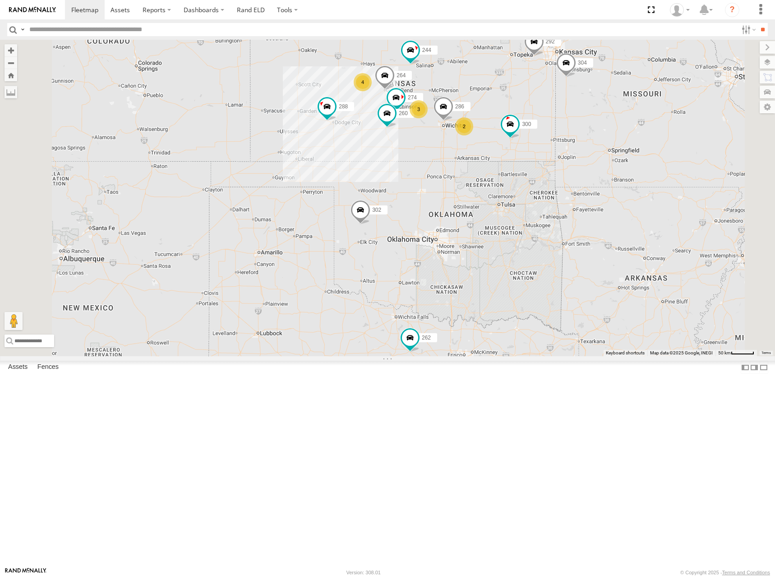
drag, startPoint x: 590, startPoint y: 182, endPoint x: 596, endPoint y: 178, distance: 7.5
click at [596, 178] on div "274 300 244 288 292 264 302 260 262 280 304 266 232 298 286 4 3 2" at bounding box center [387, 198] width 775 height 316
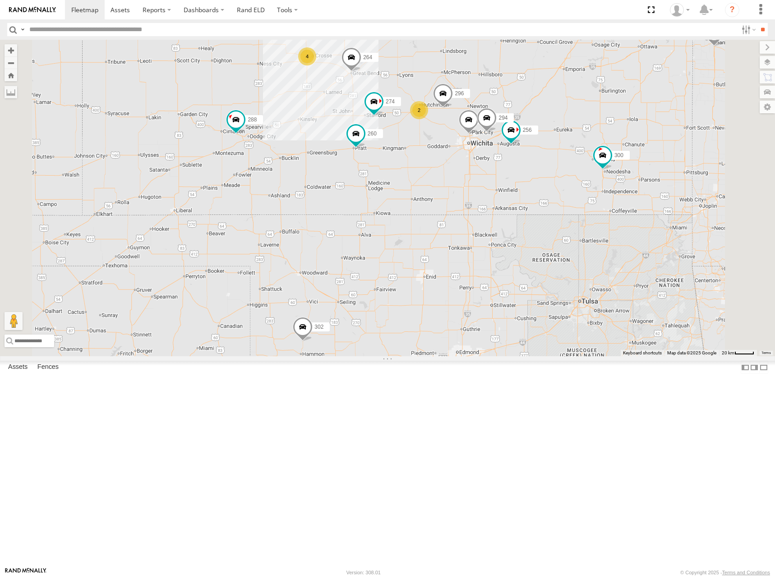
drag, startPoint x: 527, startPoint y: 228, endPoint x: 545, endPoint y: 254, distance: 30.5
click at [545, 254] on div "274 300 244 288 292 264 302 260 262 280 304 266 232 298 286 4 2 256 296 294" at bounding box center [387, 198] width 775 height 316
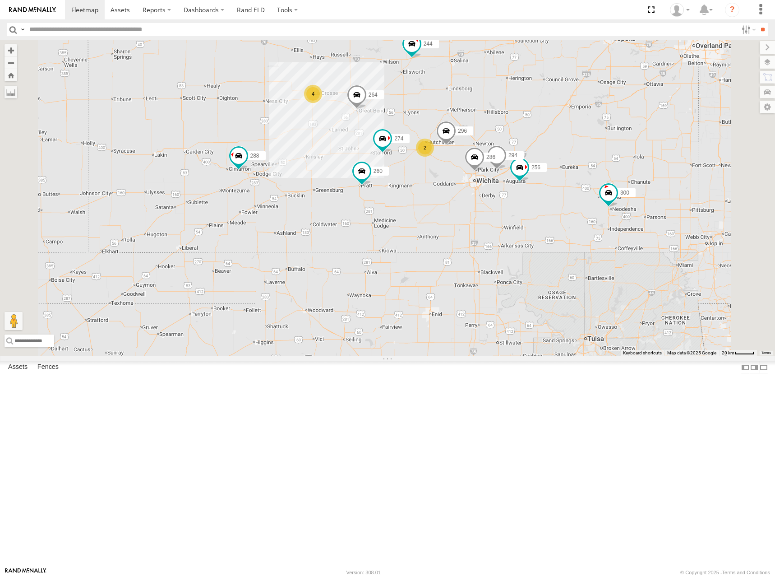
drag, startPoint x: 592, startPoint y: 111, endPoint x: 593, endPoint y: 126, distance: 14.9
click at [593, 126] on div "274 300 244 288 292 256 296 264 302 294 286 260 4 2" at bounding box center [387, 198] width 775 height 316
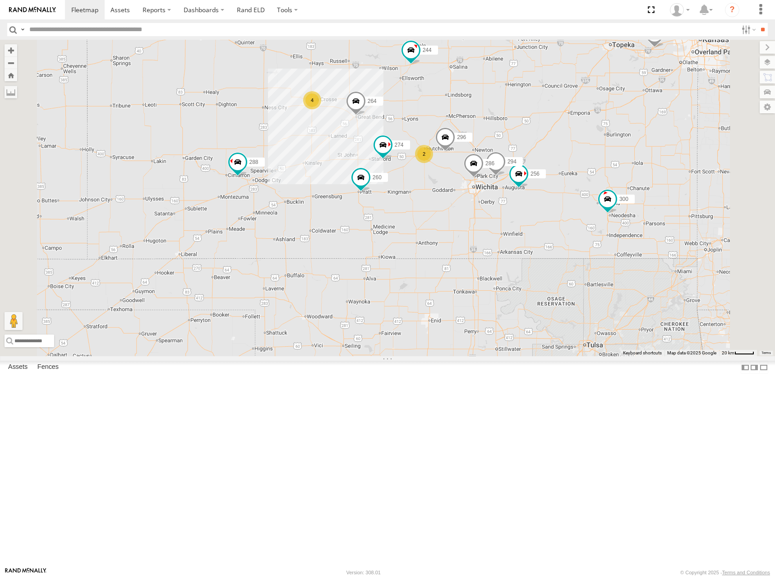
drag, startPoint x: 602, startPoint y: 117, endPoint x: 600, endPoint y: 125, distance: 8.9
click at [600, 125] on div "274 300 244 288 292 256 296 264 302 294 286 260 4 2" at bounding box center [387, 198] width 775 height 316
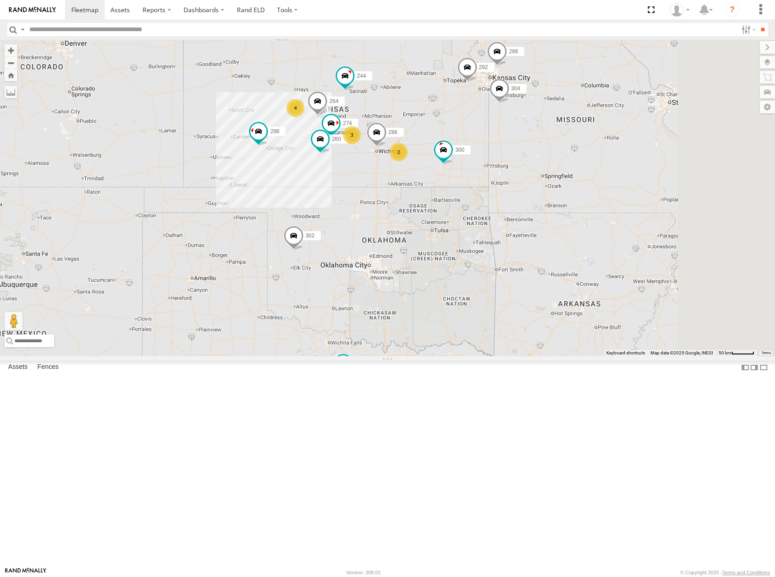
drag, startPoint x: 600, startPoint y: 115, endPoint x: 495, endPoint y: 159, distance: 114.0
click at [495, 159] on div "274 300 244 288 292 264 302 286 260 4 3 262 280 2 232 304 266" at bounding box center [387, 198] width 775 height 316
drag, startPoint x: 508, startPoint y: 160, endPoint x: 512, endPoint y: 158, distance: 4.6
click at [512, 158] on div "274 300 244 288 292 264 302 286 260 4 3 262 280 2 232 304 266 298" at bounding box center [387, 198] width 775 height 316
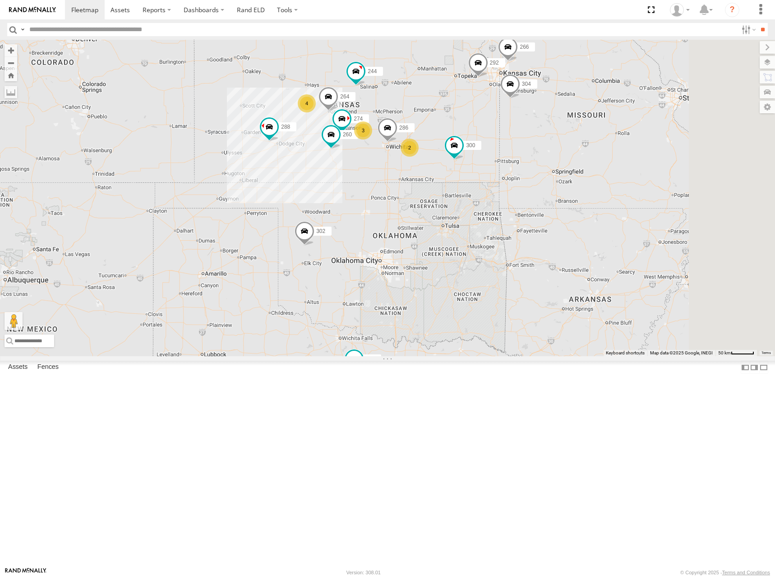
click at [528, 160] on div "274 300 244 288 292 264 302 286 260 4 3 262 280 2 232 304 266 298" at bounding box center [387, 198] width 775 height 316
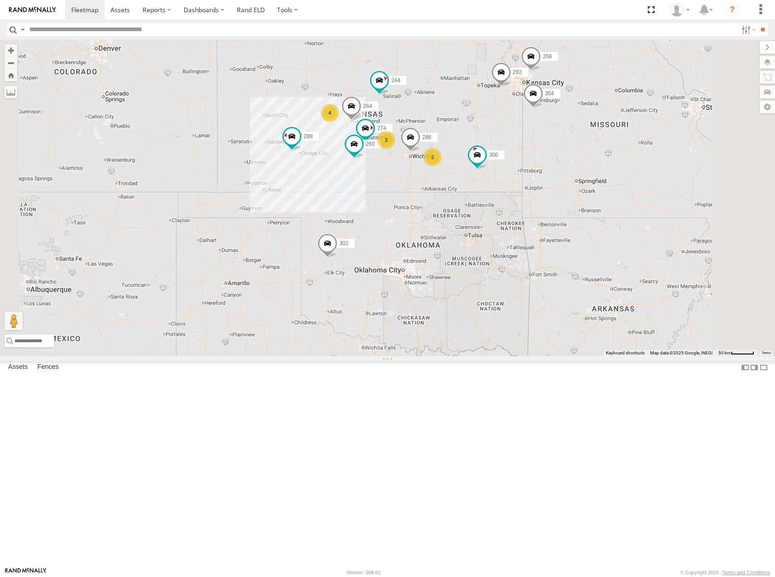
drag, startPoint x: 509, startPoint y: 151, endPoint x: 526, endPoint y: 161, distance: 19.2
click at [526, 161] on div "274 300 244 288 292 264 302 286 260 4 3 262 280 2 232 304 266 298" at bounding box center [387, 198] width 775 height 316
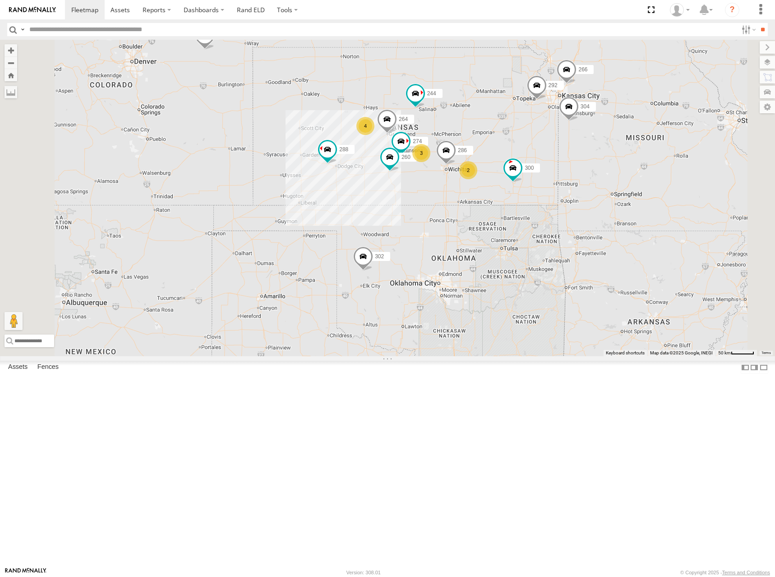
drag, startPoint x: 550, startPoint y: 167, endPoint x: 578, endPoint y: 175, distance: 29.1
click at [578, 175] on div "274 300 244 288 292 264 302 286 260 4 3 262 280 2 232 304 266 298" at bounding box center [387, 198] width 775 height 316
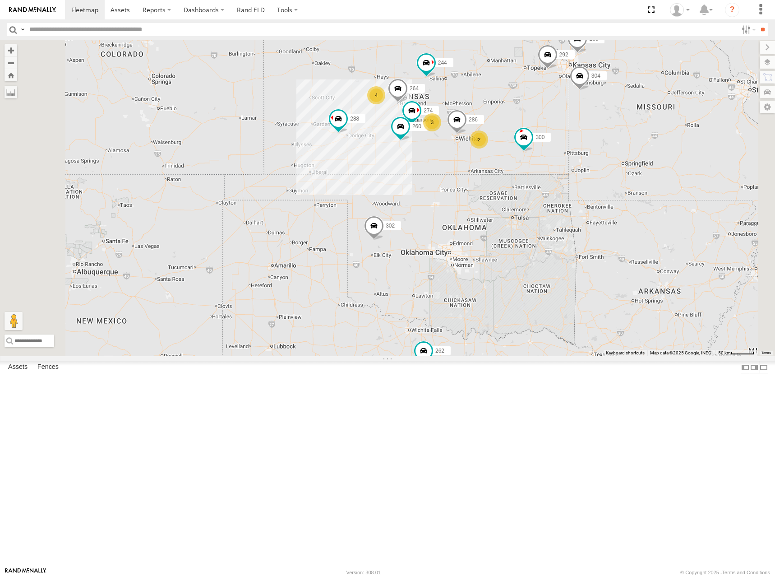
drag, startPoint x: 541, startPoint y: 335, endPoint x: 556, endPoint y: 263, distance: 73.3
click at [556, 263] on div "274 300 244 288 292 264 302 286 260 4 3 262 280 2 232 304 266 298" at bounding box center [387, 198] width 775 height 316
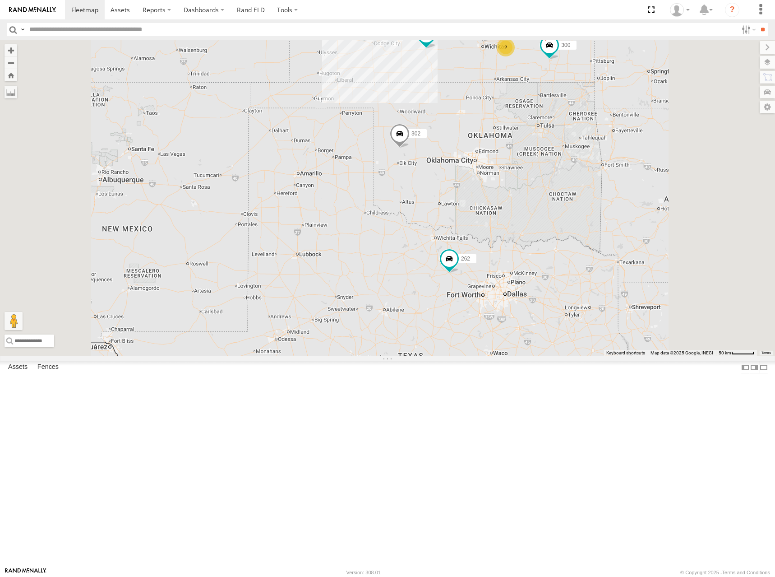
drag, startPoint x: 607, startPoint y: 190, endPoint x: 602, endPoint y: 223, distance: 33.4
click at [602, 223] on div "274 300 244 288 292 264 302 286 260 262 280 232 304 266 298 4 3 2" at bounding box center [387, 198] width 775 height 316
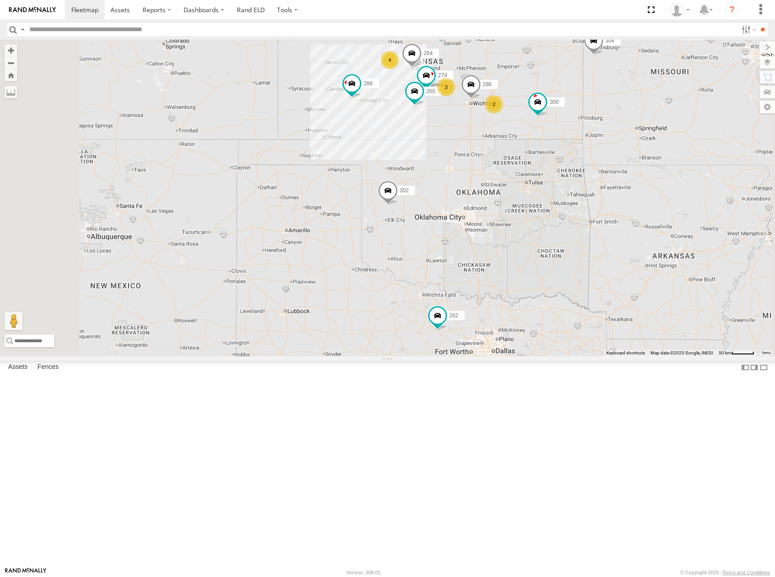
drag, startPoint x: 632, startPoint y: 93, endPoint x: 623, endPoint y: 144, distance: 51.8
click at [623, 144] on div "274 300 244 288 292 264 302 286 260 262 280 232 304 266 298 4 3 2" at bounding box center [387, 198] width 775 height 316
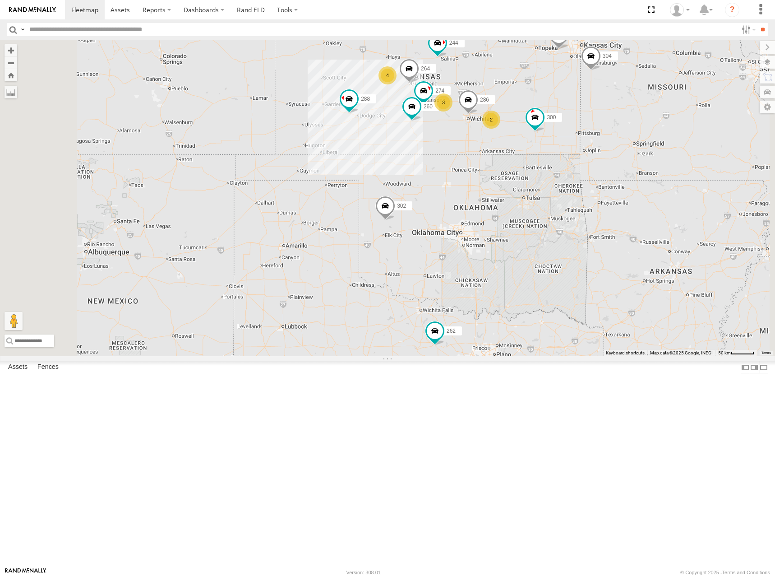
drag, startPoint x: 608, startPoint y: 143, endPoint x: 617, endPoint y: 132, distance: 13.8
click at [618, 127] on div "274 300 244 288 292 264 302 286 260 262 280 232 304 266 298 4 3 2" at bounding box center [387, 198] width 775 height 316
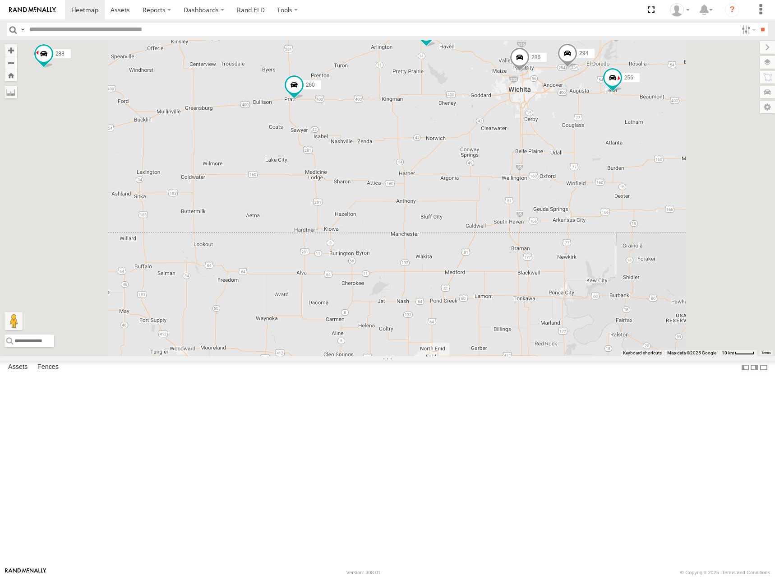
drag, startPoint x: 628, startPoint y: 118, endPoint x: 623, endPoint y: 127, distance: 10.3
click at [623, 127] on div "274 300 244 288 292 264 302 286 260 262 280 232 304 266 298 270 256 296 282 294" at bounding box center [387, 198] width 775 height 316
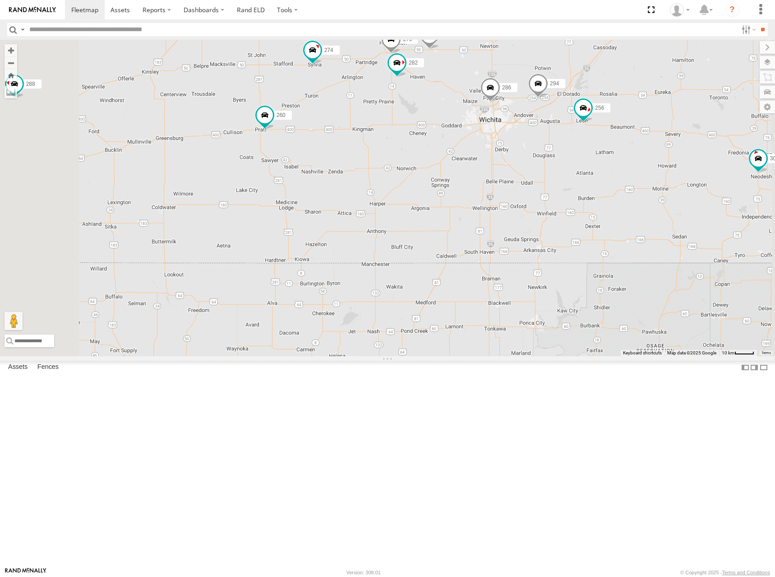
drag, startPoint x: 663, startPoint y: 124, endPoint x: 638, endPoint y: 149, distance: 35.4
click at [638, 149] on div "274 300 244 288 292 264 302 286 260 262 280 232 304 266 298 270 256 296 282 294…" at bounding box center [387, 198] width 775 height 316
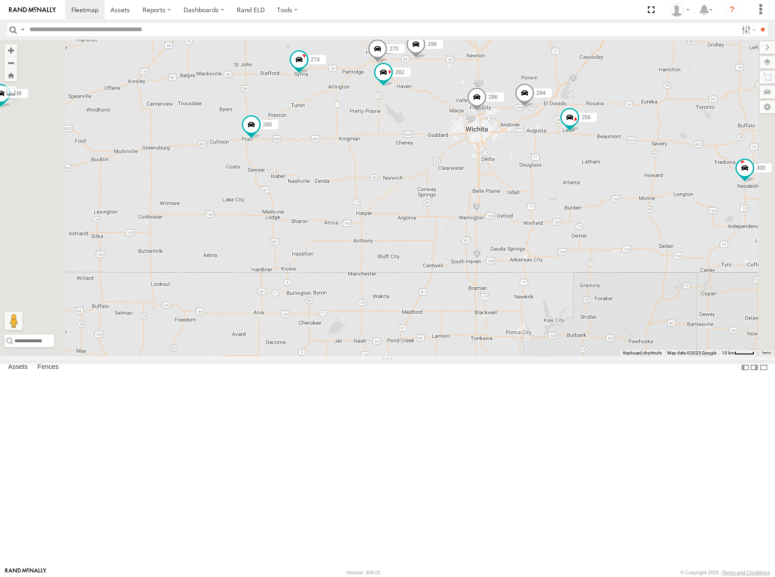
drag, startPoint x: 651, startPoint y: 135, endPoint x: 595, endPoint y: 169, distance: 65.5
click at [595, 169] on div "274 300 244 288 292 264 302 286 260 262 280 232 304 266 298 270 256 296 282 294…" at bounding box center [387, 198] width 775 height 316
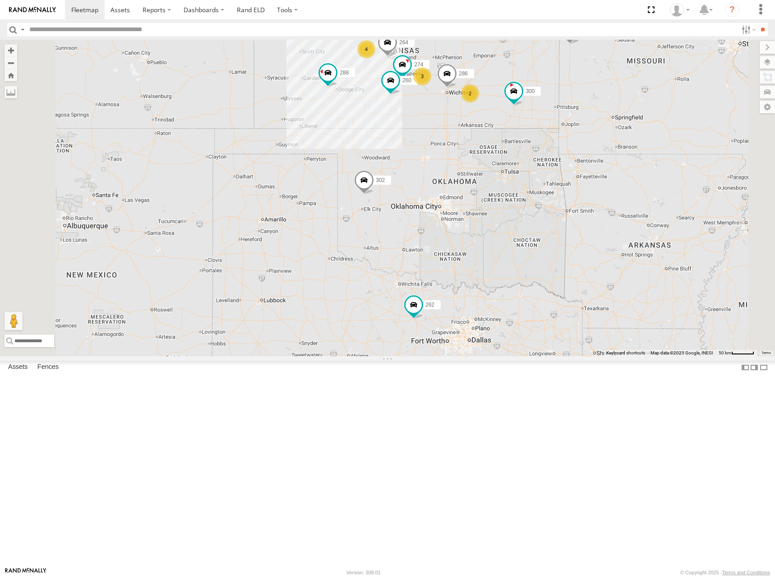
drag, startPoint x: 670, startPoint y: 163, endPoint x: 648, endPoint y: 169, distance: 22.9
click at [648, 169] on div "274 300 244 288 292 264 302 286 260 262 280 232 304 266 298 4 3 2" at bounding box center [387, 198] width 775 height 316
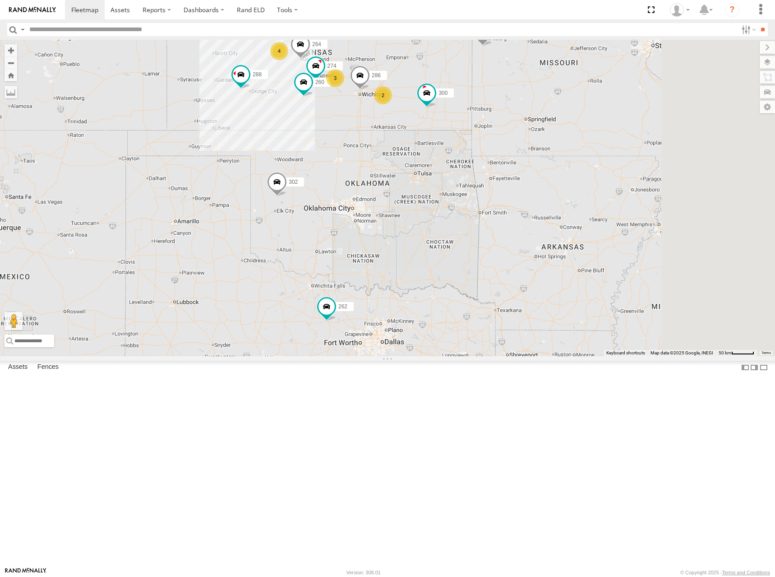
drag, startPoint x: 640, startPoint y: 220, endPoint x: 628, endPoint y: 221, distance: 11.3
click at [628, 221] on div "274 300 244 288 292 264 302 286 260 262 280 232 304 266 298 4 3 2" at bounding box center [387, 198] width 775 height 316
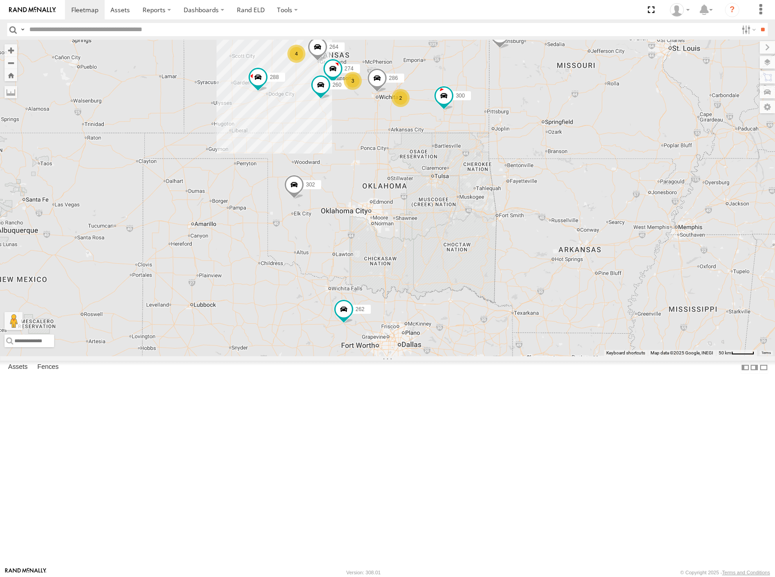
drag, startPoint x: 515, startPoint y: 150, endPoint x: 549, endPoint y: 152, distance: 33.5
click at [549, 152] on div "274 300 244 288 292 264 302 286 260 262 280 232 304 266 298 4 3 2" at bounding box center [387, 198] width 775 height 316
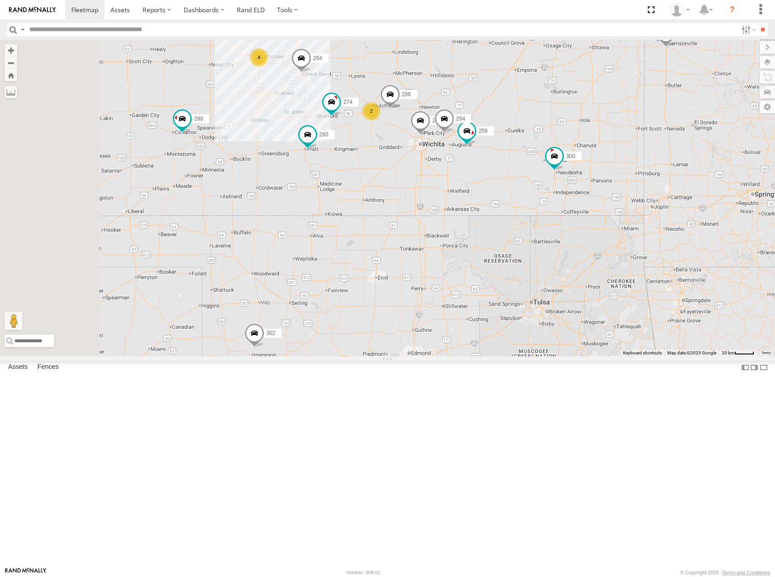
drag, startPoint x: 486, startPoint y: 148, endPoint x: 545, endPoint y: 173, distance: 64.5
click at [545, 173] on div "274 300 244 288 292 264 302 286 260 262 280 232 304 266 298 4 2 256 296 294" at bounding box center [387, 198] width 775 height 316
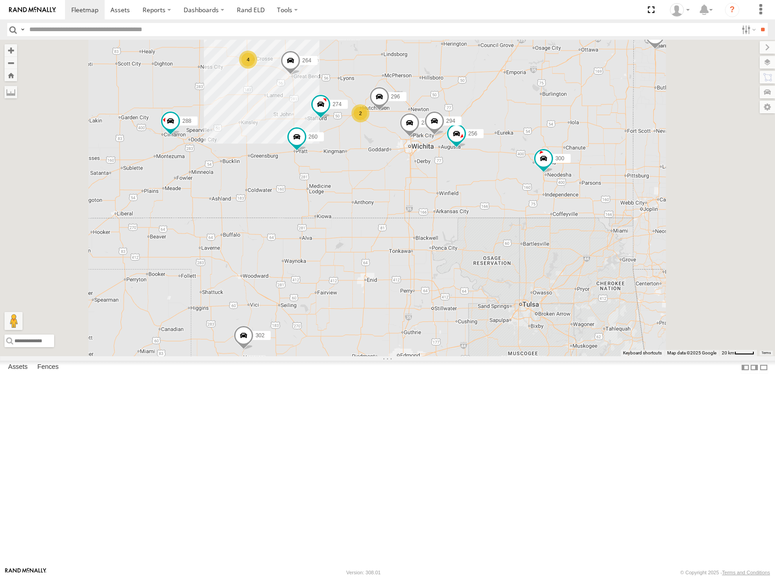
click at [573, 160] on div "274 300 244 288 292 264 302 286 260 262 280 232 304 266 298 256 296 294 4 2" at bounding box center [387, 198] width 775 height 316
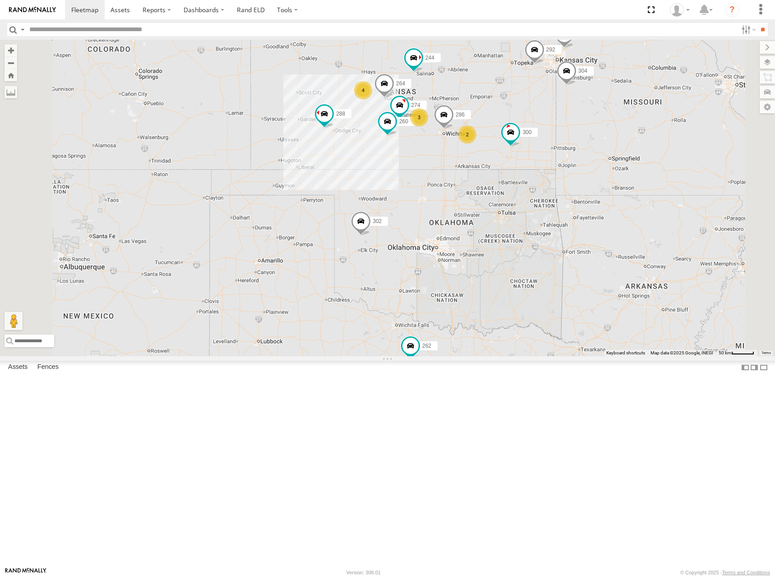
drag, startPoint x: 571, startPoint y: 104, endPoint x: 573, endPoint y: 119, distance: 15.1
click at [573, 119] on div "274 300 244 288 292 264 302 286 260 262 280 232 304 266 298 4 3 2" at bounding box center [387, 198] width 775 height 316
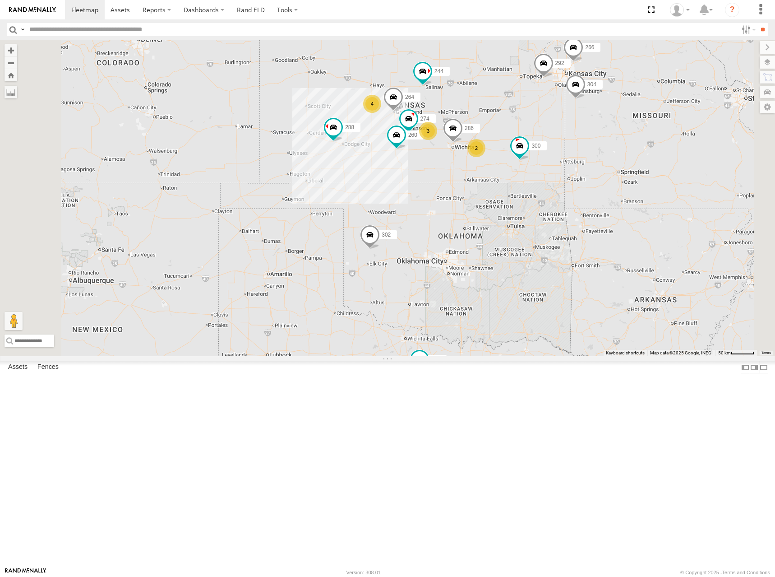
drag, startPoint x: 560, startPoint y: 131, endPoint x: 569, endPoint y: 147, distance: 18.8
click at [569, 147] on div "274 300 244 288 292 264 302 286 260 262 280 232 304 266 298 4 3 2" at bounding box center [387, 198] width 775 height 316
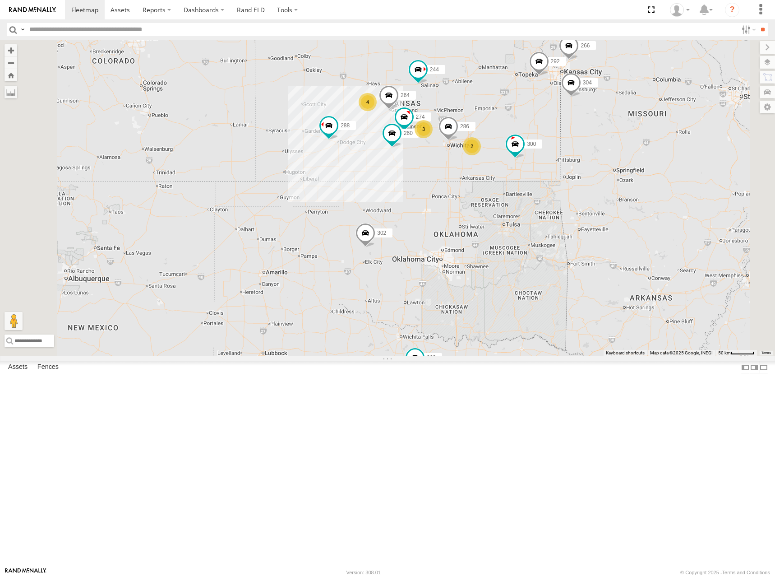
drag, startPoint x: 576, startPoint y: 139, endPoint x: 571, endPoint y: 129, distance: 11.7
click at [571, 129] on div "274 300 244 288 292 264 302 286 260 262 280 232 304 266 298 4 3 2" at bounding box center [387, 198] width 775 height 316
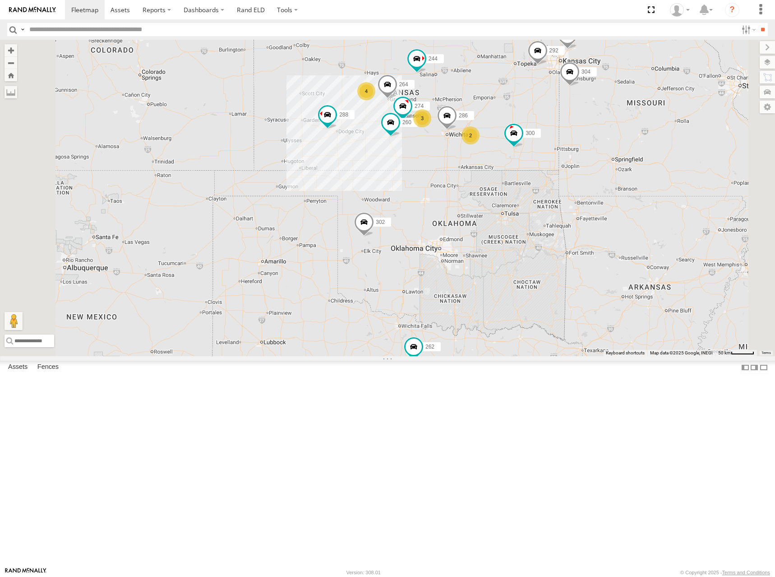
drag, startPoint x: 632, startPoint y: 135, endPoint x: 630, endPoint y: 121, distance: 14.5
click at [630, 121] on div "274 300 244 288 292 264 302 286 260 262 280 232 304 266 298 4 3 2" at bounding box center [387, 198] width 775 height 316
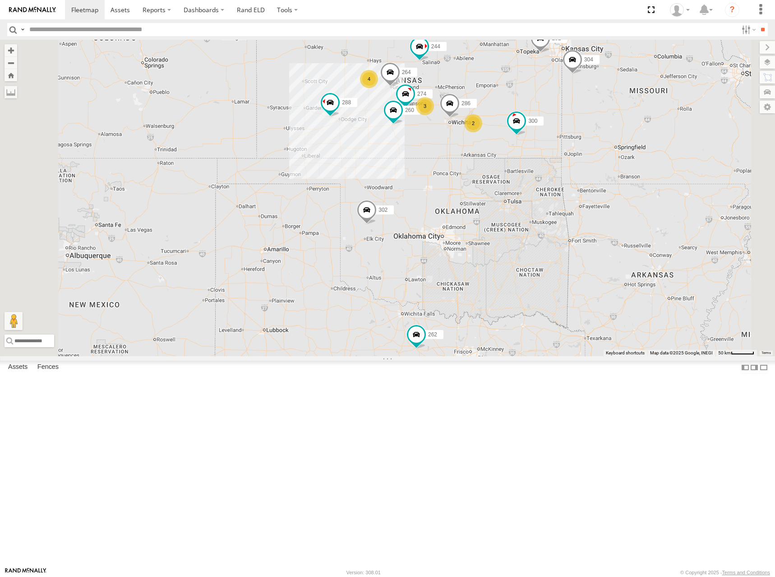
drag, startPoint x: 594, startPoint y: 170, endPoint x: 597, endPoint y: 163, distance: 7.3
click at [597, 163] on div "274 300 244 288 292 264 302 286 260 262 280 232 304 266 298 4 3 2" at bounding box center [387, 198] width 775 height 316
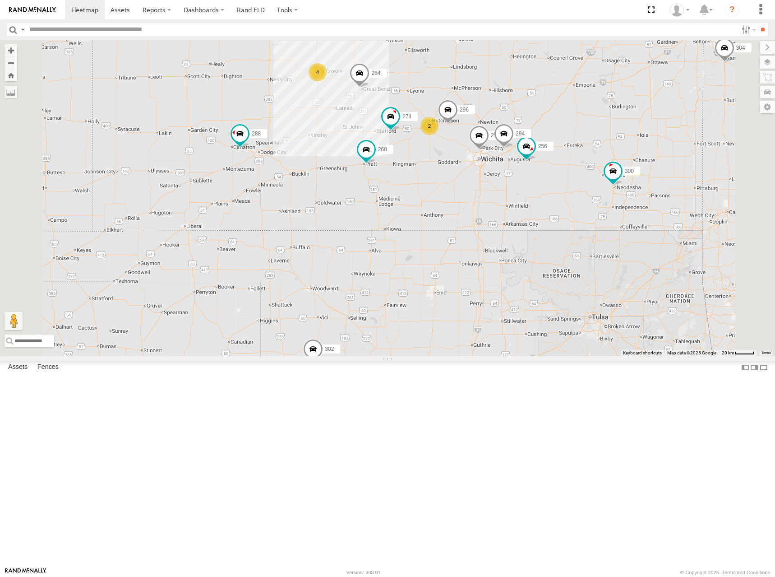
drag, startPoint x: 619, startPoint y: 168, endPoint x: 614, endPoint y: 175, distance: 8.3
click at [614, 175] on div "274 300 244 288 292 264 302 286 260 262 280 232 304 266 298 256 296 294 4 2" at bounding box center [387, 198] width 775 height 316
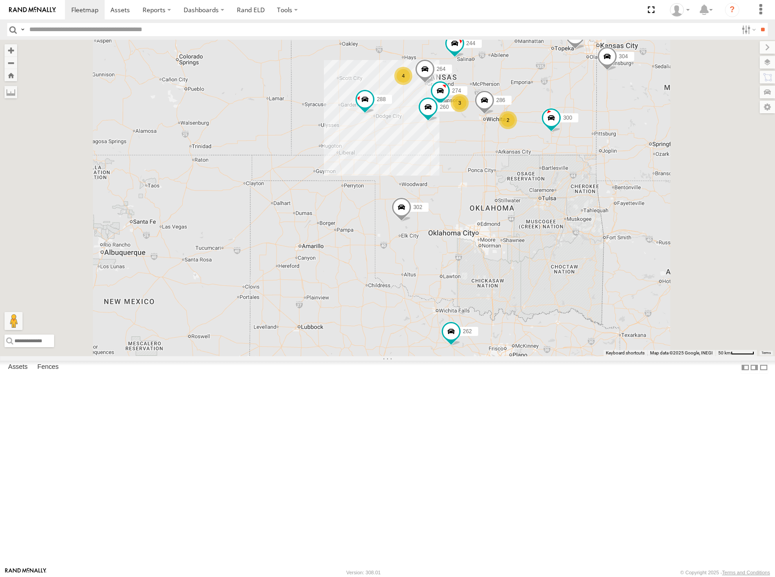
drag, startPoint x: 632, startPoint y: 162, endPoint x: 624, endPoint y: 167, distance: 8.8
click at [624, 167] on div "274 300 244 288 292 264 302 286 260 262 280 232 304 266 298 4 3 2" at bounding box center [387, 198] width 775 height 316
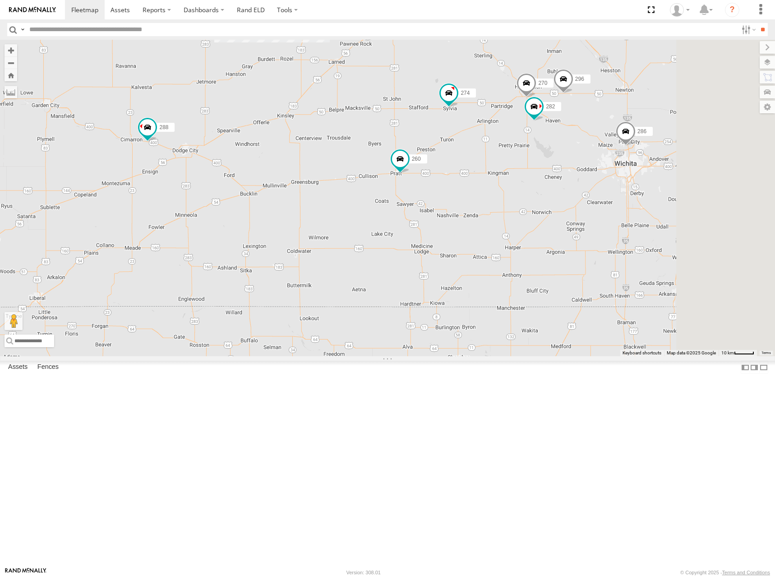
drag, startPoint x: 614, startPoint y: 232, endPoint x: 605, endPoint y: 231, distance: 9.0
click at [605, 231] on div "274 300 244 288 292 264 302 286 260 262 280 232 304 266 298 4 270 296 282" at bounding box center [387, 198] width 775 height 316
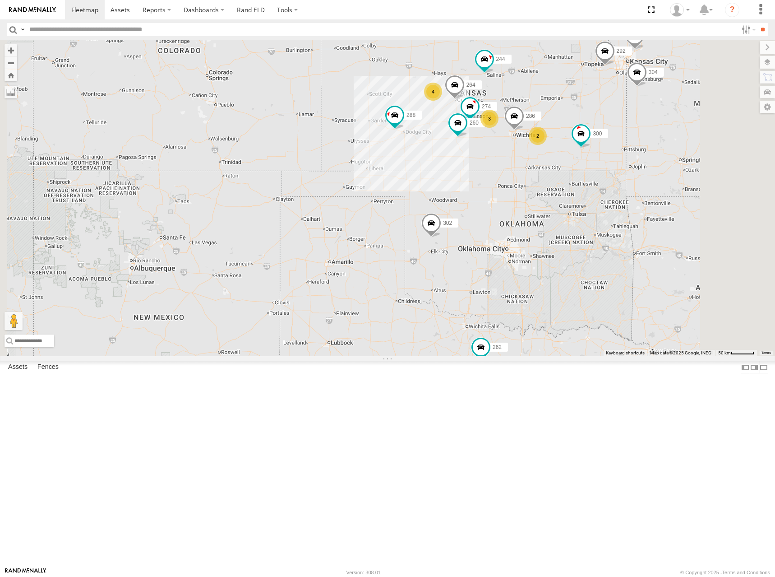
click at [641, 185] on div "274 300 244 288 292 264 302 286 260 262 280 232 304 266 298 4 3 2" at bounding box center [387, 198] width 775 height 316
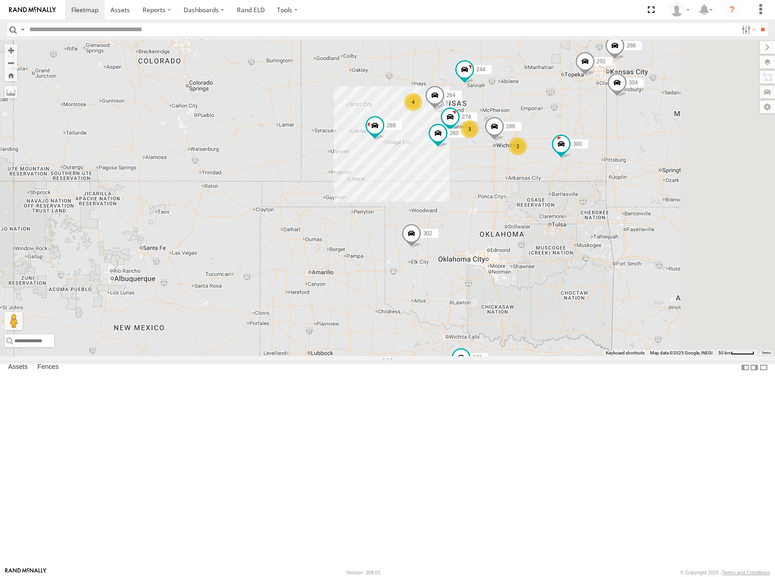
drag, startPoint x: 654, startPoint y: 134, endPoint x: 640, endPoint y: 143, distance: 16.4
click at [640, 143] on div "274 300 244 288 292 264 302 286 260 262 280 232 304 266 298 4 3 2" at bounding box center [387, 198] width 775 height 316
drag, startPoint x: 637, startPoint y: 132, endPoint x: 629, endPoint y: 133, distance: 8.2
click at [629, 133] on div "274 300 244 288 292 264 302 286 260 262 280 232 304 266 298 4 3 2" at bounding box center [387, 198] width 775 height 316
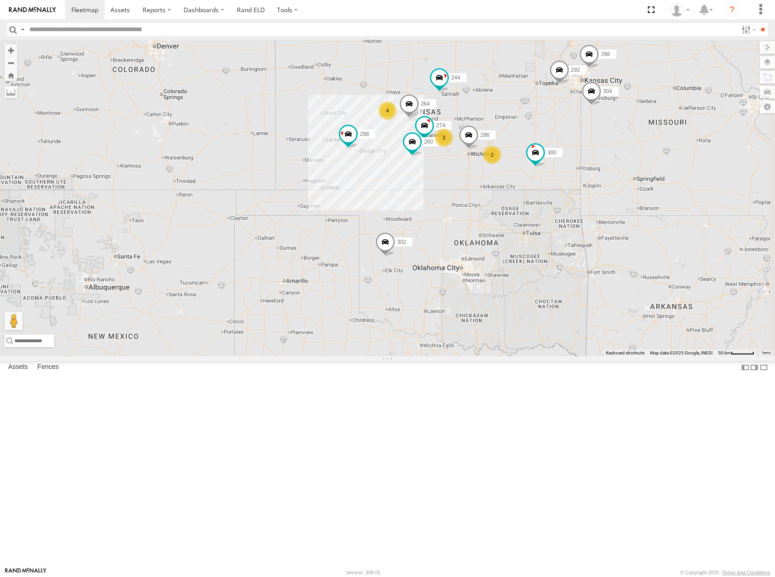
drag, startPoint x: 603, startPoint y: 152, endPoint x: 592, endPoint y: 157, distance: 11.5
click at [592, 157] on div "274 300 244 288 292 264 302 286 260 262 280 232 304 266 298 4 3 2" at bounding box center [387, 198] width 775 height 316
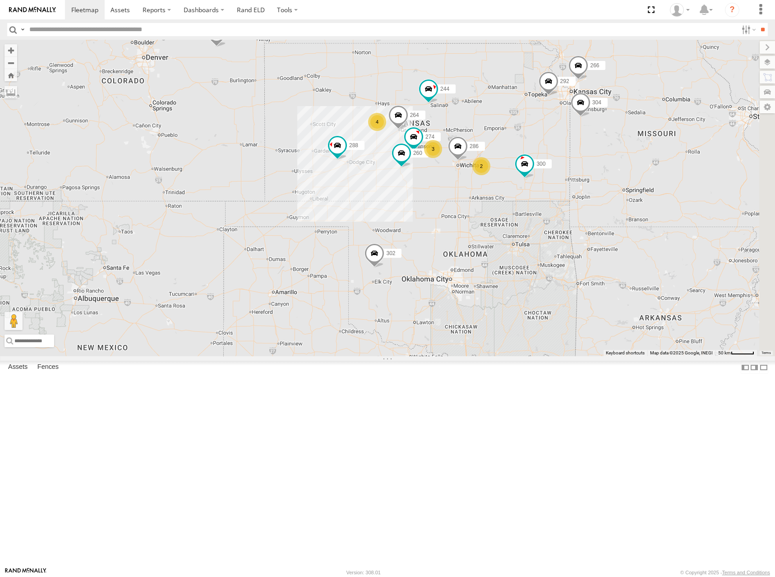
click at [577, 152] on div "274 300 244 288 292 264 302 286 260 262 280 232 304 266 298 4 3 2" at bounding box center [387, 198] width 775 height 316
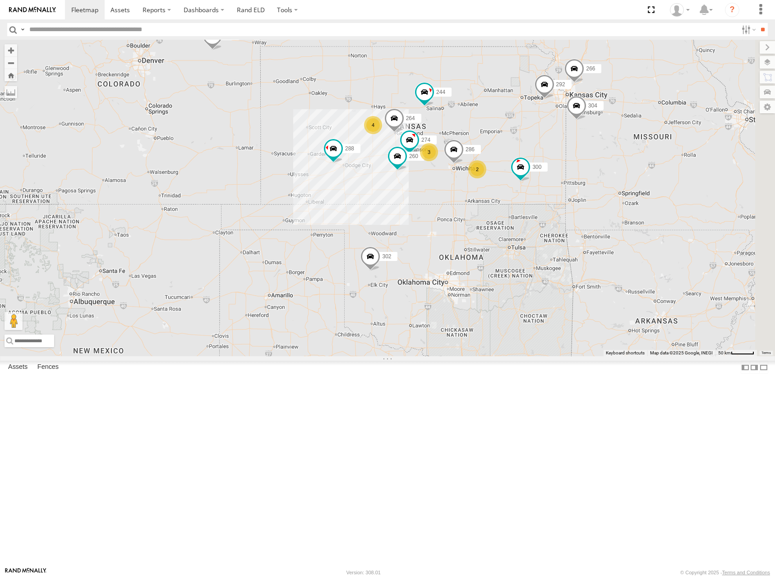
drag, startPoint x: 580, startPoint y: 171, endPoint x: 565, endPoint y: 171, distance: 14.4
click at [565, 171] on div "274 300 244 288 292 264 302 286 260 262 280 232 304 266 298 4 3 2" at bounding box center [387, 198] width 775 height 316
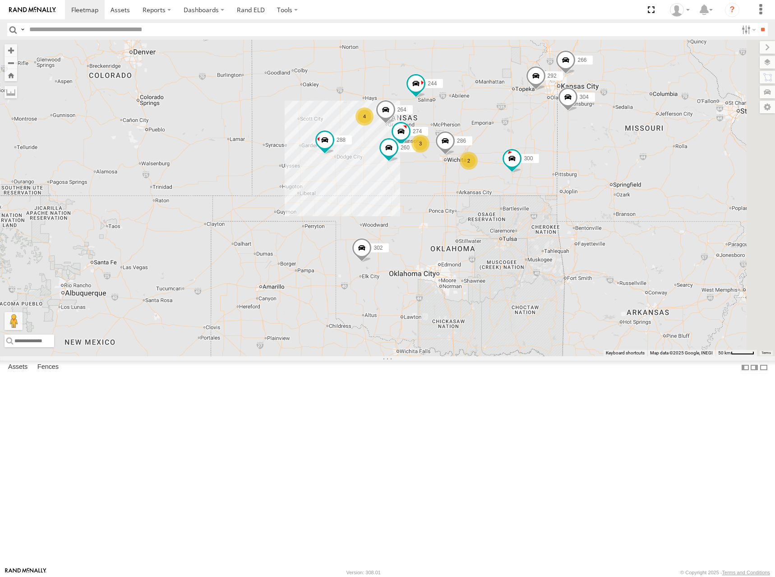
drag, startPoint x: 551, startPoint y: 163, endPoint x: 552, endPoint y: 154, distance: 9.1
click at [552, 154] on div "274 300 244 288 292 264 302 286 260 262 280 232 304 266 298 4 3 2" at bounding box center [387, 198] width 775 height 316
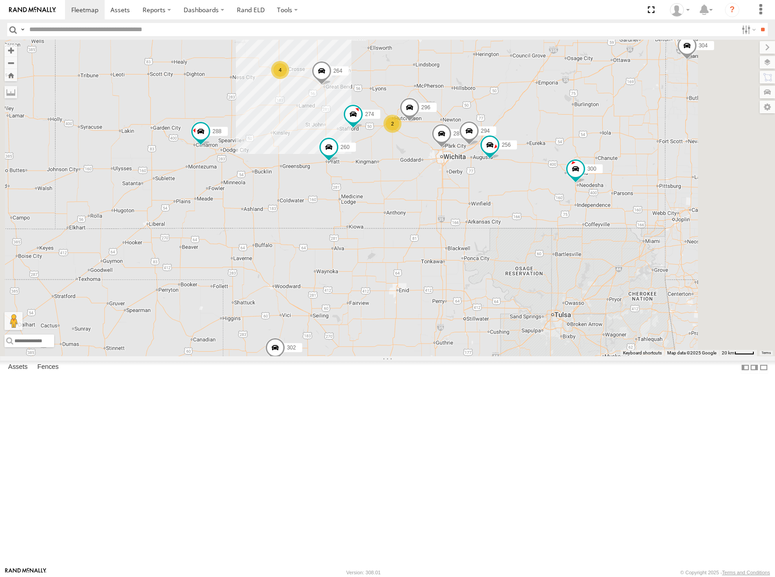
click at [526, 200] on div "274 300 244 288 292 264 302 286 260 262 280 232 304 266 298 256 296 294 4 2" at bounding box center [387, 198] width 775 height 316
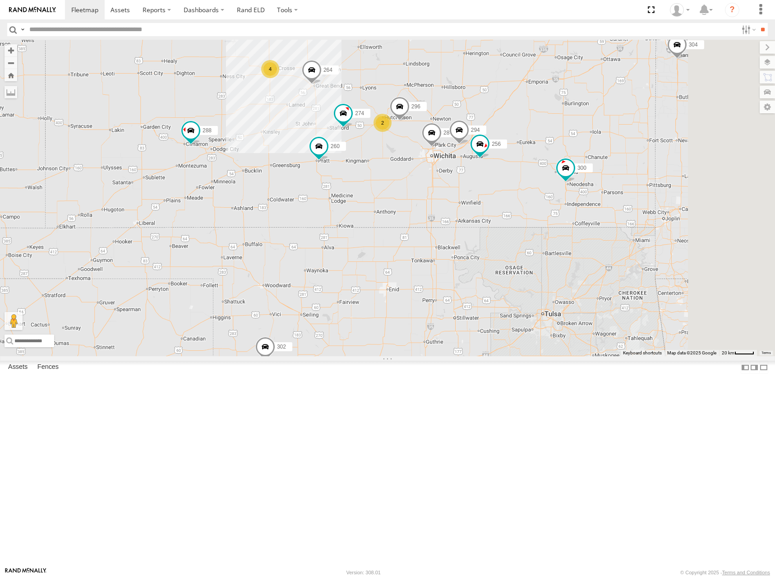
click at [546, 176] on div "274 300 244 288 292 264 302 286 260 262 280 232 304 266 298 256 296 294 4 2" at bounding box center [387, 198] width 775 height 316
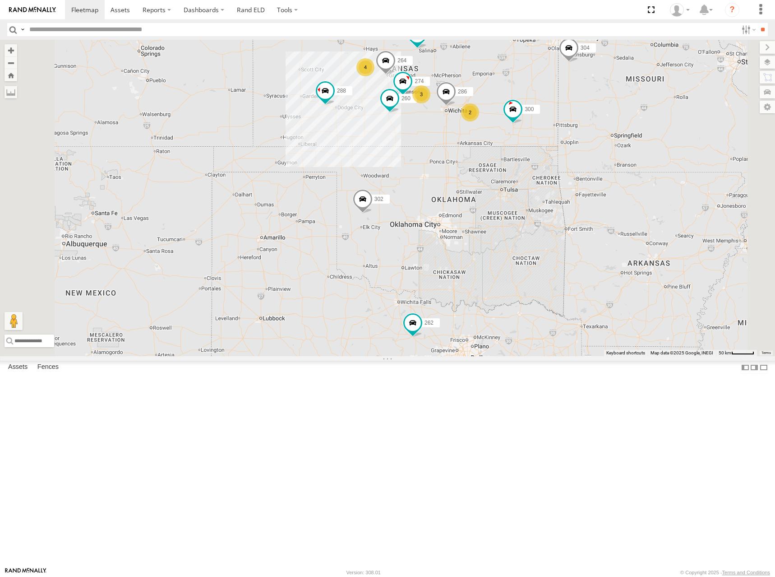
drag, startPoint x: 586, startPoint y: 101, endPoint x: 584, endPoint y: 111, distance: 10.5
click at [584, 111] on div "274 300 244 288 292 264 302 286 260 262 280 232 304 266 298 4 3 2" at bounding box center [387, 198] width 775 height 316
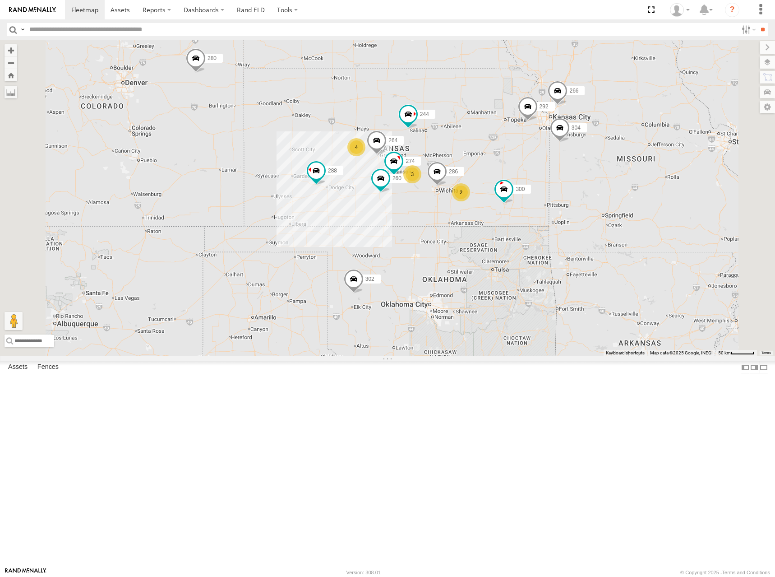
drag, startPoint x: 523, startPoint y: 78, endPoint x: 513, endPoint y: 156, distance: 79.2
click at [515, 156] on div "274 300 244 288 292 264 302 286 260 262 280 232 304 266 298 4 3 2" at bounding box center [387, 198] width 775 height 316
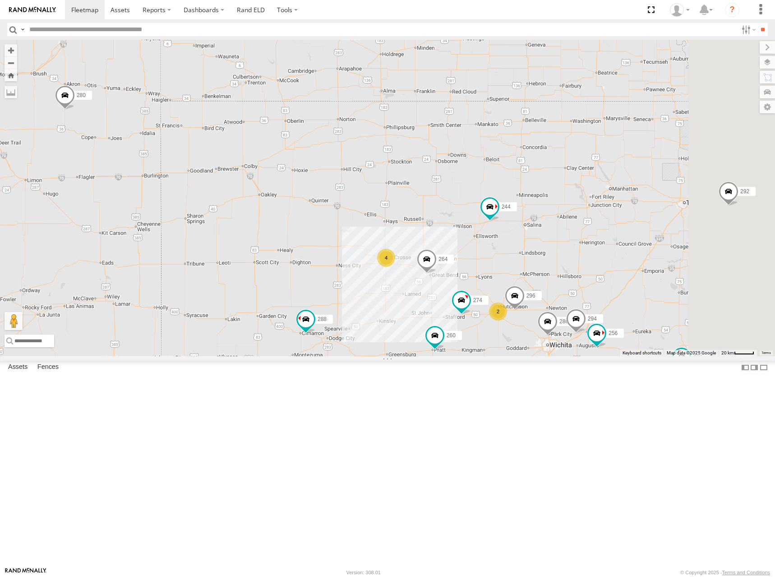
drag, startPoint x: 525, startPoint y: 231, endPoint x: 509, endPoint y: 176, distance: 57.0
click at [509, 176] on div "274 300 244 288 292 264 302 286 260 262 280 232 304 266 298 272 4 2 256 296 294" at bounding box center [387, 198] width 775 height 316
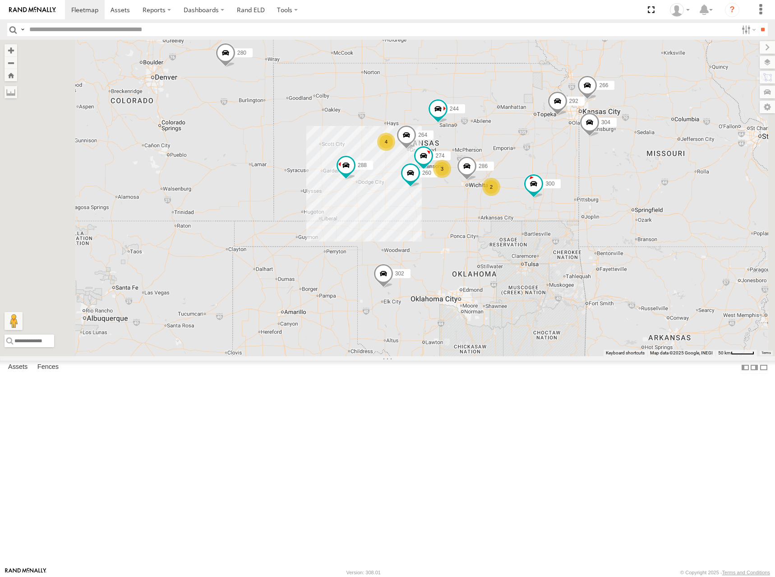
click at [579, 178] on div "274 300 244 288 292 264 302 286 260 262 280 232 304 266 298 272 4 3 2" at bounding box center [387, 198] width 775 height 316
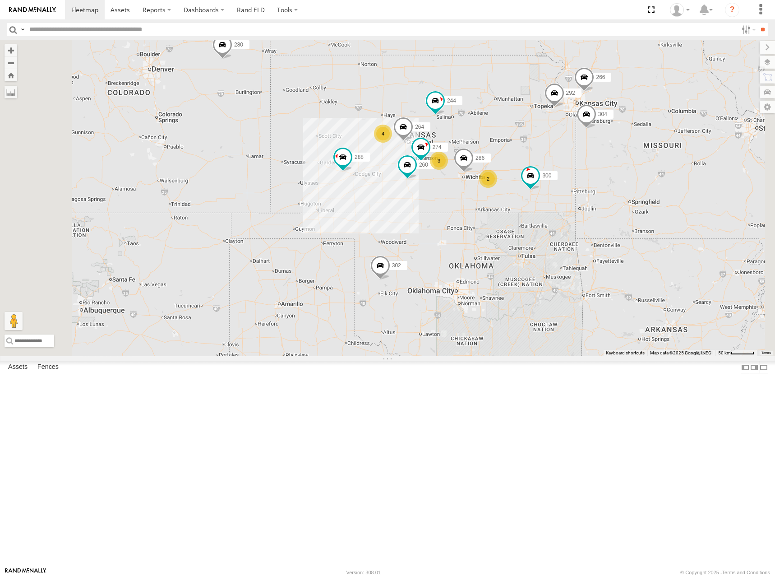
drag, startPoint x: 577, startPoint y: 199, endPoint x: 575, endPoint y: 189, distance: 9.6
click at [575, 189] on div "274 300 244 288 292 264 302 286 260 262 280 232 304 266 298 272 4 3 2" at bounding box center [387, 198] width 775 height 316
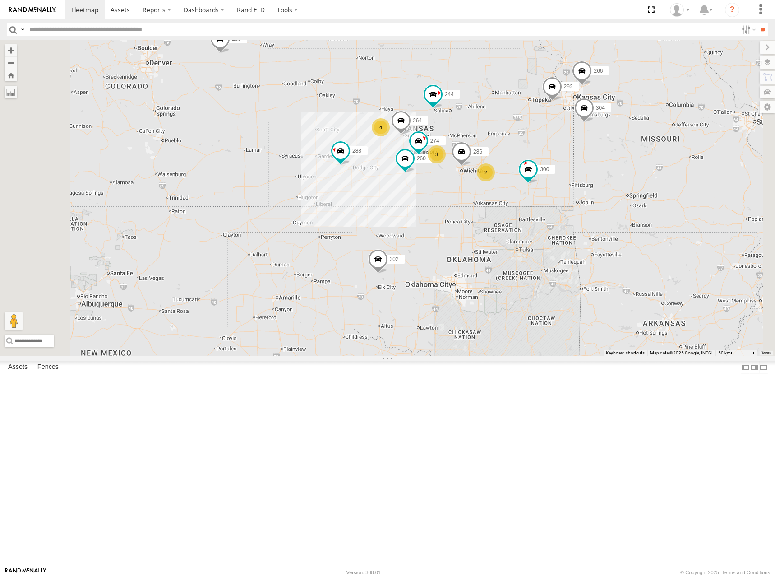
click at [611, 188] on div "274 300 244 288 292 264 302 286 260 262 280 232 304 266 298 272 4 3 2" at bounding box center [387, 198] width 775 height 316
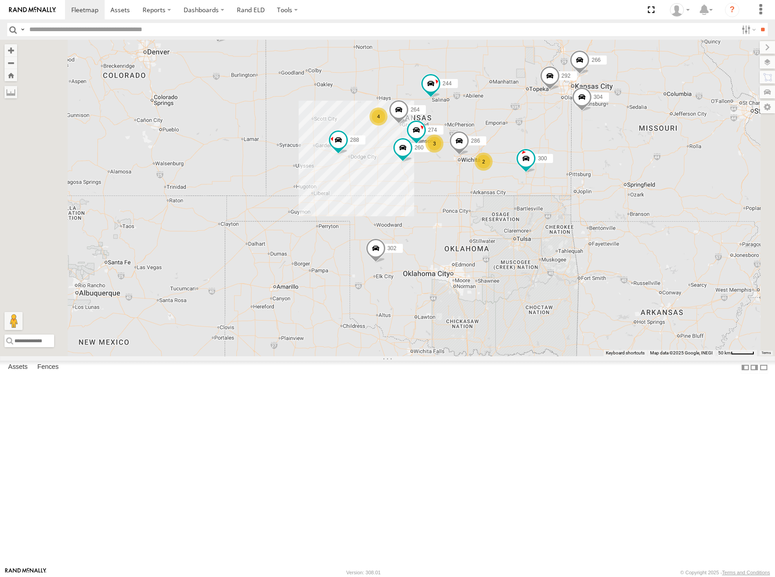
drag, startPoint x: 613, startPoint y: 186, endPoint x: 611, endPoint y: 179, distance: 7.4
click at [611, 179] on div "274 300 244 288 292 264 302 286 260 262 280 232 304 266 298 272 4 3 2" at bounding box center [387, 198] width 775 height 316
drag, startPoint x: 596, startPoint y: 222, endPoint x: 593, endPoint y: 213, distance: 9.0
click at [593, 213] on div "274 300 244 288 292 264 302 286 260 262 280 232 304 266 298 272 4 3 2" at bounding box center [387, 198] width 775 height 316
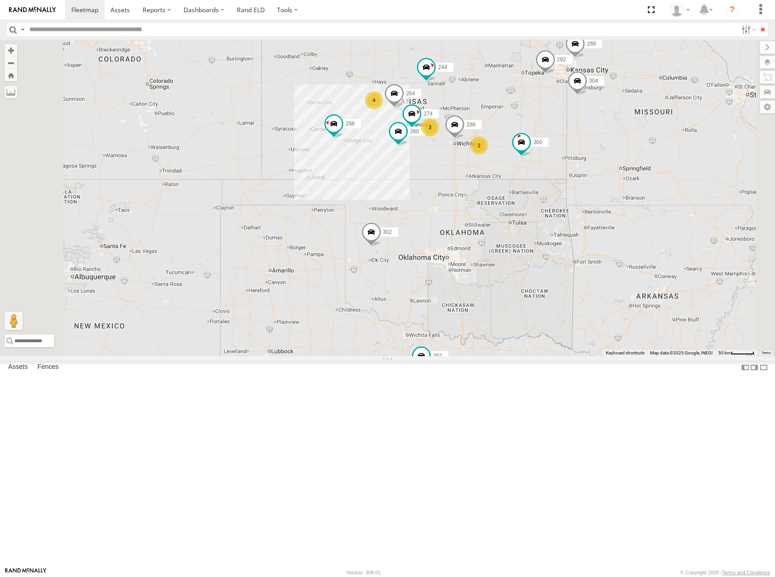
click at [592, 183] on div "274 300 244 288 292 264 302 286 260 262 280 232 304 266 298 272 4 3 2" at bounding box center [387, 198] width 775 height 316
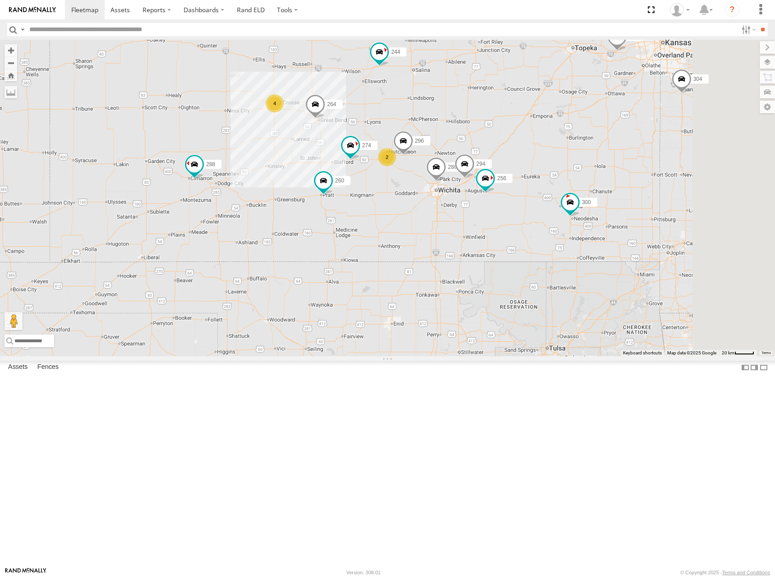
click at [587, 195] on div "274 300 244 288 292 264 302 286 260 262 280 232 304 266 298 272 4 2 256 296 294" at bounding box center [387, 198] width 775 height 316
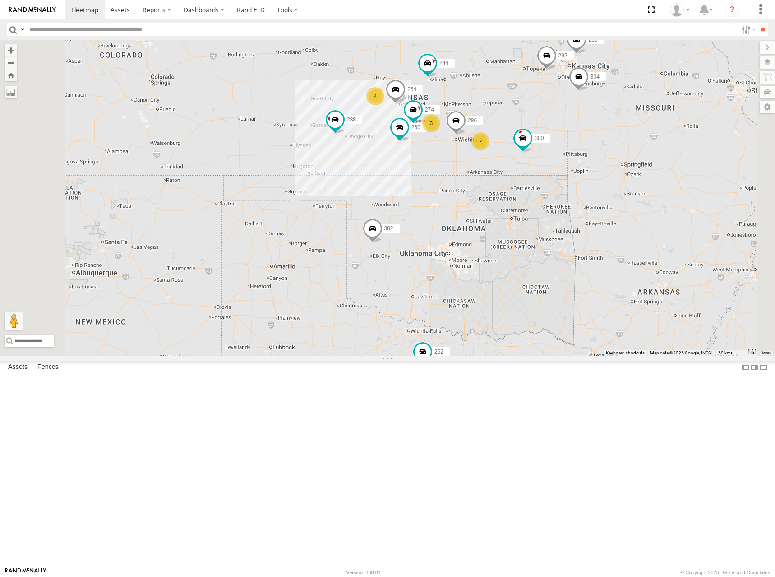
click at [582, 187] on div "274 300 244 288 292 264 302 286 260 262 280 232 304 266 298 272 4 3 2" at bounding box center [387, 198] width 775 height 316
click at [596, 184] on div "274 300 244 288 292 264 302 286 260 262 280 232 304 266 298 272 4 3 2" at bounding box center [387, 198] width 775 height 316
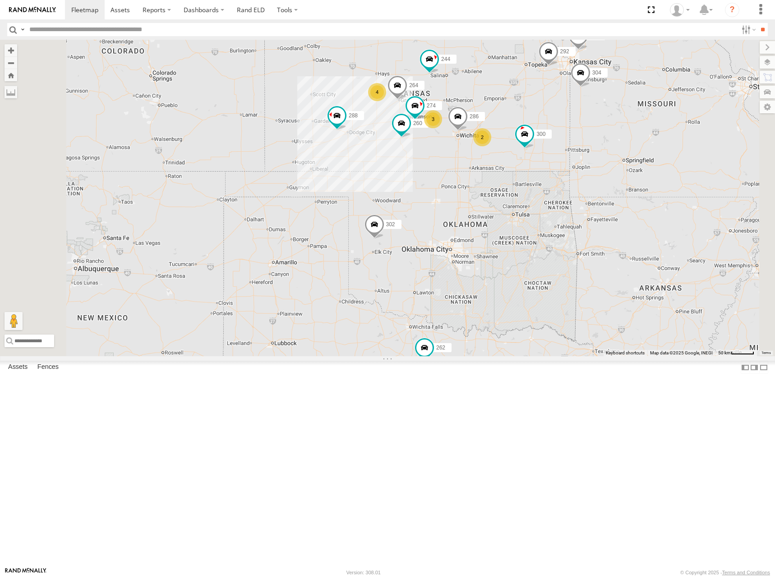
click at [597, 181] on div "274 300 244 288 292 264 302 286 260 262 280 232 304 266 298 272 4 3 2" at bounding box center [387, 198] width 775 height 316
click at [596, 181] on div "274 300 244 288 292 264 302 286 260 262 280 232 304 266 298 272 4 3 2" at bounding box center [387, 198] width 775 height 316
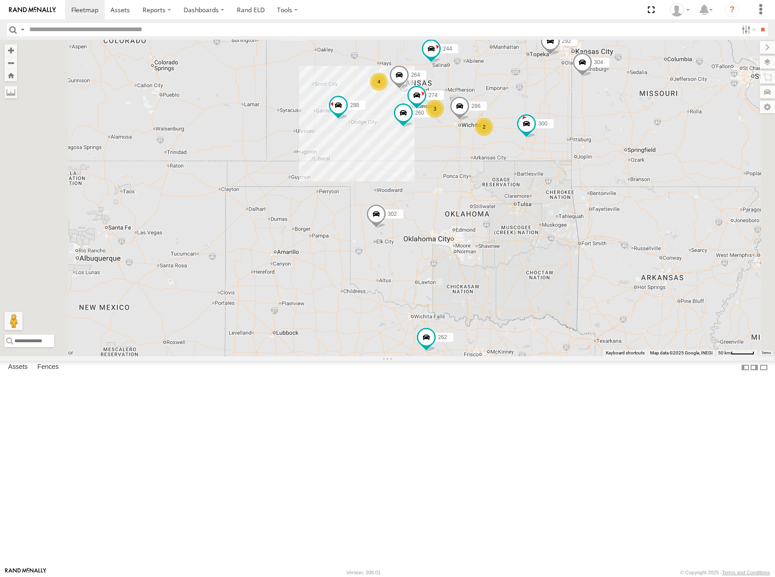
click at [596, 166] on div "274 300 244 288 292 264 302 286 260 262 280 232 304 266 298 272 4 3 2" at bounding box center [387, 198] width 775 height 316
click at [593, 168] on div "274 300 244 288 292 264 302 286 260 262 280 232 304 266 298 272 4 3 2" at bounding box center [387, 198] width 775 height 316
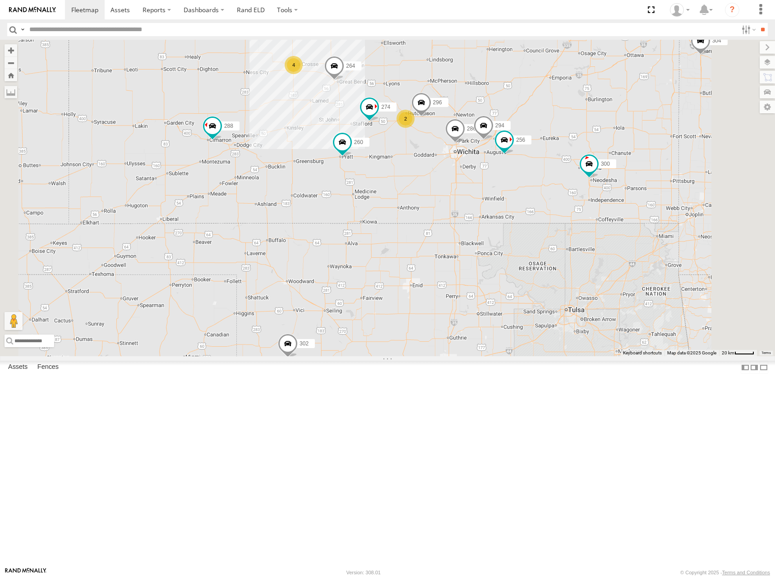
drag, startPoint x: 578, startPoint y: 185, endPoint x: 577, endPoint y: 193, distance: 7.7
click at [577, 193] on div "274 300 244 288 292 264 302 286 260 262 280 232 304 266 298 272 4 2 256 296 294" at bounding box center [387, 198] width 775 height 316
click at [573, 169] on div "274 300 244 288 292 264 302 286 260 262 280 232 304 266 298 272 4 2 256 296 294" at bounding box center [387, 198] width 775 height 316
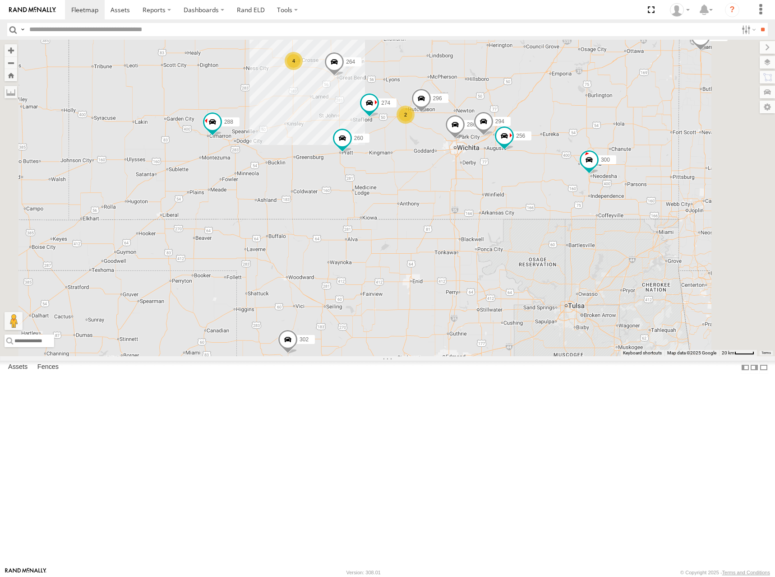
click at [573, 167] on div "274 300 244 288 292 264 302 286 260 262 280 232 304 266 298 272 4 2 256 296 294" at bounding box center [387, 198] width 775 height 316
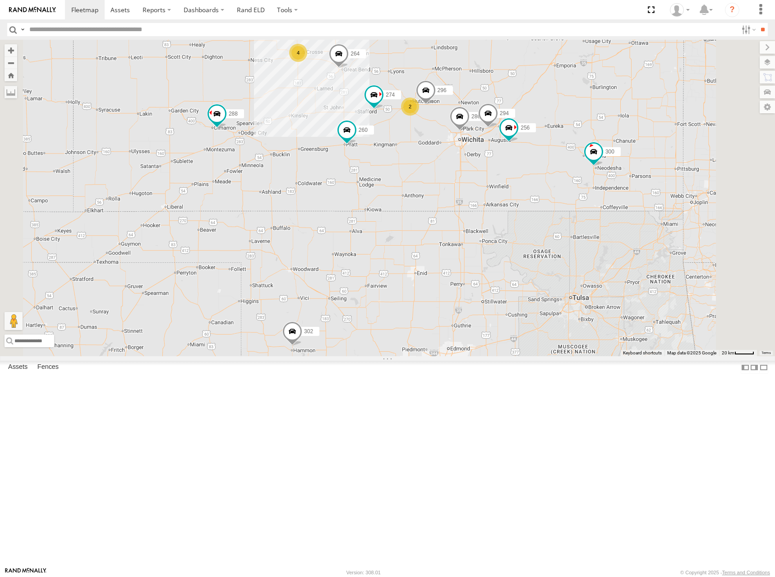
click at [575, 168] on div "274 300 244 288 292 264 302 286 260 262 280 232 304 266 298 272 4 2 256 296 294" at bounding box center [387, 198] width 775 height 316
click at [577, 169] on div "274 300 244 288 292 264 302 286 260 262 280 232 304 266 298 272 4 2 256 296 294" at bounding box center [387, 198] width 775 height 316
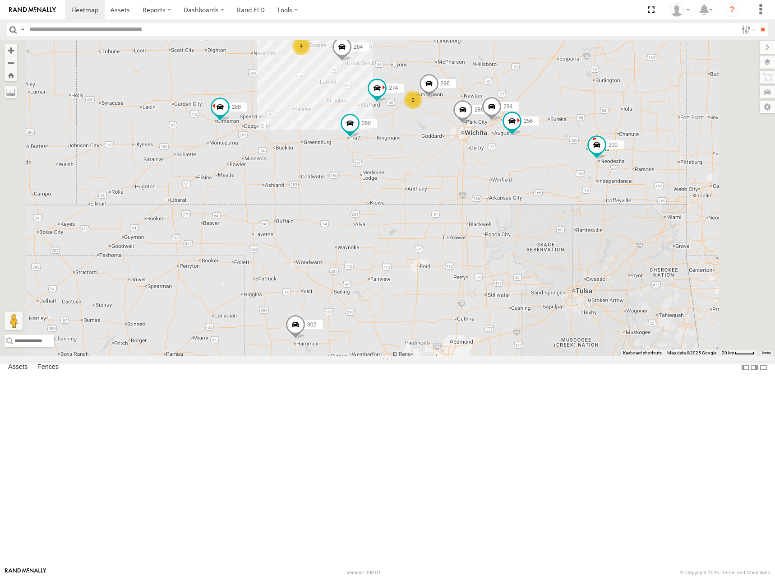
click at [587, 161] on div "274 300 244 288 292 264 302 286 260 262 280 232 304 266 298 272 4 2 256 296 294" at bounding box center [387, 198] width 775 height 316
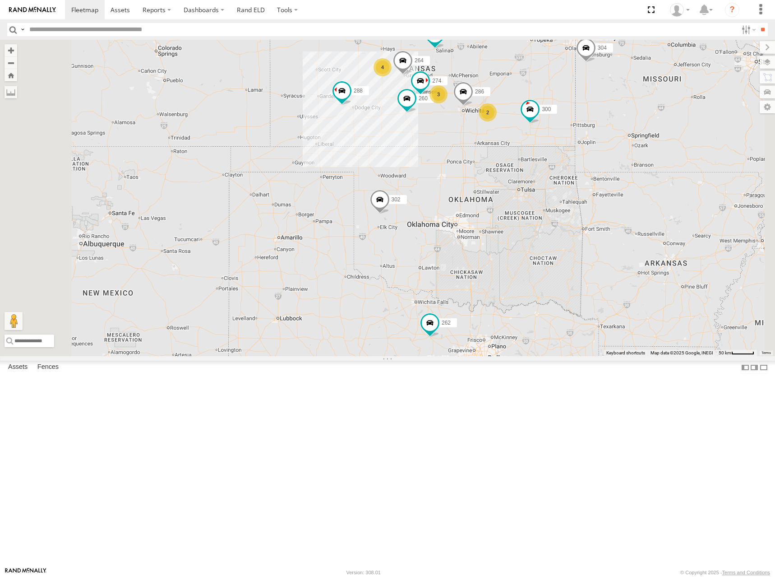
drag, startPoint x: 496, startPoint y: 118, endPoint x: 493, endPoint y: 134, distance: 16.6
click at [493, 134] on div "274 300 244 288 292 264 302 286 260 262 280 232 304 266 298 272 4 3 2" at bounding box center [387, 198] width 775 height 316
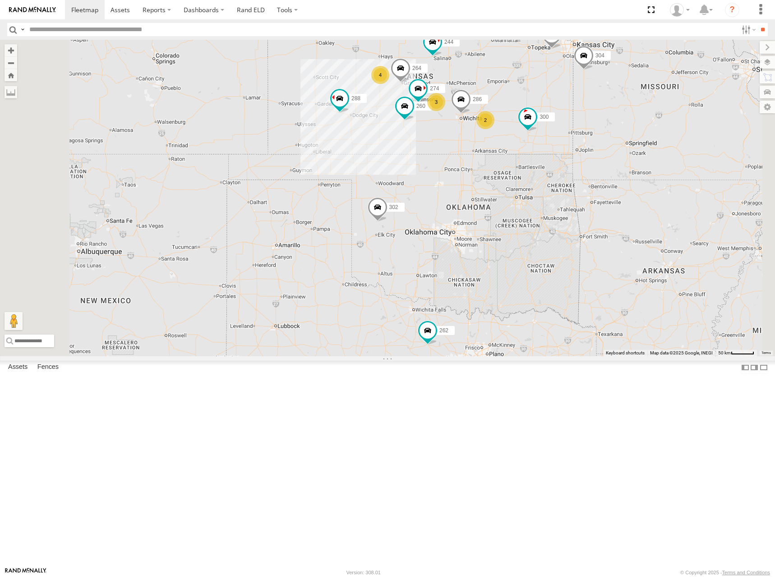
drag, startPoint x: 500, startPoint y: 130, endPoint x: 495, endPoint y: 145, distance: 15.4
click at [495, 145] on div "274 300 244 288 292 264 302 286 260 262 280 232 304 266 298 272 4 3 2" at bounding box center [387, 198] width 775 height 316
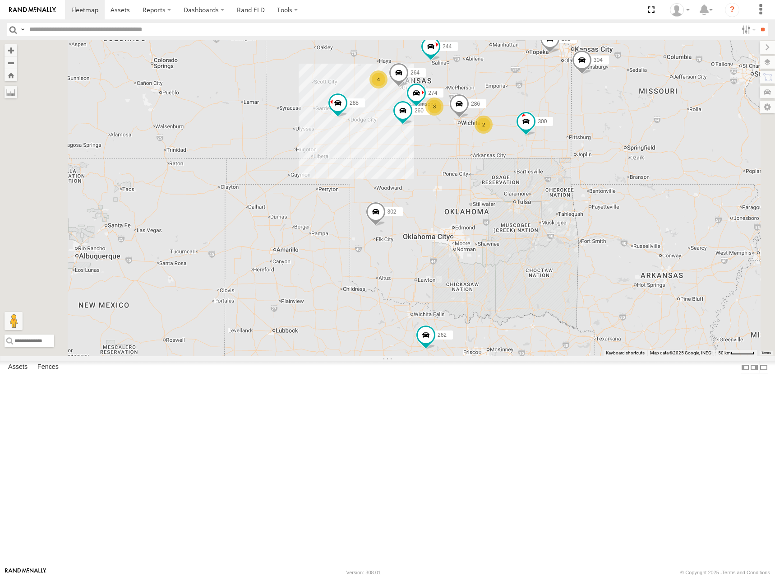
click at [489, 143] on div "274 300 244 288 292 264 302 286 260 262 280 232 304 266 298 272 4 3 2" at bounding box center [387, 198] width 775 height 316
drag, startPoint x: 486, startPoint y: 142, endPoint x: 481, endPoint y: 142, distance: 5.0
click at [481, 142] on div "274 300 244 288 292 264 302 286 260 262 280 232 304 266 298 272 4 3 2" at bounding box center [387, 198] width 775 height 316
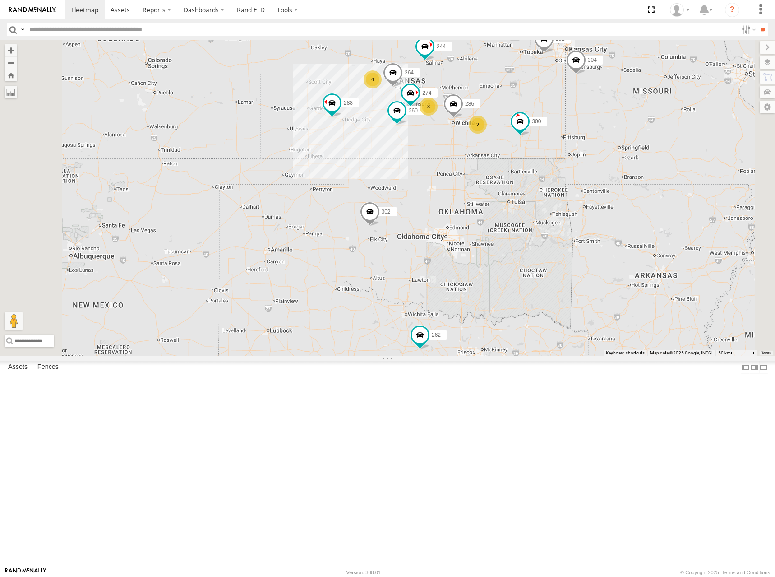
click at [473, 140] on div "274 300 244 288 292 264 302 286 260 262 280 232 304 266 298 272 4 3 2" at bounding box center [387, 198] width 775 height 316
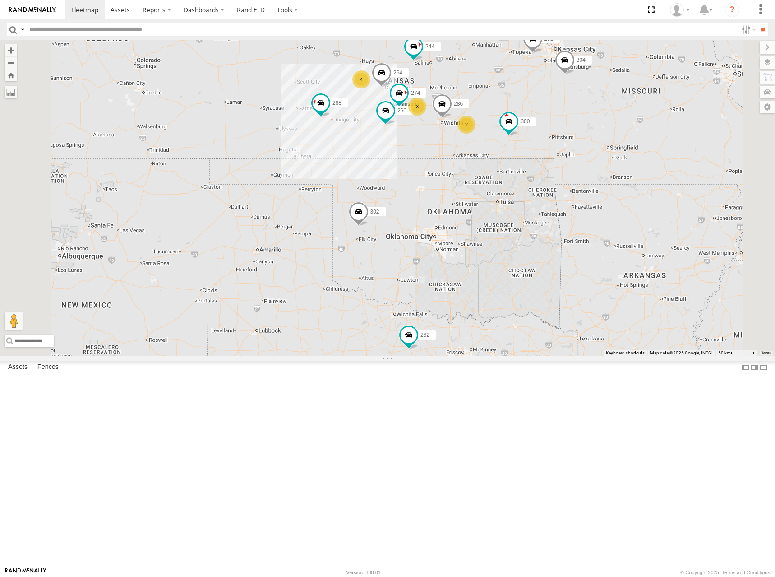
drag, startPoint x: 550, startPoint y: 171, endPoint x: 542, endPoint y: 171, distance: 8.1
click at [542, 171] on div "274 300 244 288 292 264 302 286 260 262 280 232 304 266 298 272 4 3 2" at bounding box center [387, 198] width 775 height 316
drag, startPoint x: 558, startPoint y: 184, endPoint x: 557, endPoint y: 176, distance: 7.7
click at [557, 176] on div "274 300 244 288 292 264 302 286 260 262 280 232 304 266 298 272 4 3 2" at bounding box center [387, 198] width 775 height 316
drag, startPoint x: 561, startPoint y: 162, endPoint x: 562, endPoint y: 166, distance: 5.1
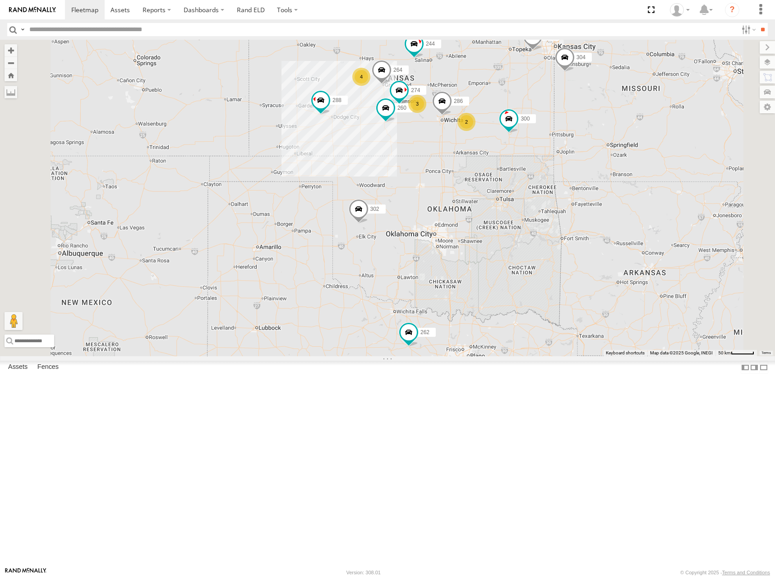
click at [562, 166] on div "274 300 244 288 292 264 302 286 260 262 280 232 304 266 298 272 4 3 2" at bounding box center [387, 198] width 775 height 316
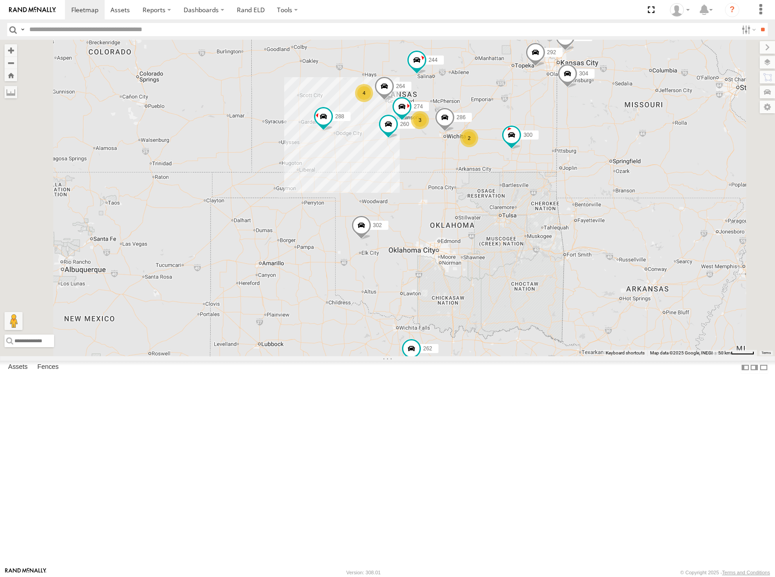
drag, startPoint x: 591, startPoint y: 171, endPoint x: 592, endPoint y: 180, distance: 9.6
click at [592, 180] on div "274 300 244 288 292 264 302 286 260 262 280 232 304 266 298 272 4 3 2" at bounding box center [387, 198] width 775 height 316
drag, startPoint x: 589, startPoint y: 195, endPoint x: 590, endPoint y: 189, distance: 6.0
click at [590, 189] on div "274 300 244 288 292 264 302 286 260 262 280 232 304 266 298 272 4 3 2" at bounding box center [387, 198] width 775 height 316
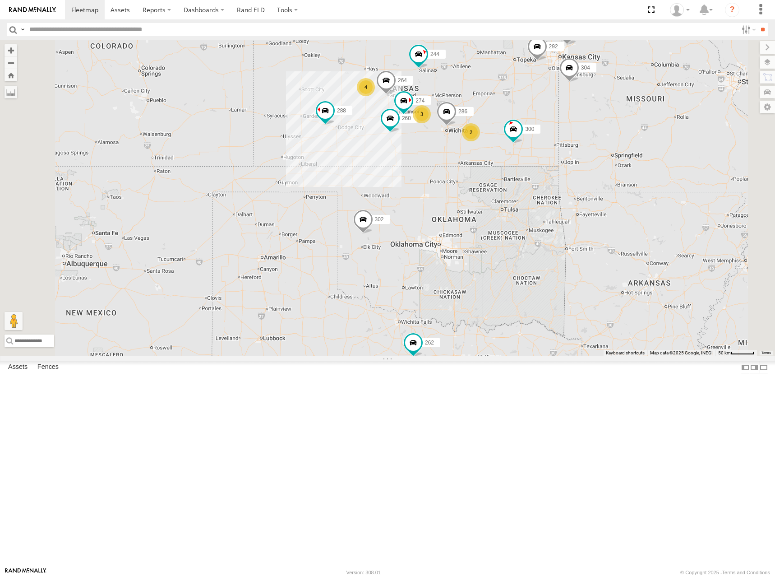
click at [583, 194] on div "274 300 244 288 292 264 302 286 260 262 280 232 304 266 298 272 4 3 2" at bounding box center [387, 198] width 775 height 316
drag, startPoint x: 585, startPoint y: 188, endPoint x: 587, endPoint y: 195, distance: 7.9
click at [587, 195] on div "274 300 244 288 292 264 302 286 260 262 280 232 304 266 298 272 4 3 2" at bounding box center [387, 198] width 775 height 316
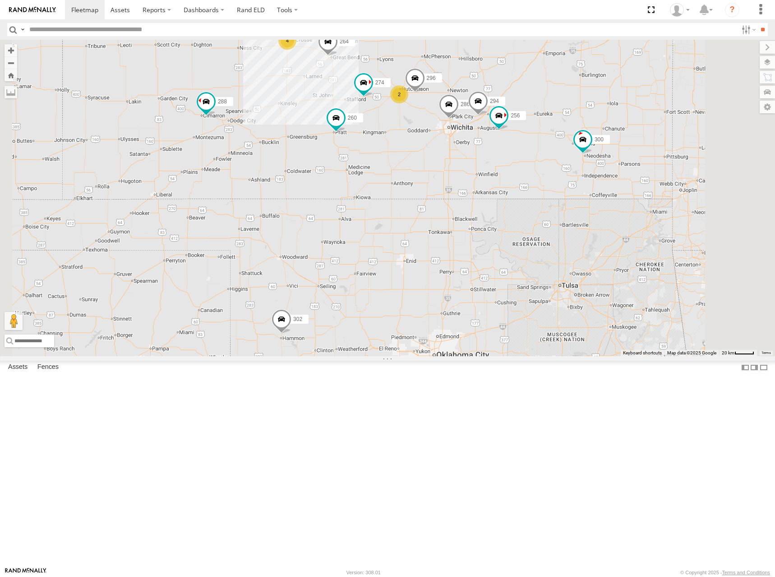
drag, startPoint x: 614, startPoint y: 156, endPoint x: 613, endPoint y: 171, distance: 15.4
click at [613, 171] on div "274 300 244 288 292 264 302 286 260 256 296 294 4 2" at bounding box center [387, 198] width 775 height 316
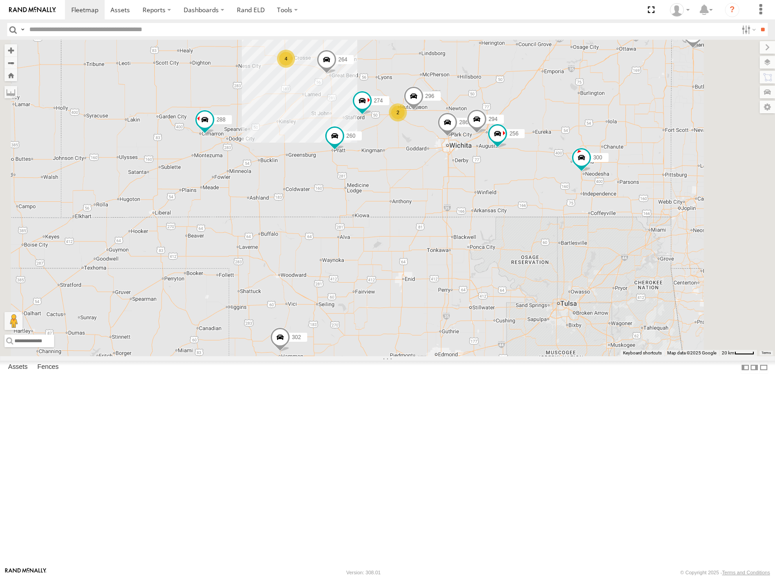
click at [602, 166] on div "274 300 244 288 292 264 302 286 260 256 296 294 4 2" at bounding box center [387, 198] width 775 height 316
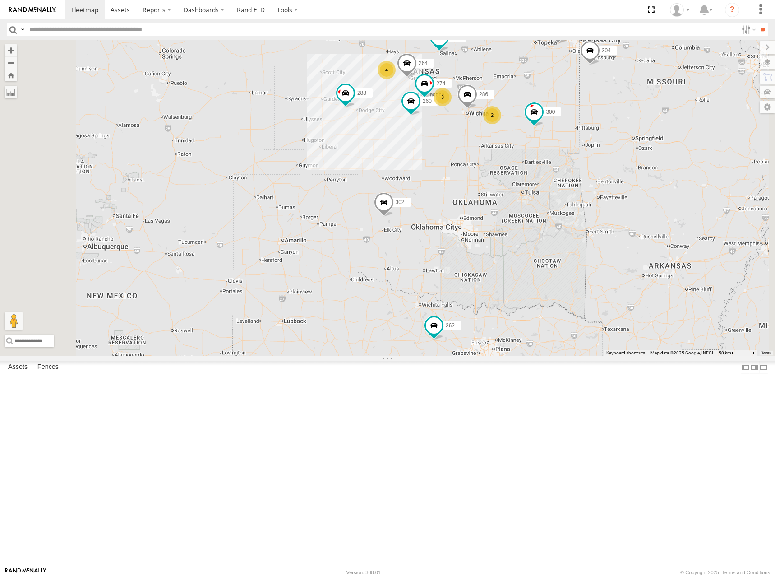
click at [613, 158] on div "274 300 244 262 288 292 280 304 264 302 266 286 260 4 3 2" at bounding box center [387, 198] width 775 height 316
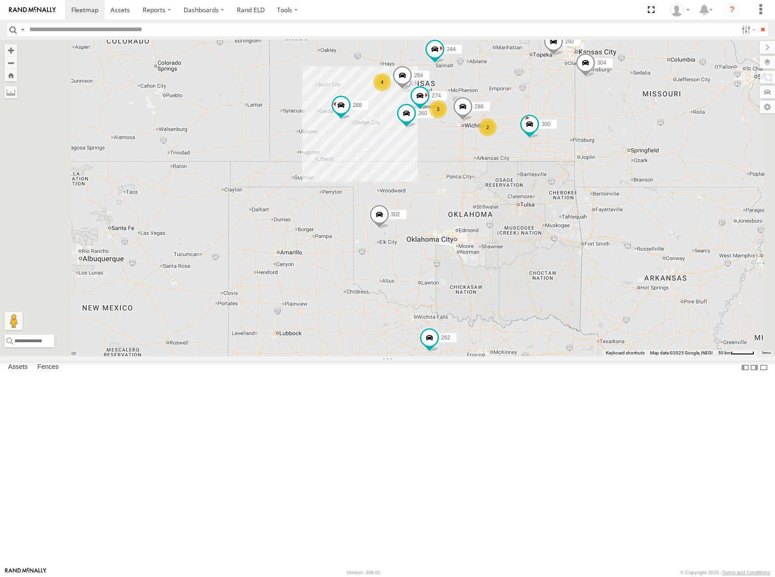
click at [641, 129] on div "274 300 244 262 288 292 280 232 304 264 302 266 286 260 4 3 2" at bounding box center [387, 198] width 775 height 316
drag, startPoint x: 621, startPoint y: 162, endPoint x: 621, endPoint y: 154, distance: 8.1
click at [621, 154] on div "274 300 244 262 288 292 280 232 304 264 302 266 286 260 4 3 2" at bounding box center [387, 198] width 775 height 316
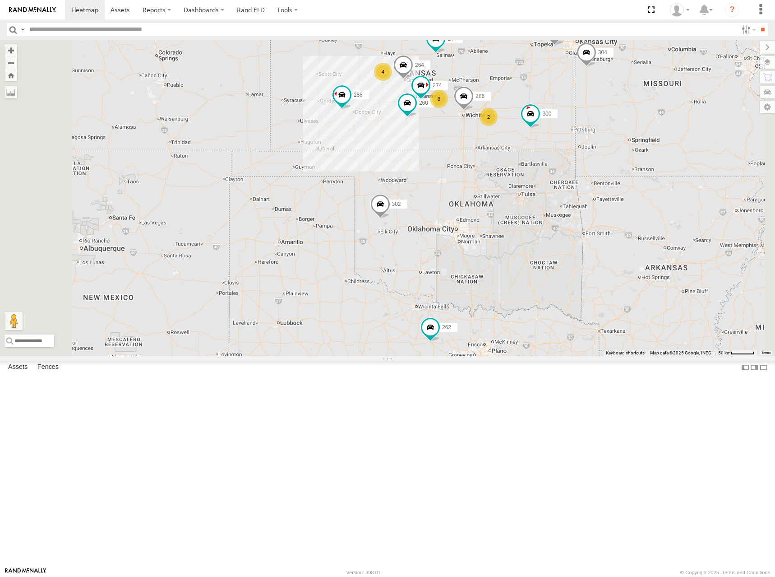
click at [604, 171] on div "274 300 244 262 288 292 280 232 304 264 302 266 286 260 4 3 2" at bounding box center [387, 198] width 775 height 316
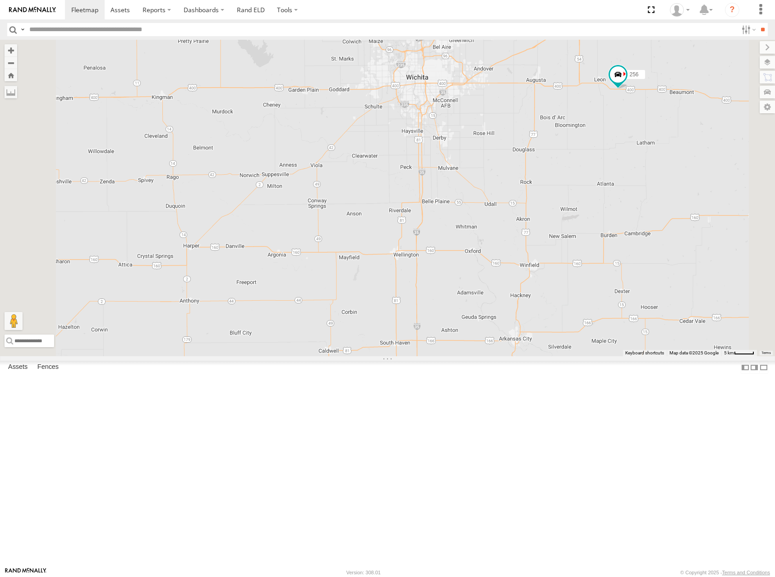
click at [569, 196] on div "274 300 244 262 288 292 280 232 304 264 302 266 286 260 270 256 296 282 294" at bounding box center [387, 198] width 775 height 316
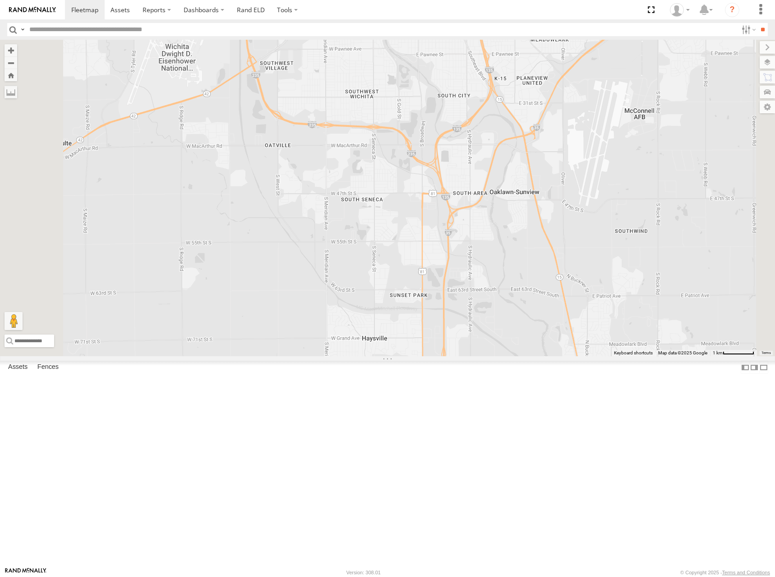
drag, startPoint x: 539, startPoint y: 184, endPoint x: 540, endPoint y: 199, distance: 14.5
click at [540, 199] on div "274 300 244 262 288 292 280 232 304 264 302 266 286 260 270 256 296 282 294" at bounding box center [387, 198] width 775 height 316
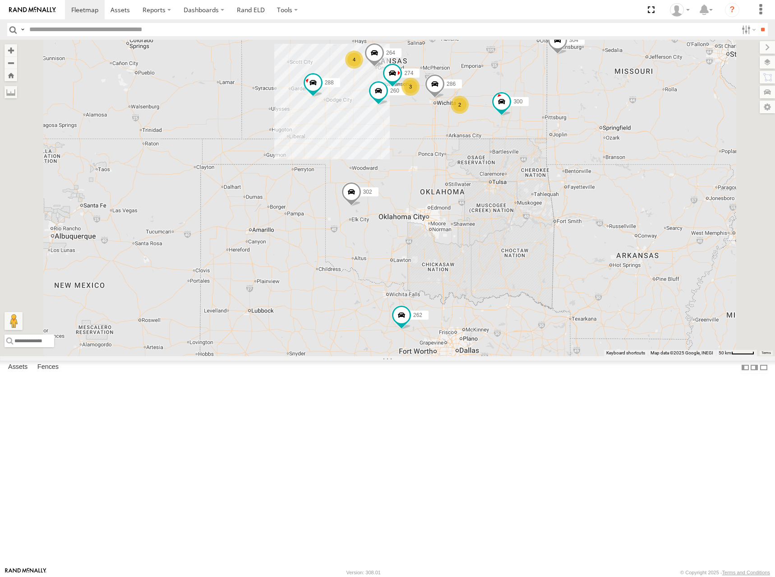
drag, startPoint x: 561, startPoint y: 76, endPoint x: 582, endPoint y: 153, distance: 80.3
click at [582, 153] on div "274 300 244 262 288 292 280 232 304 264 302 266 286 260 4 3 2" at bounding box center [387, 198] width 775 height 316
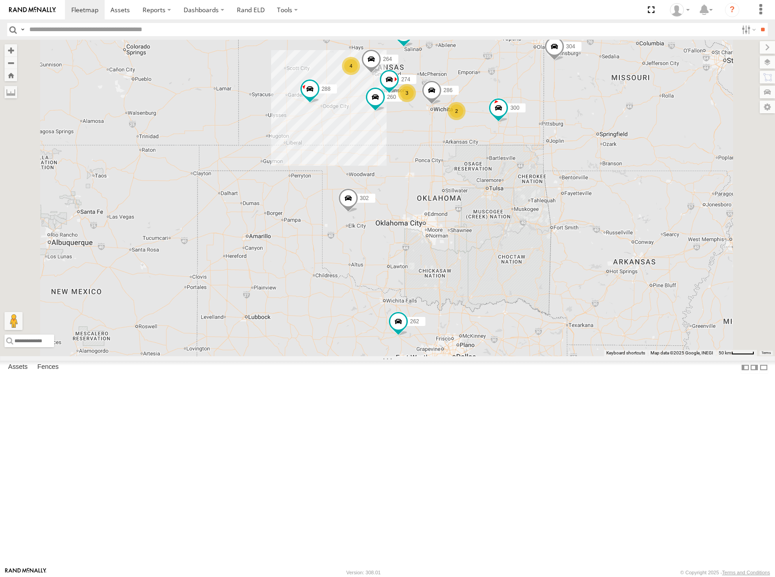
click at [587, 97] on div "274 300 244 262 288 292 280 232 304 264 302 266 286 260 4 3 2" at bounding box center [387, 198] width 775 height 316
drag, startPoint x: 576, startPoint y: 135, endPoint x: 577, endPoint y: 129, distance: 5.9
click at [577, 129] on div "274 300 244 262 288 292 280 232 304 264 302 266 286 260 4 3 2" at bounding box center [387, 198] width 775 height 316
drag, startPoint x: 573, startPoint y: 132, endPoint x: 574, endPoint y: 141, distance: 9.1
click at [574, 141] on div "274 300 244 262 288 292 280 232 304 264 302 266 286 260 4 3 2" at bounding box center [387, 198] width 775 height 316
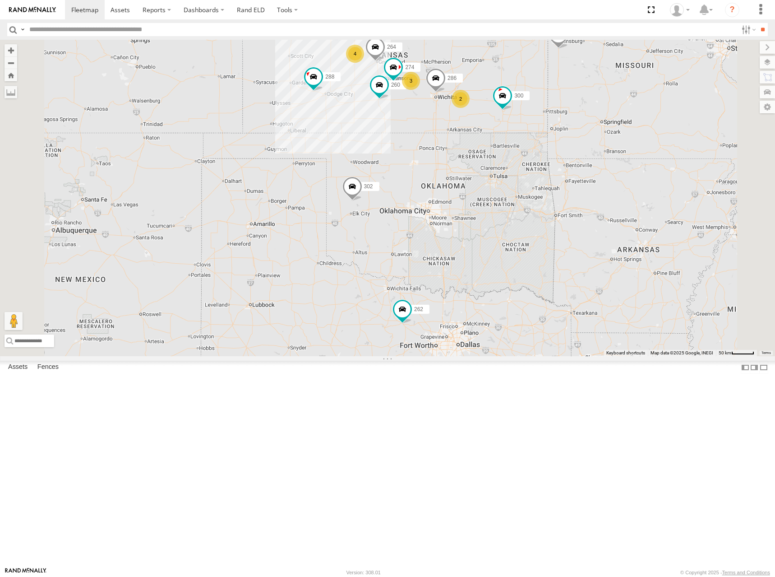
drag, startPoint x: 585, startPoint y: 147, endPoint x: 584, endPoint y: 139, distance: 7.7
click at [584, 139] on div "274 300 244 262 288 292 280 232 304 264 302 266 286 260 4 3 2" at bounding box center [387, 198] width 775 height 316
click at [567, 152] on div "274 300 244 262 288 292 280 232 304 264 302 266 286 260 4 3 2" at bounding box center [387, 198] width 775 height 316
click at [598, 145] on div "274 300 244 262 288 292 280 232 304 264 302 266 286 260 4 3 2" at bounding box center [387, 198] width 775 height 316
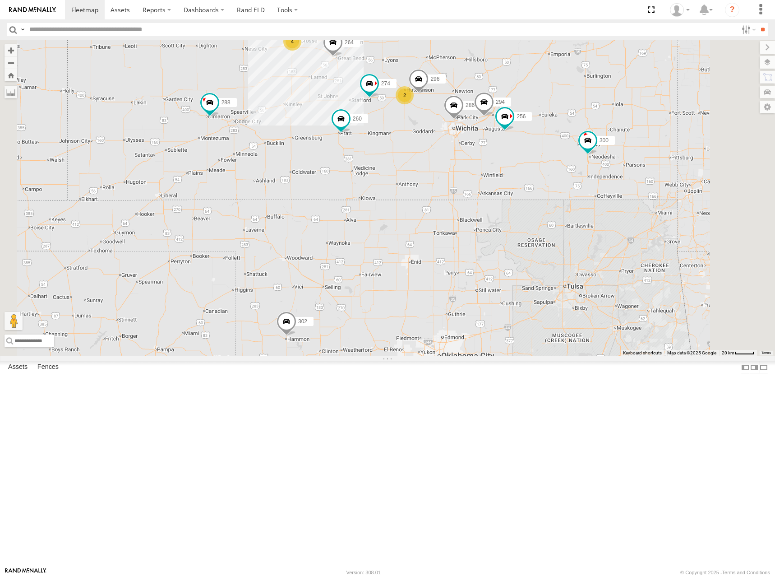
drag, startPoint x: 552, startPoint y: 164, endPoint x: 559, endPoint y: 166, distance: 7.6
click at [559, 166] on div "274 300 244 262 288 292 280 232 304 264 302 266 286 260 4 2 256 296 294" at bounding box center [387, 198] width 775 height 316
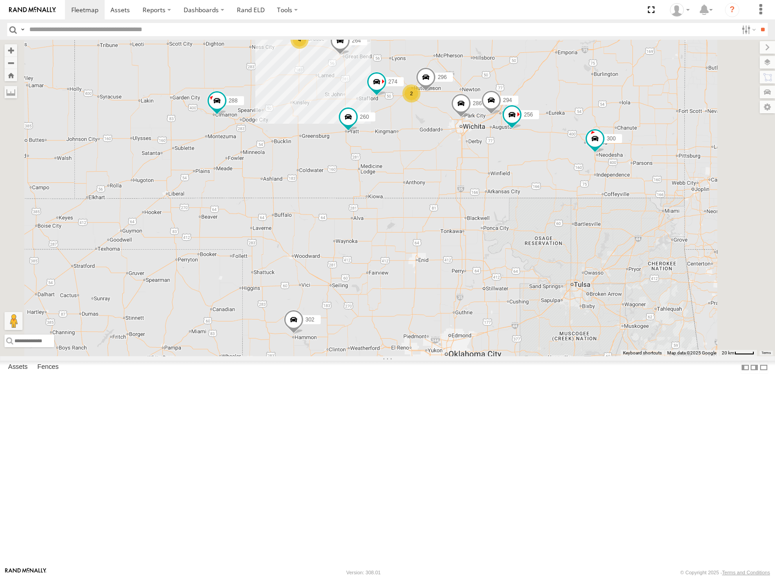
drag, startPoint x: 514, startPoint y: 154, endPoint x: 528, endPoint y: 151, distance: 14.8
click at [525, 151] on div "274 300 244 262 288 292 280 232 304 264 302 266 286 260 4 2 256 296 294" at bounding box center [387, 198] width 775 height 316
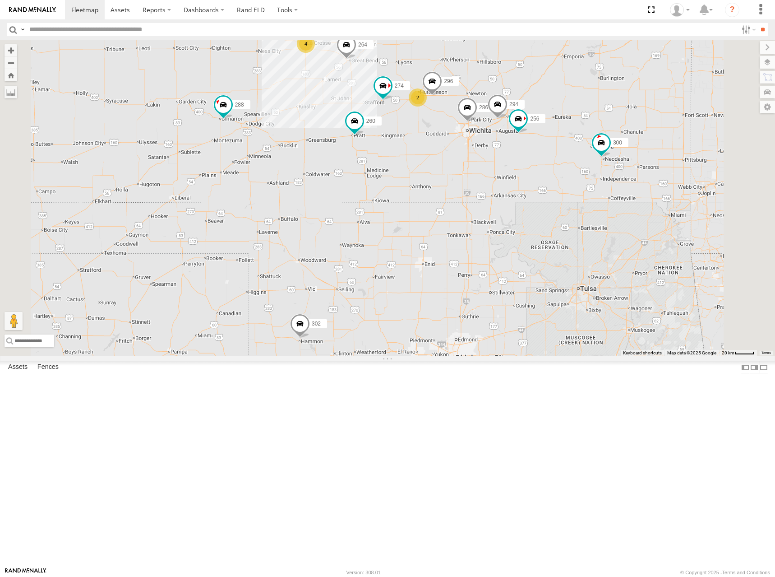
drag, startPoint x: 571, startPoint y: 145, endPoint x: 564, endPoint y: 153, distance: 10.3
click at [564, 153] on div "274 300 244 262 288 292 280 232 304 264 302 266 286 260 4 2 256 296 294" at bounding box center [387, 198] width 775 height 316
drag, startPoint x: 639, startPoint y: 143, endPoint x: 642, endPoint y: 138, distance: 5.9
click at [642, 138] on div "274 300 244 262 288 292 280 232 304 264 302 266 286 260 4 2 256 296 294" at bounding box center [387, 198] width 775 height 316
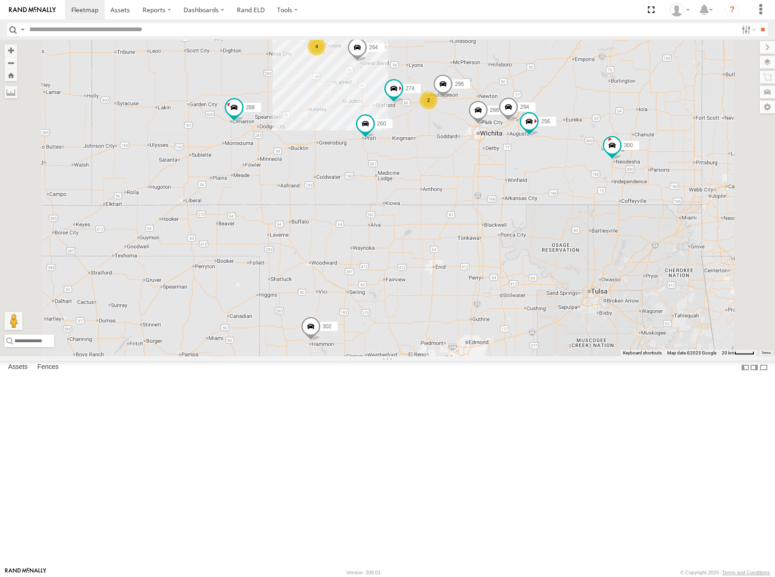
drag, startPoint x: 599, startPoint y: 145, endPoint x: 611, endPoint y: 156, distance: 16.0
click at [611, 156] on div "274 300 244 262 288 292 280 232 304 264 302 266 286 260 4 2 256 296 294" at bounding box center [387, 198] width 775 height 316
click at [614, 150] on div "274 300 244 262 288 292 280 232 304 264 302 266 286 260 4 2 256 296 294" at bounding box center [387, 198] width 775 height 316
click at [598, 148] on div "274 300 244 262 288 292 280 232 304 264 302 266 286 260 4 2 256 296 294" at bounding box center [387, 198] width 775 height 316
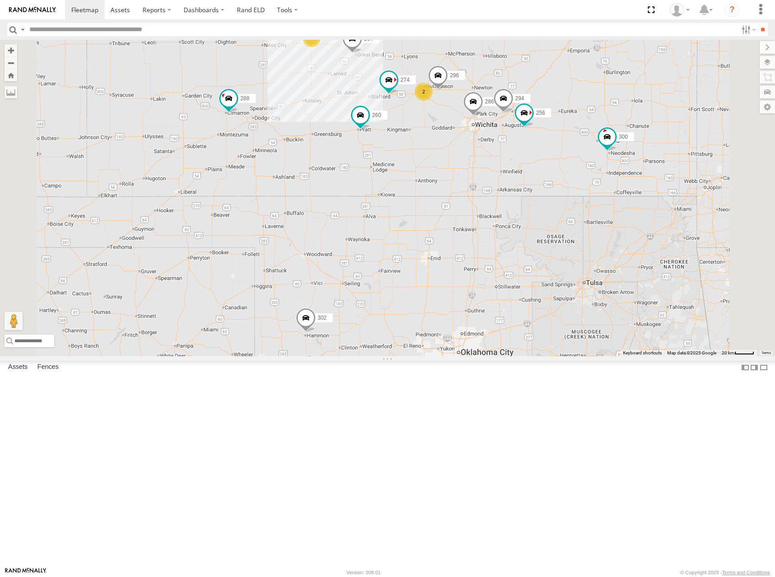
click at [603, 149] on div "274 300 244 262 288 292 280 232 304 264 302 266 286 260 4 2 256 296 294" at bounding box center [387, 198] width 775 height 316
click at [597, 143] on div "274 300 244 262 288 292 280 232 304 264 302 266 286 260 4 2 256 296 294" at bounding box center [387, 198] width 775 height 316
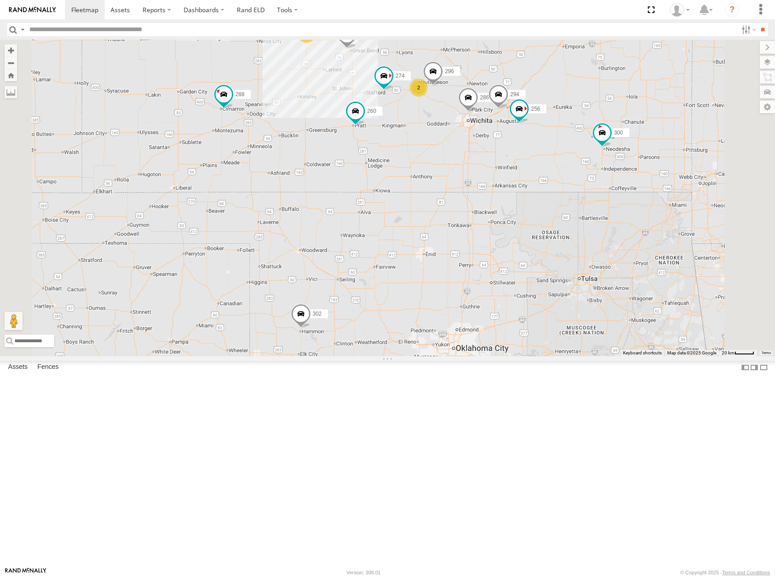
click at [576, 144] on div "274 300 244 262 288 292 280 232 304 264 302 266 286 260 4 2 256 296 294" at bounding box center [387, 198] width 775 height 316
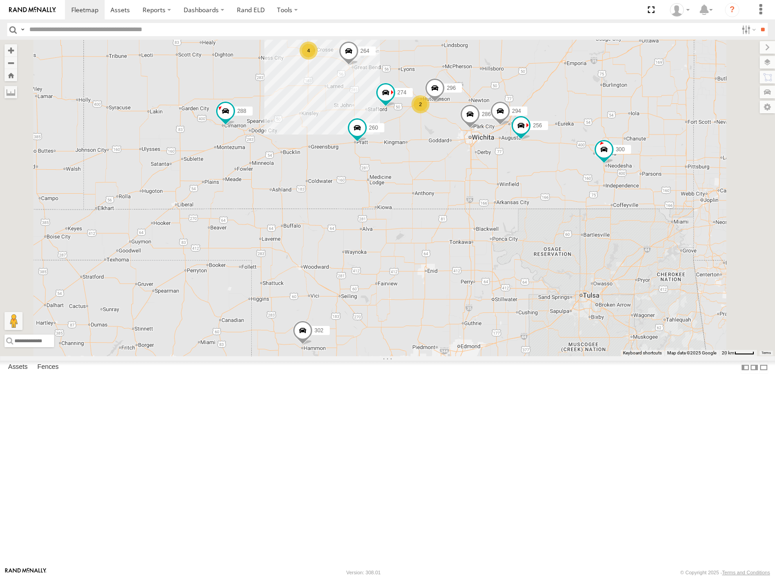
drag, startPoint x: 620, startPoint y: 156, endPoint x: 624, endPoint y: 173, distance: 17.5
click at [624, 173] on div "274 300 244 262 288 292 280 232 304 264 302 266 286 260 4 2 256 296 294" at bounding box center [387, 198] width 775 height 316
click at [601, 166] on div "274 300 244 262 288 292 280 232 304 264 302 266 286 260 4 2 256 296 294" at bounding box center [387, 198] width 775 height 316
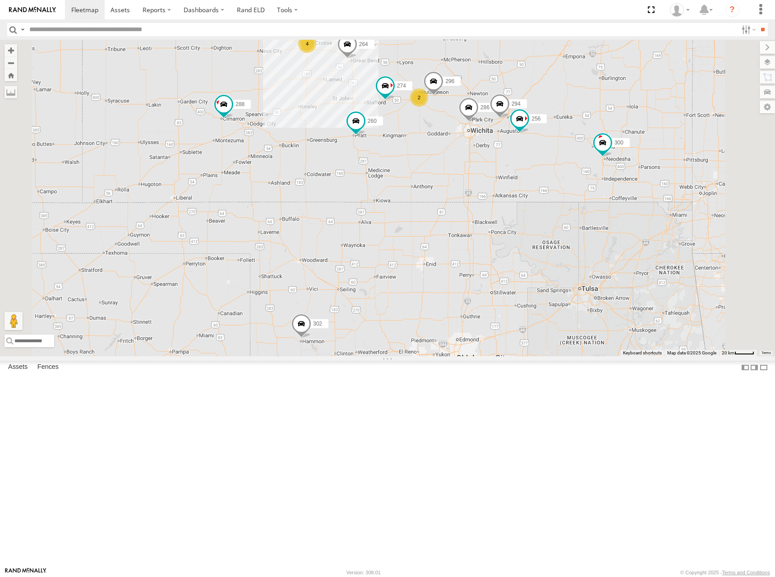
drag, startPoint x: 609, startPoint y: 183, endPoint x: 607, endPoint y: 175, distance: 7.9
click at [607, 175] on div "274 300 244 262 288 292 280 232 304 264 302 266 286 260 4 2 256 296 294" at bounding box center [387, 198] width 775 height 316
drag, startPoint x: 638, startPoint y: 179, endPoint x: 637, endPoint y: 173, distance: 5.9
click at [637, 173] on div "274 300 244 262 288 292 280 232 304 264 302 266 286 260 4 2 256 296 294" at bounding box center [387, 198] width 775 height 316
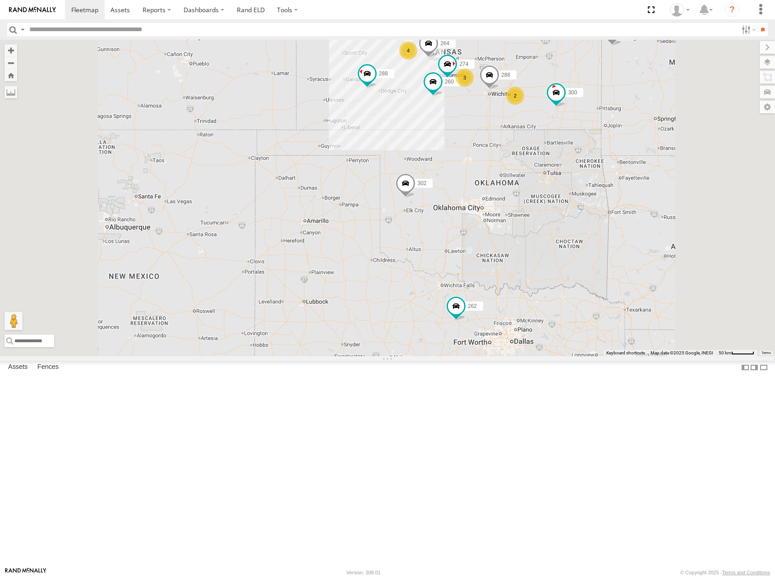
drag, startPoint x: 633, startPoint y: 147, endPoint x: 627, endPoint y: 152, distance: 8.0
click at [627, 152] on div "274 300 244 262 288 292 280 232 304 264 302 266 286 260 4 3 2" at bounding box center [387, 198] width 775 height 316
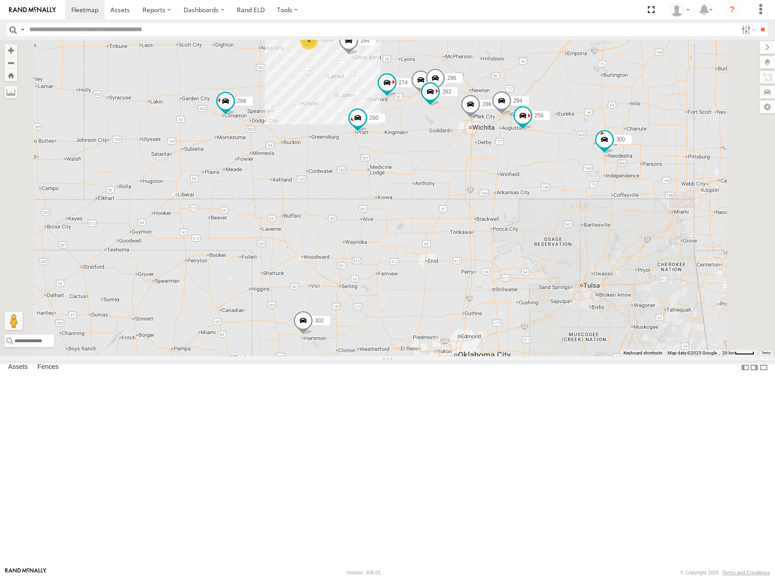
drag, startPoint x: 652, startPoint y: 128, endPoint x: 629, endPoint y: 151, distance: 32.5
click at [629, 151] on div "274 300 244 262 288 292 280 232 304 264 302 266 286 260 270 256 296 282 294 4" at bounding box center [387, 198] width 775 height 316
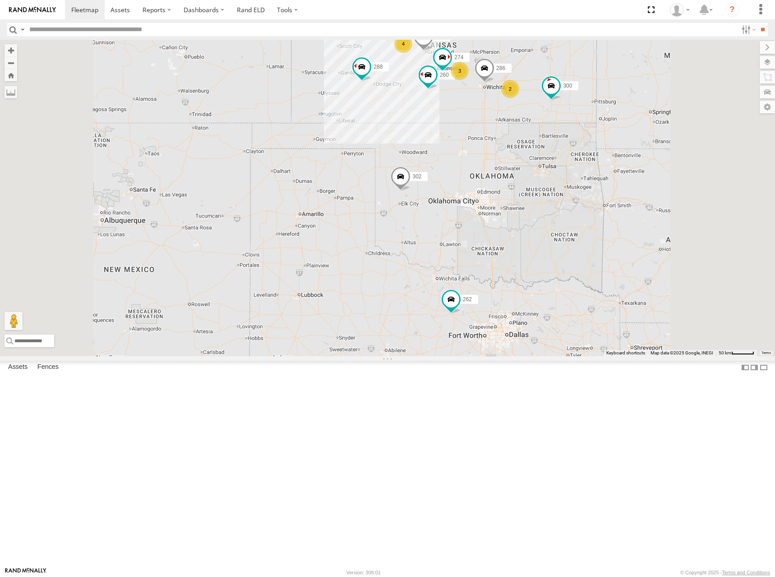
drag, startPoint x: 619, startPoint y: 133, endPoint x: 614, endPoint y: 141, distance: 9.3
click at [614, 141] on div "274 300 244 262 288 292 280 232 304 264 302 266 286 260 4 3 2" at bounding box center [387, 198] width 775 height 316
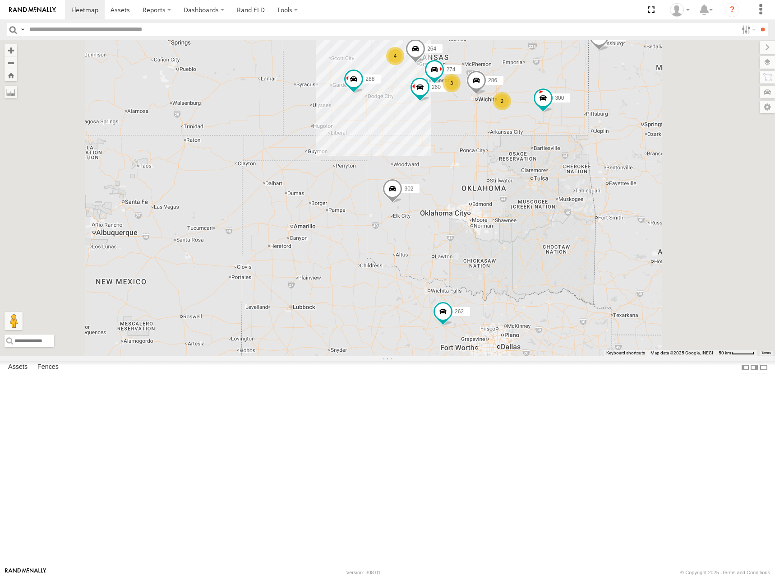
click at [615, 114] on div "274 300 244 262 288 292 280 232 304 264 302 266 286 260 4 3 2" at bounding box center [387, 198] width 775 height 316
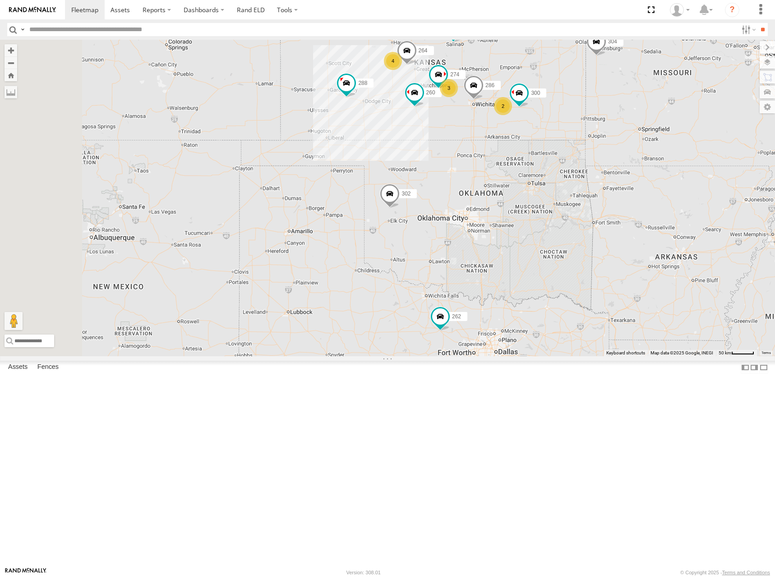
drag, startPoint x: 619, startPoint y: 110, endPoint x: 606, endPoint y: 119, distance: 14.9
click at [606, 119] on div "274 300 244 262 288 292 280 304 264 302 266 286 260 4 3 2" at bounding box center [387, 198] width 775 height 316
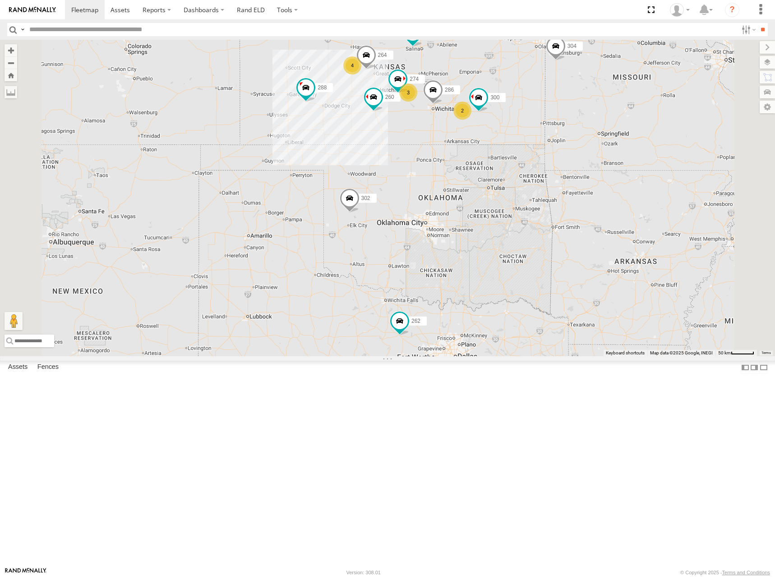
drag, startPoint x: 628, startPoint y: 115, endPoint x: 596, endPoint y: 111, distance: 32.3
click at [596, 111] on div "274 300 244 262 288 292 280 304 264 302 266 286 260 4 3 2" at bounding box center [387, 198] width 775 height 316
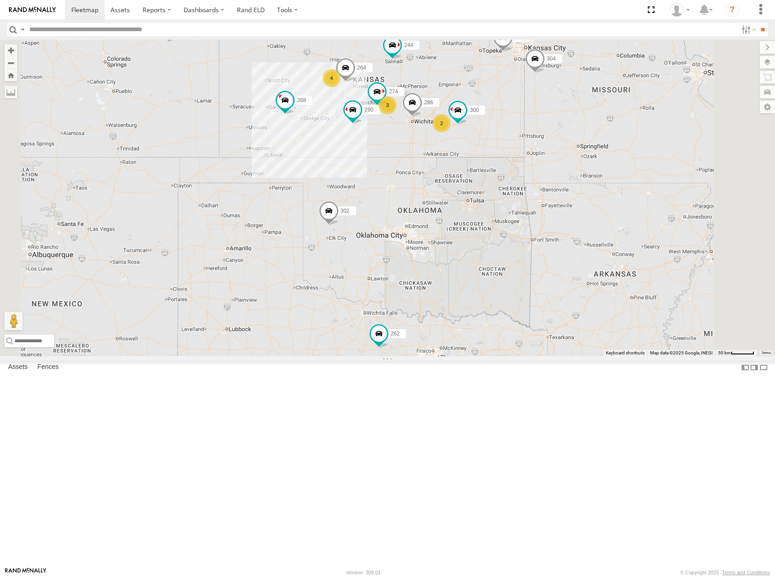
drag, startPoint x: 563, startPoint y: 107, endPoint x: 544, endPoint y: 120, distance: 23.8
click at [544, 120] on div "274 300 244 262 288 292 280 304 264 302 266 286 260 4 3 2 232" at bounding box center [387, 198] width 775 height 316
